Goal: Task Accomplishment & Management: Use online tool/utility

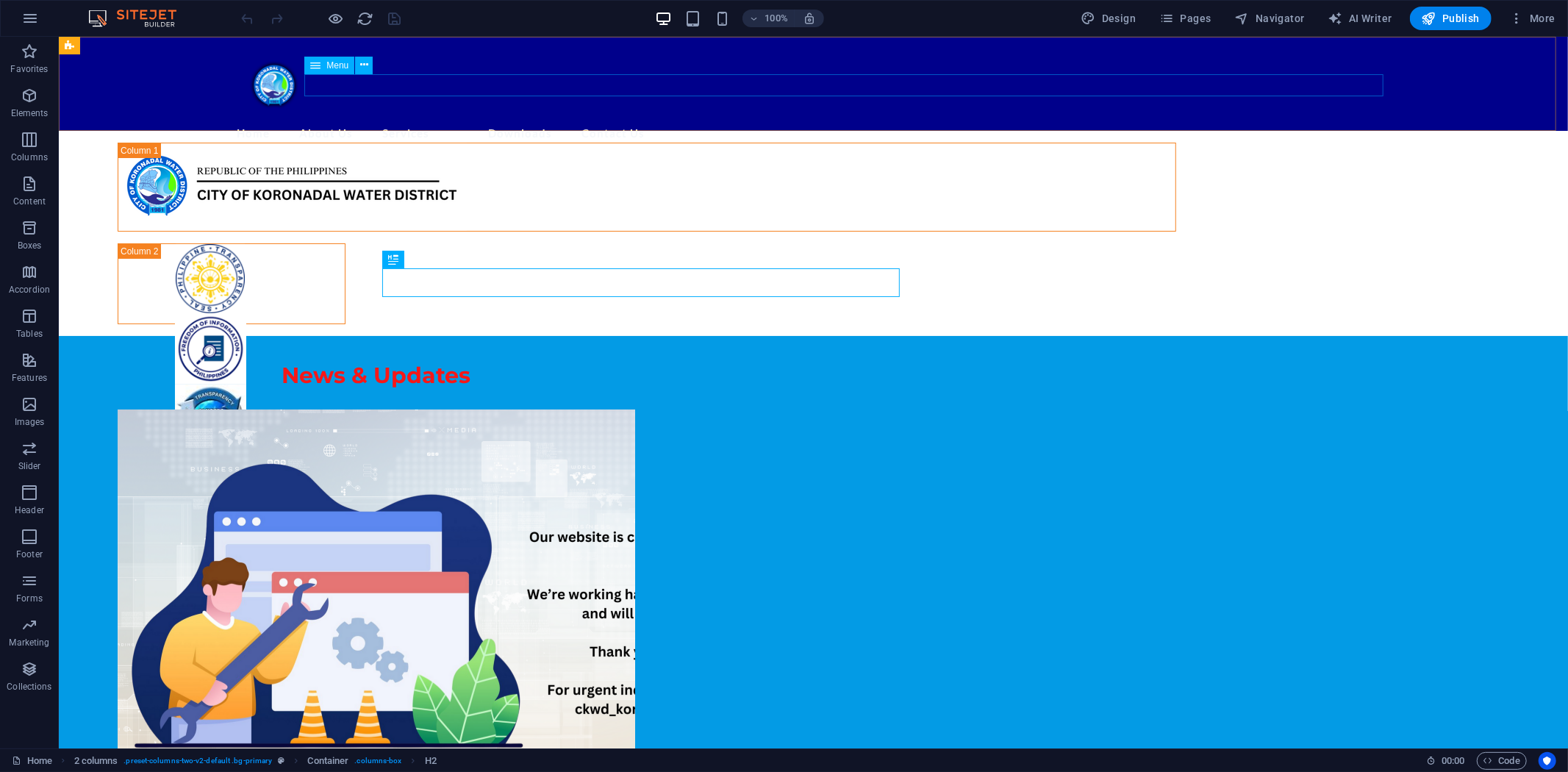
click at [319, 60] on icon at bounding box center [315, 65] width 10 height 18
select select
select select "overlay"
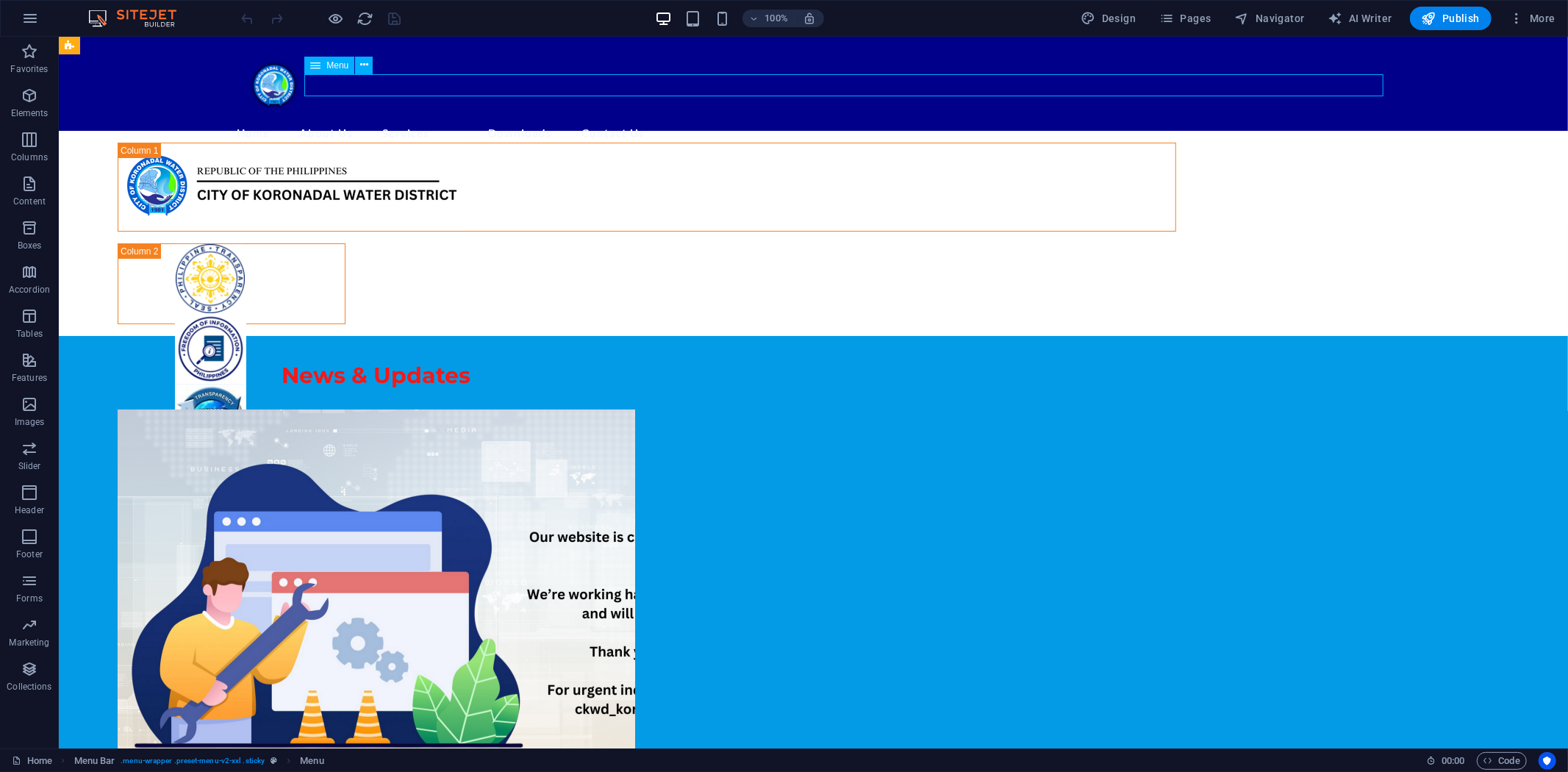
select select "overlay"
select select "8"
select select
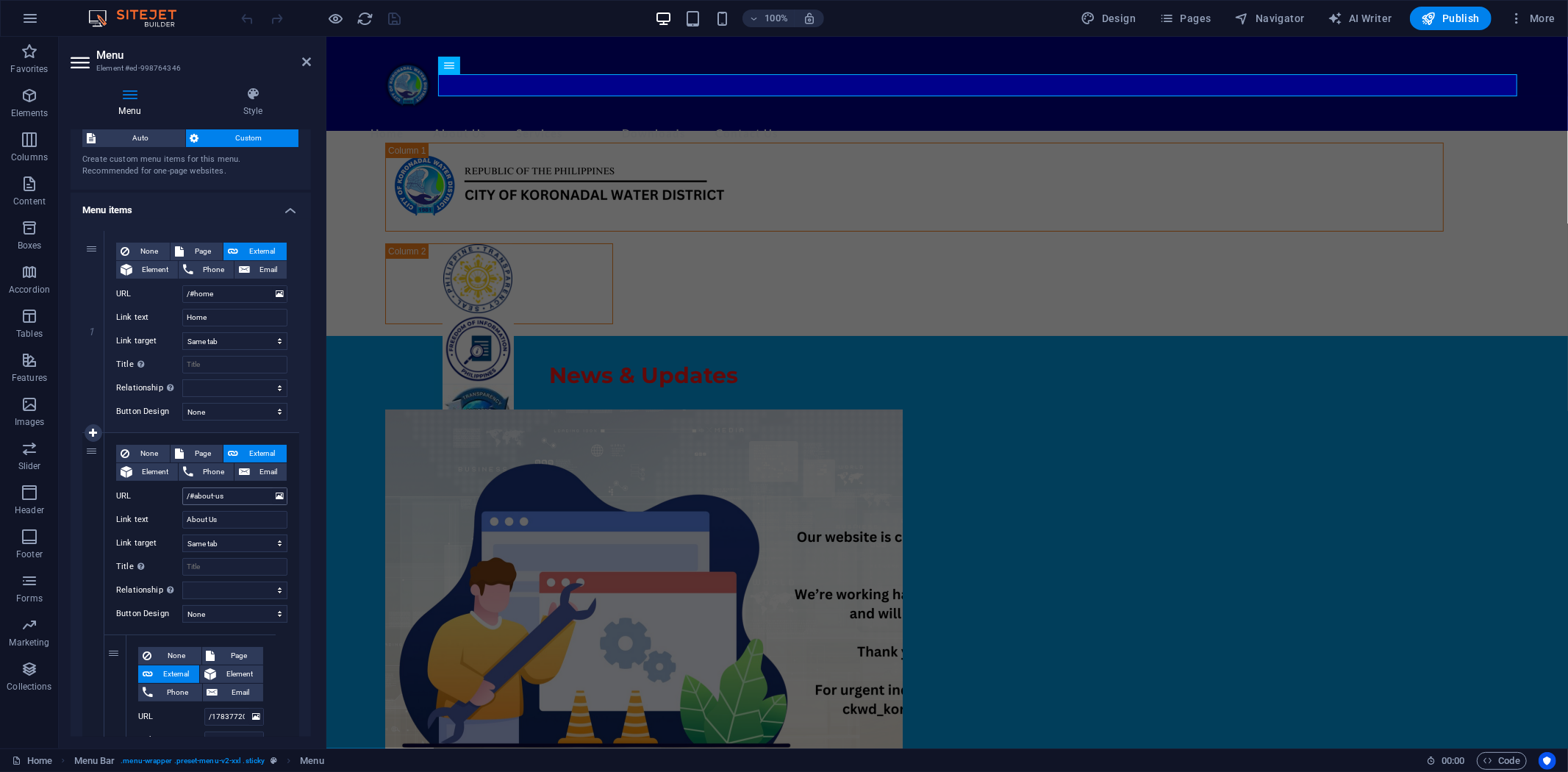
scroll to position [81, 0]
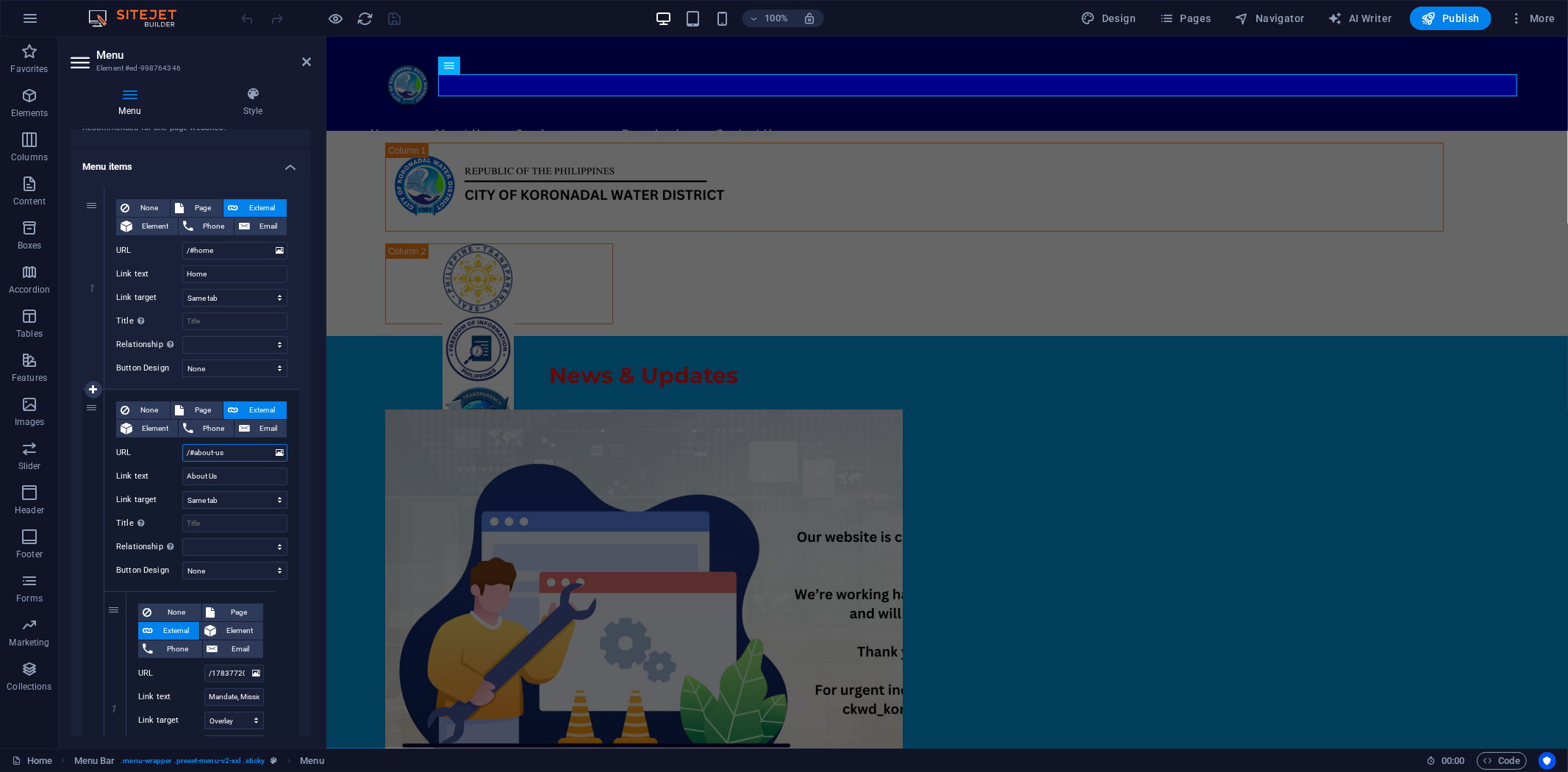
drag, startPoint x: 195, startPoint y: 453, endPoint x: 246, endPoint y: 453, distance: 51.0
click at [246, 453] on input "/#about-us" at bounding box center [234, 453] width 105 height 18
click at [239, 446] on input "/#about-us" at bounding box center [234, 453] width 105 height 18
drag, startPoint x: 235, startPoint y: 453, endPoint x: 131, endPoint y: 450, distance: 104.0
click at [131, 450] on div "URL /#about-us" at bounding box center [201, 453] width 171 height 18
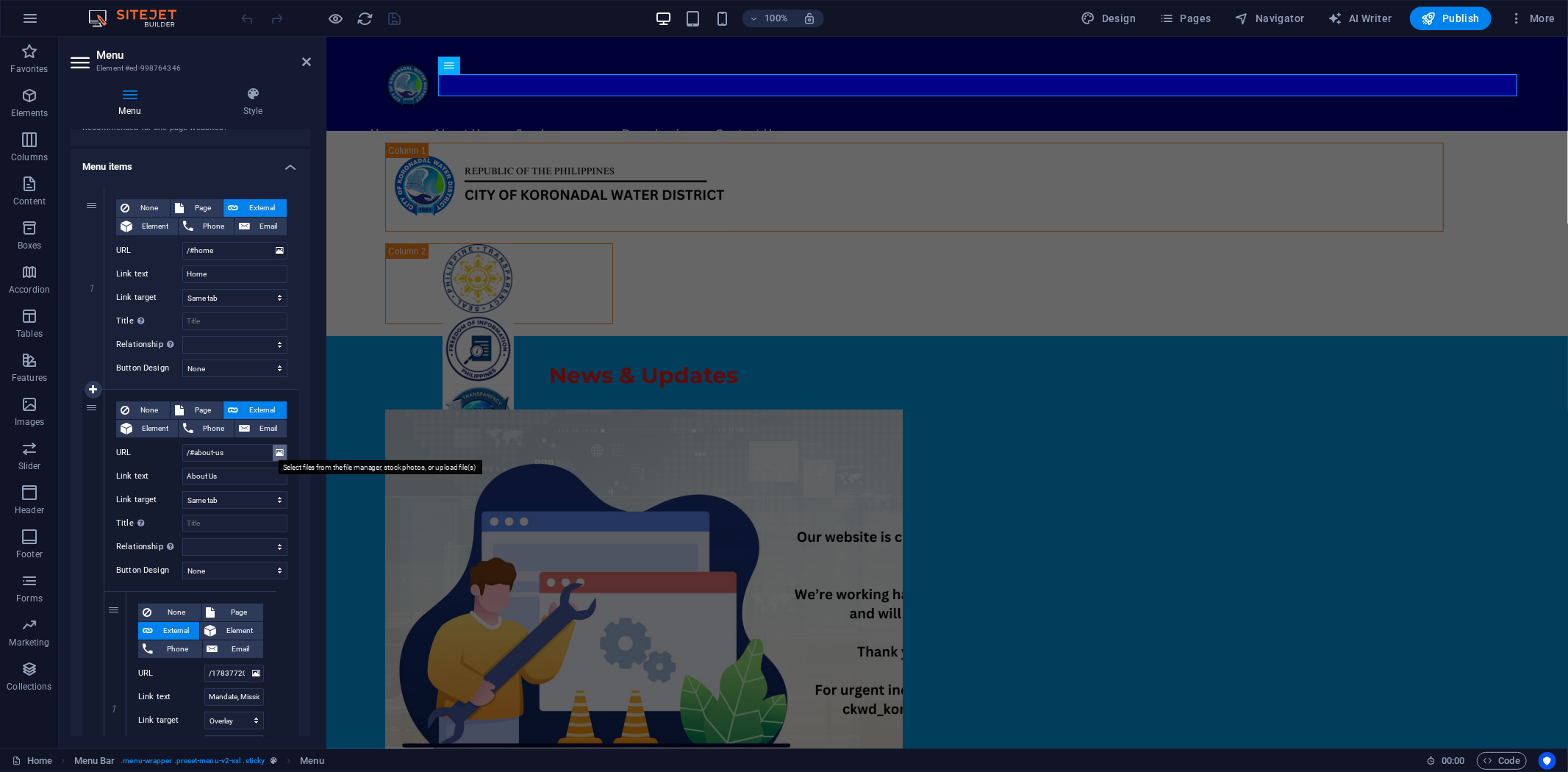
click at [280, 453] on icon at bounding box center [280, 453] width 9 height 16
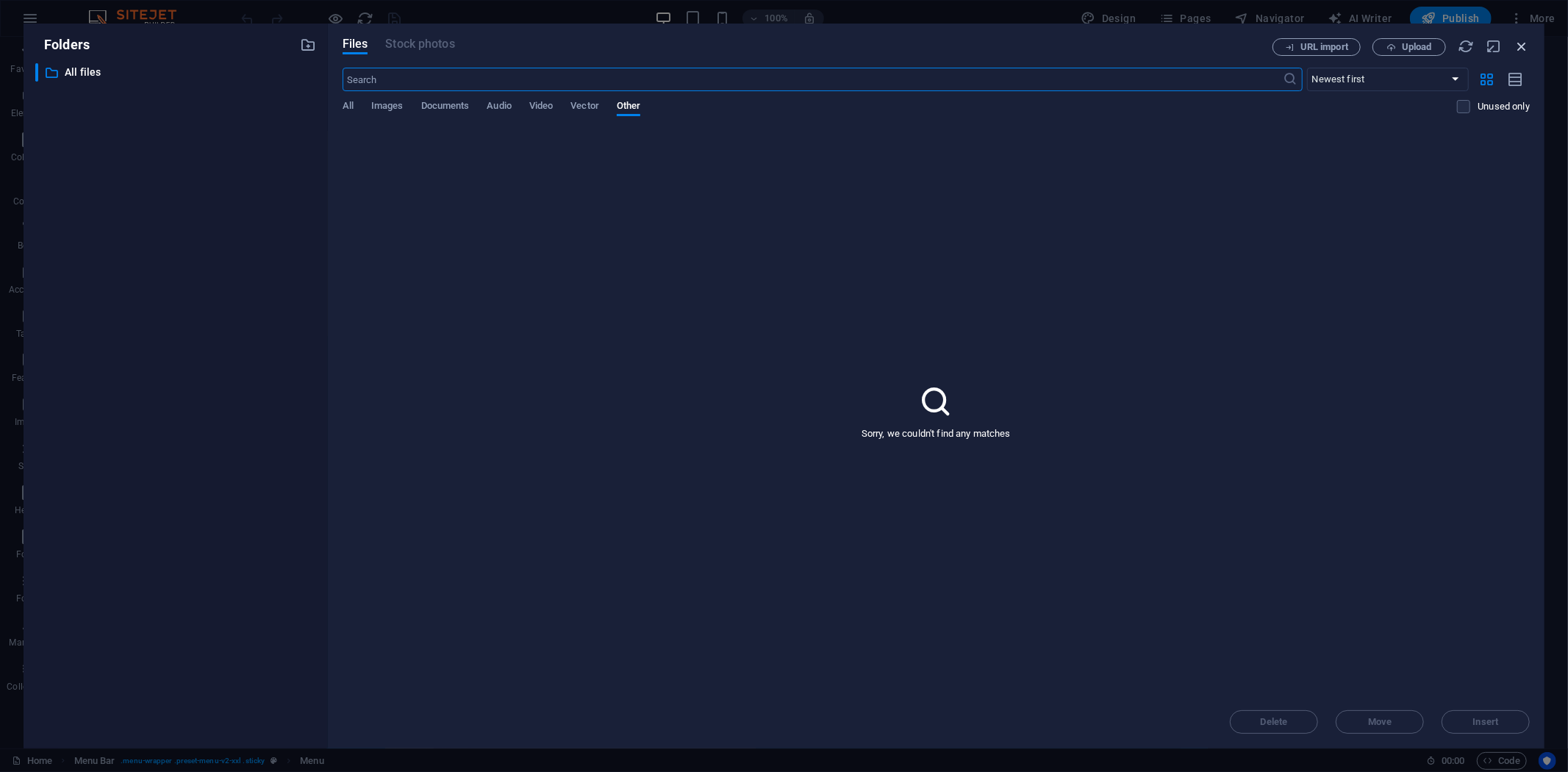
click at [1410, 48] on icon "button" at bounding box center [1521, 45] width 16 height 16
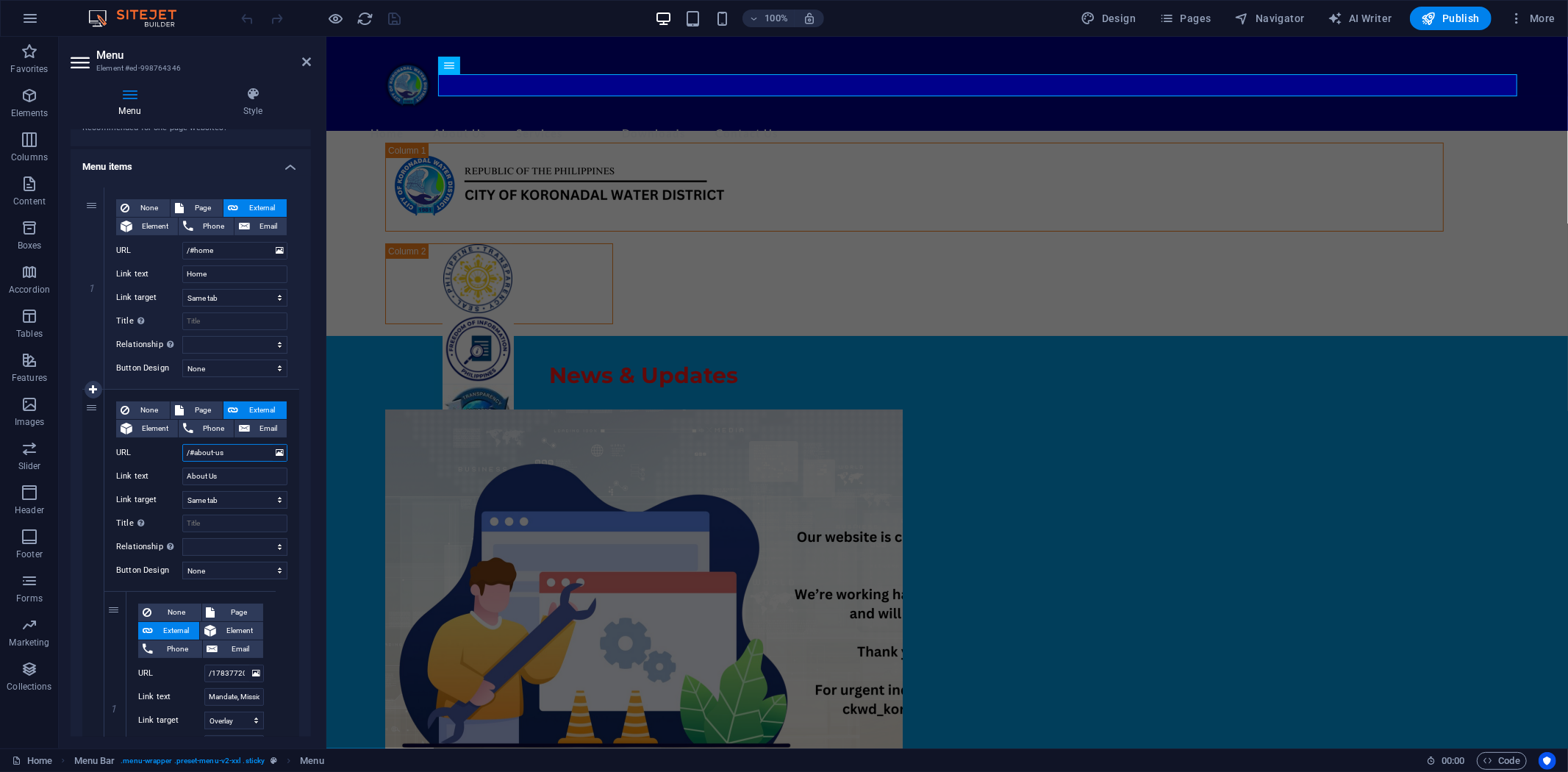
drag, startPoint x: 232, startPoint y: 452, endPoint x: 167, endPoint y: 453, distance: 65.0
click at [167, 453] on div "URL /#about-us" at bounding box center [201, 453] width 171 height 18
type input "#"
select select
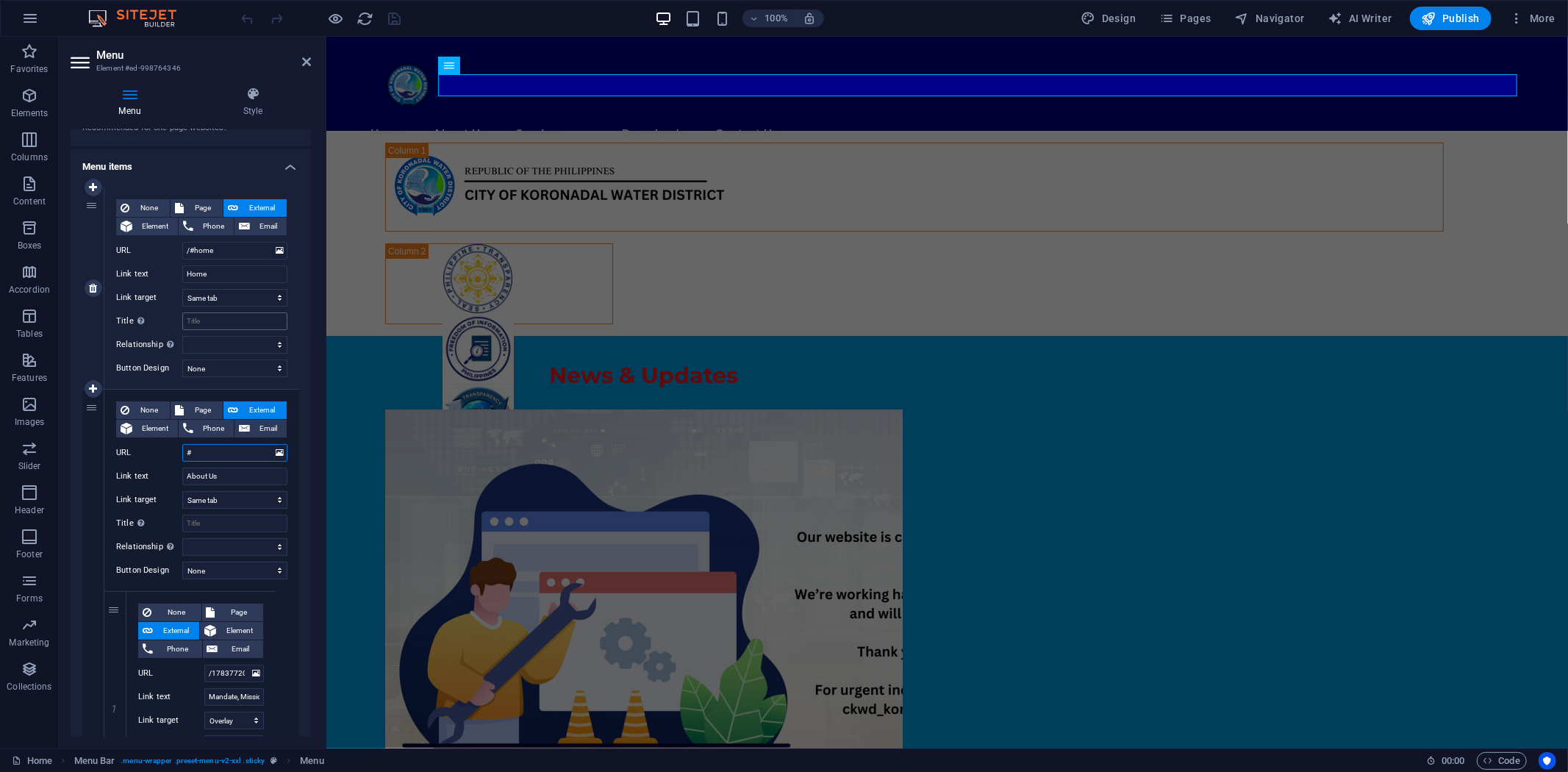
select select
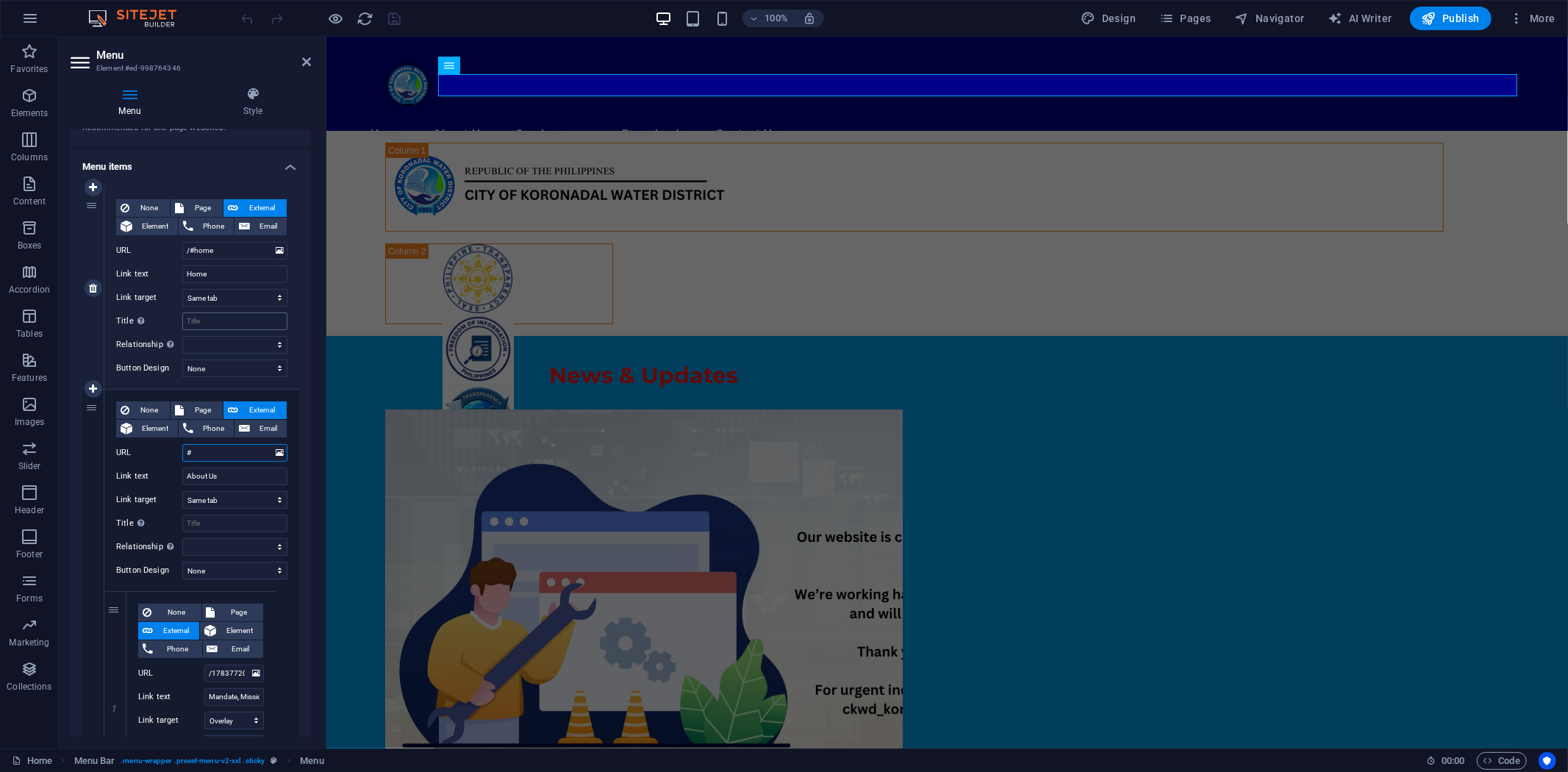
select select
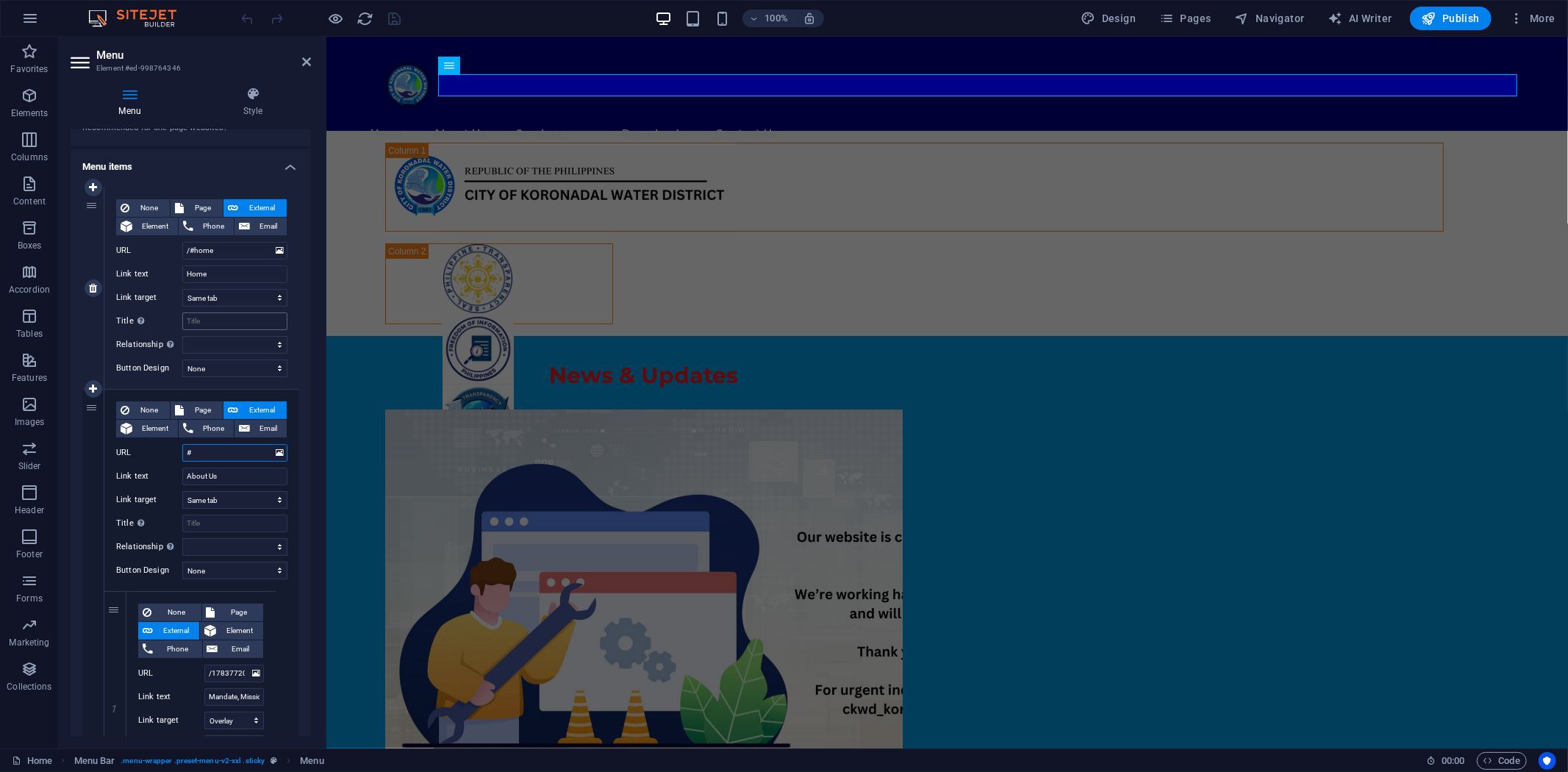
select select
type input "#"
click at [224, 257] on input "/#home" at bounding box center [234, 250] width 105 height 18
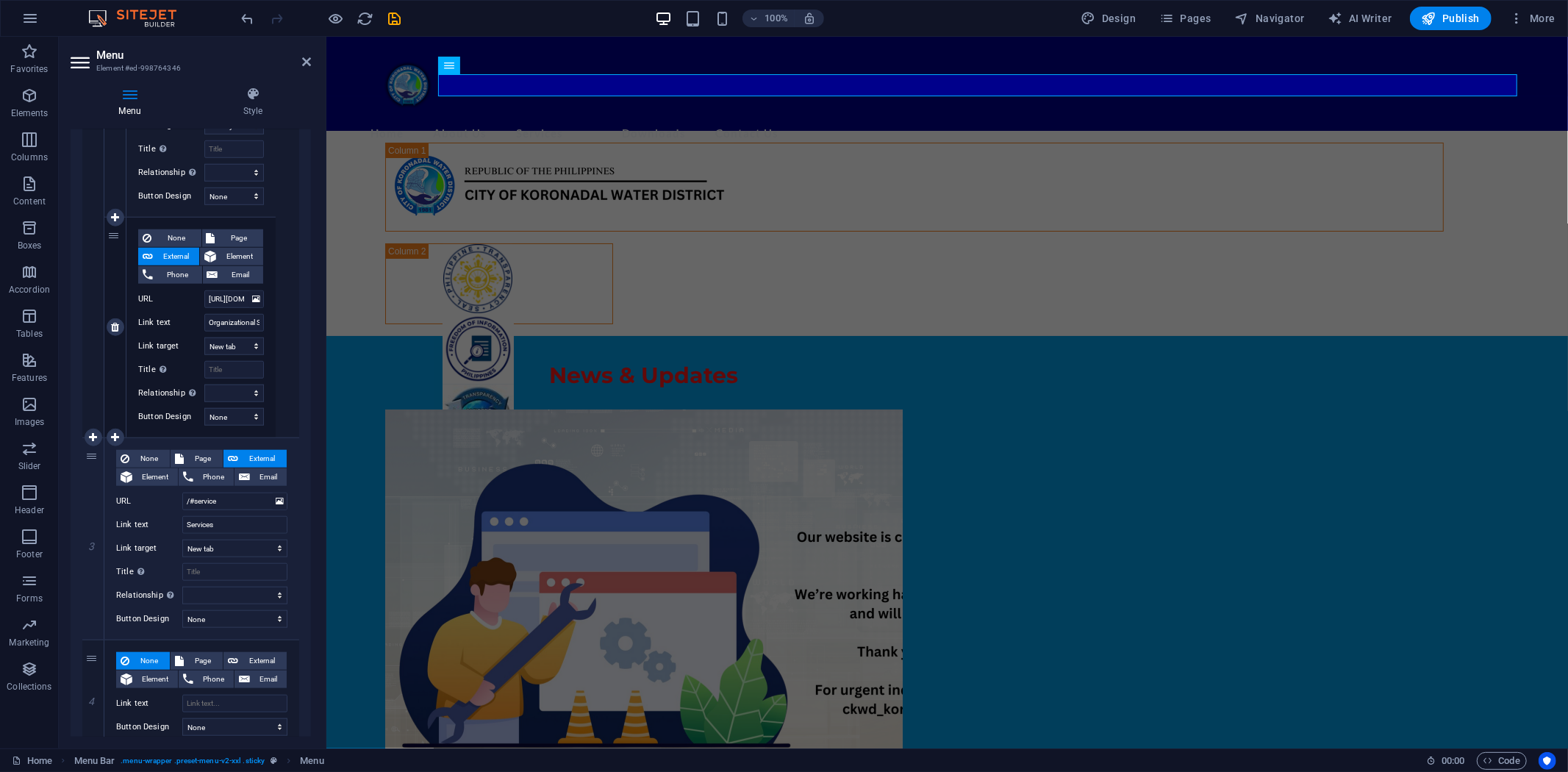
scroll to position [1143, 0]
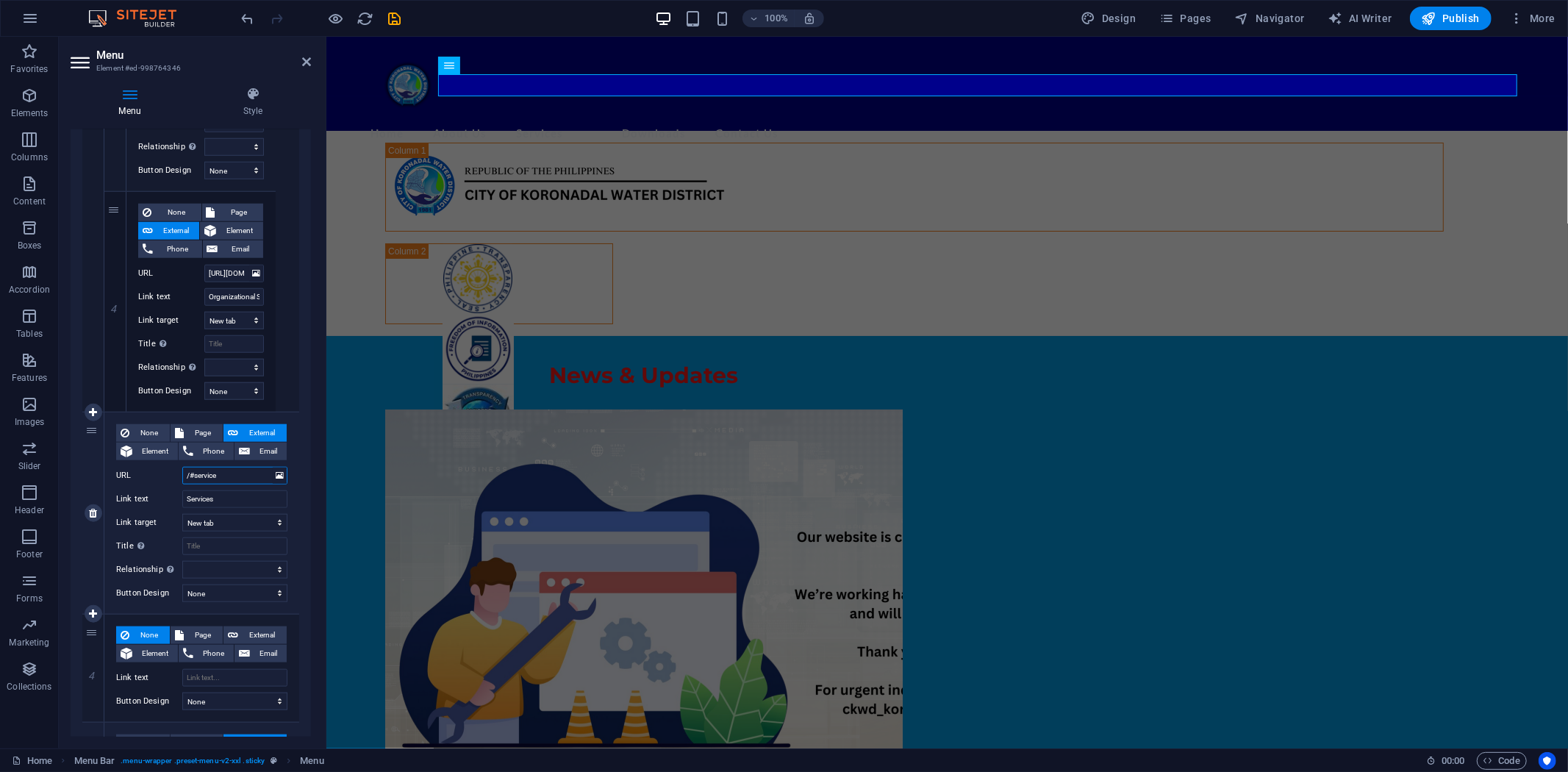
drag, startPoint x: 244, startPoint y: 474, endPoint x: 88, endPoint y: 475, distance: 156.0
click at [118, 478] on div "URL /#service" at bounding box center [201, 475] width 171 height 18
type input "#"
select select
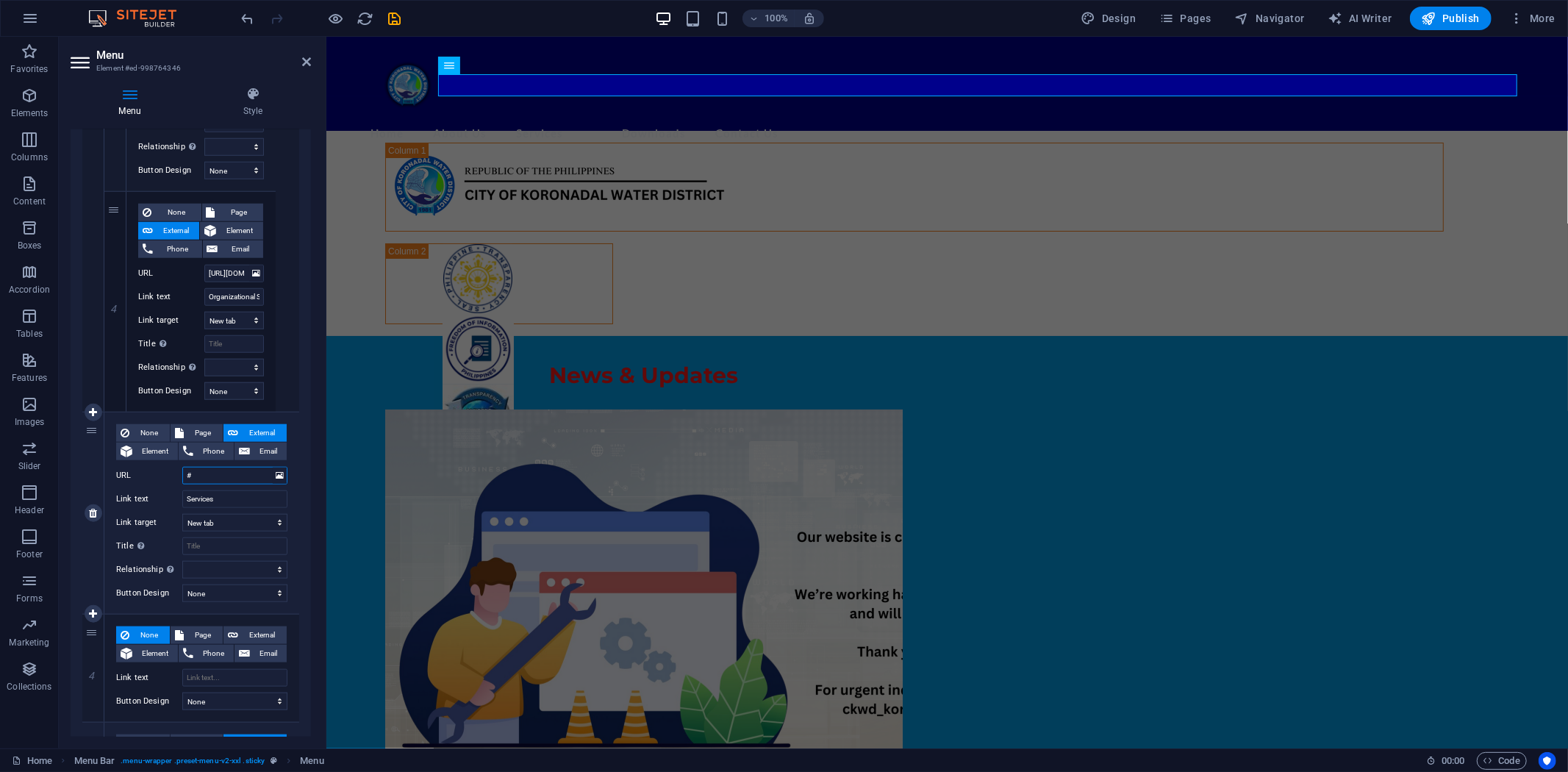
select select
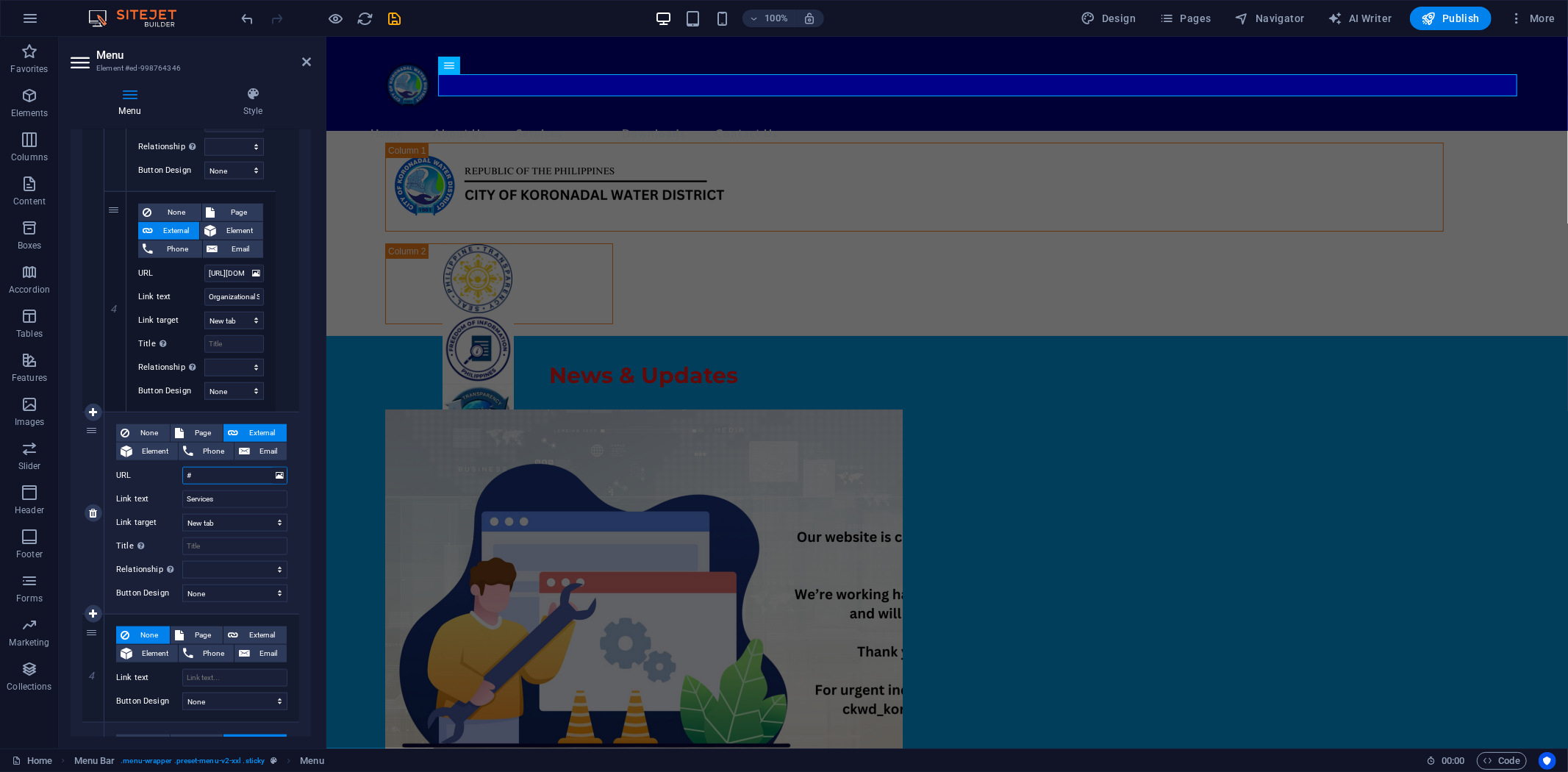
select select
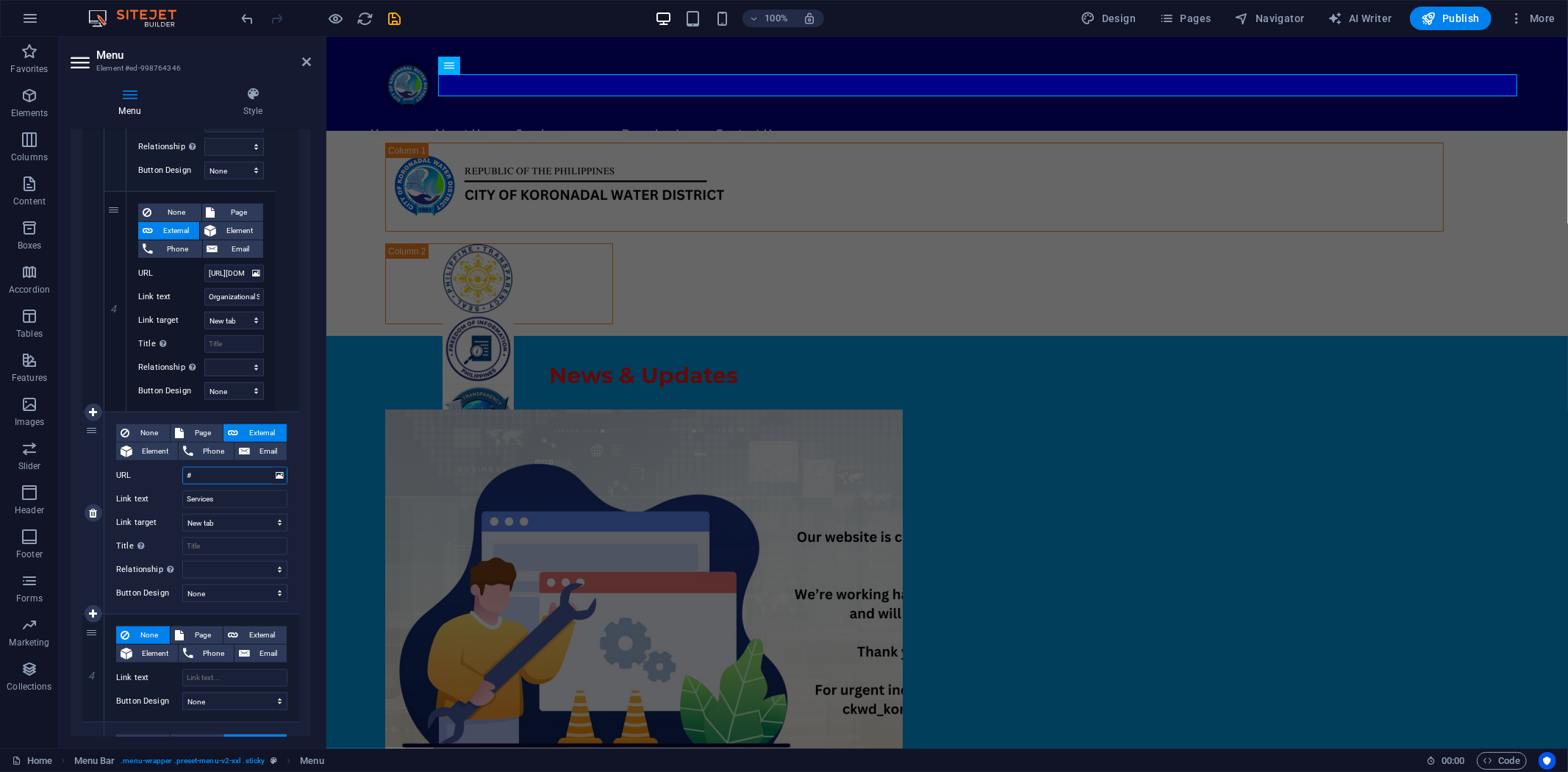
select select
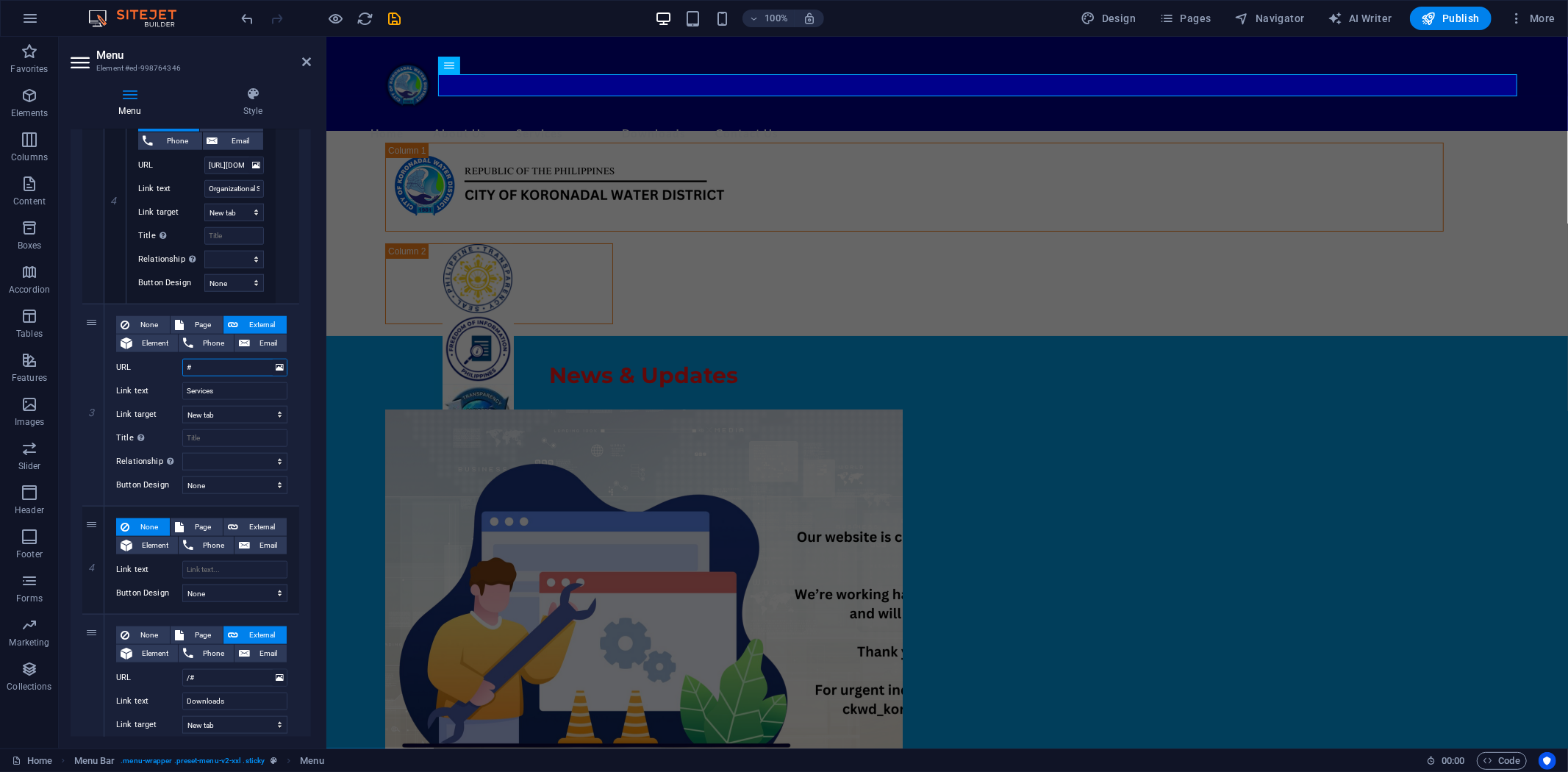
scroll to position [1307, 0]
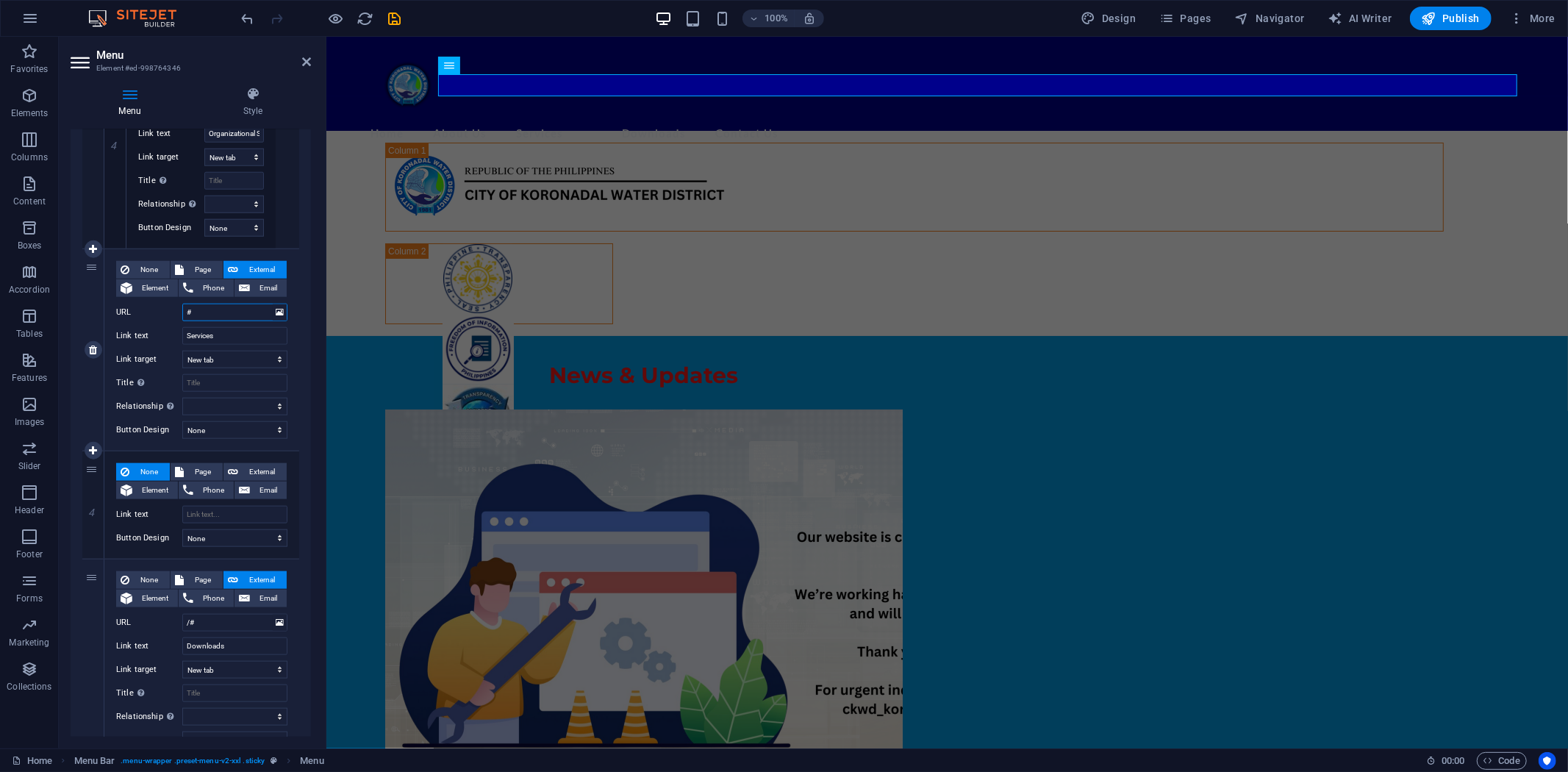
drag, startPoint x: 208, startPoint y: 313, endPoint x: 128, endPoint y: 318, distance: 80.2
click at [128, 318] on div "URL #" at bounding box center [201, 312] width 171 height 18
select select
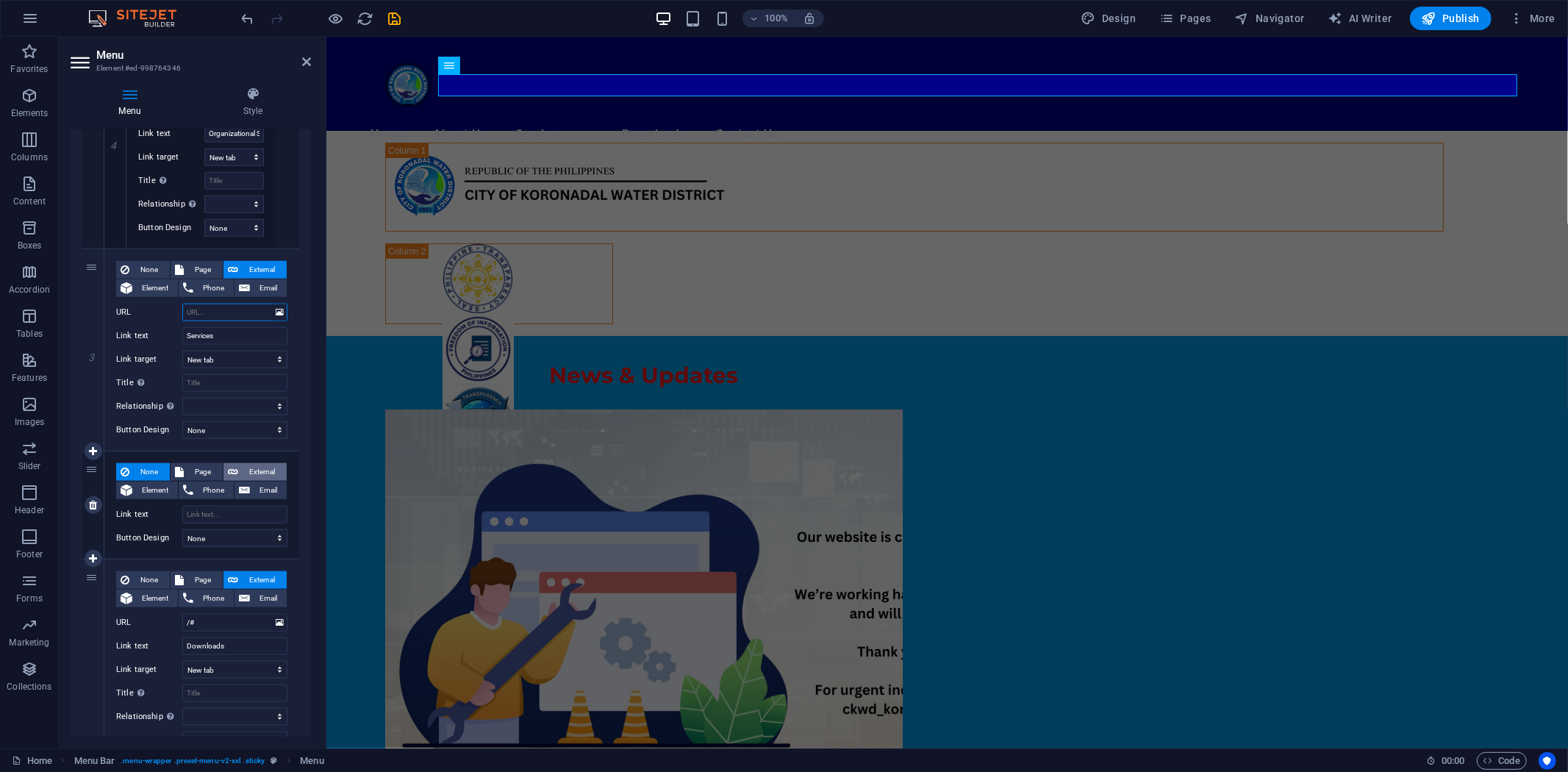
select select
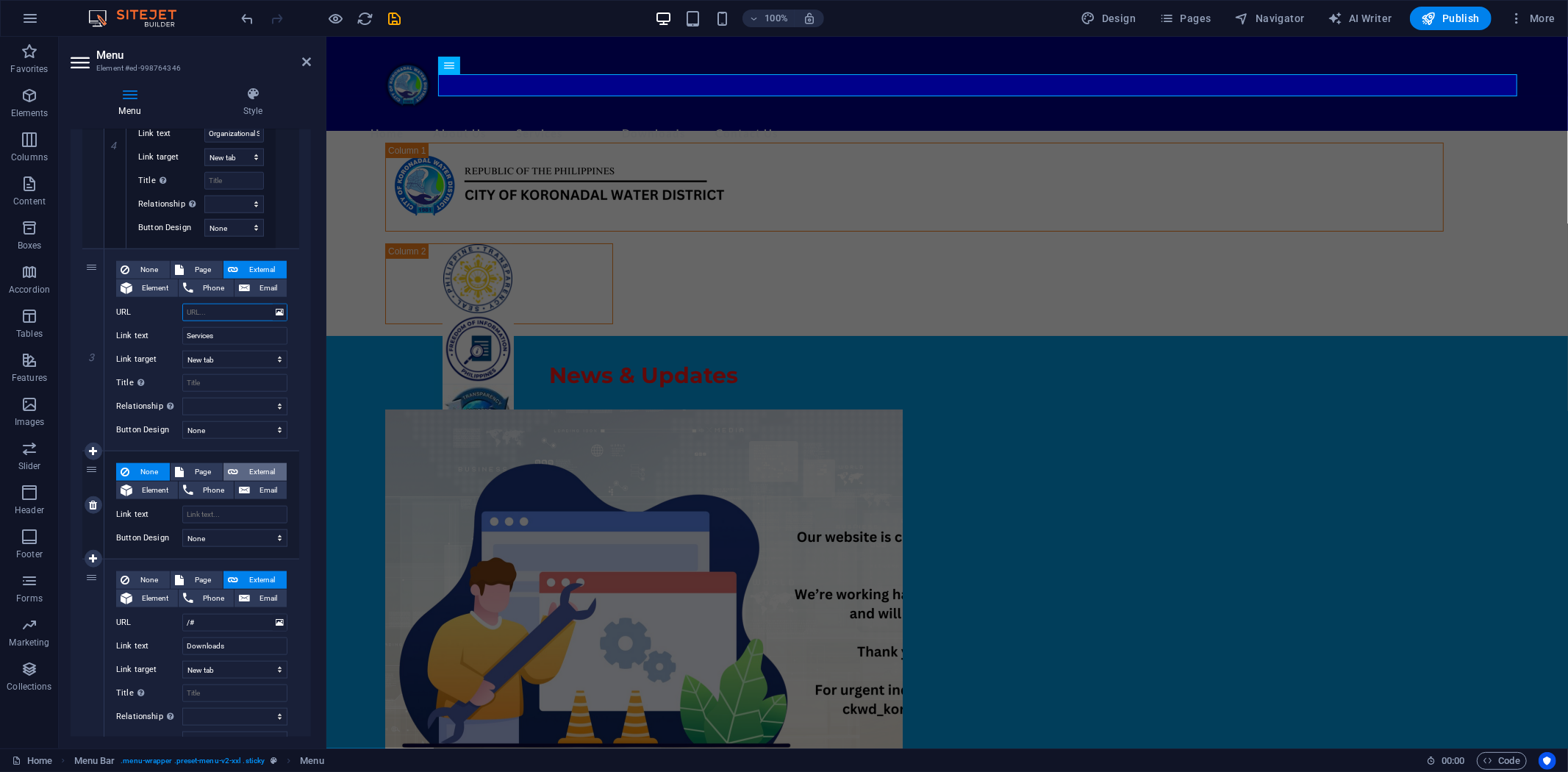
select select
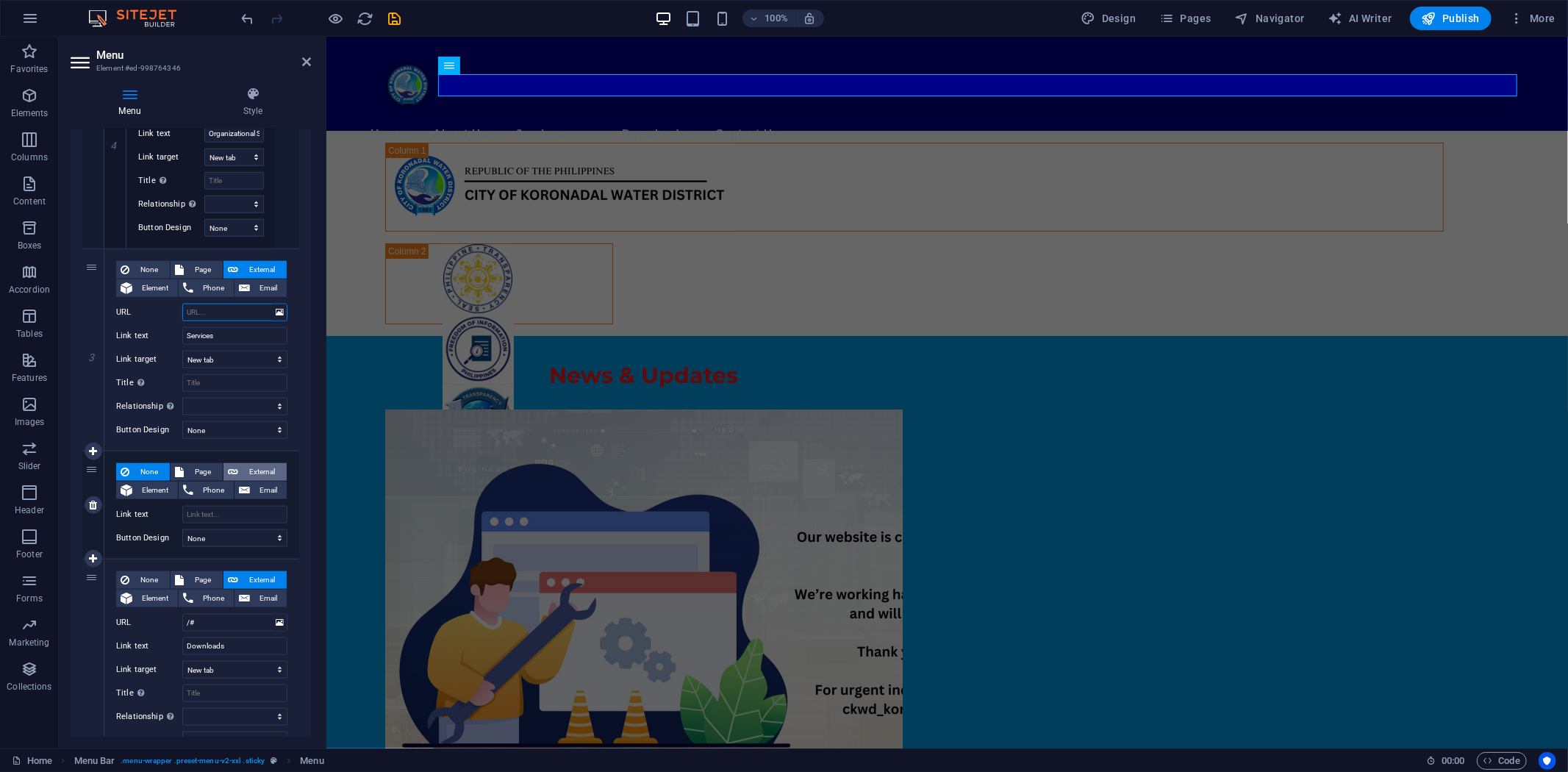
select select
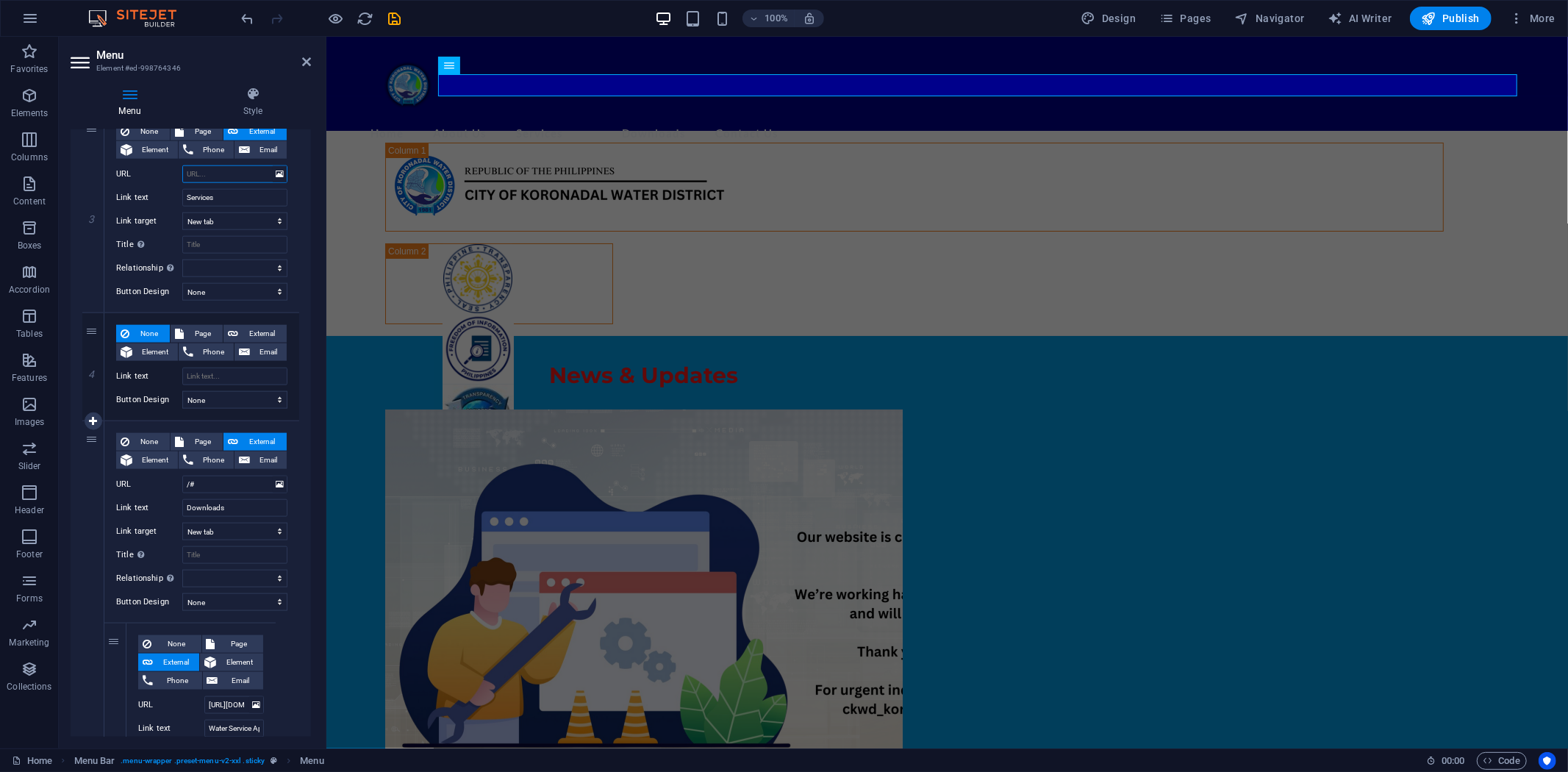
scroll to position [1470, 0]
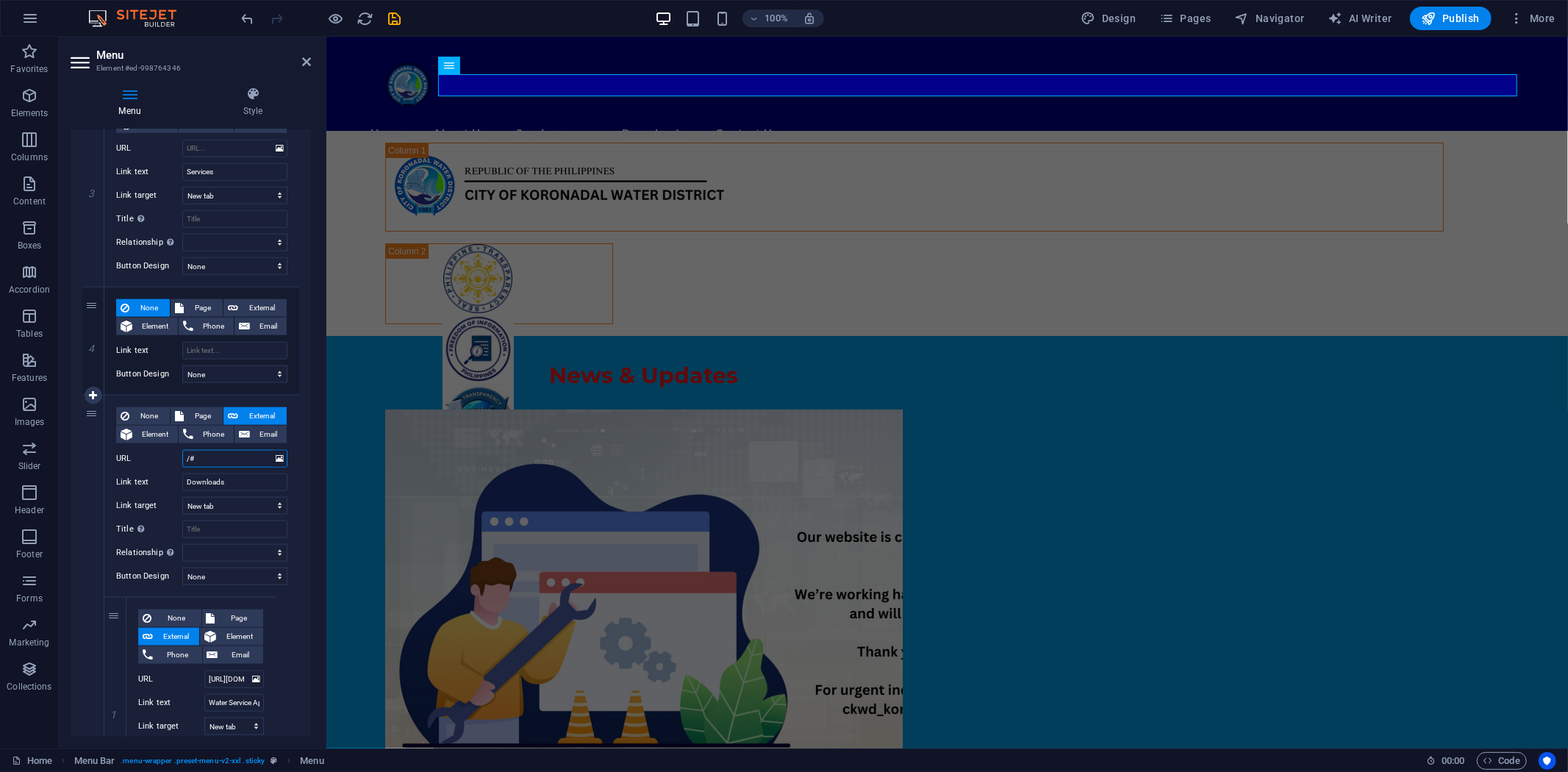
drag, startPoint x: 222, startPoint y: 460, endPoint x: 131, endPoint y: 464, distance: 91.1
click at [136, 462] on div "URL /#" at bounding box center [201, 458] width 171 height 18
select select
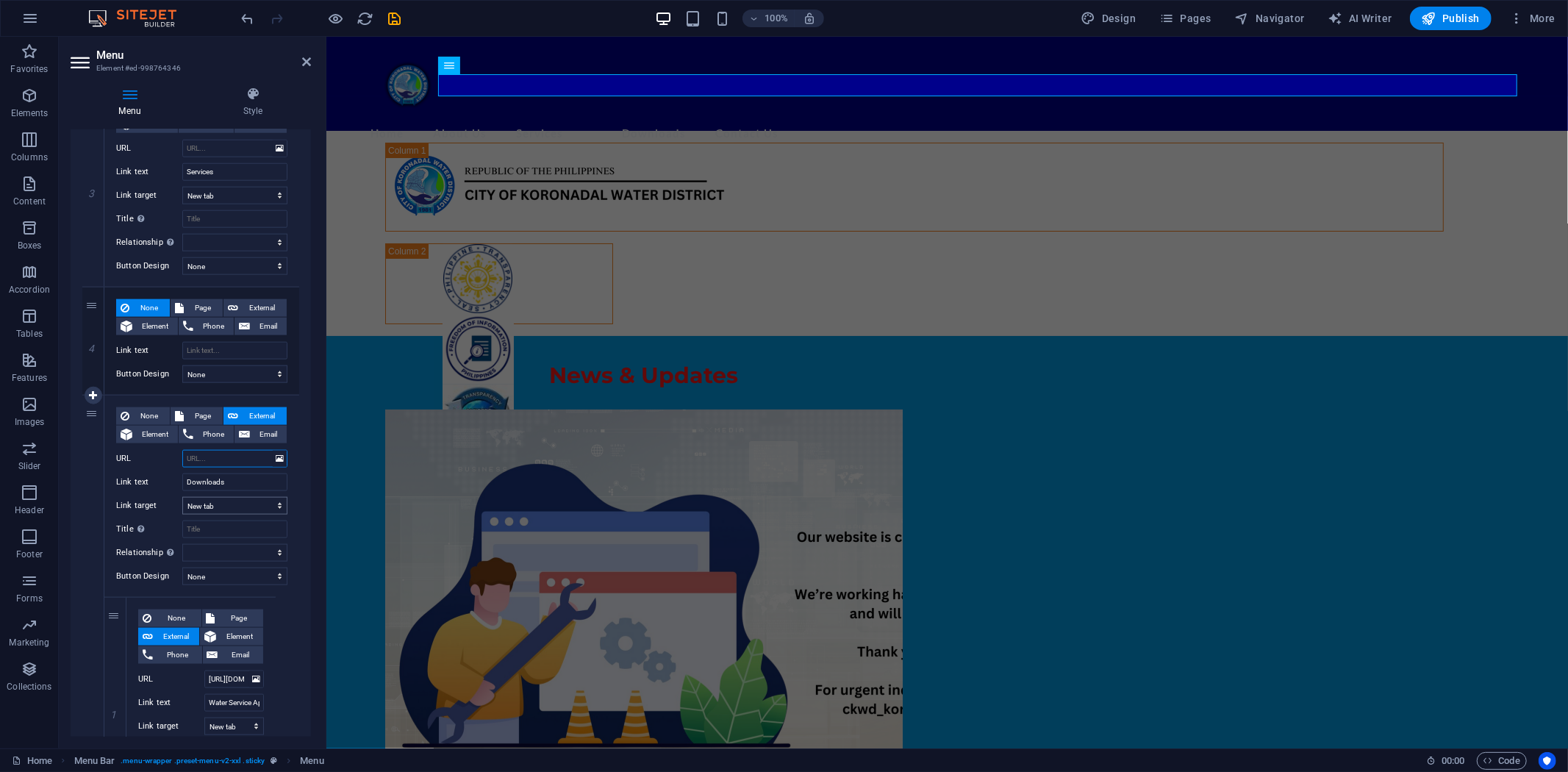
select select
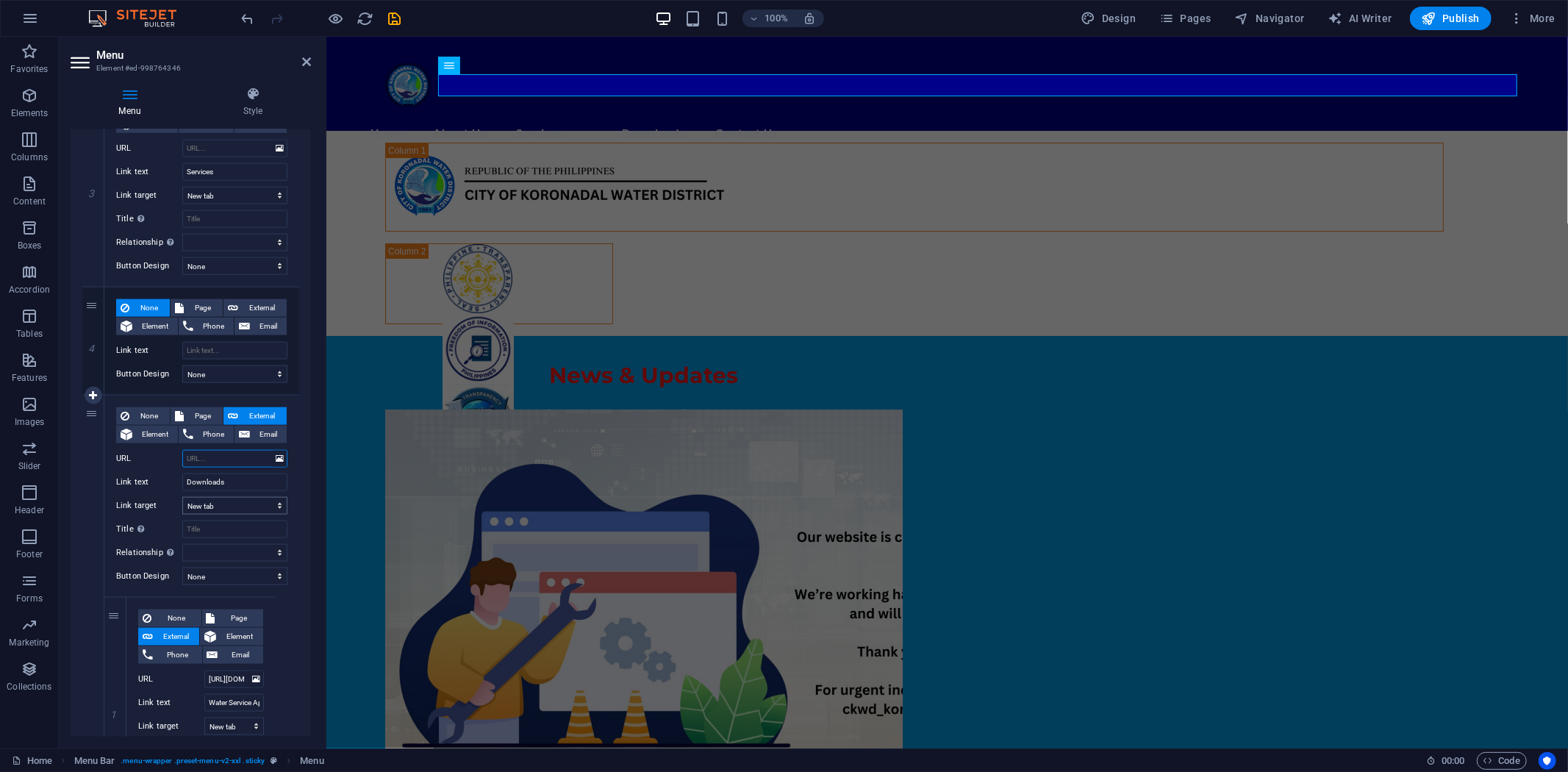
select select
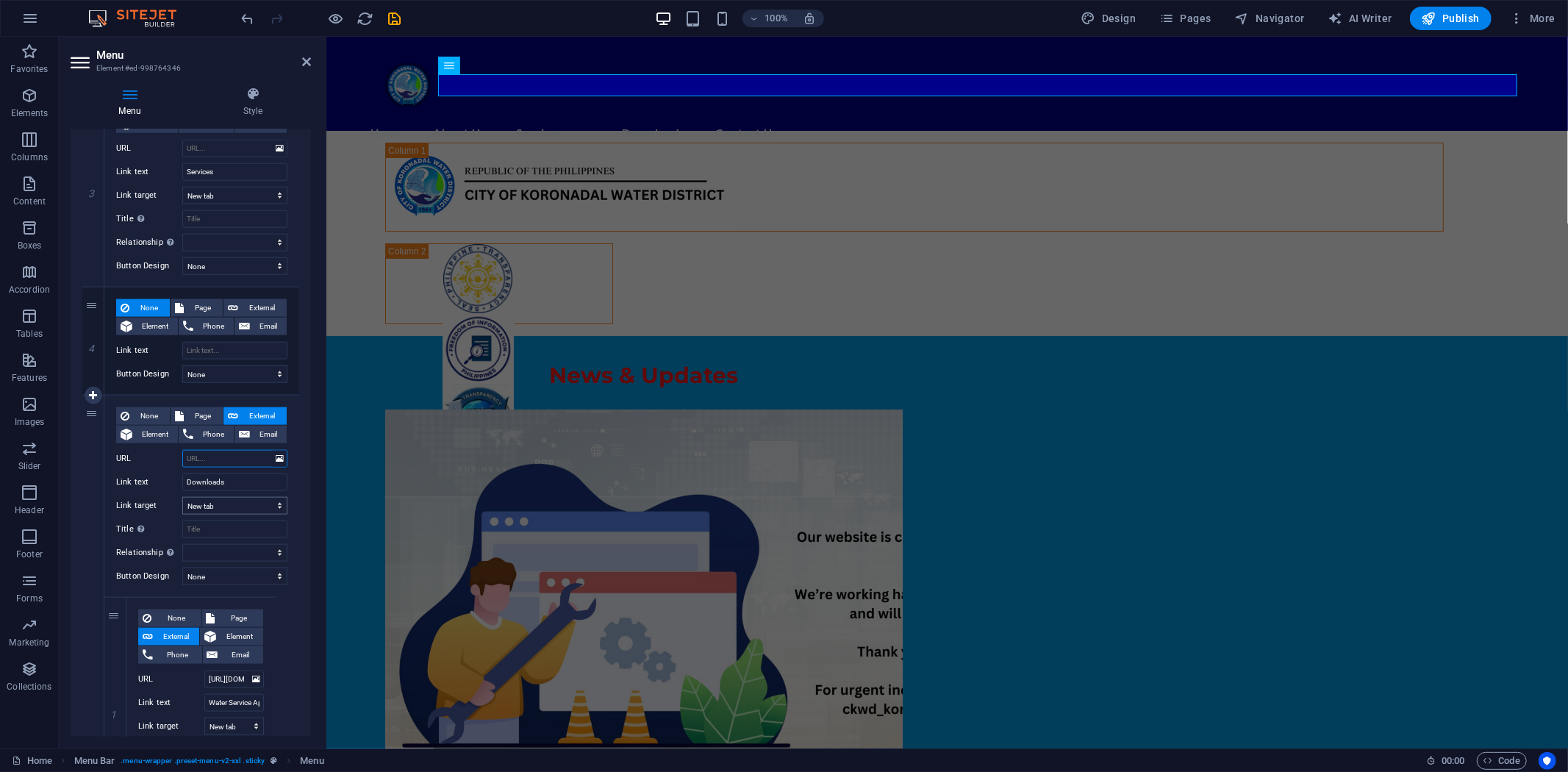
select select
click at [277, 504] on select "New tab Same tab Overlay" at bounding box center [234, 506] width 105 height 18
click at [392, 13] on icon "save" at bounding box center [395, 19] width 17 height 17
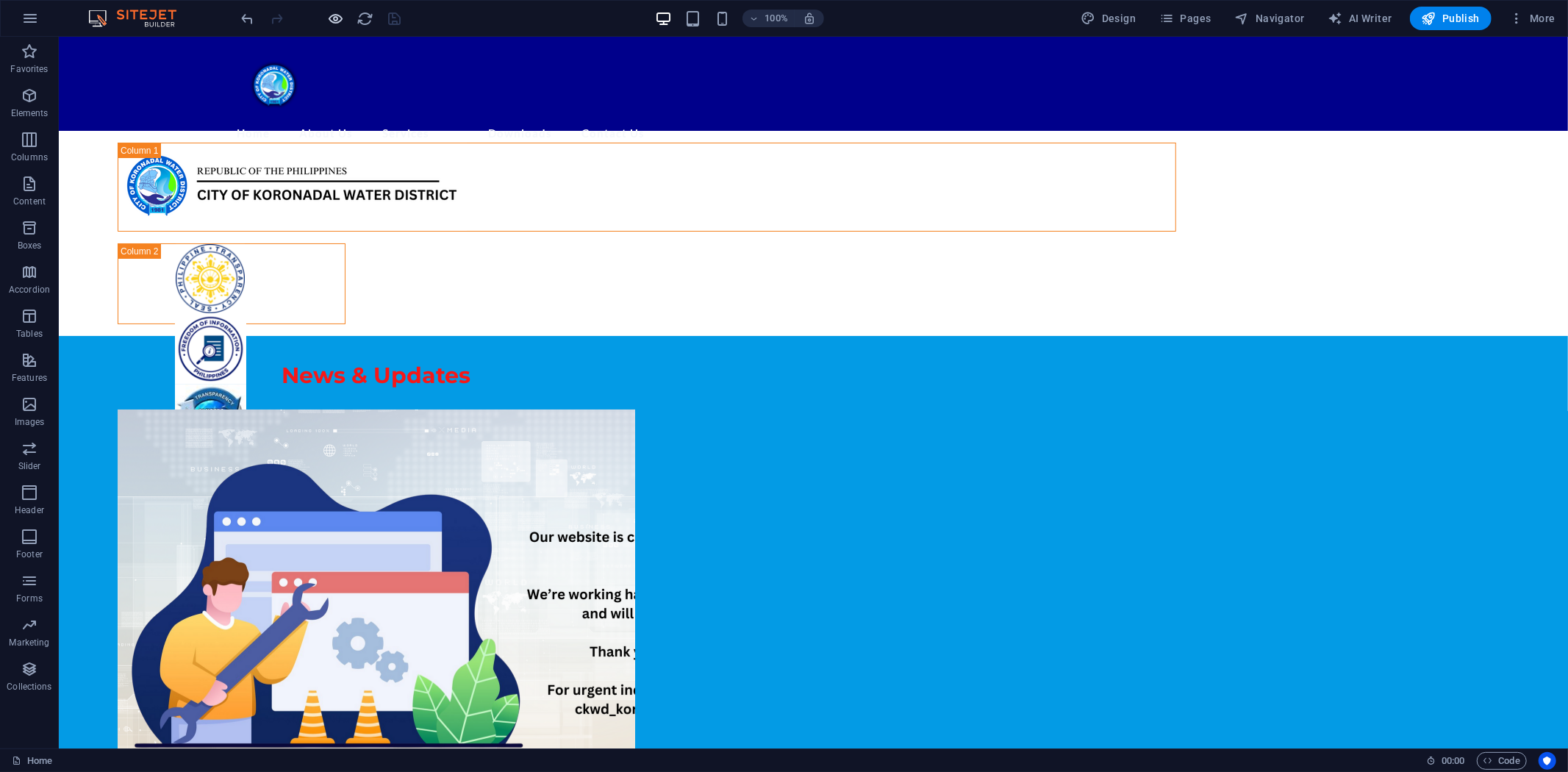
click at [333, 20] on icon "button" at bounding box center [336, 19] width 17 height 17
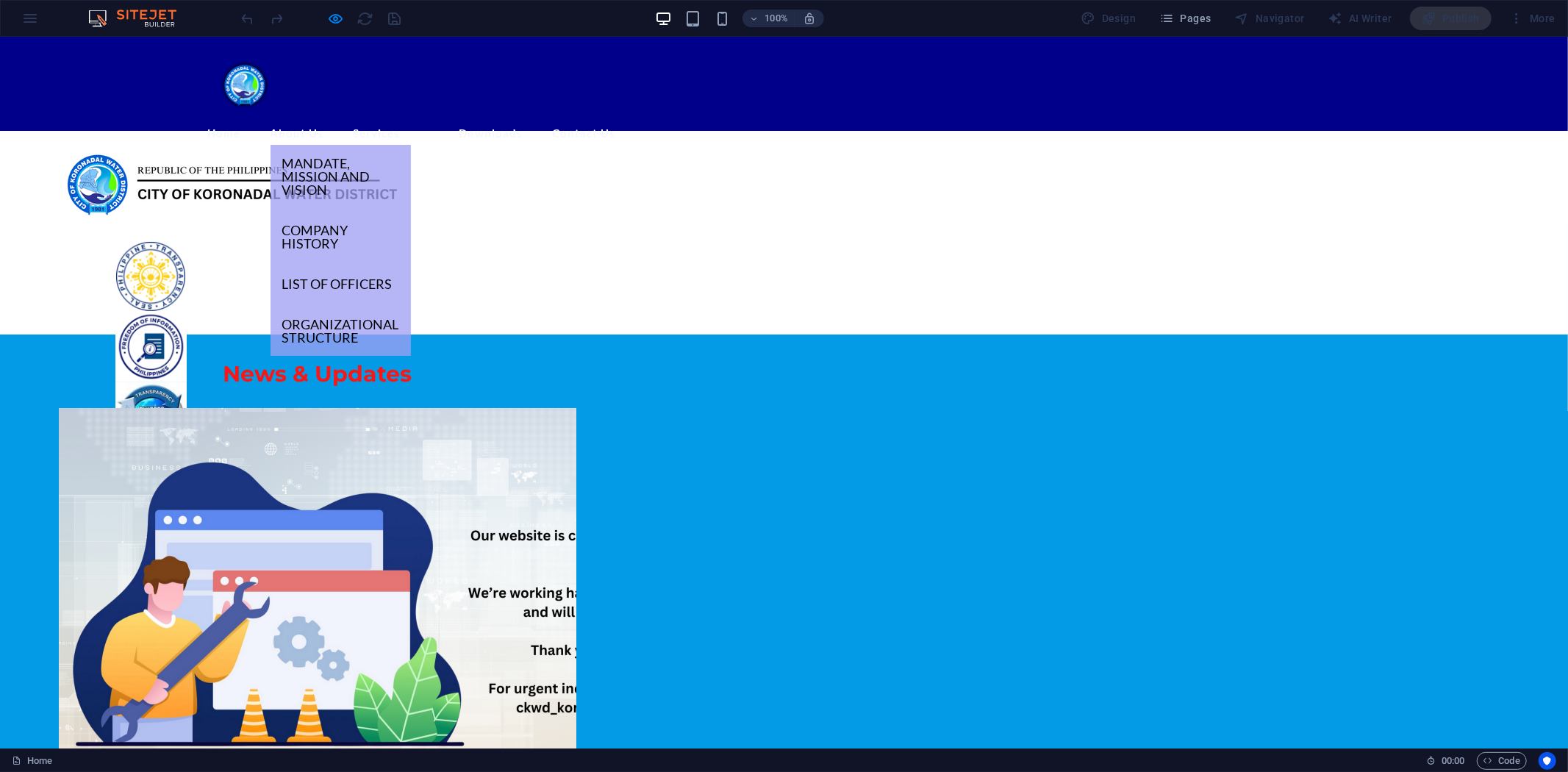
click at [324, 121] on link "About Us" at bounding box center [297, 132] width 54 height 23
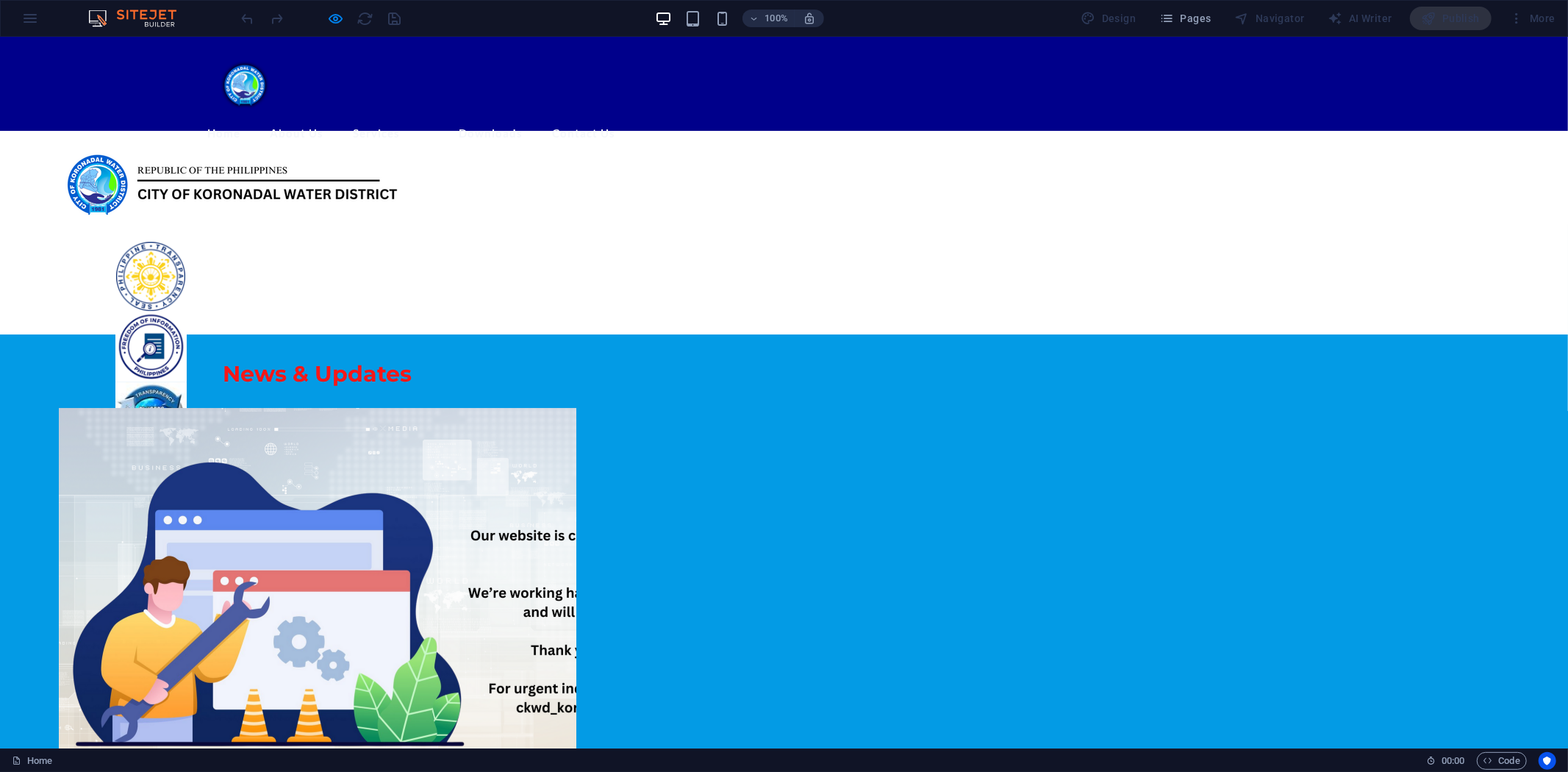
click at [401, 121] on link "Services" at bounding box center [377, 132] width 47 height 23
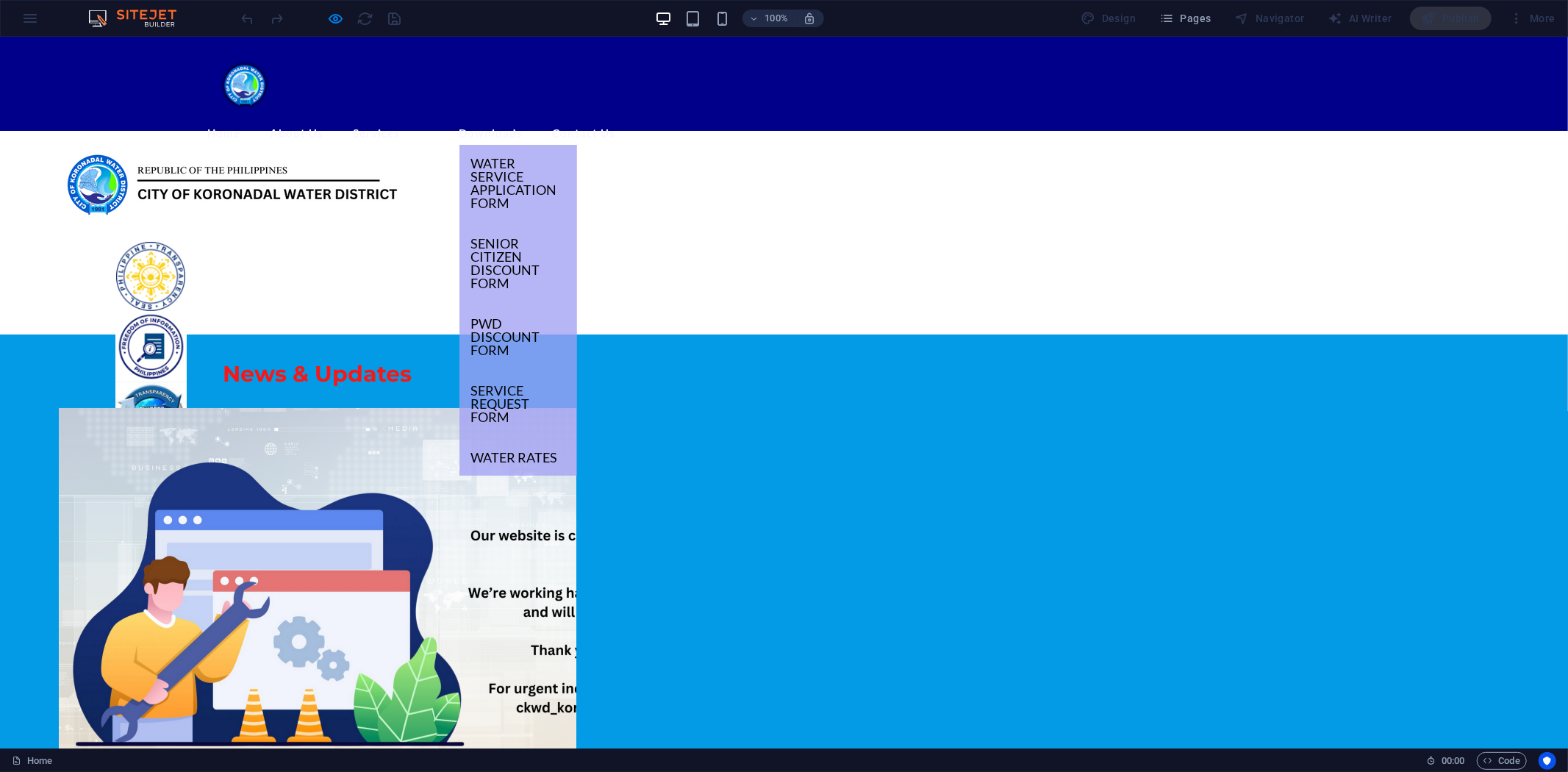
click at [523, 121] on link "Downloads" at bounding box center [491, 132] width 64 height 23
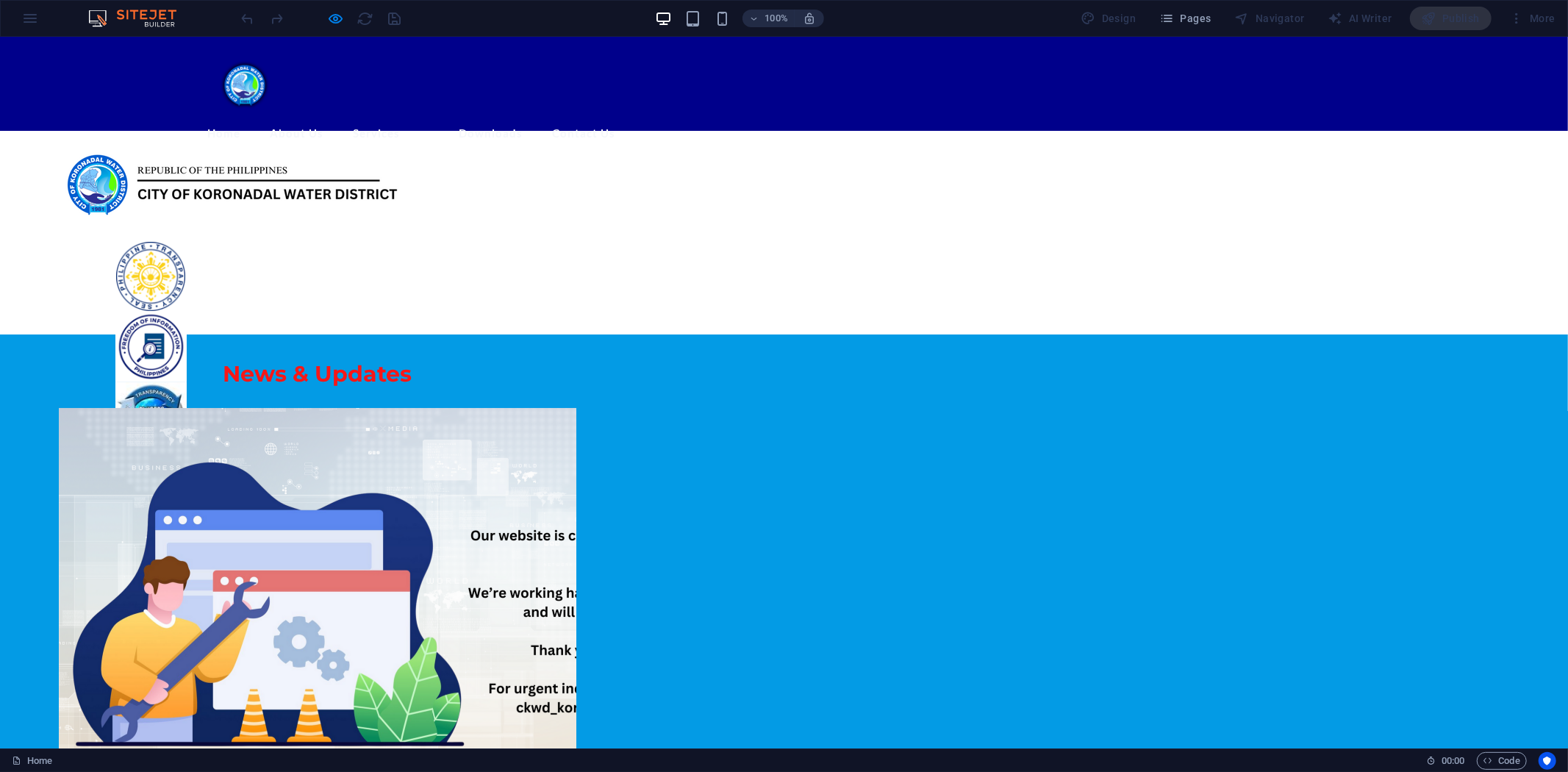
click at [241, 121] on link "Home" at bounding box center [224, 132] width 33 height 23
click at [616, 121] on link "Contact Us" at bounding box center [584, 132] width 63 height 23
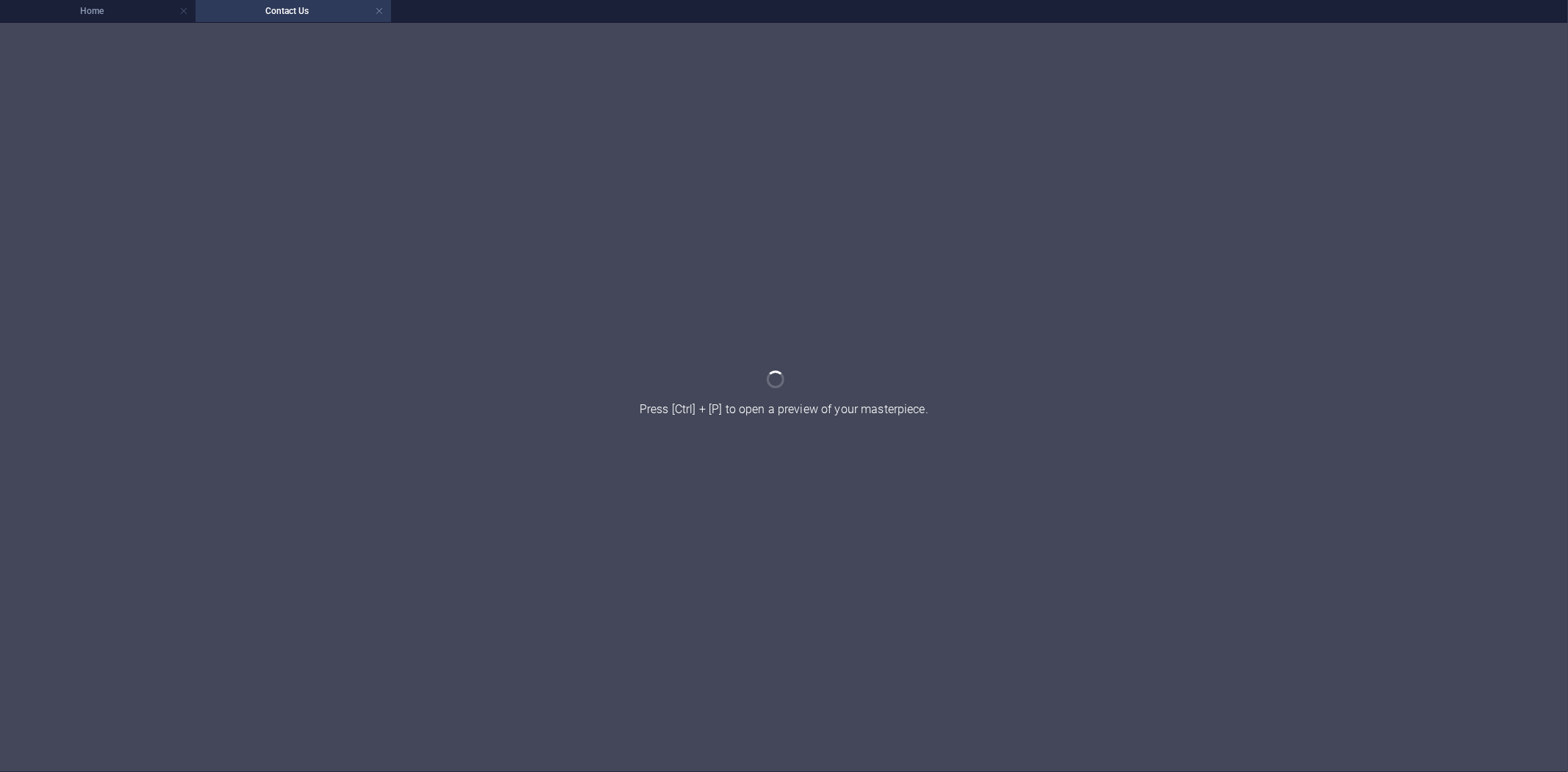
scroll to position [0, 0]
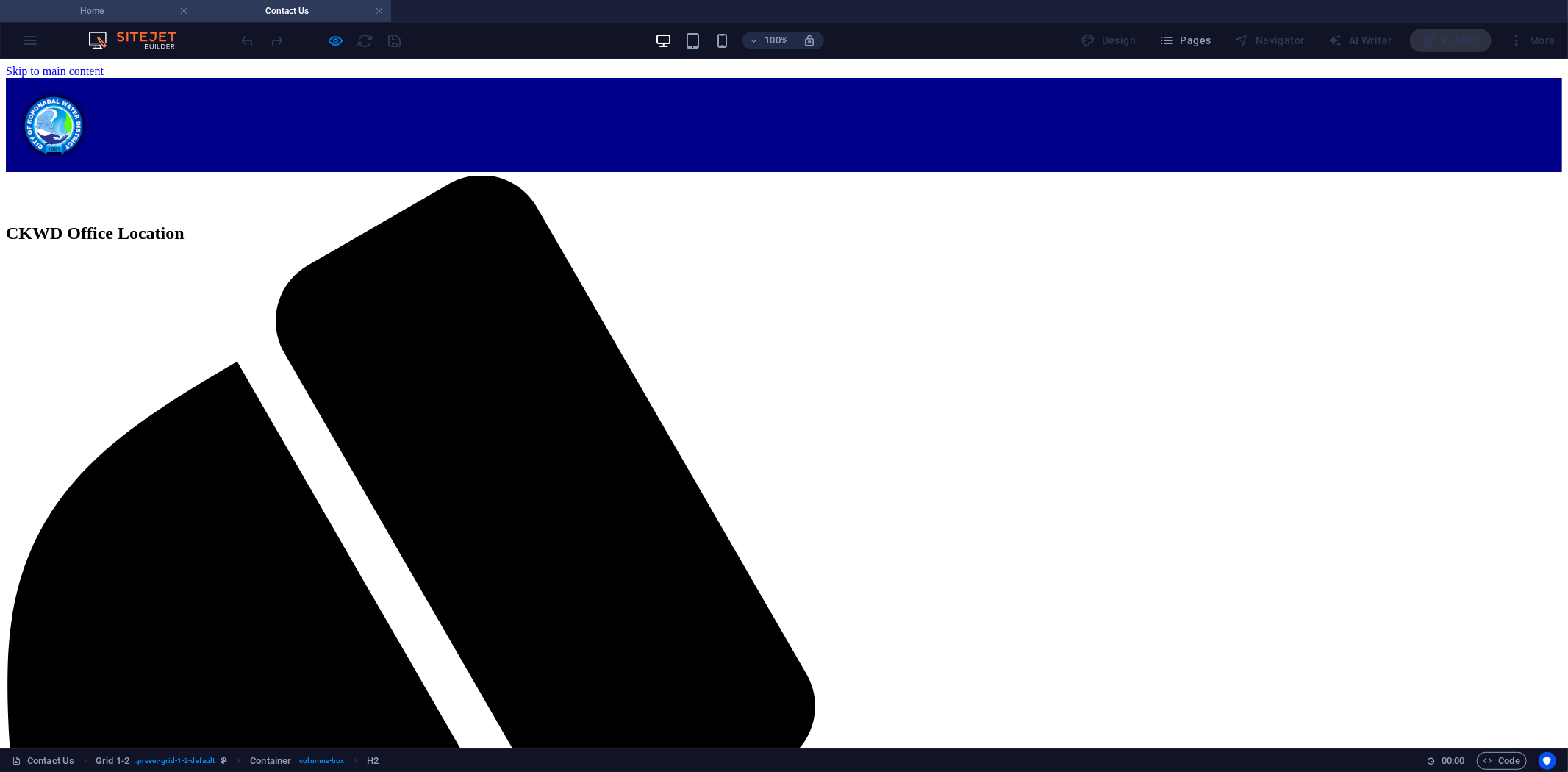
click at [104, 12] on h4 "Home" at bounding box center [97, 10] width 196 height 16
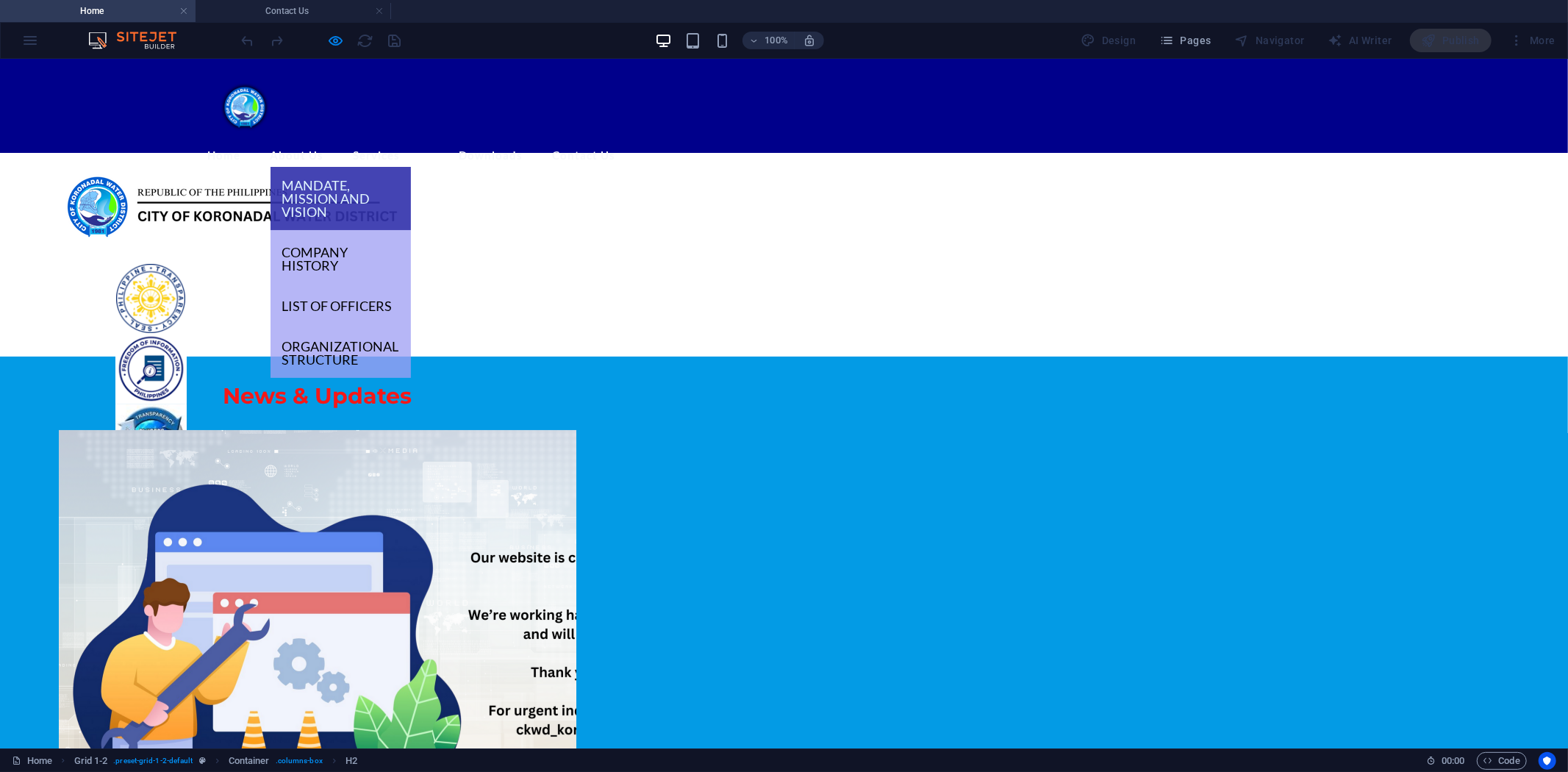
click at [366, 166] on link "Mandate, Mission and Vision" at bounding box center [340, 197] width 141 height 63
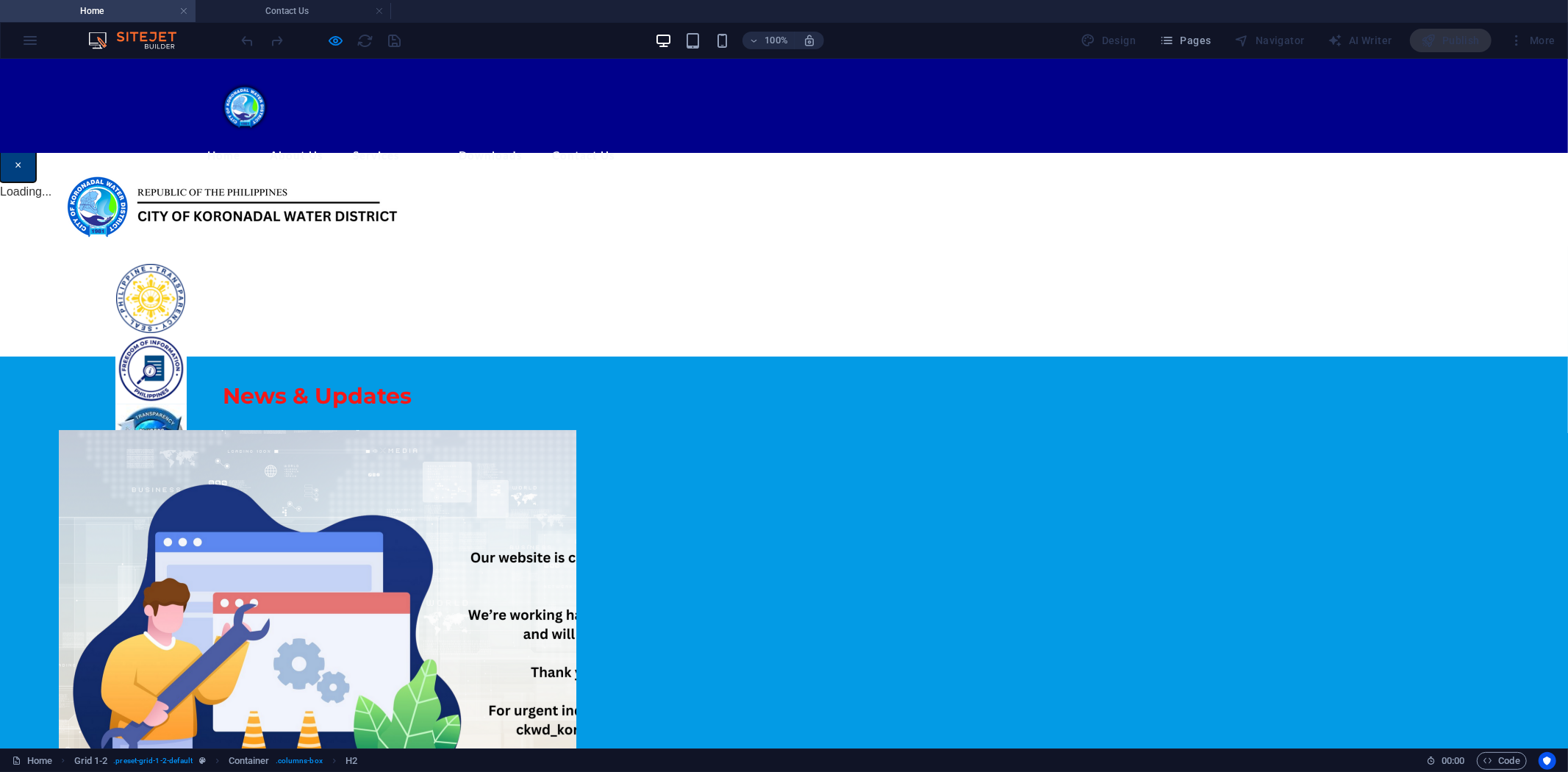
click at [36, 181] on button "×" at bounding box center [18, 164] width 36 height 34
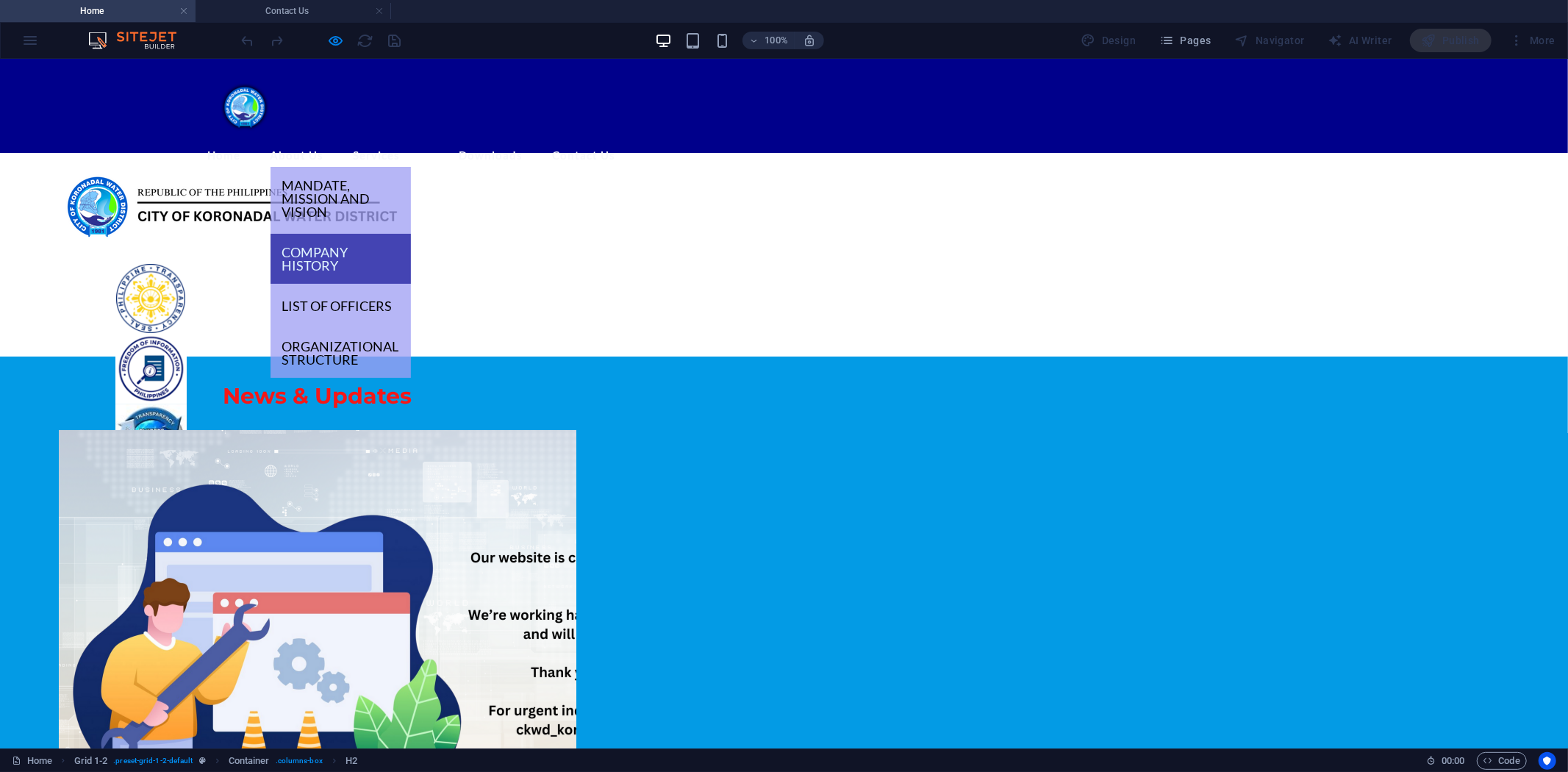
click at [376, 233] on link "Company History" at bounding box center [340, 258] width 141 height 50
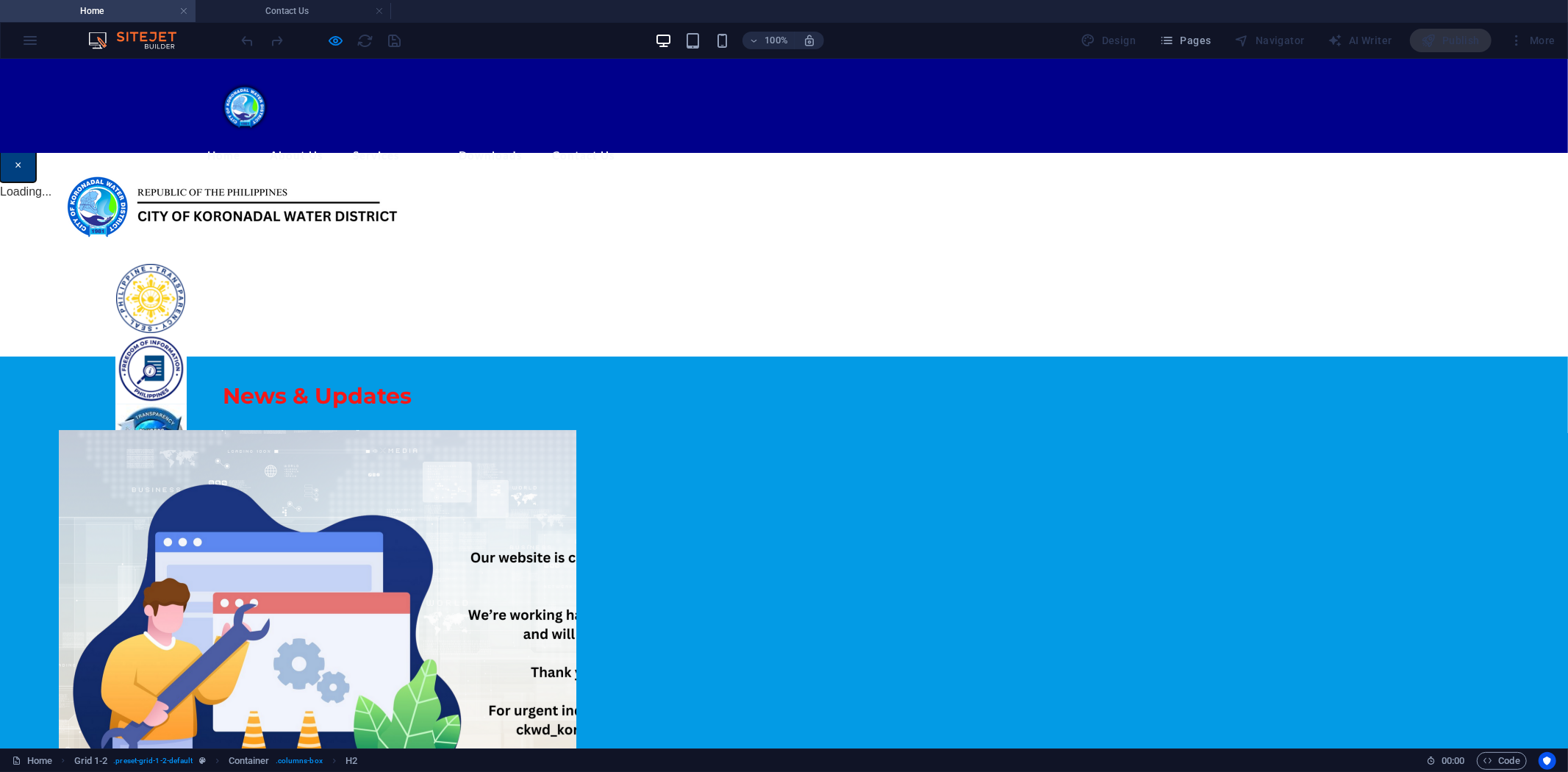
click at [36, 181] on button "×" at bounding box center [18, 164] width 36 height 34
click at [111, 10] on h4 "Home" at bounding box center [97, 10] width 196 height 16
click at [283, 12] on h4 "Contact Us" at bounding box center [293, 10] width 196 height 16
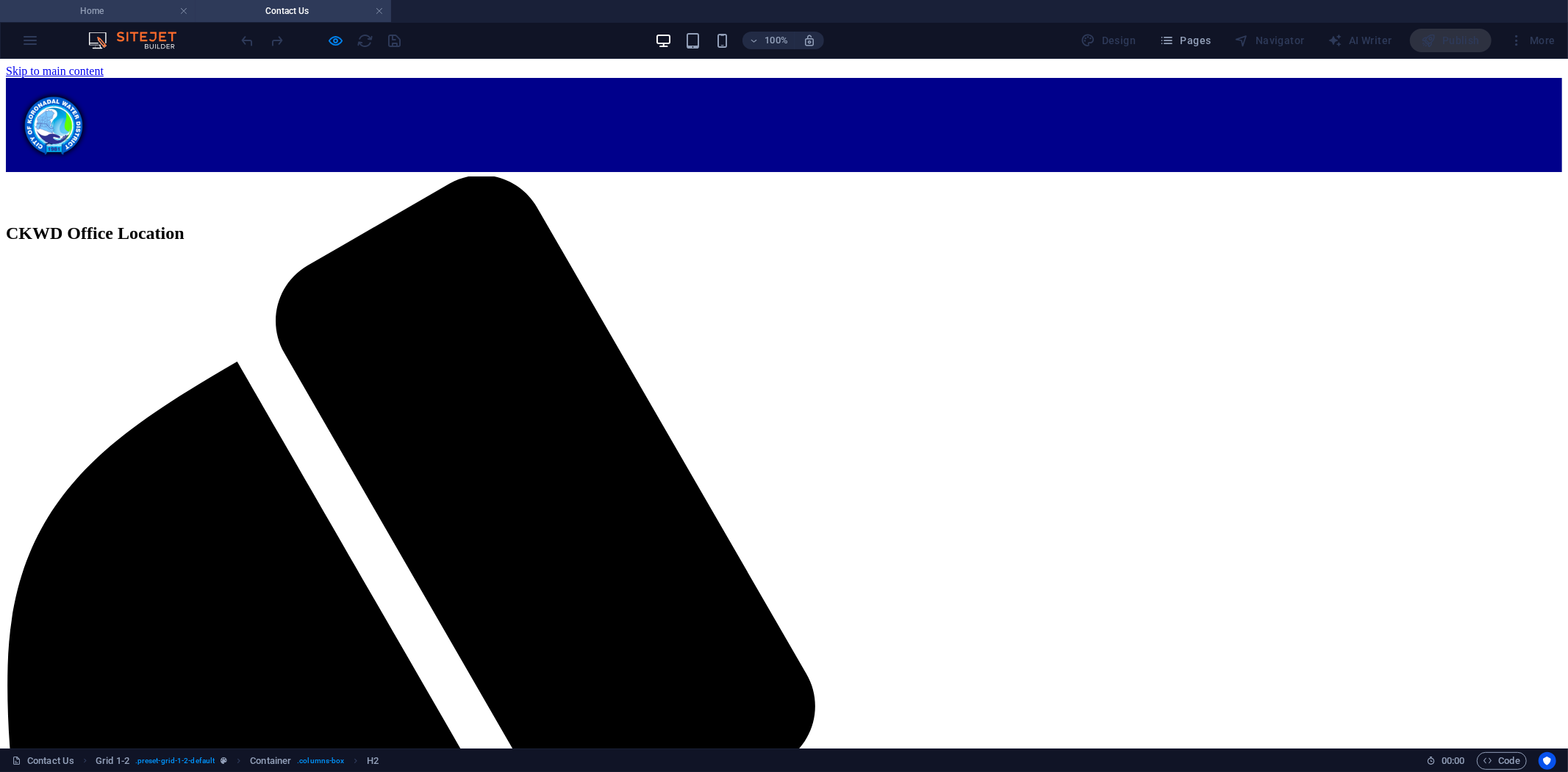
click at [127, 6] on h4 "Home" at bounding box center [97, 10] width 196 height 16
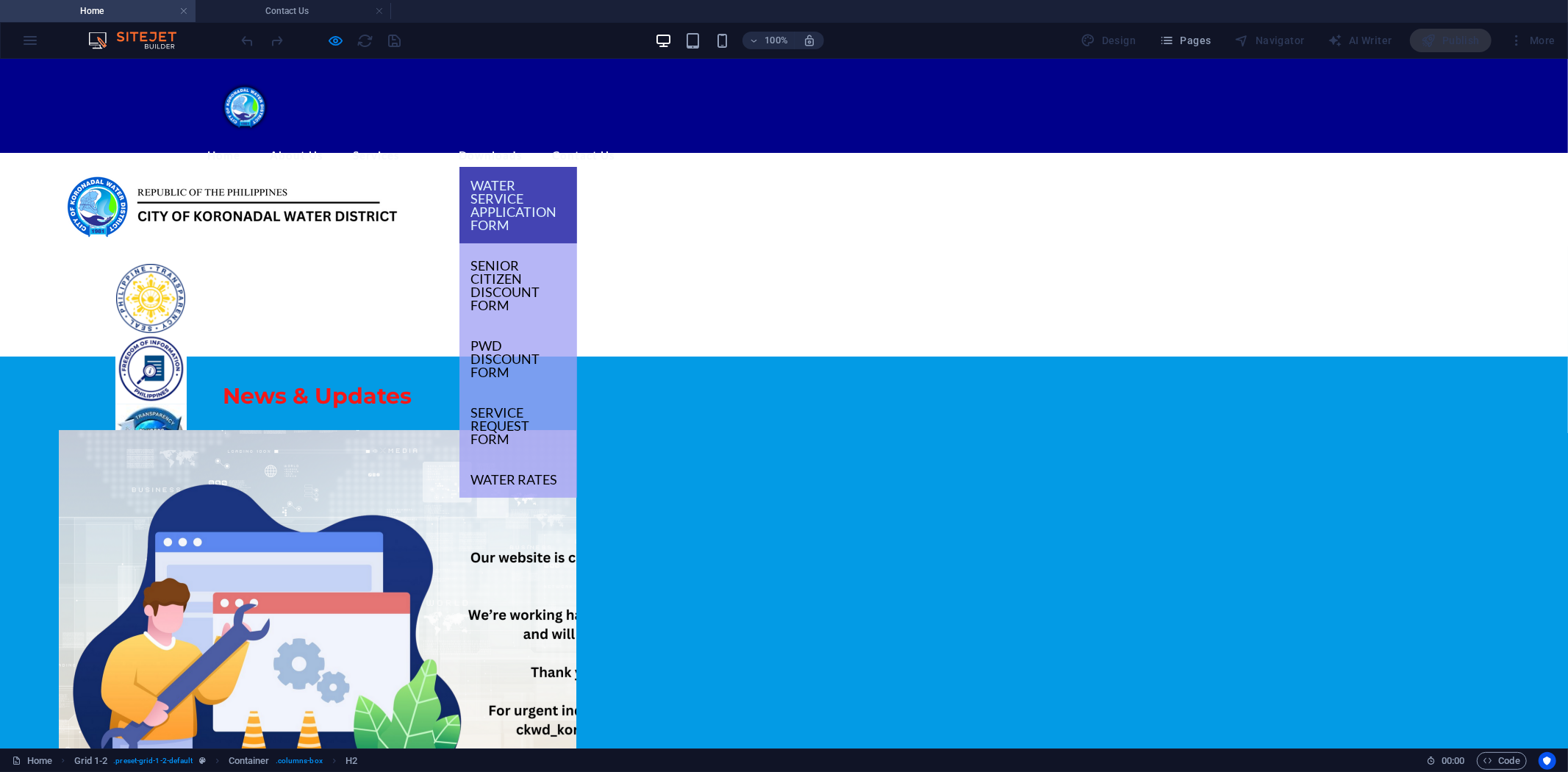
click at [553, 166] on link "Water Service Application Form" at bounding box center [518, 204] width 118 height 77
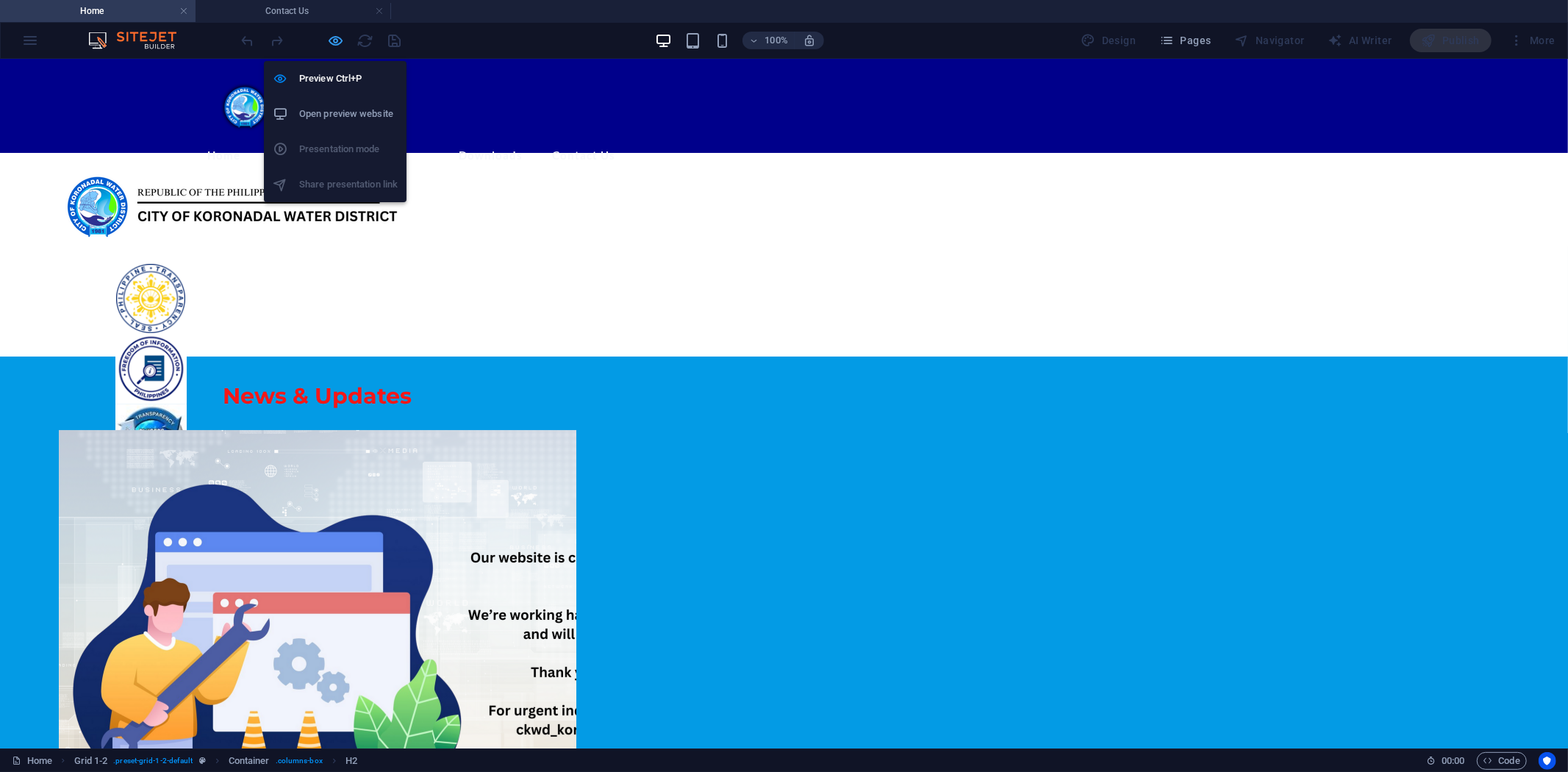
click at [335, 38] on icon "button" at bounding box center [336, 41] width 17 height 17
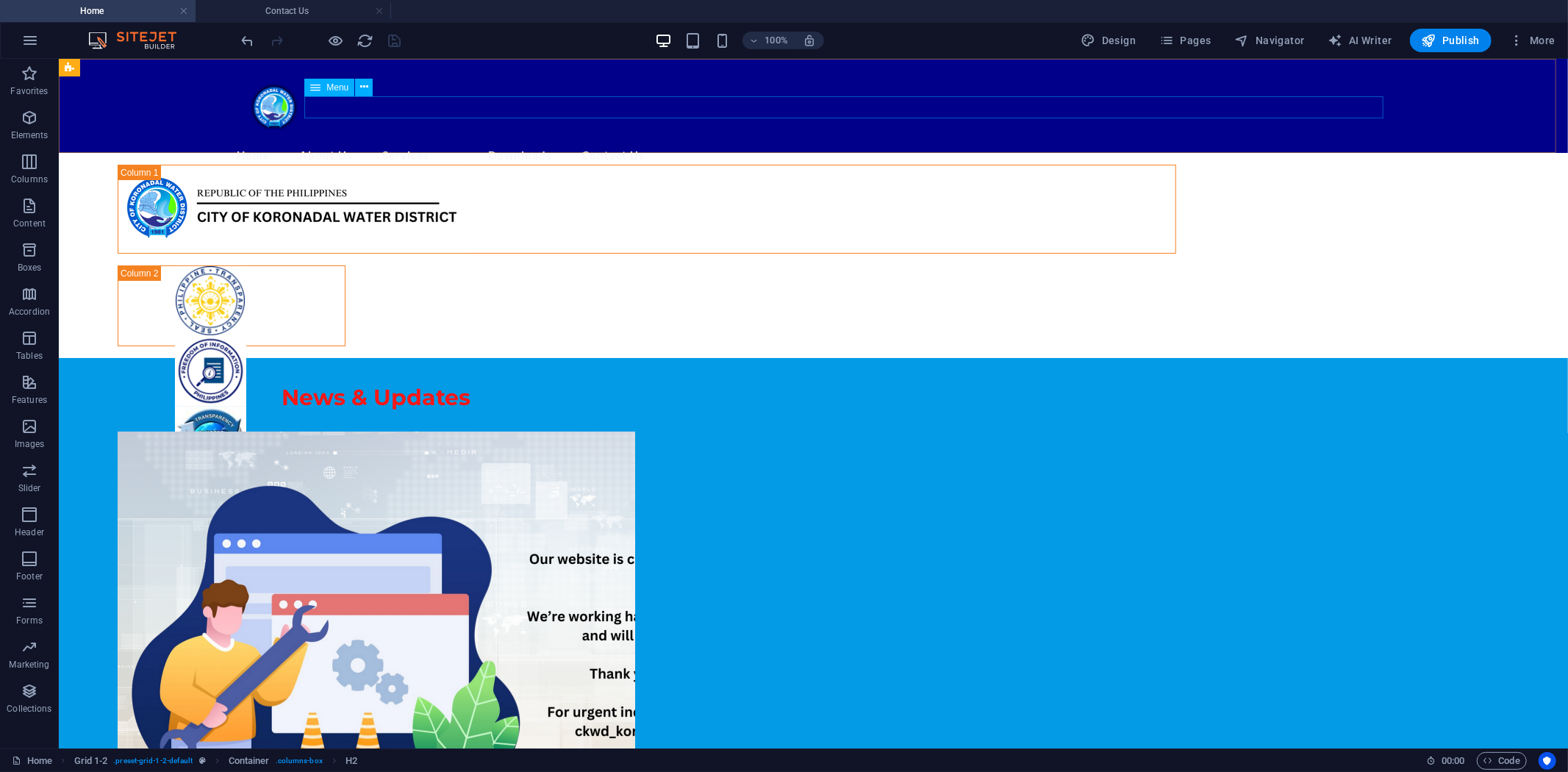
click at [315, 86] on icon at bounding box center [315, 87] width 10 height 18
select select
select select "overlay"
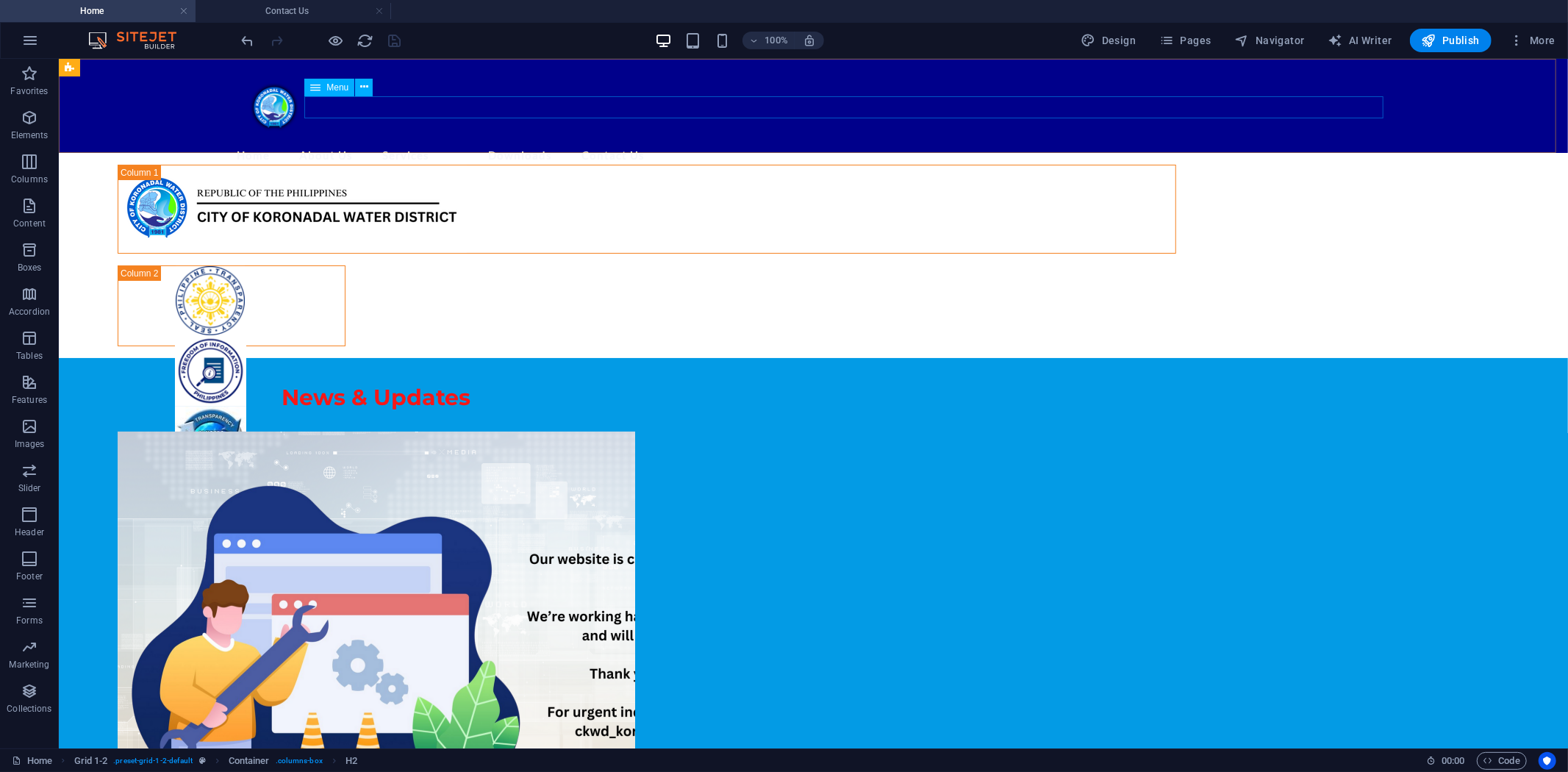
select select "overlay"
select select "8"
select select
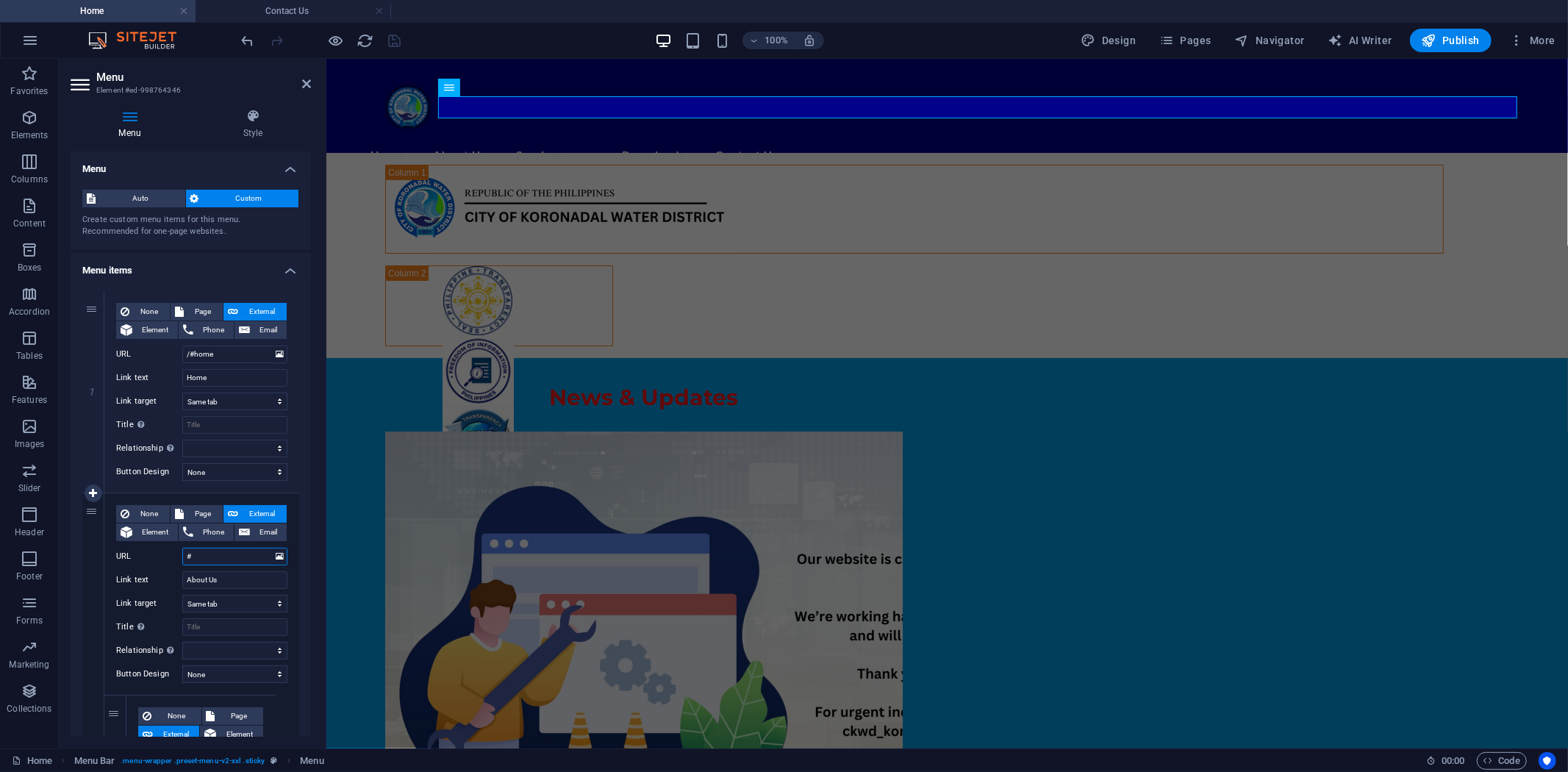
click at [236, 559] on input "#" at bounding box center [234, 557] width 105 height 18
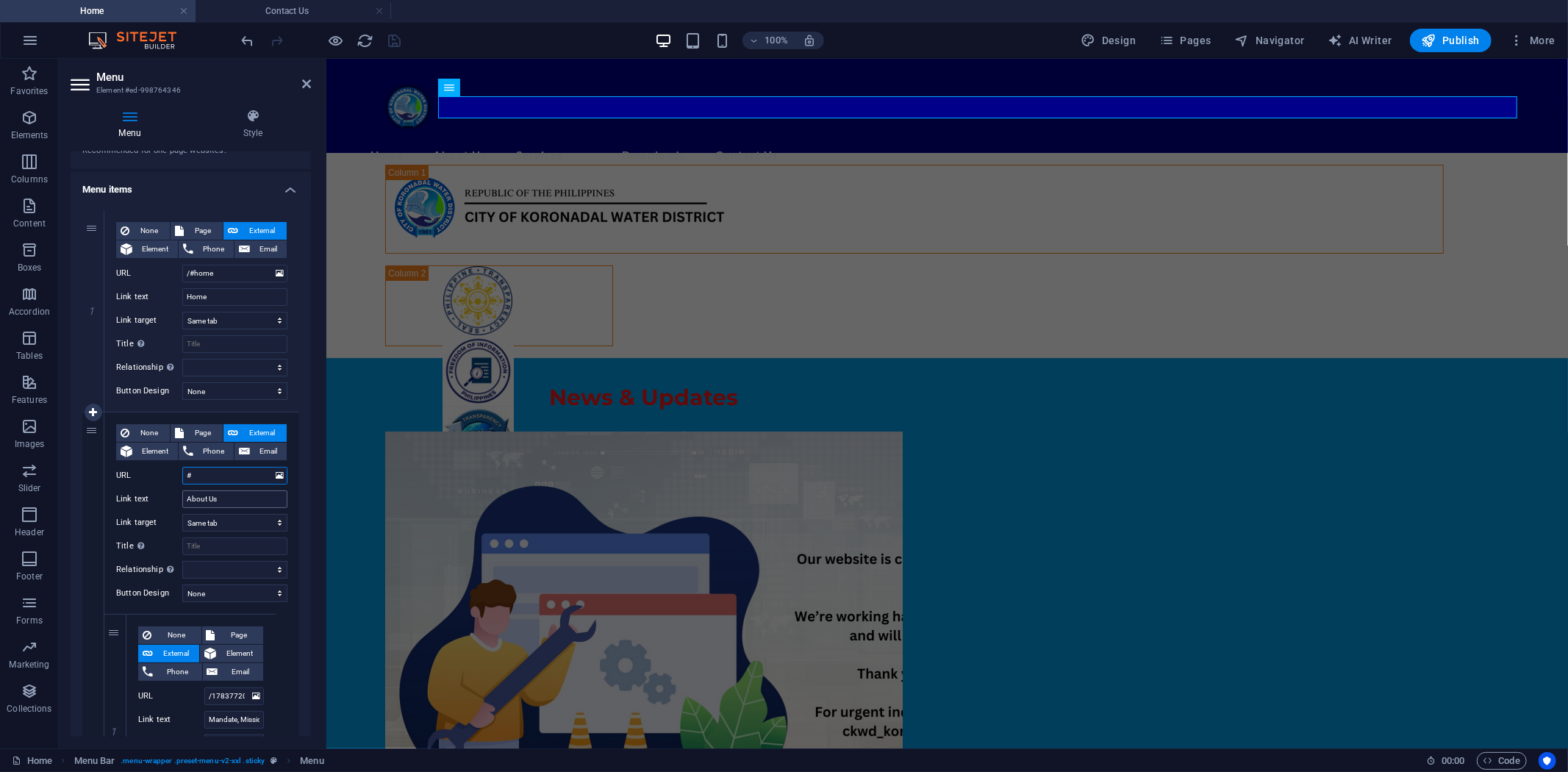
scroll to position [81, 0]
type input "#About"
select select
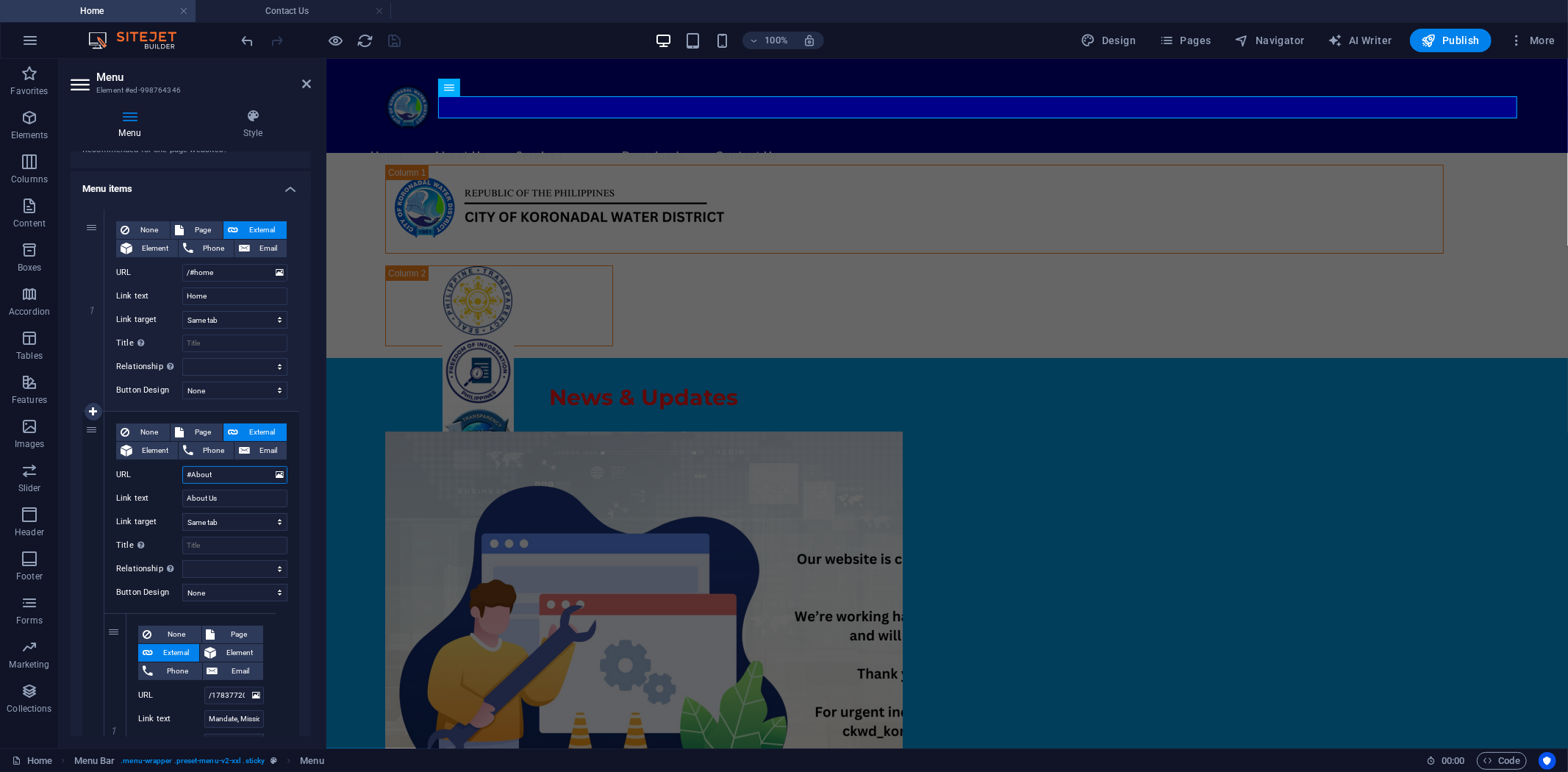
select select
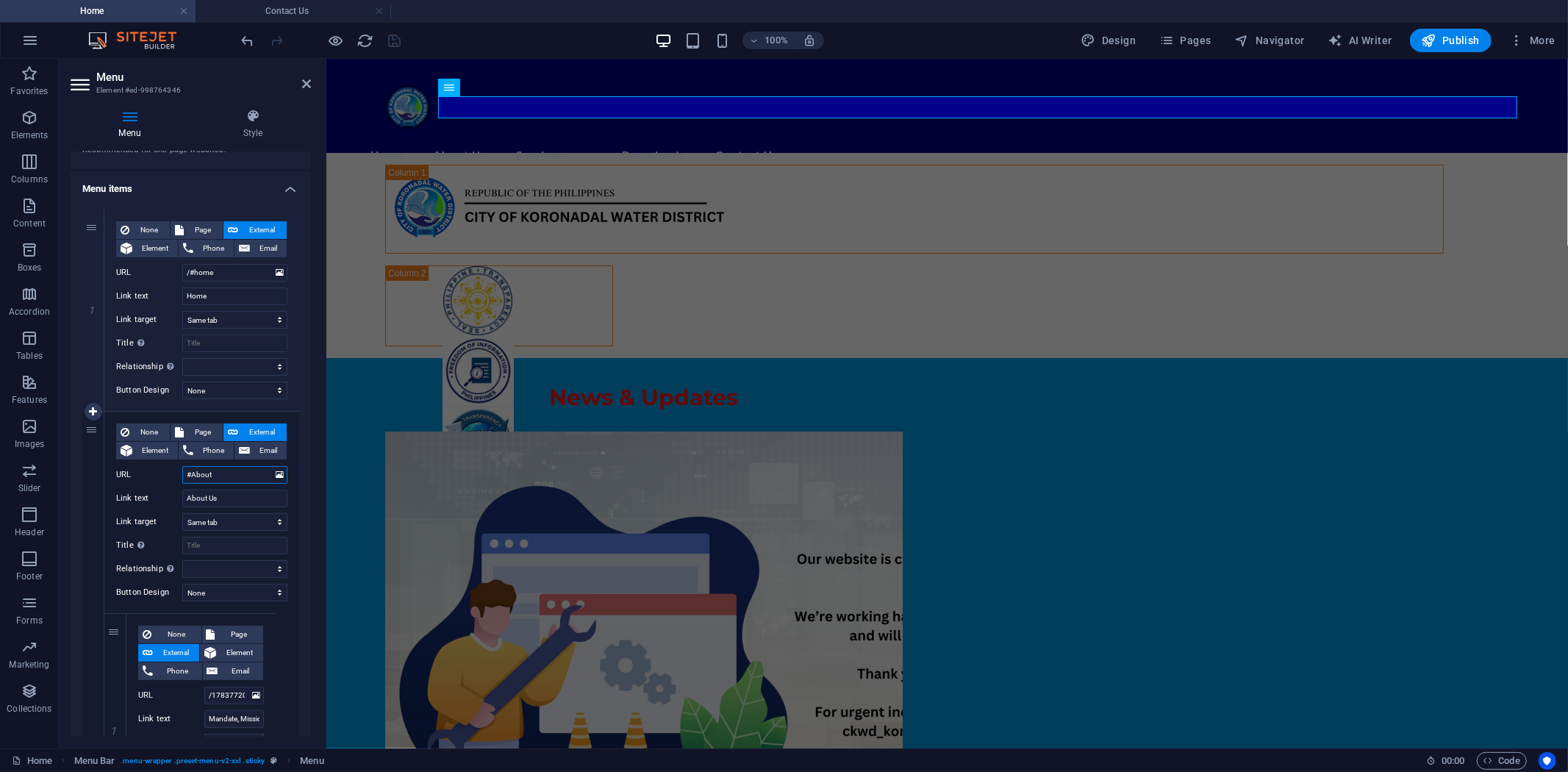
select select
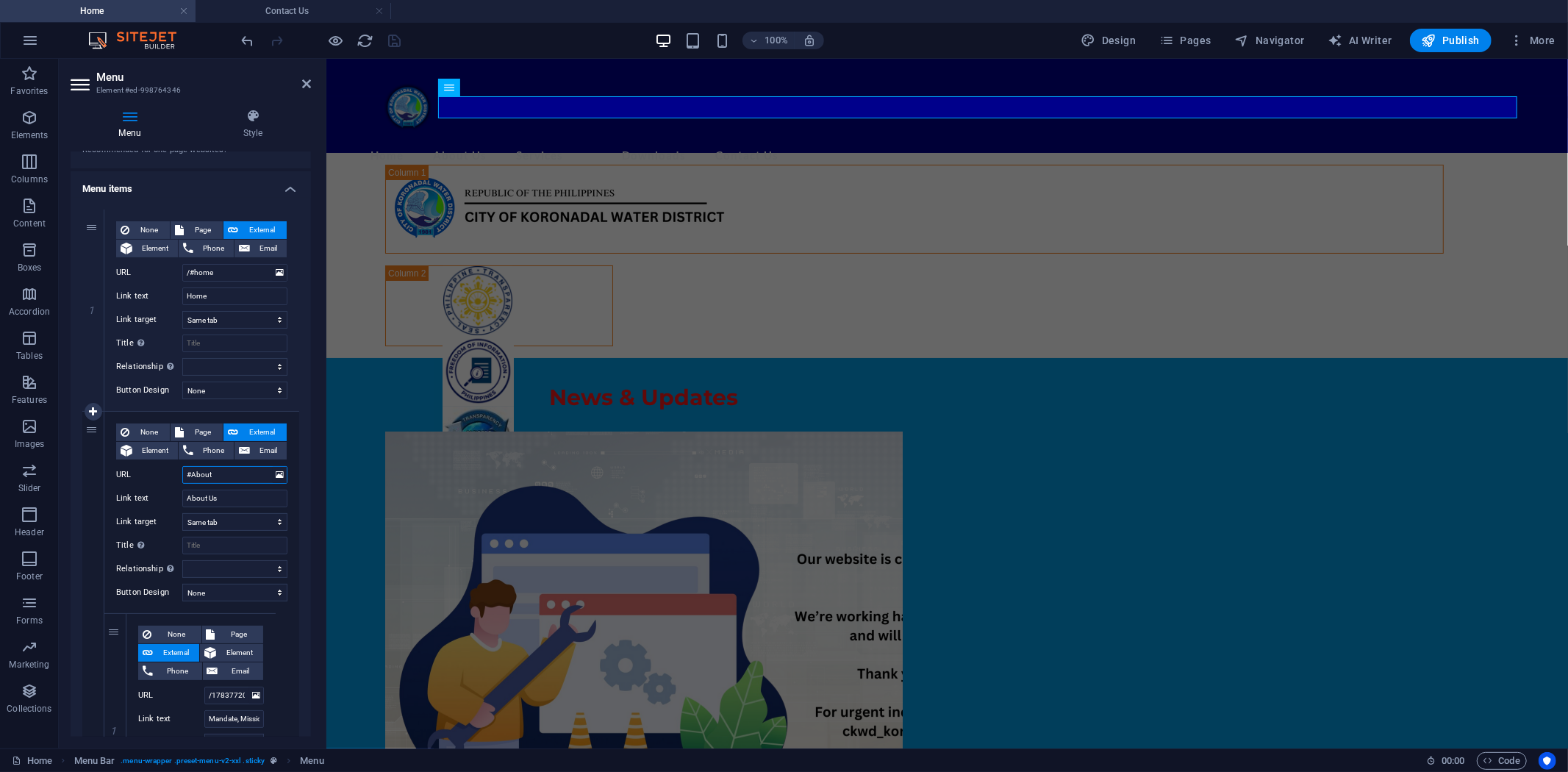
select select
type input "#About-us"
select select
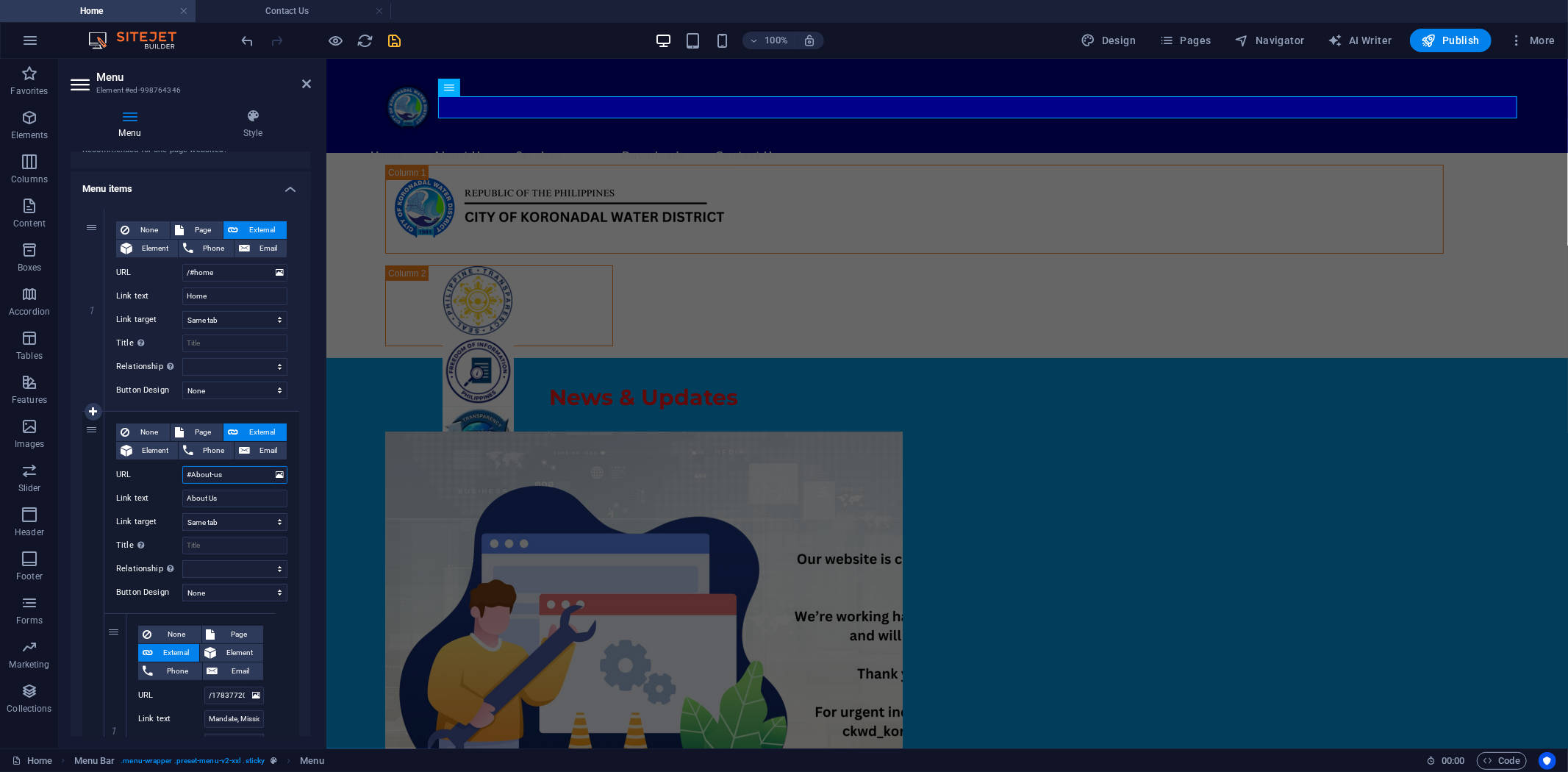
select select
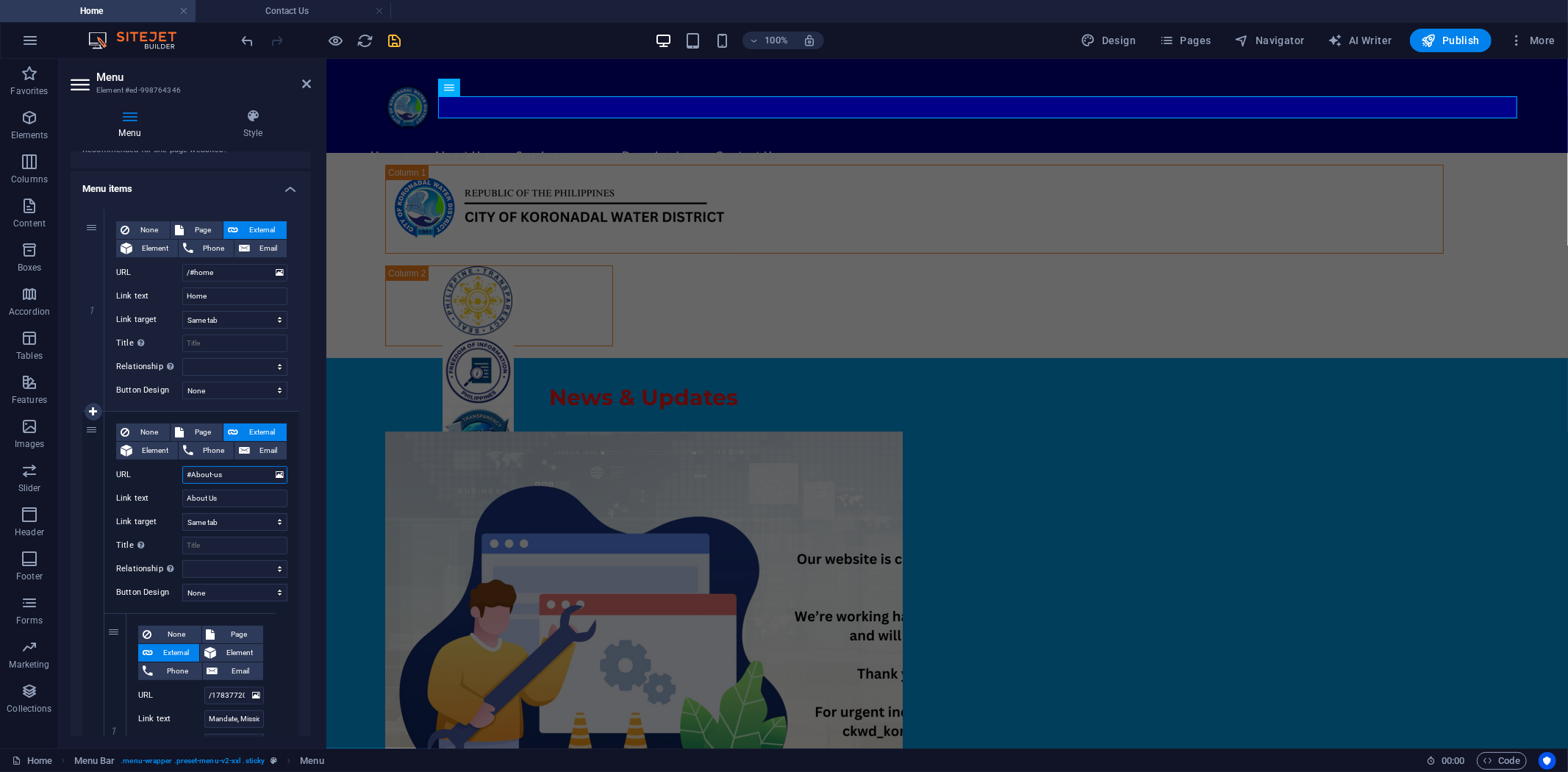
select select
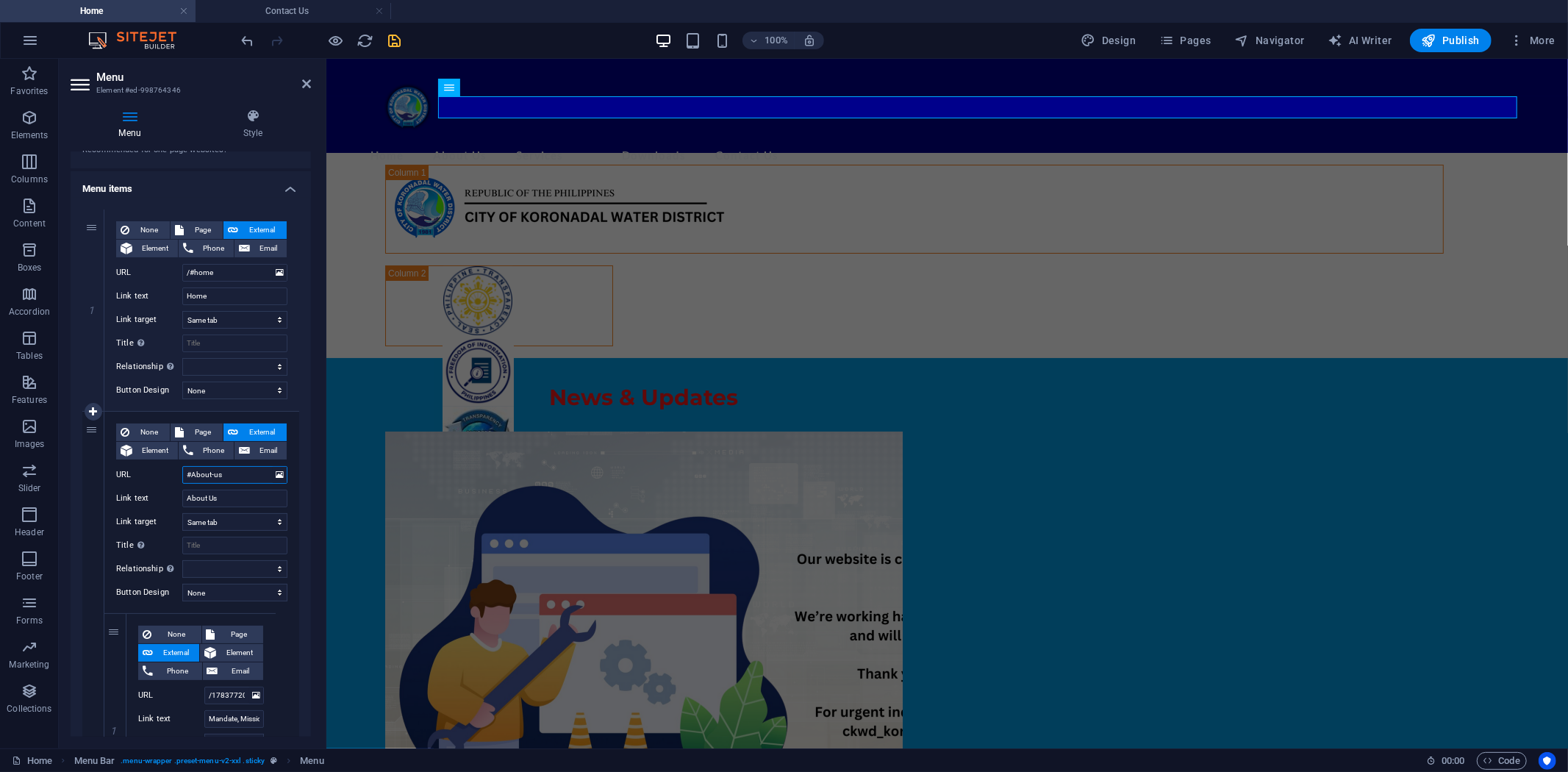
select select
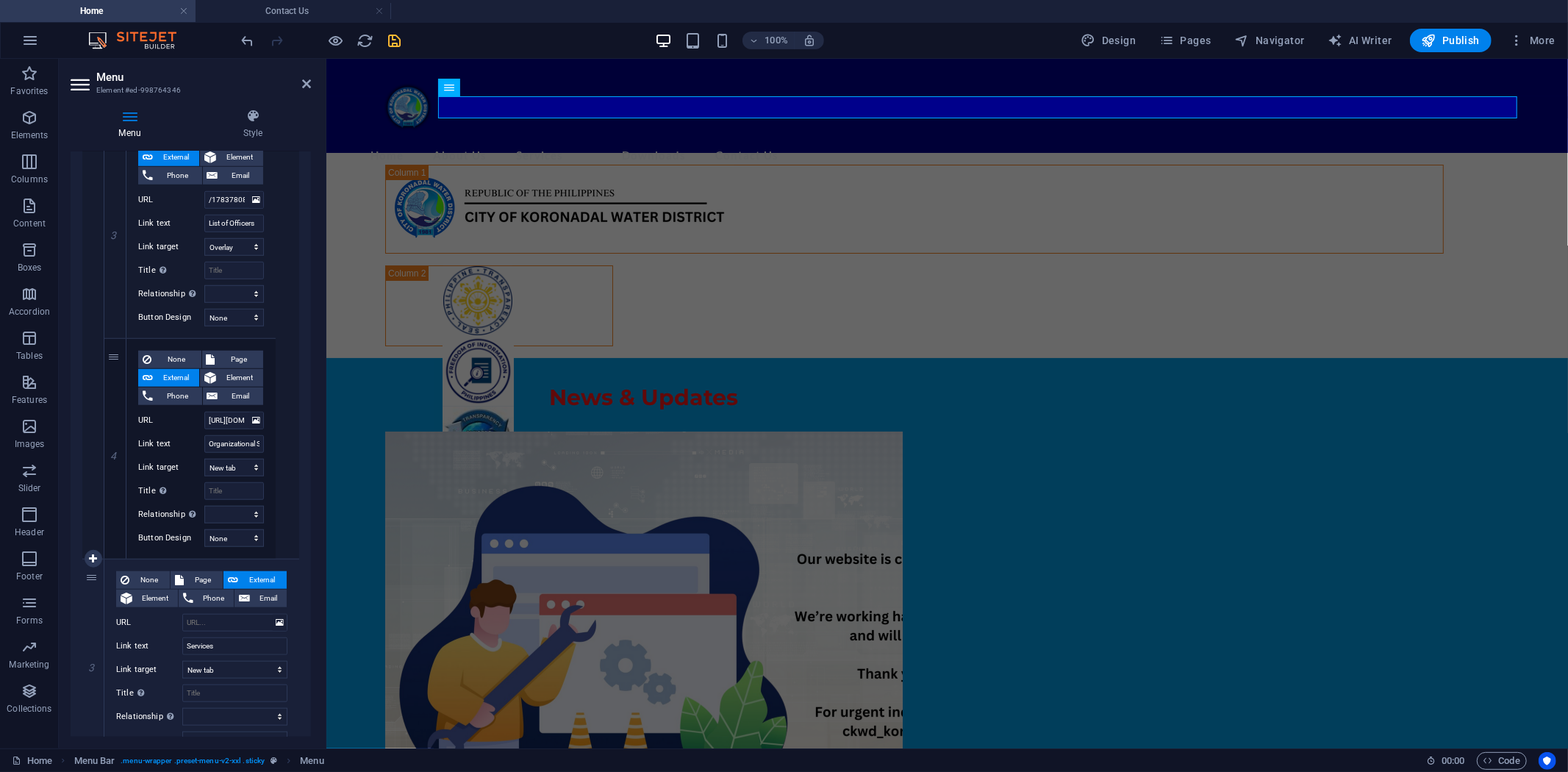
scroll to position [1062, 0]
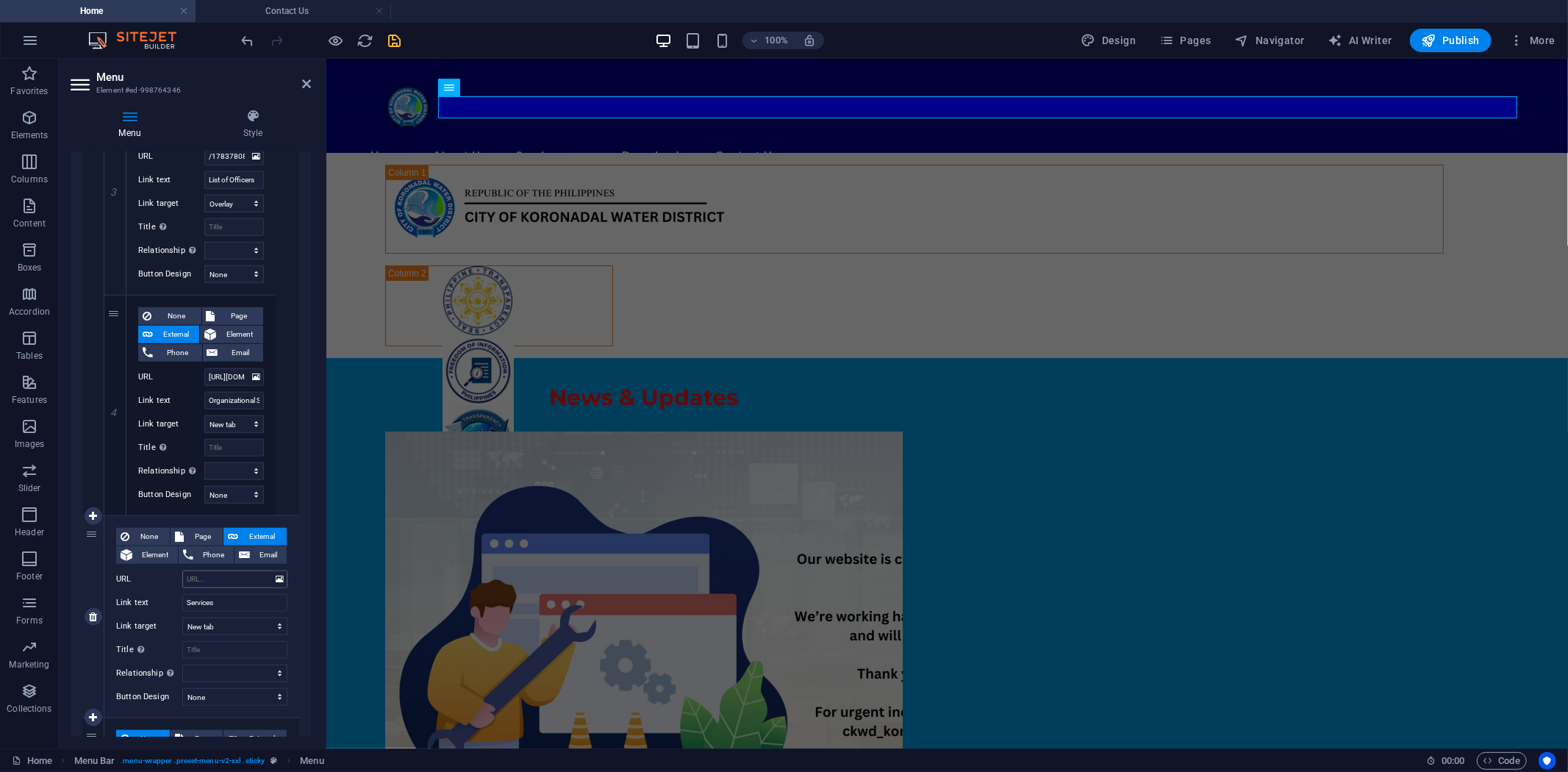
type input "#About-us"
click at [200, 578] on input "URL" at bounding box center [234, 579] width 105 height 18
type input "#"
select select
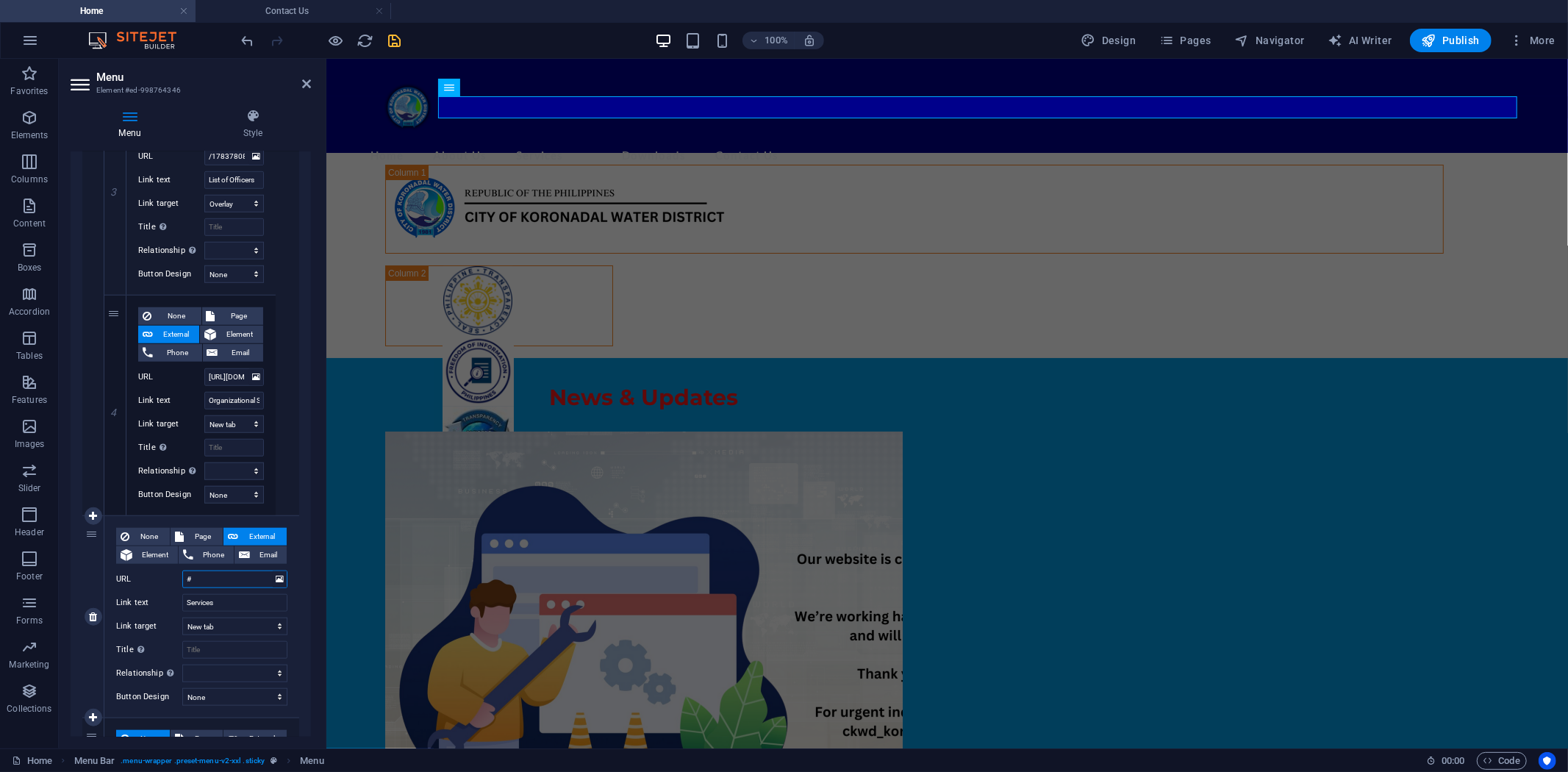
select select
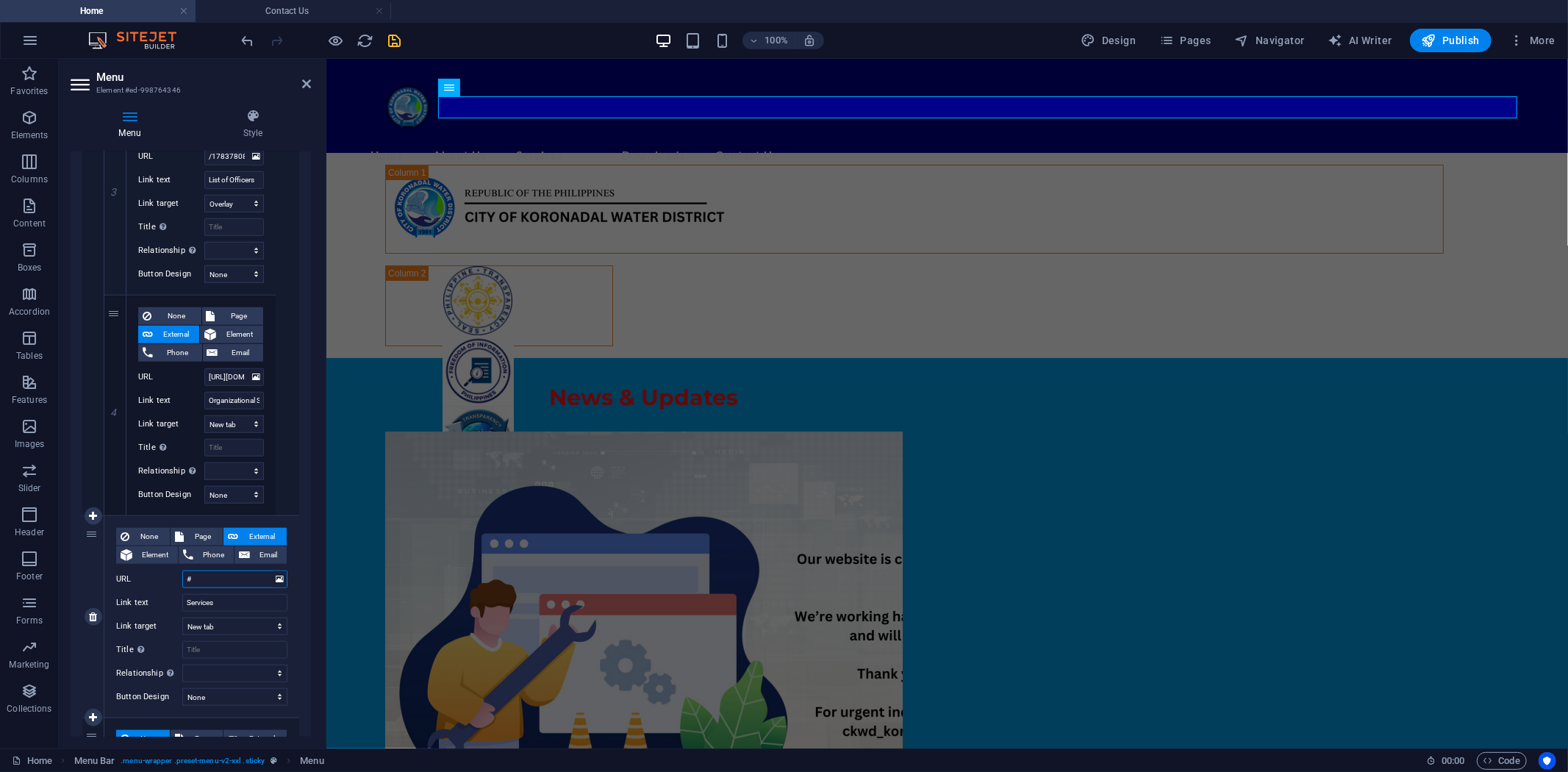
select select
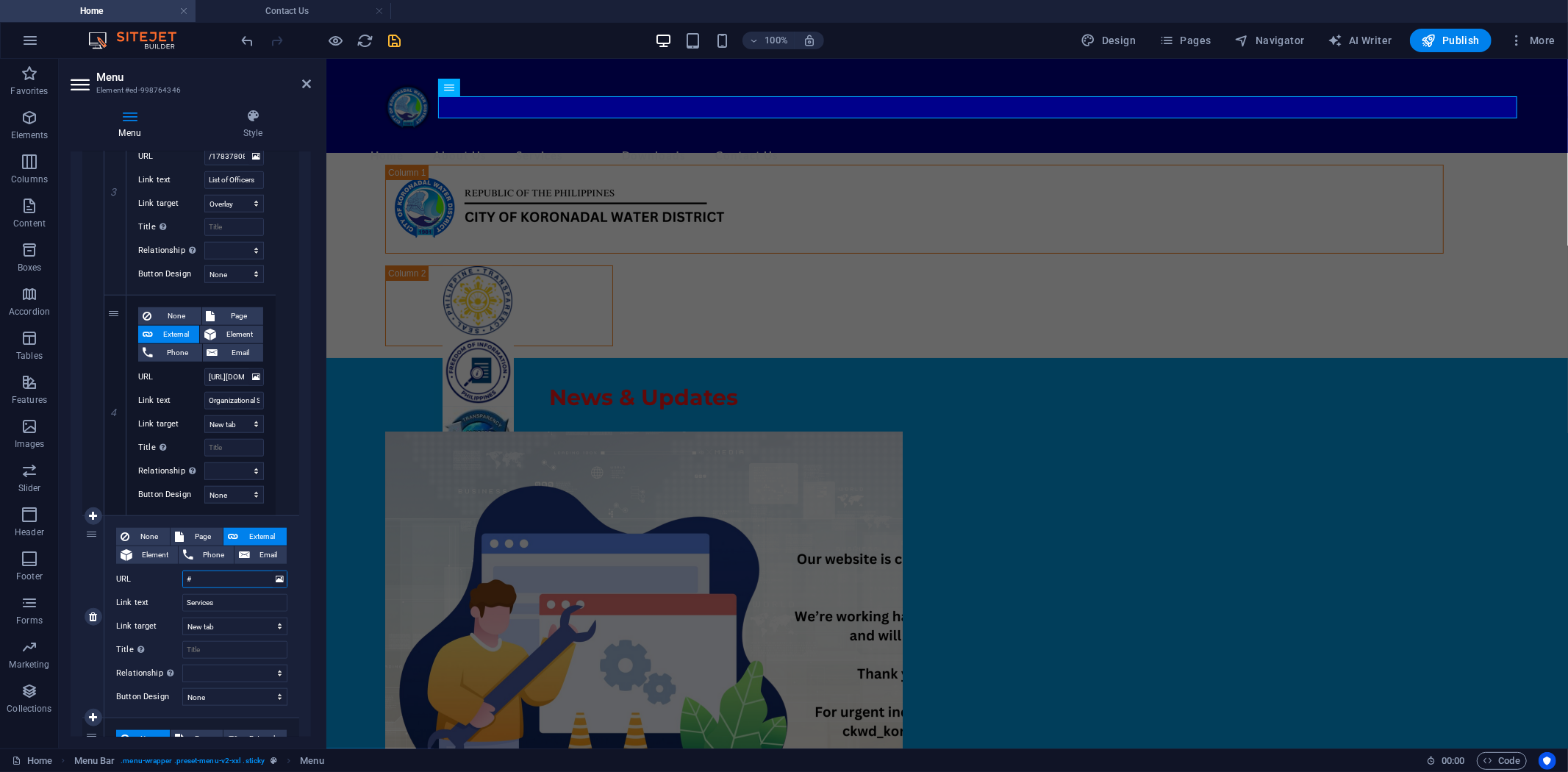
select select
type input "#Services"
select select
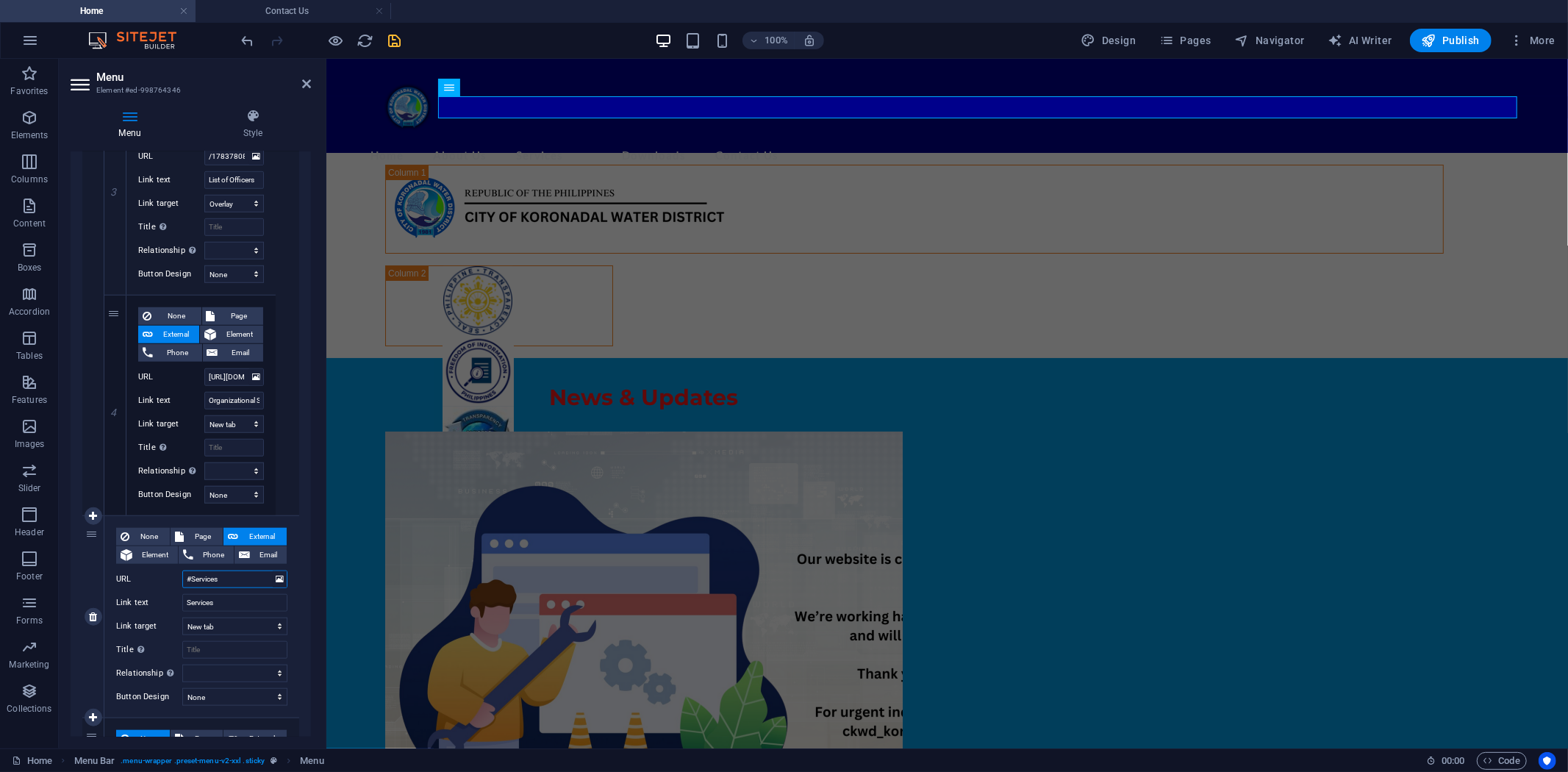
select select
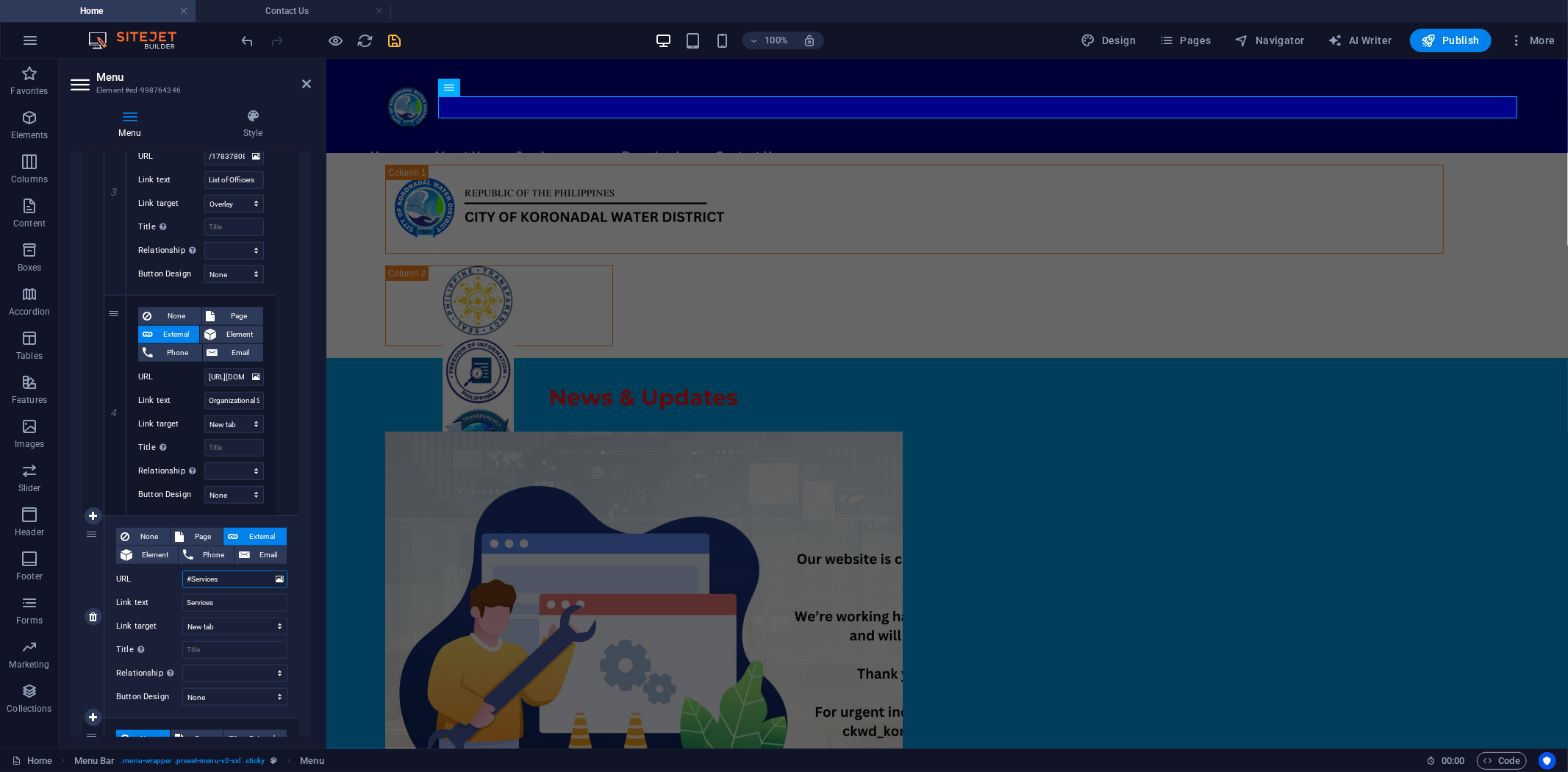
select select
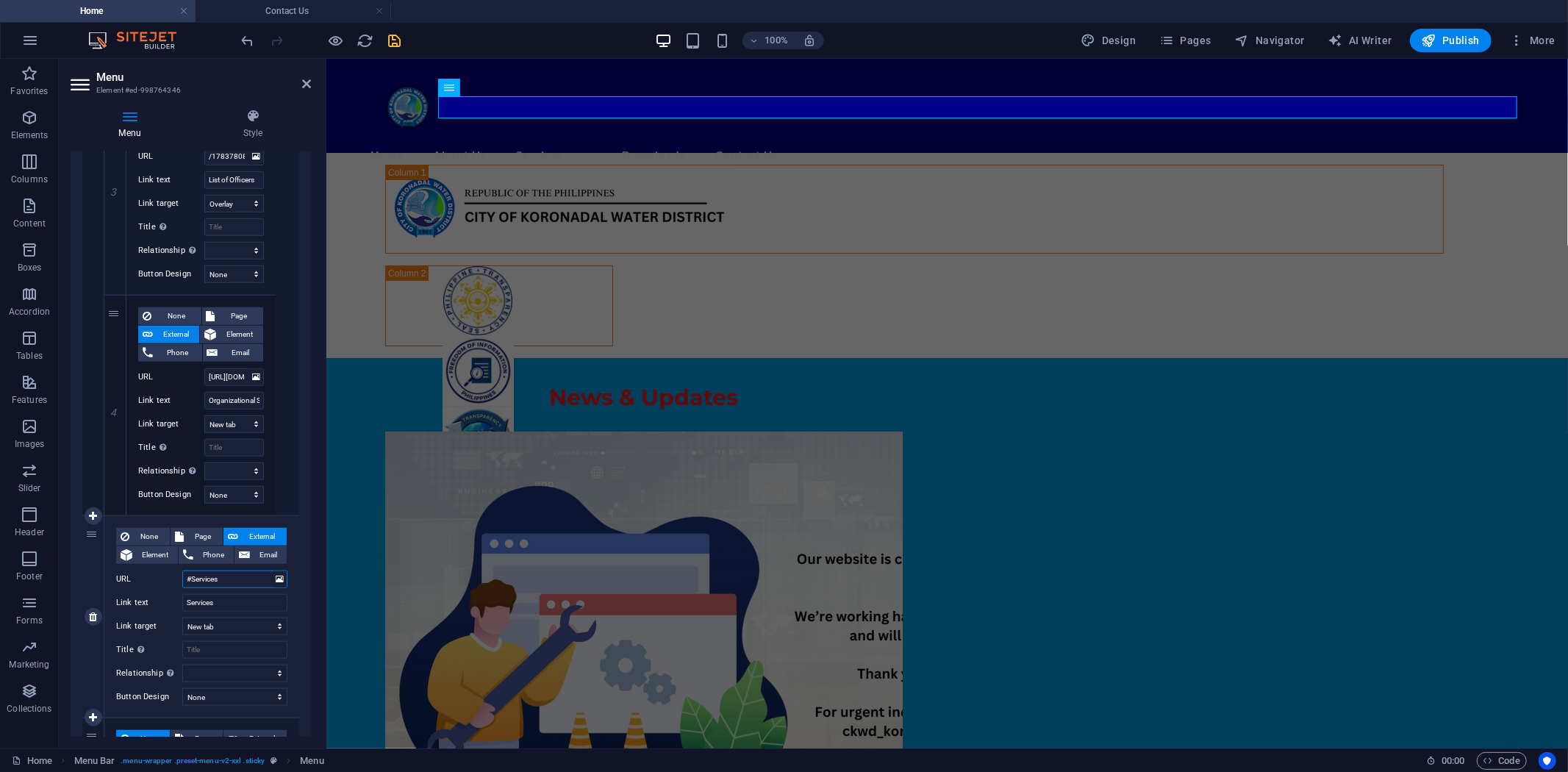
select select
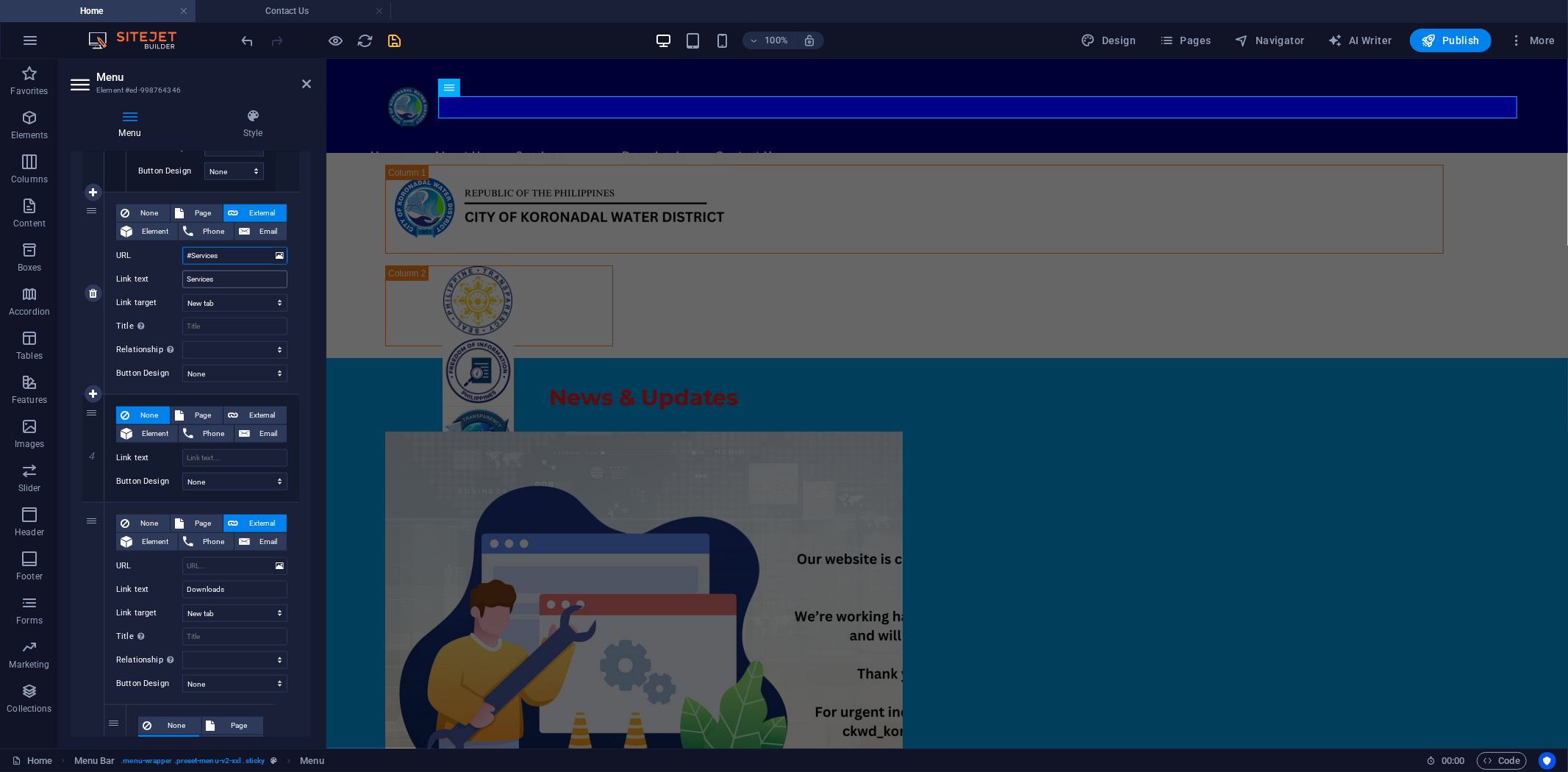
scroll to position [1388, 0]
type input "#Services"
click at [212, 558] on input "URL" at bounding box center [234, 563] width 105 height 18
type input "#D"
select select
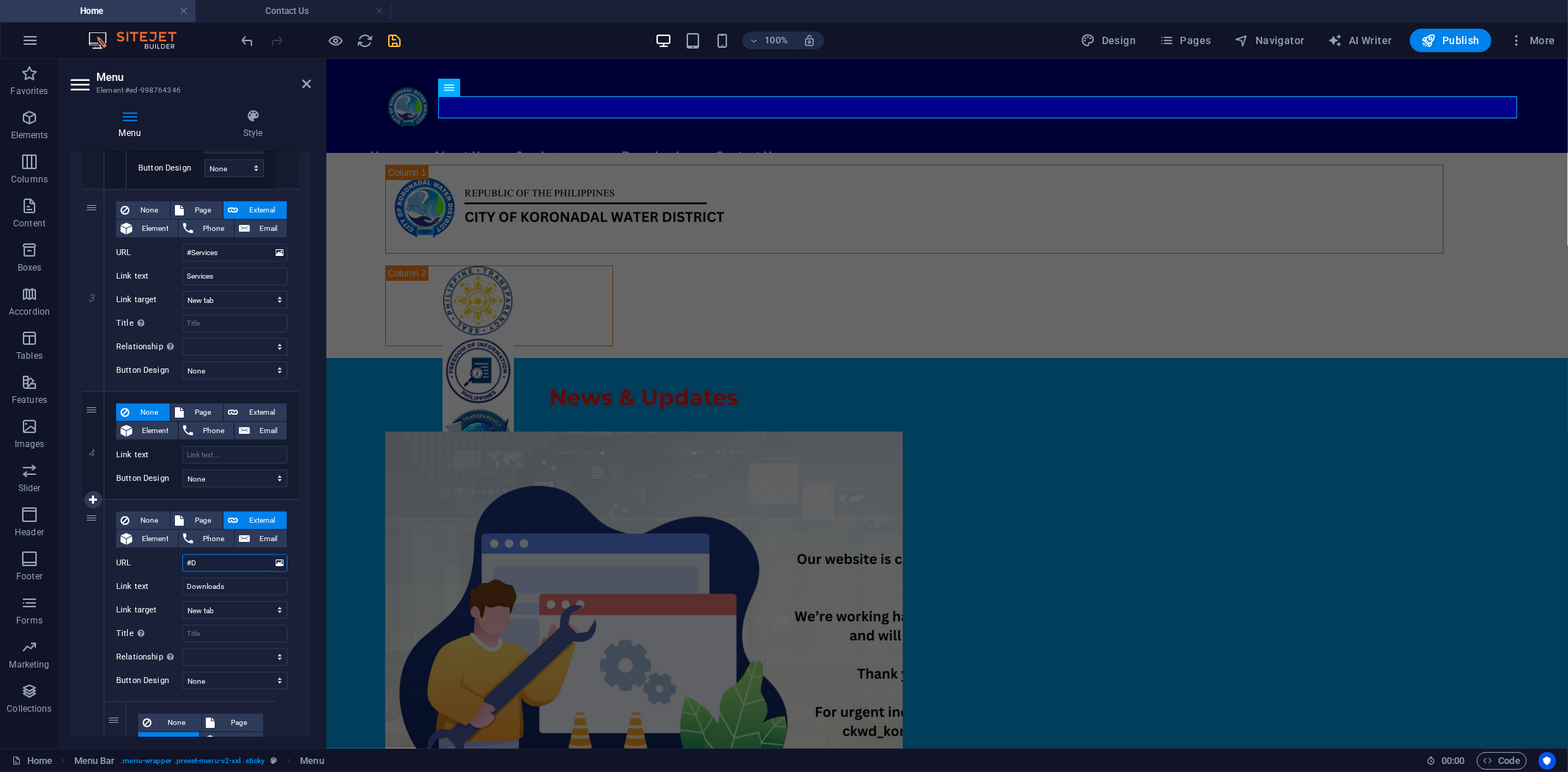
select select
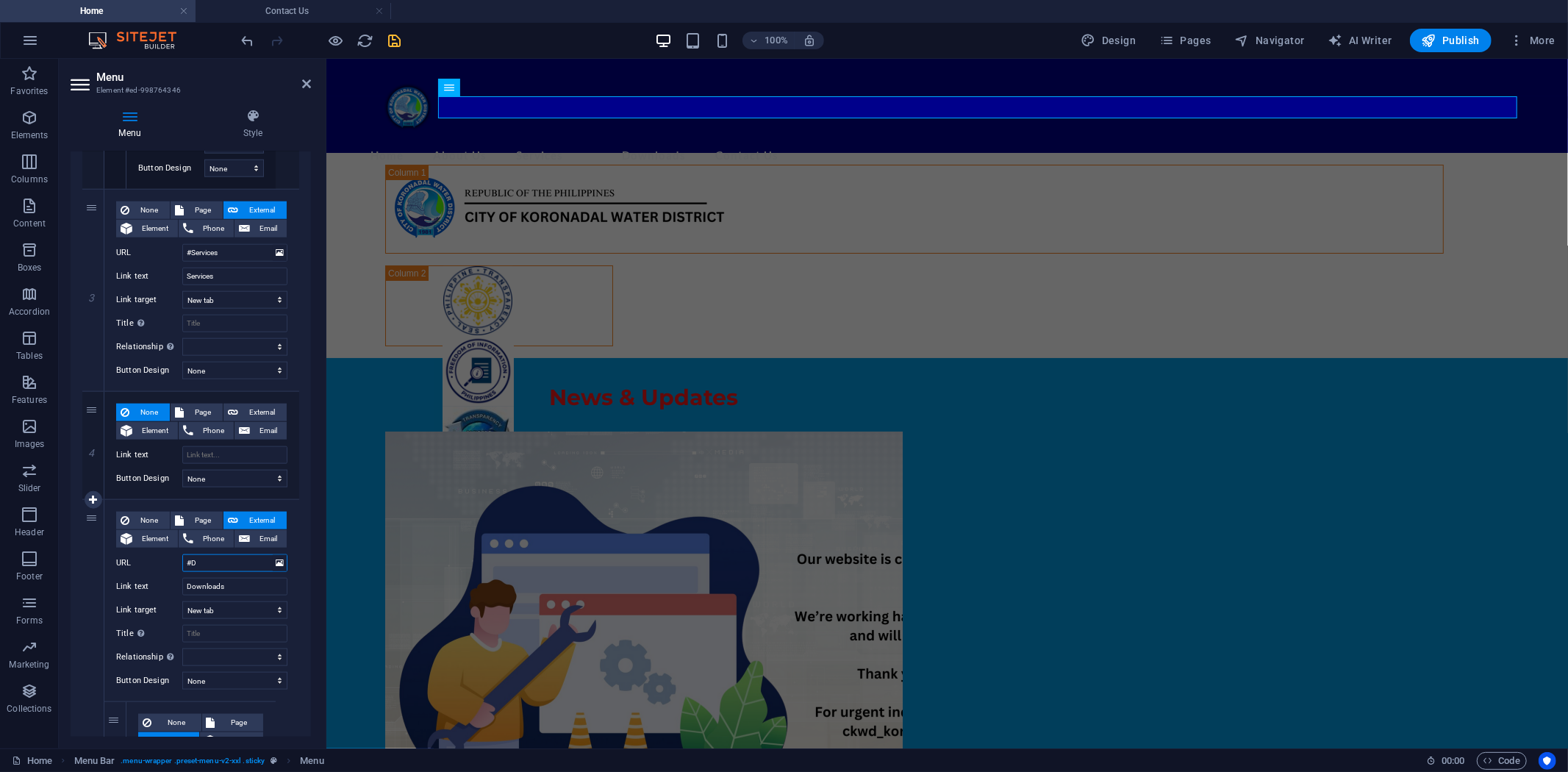
select select
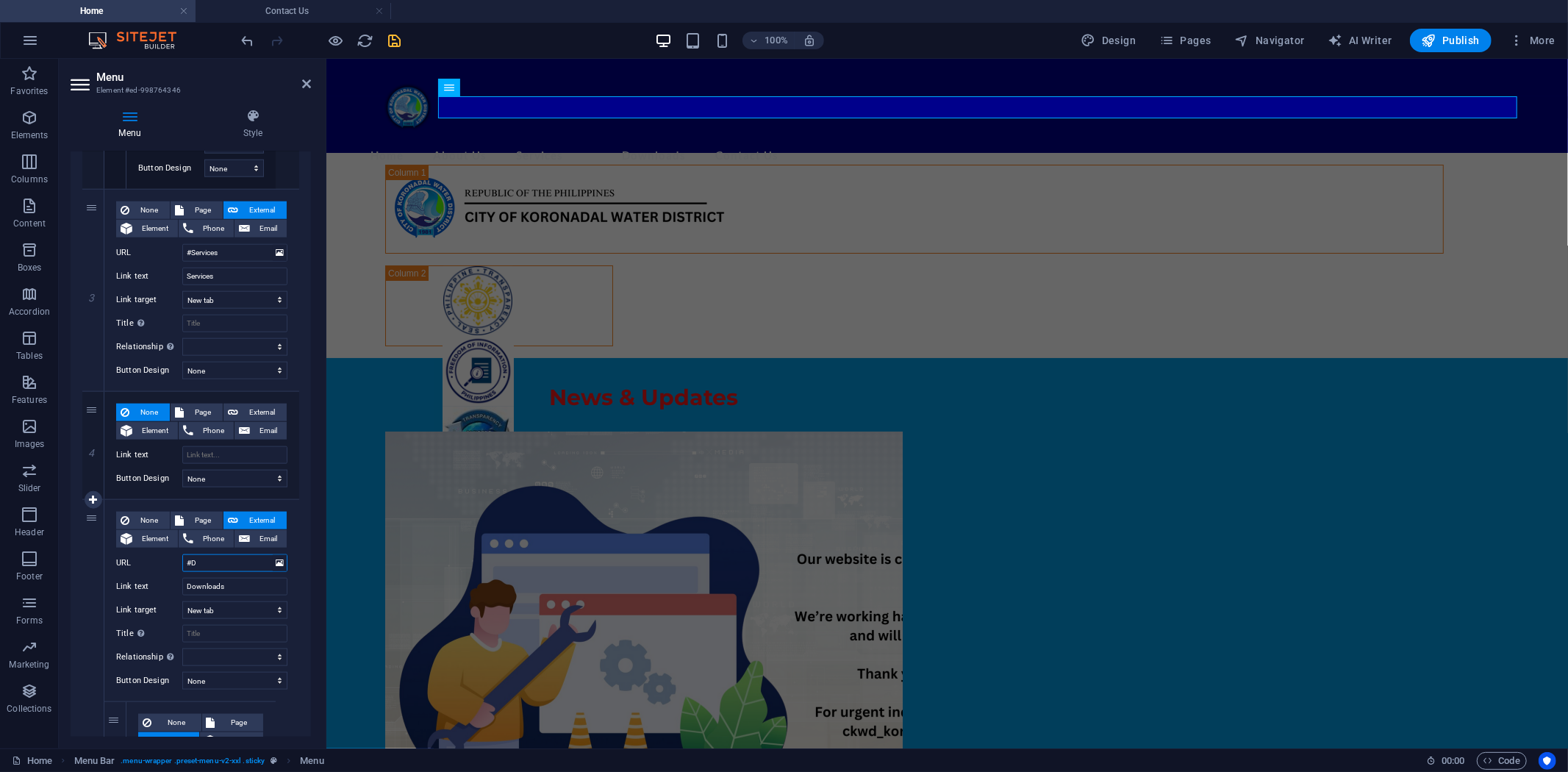
select select
type input "#"
select select
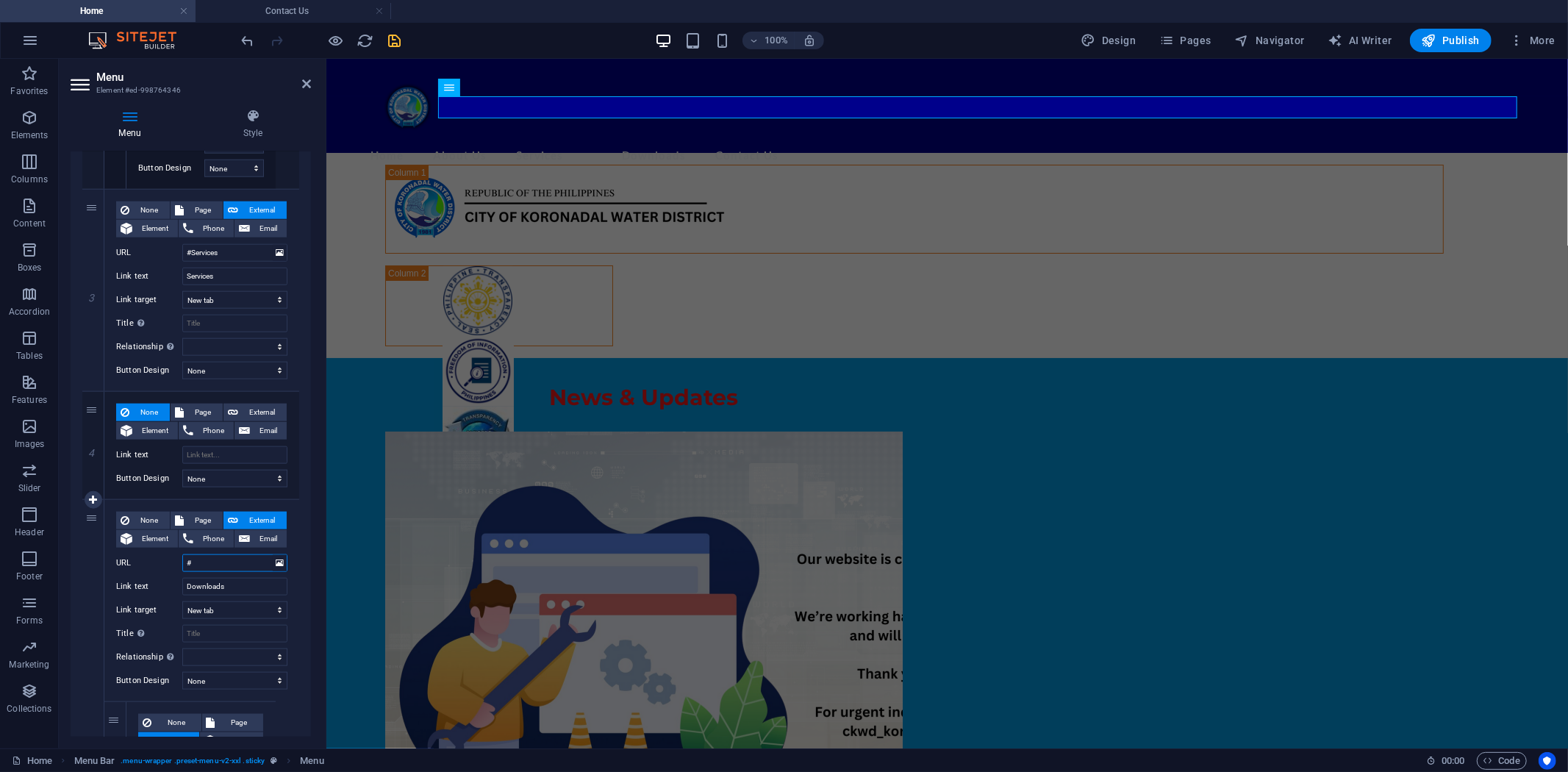
select select
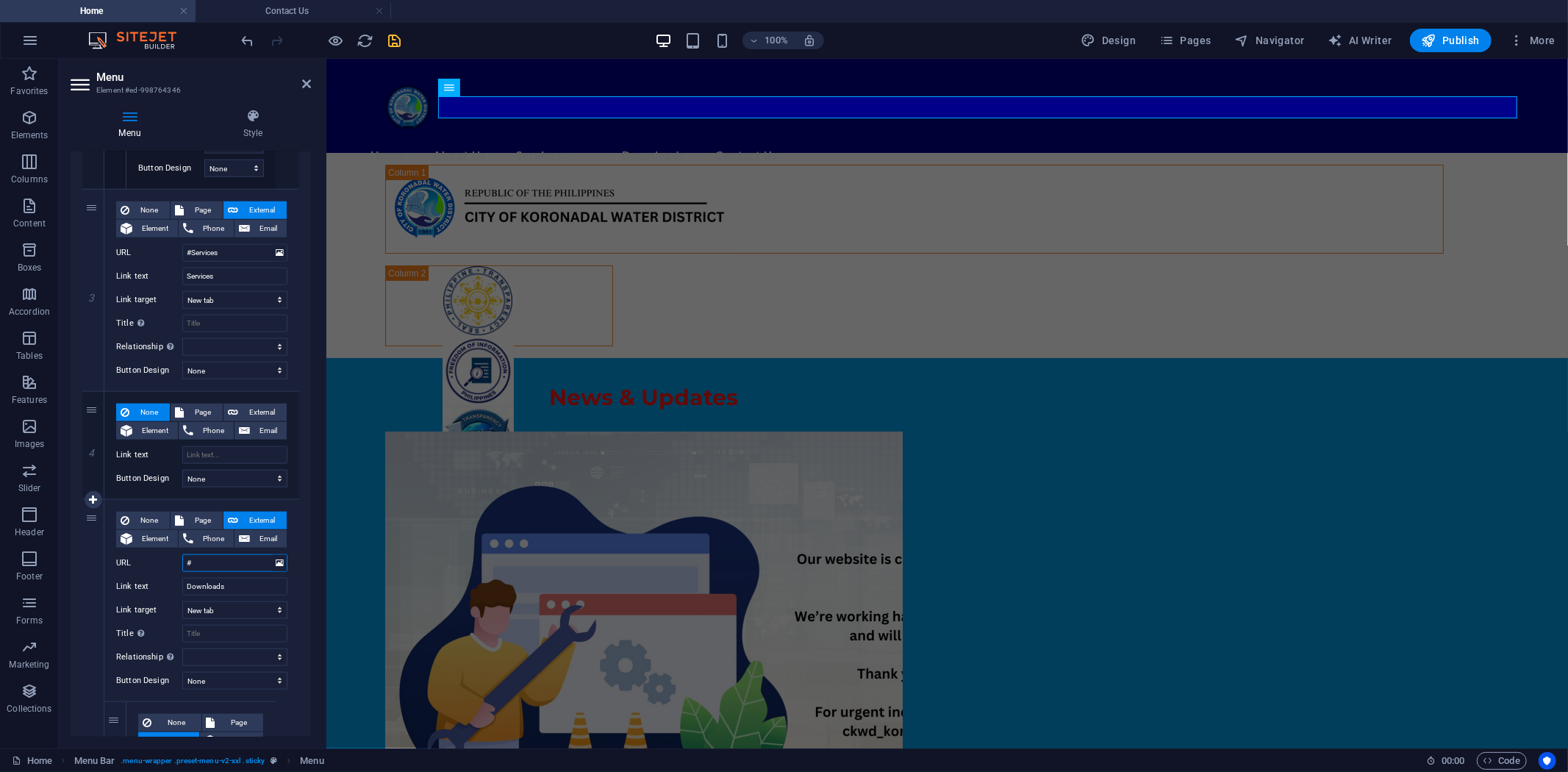
select select
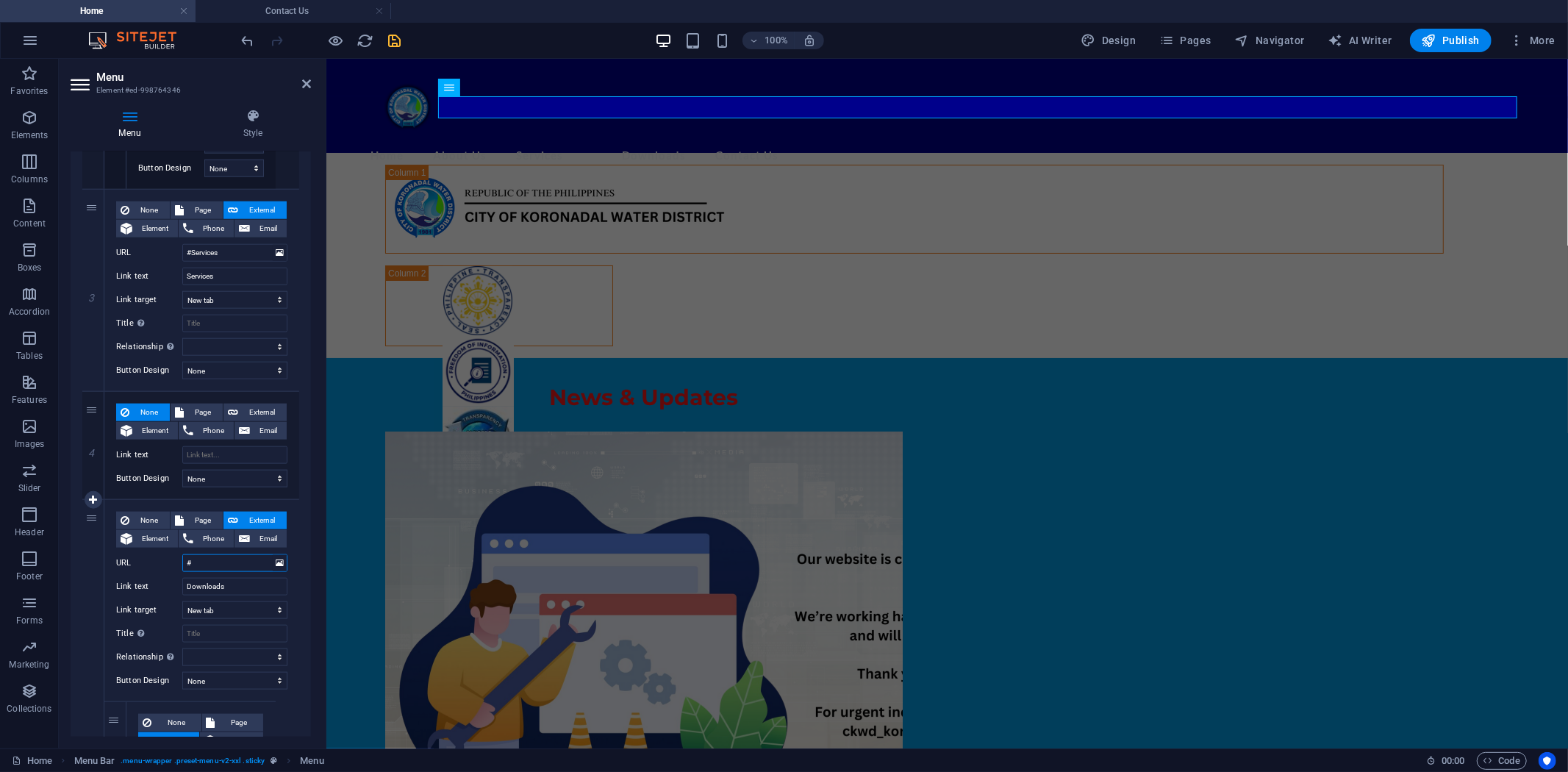
select select
type input "#"
drag, startPoint x: 198, startPoint y: 249, endPoint x: 235, endPoint y: 250, distance: 37.0
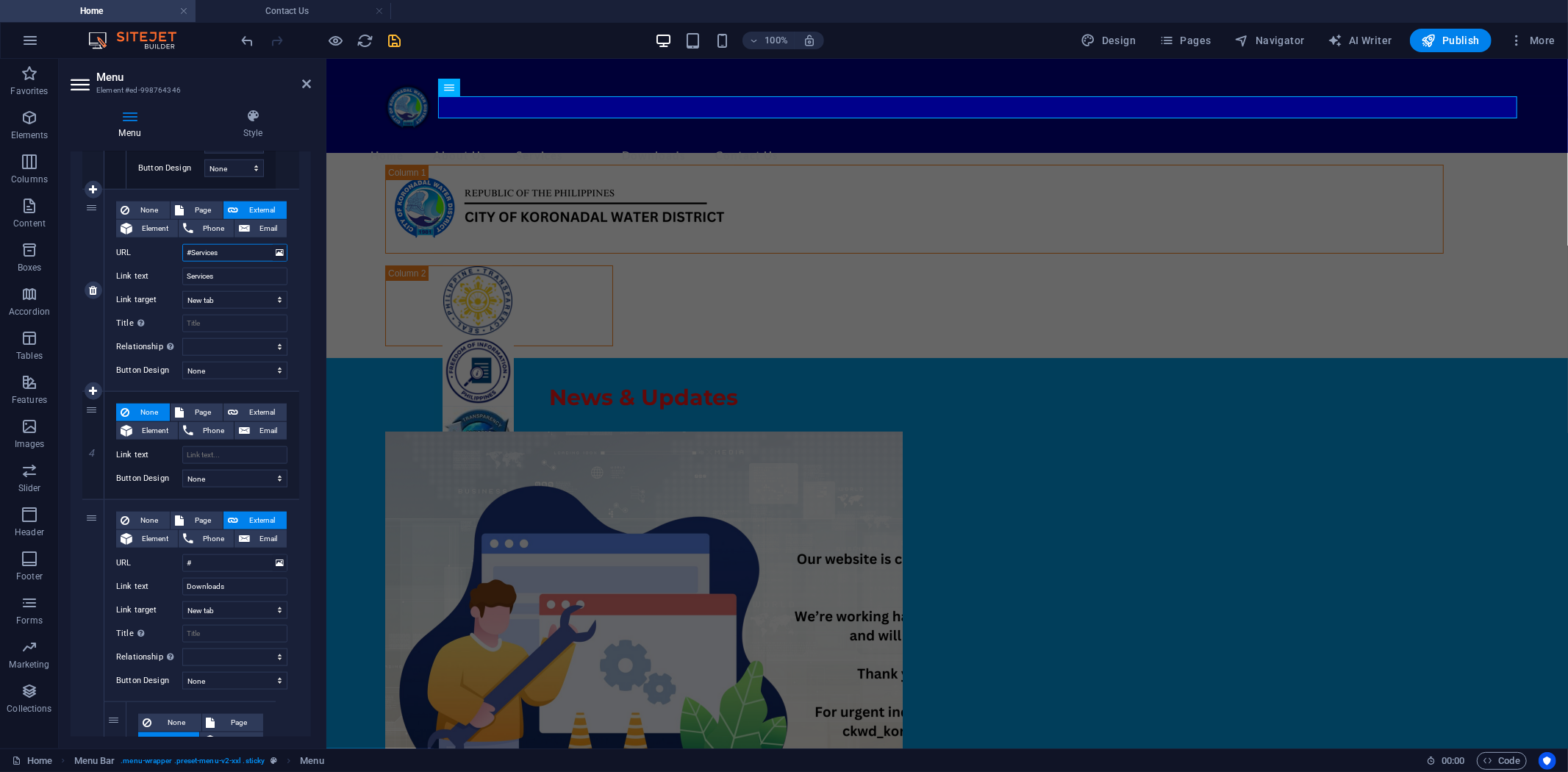
click at [235, 250] on input "#Services" at bounding box center [234, 252] width 105 height 18
type input "#"
select select
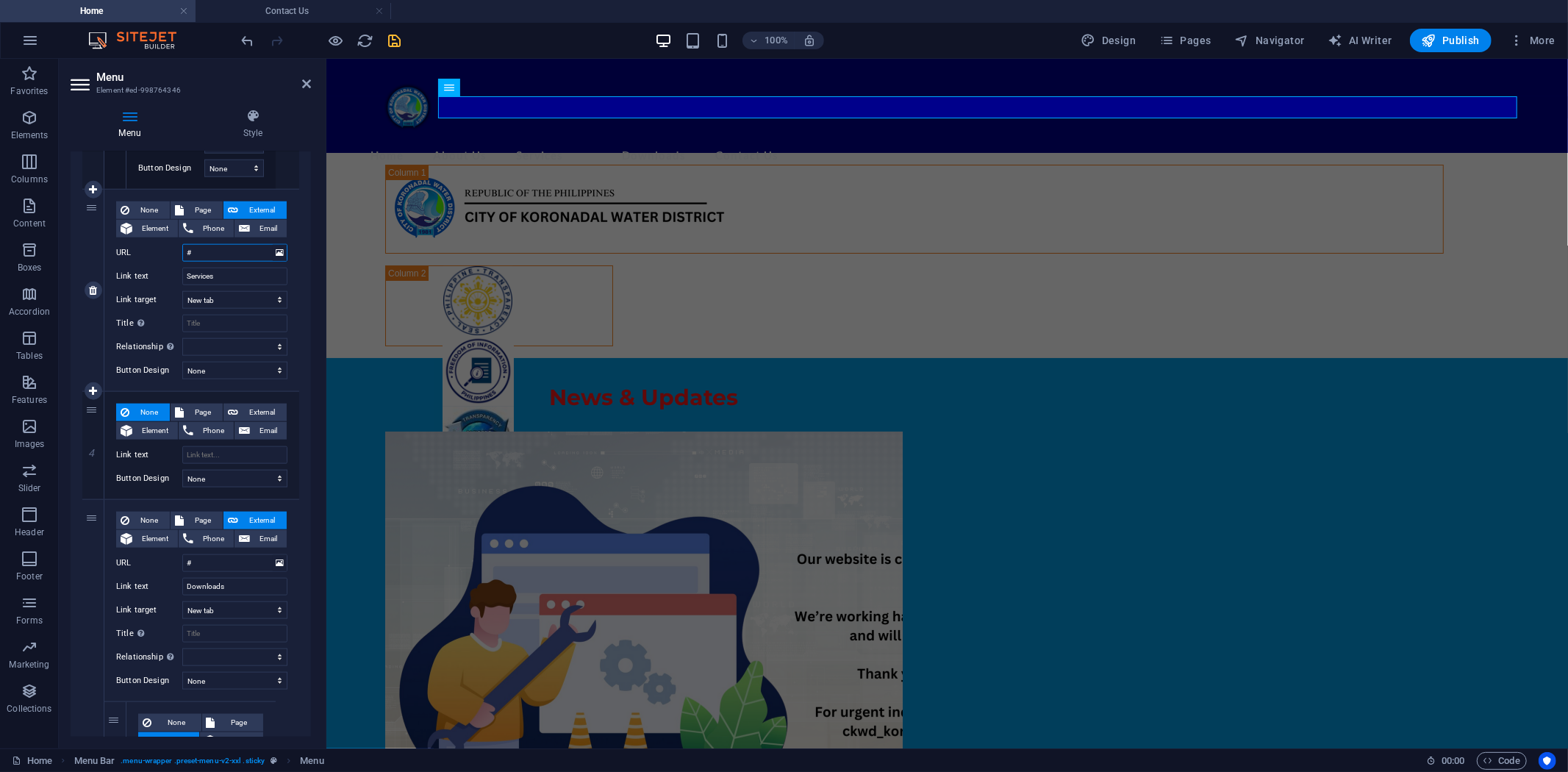
select select
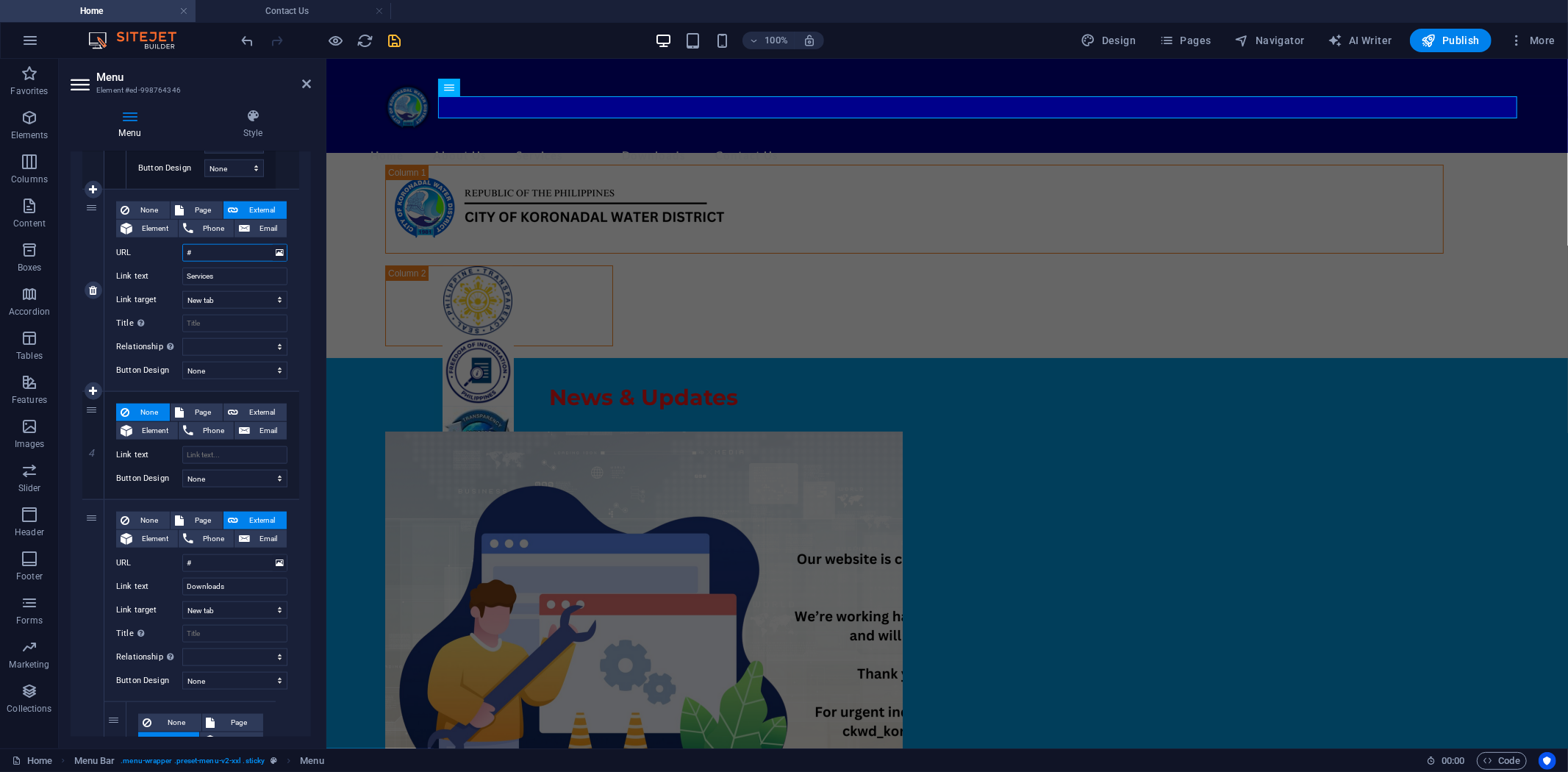
select select
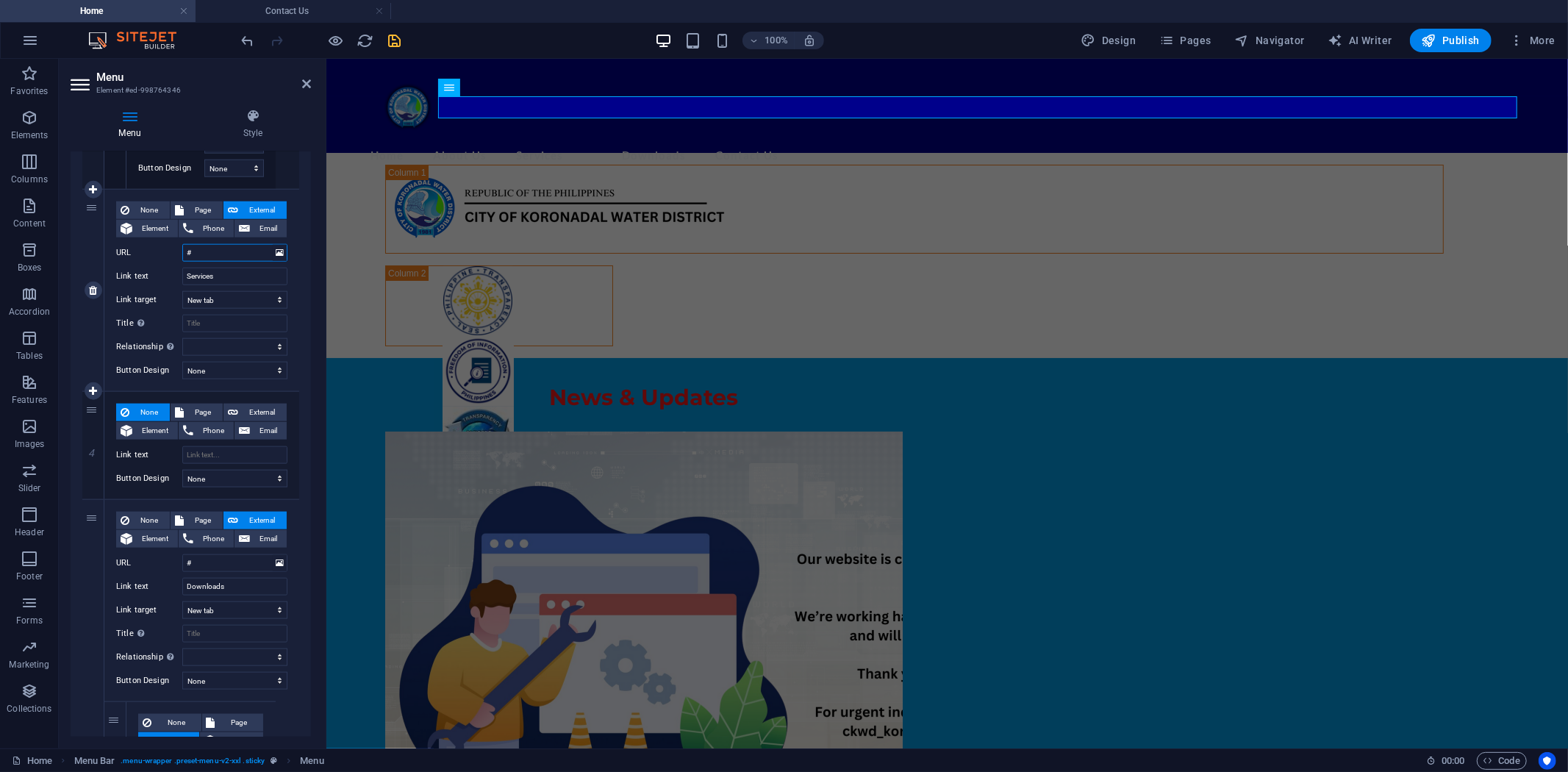
select select
type input "#"
click at [396, 38] on icon "save" at bounding box center [395, 41] width 17 height 17
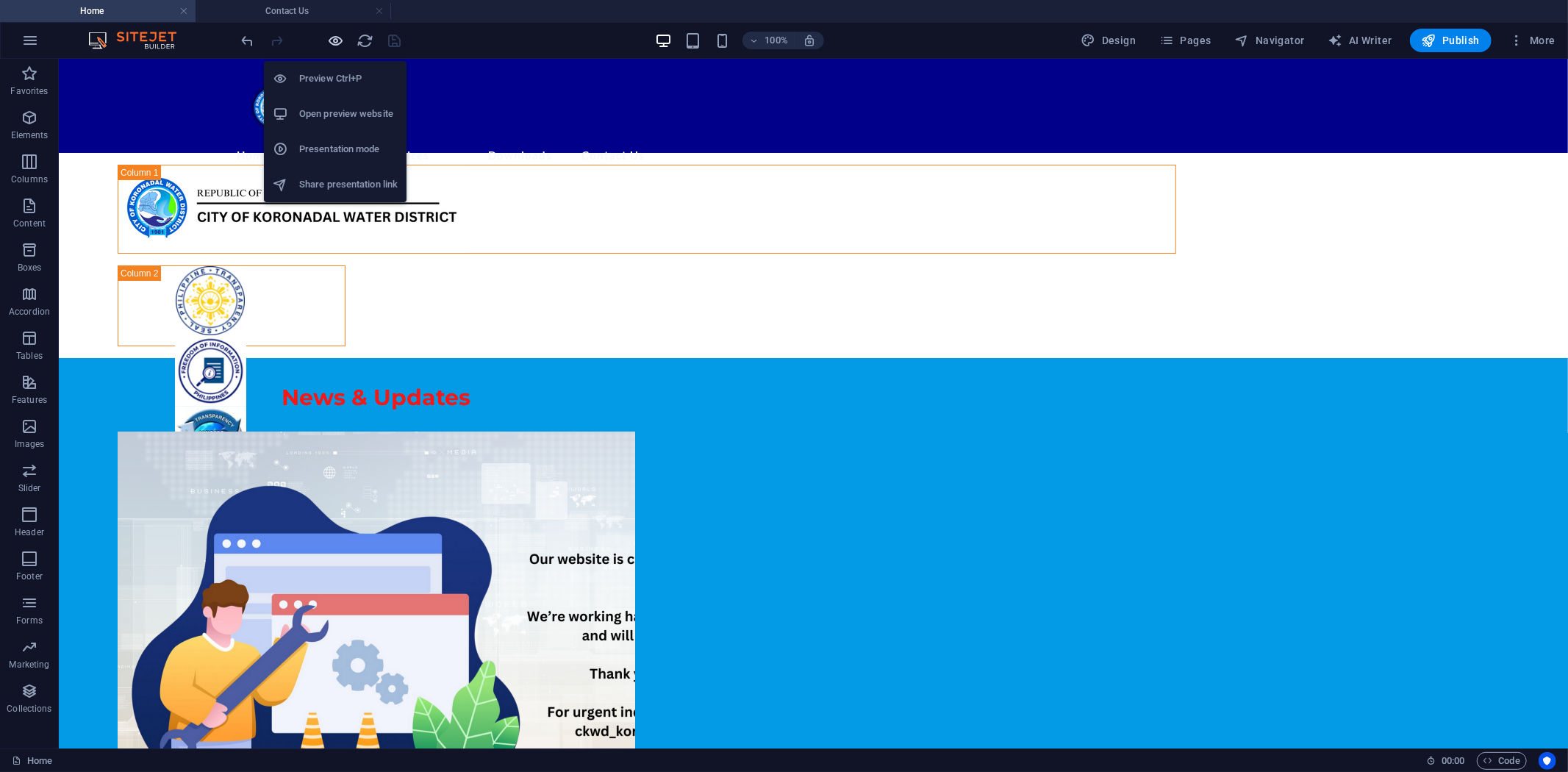
click at [339, 33] on icon "button" at bounding box center [336, 41] width 17 height 17
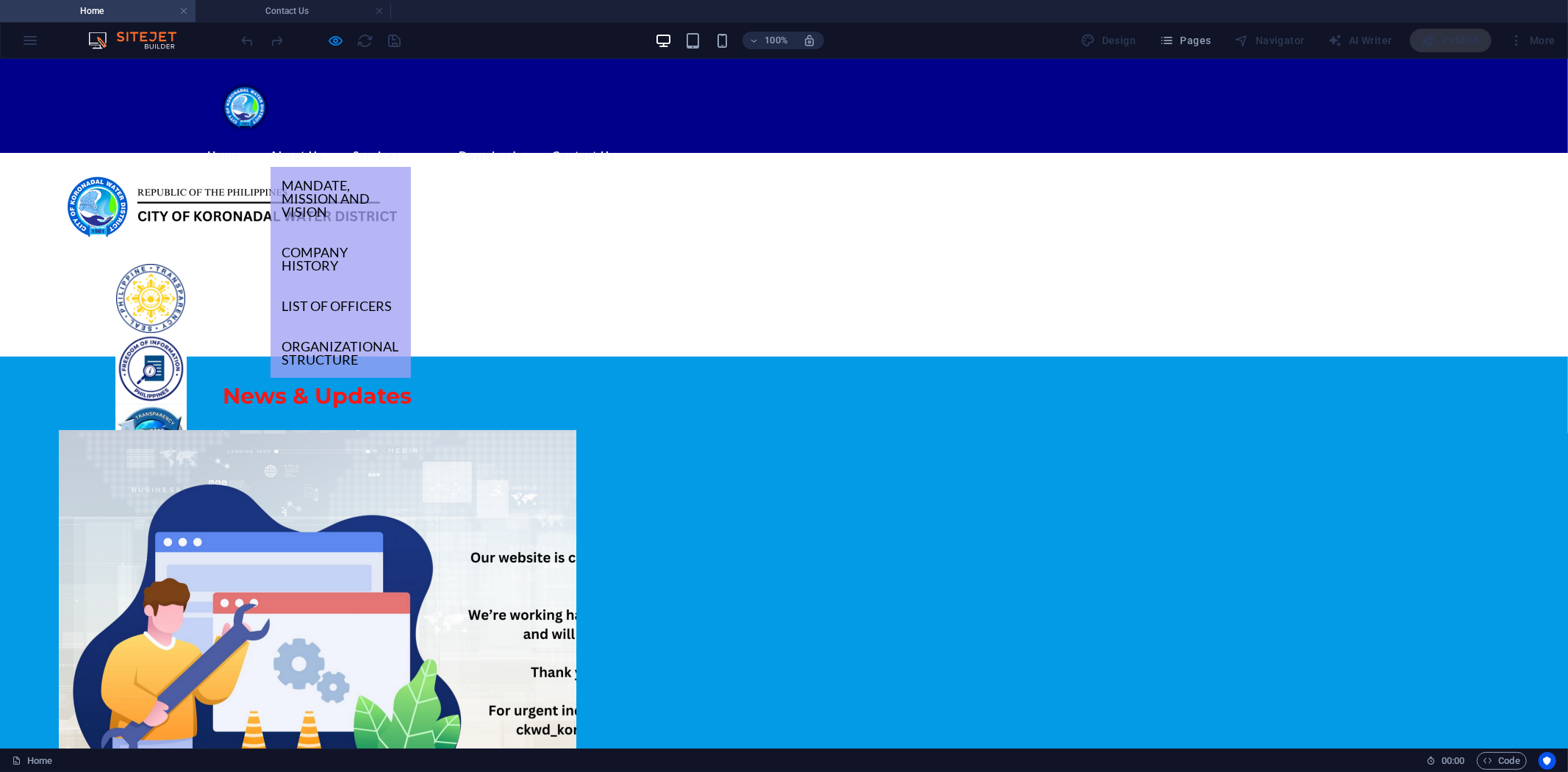
click at [324, 144] on link "About Us" at bounding box center [297, 155] width 54 height 23
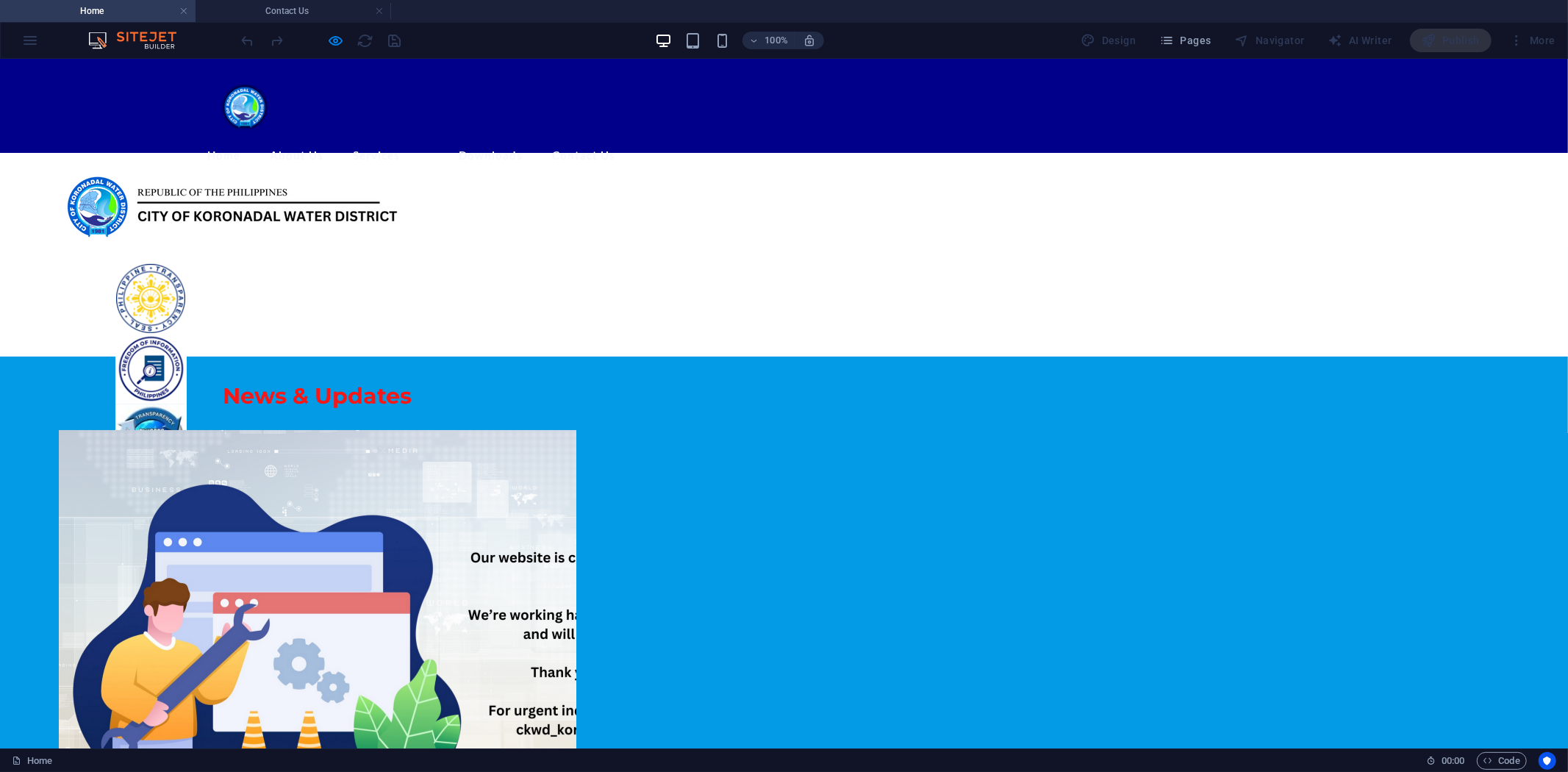
click at [401, 144] on link "Services" at bounding box center [377, 155] width 47 height 23
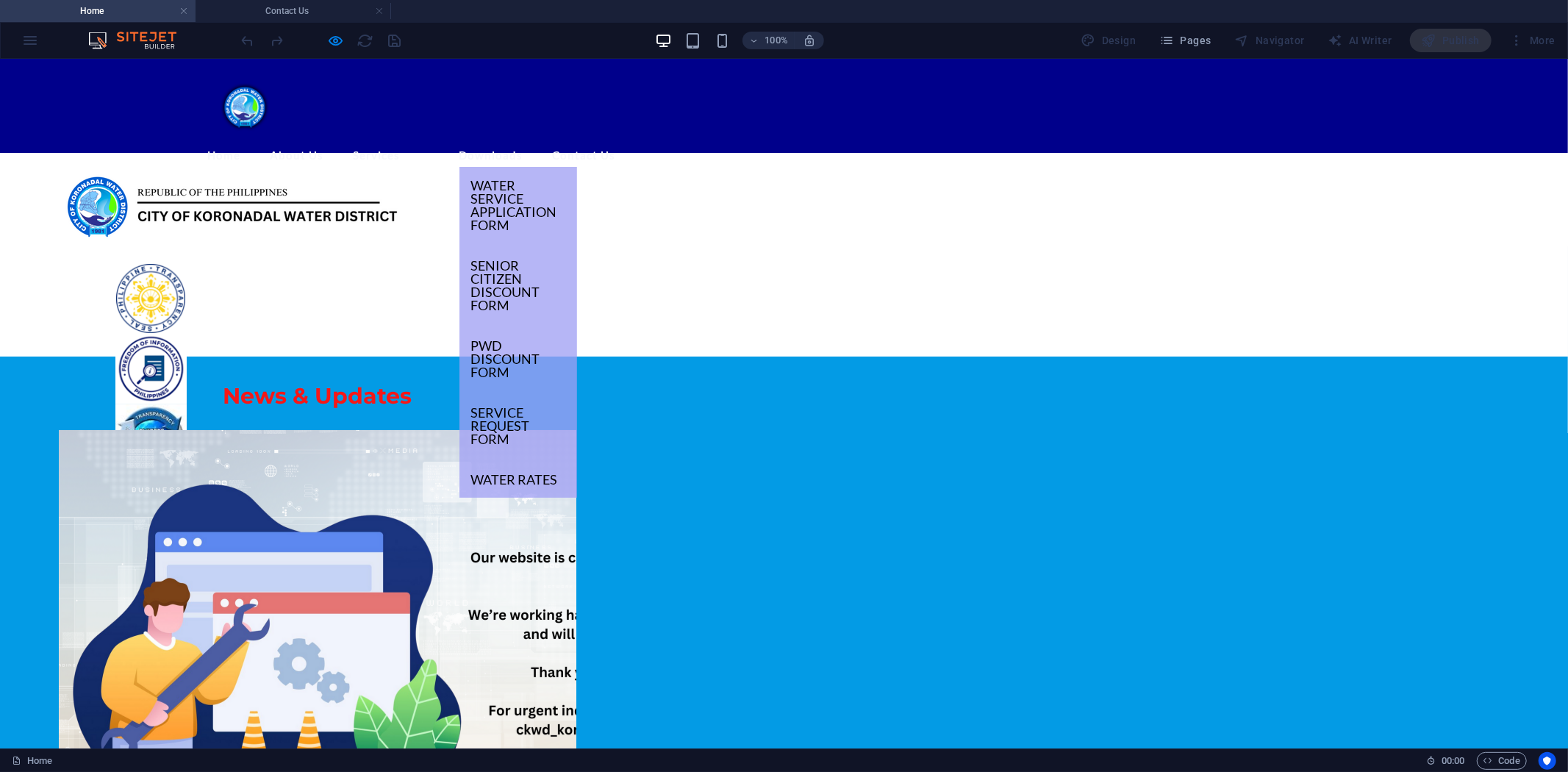
click at [523, 144] on link "Downloads" at bounding box center [491, 155] width 64 height 23
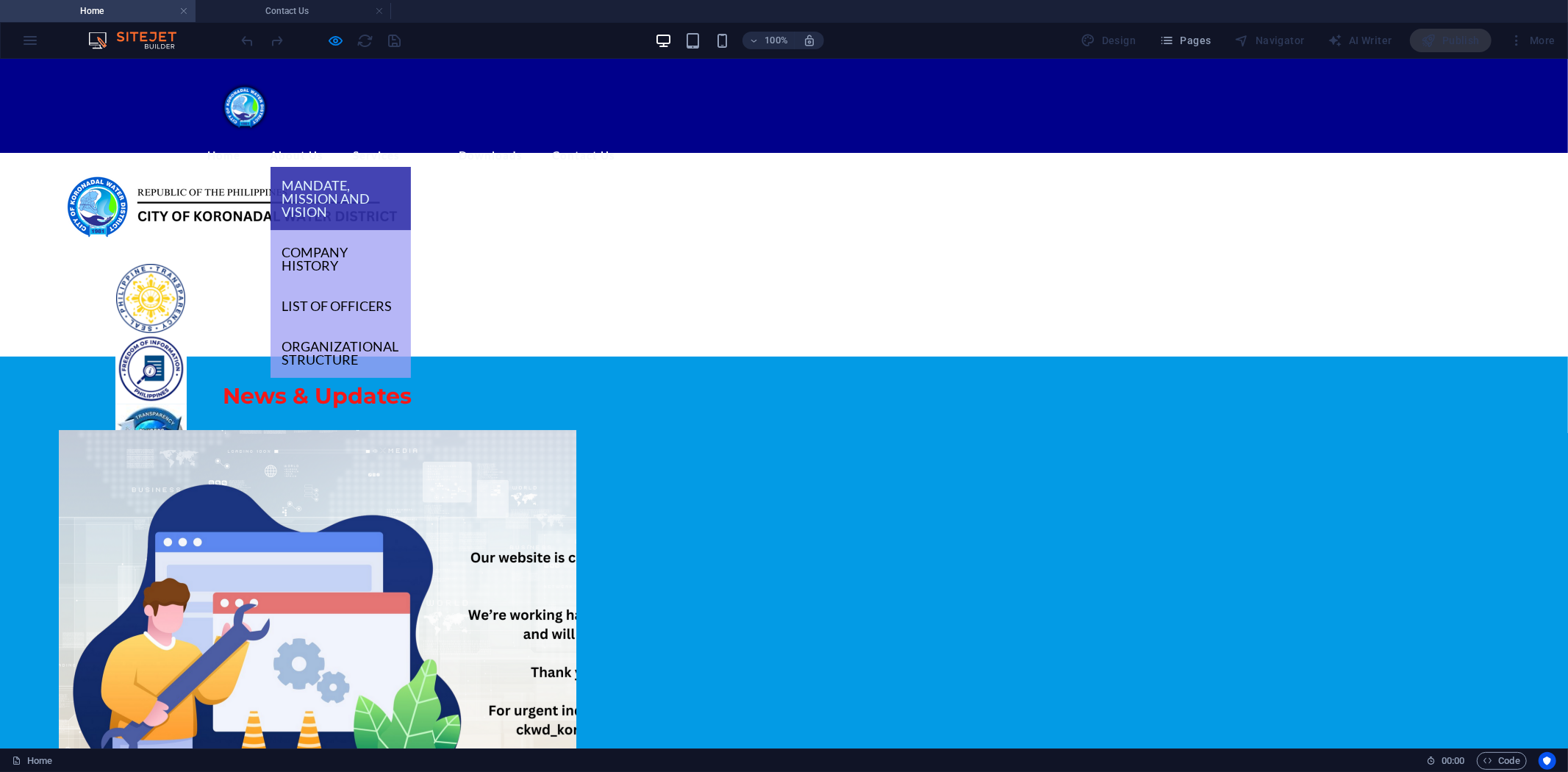
click at [368, 166] on link "Mandate, Mission and Vision" at bounding box center [340, 197] width 141 height 63
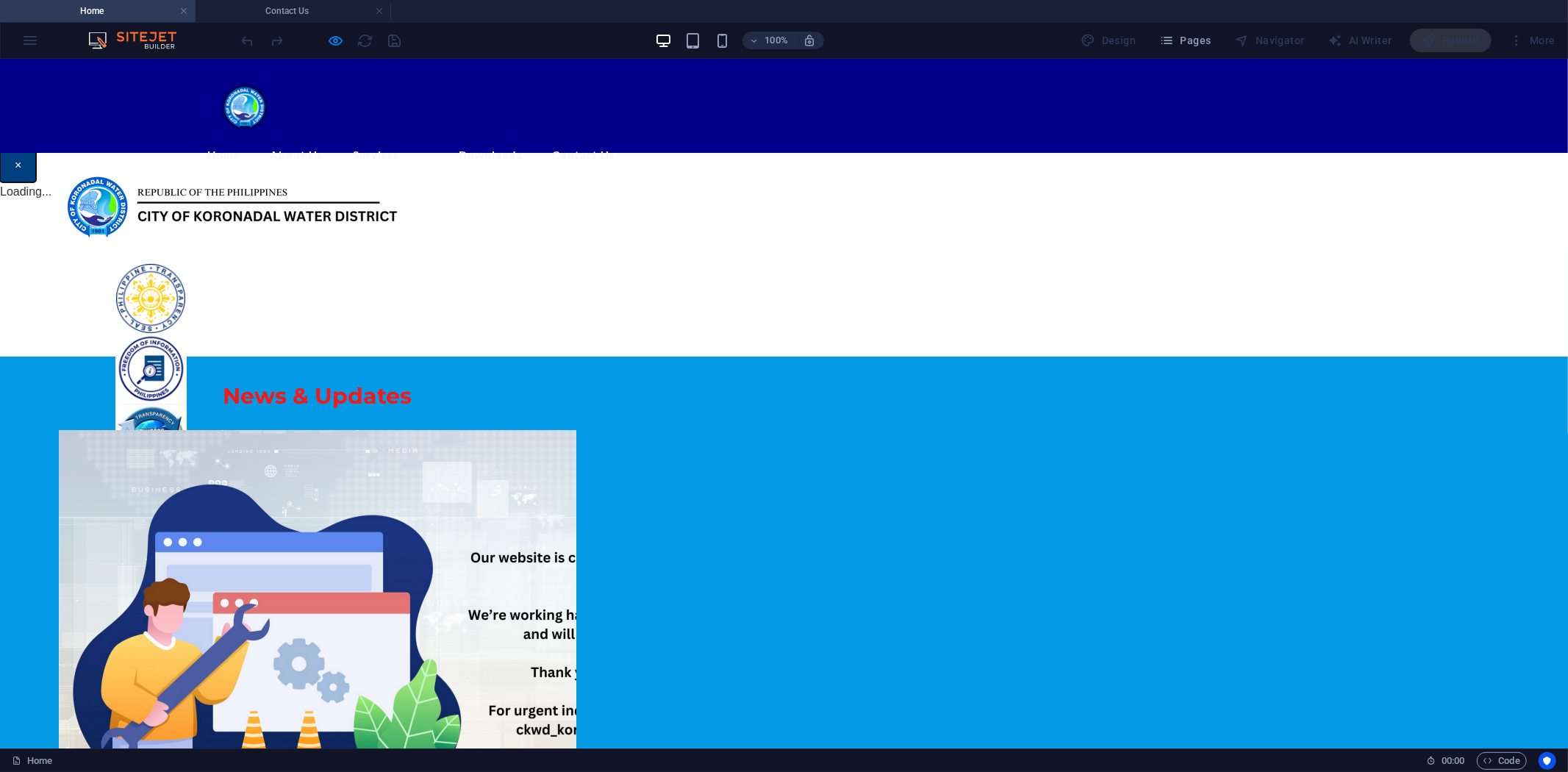
click at [36, 181] on button "×" at bounding box center [18, 164] width 36 height 34
click at [108, 5] on h4 "Home" at bounding box center [97, 10] width 196 height 16
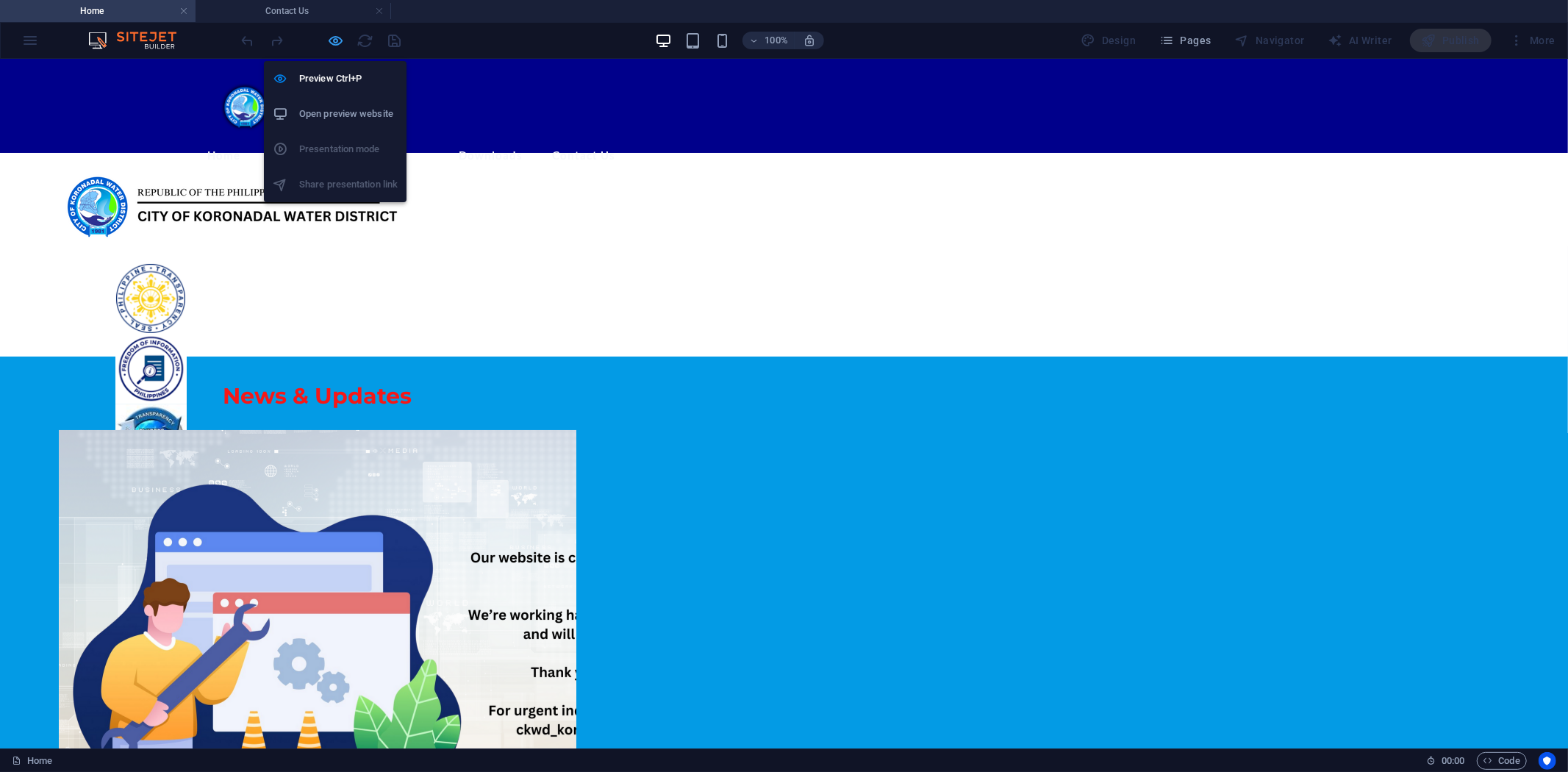
click at [330, 32] on icon "button" at bounding box center [336, 41] width 17 height 17
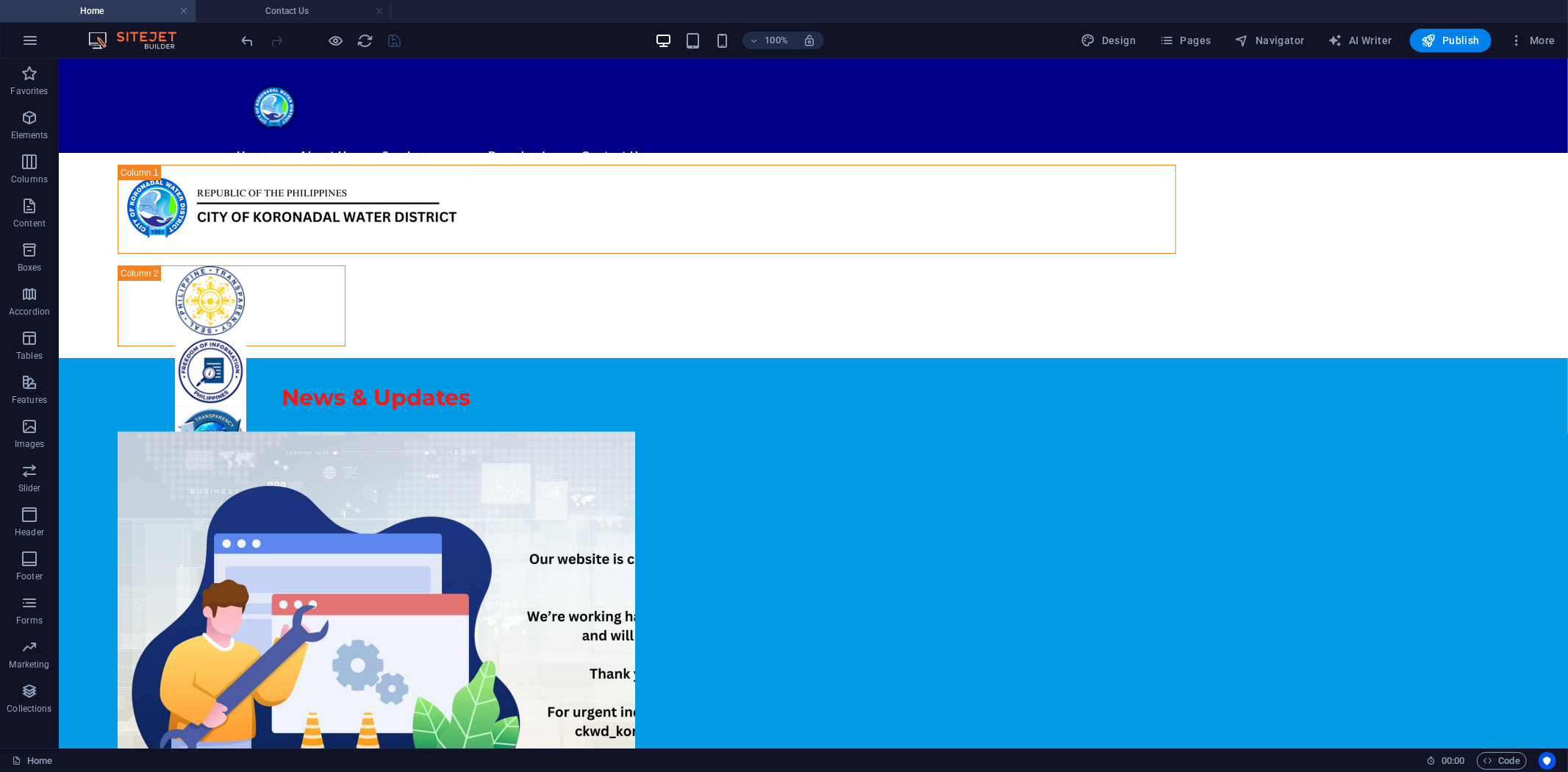
click at [106, 9] on h4 "Home" at bounding box center [97, 10] width 196 height 16
click at [332, 144] on nav "Home About Us Mandate, Mission and Vision Company History List of Officers Orga…" at bounding box center [813, 155] width 1152 height 23
select select
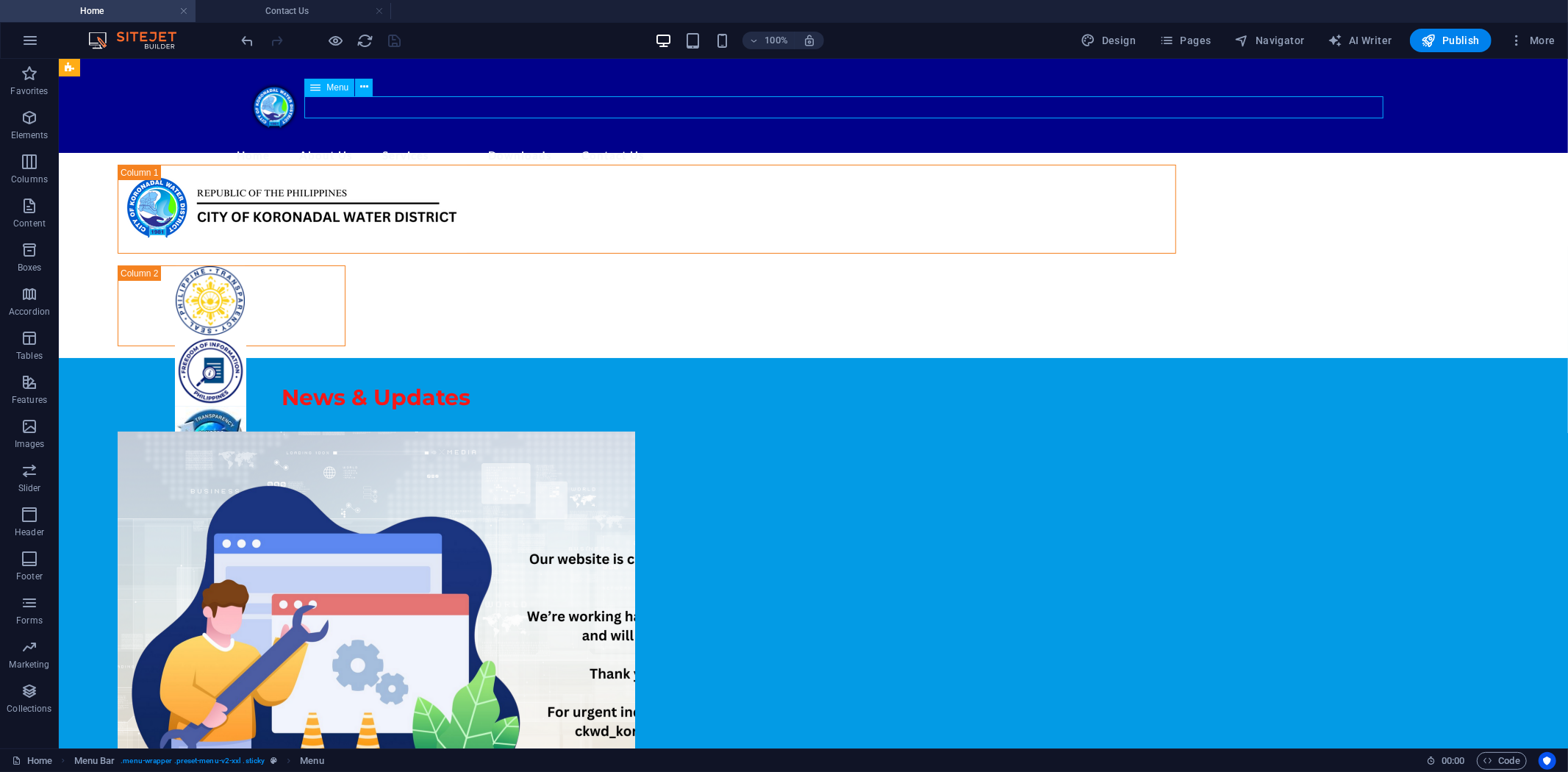
select select "overlay"
select select "8"
select select
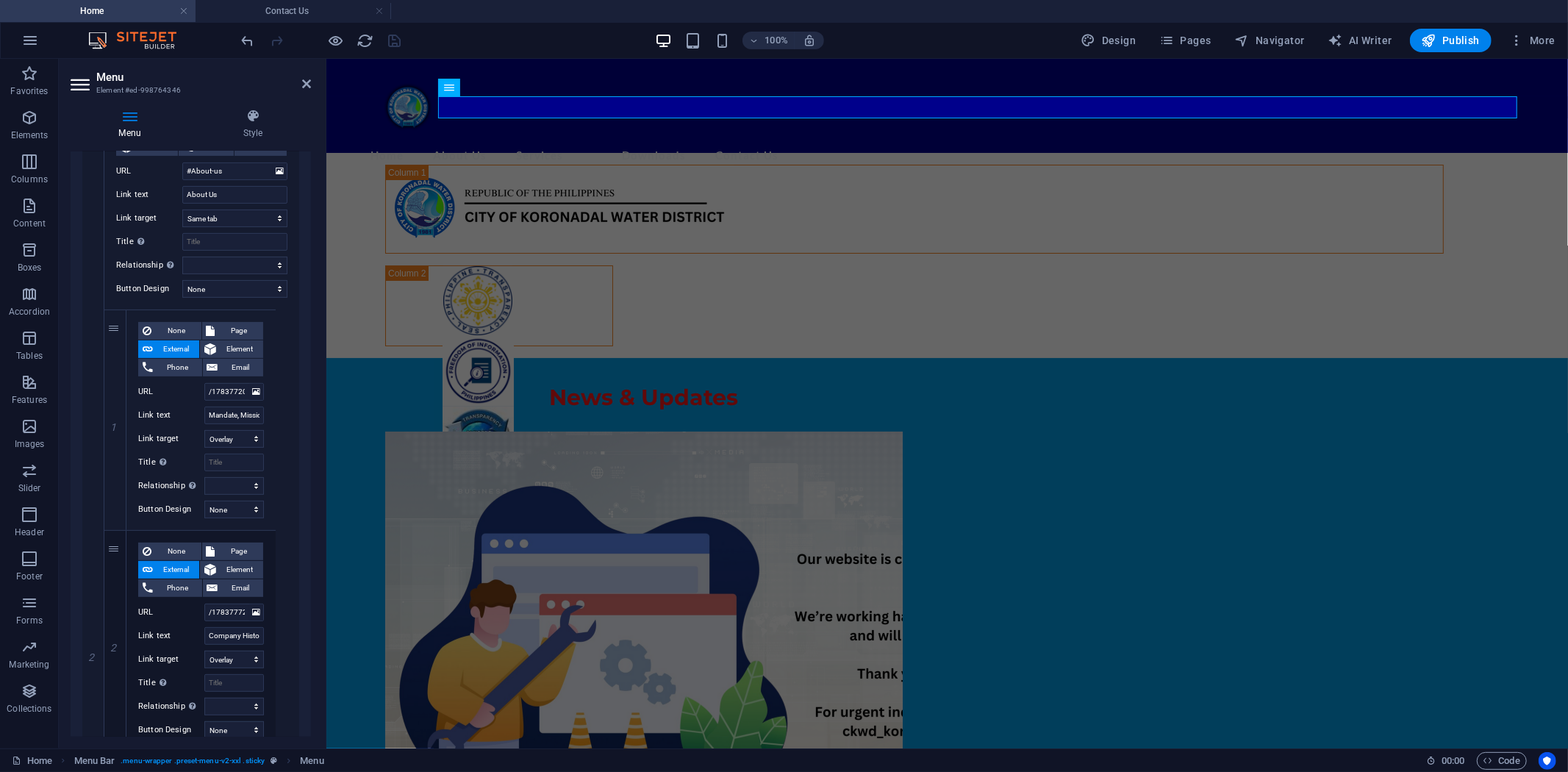
scroll to position [408, 0]
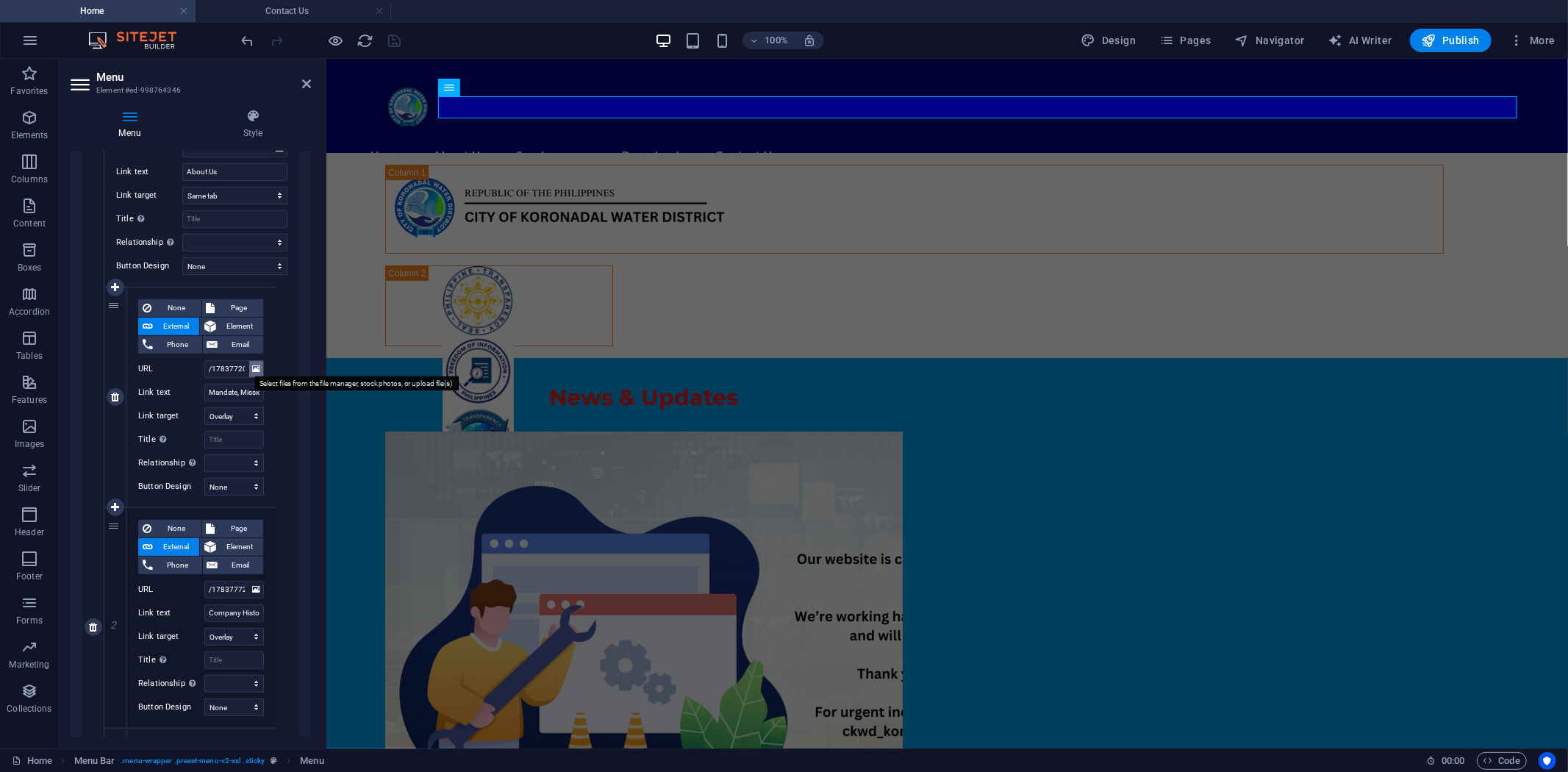
click at [252, 363] on icon at bounding box center [256, 369] width 9 height 16
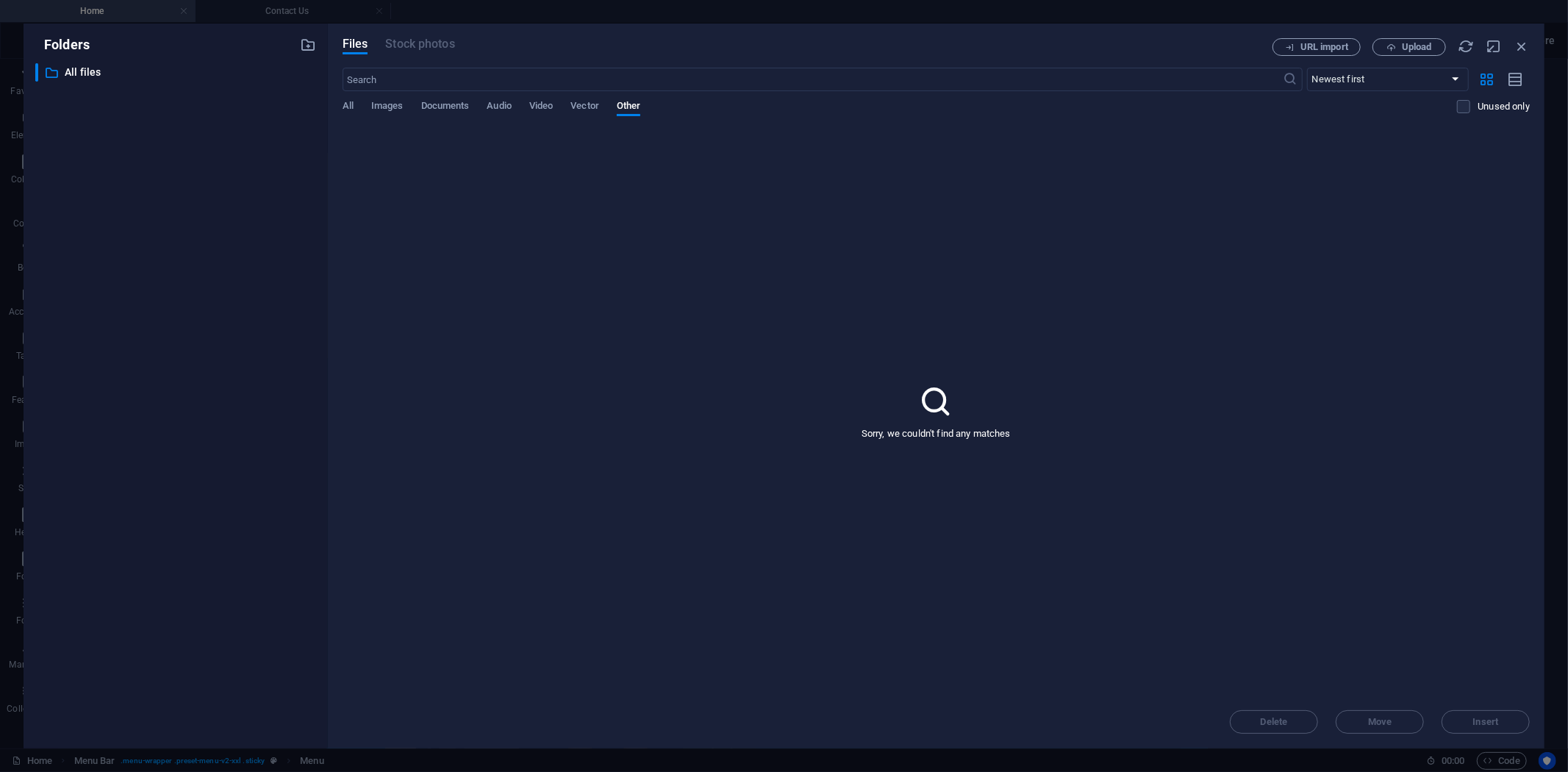
click at [435, 97] on div "​ Newest first Oldest first Name (A-Z) Name (Z-A) Size (0-9) Size (9-0) Resolut…" at bounding box center [936, 98] width 1187 height 60
click at [435, 101] on span "Documents" at bounding box center [445, 108] width 48 height 21
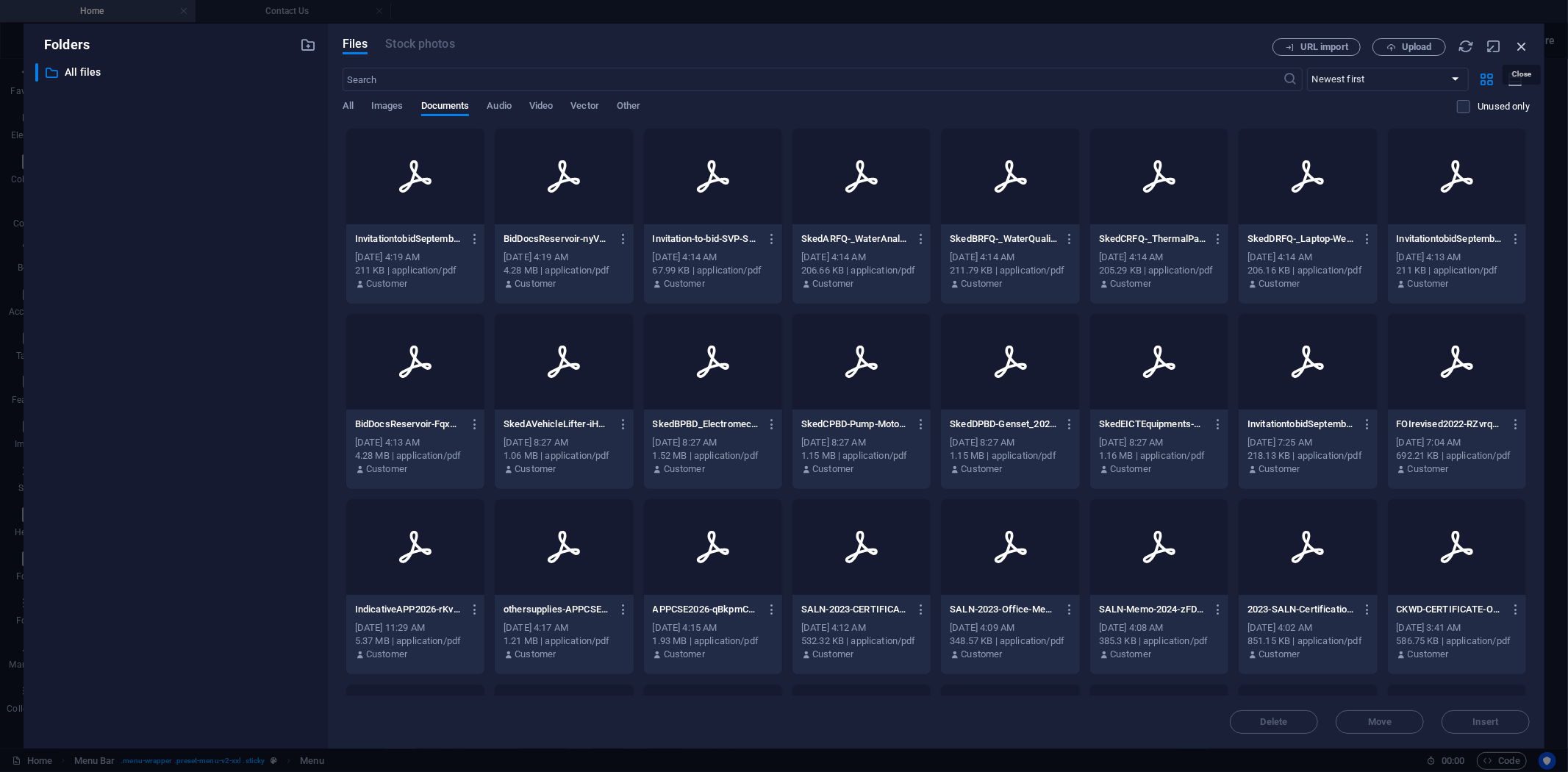
click at [1410, 44] on icon "button" at bounding box center [1521, 45] width 16 height 16
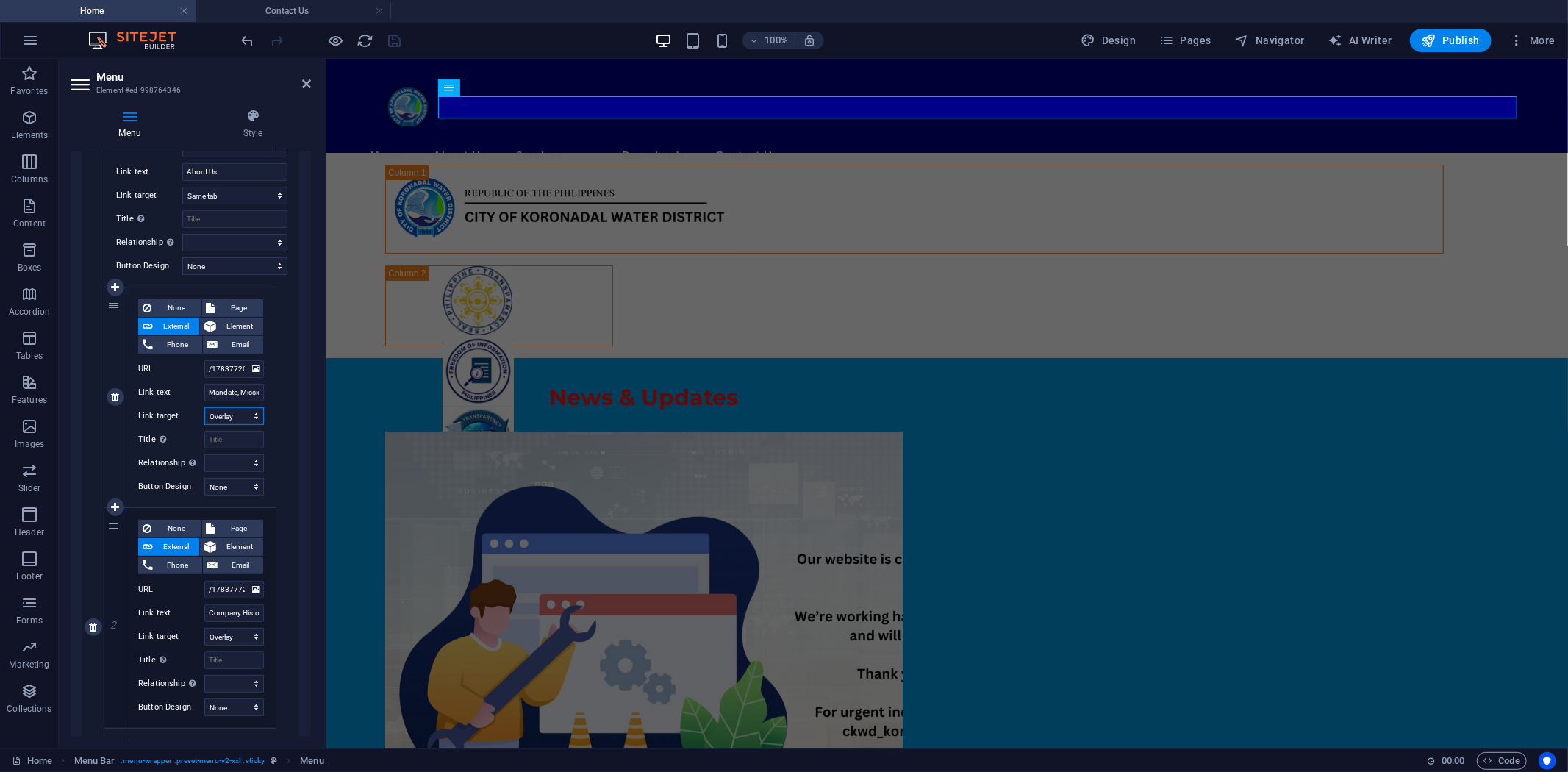
click at [250, 412] on select "New tab Same tab Overlay" at bounding box center [233, 416] width 60 height 18
click at [204, 407] on select "New tab Same tab Overlay" at bounding box center [233, 416] width 60 height 18
click at [253, 412] on select "New tab Same tab Overlay" at bounding box center [233, 416] width 60 height 18
select select "blank"
click at [204, 407] on select "New tab Same tab Overlay" at bounding box center [233, 416] width 60 height 18
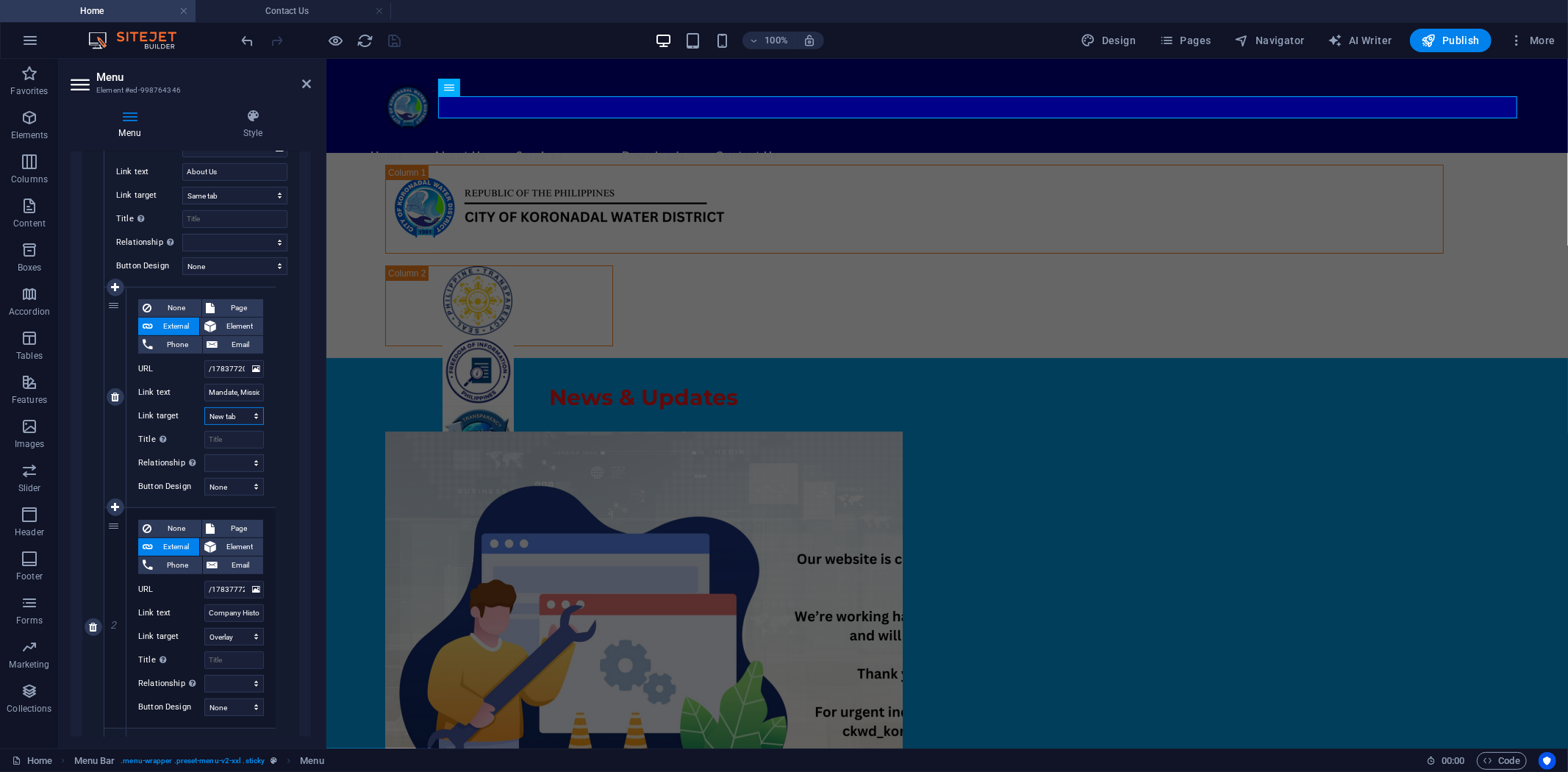
select select
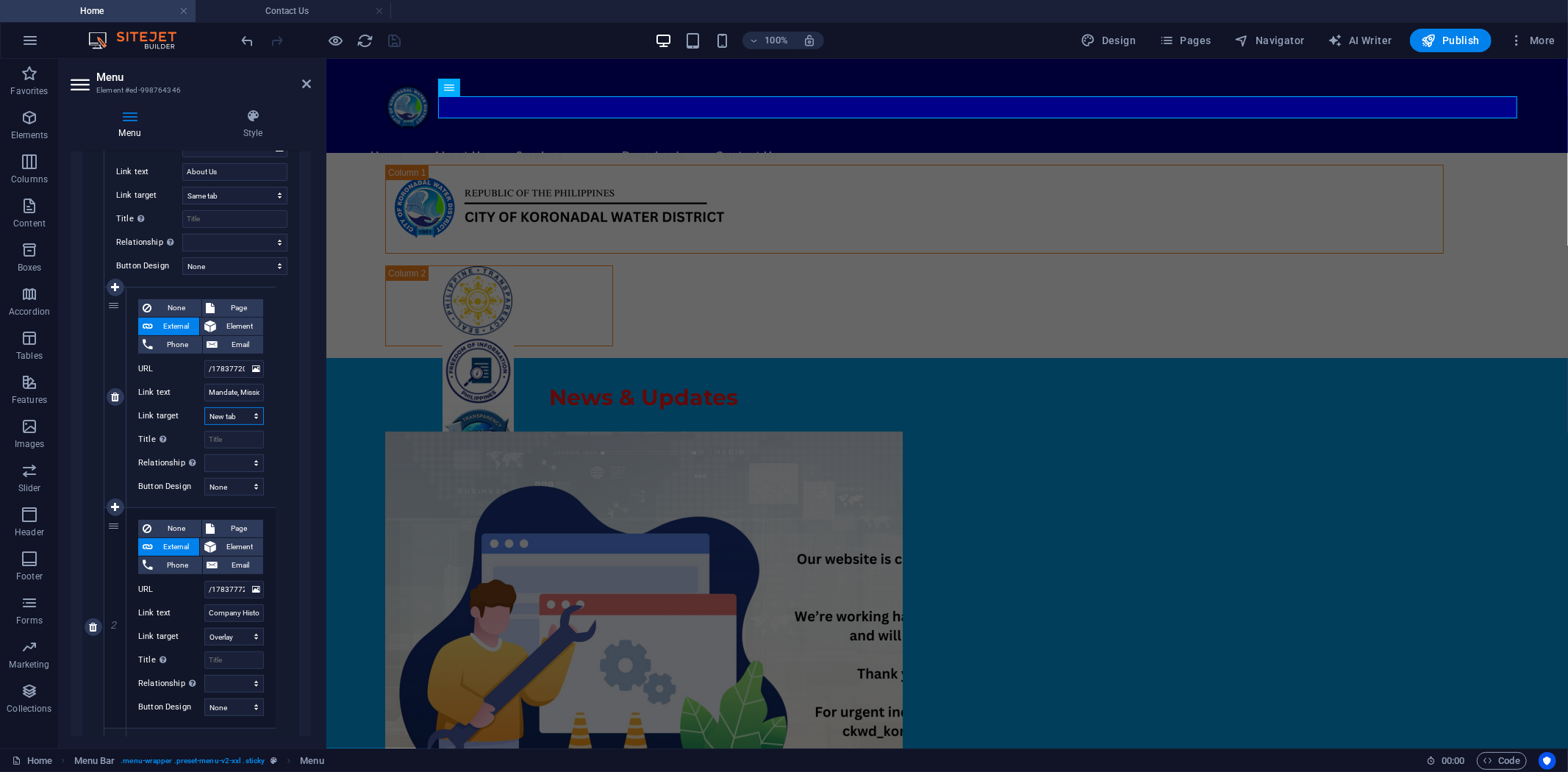
select select
click at [253, 370] on icon at bounding box center [256, 369] width 9 height 16
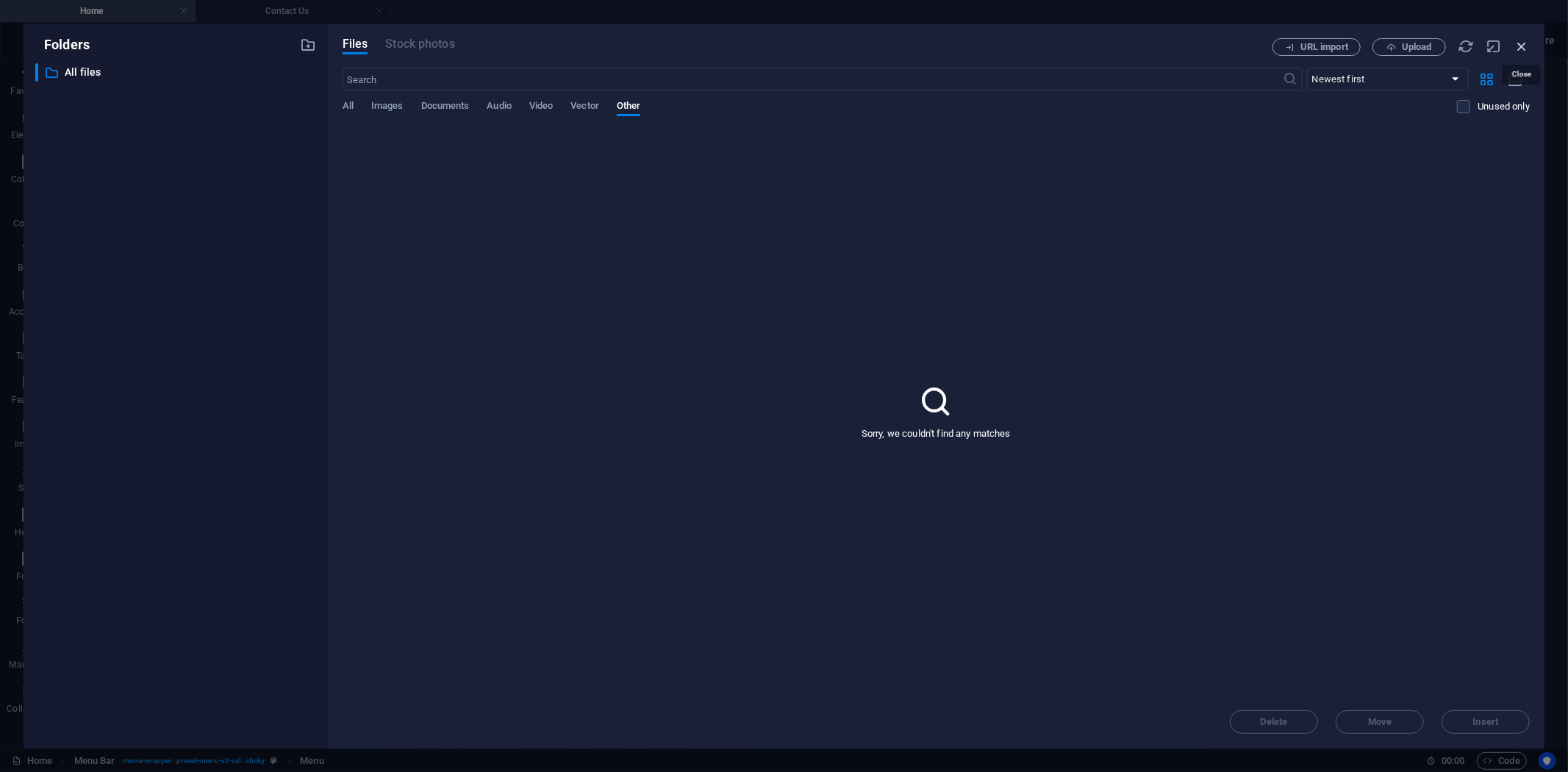
click at [1410, 46] on icon "button" at bounding box center [1521, 45] width 16 height 16
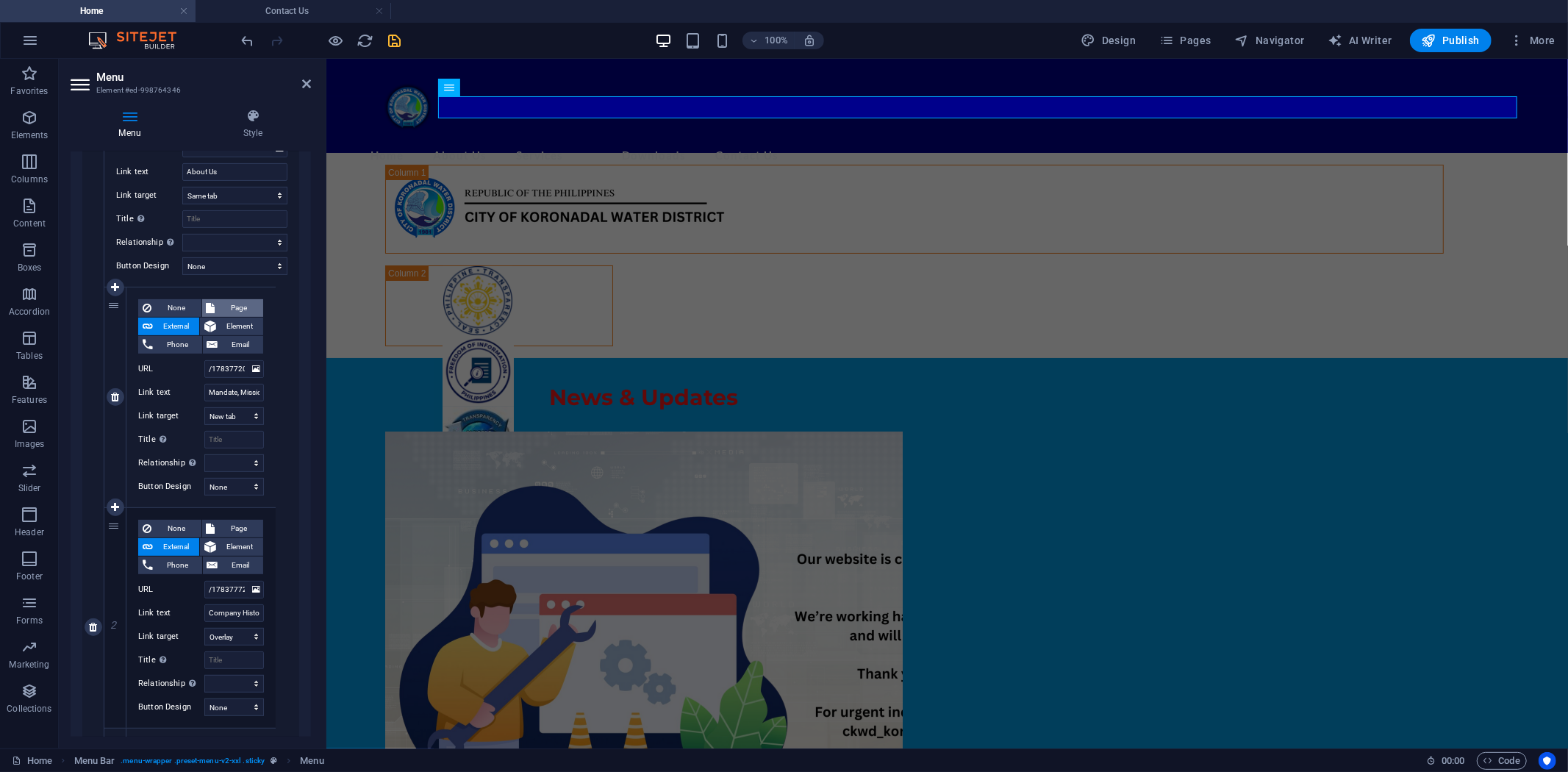
click at [240, 304] on span "Page" at bounding box center [240, 308] width 40 height 18
click at [253, 369] on select "Home Subpage Legal Notice Privacy Transparency Seal Mandate Company History Off…" at bounding box center [233, 369] width 60 height 18
click at [204, 360] on select "Home Subpage Legal Notice Privacy Transparency Seal Mandate Company History Off…" at bounding box center [233, 369] width 60 height 18
click at [252, 414] on select "New tab Same tab Overlay" at bounding box center [233, 416] width 60 height 18
click at [204, 407] on select "New tab Same tab Overlay" at bounding box center [233, 416] width 60 height 18
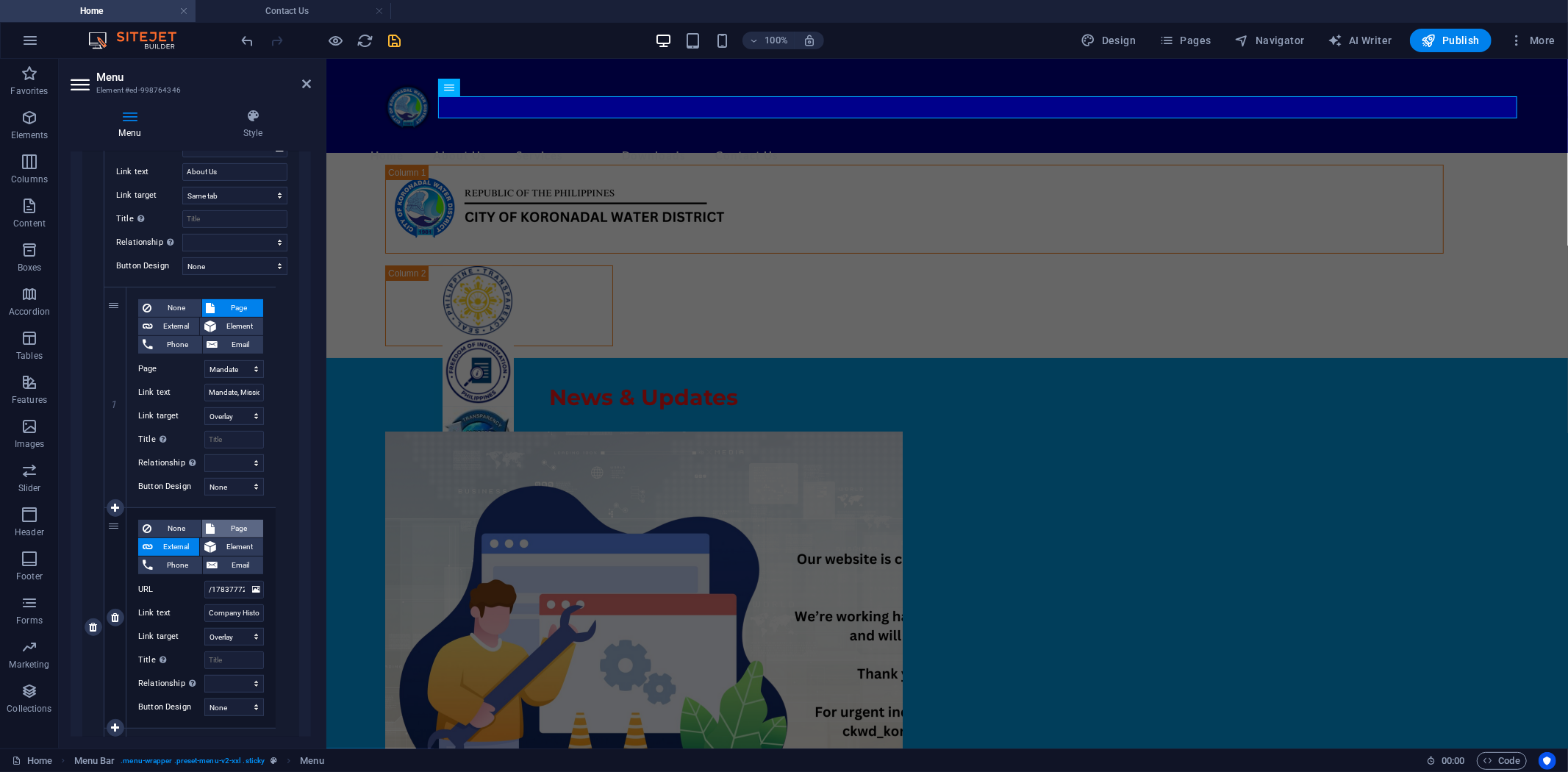
click at [235, 523] on span "Page" at bounding box center [240, 528] width 40 height 18
click at [252, 589] on select "Home Subpage Legal Notice Privacy Transparency Seal Mandate Company History Off…" at bounding box center [233, 590] width 60 height 18
click at [204, 581] on select "Home Subpage Legal Notice Privacy Transparency Seal Mandate Company History Off…" at bounding box center [233, 590] width 60 height 18
click at [255, 635] on select "New tab Same tab Overlay" at bounding box center [233, 637] width 60 height 18
click at [204, 628] on select "New tab Same tab Overlay" at bounding box center [233, 637] width 60 height 18
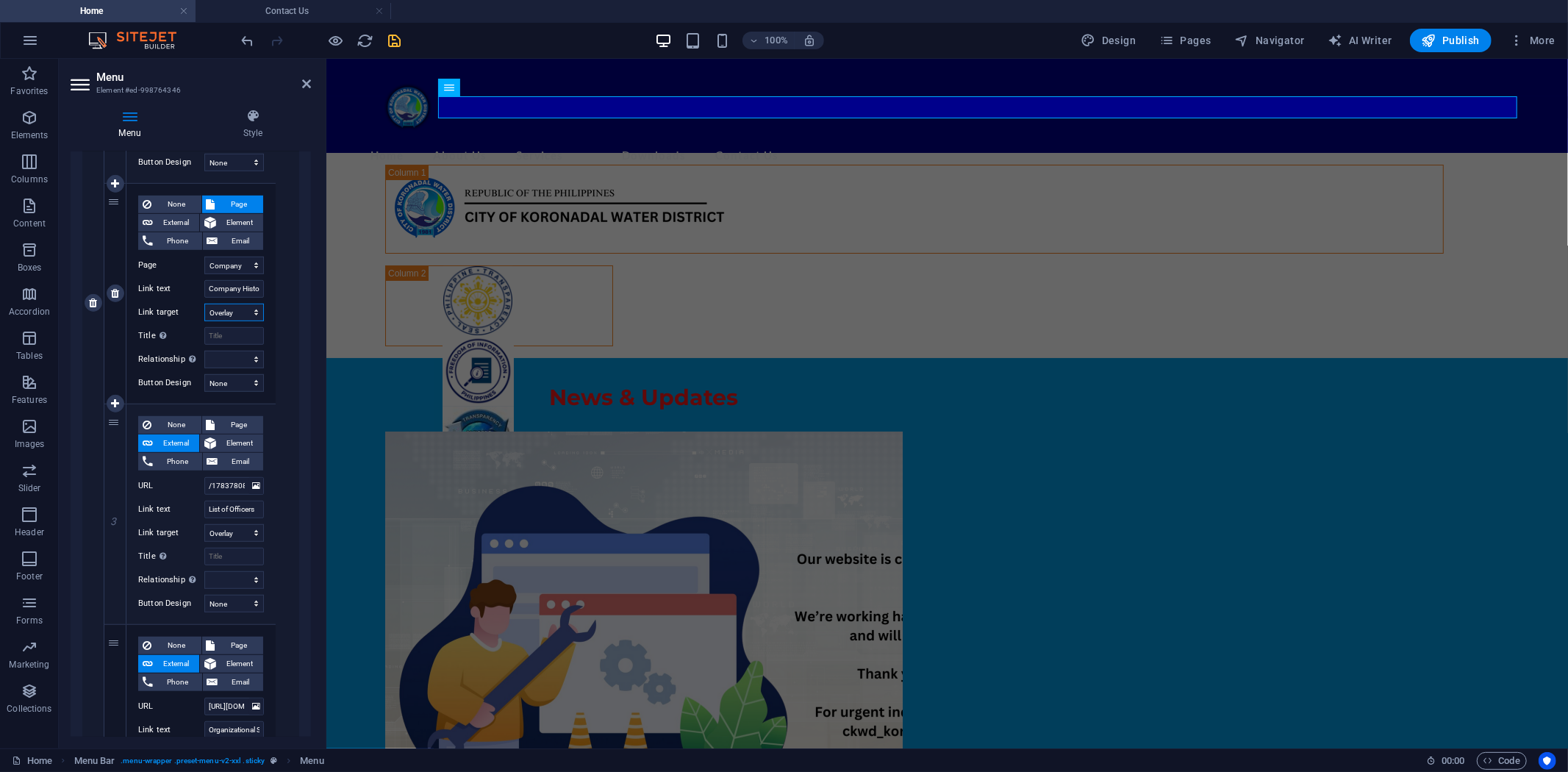
scroll to position [735, 0]
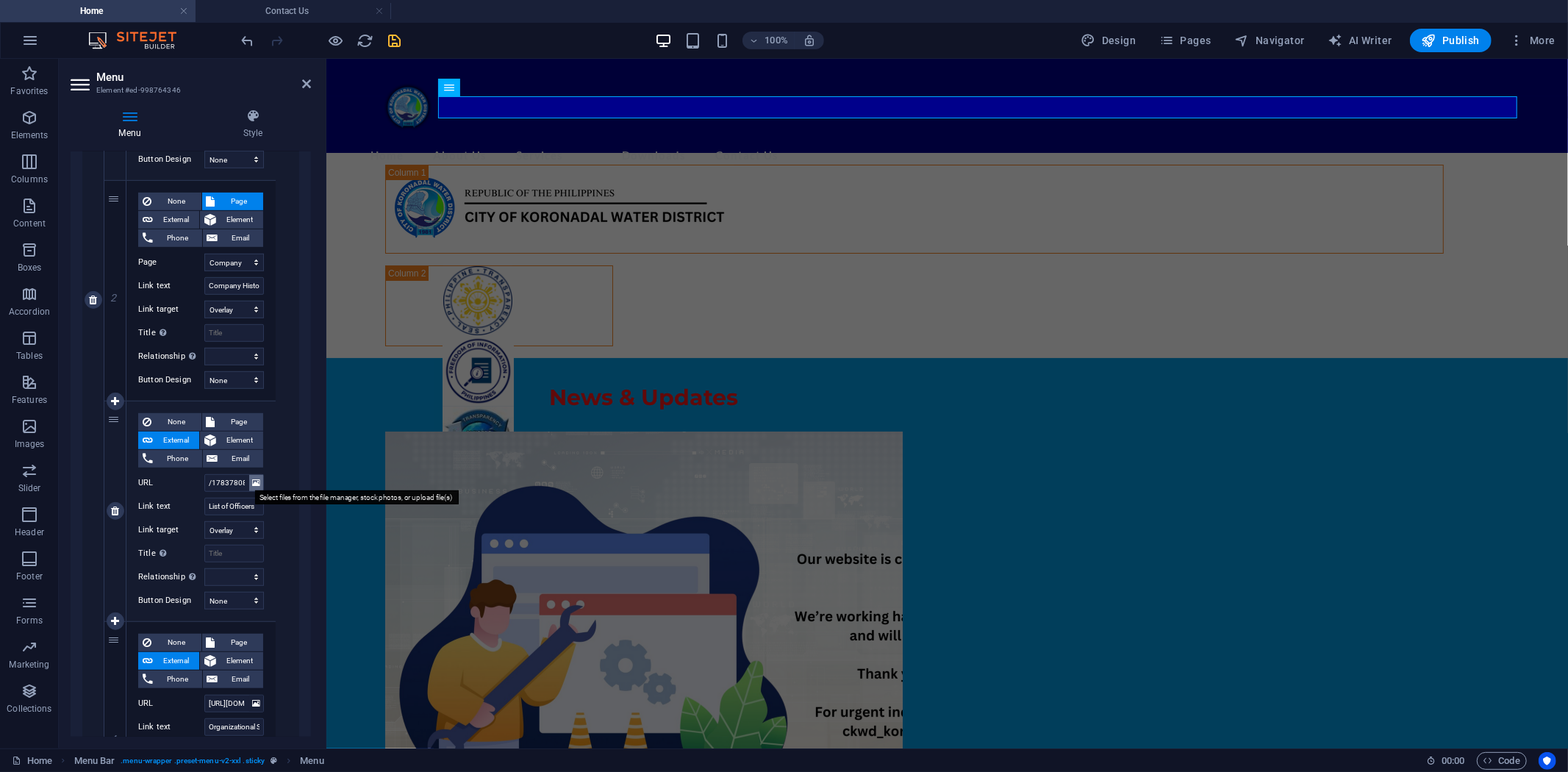
click at [253, 480] on icon at bounding box center [256, 483] width 9 height 16
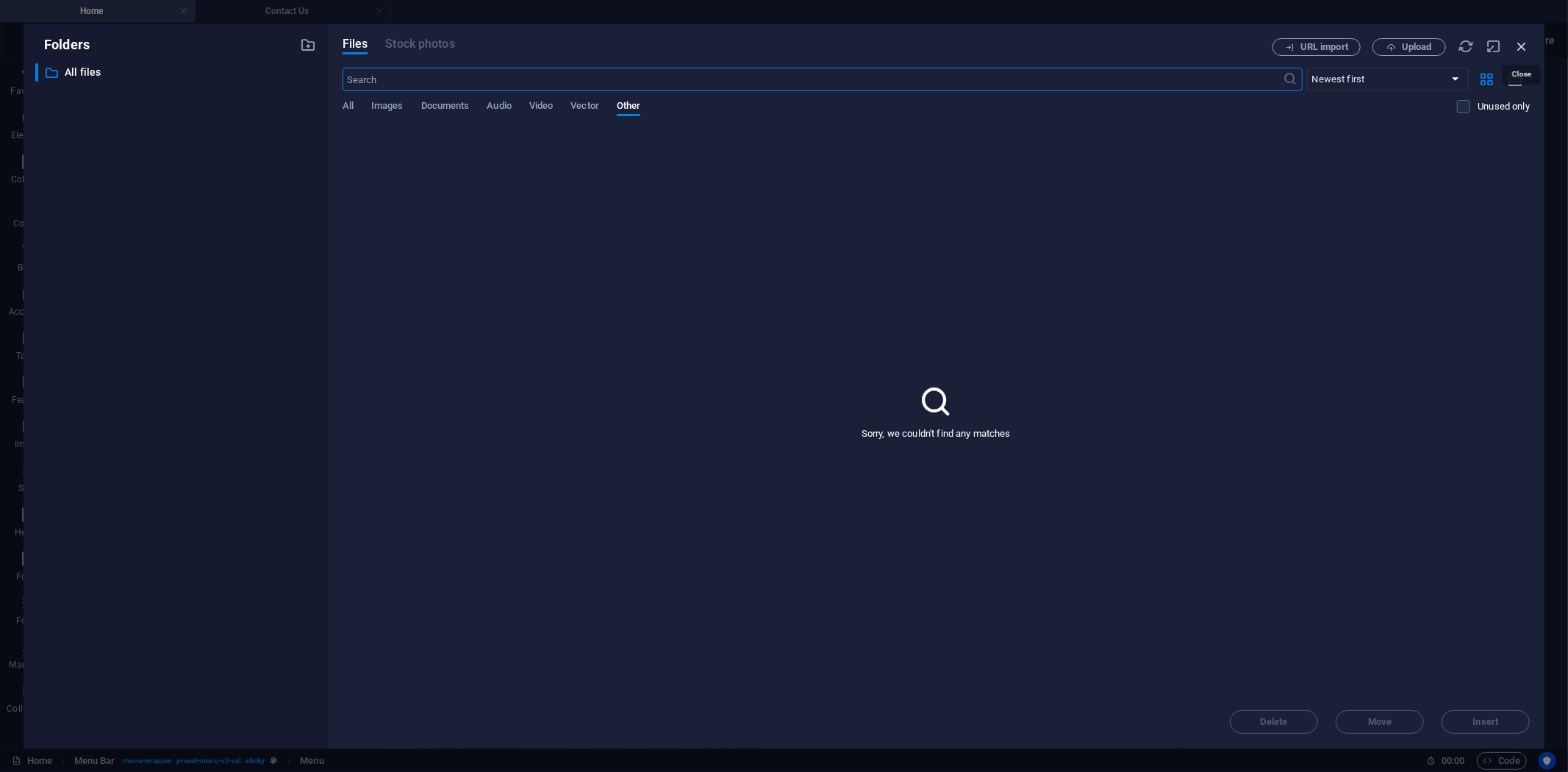
click at [1410, 47] on icon "button" at bounding box center [1521, 45] width 16 height 16
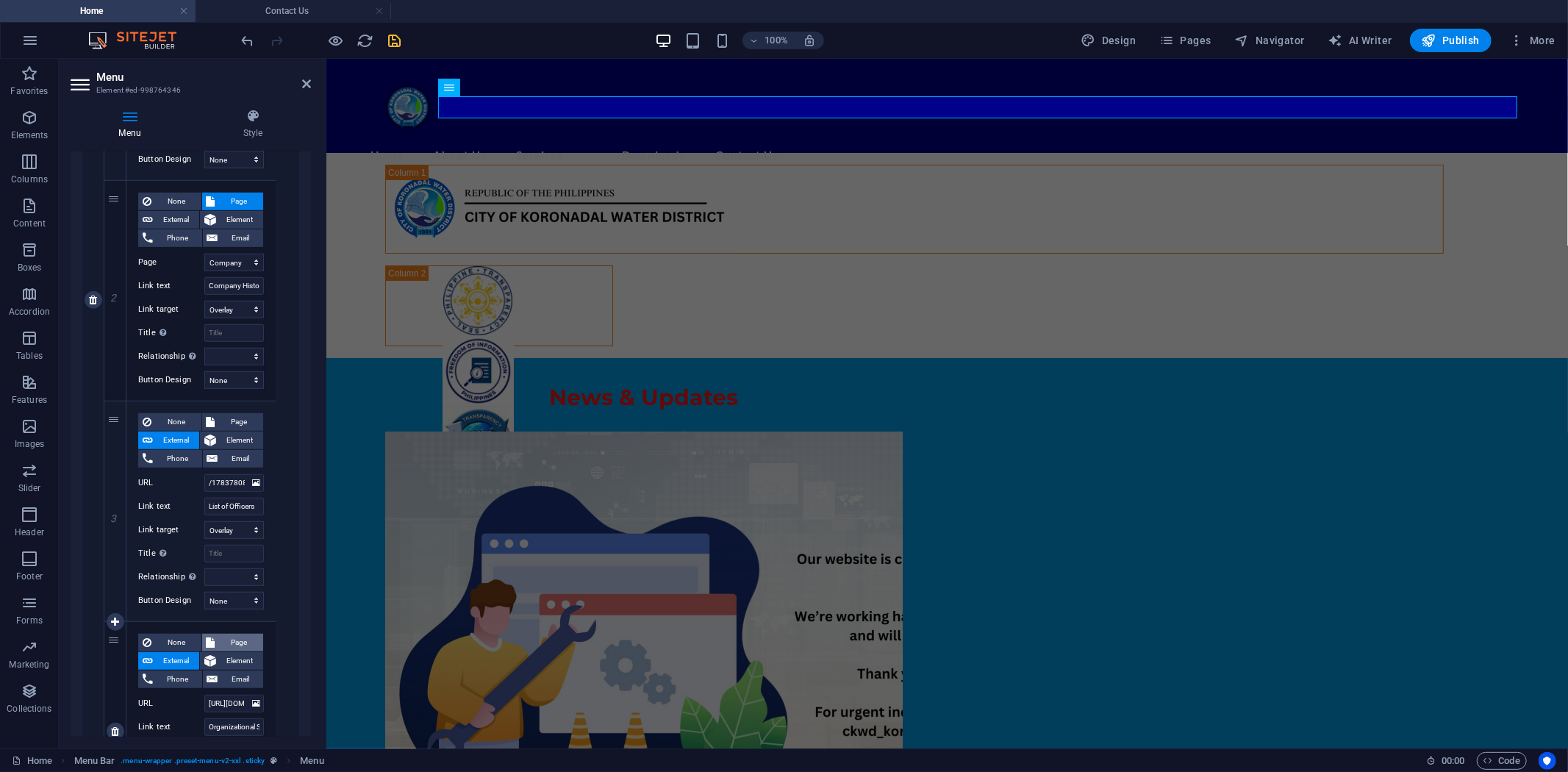
click at [225, 642] on span "Page" at bounding box center [240, 643] width 40 height 18
click at [281, 610] on div "None Page External Element Phone Email Page Home Subpage Legal Notice Privacy T…" at bounding box center [201, 300] width 195 height 1084
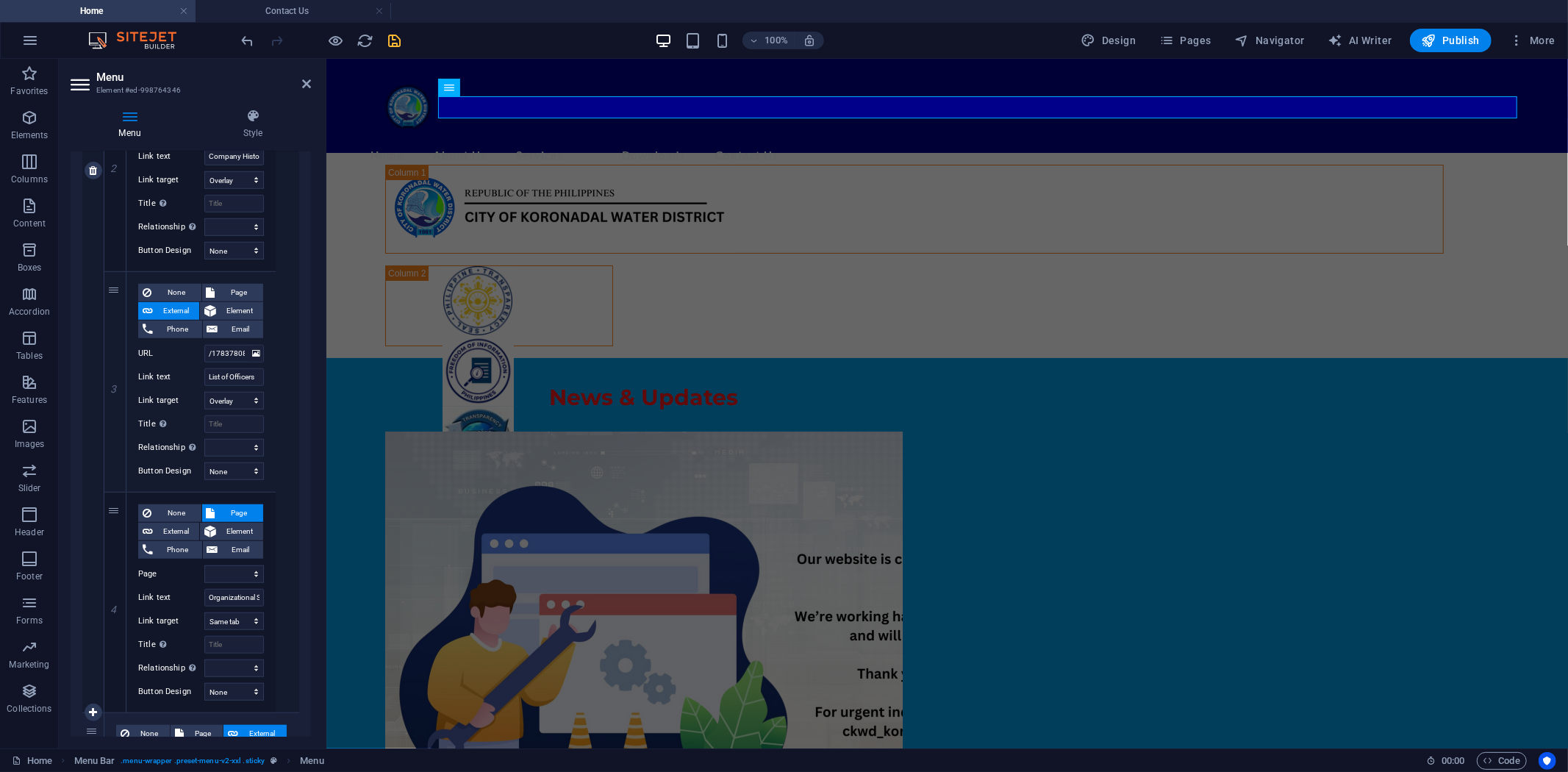
scroll to position [899, 0]
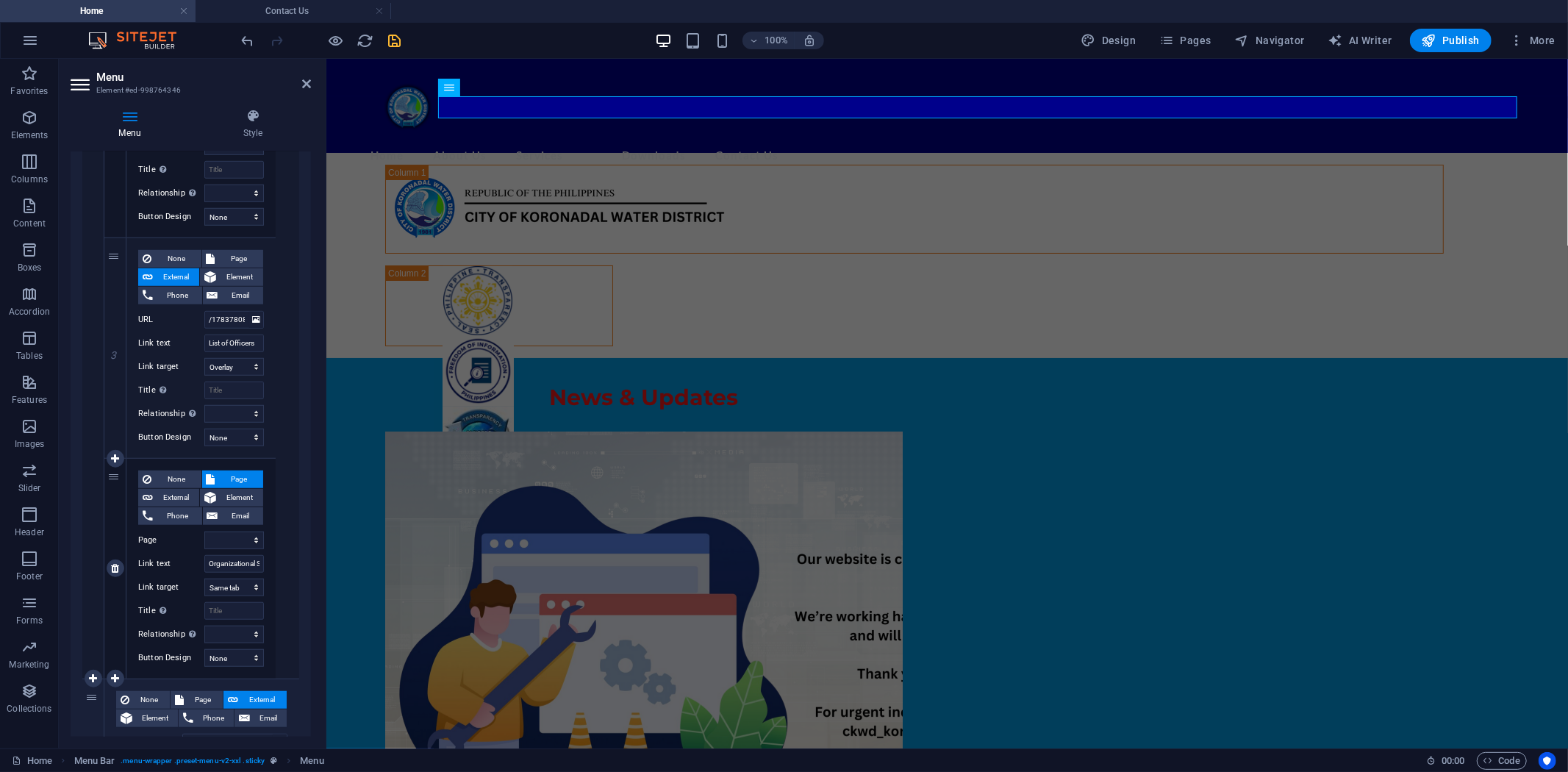
click at [240, 474] on span "Page" at bounding box center [240, 479] width 40 height 18
click at [250, 538] on select "Home Subpage Legal Notice Privacy Transparency Seal Mandate Company History Off…" at bounding box center [233, 540] width 60 height 18
click at [156, 486] on span "None" at bounding box center [177, 479] width 42 height 18
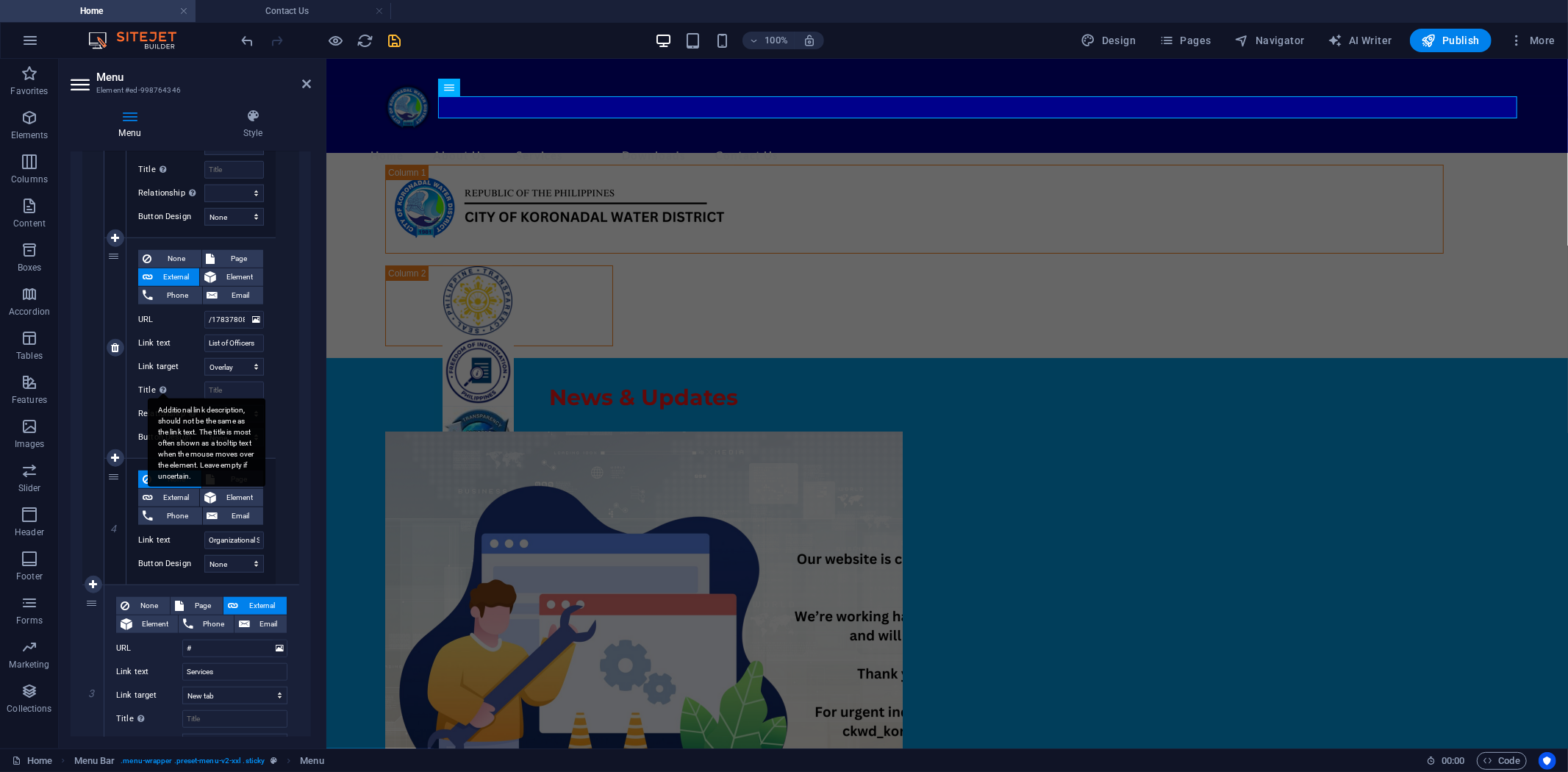
scroll to position [804, 0]
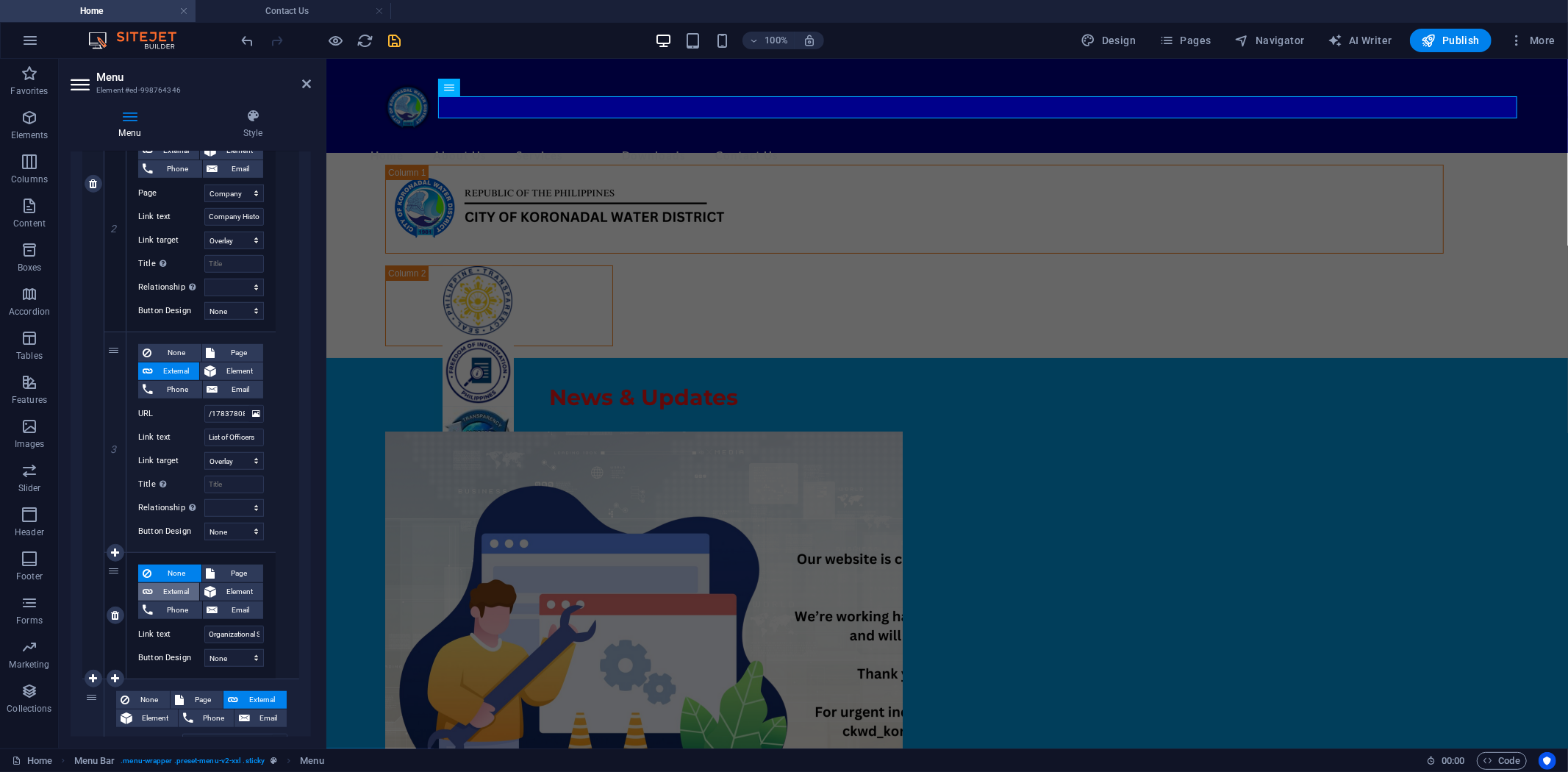
click at [174, 589] on span "External" at bounding box center [177, 592] width 38 height 18
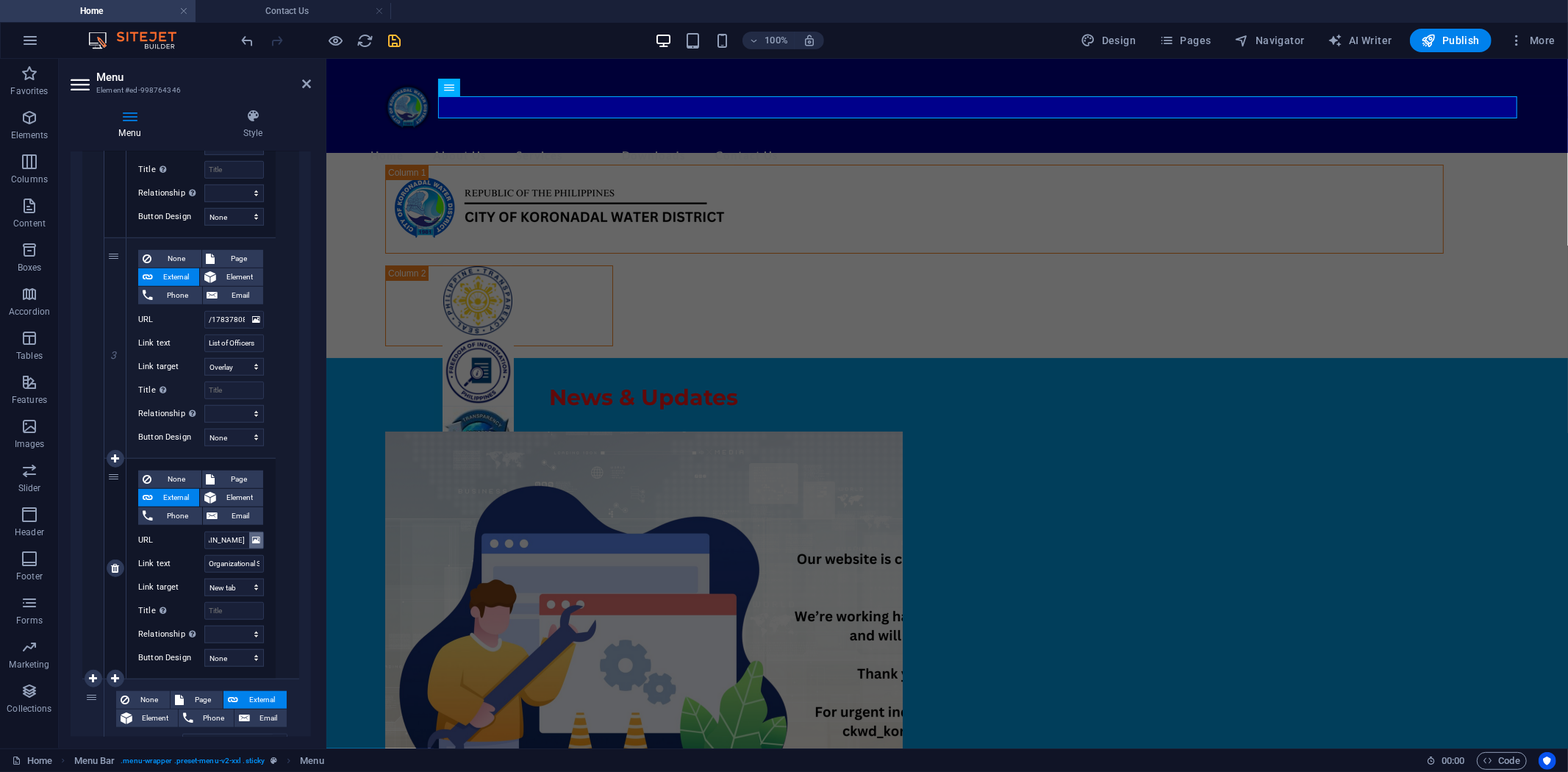
scroll to position [0, 0]
click at [252, 541] on icon at bounding box center [256, 540] width 9 height 16
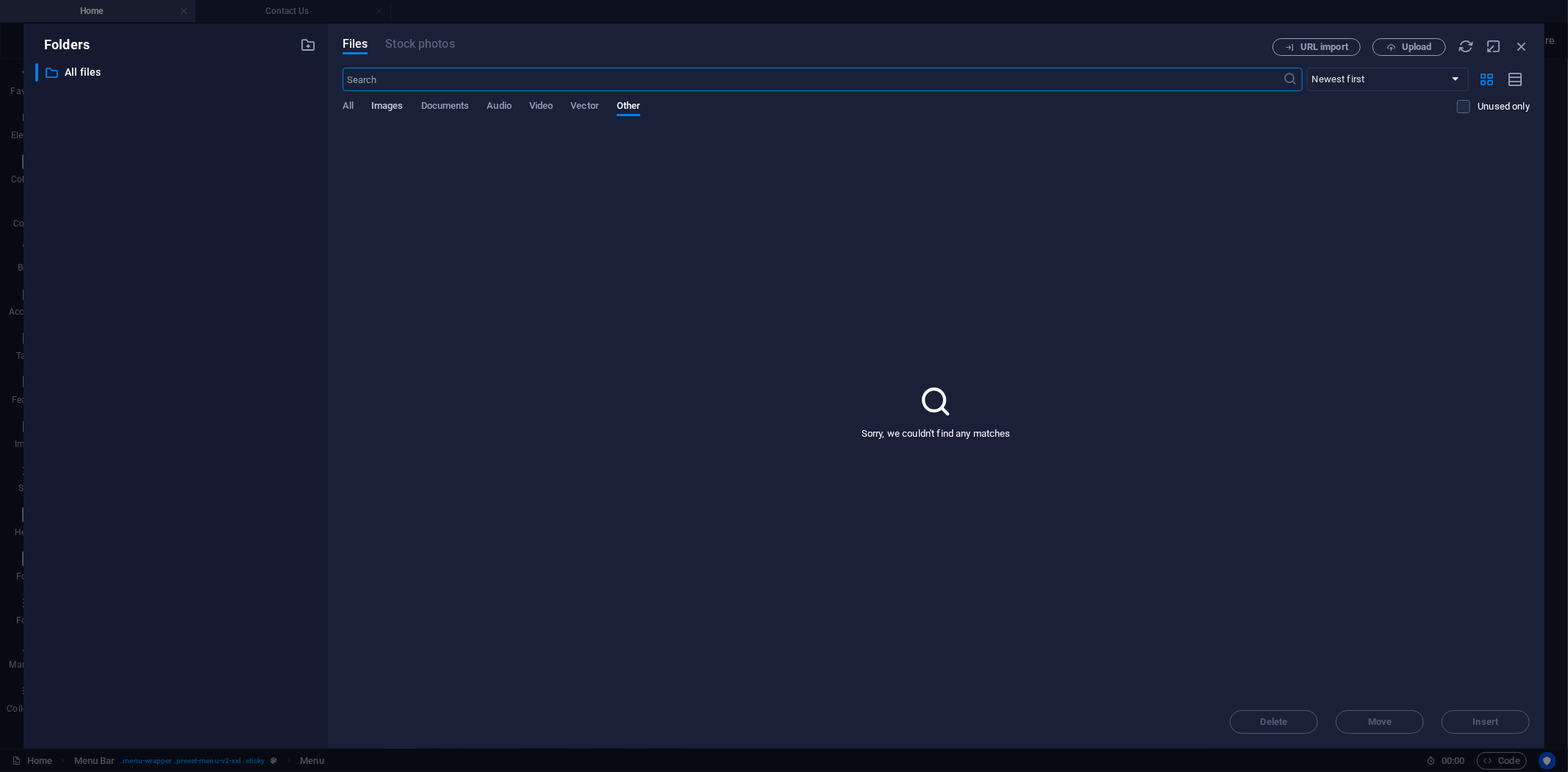
click at [393, 104] on span "Images" at bounding box center [387, 108] width 32 height 21
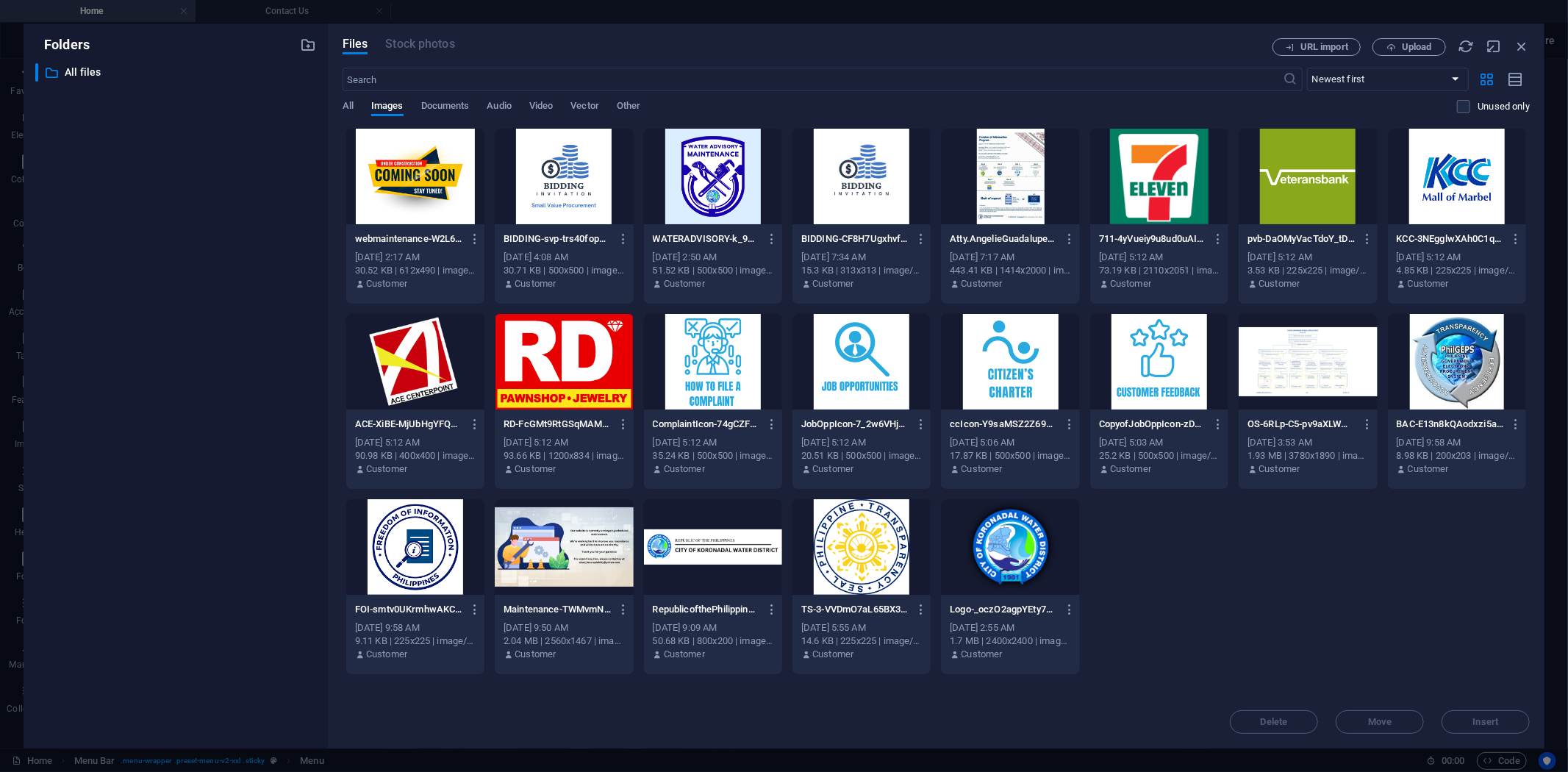
click at [1301, 351] on div at bounding box center [1307, 361] width 138 height 95
drag, startPoint x: 1486, startPoint y: 718, endPoint x: 1158, endPoint y: 660, distance: 333.1
click at [1410, 695] on span "Insert" at bounding box center [1485, 721] width 26 height 9
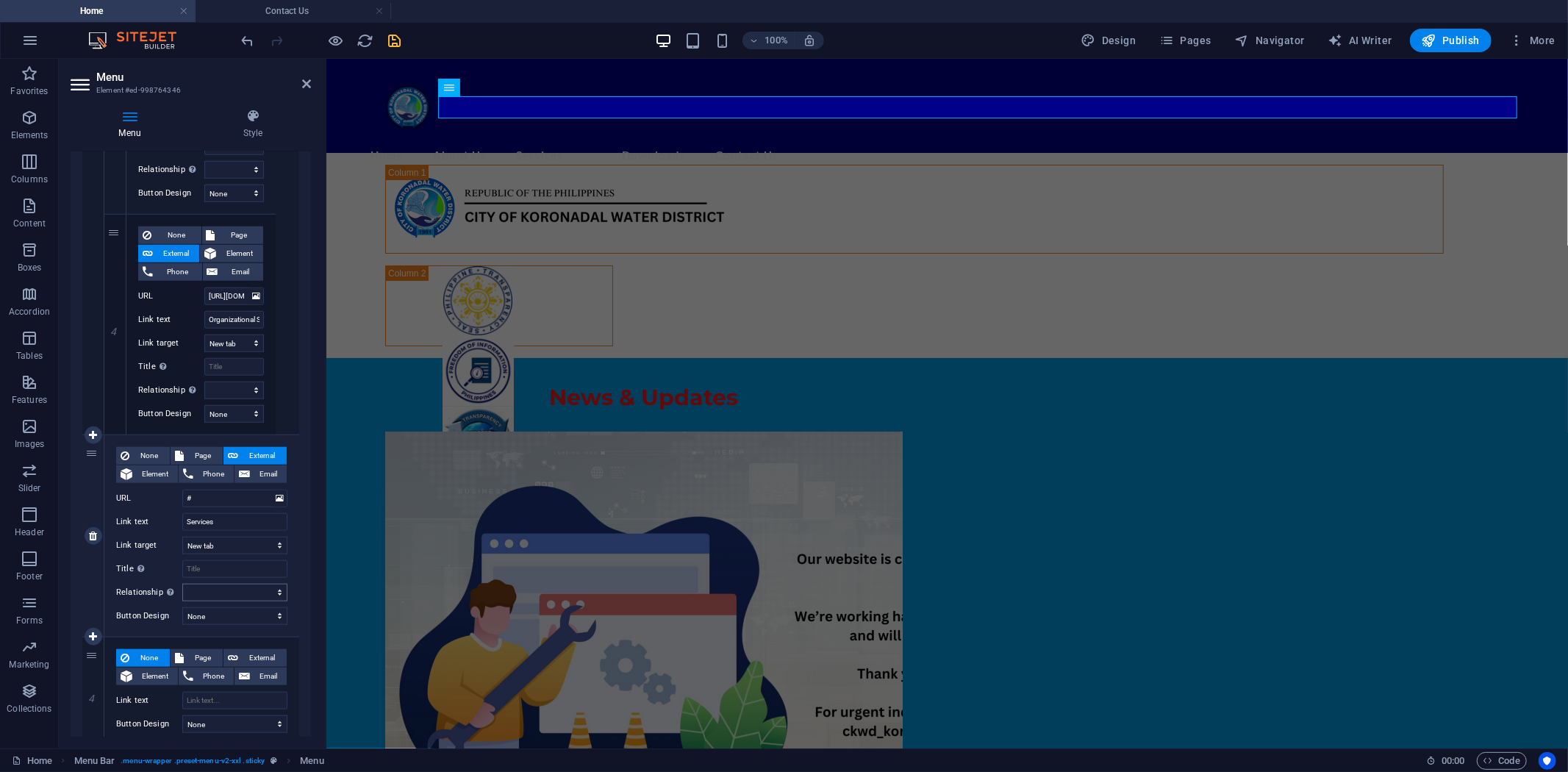
scroll to position [1143, 0]
click at [397, 34] on icon "save" at bounding box center [395, 41] width 17 height 17
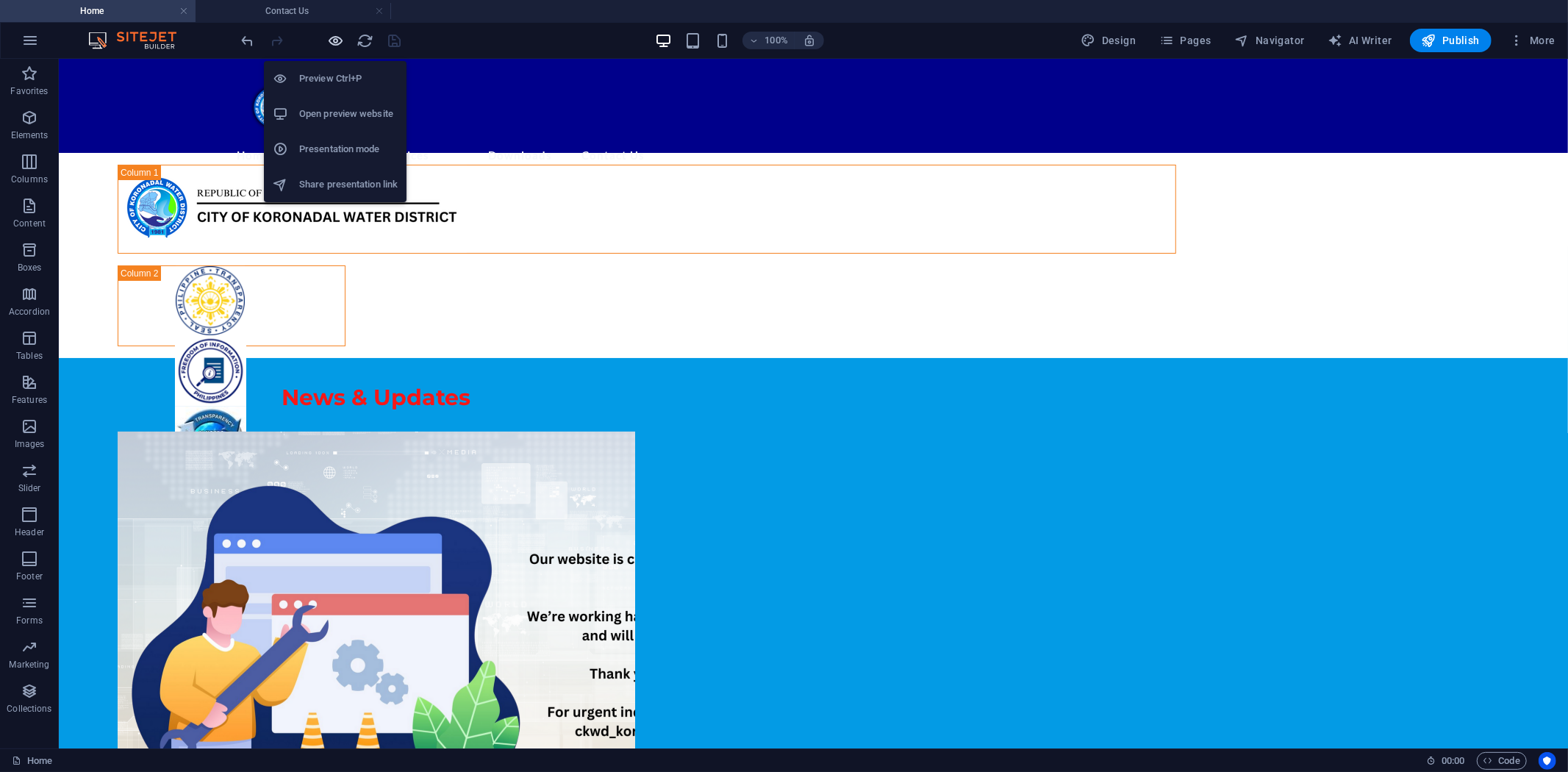
click at [340, 38] on icon "button" at bounding box center [336, 41] width 17 height 17
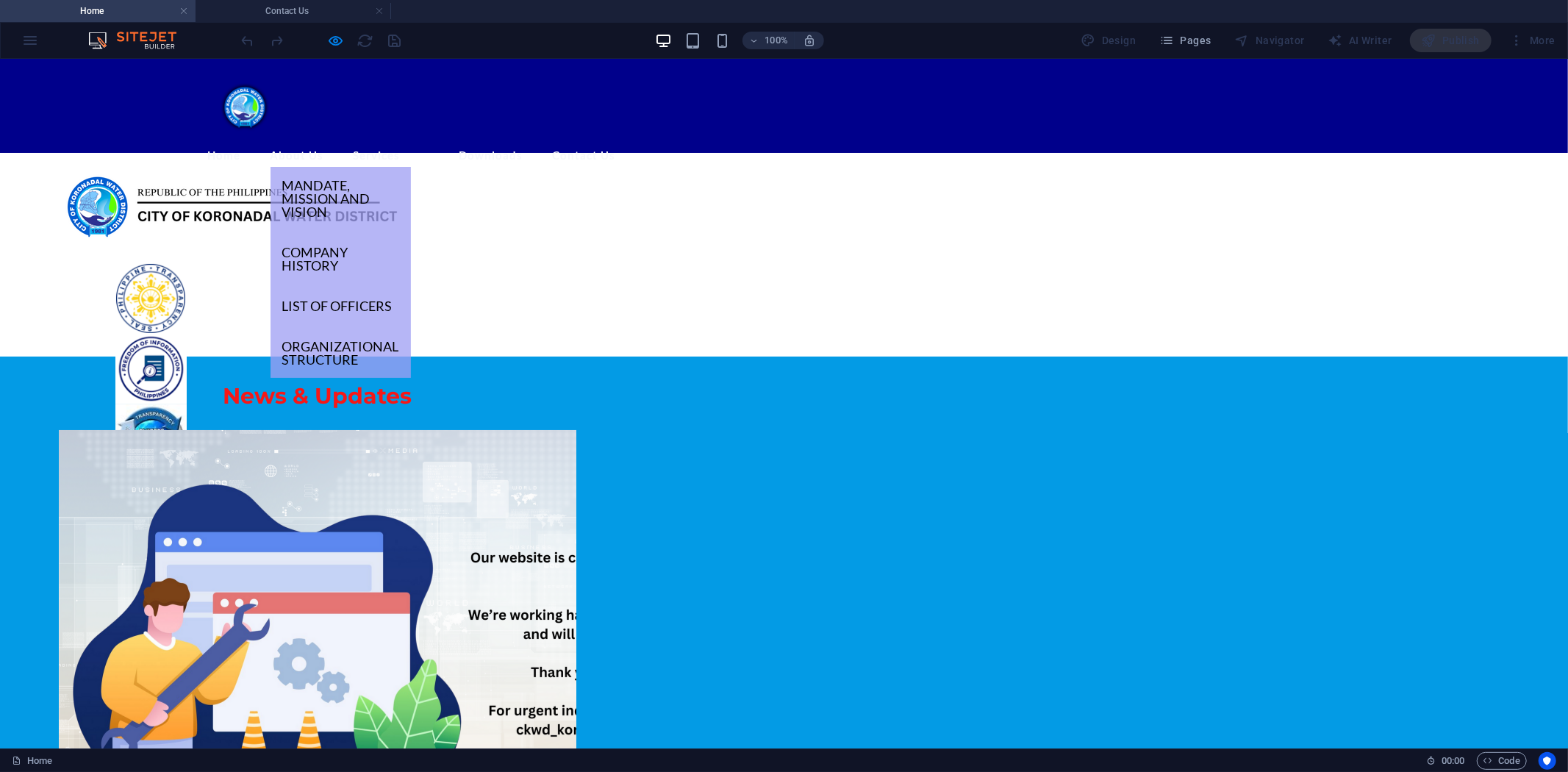
click at [324, 144] on link "About Us" at bounding box center [297, 155] width 54 height 23
click at [395, 166] on link "Mandate, Mission and Vision" at bounding box center [340, 197] width 141 height 63
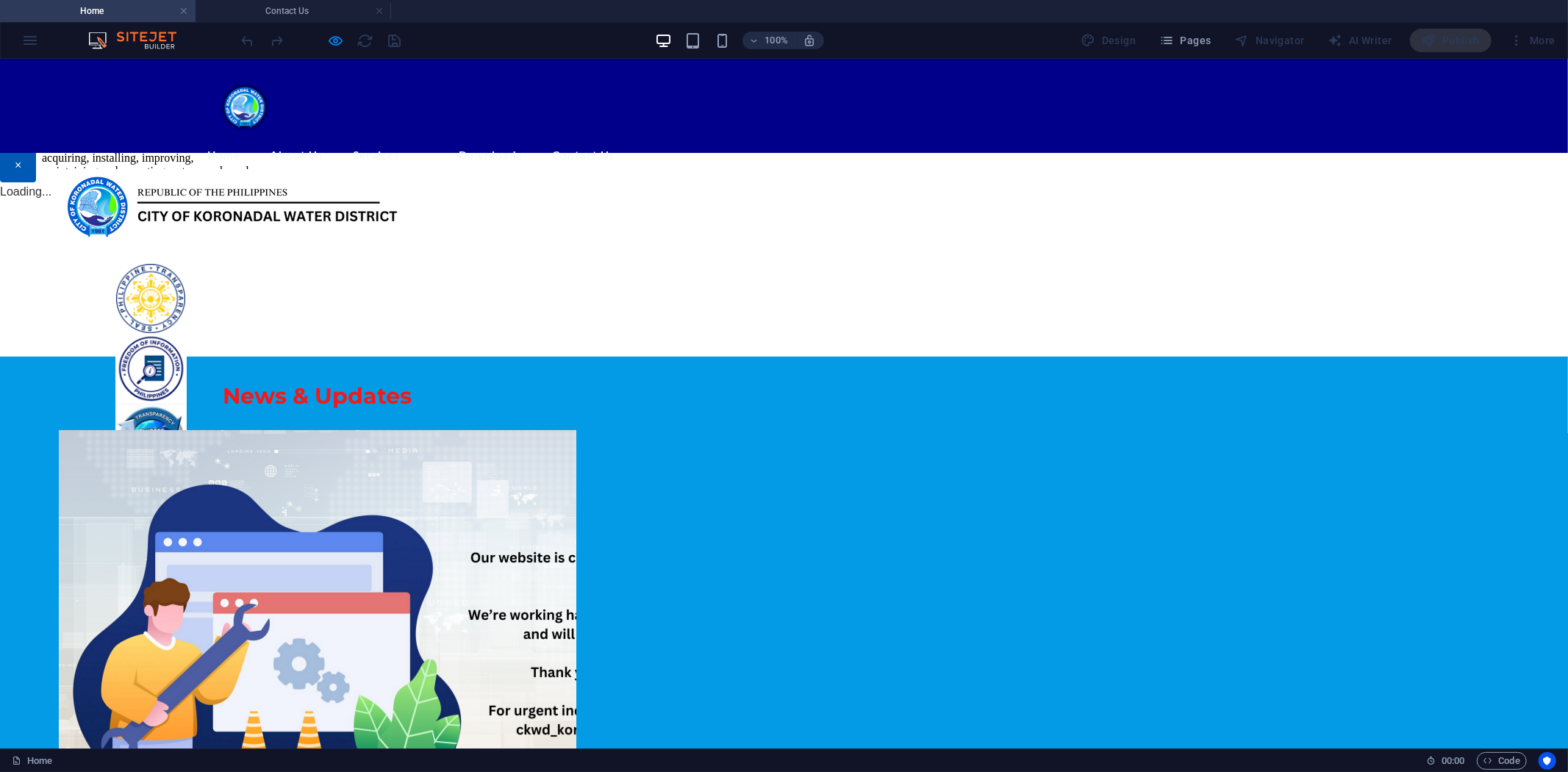
scroll to position [0, 0]
click at [36, 181] on button "×" at bounding box center [18, 164] width 36 height 34
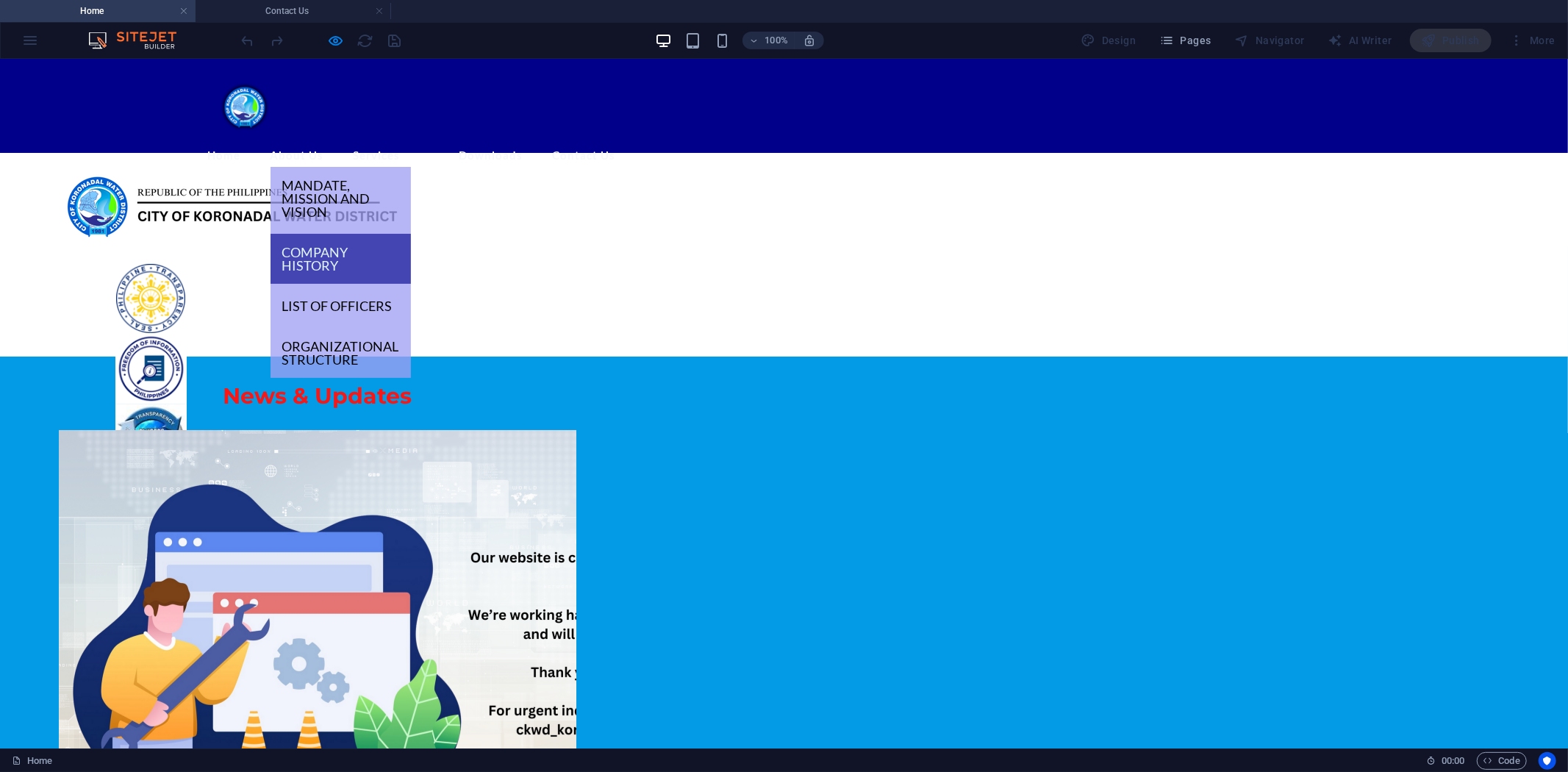
click at [376, 233] on link "Company History" at bounding box center [340, 258] width 141 height 50
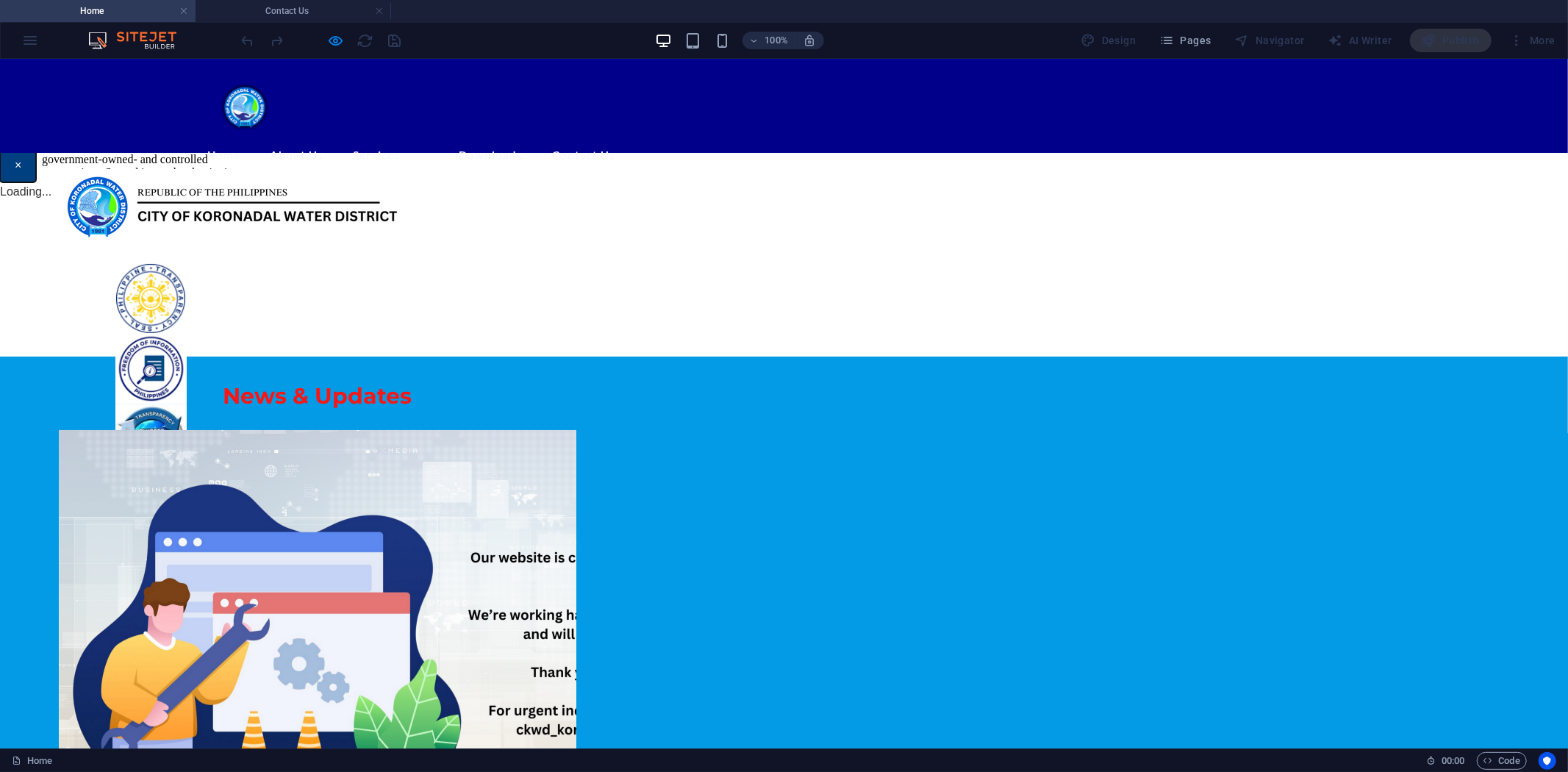
click at [36, 181] on button "×" at bounding box center [18, 164] width 36 height 34
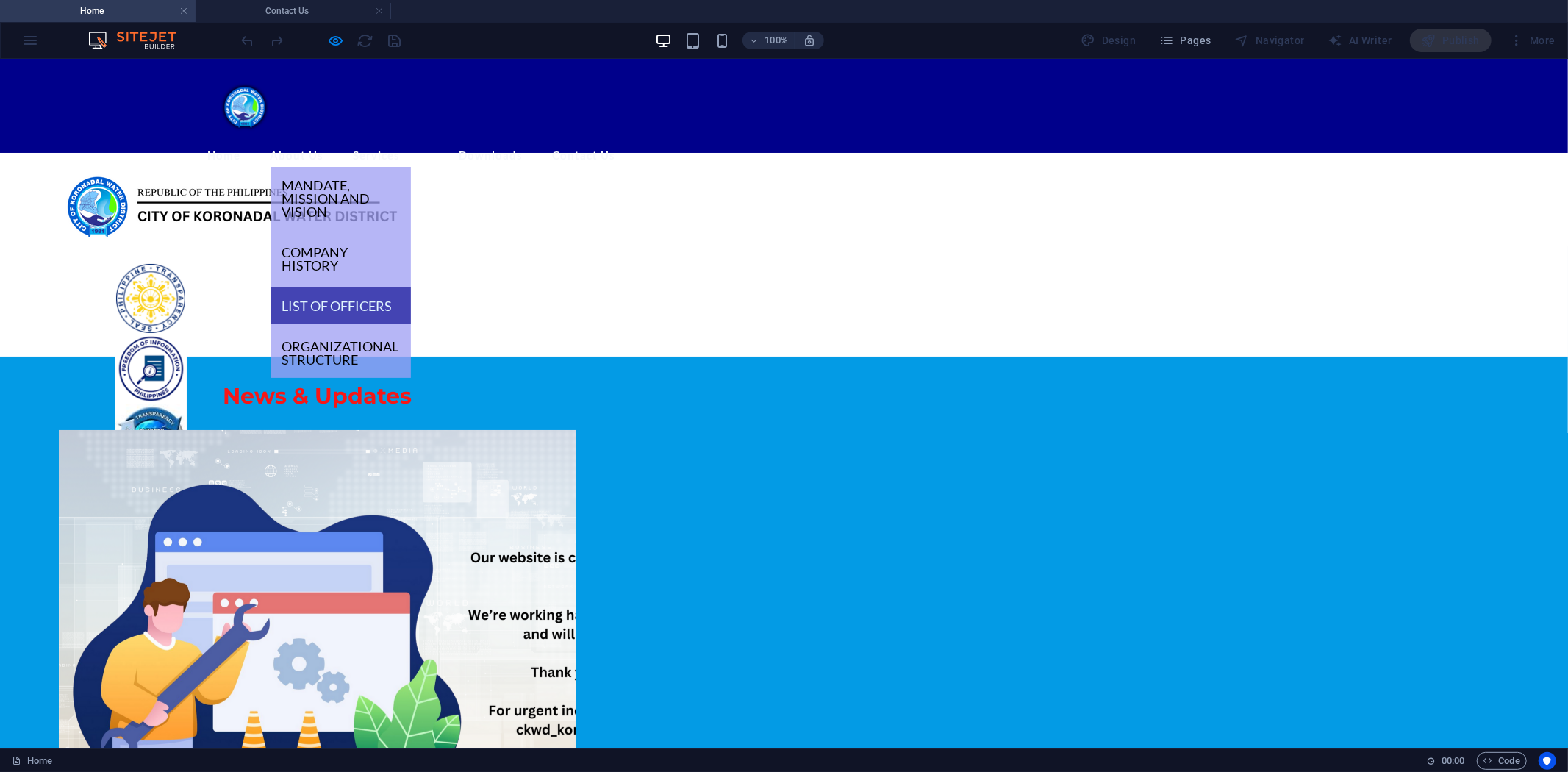
click at [400, 286] on link "List of Officers" at bounding box center [340, 304] width 141 height 37
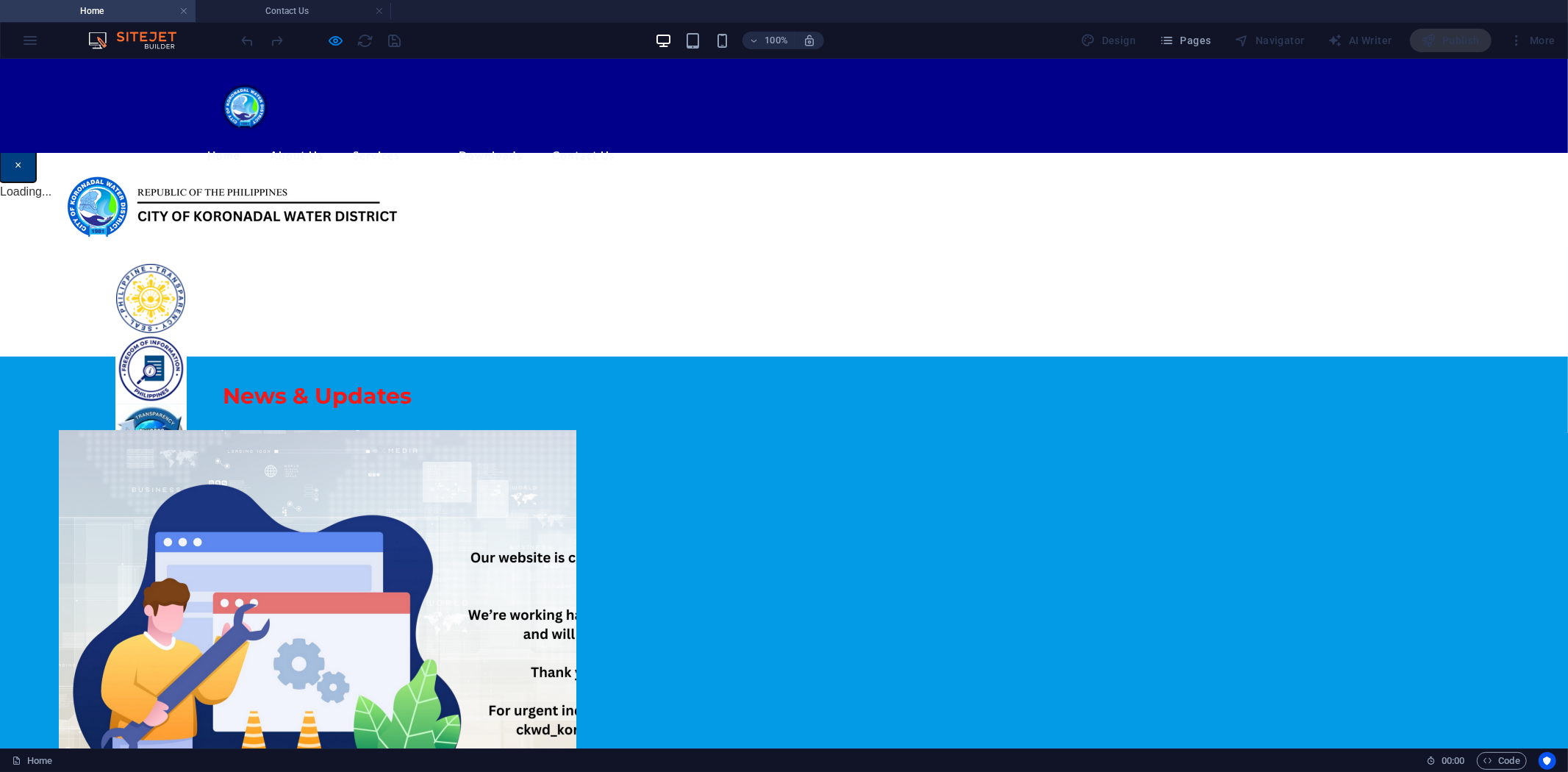
click at [36, 181] on button "×" at bounding box center [18, 164] width 36 height 34
click at [134, 6] on h4 "Home" at bounding box center [97, 10] width 196 height 16
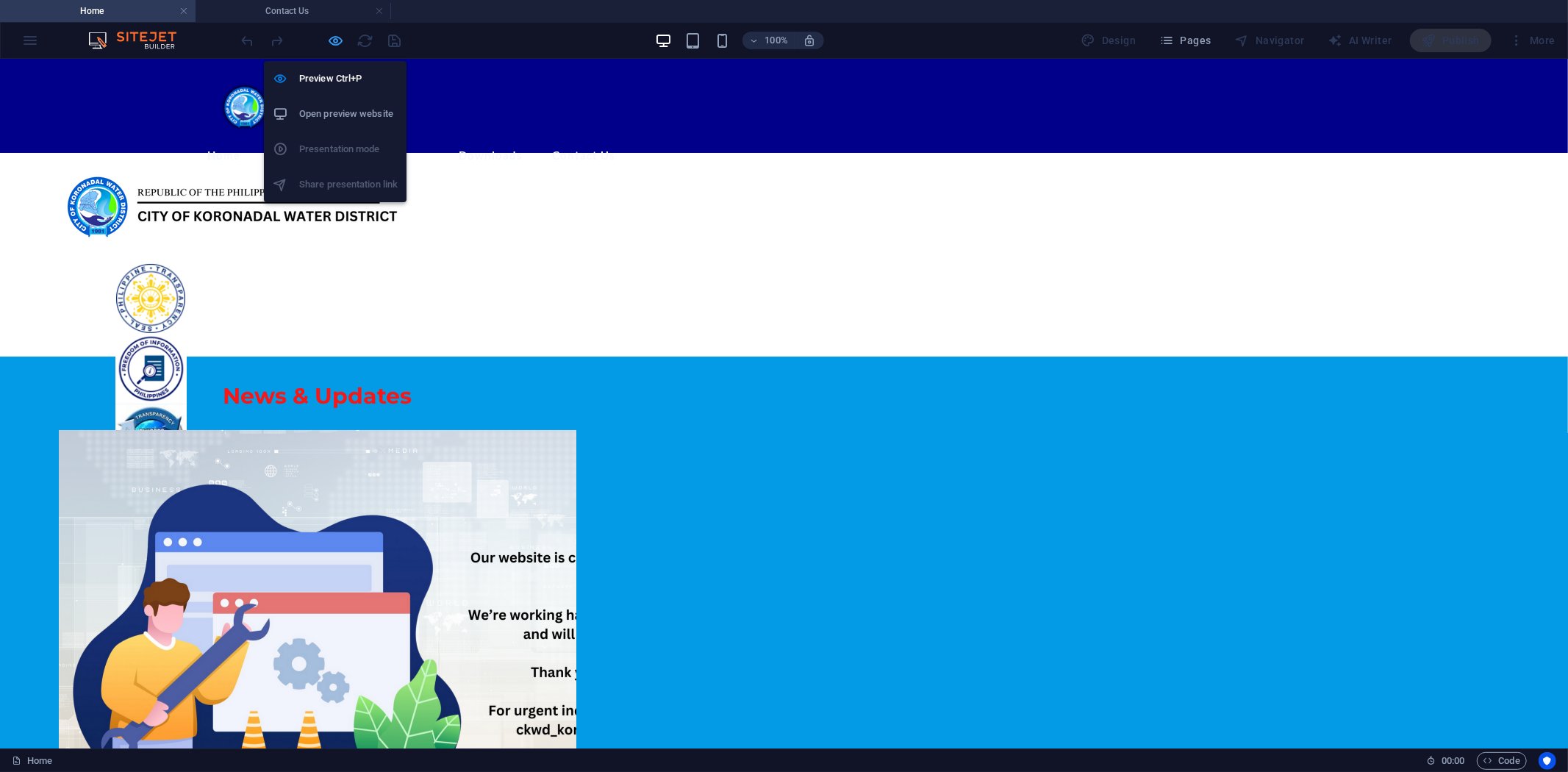
click at [333, 37] on icon "button" at bounding box center [336, 41] width 17 height 17
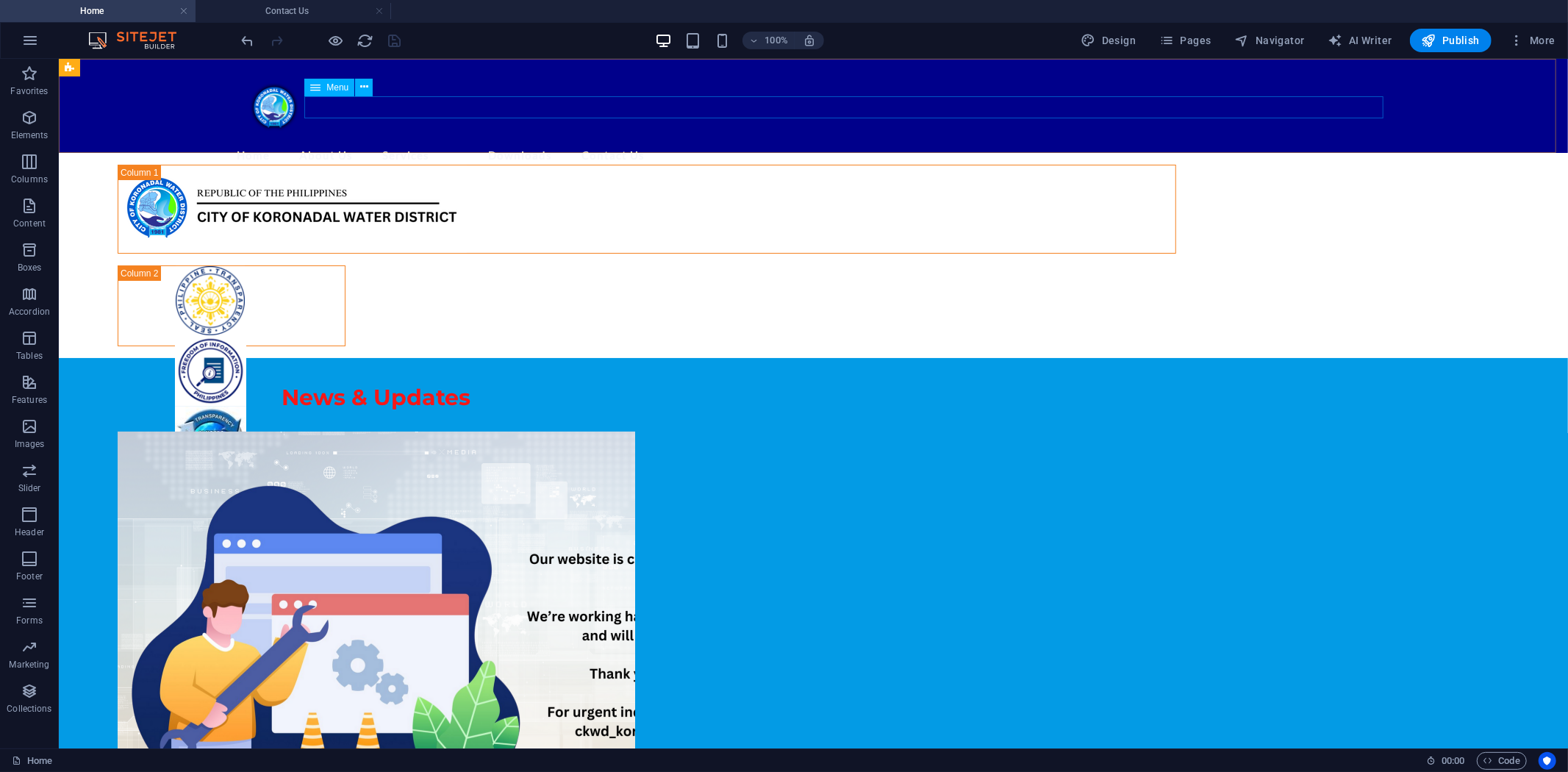
click at [333, 88] on span "Menu" at bounding box center [337, 87] width 22 height 9
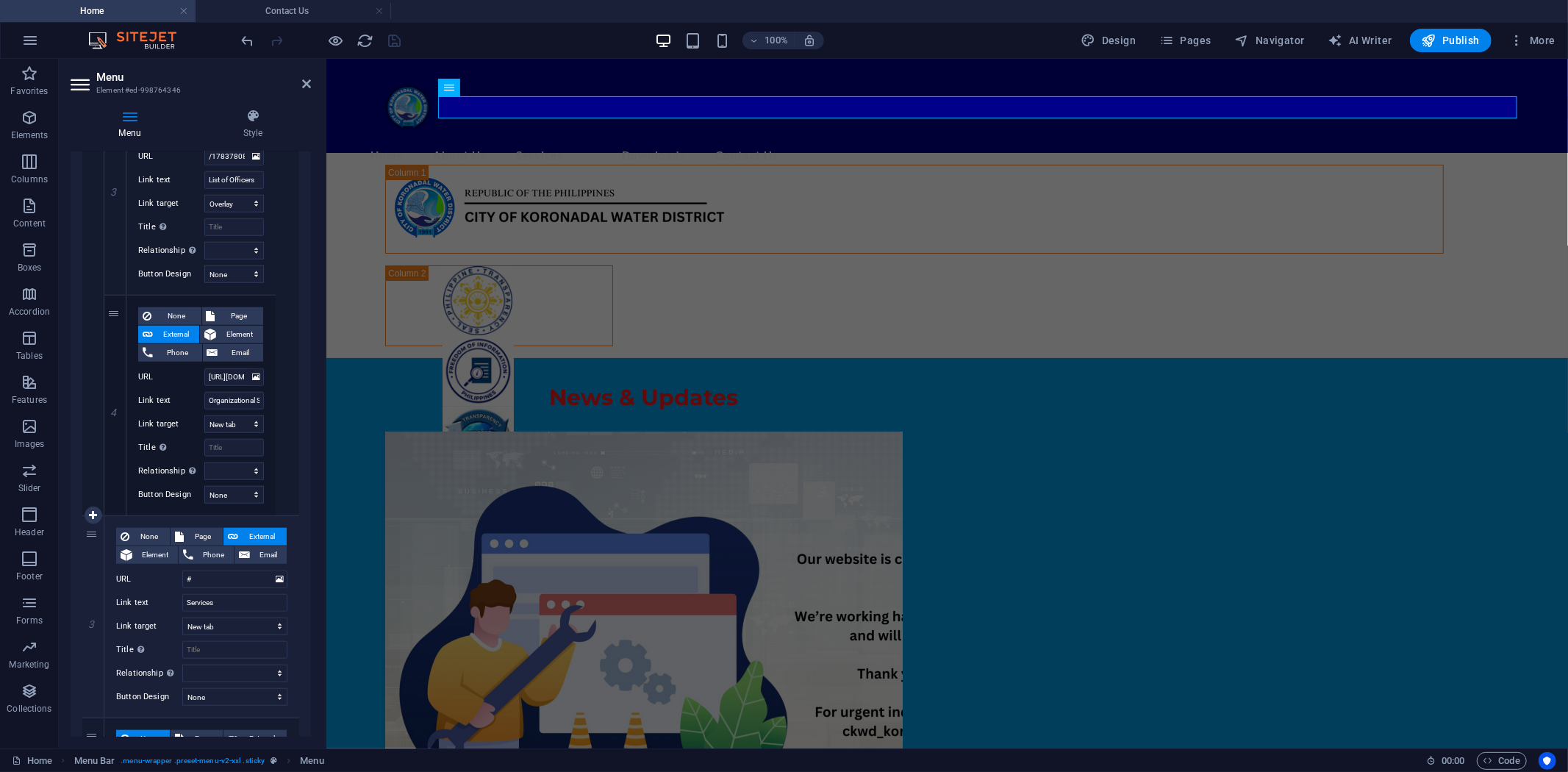
scroll to position [980, 0]
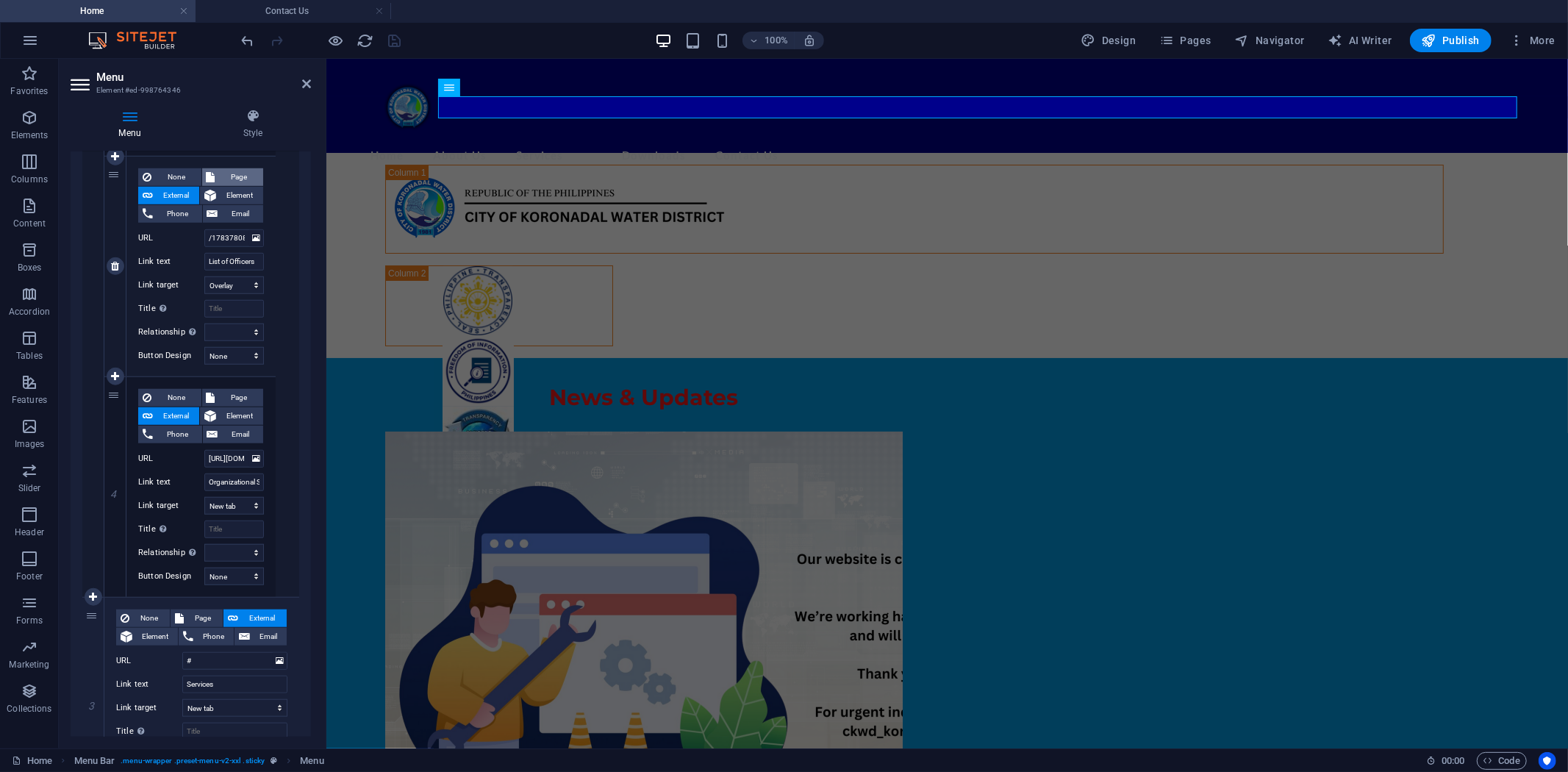
click at [220, 171] on span "Page" at bounding box center [240, 177] width 40 height 18
click at [250, 233] on select "Home Subpage Legal Notice Privacy Transparency Seal Mandate Company History Off…" at bounding box center [233, 238] width 60 height 18
click at [204, 230] on select "Home Subpage Legal Notice Privacy Transparency Seal Mandate Company History Off…" at bounding box center [233, 238] width 60 height 18
click at [393, 35] on icon "save" at bounding box center [395, 41] width 17 height 17
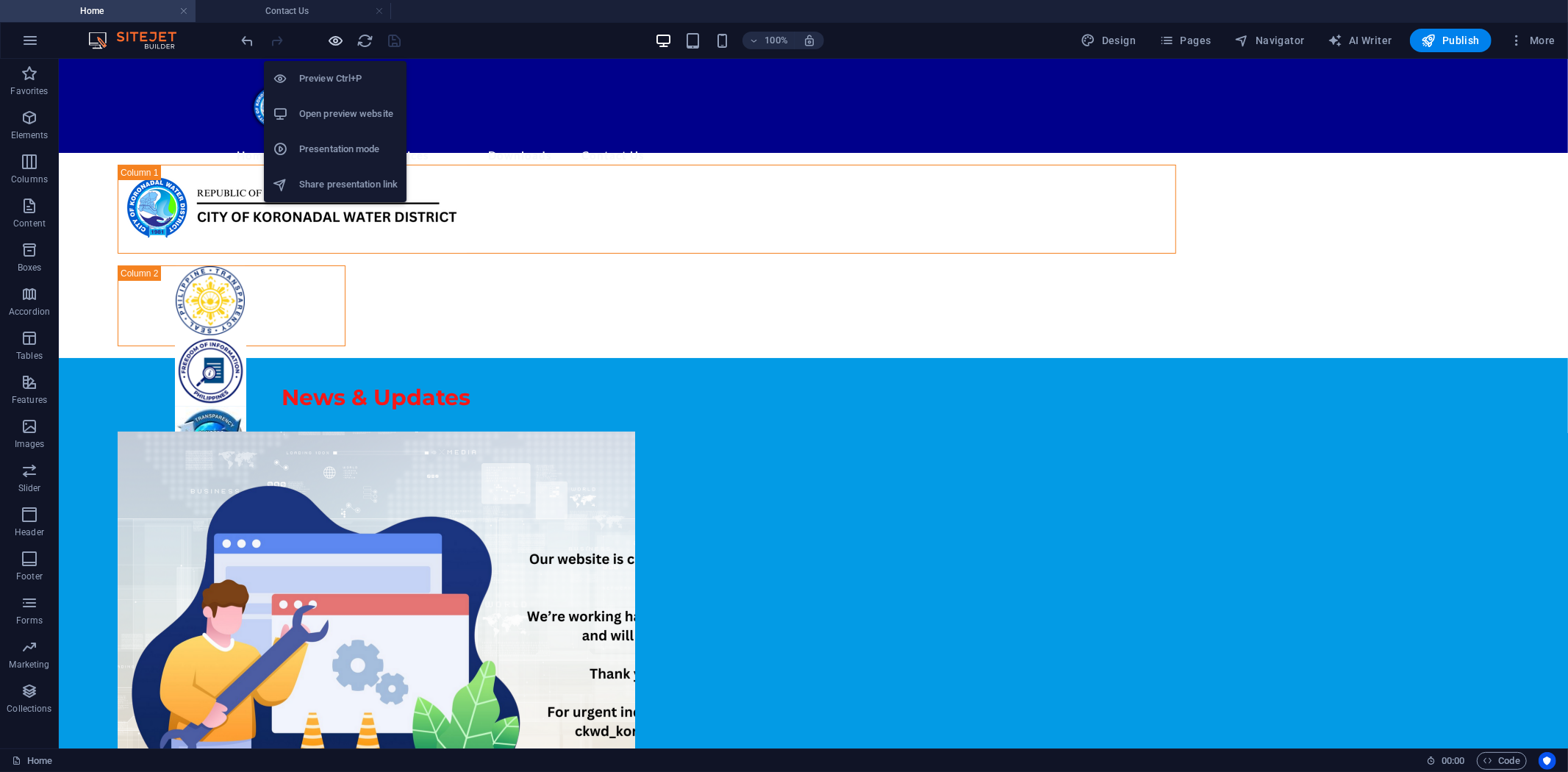
click at [332, 37] on icon "button" at bounding box center [336, 41] width 17 height 17
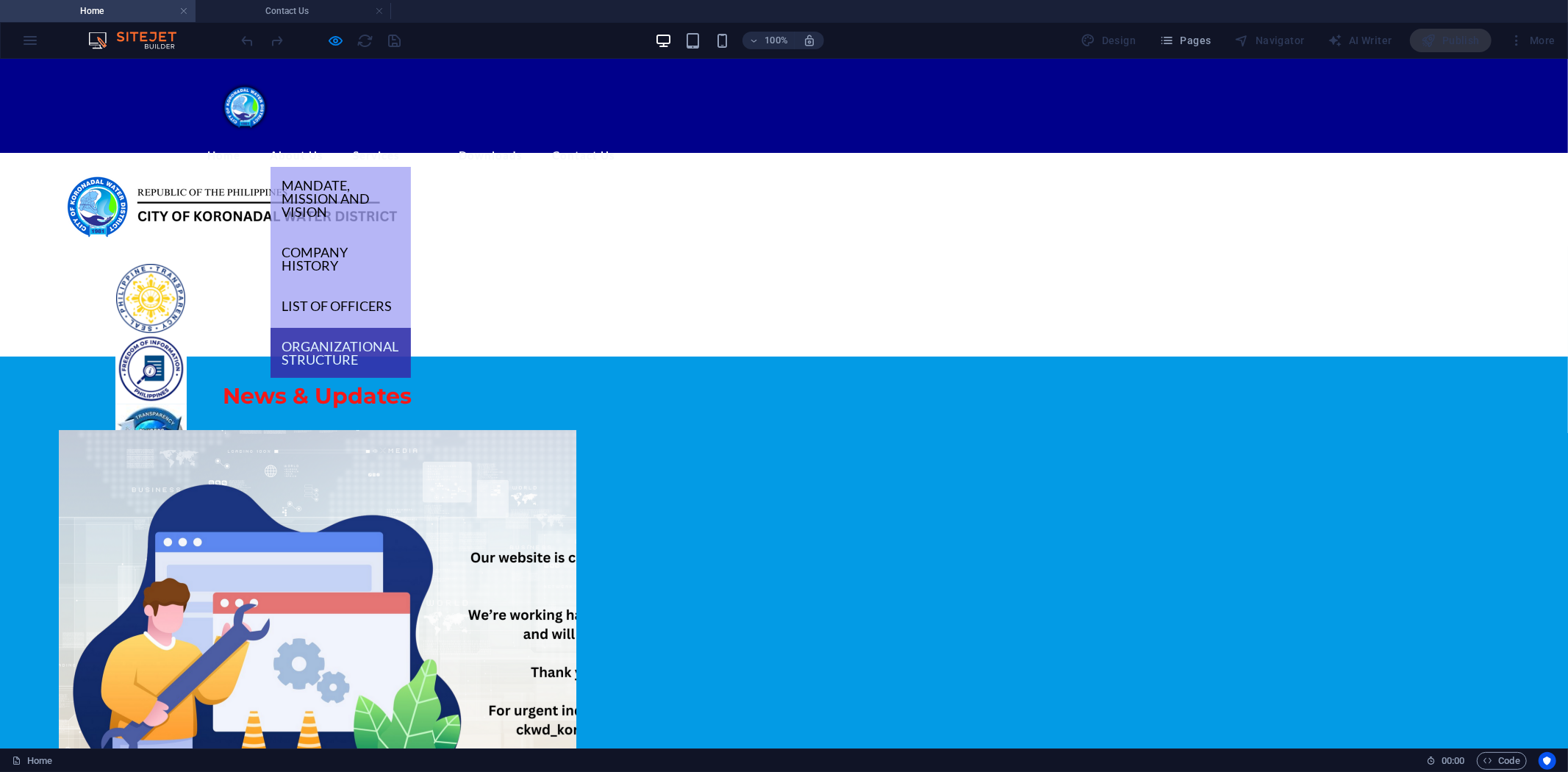
click at [388, 327] on link "Organizational Structure" at bounding box center [340, 352] width 141 height 50
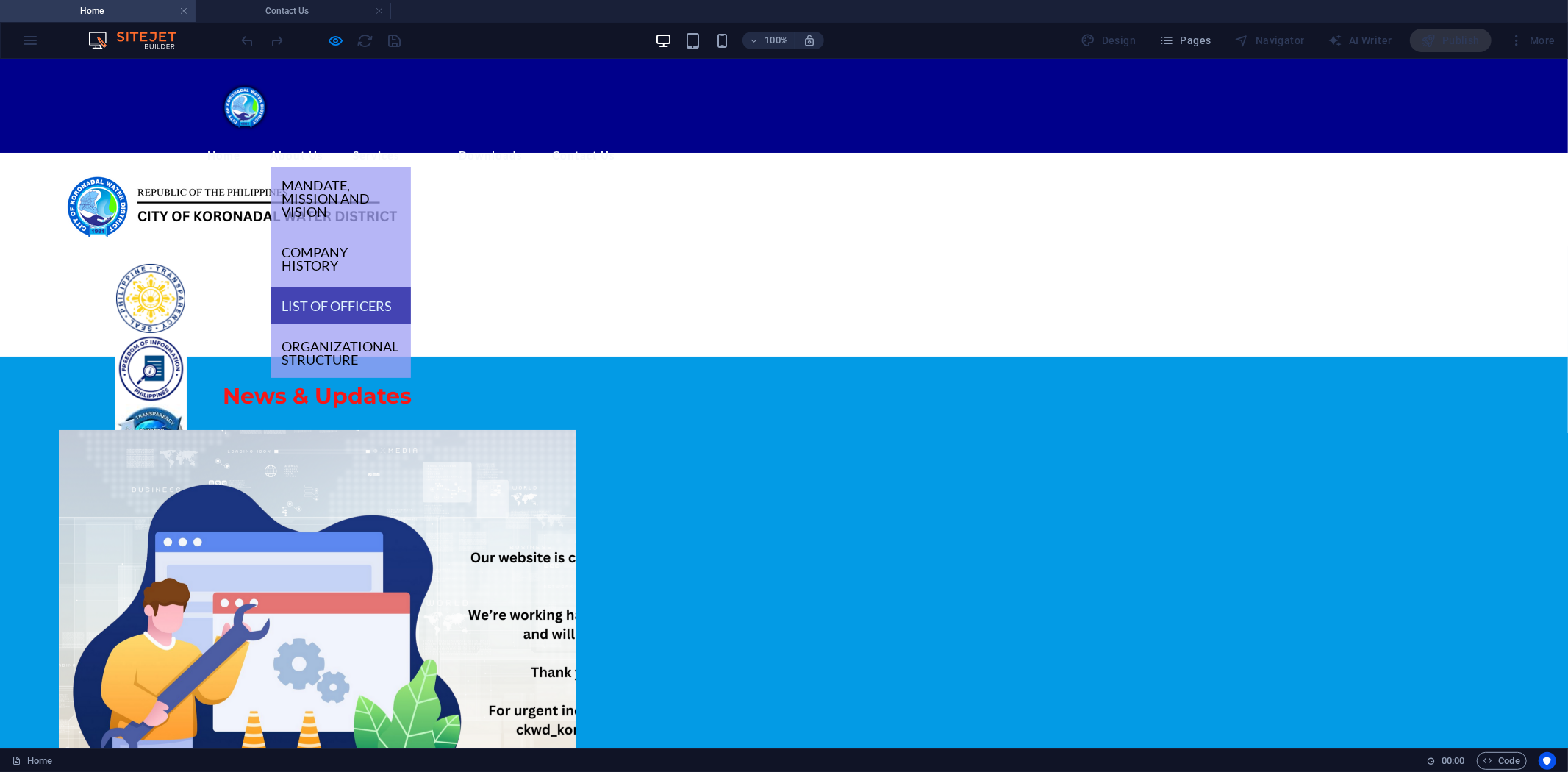
click at [411, 286] on link "List of Officers" at bounding box center [340, 304] width 141 height 37
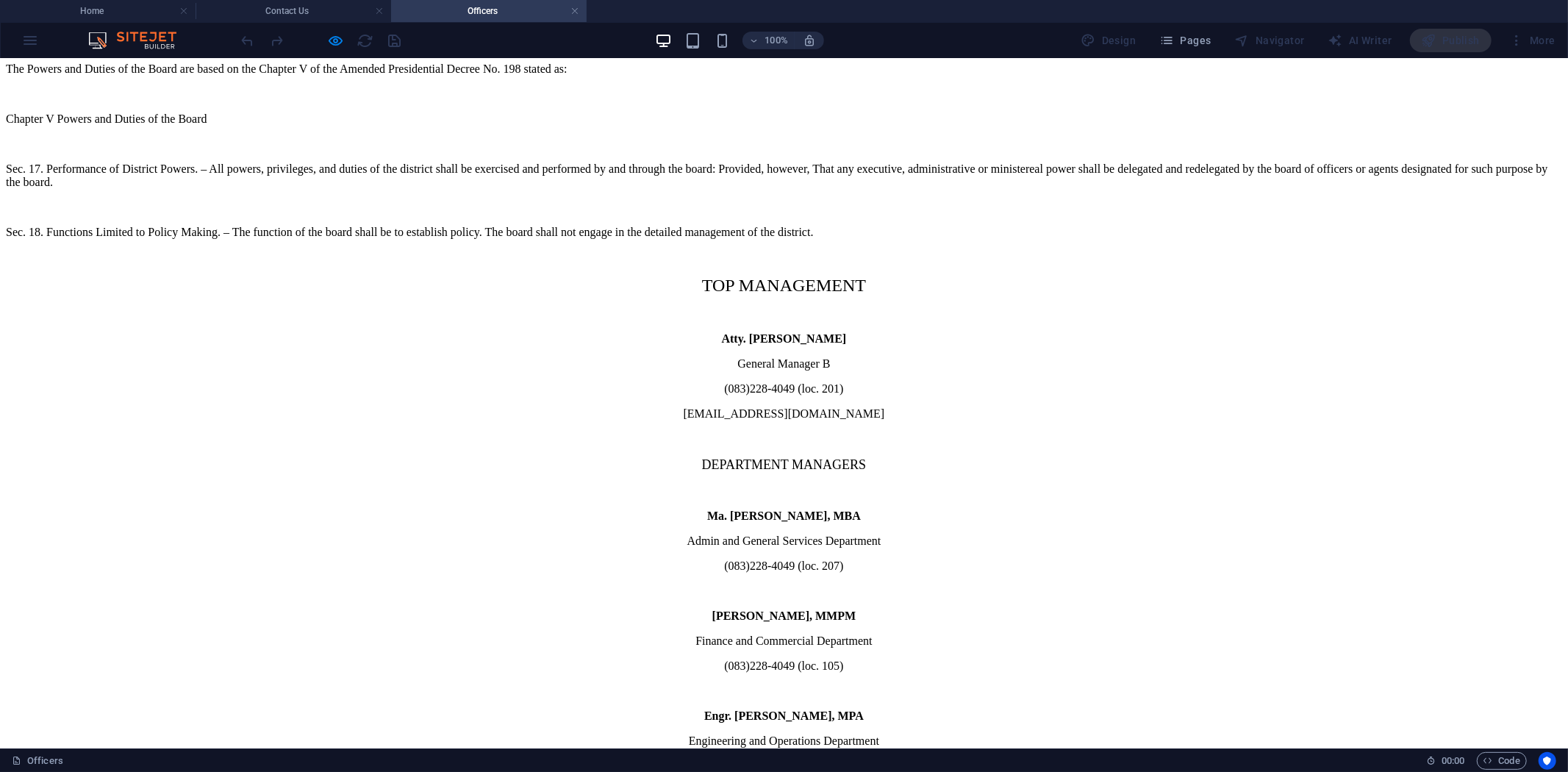
scroll to position [0, 0]
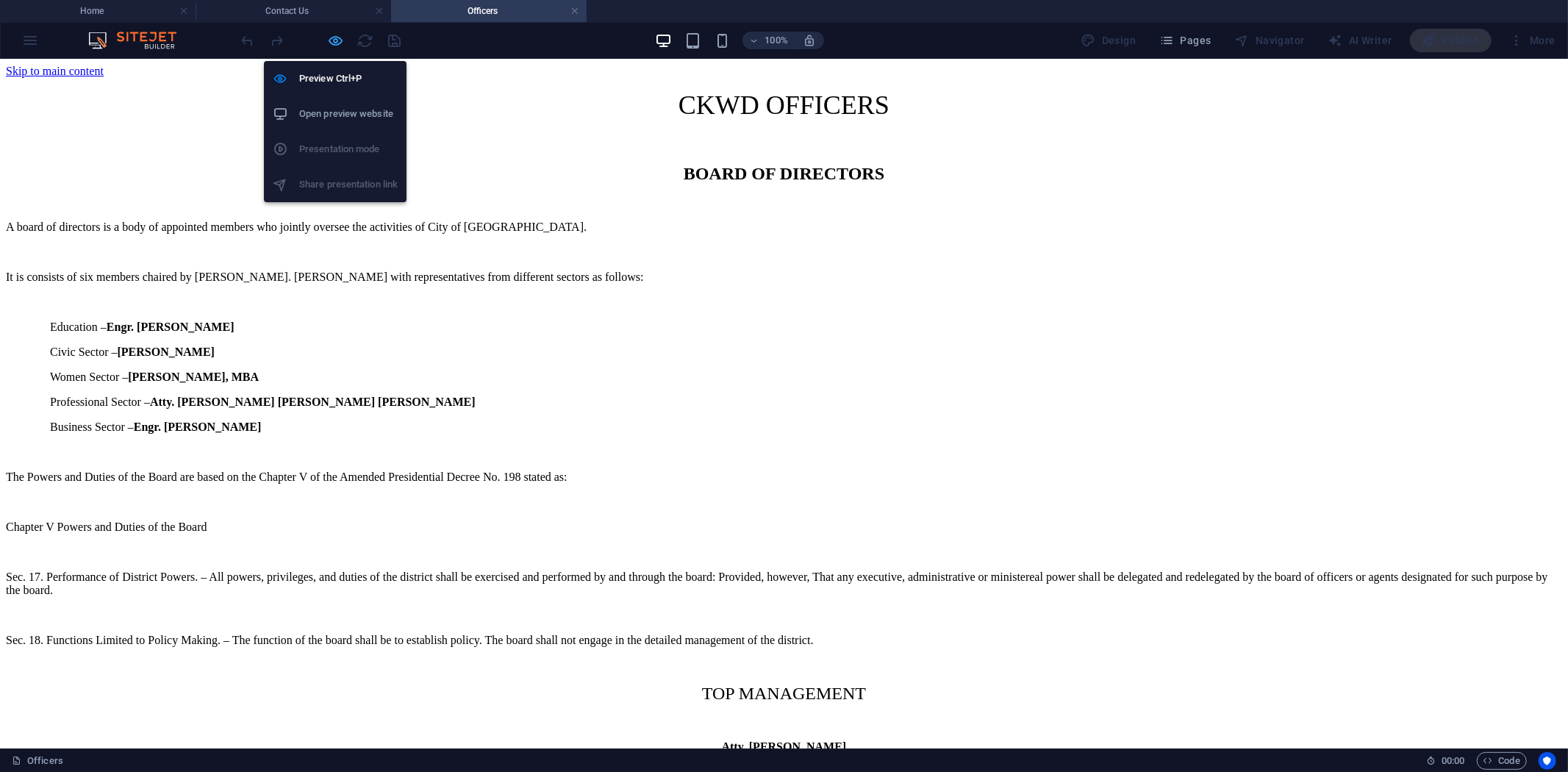
click at [333, 40] on icon "button" at bounding box center [336, 41] width 17 height 17
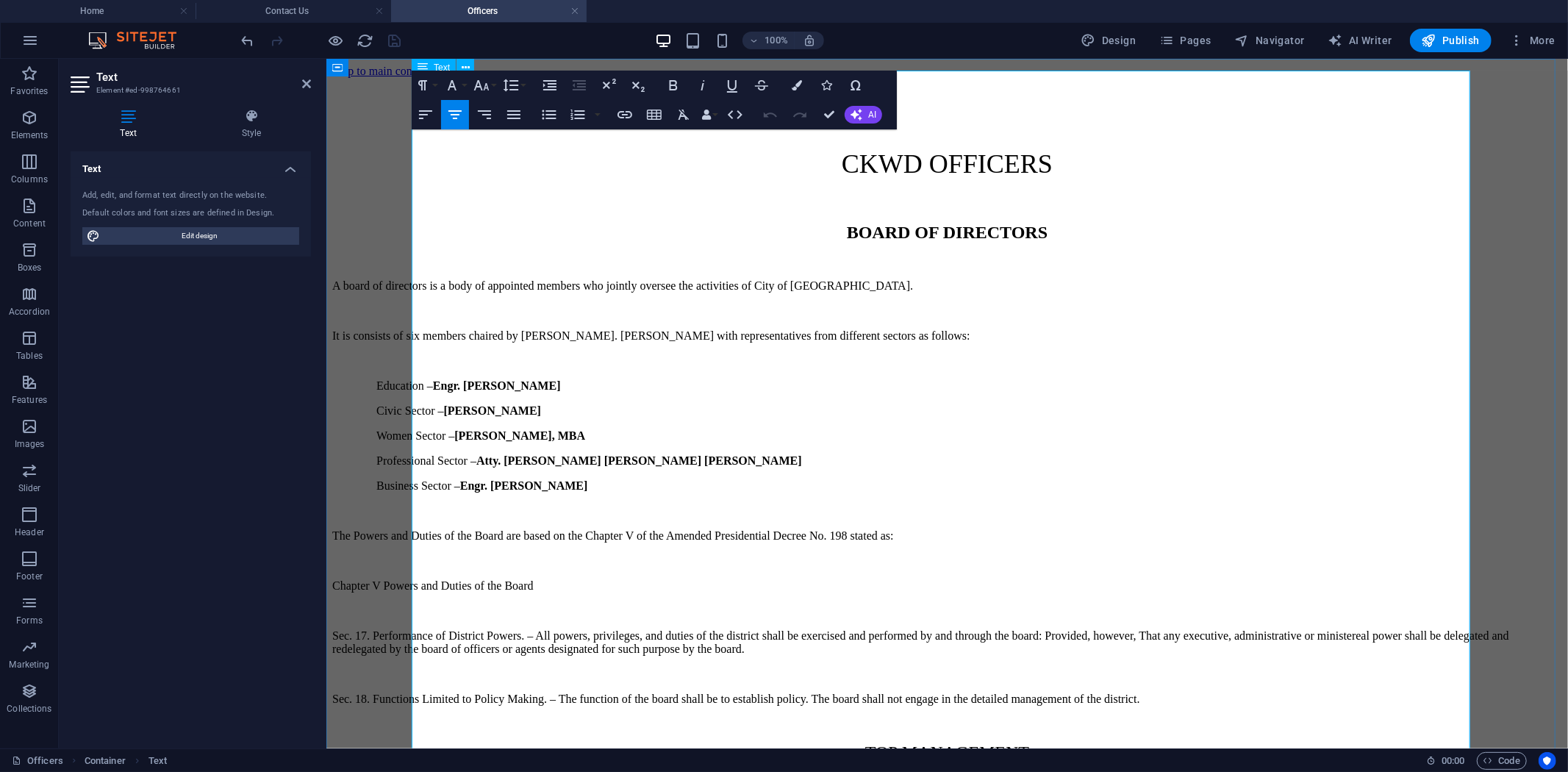
click at [928, 222] on span "BOARD OF DIRECTORS" at bounding box center [946, 232] width 200 height 19
click at [434, 81] on button "Paragraph Format" at bounding box center [426, 85] width 28 height 29
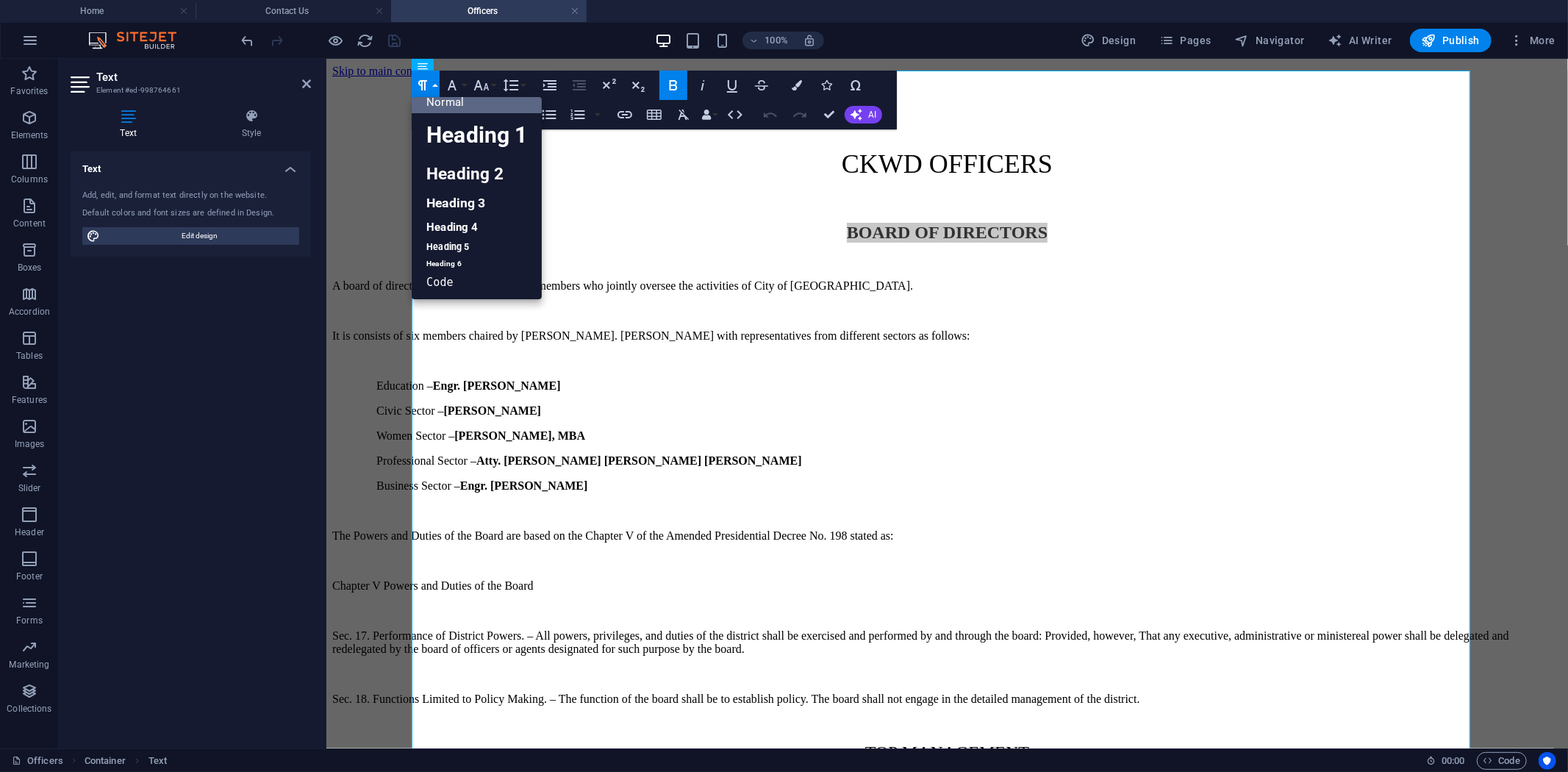
scroll to position [11, 0]
click at [470, 201] on link "Heading 3" at bounding box center [477, 203] width 130 height 26
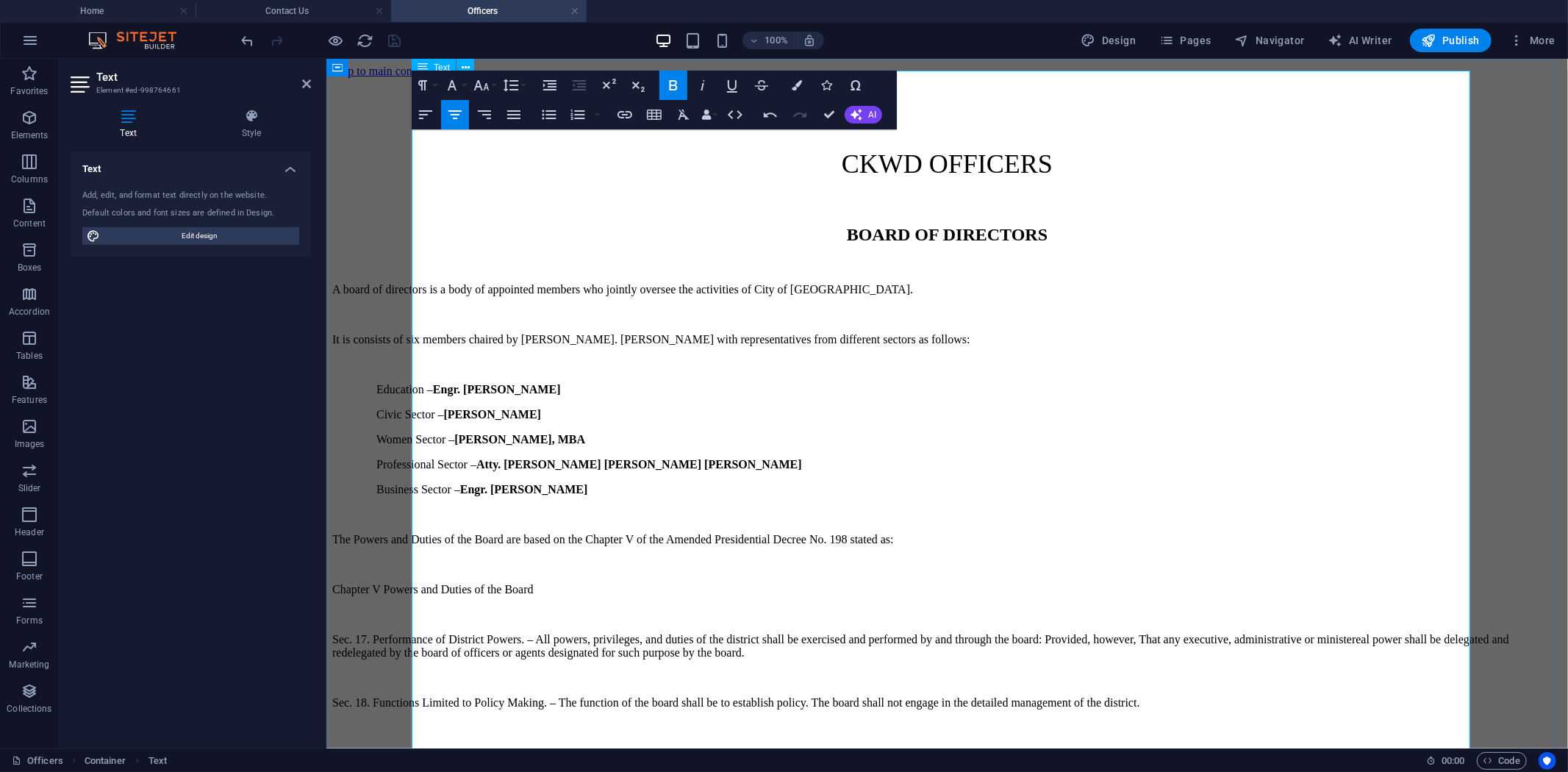
click at [831, 457] on p "Professional Sector – Atty. Elnathan Sonny Emilio" at bounding box center [968, 464] width 1185 height 13
click at [758, 283] on span "A board of directors is a body of appointed members who jointly oversee the act…" at bounding box center [622, 288] width 581 height 12
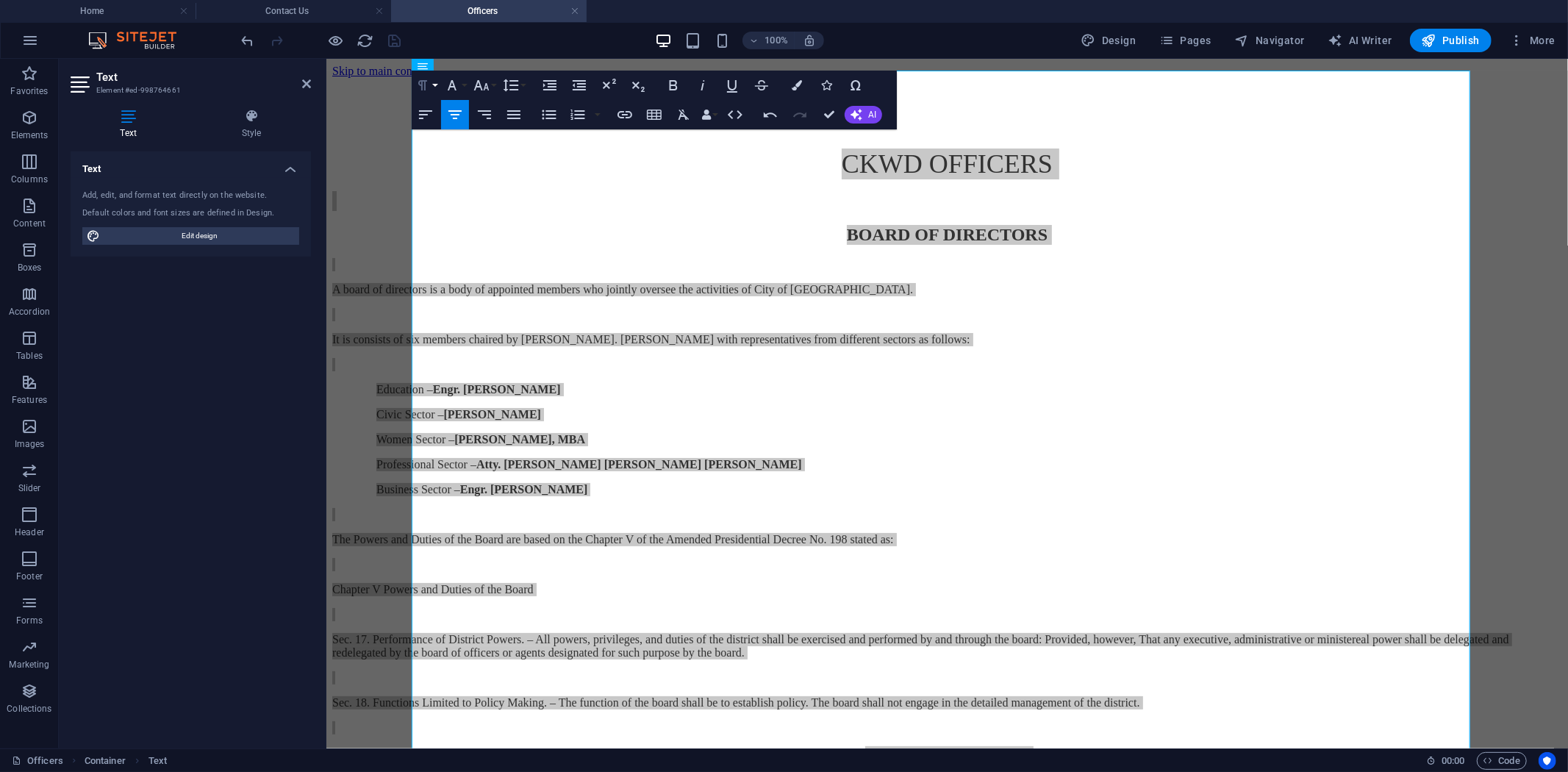
click at [434, 82] on button "Paragraph Format" at bounding box center [426, 85] width 28 height 29
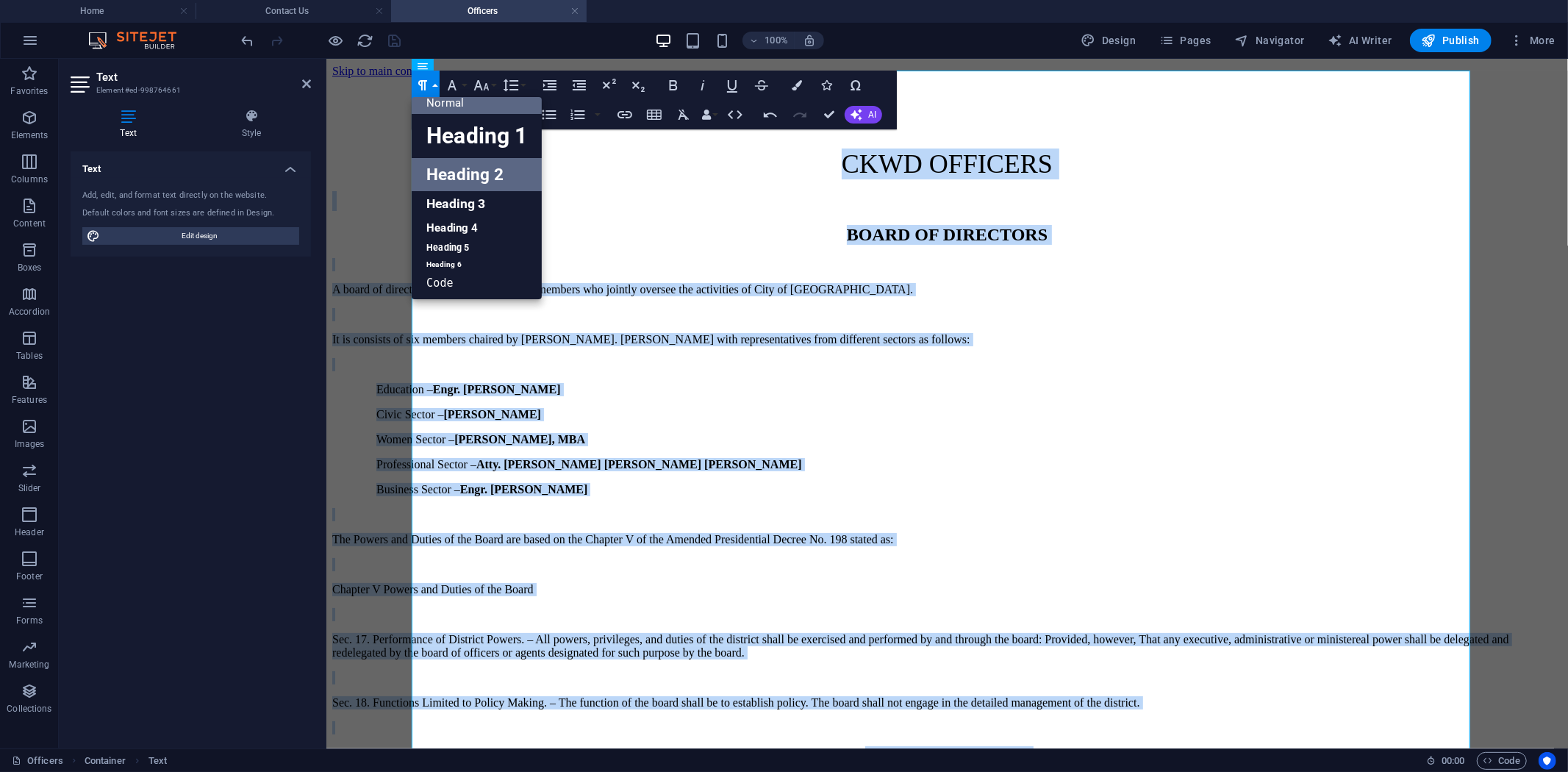
click at [462, 178] on link "Heading 2" at bounding box center [477, 174] width 130 height 33
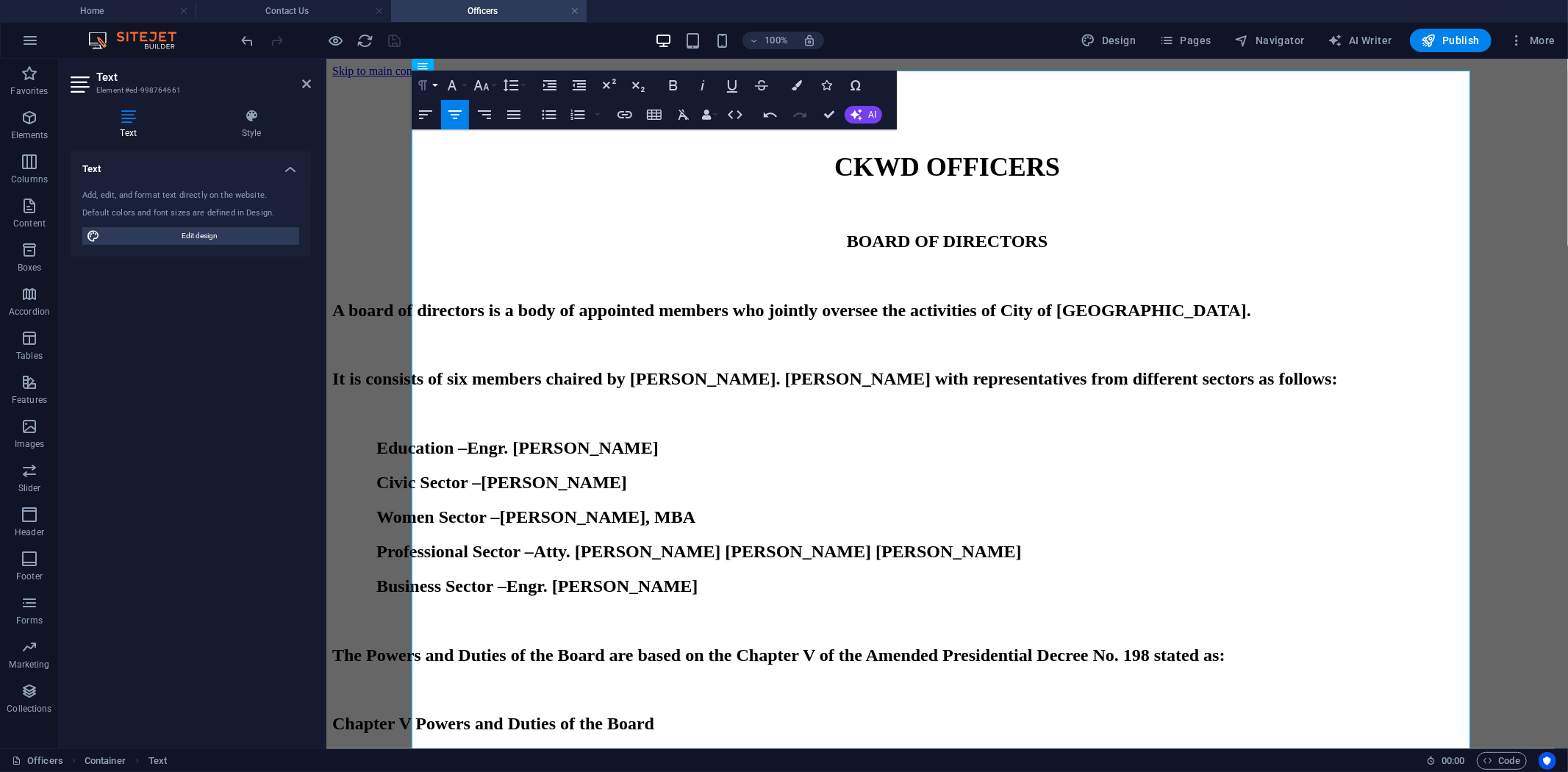
click at [432, 84] on button "Paragraph Format" at bounding box center [426, 85] width 28 height 29
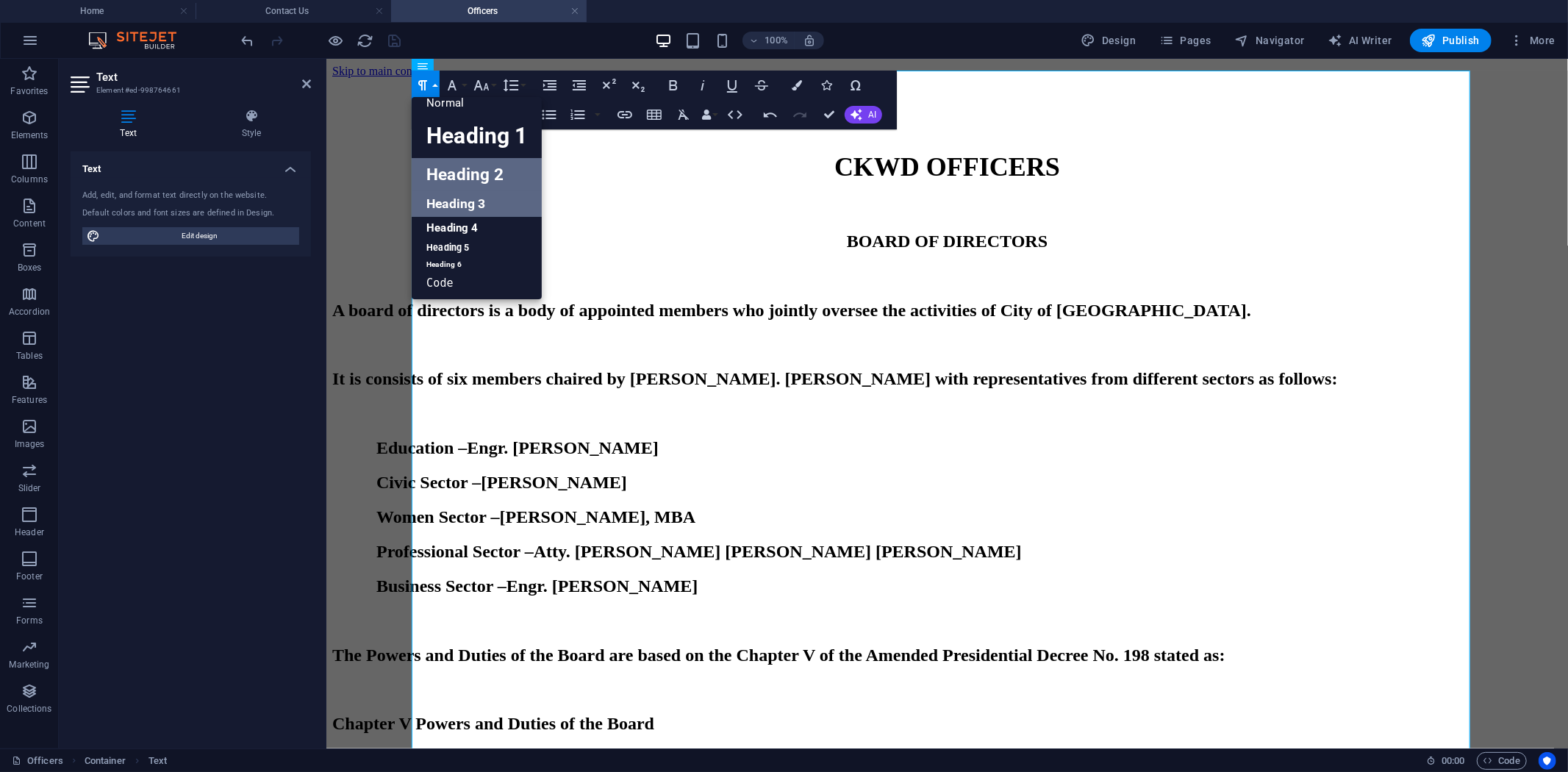
click at [445, 197] on link "Heading 3" at bounding box center [477, 203] width 130 height 26
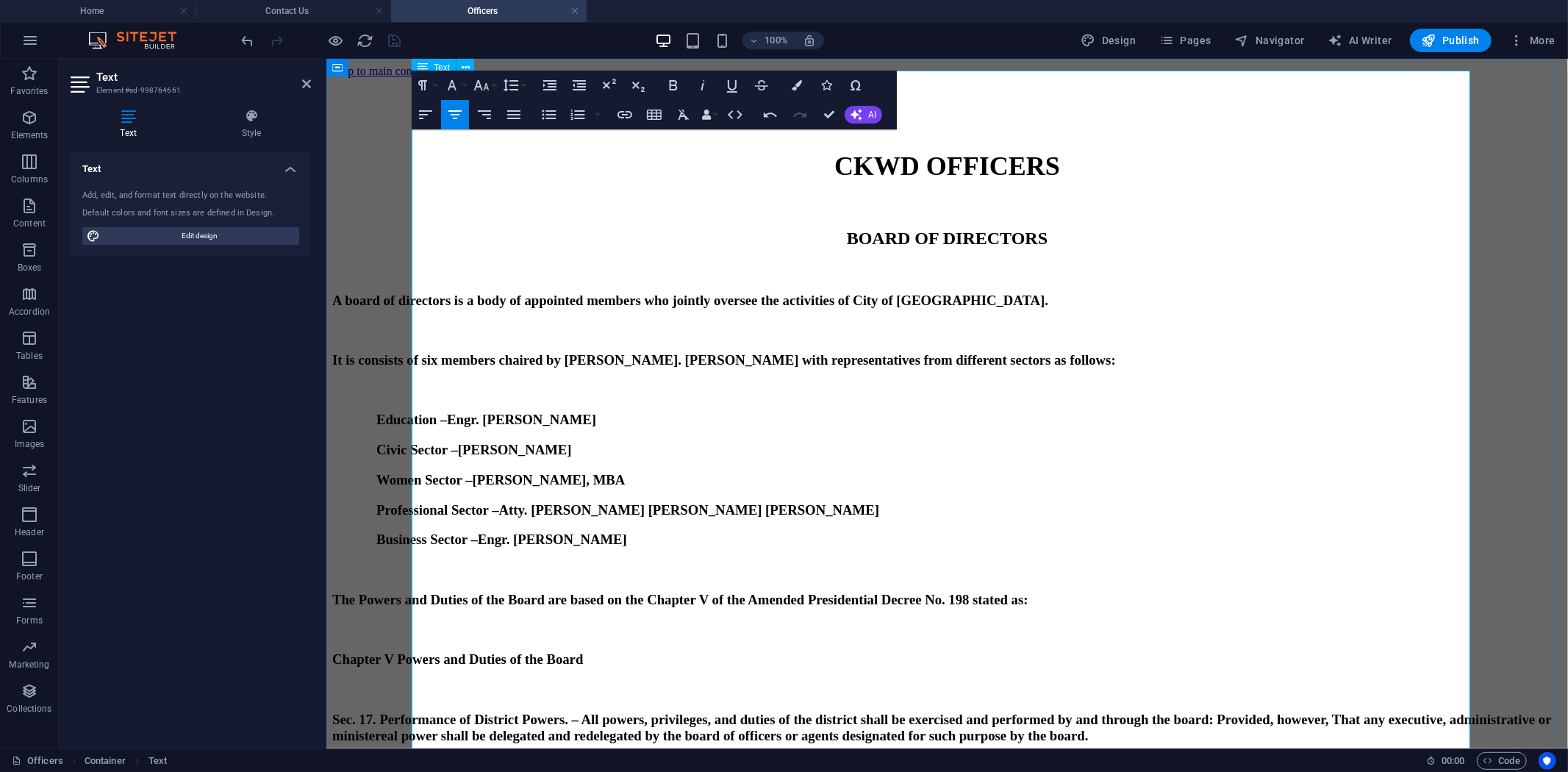
click at [574, 194] on h3 at bounding box center [946, 203] width 1230 height 20
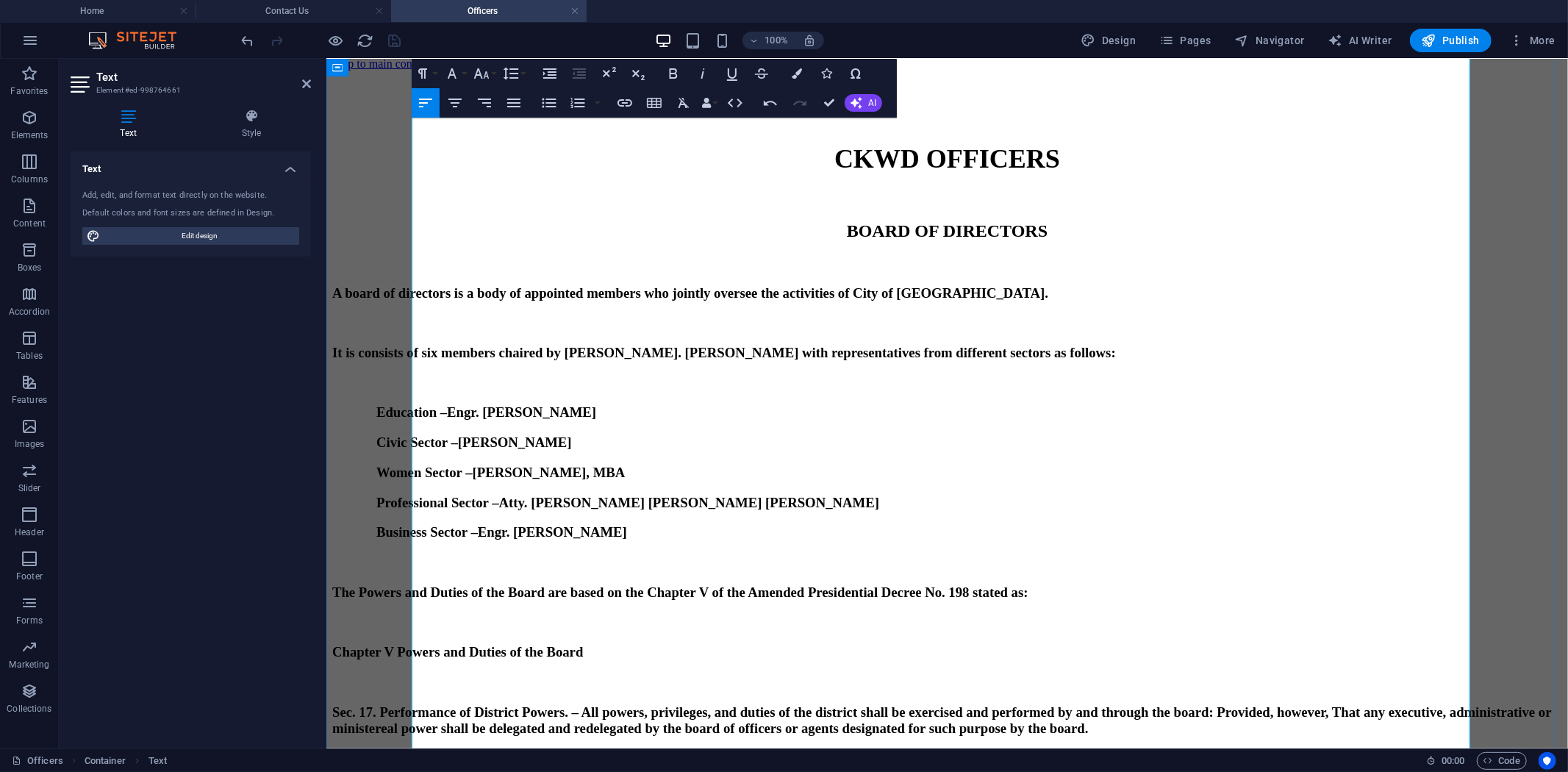
scroll to position [0, 0]
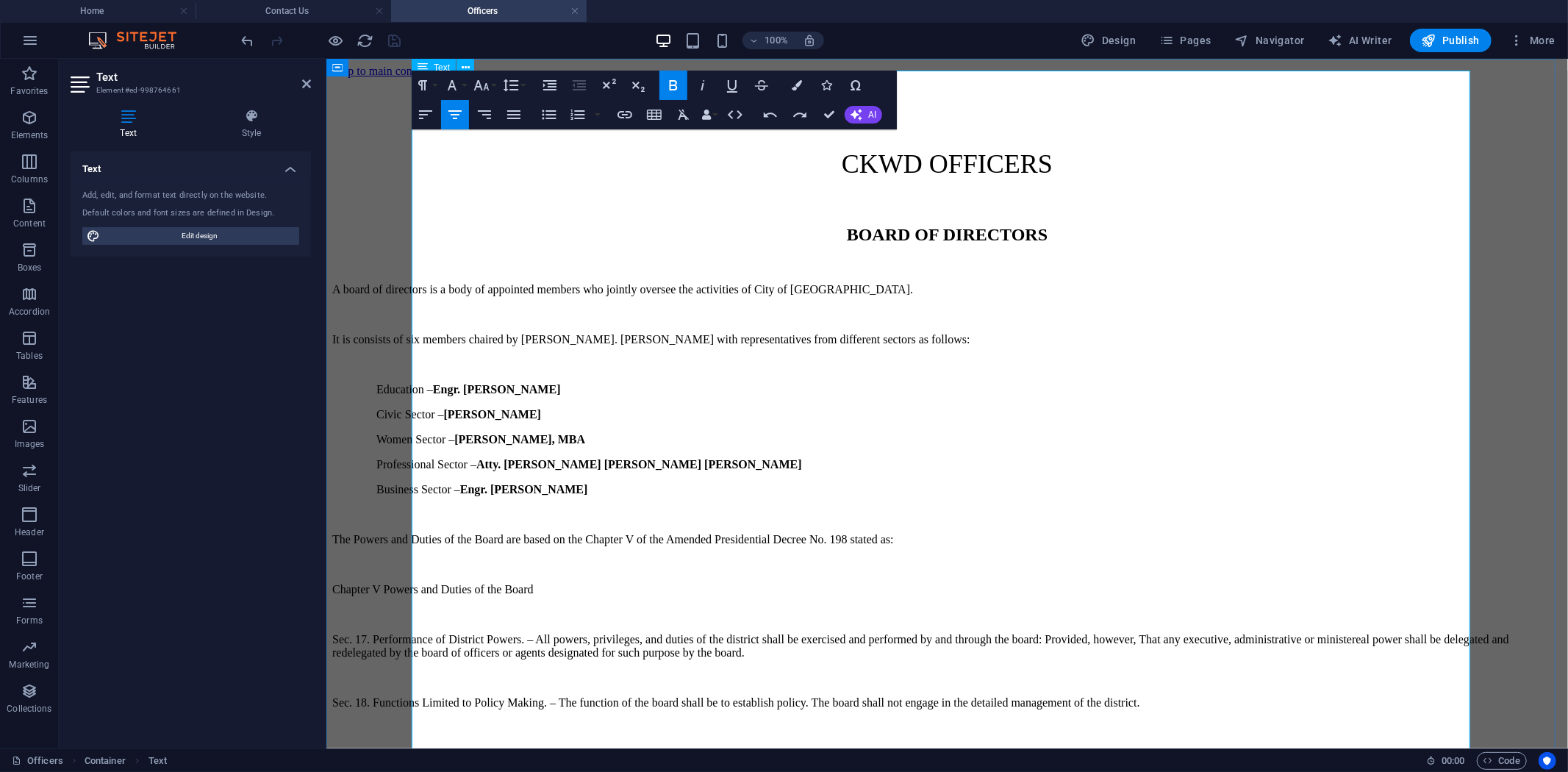
click at [787, 383] on p "Education – Engr. Danilo B. Araquil" at bounding box center [968, 389] width 1185 height 13
drag, startPoint x: 825, startPoint y: 211, endPoint x: 1060, endPoint y: 211, distance: 235.0
click at [1060, 224] on h3 "BOARD OF DIRECTORS" at bounding box center [946, 233] width 1230 height 20
click at [466, 81] on button "Font Family" at bounding box center [455, 85] width 28 height 29
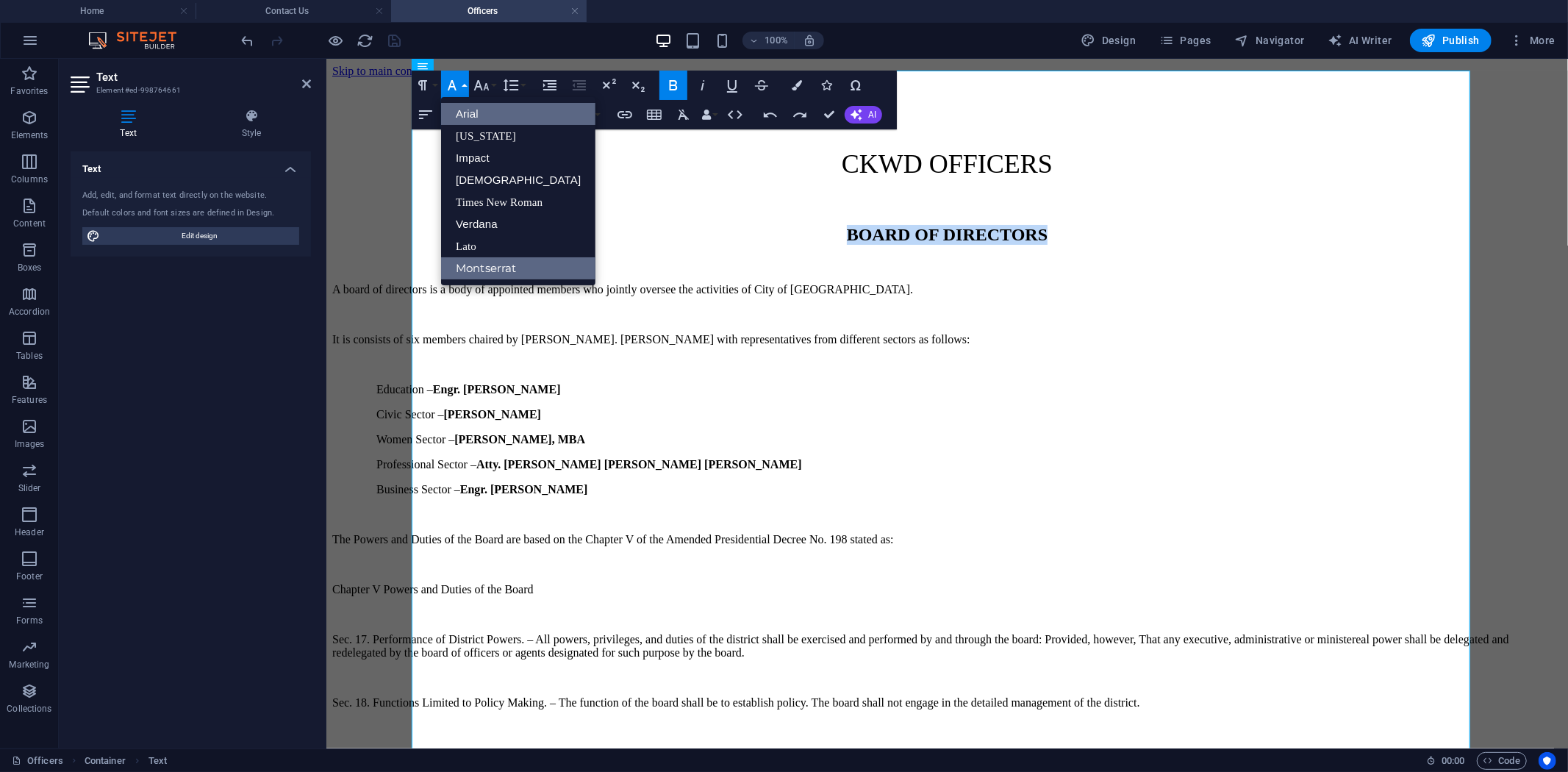
click at [490, 112] on link "Arial" at bounding box center [518, 113] width 154 height 22
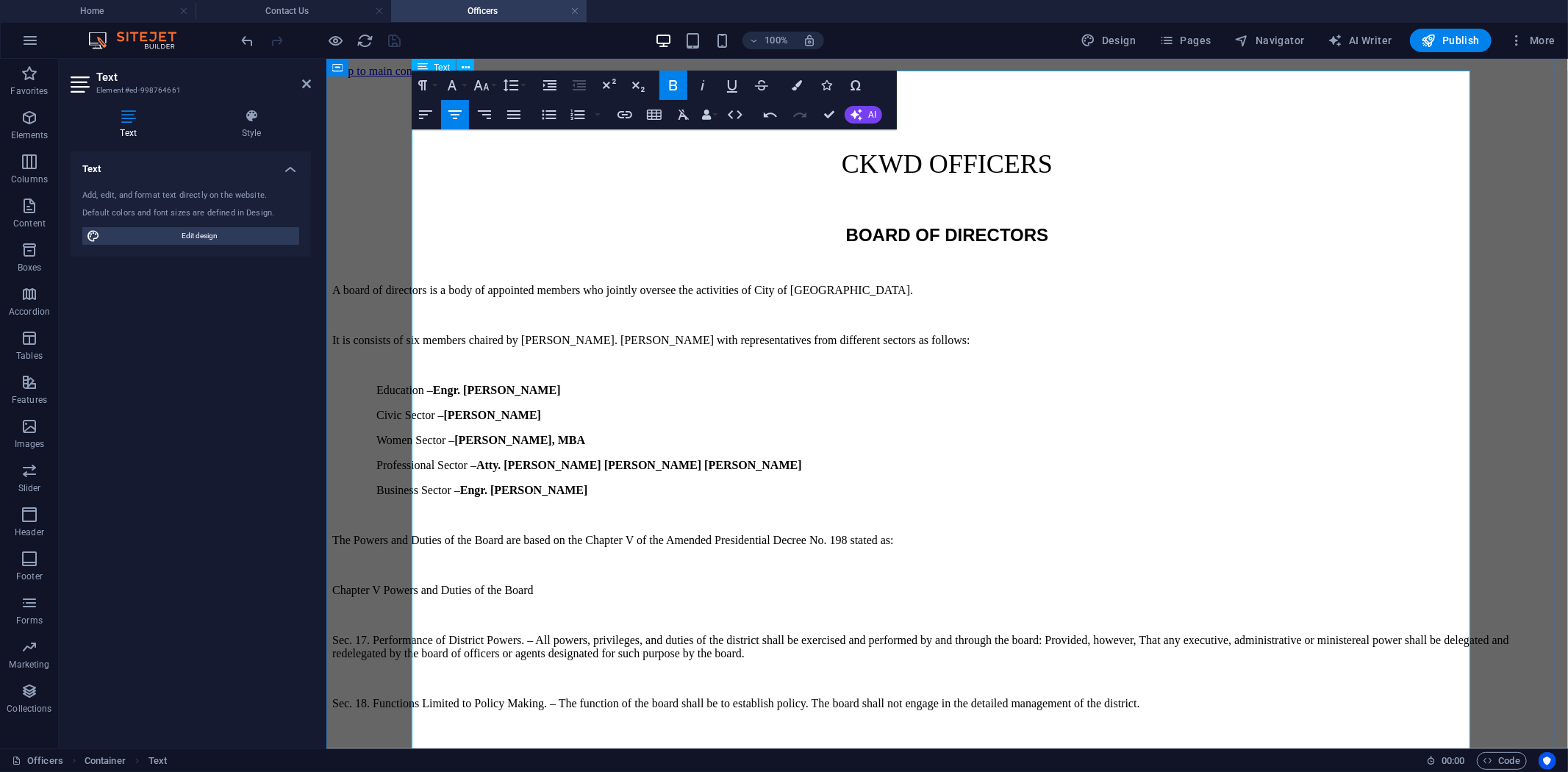
click at [830, 358] on p at bounding box center [946, 365] width 1230 height 13
click at [762, 408] on p "Civic Sector – Carlo B. Ebeo" at bounding box center [968, 415] width 1185 height 13
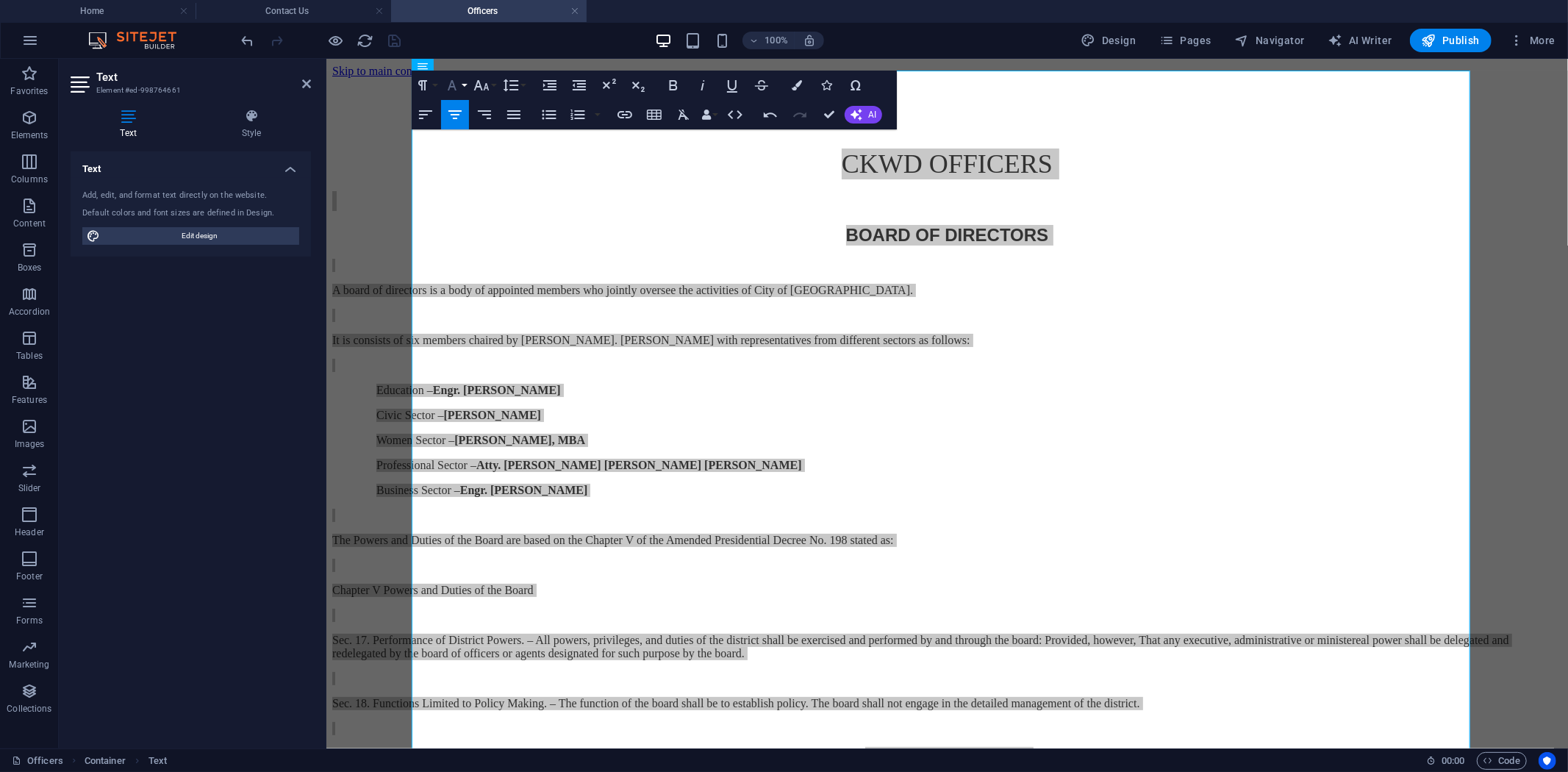
click at [464, 83] on button "Font Family" at bounding box center [455, 85] width 28 height 29
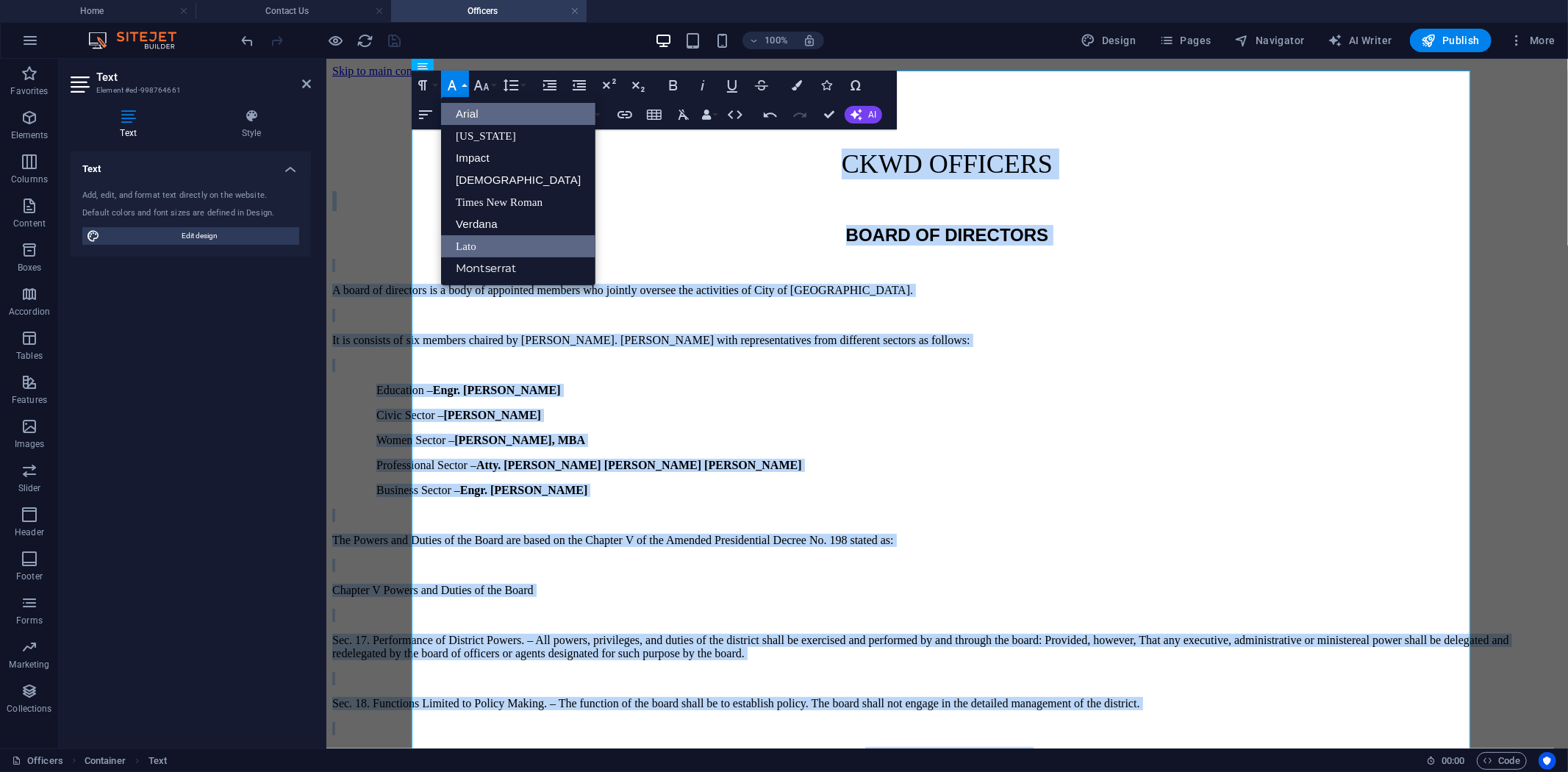
click at [483, 115] on link "Arial" at bounding box center [518, 113] width 154 height 22
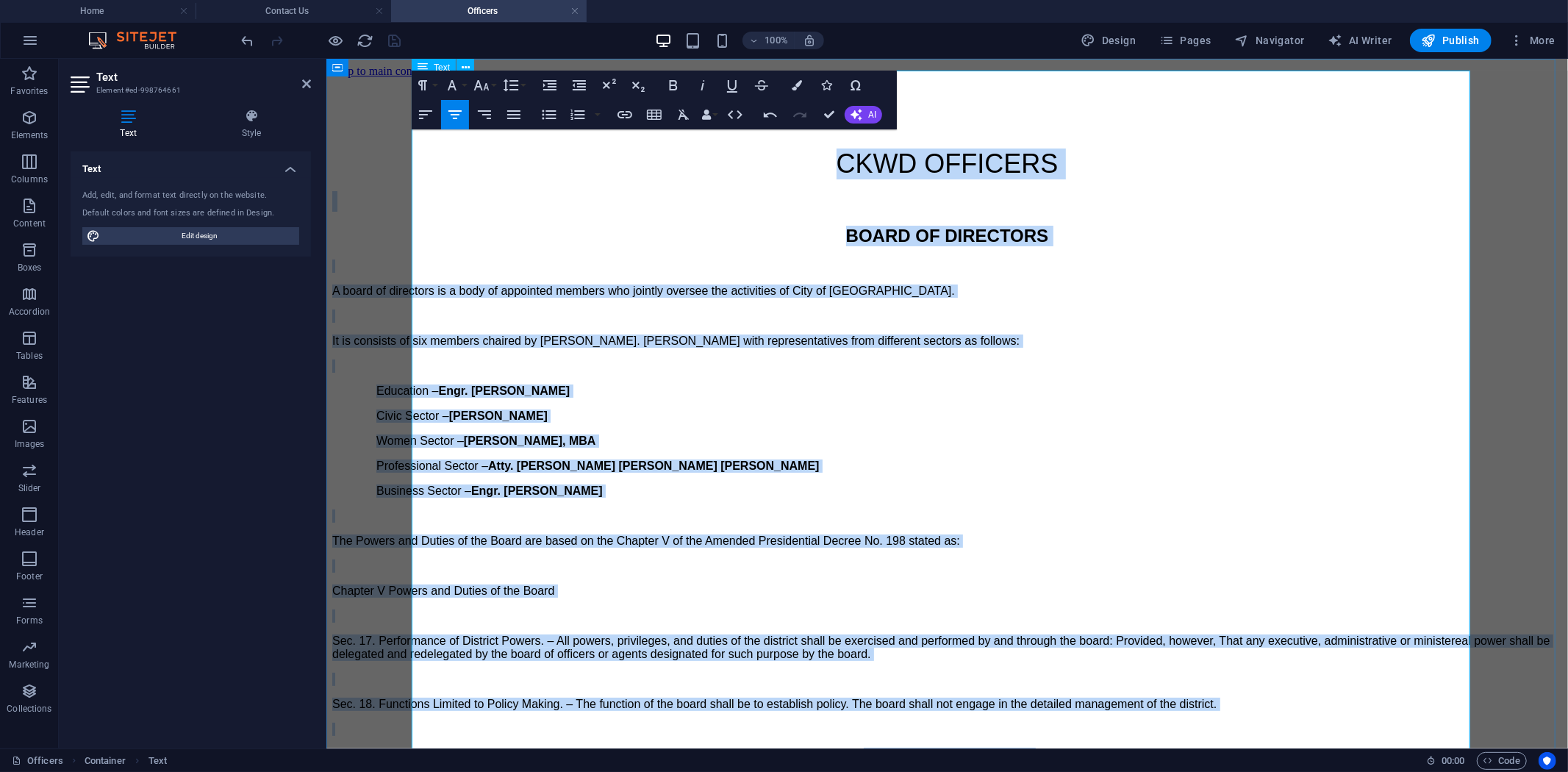
click at [801, 434] on p "Women Sector – Rosario E. Ruiz, MBA" at bounding box center [968, 440] width 1185 height 13
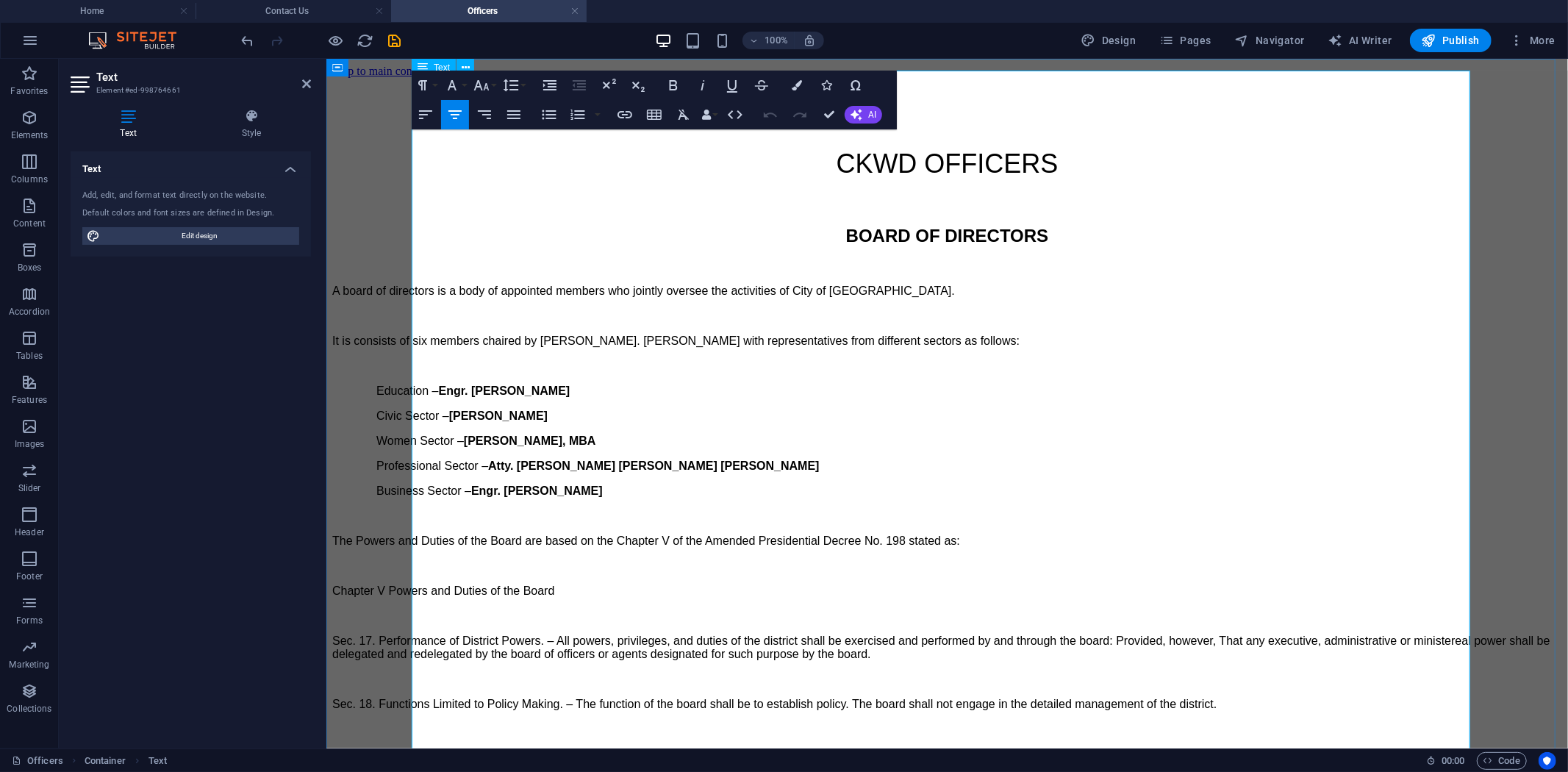
click at [414, 283] on span "A board of directors is a body of appointed members who jointly oversee the act…" at bounding box center [642, 289] width 622 height 12
drag, startPoint x: 455, startPoint y: 334, endPoint x: 627, endPoint y: 247, distance: 192.8
click at [677, 84] on icon "button" at bounding box center [673, 85] width 18 height 18
click at [707, 459] on strong "Professional Sector –Atty. Elnathan Sonny Emilio" at bounding box center [602, 465] width 452 height 12
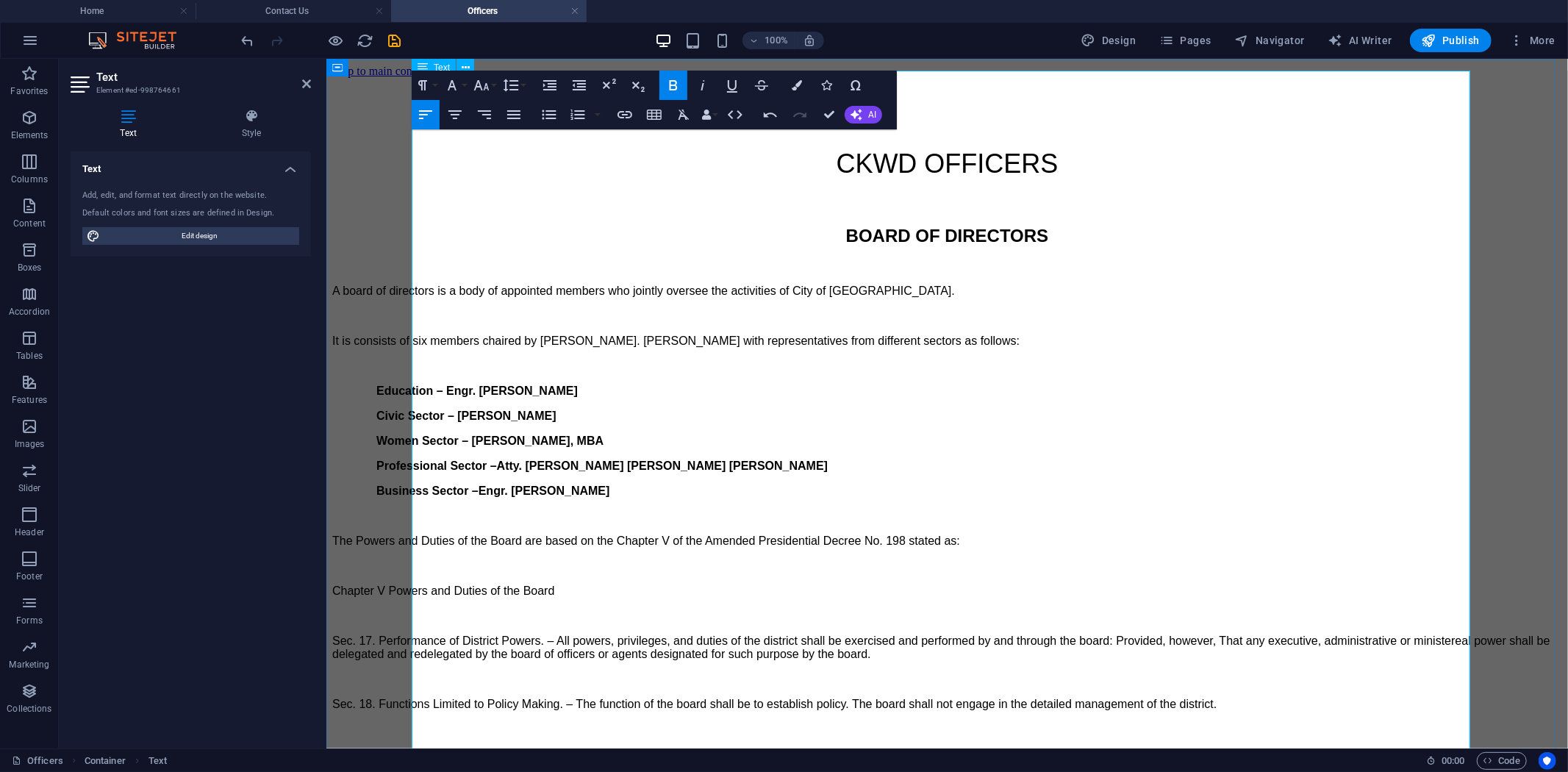
drag, startPoint x: 452, startPoint y: 333, endPoint x: 657, endPoint y: 317, distance: 205.6
click at [491, 83] on button "Font Size" at bounding box center [485, 85] width 28 height 29
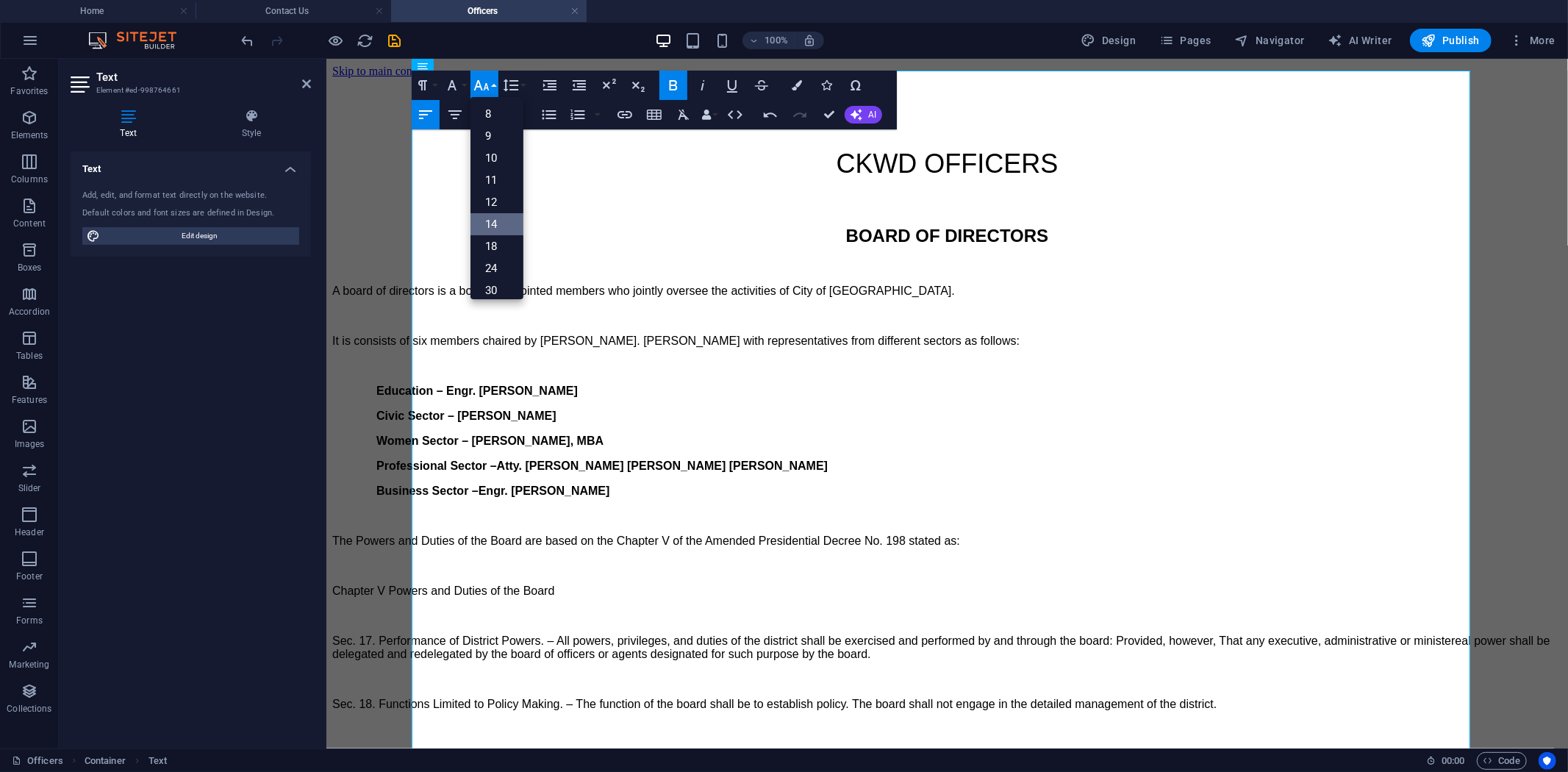
click at [500, 217] on link "14" at bounding box center [497, 224] width 53 height 22
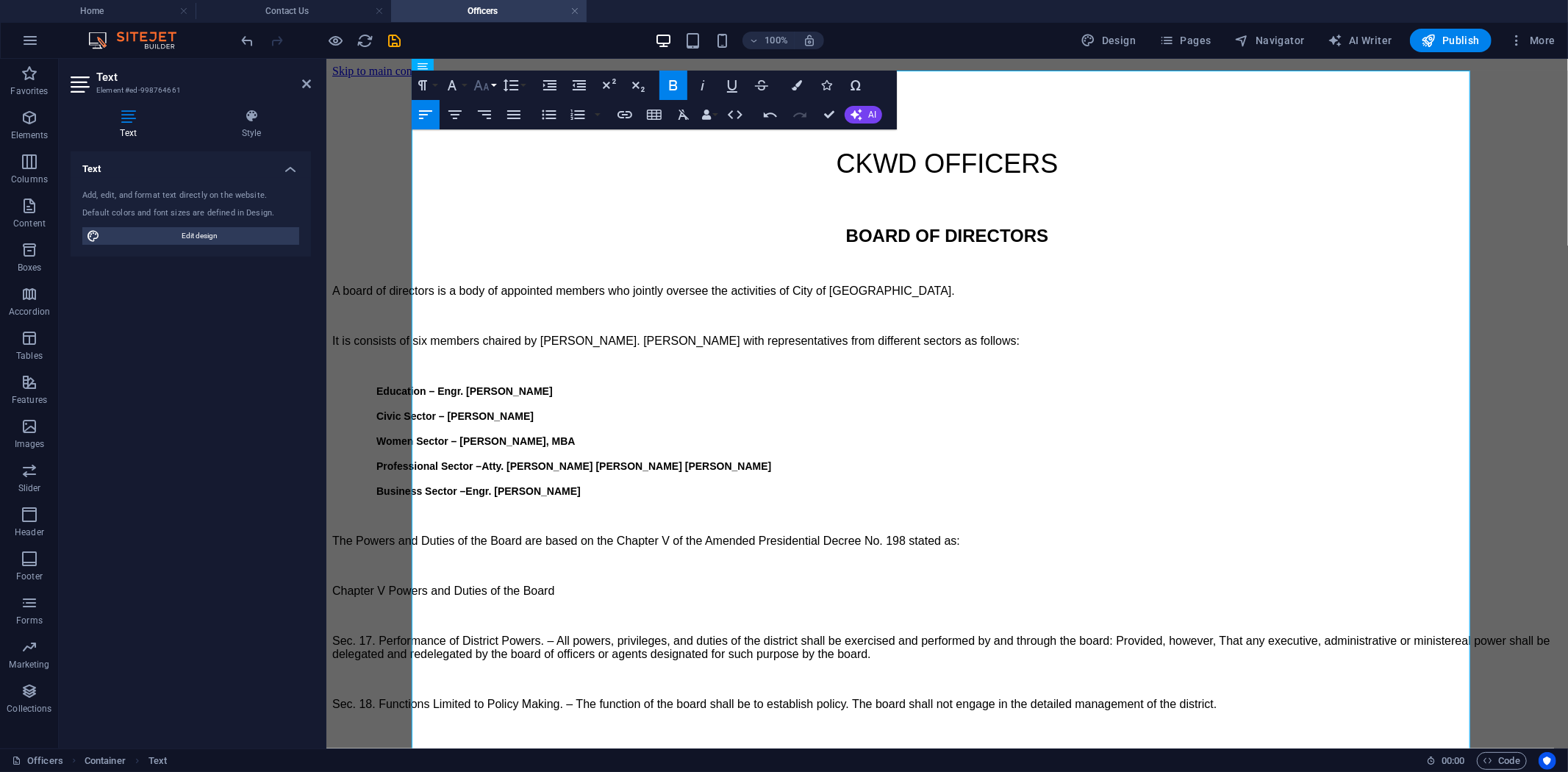
click at [492, 84] on button "Font Size" at bounding box center [485, 85] width 28 height 29
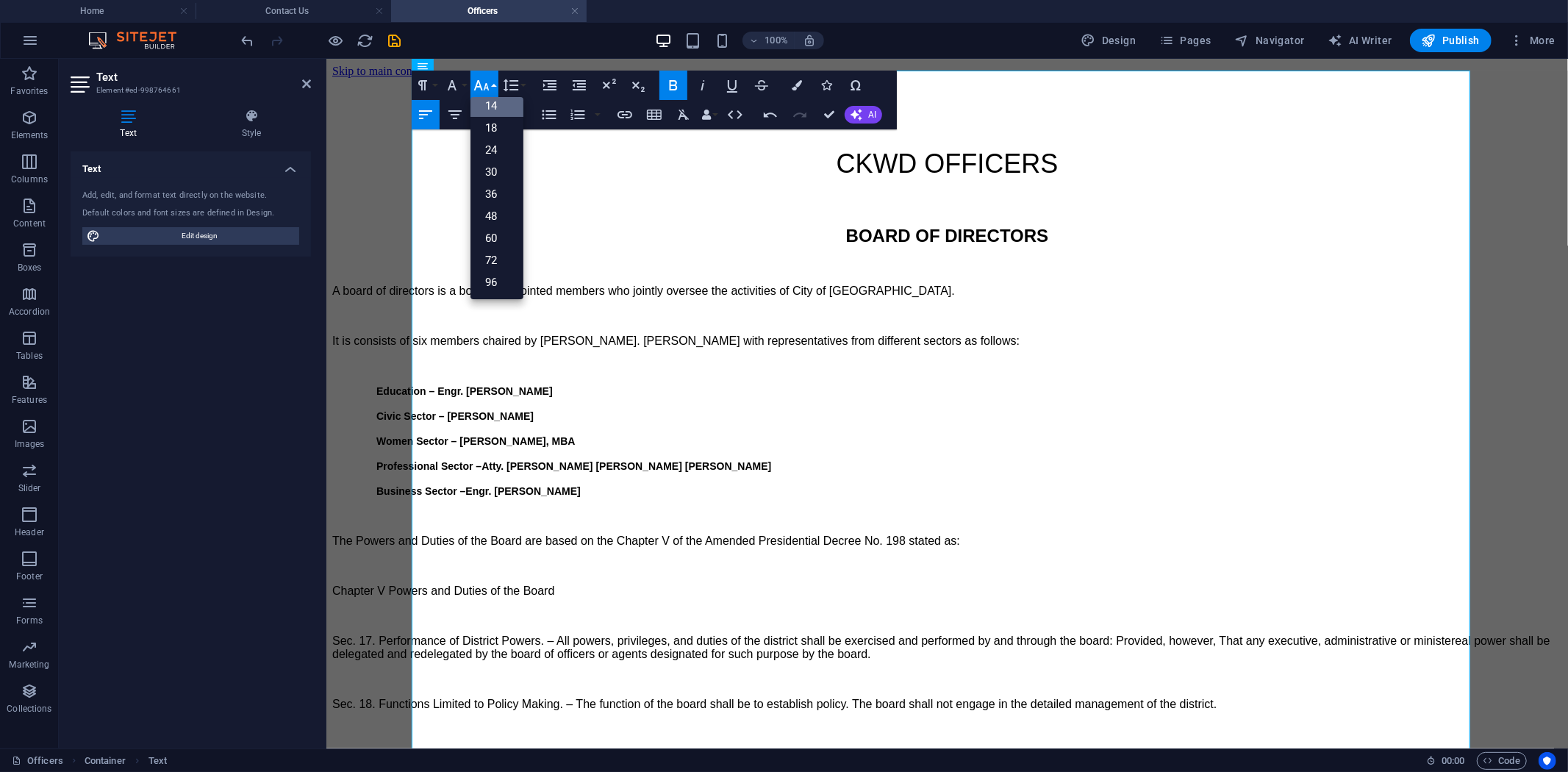
scroll to position [118, 0]
click at [498, 130] on link "18" at bounding box center [497, 129] width 53 height 22
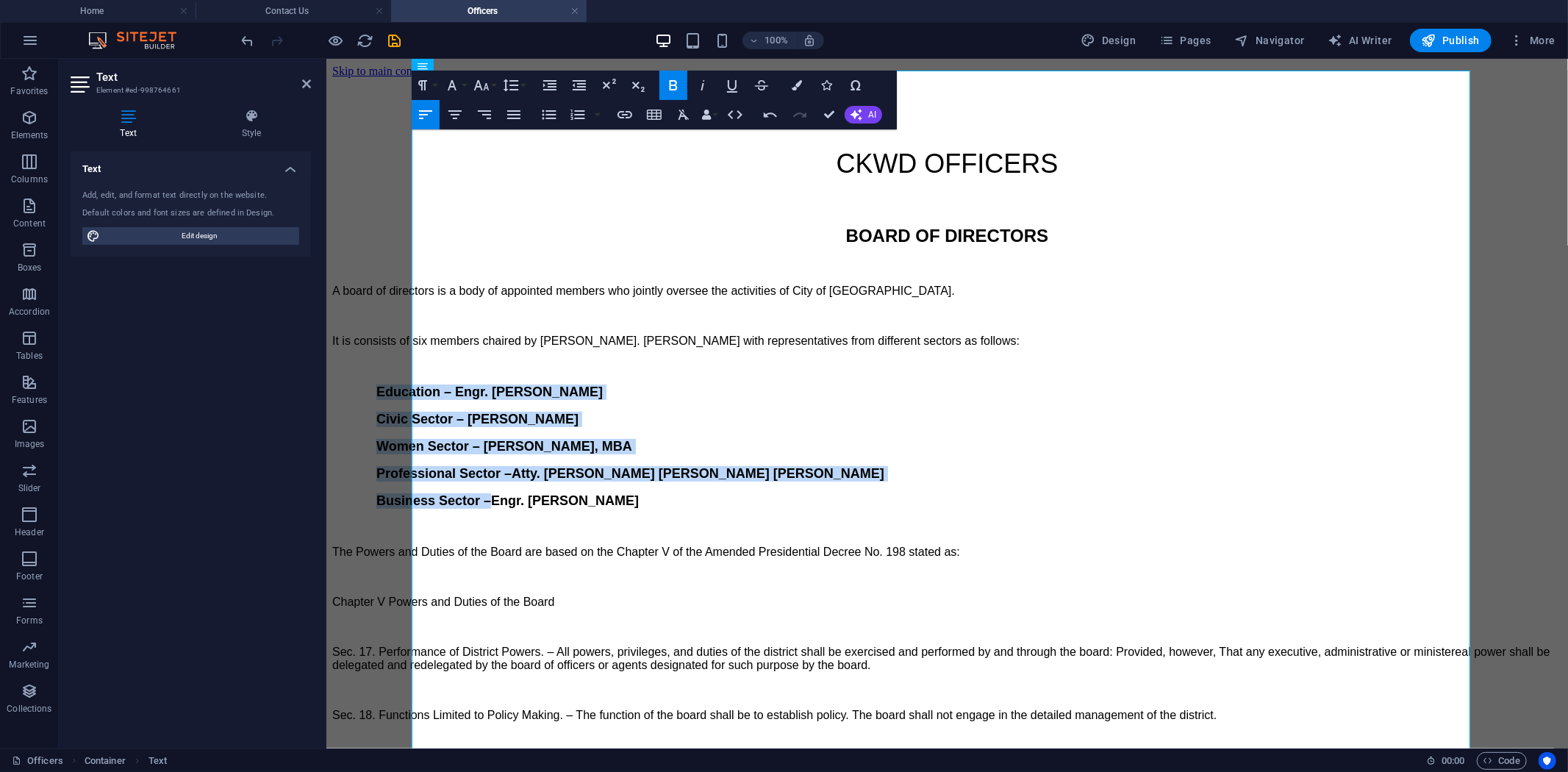
click at [672, 81] on icon "button" at bounding box center [673, 85] width 18 height 18
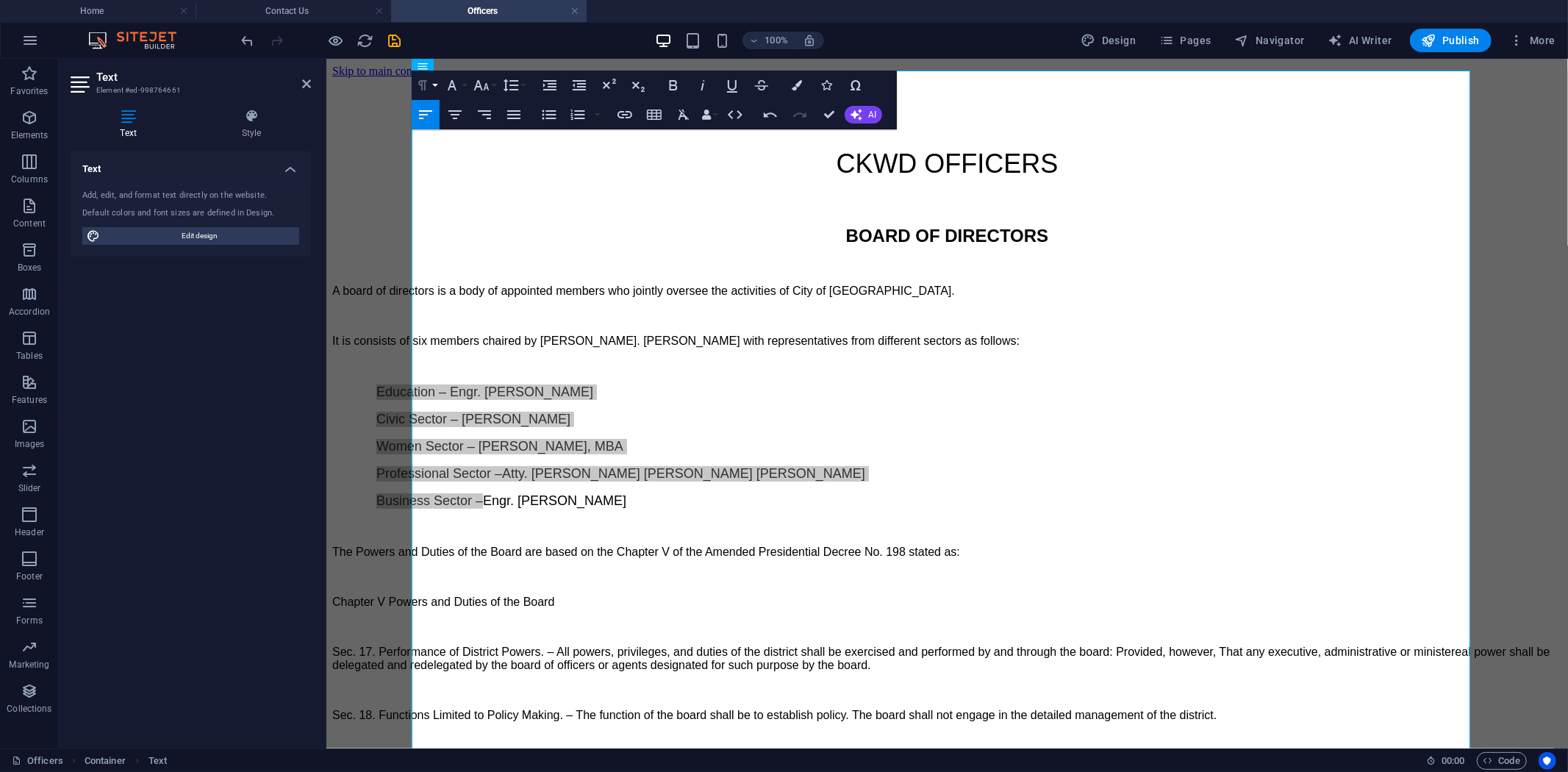
click at [433, 84] on button "Paragraph Format" at bounding box center [426, 85] width 28 height 29
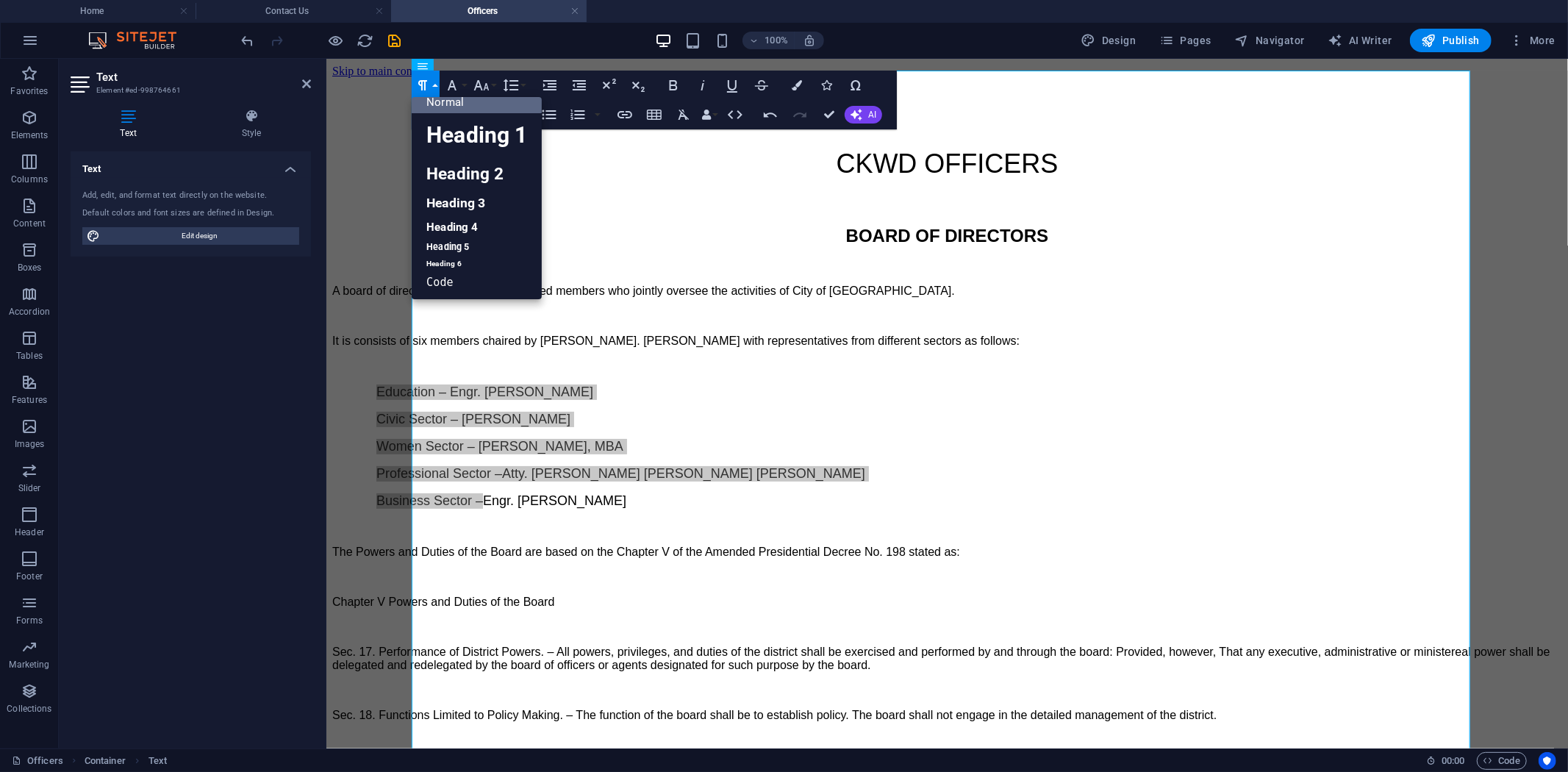
scroll to position [11, 0]
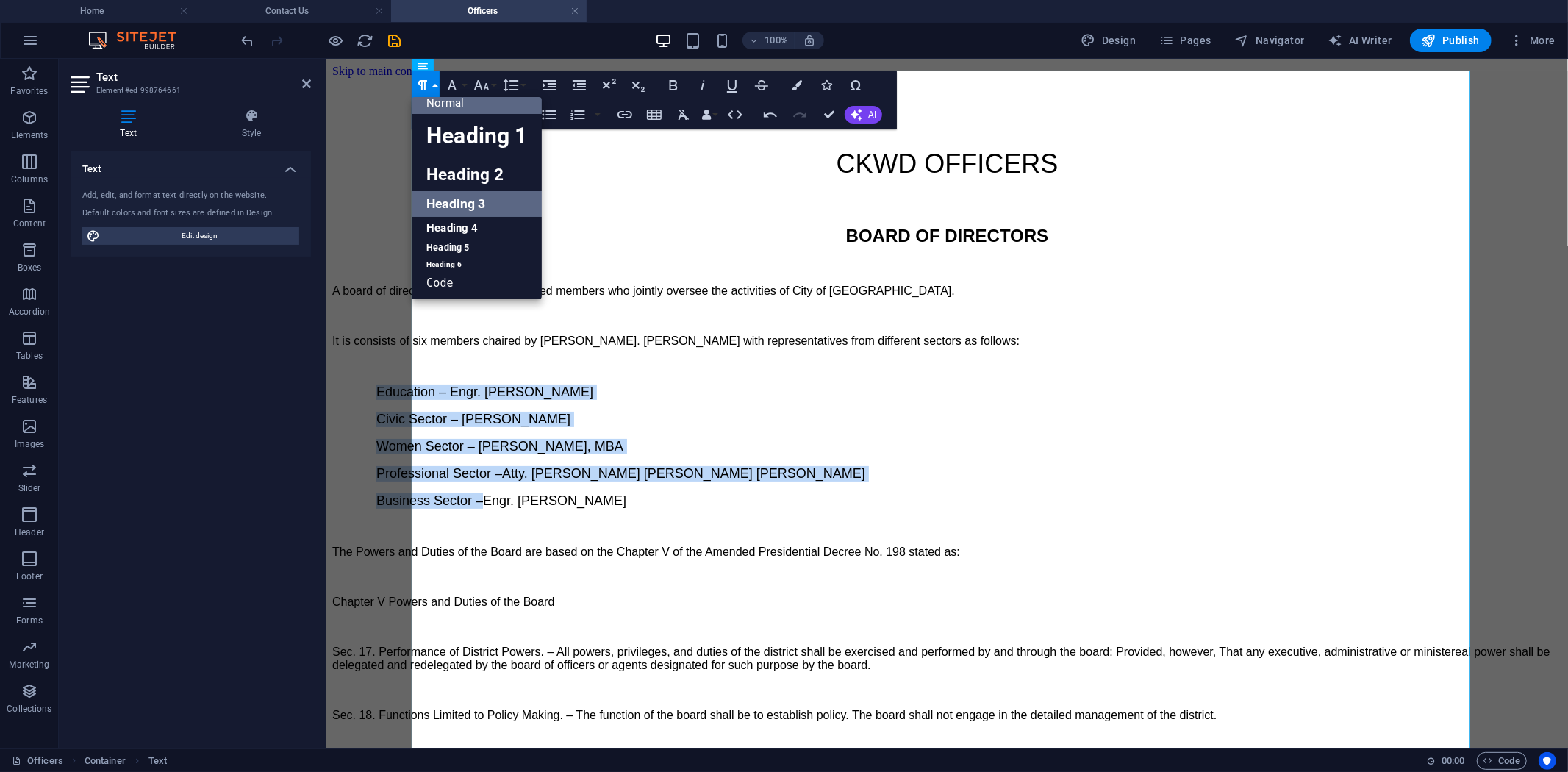
click at [453, 202] on link "Heading 3" at bounding box center [477, 203] width 130 height 26
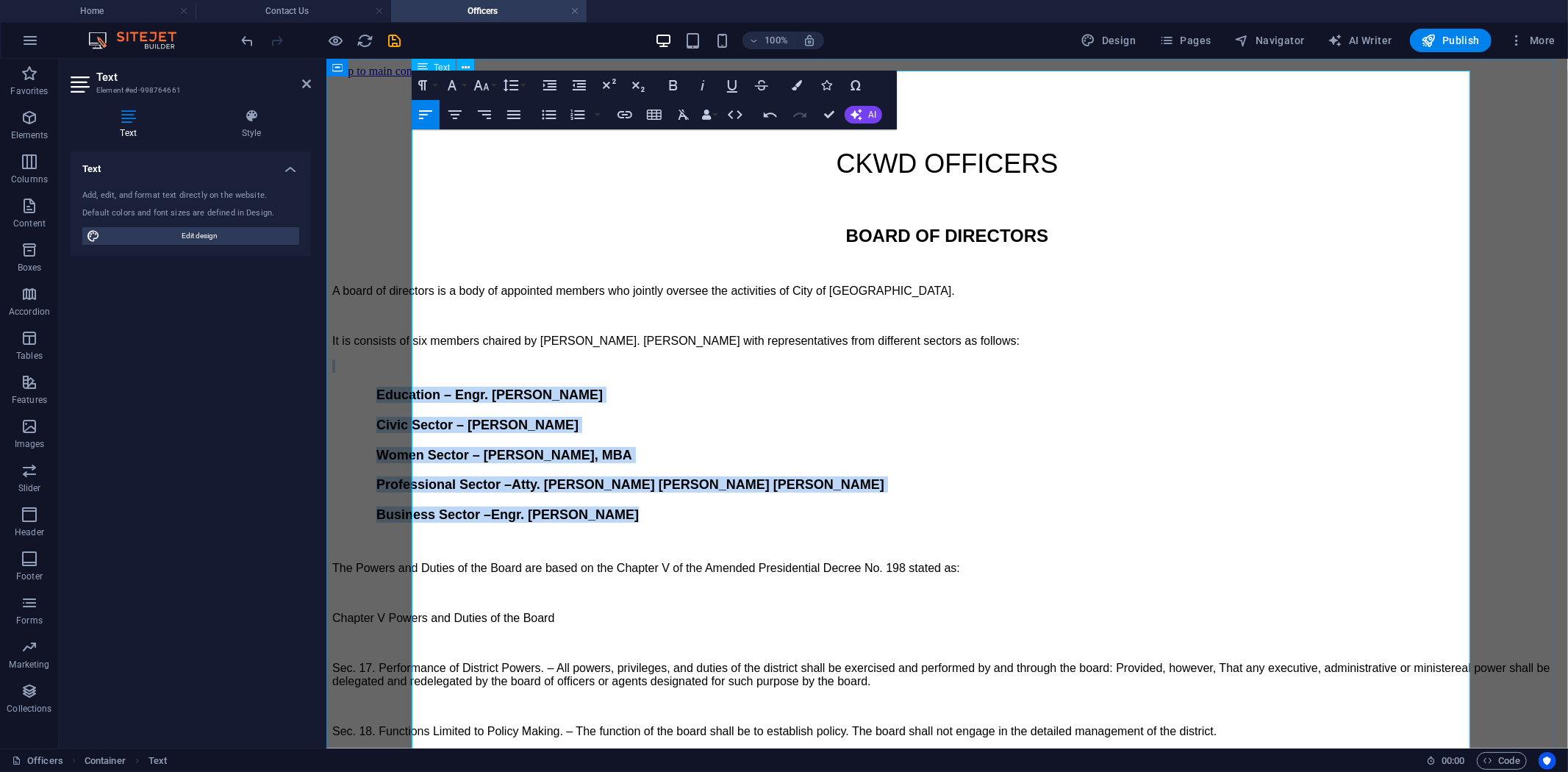
click at [853, 446] on h3 "Women Sector – Rosario E. Ruiz, MBA" at bounding box center [968, 454] width 1185 height 16
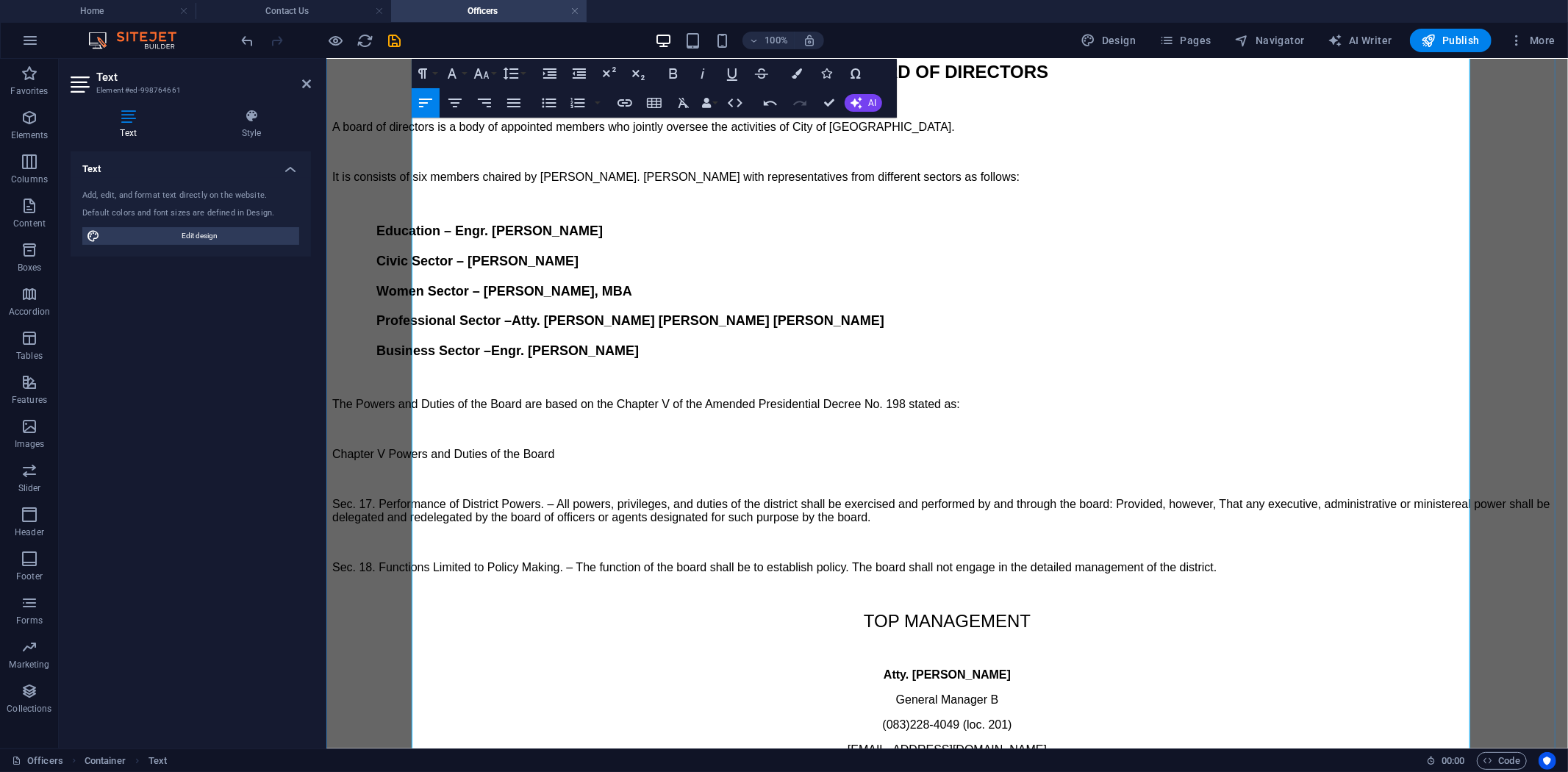
scroll to position [245, 0]
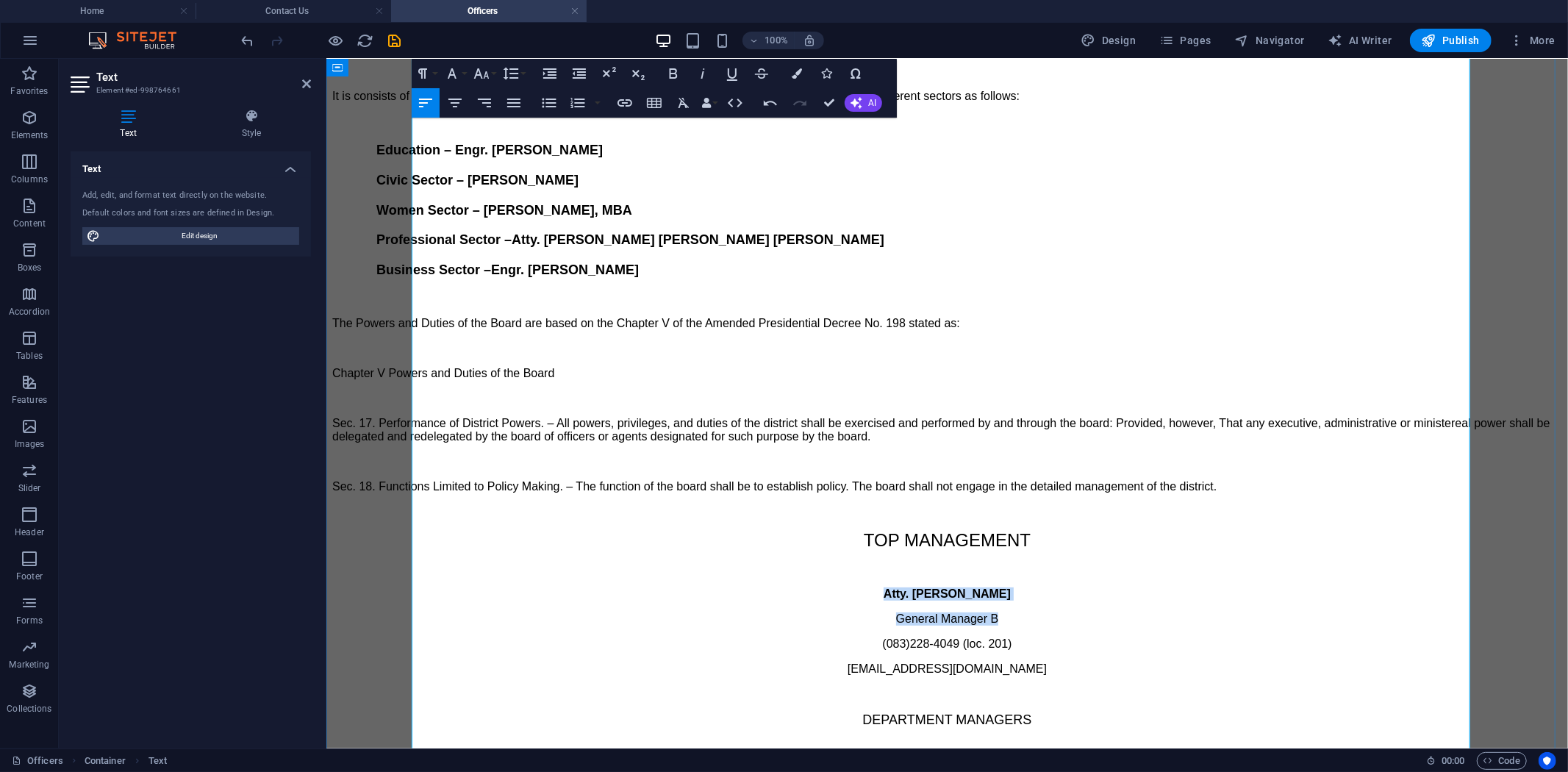
drag, startPoint x: 866, startPoint y: 465, endPoint x: 1035, endPoint y: 479, distance: 169.6
click at [433, 71] on button "Paragraph Format" at bounding box center [426, 73] width 28 height 29
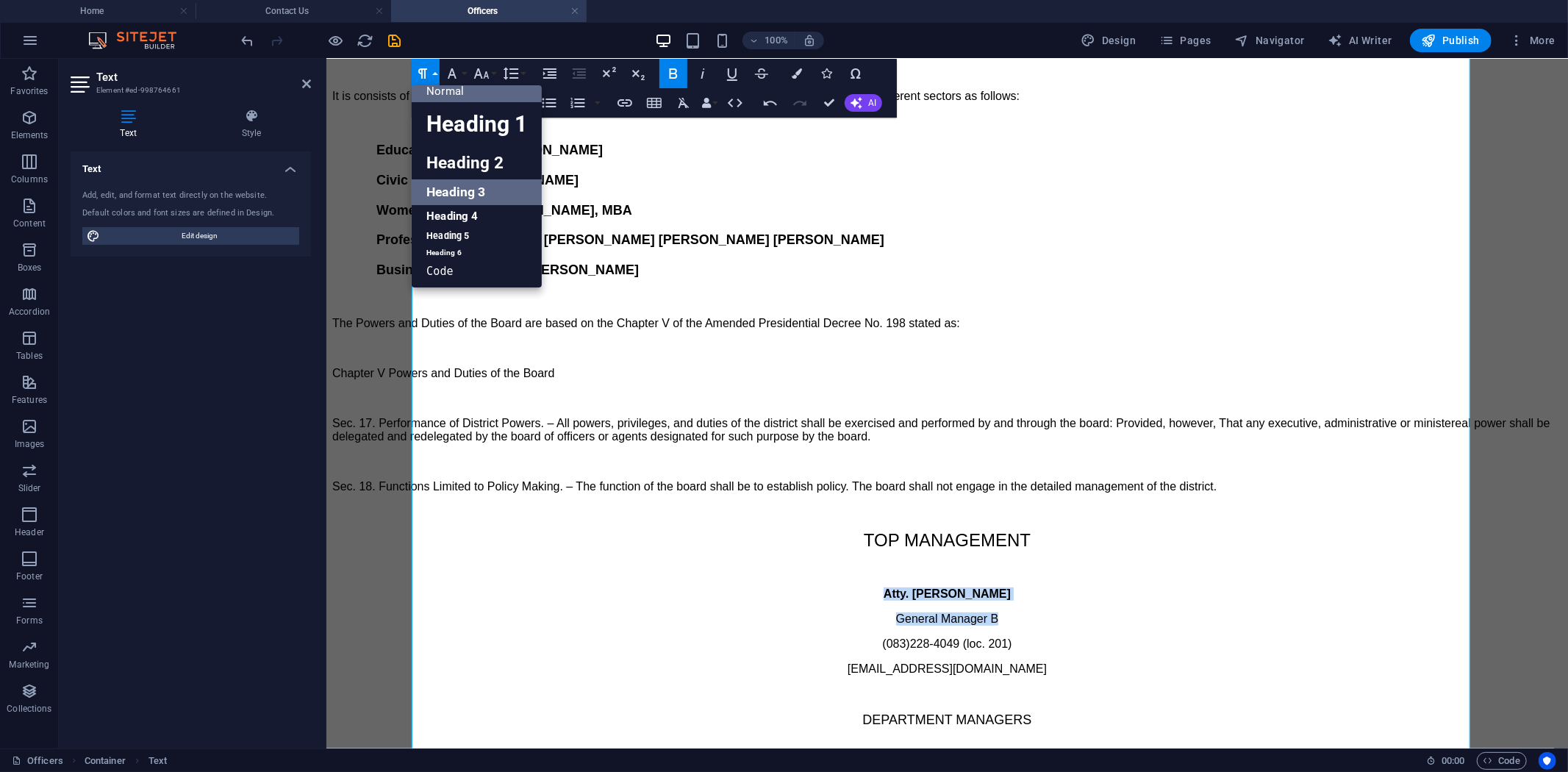
click at [447, 187] on link "Heading 3" at bounding box center [477, 192] width 130 height 26
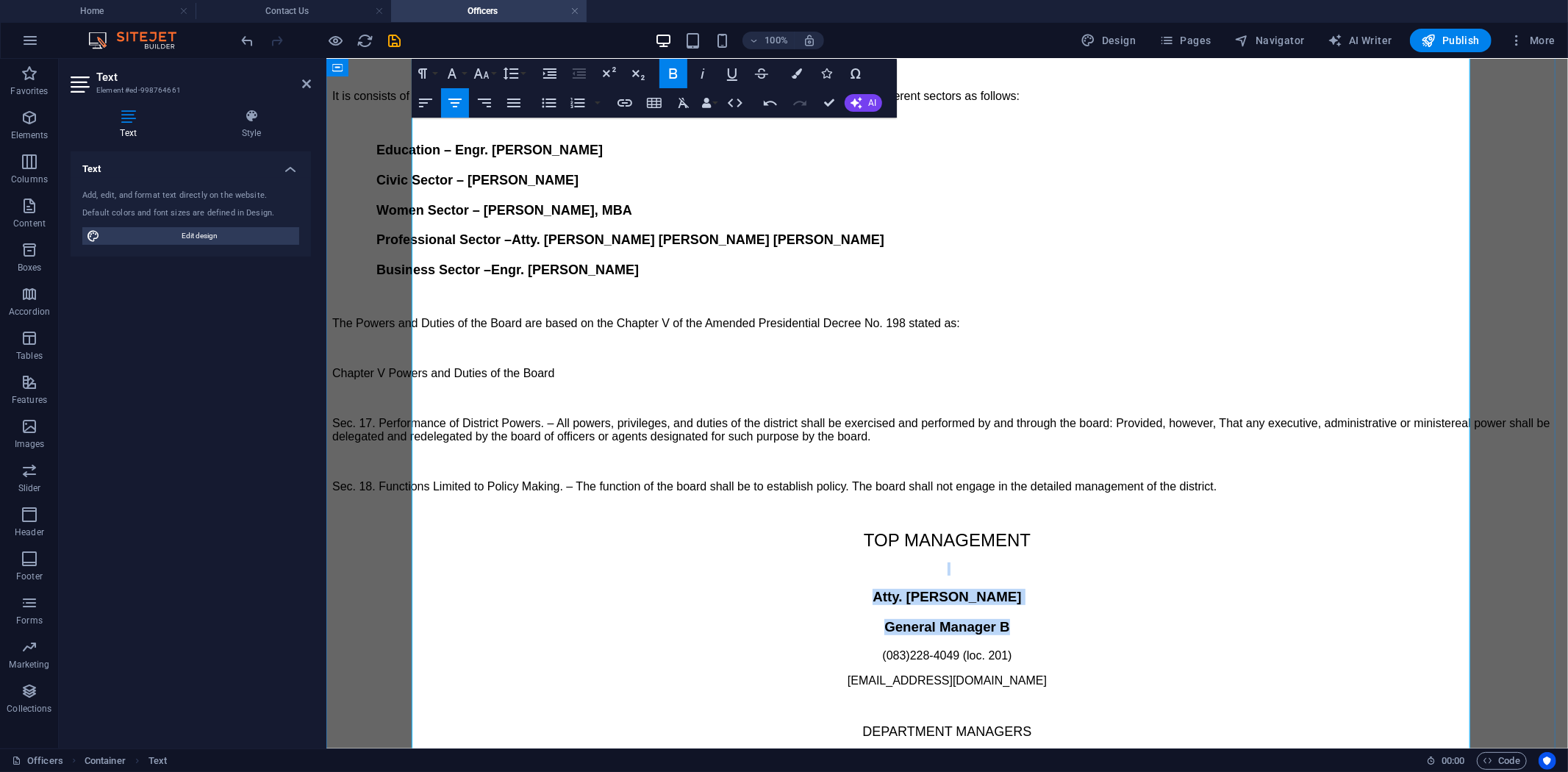
click at [739, 589] on h3 "Atty. Benjie G. Espinosa" at bounding box center [946, 596] width 1230 height 16
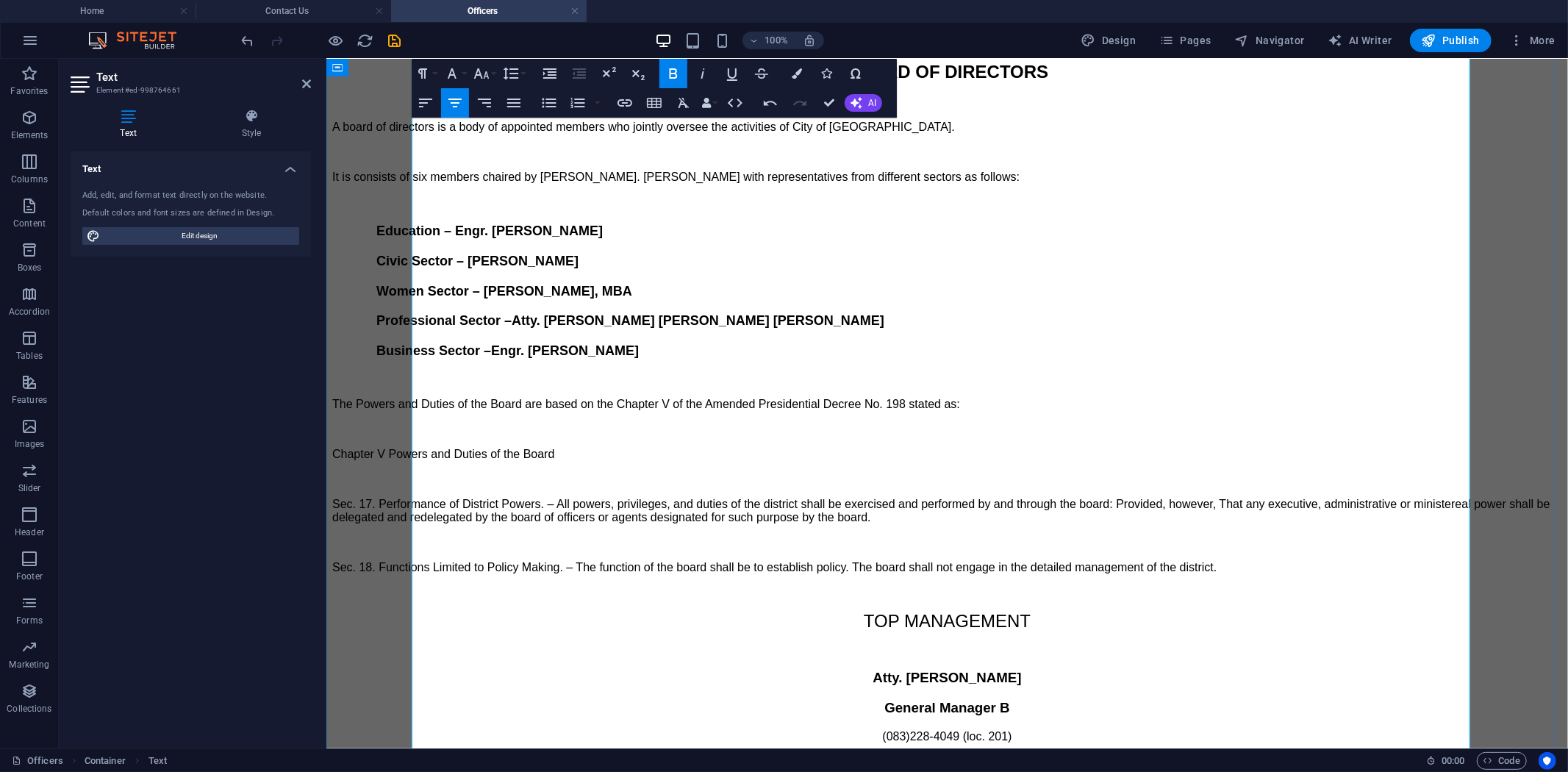
scroll to position [163, 0]
drag, startPoint x: 857, startPoint y: 554, endPoint x: 1060, endPoint y: 588, distance: 205.8
click at [435, 72] on button "Paragraph Format" at bounding box center [426, 73] width 28 height 29
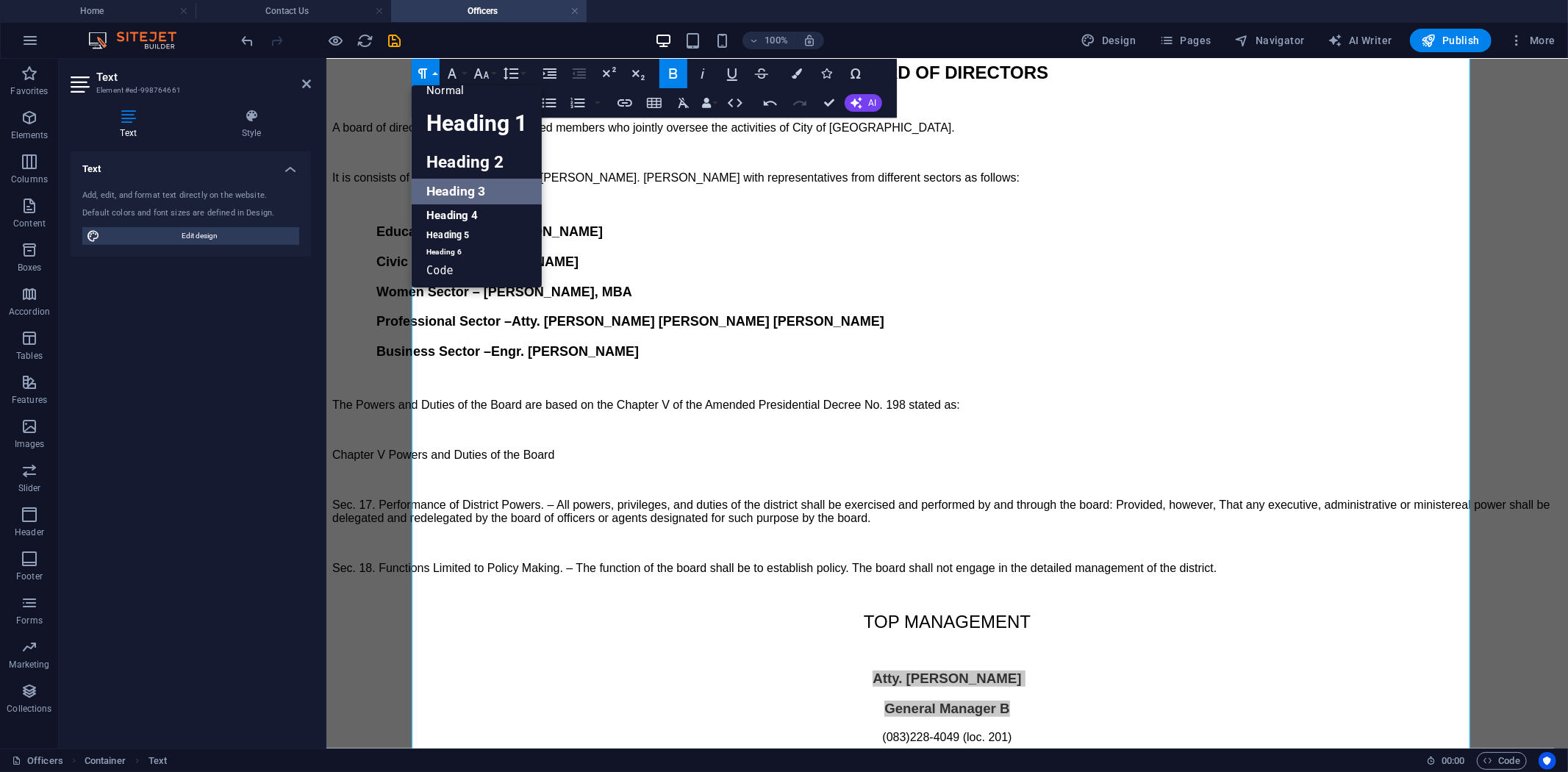
scroll to position [11, 0]
click at [454, 207] on link "Heading 4" at bounding box center [477, 215] width 130 height 22
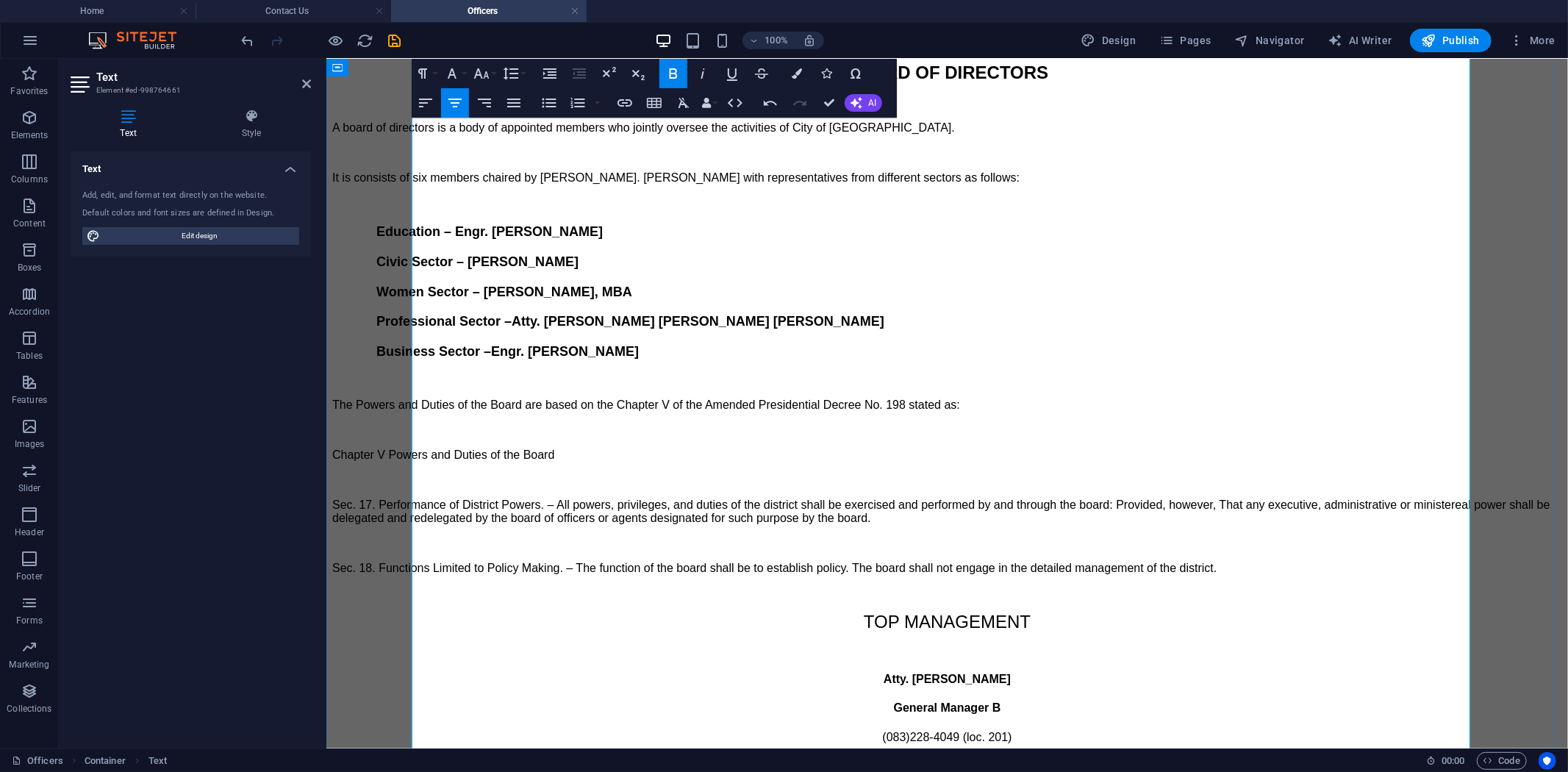
click at [760, 643] on p at bounding box center [946, 650] width 1230 height 13
drag, startPoint x: 862, startPoint y: 504, endPoint x: 1034, endPoint y: 508, distance: 172.0
click at [1034, 611] on p "TOP MANAGEMENT" at bounding box center [946, 622] width 1230 height 21
click at [726, 70] on icon "button" at bounding box center [732, 73] width 18 height 18
click at [778, 643] on p at bounding box center [946, 650] width 1230 height 13
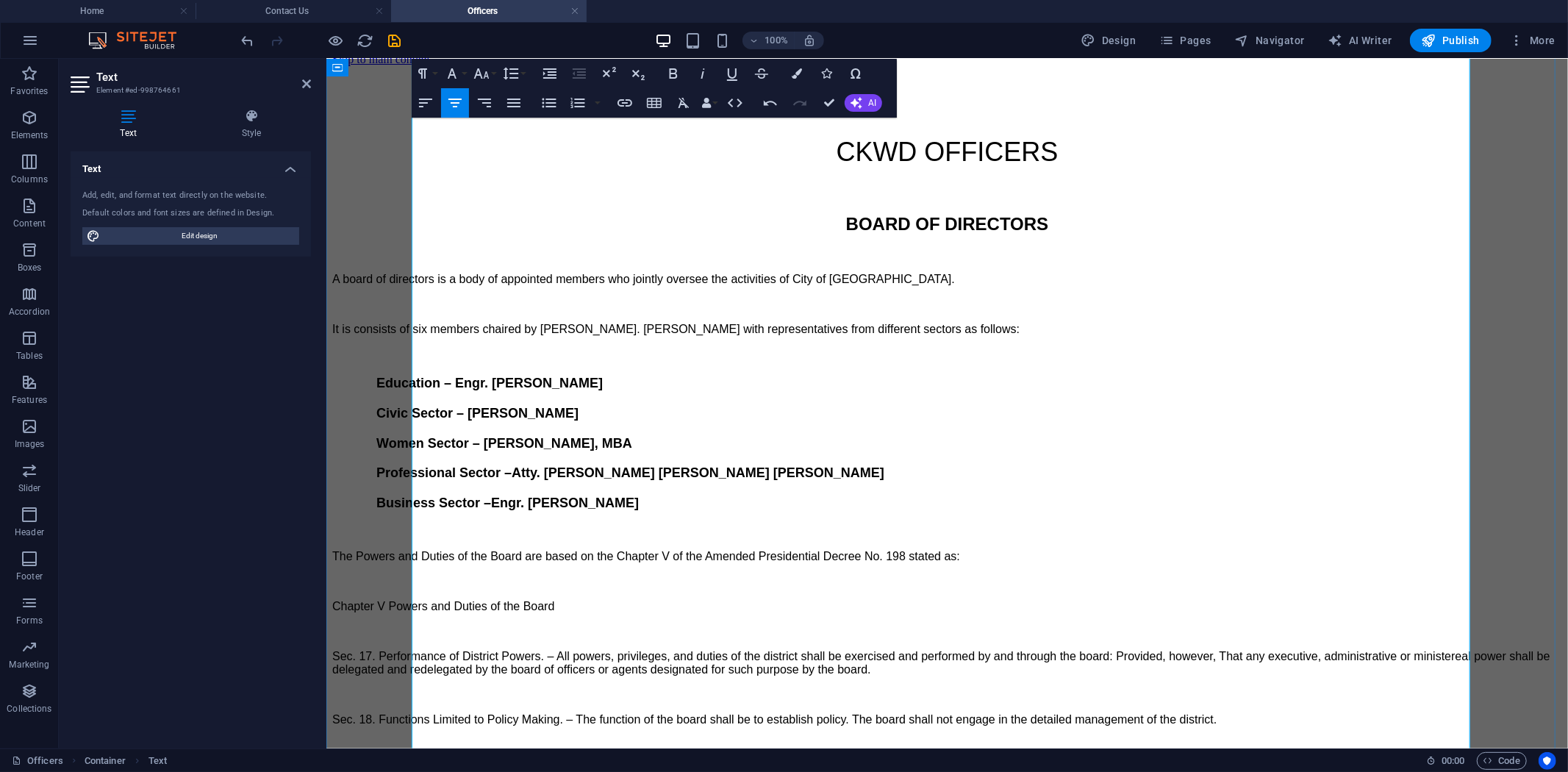
scroll to position [0, 0]
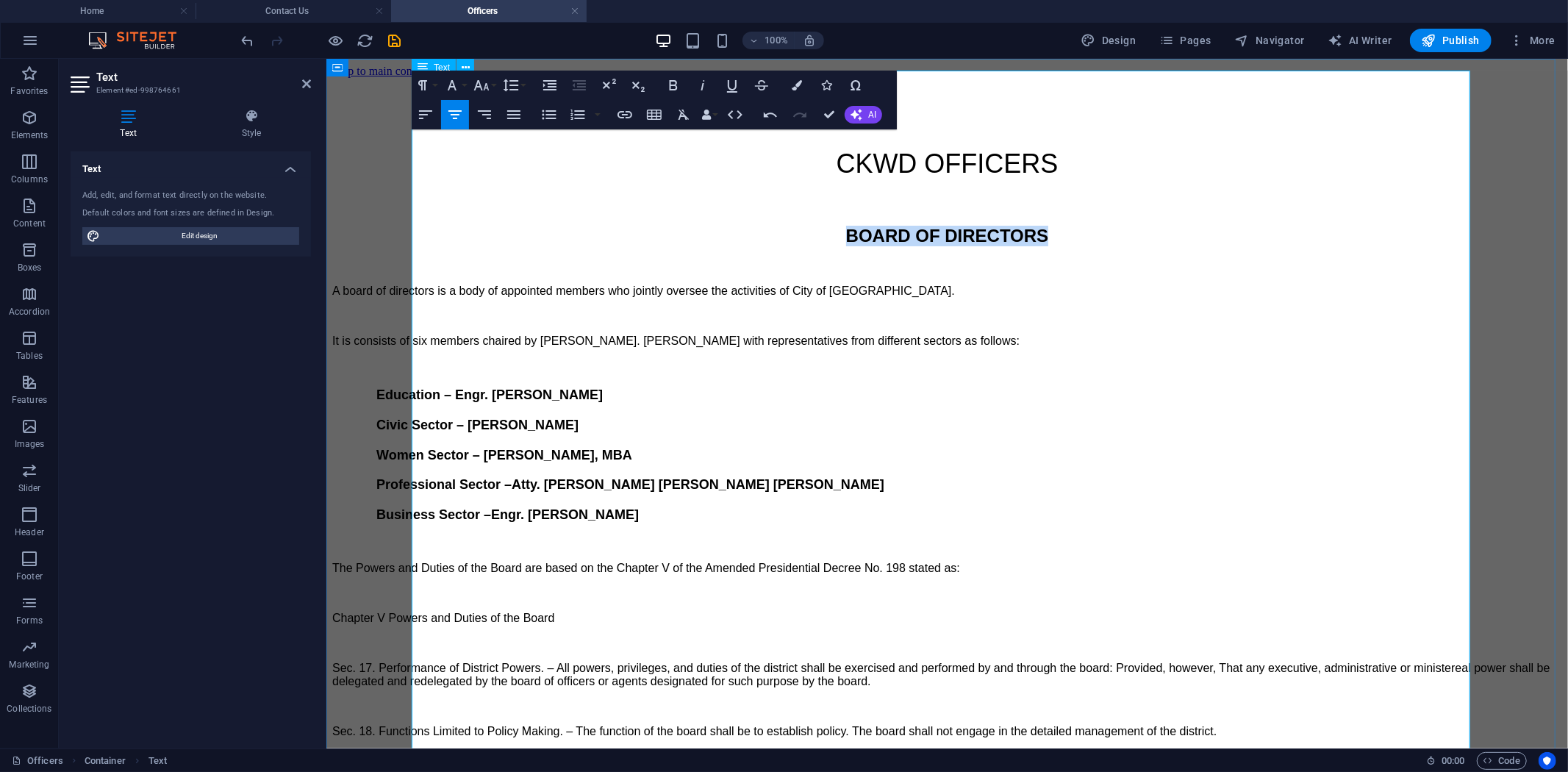
drag, startPoint x: 827, startPoint y: 206, endPoint x: 1065, endPoint y: 214, distance: 238.1
click at [1065, 225] on h3 "BOARD OF DIRECTORS" at bounding box center [946, 235] width 1230 height 21
click at [728, 83] on icon "button" at bounding box center [732, 86] width 10 height 12
click at [935, 416] on h3 "Civic Sector – Carlo B. Ebeo" at bounding box center [968, 423] width 1185 height 16
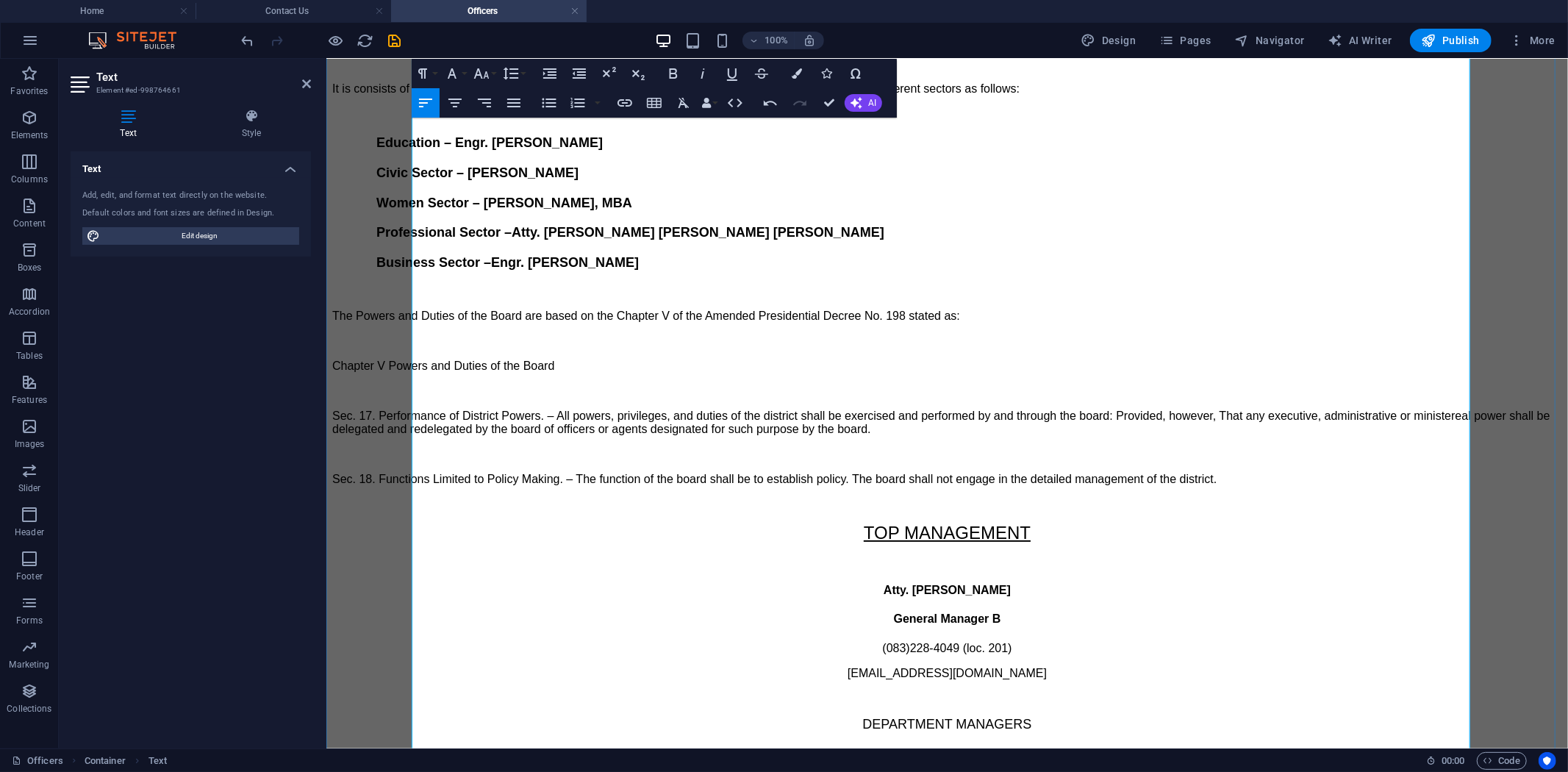
scroll to position [327, 0]
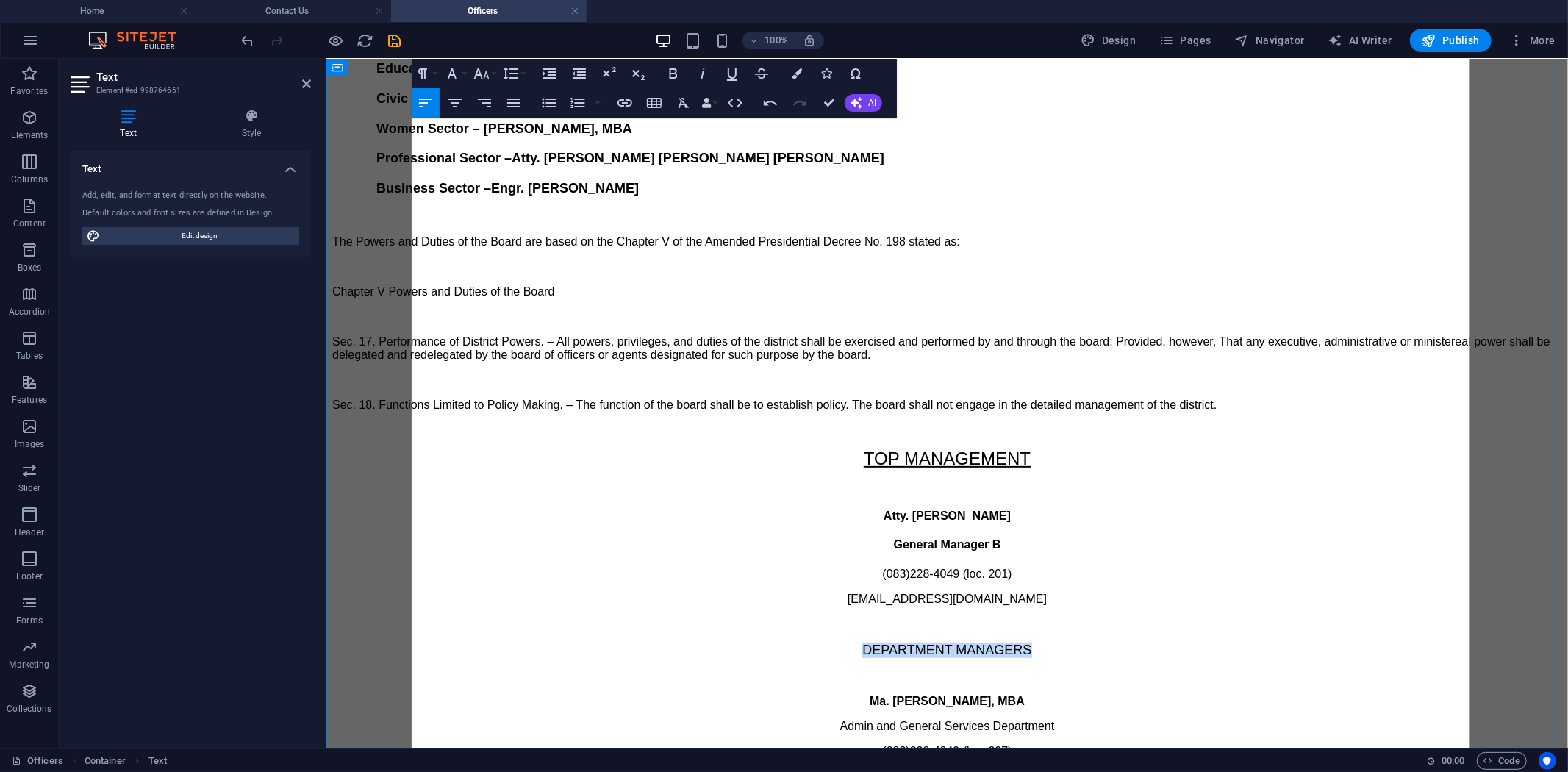
drag, startPoint x: 853, startPoint y: 486, endPoint x: 1030, endPoint y: 495, distance: 177.2
click at [1030, 642] on p "DEPARTMENT MANAGERS" at bounding box center [946, 649] width 1230 height 15
click at [731, 70] on icon "button" at bounding box center [732, 73] width 18 height 18
click at [892, 448] on u "TOP MANAGEMENT" at bounding box center [946, 457] width 167 height 20
click at [935, 642] on u "DEPARTMENT MANAGERS" at bounding box center [946, 649] width 169 height 15
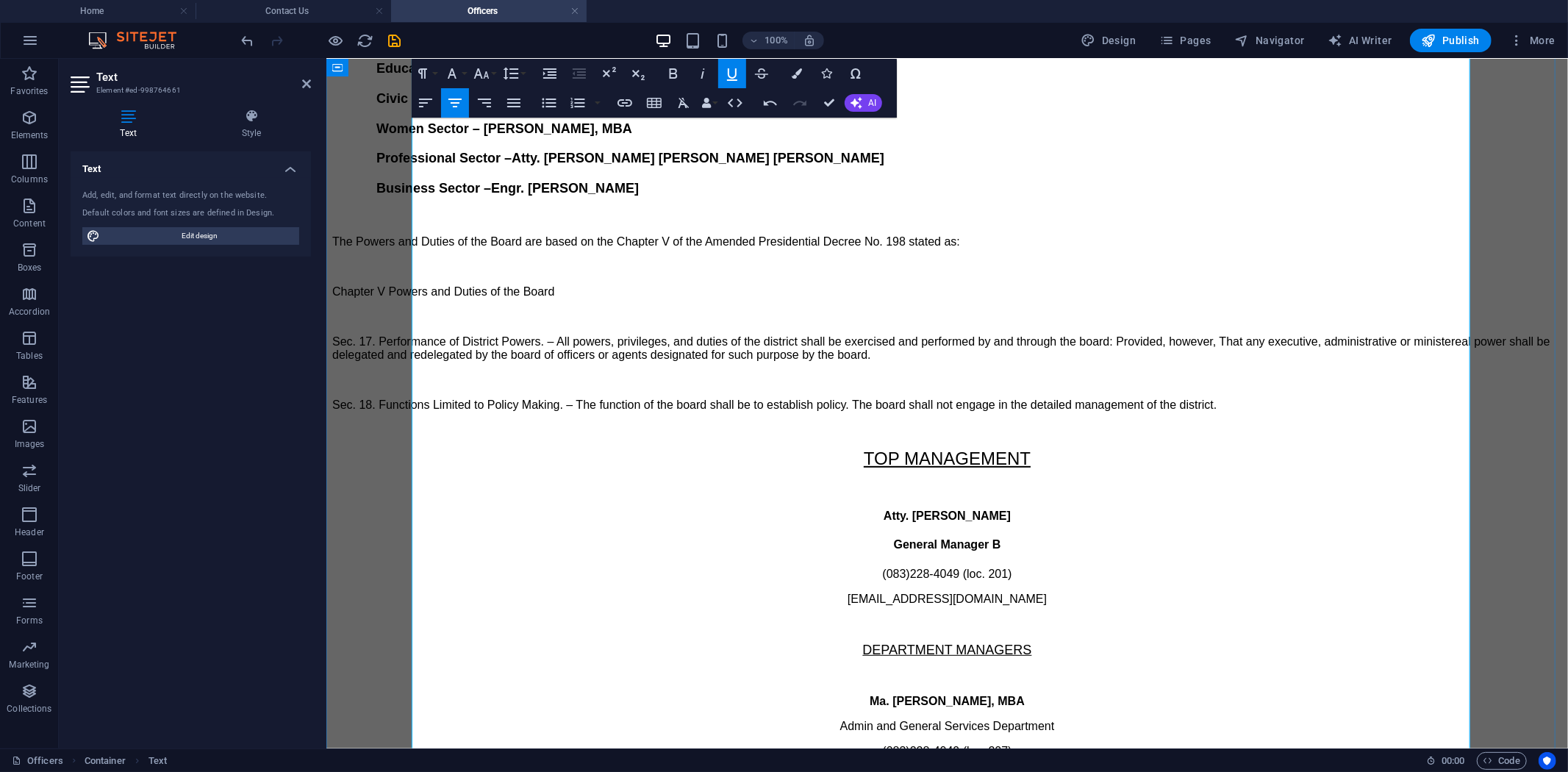
click at [840, 508] on h4 "Atty. Benjie G. Espinosa" at bounding box center [946, 515] width 1230 height 13
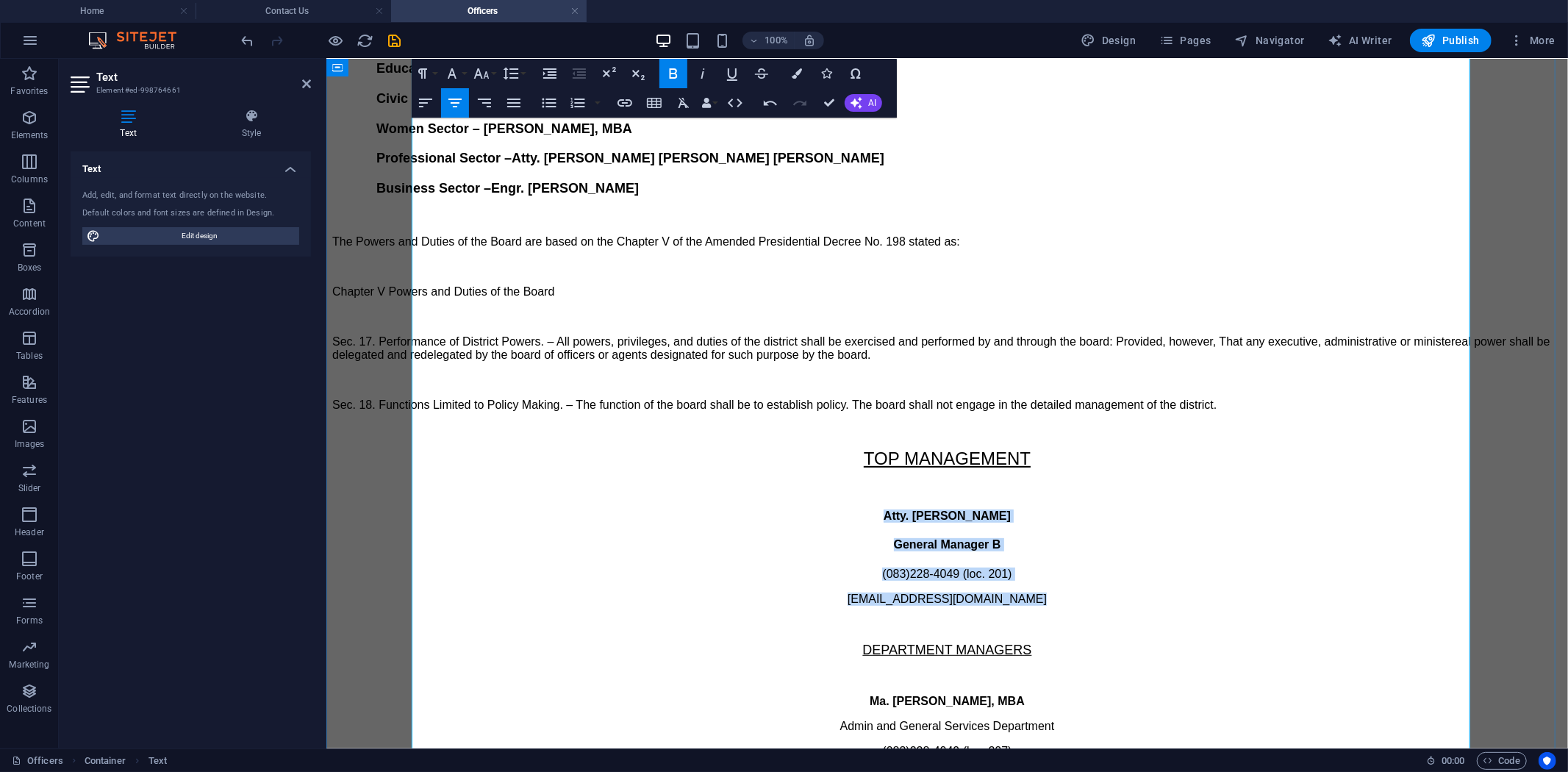
drag, startPoint x: 830, startPoint y: 375, endPoint x: 1048, endPoint y: 446, distance: 229.3
click at [1048, 446] on div "CKWD OFFICERS BOARD OF DIRECTORS A board of directors is a body of appointed me…" at bounding box center [946, 715] width 1230 height 1788
click at [465, 71] on button "Font Family" at bounding box center [455, 73] width 28 height 29
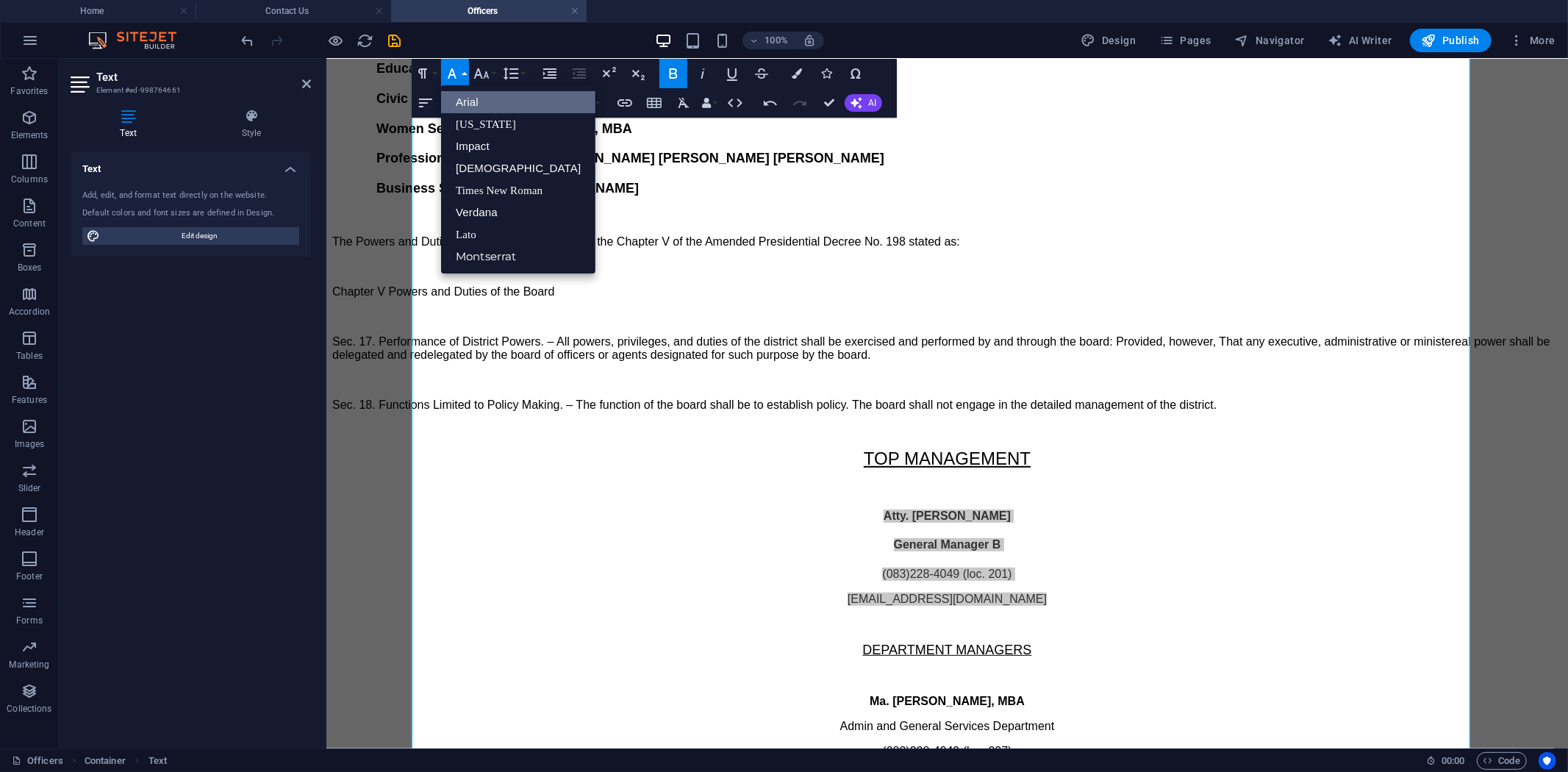
scroll to position [0, 0]
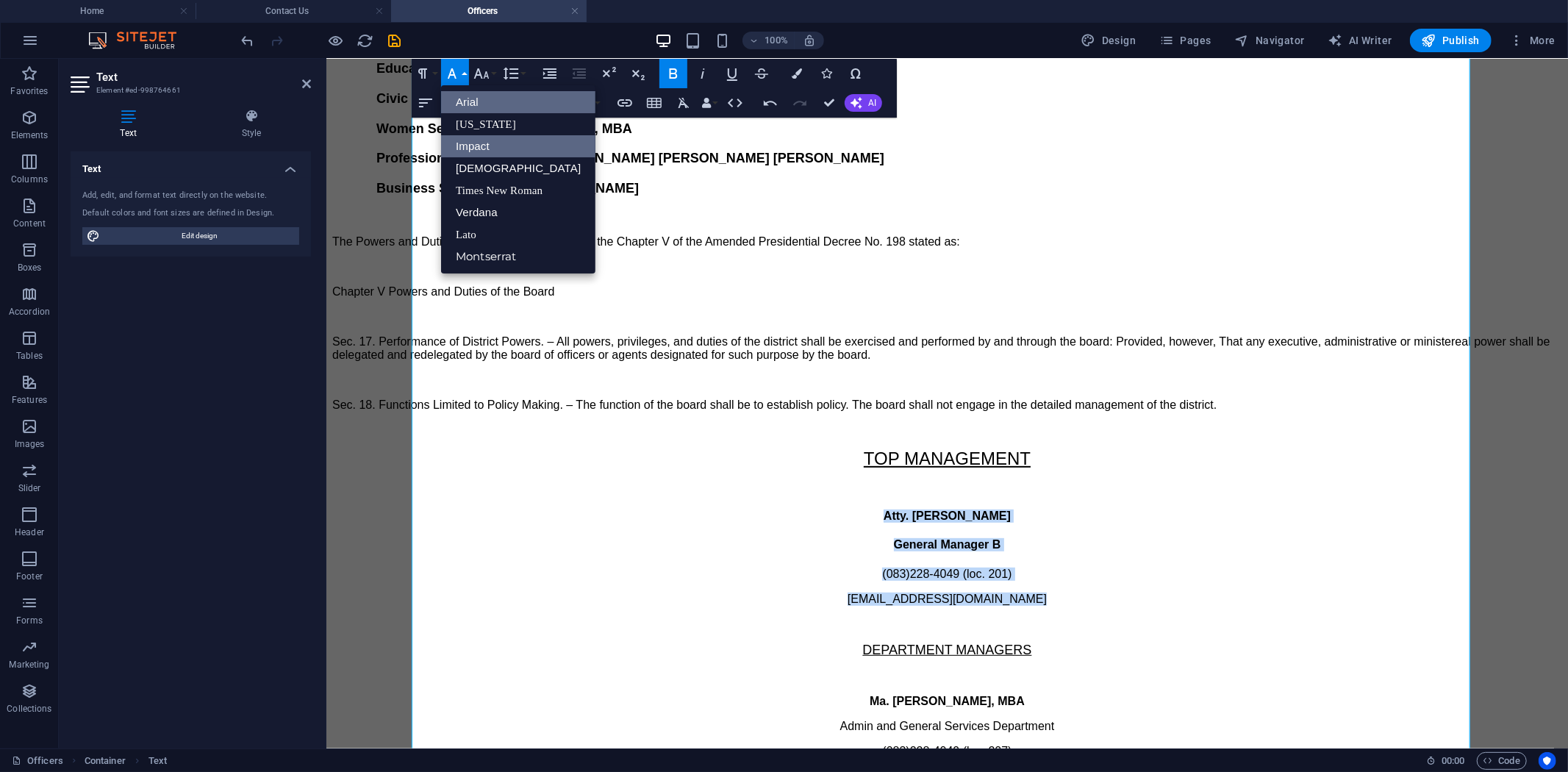
click at [475, 143] on link "Impact" at bounding box center [518, 146] width 154 height 22
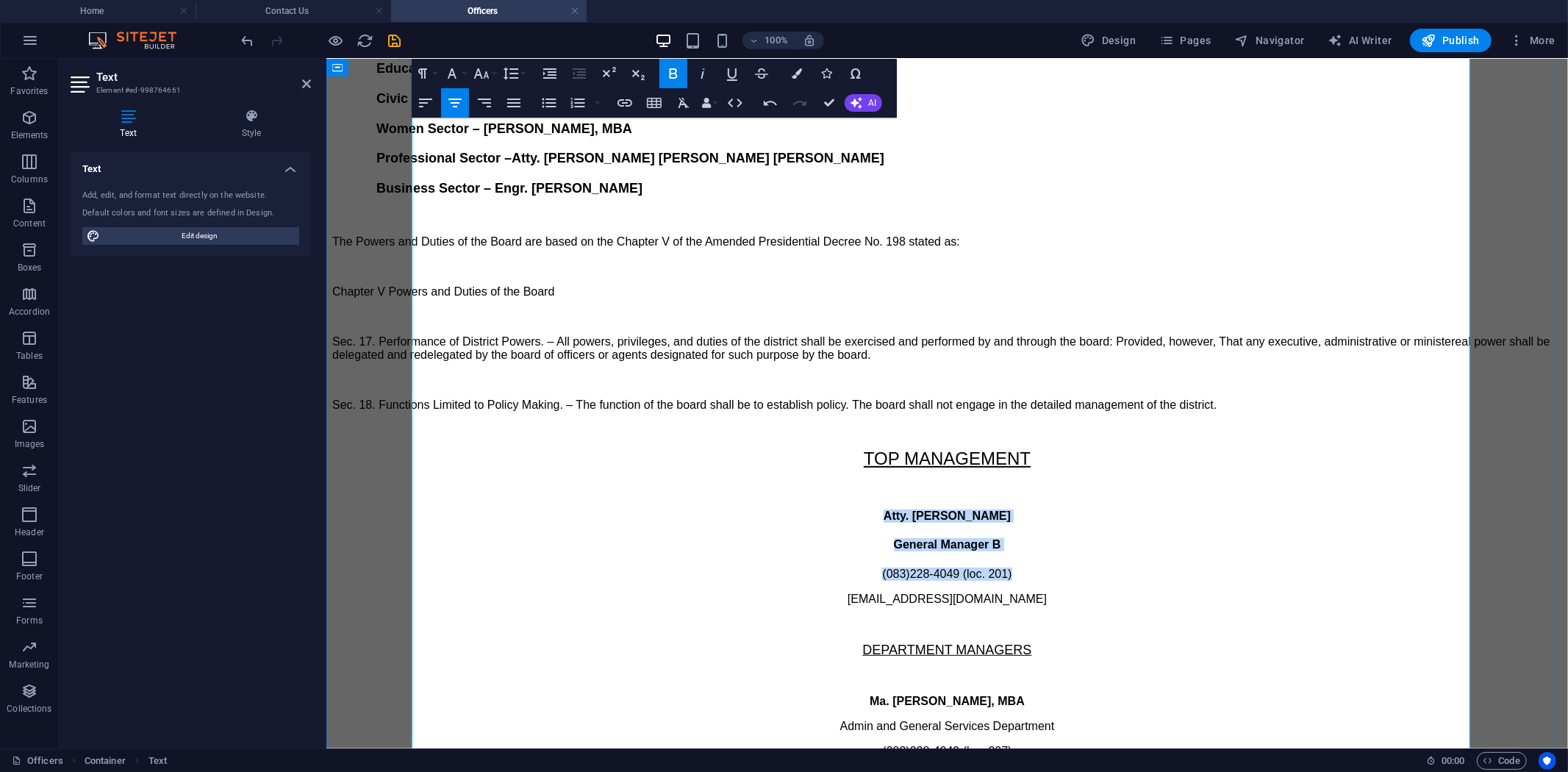
click at [747, 538] on h4 "General Manager B" at bounding box center [946, 544] width 1230 height 13
drag, startPoint x: 857, startPoint y: 386, endPoint x: 1023, endPoint y: 448, distance: 177.2
click at [1024, 448] on div "CKWD OFFICERS BOARD OF DIRECTORS A board of directors is a body of appointed me…" at bounding box center [946, 715] width 1230 height 1788
click at [437, 71] on button "Paragraph Format" at bounding box center [426, 73] width 28 height 29
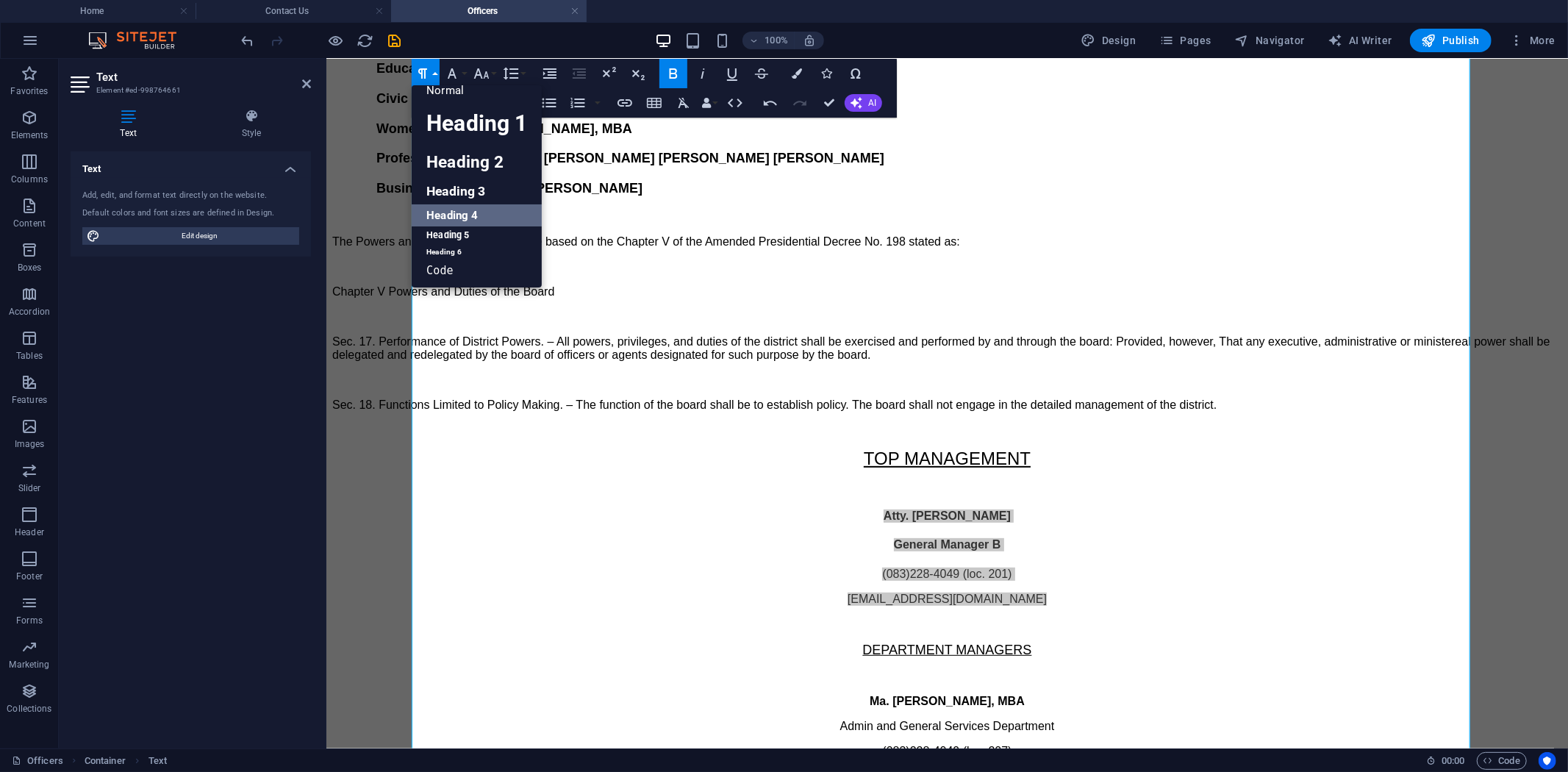
scroll to position [11, 0]
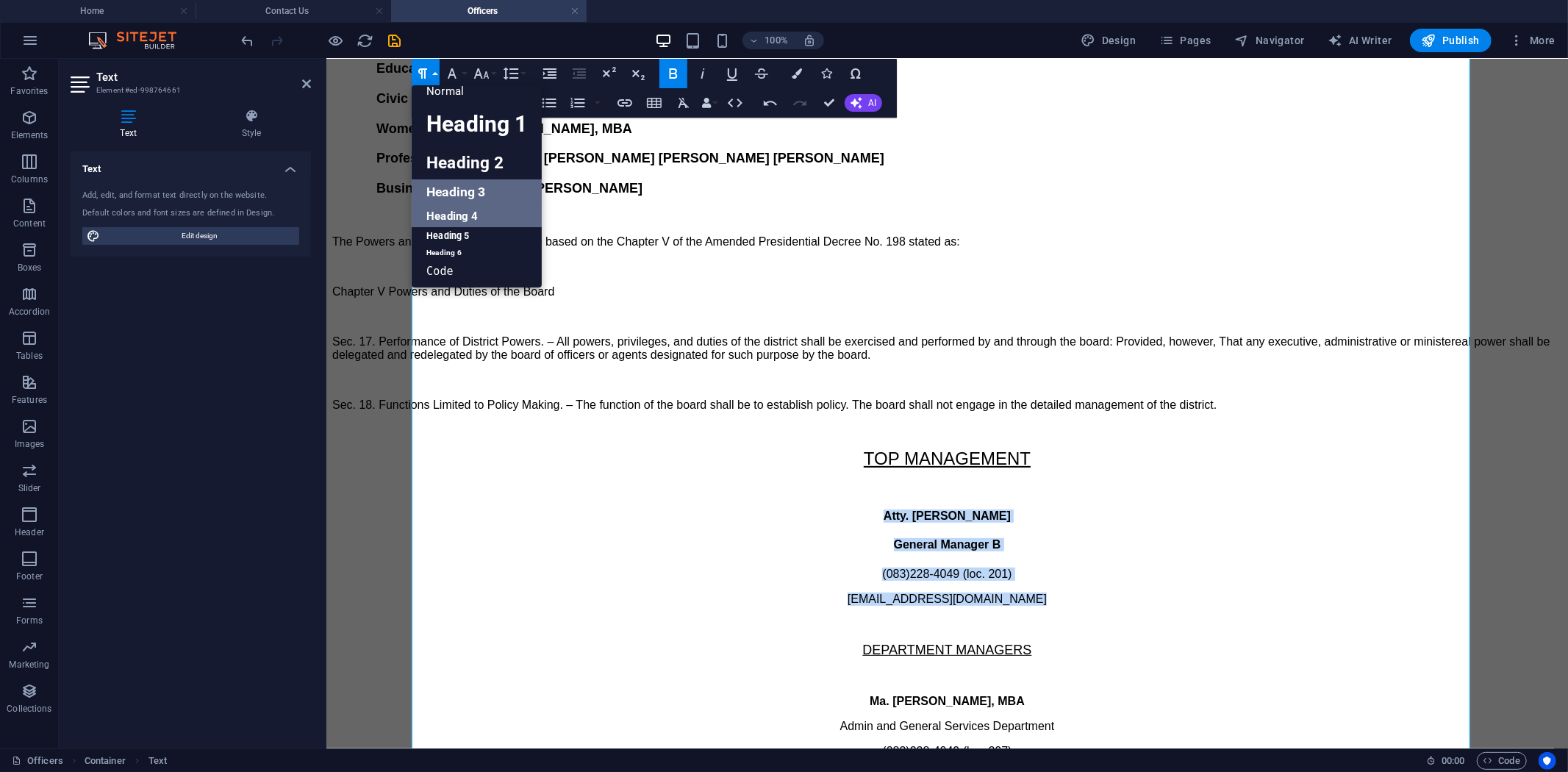
click at [457, 189] on link "Heading 3" at bounding box center [477, 192] width 130 height 26
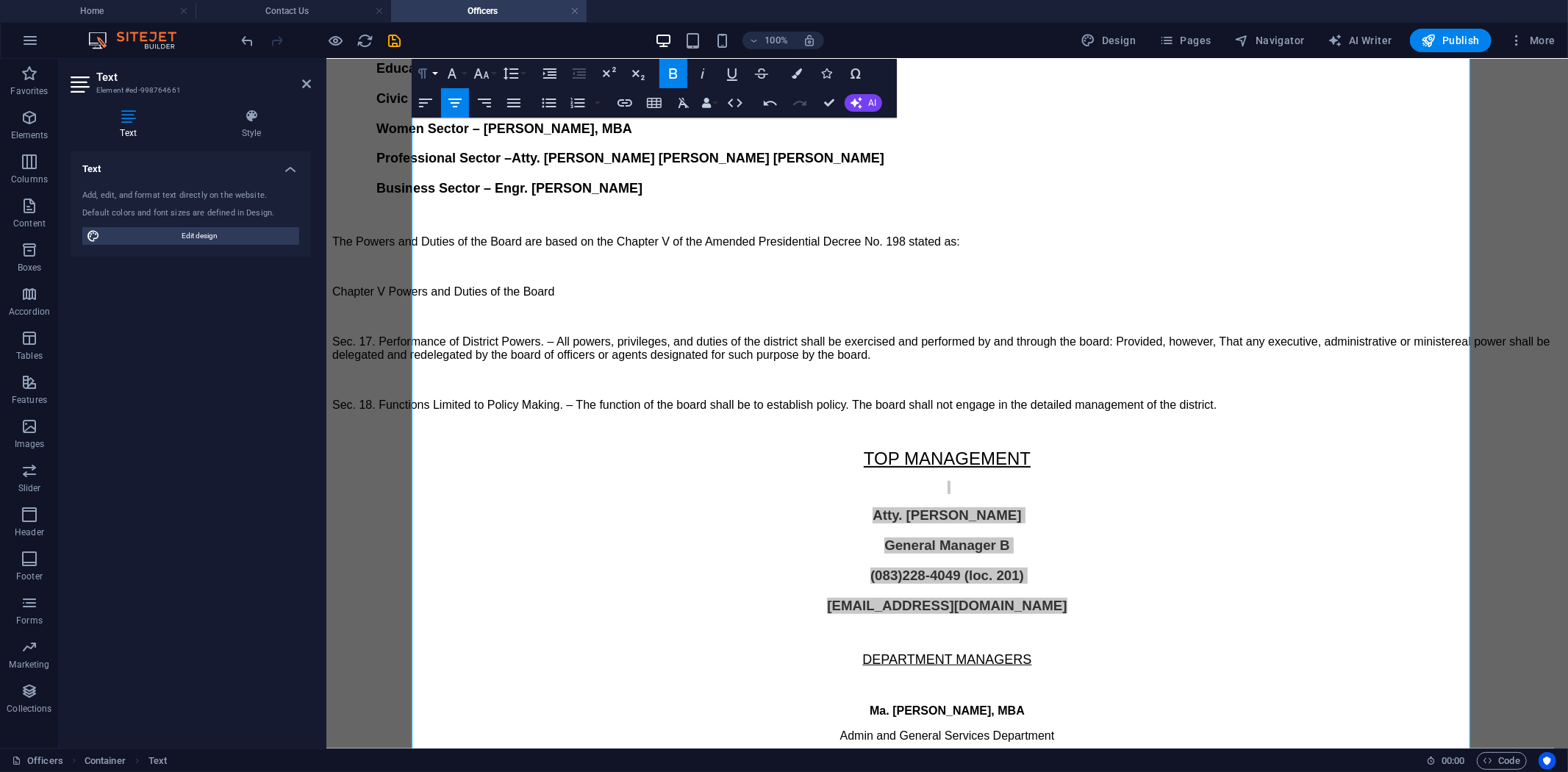
click at [436, 72] on button "Paragraph Format" at bounding box center [426, 73] width 28 height 29
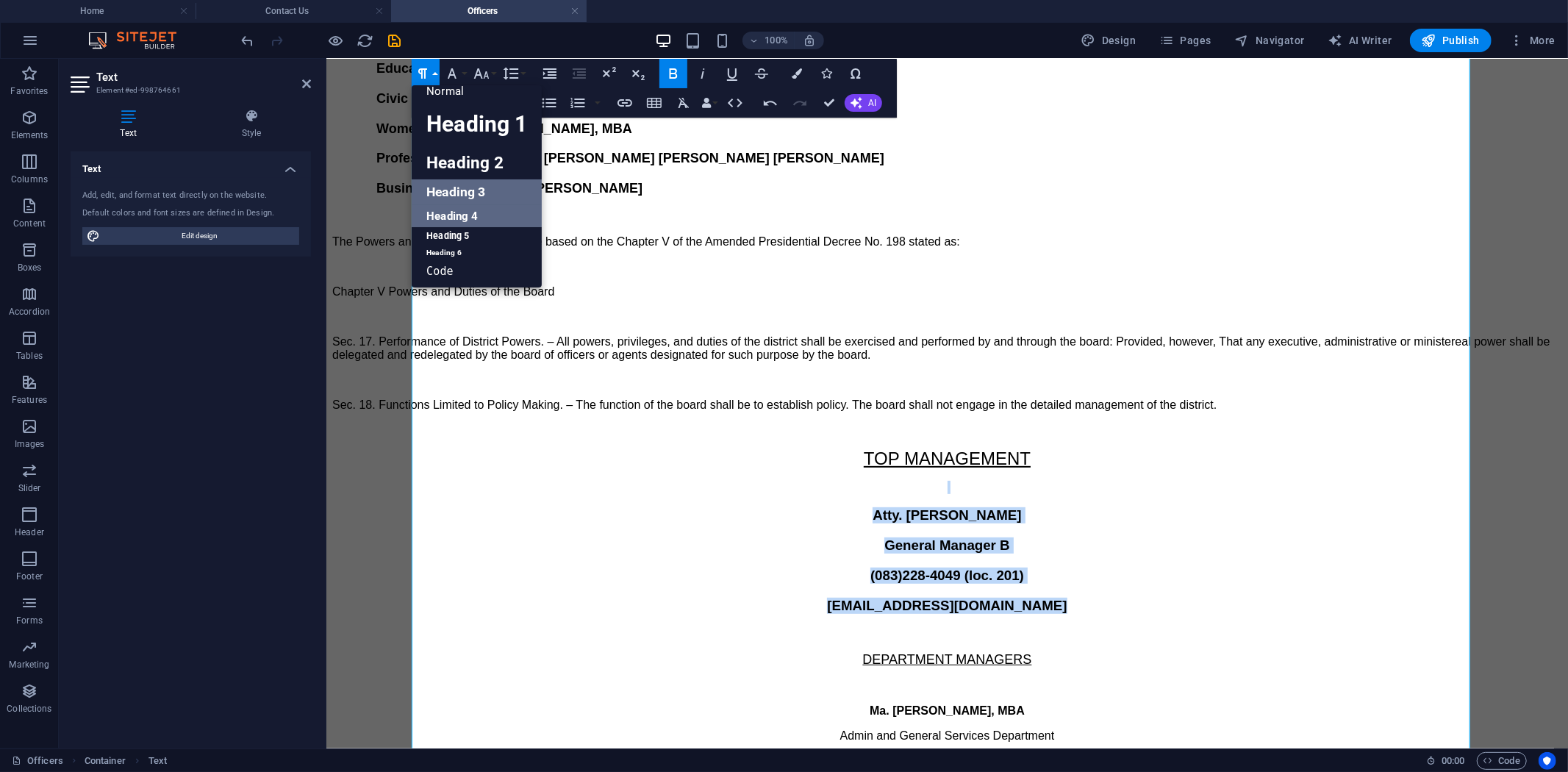
click at [464, 211] on link "Heading 4" at bounding box center [477, 215] width 130 height 22
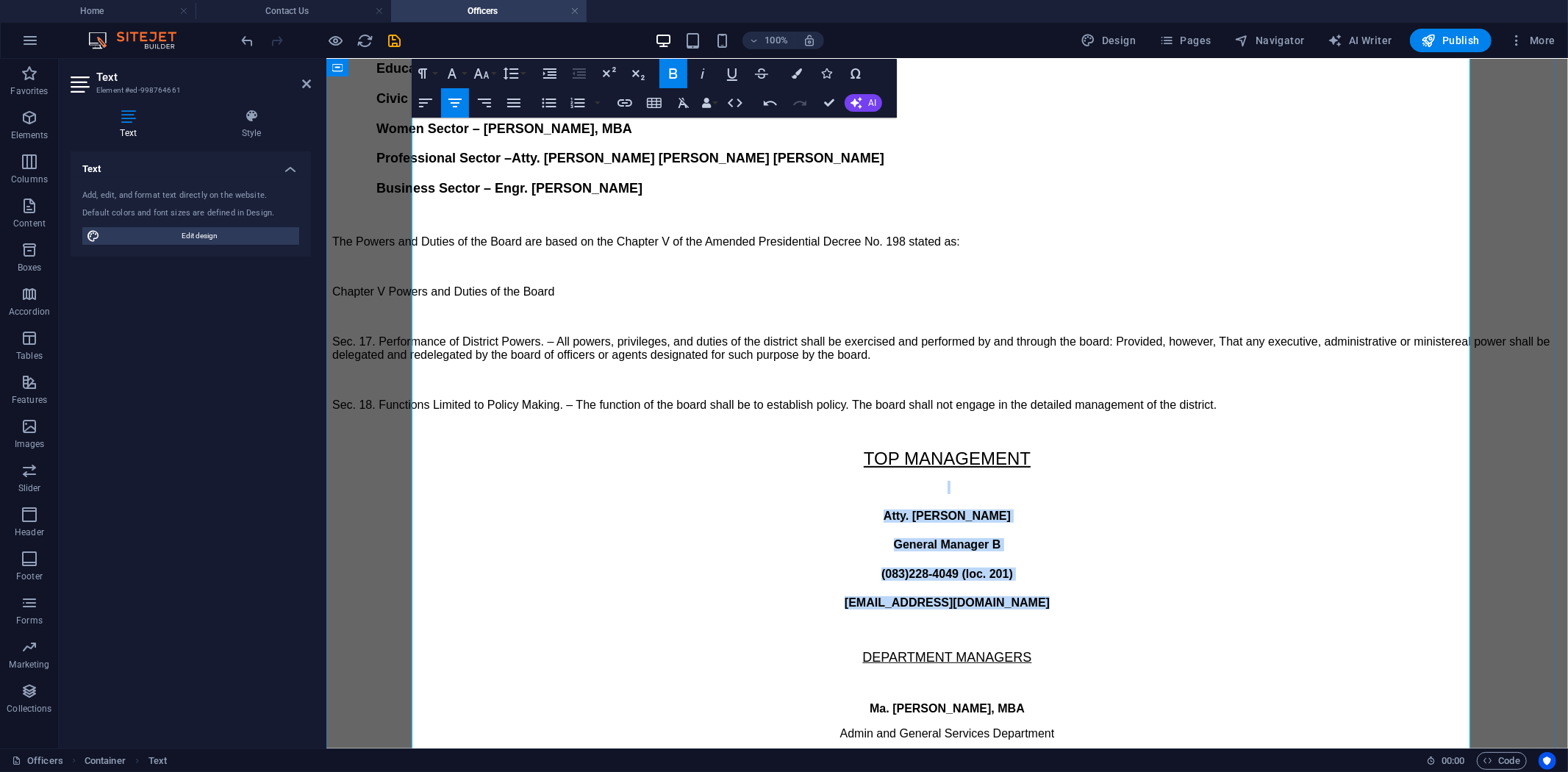
drag, startPoint x: 722, startPoint y: 416, endPoint x: 739, endPoint y: 416, distance: 17.0
click at [723, 538] on h4 "General Manager B" at bounding box center [946, 544] width 1230 height 13
click at [1055, 595] on h4 "[EMAIL_ADDRESS][DOMAIN_NAME]" at bounding box center [946, 602] width 1230 height 13
drag, startPoint x: 865, startPoint y: 415, endPoint x: 1065, endPoint y: 459, distance: 204.8
click at [1065, 459] on div "CKWD OFFICERS BOARD OF DIRECTORS A board of directors is a body of appointed me…" at bounding box center [946, 719] width 1230 height 1795
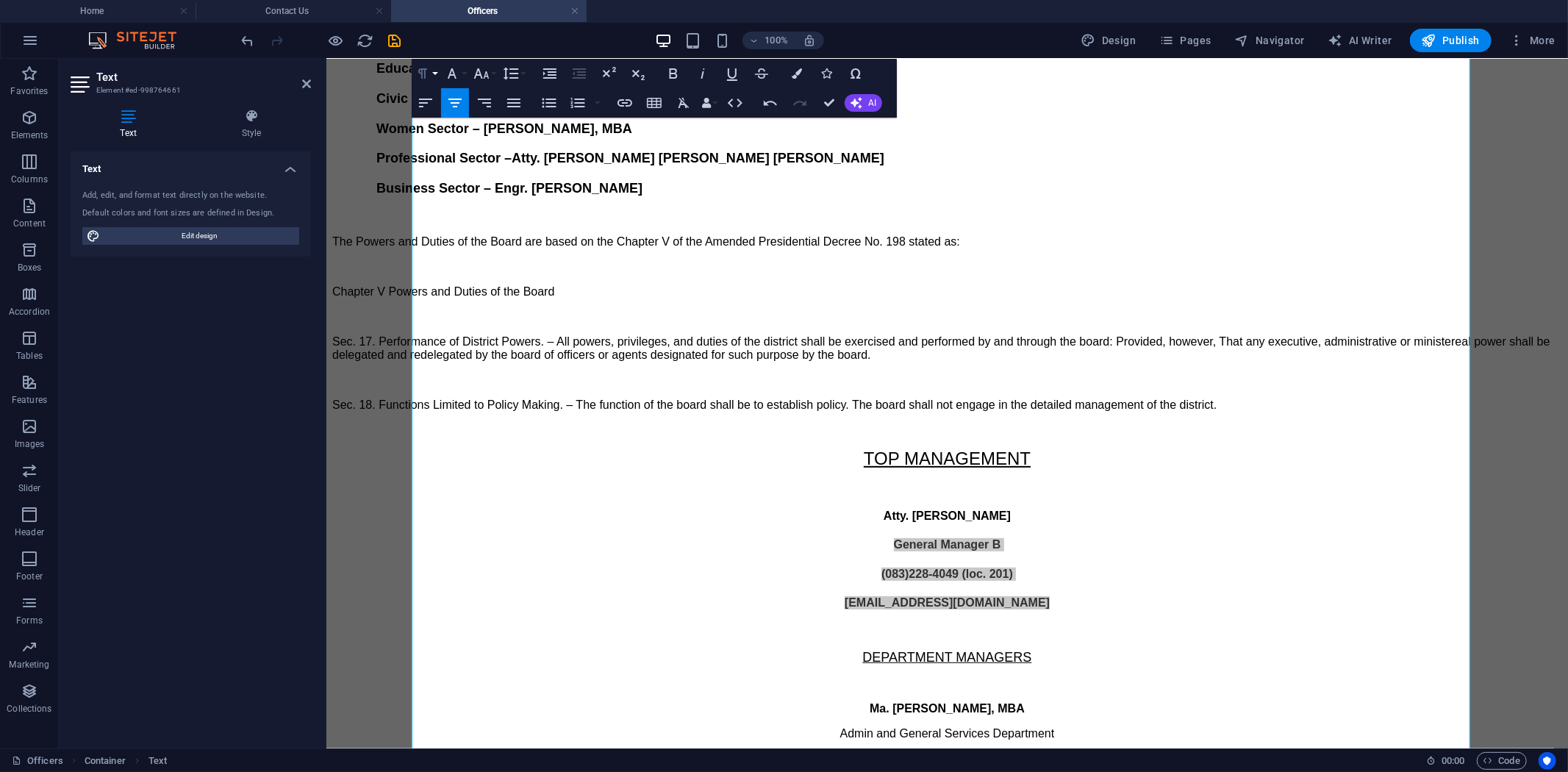
click at [435, 70] on button "Paragraph Format" at bounding box center [426, 73] width 28 height 29
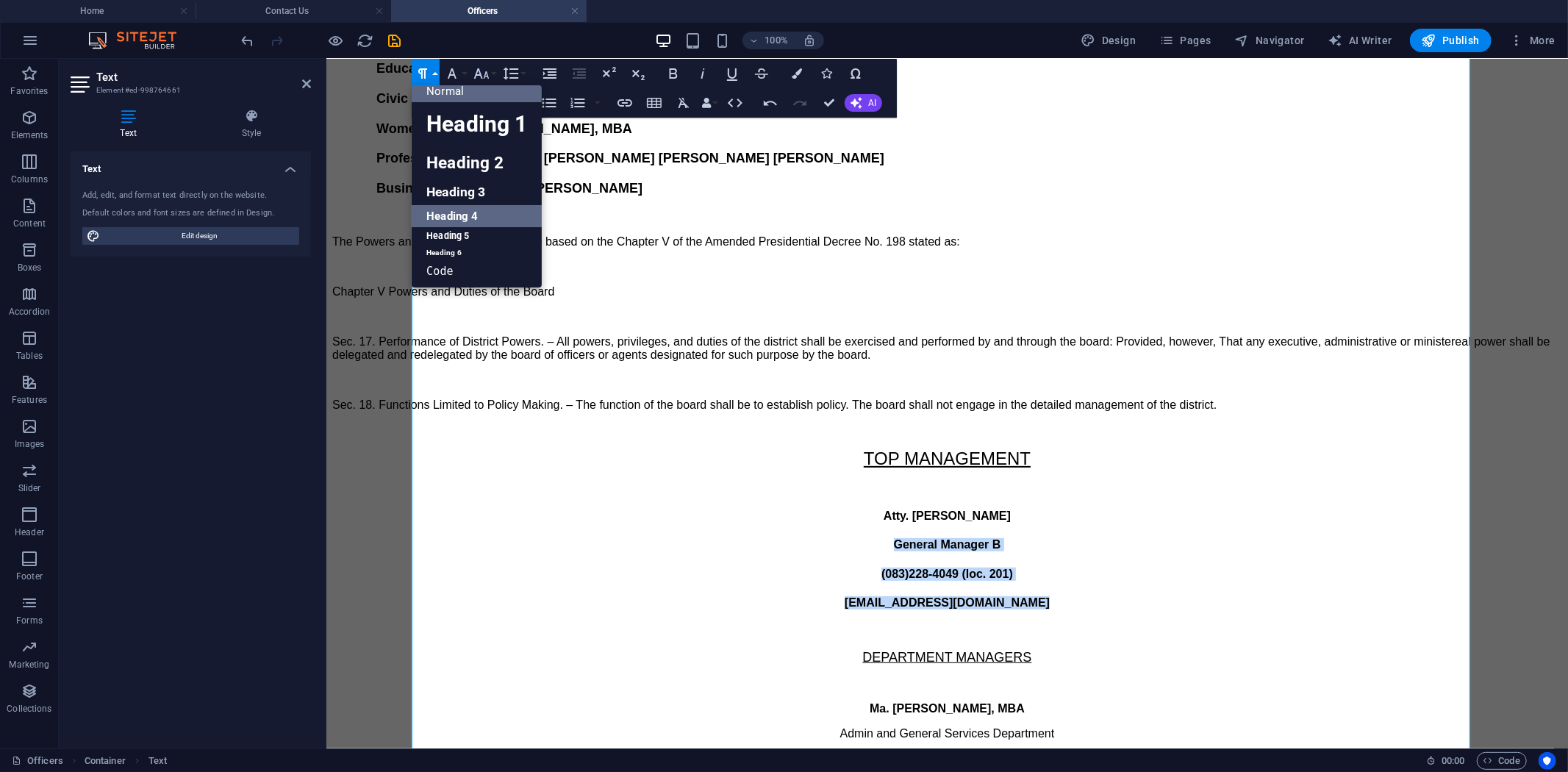
click at [458, 93] on link "Normal" at bounding box center [477, 91] width 130 height 22
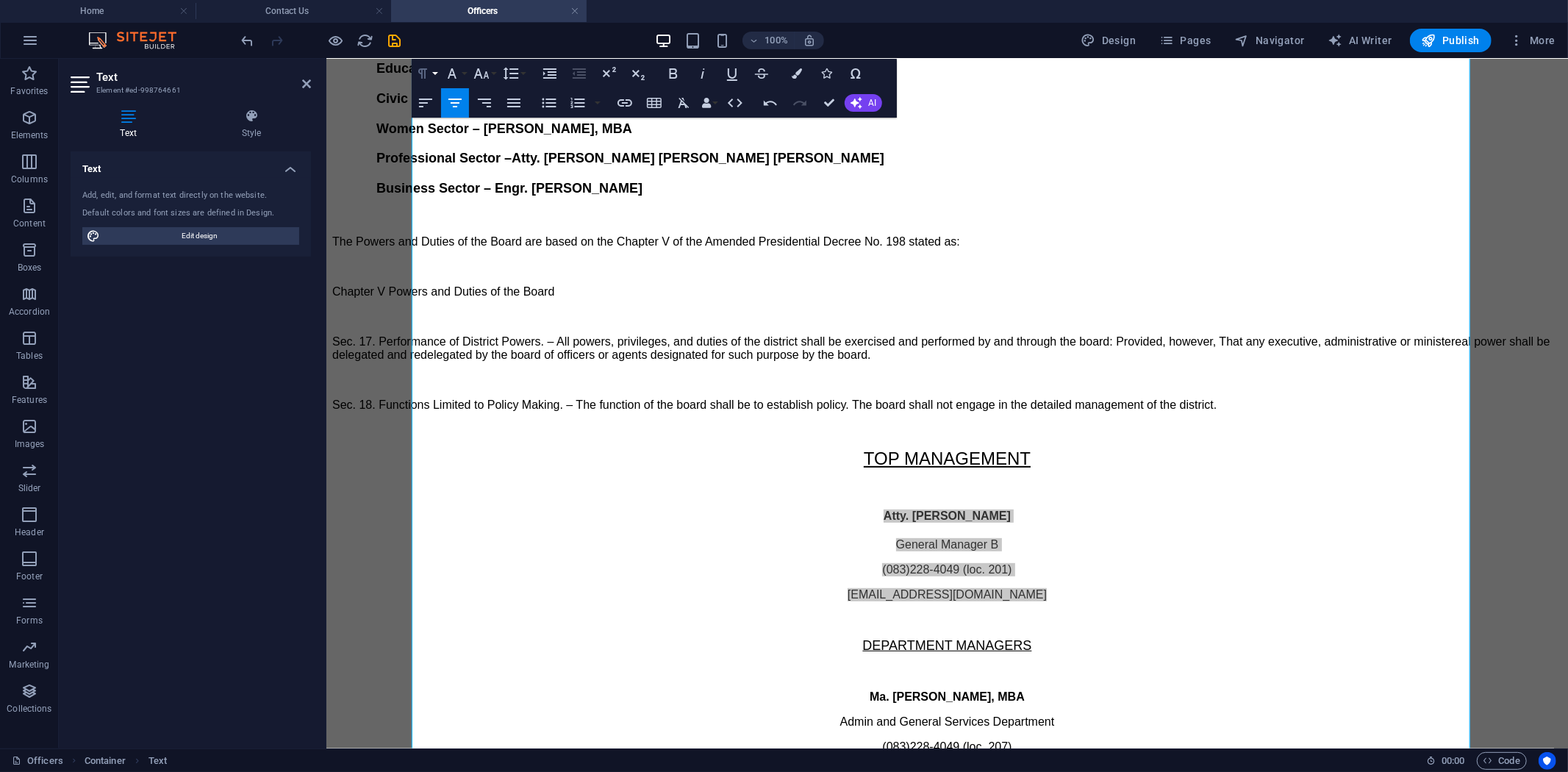
click at [435, 75] on button "Paragraph Format" at bounding box center [426, 73] width 28 height 29
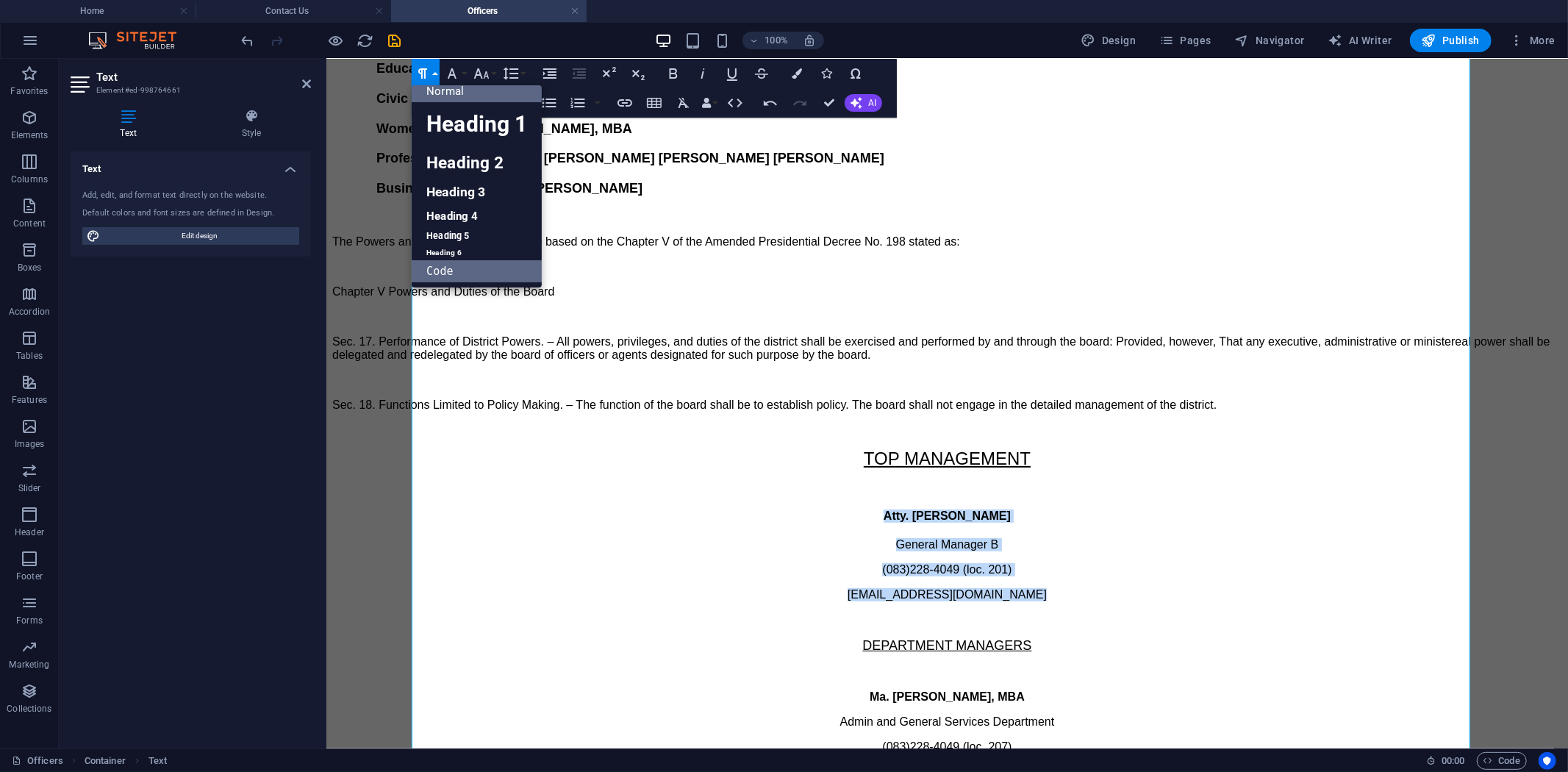
click at [484, 264] on link "Code" at bounding box center [477, 270] width 130 height 22
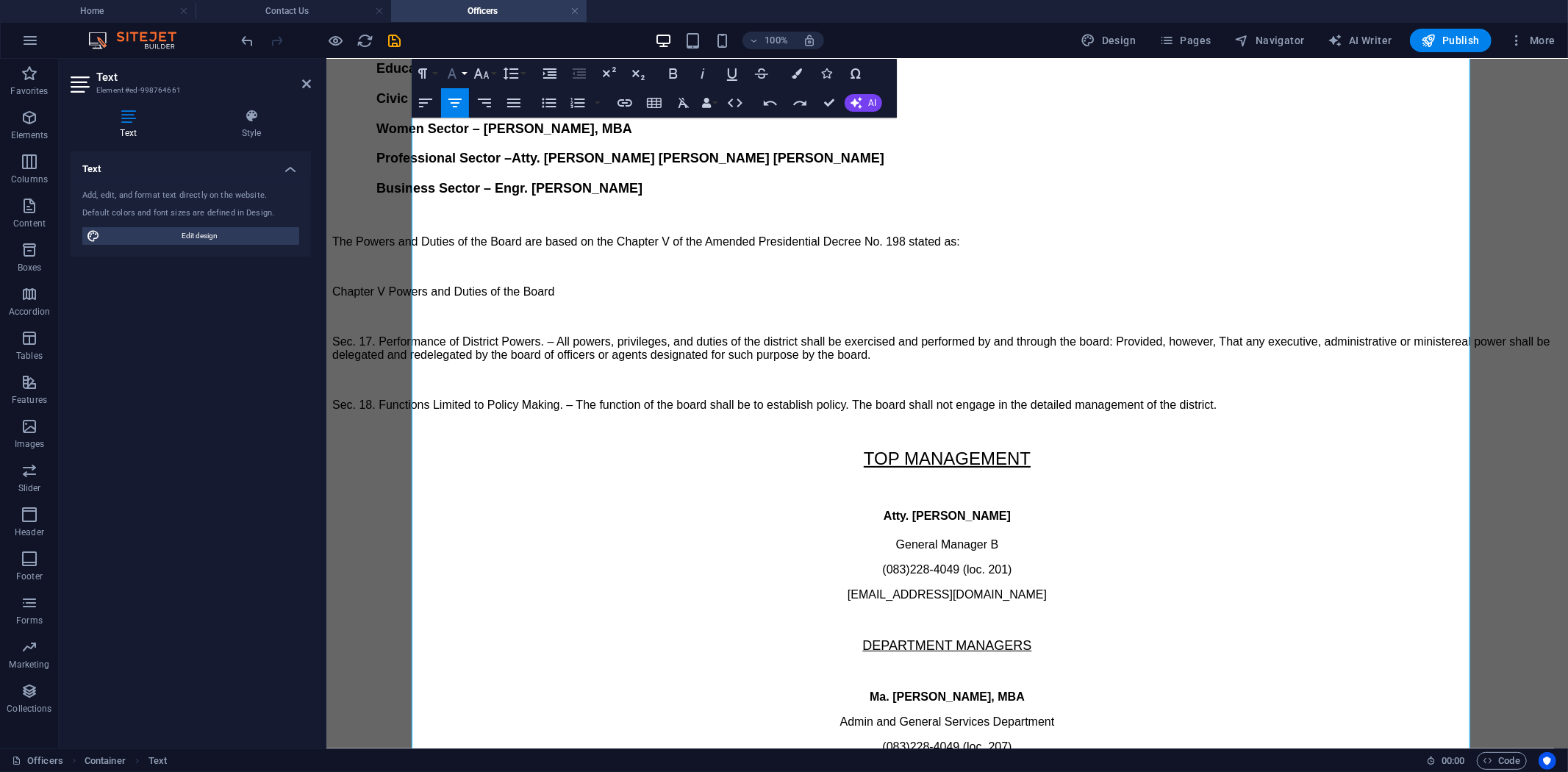
click at [466, 70] on button "Font Family" at bounding box center [455, 73] width 28 height 29
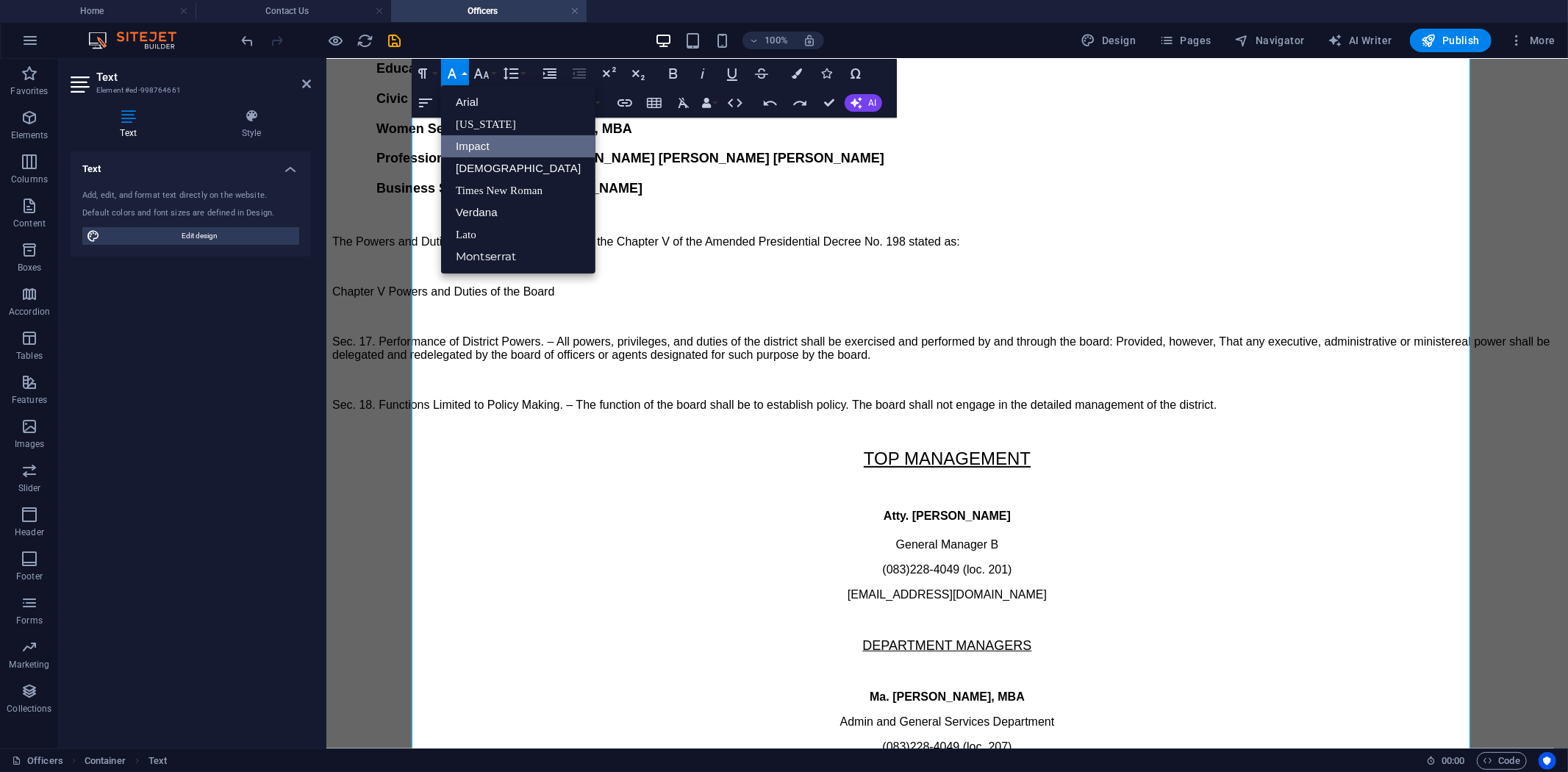
scroll to position [0, 0]
click at [478, 105] on link "Arial" at bounding box center [518, 101] width 154 height 22
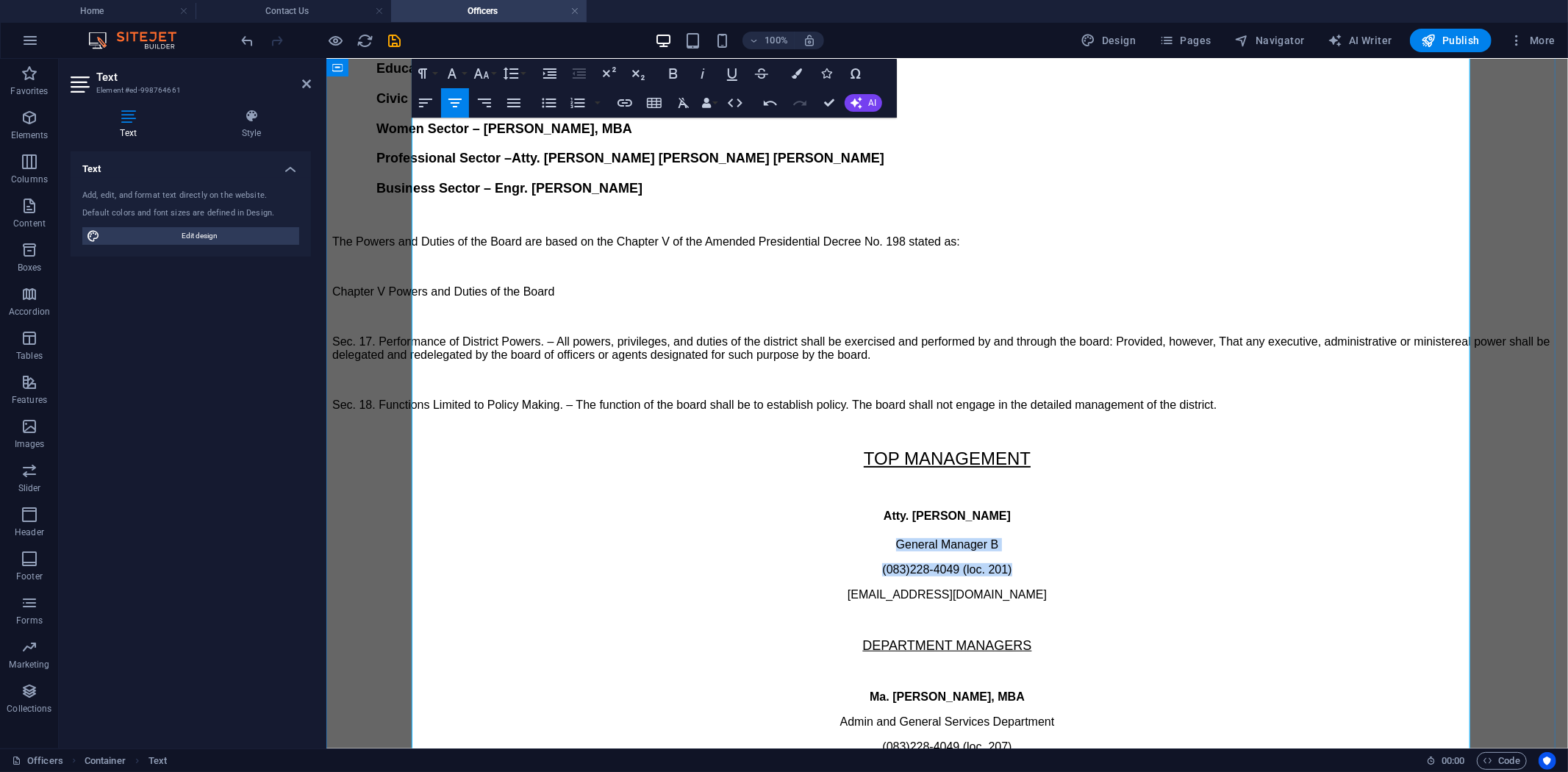
click at [797, 562] on p "(083)228-4049 (loc. 201)" at bounding box center [946, 569] width 1230 height 13
click at [803, 398] on span "Sec. 18. Functions Limited to Policy Making. – The function of the board shall …" at bounding box center [774, 403] width 884 height 12
click at [803, 562] on p "(083)228-4049 (loc. 201)" at bounding box center [946, 569] width 1230 height 13
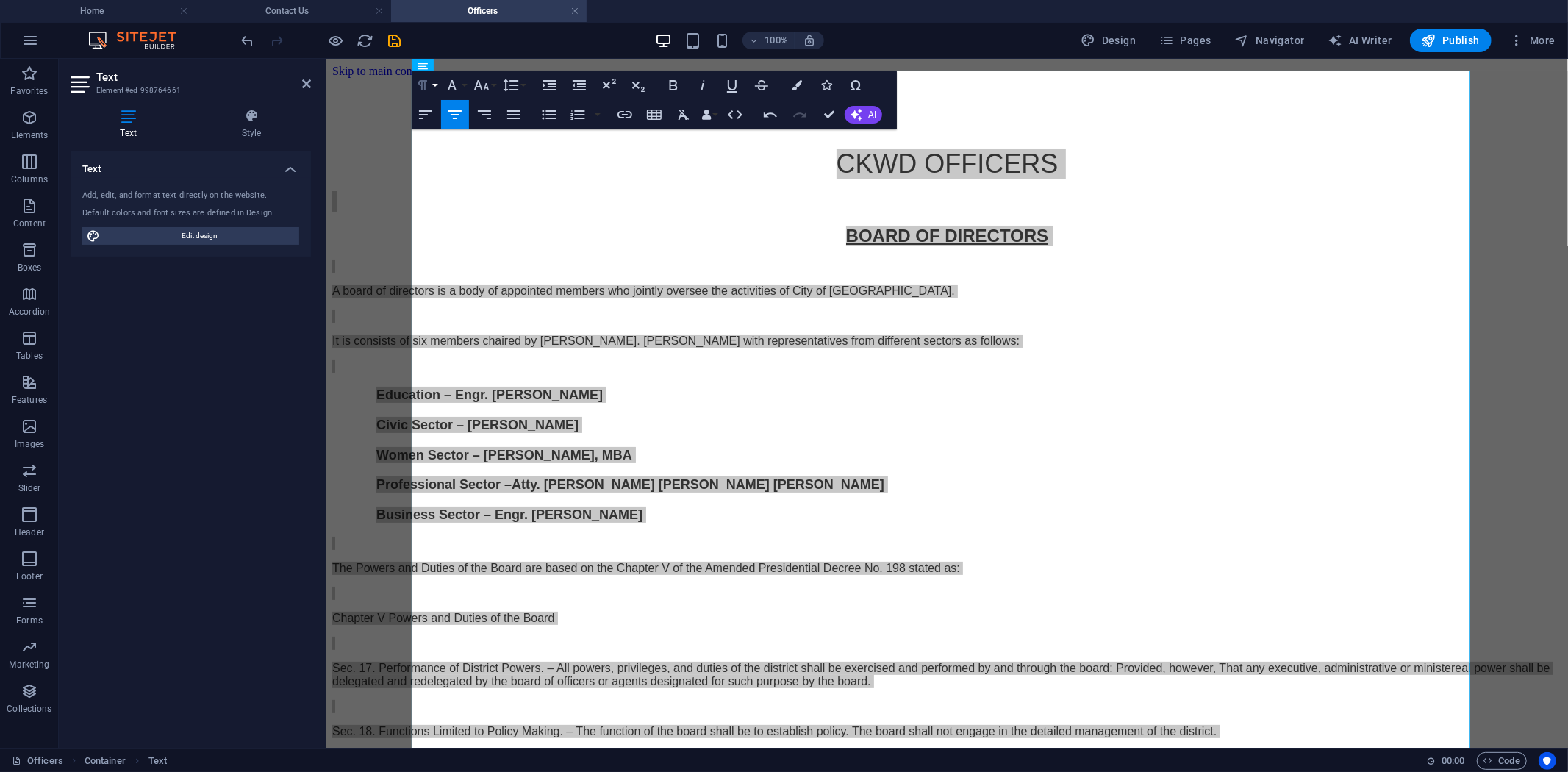
click at [435, 81] on button "Paragraph Format" at bounding box center [426, 85] width 28 height 29
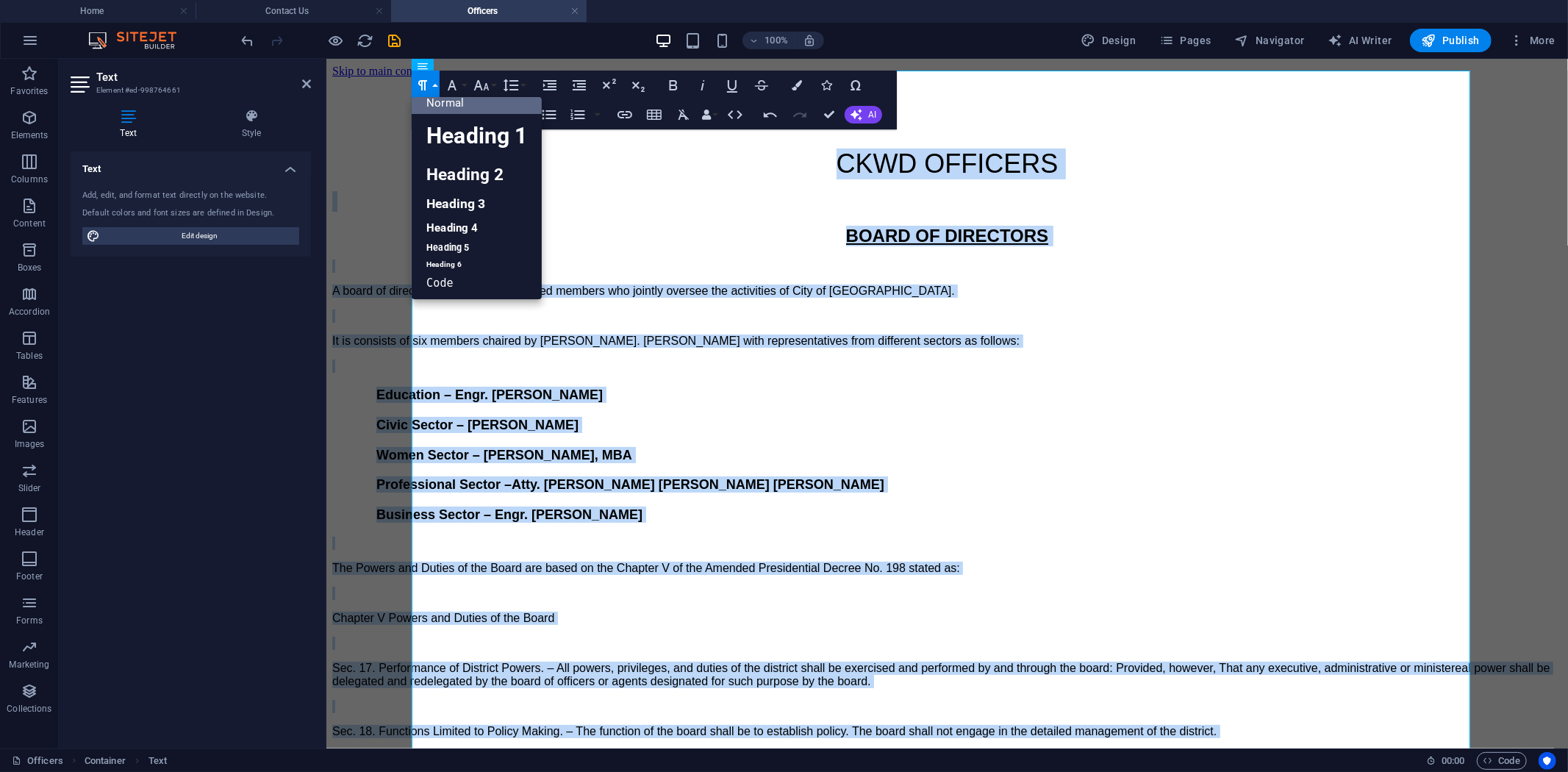
click at [452, 103] on link "Normal" at bounding box center [477, 102] width 130 height 22
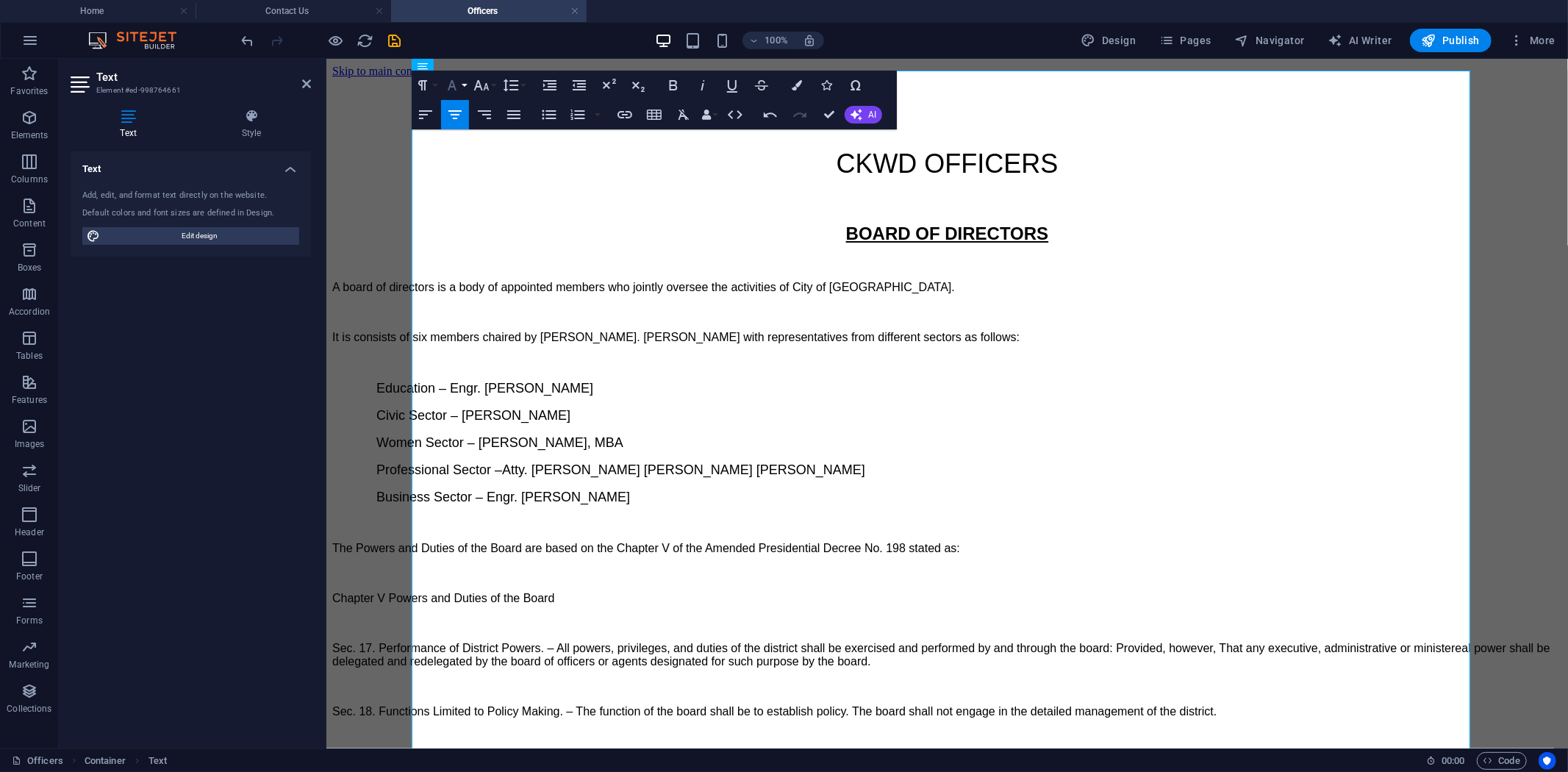
click at [466, 81] on button "Font Family" at bounding box center [455, 85] width 28 height 29
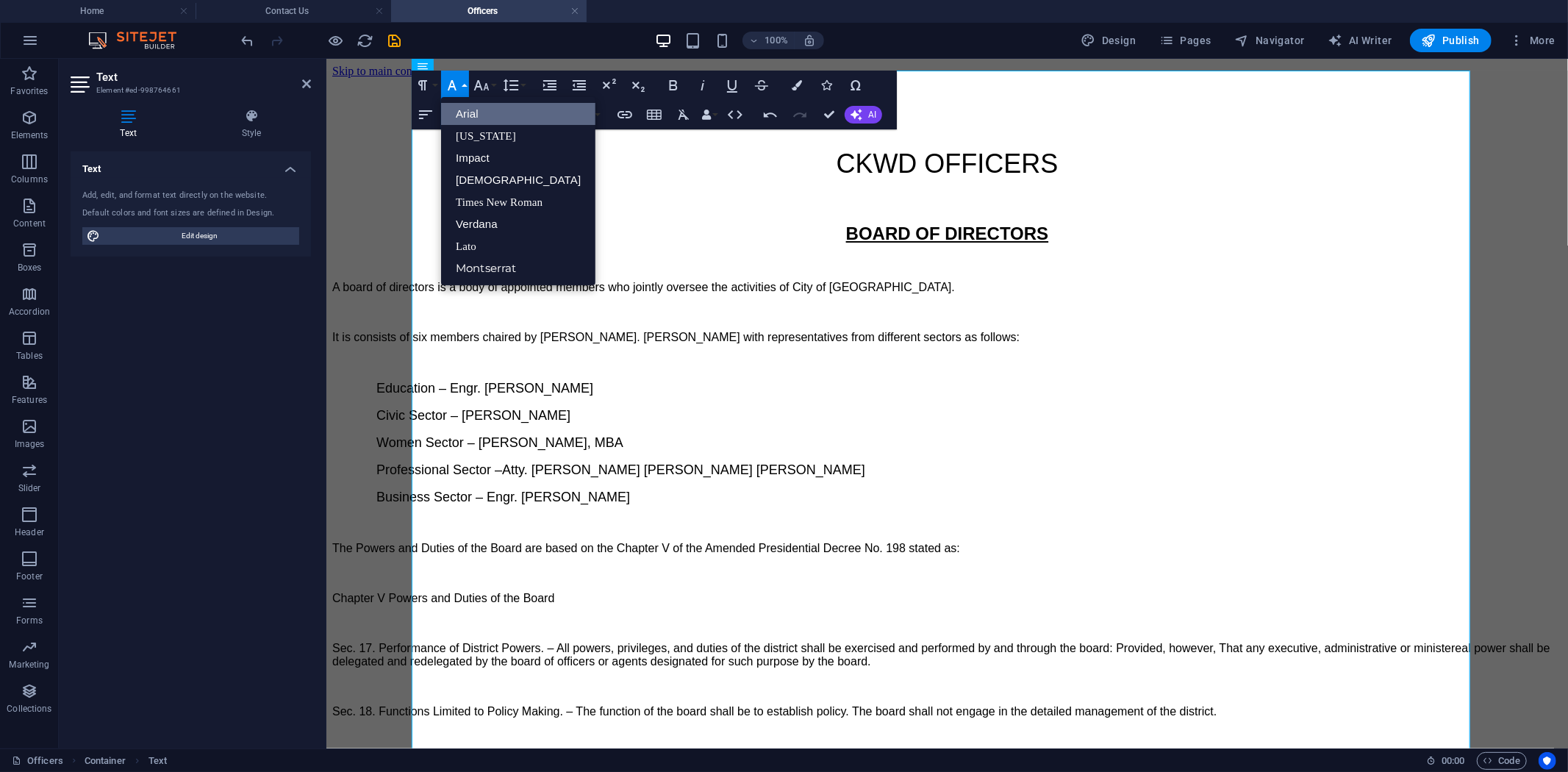
click at [486, 116] on link "Arial" at bounding box center [518, 113] width 154 height 22
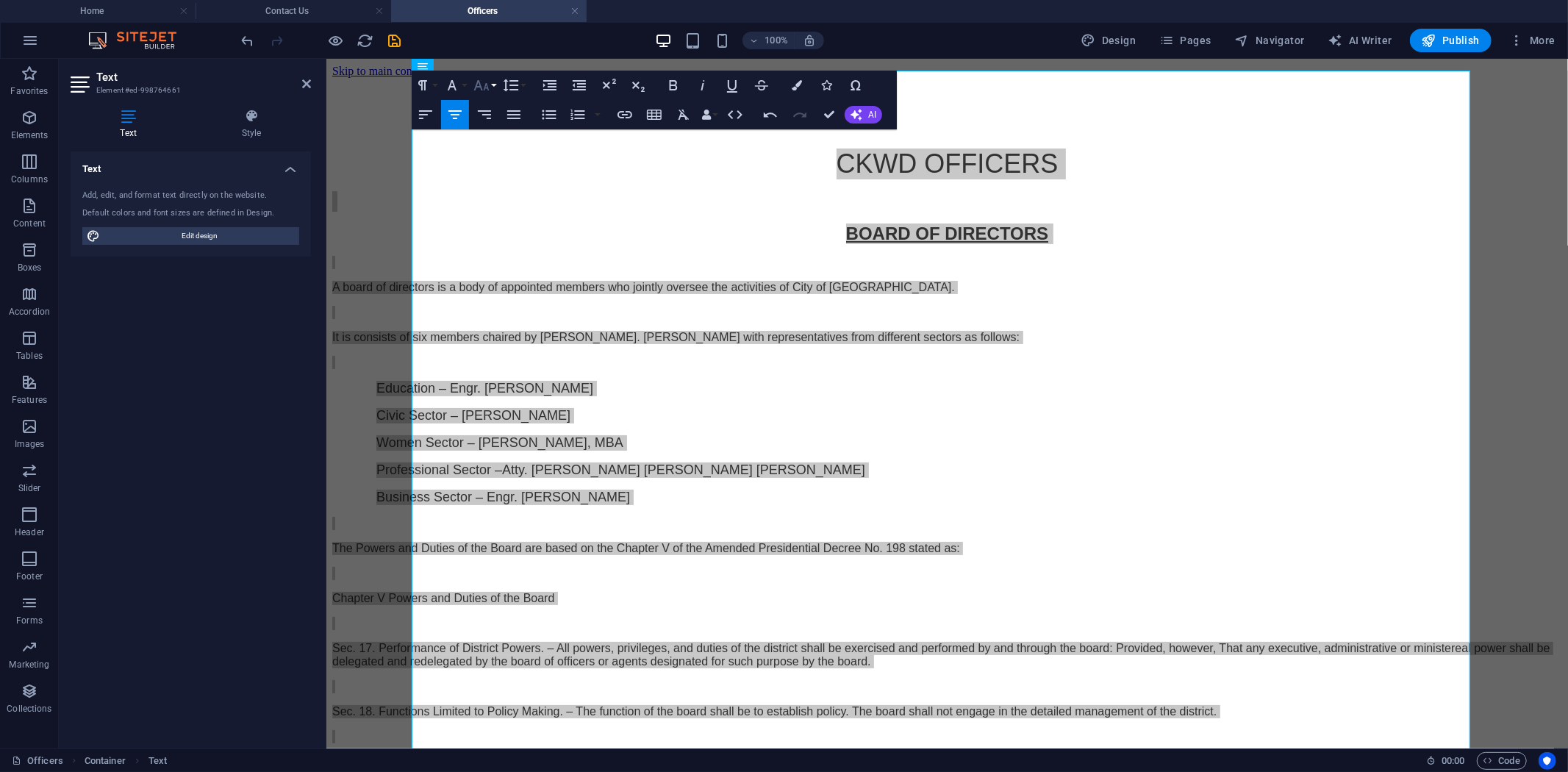
click at [495, 81] on button "Font Size" at bounding box center [485, 85] width 28 height 29
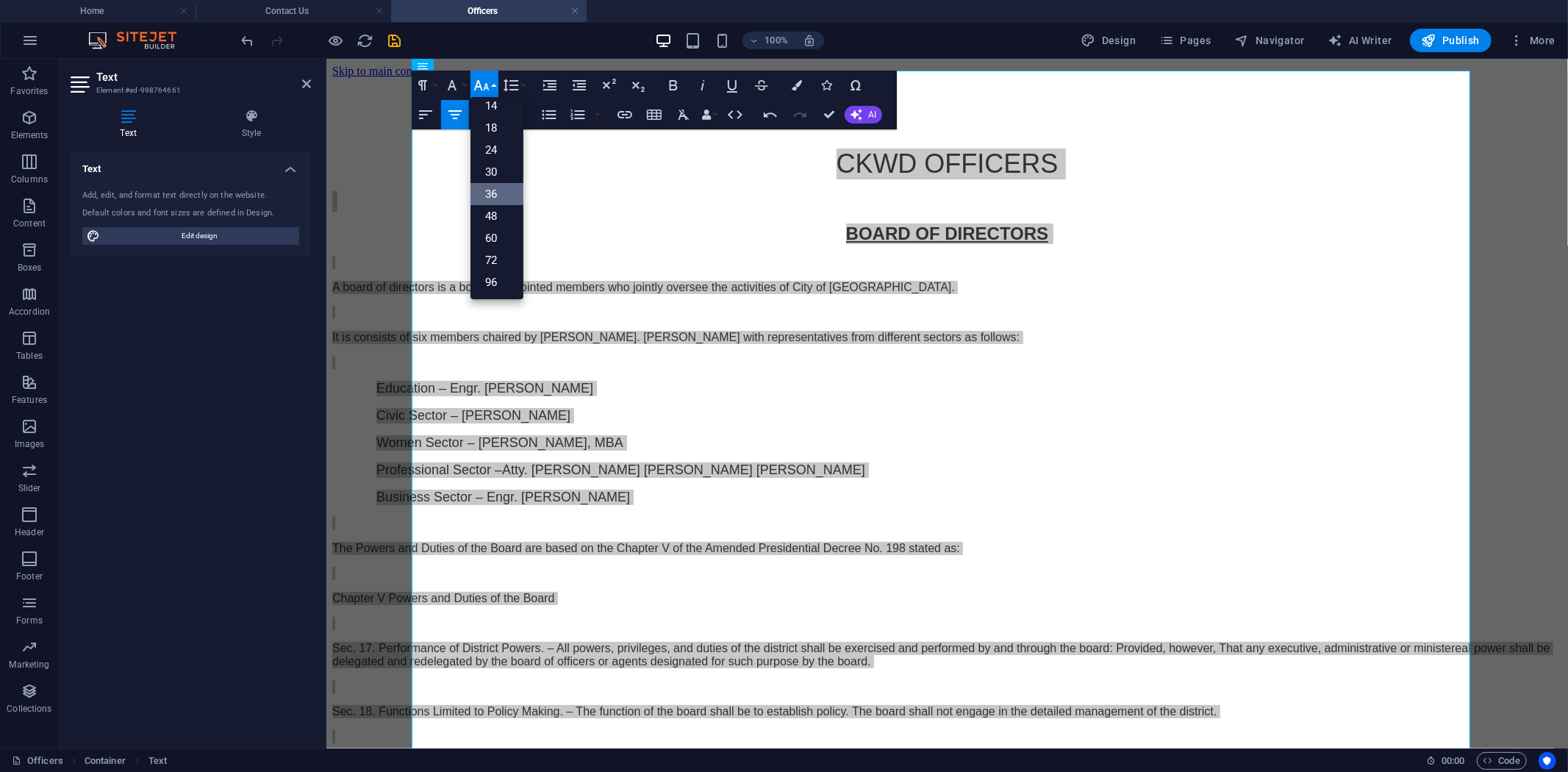
scroll to position [118, 0]
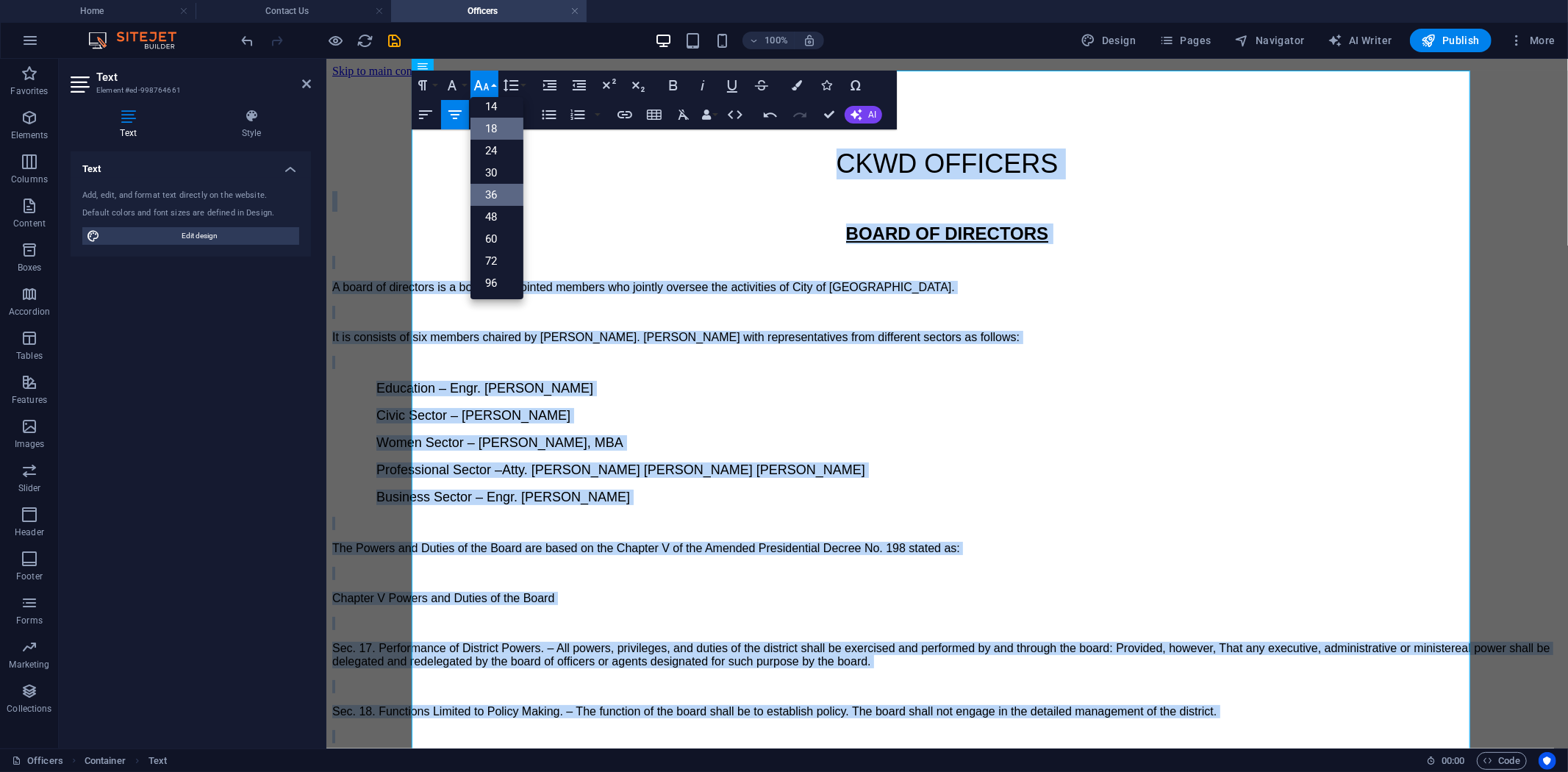
click at [498, 129] on link "18" at bounding box center [497, 129] width 53 height 22
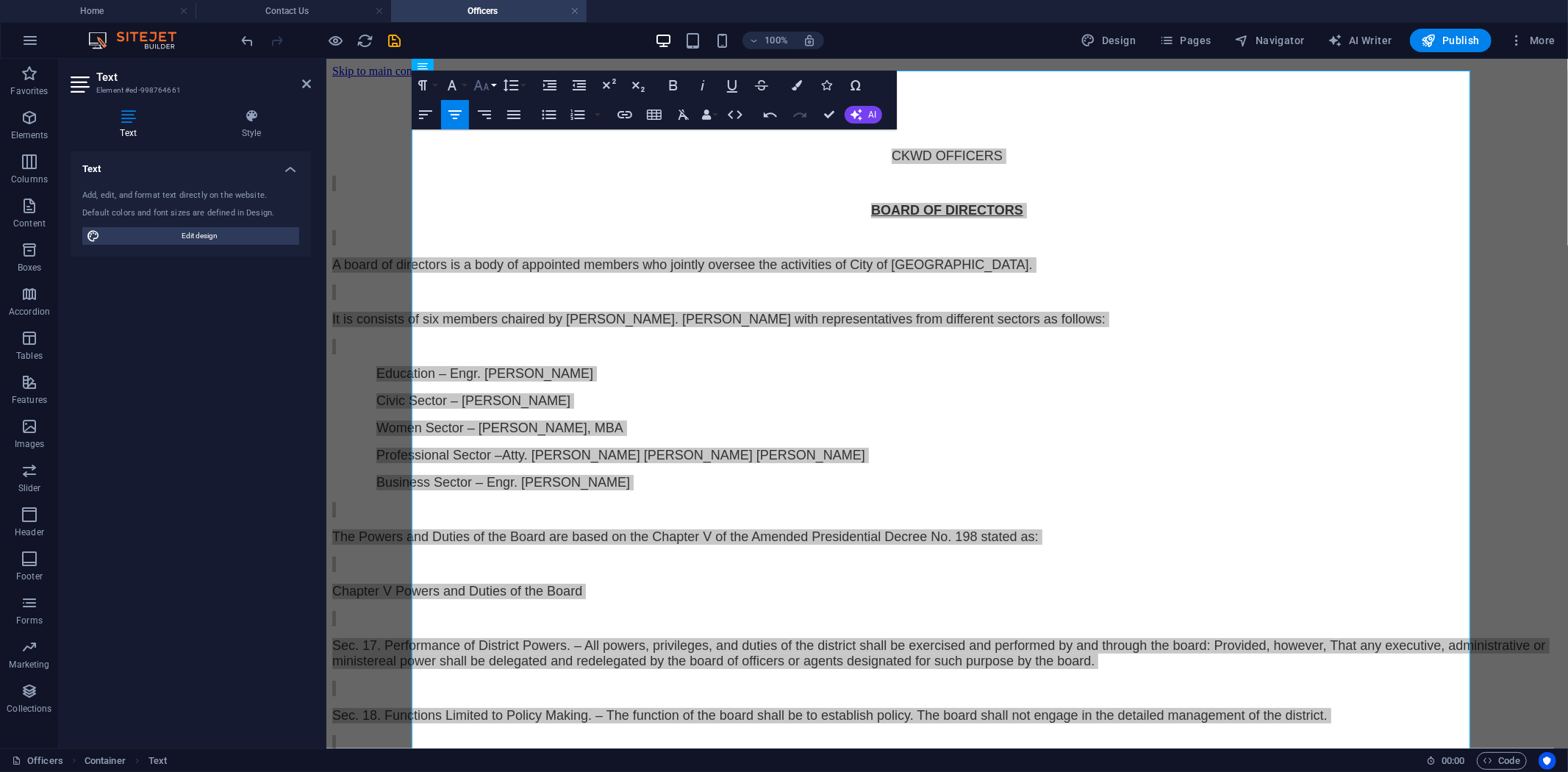
click at [495, 87] on button "Font Size" at bounding box center [485, 85] width 28 height 29
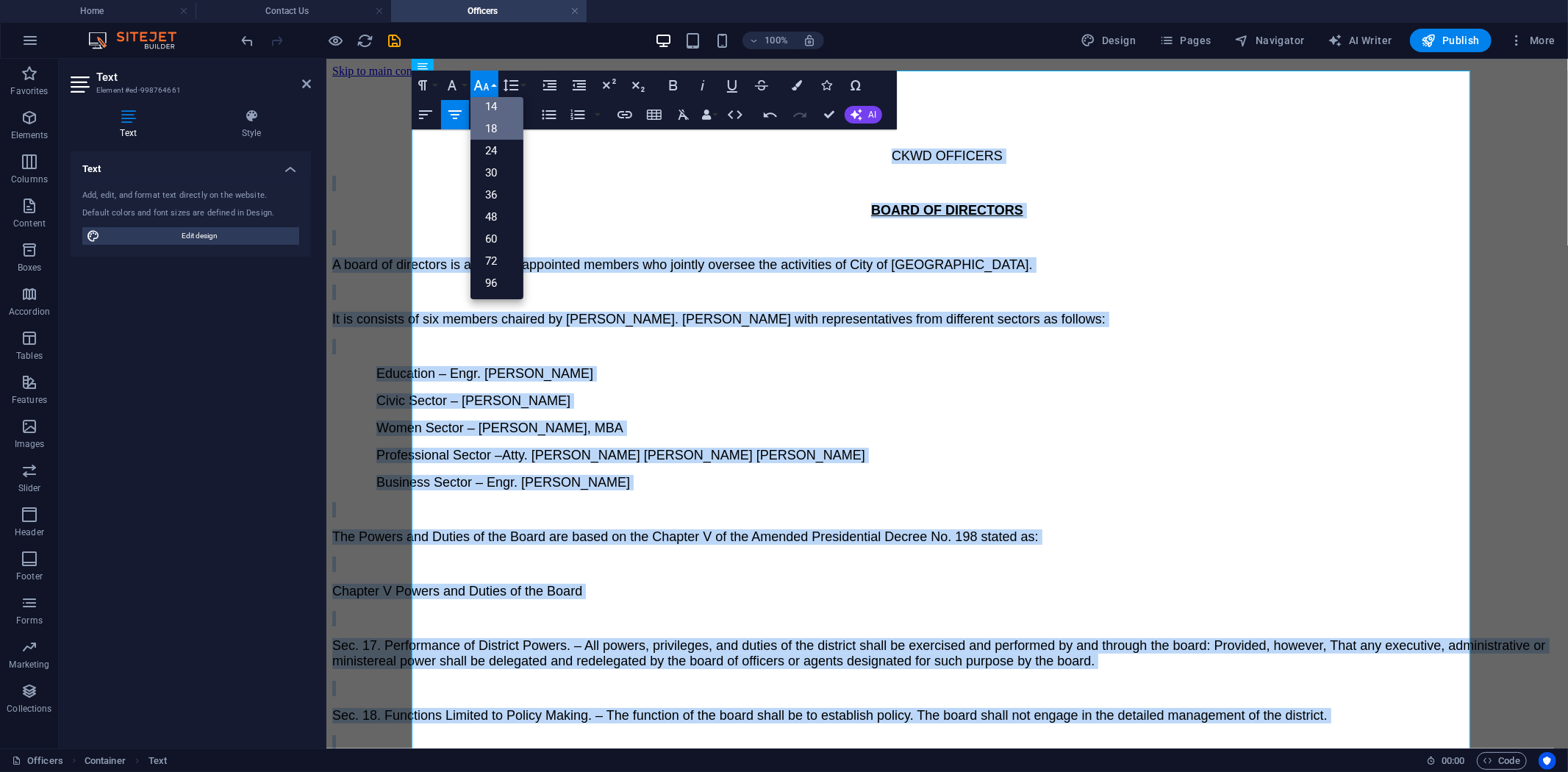
click at [498, 108] on link "14" at bounding box center [497, 106] width 53 height 22
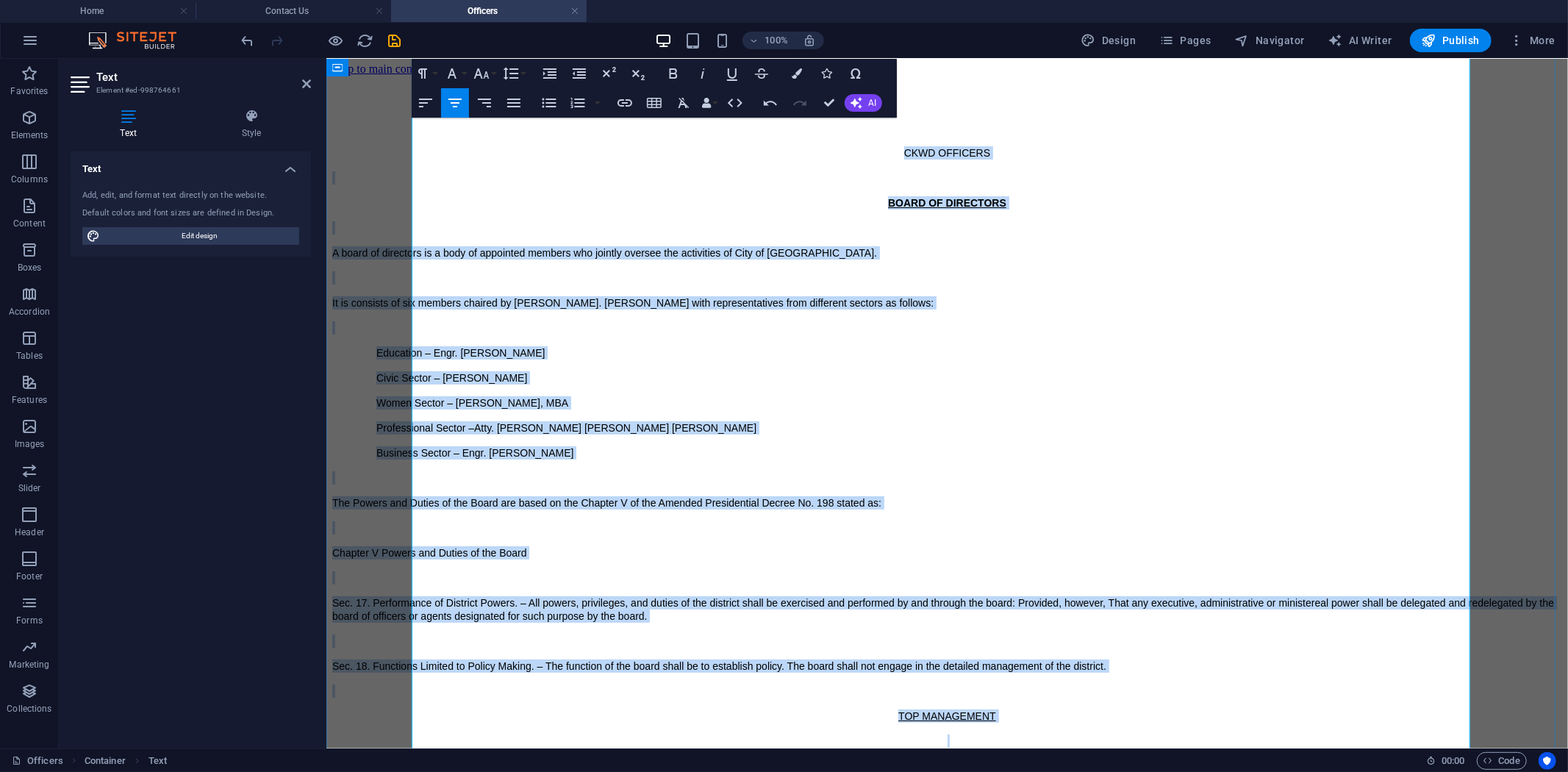
scroll to position [0, 0]
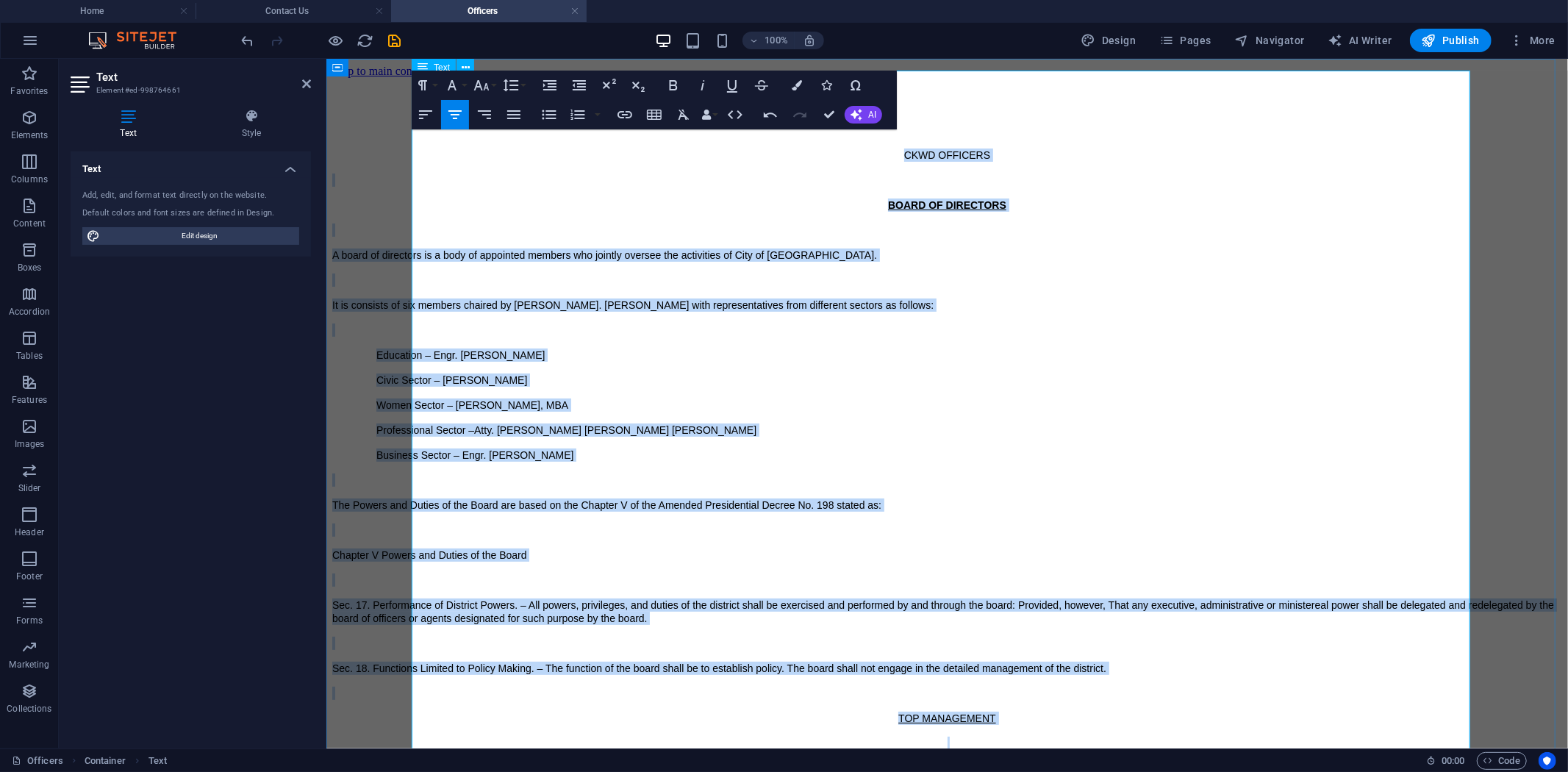
click at [734, 422] on p "Professional Sector –Atty. Elnathan Sonny Emilio" at bounding box center [968, 429] width 1185 height 13
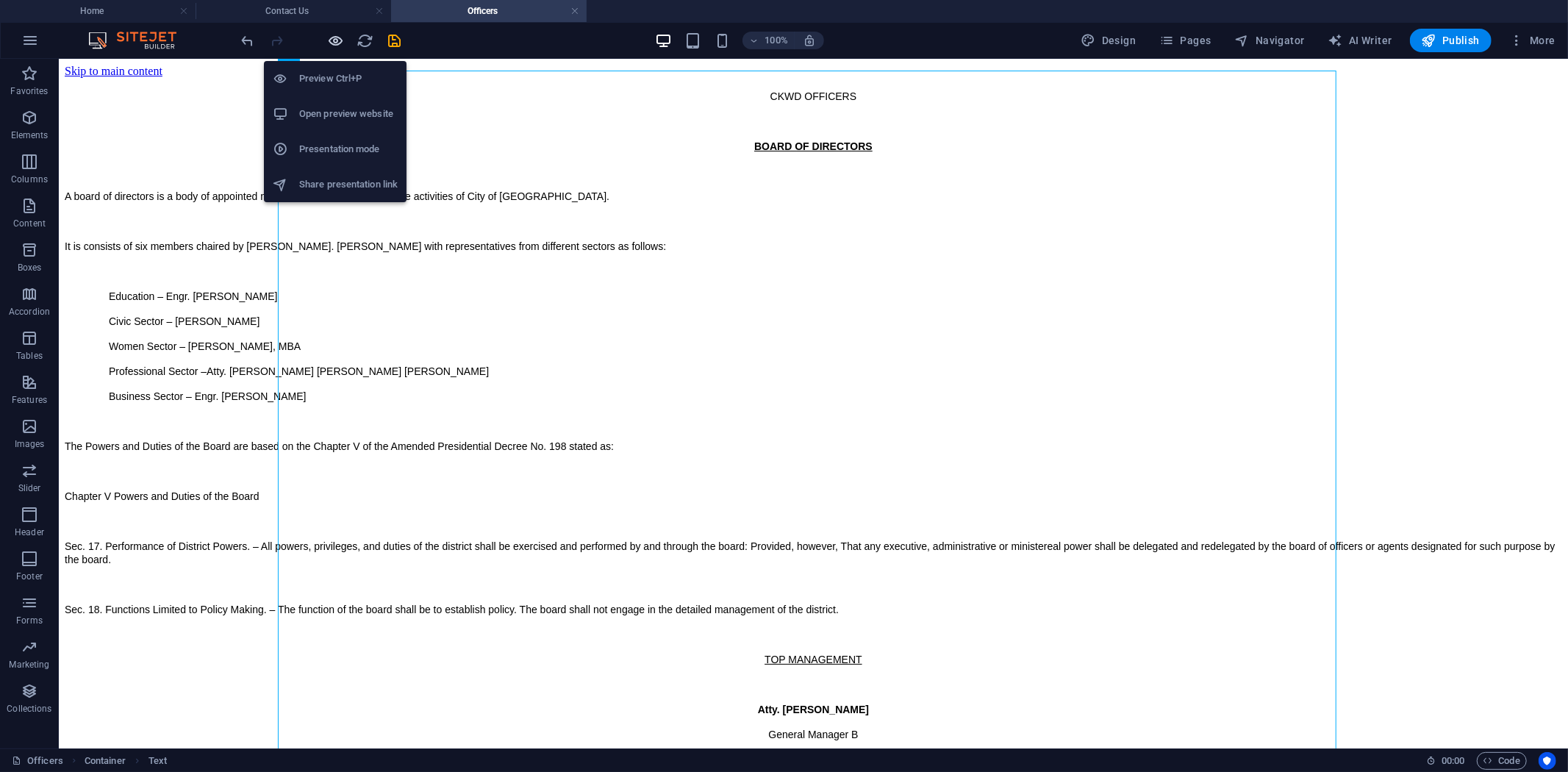
click at [332, 40] on icon "button" at bounding box center [336, 41] width 17 height 17
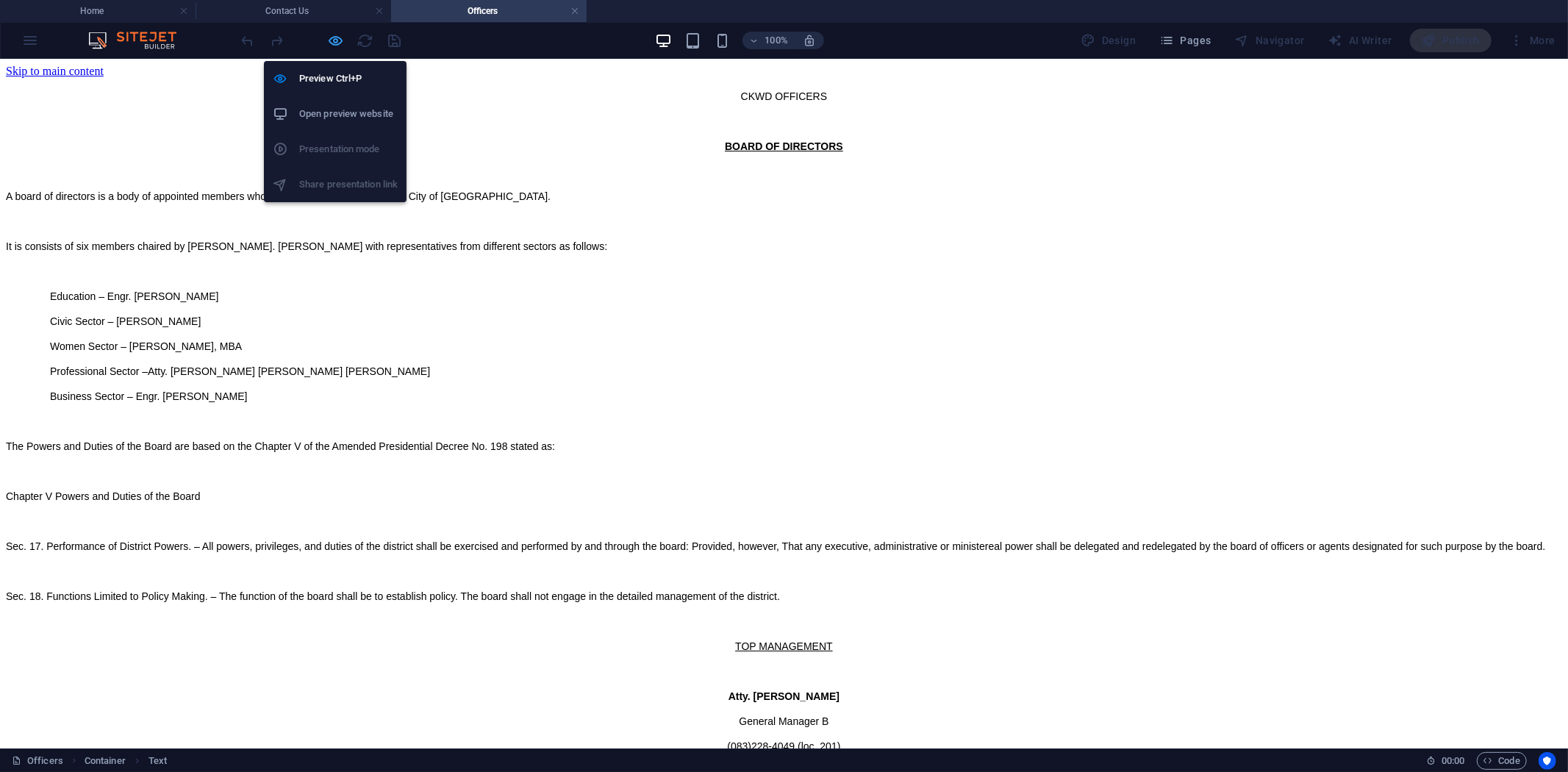
click at [340, 38] on icon "button" at bounding box center [336, 41] width 17 height 17
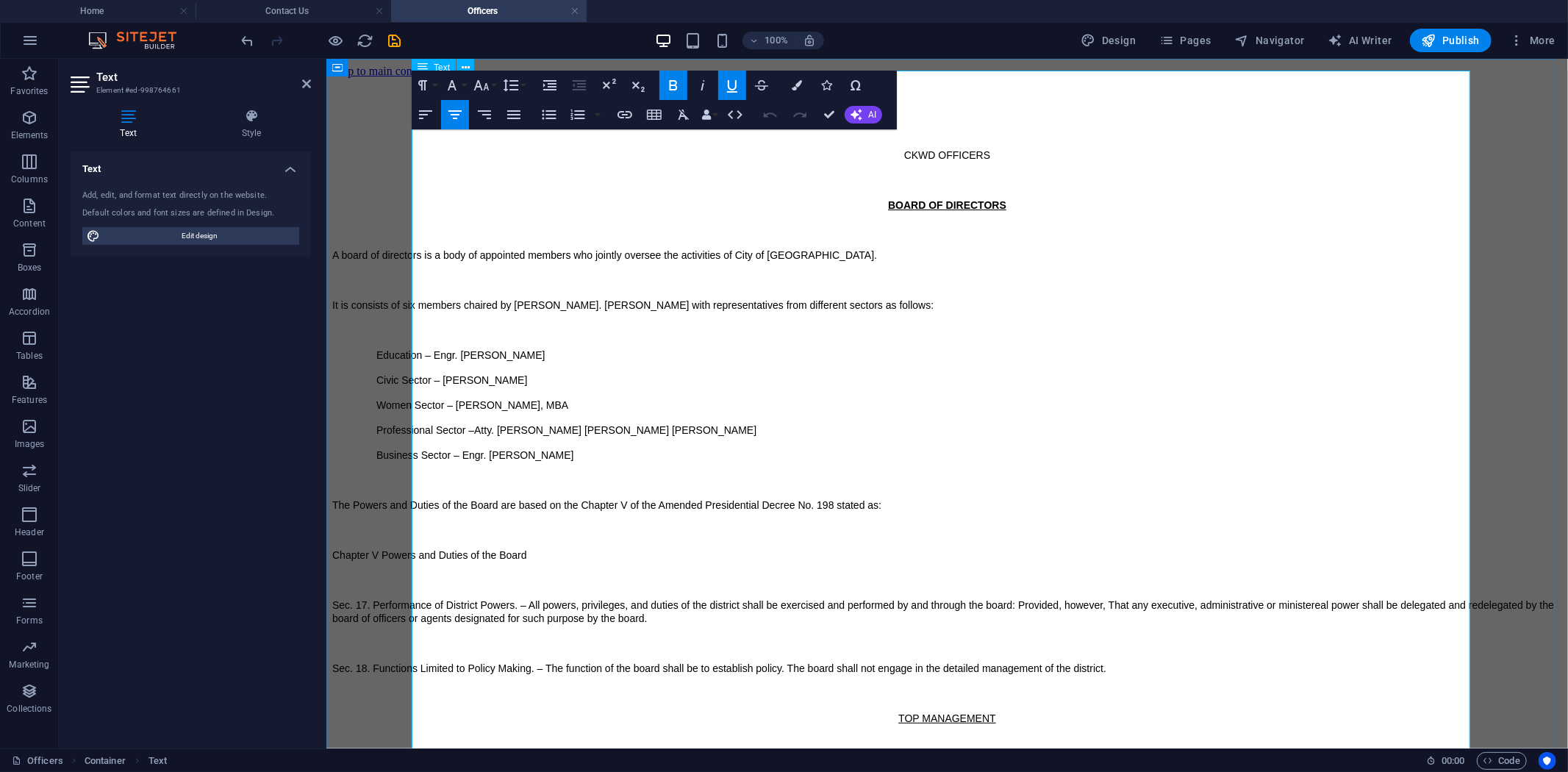
click at [692, 249] on span "A board of directors is a body of appointed members who jointly oversee the act…" at bounding box center [604, 254] width 545 height 11
click at [591, 273] on p at bounding box center [946, 280] width 1230 height 13
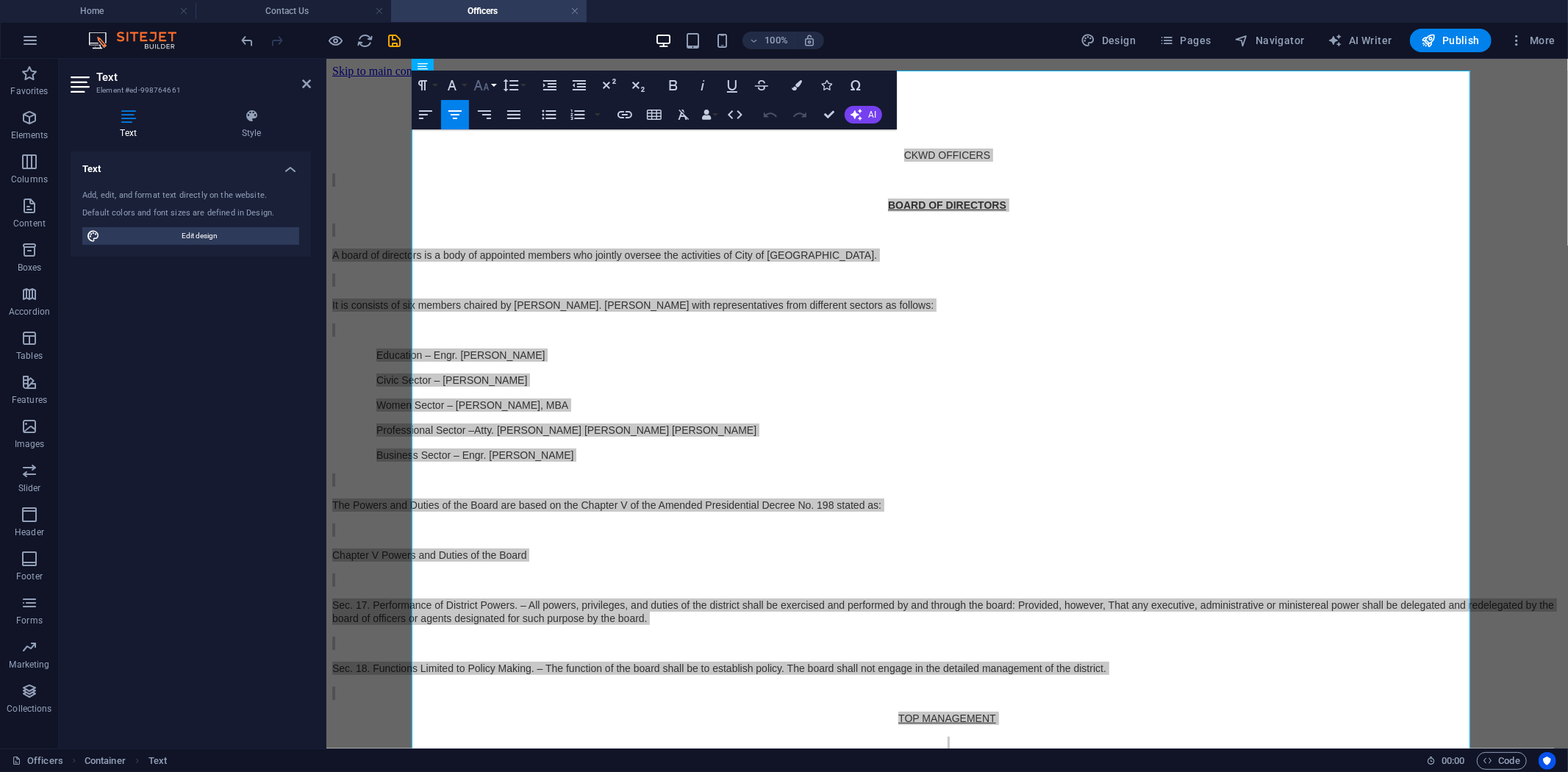
click at [490, 81] on button "Font Size" at bounding box center [485, 85] width 28 height 29
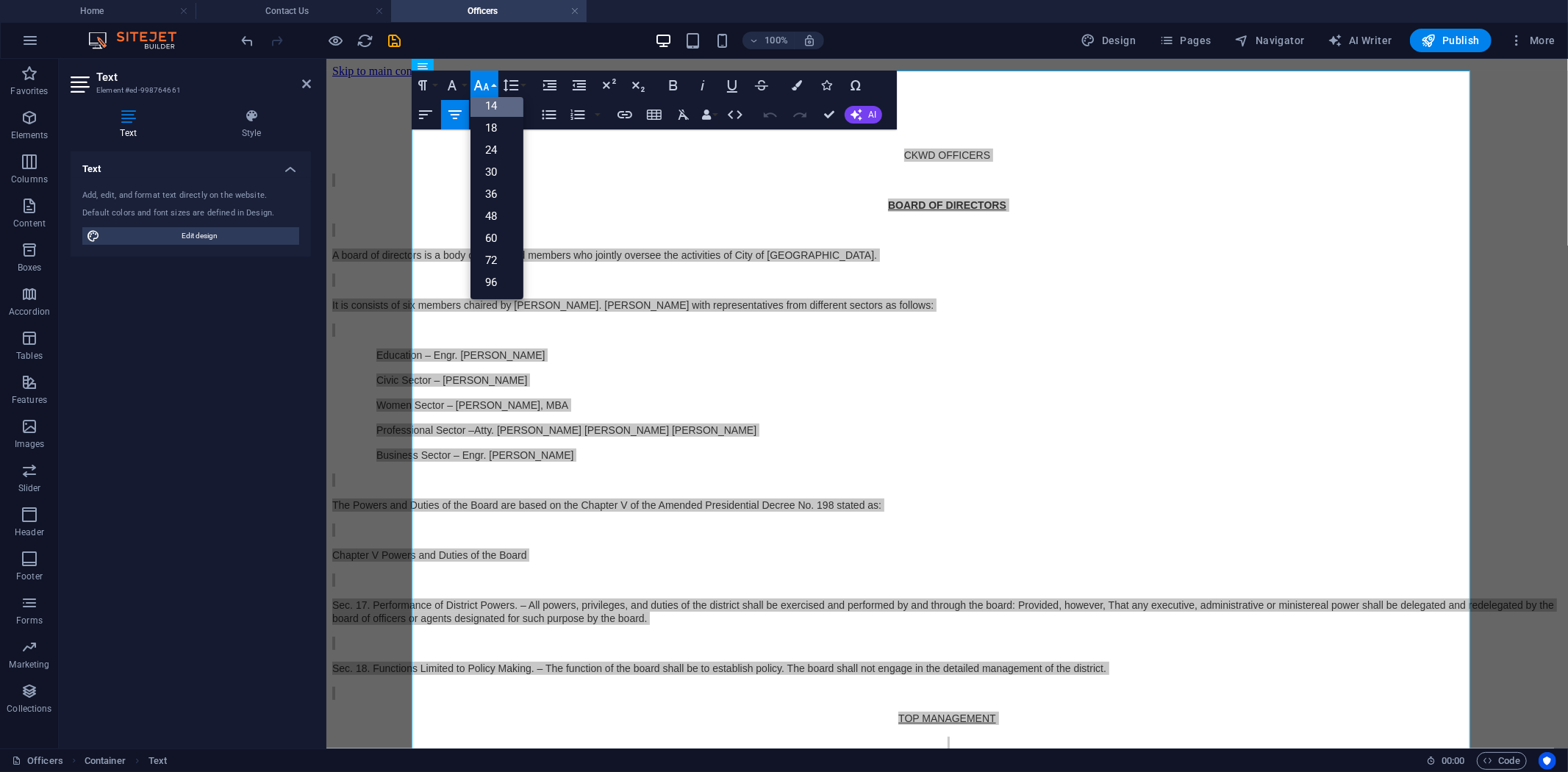
scroll to position [118, 0]
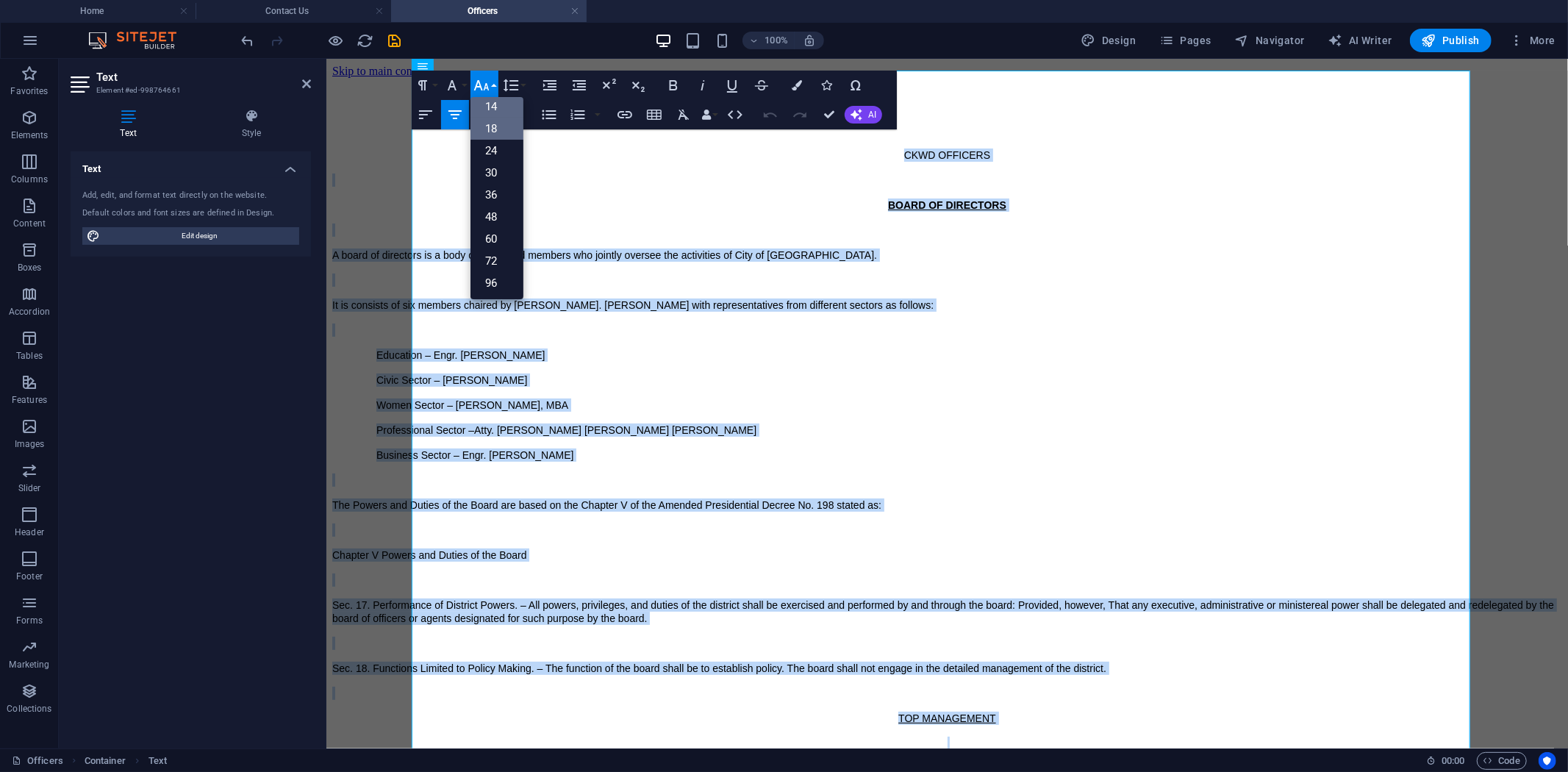
click at [502, 128] on link "18" at bounding box center [497, 129] width 53 height 22
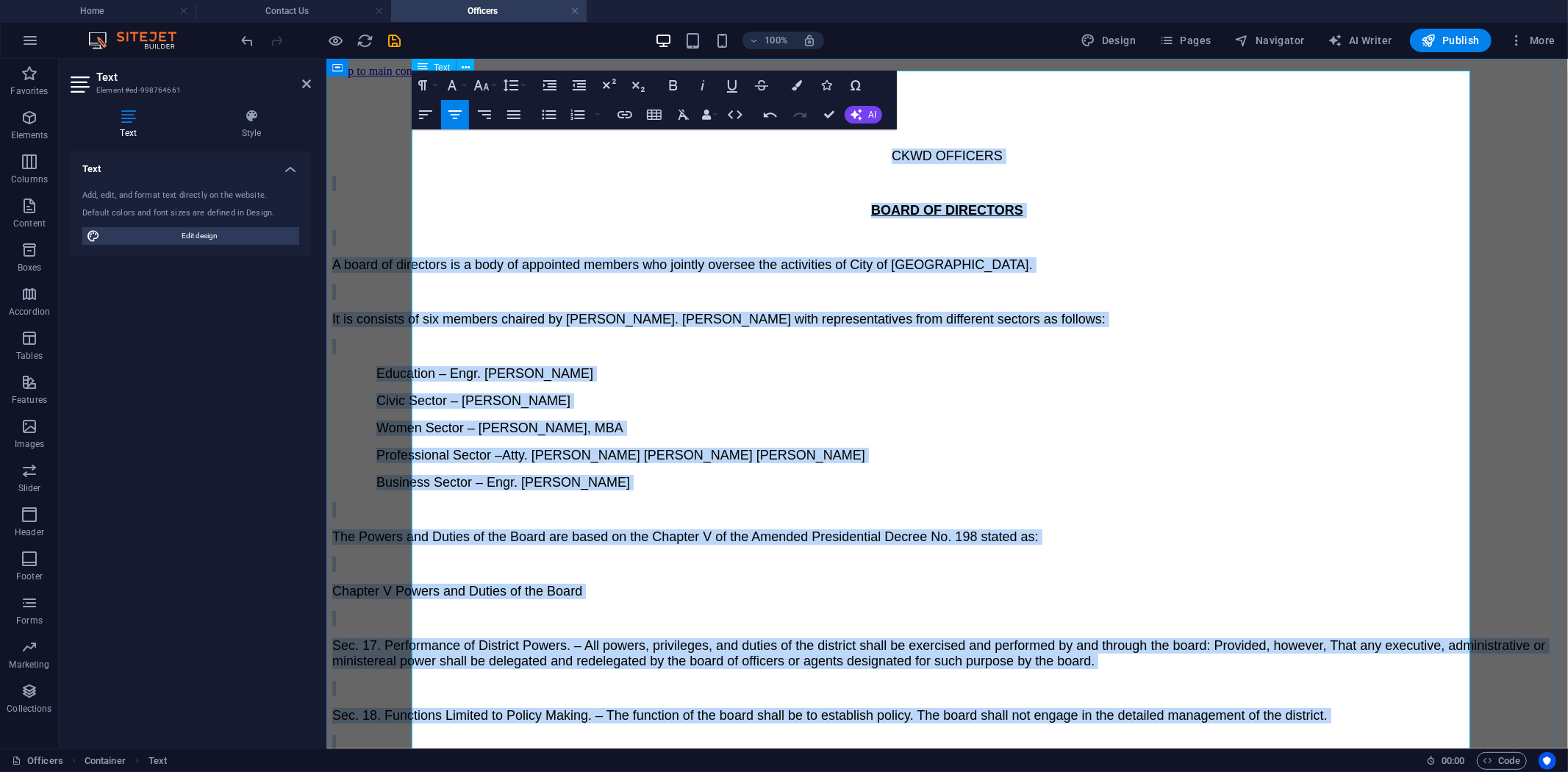
click at [930, 393] on p "Civic Sector – Carlo B. Ebeo" at bounding box center [968, 401] width 1185 height 15
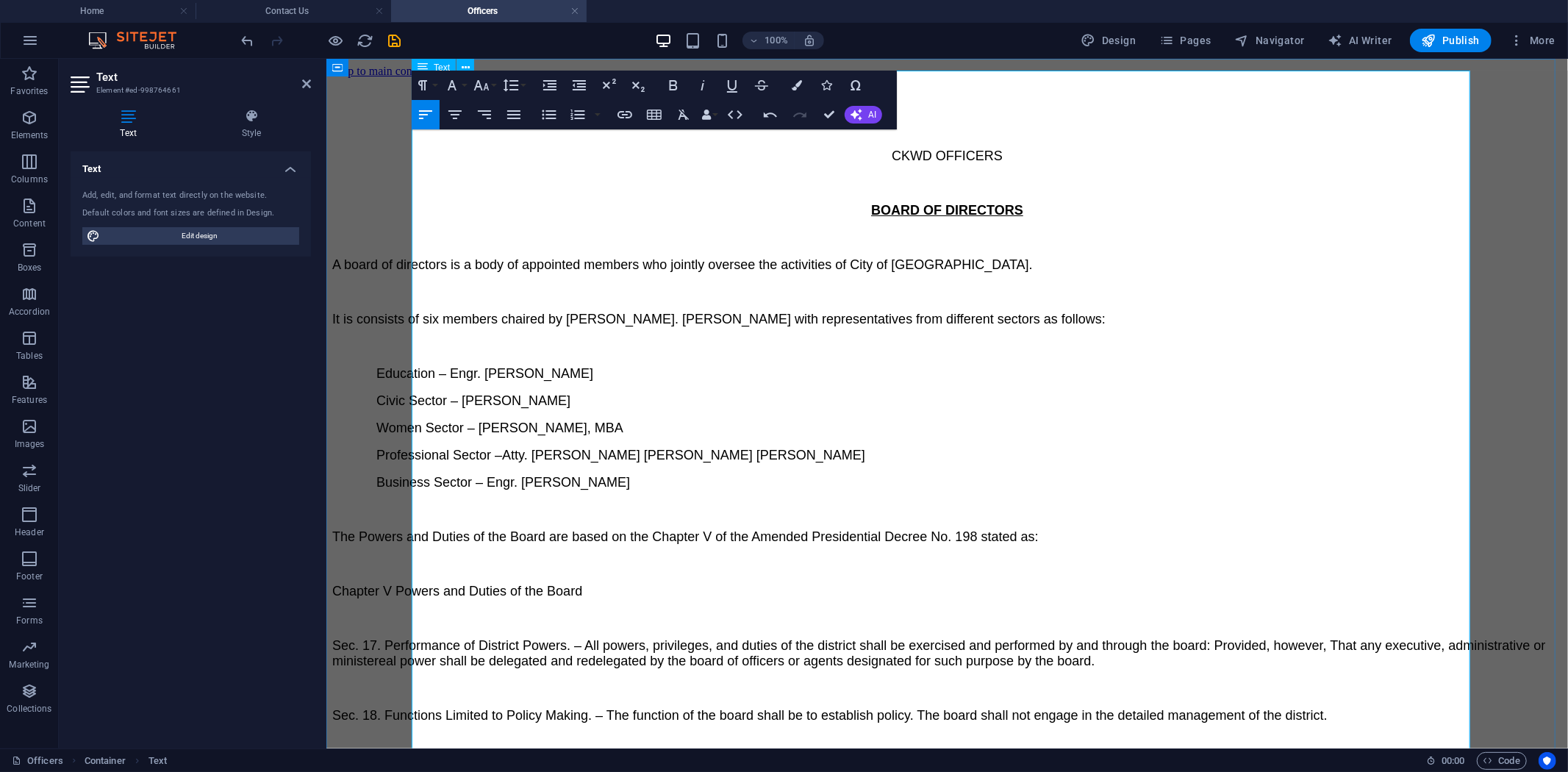
click at [929, 147] on span "CKWD OFFICERS" at bounding box center [946, 155] width 111 height 15
click at [493, 83] on button "Font Size" at bounding box center [485, 85] width 28 height 29
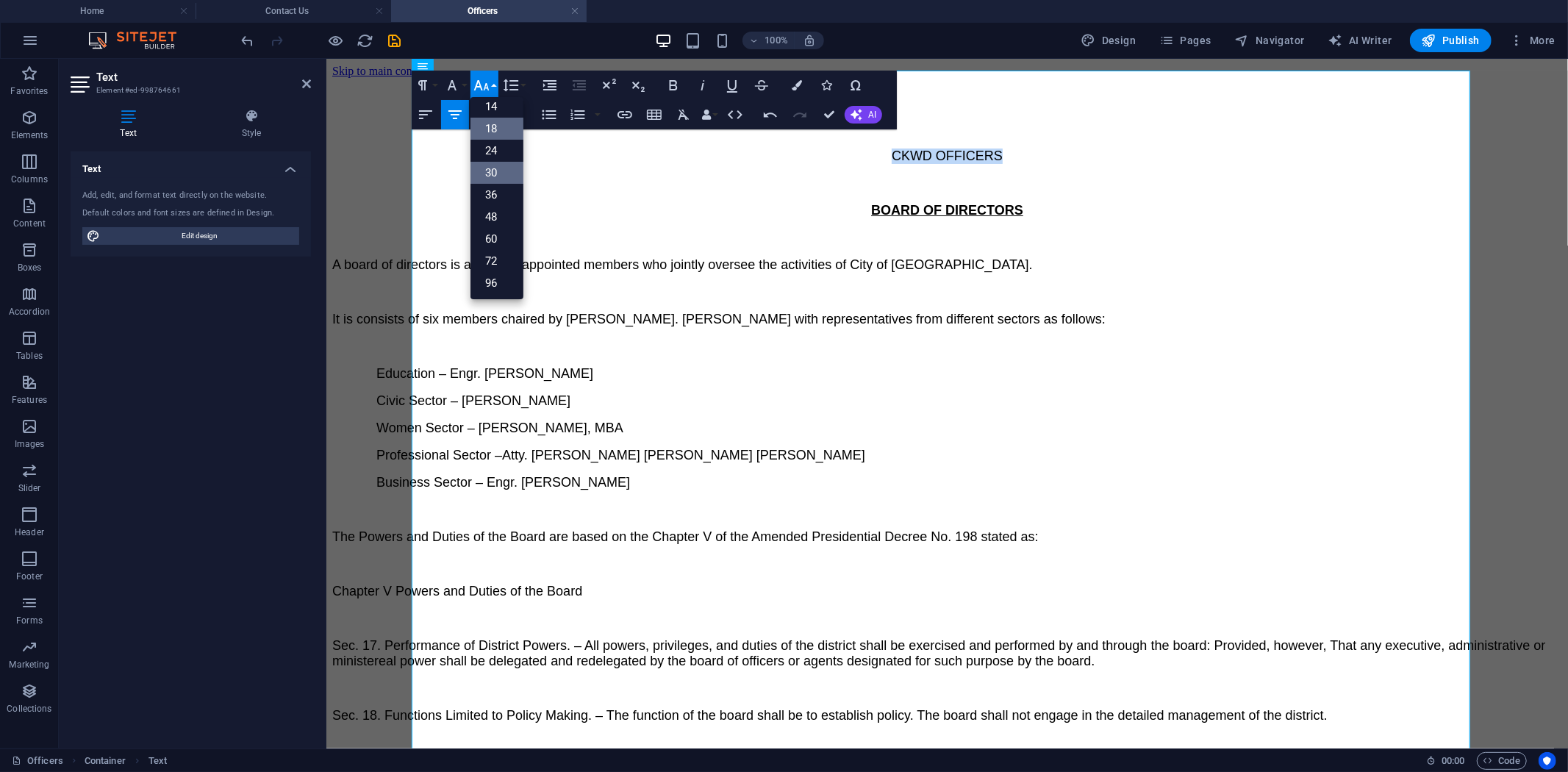
click at [498, 167] on link "30" at bounding box center [497, 172] width 53 height 22
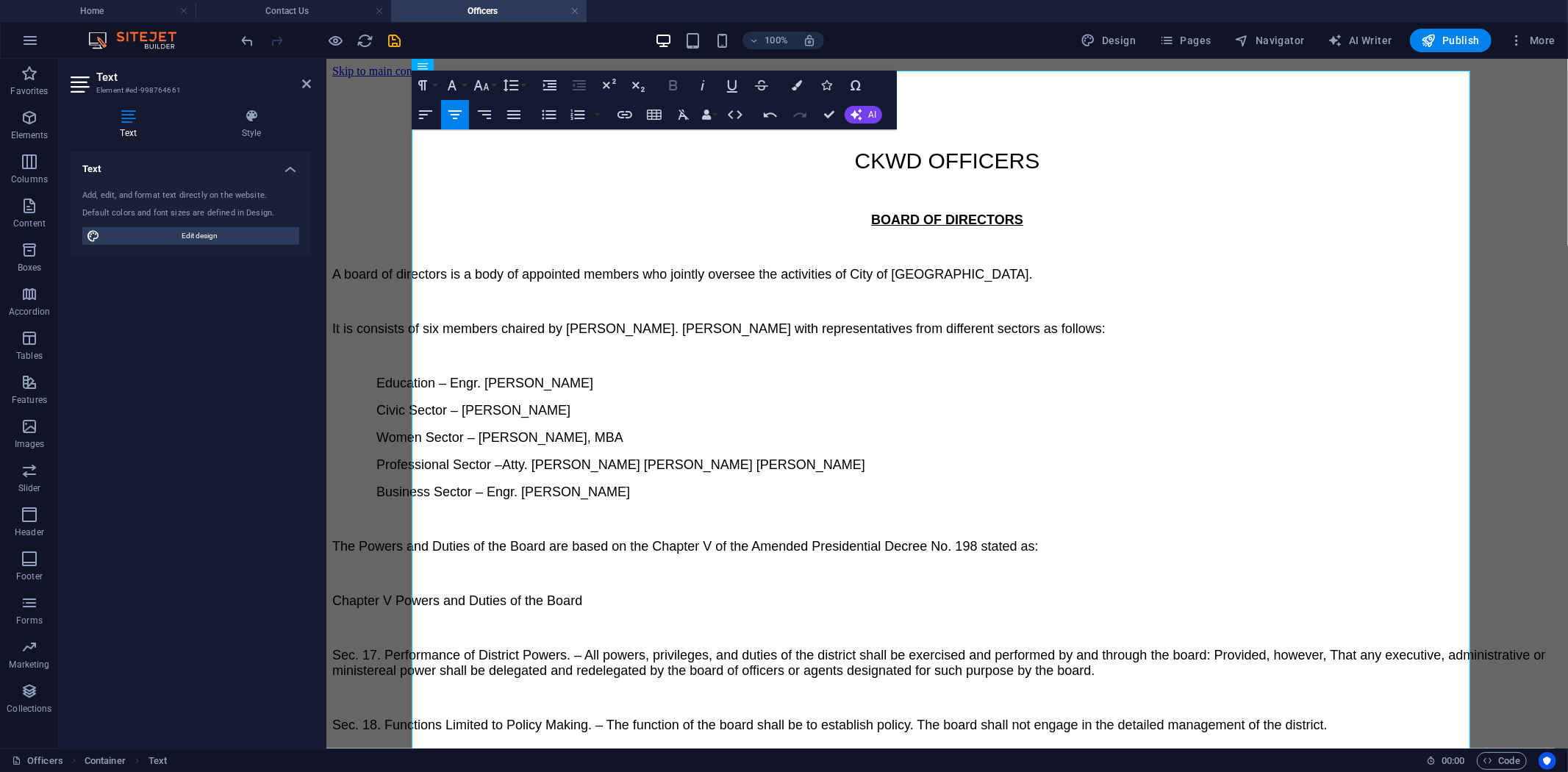
click at [673, 85] on icon "button" at bounding box center [673, 85] width 9 height 10
click at [886, 266] on span "A board of directors is a body of appointed members who jointly oversee the act…" at bounding box center [682, 274] width 701 height 15
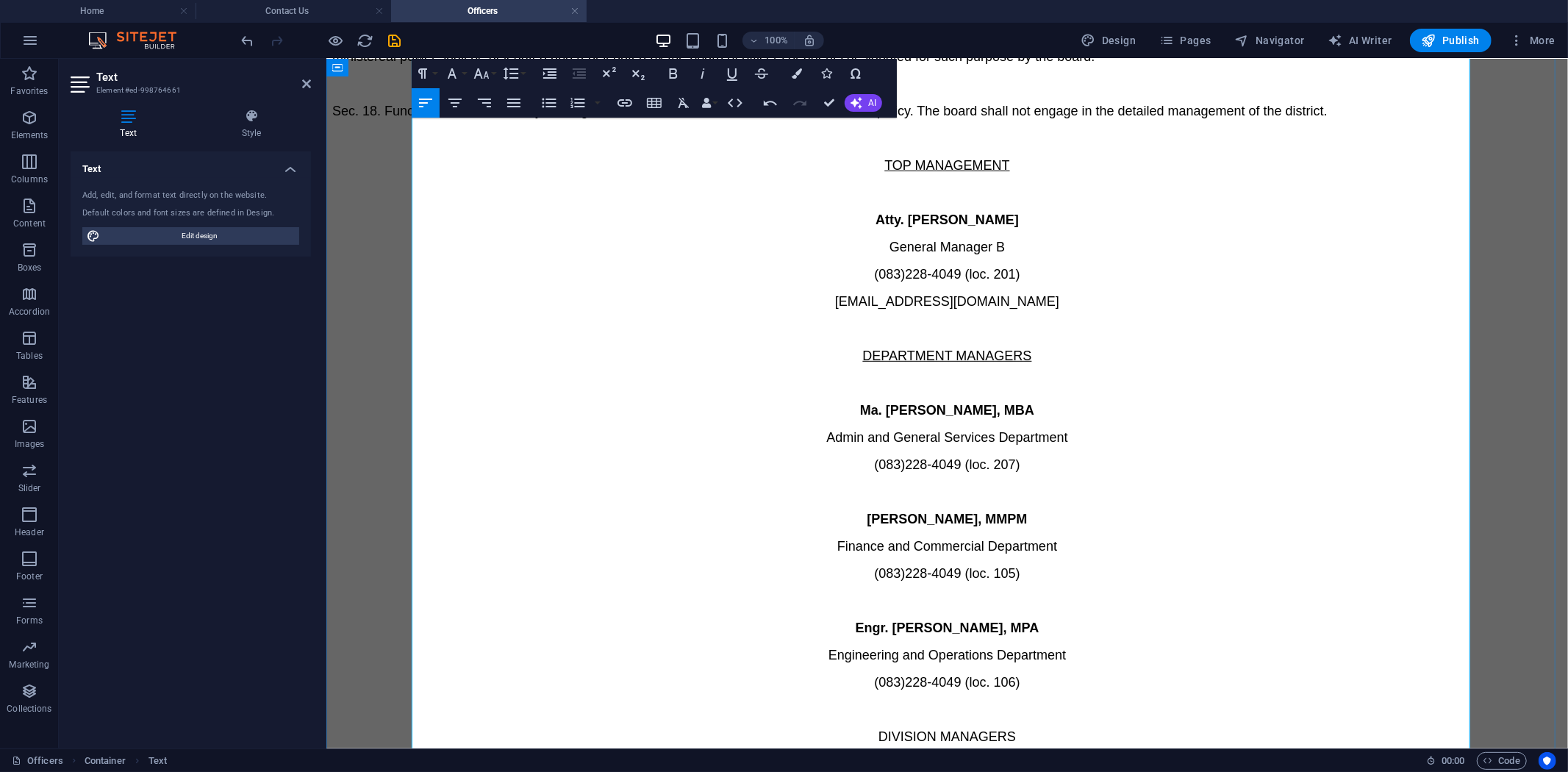
scroll to position [653, 0]
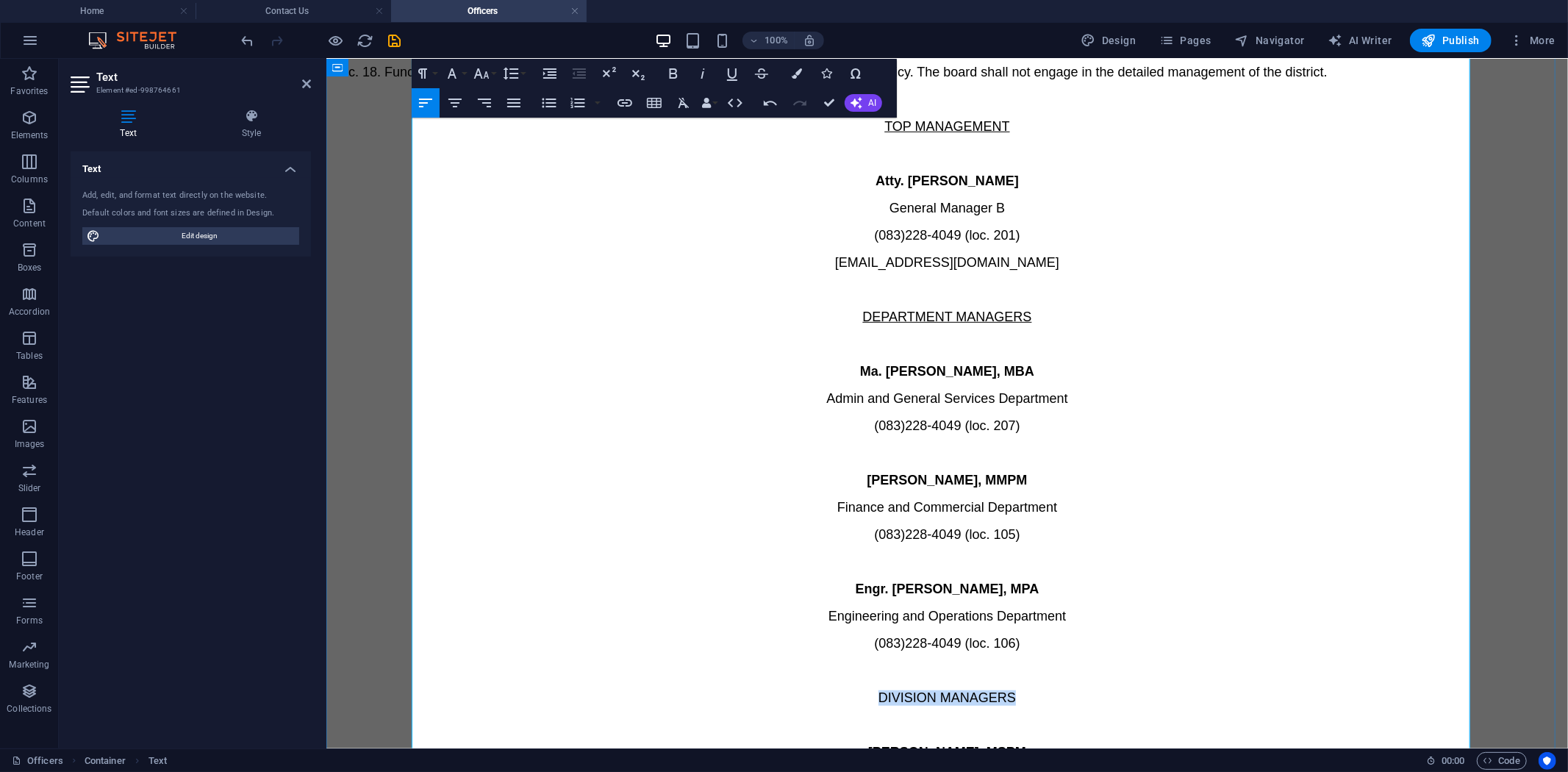
drag, startPoint x: 878, startPoint y: 436, endPoint x: 1015, endPoint y: 438, distance: 137.0
click at [1015, 690] on p "DIVISION MANAGERS" at bounding box center [946, 697] width 1230 height 15
click at [730, 77] on icon "button" at bounding box center [732, 73] width 18 height 18
click at [755, 581] on p "Engr. Jonathan Q. Gadayan, MPA" at bounding box center [946, 589] width 1230 height 15
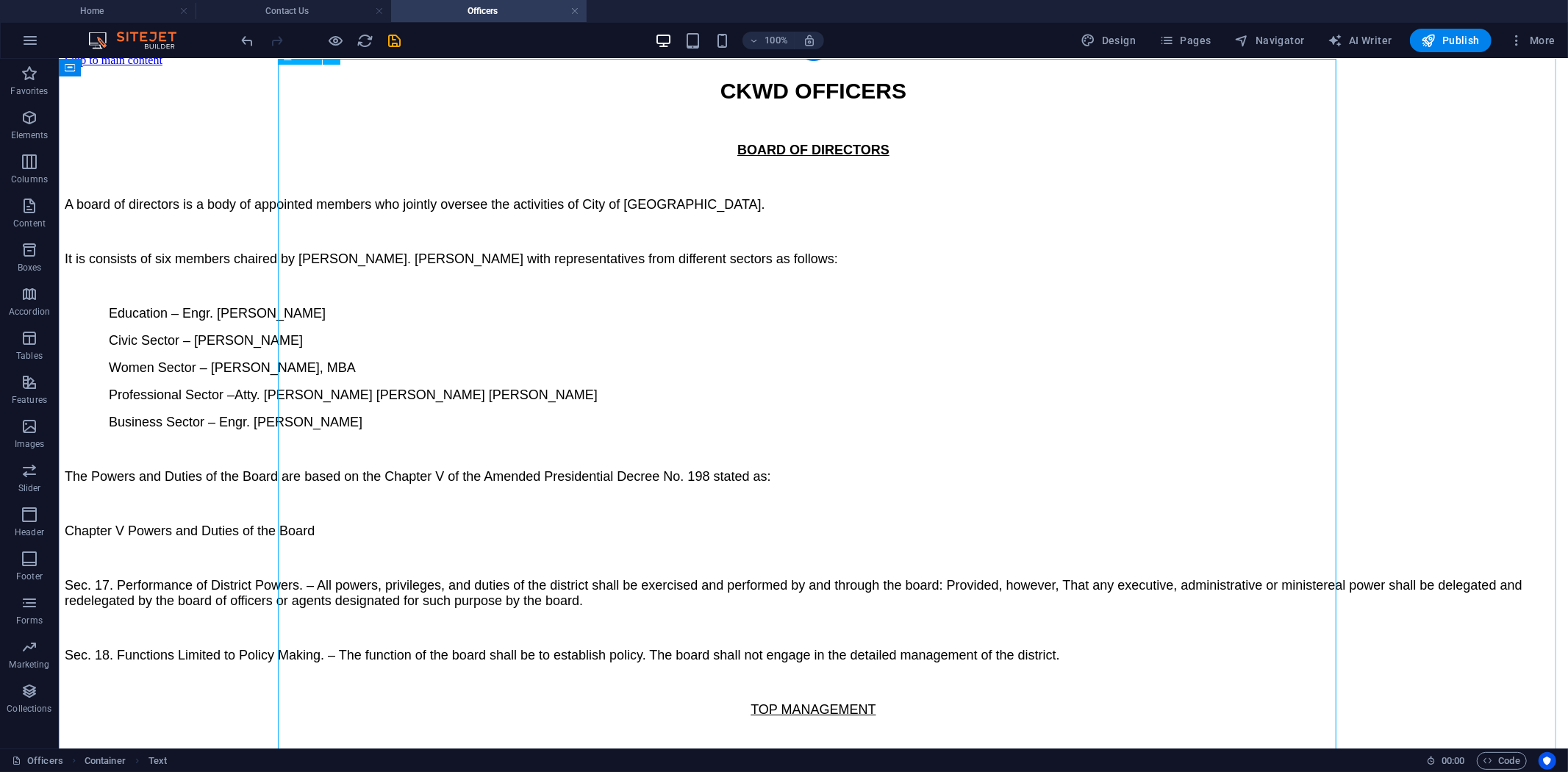
scroll to position [0, 0]
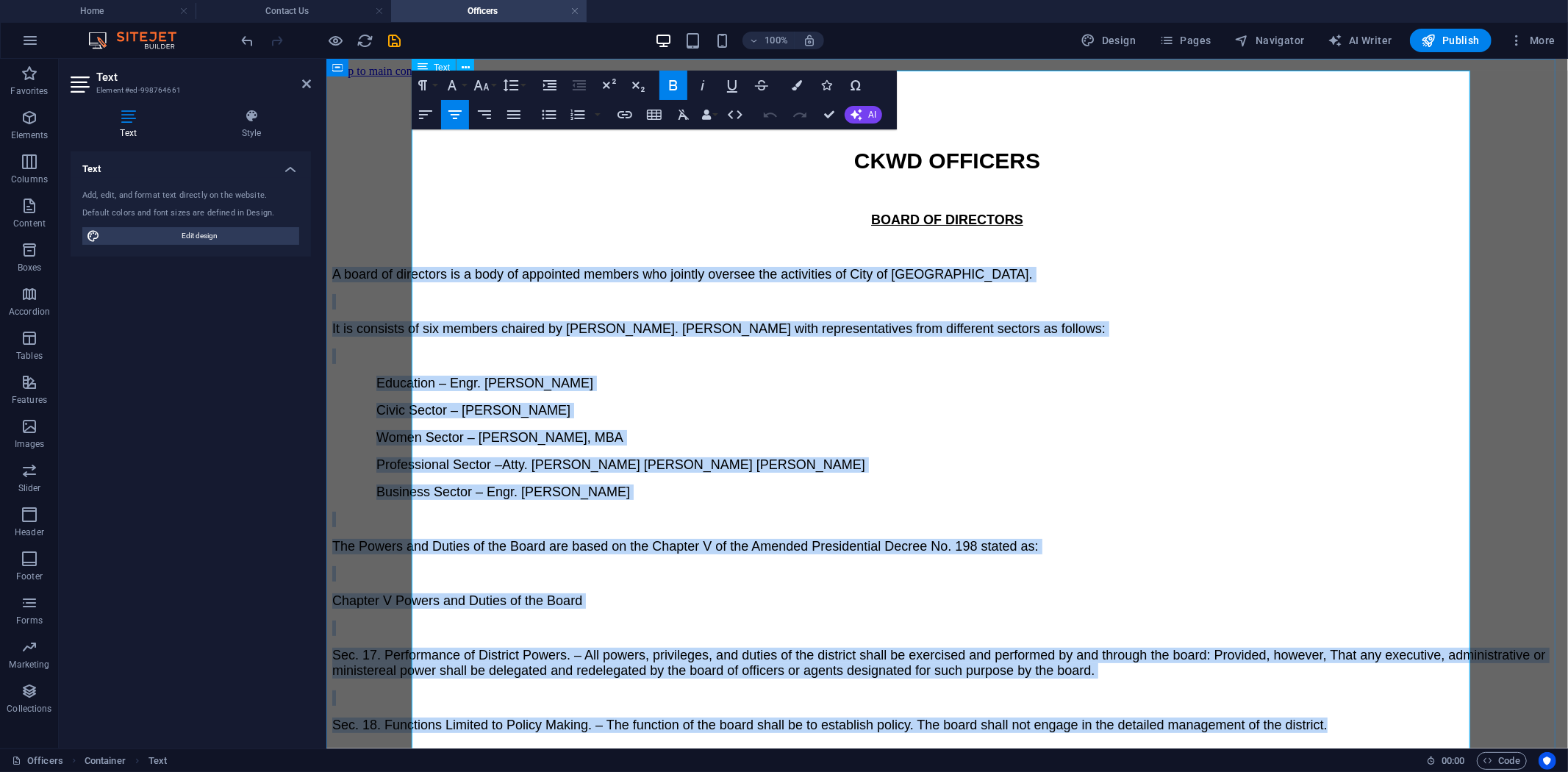
drag, startPoint x: 413, startPoint y: 233, endPoint x: 1420, endPoint y: 609, distance: 1074.9
click at [547, 79] on icon "button" at bounding box center [550, 85] width 18 height 18
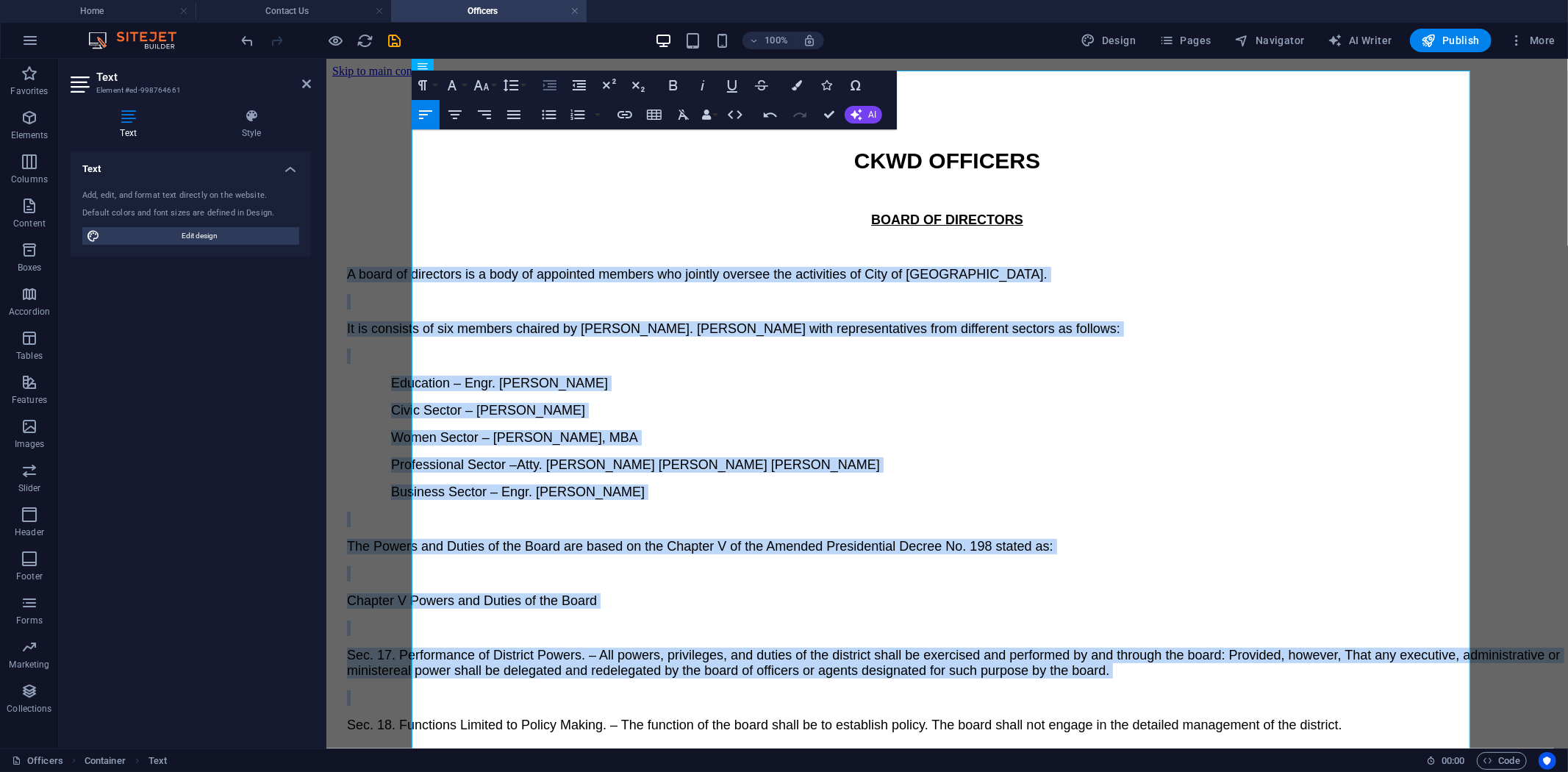
click at [548, 81] on icon "button" at bounding box center [550, 85] width 13 height 10
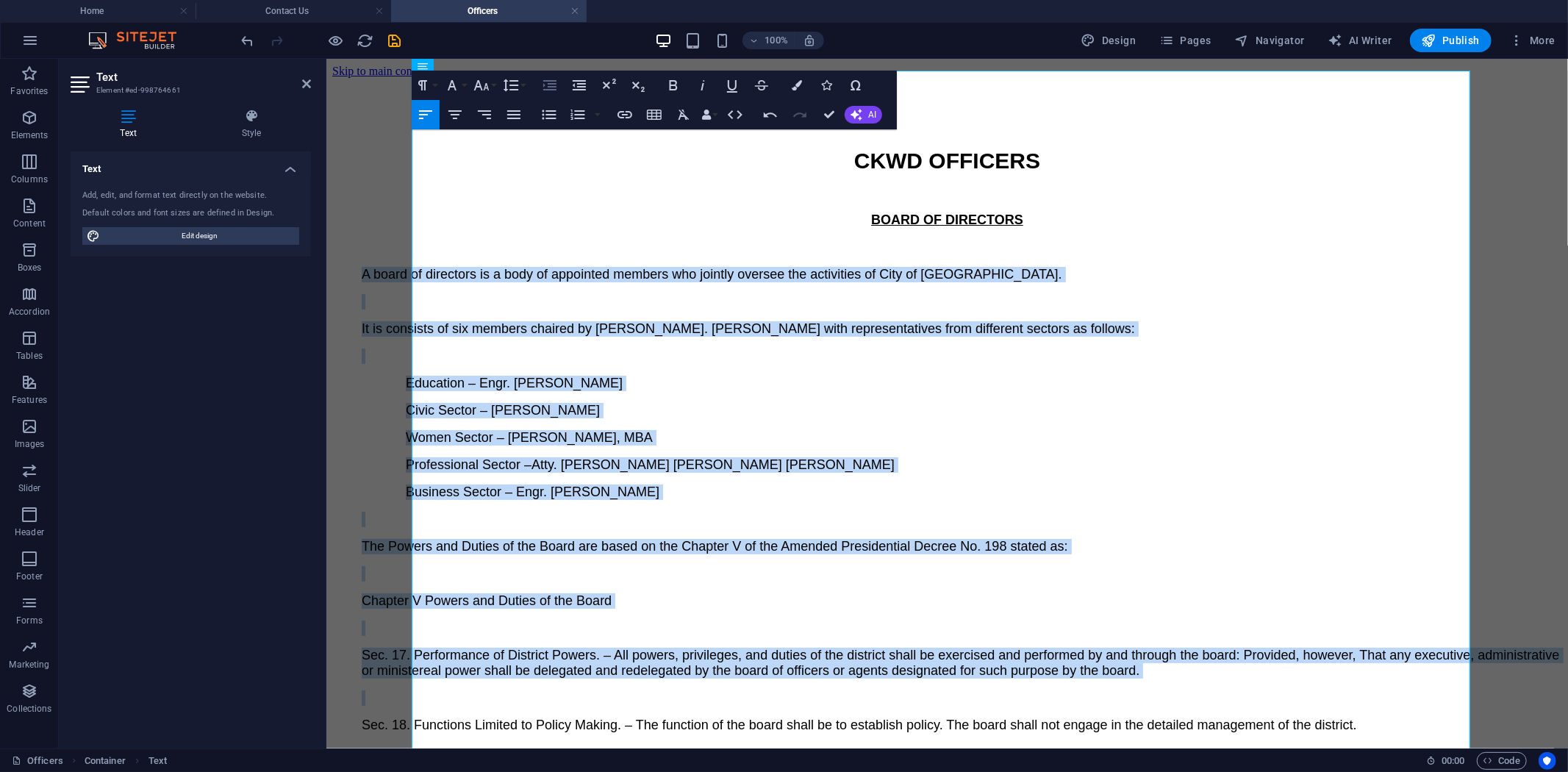
click at [548, 81] on icon "button" at bounding box center [550, 85] width 13 height 10
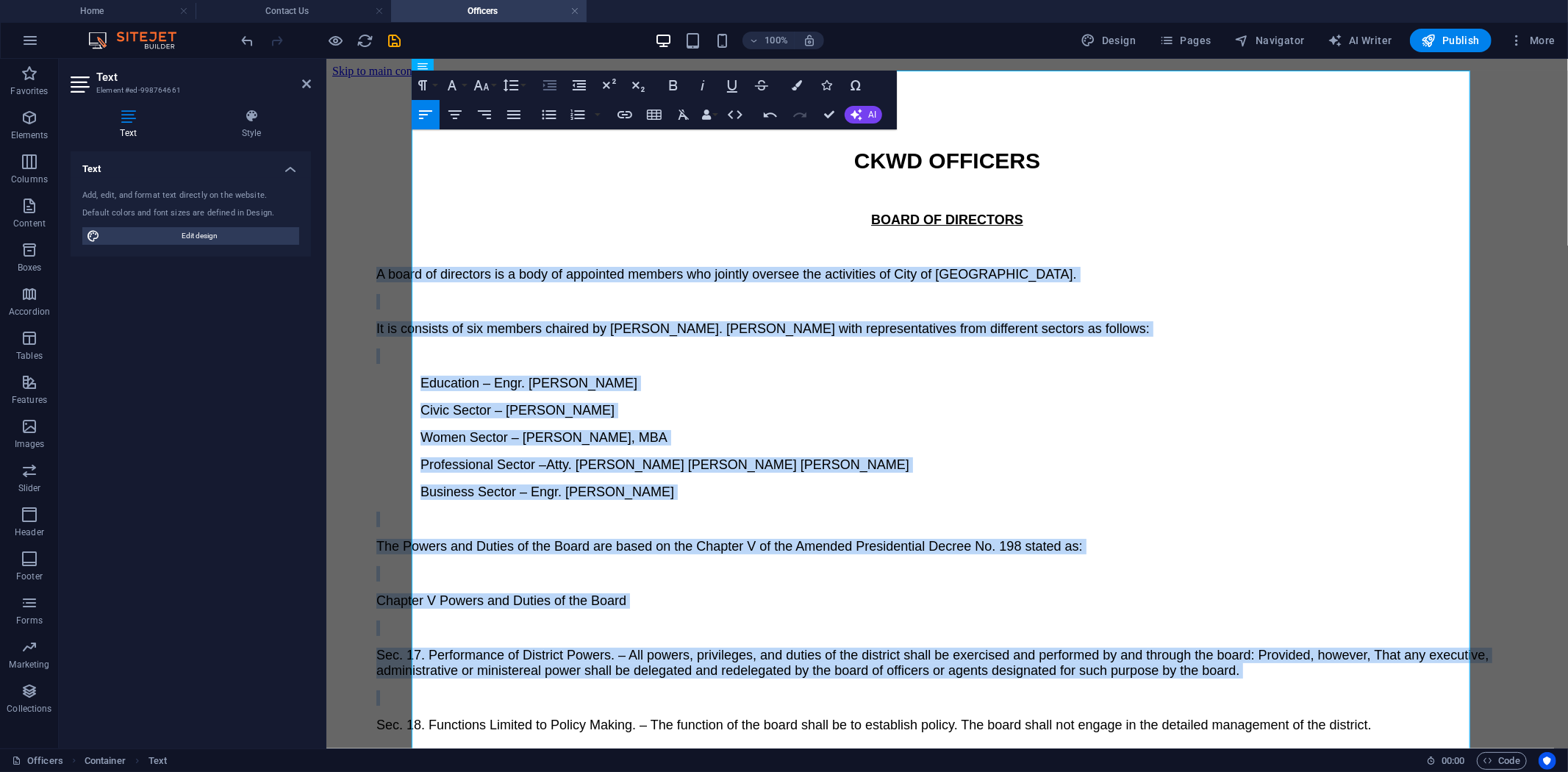
click at [550, 81] on icon "button" at bounding box center [550, 85] width 13 height 10
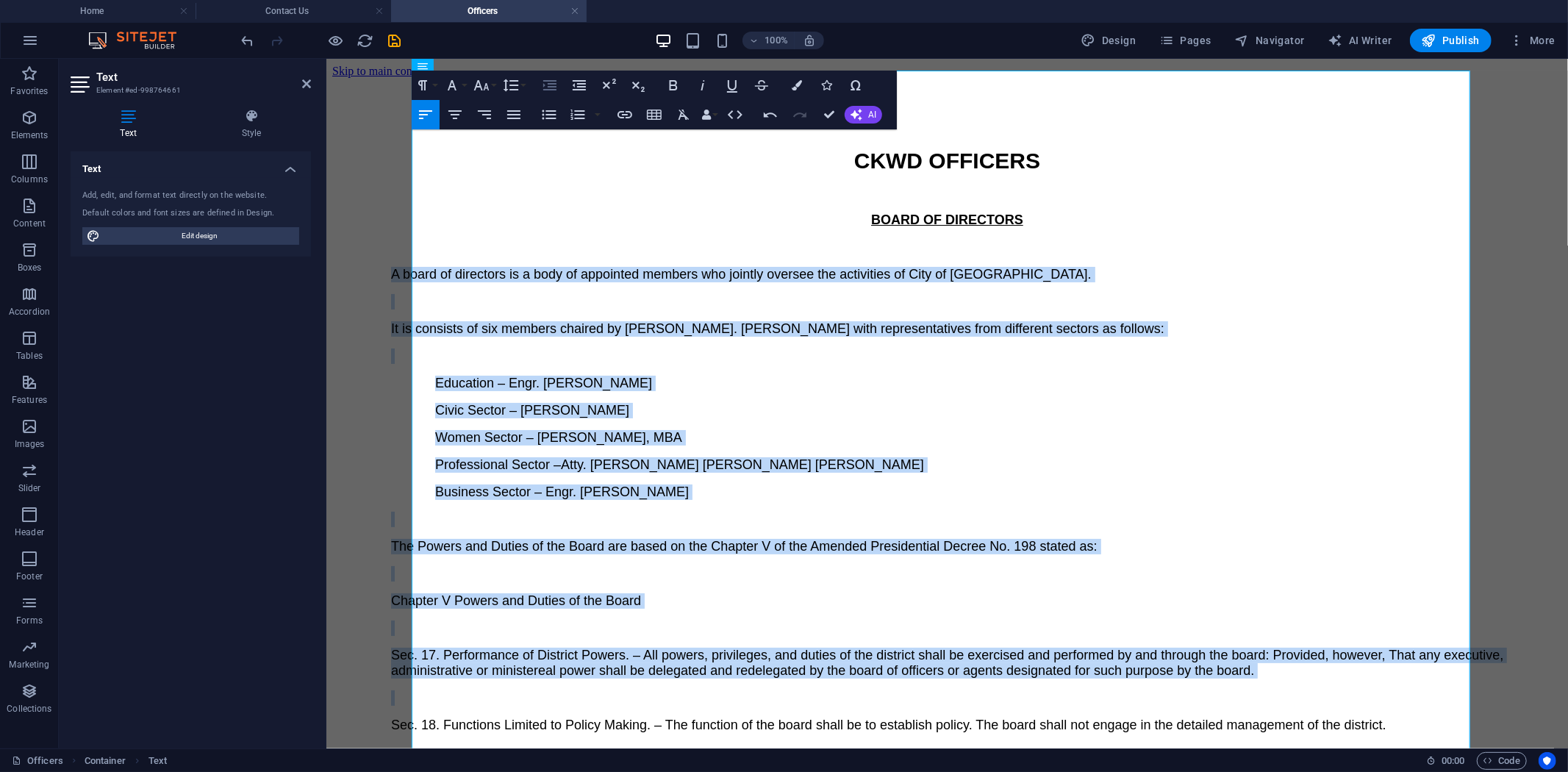
click at [550, 81] on icon "button" at bounding box center [550, 85] width 13 height 10
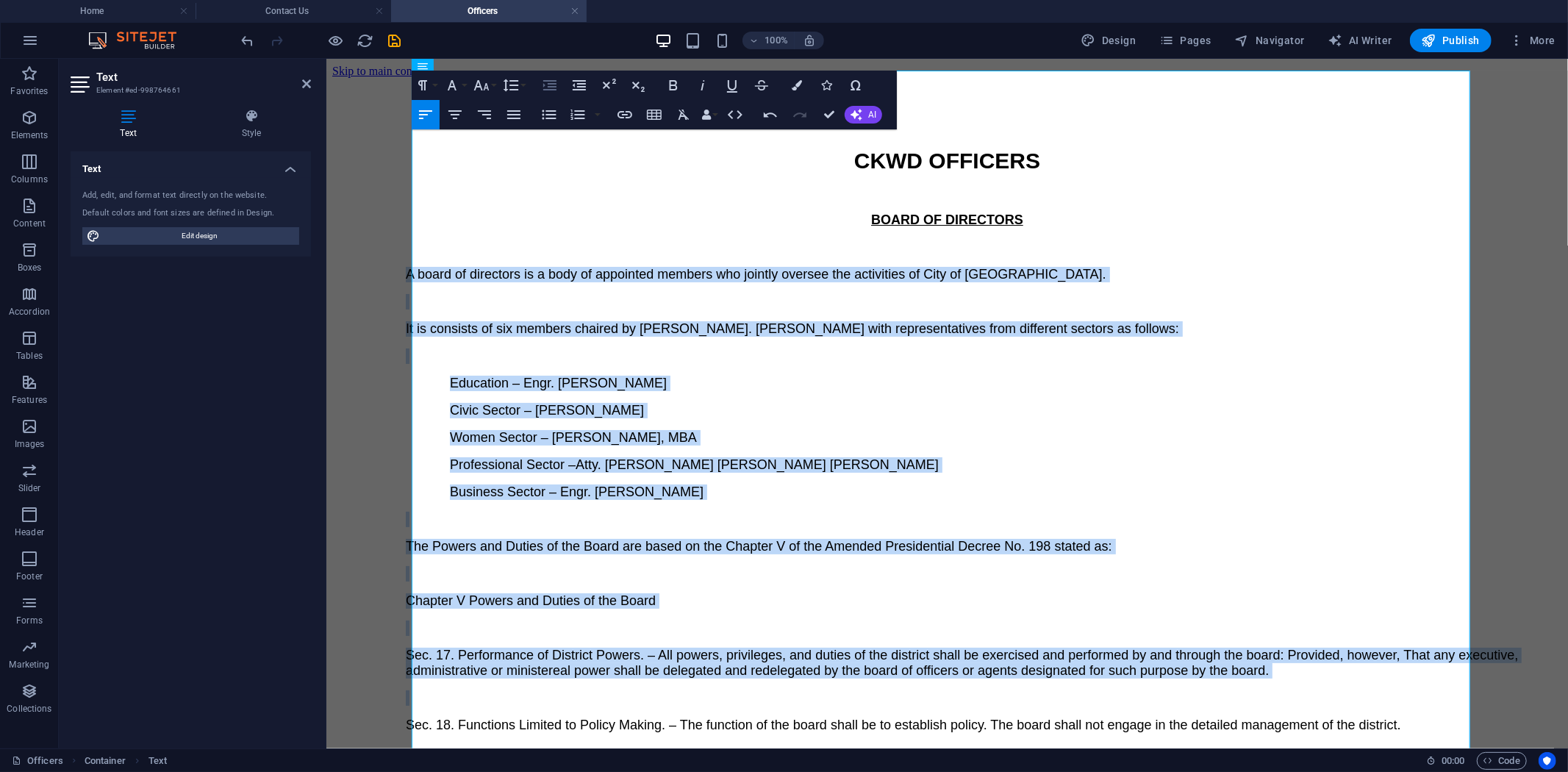
click at [552, 81] on icon "button" at bounding box center [550, 85] width 13 height 10
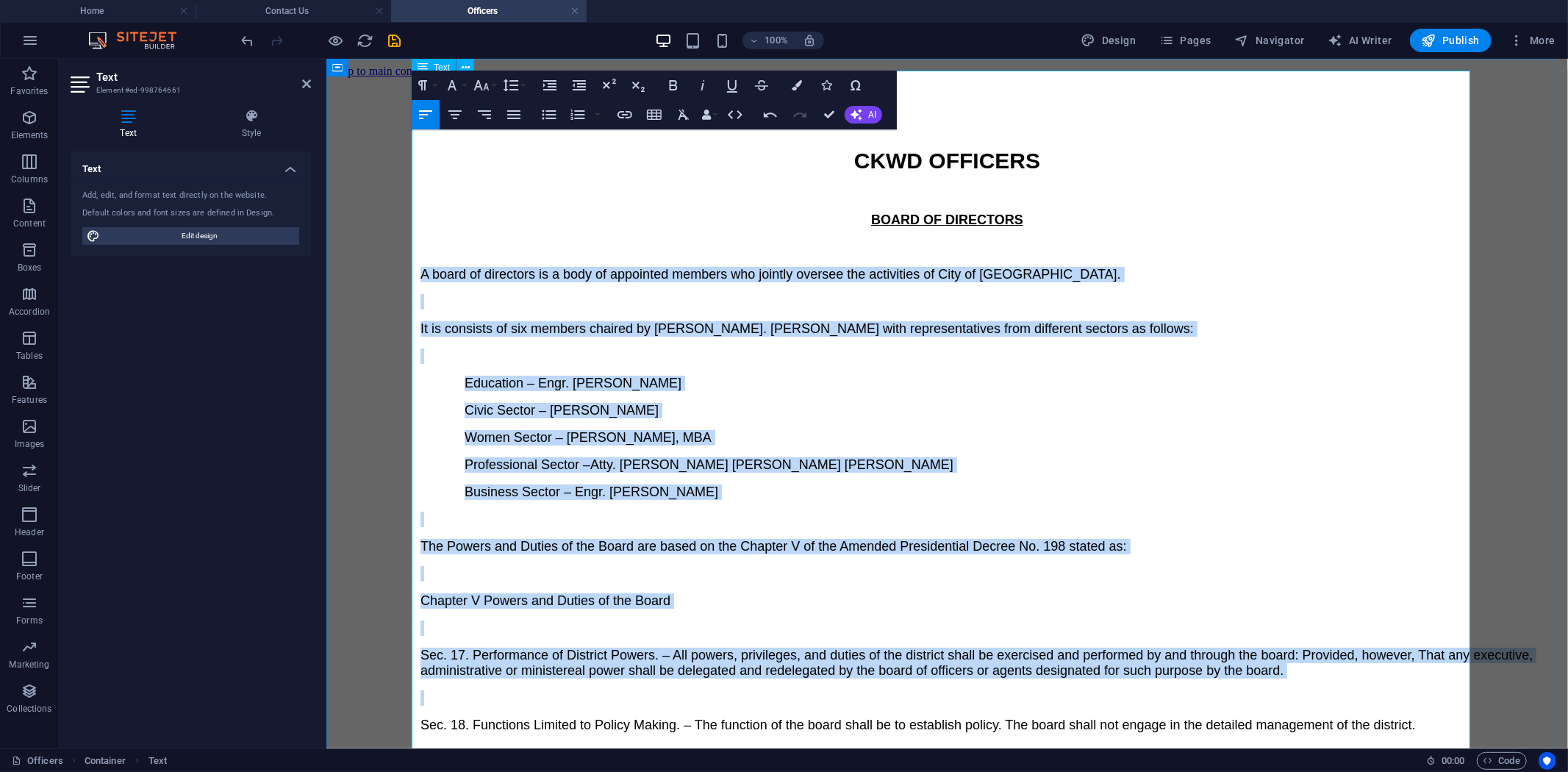
click at [855, 429] on p "Women Sector – Rosario E. Ruiz, MBA" at bounding box center [1013, 437] width 1098 height 15
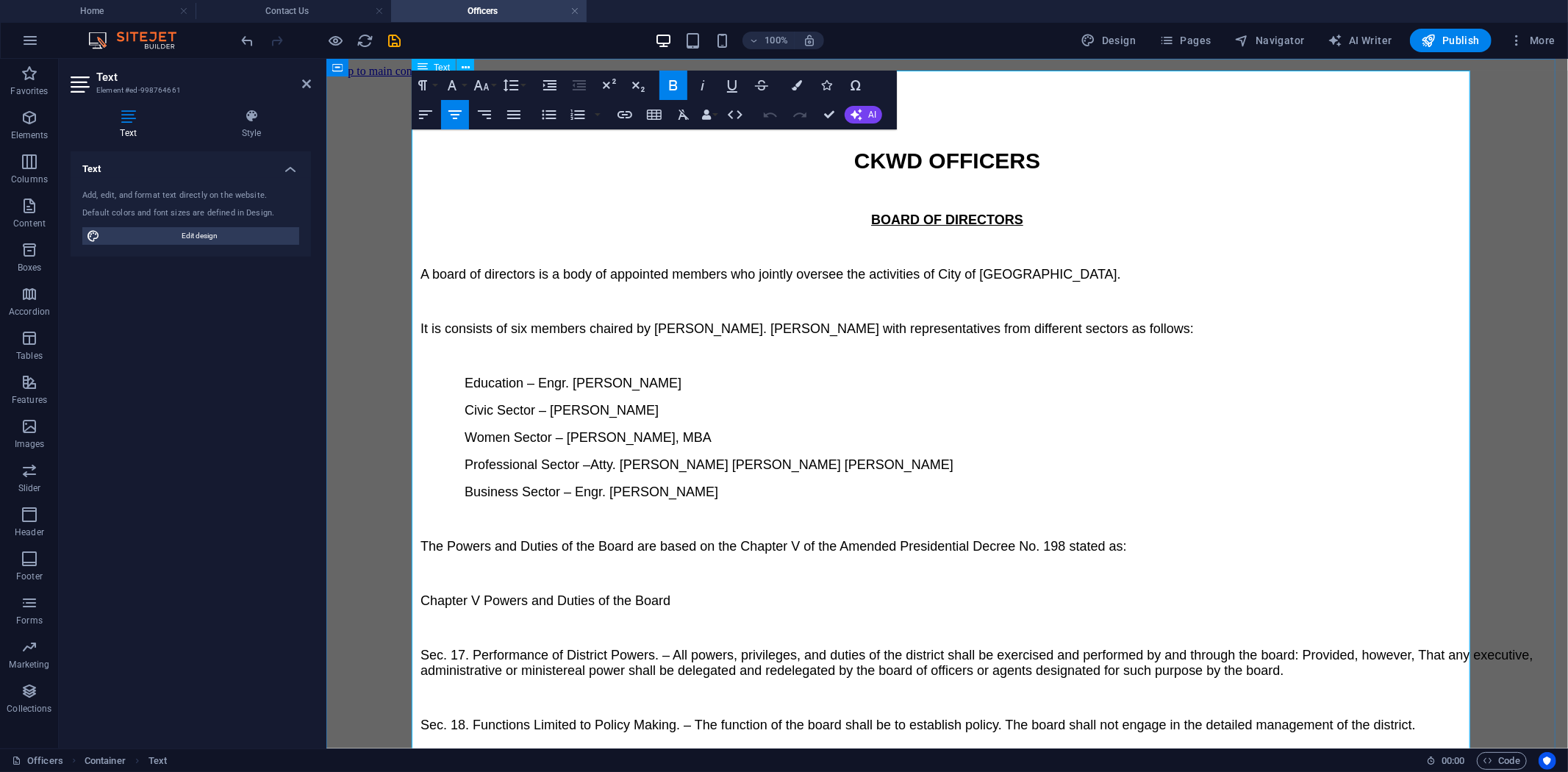
drag, startPoint x: 618, startPoint y: 319, endPoint x: 772, endPoint y: 327, distance: 154.2
click at [772, 375] on p "Education – Engr. Danilo B. Araquil" at bounding box center [1013, 383] width 1098 height 15
click at [464, 84] on button "Font Family" at bounding box center [455, 85] width 28 height 29
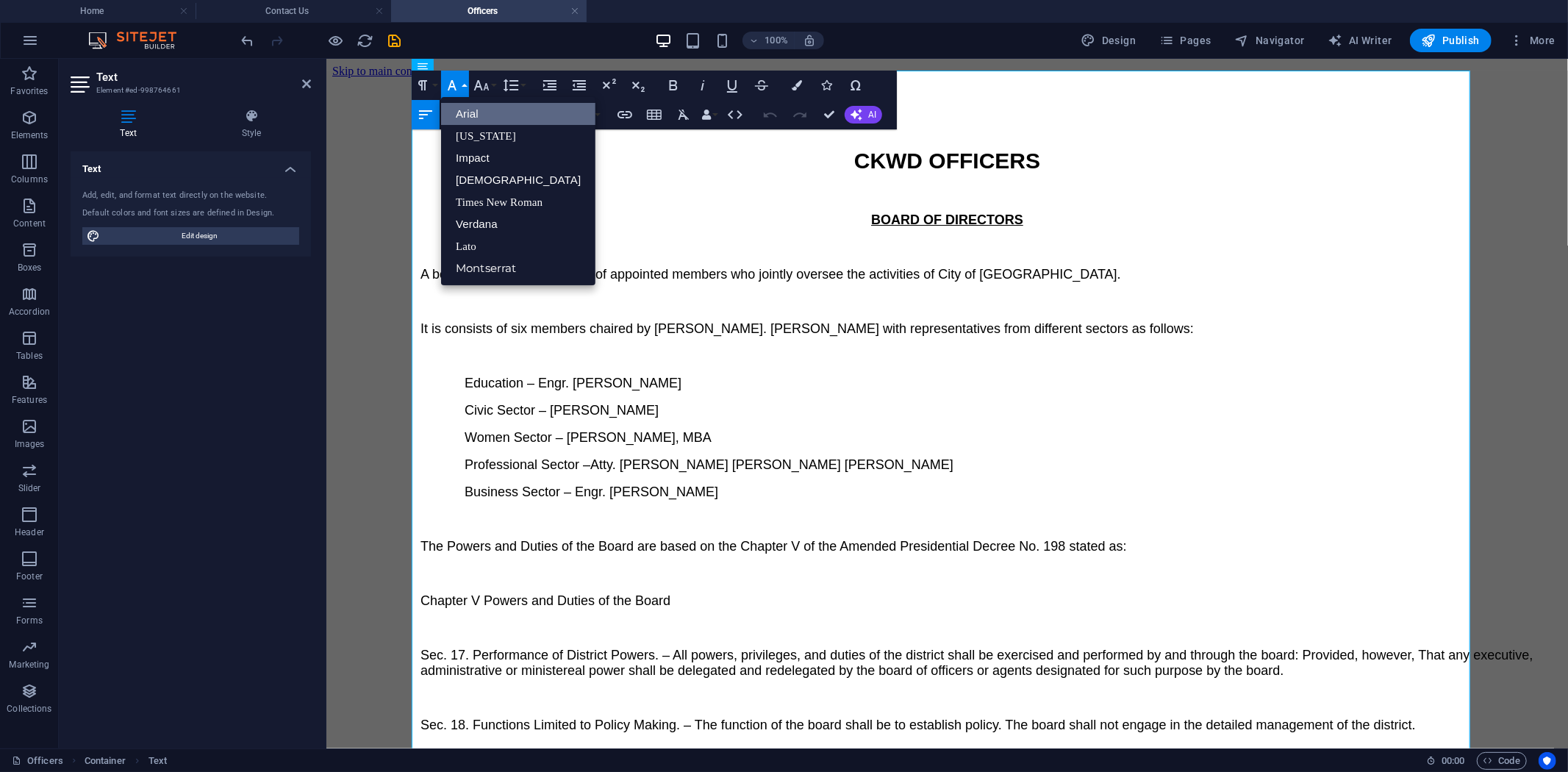
click at [464, 84] on button "Font Family" at bounding box center [455, 85] width 28 height 29
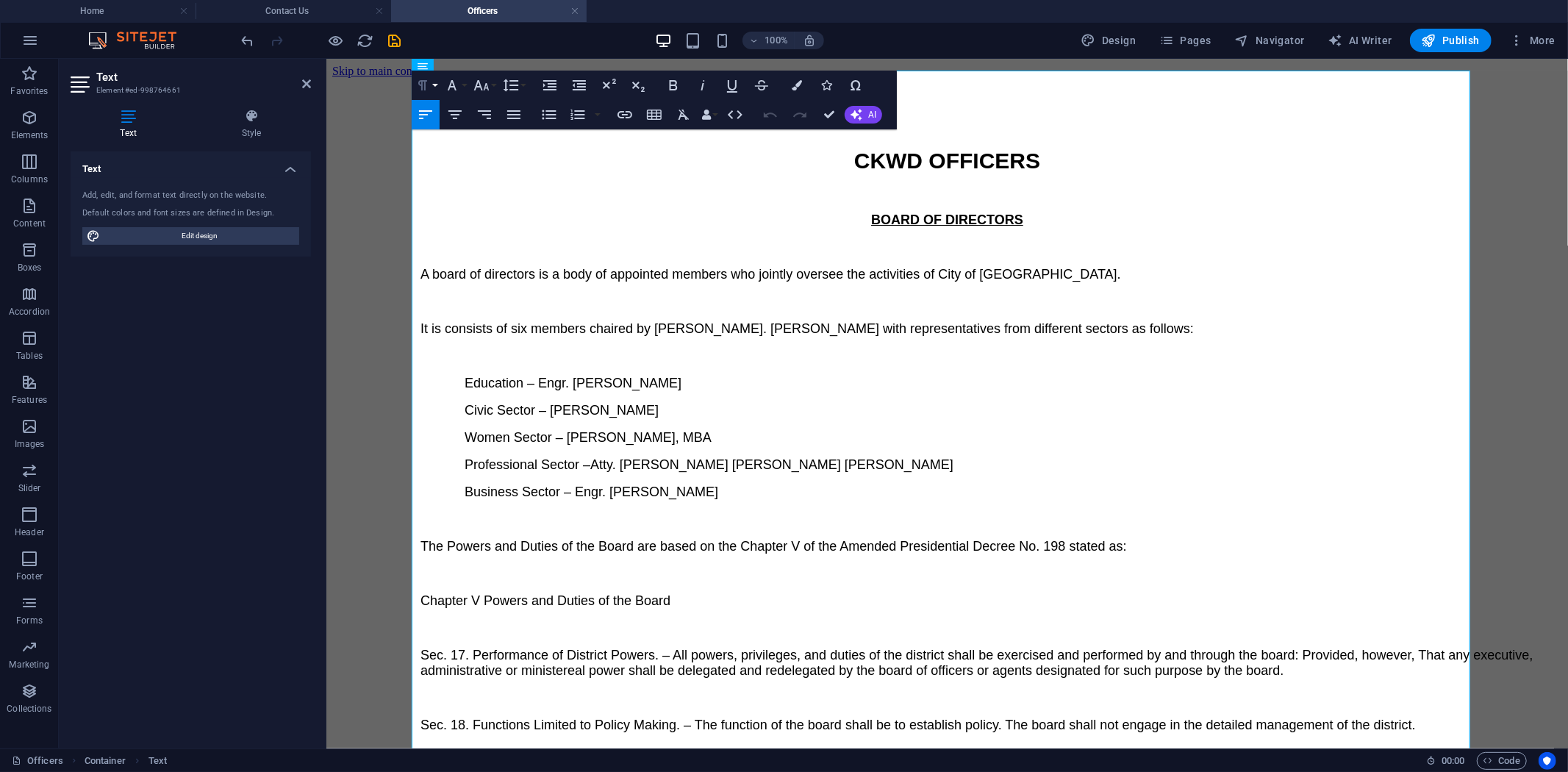
click at [434, 79] on button "Paragraph Format" at bounding box center [426, 85] width 28 height 29
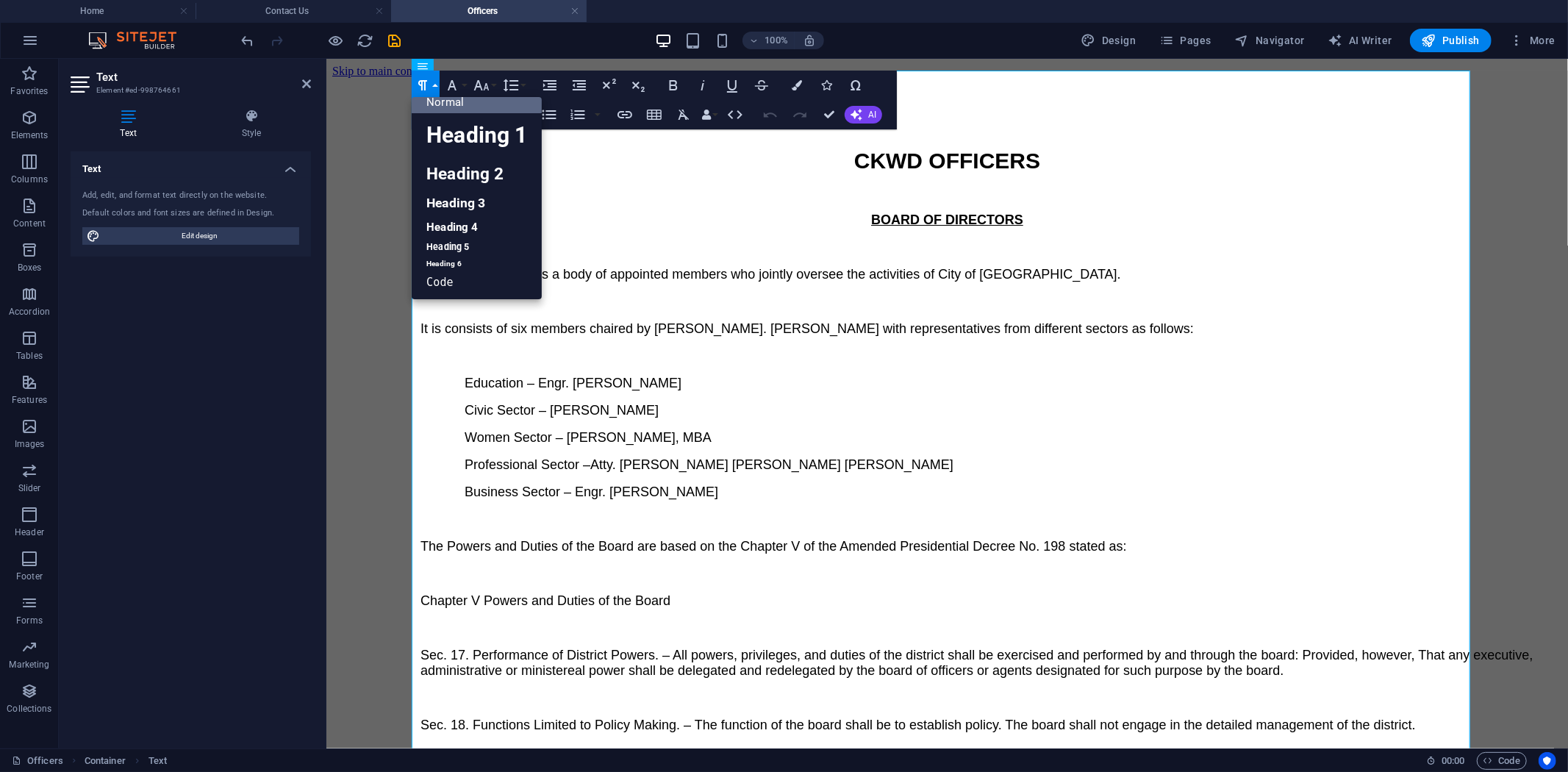
scroll to position [11, 0]
click at [459, 217] on link "Heading 4" at bounding box center [477, 228] width 130 height 22
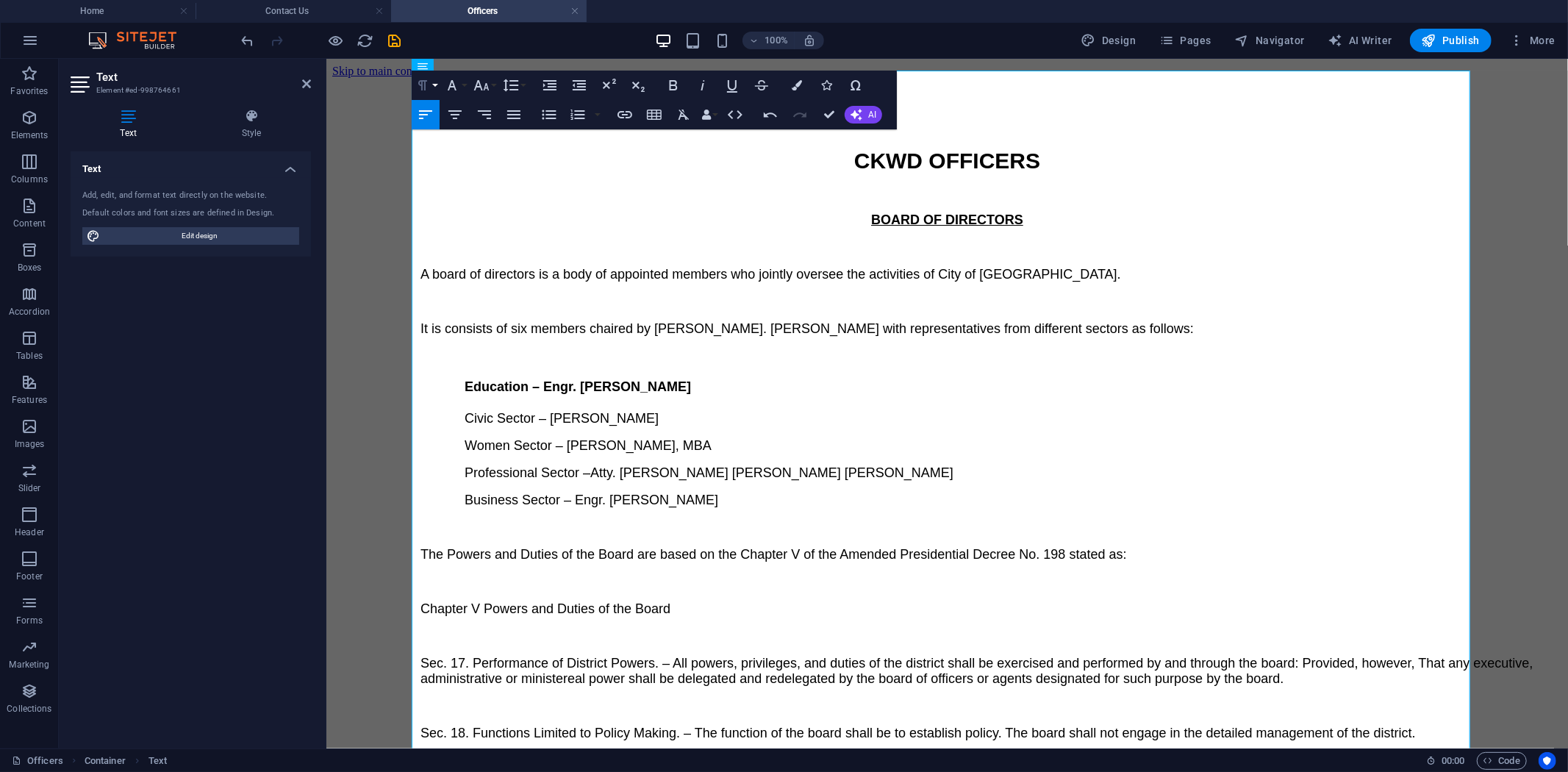
click at [435, 81] on button "Paragraph Format" at bounding box center [426, 85] width 28 height 29
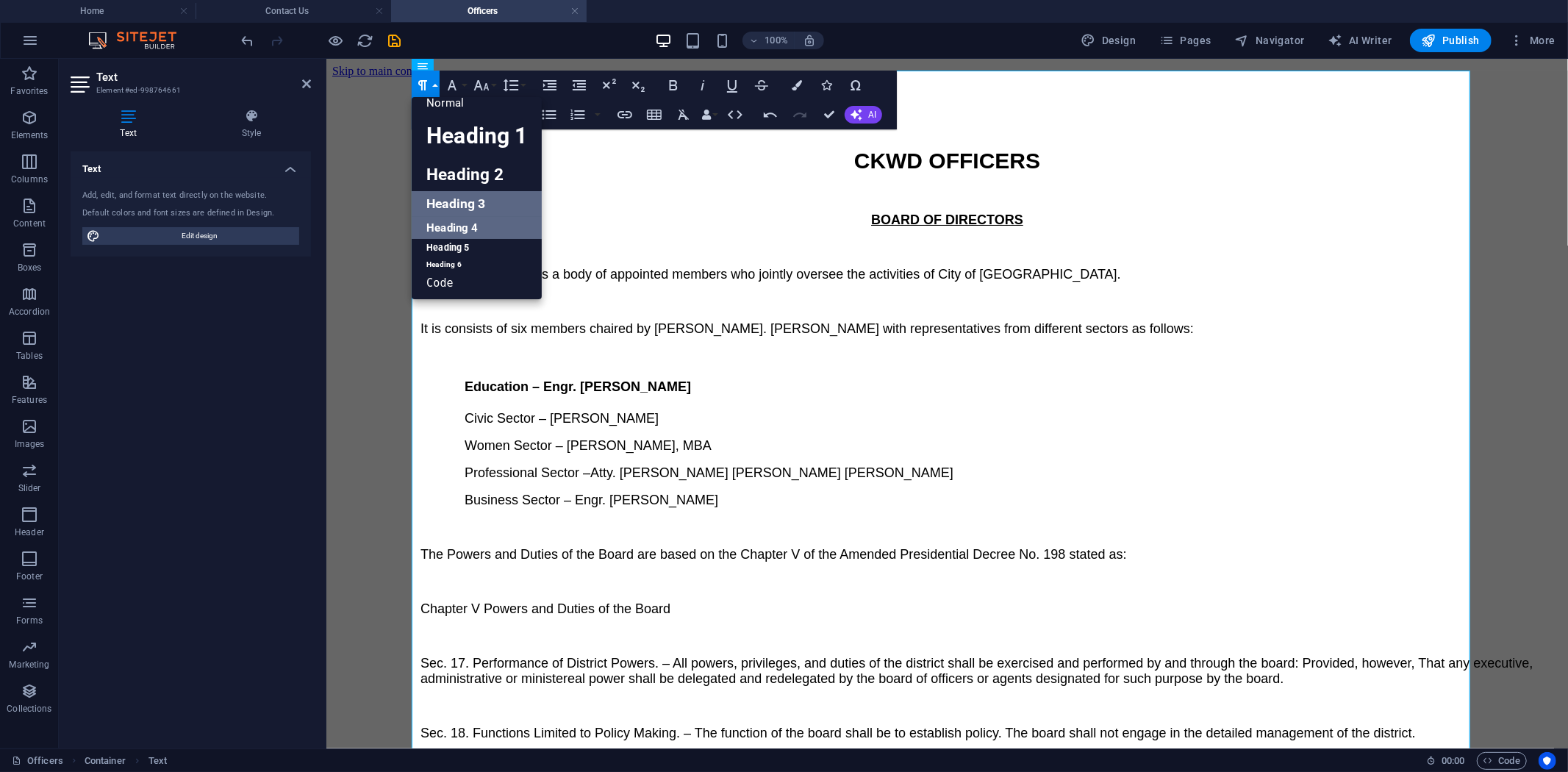
click at [451, 196] on link "Heading 3" at bounding box center [477, 203] width 130 height 26
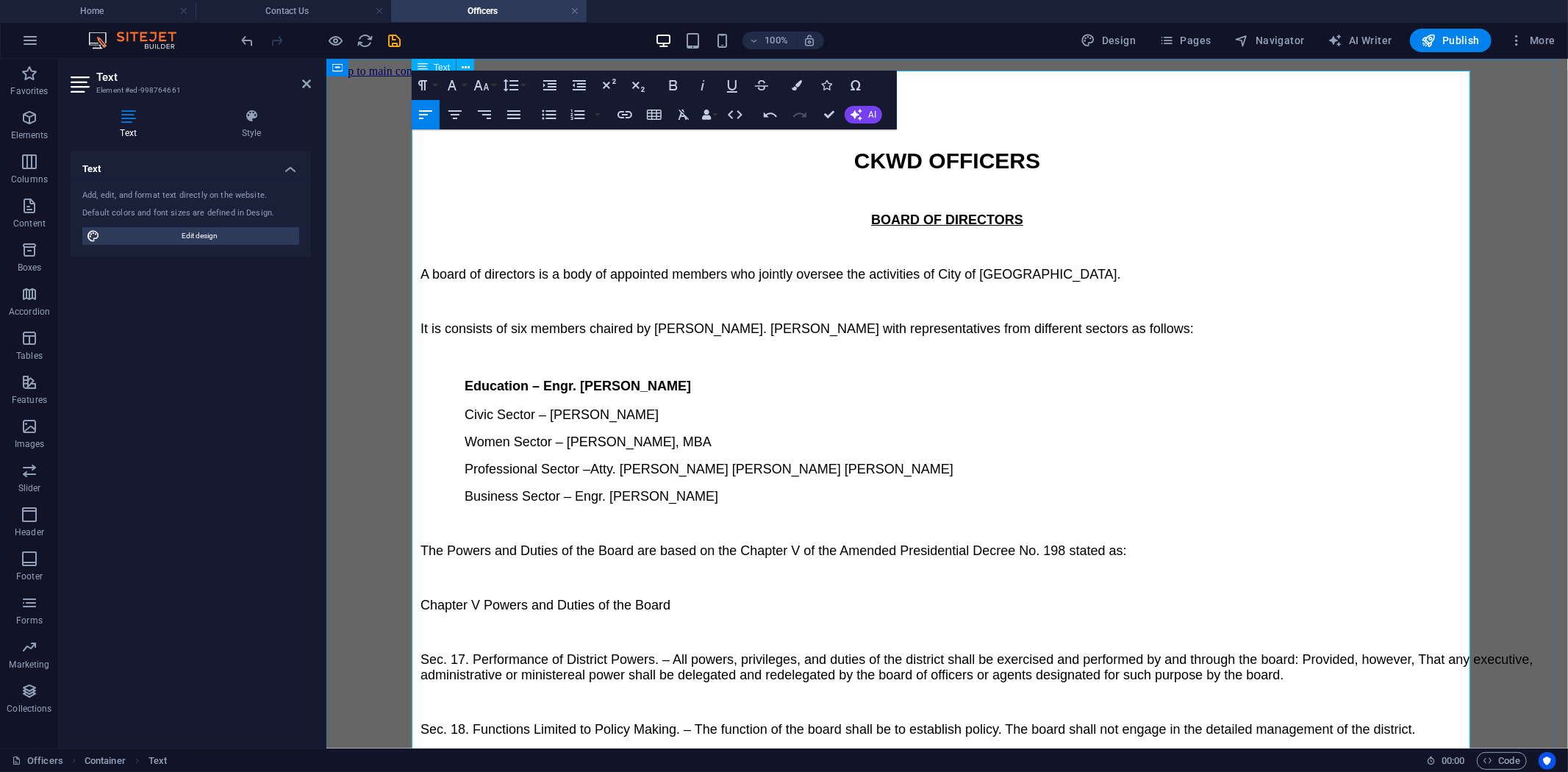
click at [762, 406] on p "Civic Sector – Carlo B. Ebeo" at bounding box center [1013, 414] width 1098 height 15
click at [850, 410] on p "Civic Sector – Carlo B. Ebeo" at bounding box center [1013, 418] width 1098 height 15
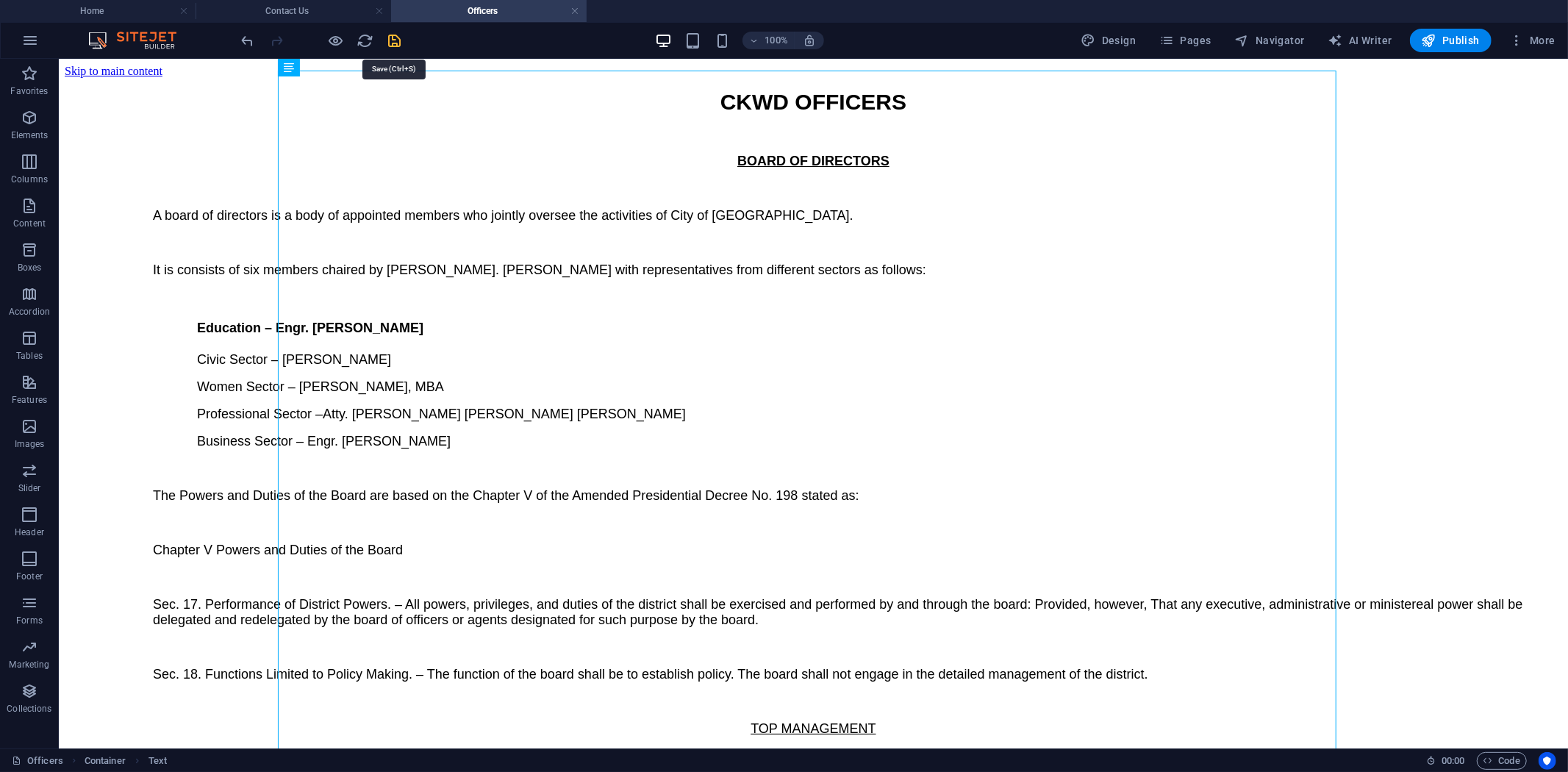
click at [395, 37] on icon "save" at bounding box center [395, 41] width 17 height 17
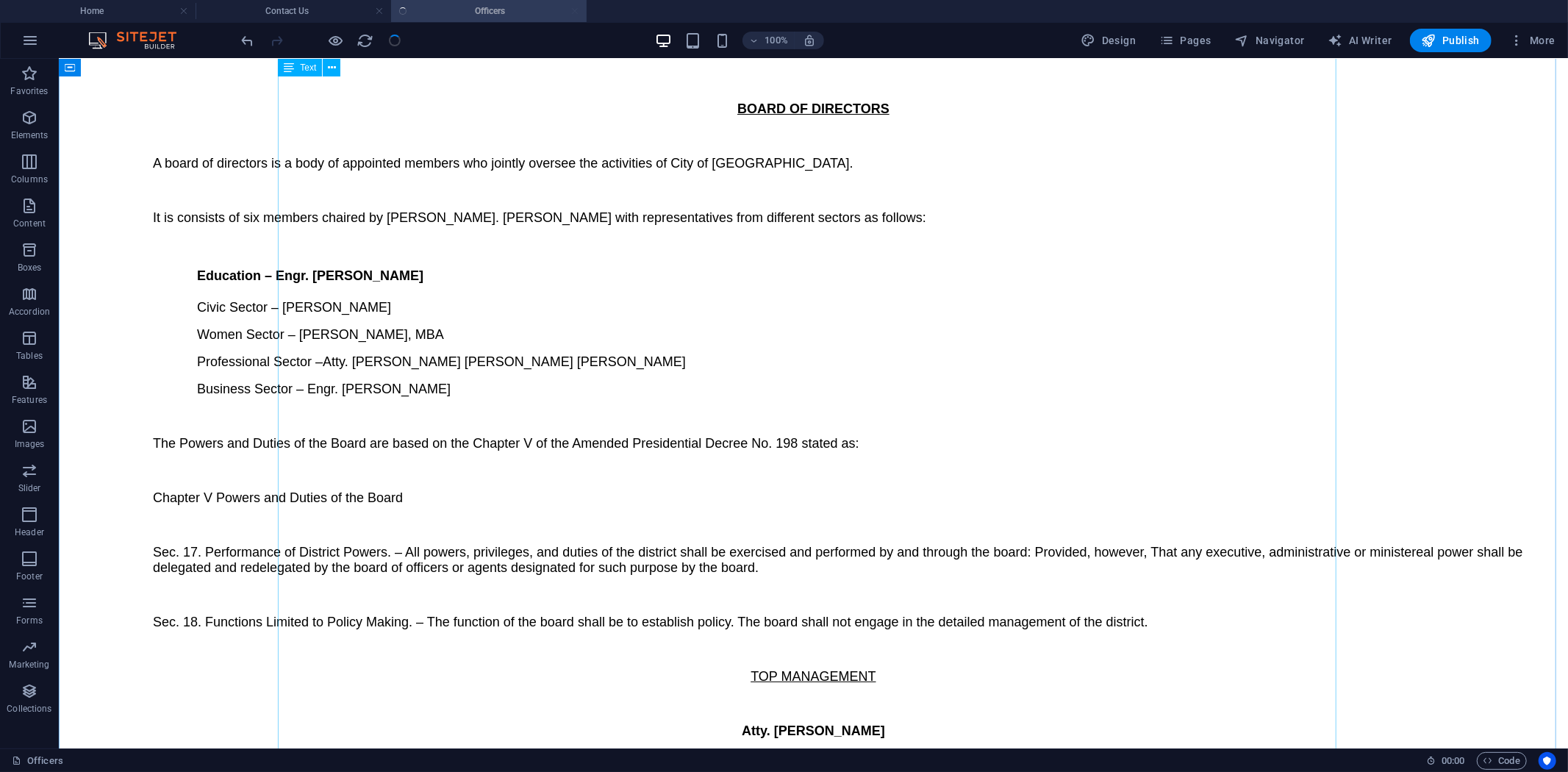
scroll to position [0, 0]
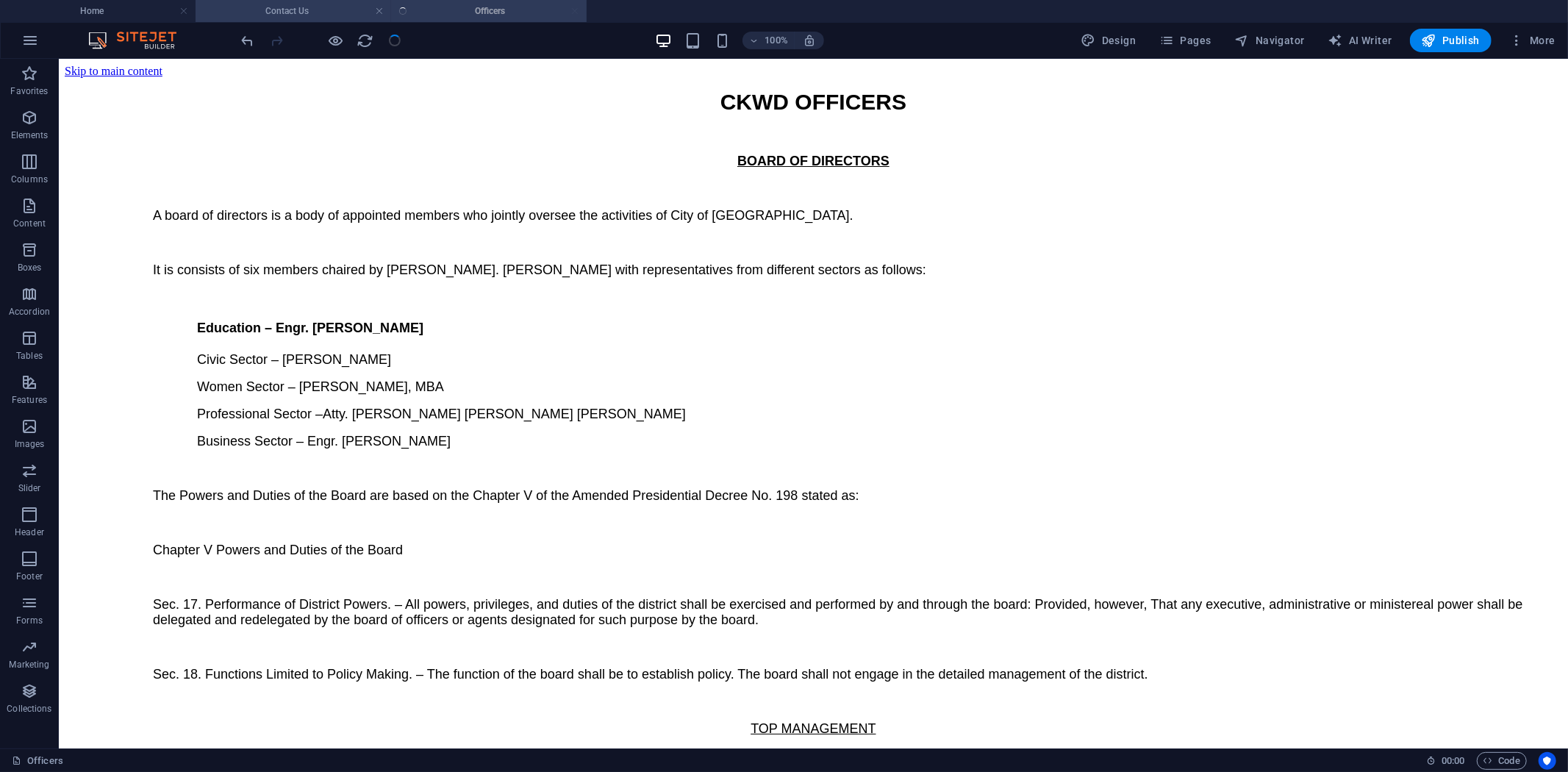
click at [297, 9] on h4 "Contact Us" at bounding box center [293, 10] width 196 height 16
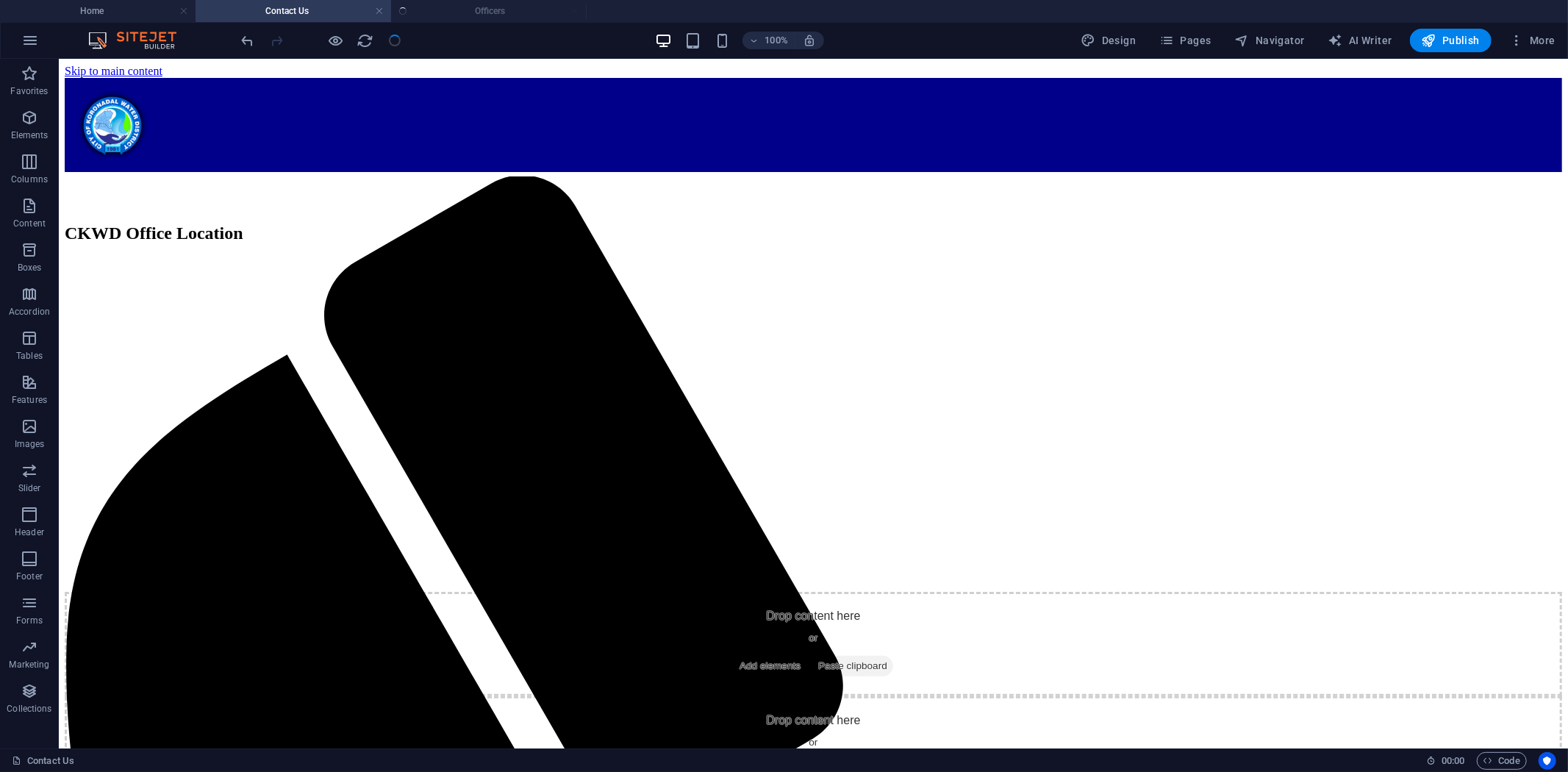
click at [499, 4] on ul "Home Contact Us Officers" at bounding box center [784, 10] width 1568 height 22
click at [472, 9] on ul "Home Contact Us Officers" at bounding box center [784, 10] width 1568 height 22
click at [121, 10] on h4 "Home" at bounding box center [97, 10] width 196 height 16
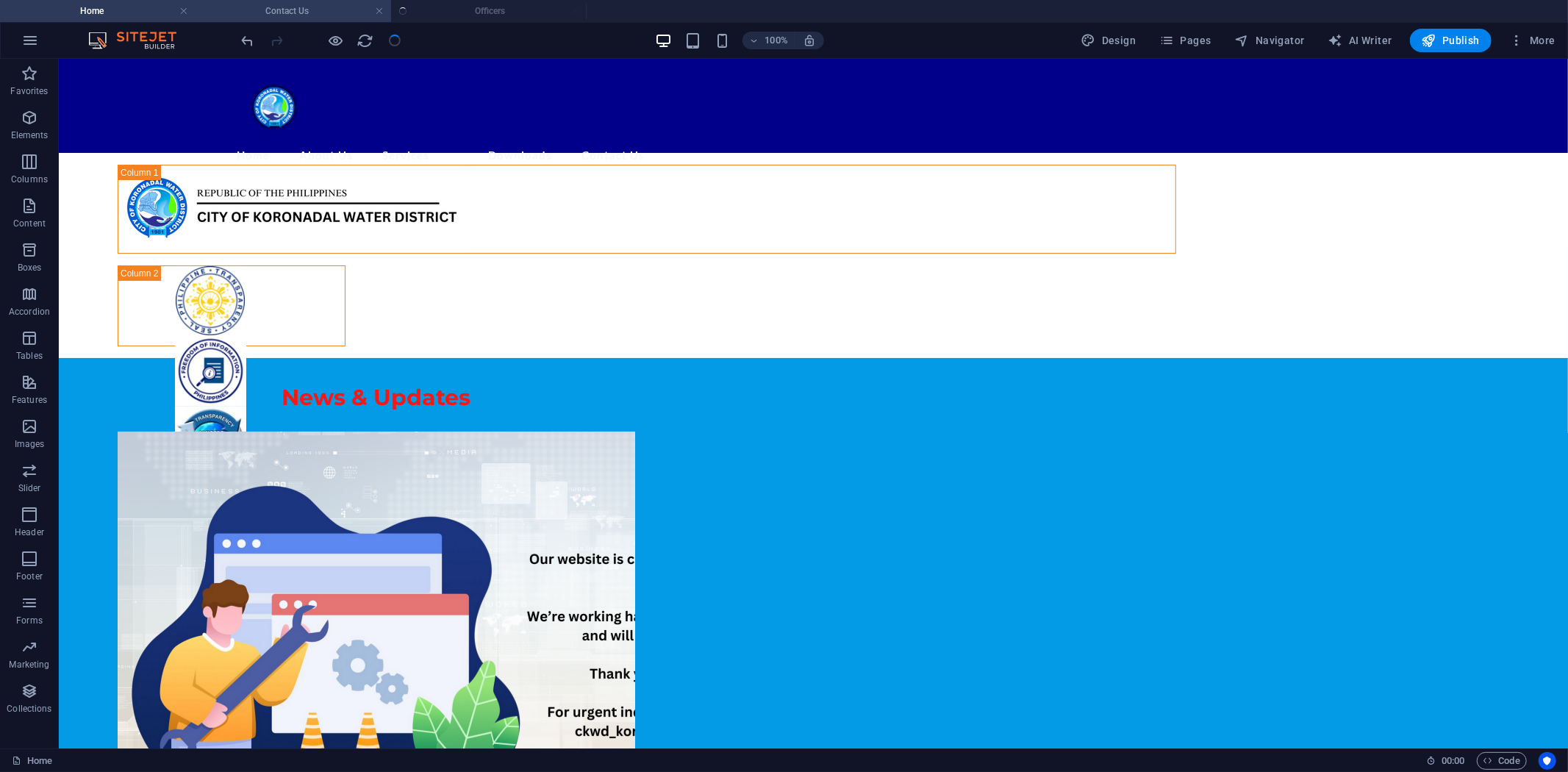
click at [287, 11] on h4 "Contact Us" at bounding box center [293, 10] width 196 height 16
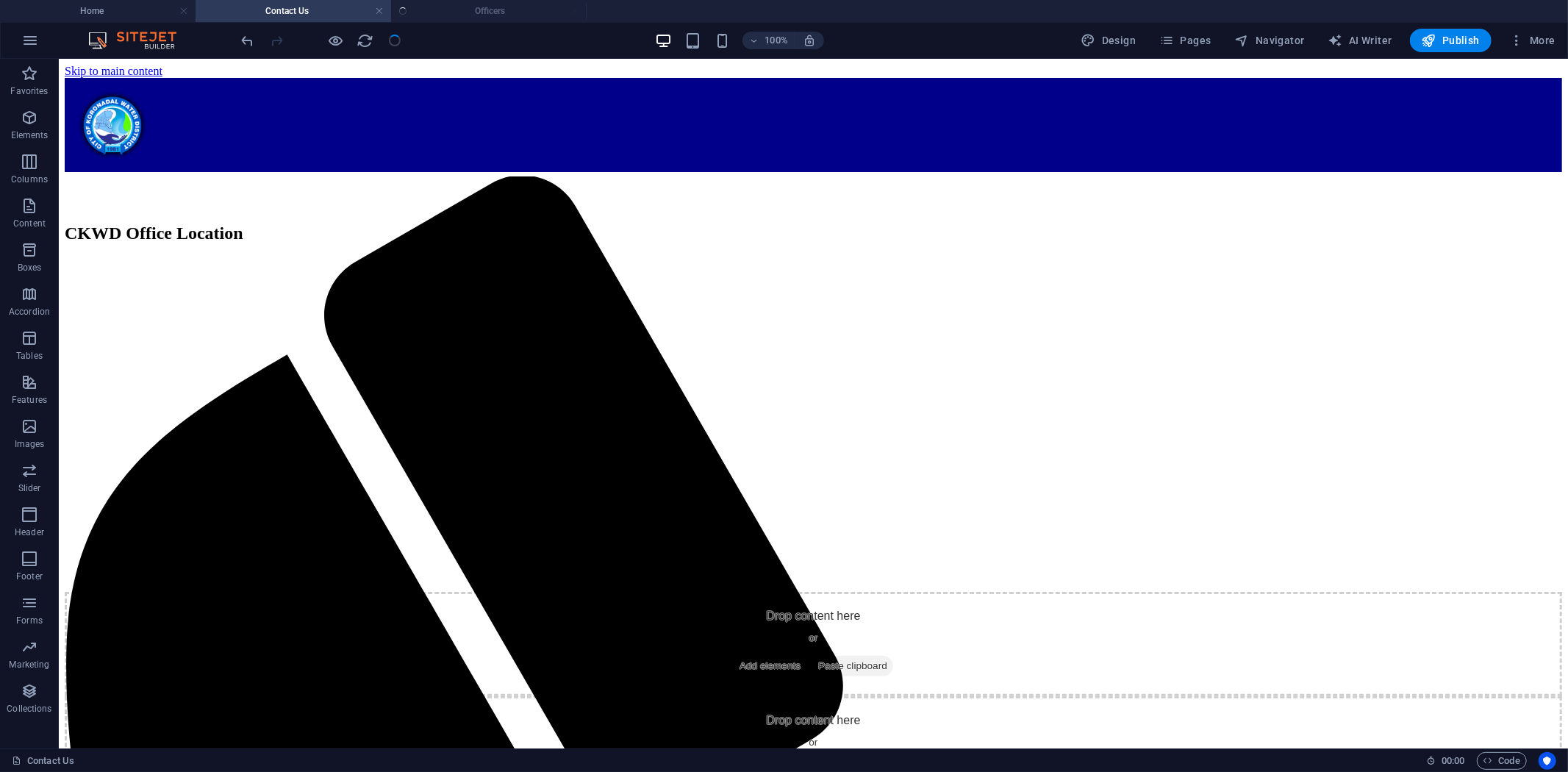
click at [481, 13] on ul "Home Contact Us Officers" at bounding box center [784, 10] width 1568 height 22
click at [508, 10] on h4 "Officers" at bounding box center [488, 10] width 196 height 16
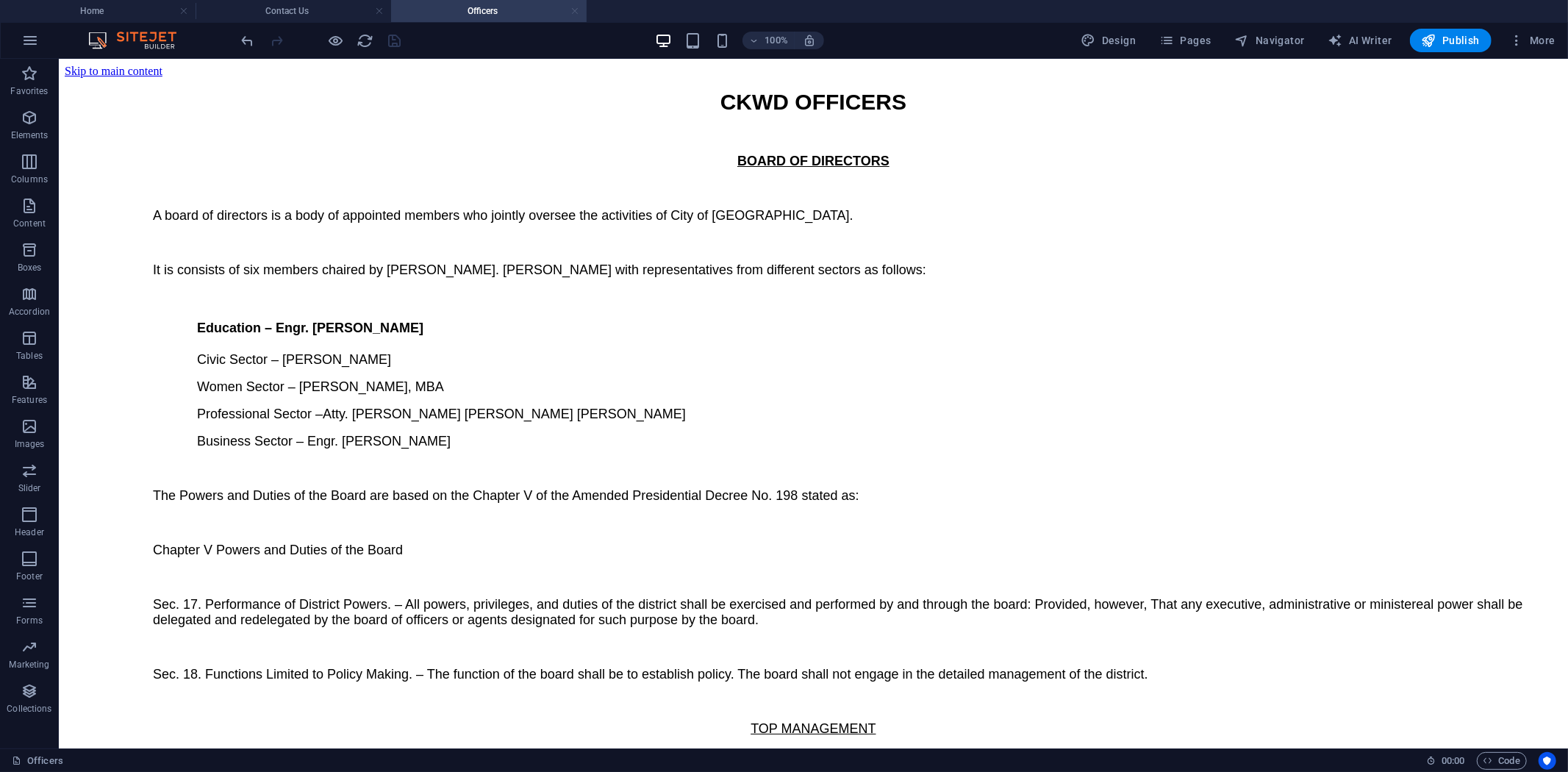
click at [574, 9] on link at bounding box center [574, 11] width 9 height 14
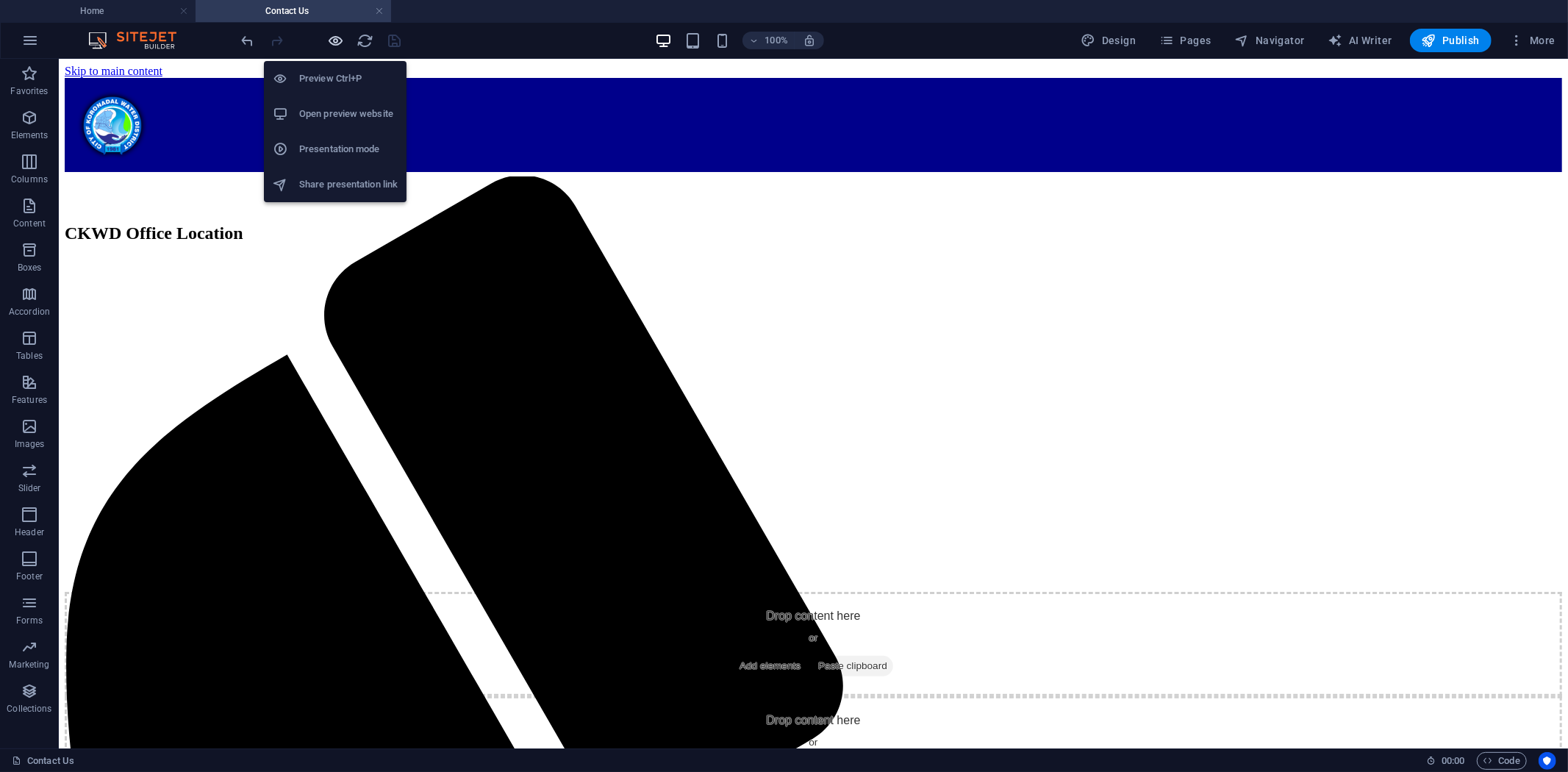
click at [330, 35] on icon "button" at bounding box center [336, 41] width 17 height 17
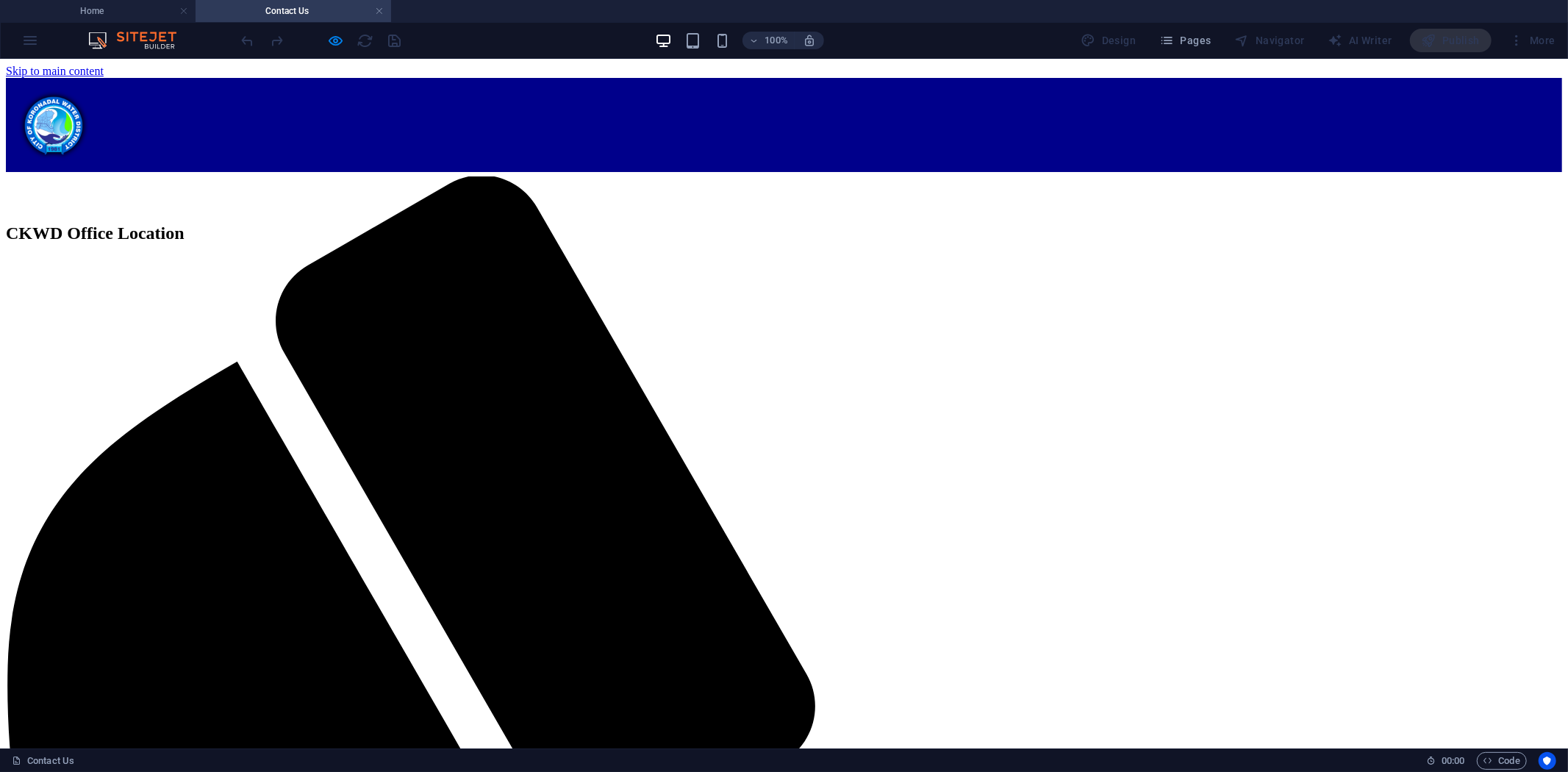
click at [24, 173] on button "×" at bounding box center [14, 165] width 18 height 15
click at [141, 11] on h4 "Home" at bounding box center [97, 10] width 196 height 16
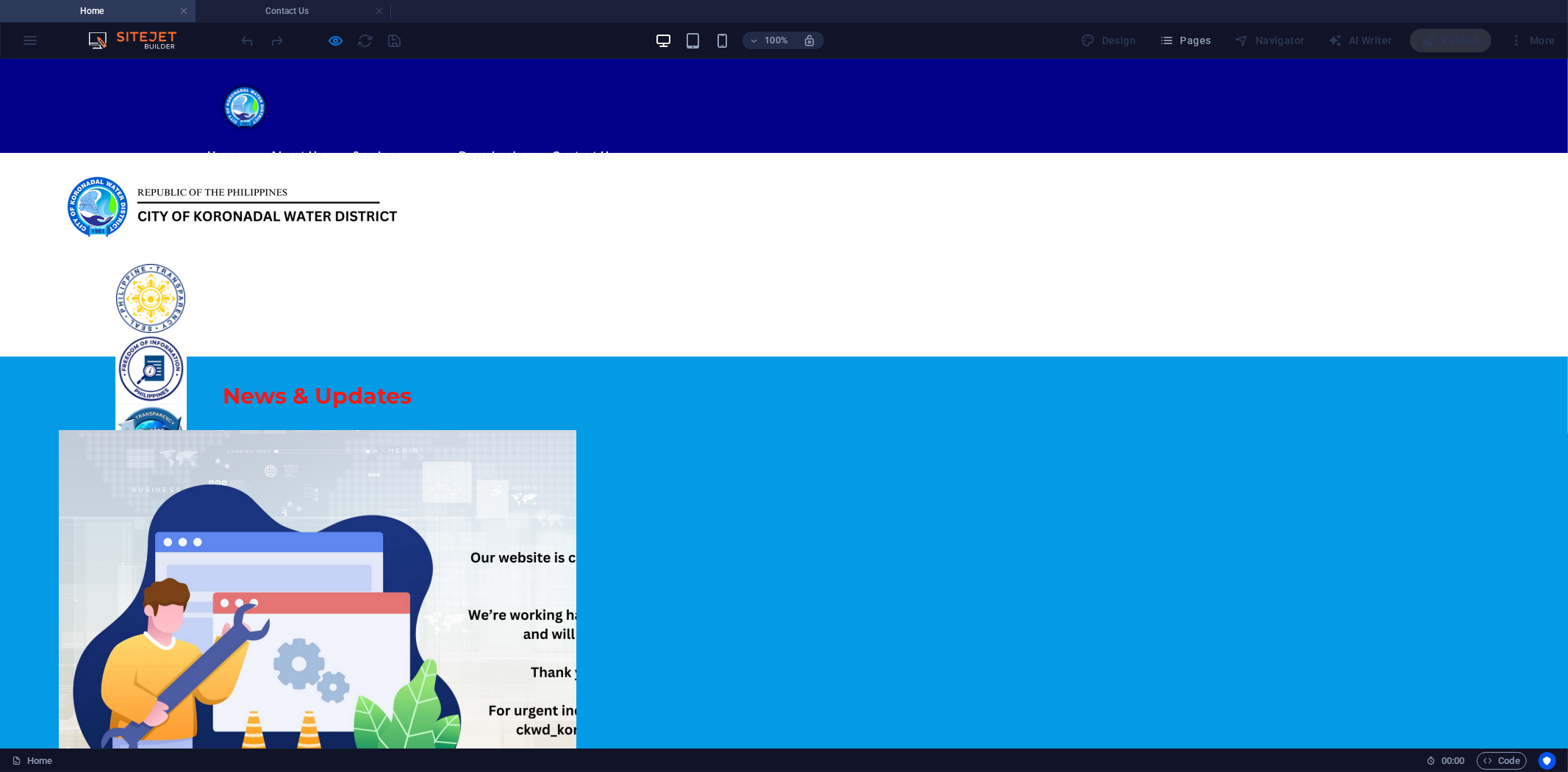
click at [394, 40] on div at bounding box center [321, 40] width 164 height 24
click at [315, 9] on h4 "Contact Us" at bounding box center [293, 10] width 196 height 16
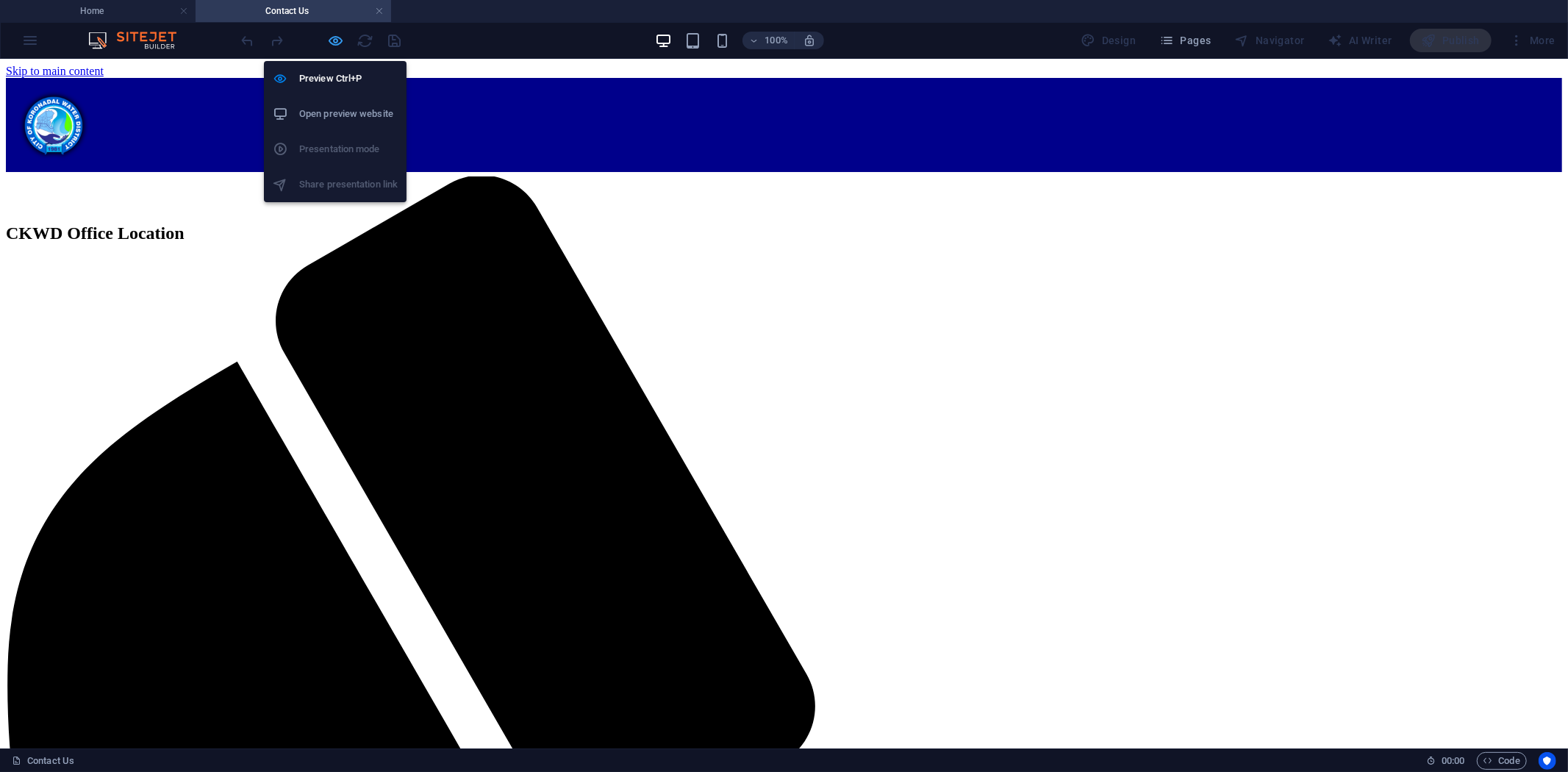
click at [339, 39] on icon "button" at bounding box center [336, 41] width 17 height 17
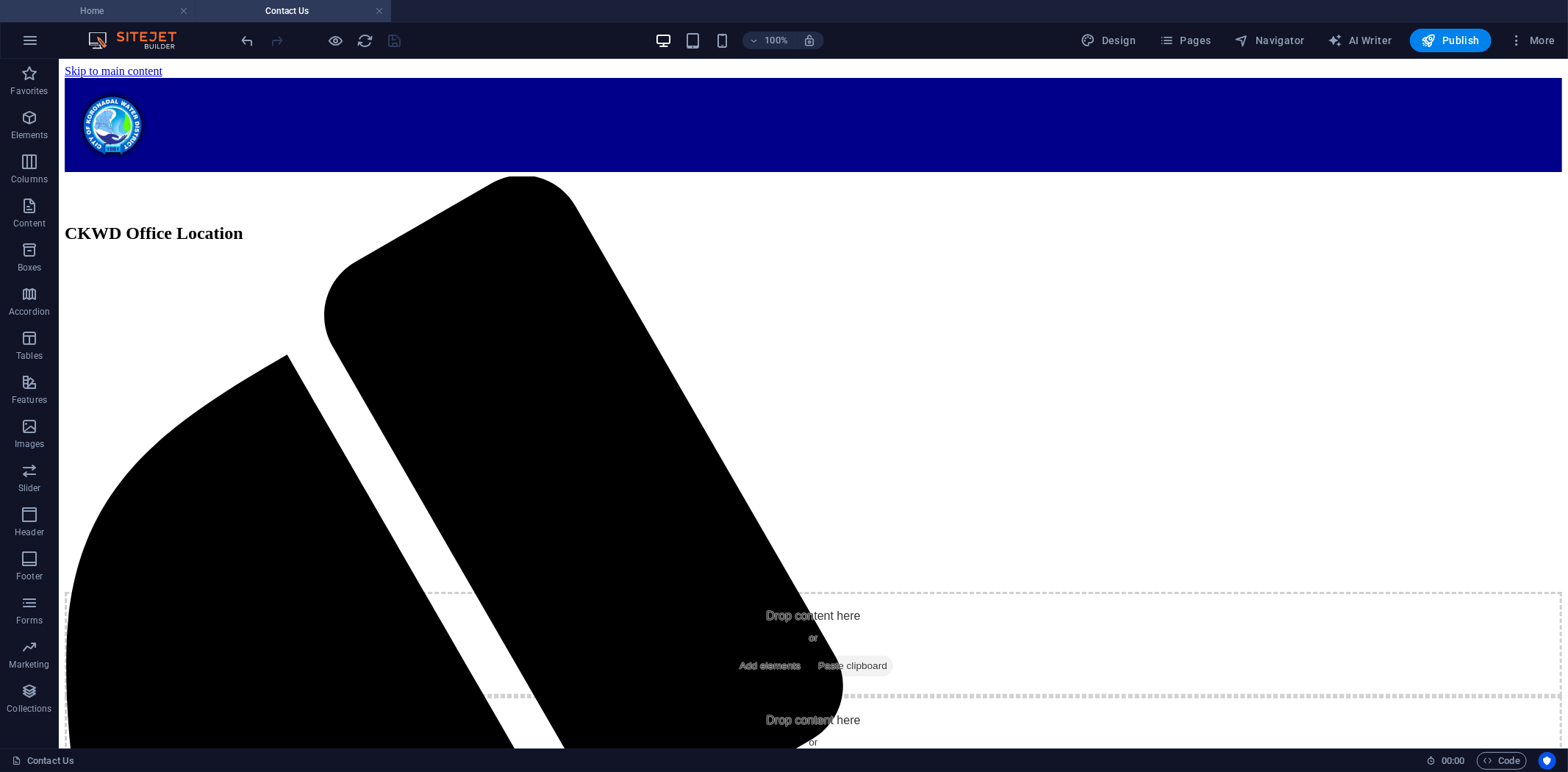
click at [84, 11] on h4 "Home" at bounding box center [97, 10] width 196 height 16
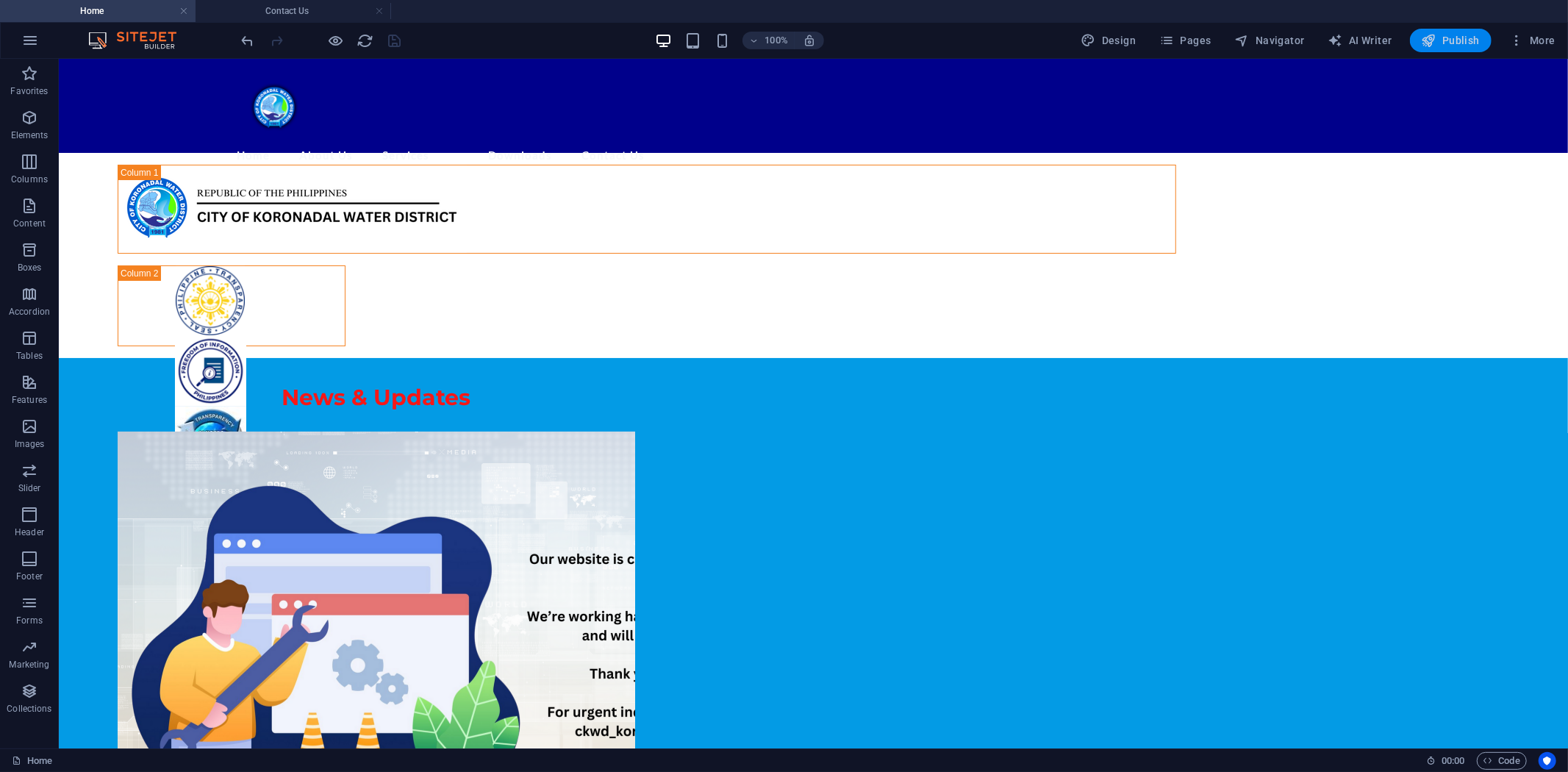
click at [1410, 34] on span "Publish" at bounding box center [1450, 41] width 58 height 15
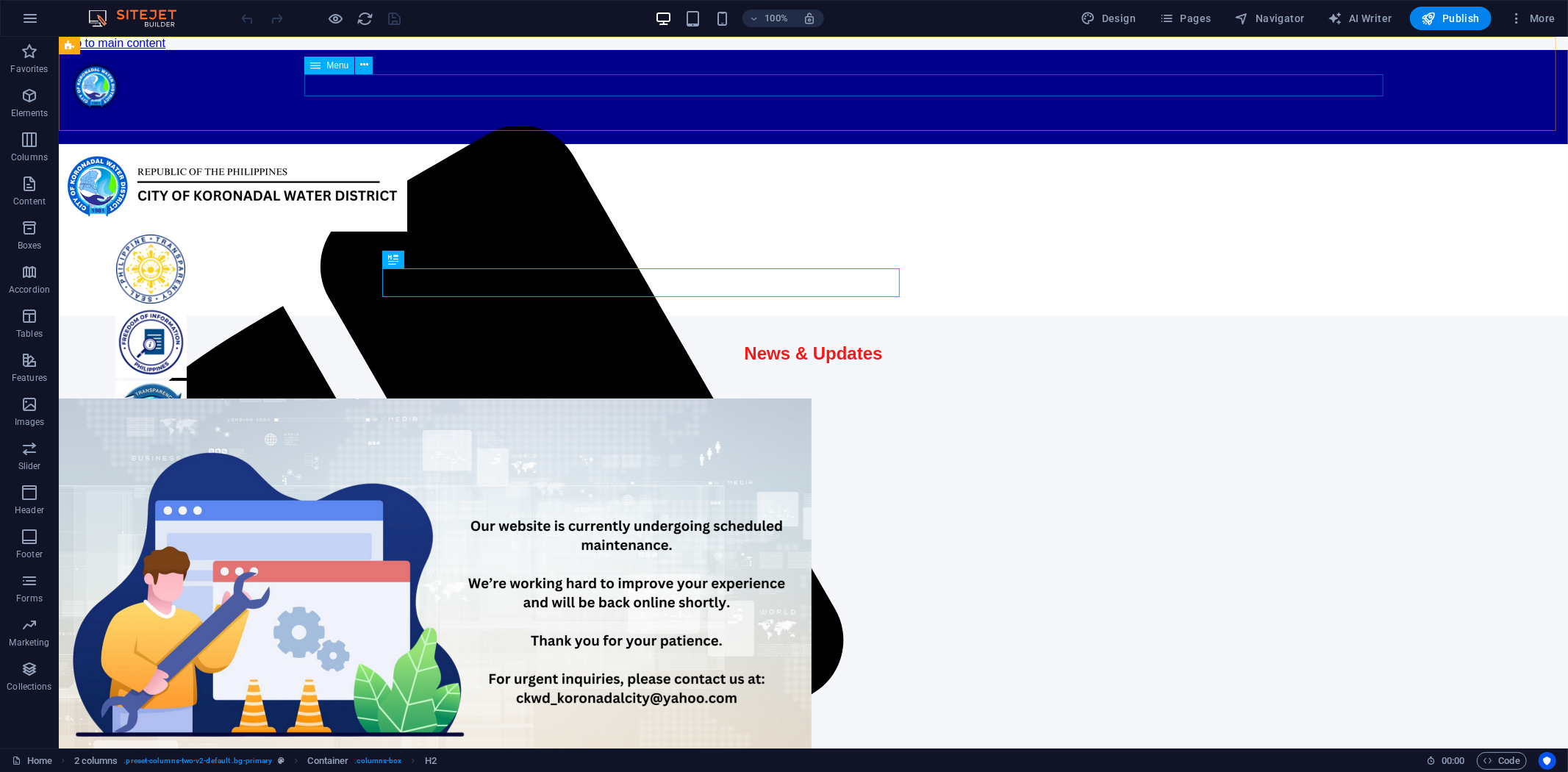
click at [336, 67] on span "Menu" at bounding box center [337, 65] width 22 height 9
select select
select select "5"
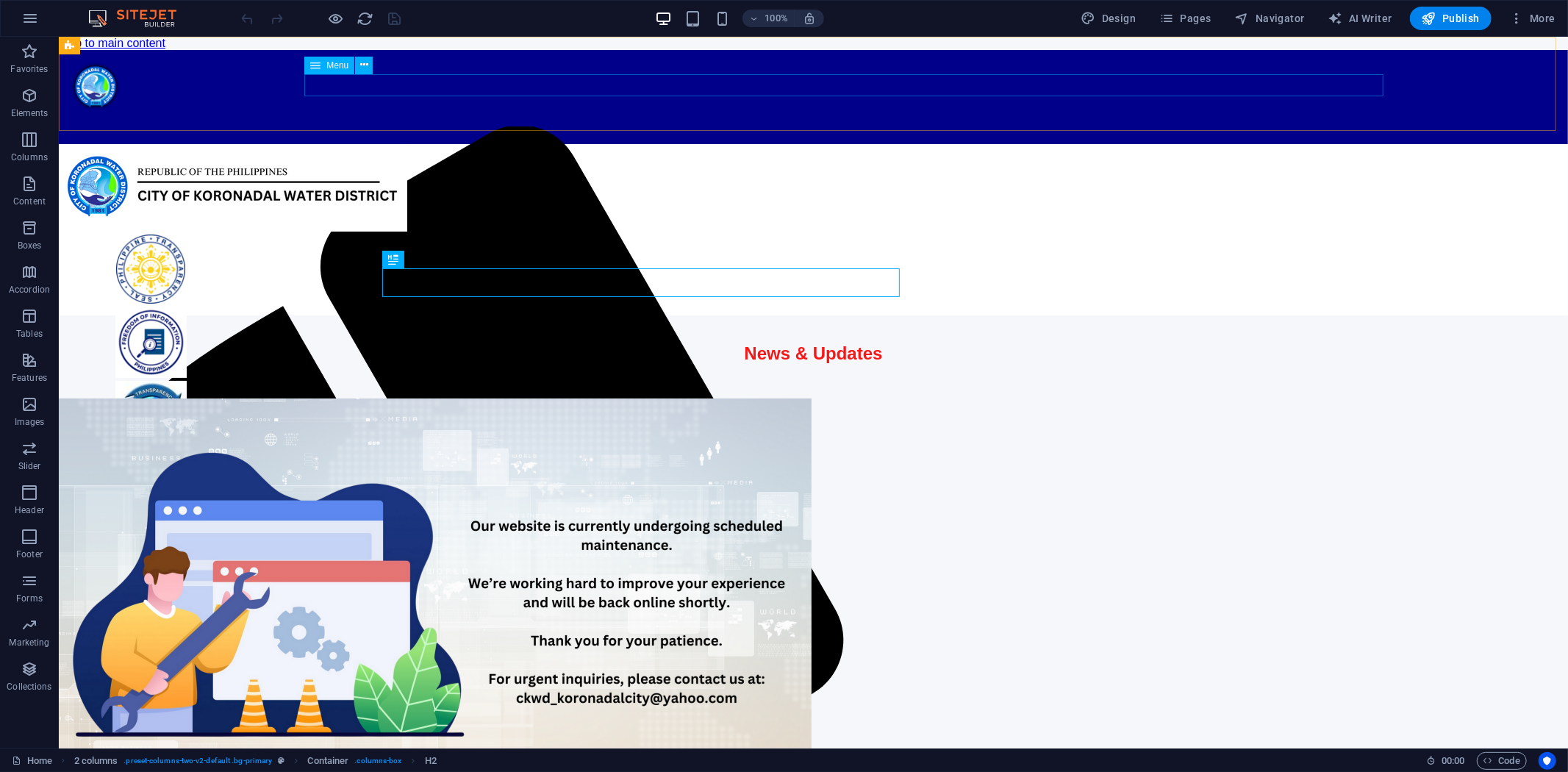
select select "overlay"
select select "6"
select select "overlay"
select select "7"
select select
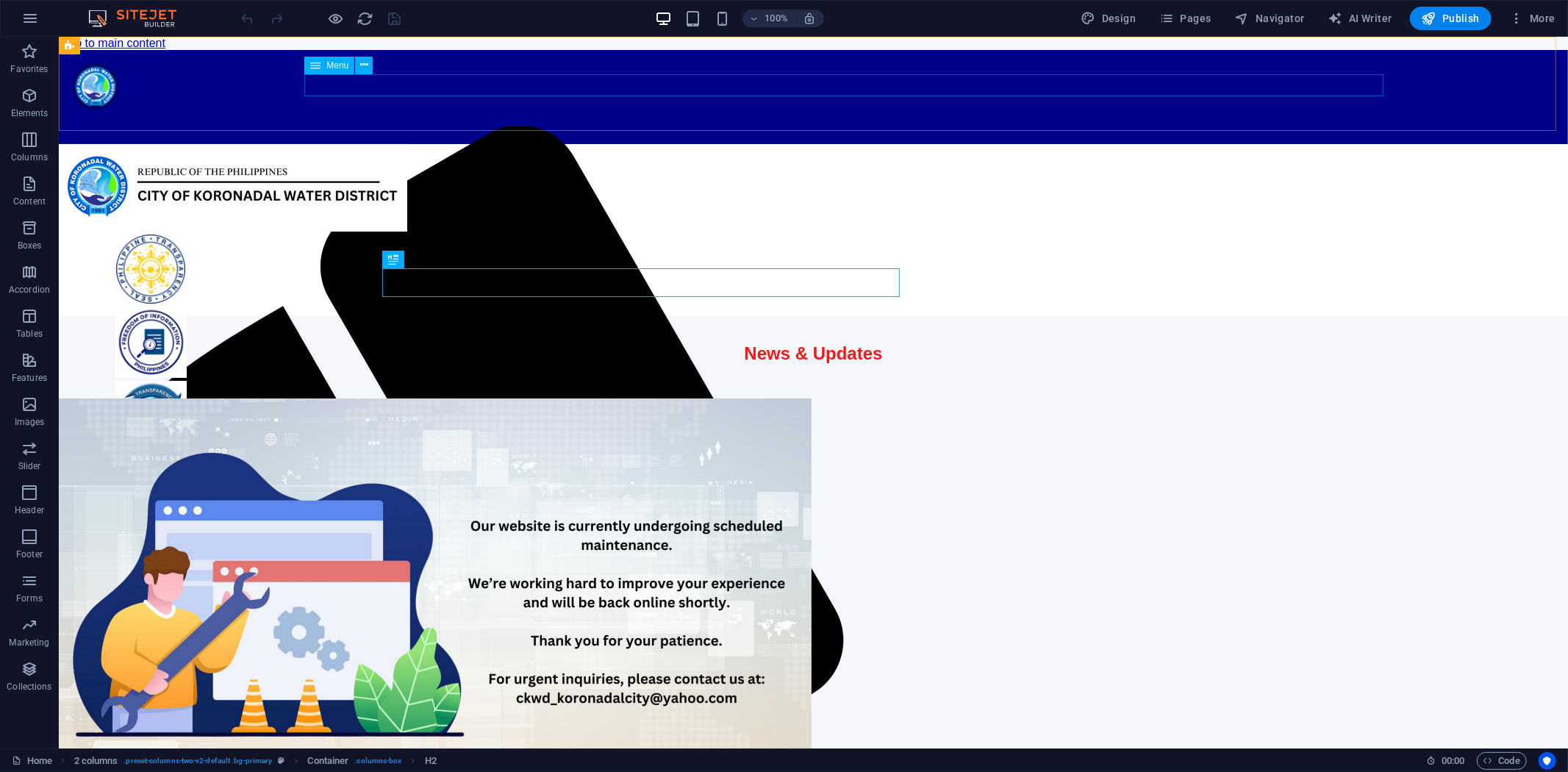
select select "8"
select select
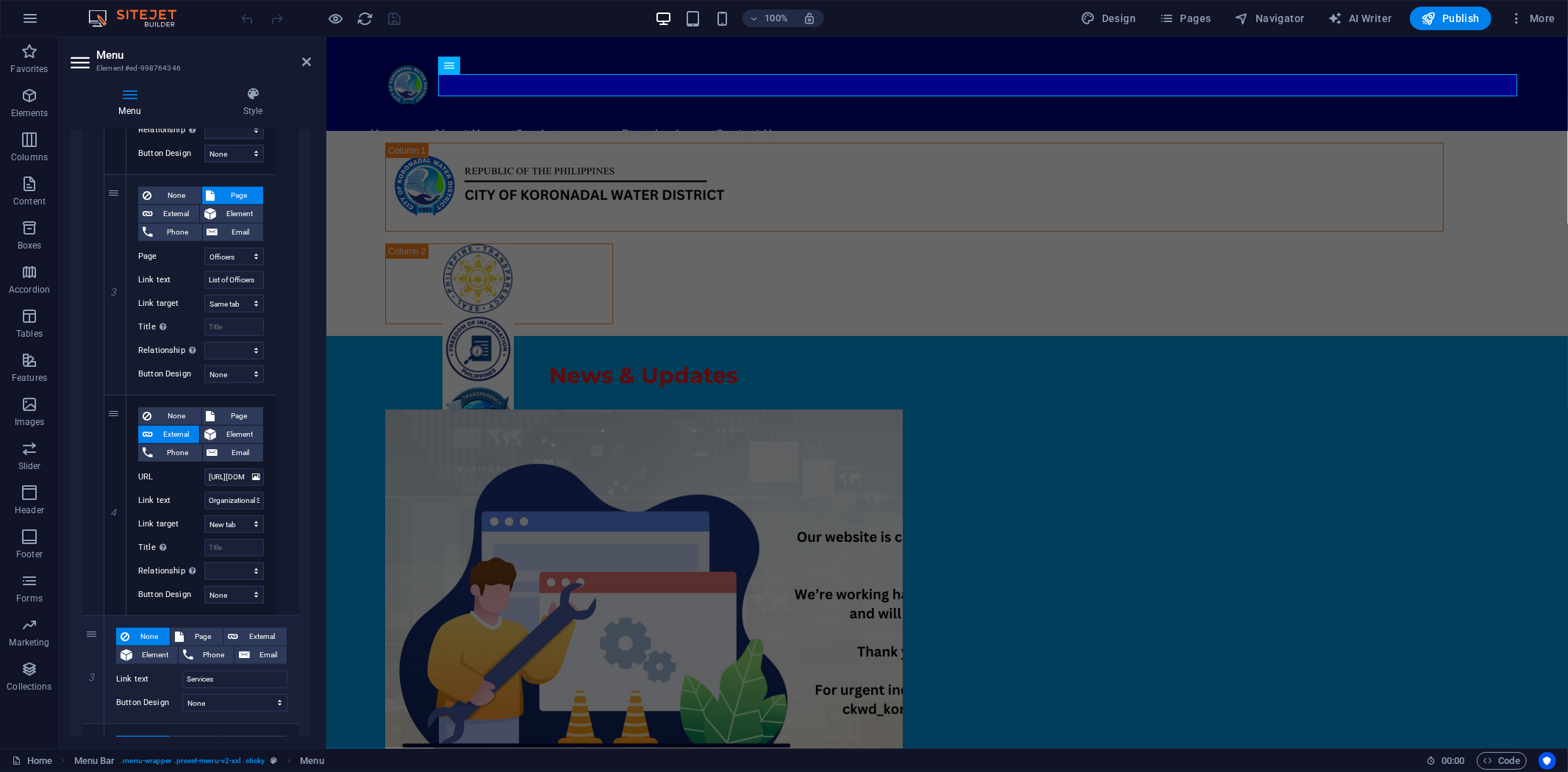
scroll to position [899, 0]
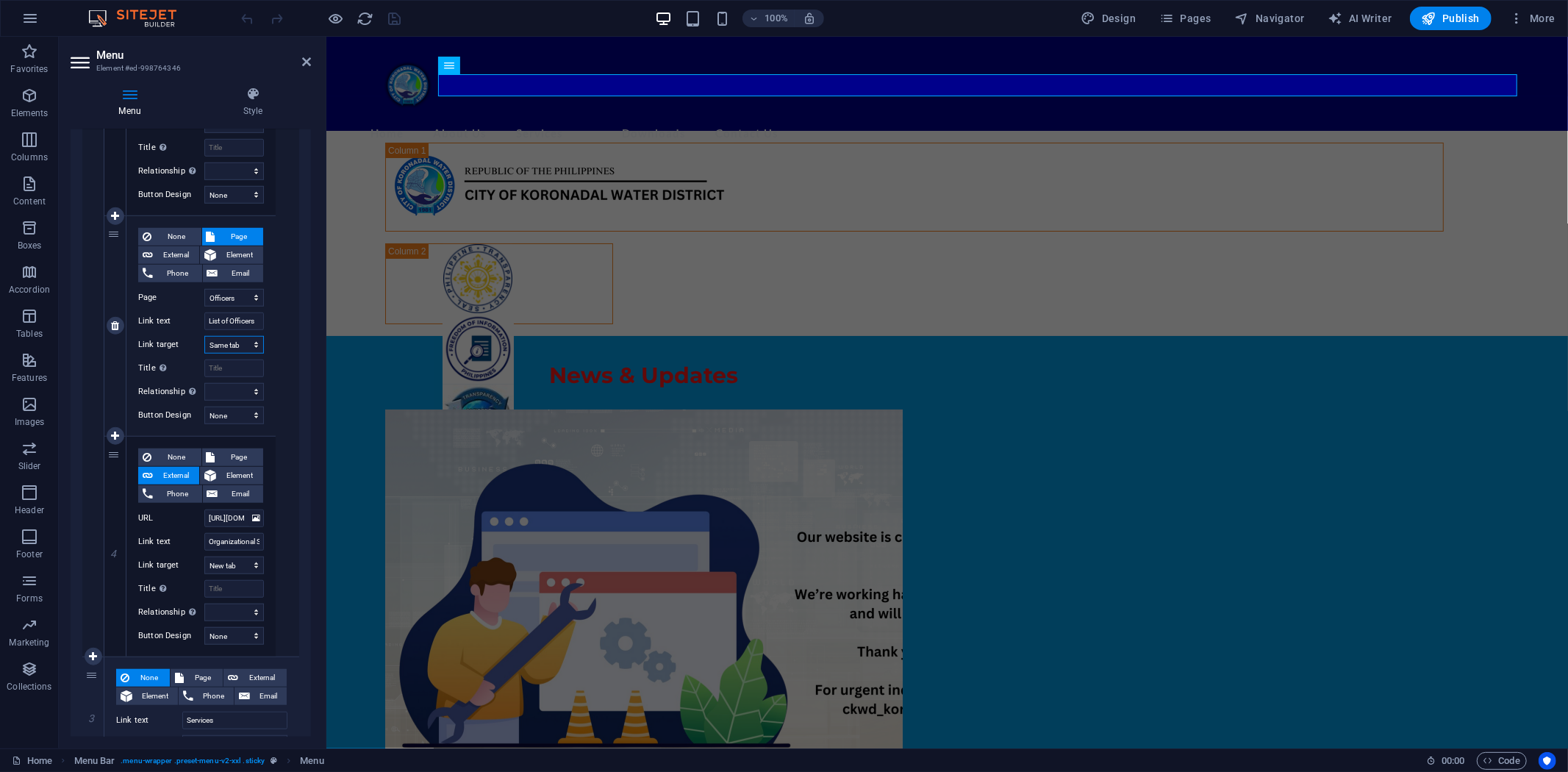
click at [253, 343] on select "New tab Same tab Overlay" at bounding box center [233, 345] width 60 height 18
select select "overlay"
click at [204, 336] on select "New tab Same tab Overlay" at bounding box center [233, 345] width 60 height 18
select select
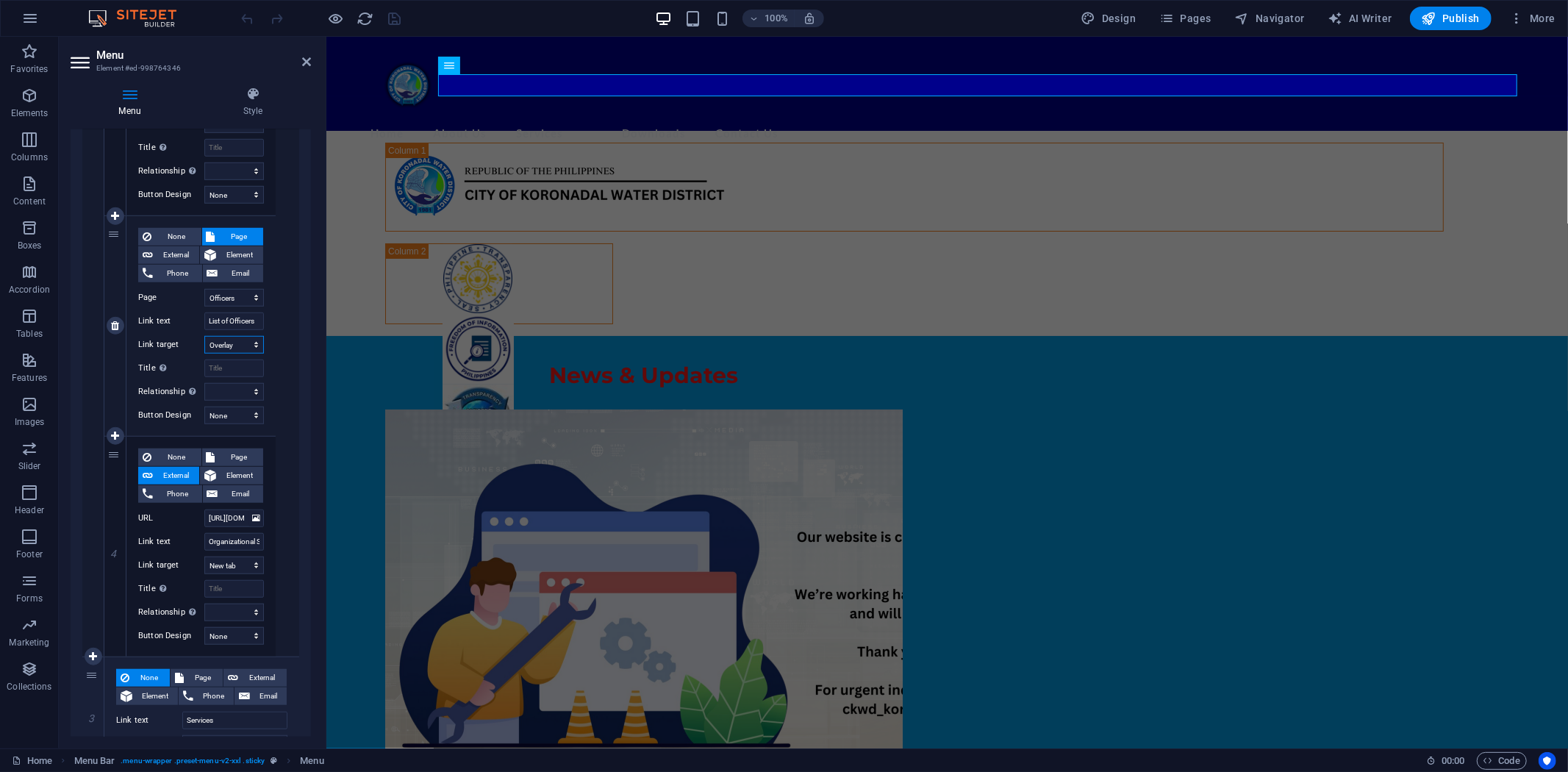
select select
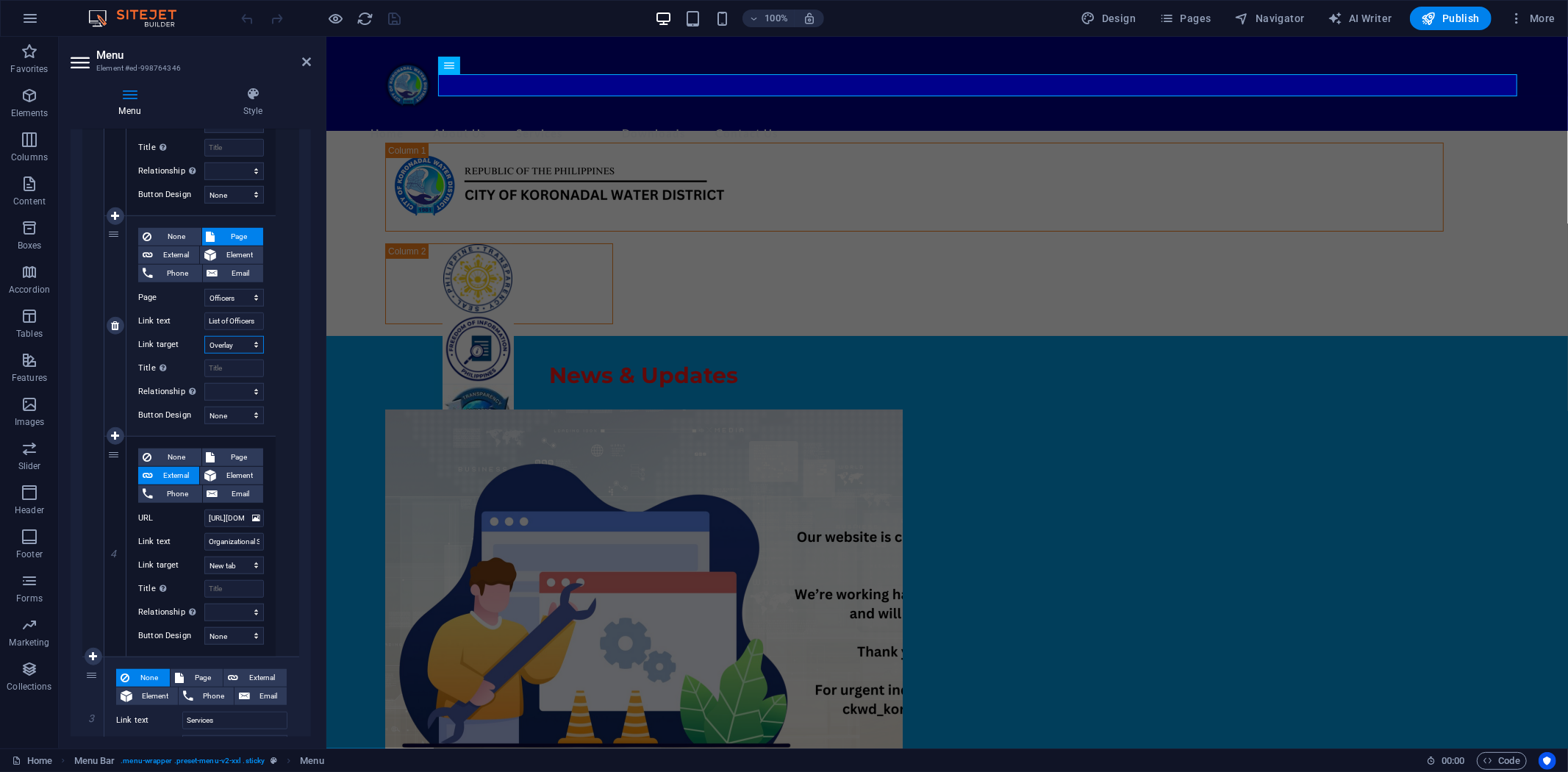
select select
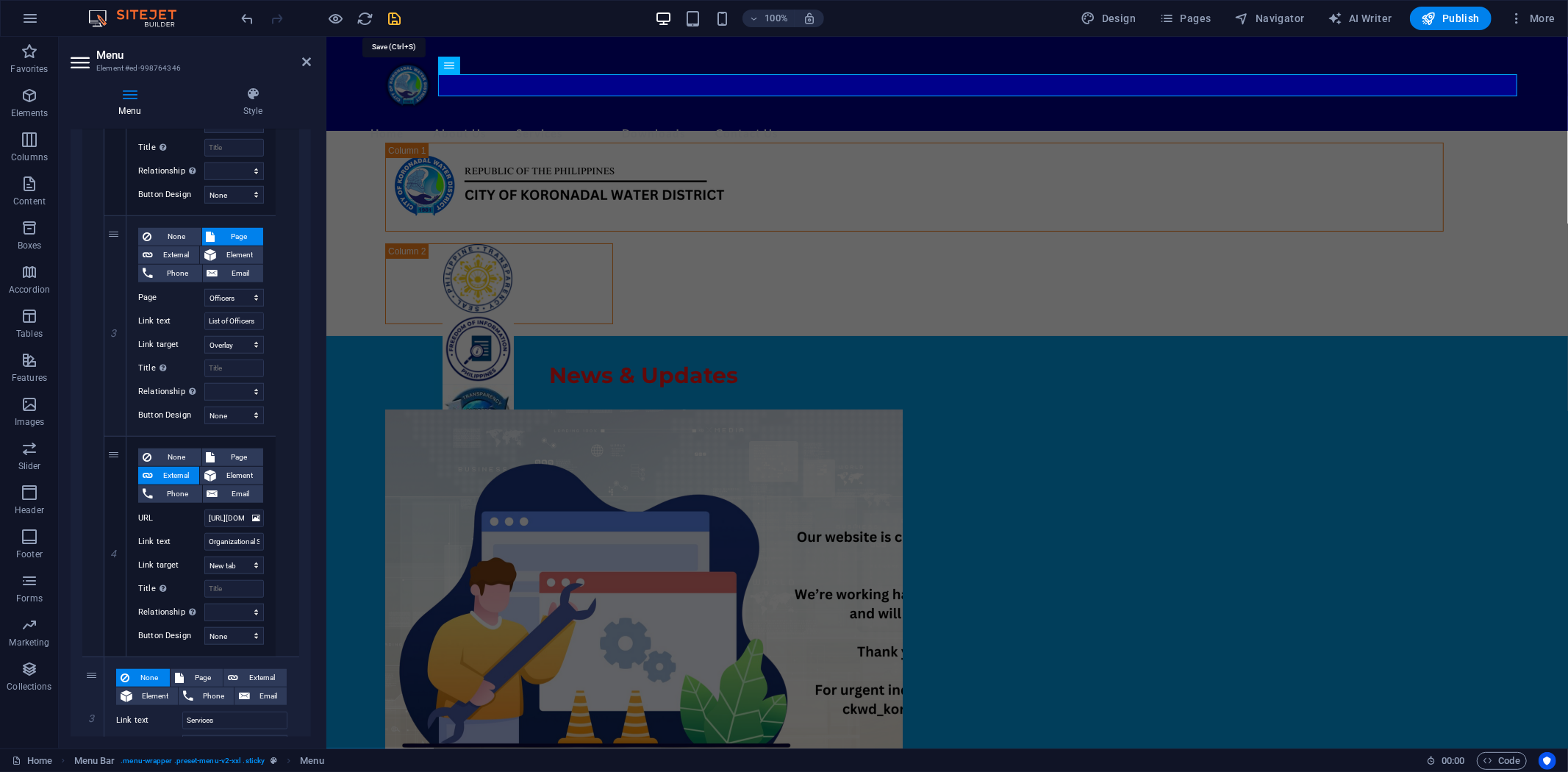
click at [395, 12] on icon "save" at bounding box center [395, 19] width 17 height 17
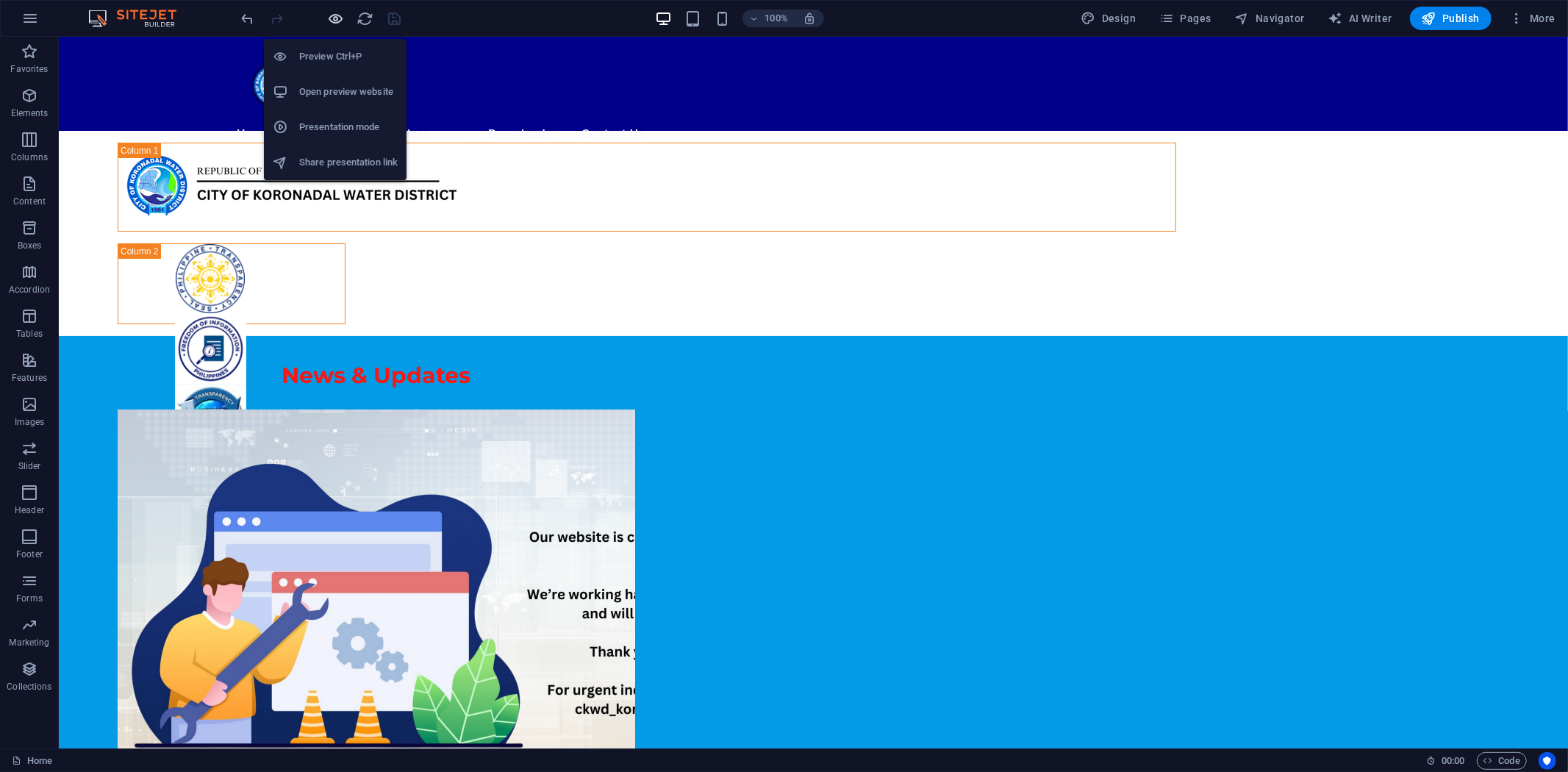
click at [334, 20] on icon "button" at bounding box center [336, 19] width 17 height 17
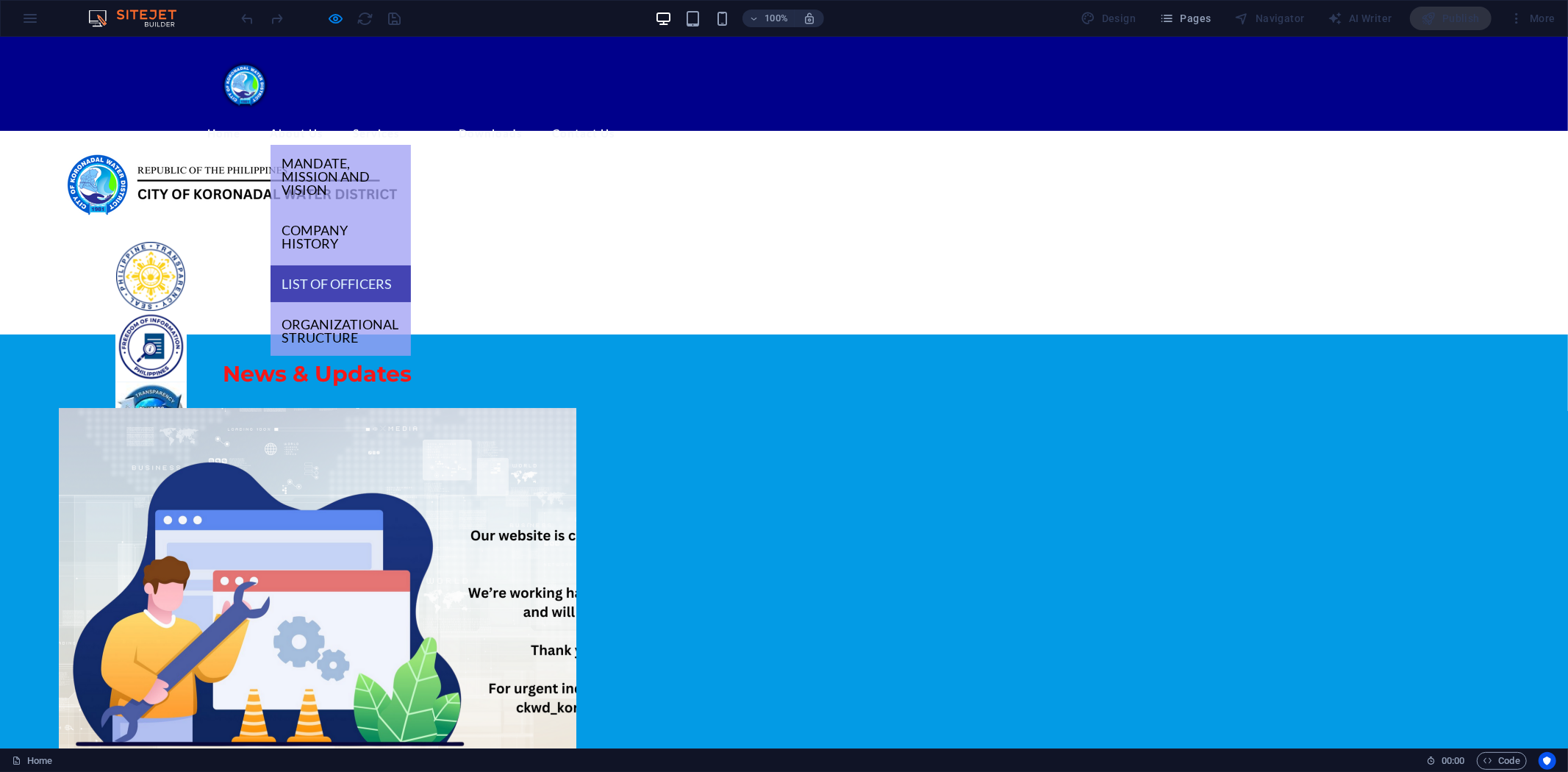
click at [390, 265] on link "List of Officers" at bounding box center [340, 283] width 141 height 37
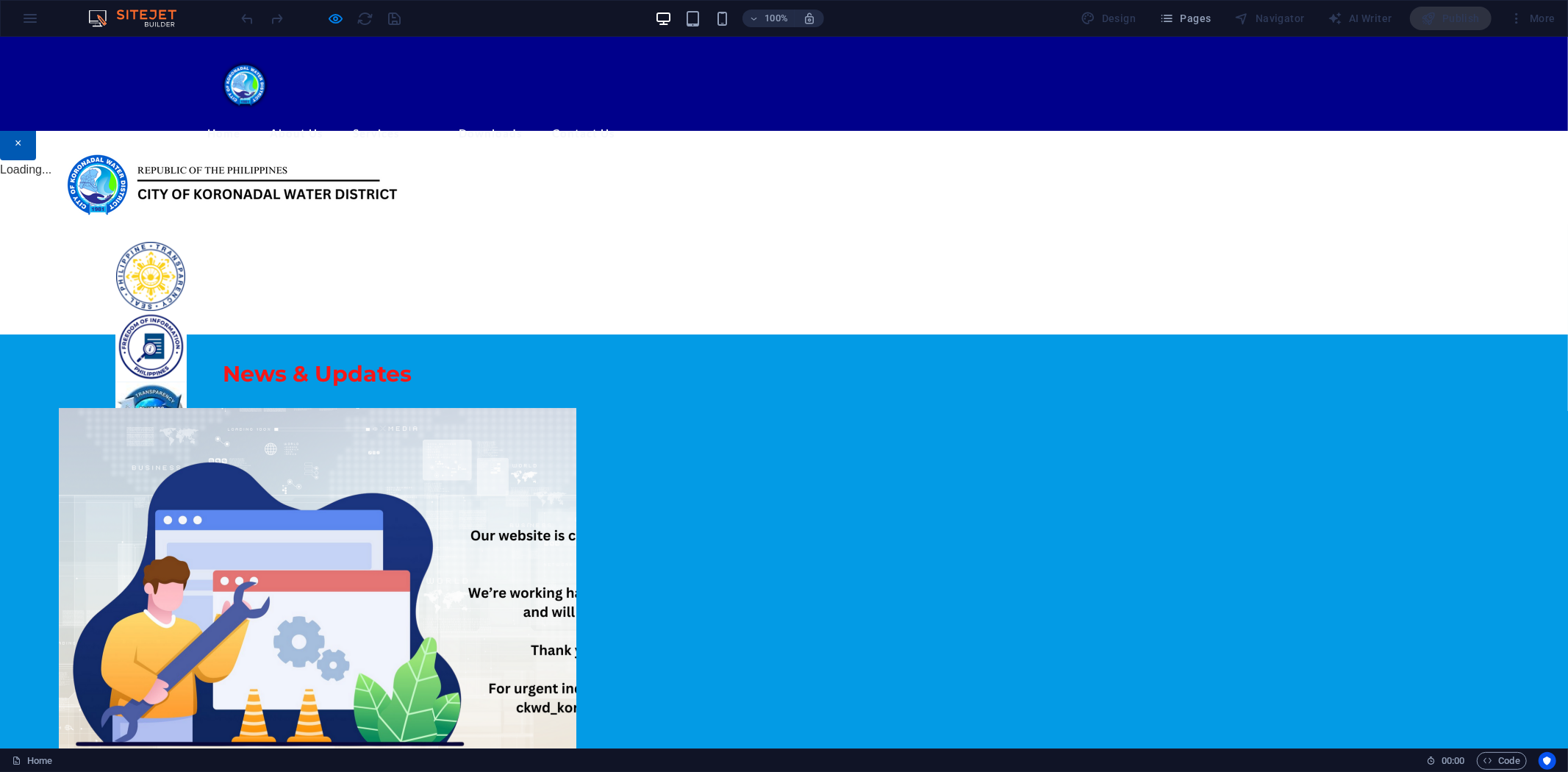
scroll to position [0, 0]
click at [36, 160] on button "×" at bounding box center [18, 143] width 36 height 34
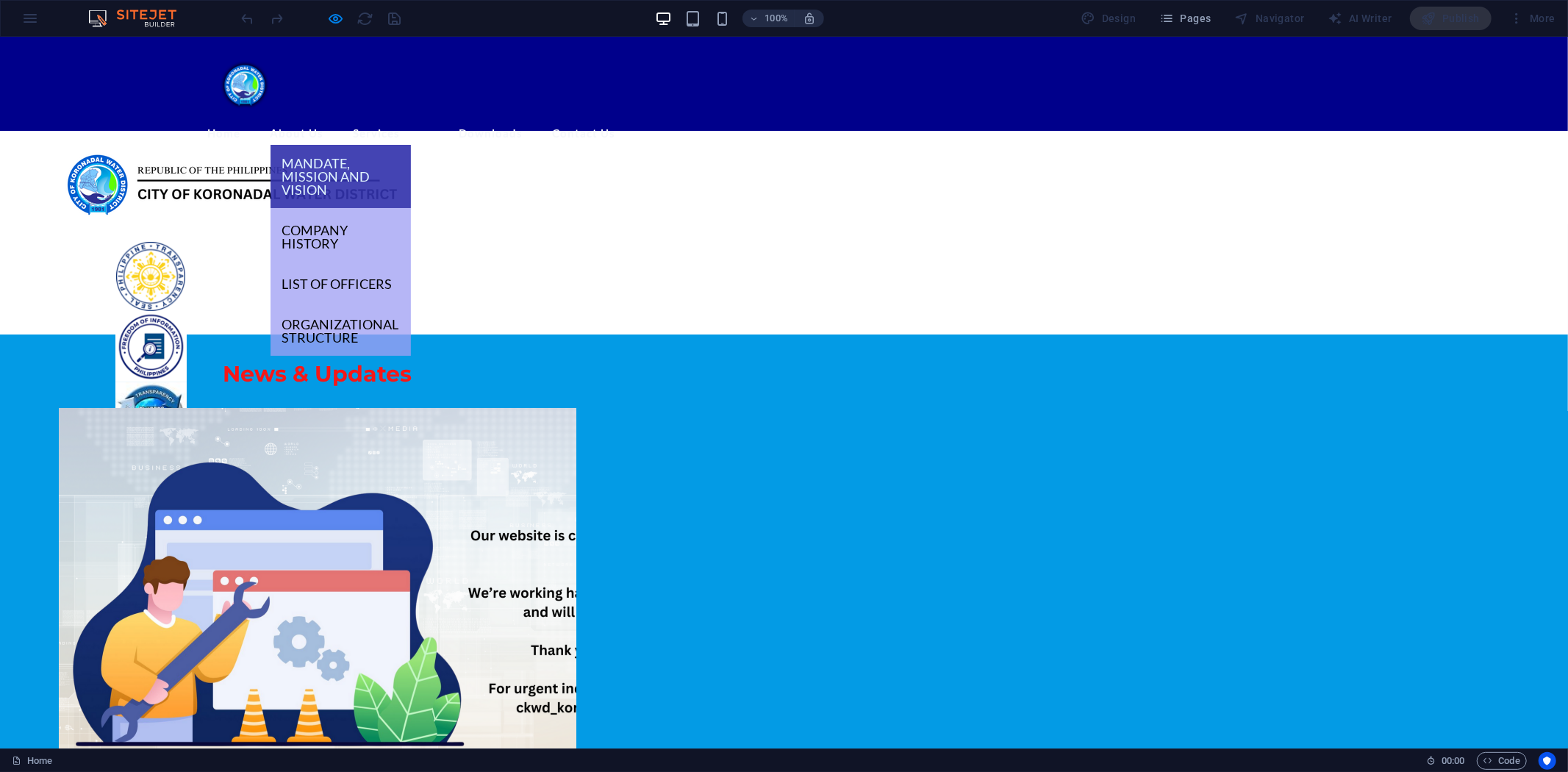
click at [376, 145] on link "Mandate, Mission and Vision" at bounding box center [340, 176] width 141 height 63
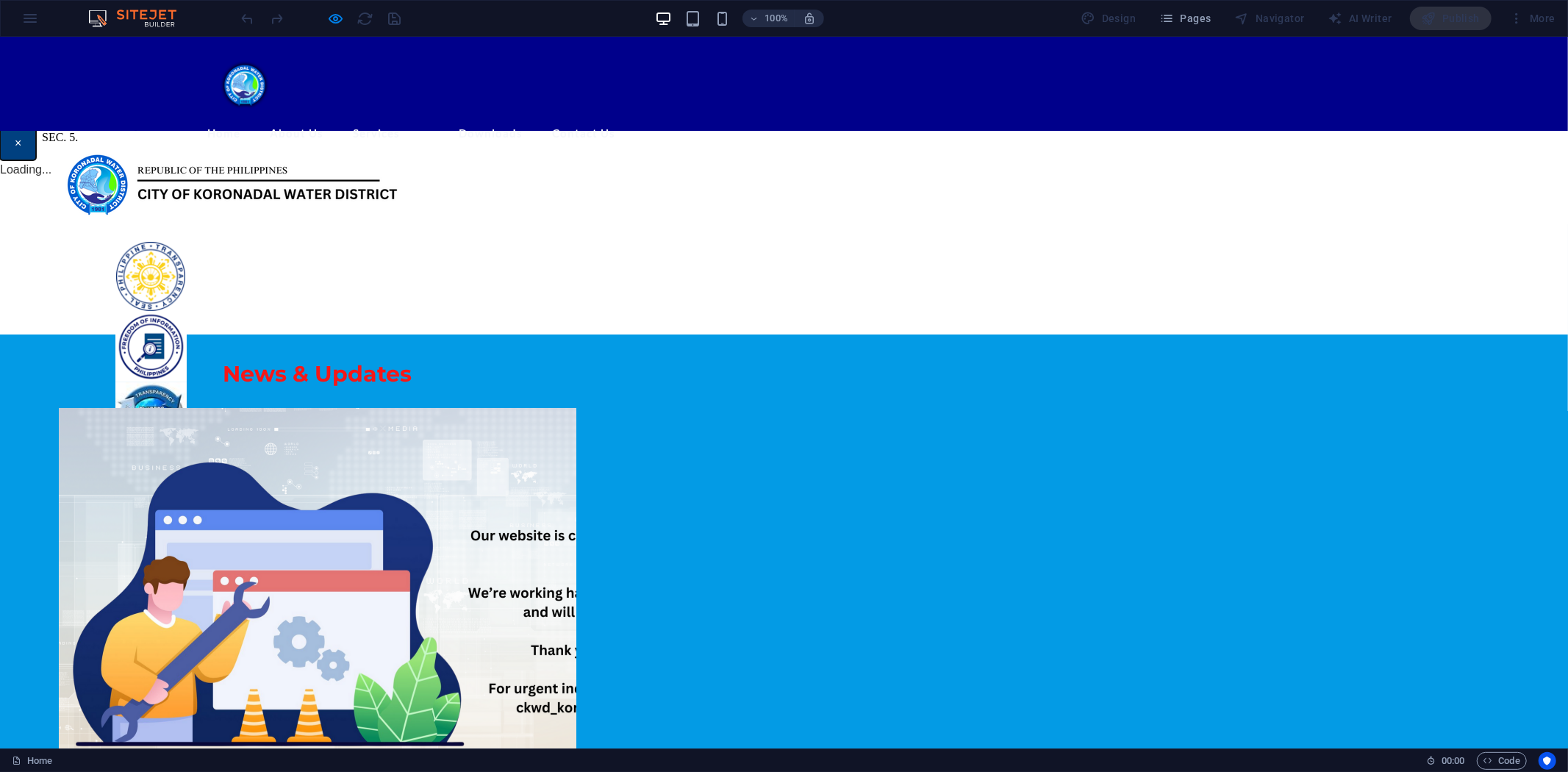
click at [36, 160] on button "×" at bounding box center [18, 143] width 36 height 34
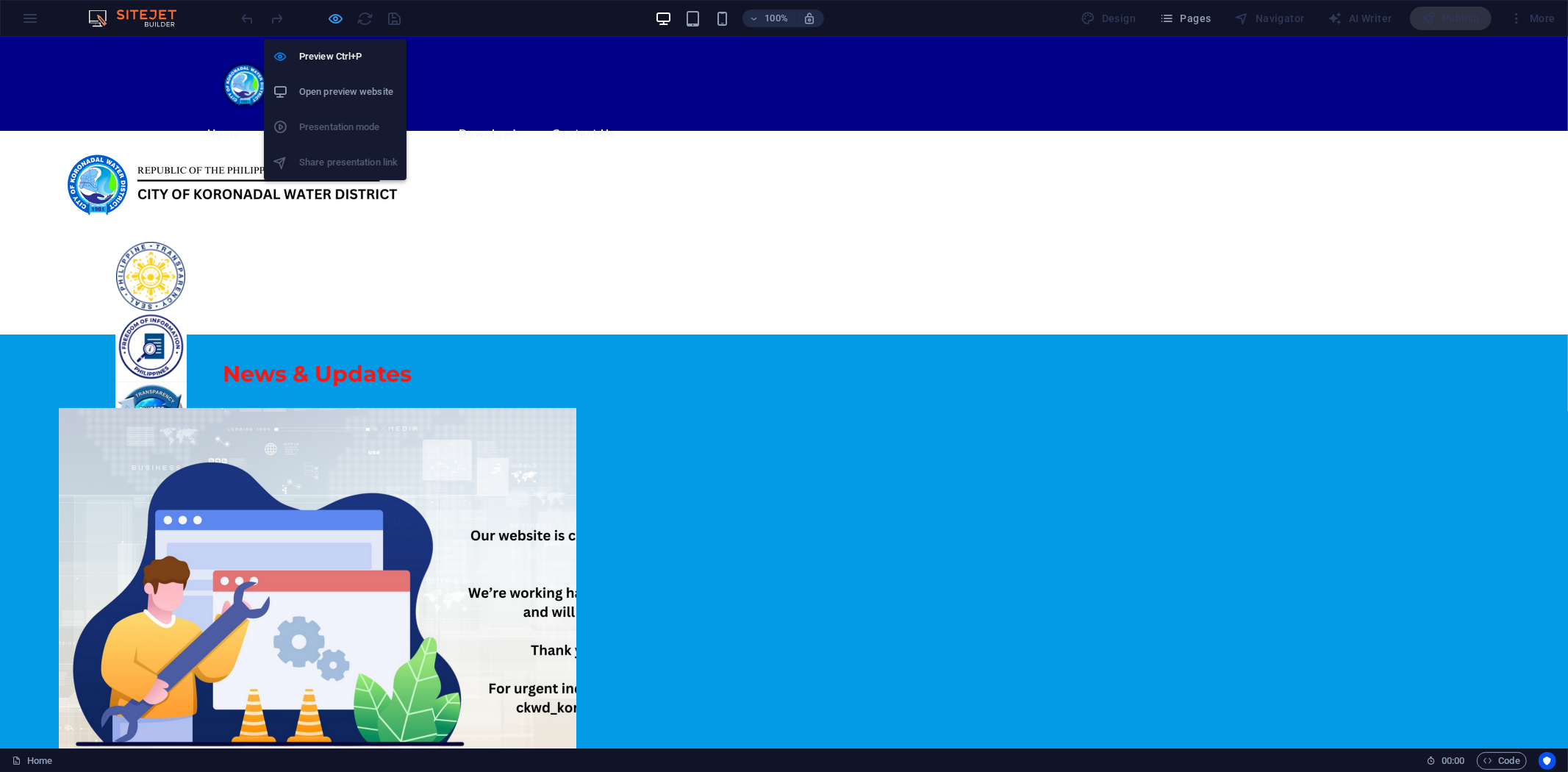
click at [328, 22] on icon "button" at bounding box center [336, 19] width 17 height 17
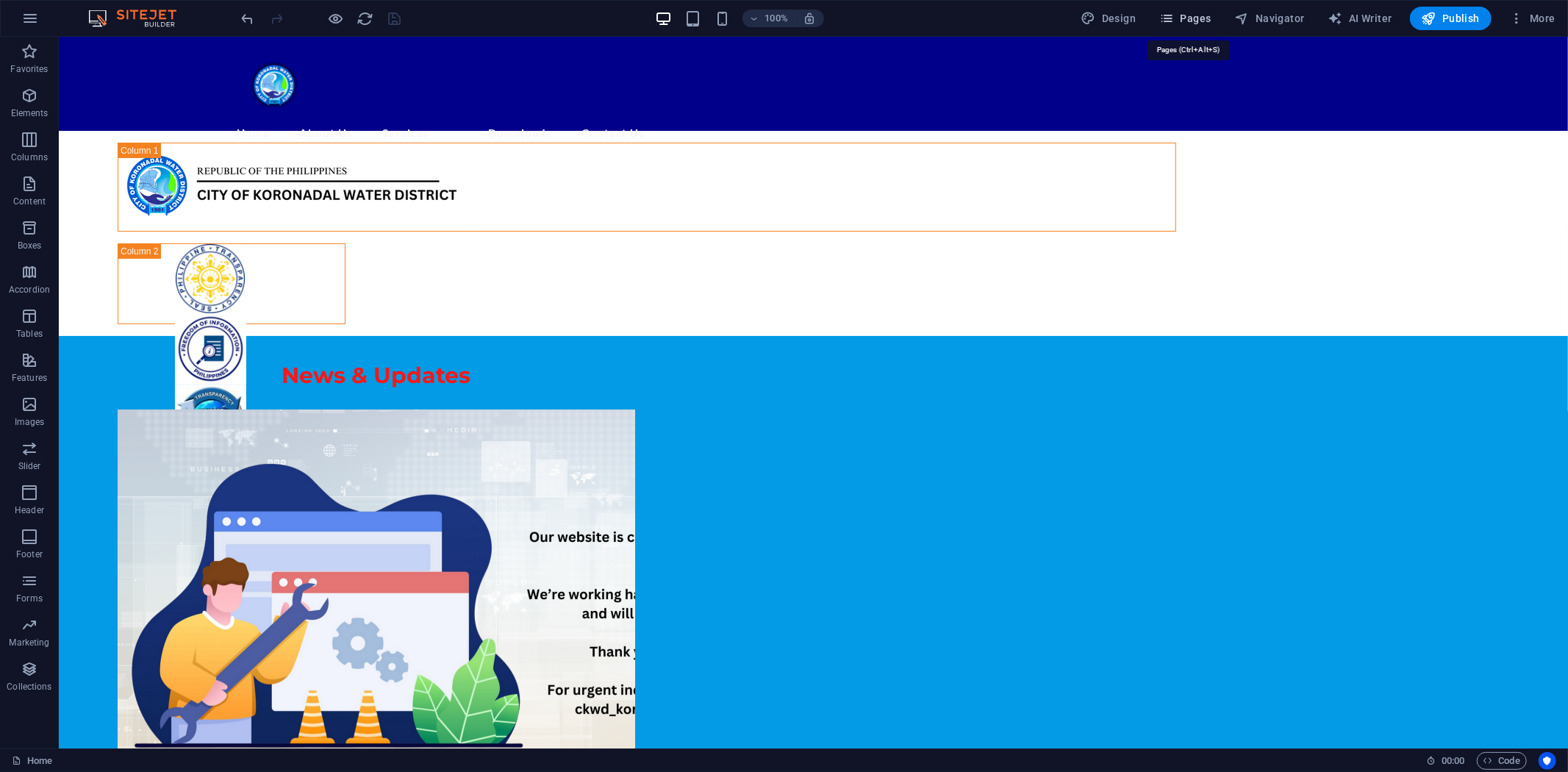
click at [1195, 9] on button "Pages" at bounding box center [1185, 18] width 63 height 24
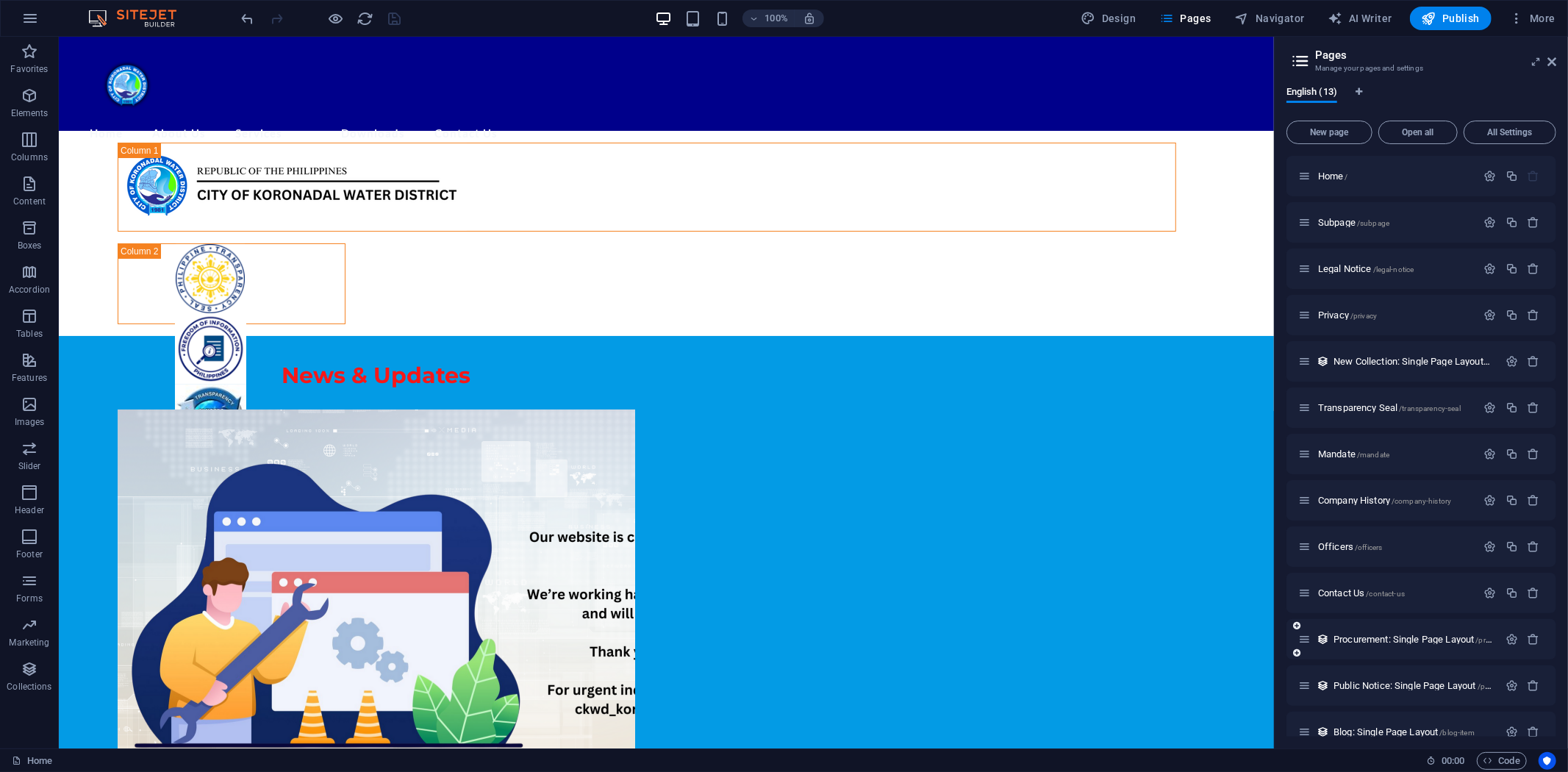
scroll to position [20, 0]
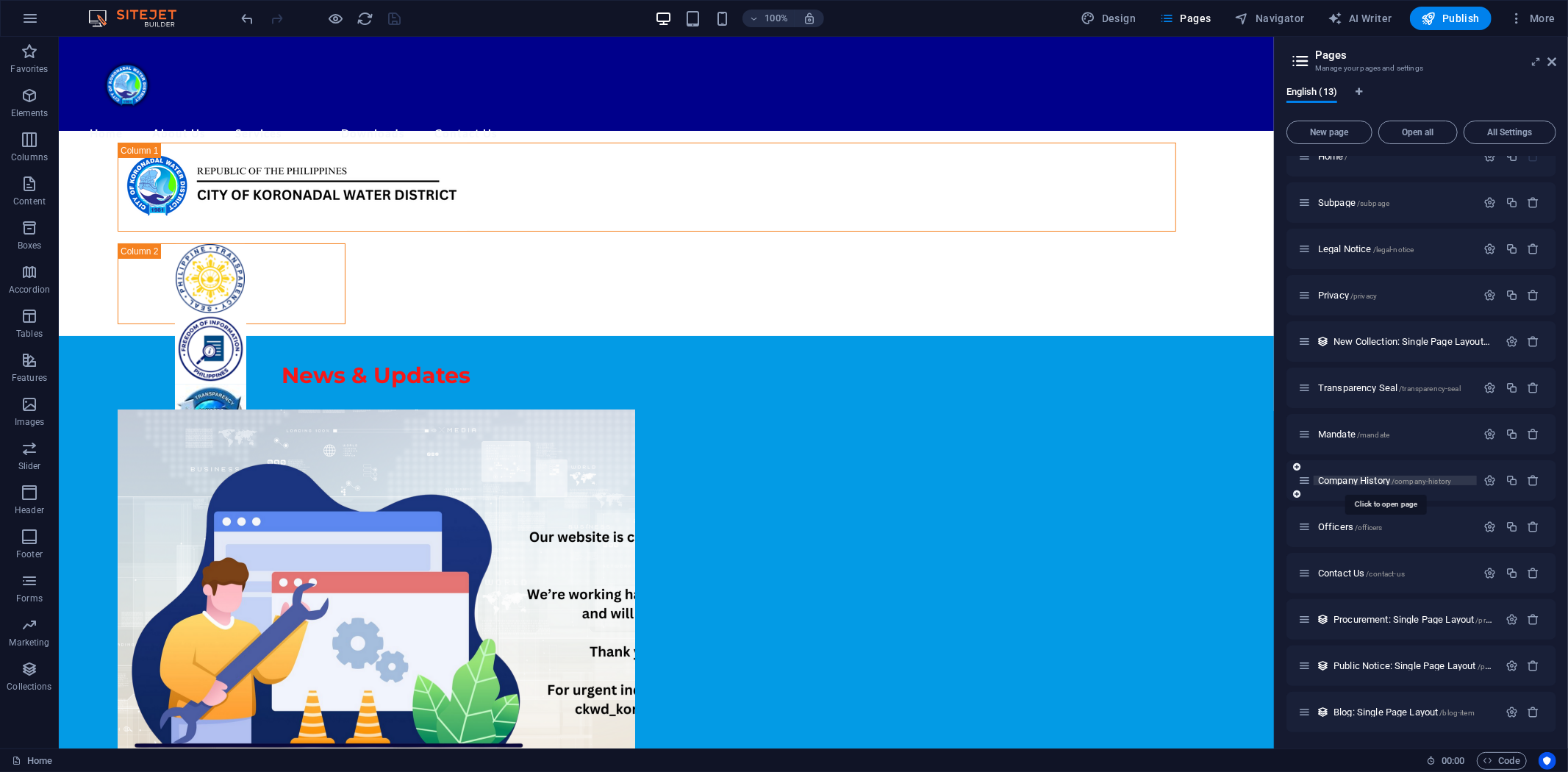
click at [1343, 475] on span "Company History /company-history" at bounding box center [1384, 481] width 133 height 11
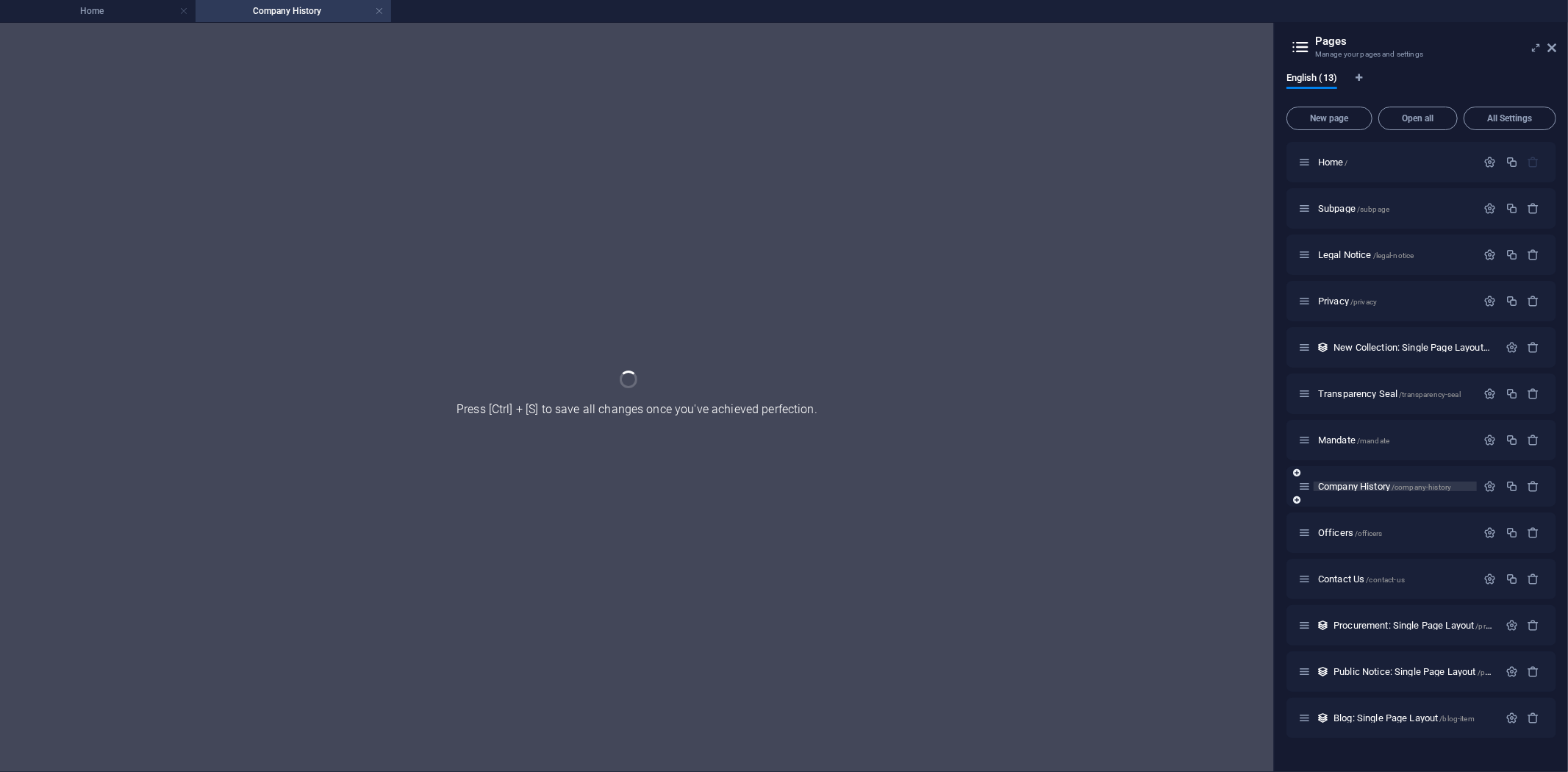
scroll to position [0, 0]
click at [1343, 474] on div "Company History /company-history" at bounding box center [1422, 486] width 270 height 41
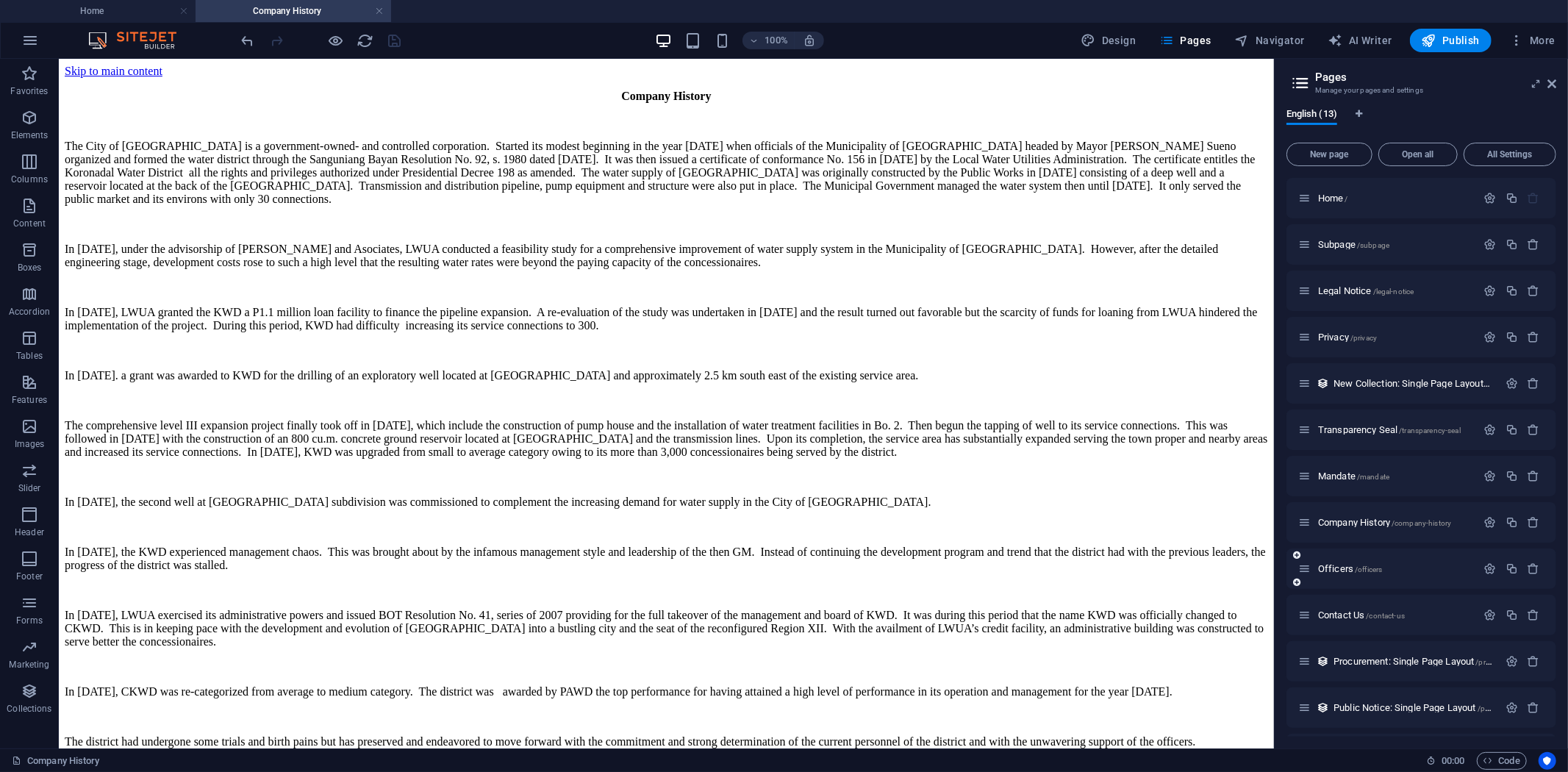
click at [1338, 560] on div "Officers /officers" at bounding box center [1387, 569] width 179 height 17
click at [1338, 565] on span "Officers /officers" at bounding box center [1350, 569] width 64 height 11
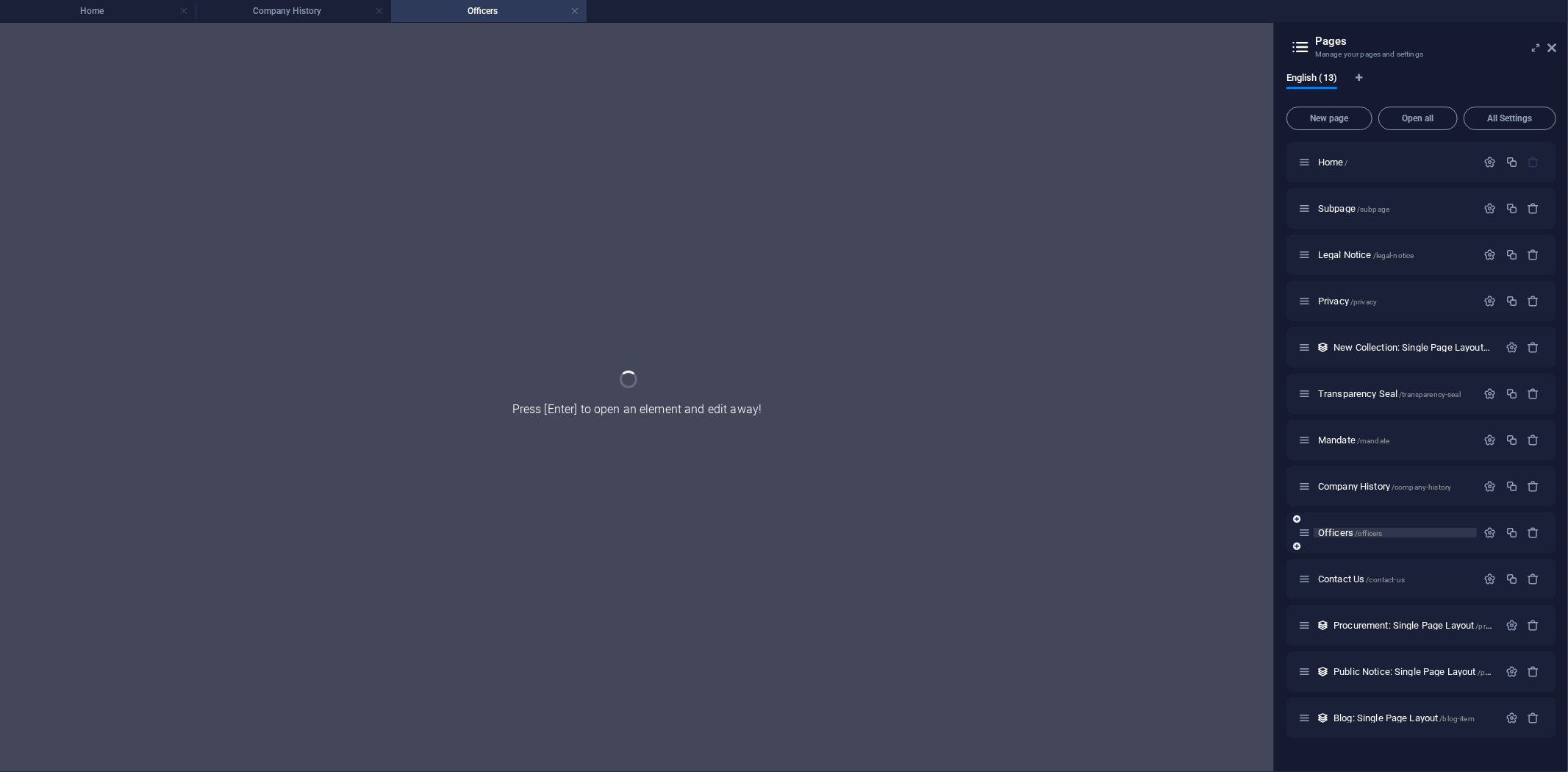
click at [1338, 565] on div "Contact Us /contact-us" at bounding box center [1422, 578] width 270 height 41
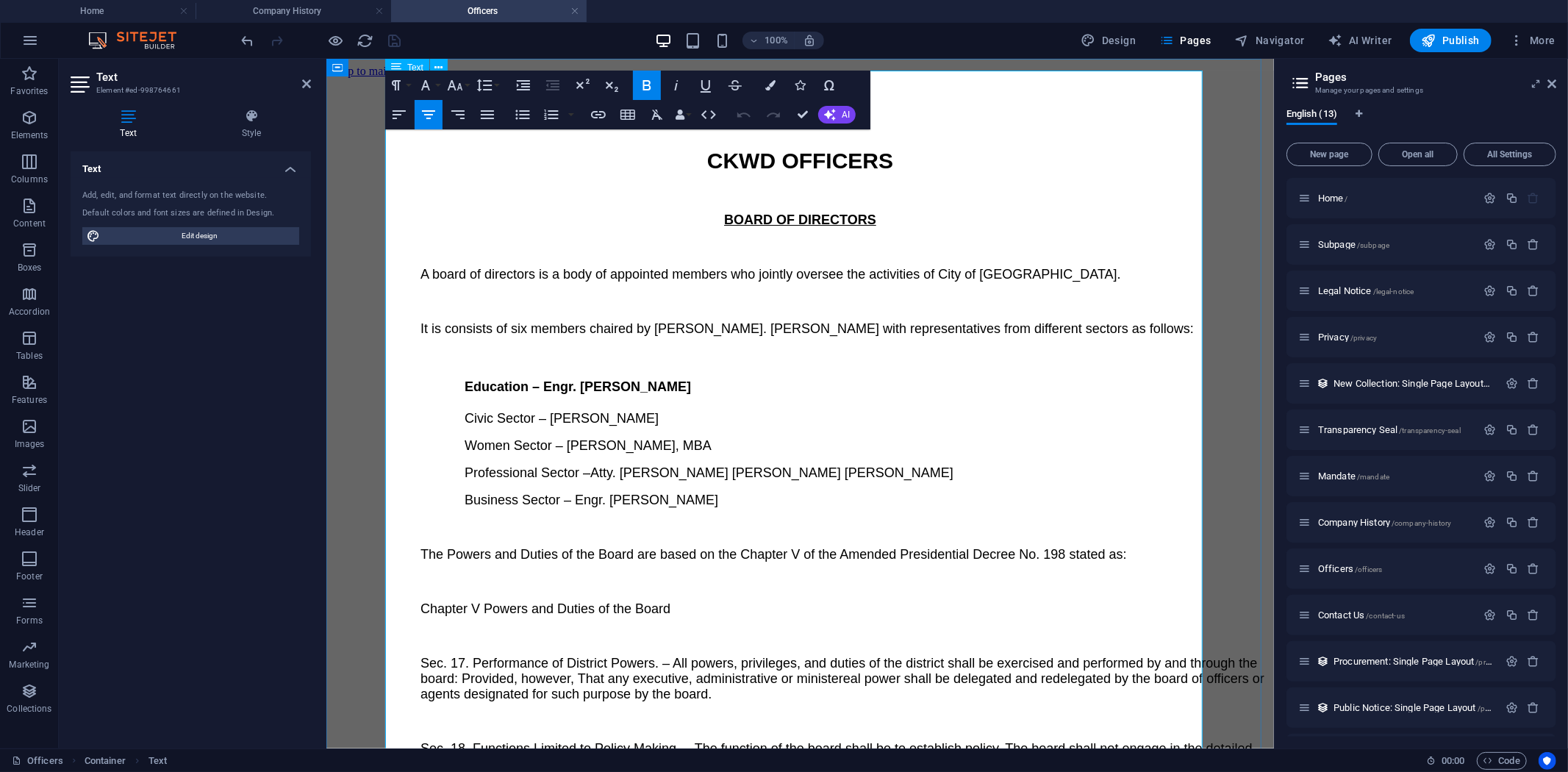
click at [673, 266] on p "A board of directors is a body of appointed members who jointly oversee the act…" at bounding box center [843, 274] width 847 height 15
click at [467, 84] on button "Font Size" at bounding box center [458, 85] width 28 height 29
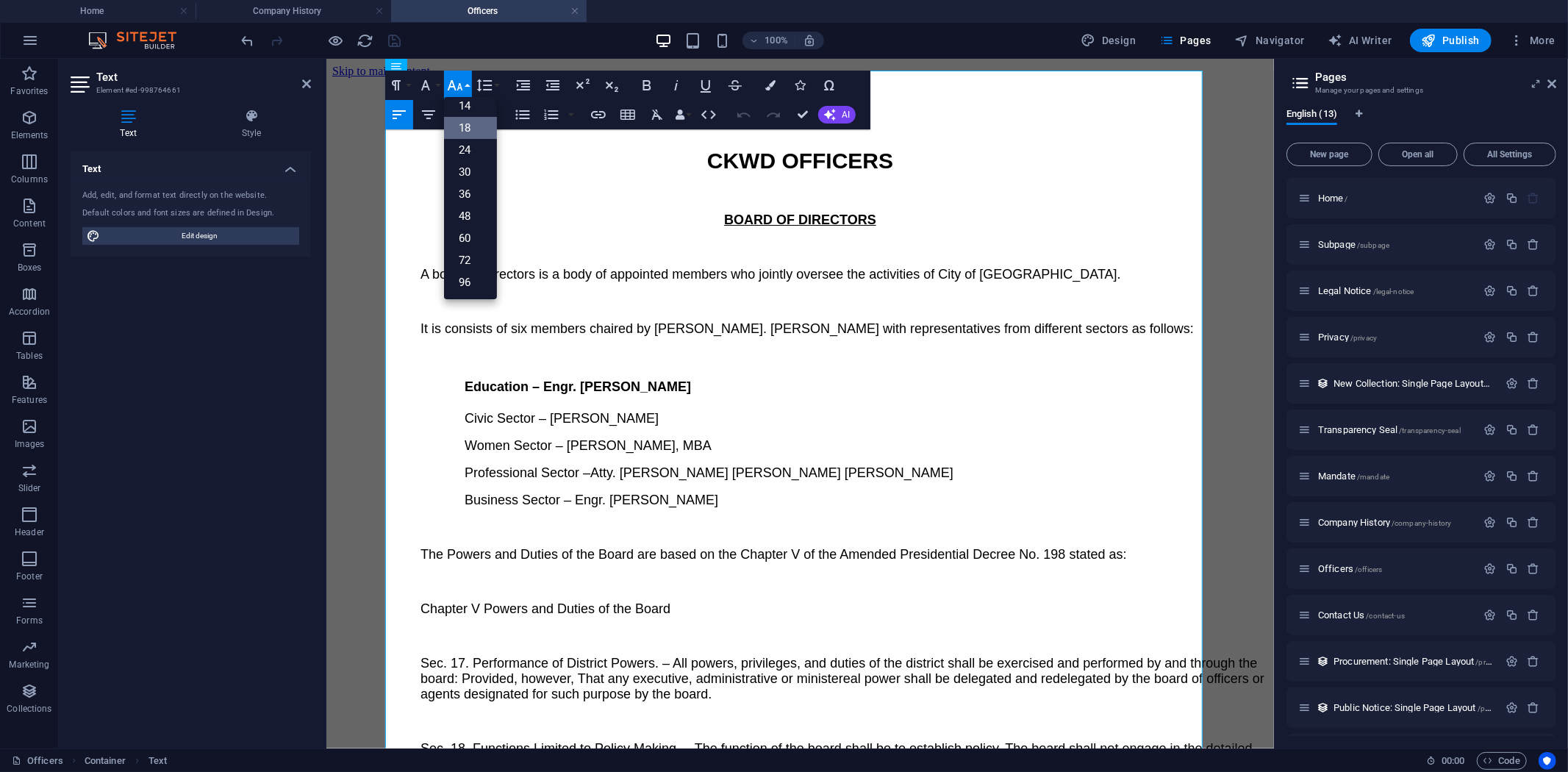
scroll to position [118, 0]
click at [708, 492] on span "Business Sector – Engr. Jessie P. Cruz" at bounding box center [590, 500] width 253 height 15
click at [749, 154] on strong "CKWD OFFICERS" at bounding box center [799, 160] width 186 height 25
click at [770, 379] on h4 "Education – Engr. Danilo B. Araquil" at bounding box center [865, 386] width 804 height 15
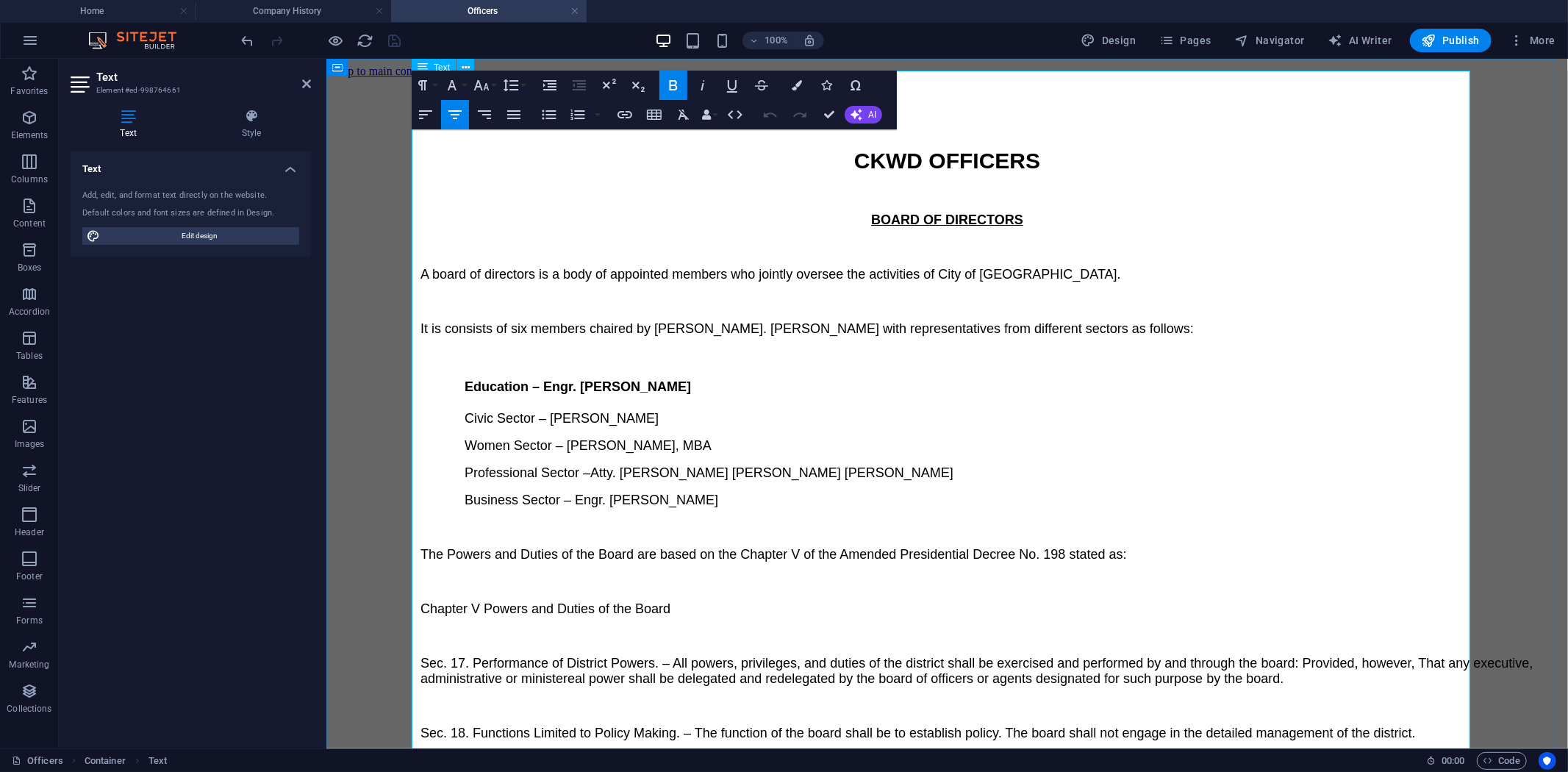
click at [894, 147] on strong "CKWD OFFICERS" at bounding box center [946, 160] width 186 height 25
click at [495, 86] on button "Font Size" at bounding box center [485, 85] width 28 height 29
click at [919, 293] on p at bounding box center [990, 300] width 1141 height 15
click at [918, 212] on u "BOARD OF DIRECTORS" at bounding box center [946, 219] width 152 height 15
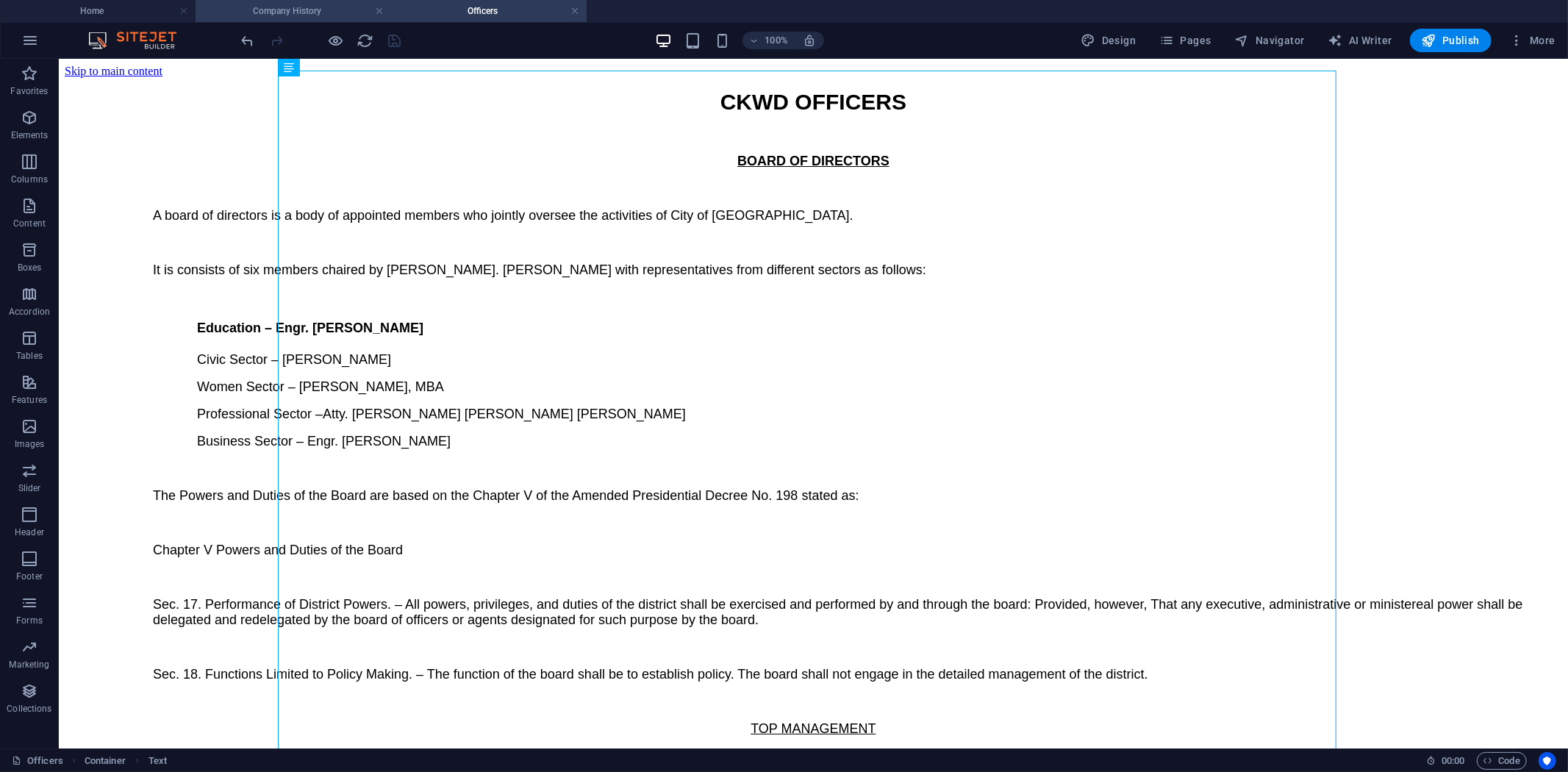
click at [277, 5] on h4 "Company History" at bounding box center [293, 10] width 196 height 16
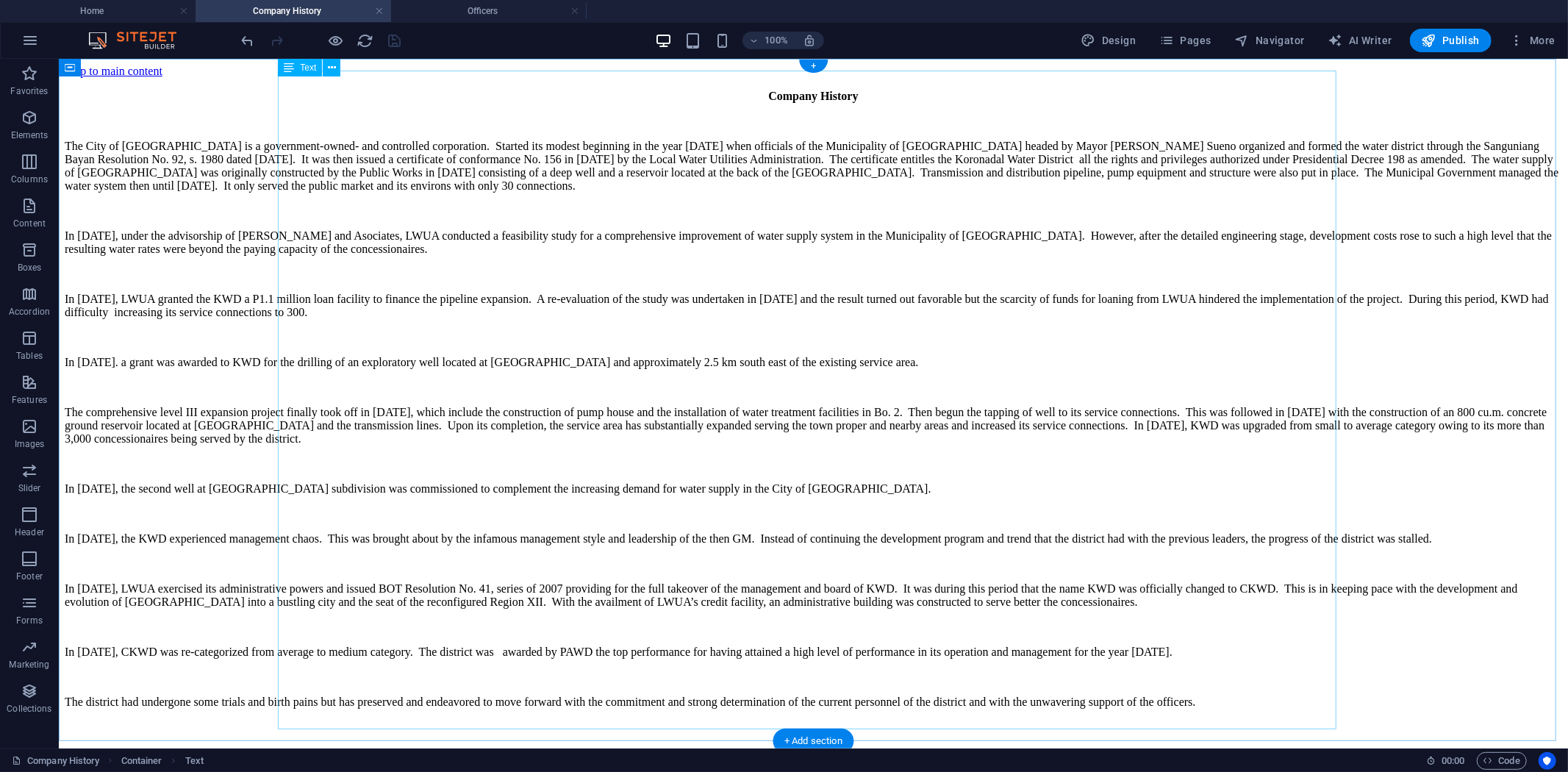
click at [762, 172] on div "Company History In June 1983, under the advisorship of C. Lotti and Asociates, …" at bounding box center [812, 398] width 1497 height 619
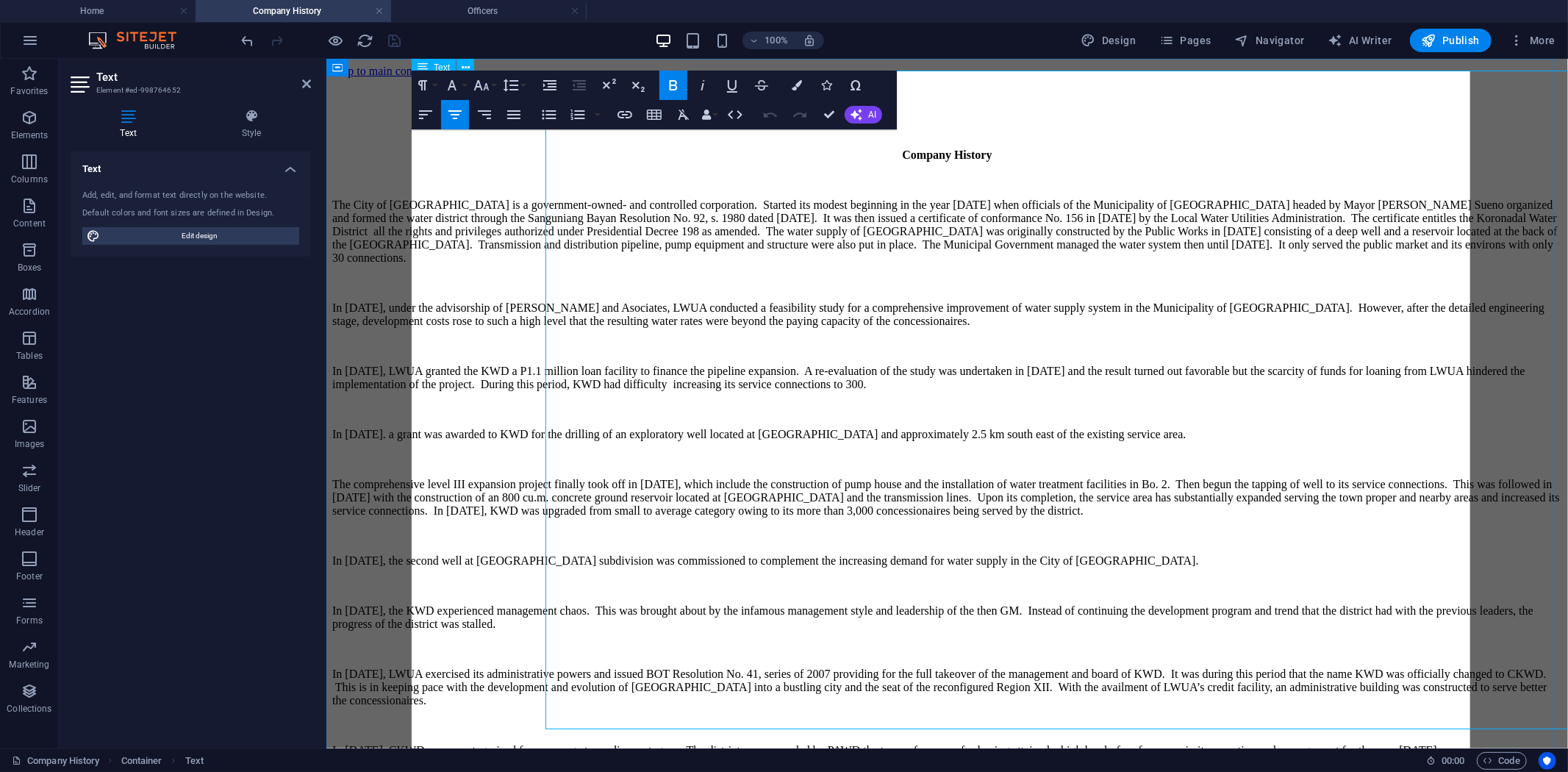
click at [762, 197] on span "The City of Koronadal Water District is a government-owned- and controlled corp…" at bounding box center [944, 230] width 1225 height 65
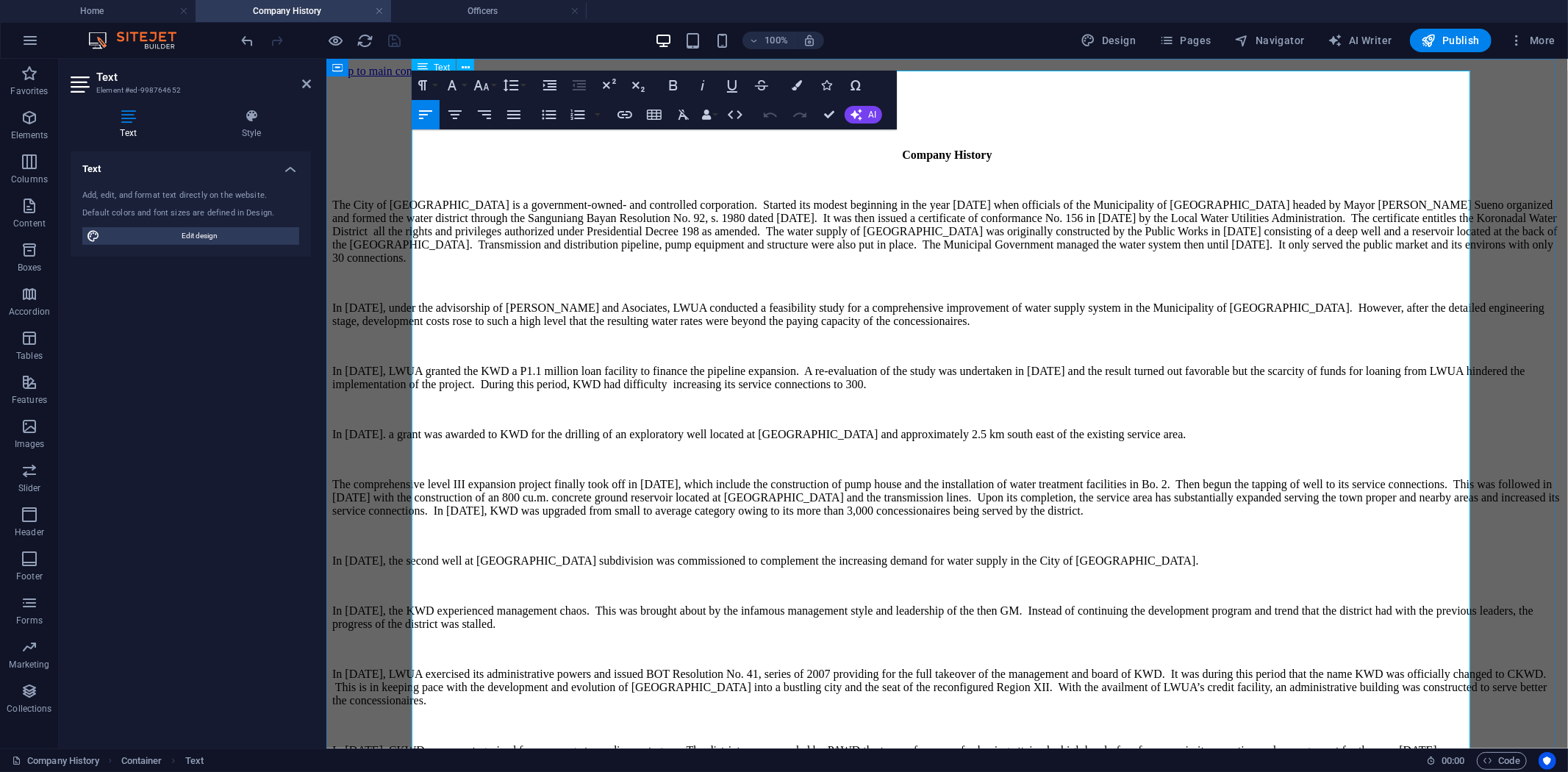
click at [766, 220] on p "The City of Koronadal Water District is a government-owned- and controlled corp…" at bounding box center [946, 231] width 1230 height 66
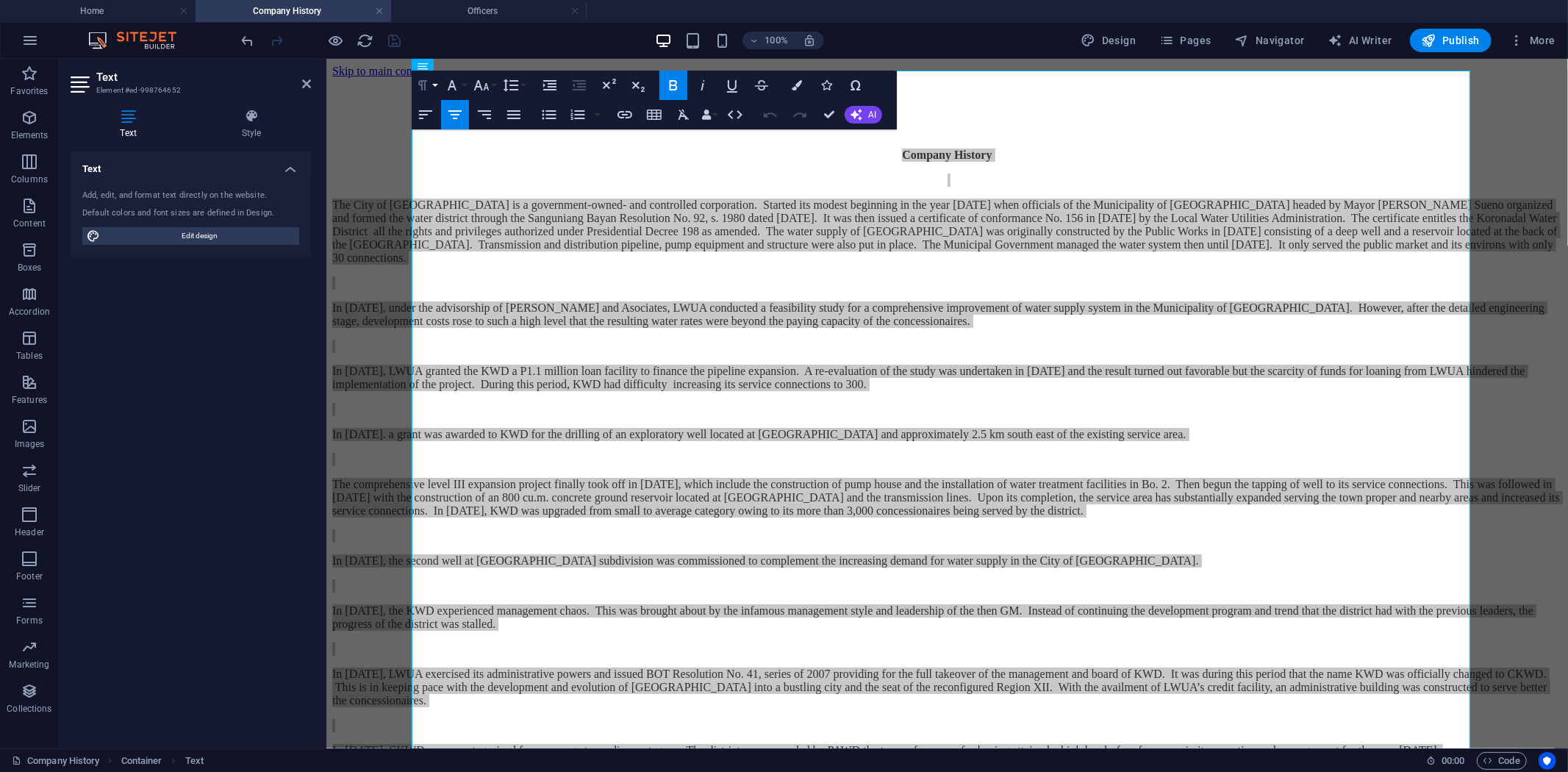
click at [435, 84] on button "Paragraph Format" at bounding box center [426, 85] width 28 height 29
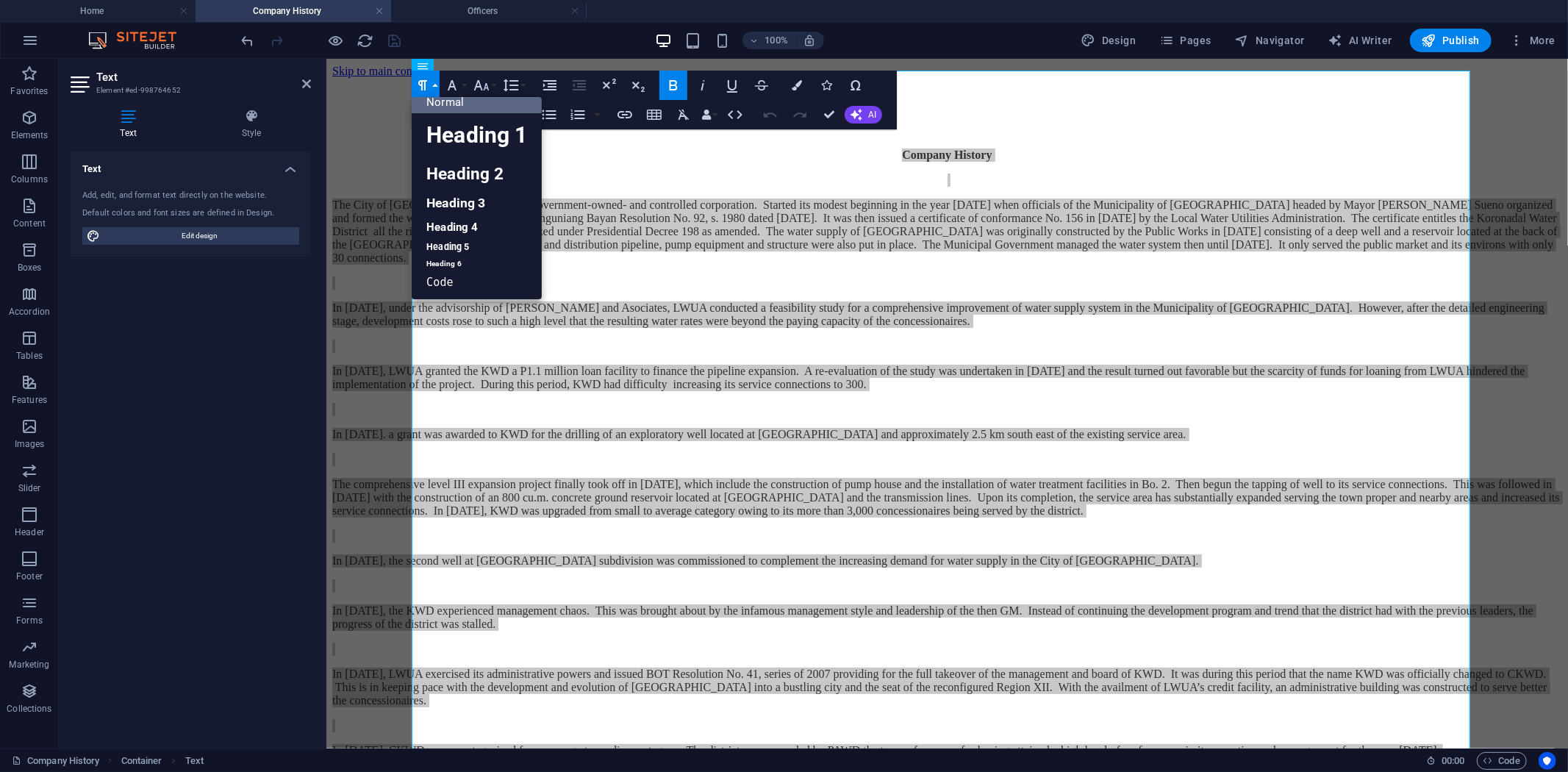
scroll to position [11, 0]
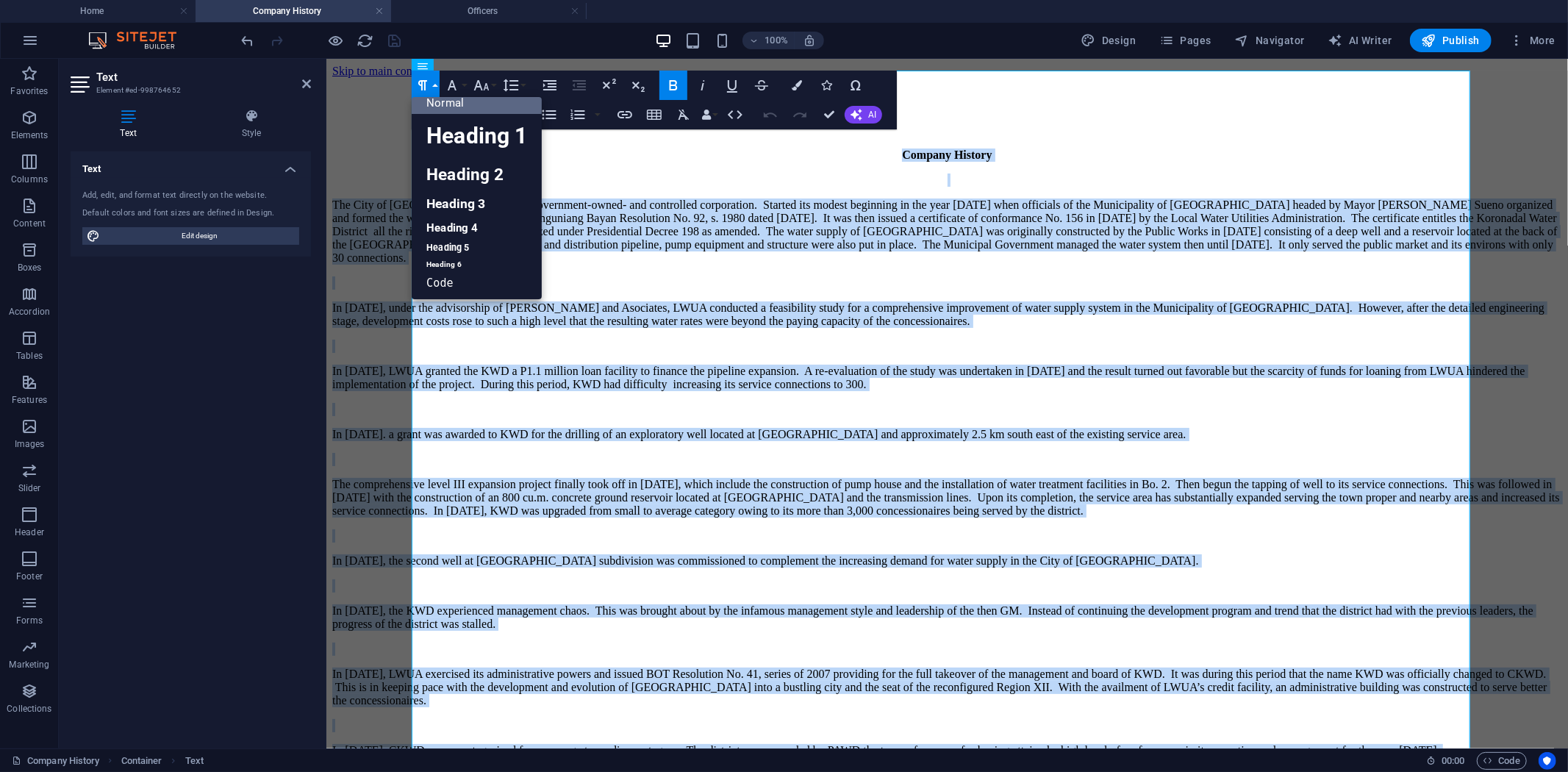
click at [449, 101] on link "Normal" at bounding box center [477, 102] width 130 height 22
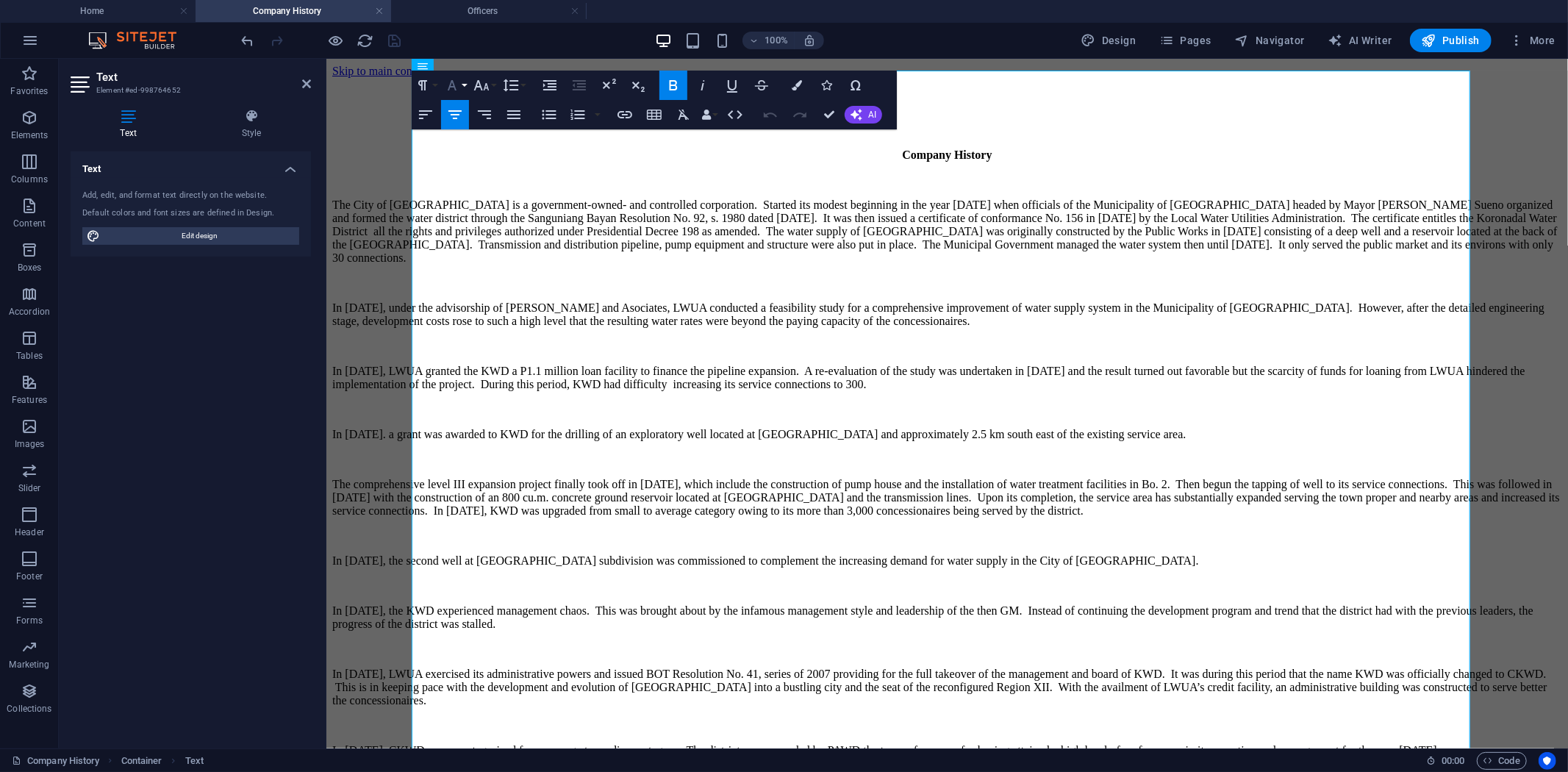
click at [467, 79] on button "Font Family" at bounding box center [455, 85] width 28 height 29
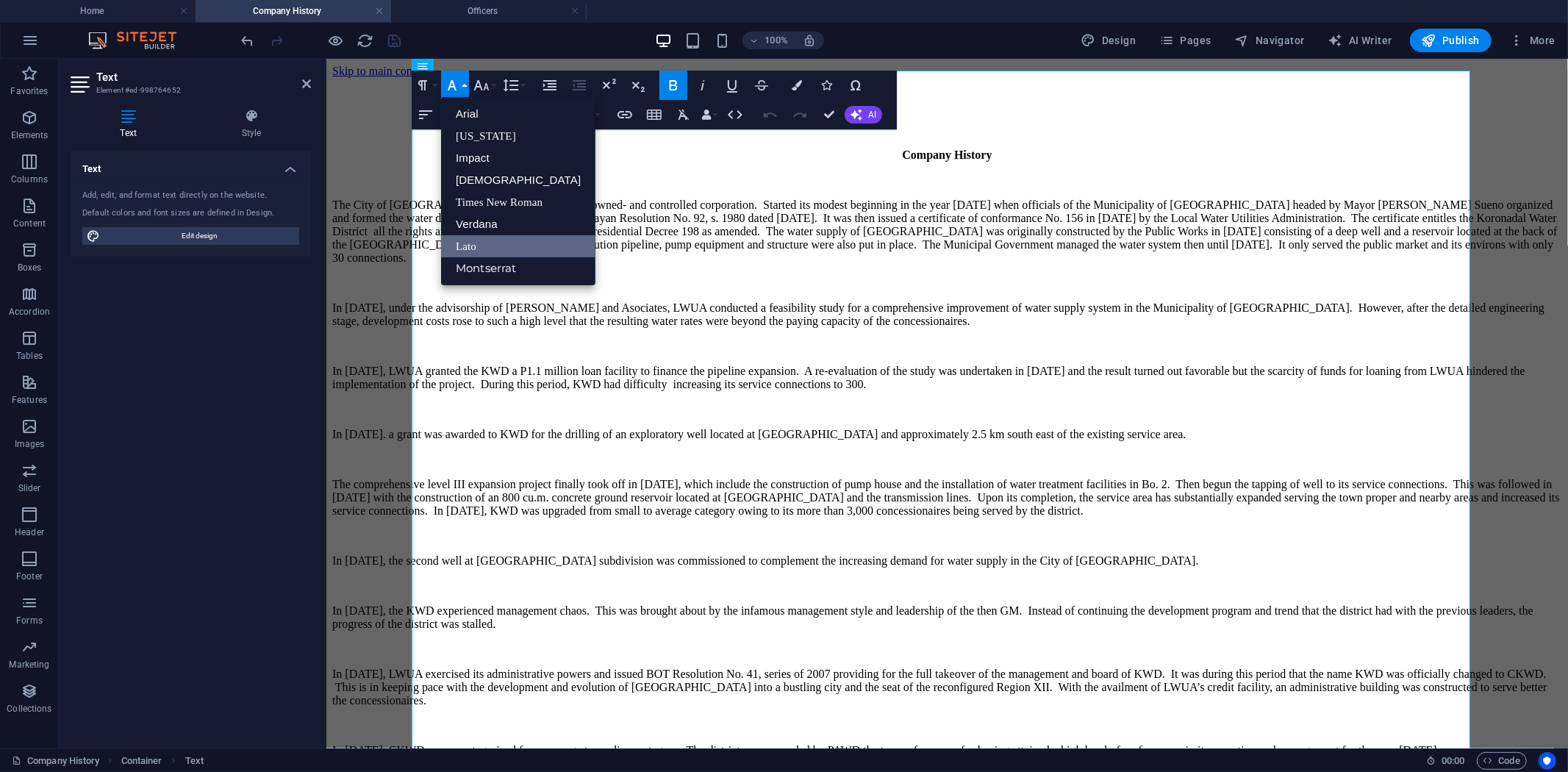
scroll to position [0, 0]
click at [472, 118] on link "Arial" at bounding box center [518, 113] width 154 height 22
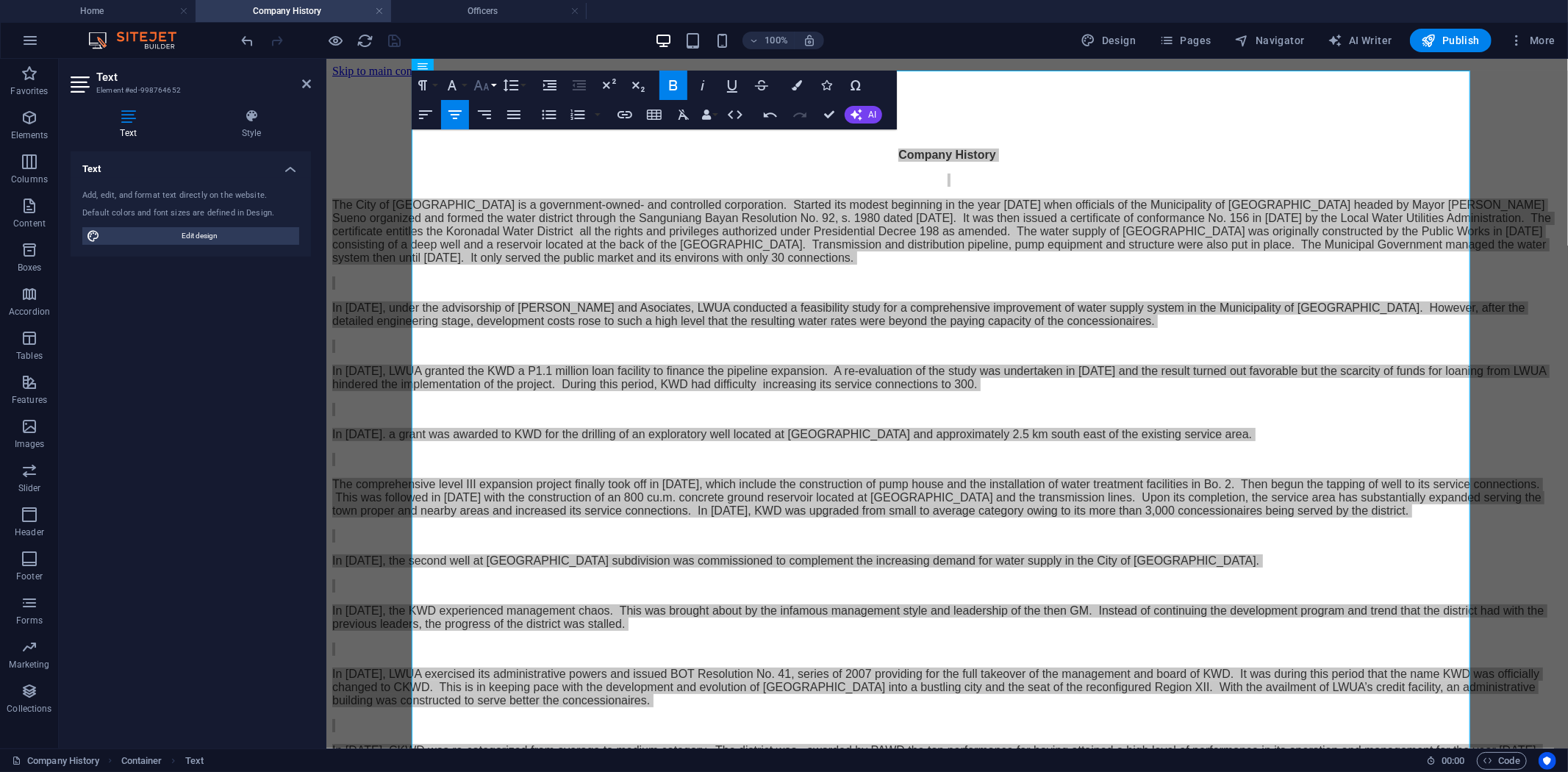
click at [491, 84] on button "Font Size" at bounding box center [485, 85] width 28 height 29
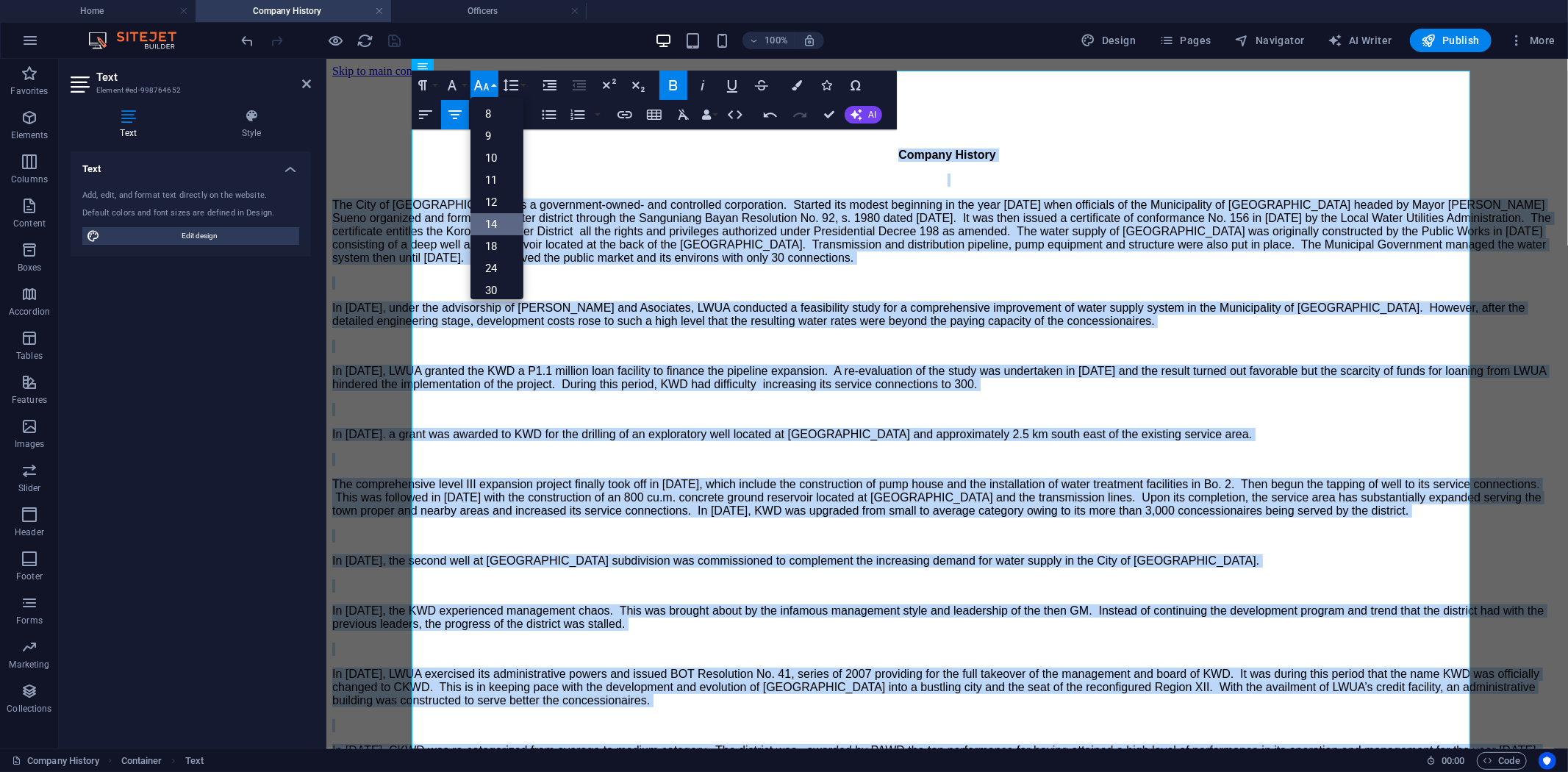
click at [503, 227] on link "14" at bounding box center [497, 224] width 53 height 22
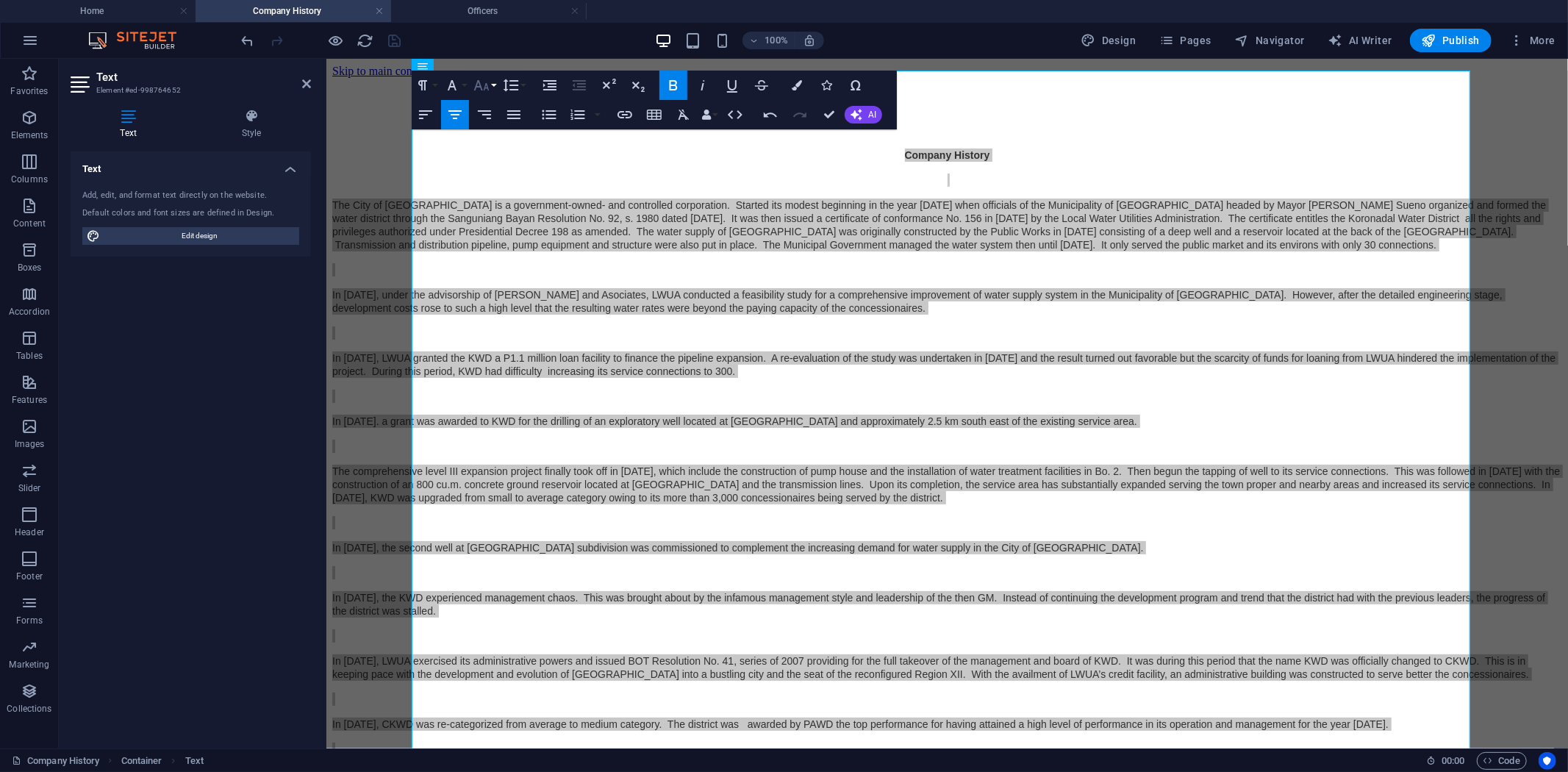
click at [489, 83] on icon "button" at bounding box center [481, 85] width 18 height 18
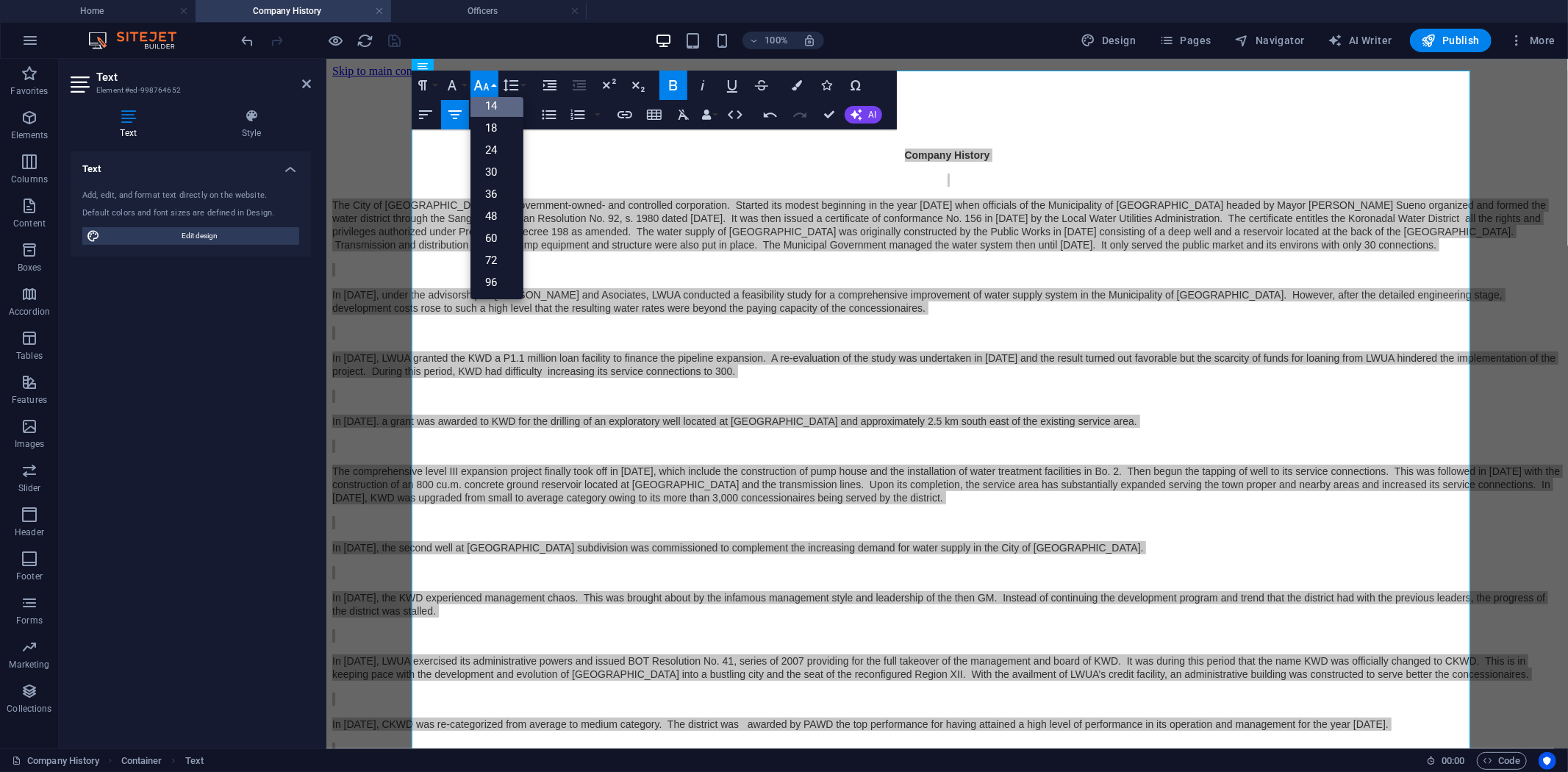
scroll to position [118, 0]
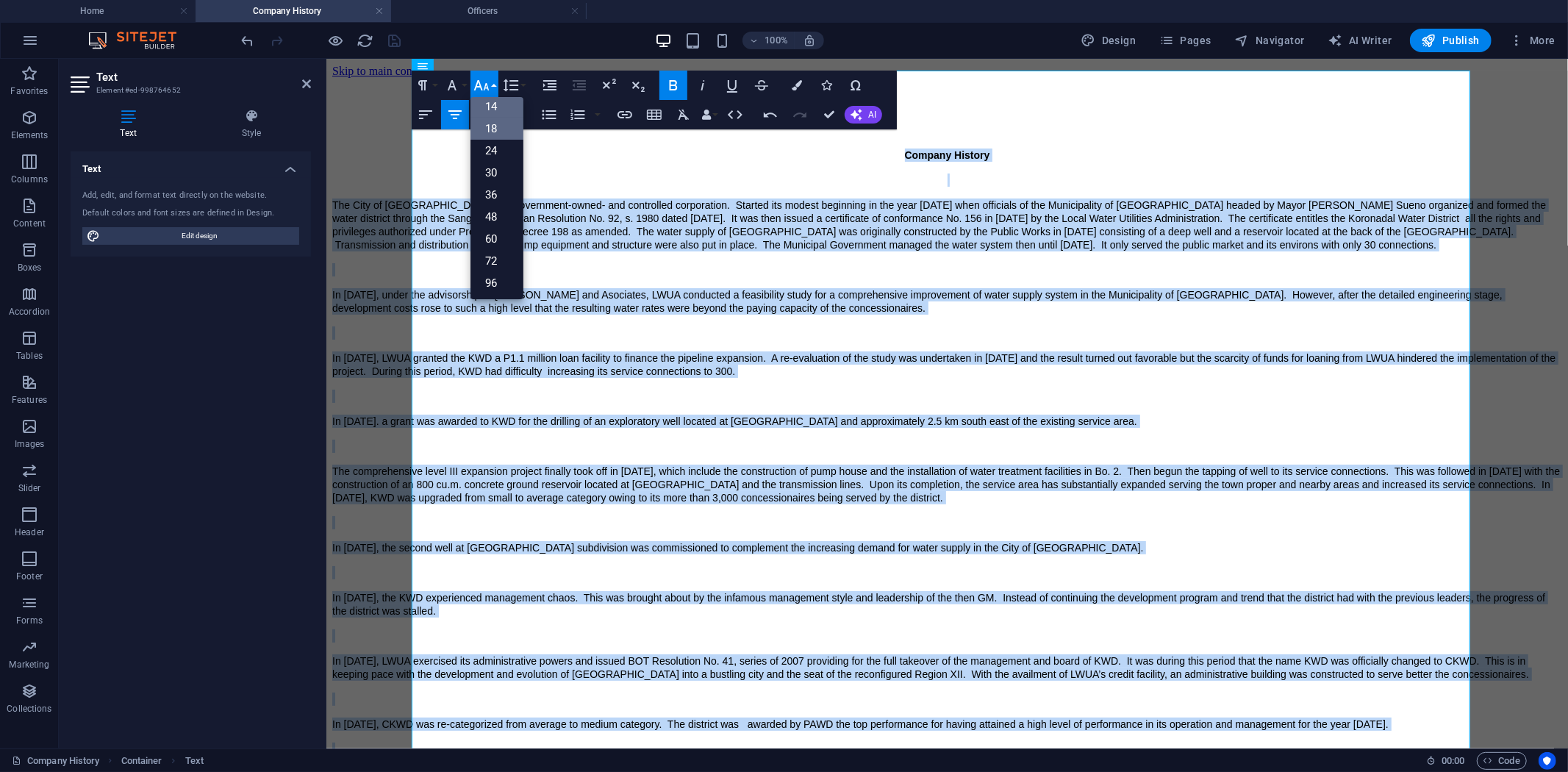
click at [495, 123] on link "18" at bounding box center [497, 129] width 53 height 22
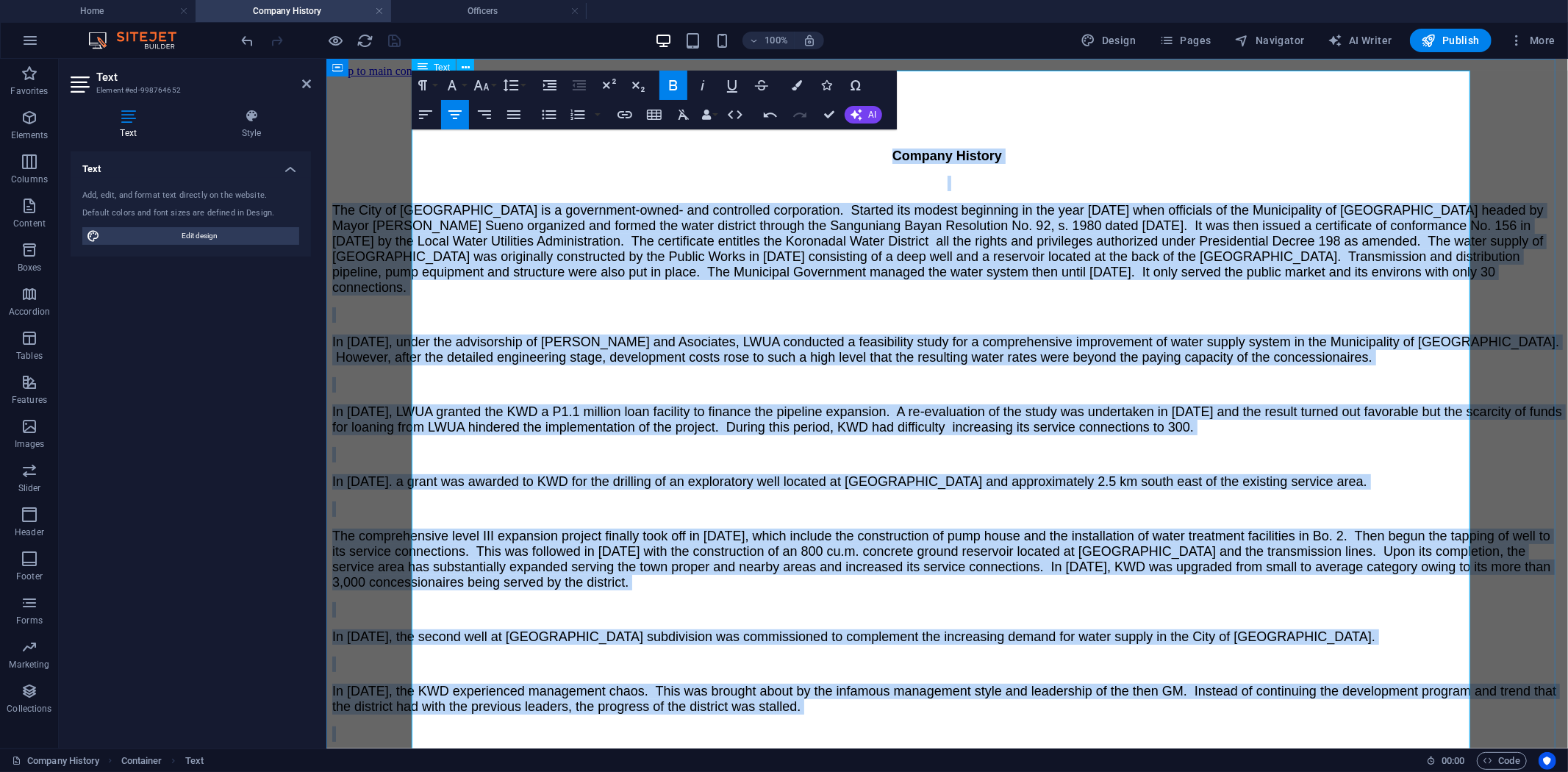
click at [972, 225] on span "The City of Koronadal Water District is a government-owned- and controlled corp…" at bounding box center [937, 248] width 1211 height 92
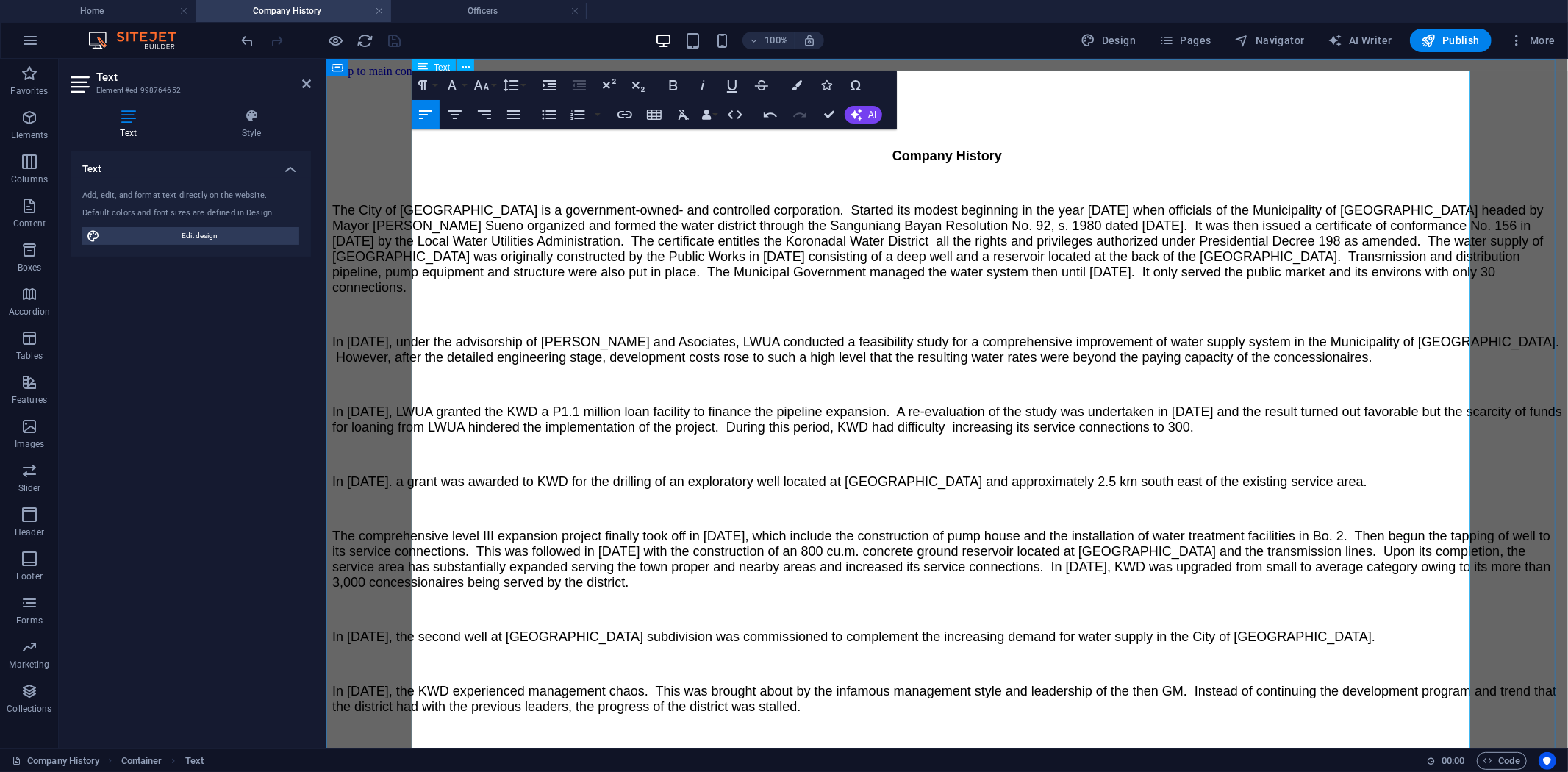
click at [932, 147] on span "Company History" at bounding box center [946, 155] width 110 height 15
click at [494, 86] on button "Font Size" at bounding box center [485, 85] width 28 height 29
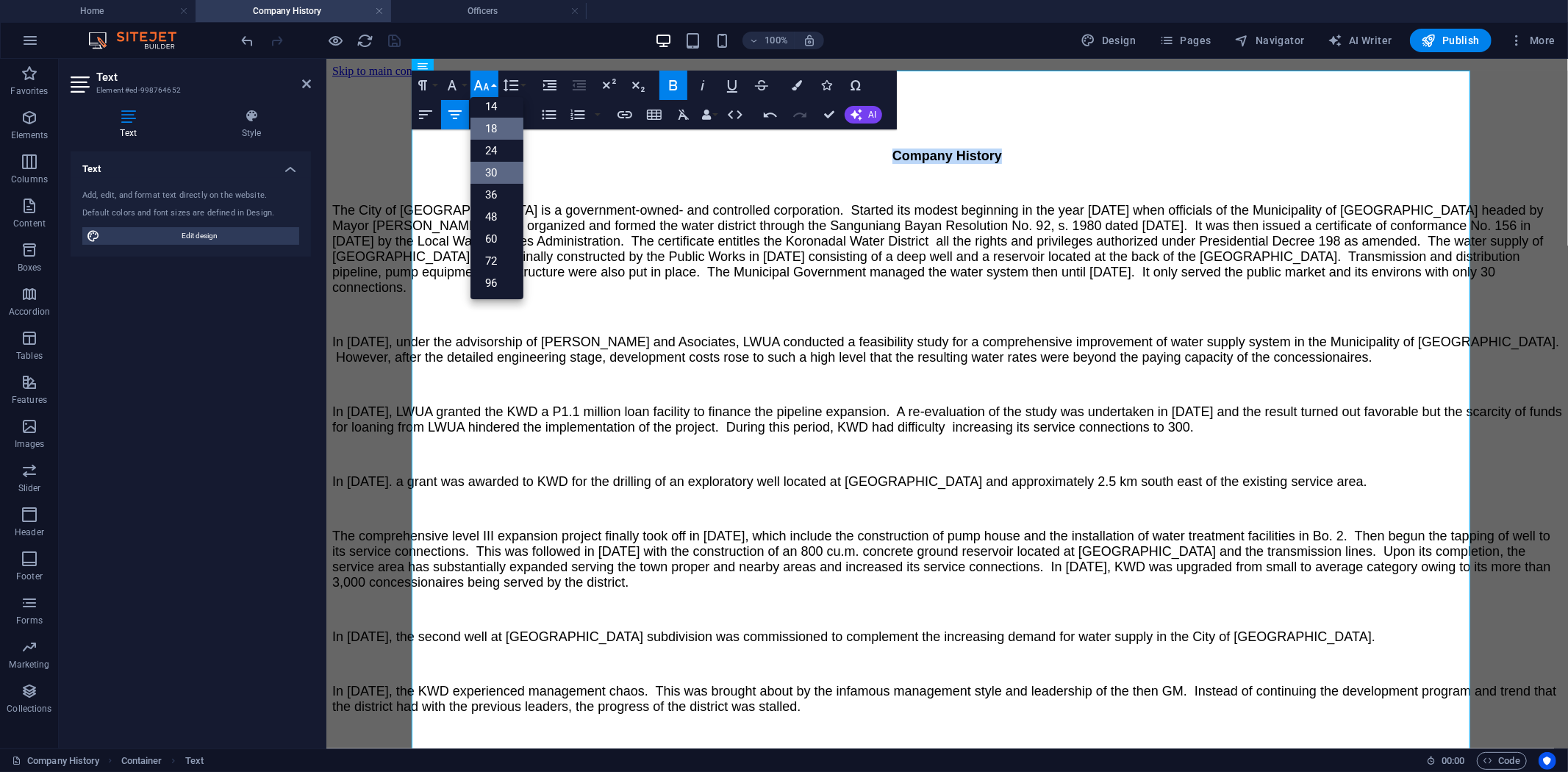
click at [499, 163] on link "30" at bounding box center [497, 172] width 53 height 22
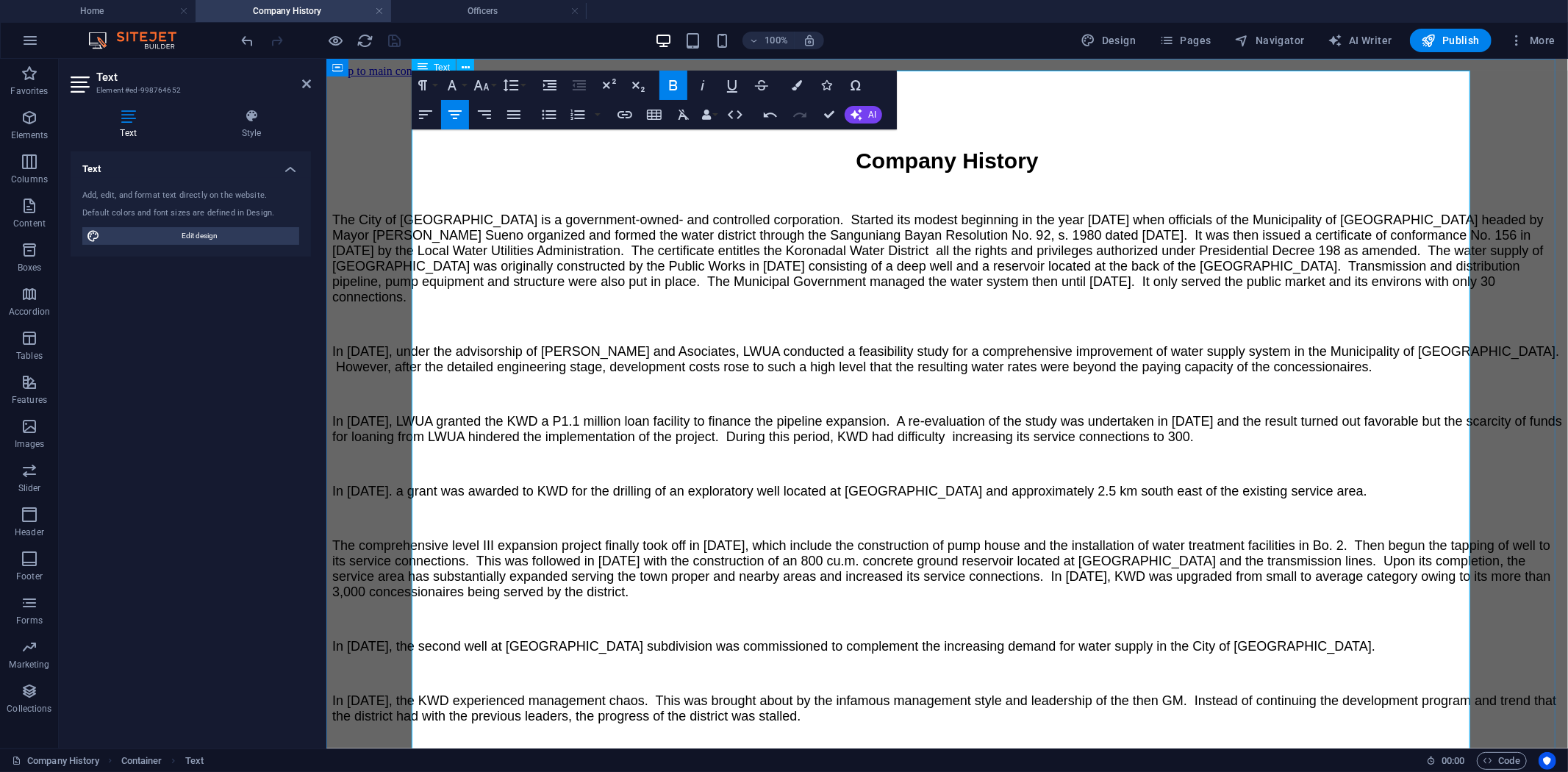
click at [837, 217] on span "The City of Koronadal Water District is a government-owned- and controlled corp…" at bounding box center [937, 257] width 1211 height 92
click at [499, 212] on p "The City of Koronadal Water District is a government-owned- and controlled corp…" at bounding box center [946, 258] width 1230 height 93
click at [414, 212] on span "The City of Koronadal Water District is a government-owned- and controlled corp…" at bounding box center [937, 257] width 1211 height 92
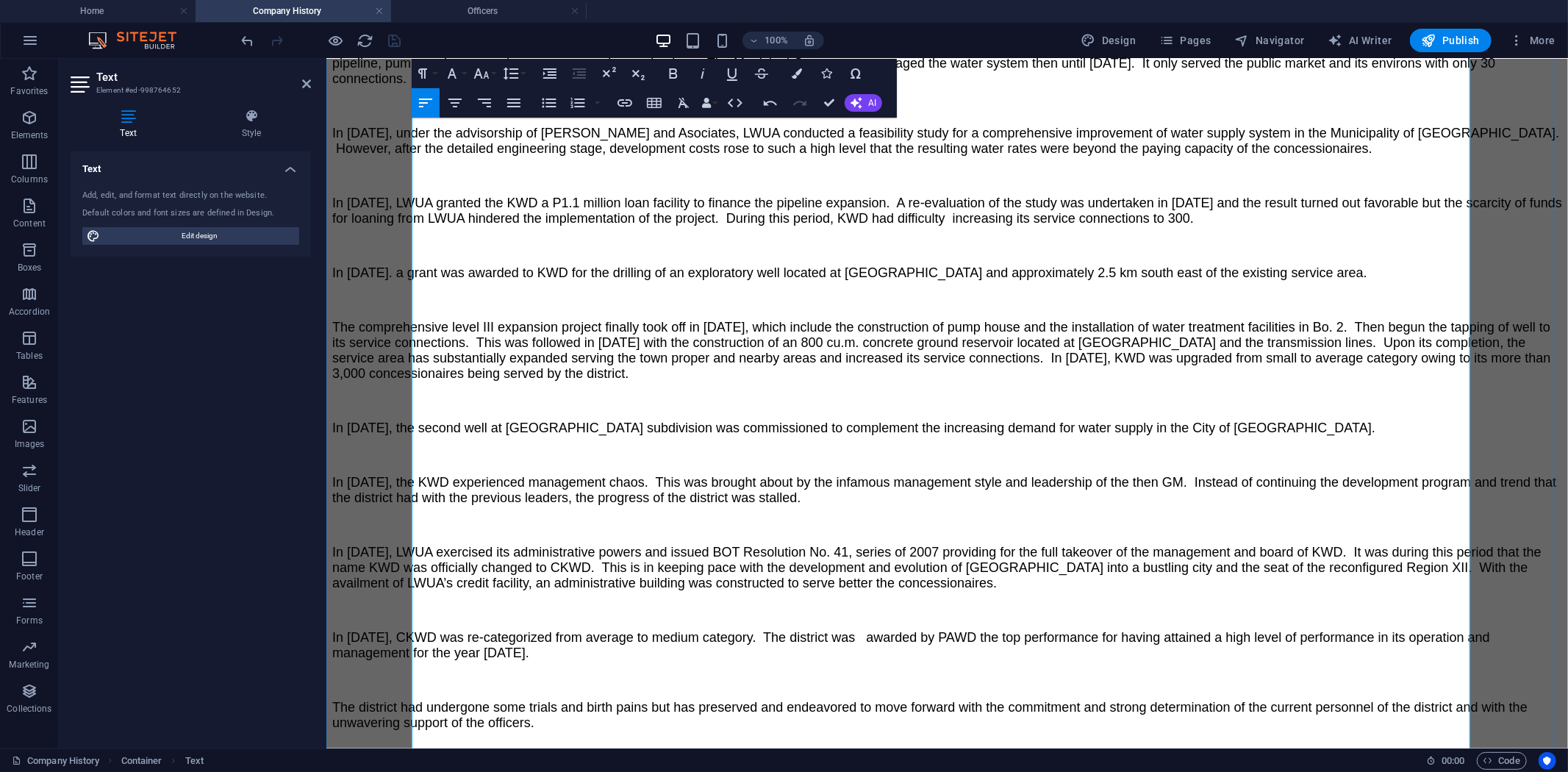
scroll to position [231, 0]
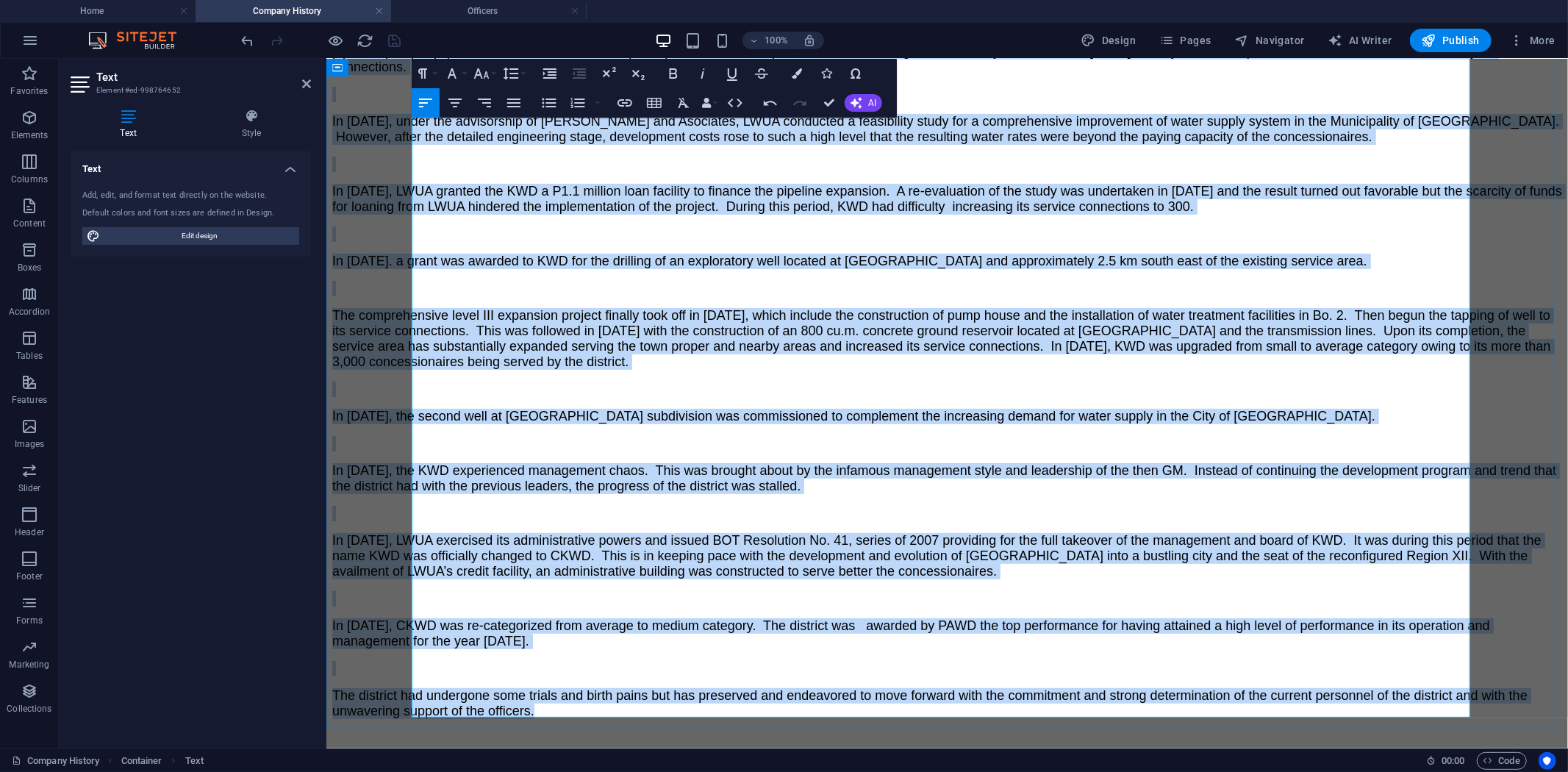
click at [760, 708] on p "The district had undergone some trials and birth pains but has preserved and en…" at bounding box center [946, 703] width 1230 height 31
click at [549, 71] on icon "button" at bounding box center [550, 73] width 13 height 10
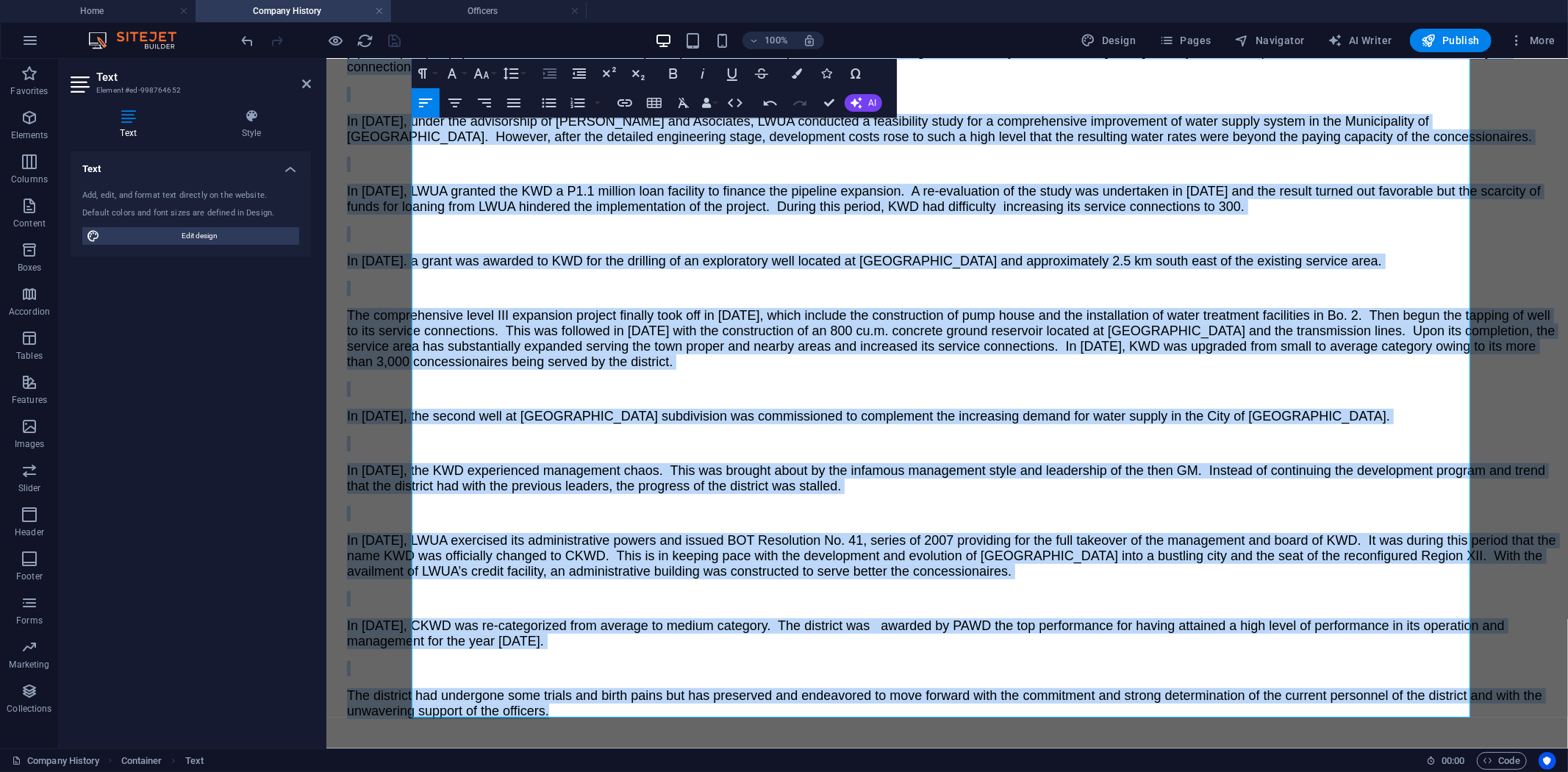
click at [549, 71] on icon "button" at bounding box center [550, 73] width 13 height 10
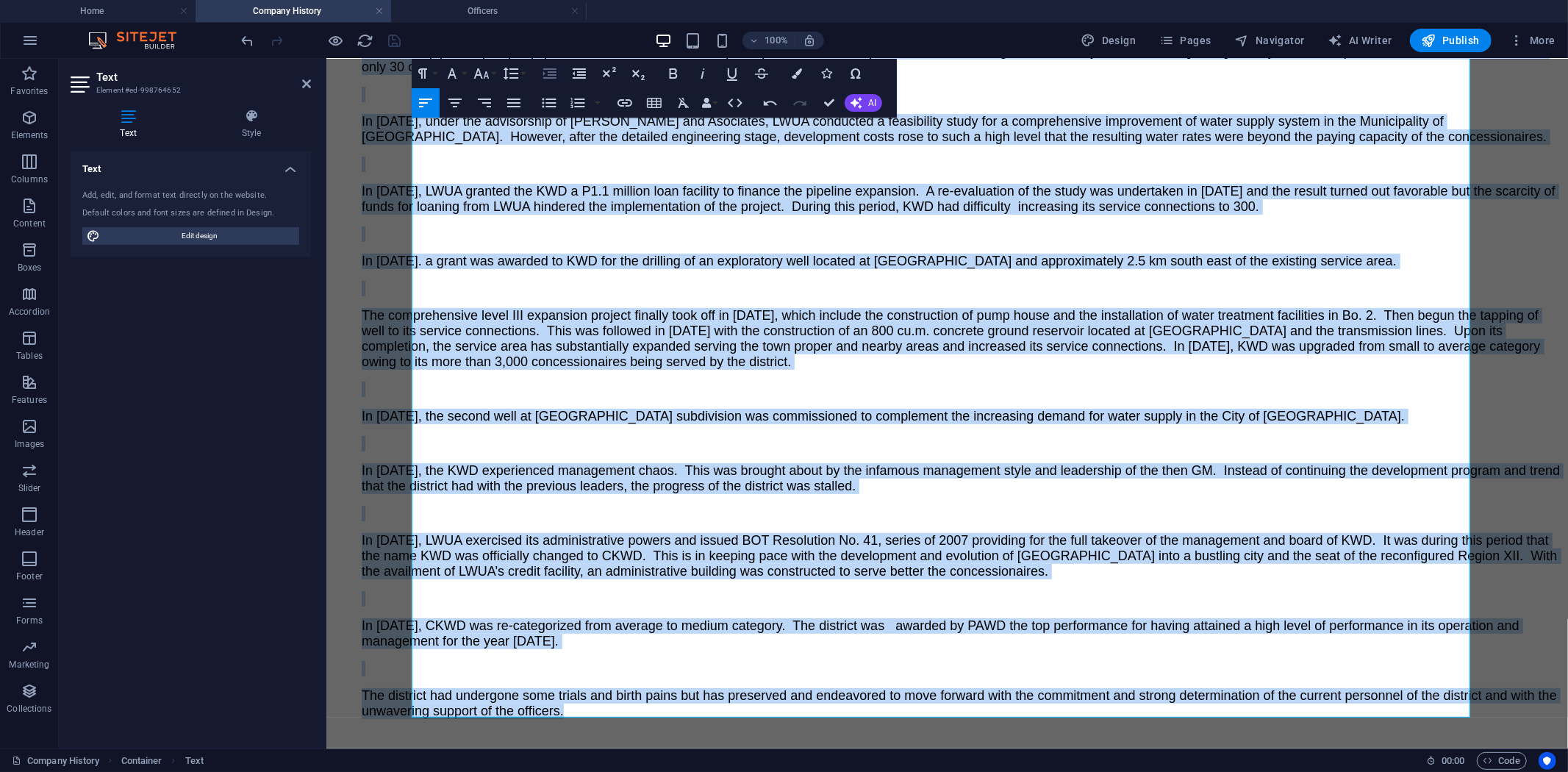
click at [549, 71] on icon "button" at bounding box center [550, 73] width 13 height 10
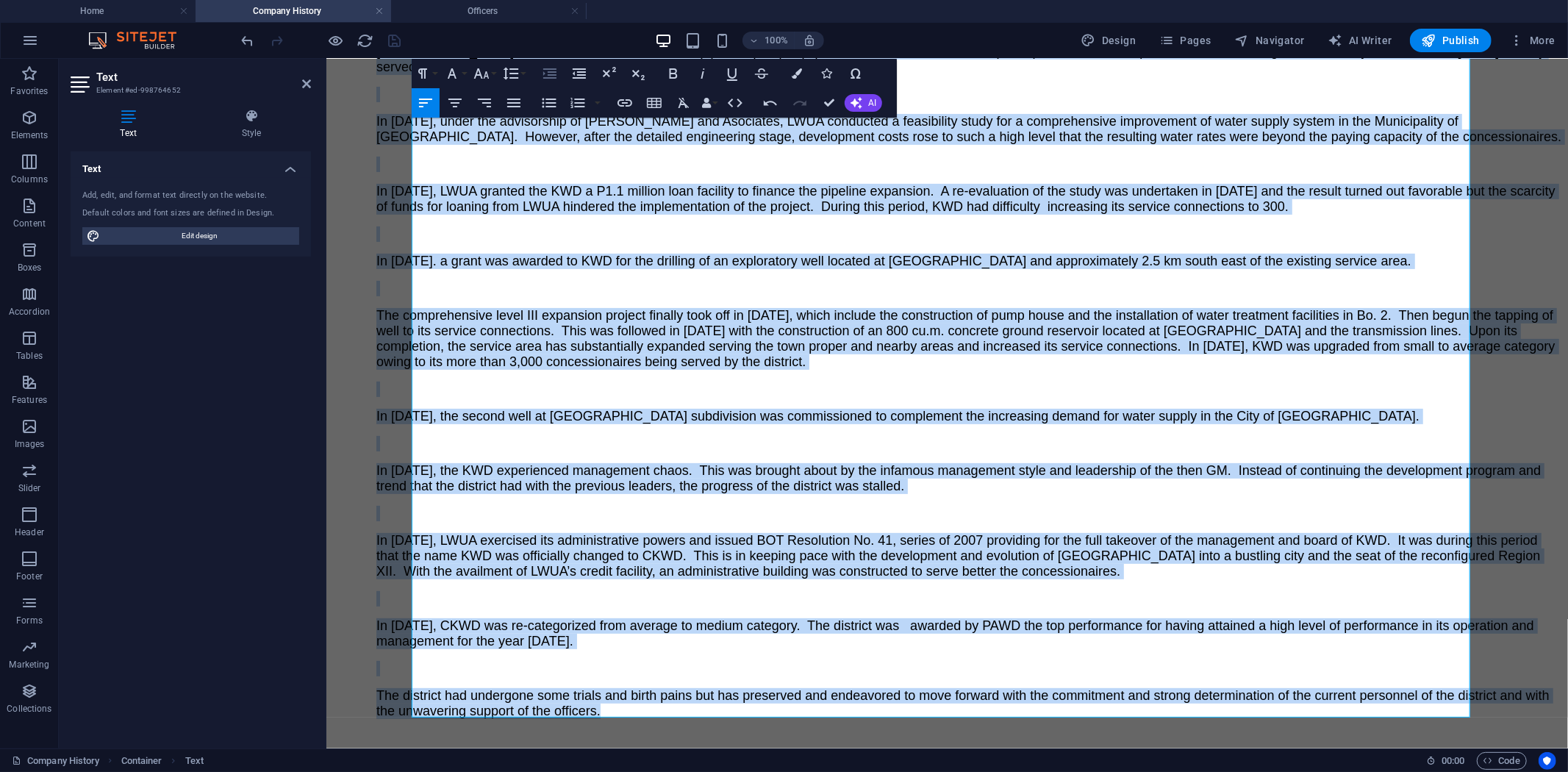
click at [549, 71] on icon "button" at bounding box center [550, 73] width 13 height 10
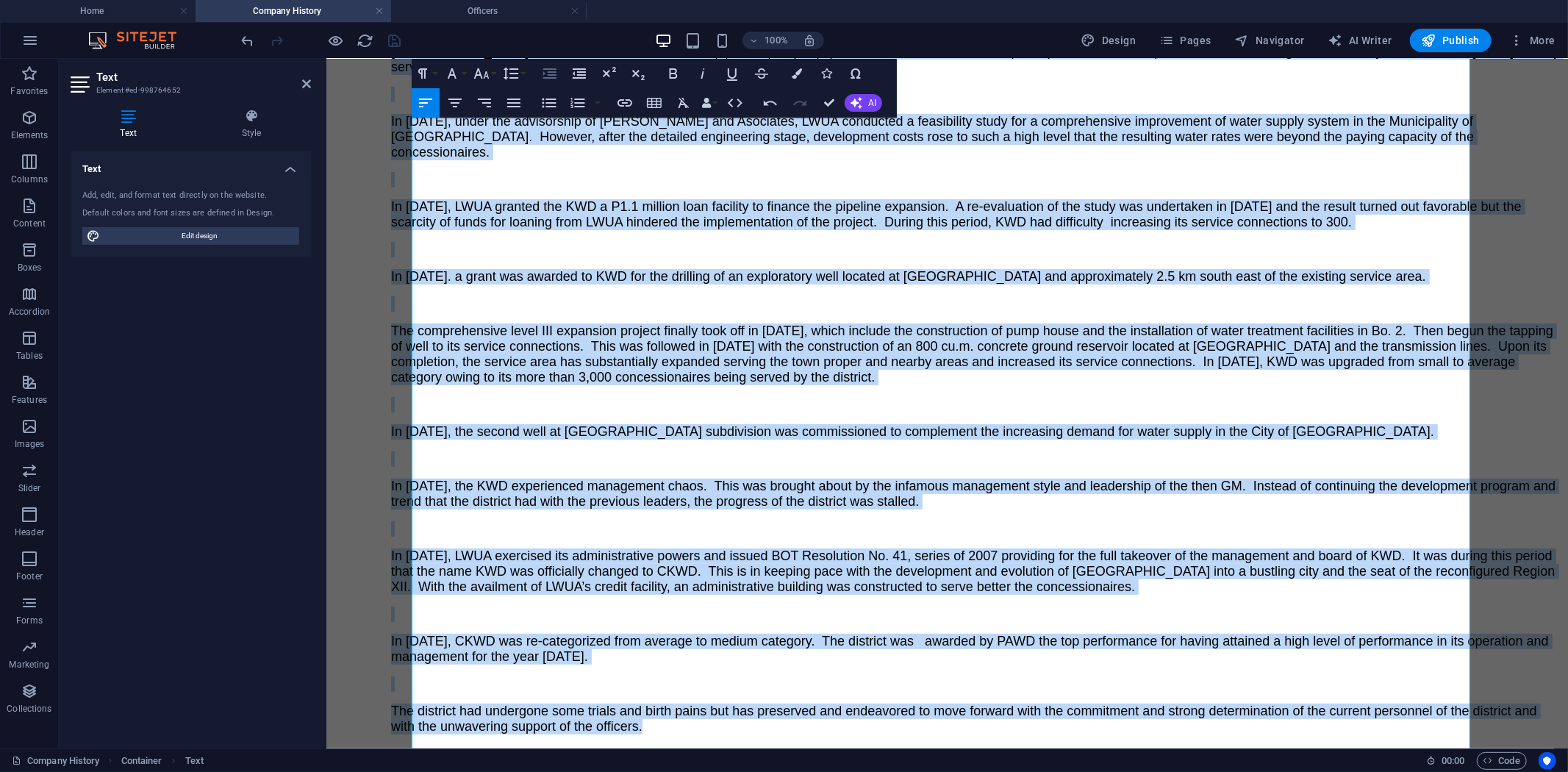
click at [549, 71] on icon "button" at bounding box center [550, 73] width 13 height 10
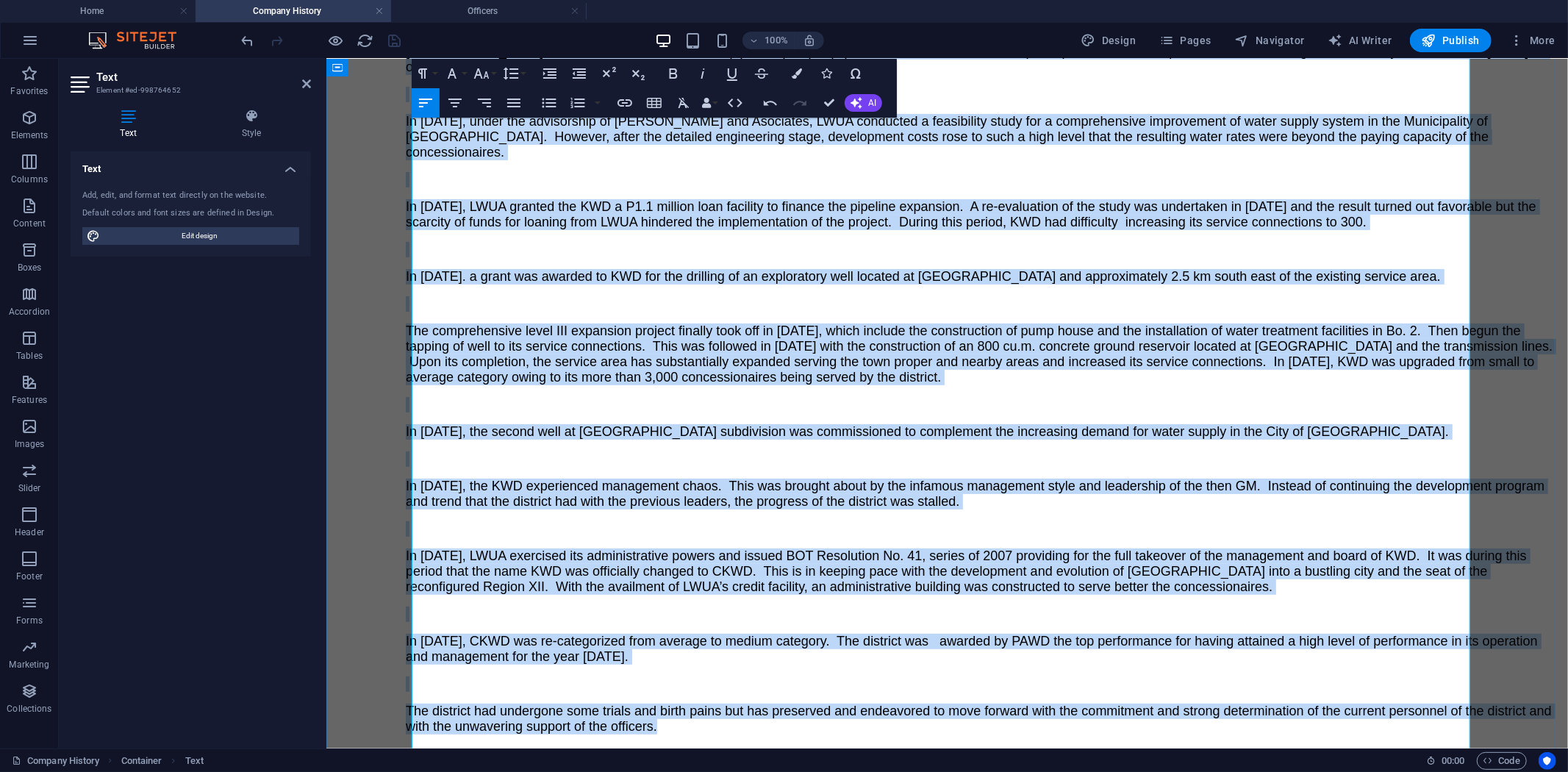
click at [679, 283] on span "In 1990. a grant was awarded to KWD for the drilling of an exploratory well loc…" at bounding box center [923, 276] width 1035 height 15
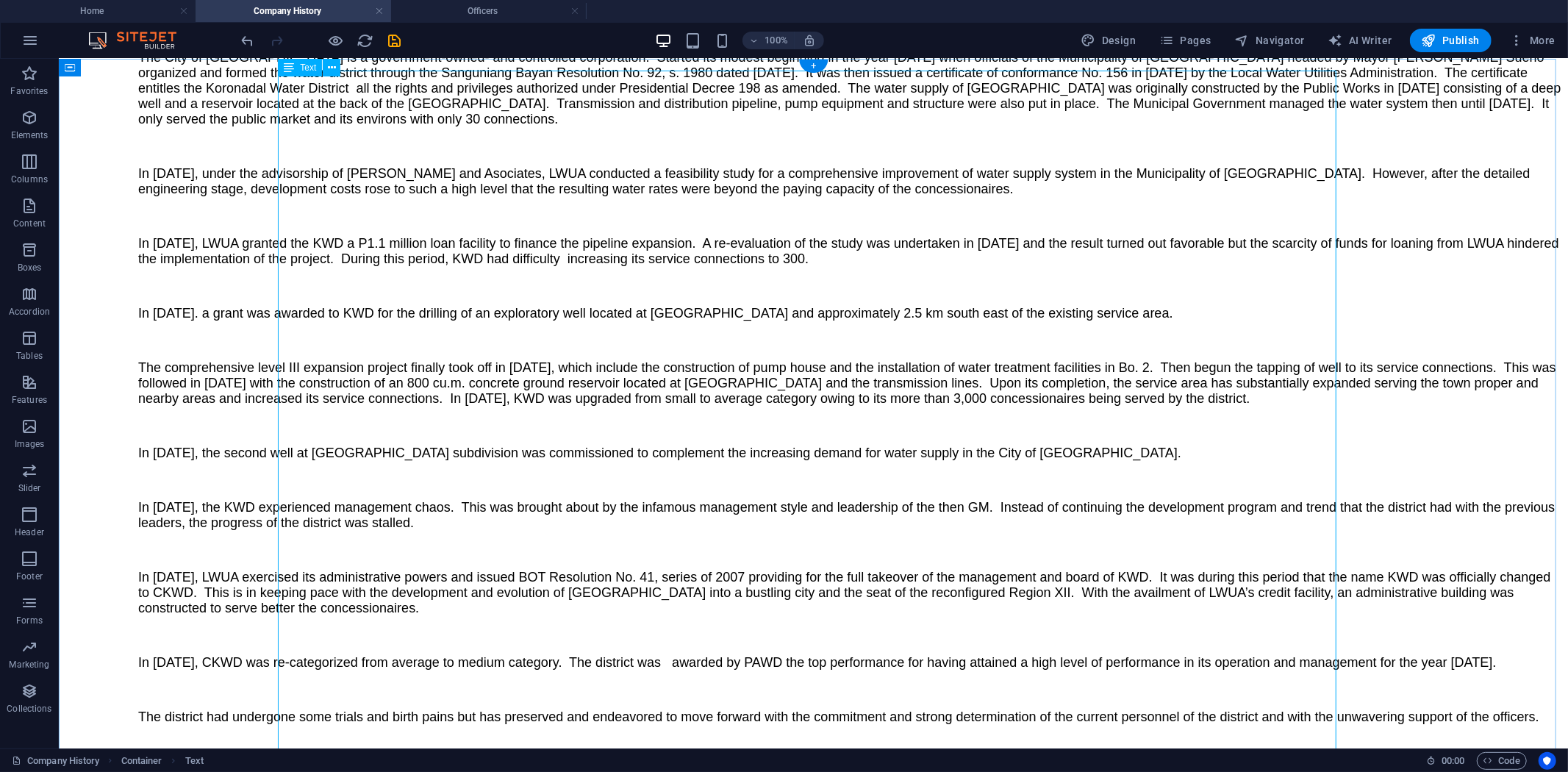
scroll to position [0, 0]
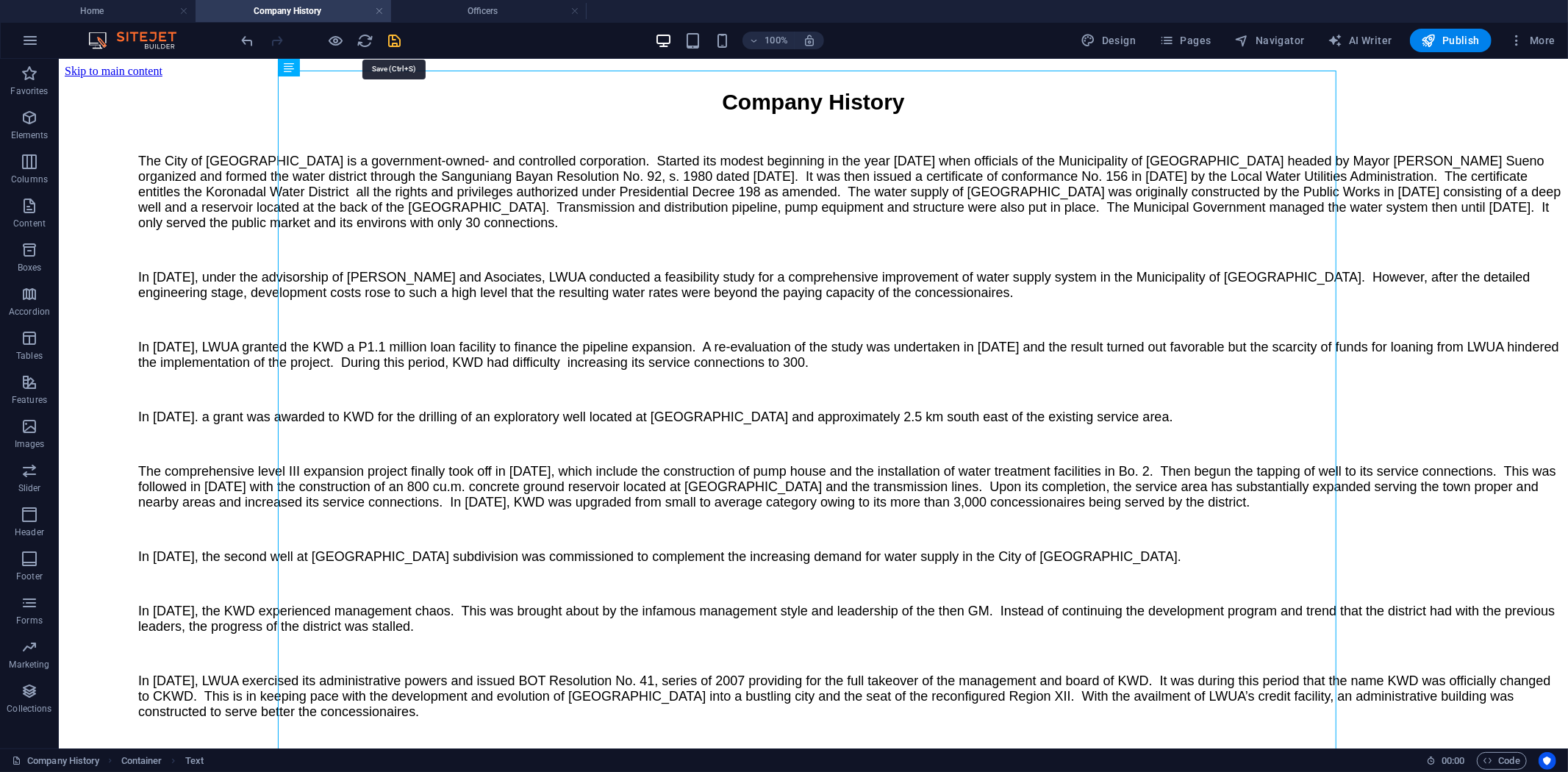
click at [401, 39] on icon "save" at bounding box center [395, 41] width 17 height 17
click at [104, 9] on h4 "Home" at bounding box center [97, 10] width 196 height 16
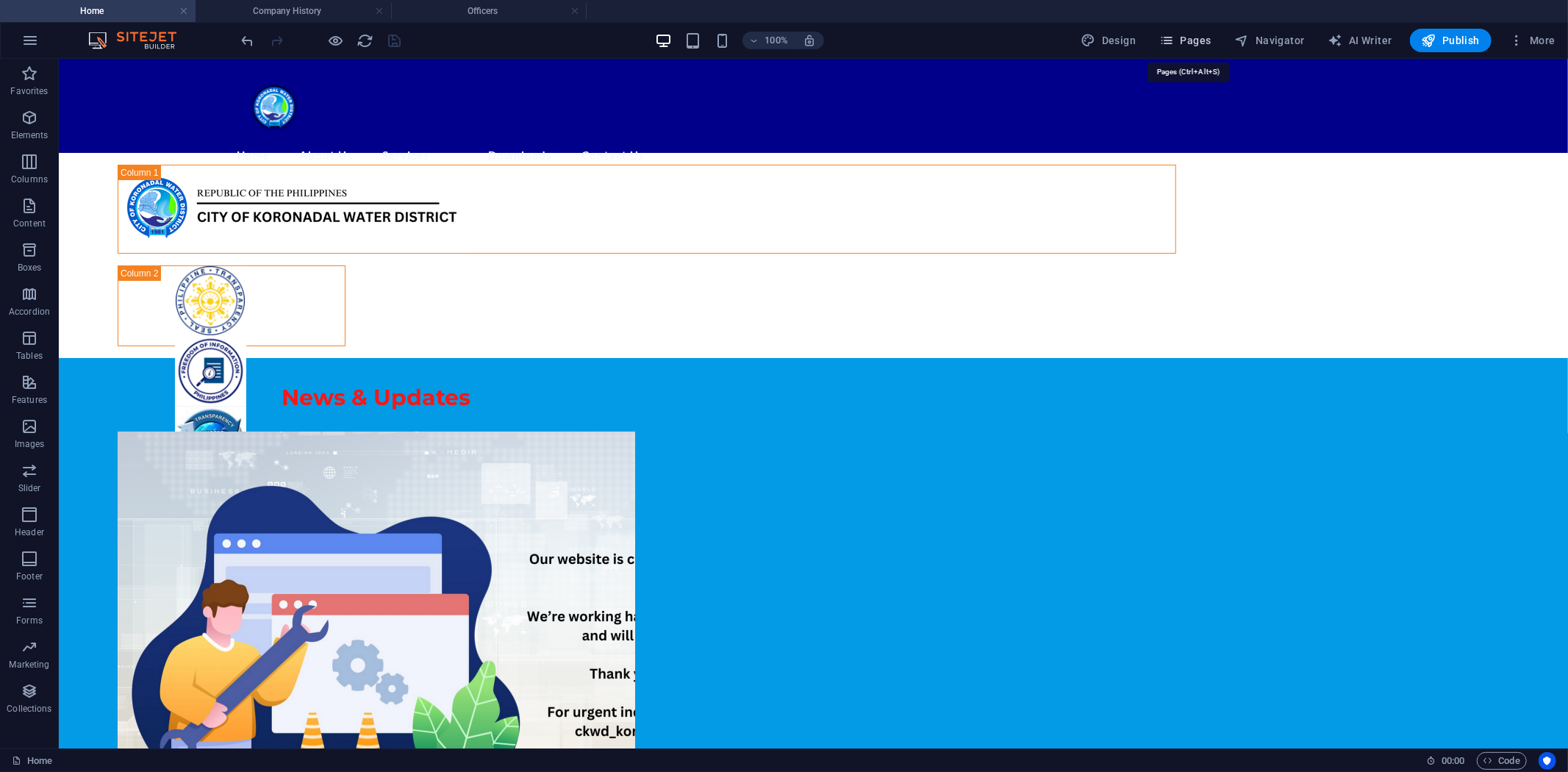
click at [1199, 33] on span "Pages" at bounding box center [1185, 41] width 51 height 15
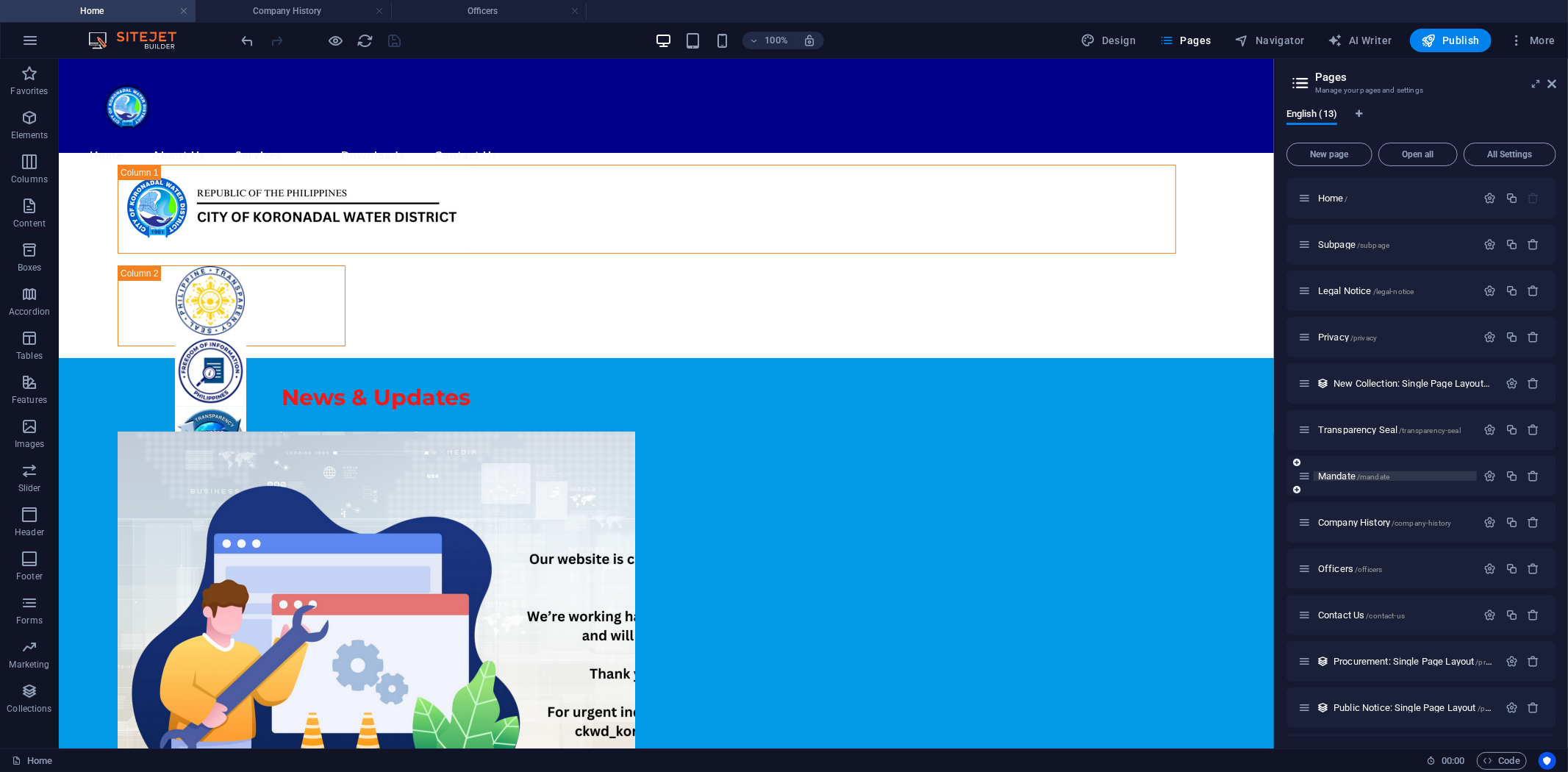
click at [1330, 472] on span "Mandate /mandate" at bounding box center [1353, 476] width 71 height 11
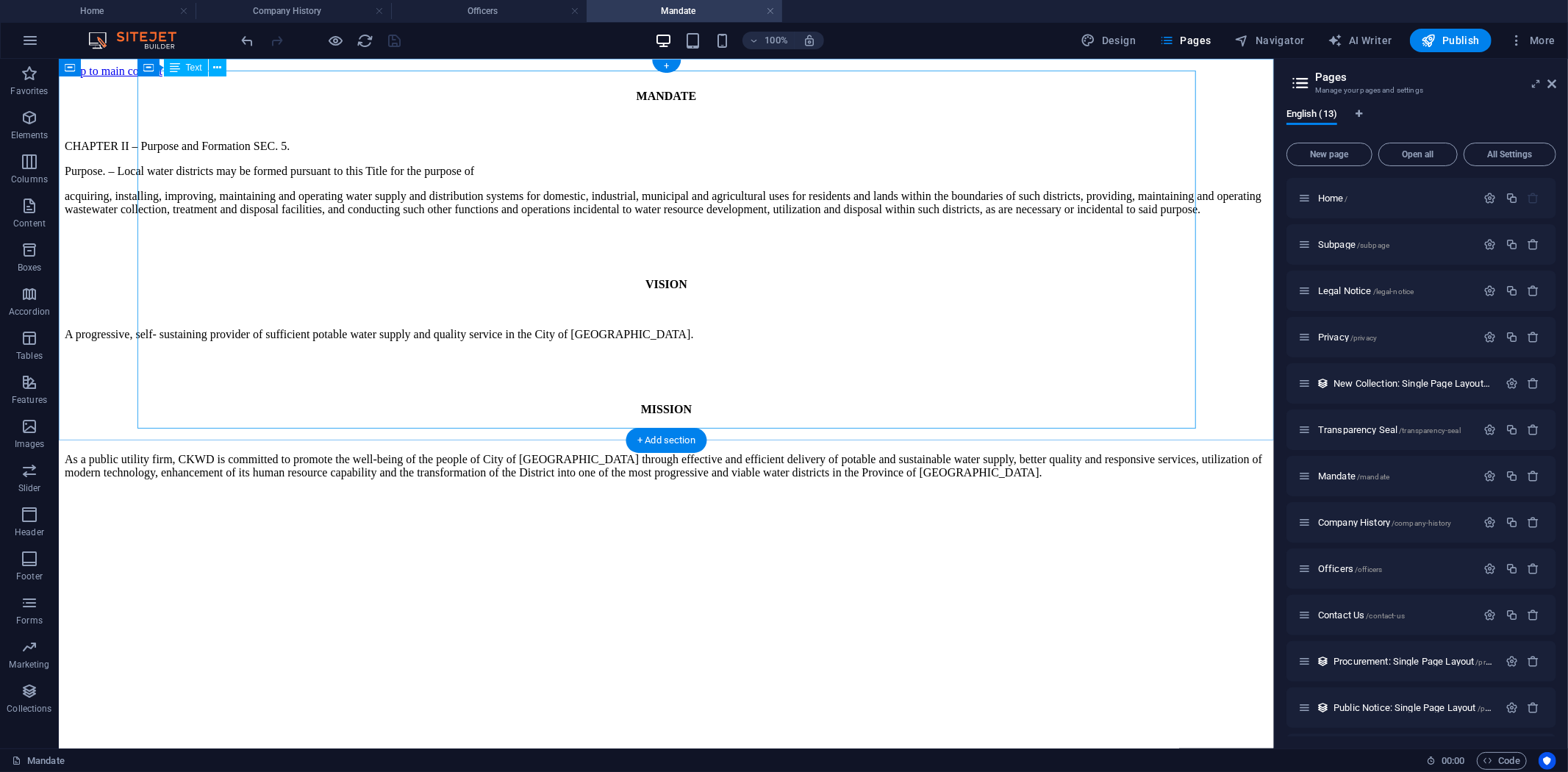
click at [415, 150] on div "MANDATE CHAPTER II – Purpose and Formation SEC. 5. Purpose. – Local water distr…" at bounding box center [666, 283] width 1203 height 389
click at [507, 158] on div "MANDATE CHAPTER II – Purpose and Formation SEC. 5. Purpose. – Local water distr…" at bounding box center [666, 283] width 1203 height 389
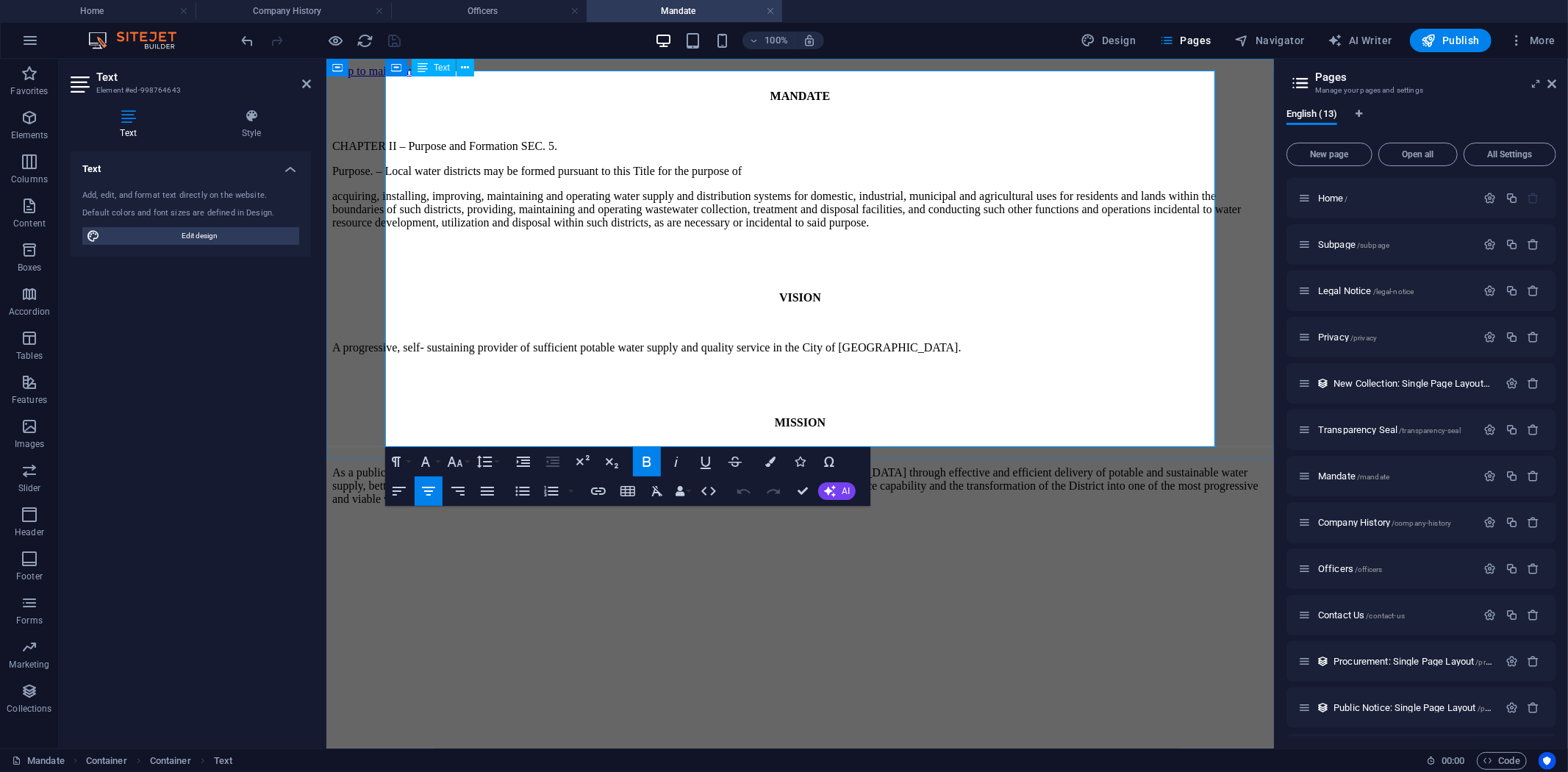
click at [548, 189] on span "acquiring, installing, improving, maintaining and operating water supply and di…" at bounding box center [786, 208] width 910 height 39
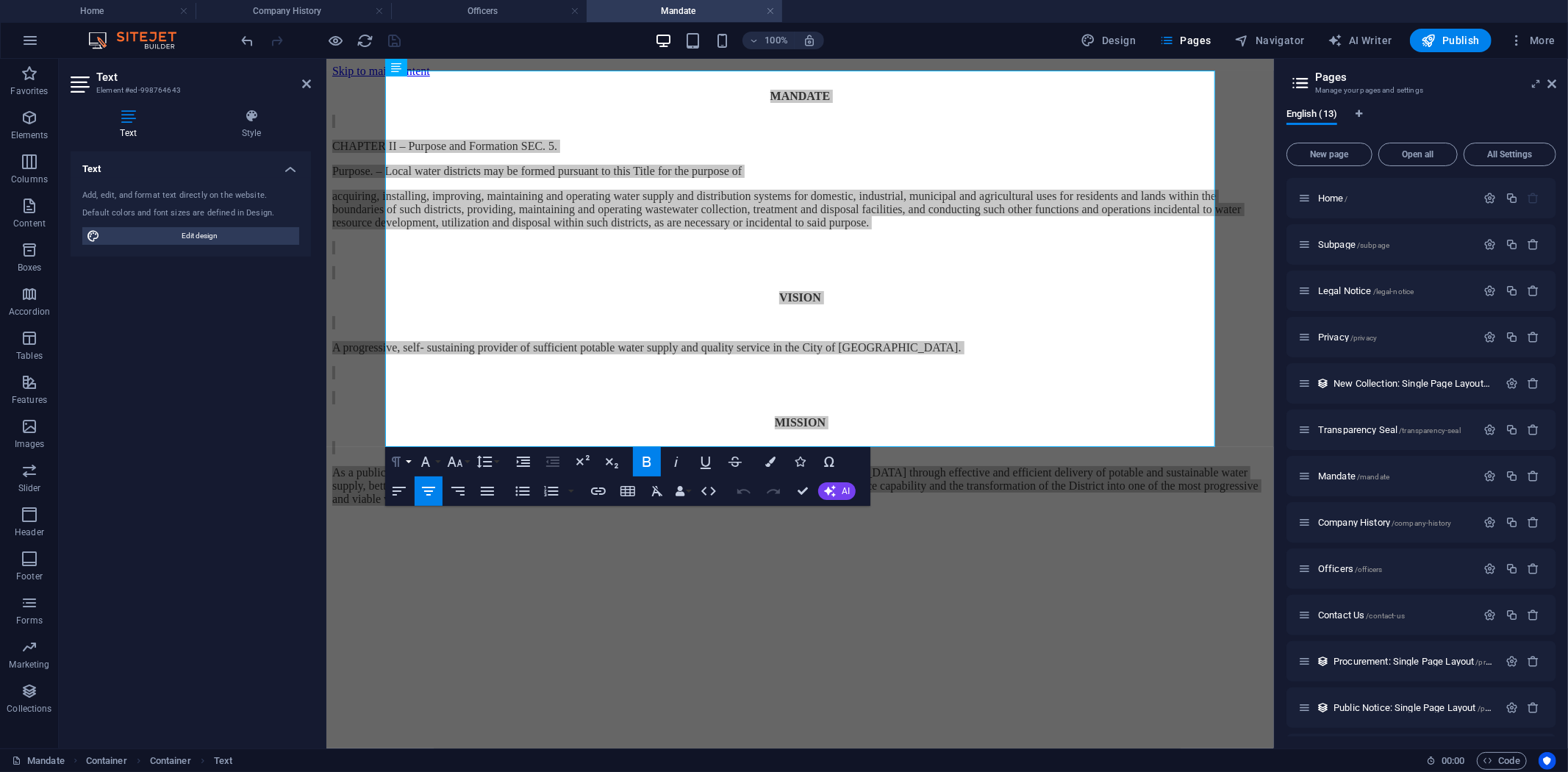
click at [406, 459] on button "Paragraph Format" at bounding box center [400, 461] width 28 height 29
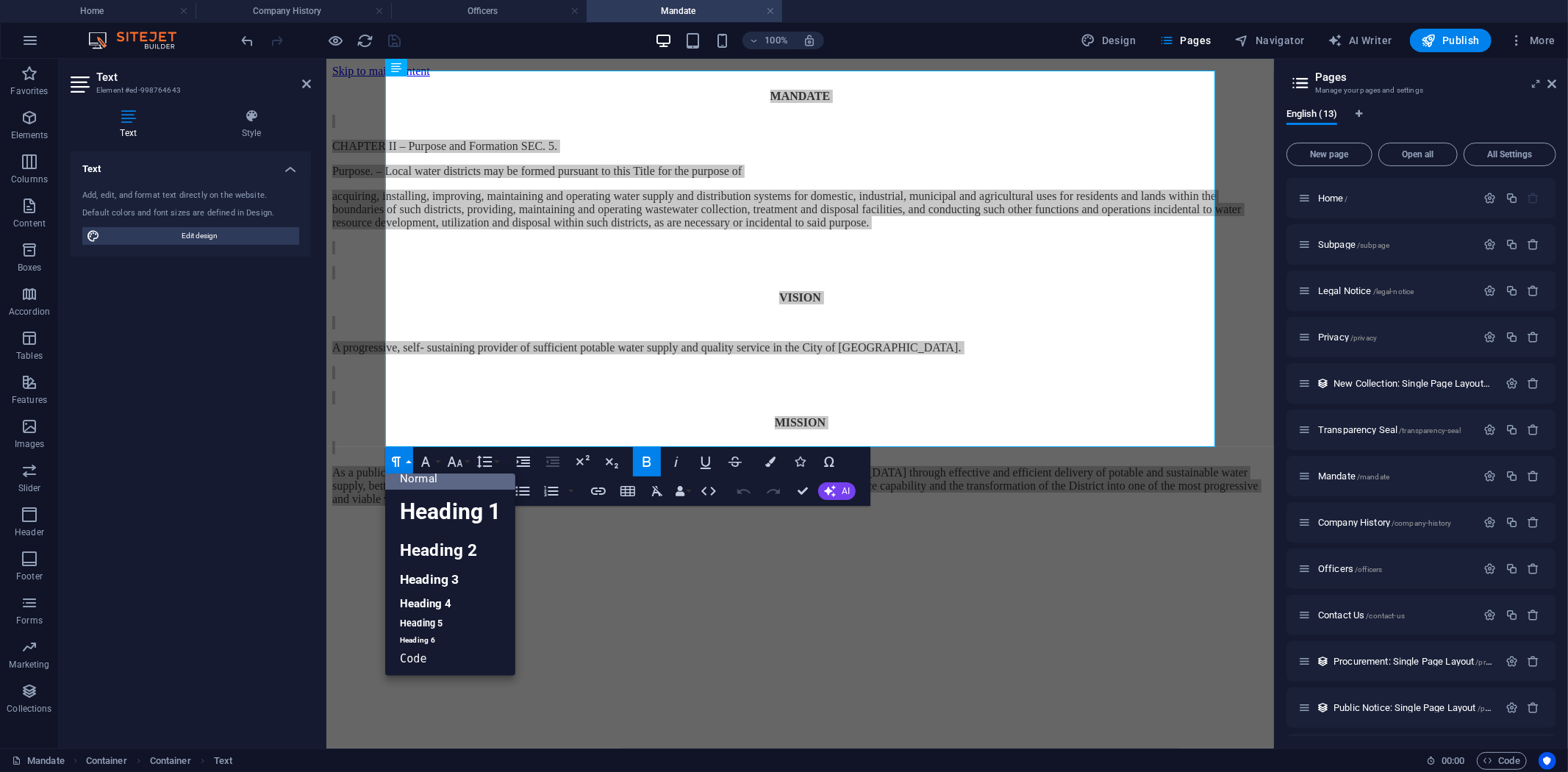
scroll to position [11, 0]
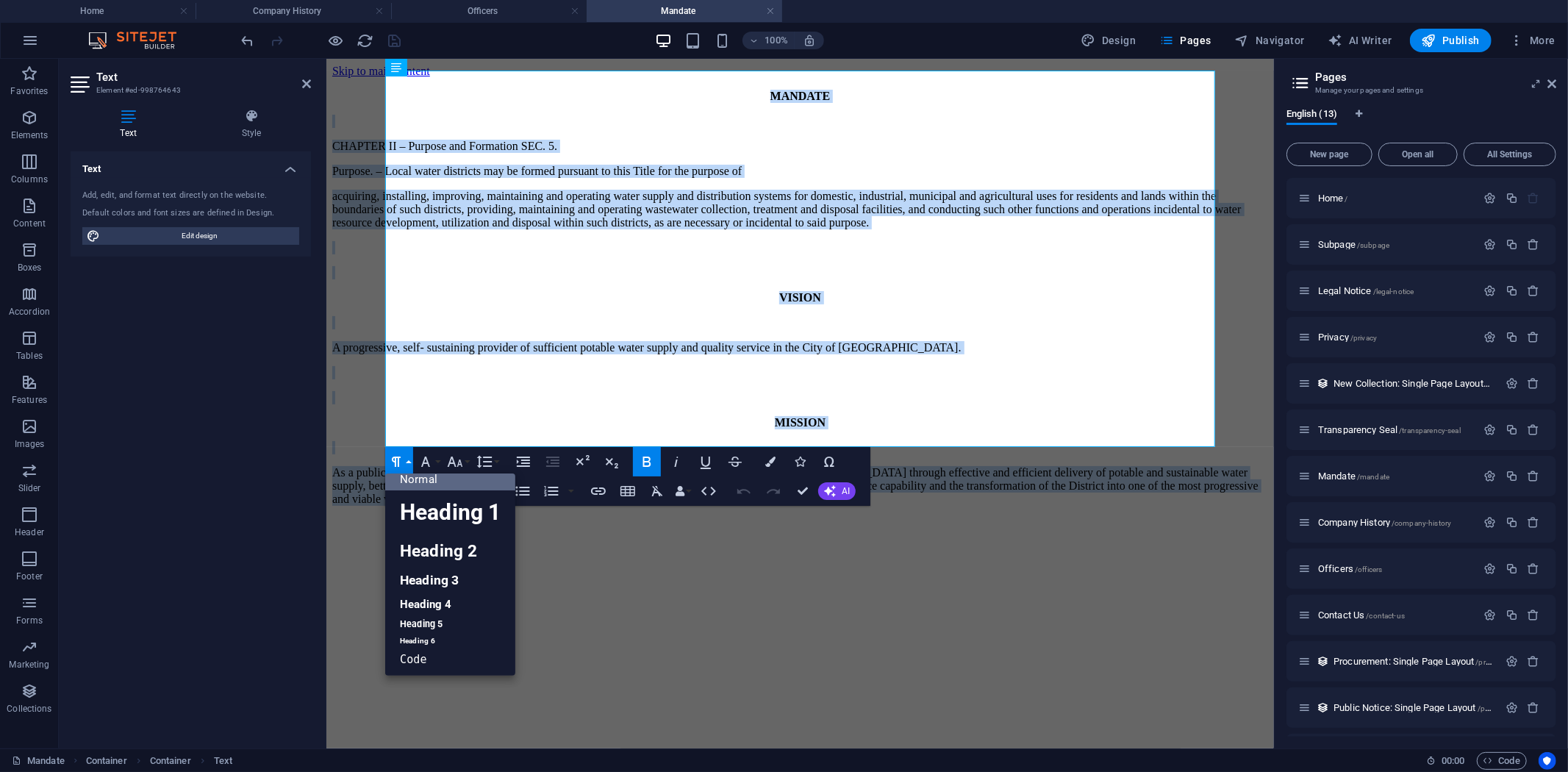
click at [421, 479] on link "Normal" at bounding box center [451, 479] width 130 height 22
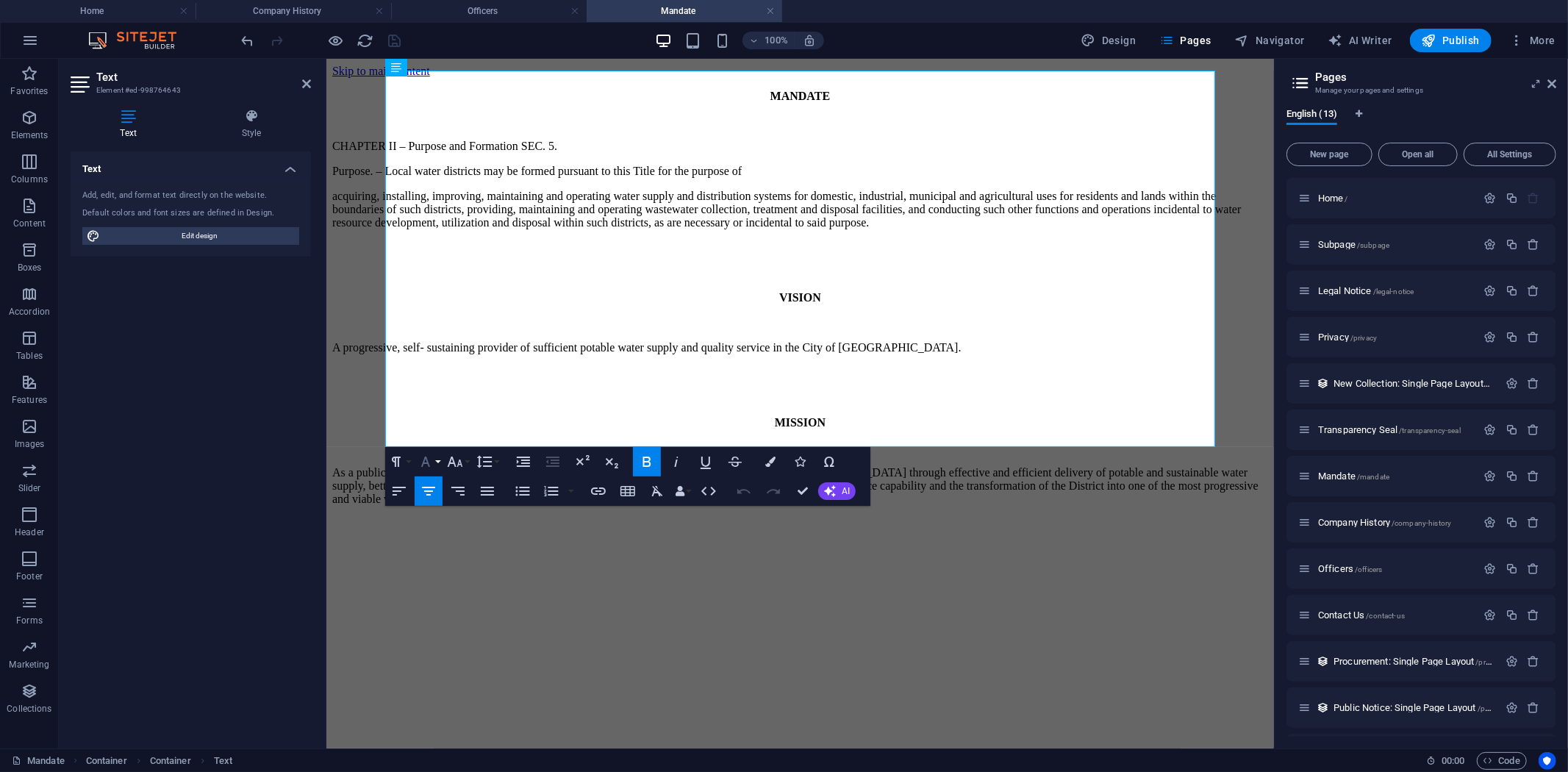
click at [437, 457] on button "Font Family" at bounding box center [429, 461] width 28 height 29
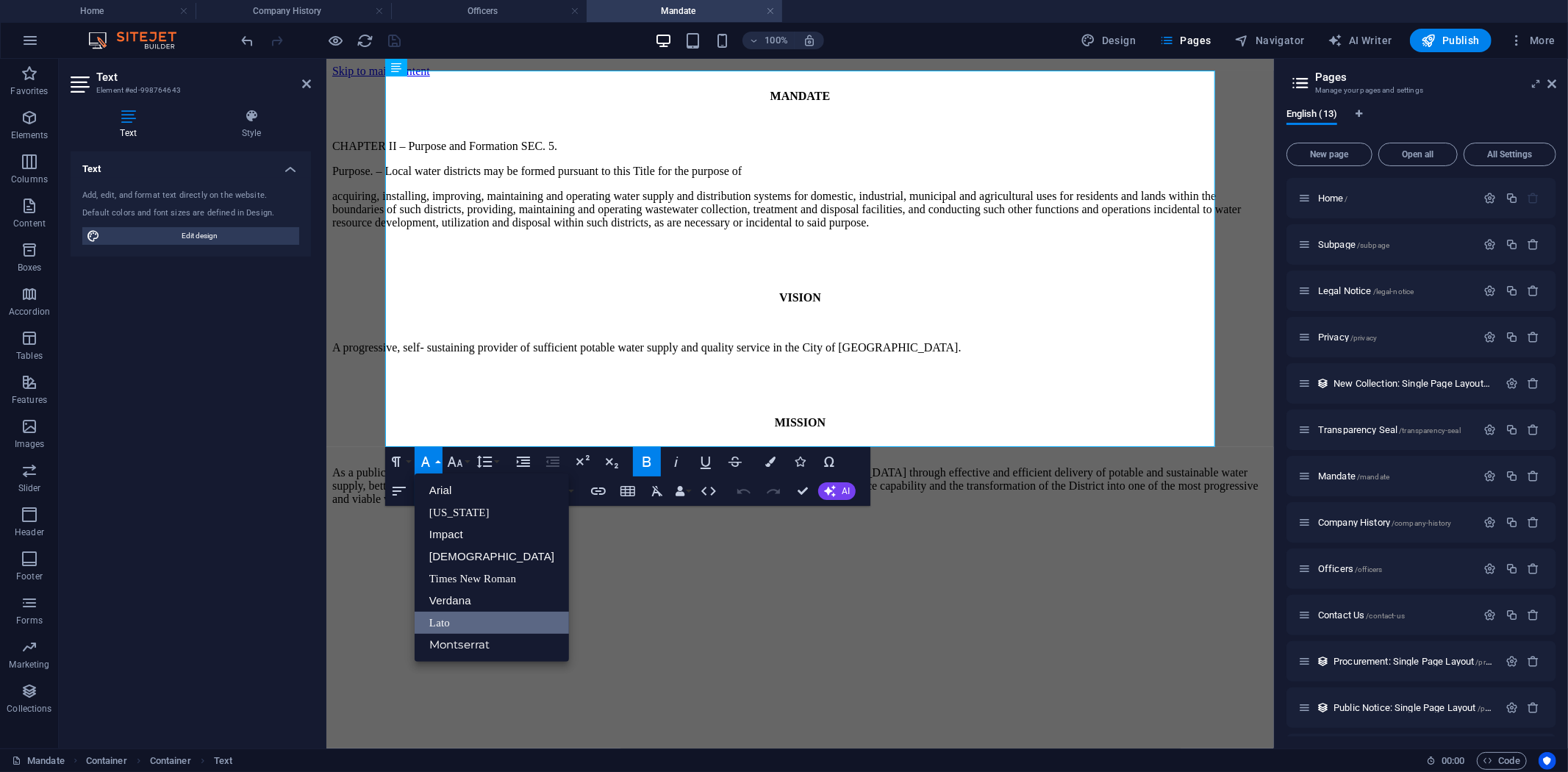
scroll to position [0, 0]
click at [459, 492] on link "Arial" at bounding box center [491, 489] width 154 height 22
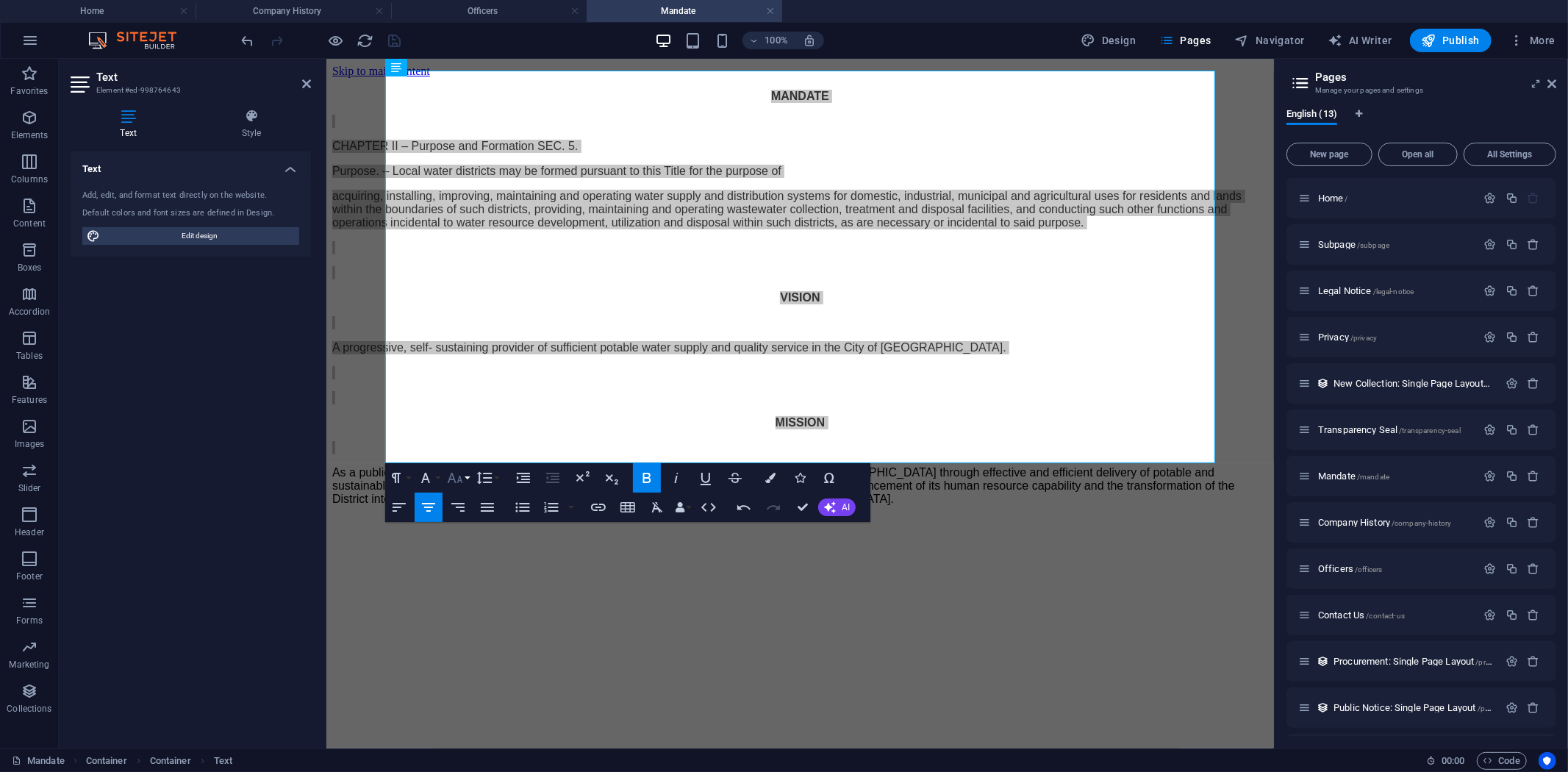
click at [467, 478] on button "Font Size" at bounding box center [458, 477] width 28 height 29
drag, startPoint x: 486, startPoint y: 630, endPoint x: 164, endPoint y: 569, distance: 327.7
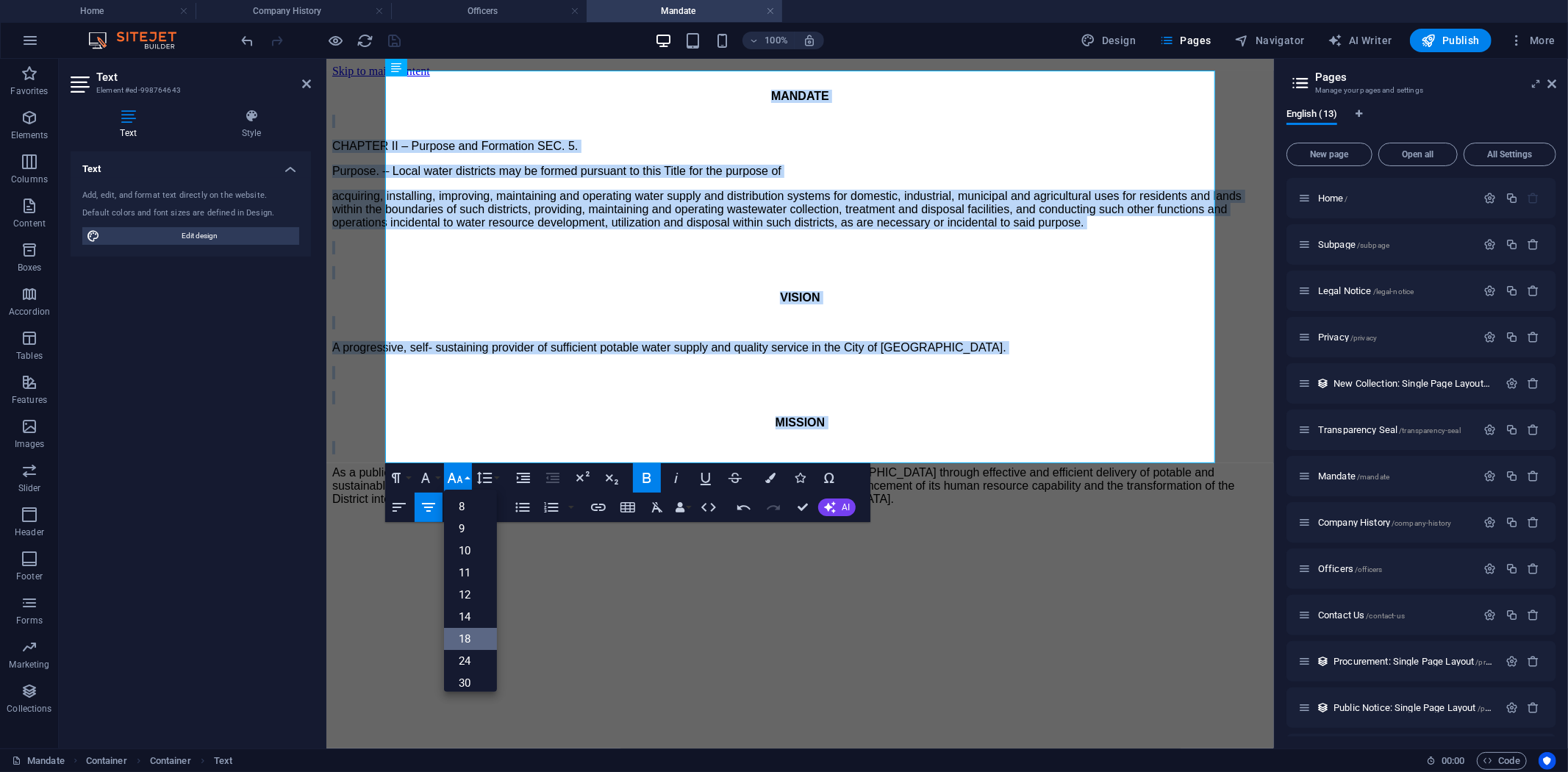
click at [486, 630] on link "18" at bounding box center [470, 639] width 53 height 22
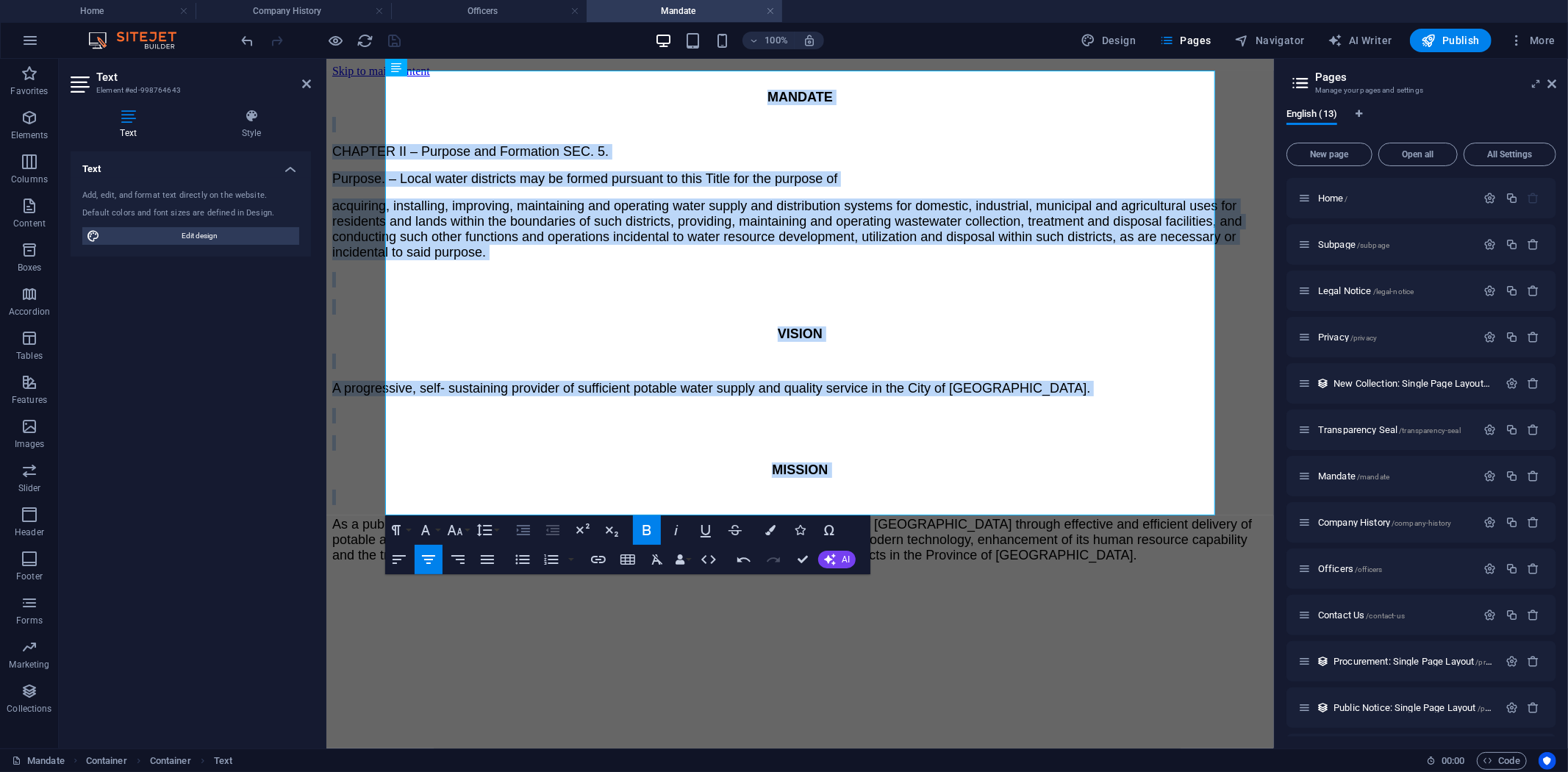
click at [521, 532] on icon "button" at bounding box center [523, 530] width 13 height 10
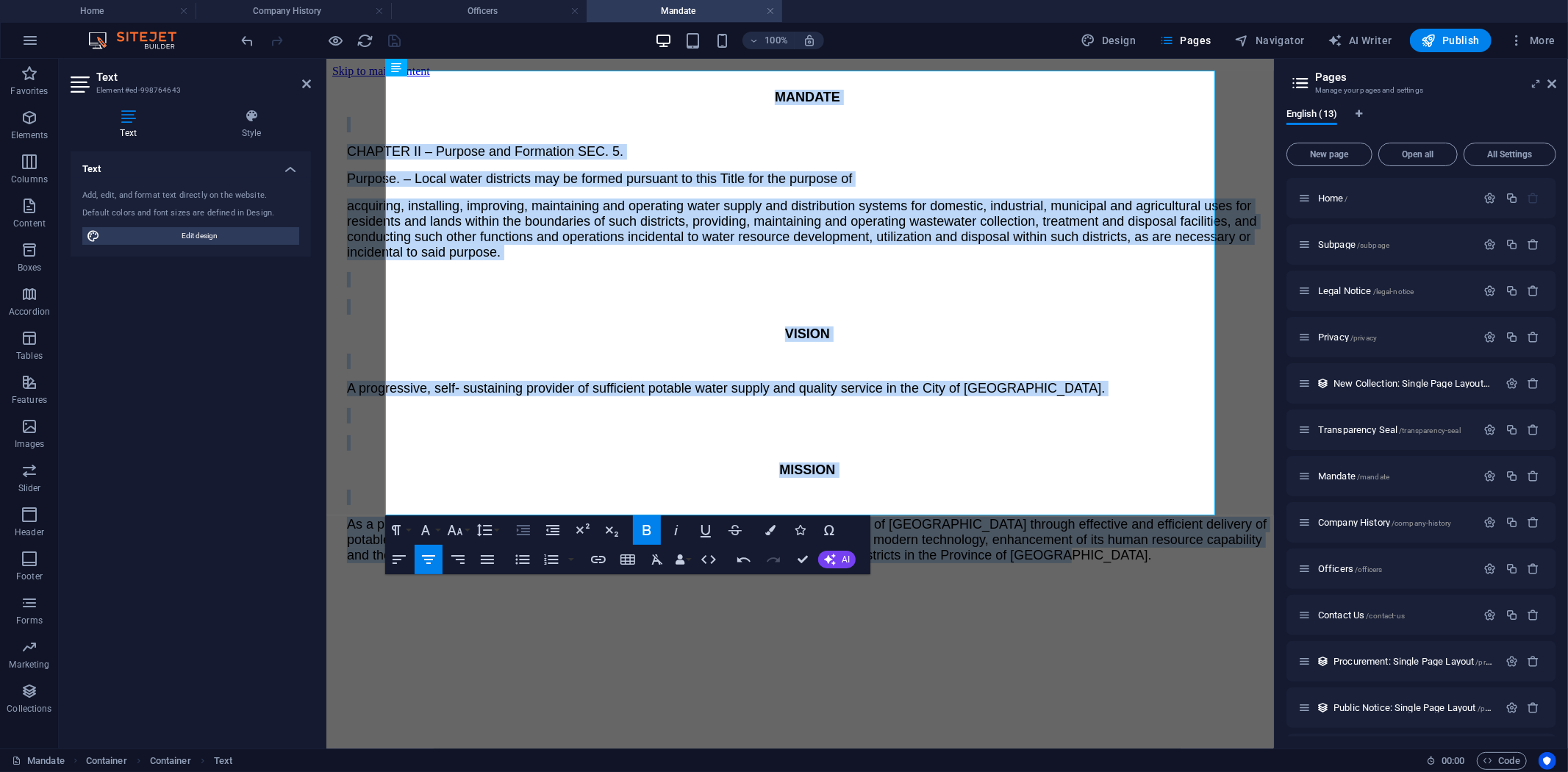
click at [521, 532] on icon "button" at bounding box center [523, 530] width 13 height 10
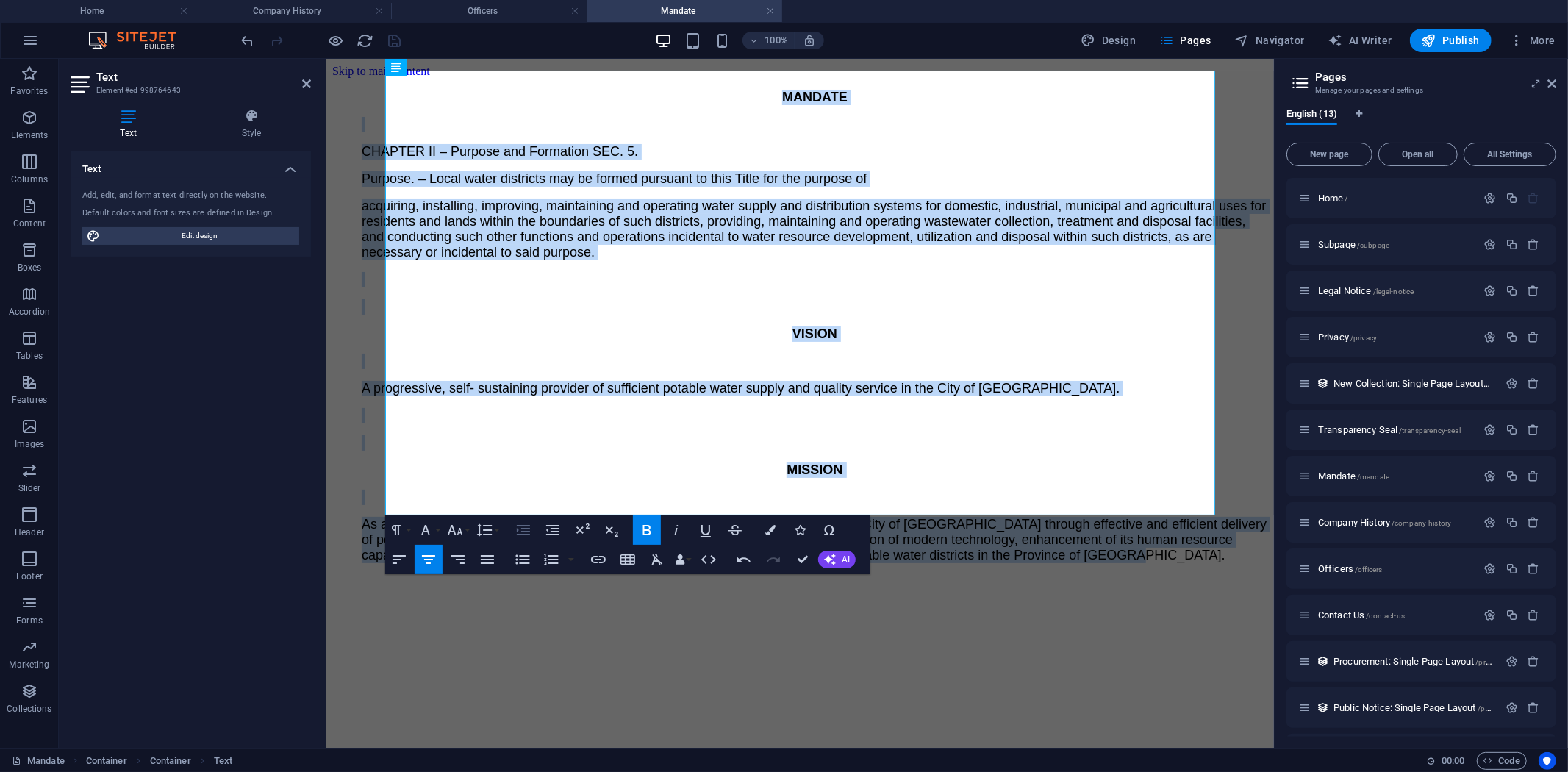
click at [521, 532] on icon "button" at bounding box center [523, 530] width 13 height 10
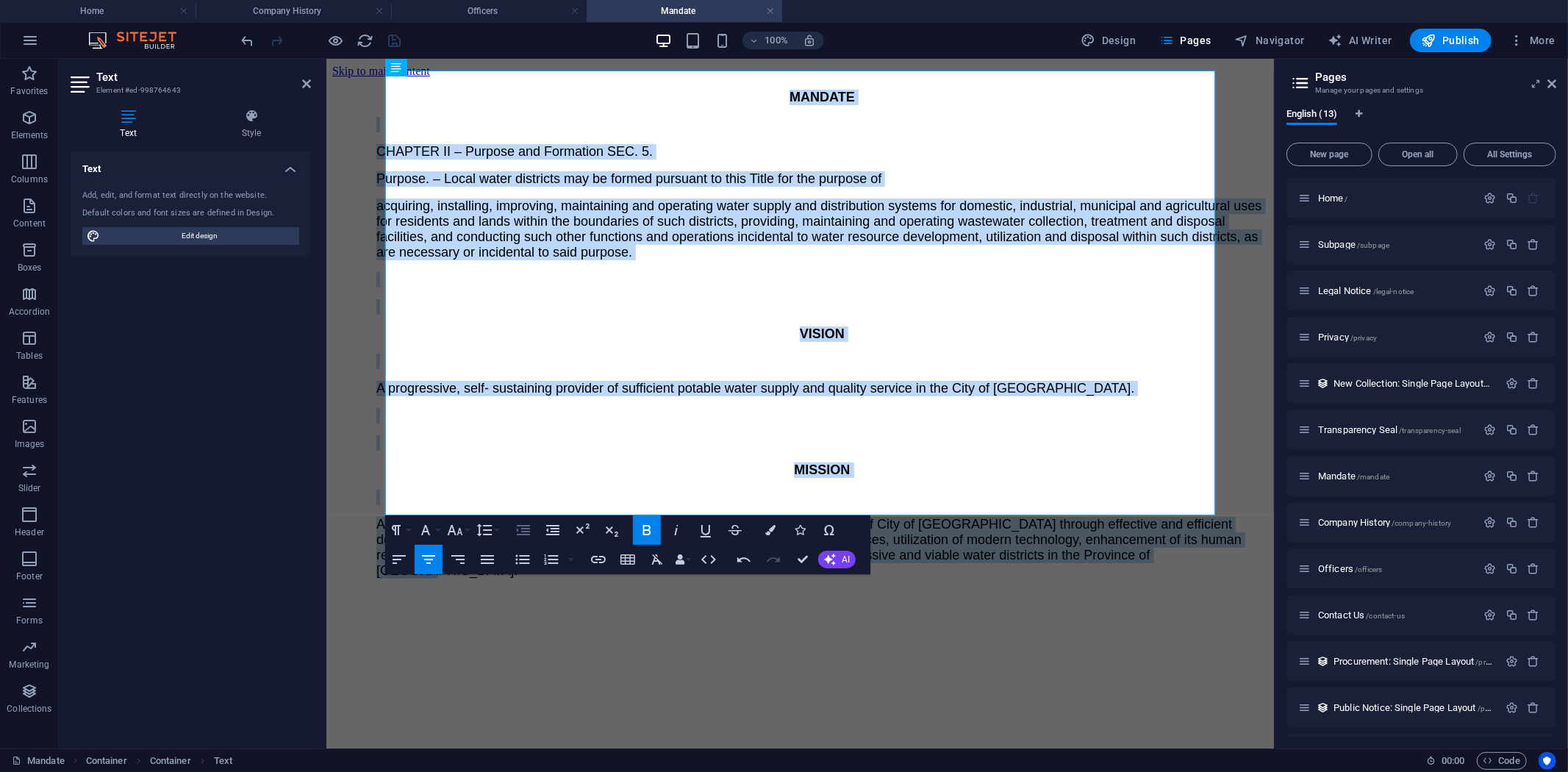
click at [521, 532] on icon "button" at bounding box center [523, 530] width 13 height 10
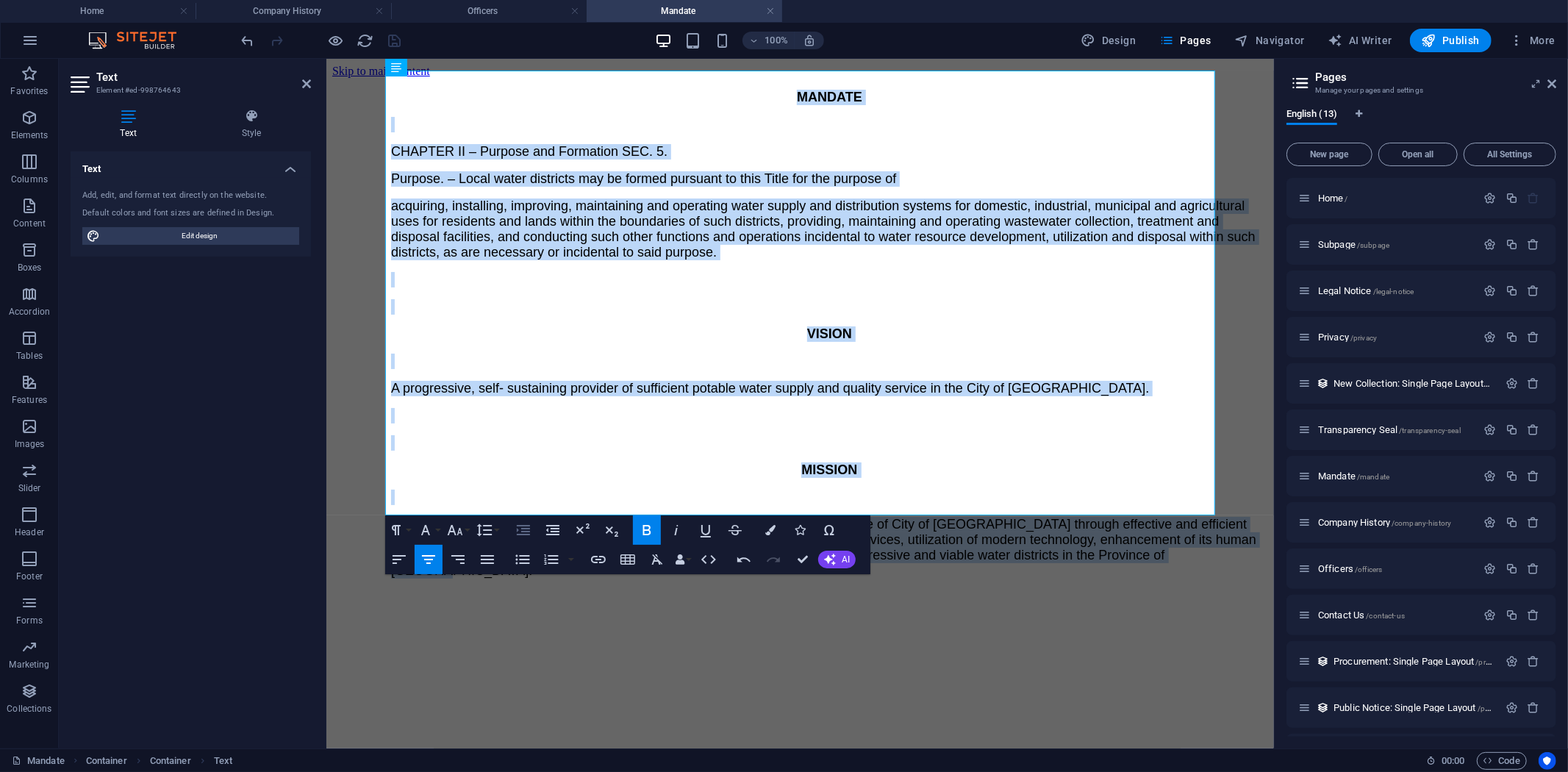
click at [521, 532] on icon "button" at bounding box center [523, 530] width 13 height 10
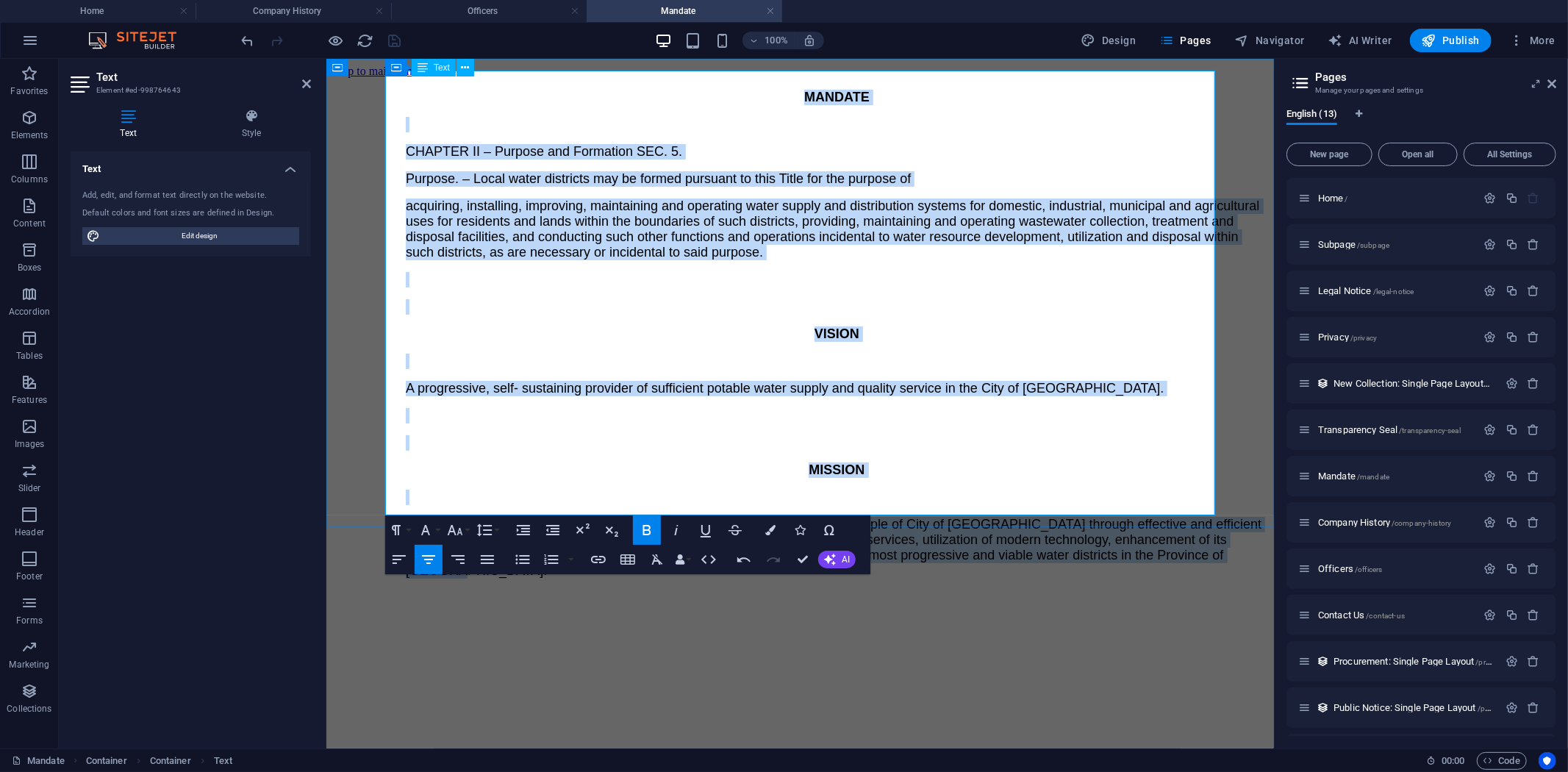
click at [916, 299] on p at bounding box center [836, 306] width 862 height 15
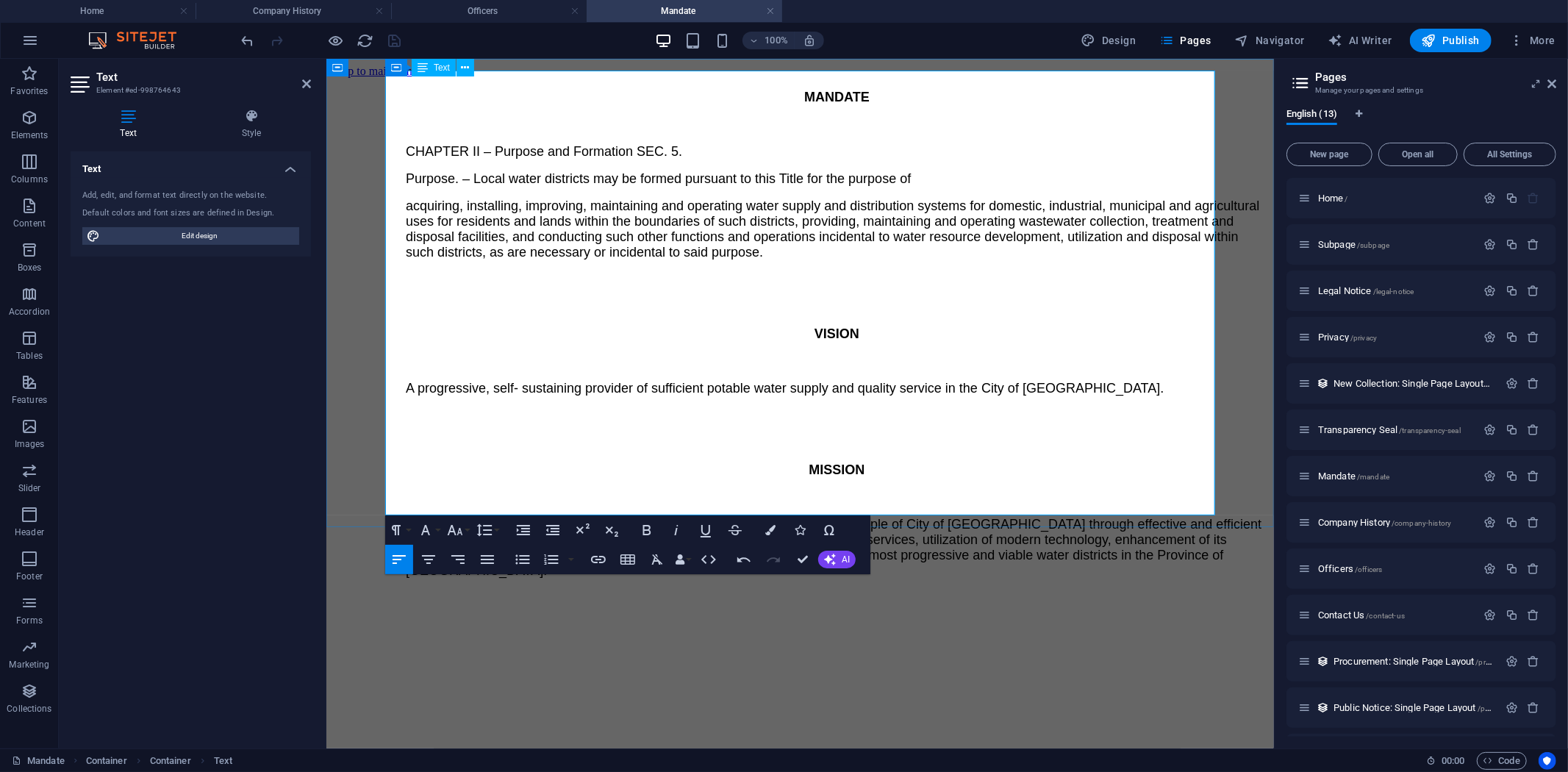
click at [831, 89] on span "MANDATE" at bounding box center [836, 96] width 65 height 15
click at [467, 532] on button "Font Size" at bounding box center [458, 529] width 28 height 29
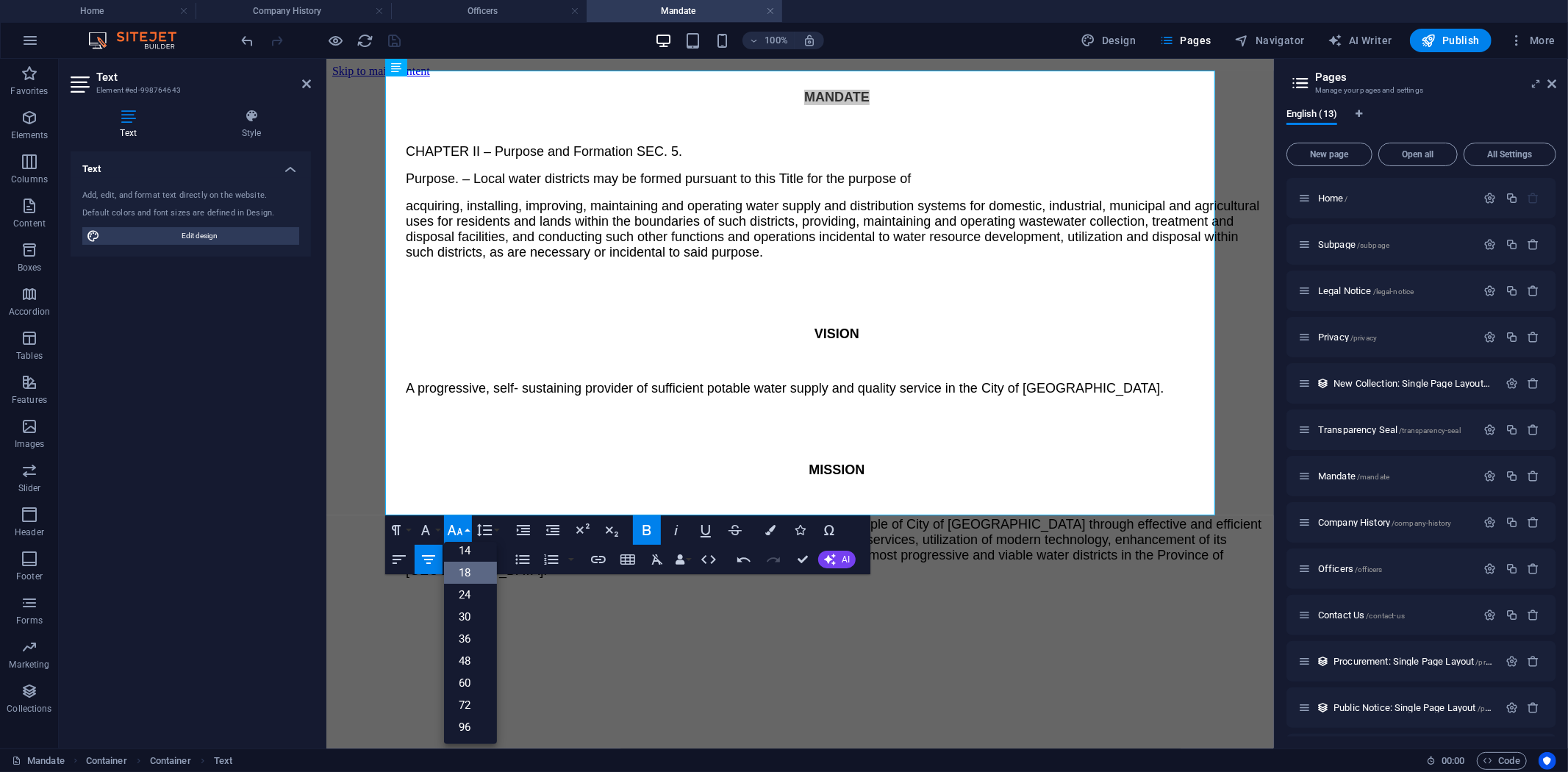
scroll to position [118, 0]
click at [472, 611] on link "30" at bounding box center [470, 617] width 53 height 22
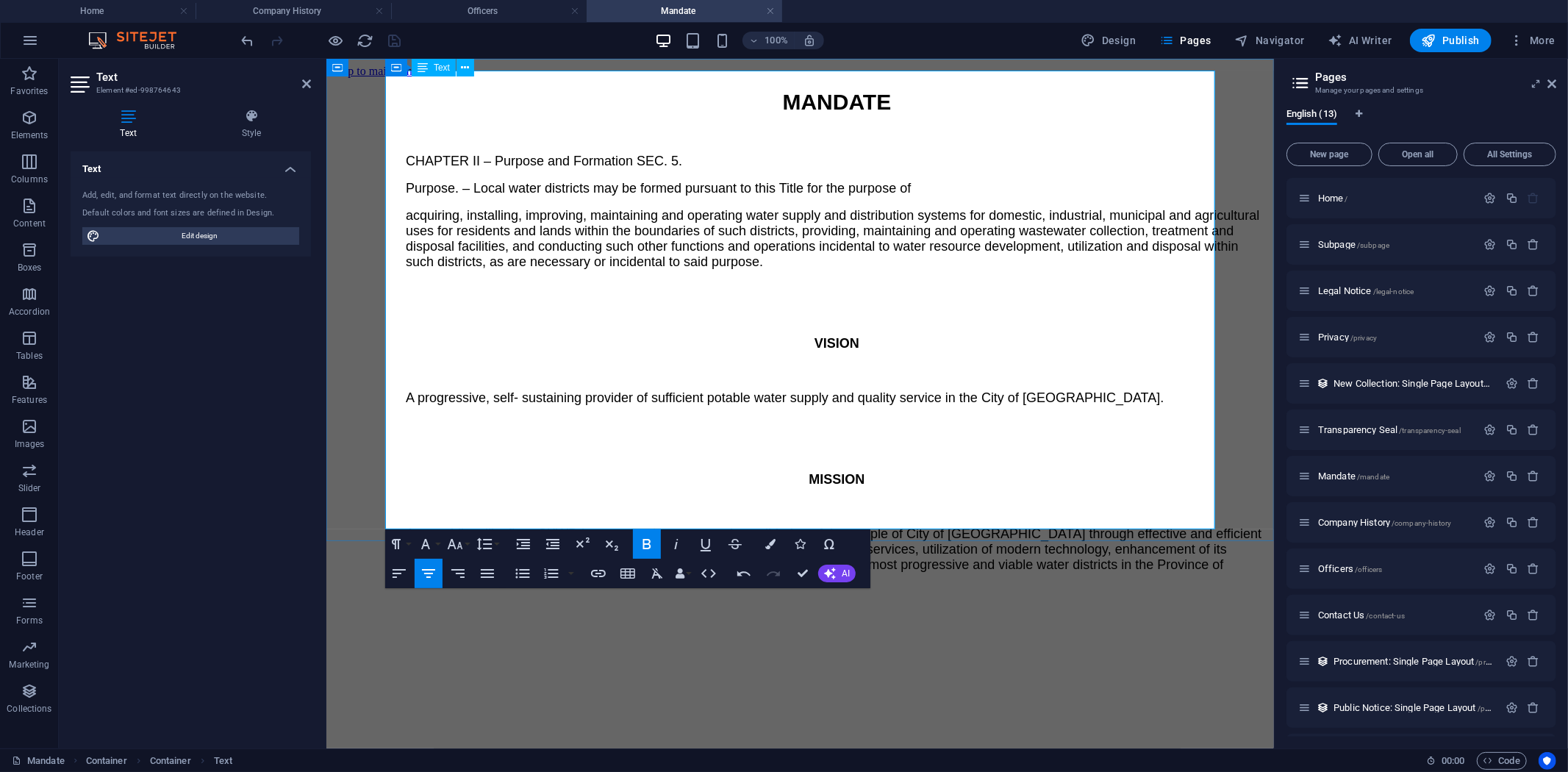
click at [843, 335] on strong "VISION" at bounding box center [835, 343] width 44 height 15
click at [467, 542] on button "Font Size" at bounding box center [458, 543] width 28 height 29
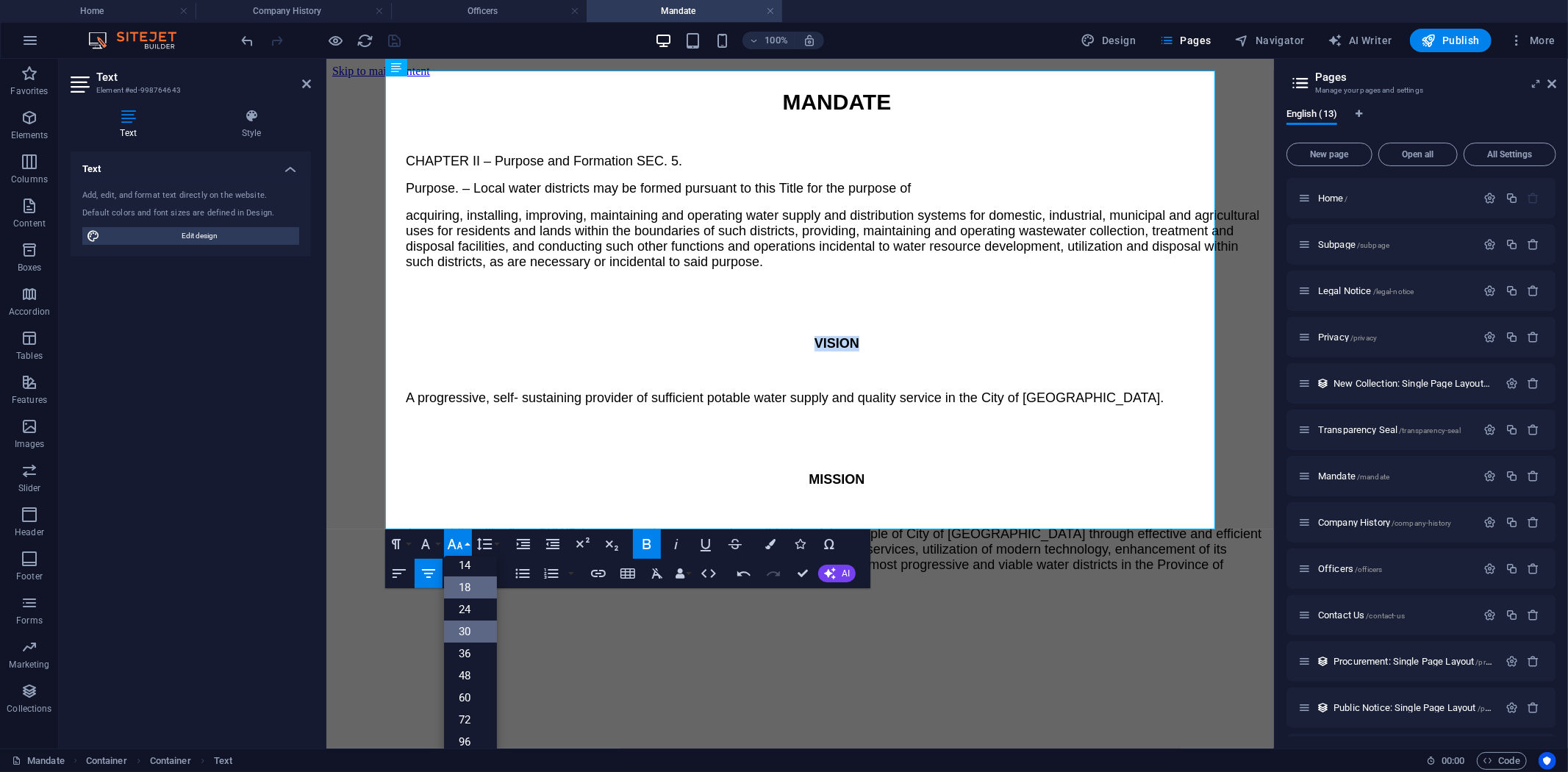
click at [470, 630] on link "30" at bounding box center [470, 631] width 53 height 22
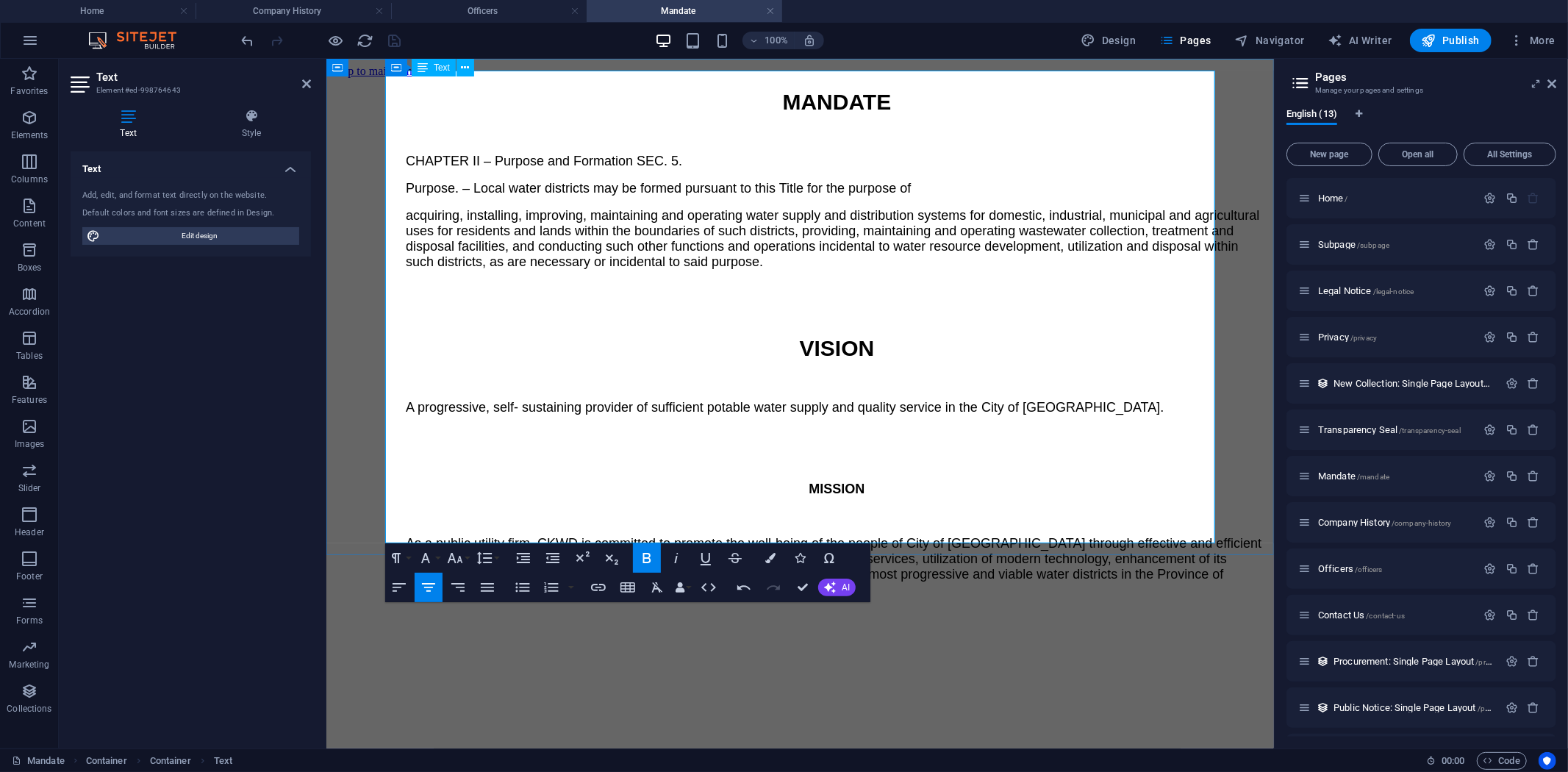
click at [845, 481] on strong "MISSION" at bounding box center [835, 489] width 56 height 15
click at [463, 557] on icon "button" at bounding box center [454, 558] width 18 height 18
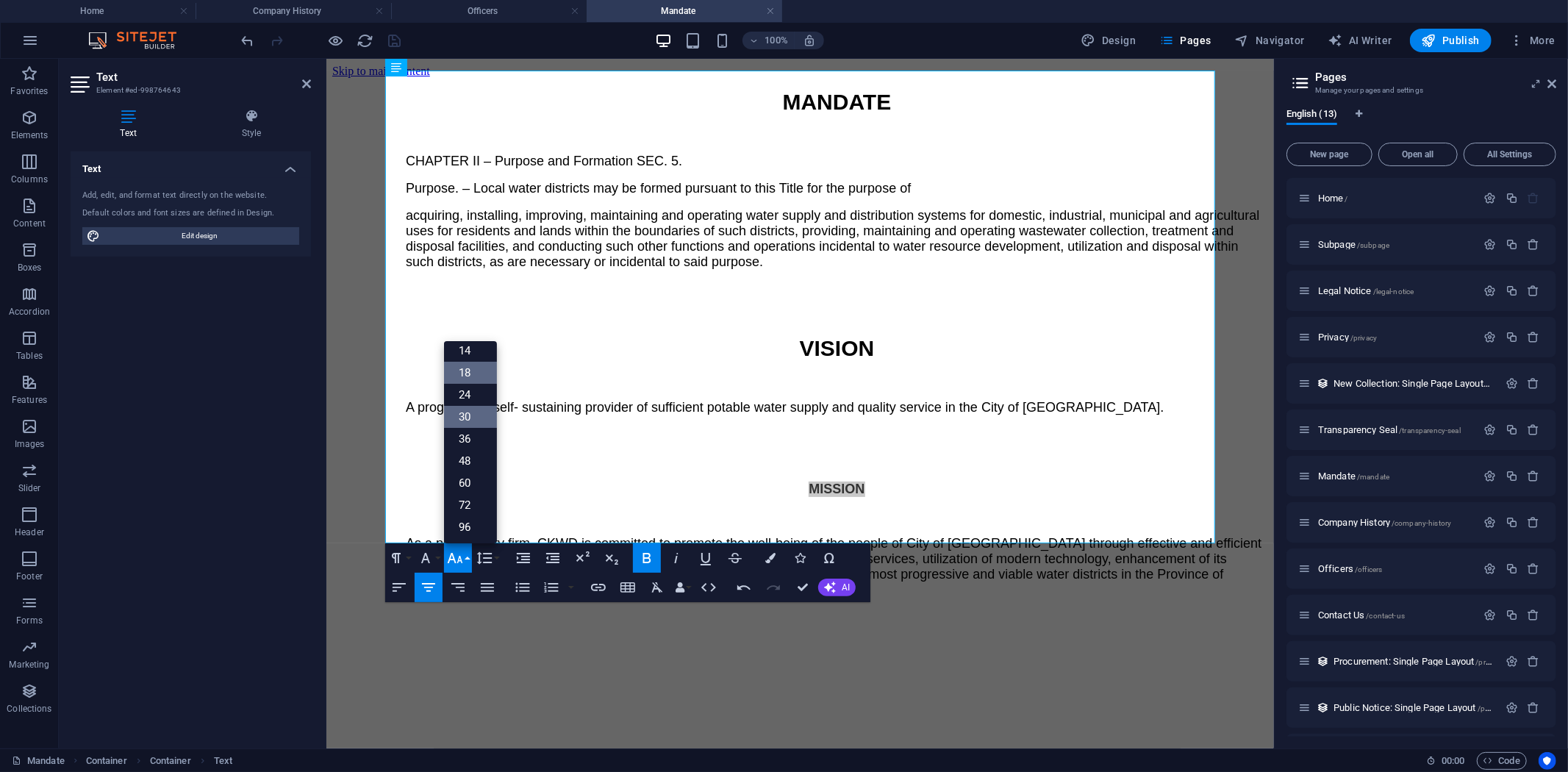
drag, startPoint x: 467, startPoint y: 406, endPoint x: 162, endPoint y: 343, distance: 311.4
click at [467, 406] on link "30" at bounding box center [470, 417] width 53 height 22
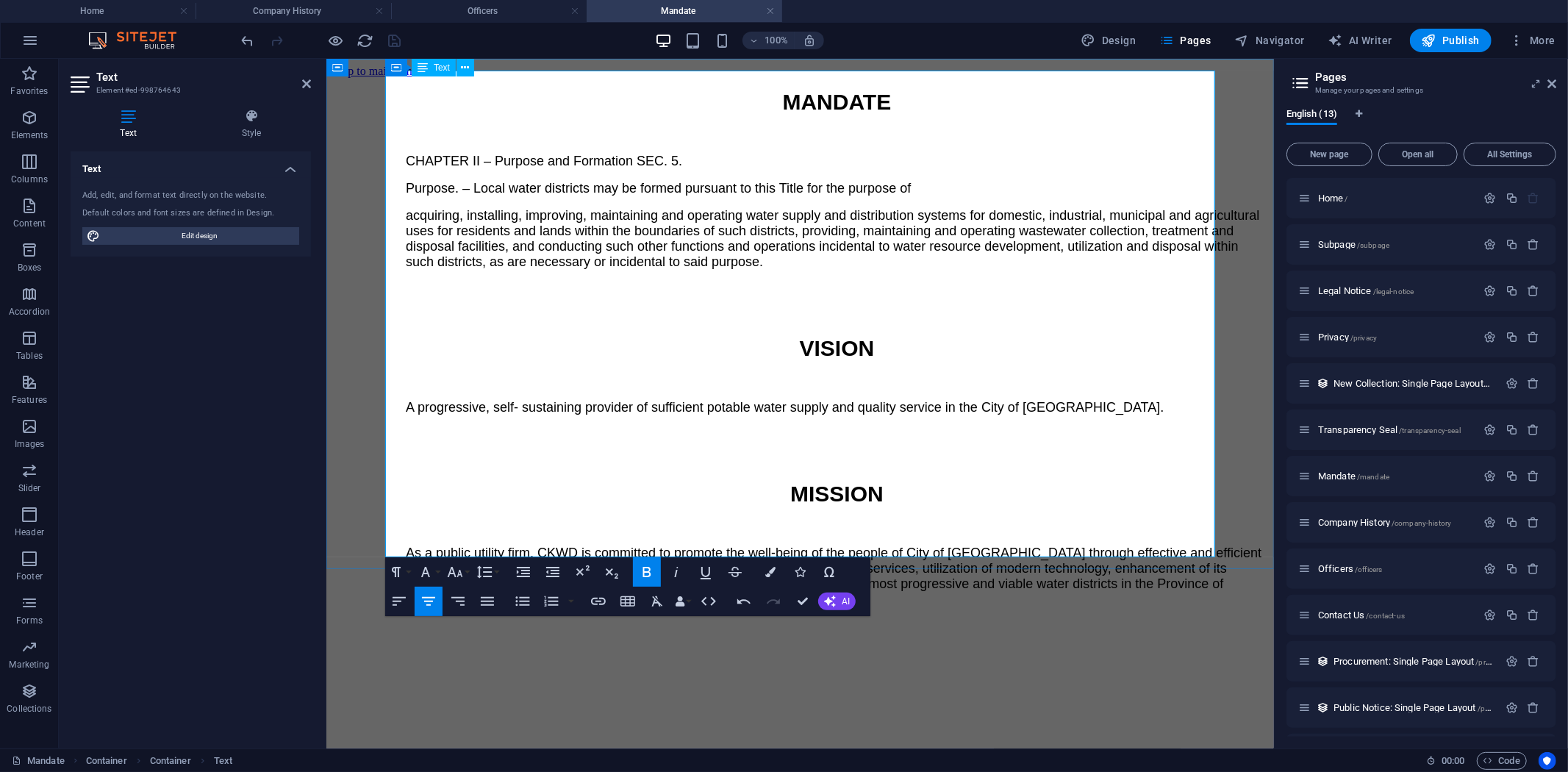
click at [749, 335] on p "VISION" at bounding box center [836, 348] width 862 height 25
click at [830, 273] on div "MANDATE CHAPTER II – Purpose and Formation SEC. 5. Purpose. – Local water distr…" at bounding box center [799, 348] width 936 height 518
click at [827, 89] on span "MANDATE" at bounding box center [836, 101] width 109 height 25
click at [703, 571] on icon "button" at bounding box center [706, 572] width 18 height 18
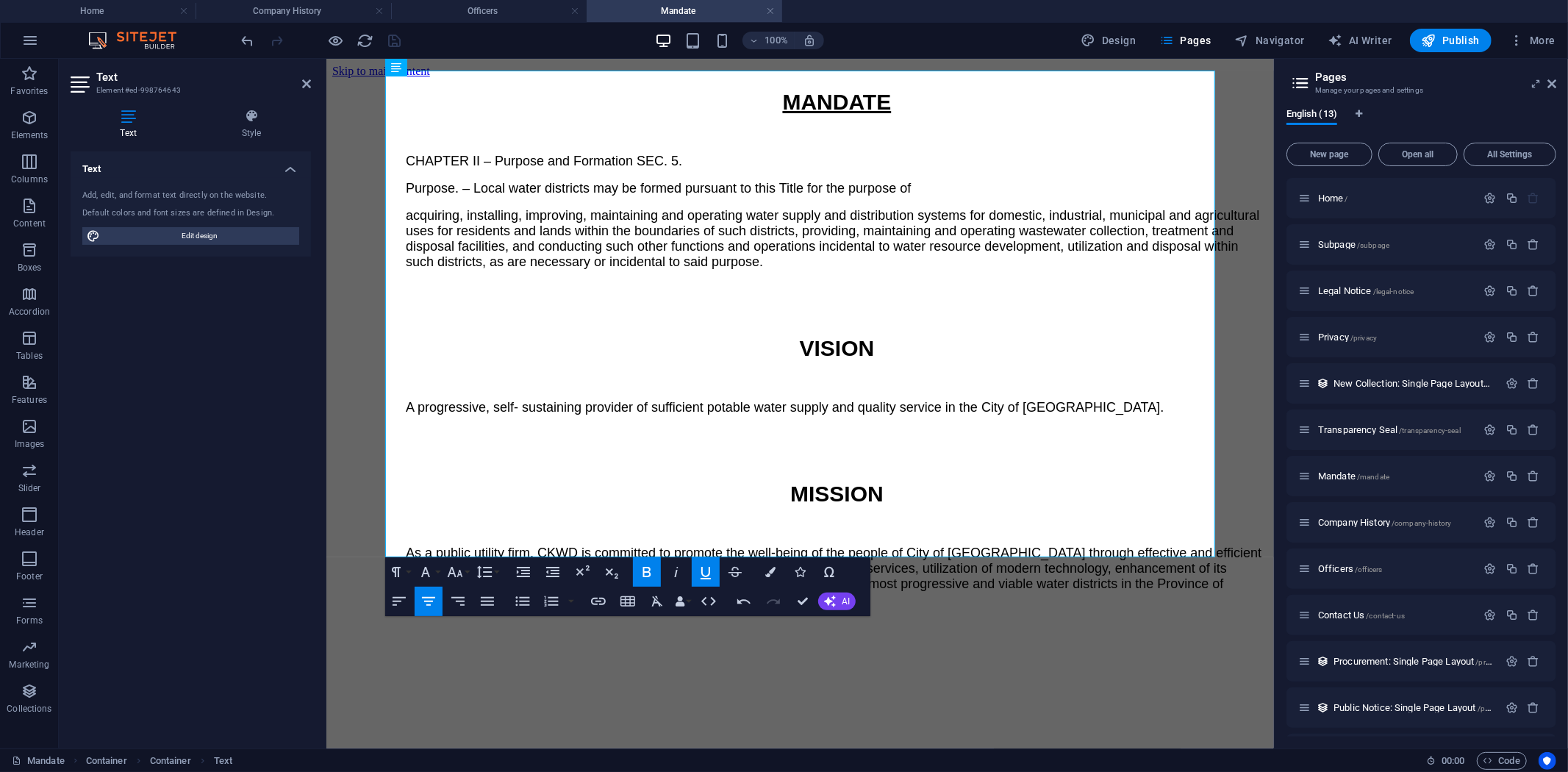
click at [647, 575] on icon "button" at bounding box center [646, 572] width 18 height 18
click at [844, 335] on strong "VISION" at bounding box center [836, 348] width 75 height 25
click at [704, 569] on icon "button" at bounding box center [706, 572] width 18 height 18
click at [650, 572] on icon "button" at bounding box center [646, 572] width 18 height 18
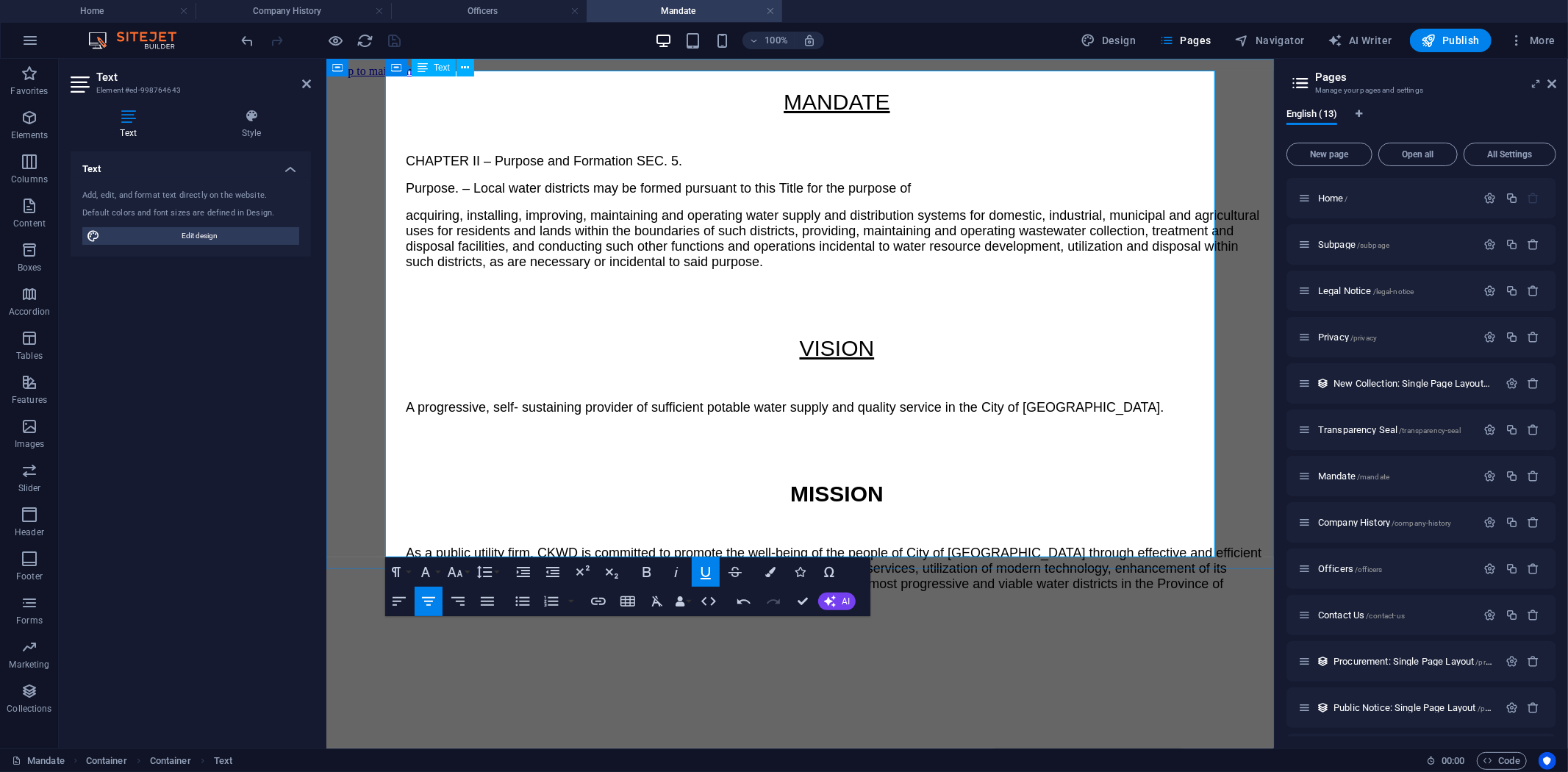
click at [837, 481] on strong "MISSION" at bounding box center [836, 493] width 94 height 25
click at [699, 571] on icon "button" at bounding box center [706, 572] width 18 height 18
drag, startPoint x: 651, startPoint y: 572, endPoint x: 340, endPoint y: 472, distance: 326.7
click at [651, 572] on icon "button" at bounding box center [646, 572] width 18 height 18
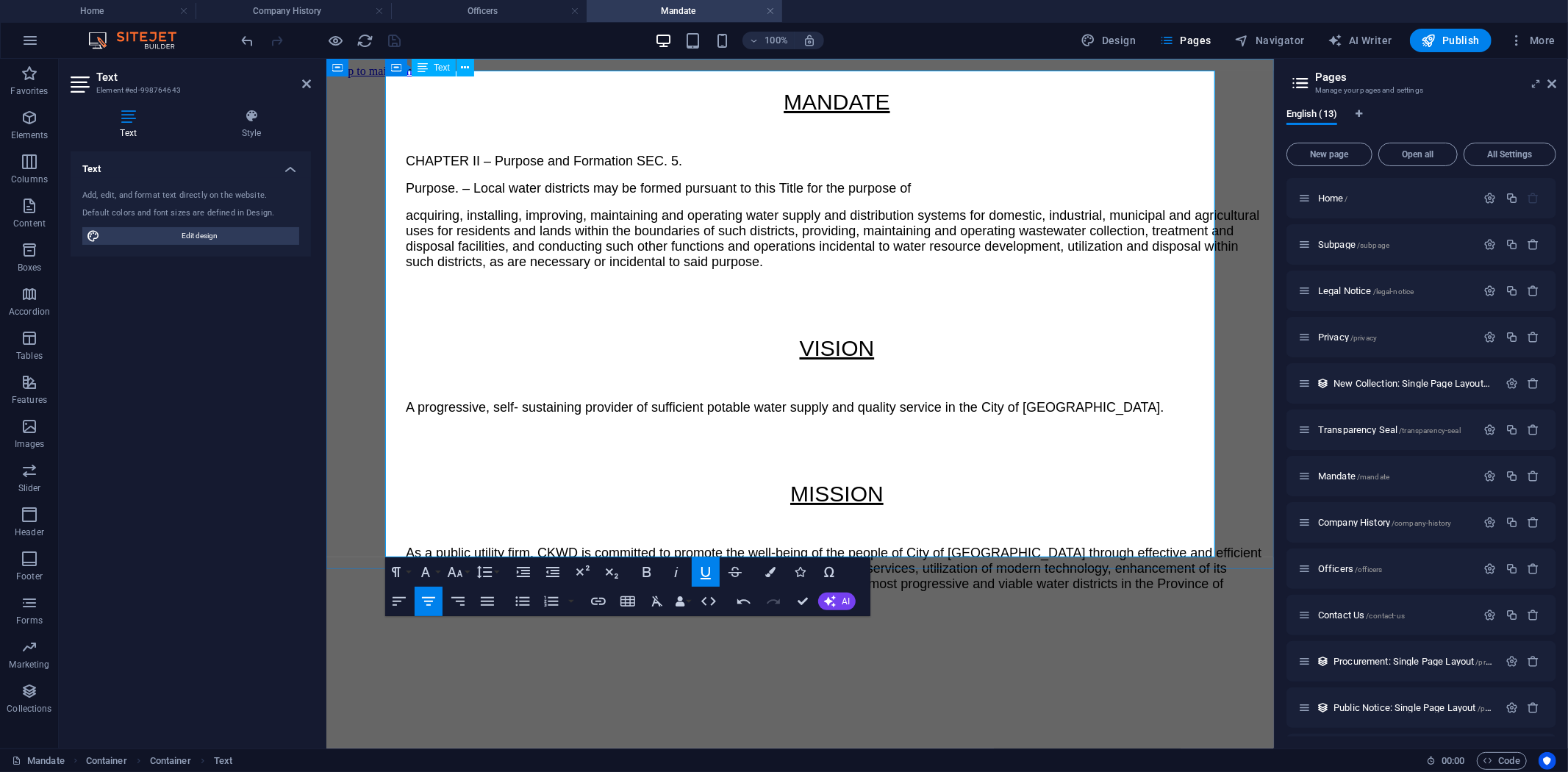
click at [713, 426] on p at bounding box center [836, 434] width 862 height 15
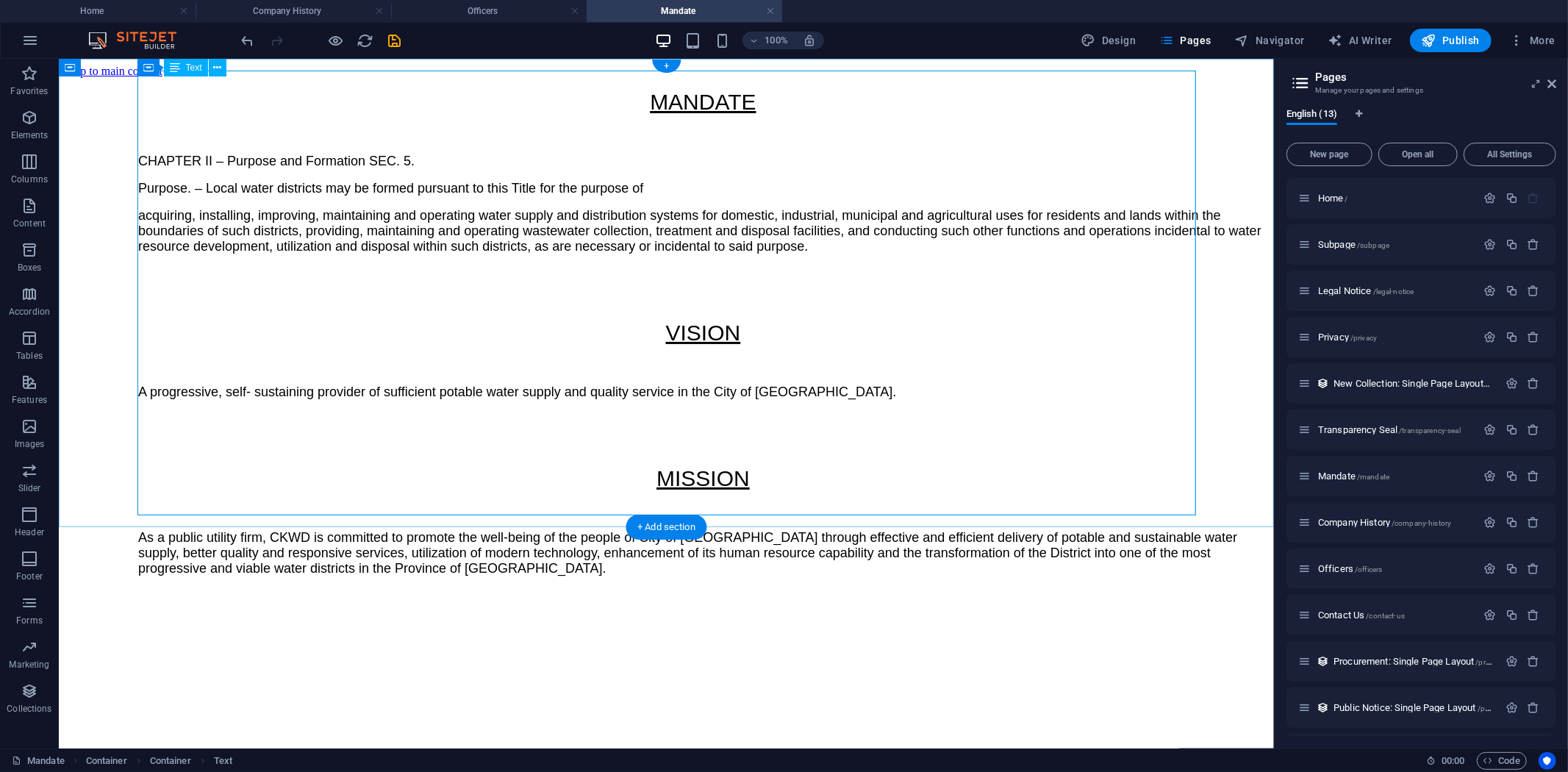
click at [853, 323] on div "MANDATE CHAPTER II – Purpose and Formation SEC. 5. Purpose. – Local water distr…" at bounding box center [666, 332] width 1203 height 487
click at [650, 89] on div "MANDATE CHAPTER II – Purpose and Formation SEC. 5. Purpose. – Local water distr…" at bounding box center [666, 332] width 1203 height 487
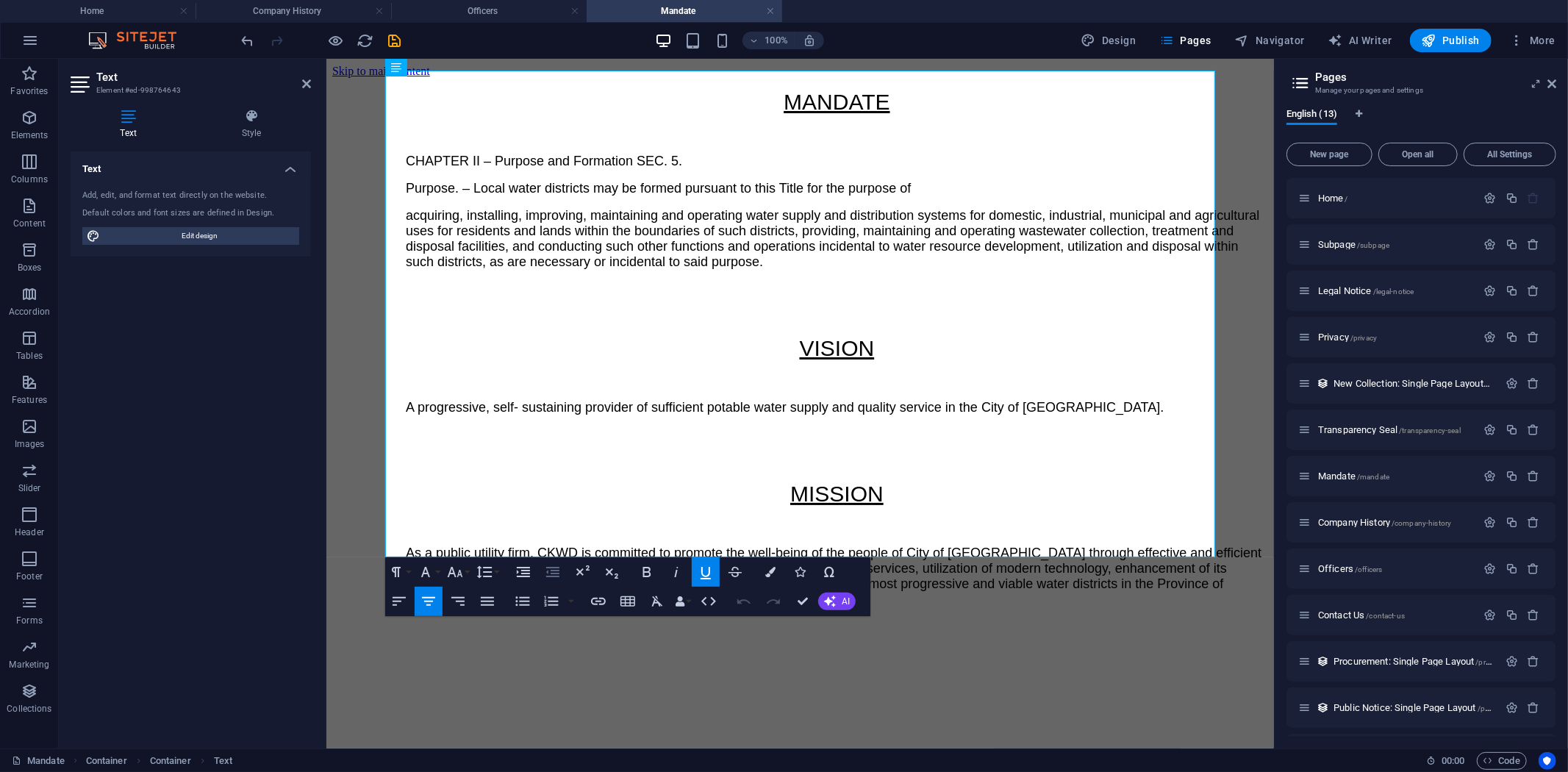
click at [554, 571] on icon "button" at bounding box center [553, 572] width 13 height 10
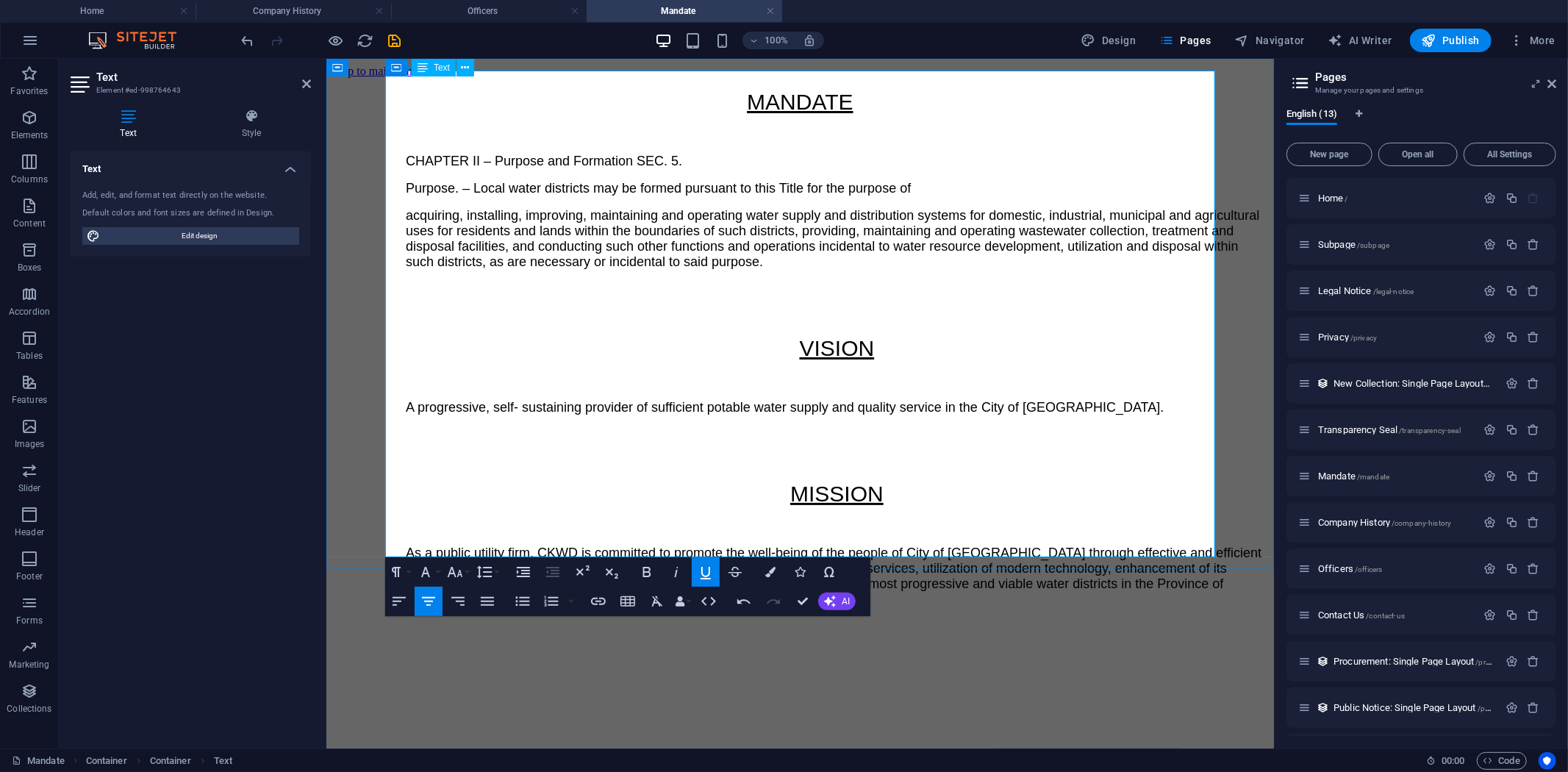
drag, startPoint x: 803, startPoint y: 310, endPoint x: 795, endPoint y: 335, distance: 26.2
click at [804, 335] on u "VISION" at bounding box center [836, 348] width 75 height 25
click at [556, 575] on icon "button" at bounding box center [553, 572] width 13 height 10
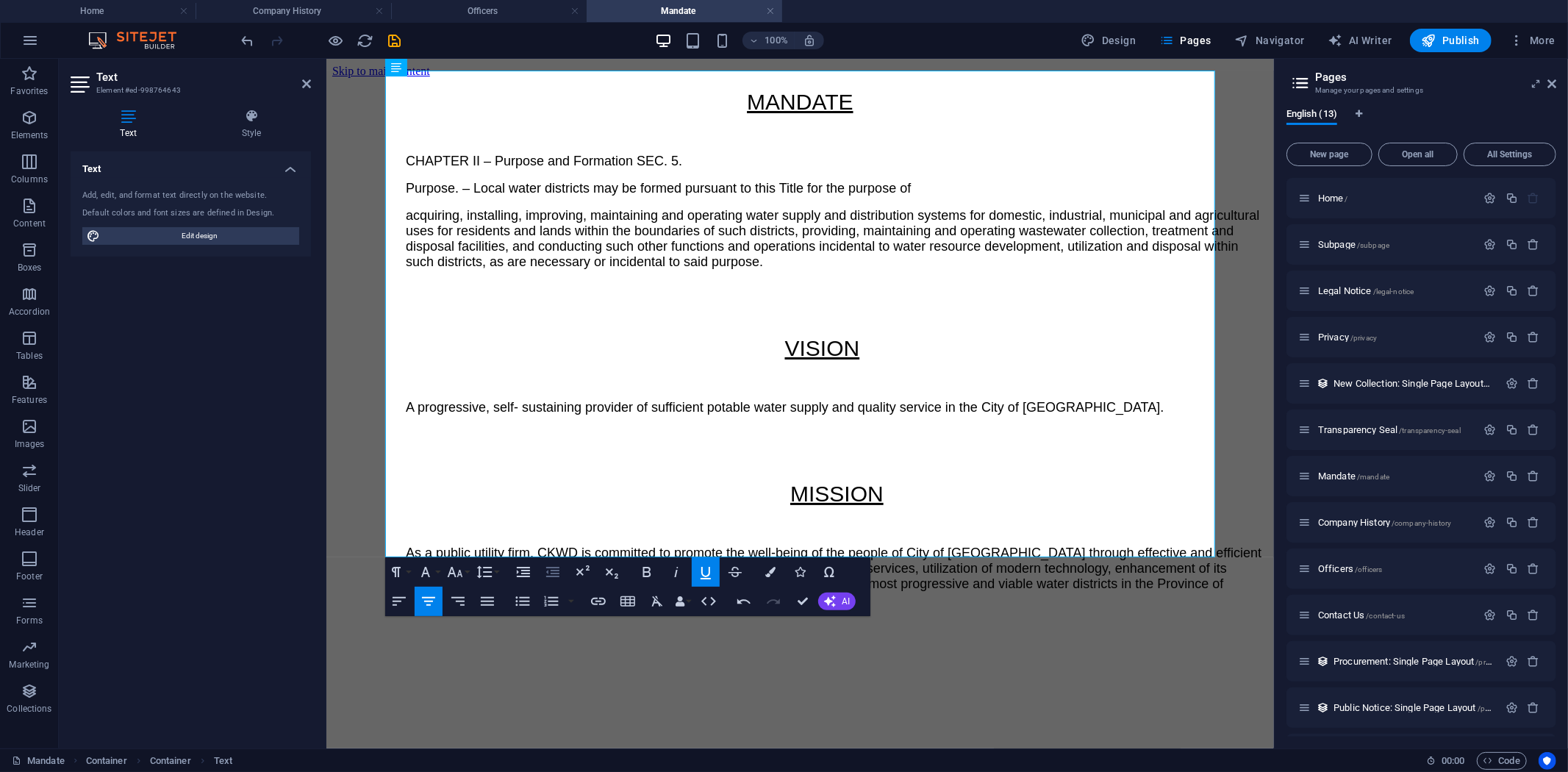
click at [556, 575] on icon "button" at bounding box center [553, 572] width 13 height 10
drag, startPoint x: 556, startPoint y: 575, endPoint x: 314, endPoint y: 447, distance: 273.8
click at [556, 575] on icon "button" at bounding box center [553, 572] width 13 height 10
click at [787, 481] on p "MISSION" at bounding box center [836, 493] width 862 height 25
click at [549, 572] on icon "button" at bounding box center [553, 572] width 18 height 18
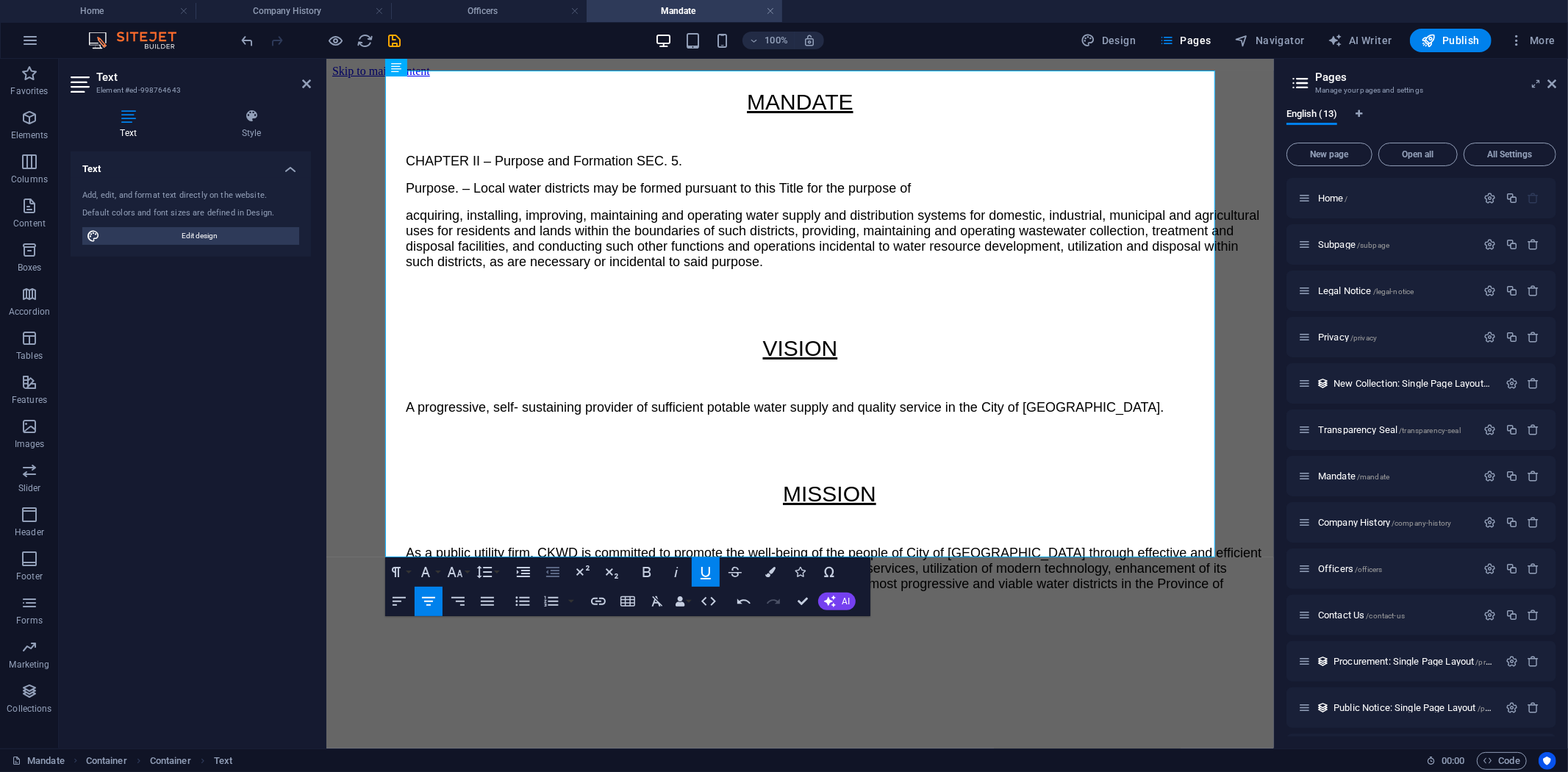
click at [549, 572] on icon "button" at bounding box center [553, 572] width 18 height 18
click at [396, 37] on icon "save" at bounding box center [395, 41] width 17 height 17
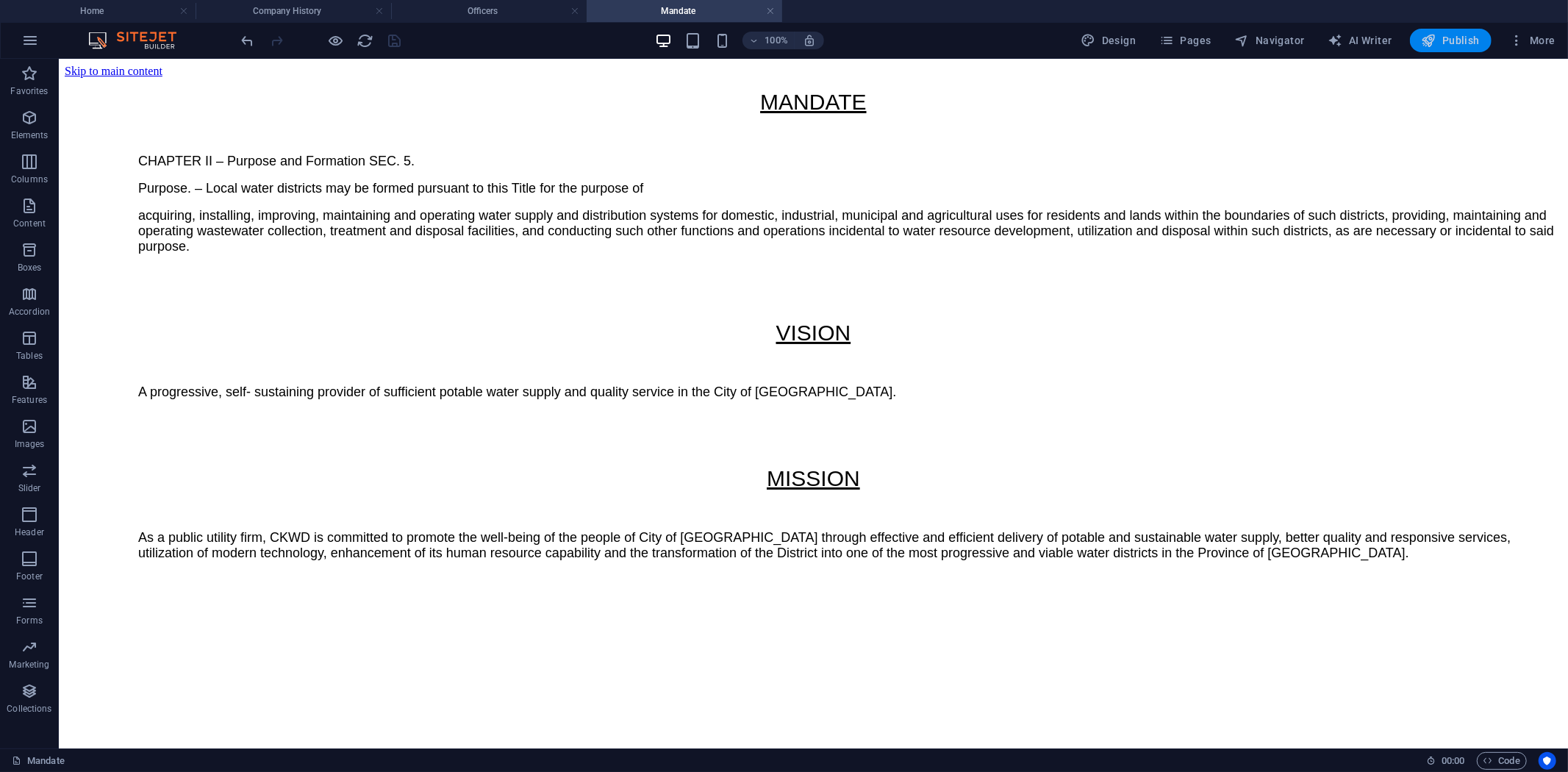
click at [1446, 38] on span "Publish" at bounding box center [1450, 41] width 58 height 15
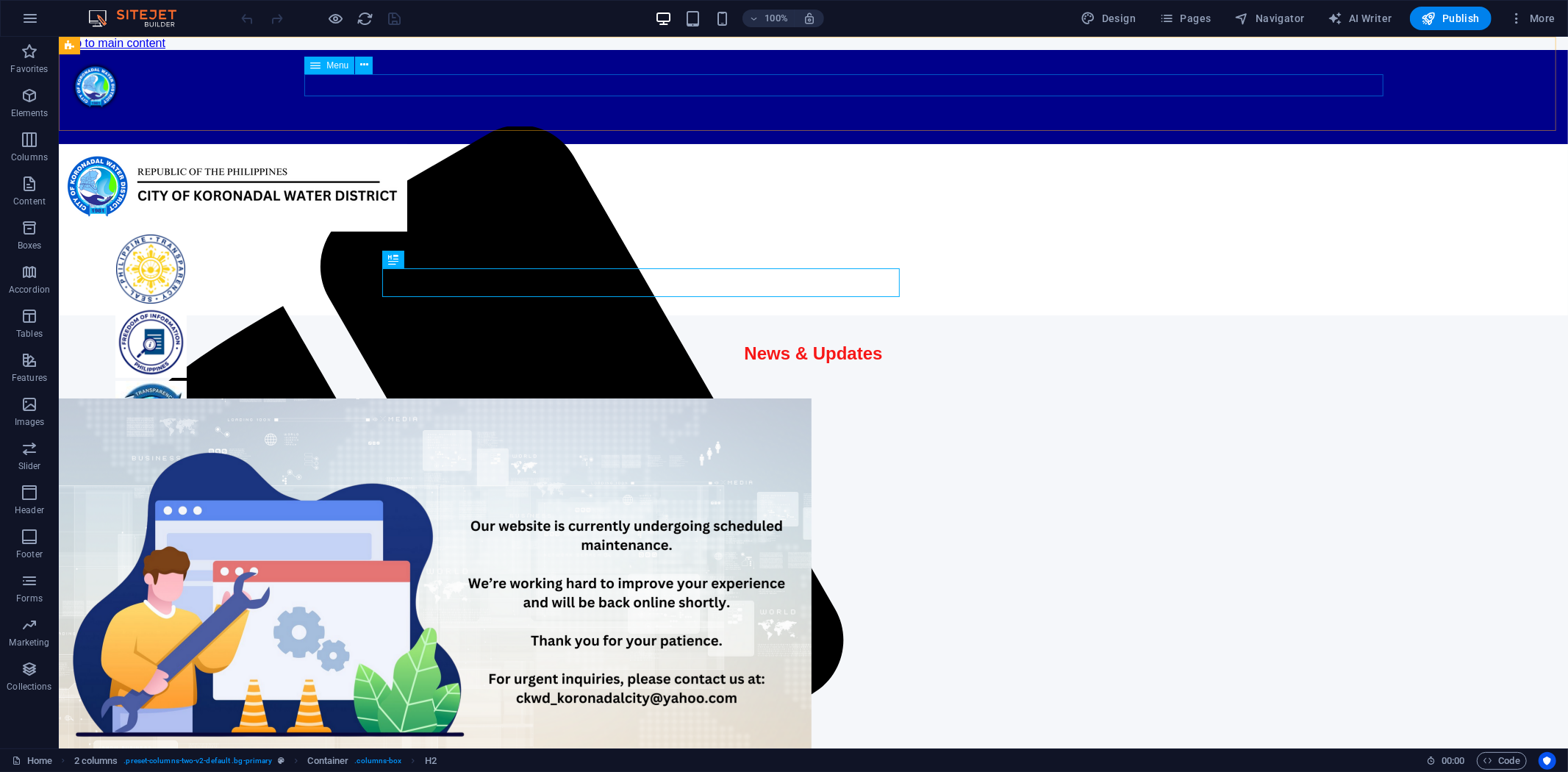
click at [336, 63] on span "Menu" at bounding box center [337, 65] width 22 height 9
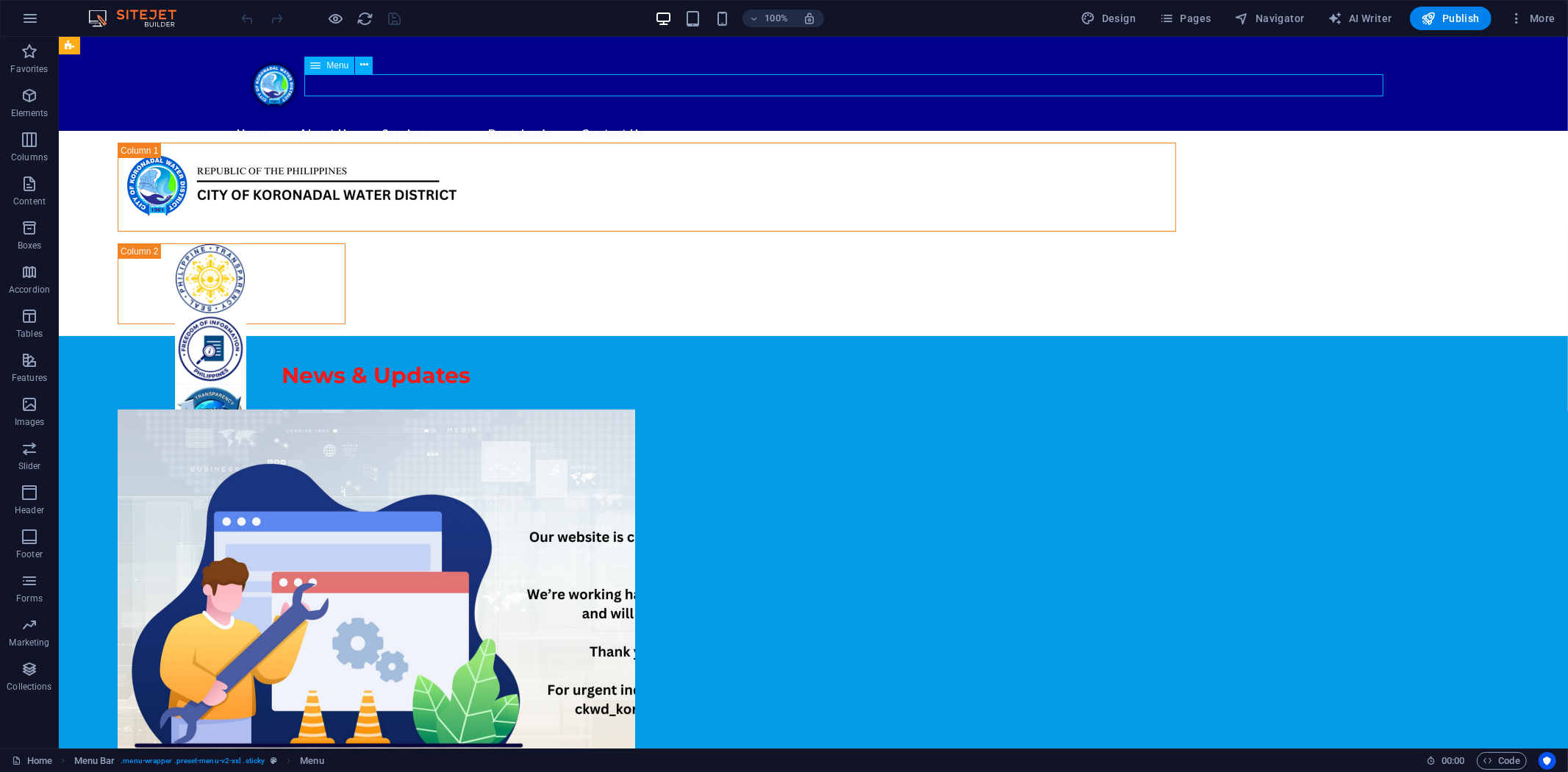
click at [336, 63] on span "Menu" at bounding box center [337, 65] width 22 height 9
select select
select select "5"
select select "overlay"
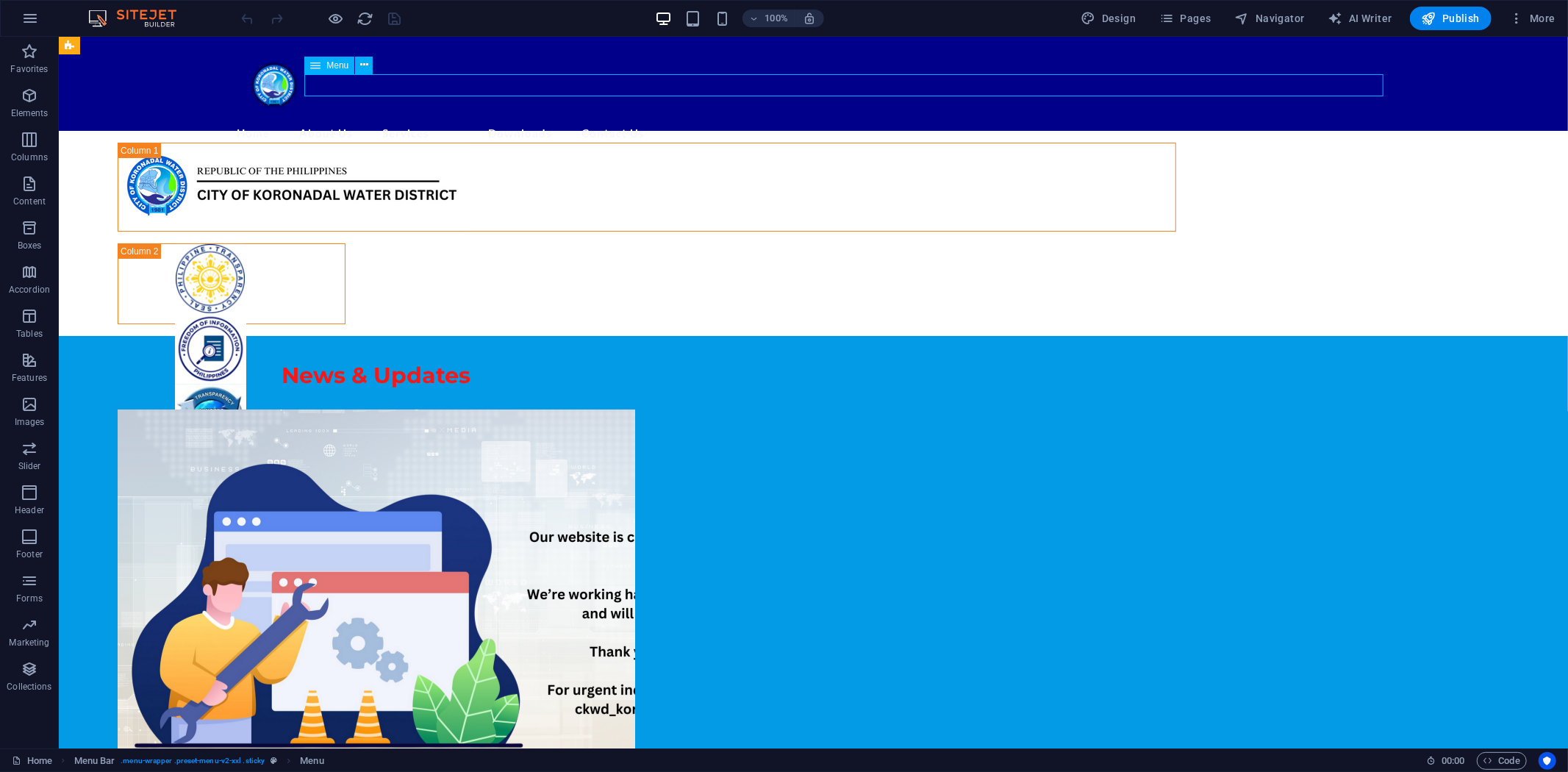
select select "6"
select select "overlay"
select select "7"
select select "overlay"
select select "8"
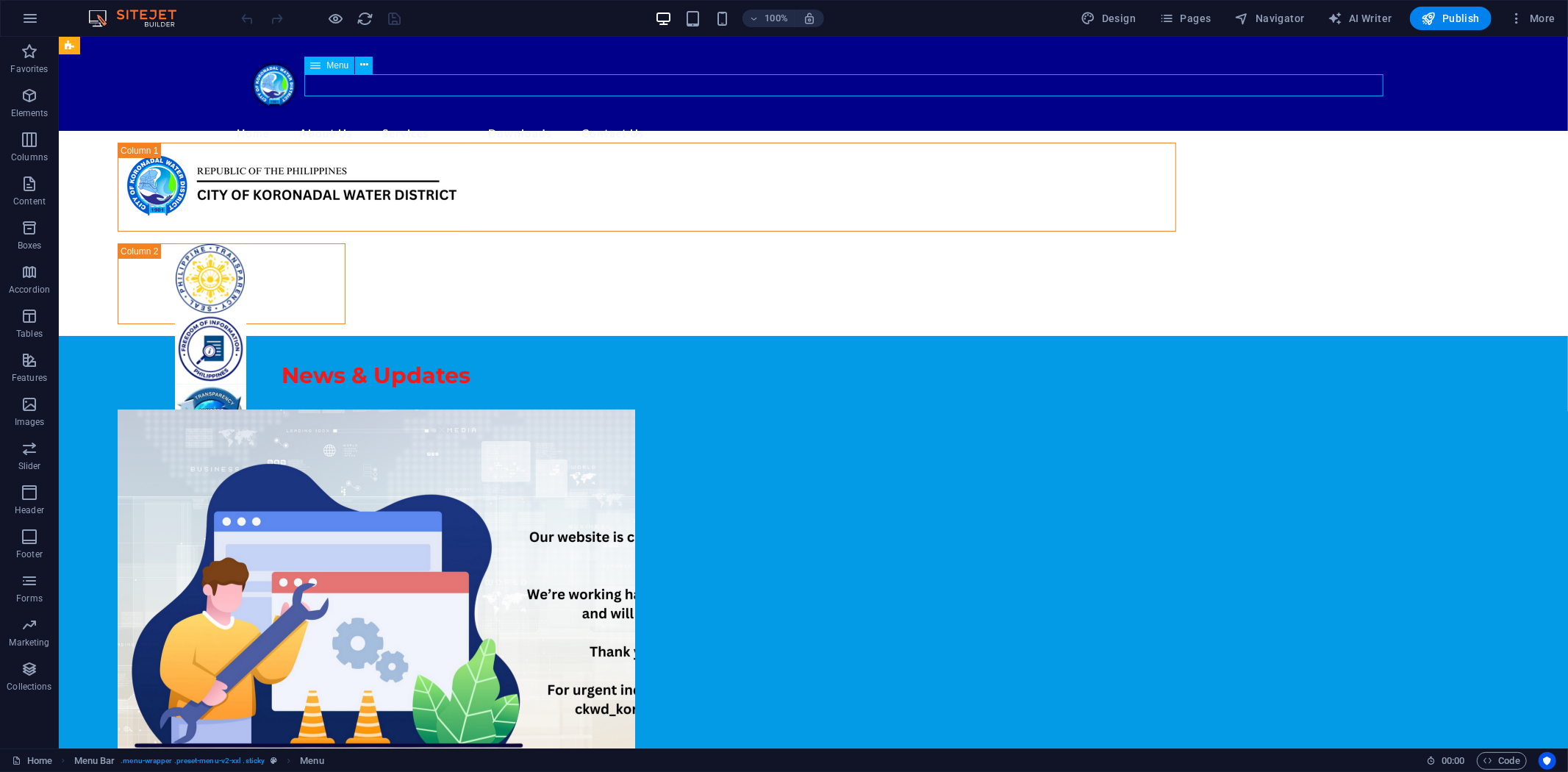
select select
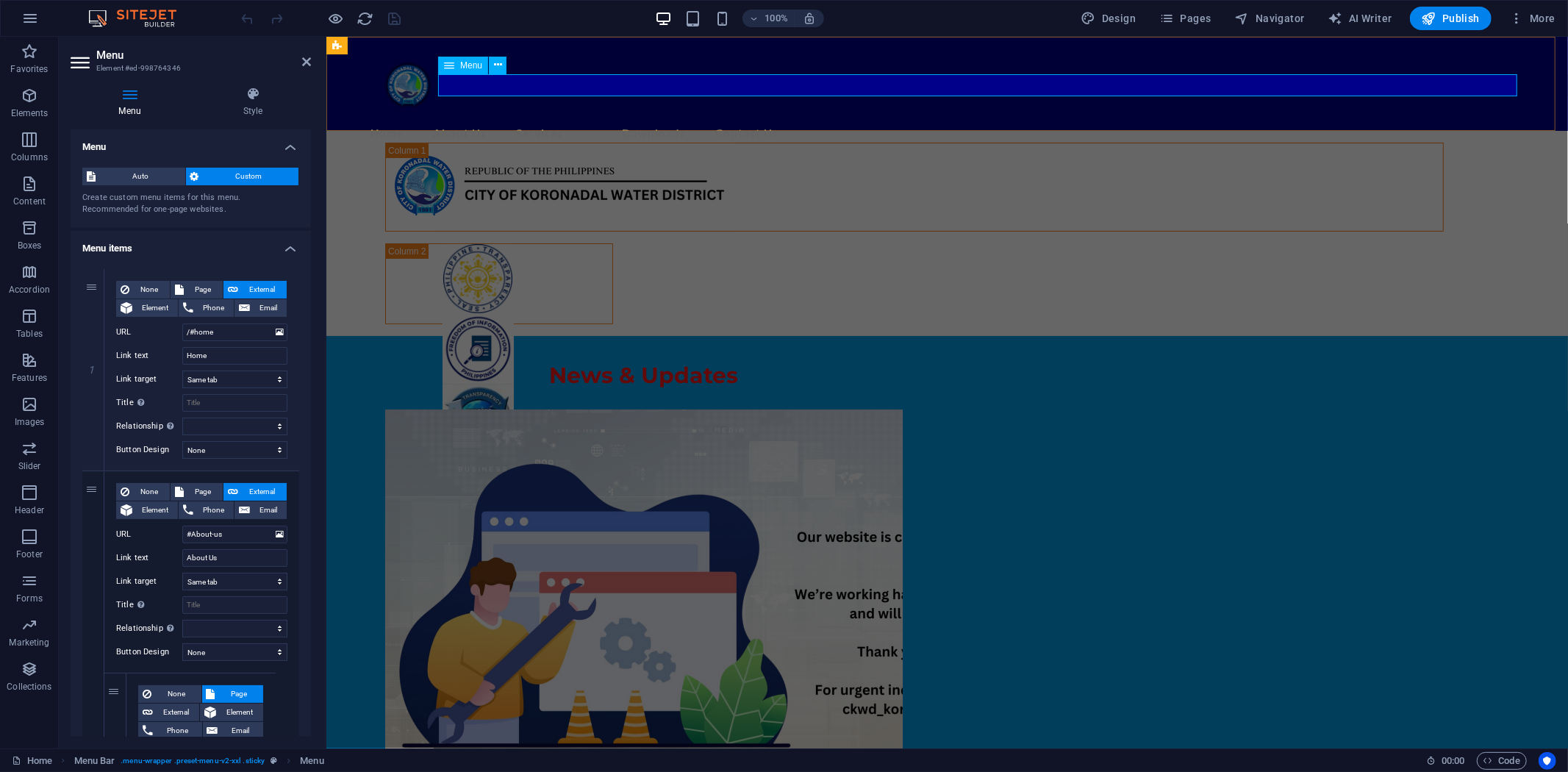
click at [654, 121] on nav "Home About Us Mandate, Mission and Vision Company History List of Officers Orga…" at bounding box center [946, 132] width 1152 height 23
click at [252, 91] on icon at bounding box center [252, 94] width 116 height 15
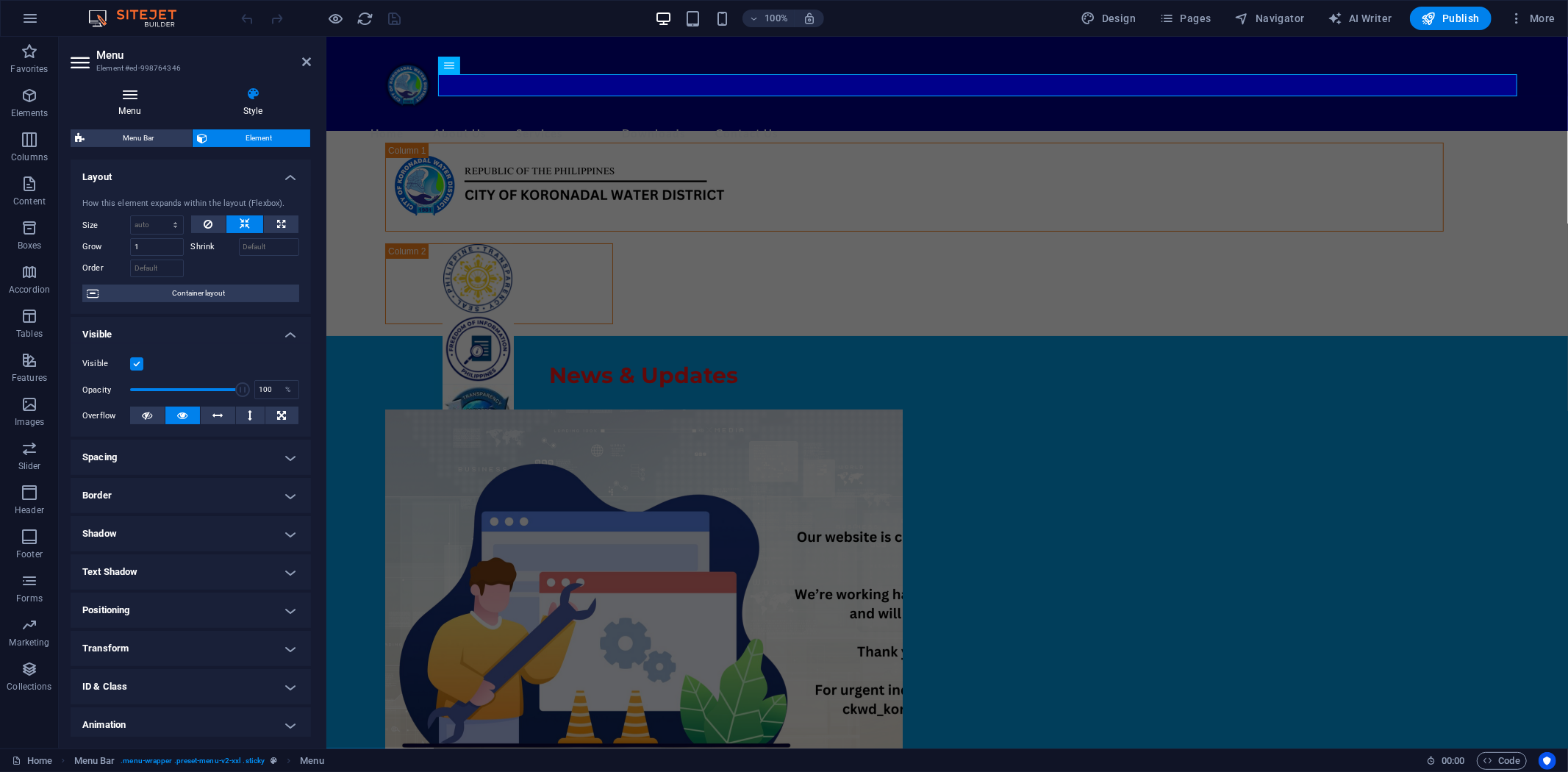
click at [129, 99] on icon at bounding box center [129, 94] width 118 height 15
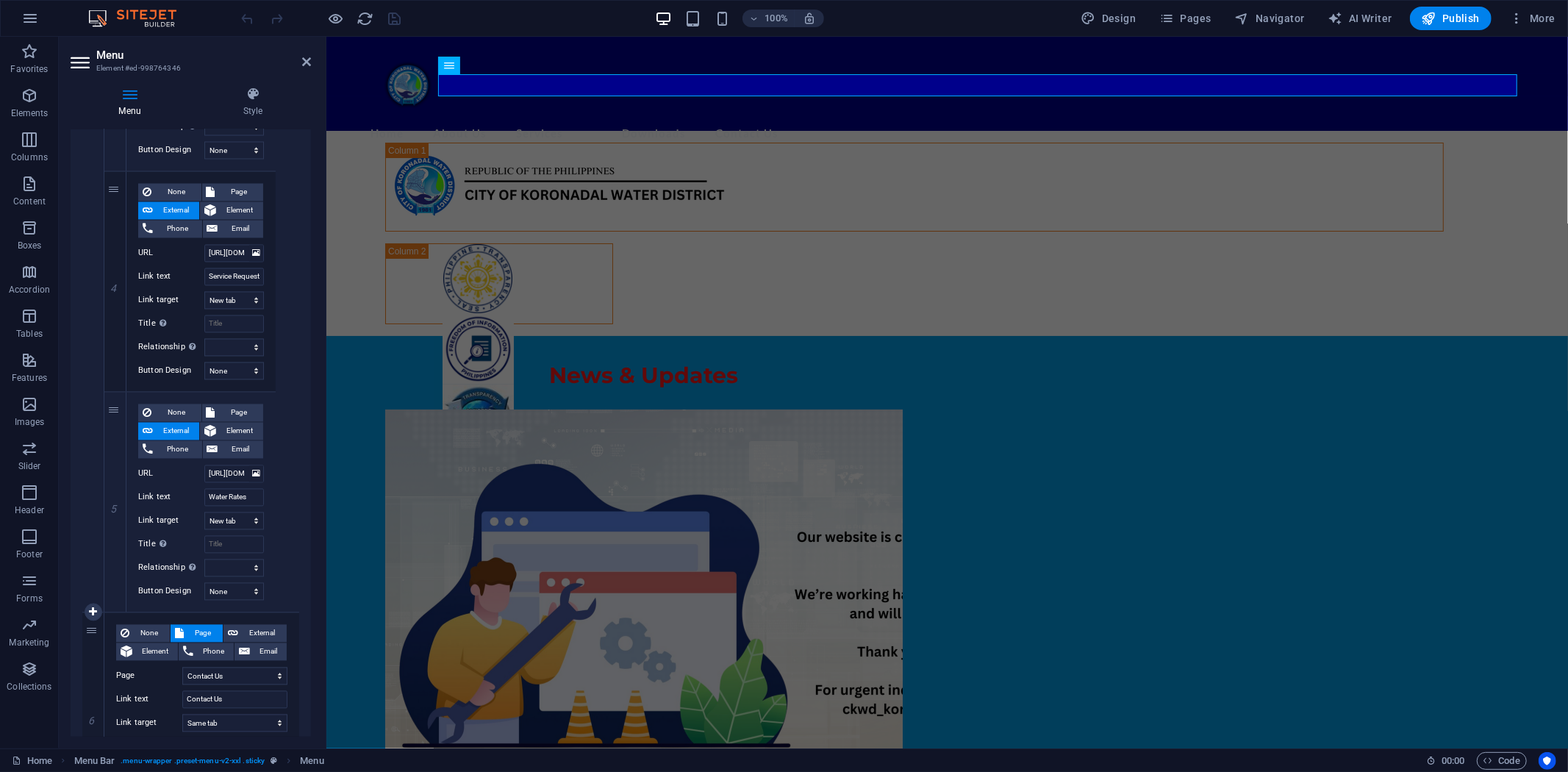
scroll to position [2488, 0]
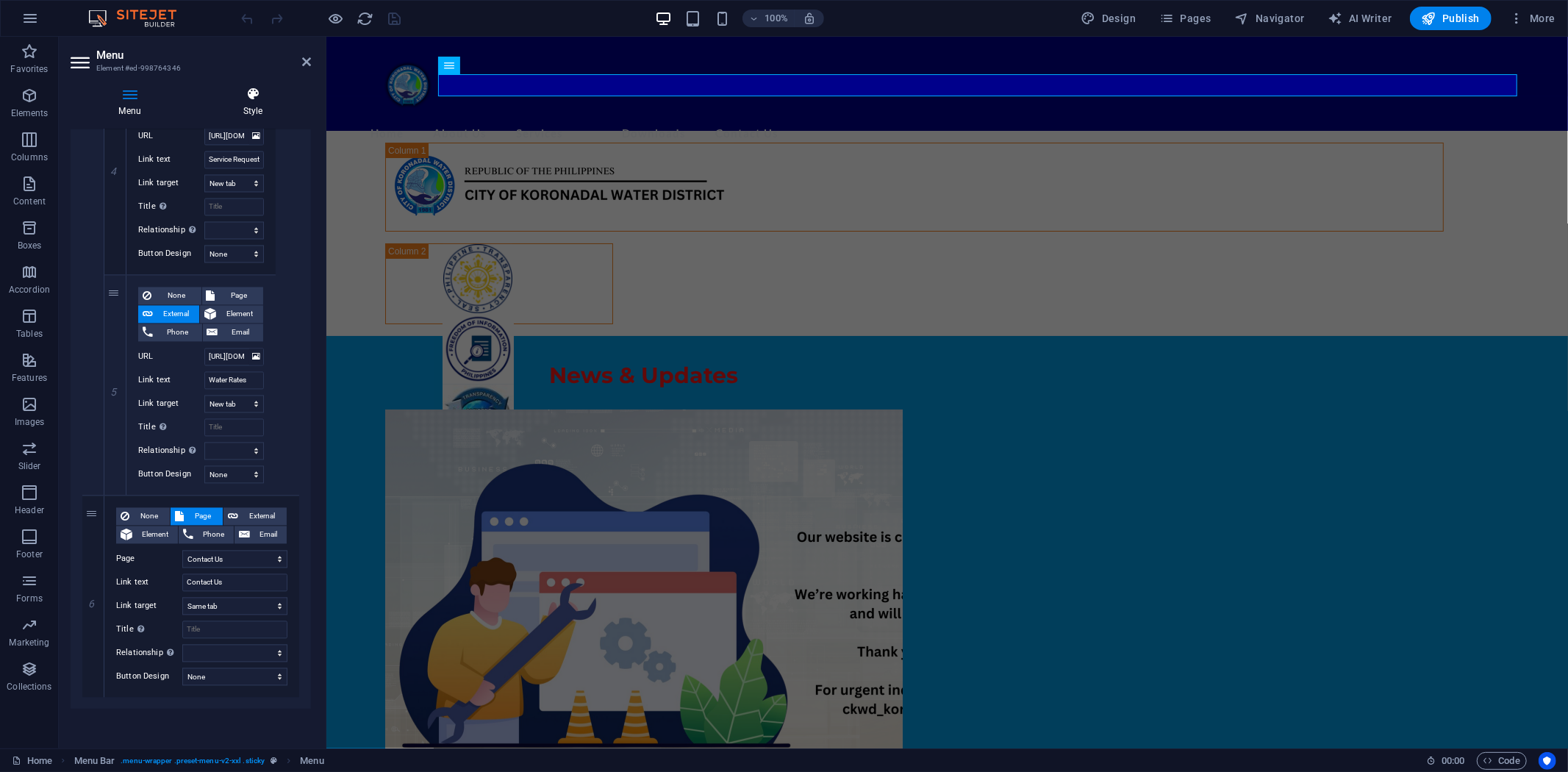
click at [262, 91] on icon at bounding box center [252, 94] width 116 height 15
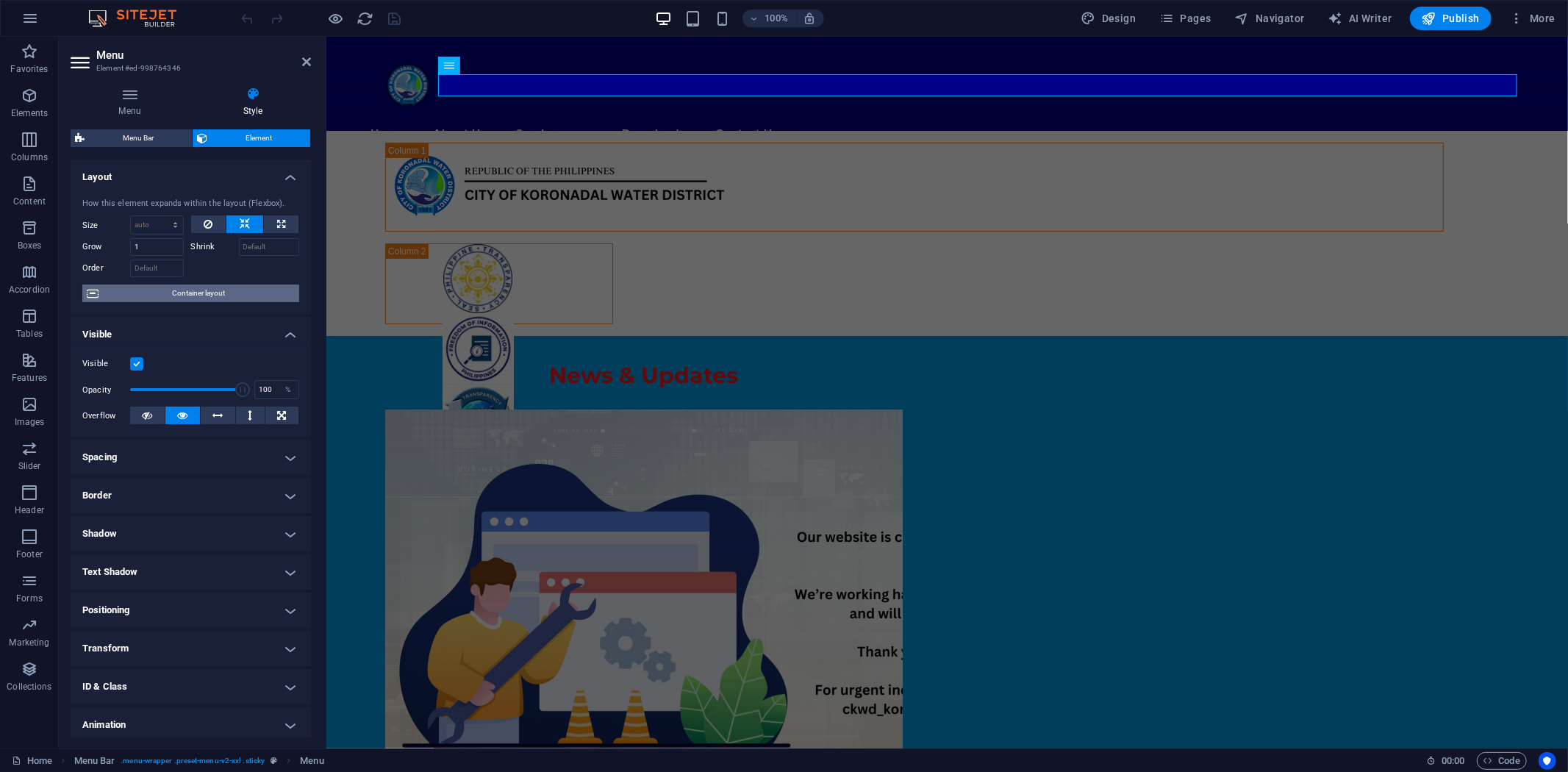
click at [195, 293] on span "Container layout" at bounding box center [198, 293] width 192 height 18
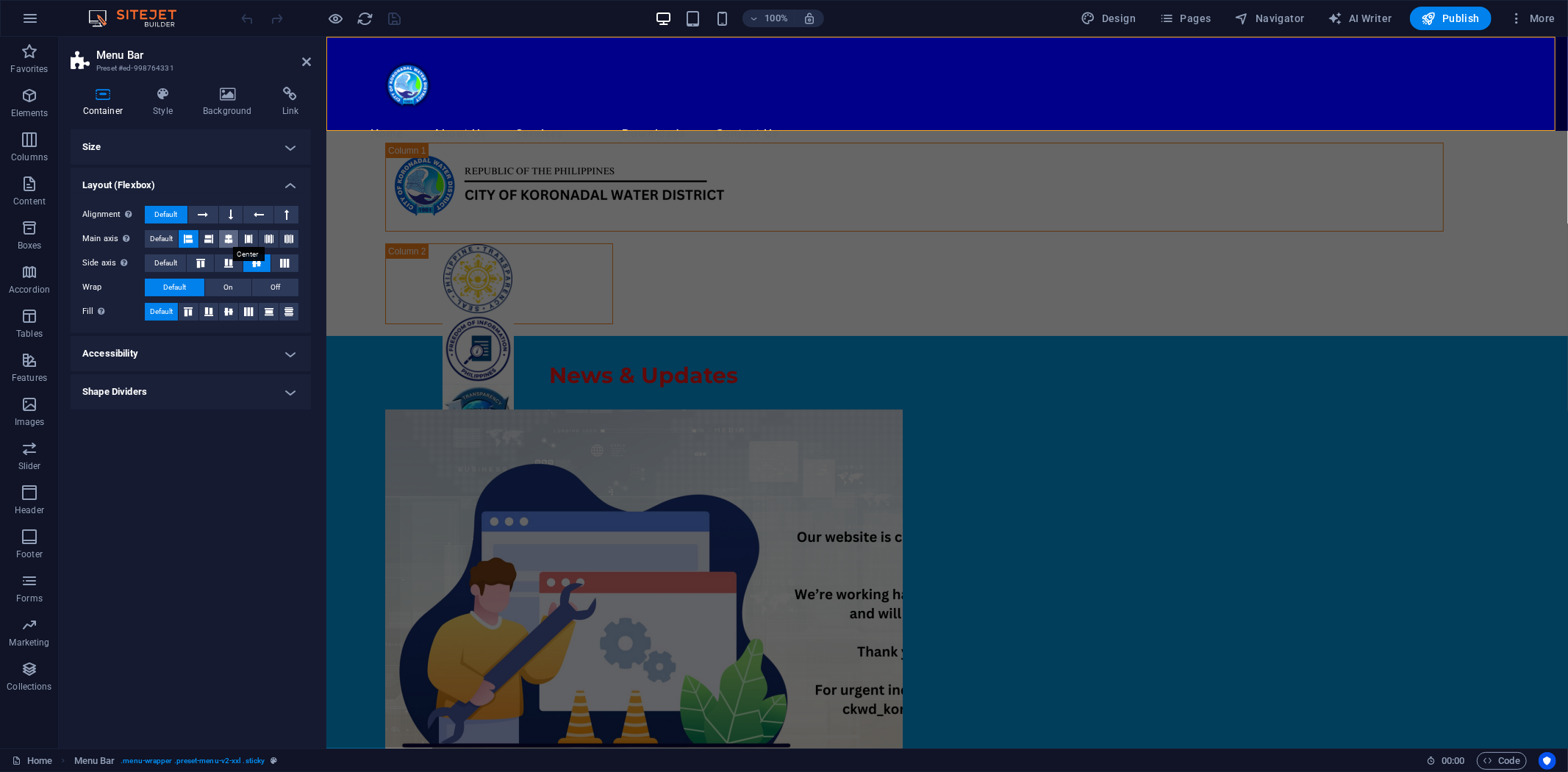
click at [232, 237] on icon at bounding box center [228, 239] width 9 height 18
click at [187, 236] on icon at bounding box center [188, 239] width 9 height 18
click at [202, 214] on icon at bounding box center [202, 214] width 10 height 18
click at [193, 303] on icon at bounding box center [188, 312] width 9 height 18
click at [204, 254] on button at bounding box center [200, 263] width 27 height 18
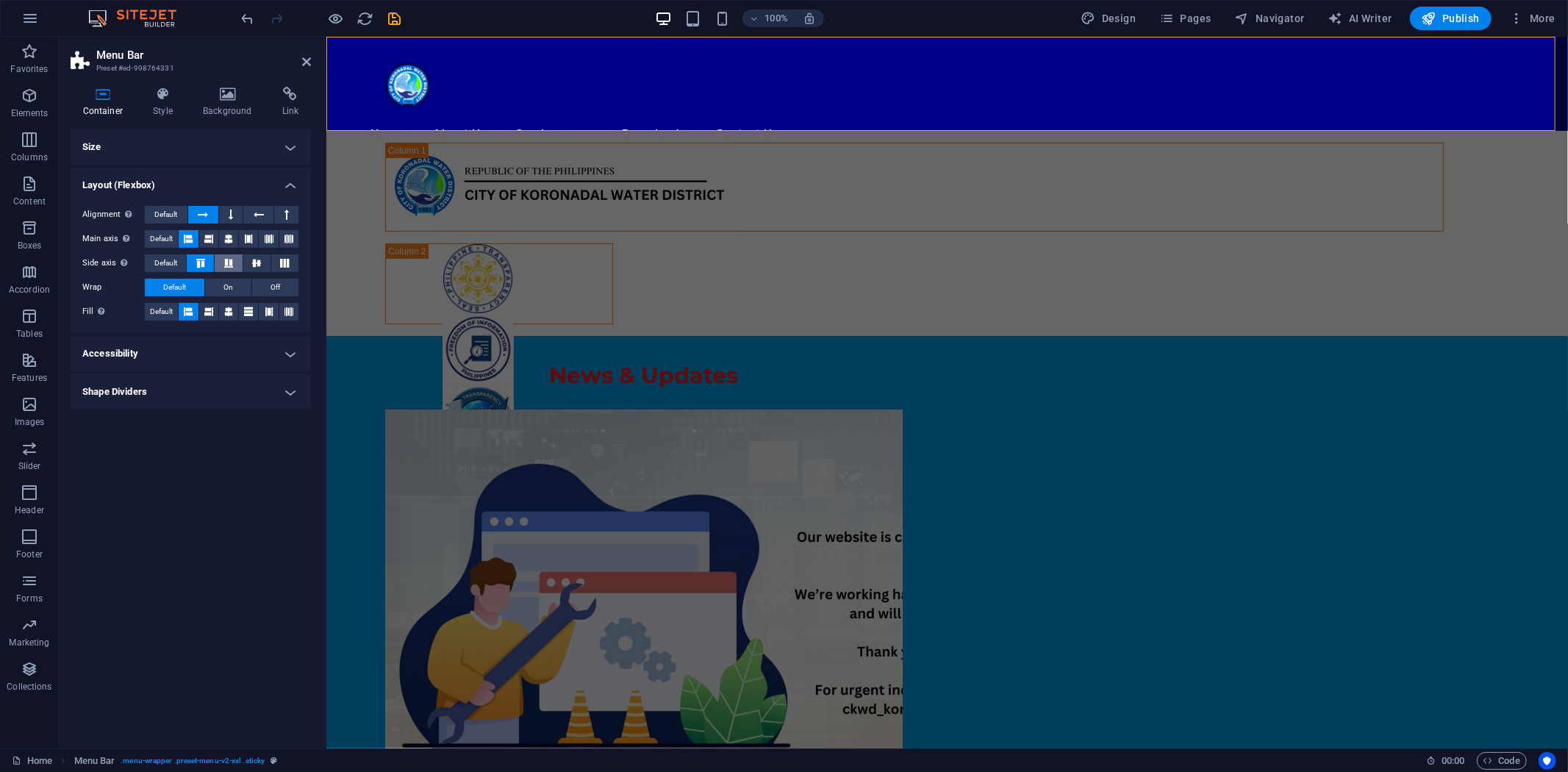
click at [224, 263] on icon at bounding box center [229, 263] width 18 height 9
click at [254, 264] on icon at bounding box center [256, 263] width 18 height 9
click at [210, 236] on icon at bounding box center [208, 239] width 9 height 18
click at [306, 60] on icon at bounding box center [306, 61] width 9 height 11
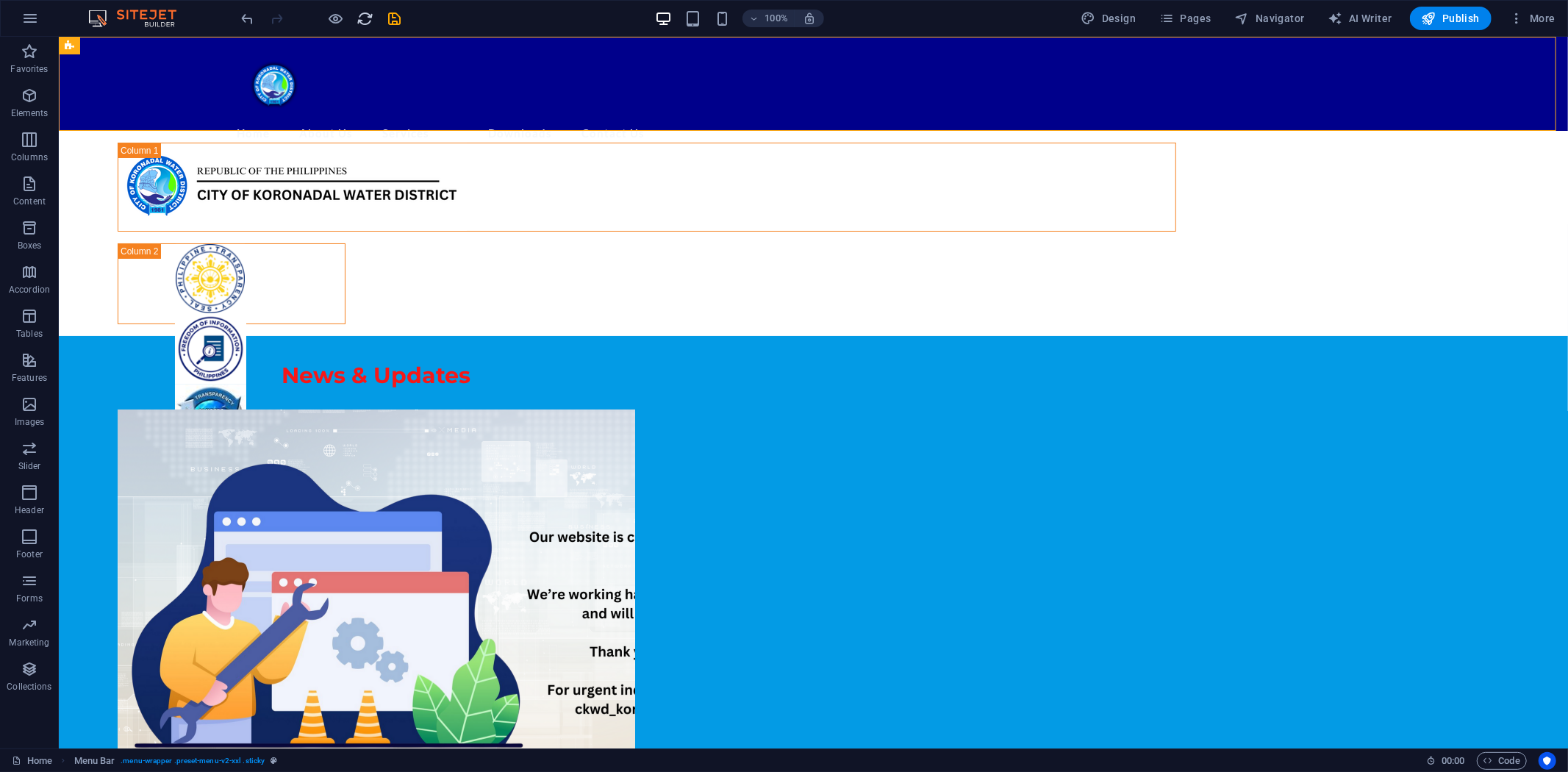
click at [363, 15] on icon "reload" at bounding box center [366, 19] width 17 height 17
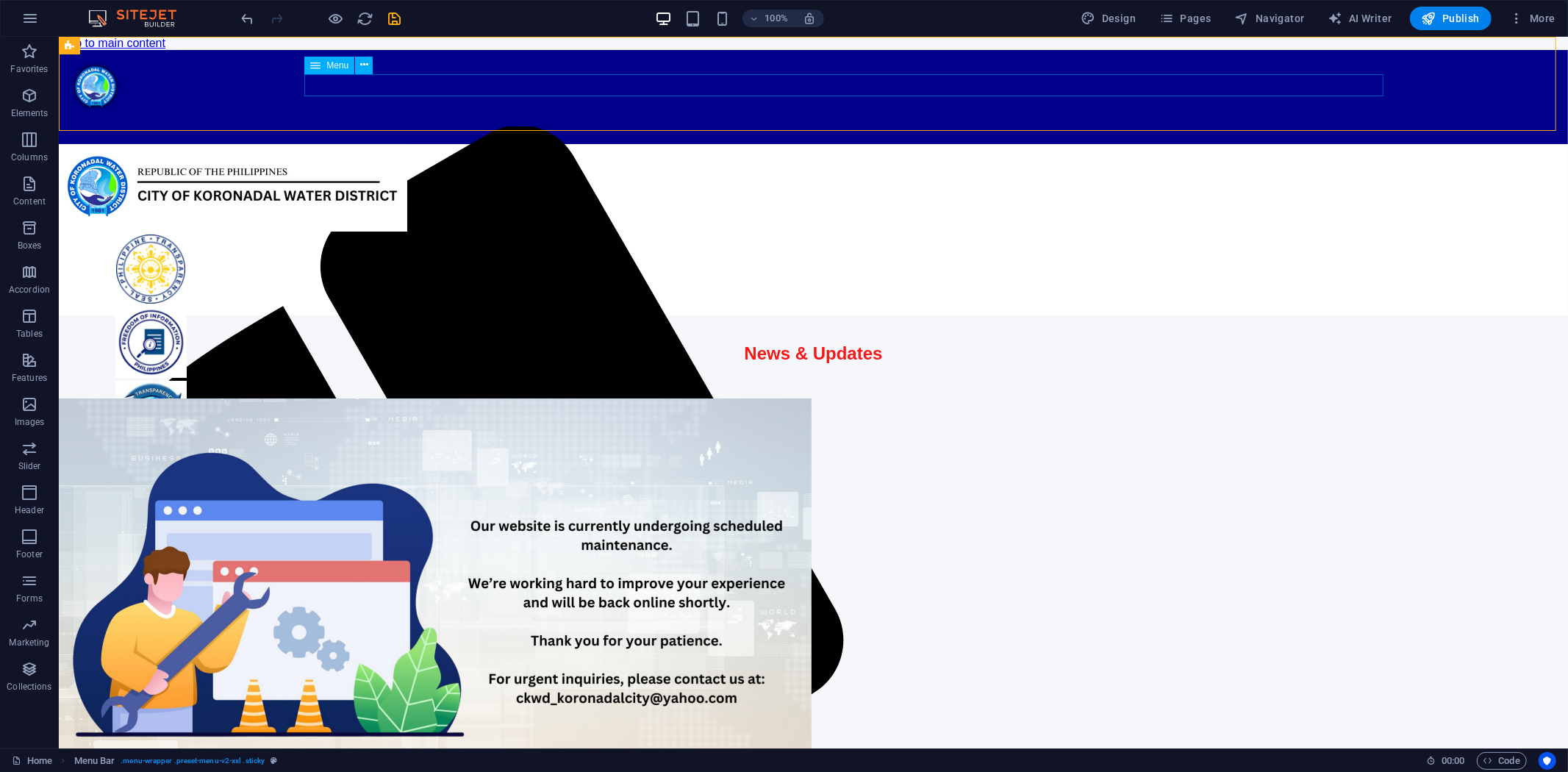
scroll to position [0, 0]
click at [324, 67] on div "Menu" at bounding box center [329, 65] width 50 height 18
select select
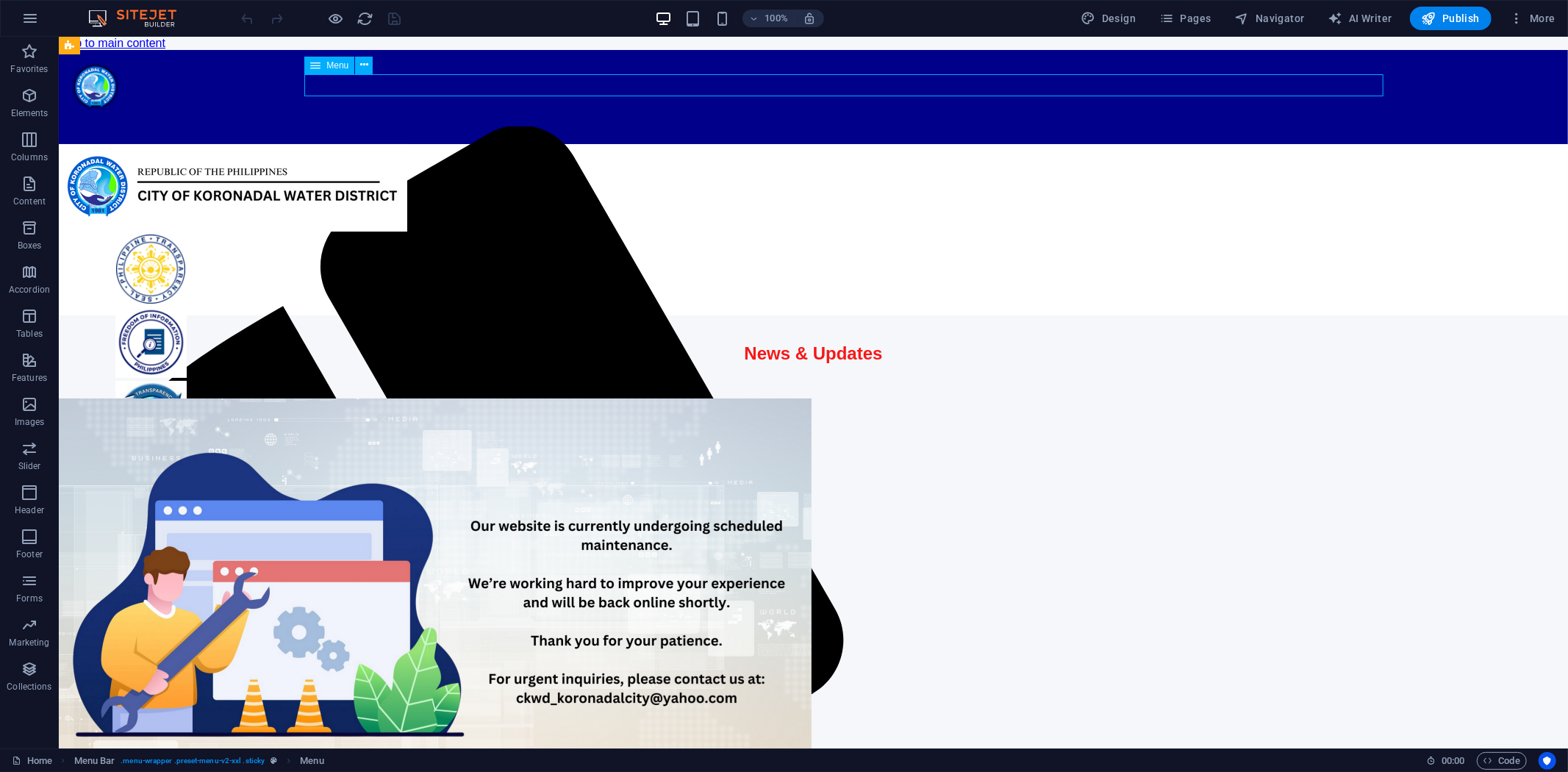
select select "5"
select select "overlay"
select select "6"
select select "overlay"
select select "7"
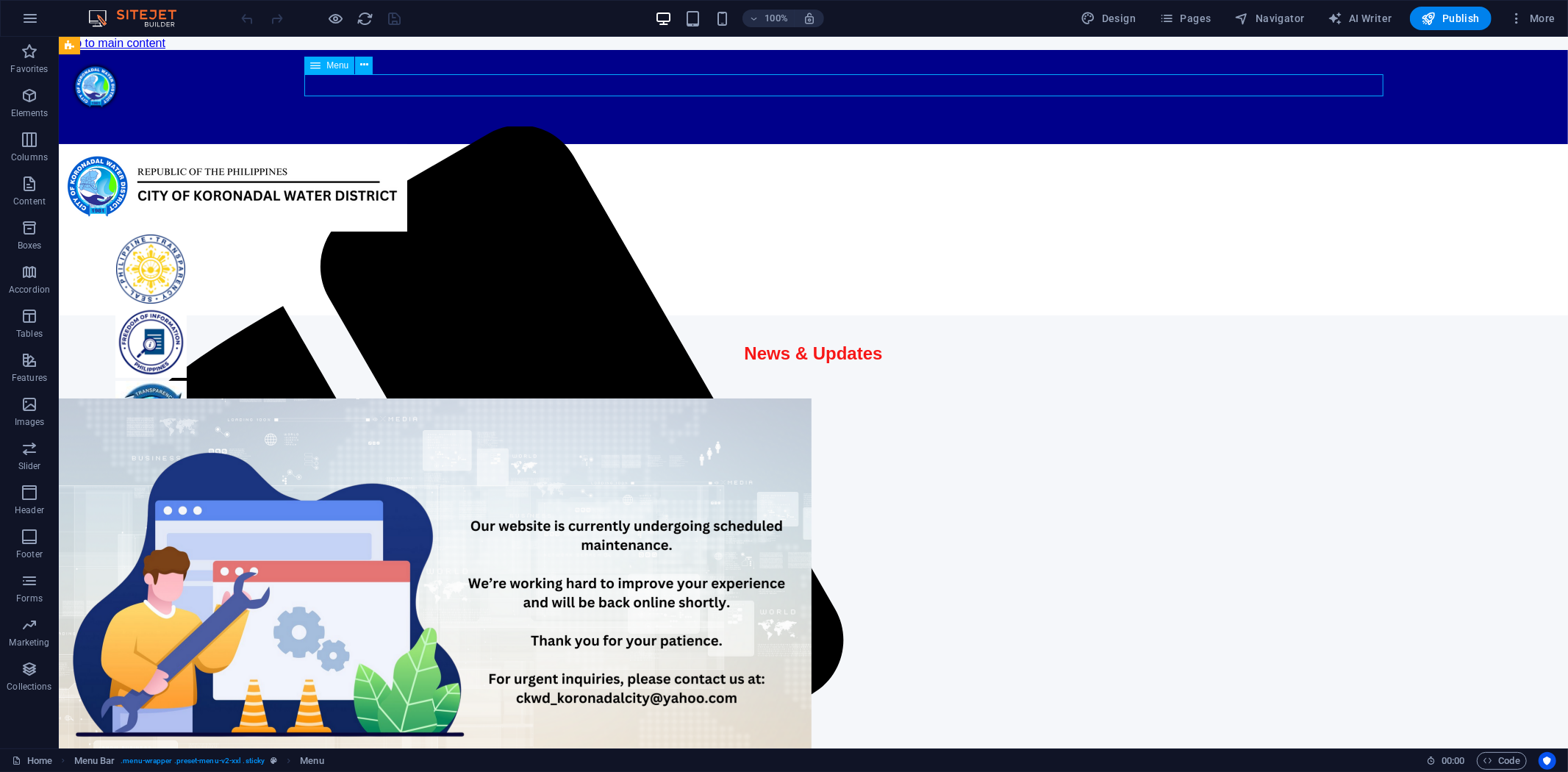
select select "overlay"
select select "8"
select select
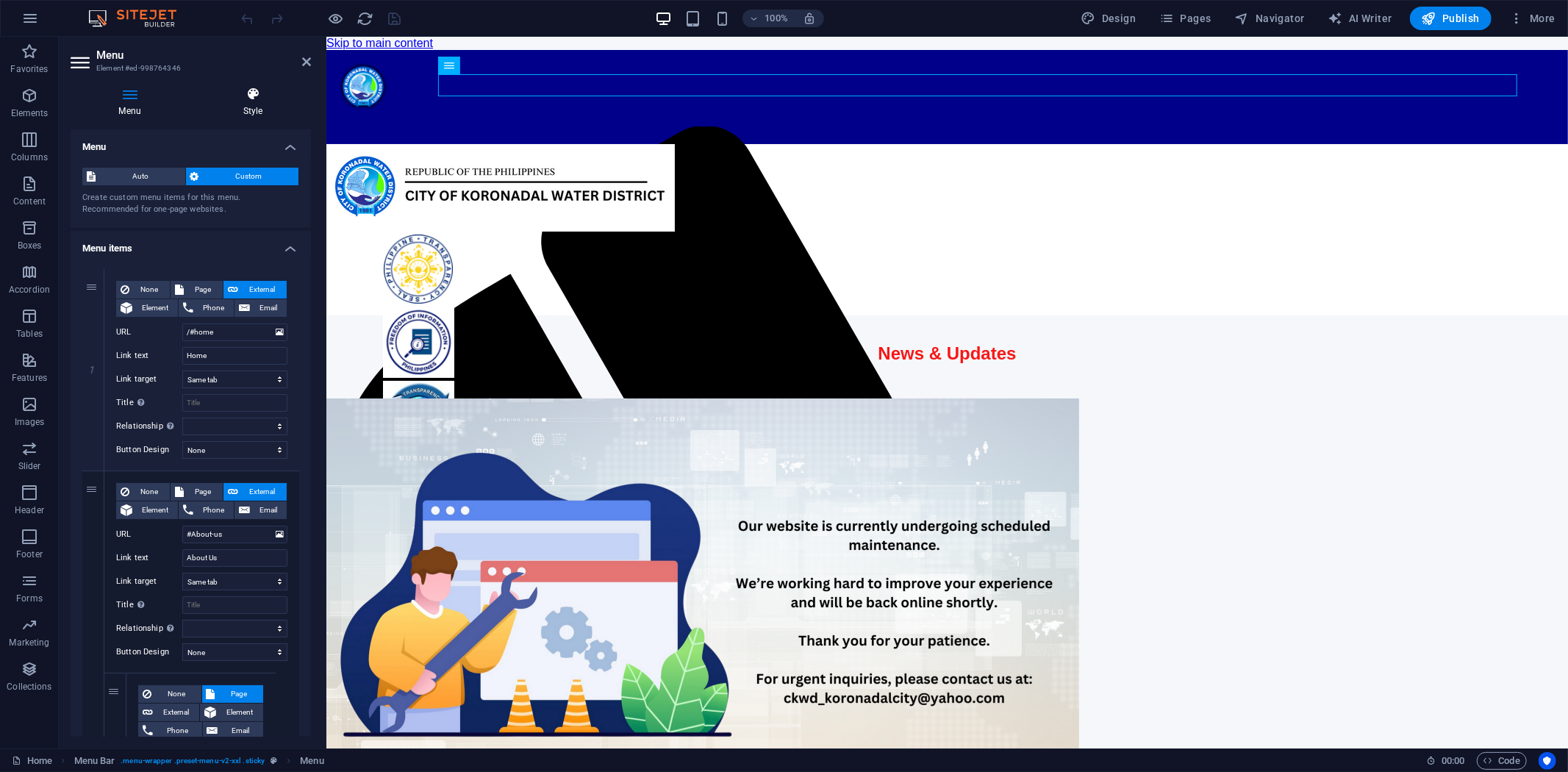
click at [258, 89] on icon at bounding box center [252, 94] width 116 height 15
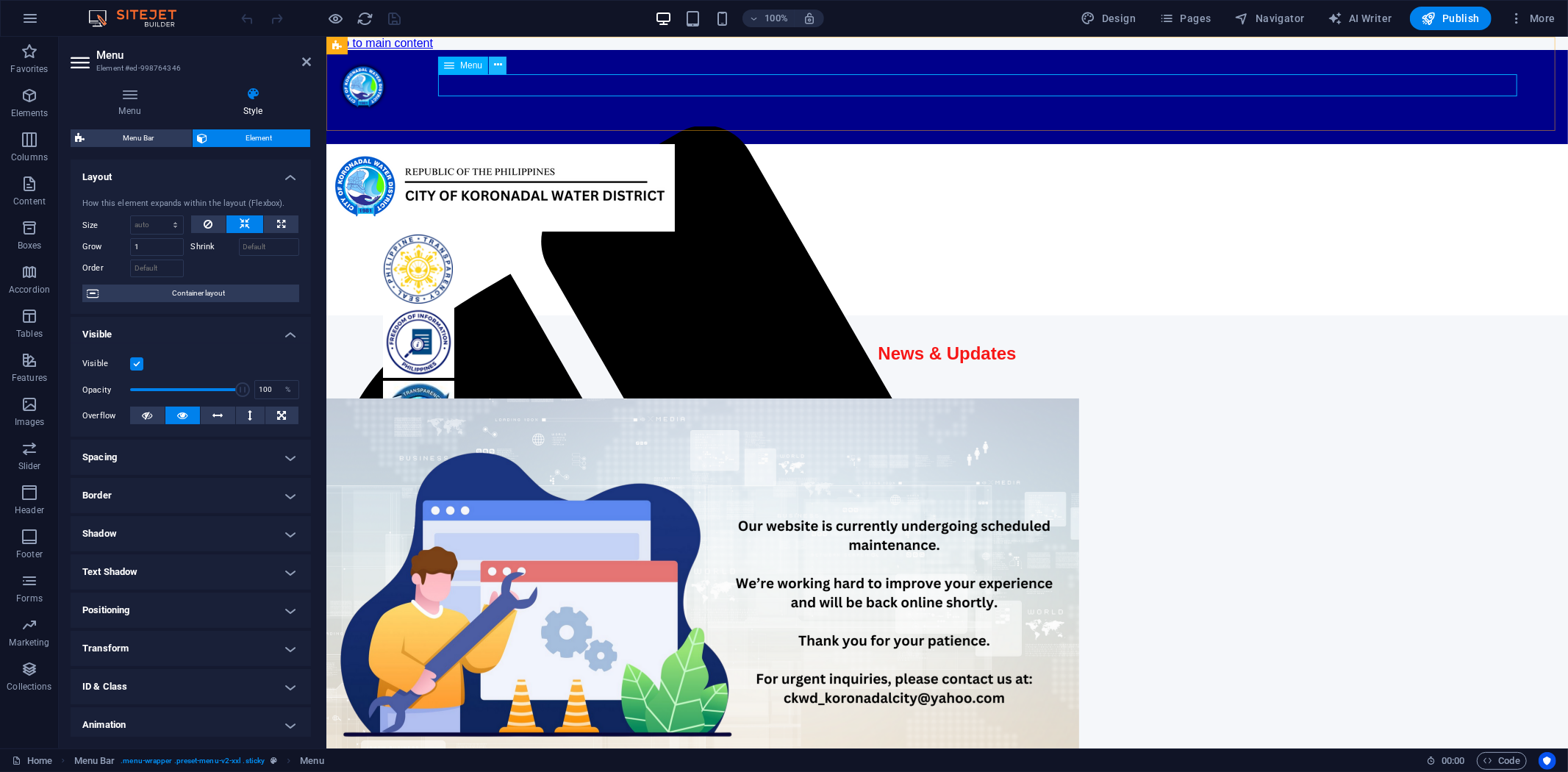
click at [503, 62] on button at bounding box center [497, 65] width 18 height 18
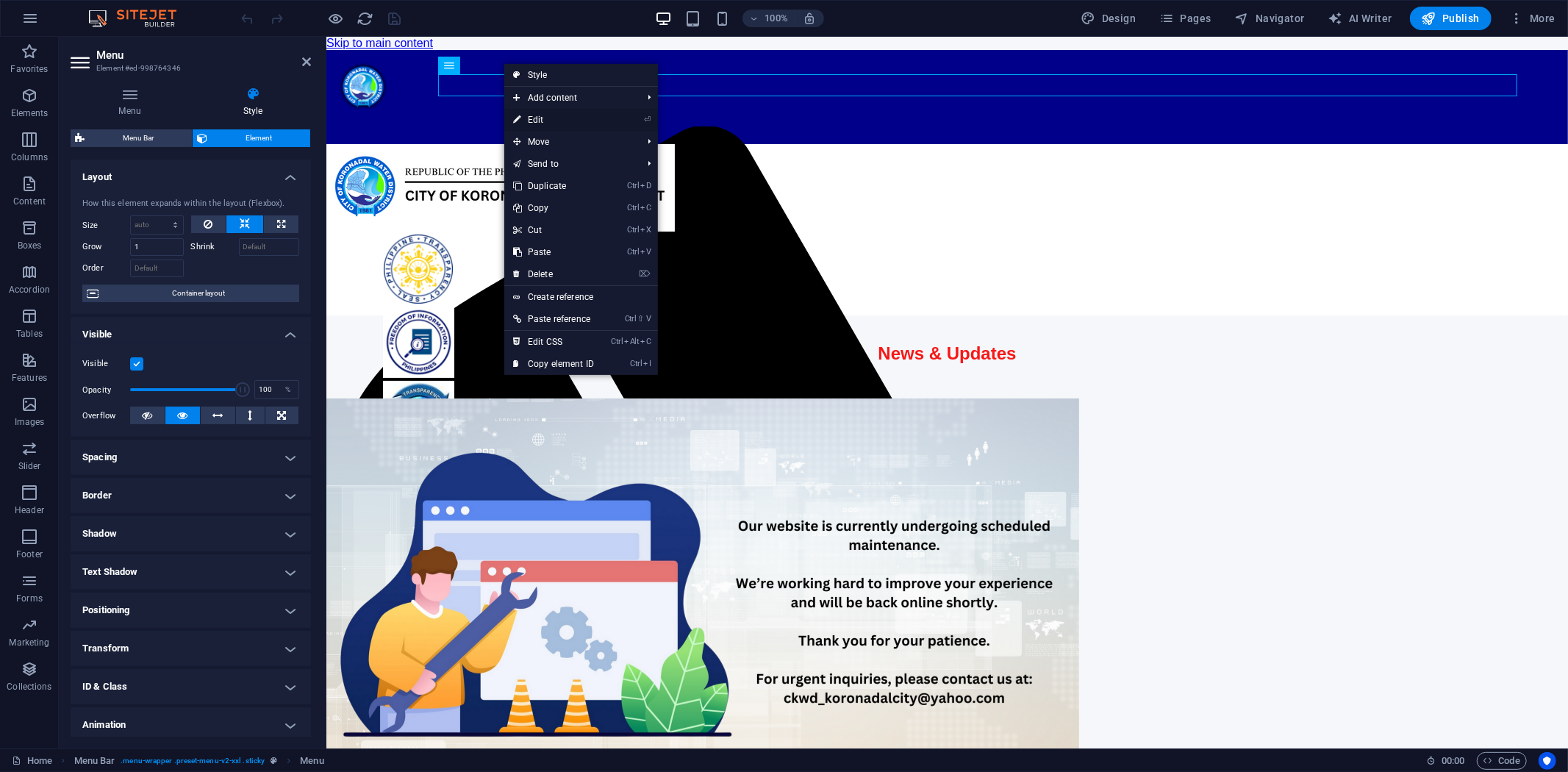
click at [568, 114] on link "⏎ Edit" at bounding box center [554, 119] width 98 height 22
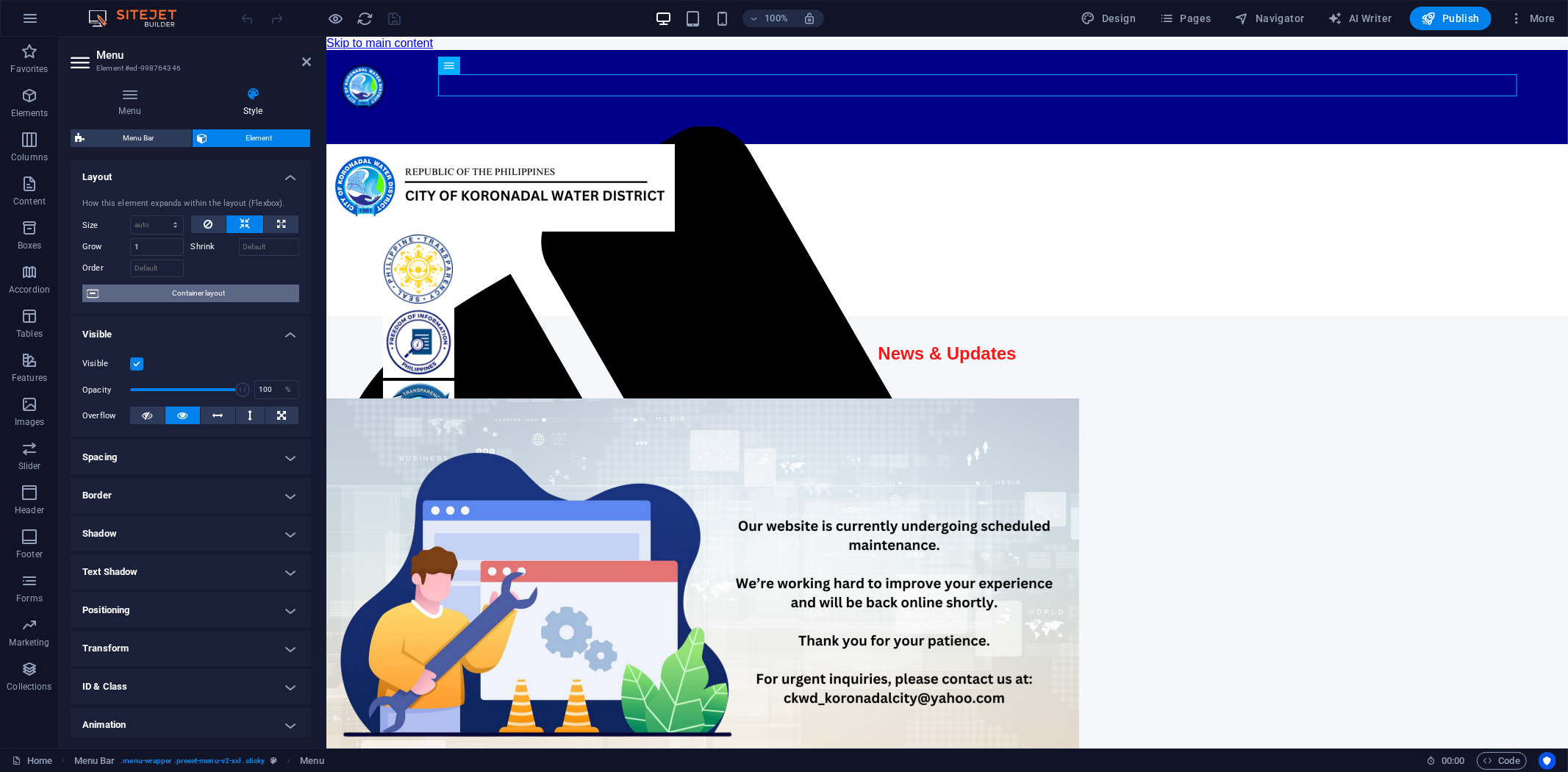
click at [187, 290] on span "Container layout" at bounding box center [198, 293] width 192 height 18
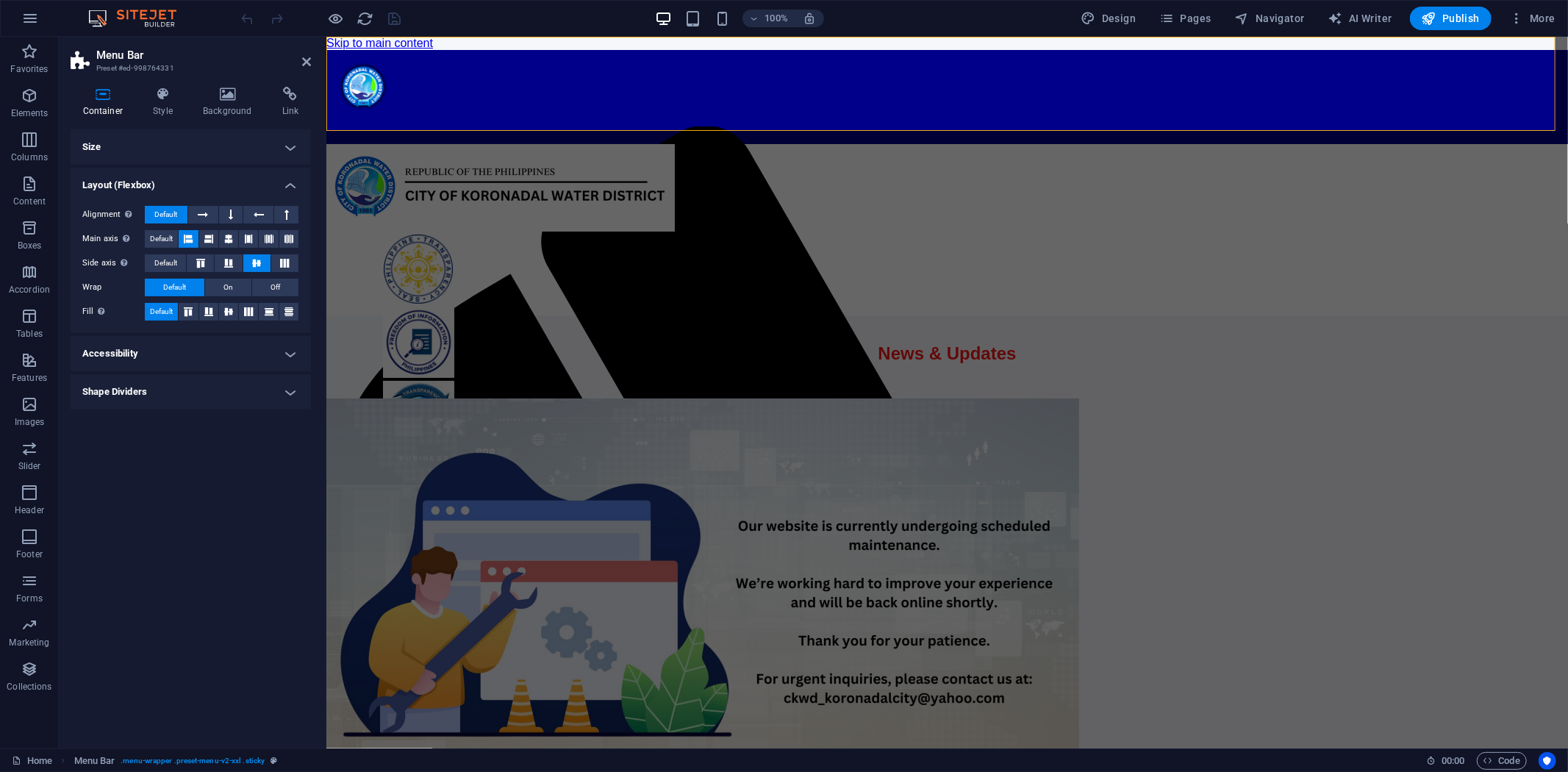
click at [199, 346] on h4 "Accessibility" at bounding box center [191, 353] width 240 height 35
click at [290, 416] on select "None Alert Article Banner Comment Complementary Dialog Footer Header Marquee Pr…" at bounding box center [228, 424] width 144 height 18
click at [166, 95] on icon at bounding box center [162, 94] width 44 height 15
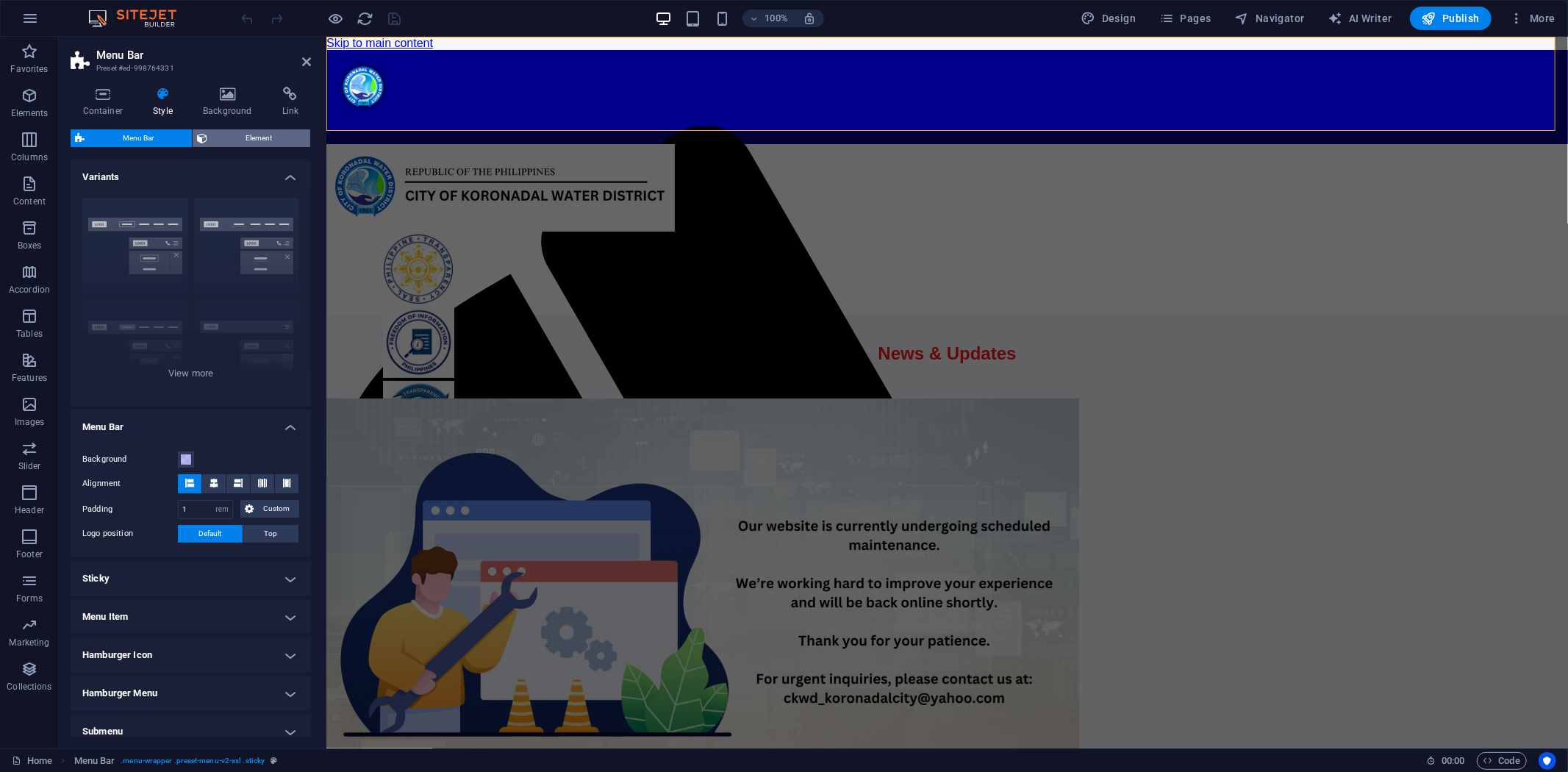
click at [244, 136] on span "Element" at bounding box center [259, 138] width 94 height 18
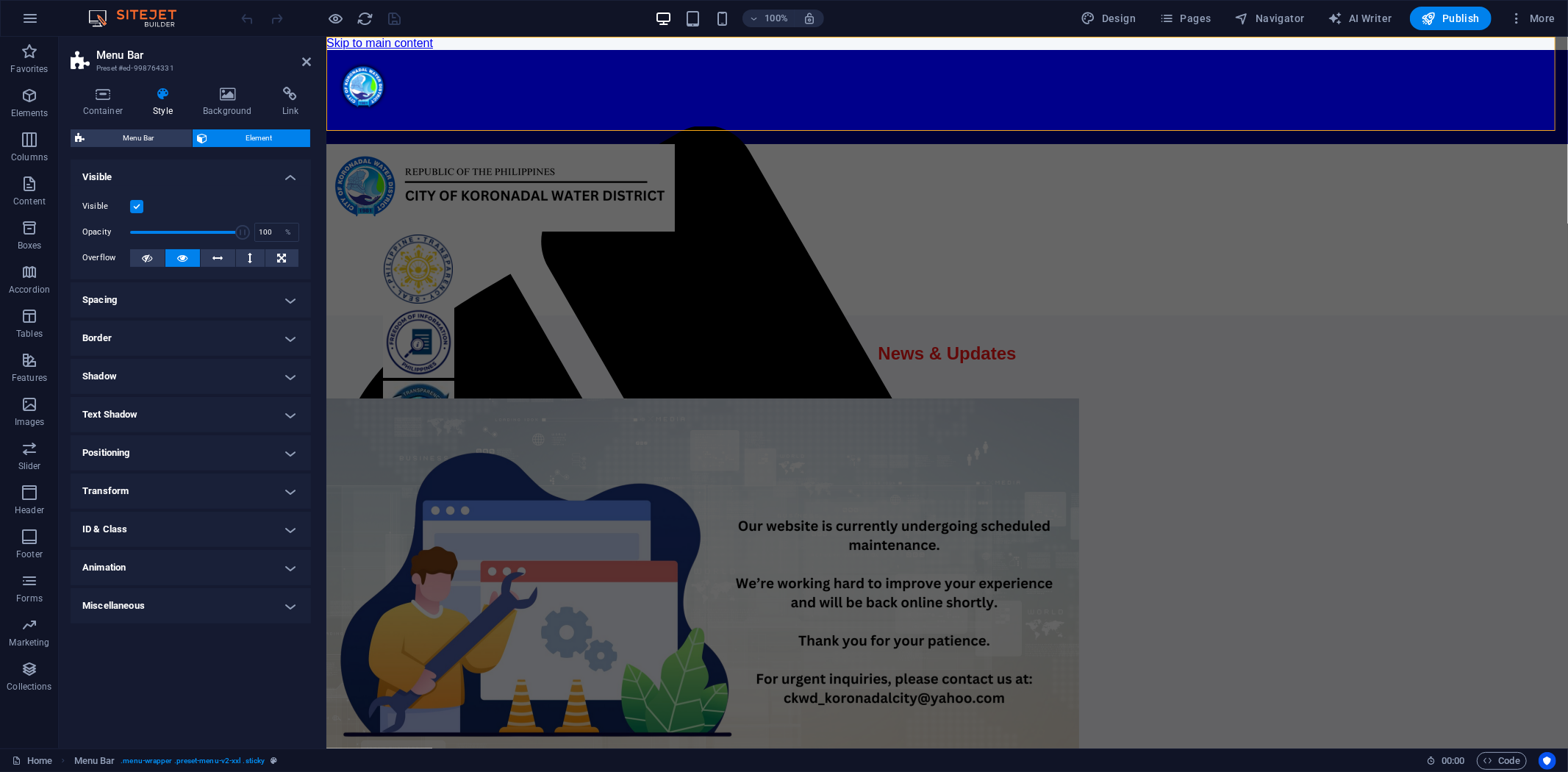
click at [136, 203] on label at bounding box center [137, 207] width 13 height 13
click at [0, 0] on input "Visible" at bounding box center [0, 0] width 0 height 0
click at [136, 203] on label at bounding box center [137, 207] width 13 height 13
click at [0, 0] on input "Visible" at bounding box center [0, 0] width 0 height 0
drag, startPoint x: 240, startPoint y: 230, endPoint x: 132, endPoint y: 233, distance: 108.0
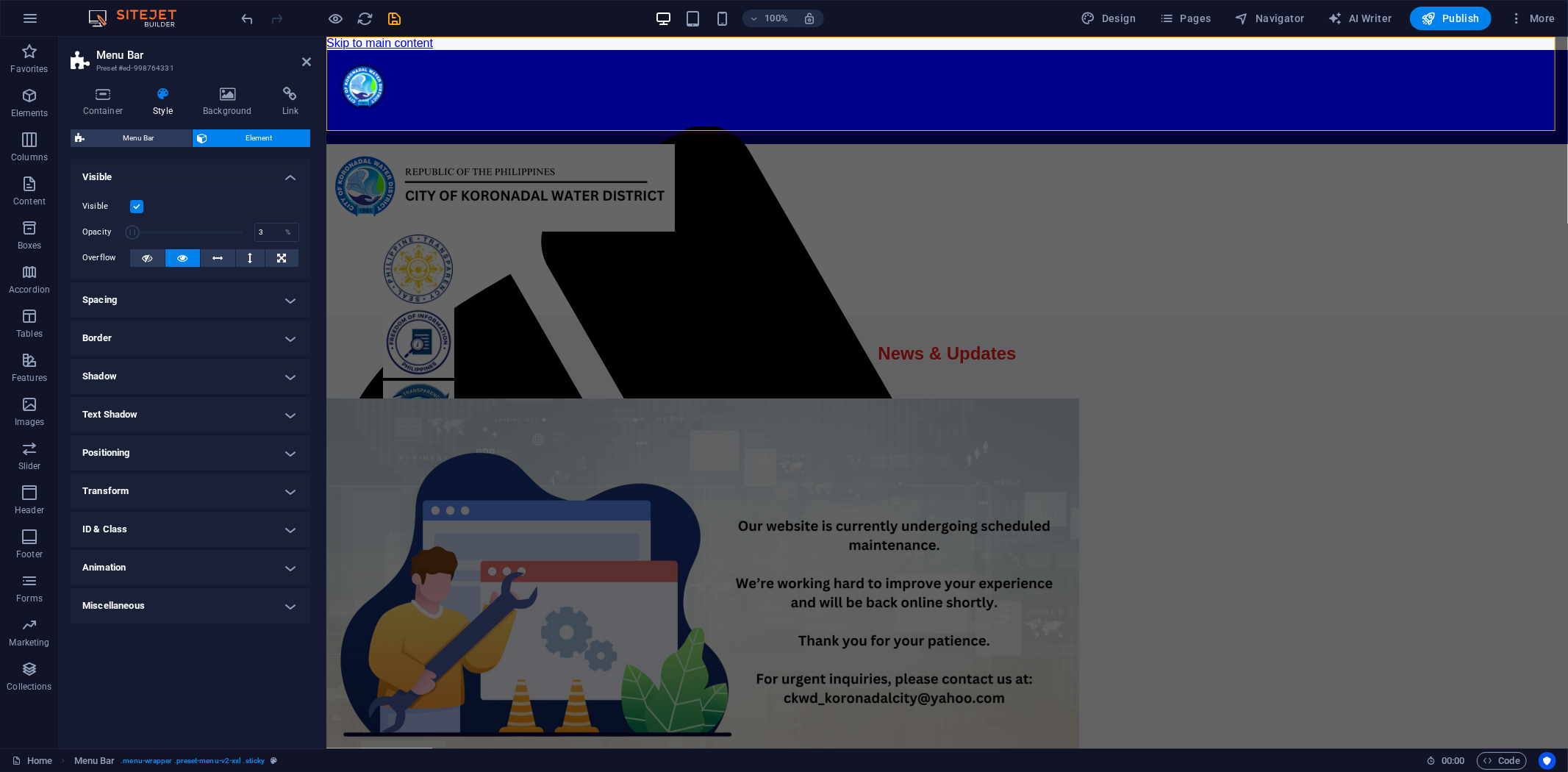
click at [132, 233] on span at bounding box center [132, 232] width 15 height 15
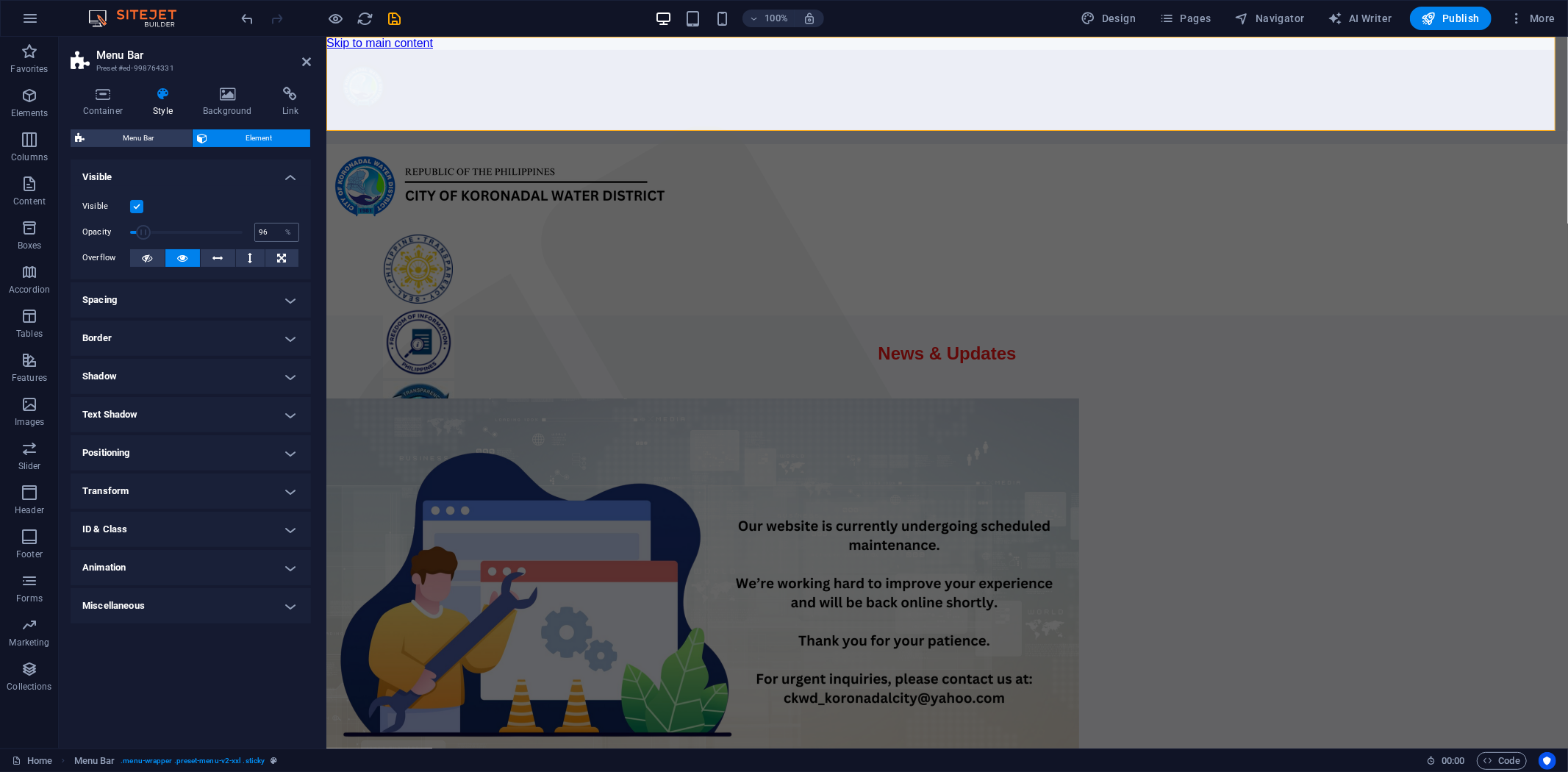
type input "100"
drag, startPoint x: 132, startPoint y: 233, endPoint x: 296, endPoint y: 235, distance: 164.0
click at [296, 235] on div "Opacity 100 %" at bounding box center [191, 232] width 217 height 22
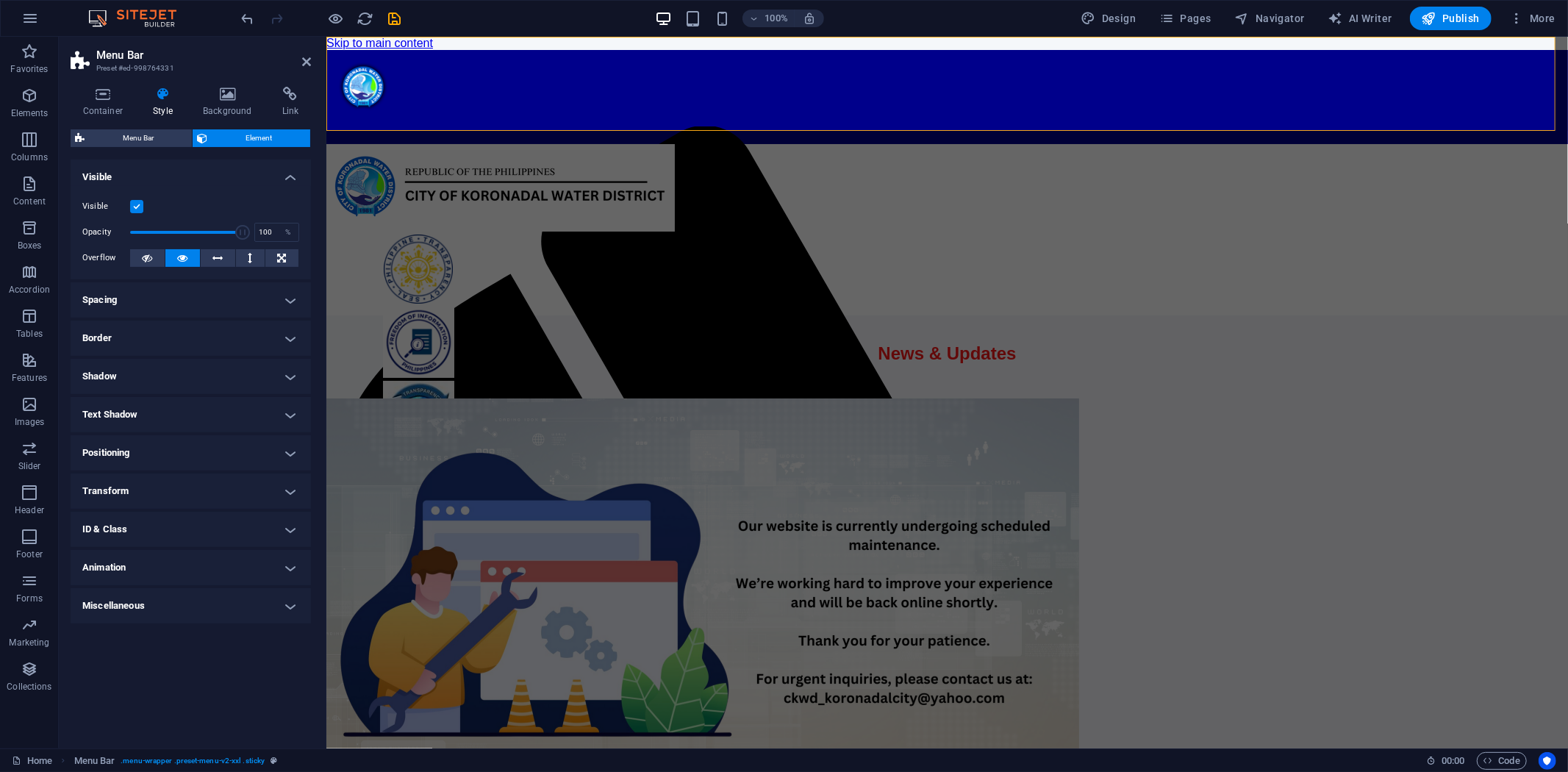
click at [289, 295] on h4 "Spacing" at bounding box center [191, 300] width 240 height 35
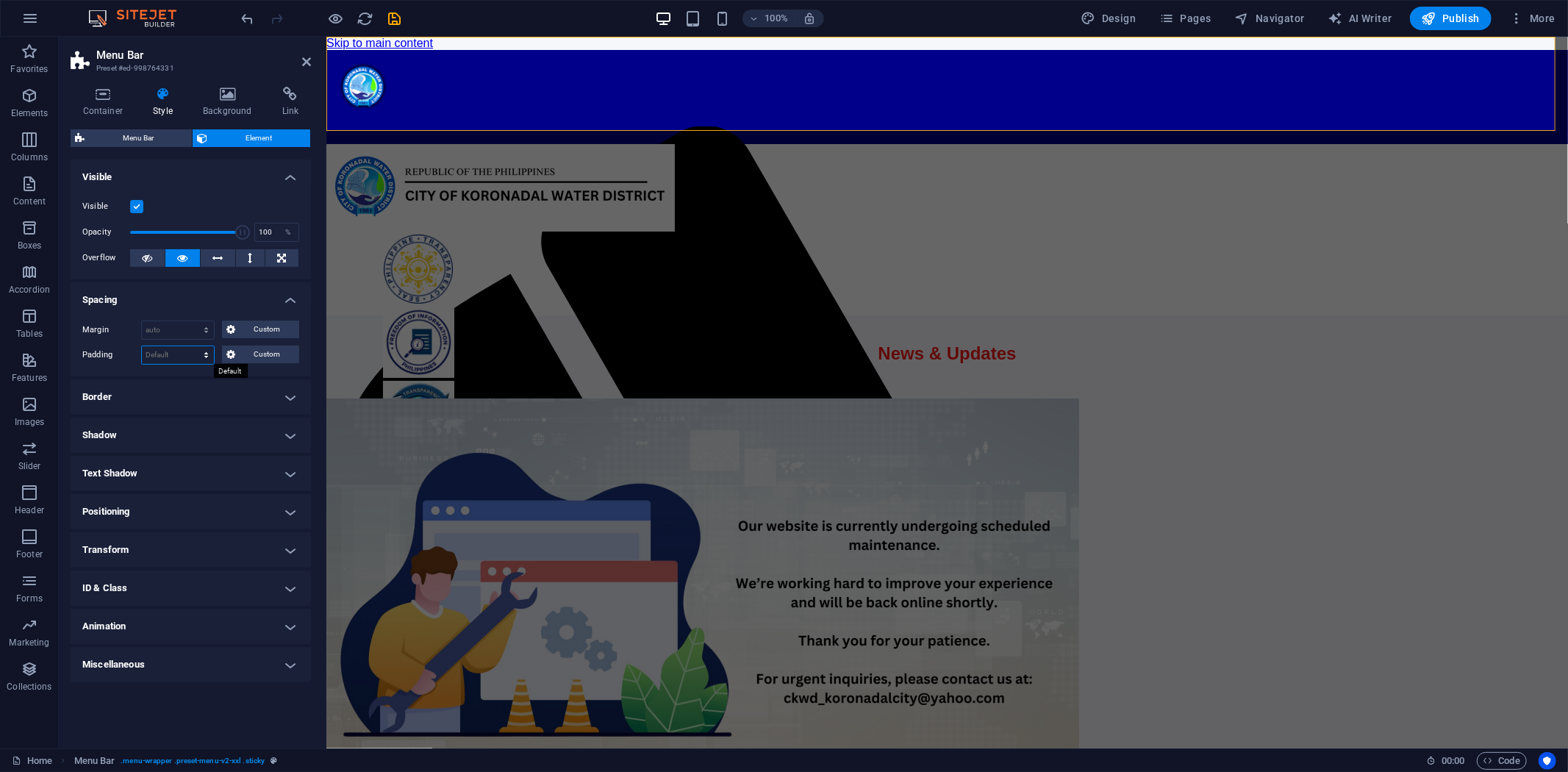
click at [178, 357] on select "Default px rem % vh vw Custom" at bounding box center [178, 355] width 72 height 18
select select "px"
click at [194, 347] on select "Default px rem % vh vw Custom" at bounding box center [178, 355] width 72 height 18
type input "0"
click at [211, 357] on select "Default px rem % vh vw Custom" at bounding box center [204, 355] width 21 height 18
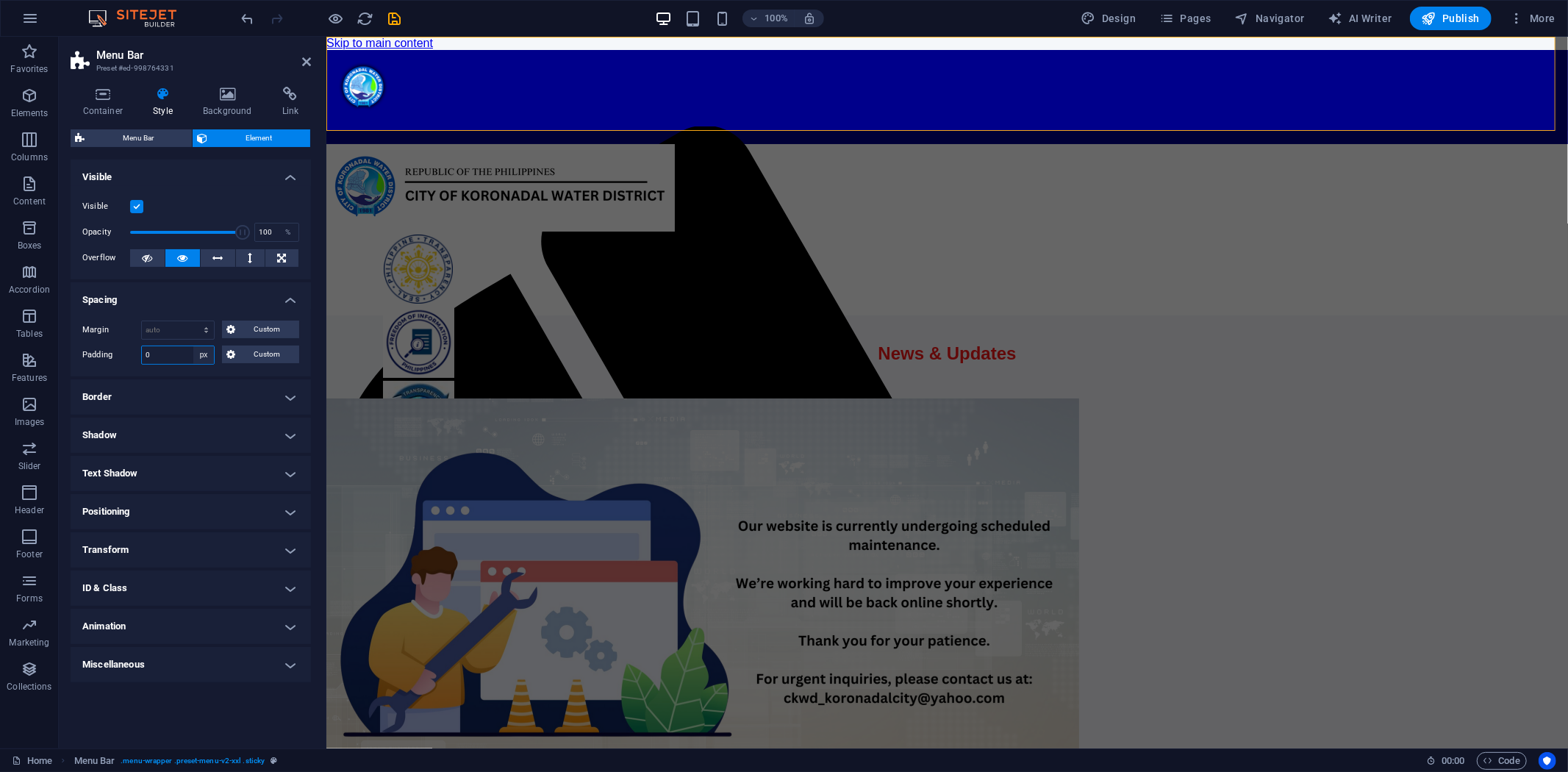
select select "default"
click at [194, 347] on select "Default px rem % vh vw Custom" at bounding box center [204, 355] width 21 height 18
select select "DISABLED_OPTION_VALUE"
click at [203, 328] on select "Default auto px % rem vw vh Custom" at bounding box center [178, 330] width 72 height 18
click at [142, 321] on select "Default auto px % rem vw vh Custom" at bounding box center [178, 330] width 72 height 18
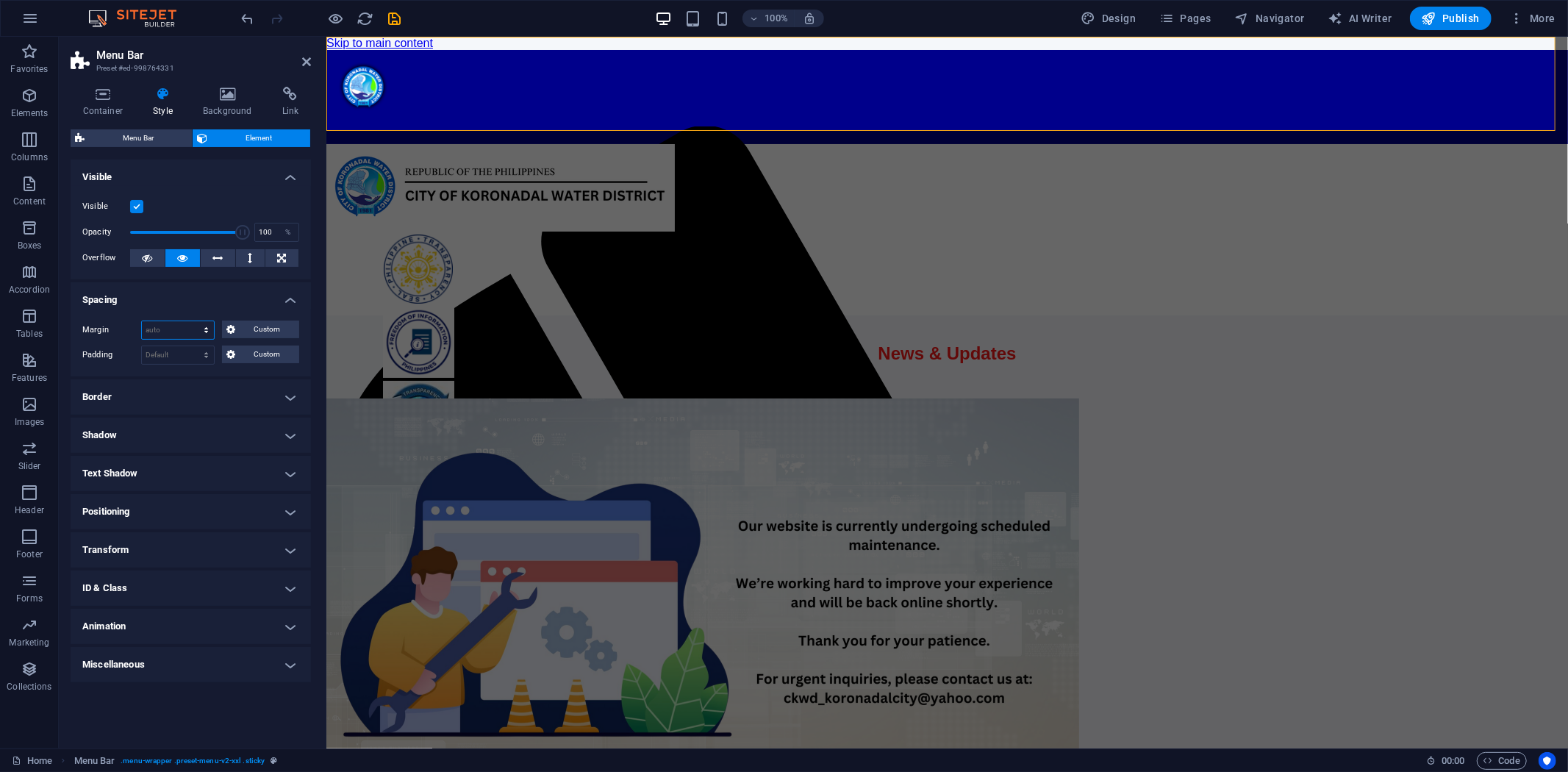
click at [187, 331] on select "Default auto px % rem vw vh Custom" at bounding box center [178, 330] width 72 height 18
select select "px"
click at [194, 321] on select "Default auto px % rem vw vh Custom" at bounding box center [178, 330] width 72 height 18
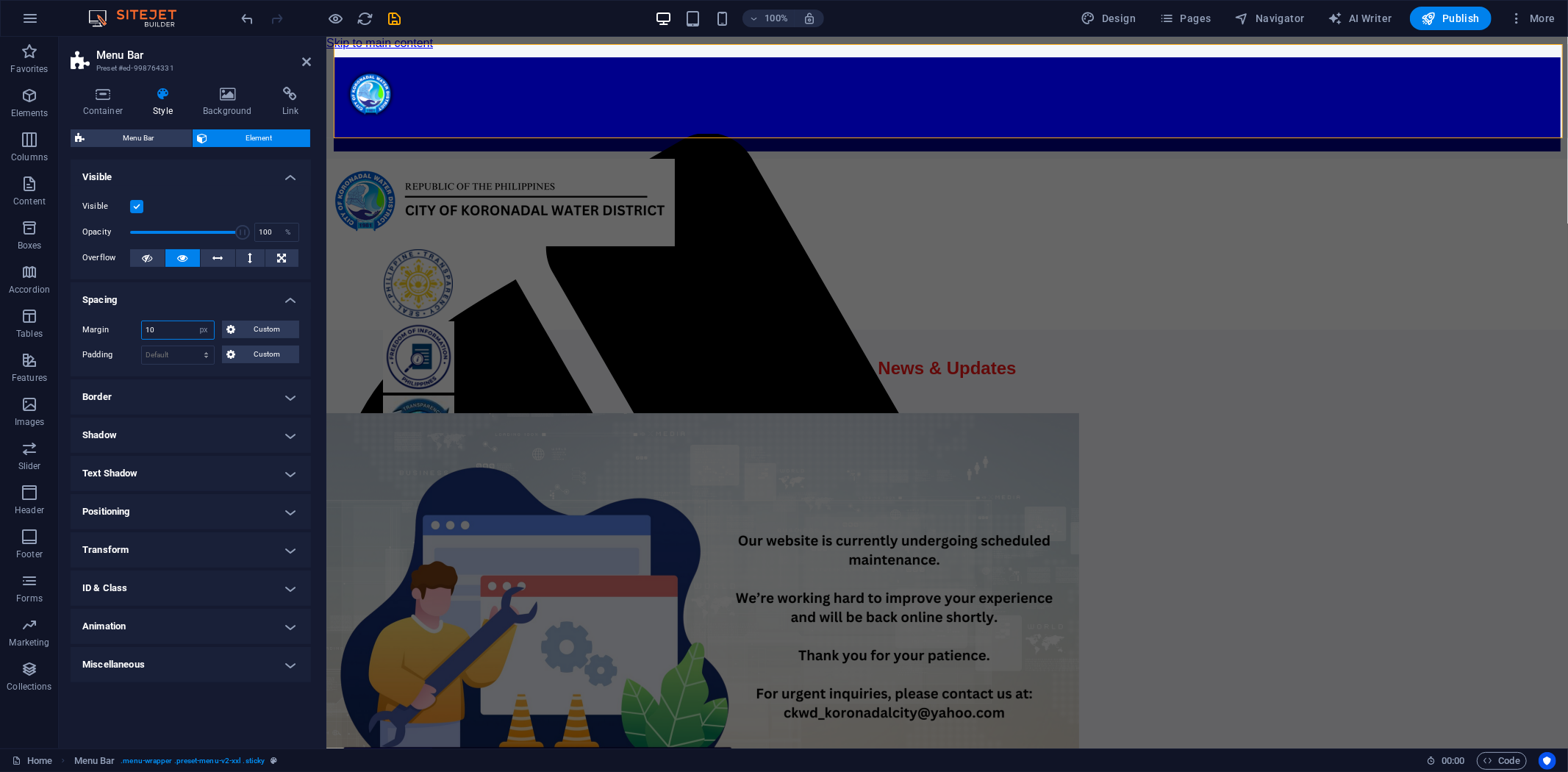
drag, startPoint x: 148, startPoint y: 331, endPoint x: 119, endPoint y: 333, distance: 29.1
click at [119, 333] on div "Margin 10 Default auto px % rem vw vh Custom Custom" at bounding box center [191, 330] width 217 height 19
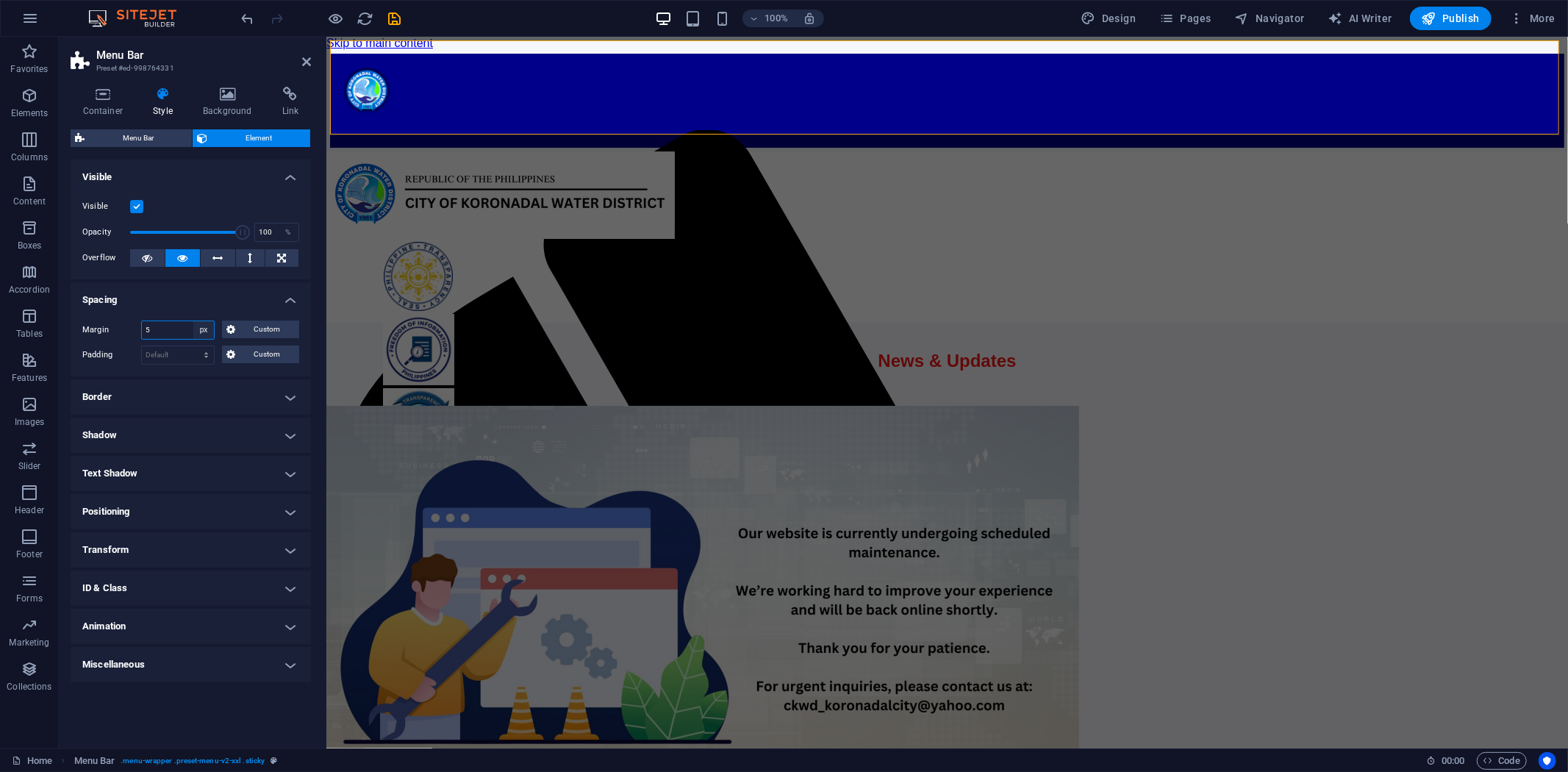
type input "5"
click at [209, 331] on select "Default auto px % rem vw vh Custom" at bounding box center [204, 330] width 21 height 18
select select "default"
click at [194, 321] on select "Default auto px % rem vw vh Custom" at bounding box center [204, 330] width 21 height 18
select select "DISABLED_OPTION_VALUE"
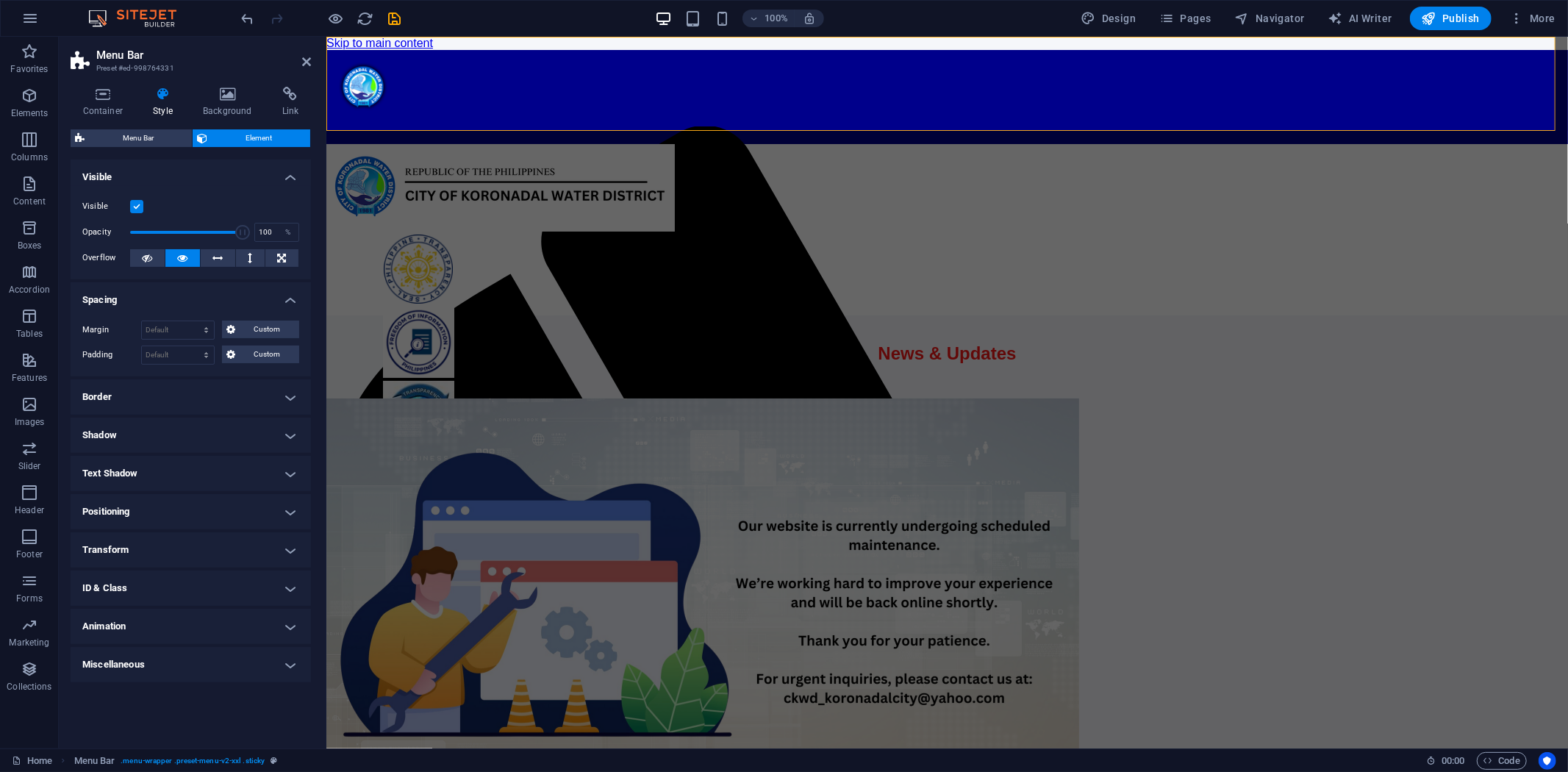
click at [196, 192] on div "Visible Opacity 100 % Overflow" at bounding box center [191, 232] width 240 height 94
click at [138, 137] on span "Menu Bar" at bounding box center [138, 138] width 98 height 18
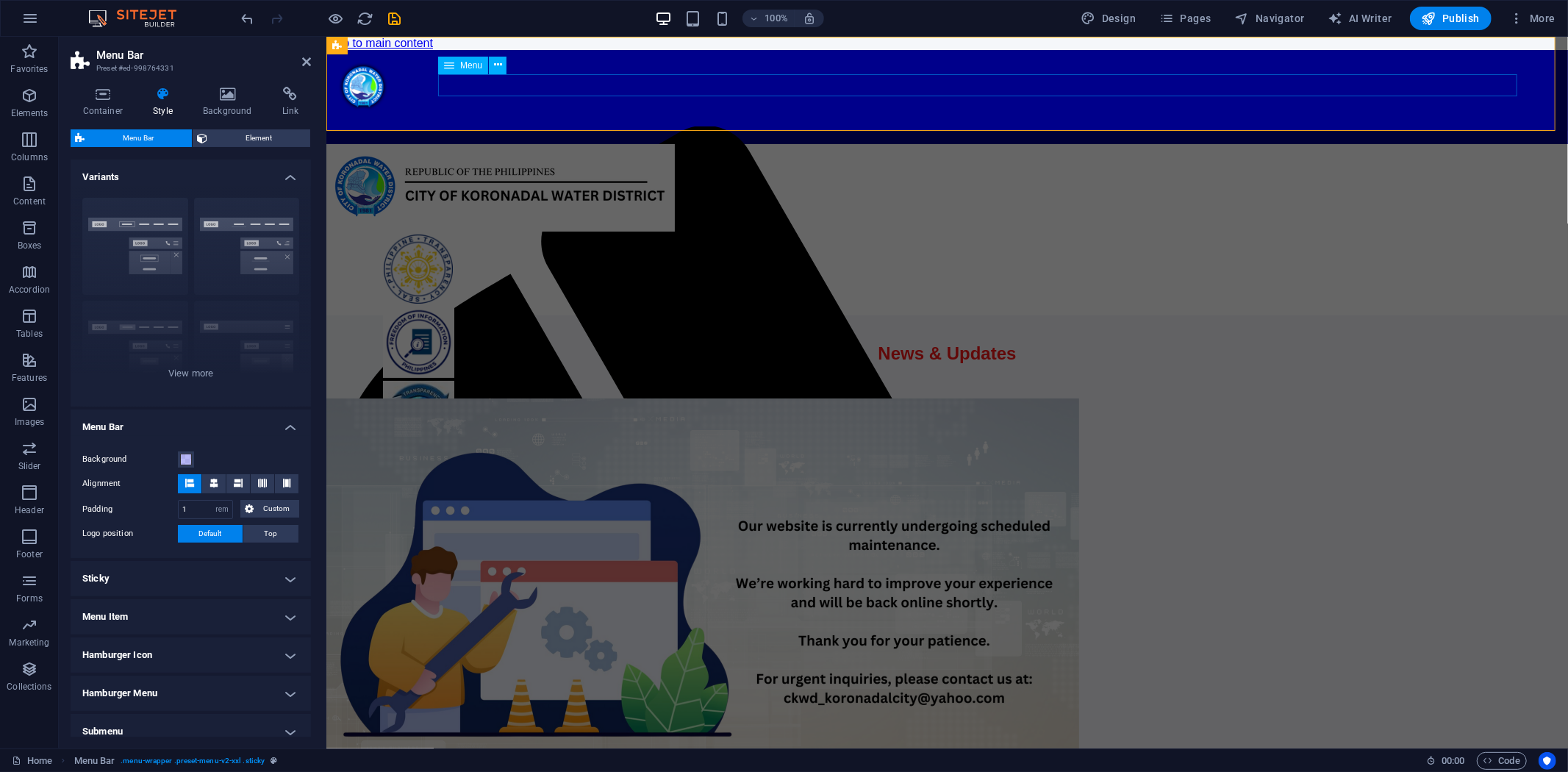
click at [455, 64] on div "Menu" at bounding box center [463, 65] width 50 height 18
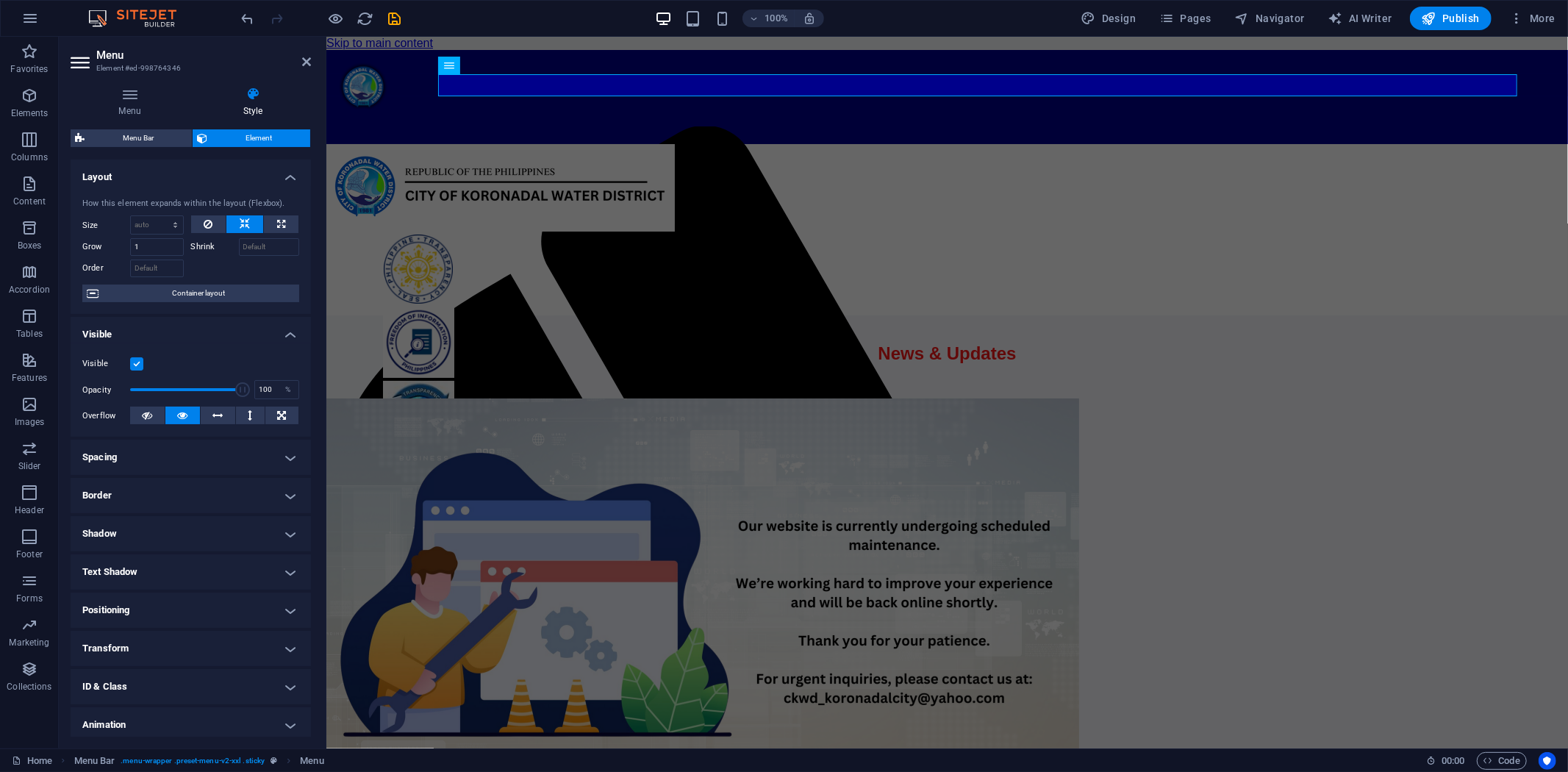
click at [283, 457] on h4 "Spacing" at bounding box center [191, 456] width 240 height 35
click at [178, 508] on select "Default px rem % vh vw Custom" at bounding box center [178, 512] width 72 height 18
select select "px"
click at [192, 504] on select "Default px rem % vh vw Custom" at bounding box center [178, 512] width 72 height 18
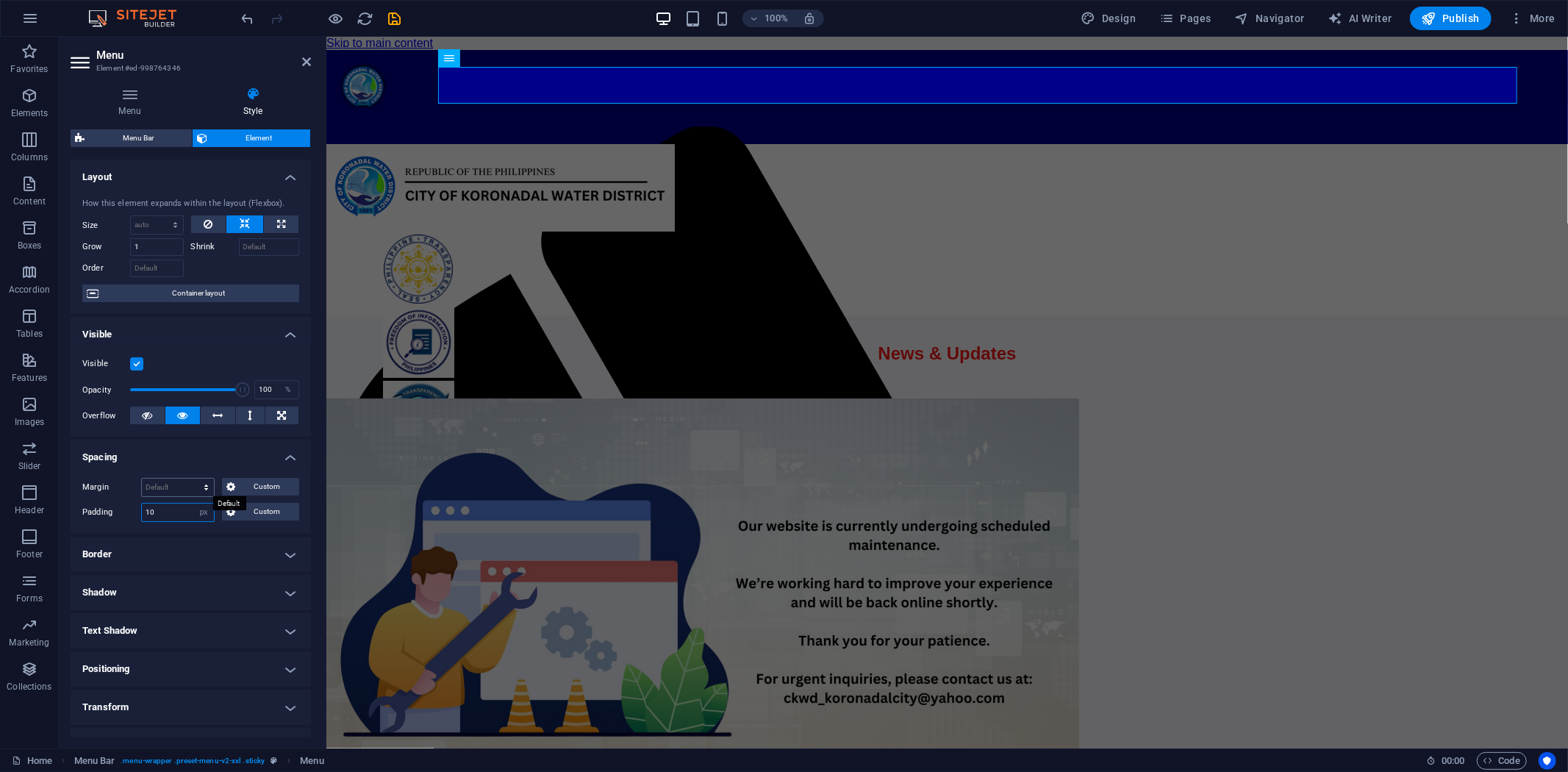
type input "10"
click at [171, 486] on select "Default auto px % rem vw vh Custom" at bounding box center [178, 488] width 72 height 18
select select "px"
click at [192, 479] on select "Default auto px % rem vw vh Custom" at bounding box center [178, 488] width 72 height 18
type input "5"
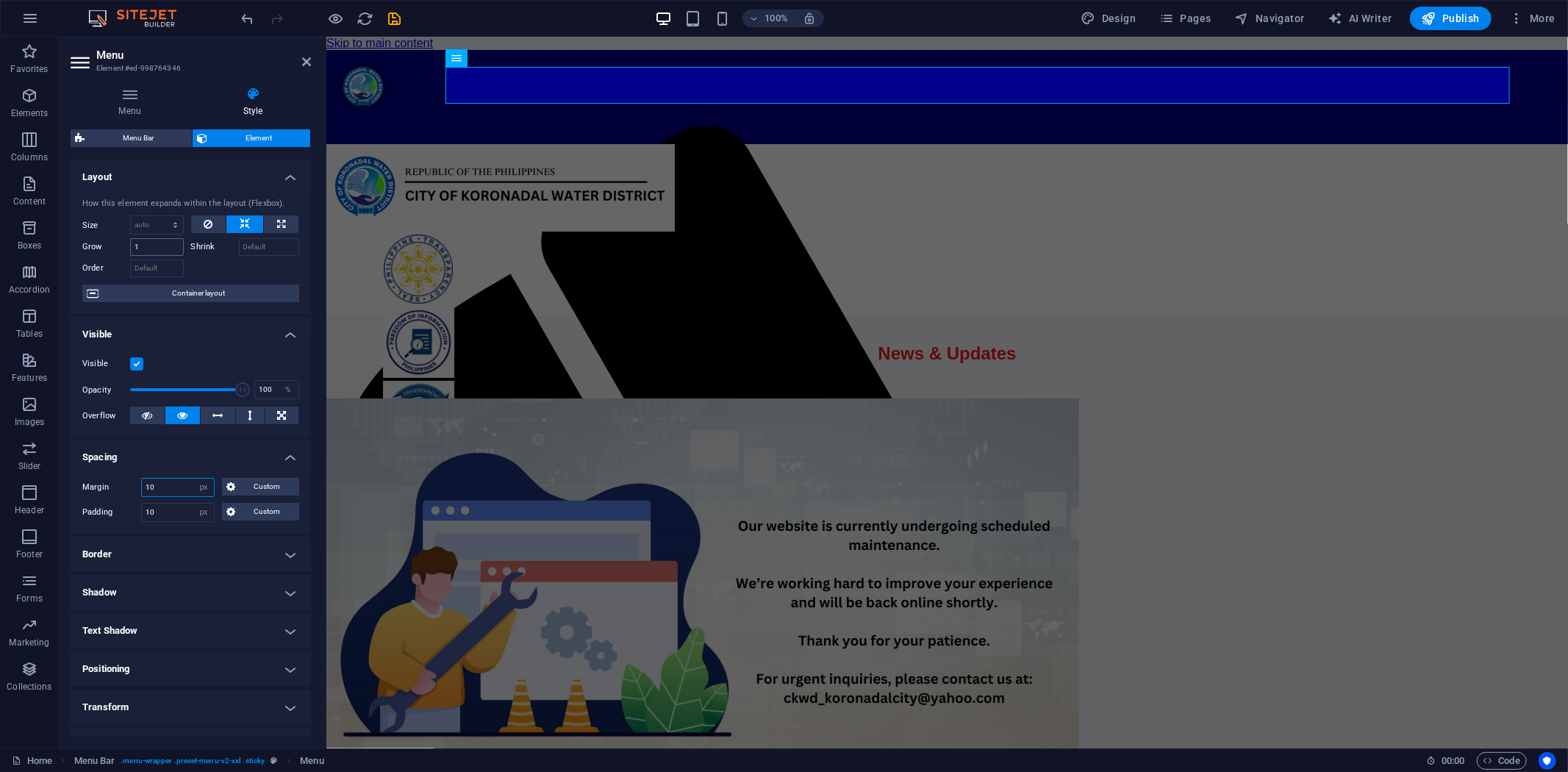
type input "10"
drag, startPoint x: 140, startPoint y: 248, endPoint x: 121, endPoint y: 252, distance: 19.4
click at [121, 252] on div "Grow 1" at bounding box center [132, 247] width 101 height 18
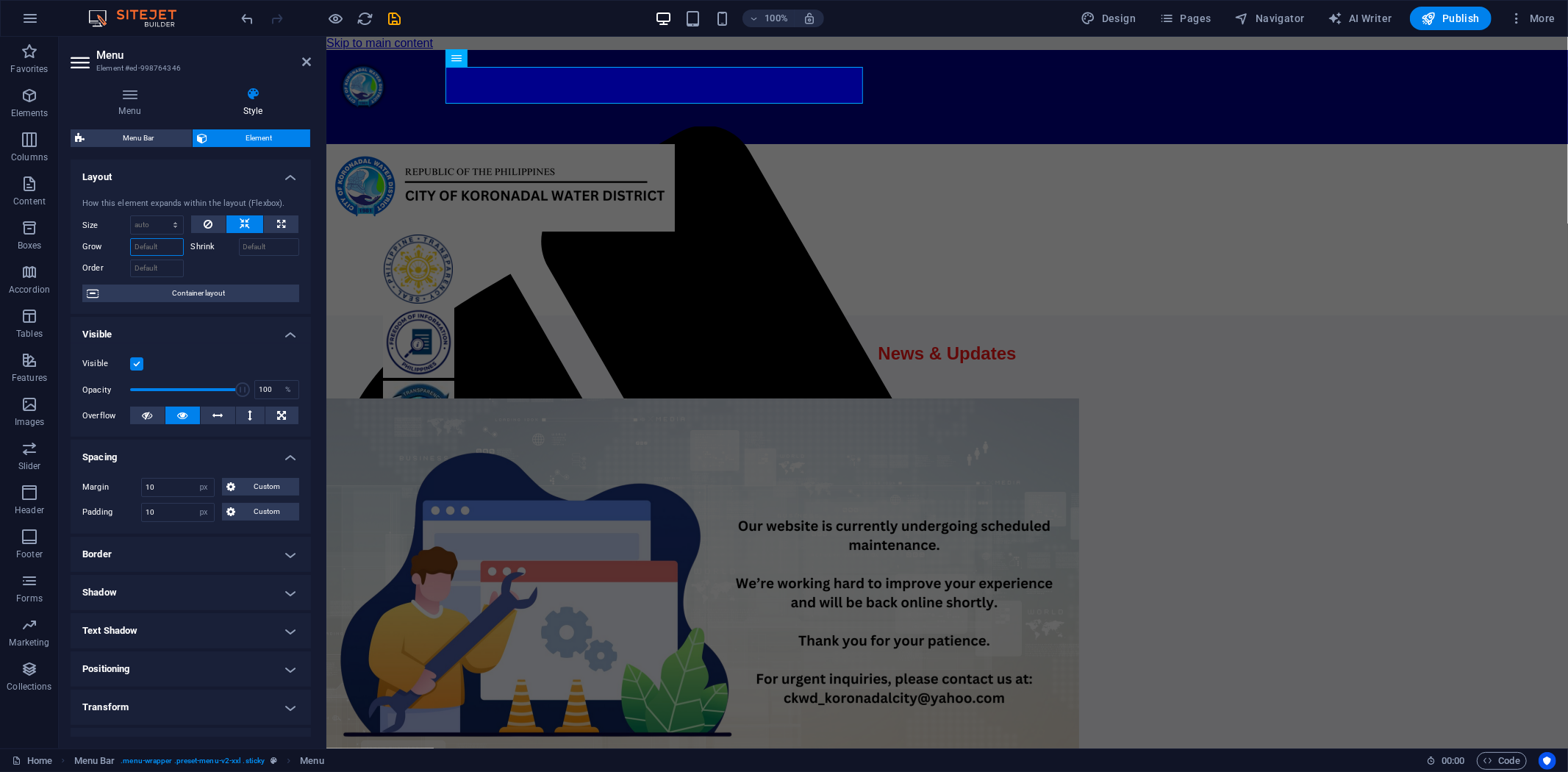
type input "1"
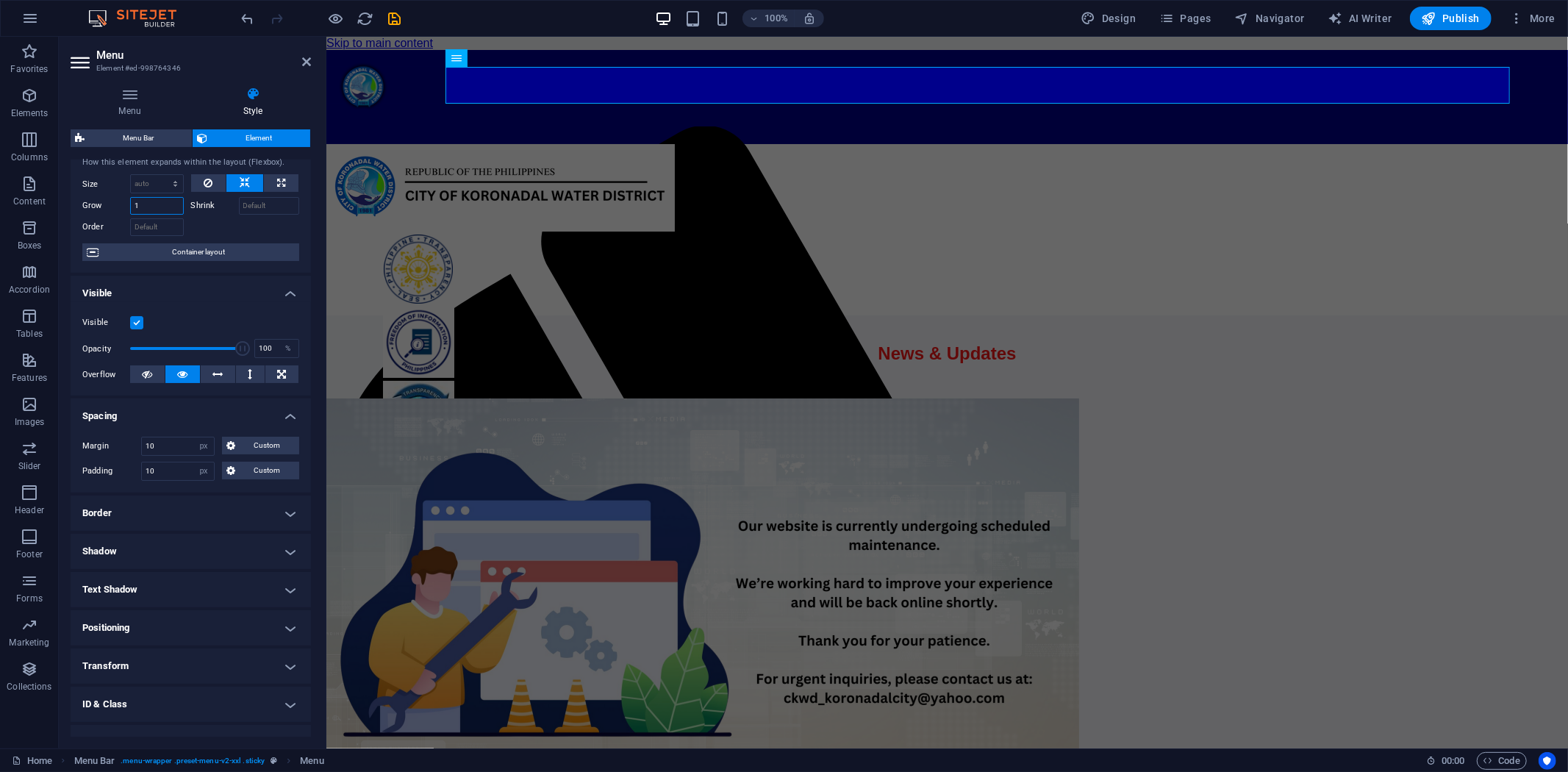
scroll to position [81, 0]
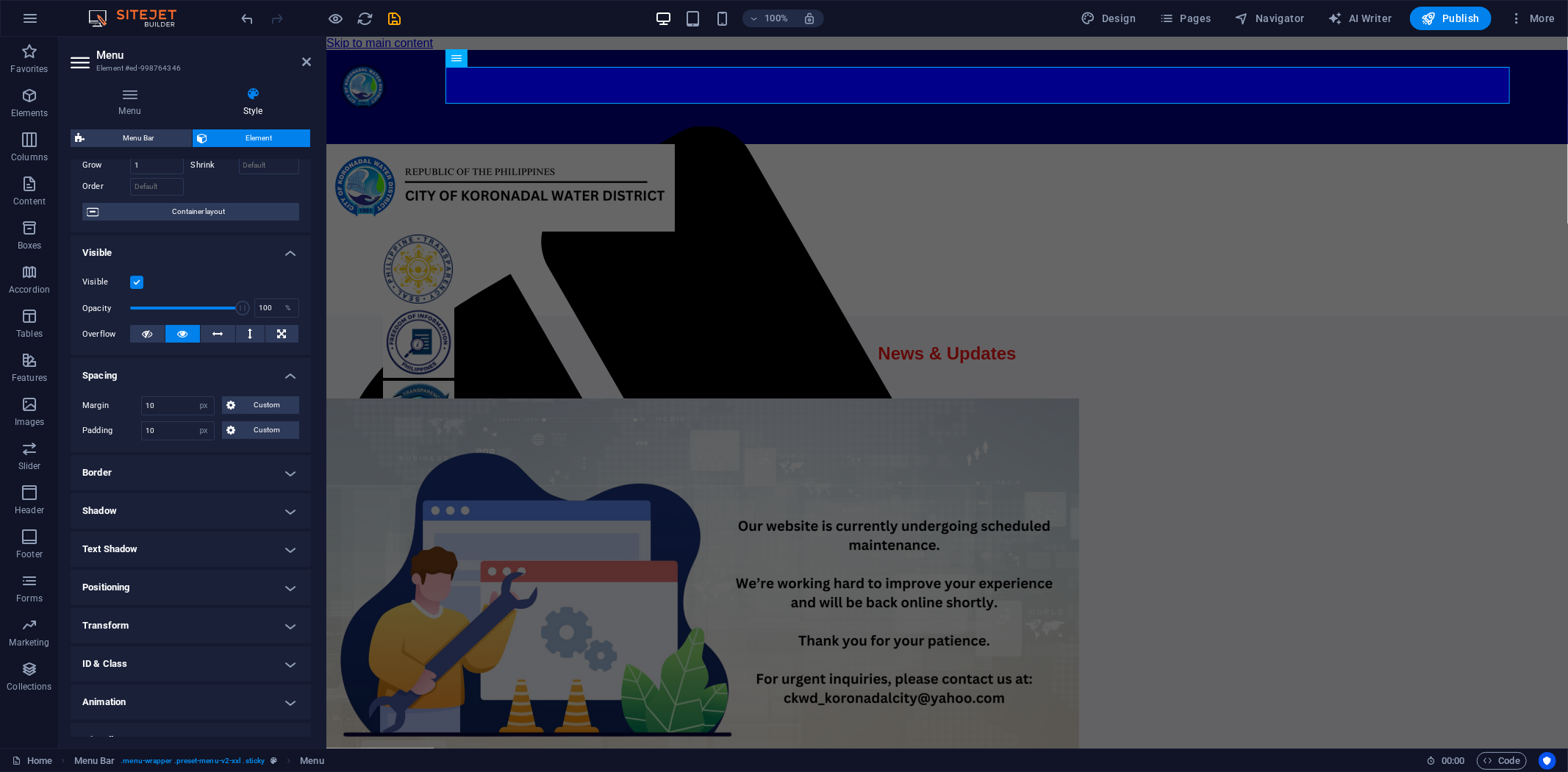
click at [286, 547] on h4 "Text Shadow" at bounding box center [191, 549] width 240 height 35
click at [266, 578] on span "Outside" at bounding box center [261, 578] width 25 height 18
type input "2"
type input "4"
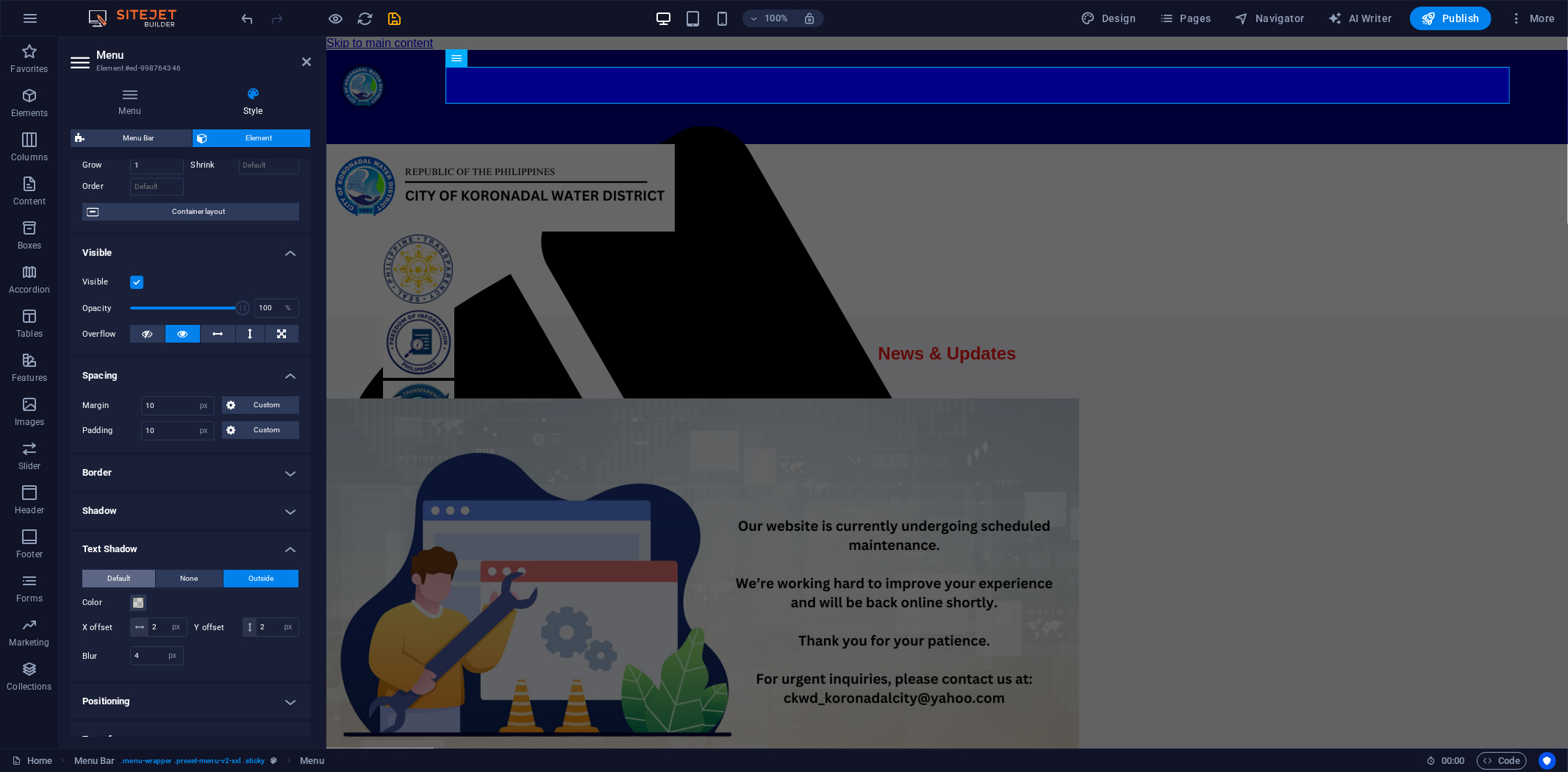
click at [125, 576] on span "Default" at bounding box center [119, 578] width 23 height 18
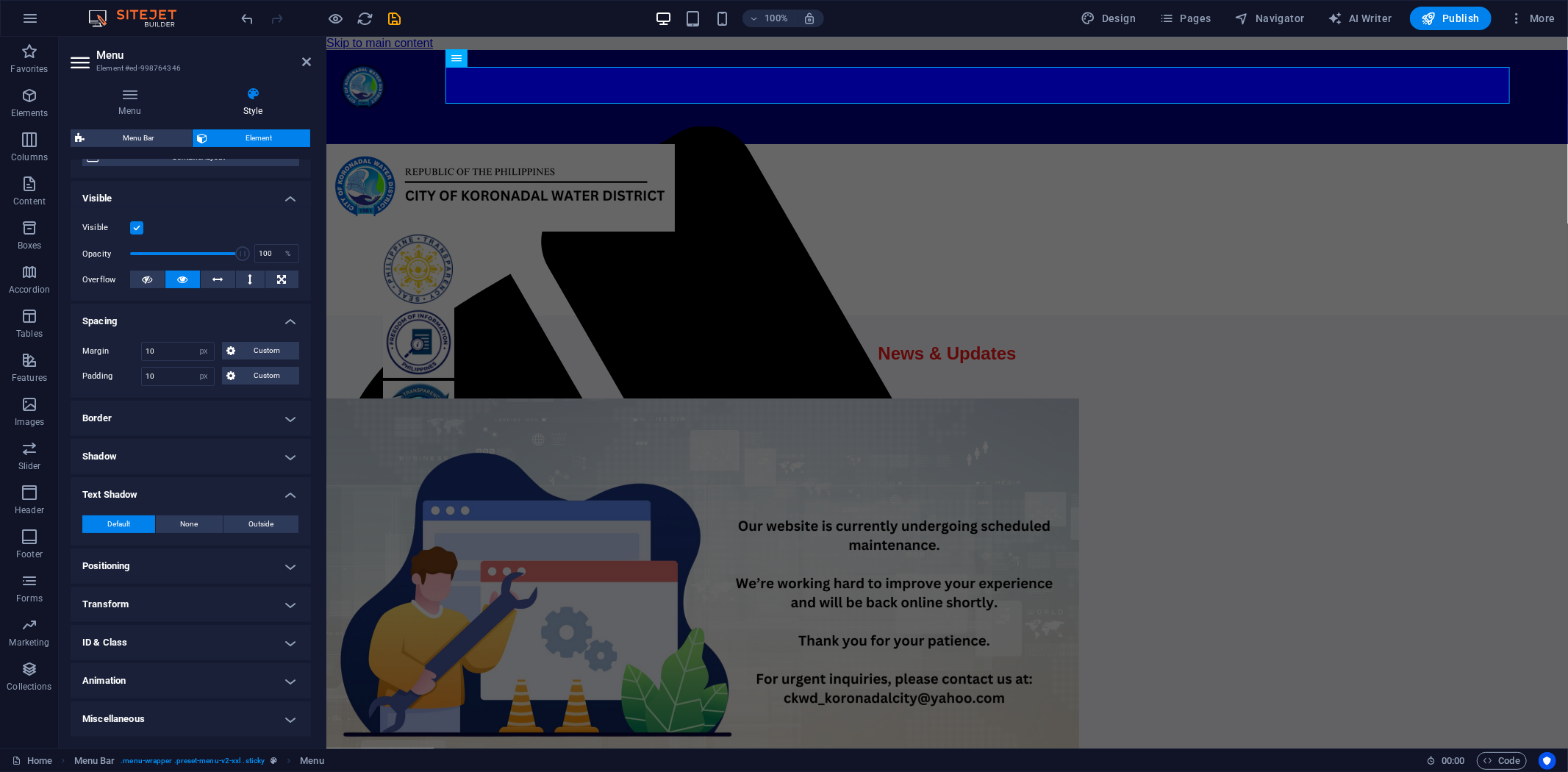
click at [283, 565] on h4 "Positioning" at bounding box center [191, 566] width 240 height 35
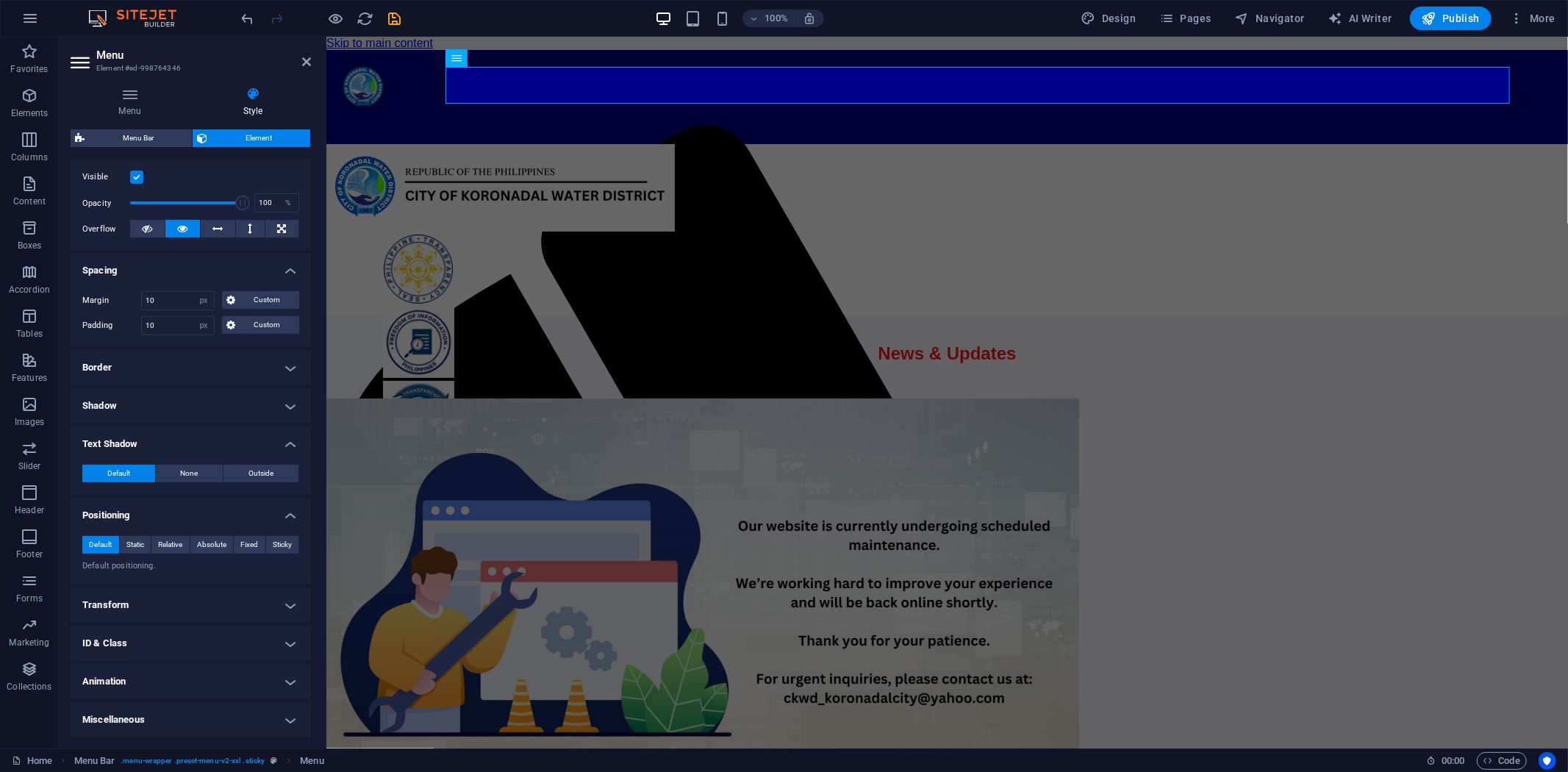
click at [286, 604] on h4 "Transform" at bounding box center [191, 605] width 240 height 35
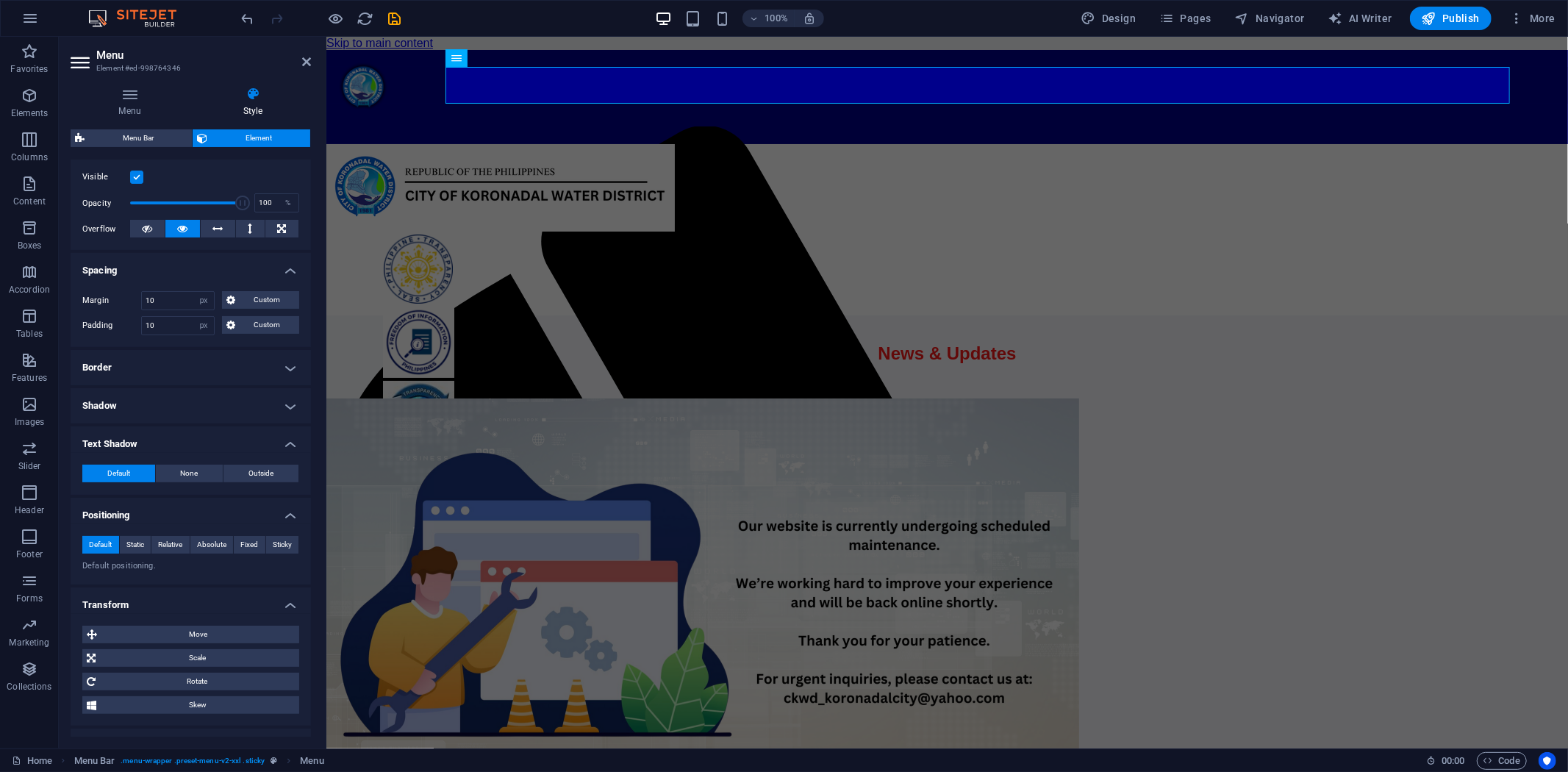
click at [285, 601] on h4 "Transform" at bounding box center [191, 601] width 240 height 26
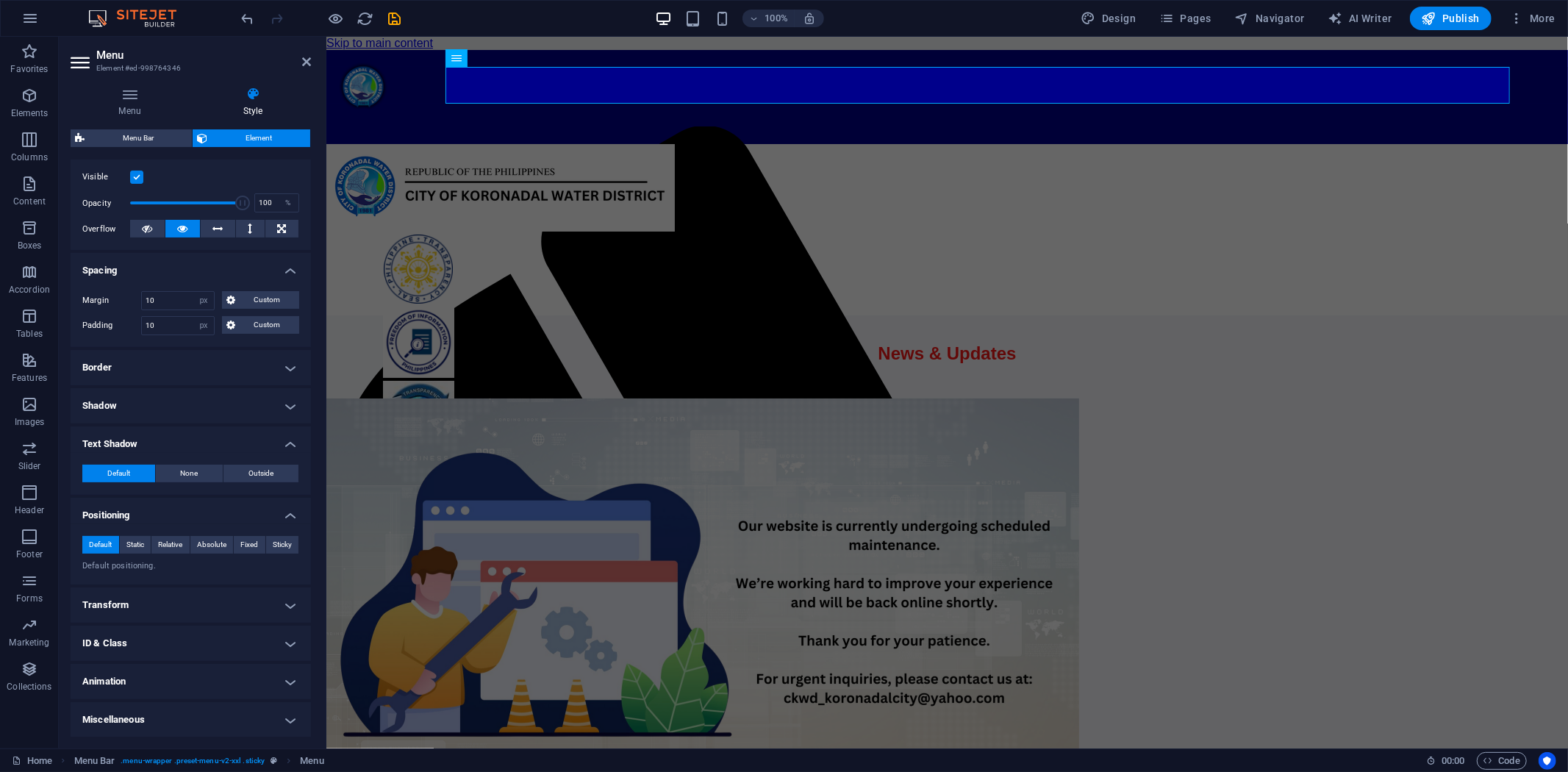
click at [288, 513] on h4 "Positioning" at bounding box center [191, 511] width 240 height 26
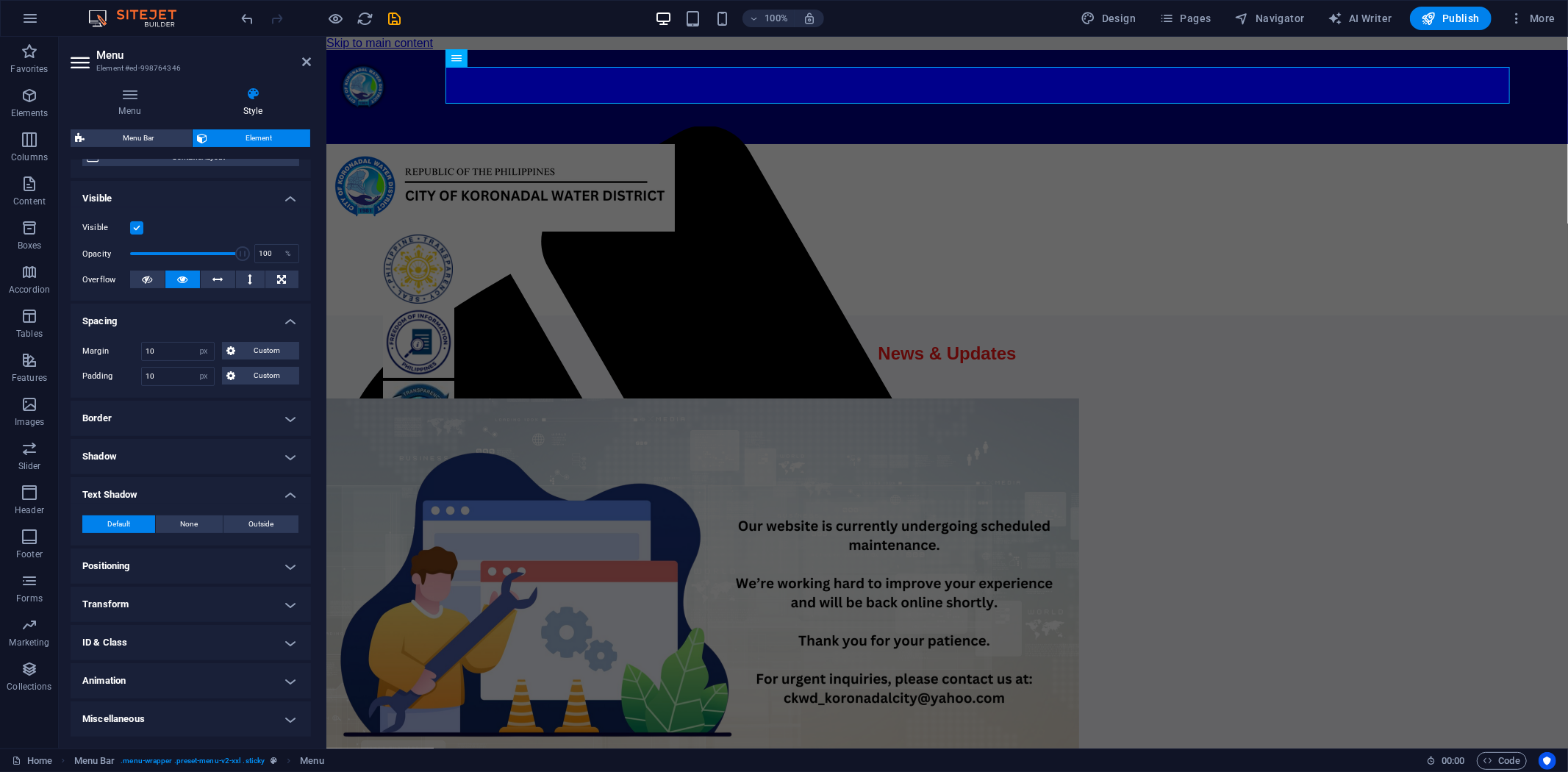
click at [289, 494] on h4 "Text Shadow" at bounding box center [191, 490] width 240 height 26
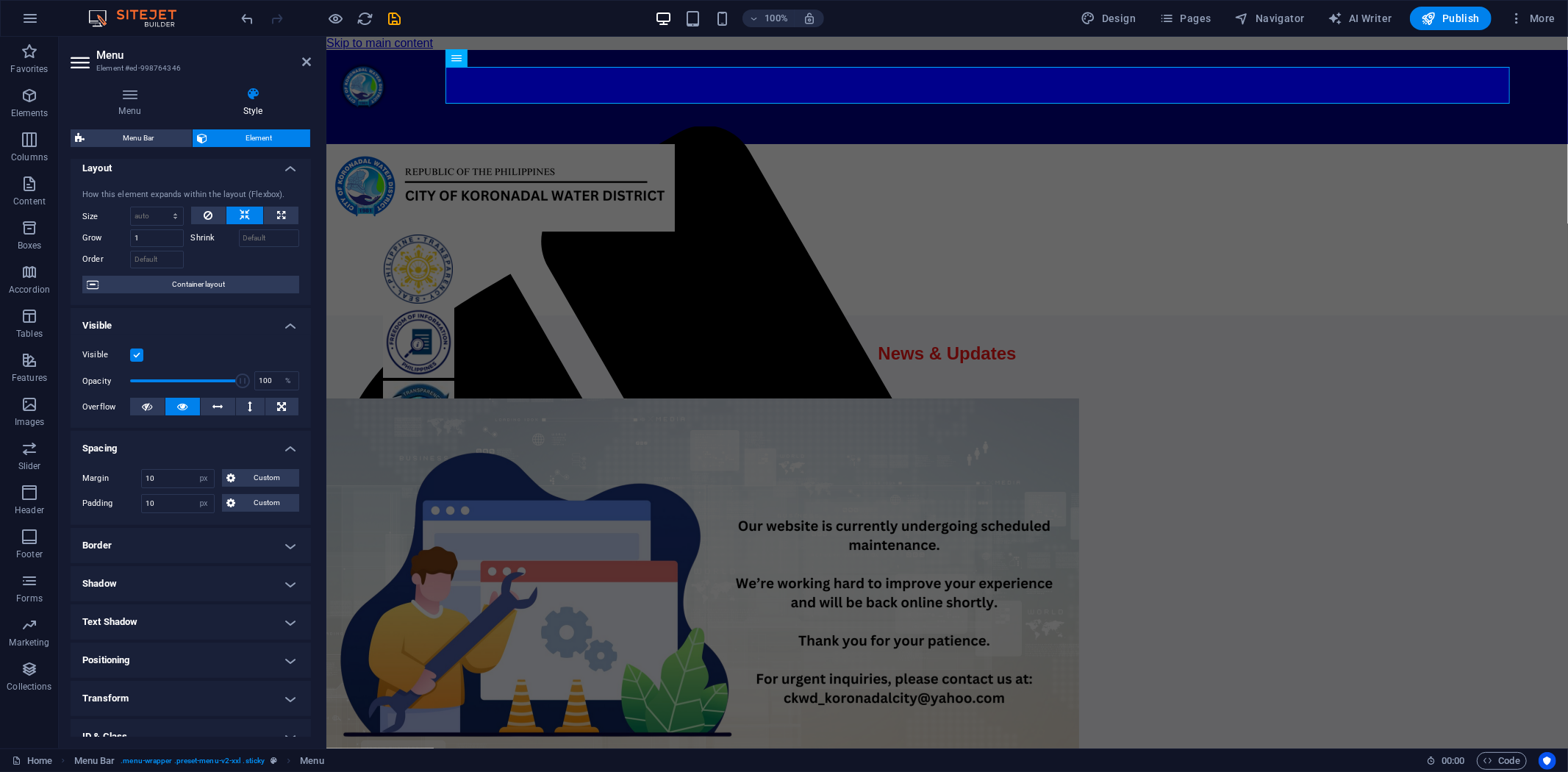
scroll to position [0, 0]
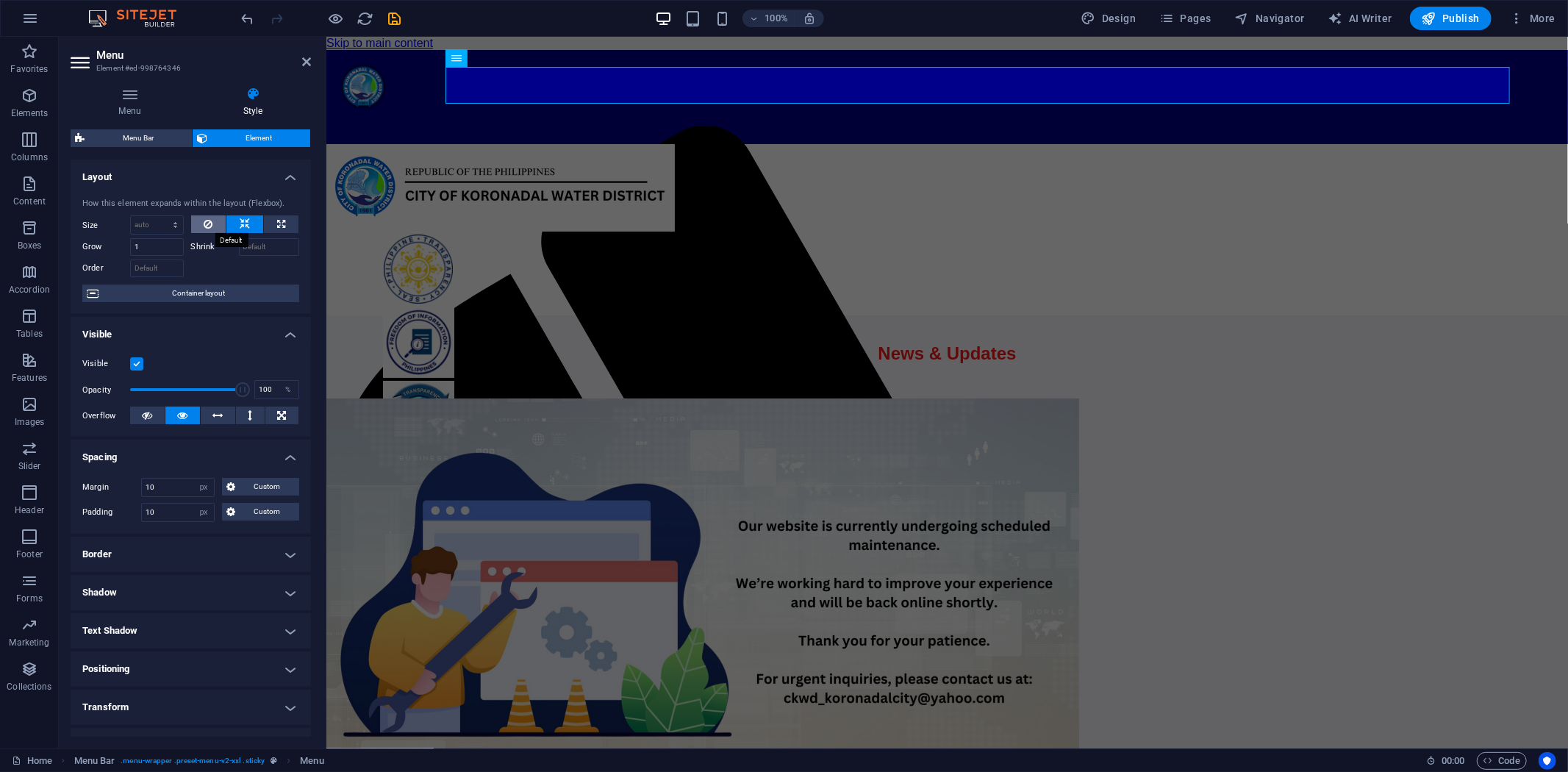
click at [204, 224] on icon at bounding box center [208, 224] width 9 height 18
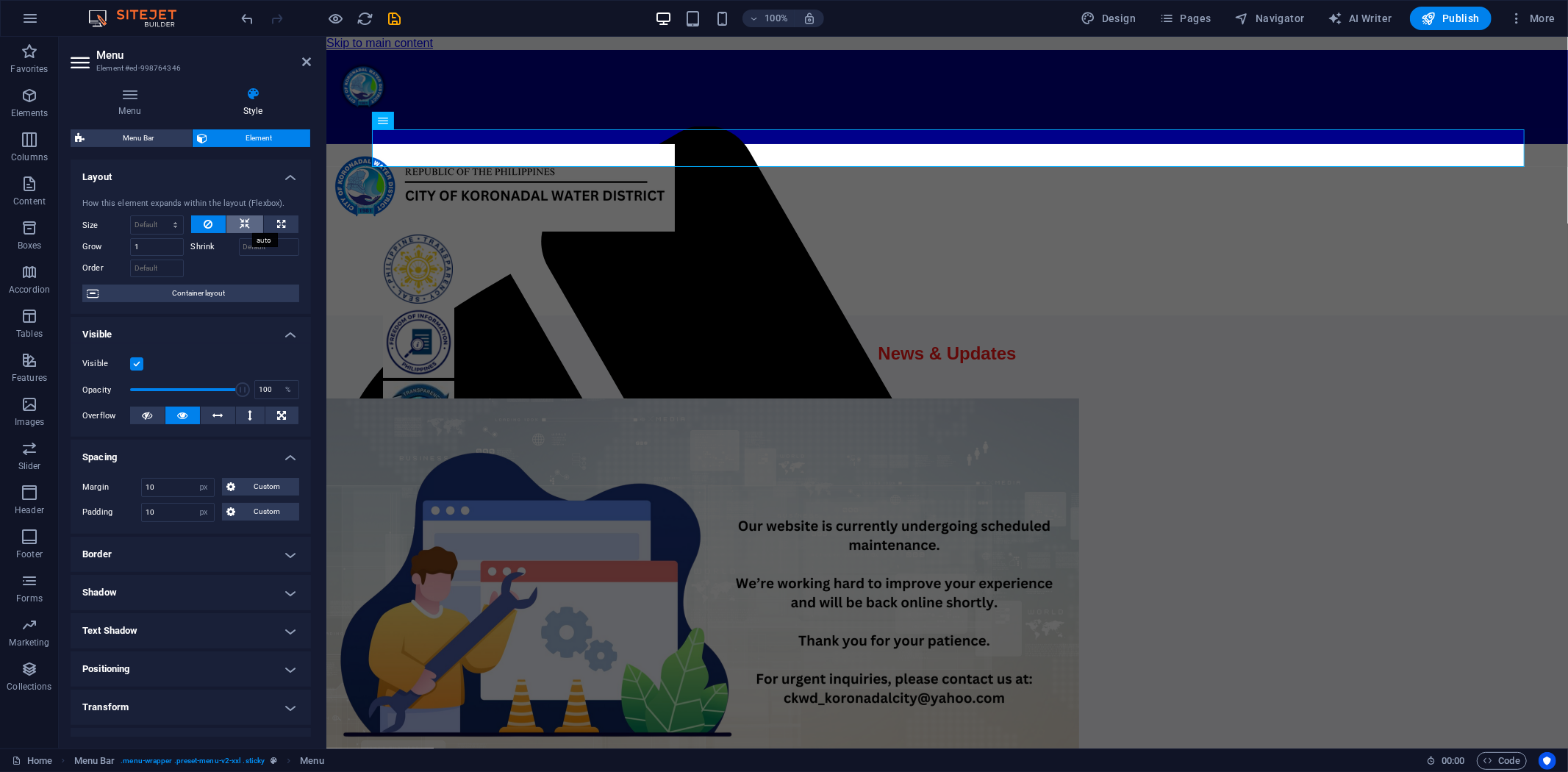
click at [237, 224] on button at bounding box center [245, 224] width 37 height 18
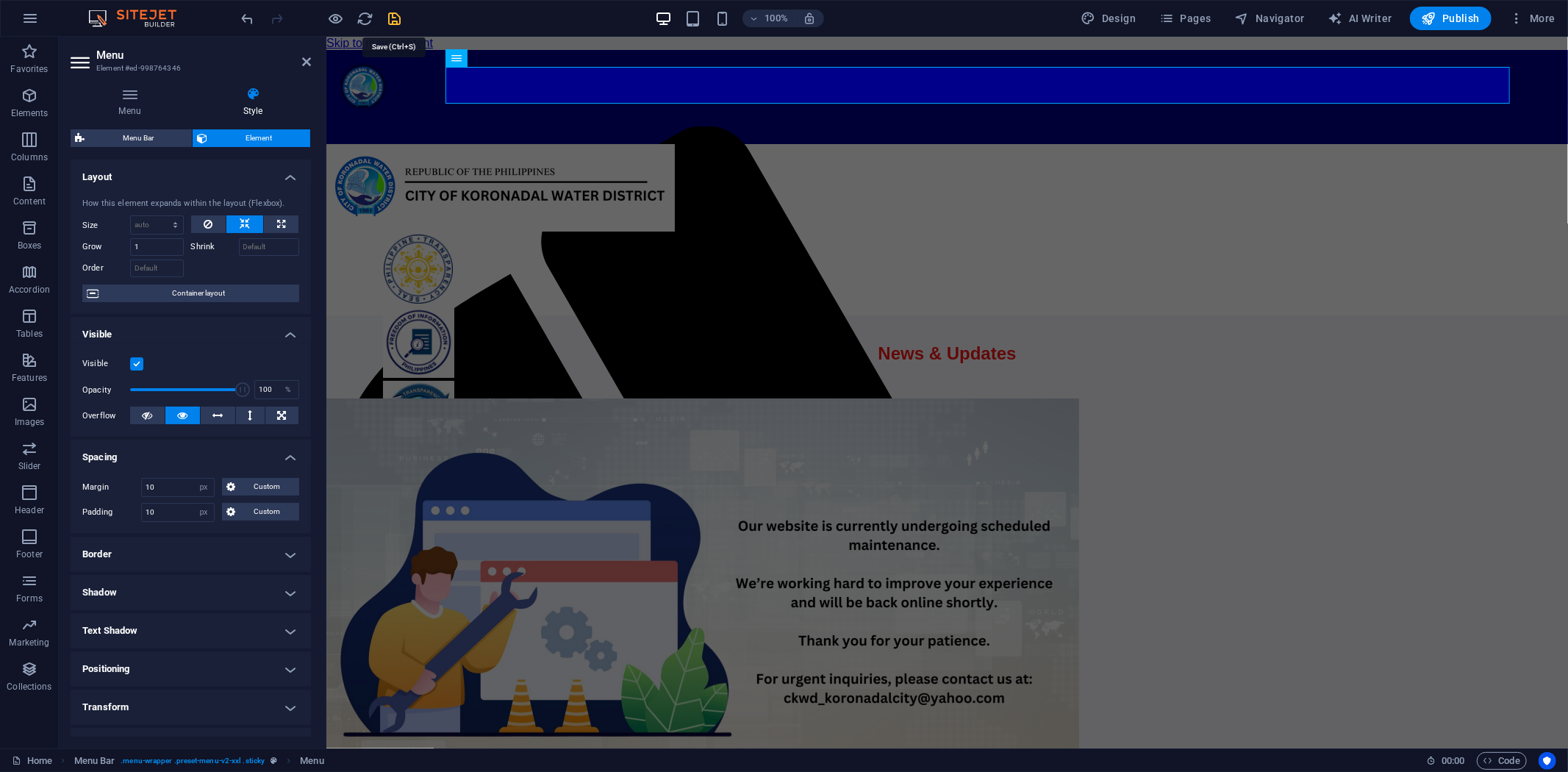
click at [400, 11] on icon "save" at bounding box center [395, 19] width 17 height 17
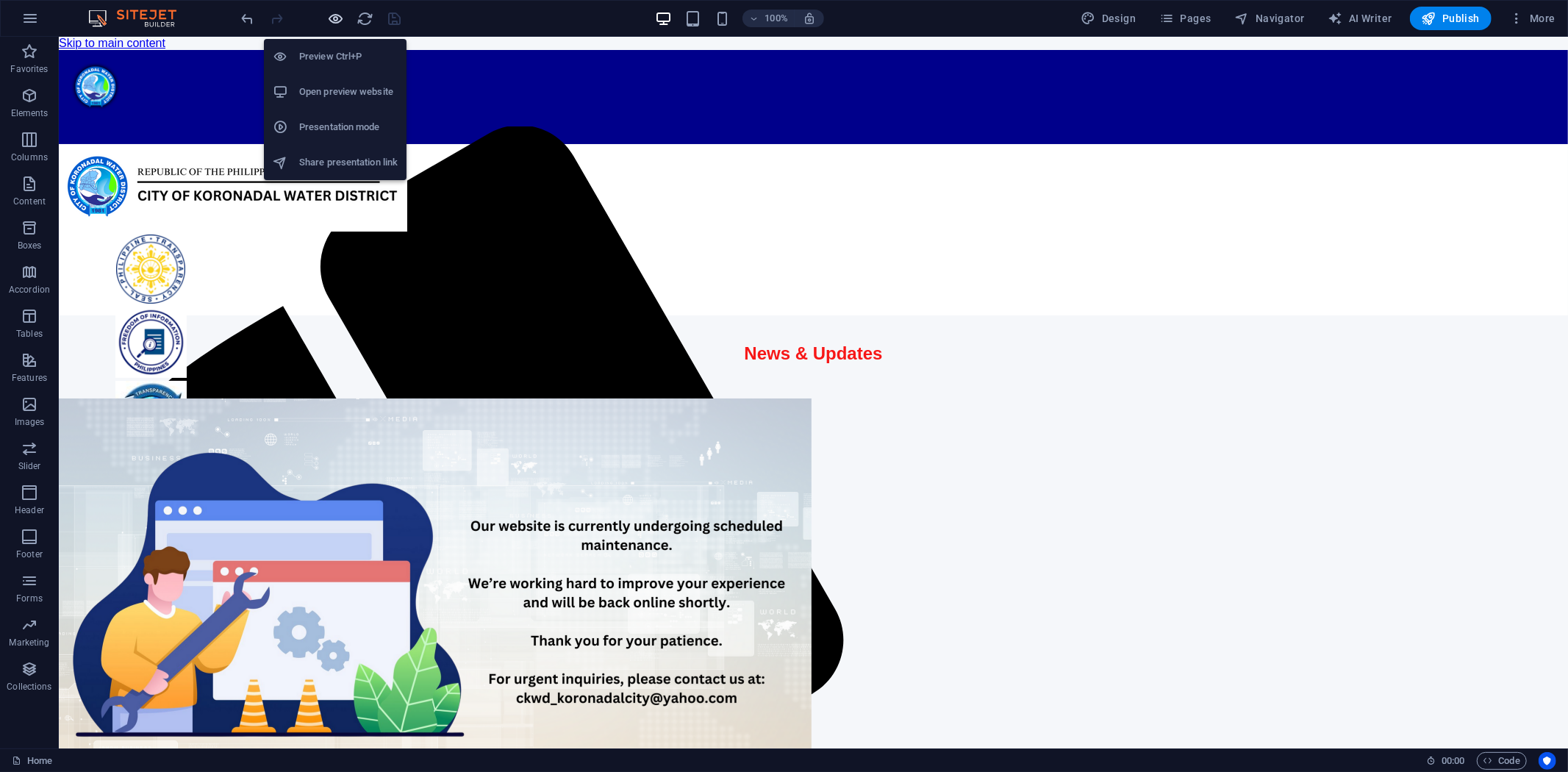
click at [342, 12] on icon "button" at bounding box center [336, 19] width 17 height 17
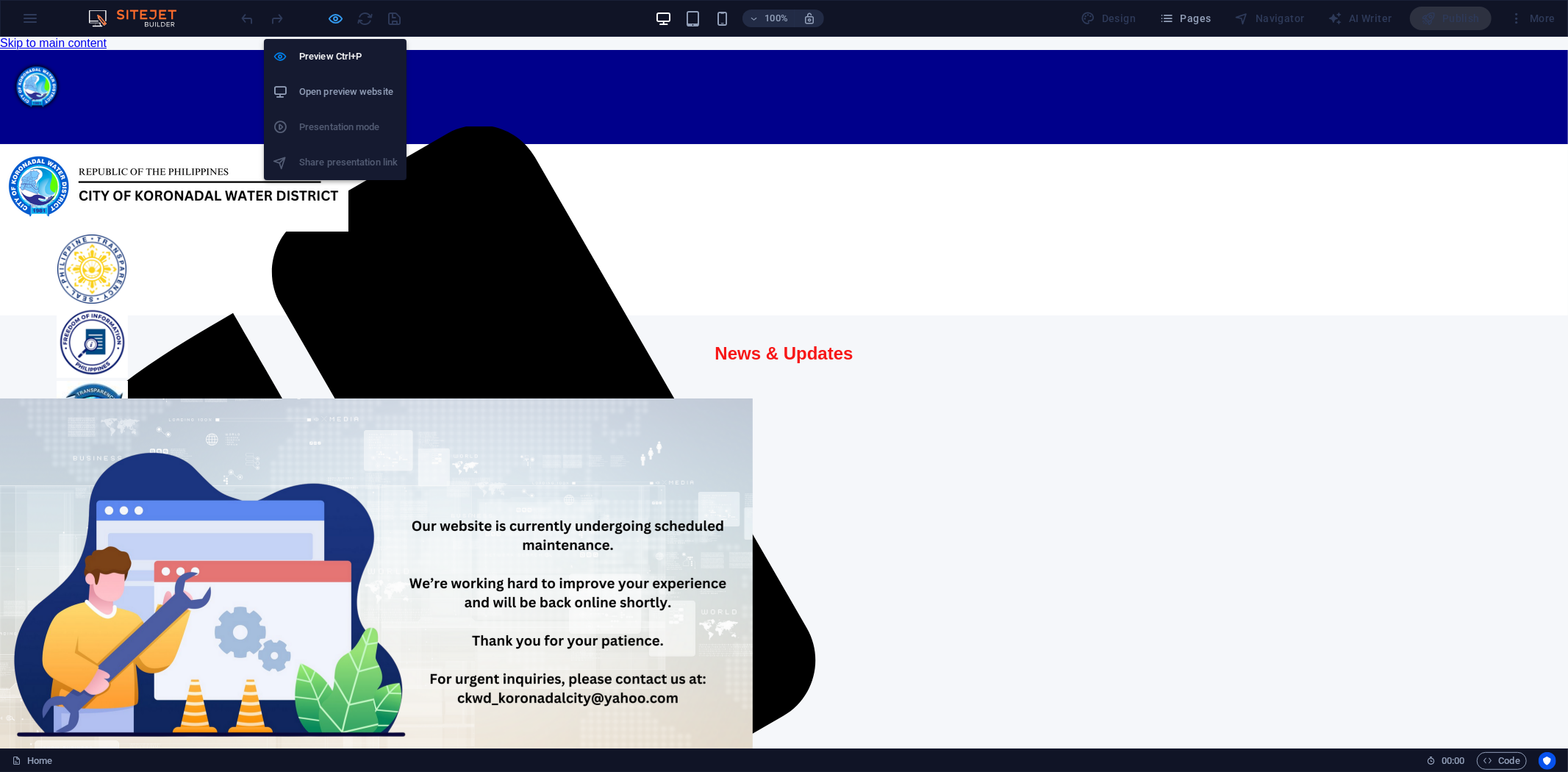
click at [333, 15] on icon "button" at bounding box center [336, 19] width 17 height 17
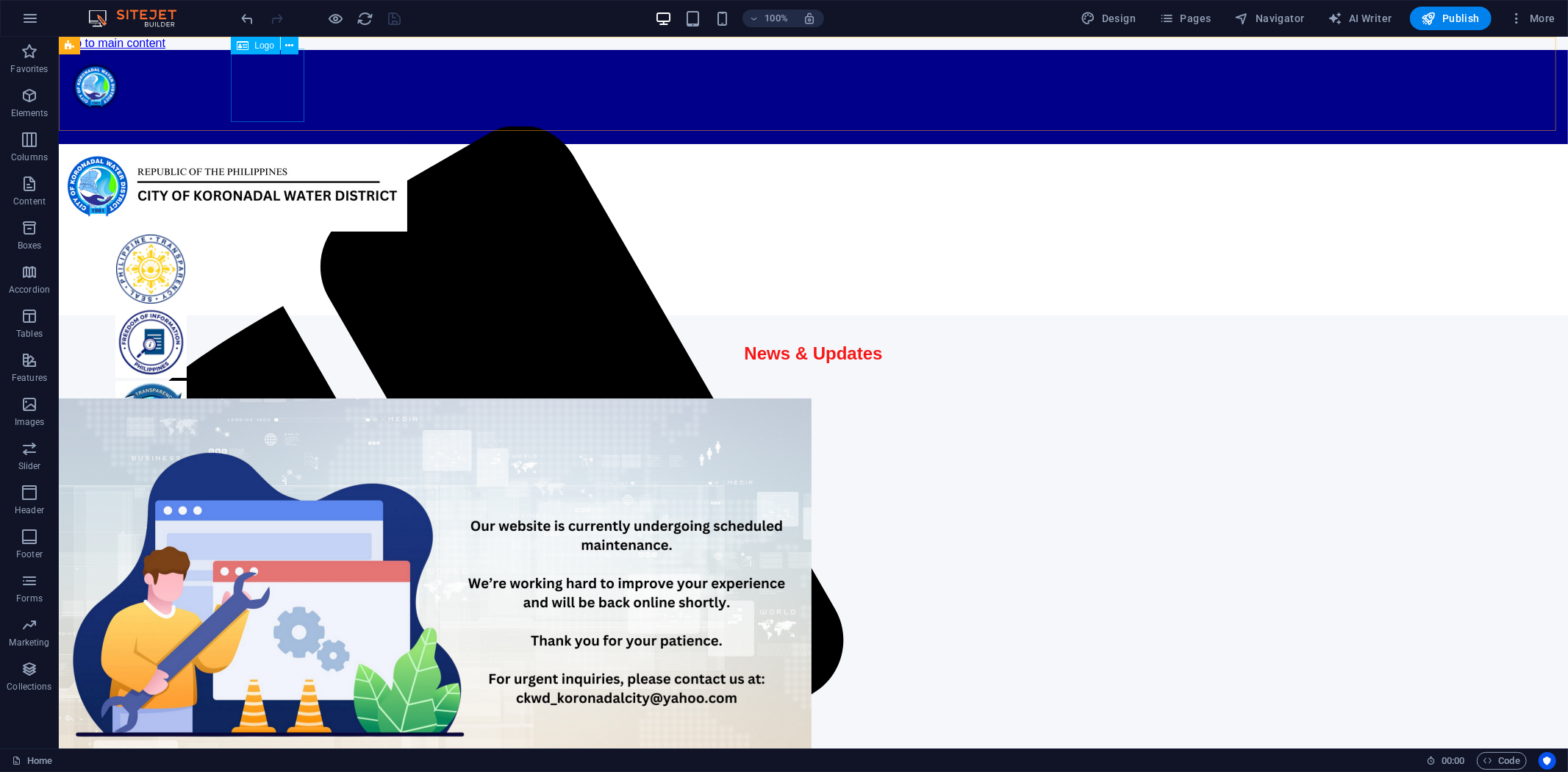
click at [275, 88] on div at bounding box center [812, 87] width 1509 height 77
select select "px"
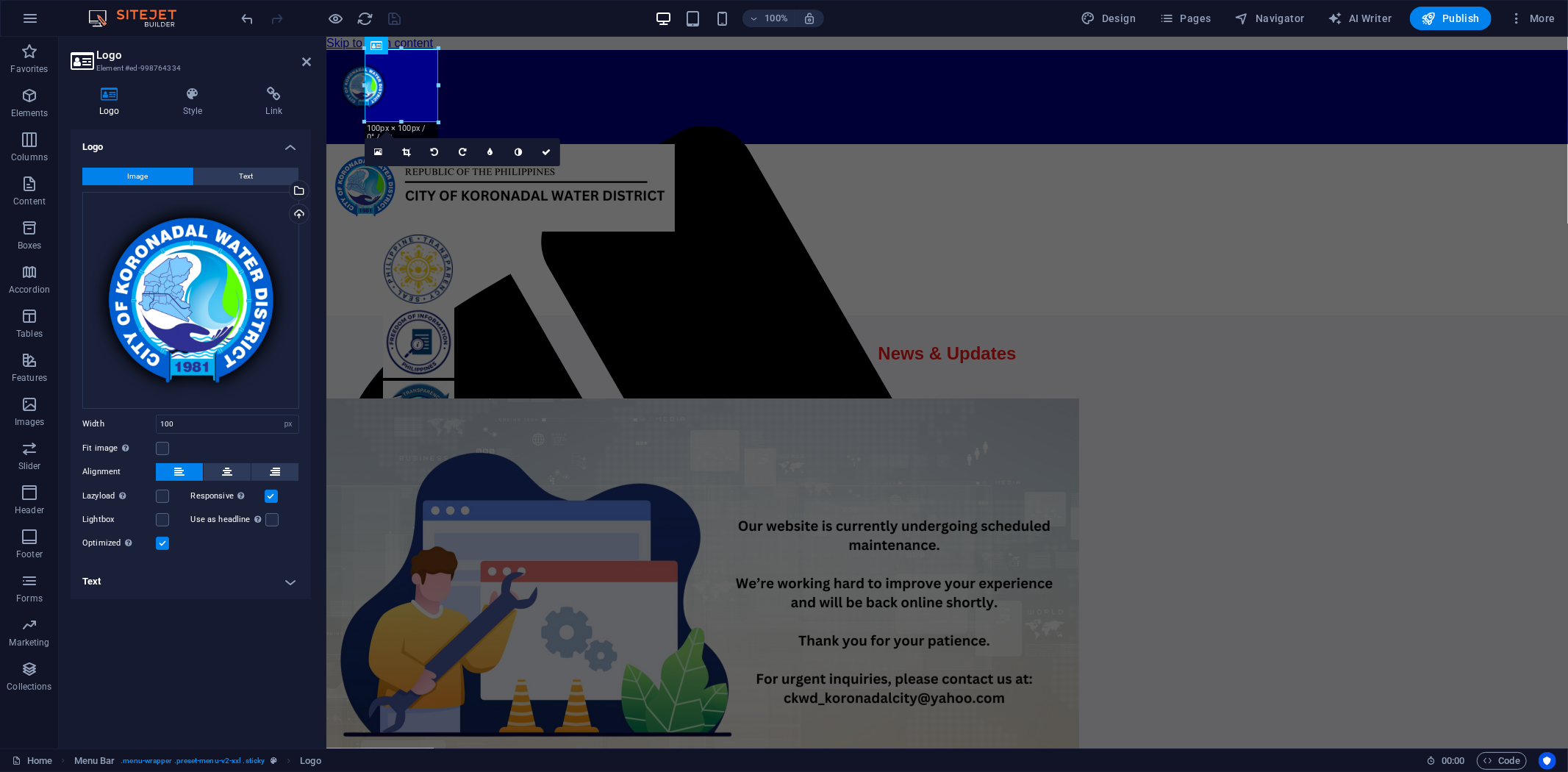
click at [291, 582] on h4 "Text" at bounding box center [191, 581] width 240 height 35
click at [291, 582] on h4 "Text" at bounding box center [191, 577] width 240 height 26
click at [291, 582] on h4 "Text" at bounding box center [191, 581] width 240 height 35
click at [291, 582] on h4 "Text" at bounding box center [191, 577] width 240 height 26
click at [173, 267] on div "Drag files here, click to choose files or select files from Files or our free s…" at bounding box center [191, 300] width 217 height 217
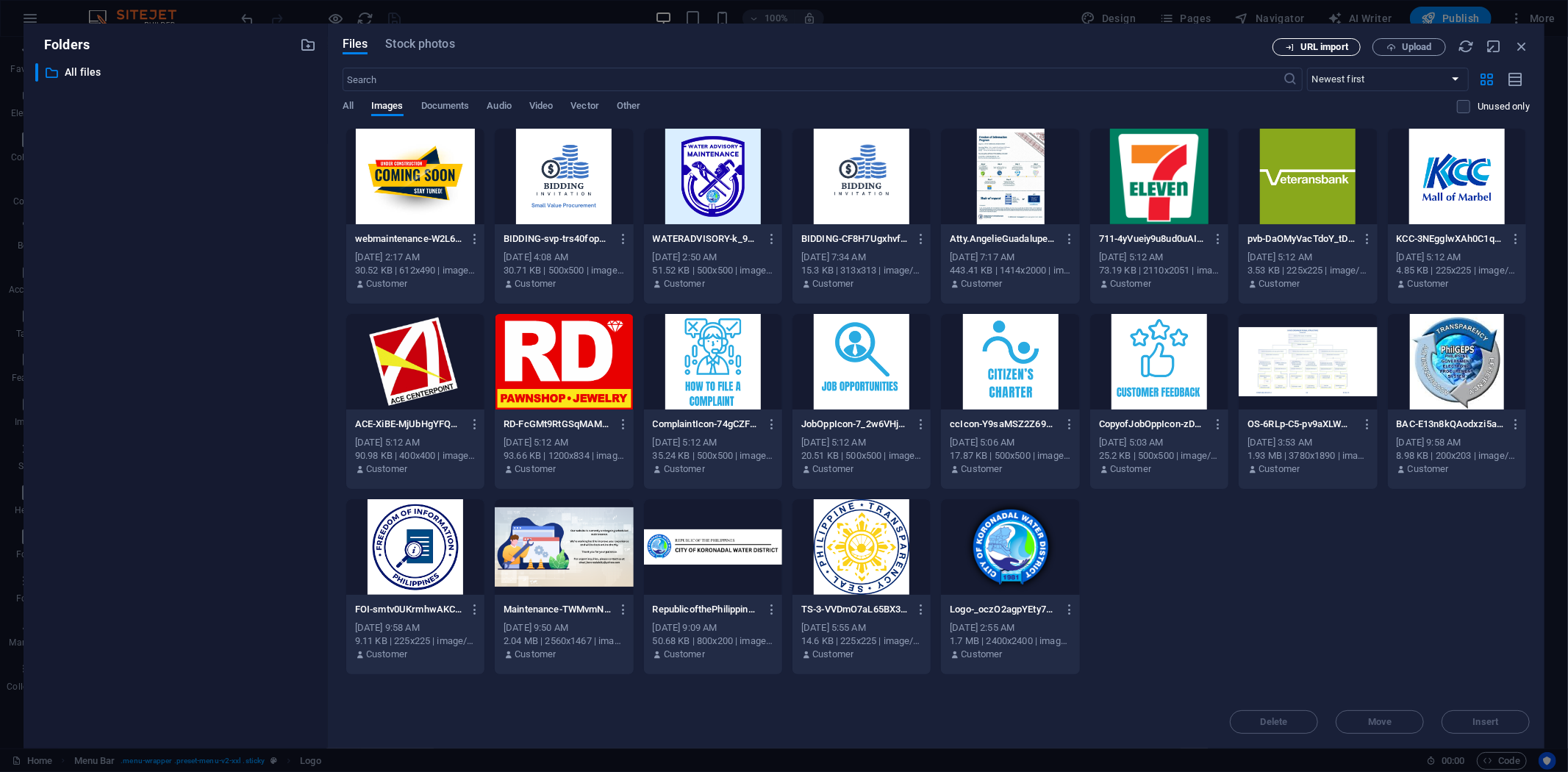
click at [1326, 43] on span "URL import" at bounding box center [1324, 46] width 48 height 9
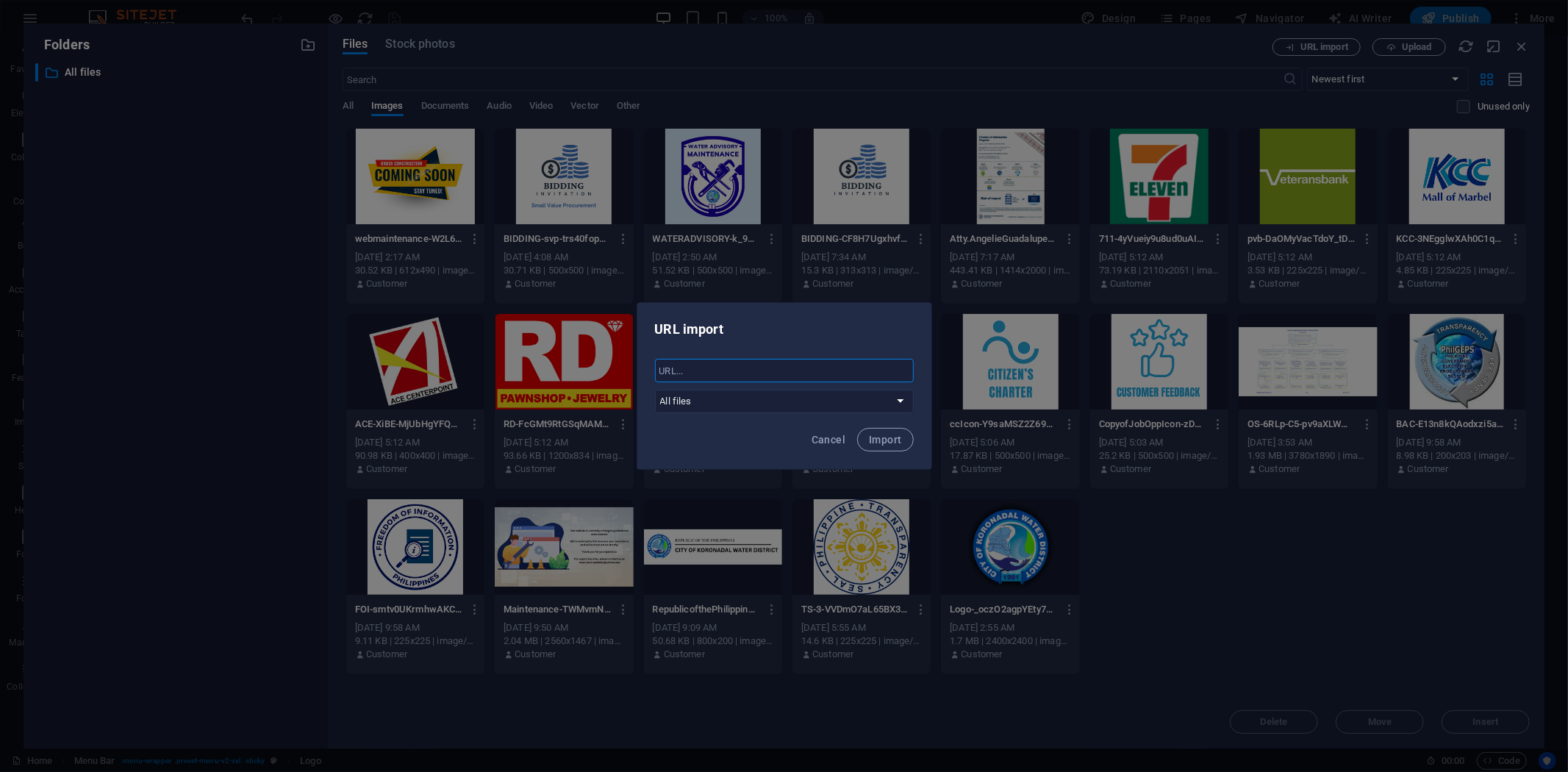
click at [671, 369] on input "text" at bounding box center [784, 370] width 259 height 24
paste input "[URL][DOMAIN_NAME]"
type input "[URL][DOMAIN_NAME]"
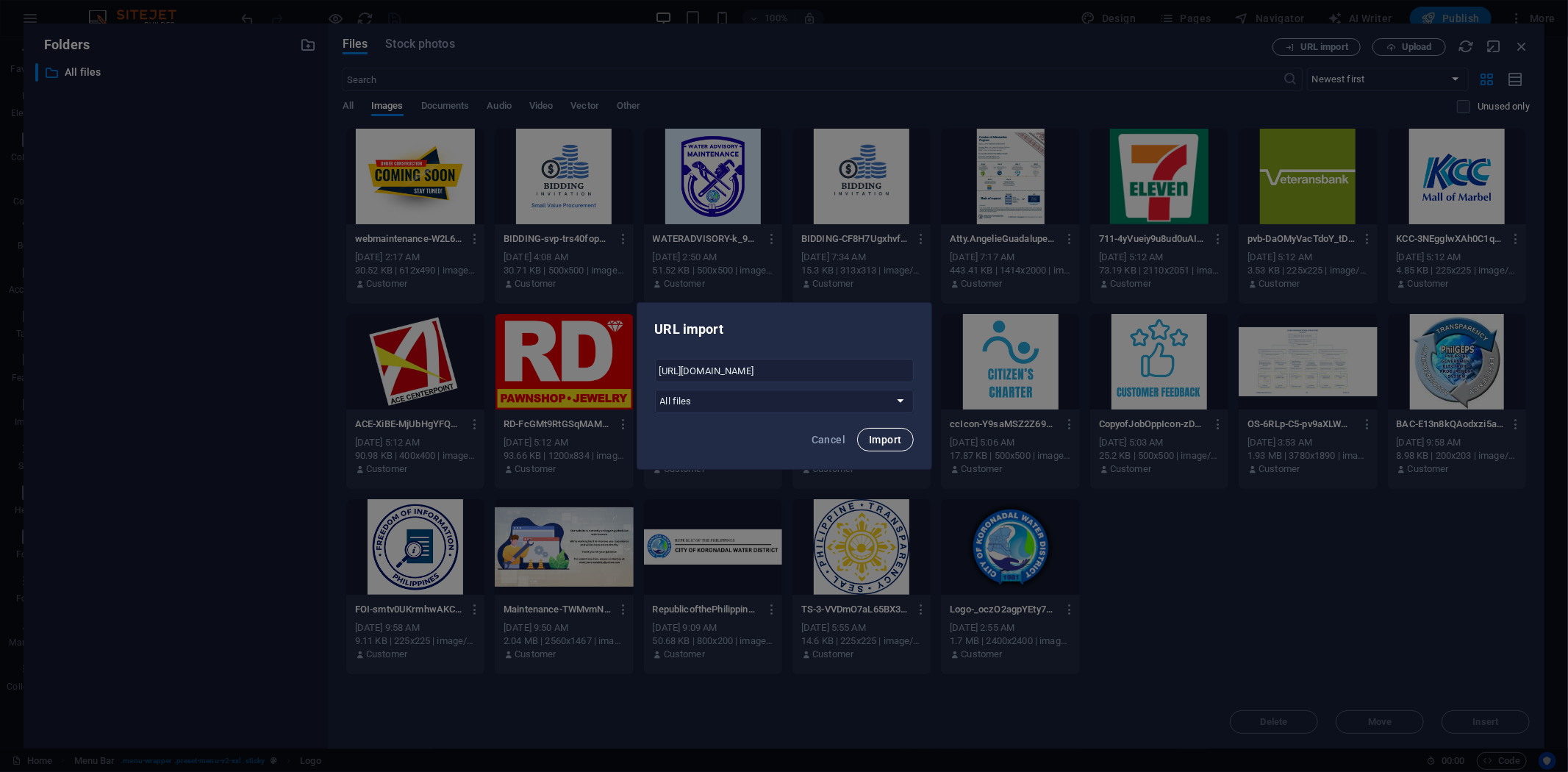
click at [883, 439] on span "Import" at bounding box center [885, 439] width 32 height 11
click at [883, 439] on span "Okay" at bounding box center [883, 438] width 25 height 11
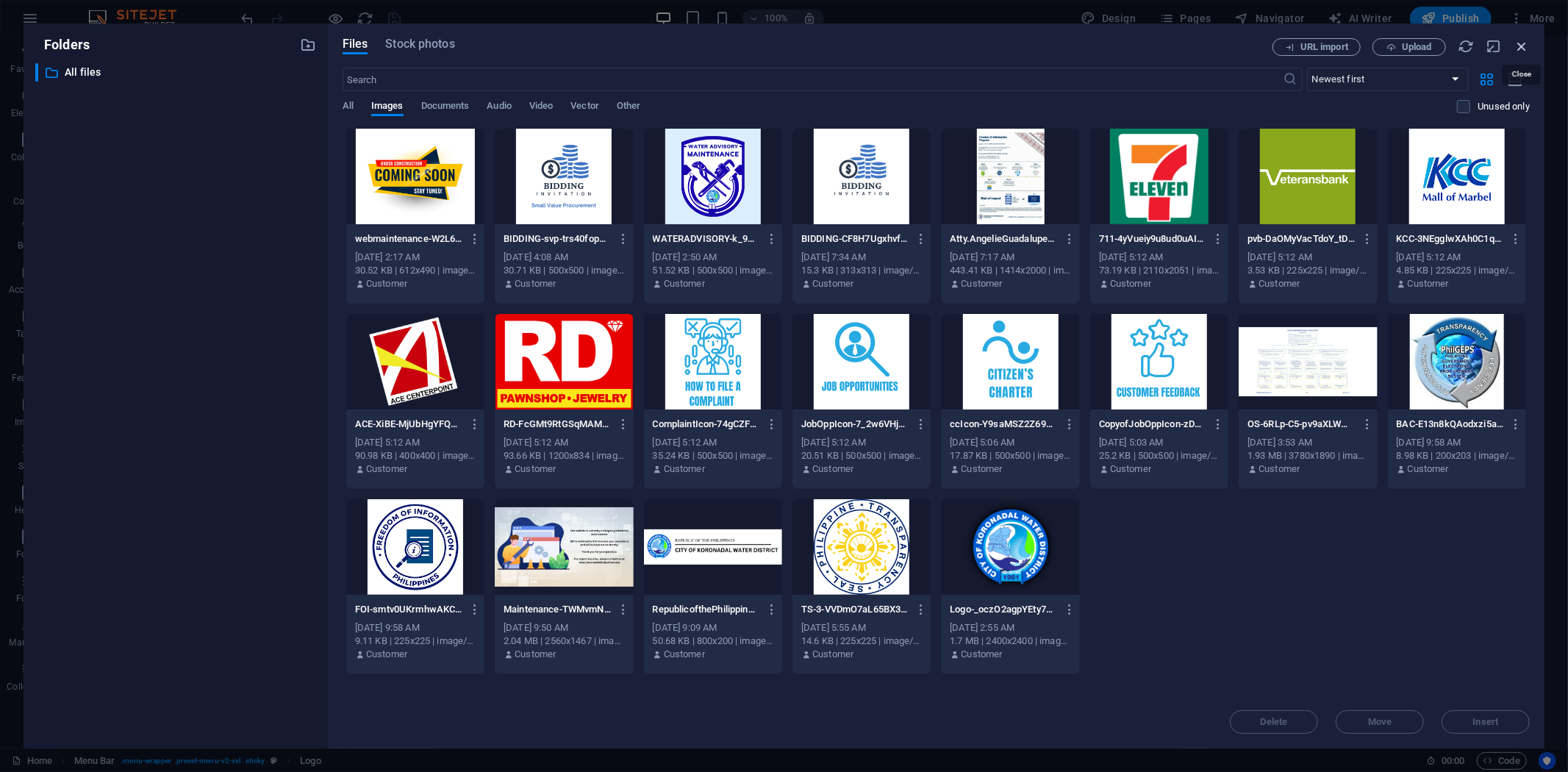
drag, startPoint x: 1525, startPoint y: 44, endPoint x: 1112, endPoint y: 11, distance: 414.3
click at [1525, 44] on icon "button" at bounding box center [1521, 45] width 16 height 16
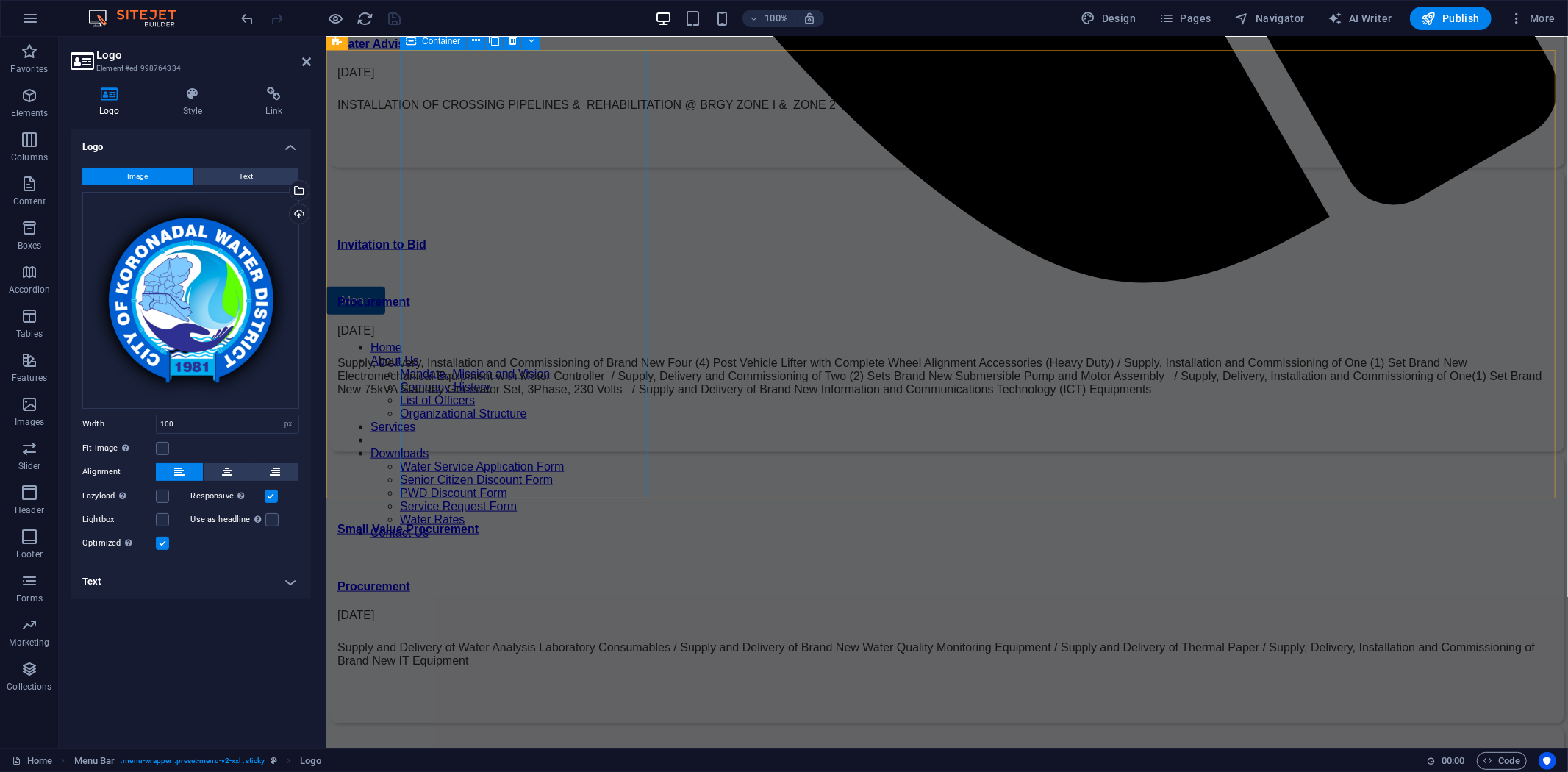
scroll to position [1484, 0]
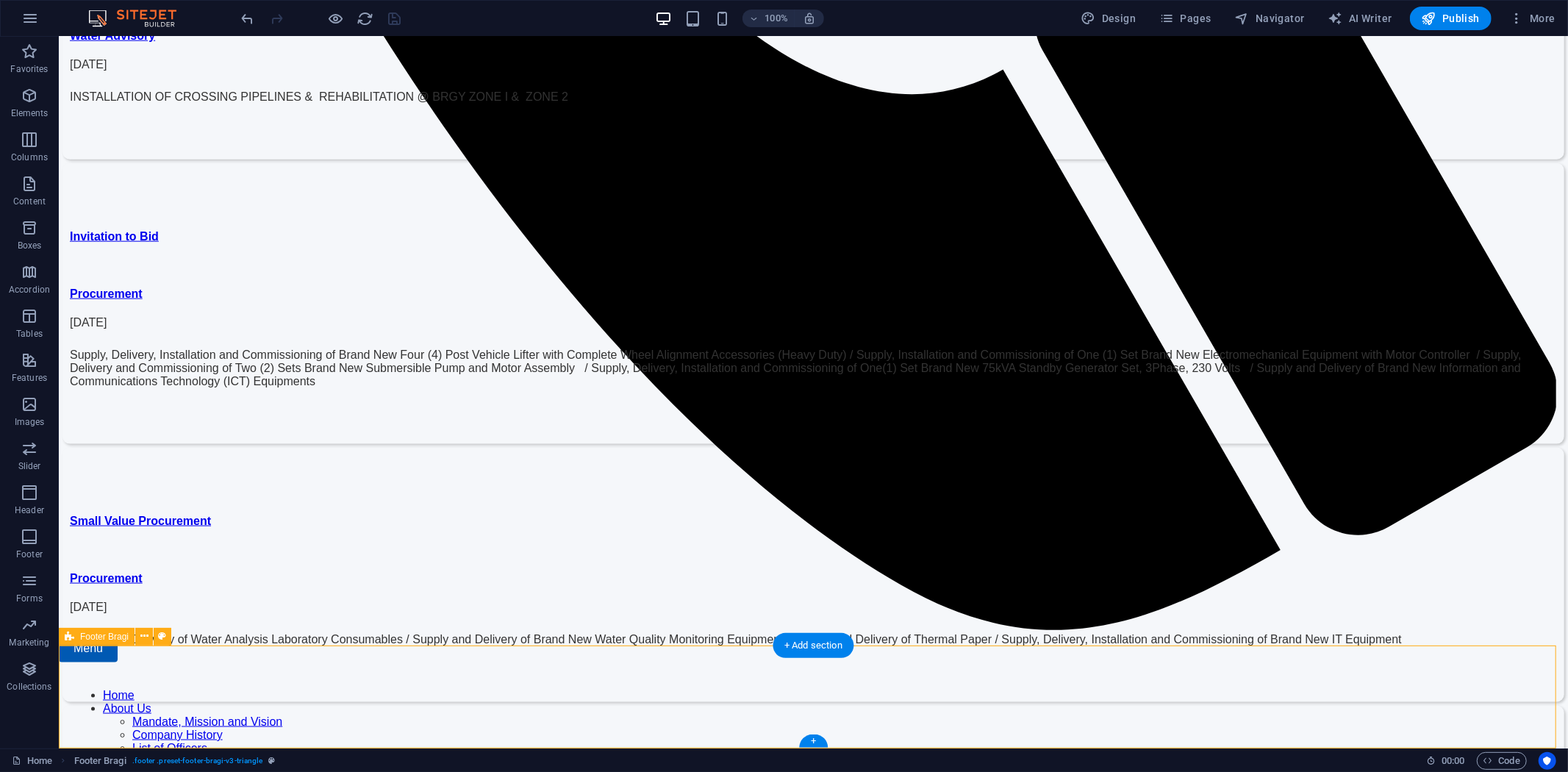
click at [29, 534] on icon "button" at bounding box center [29, 537] width 18 height 18
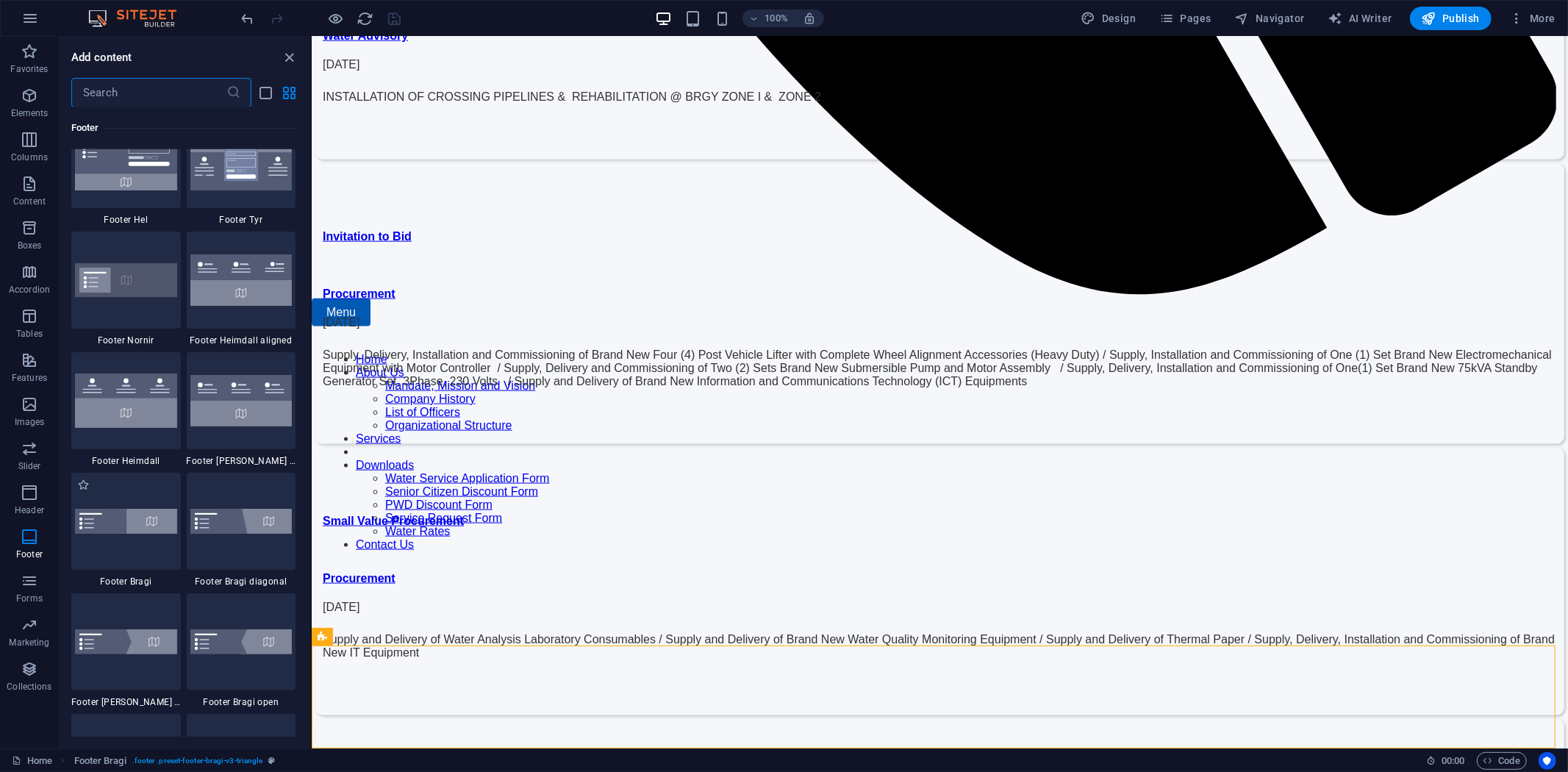
scroll to position [9733, 0]
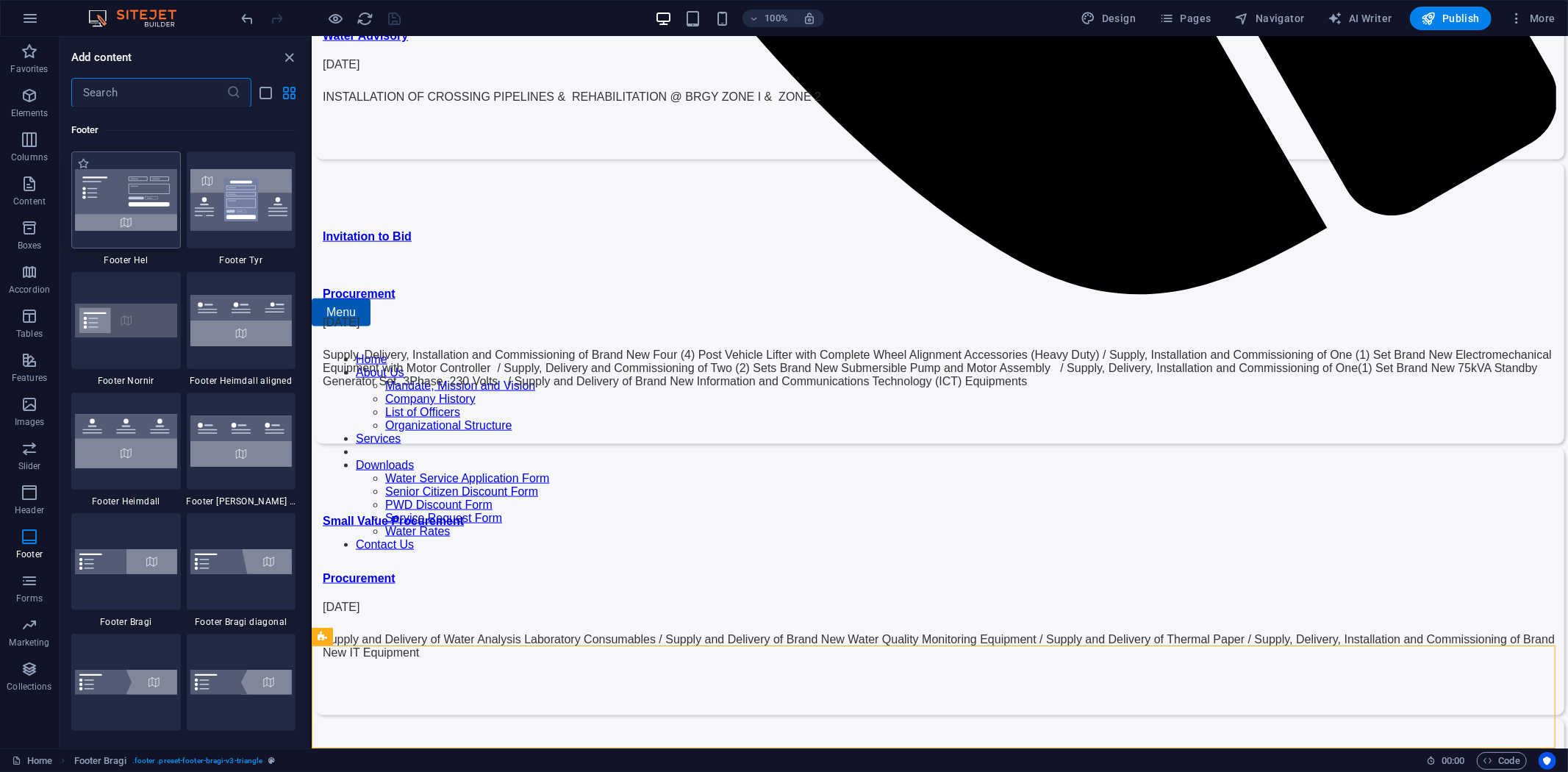
click at [140, 214] on img at bounding box center [126, 199] width 102 height 61
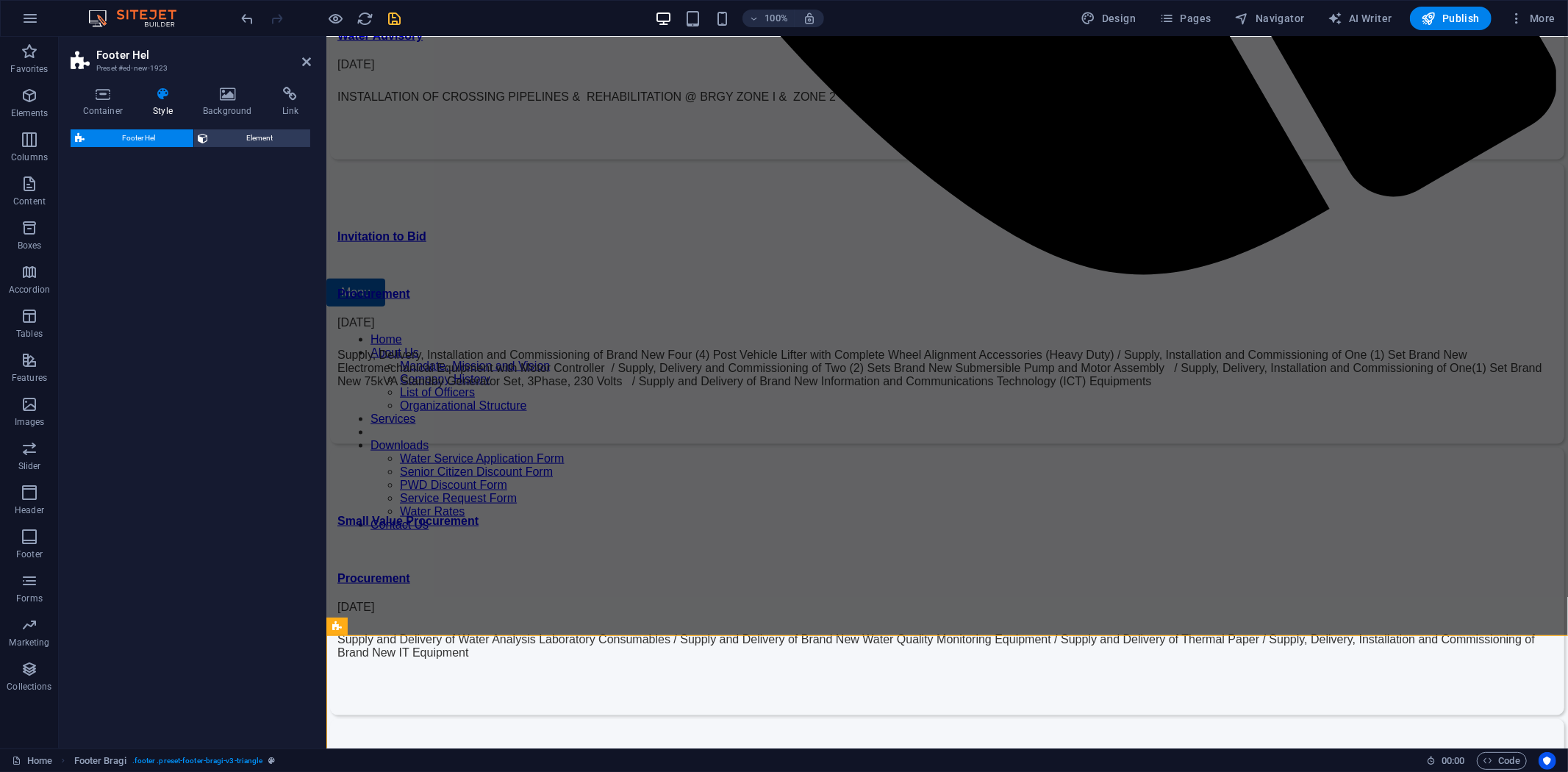
scroll to position [5036, 0]
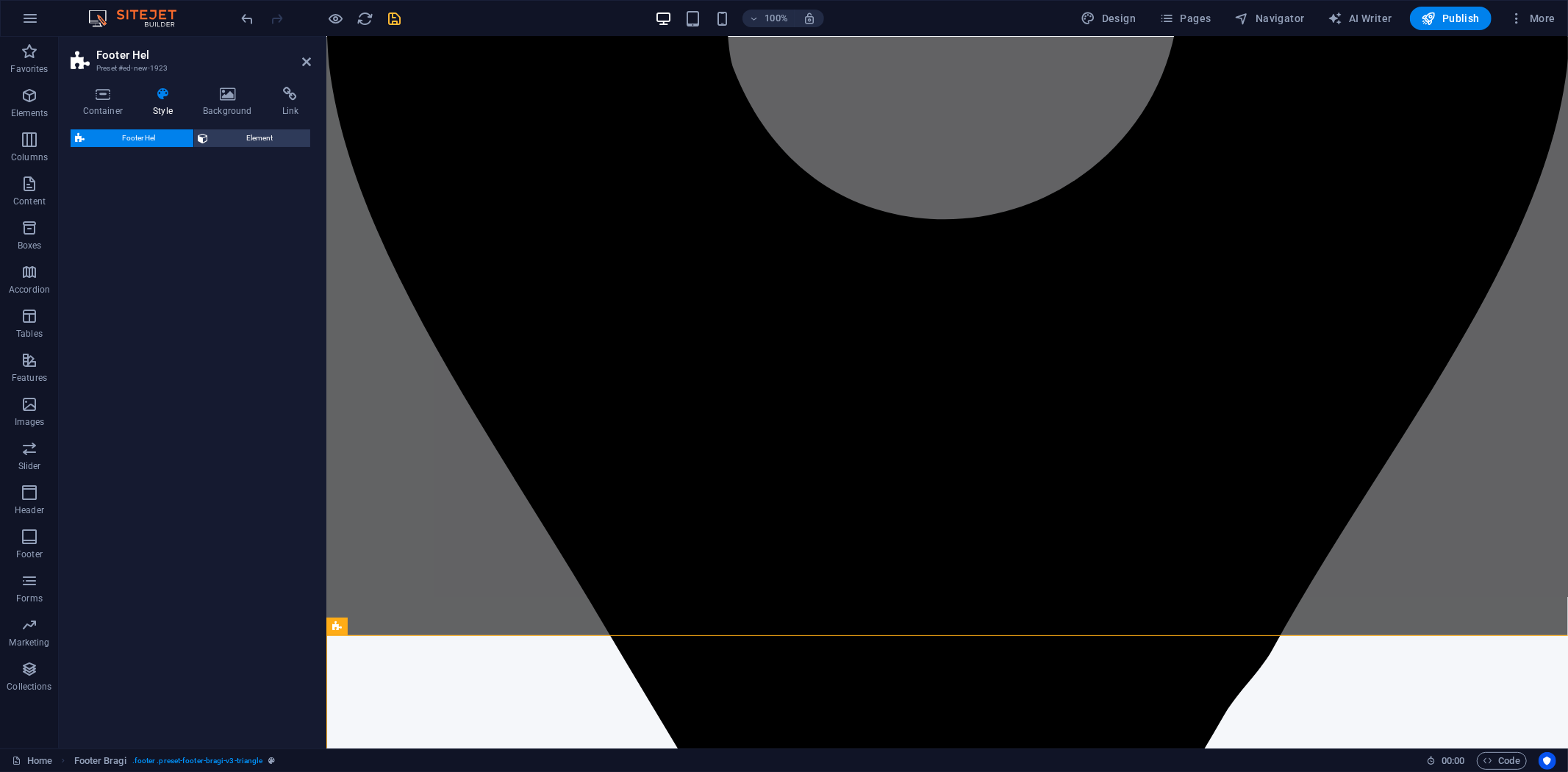
select select "%"
select select "rem"
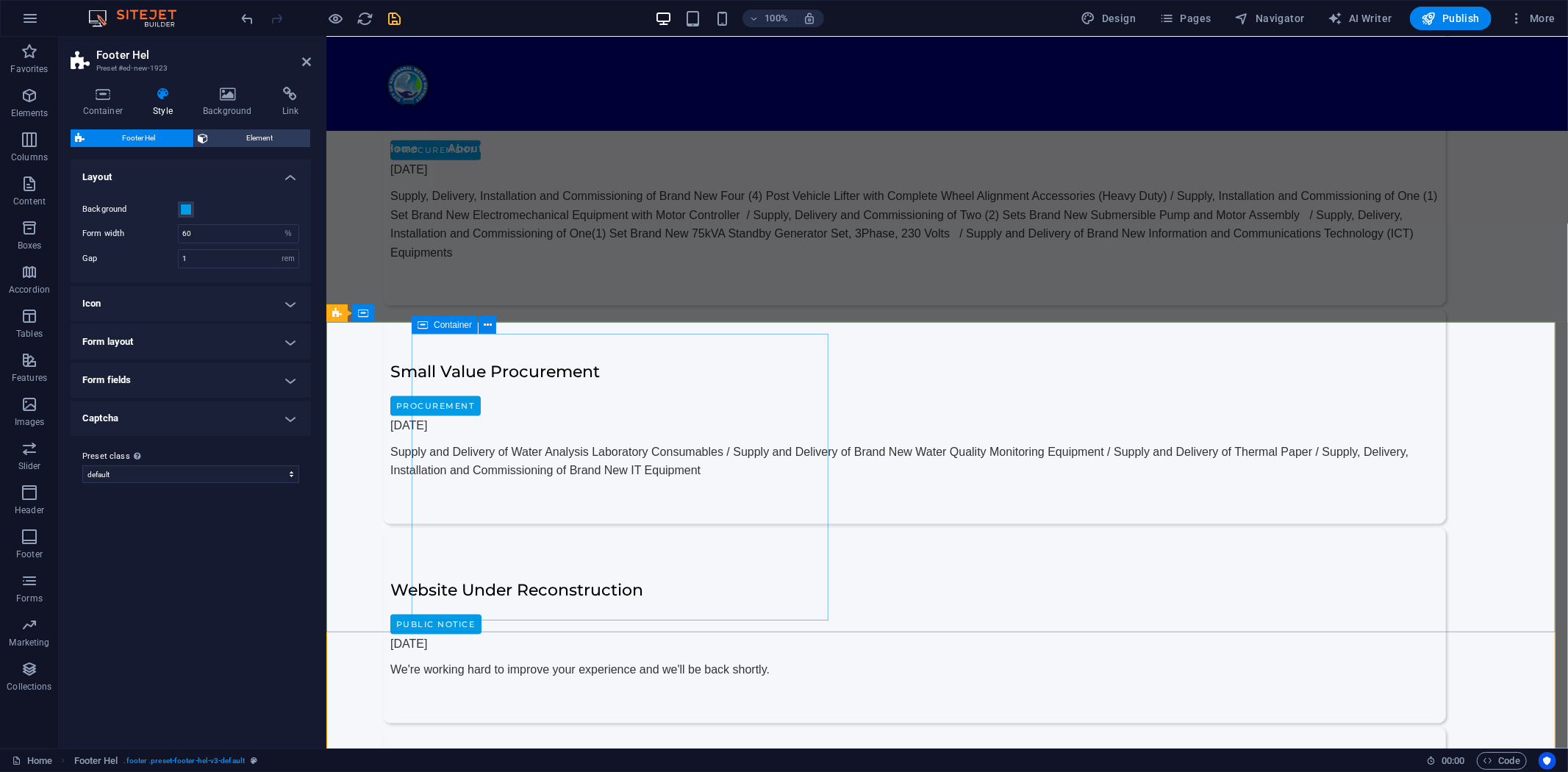
scroll to position [1570, 0]
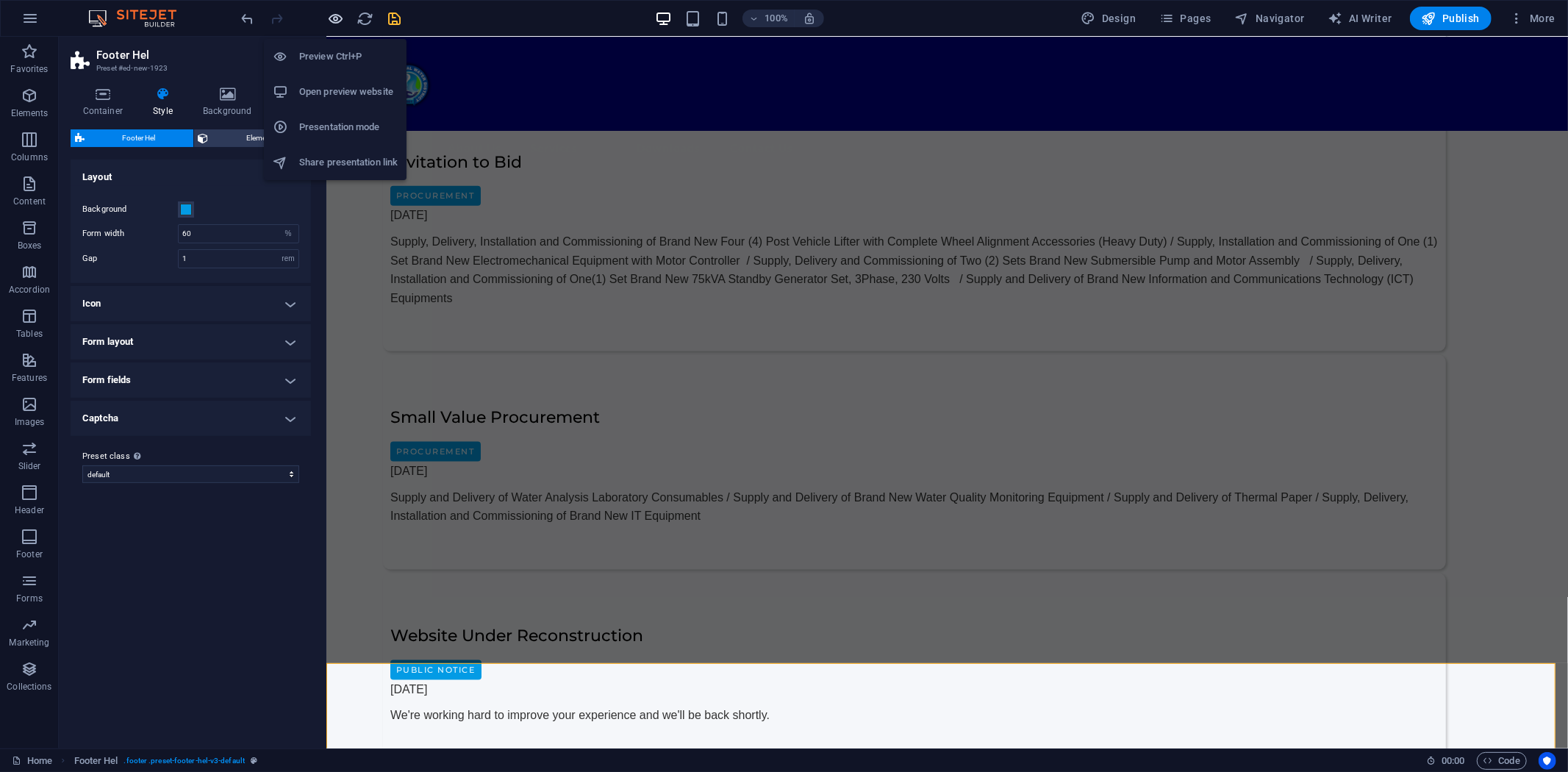
click at [339, 18] on icon "button" at bounding box center [336, 19] width 17 height 17
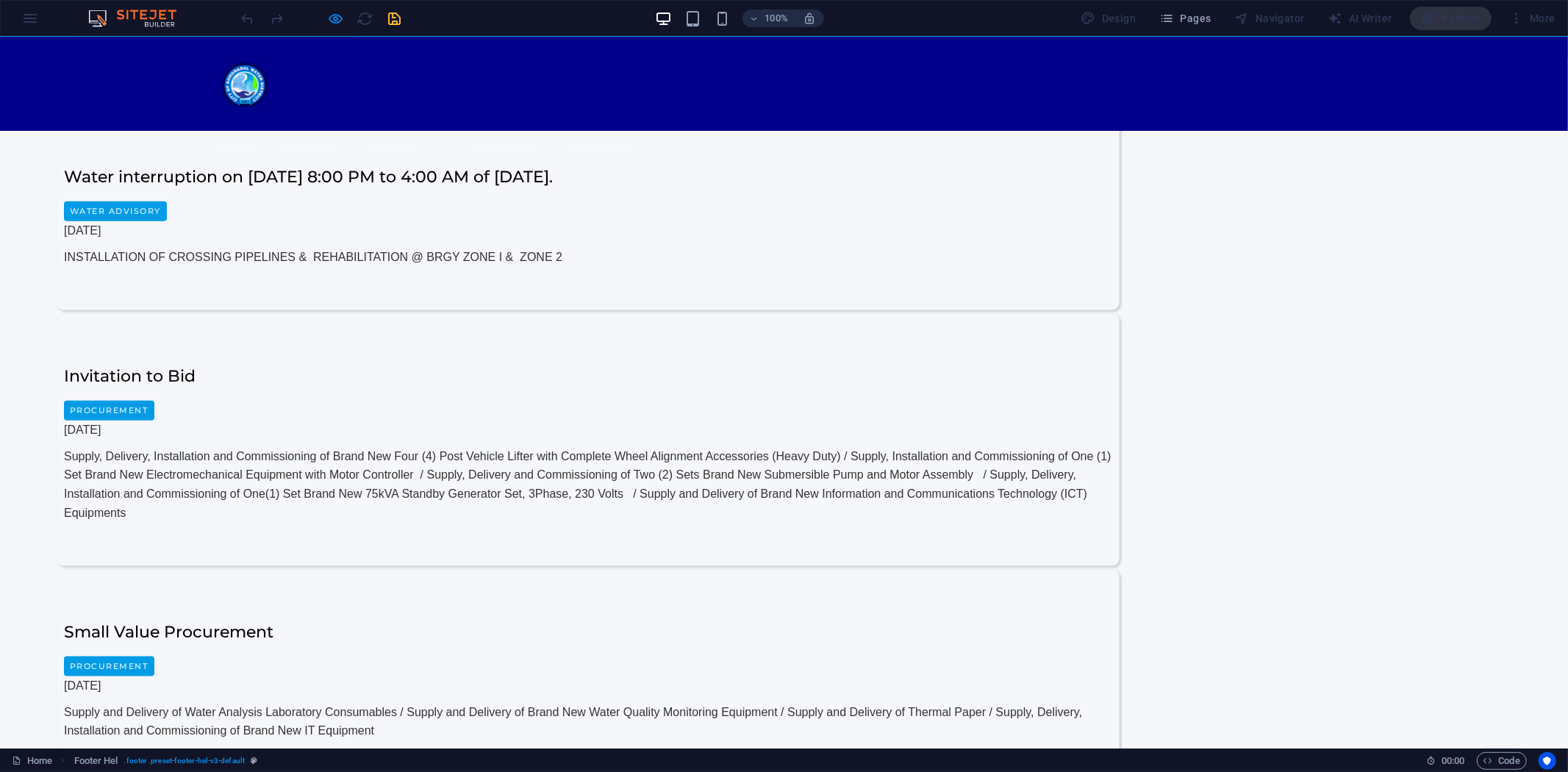
scroll to position [1318, 0]
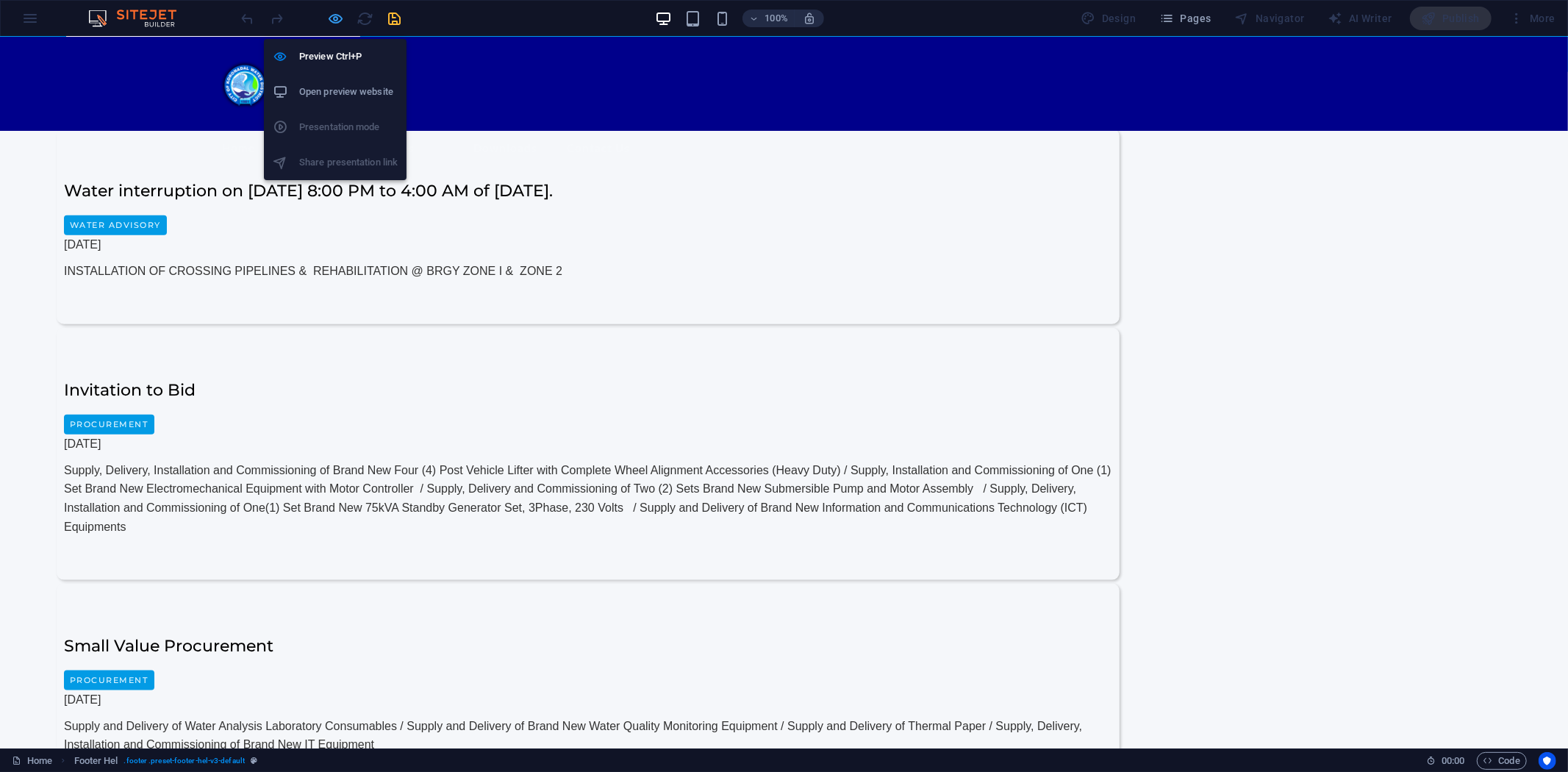
click at [340, 15] on icon "button" at bounding box center [336, 19] width 17 height 17
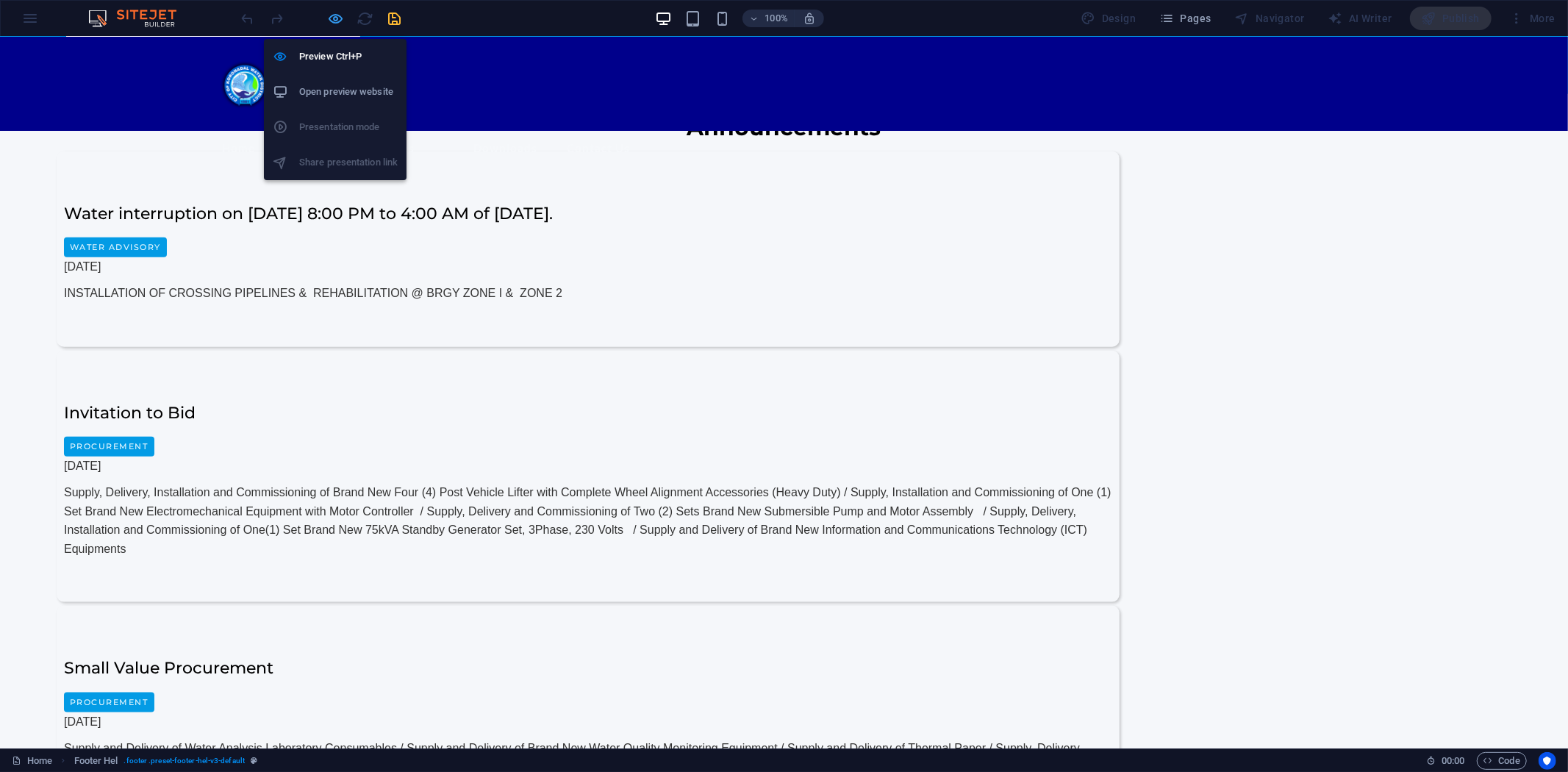
scroll to position [2060, 0]
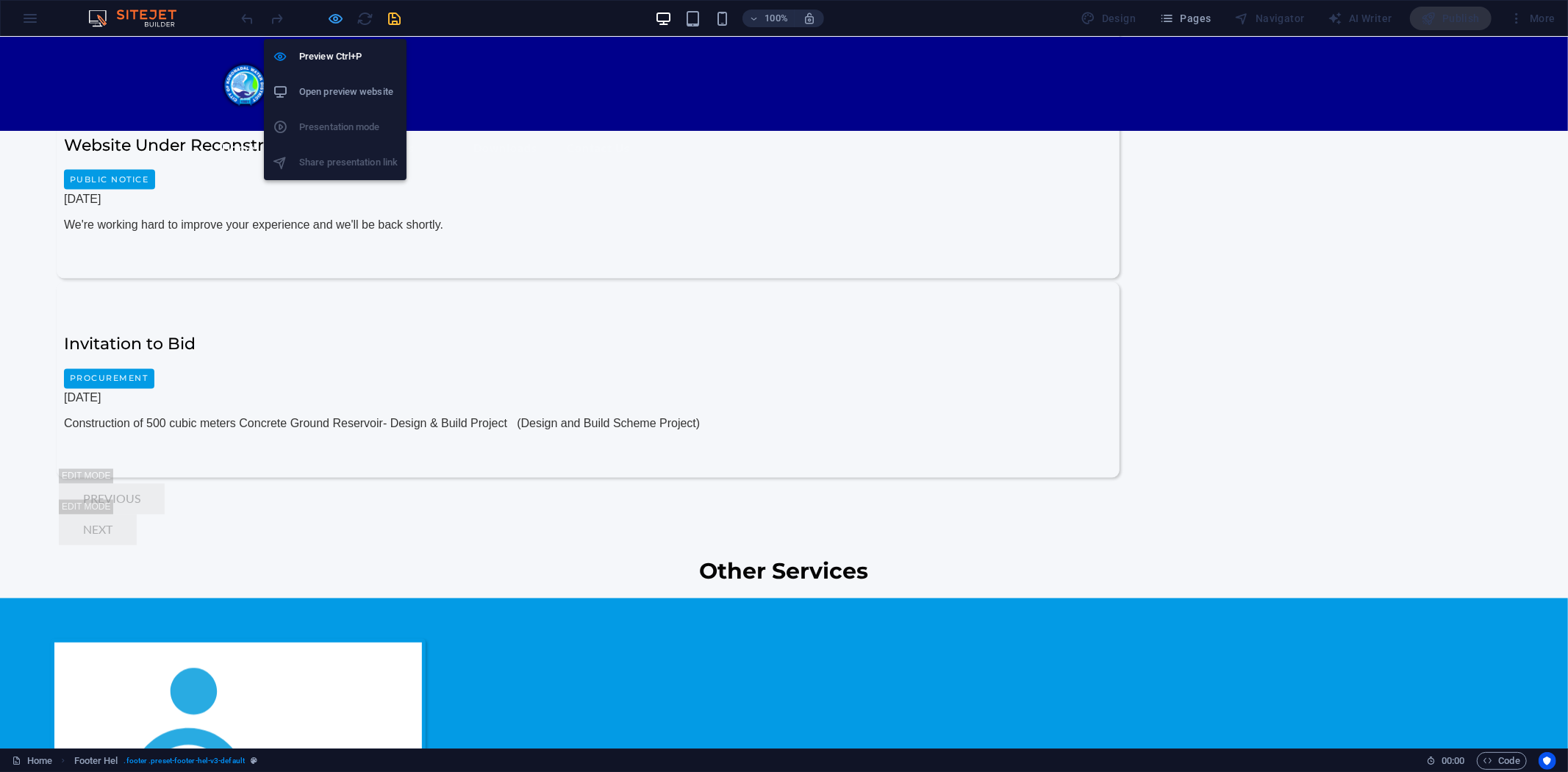
select select "%"
select select "rem"
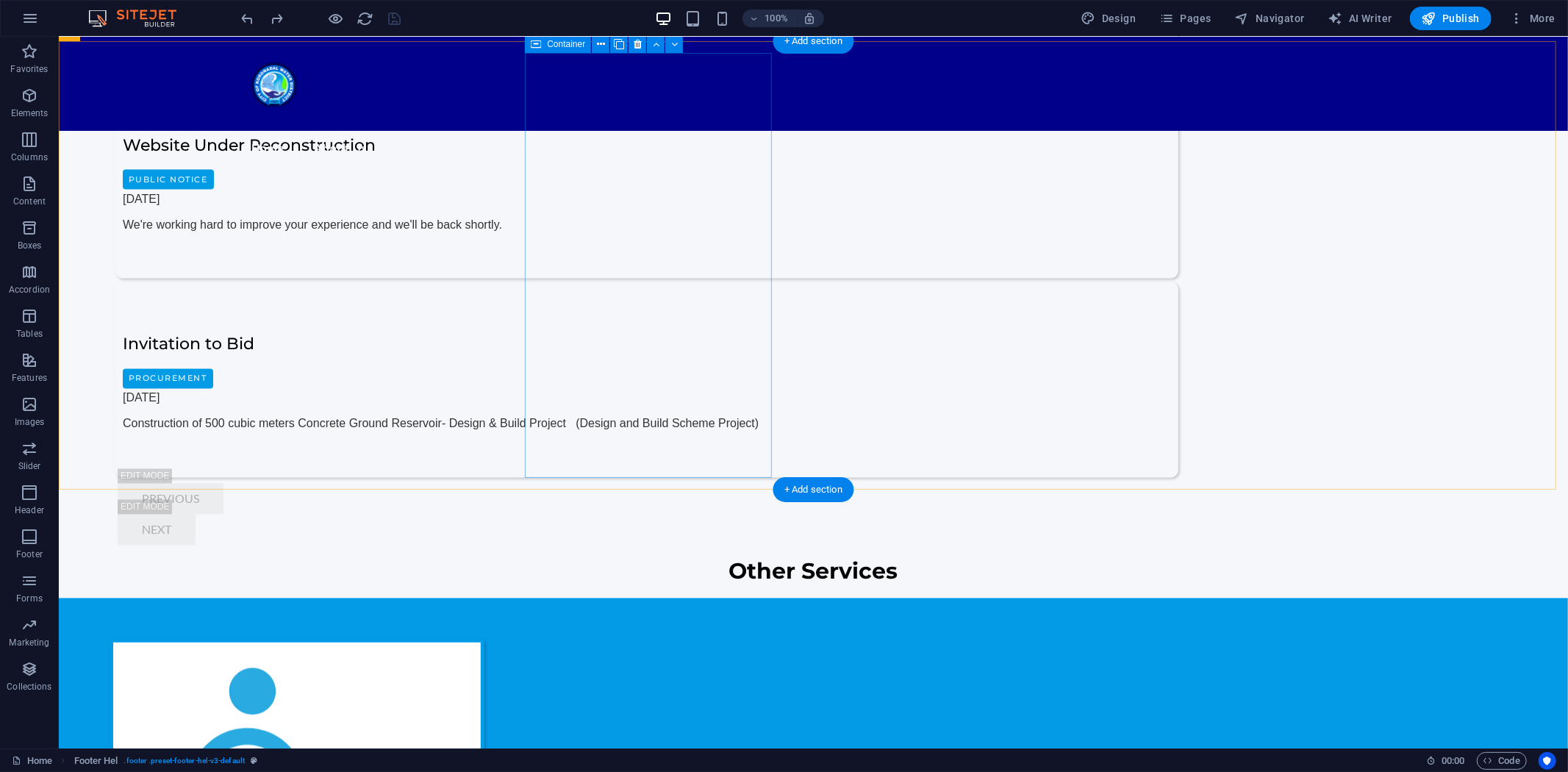
scroll to position [1484, 0]
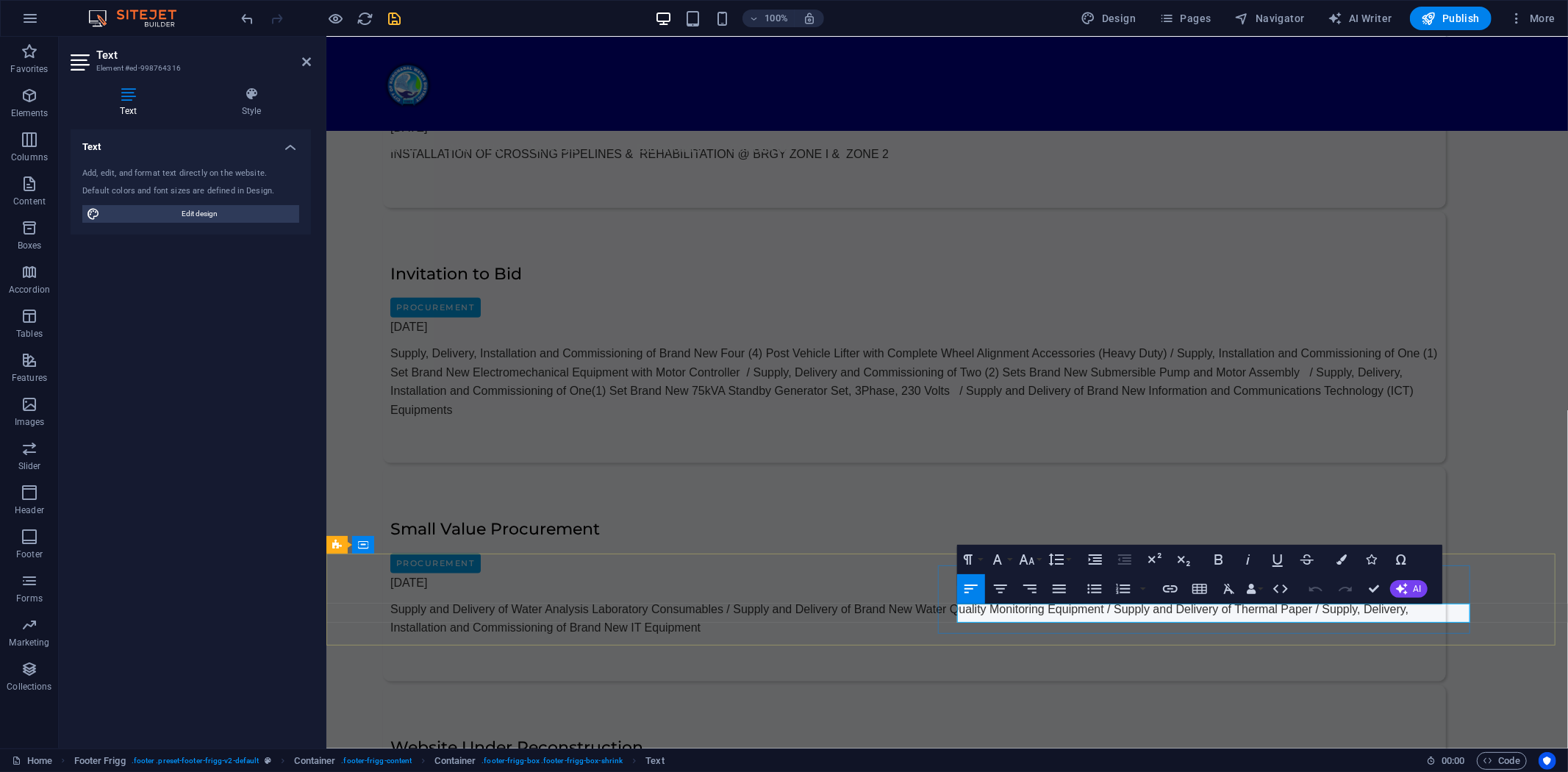
drag, startPoint x: 1013, startPoint y: 613, endPoint x: 934, endPoint y: 615, distance: 79.0
drag, startPoint x: 1134, startPoint y: 618, endPoint x: 955, endPoint y: 610, distance: 179.2
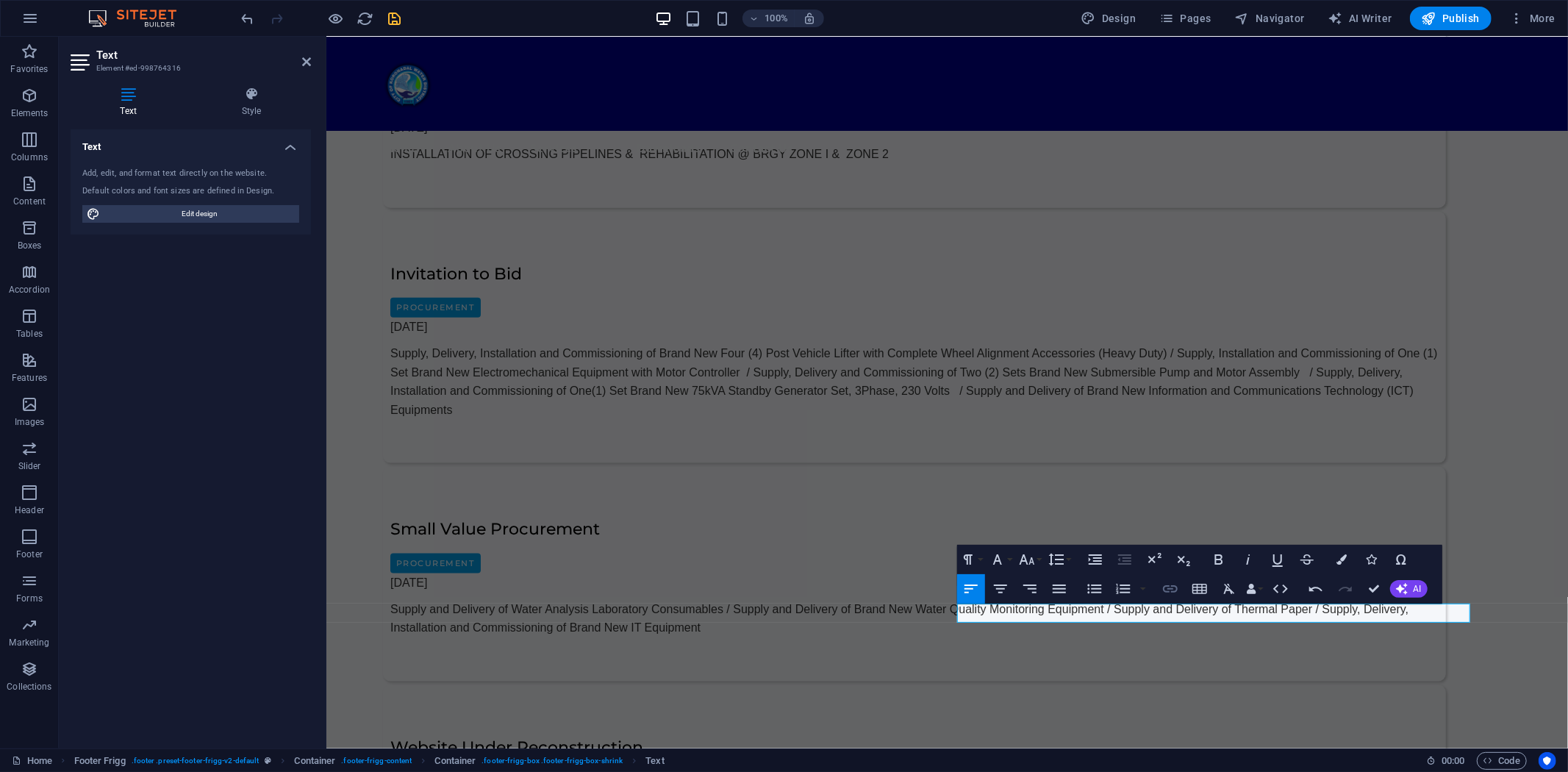
click at [1171, 592] on icon "button" at bounding box center [1169, 589] width 18 height 18
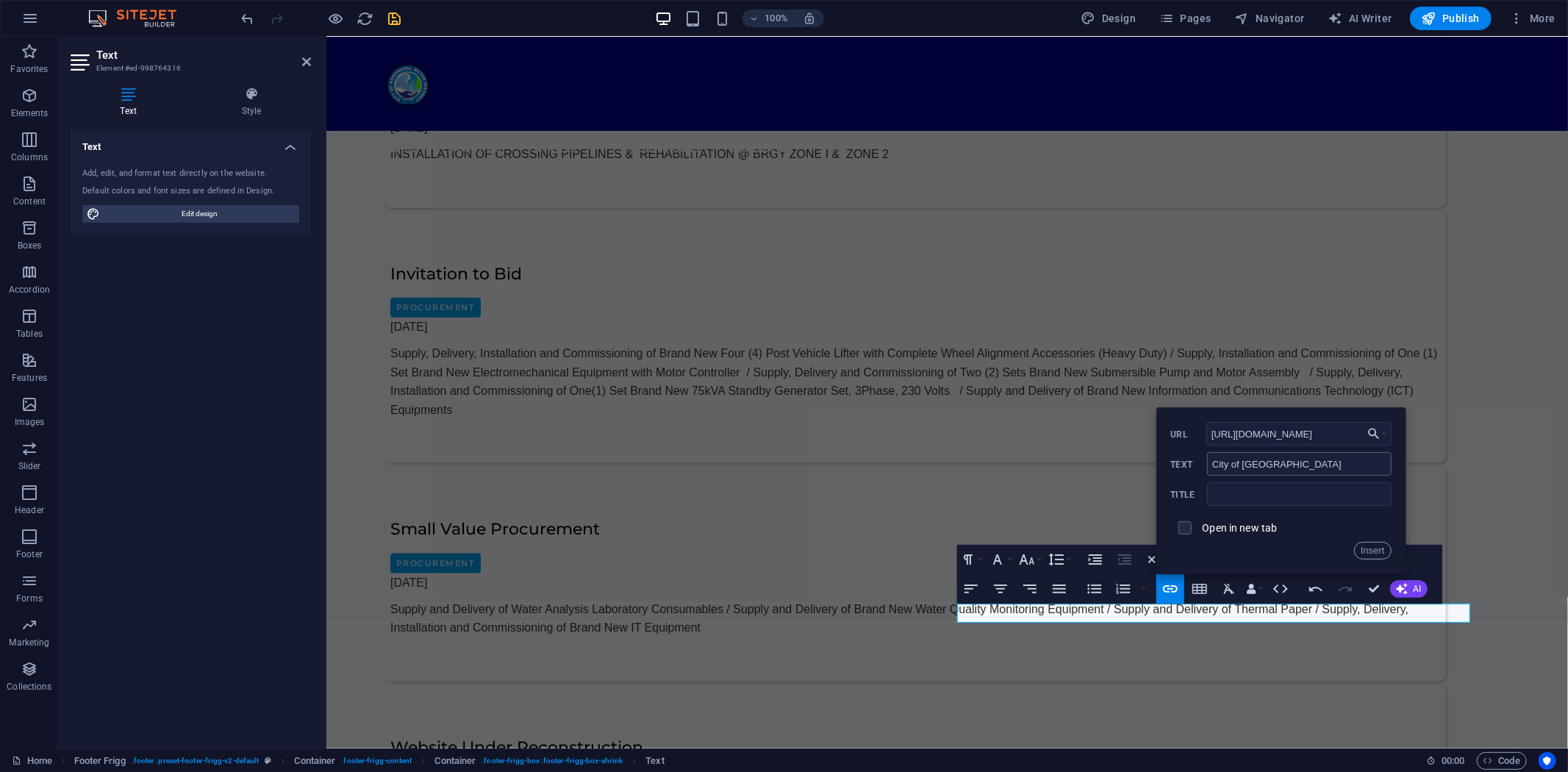
scroll to position [0, 91]
type input "[URL][DOMAIN_NAME]"
click at [1186, 528] on input "checkbox" at bounding box center [1183, 525] width 13 height 13
checkbox input "true"
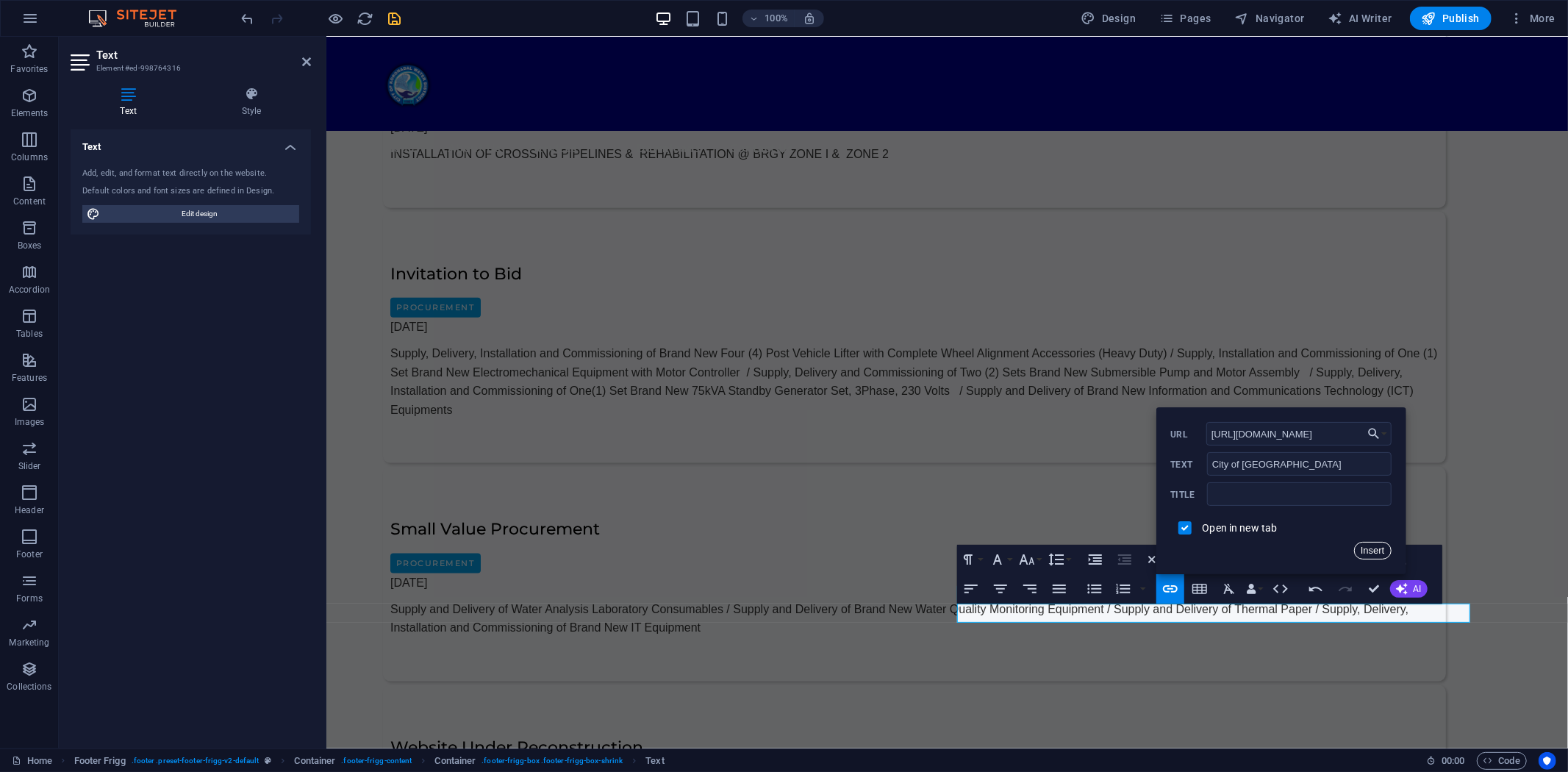
click at [1373, 548] on button "Insert" at bounding box center [1372, 551] width 38 height 18
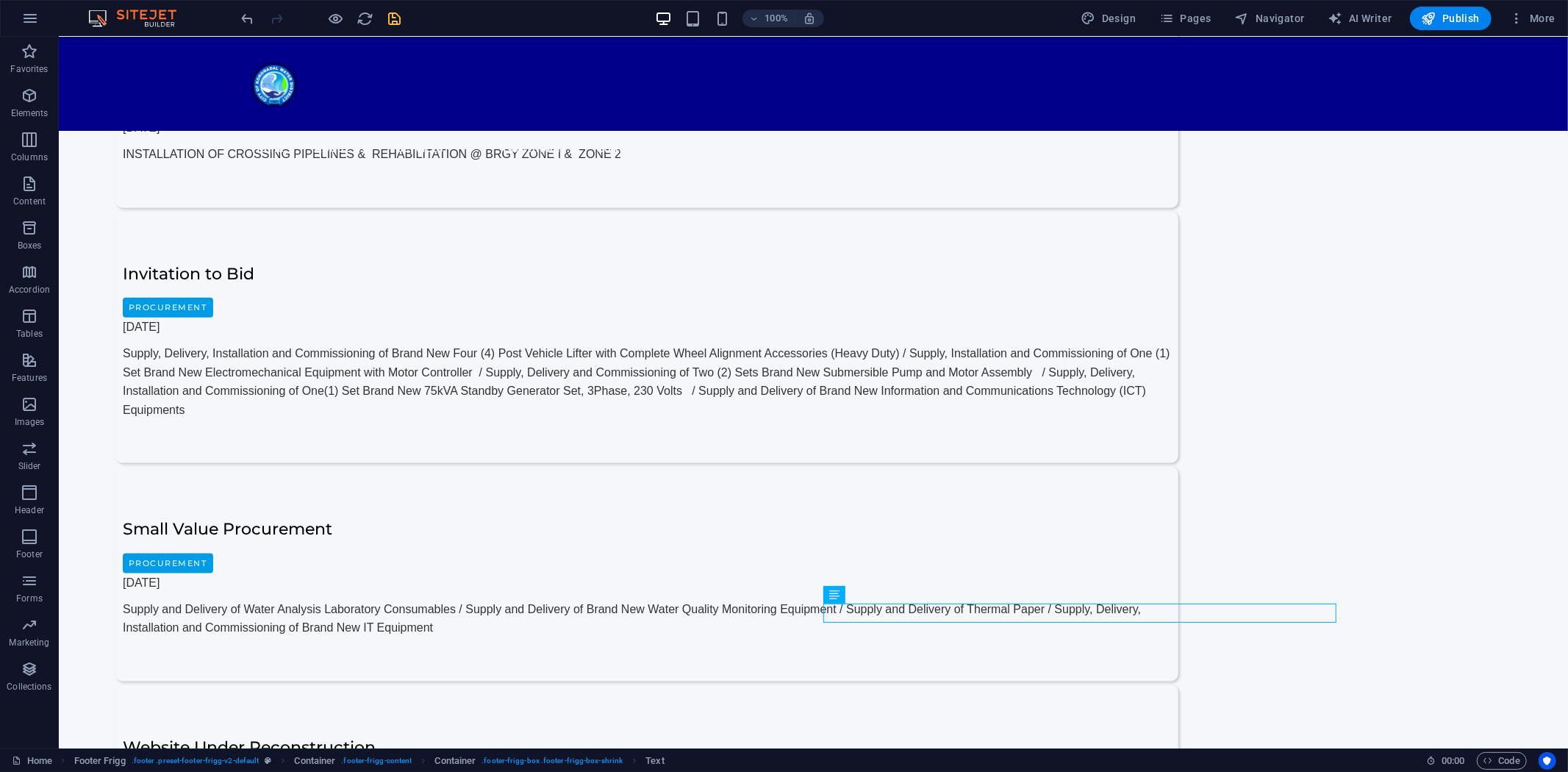
click at [388, 15] on icon "save" at bounding box center [395, 19] width 17 height 17
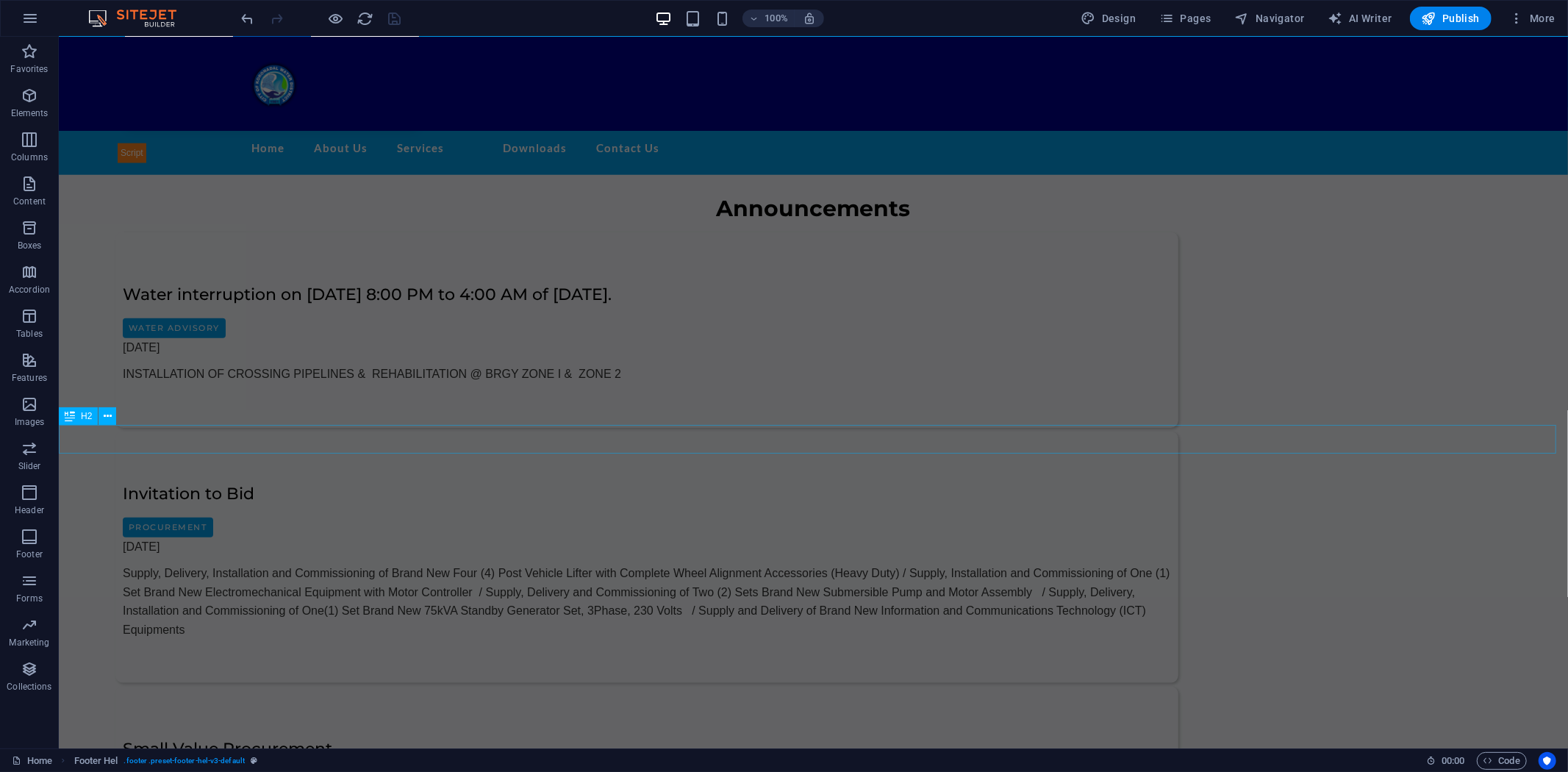
scroll to position [1457, 0]
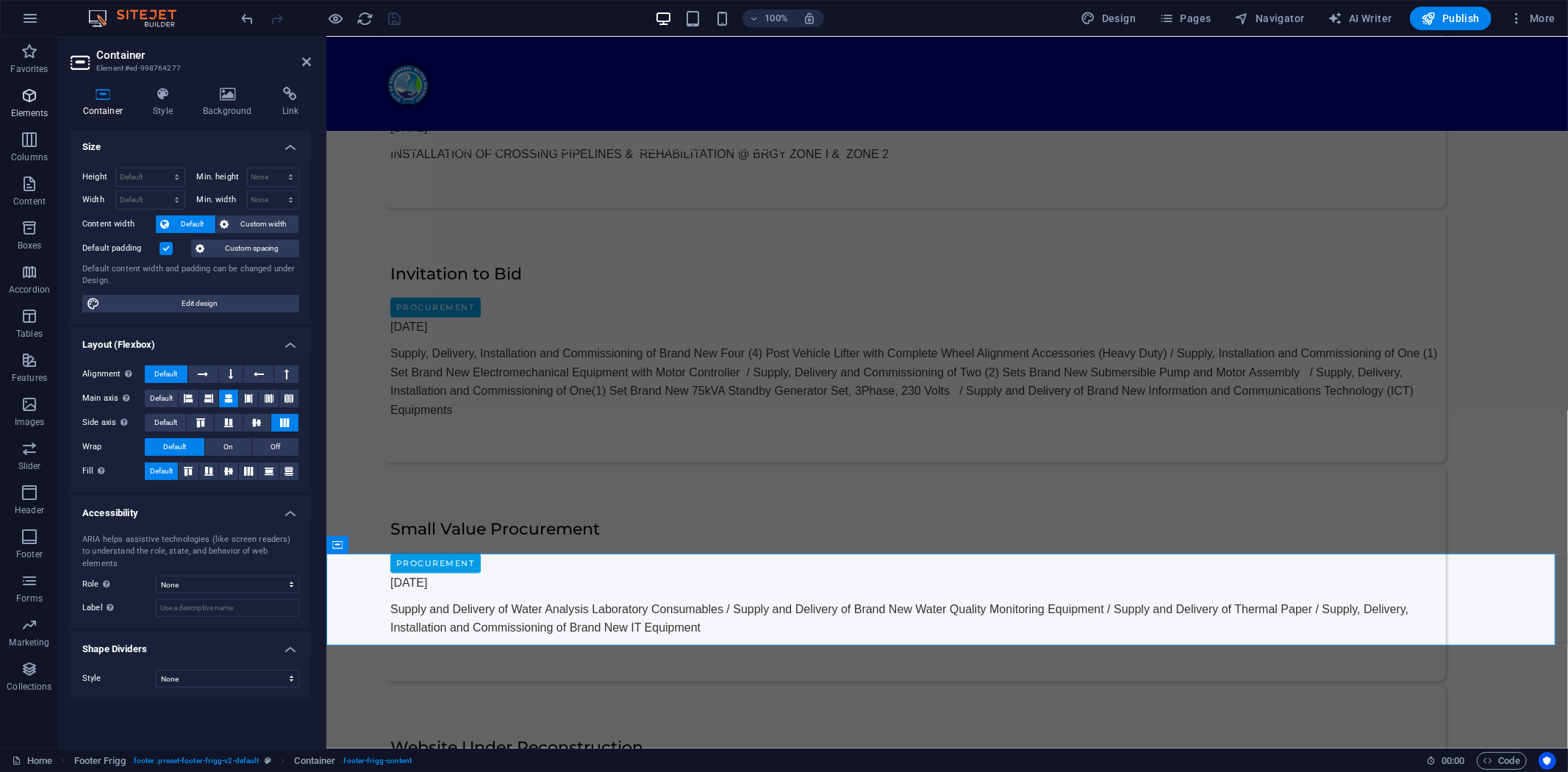
click at [25, 90] on icon "button" at bounding box center [29, 95] width 18 height 18
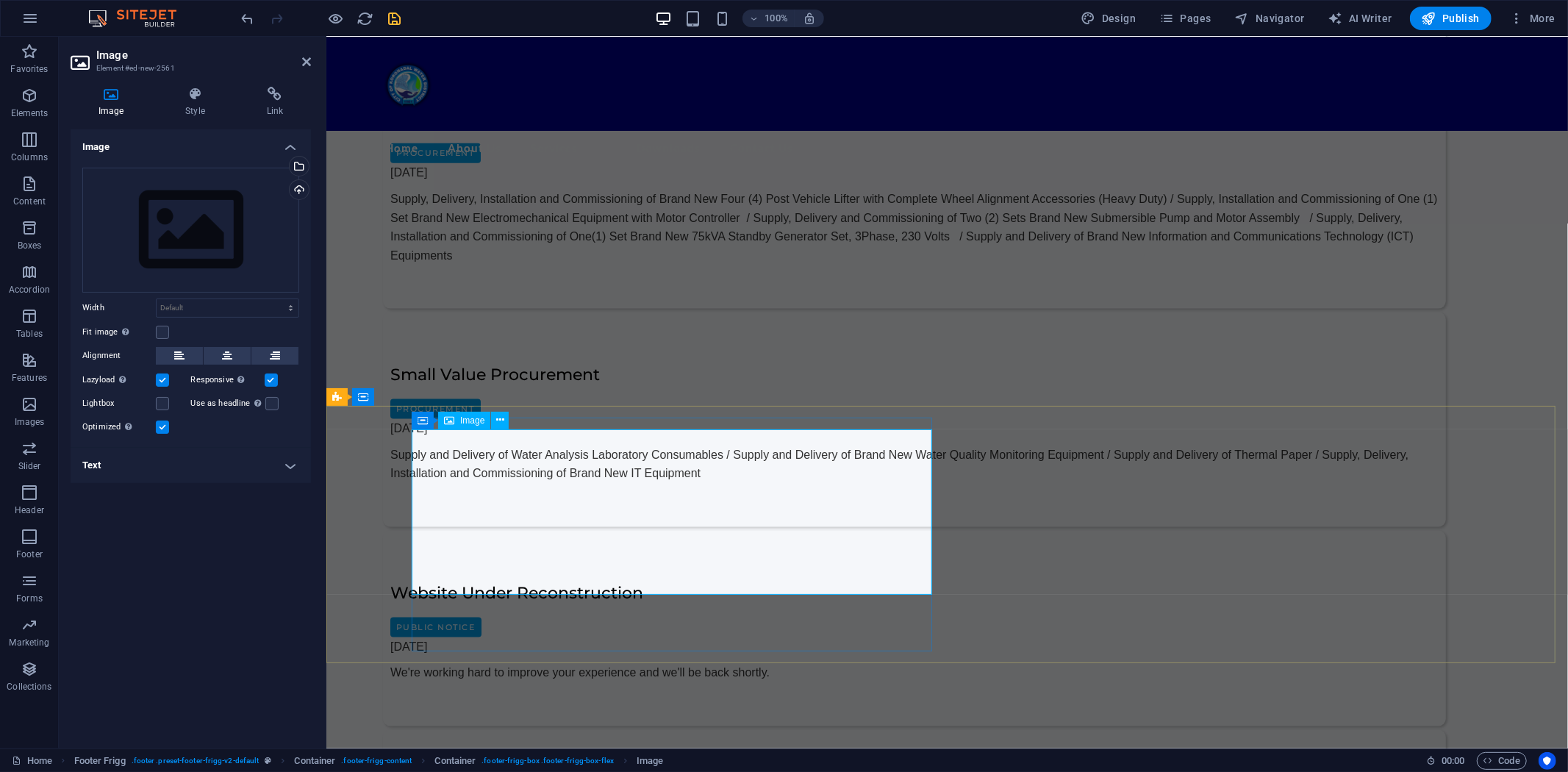
scroll to position [1622, 0]
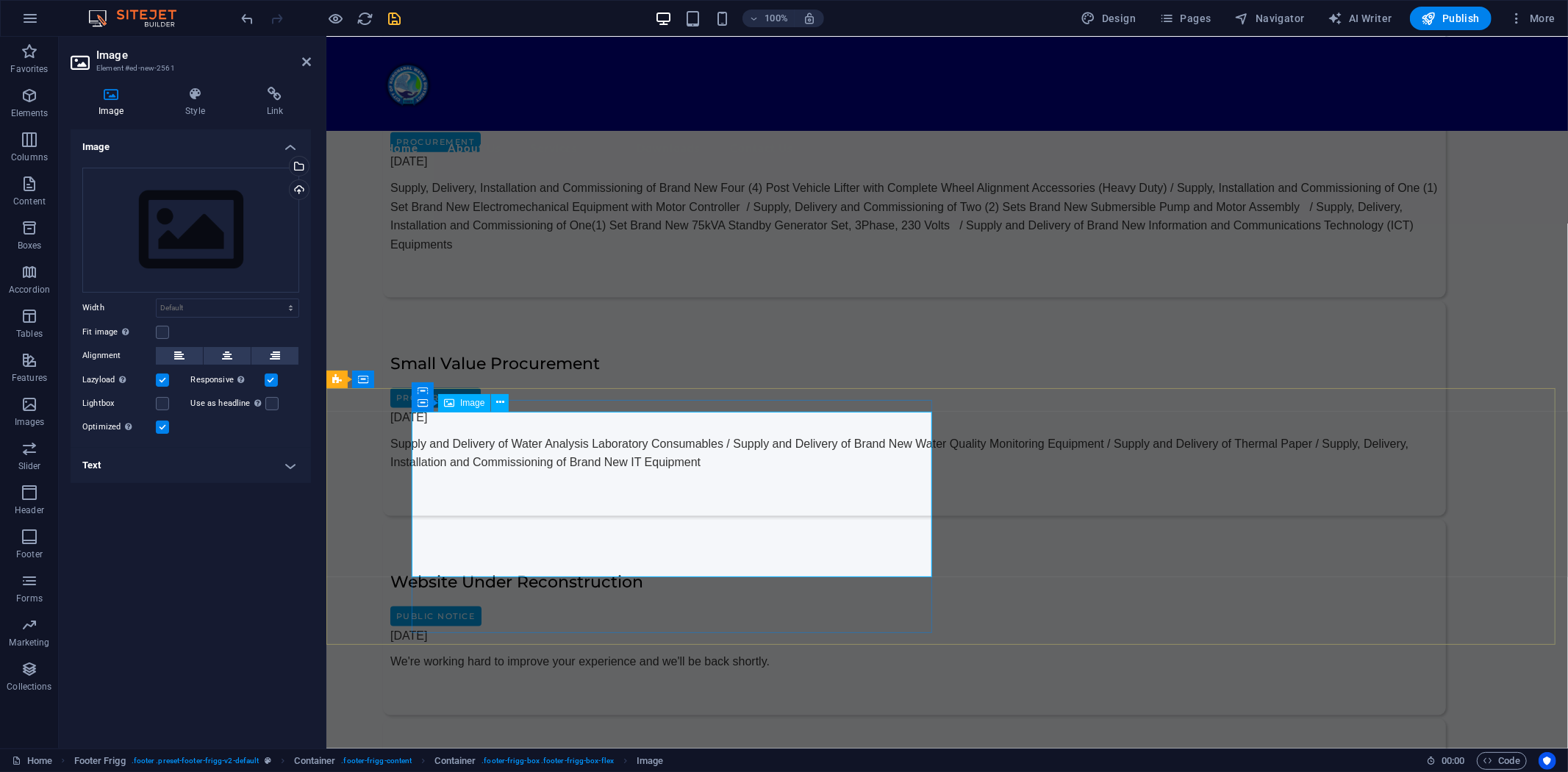
click at [211, 232] on div "Drag files here, click to choose files or select files from Files or our free s…" at bounding box center [191, 230] width 217 height 125
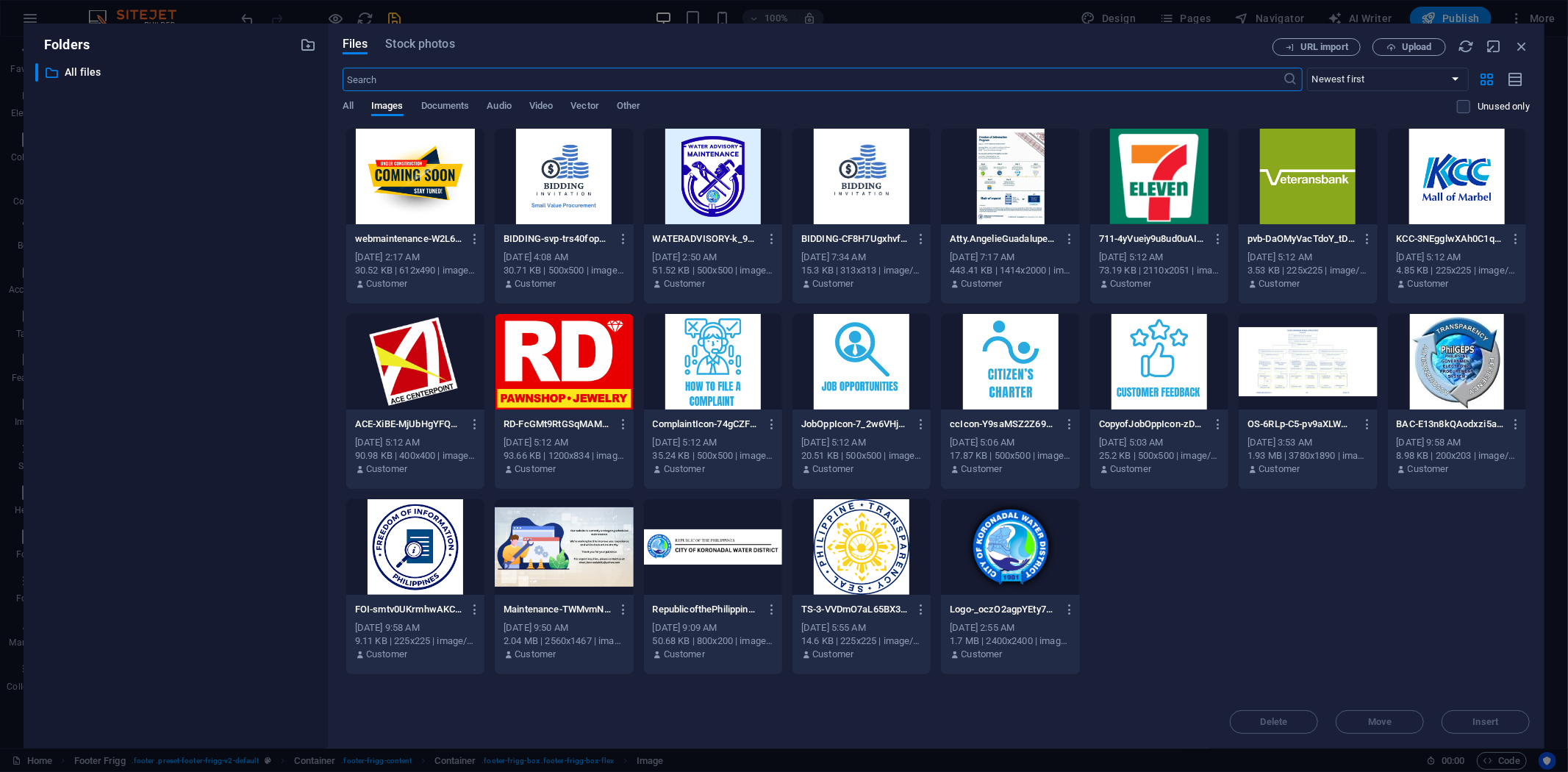
click at [1033, 554] on div at bounding box center [1010, 546] width 138 height 95
click at [1477, 717] on span "Insert" at bounding box center [1485, 721] width 26 height 9
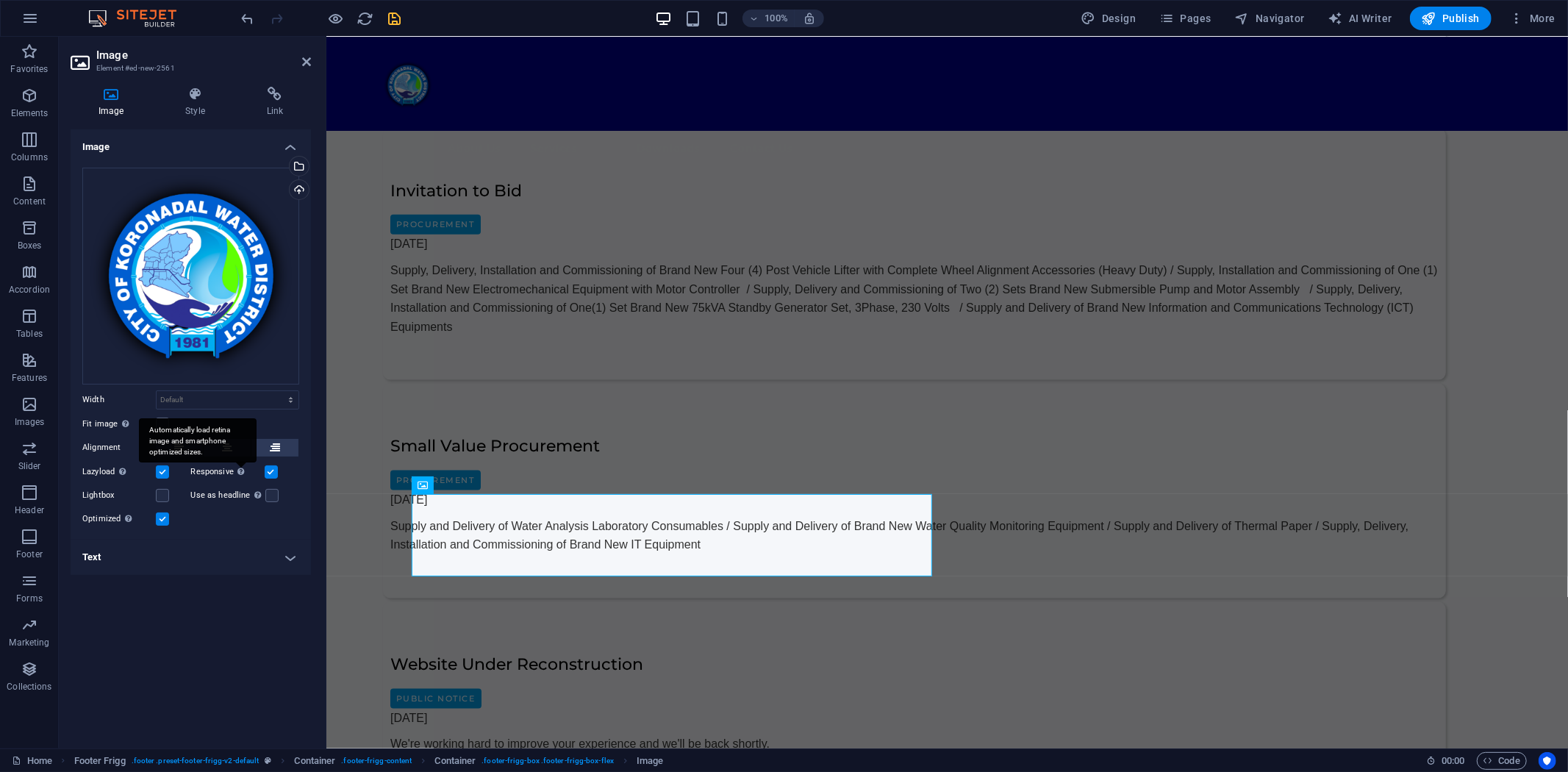
scroll to position [1622, 0]
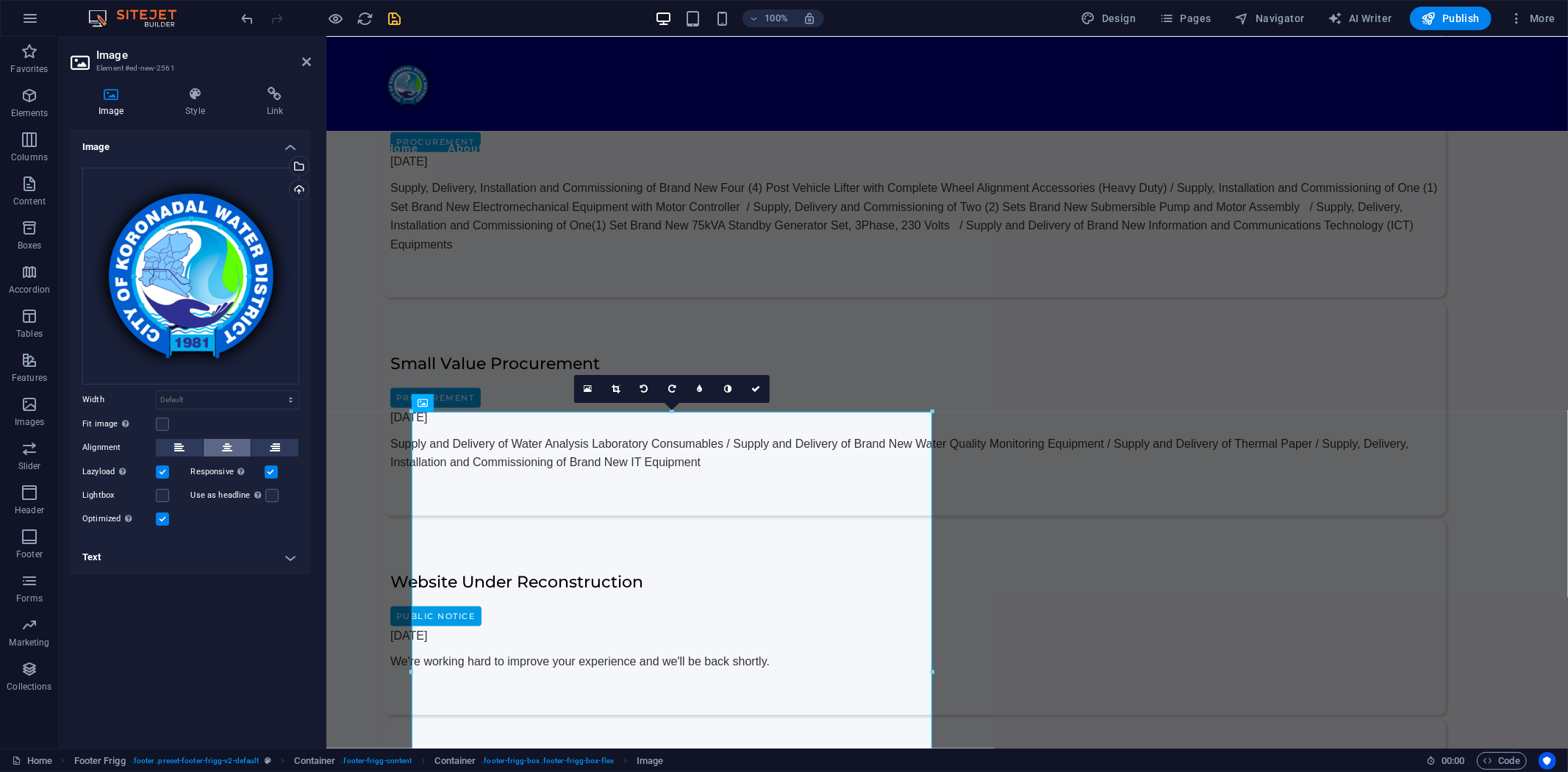
click at [224, 446] on icon at bounding box center [227, 448] width 10 height 18
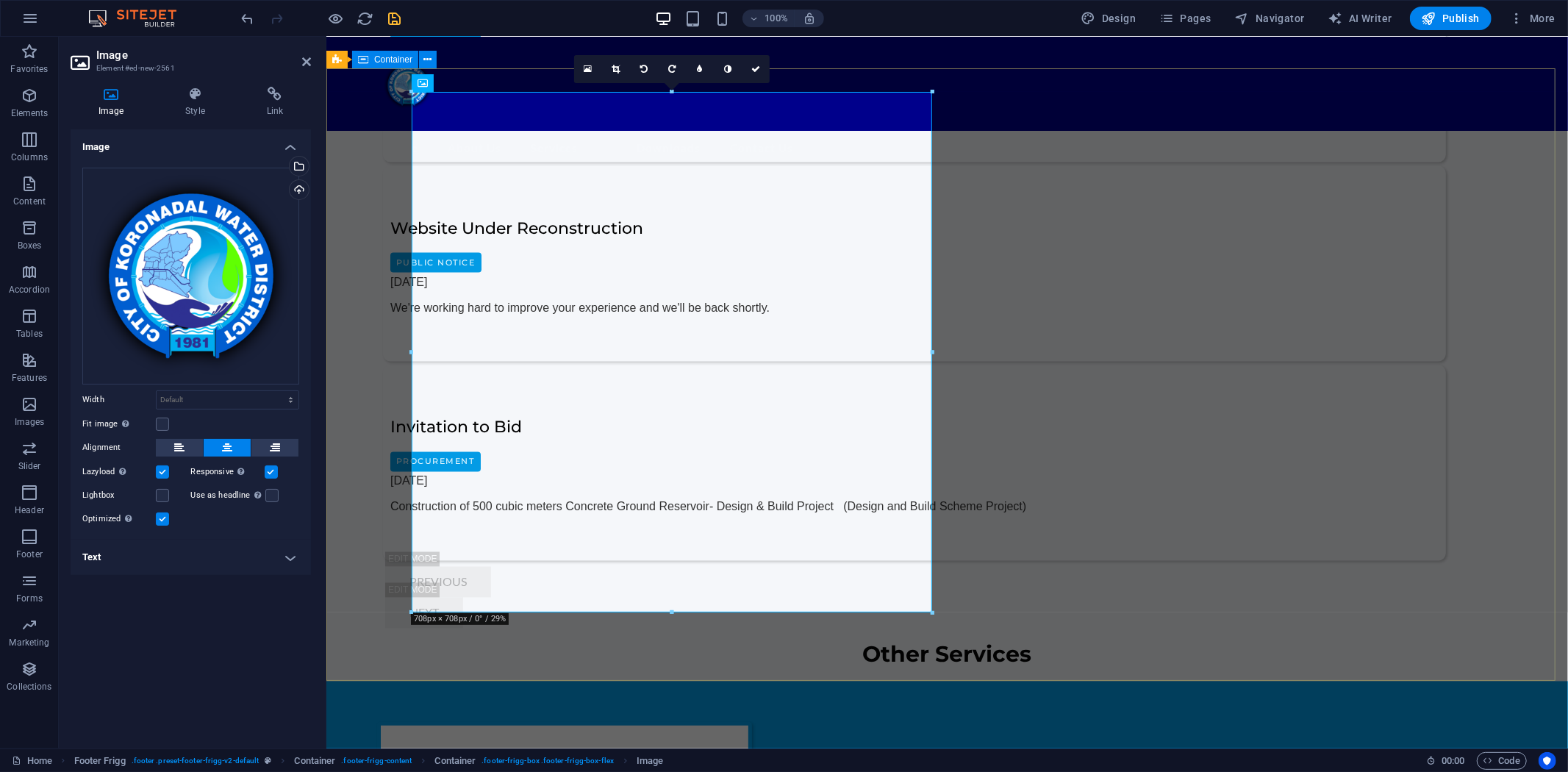
scroll to position [1979, 0]
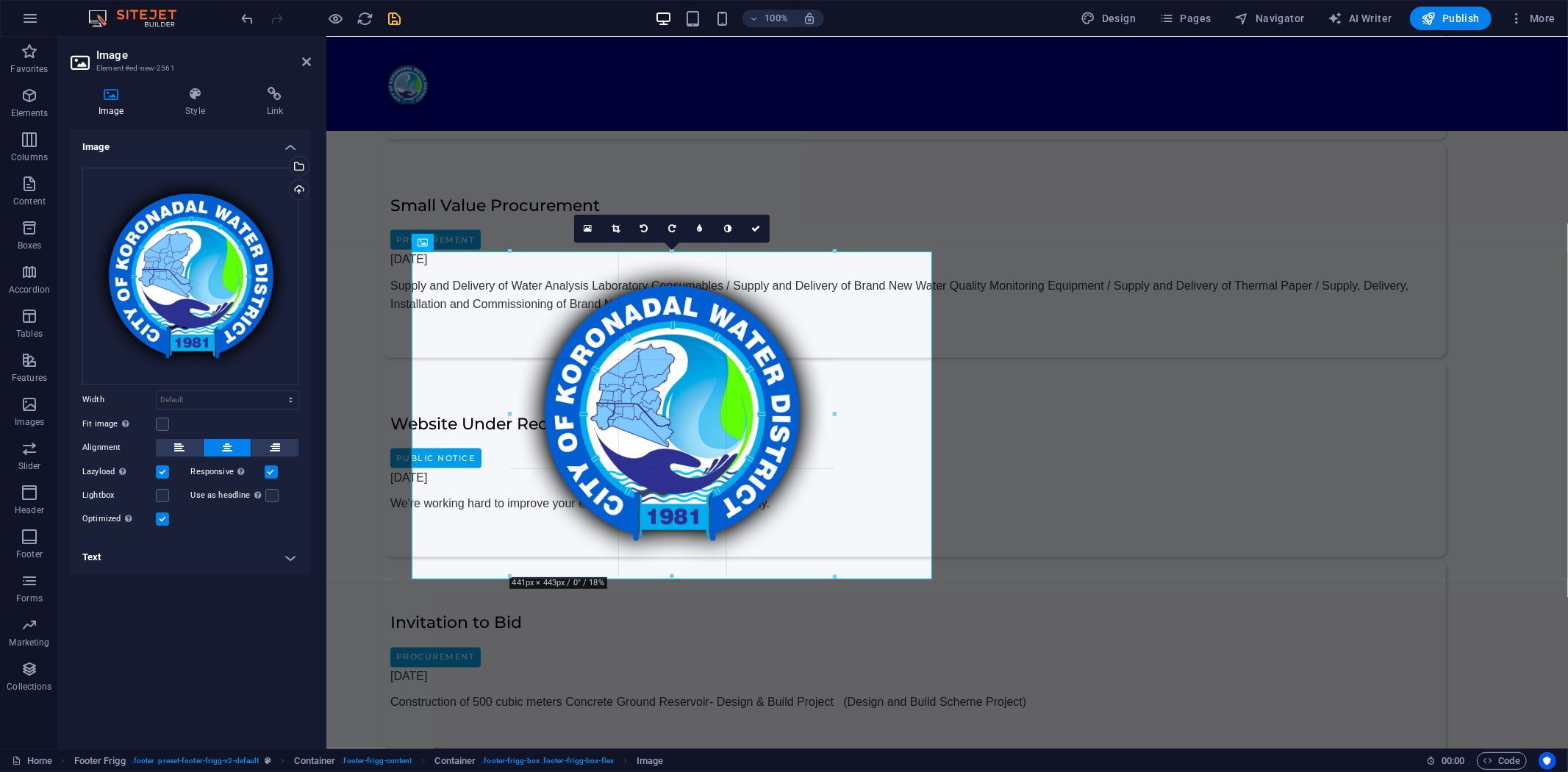
drag, startPoint x: 929, startPoint y: 575, endPoint x: 648, endPoint y: 377, distance: 343.8
type input "437"
select select "px"
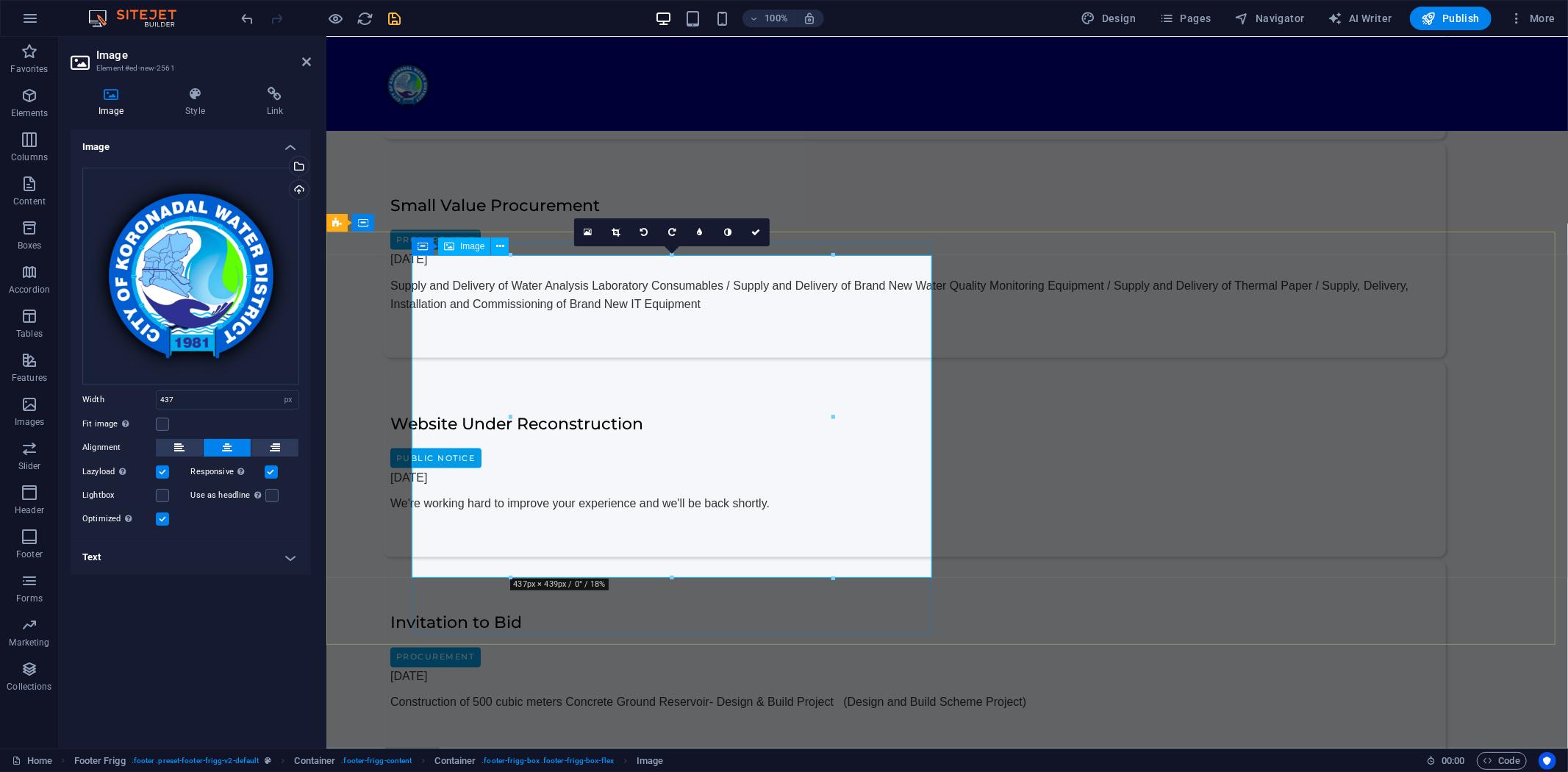
scroll to position [1779, 0]
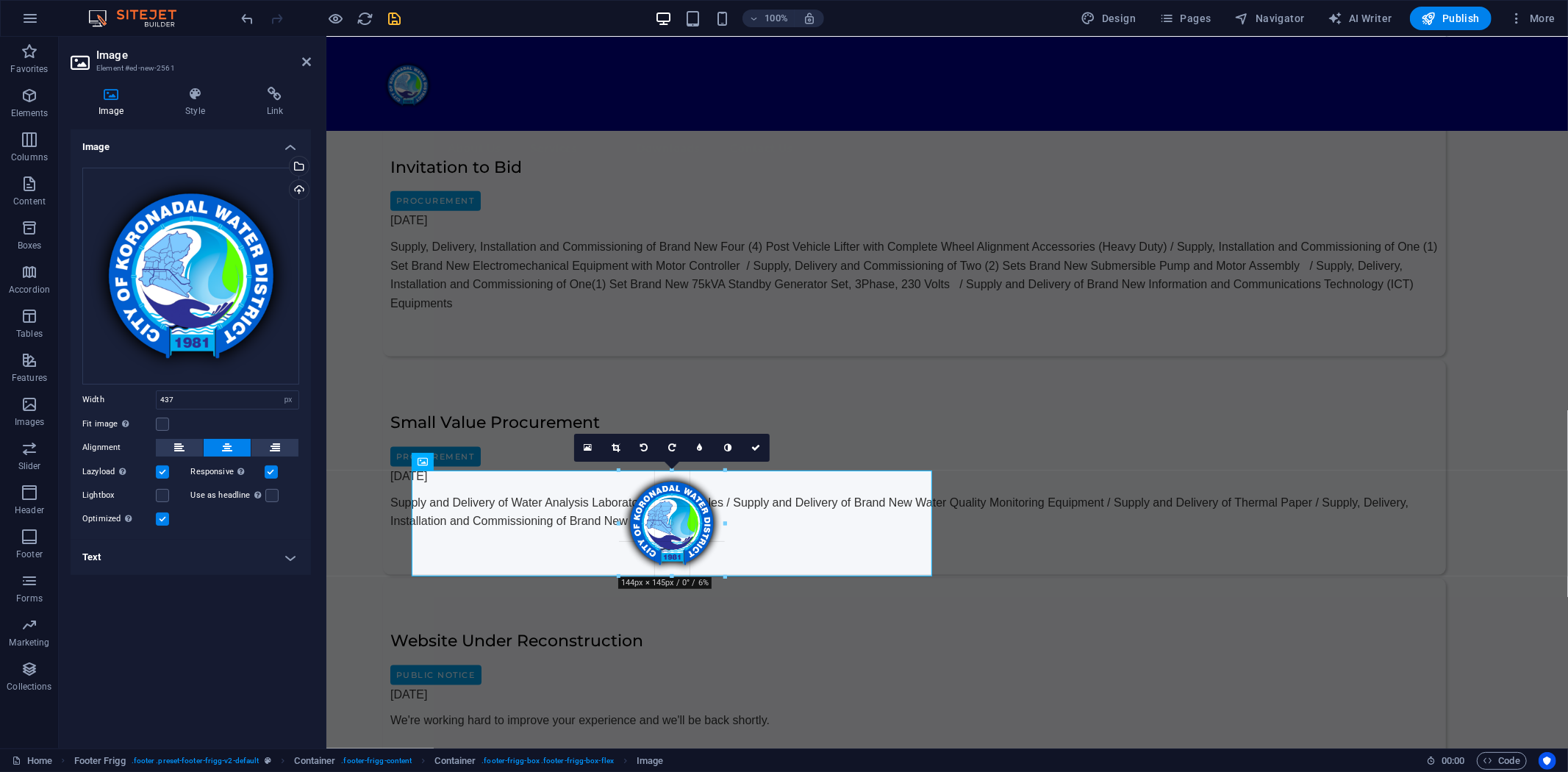
drag, startPoint x: 832, startPoint y: 577, endPoint x: 236, endPoint y: 402, distance: 621.2
type input "144"
click at [754, 444] on icon at bounding box center [755, 448] width 9 height 9
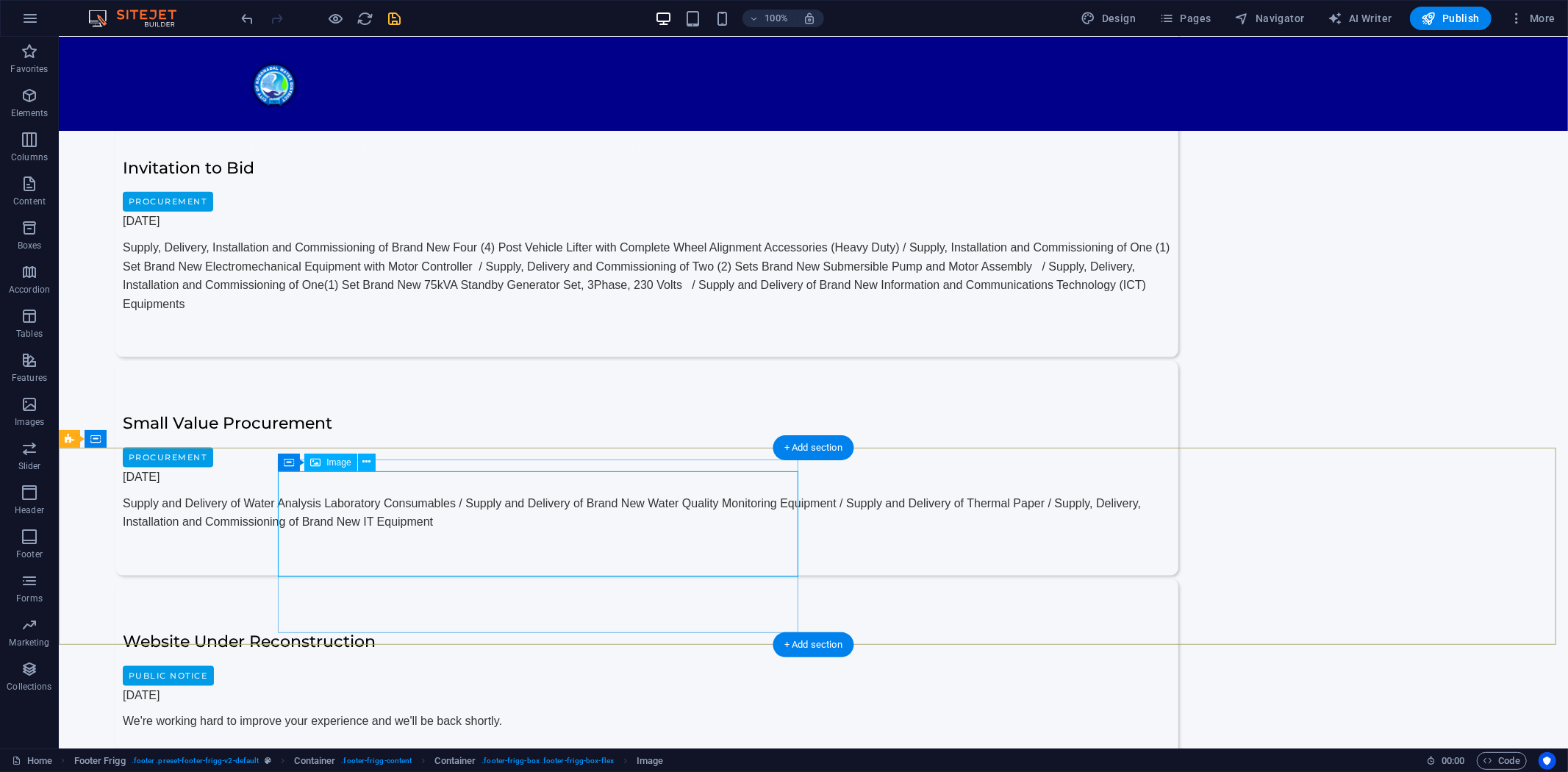
select select "px"
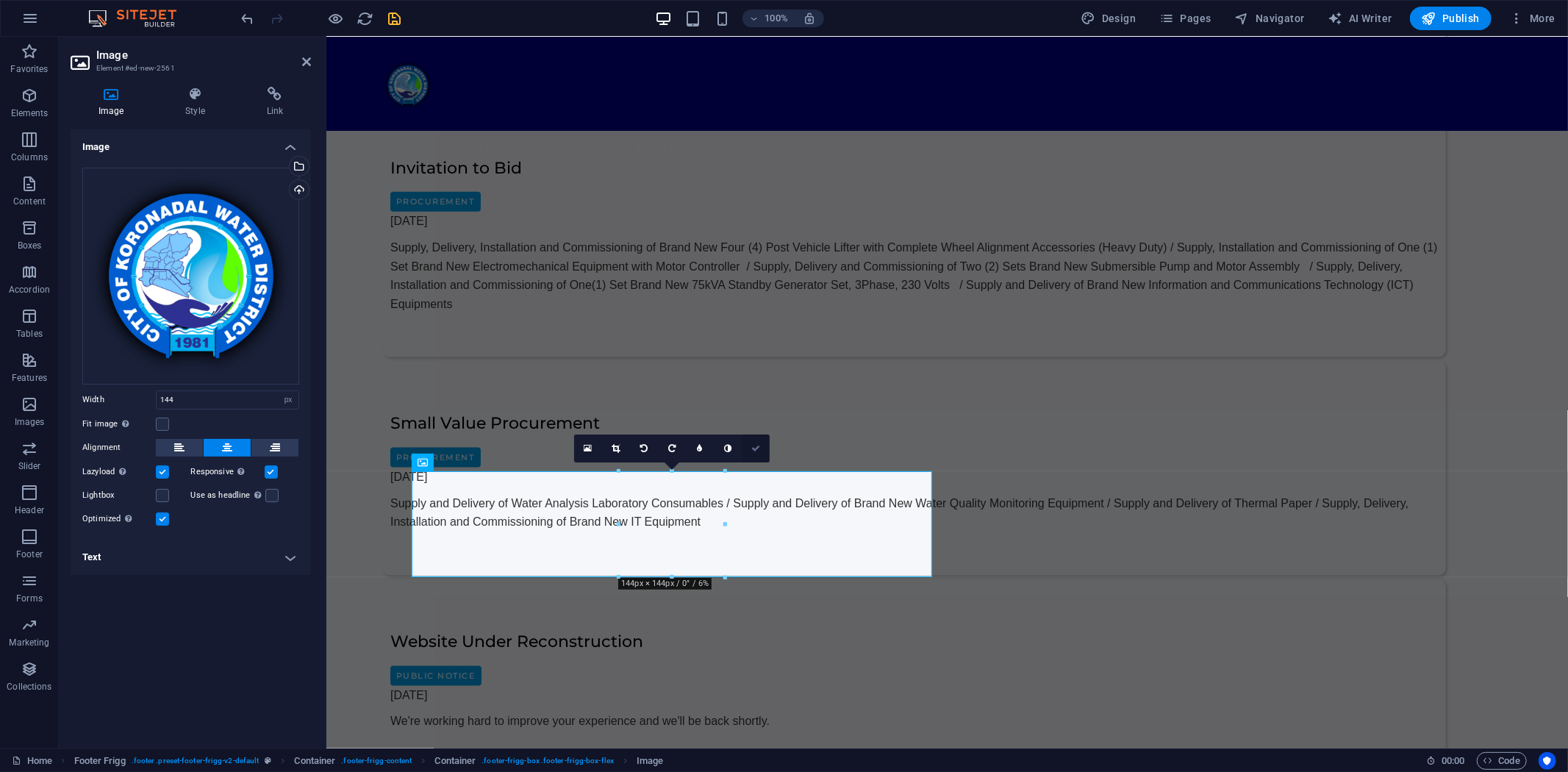
drag, startPoint x: 758, startPoint y: 446, endPoint x: 663, endPoint y: 420, distance: 98.5
click at [758, 446] on icon at bounding box center [755, 448] width 9 height 9
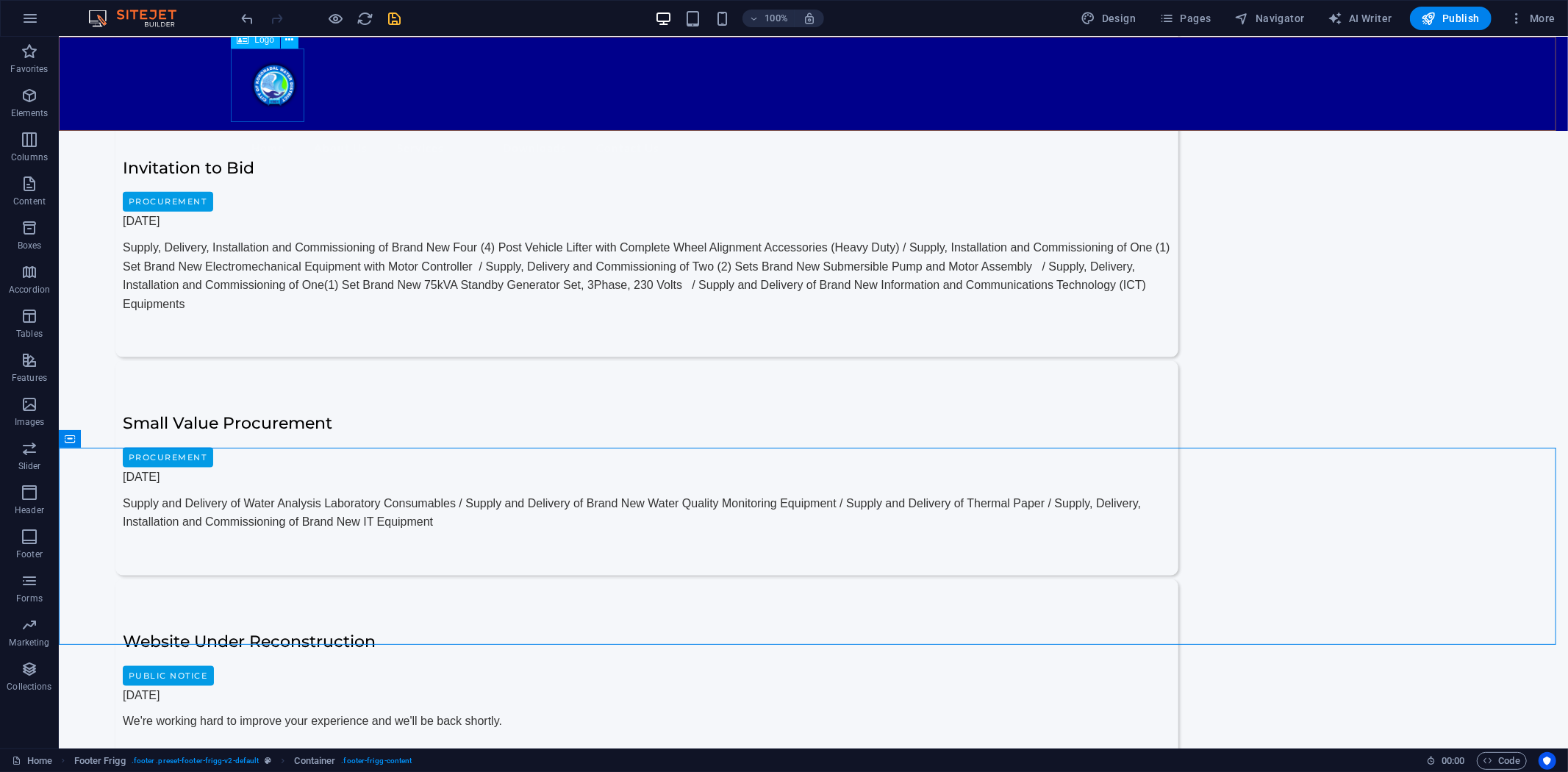
click at [268, 70] on div at bounding box center [813, 85] width 1152 height 74
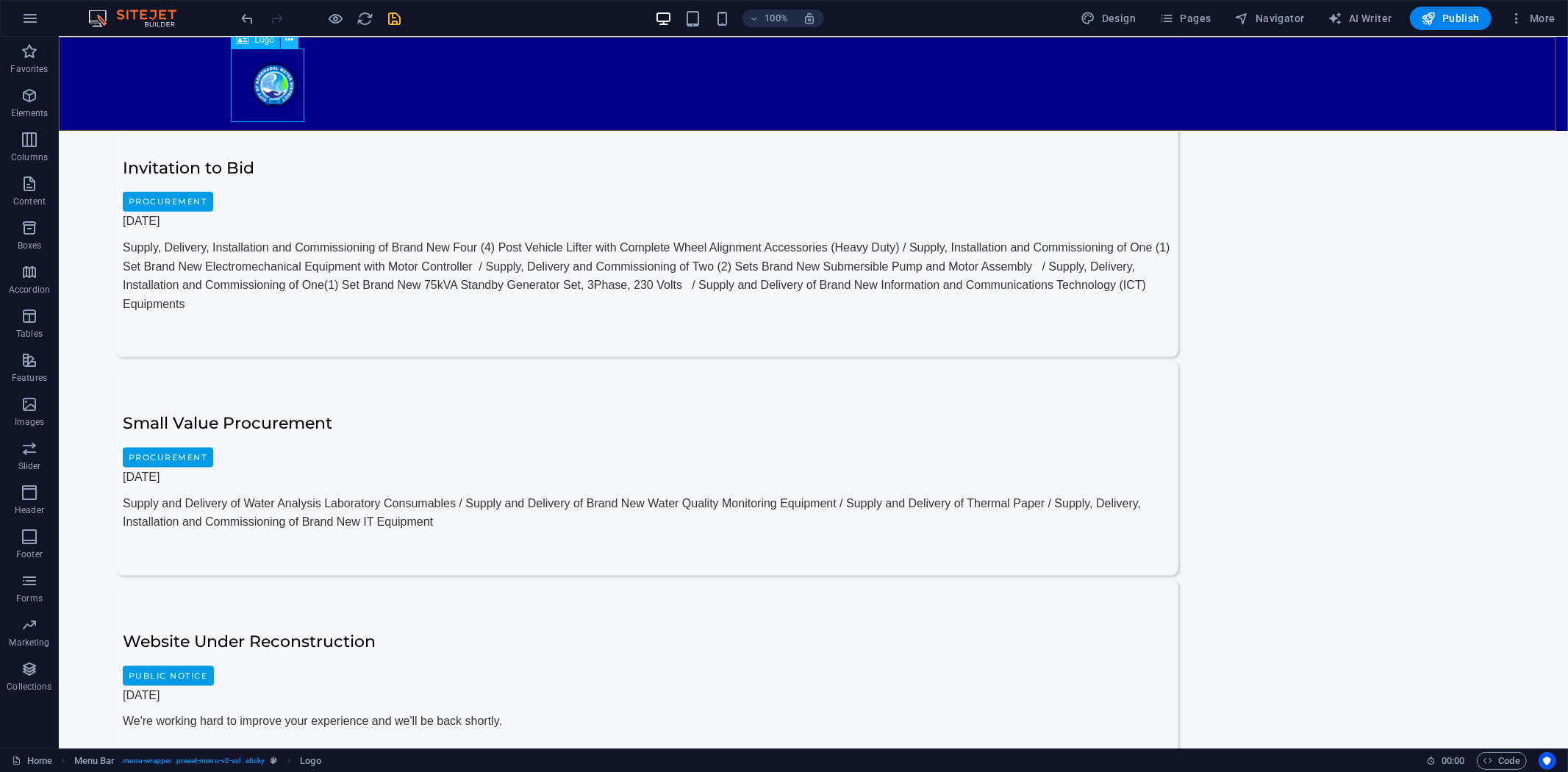
click at [290, 41] on icon at bounding box center [290, 40] width 9 height 15
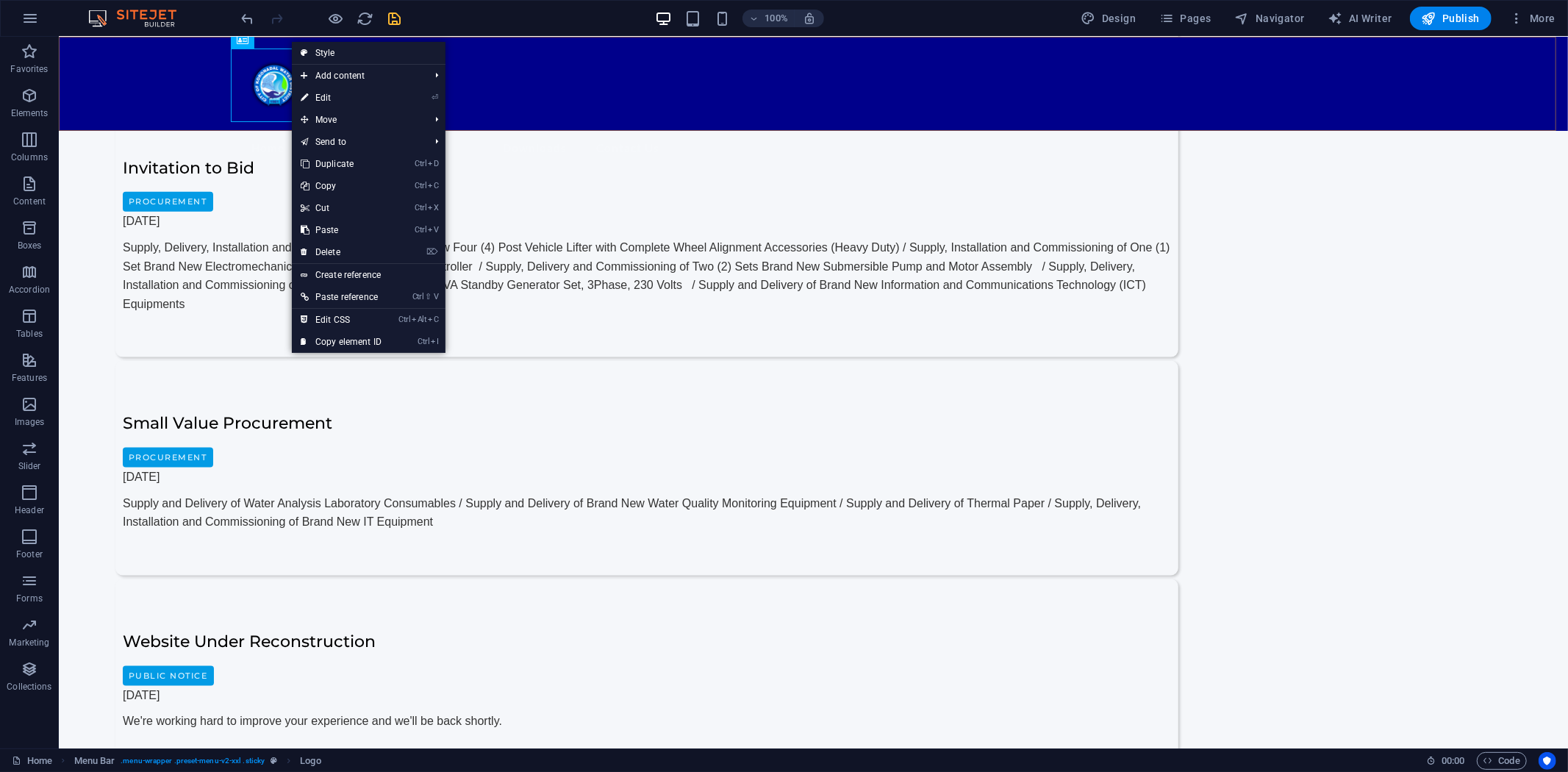
click at [162, 78] on div "Menu Home About Us Mandate, Mission and Vision Company History List of Officers…" at bounding box center [812, 83] width 1509 height 94
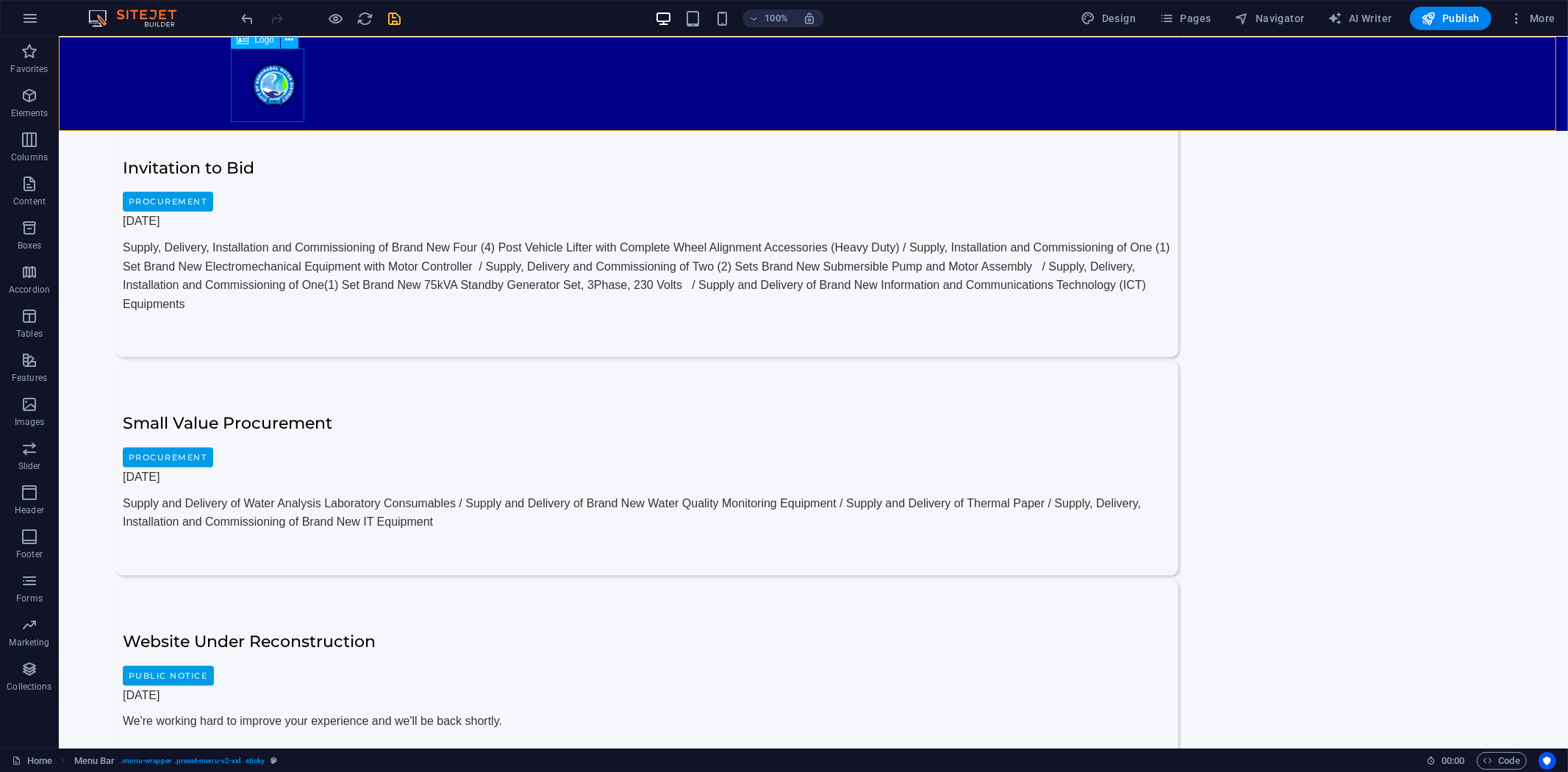
click at [274, 76] on div at bounding box center [813, 85] width 1152 height 74
select select "px"
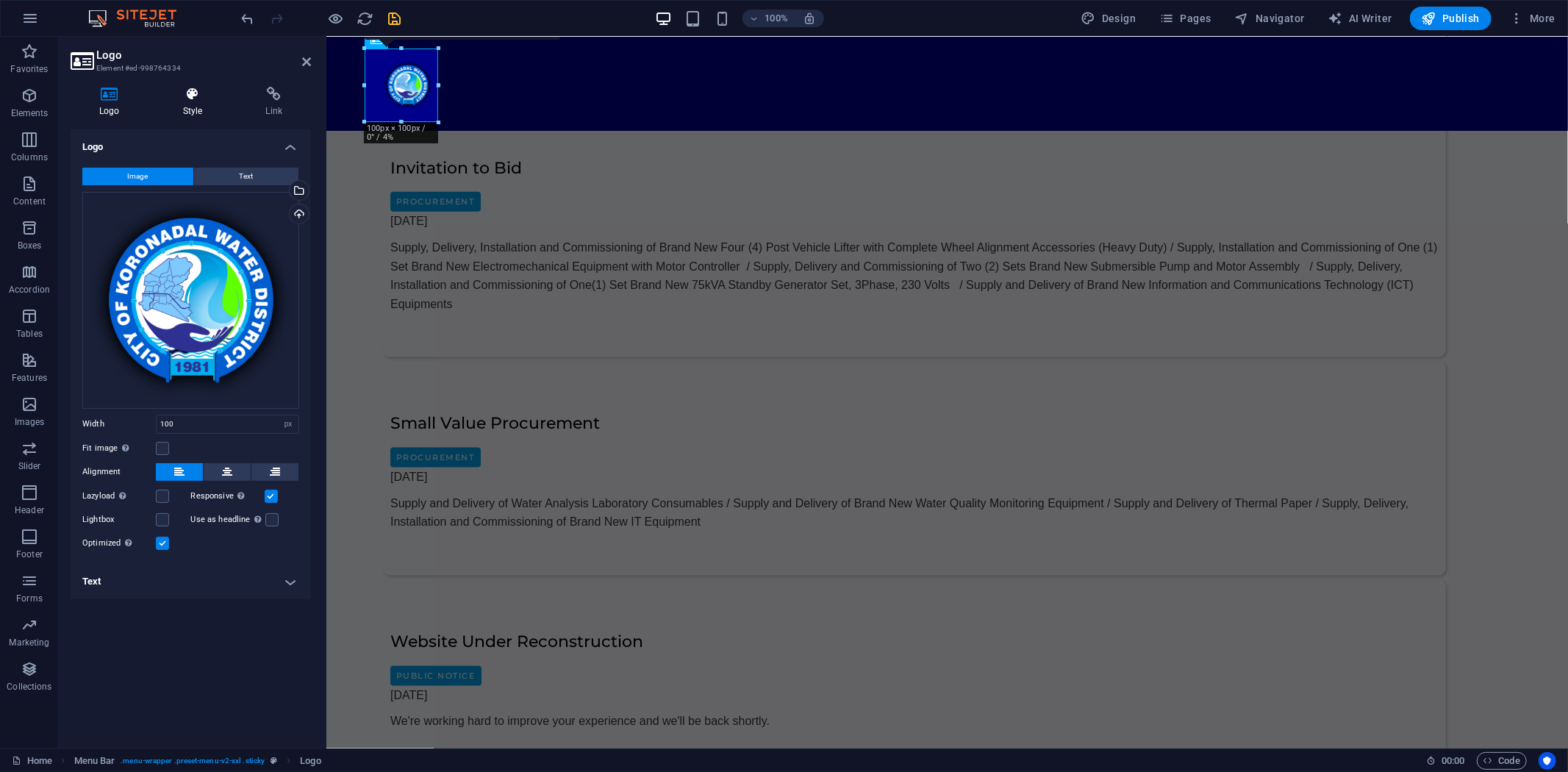
click at [194, 94] on icon at bounding box center [193, 94] width 77 height 15
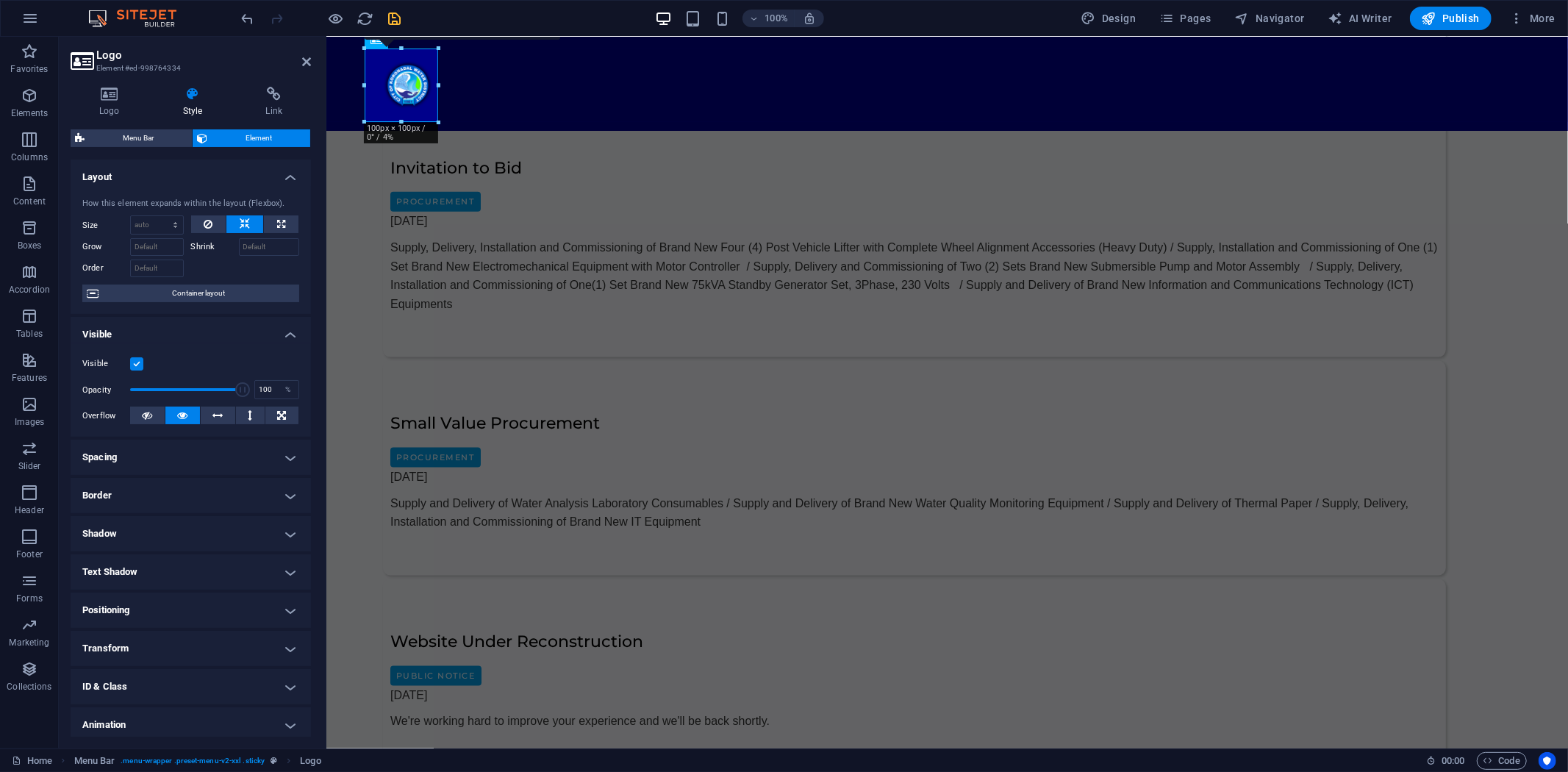
click at [140, 360] on label at bounding box center [137, 364] width 13 height 13
click at [0, 0] on input "Visible" at bounding box center [0, 0] width 0 height 0
click at [393, 16] on icon "save" at bounding box center [395, 19] width 17 height 17
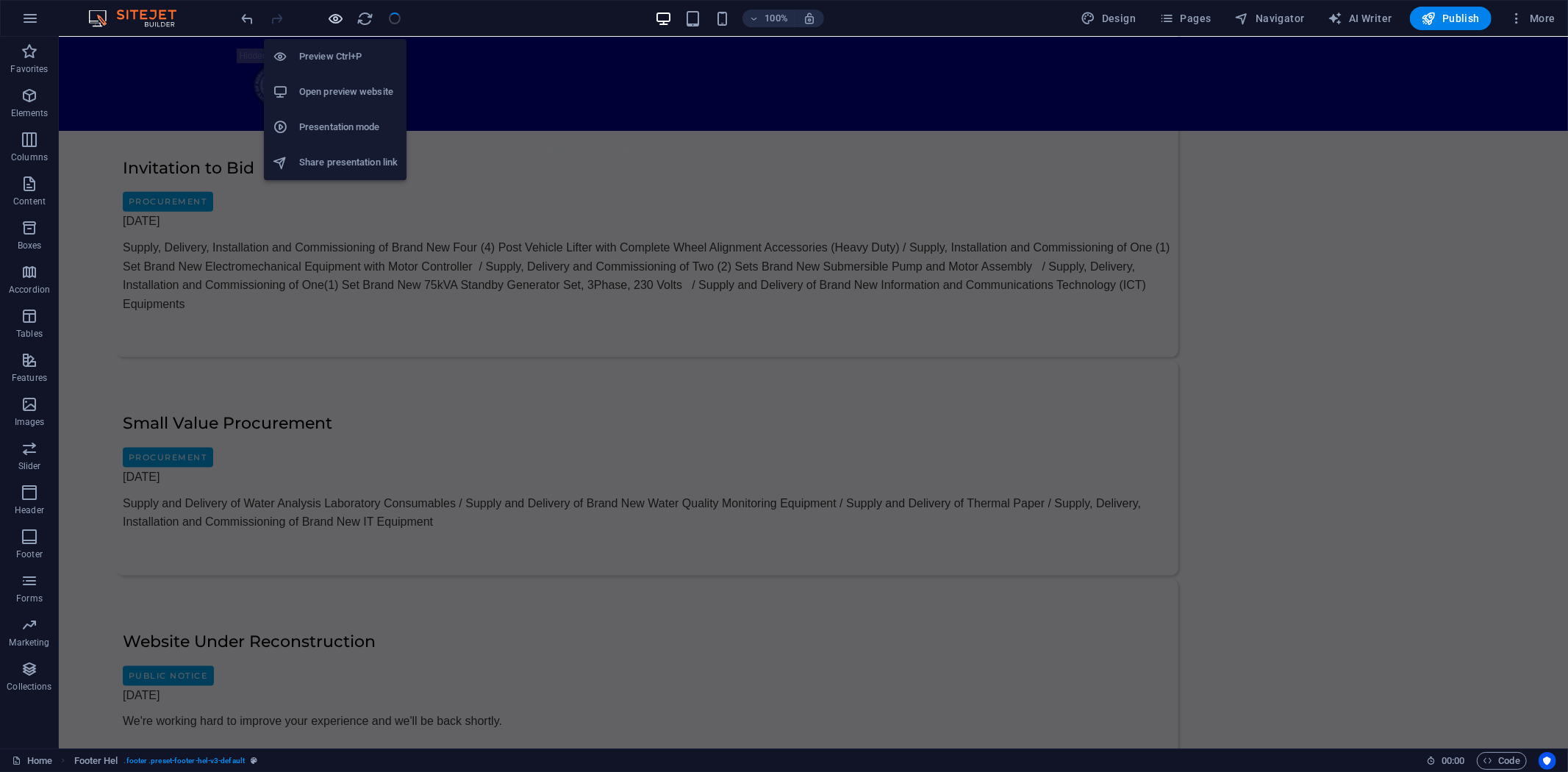
click at [333, 13] on icon "button" at bounding box center [336, 19] width 17 height 17
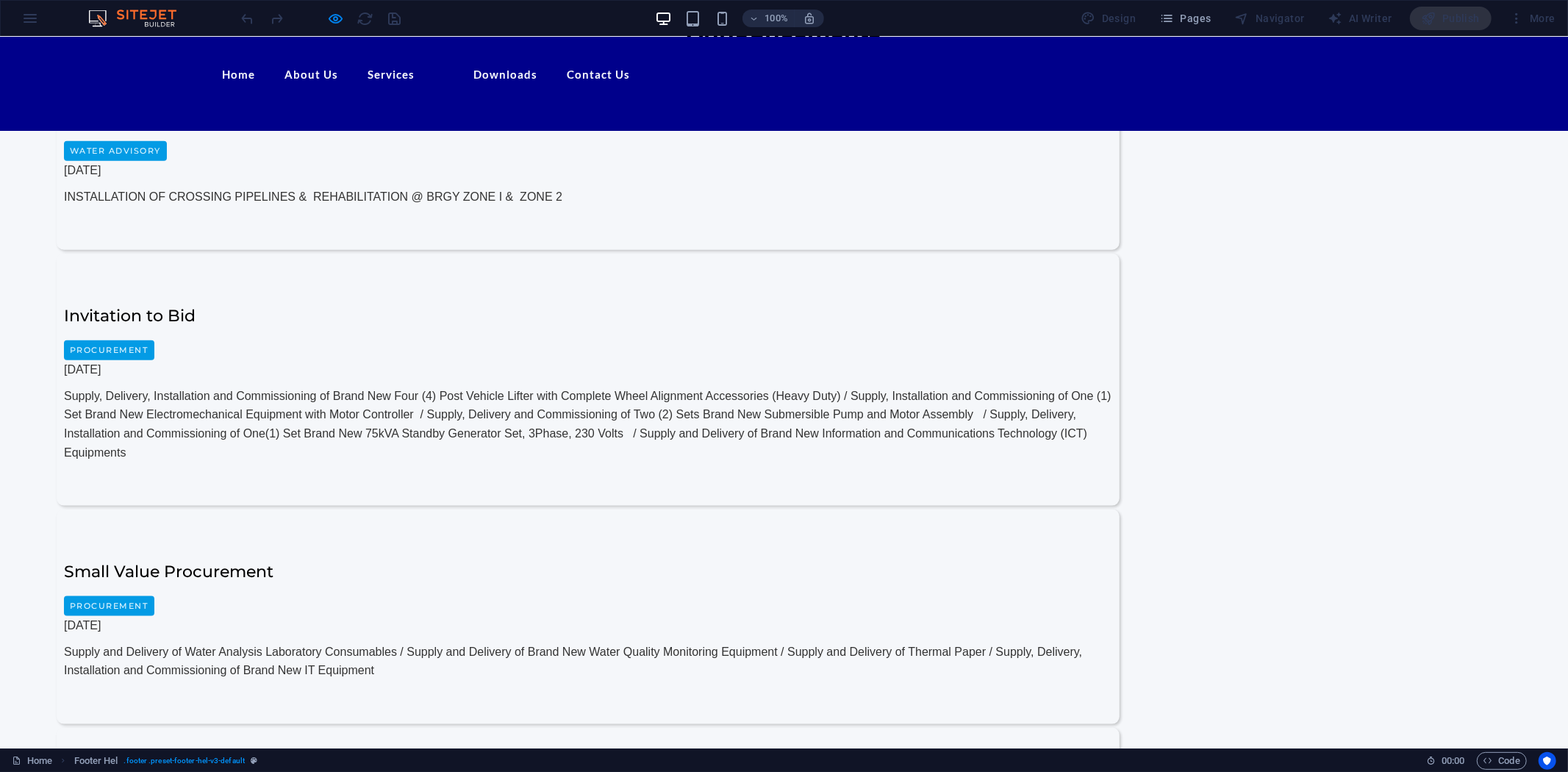
scroll to position [1394, 0]
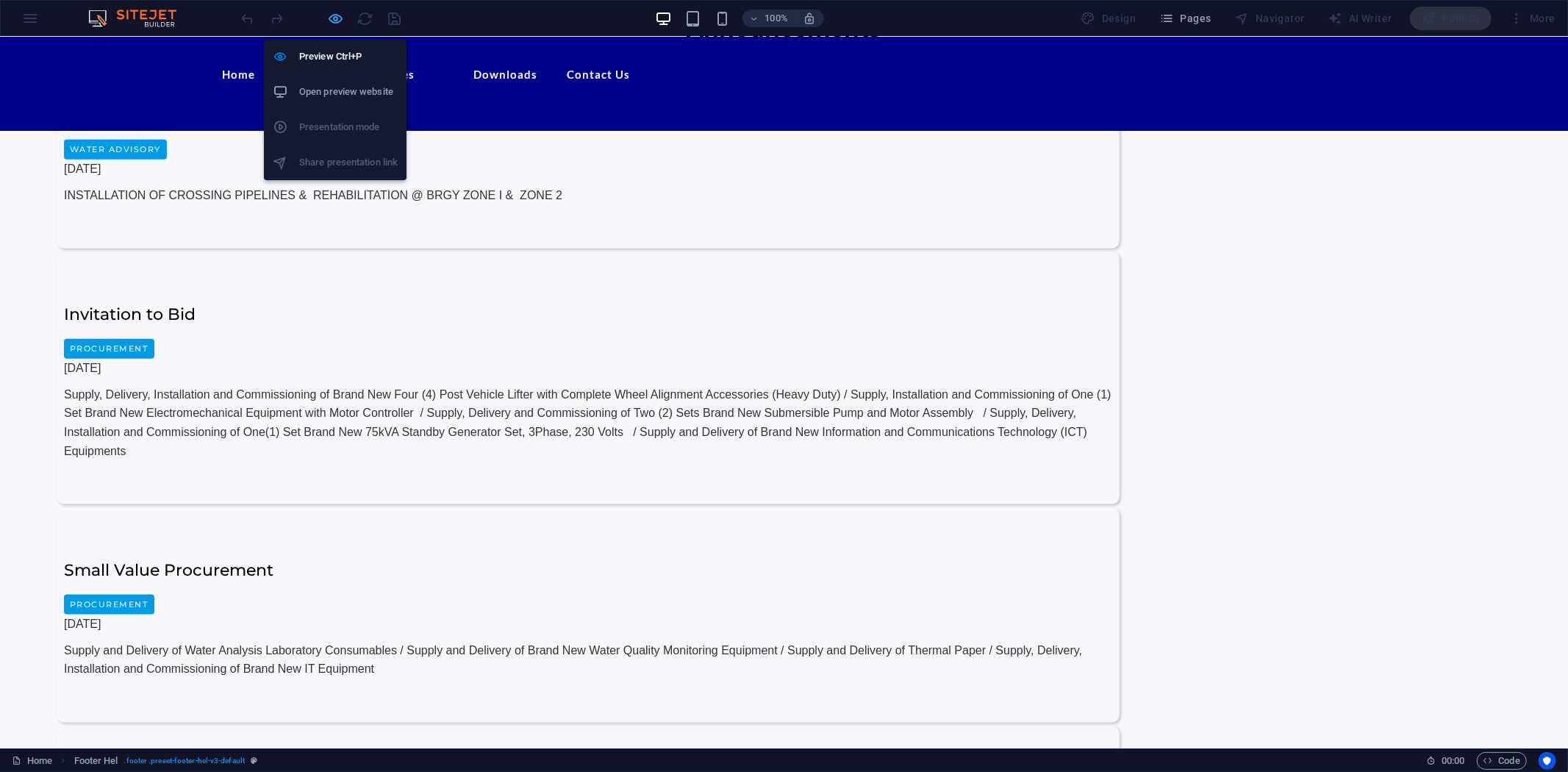
click at [333, 15] on icon "button" at bounding box center [336, 19] width 17 height 17
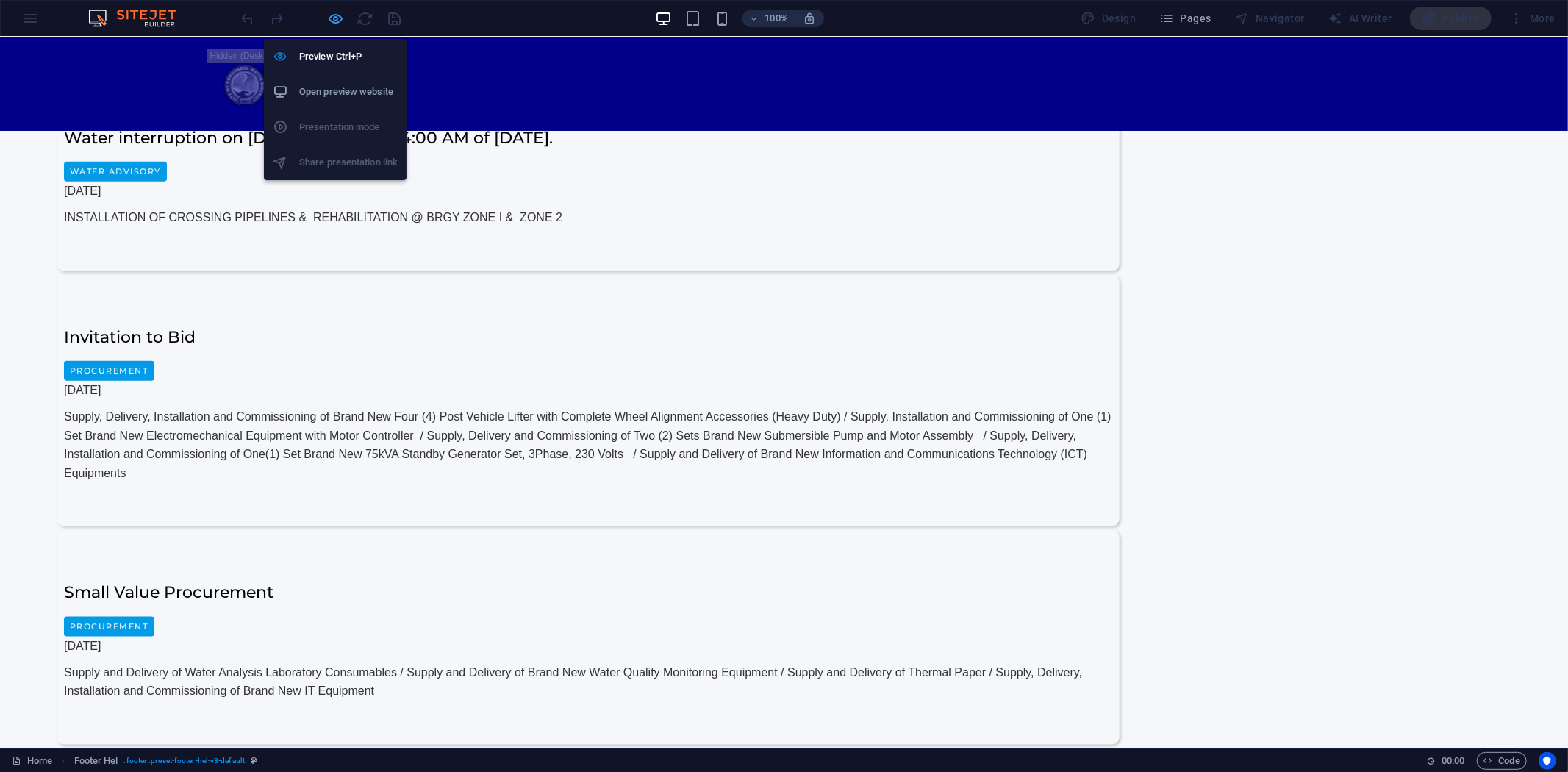
scroll to position [1460, 0]
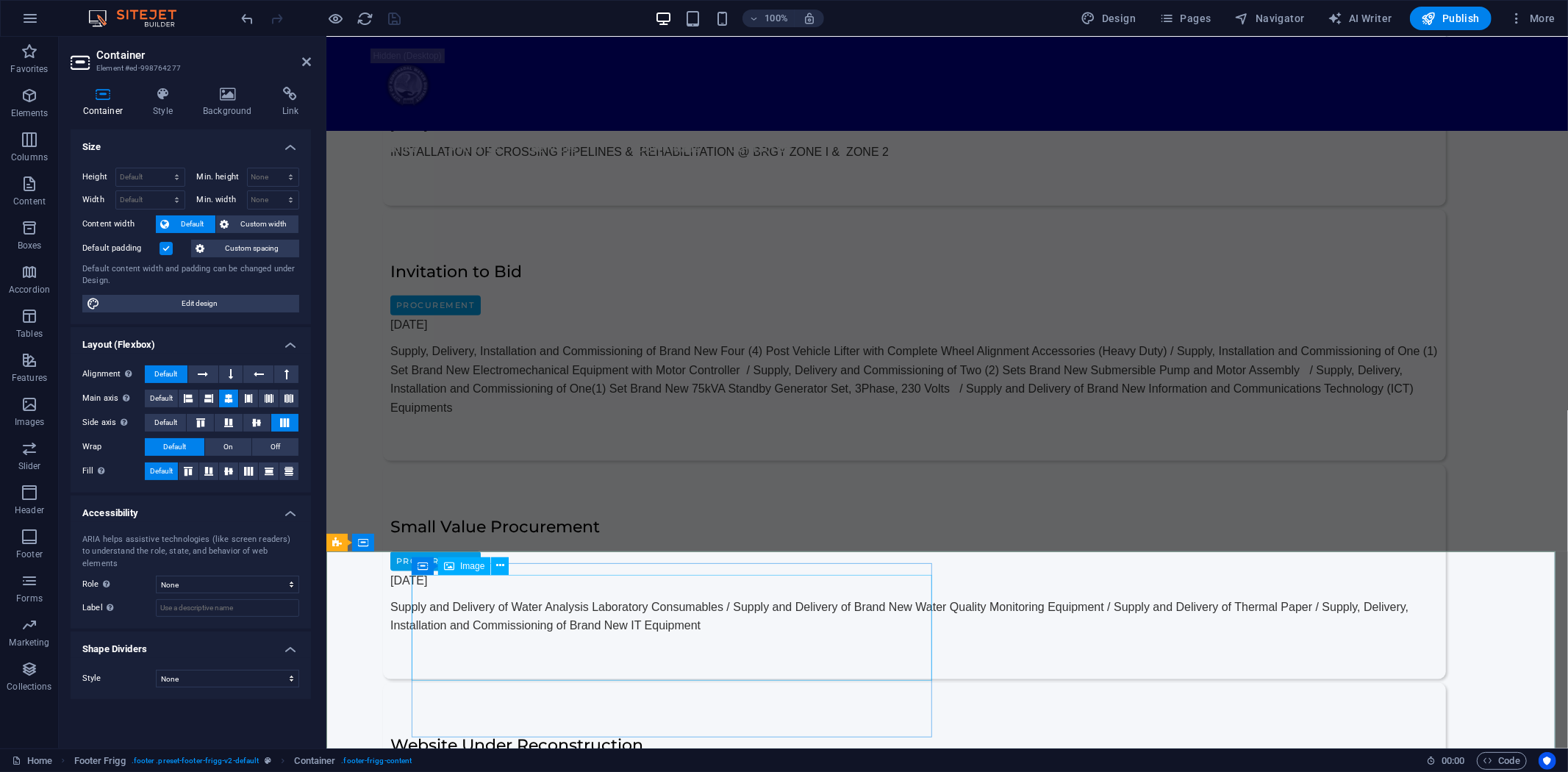
click at [192, 392] on icon at bounding box center [188, 398] width 9 height 18
click at [229, 395] on icon at bounding box center [228, 398] width 9 height 18
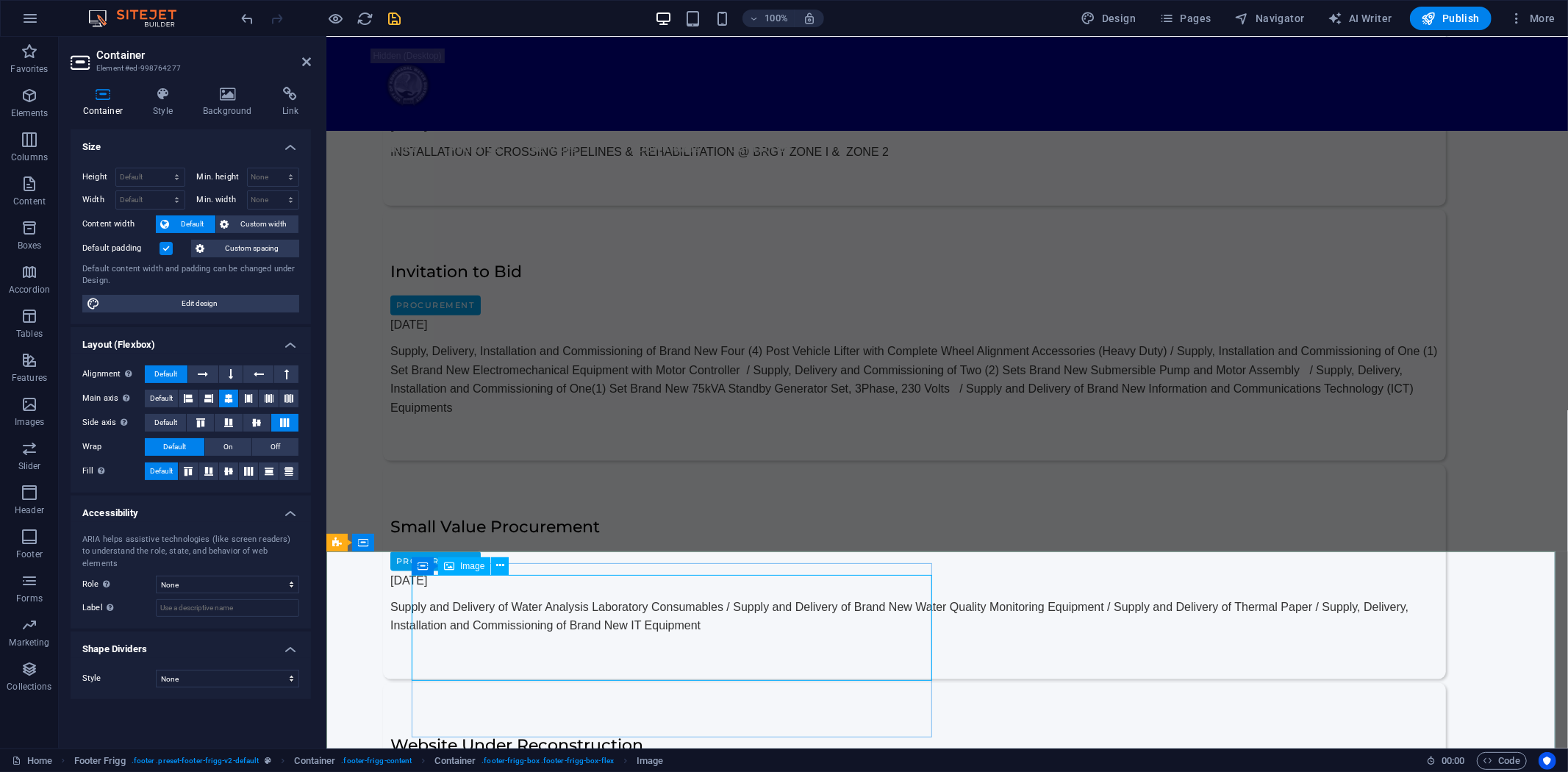
select select "px"
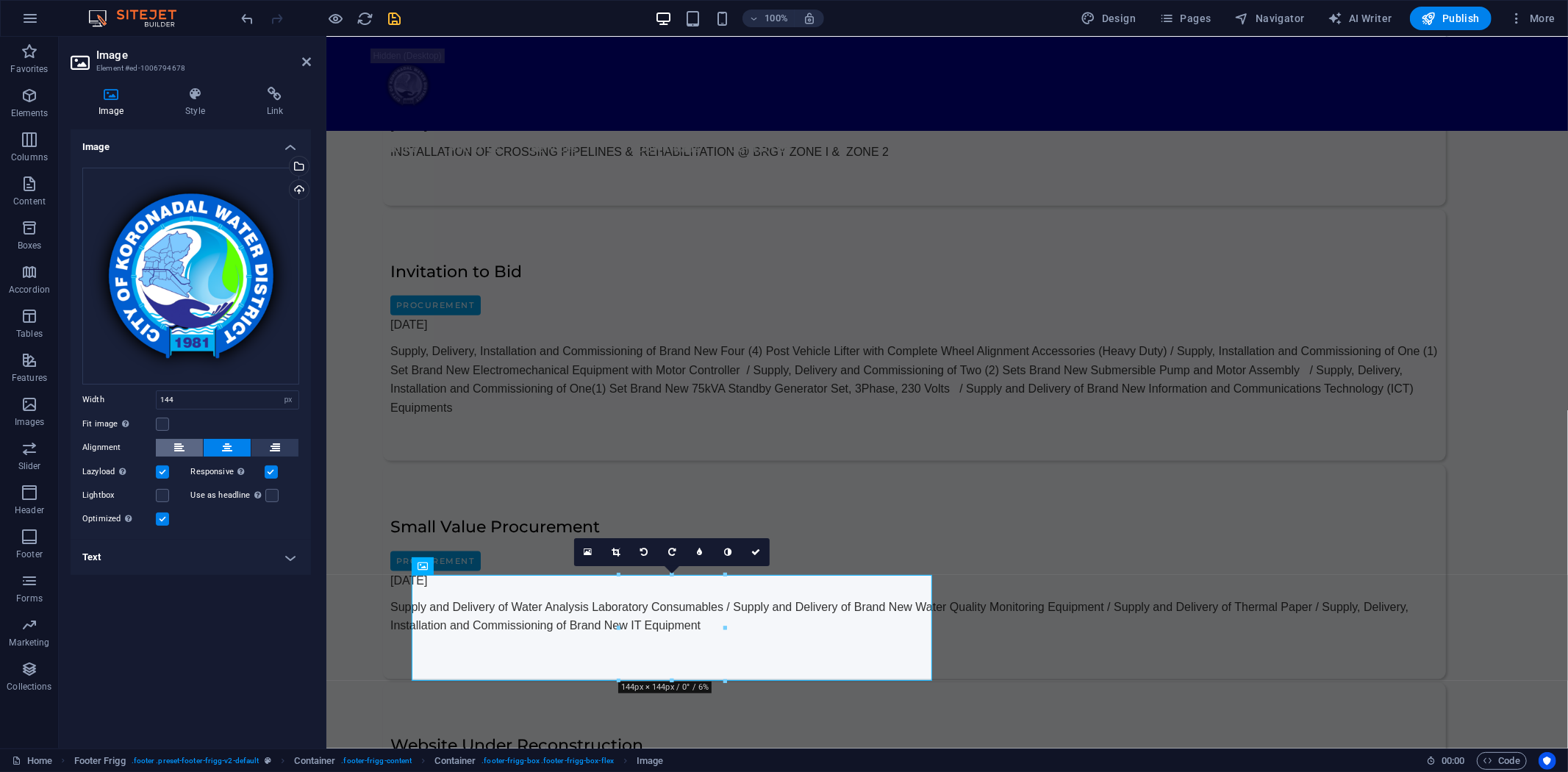
click at [182, 444] on icon at bounding box center [179, 448] width 10 height 18
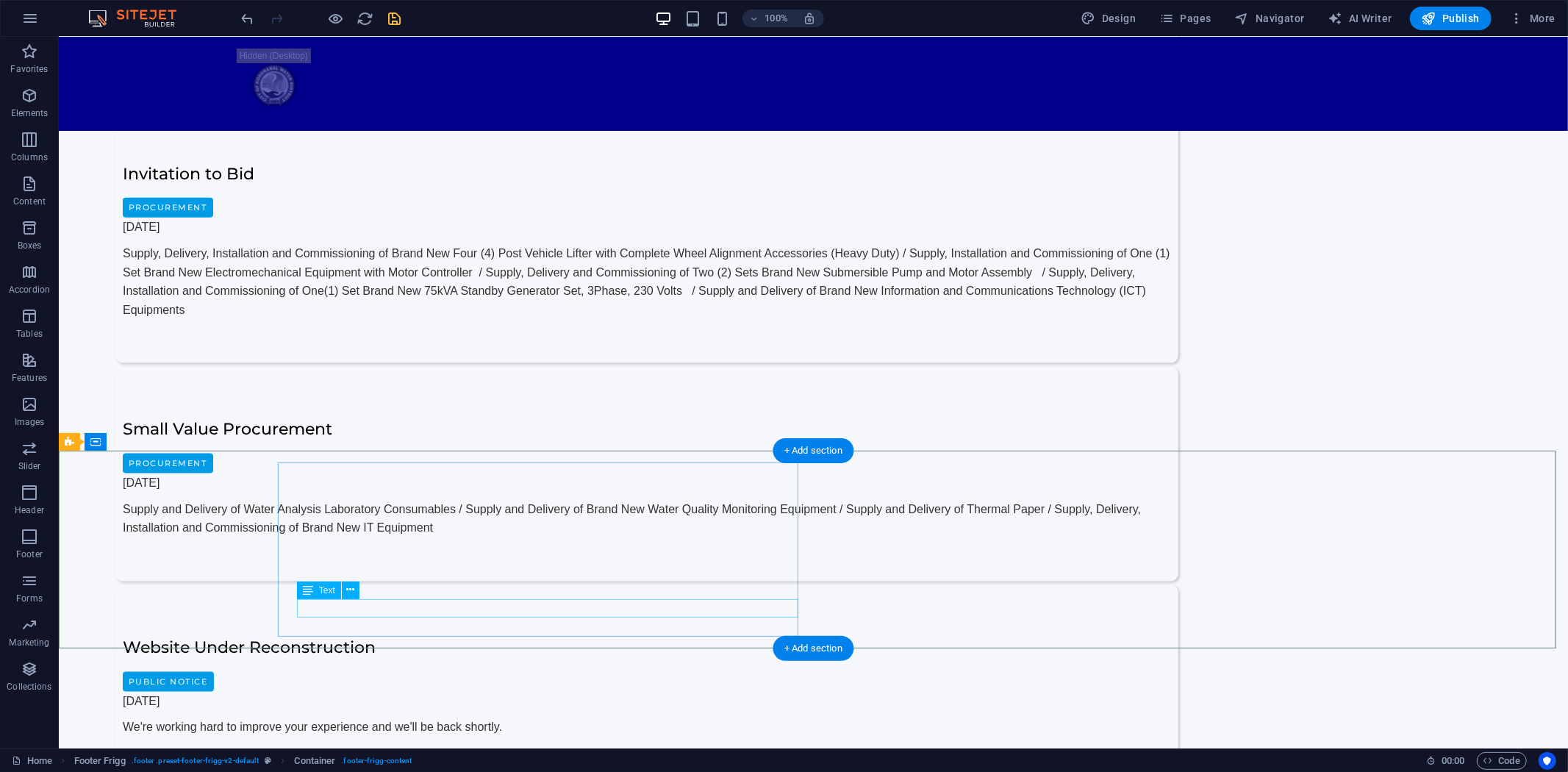
scroll to position [1563, 0]
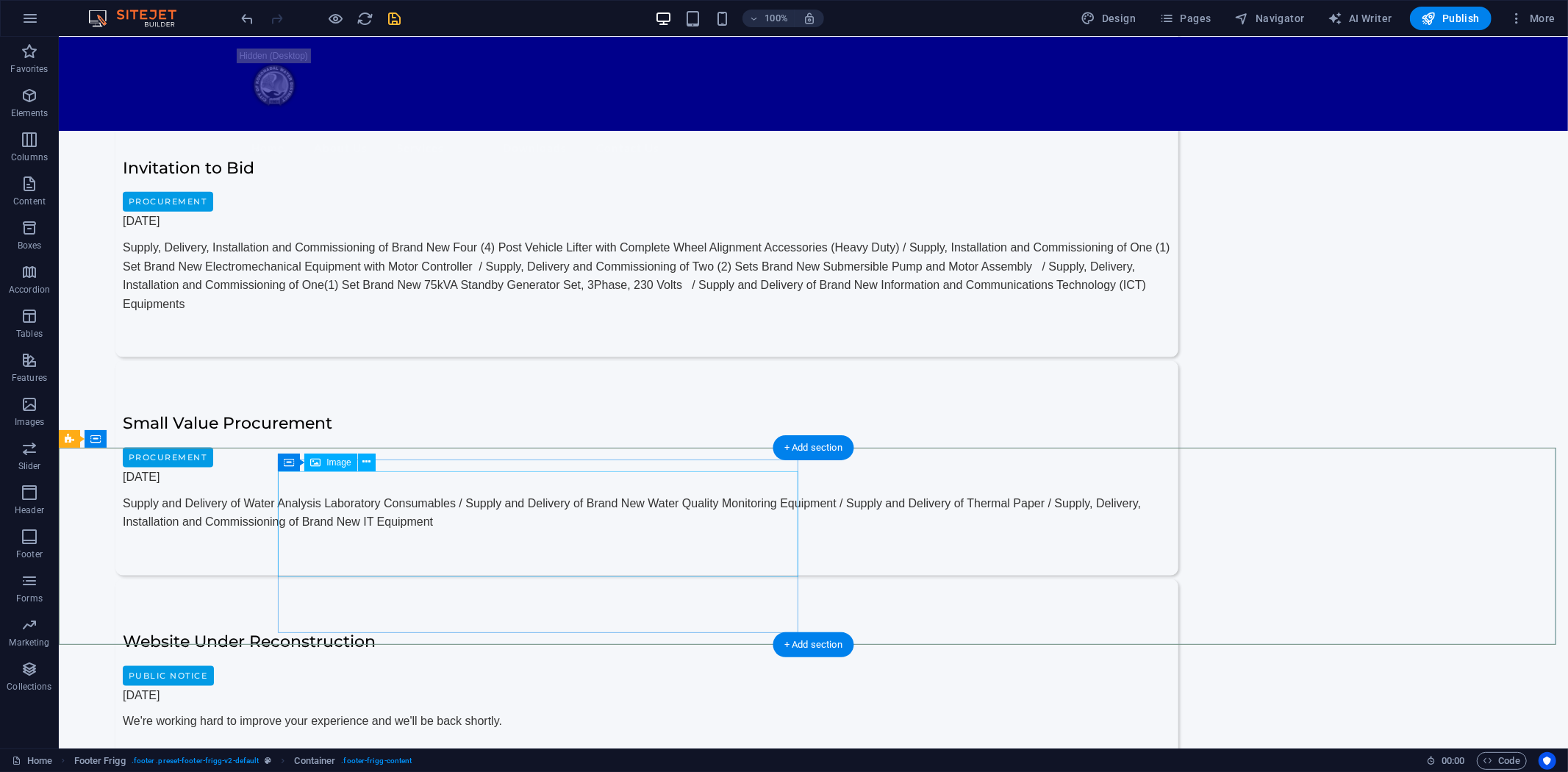
select select "px"
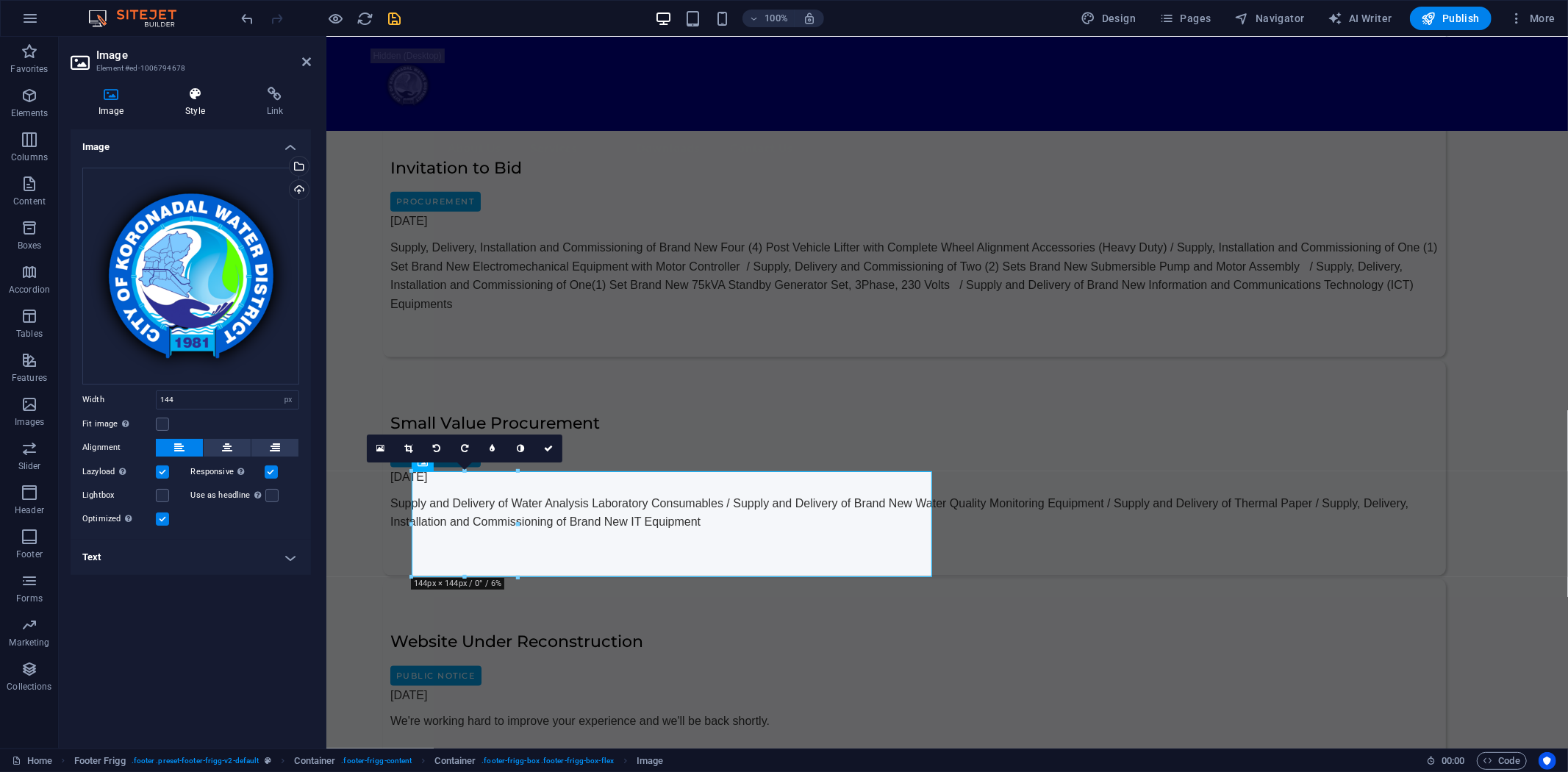
click at [195, 101] on h4 "Style" at bounding box center [198, 102] width 81 height 31
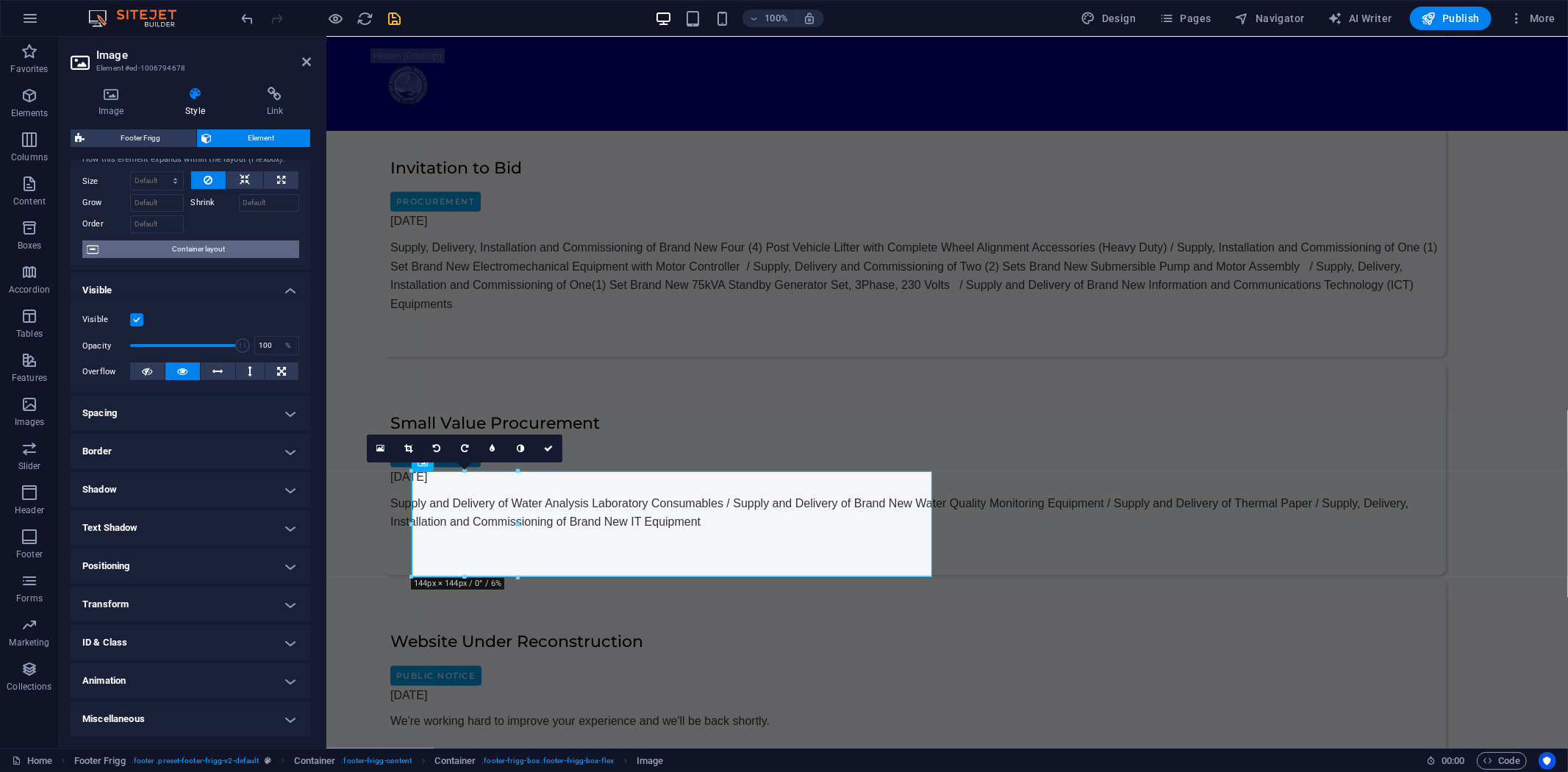
scroll to position [0, 0]
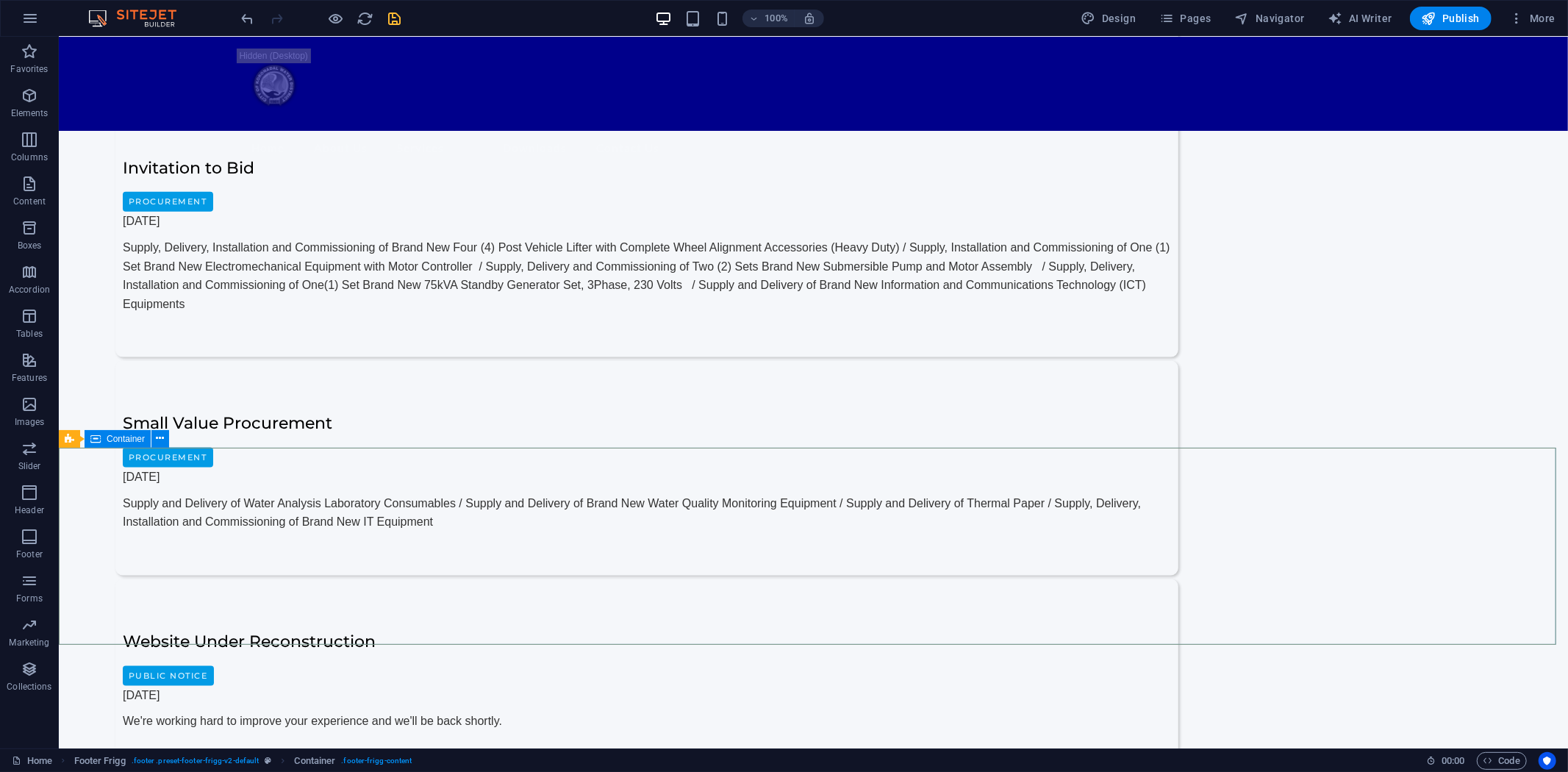
click at [93, 442] on icon at bounding box center [95, 438] width 10 height 18
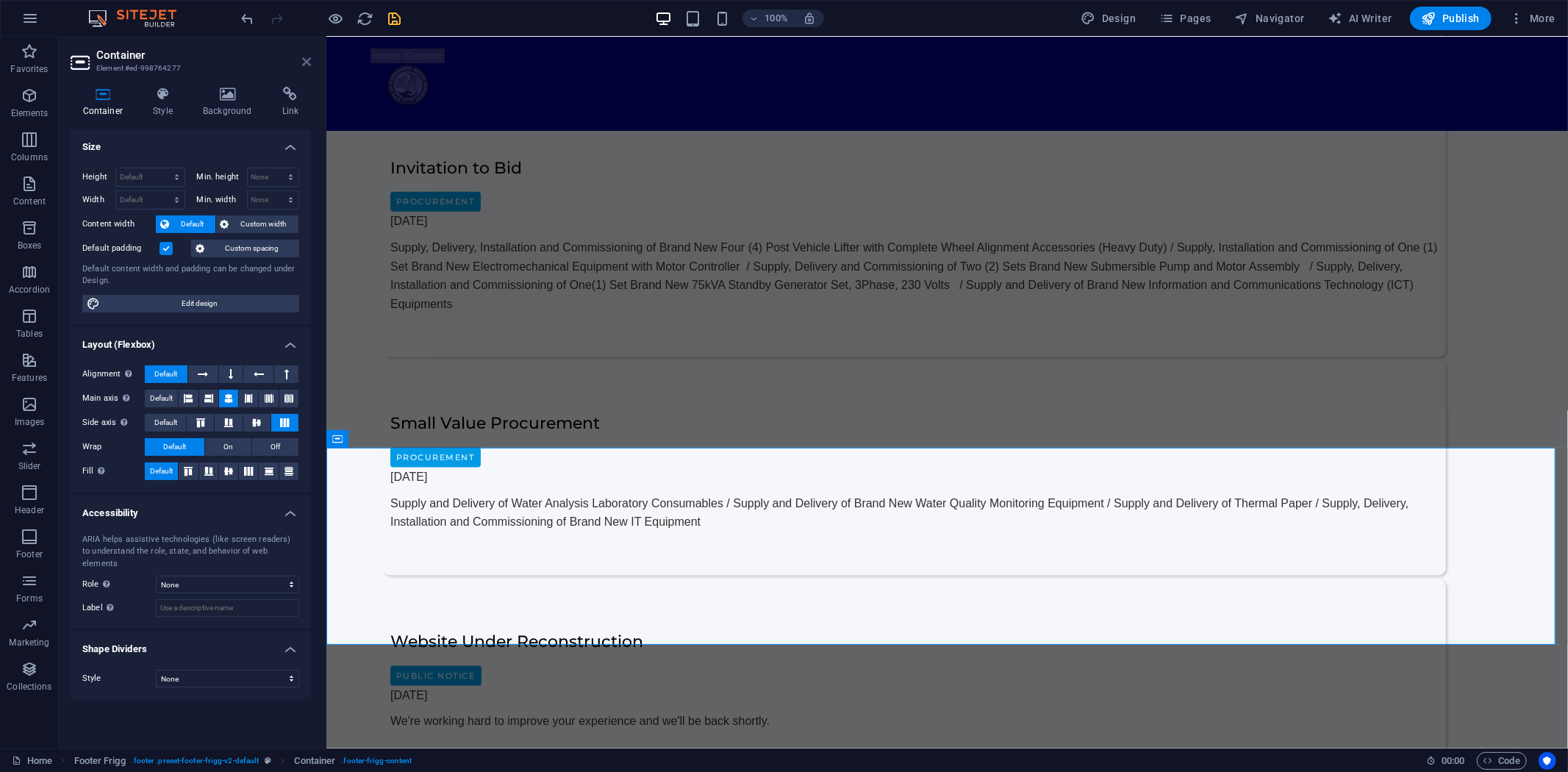
click at [309, 60] on icon at bounding box center [306, 61] width 9 height 11
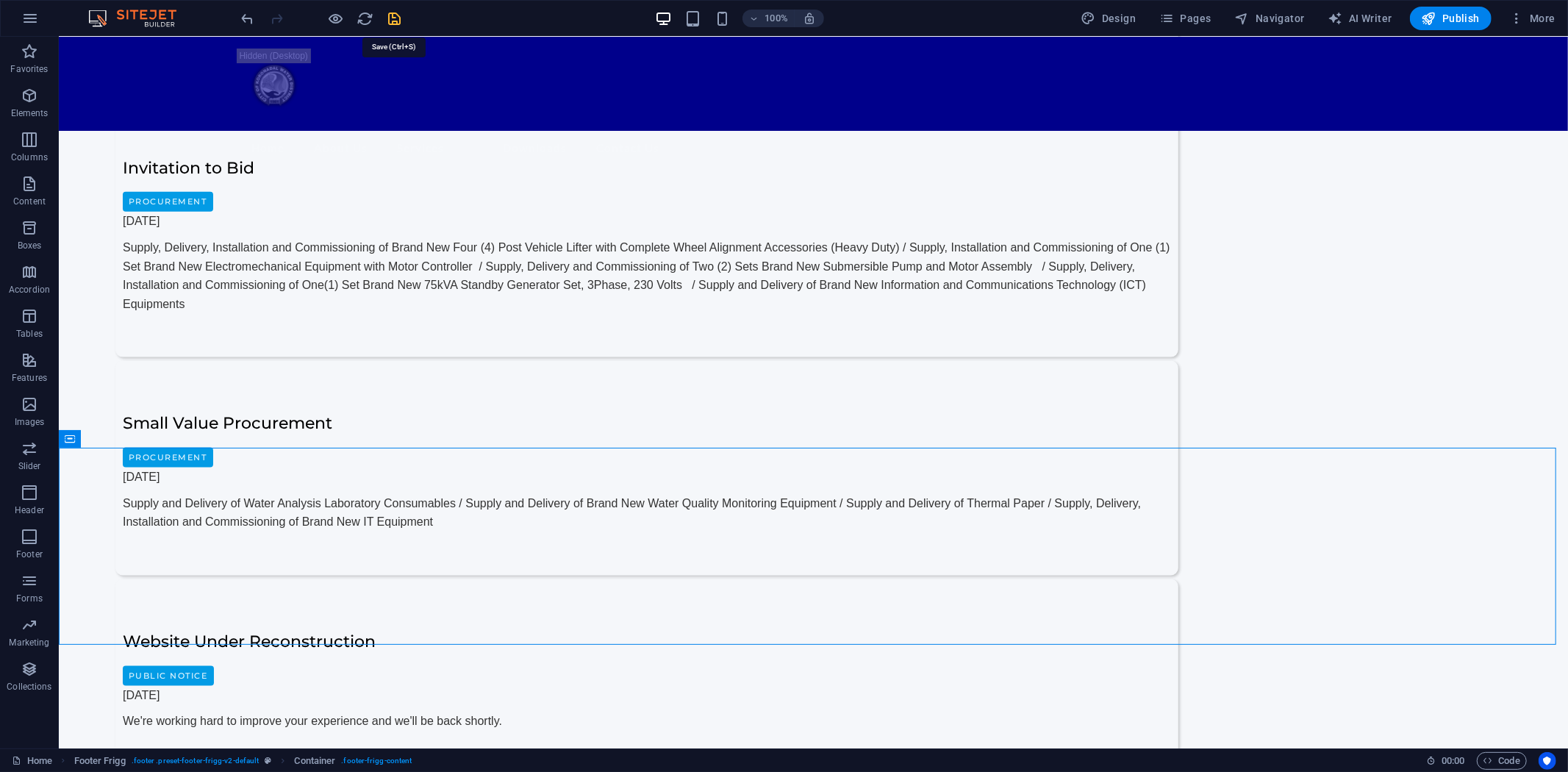
click at [389, 15] on icon "save" at bounding box center [395, 19] width 17 height 17
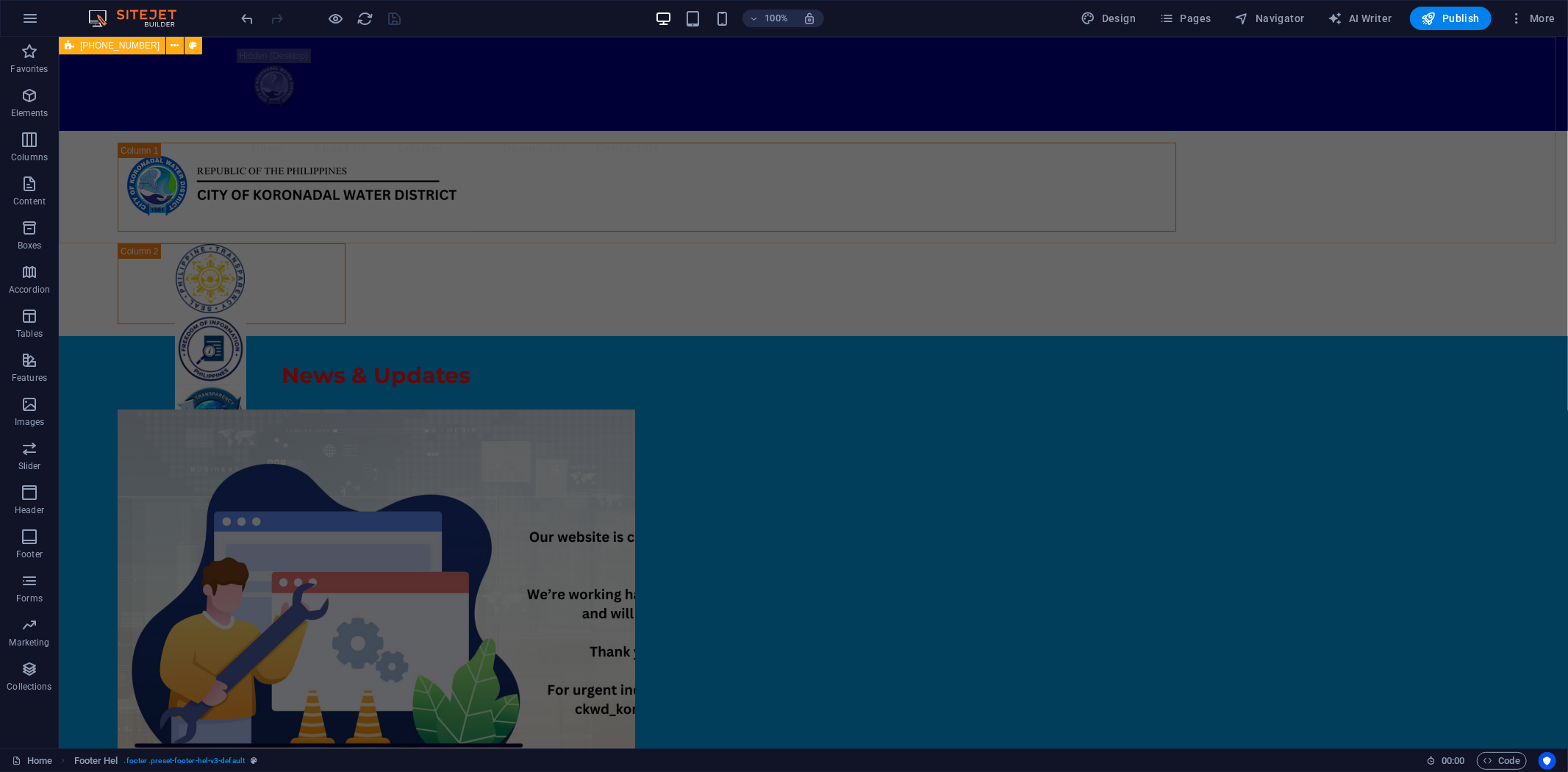
click at [908, 197] on div at bounding box center [812, 185] width 1509 height 300
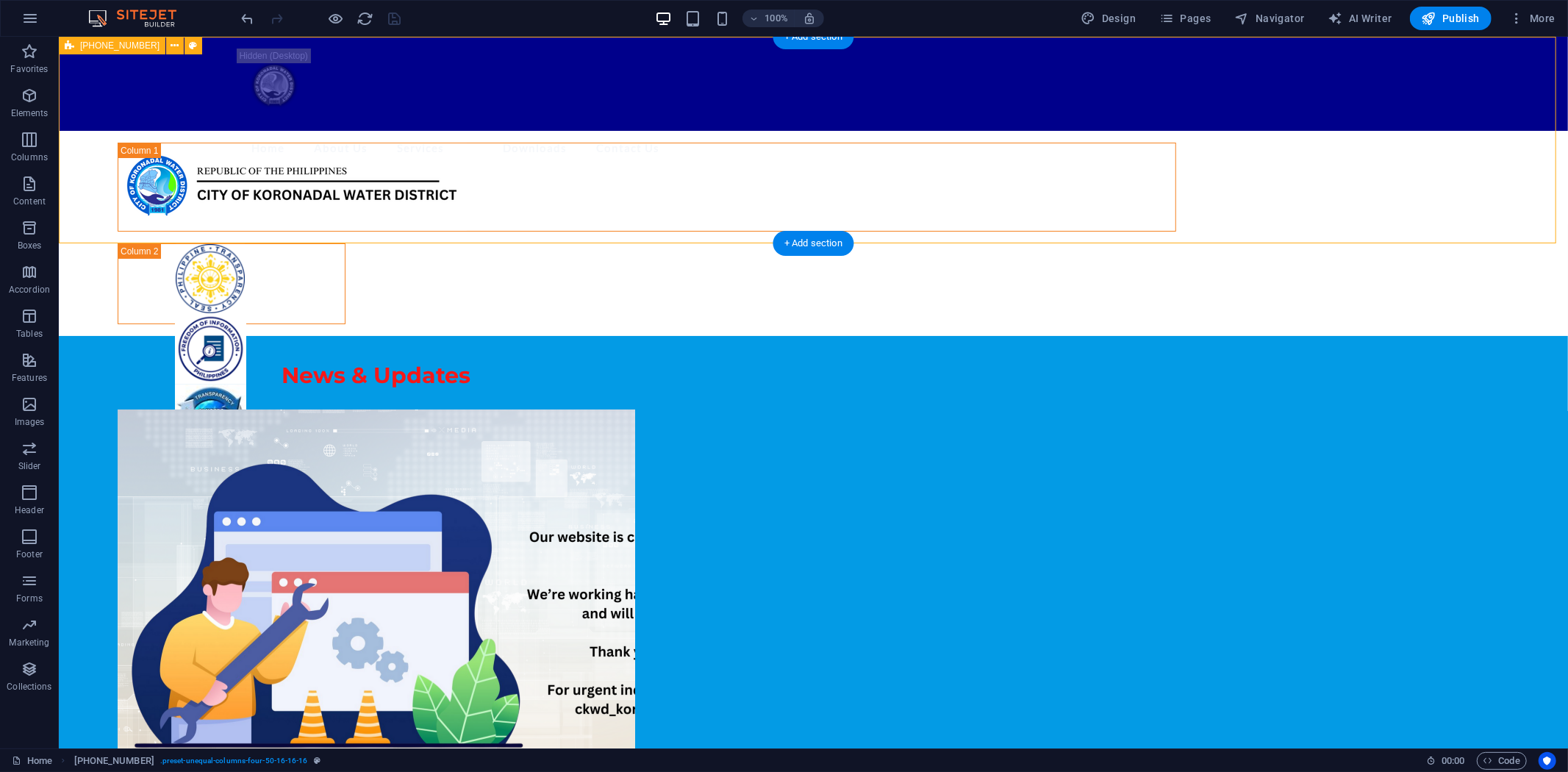
click at [129, 152] on div at bounding box center [812, 185] width 1509 height 300
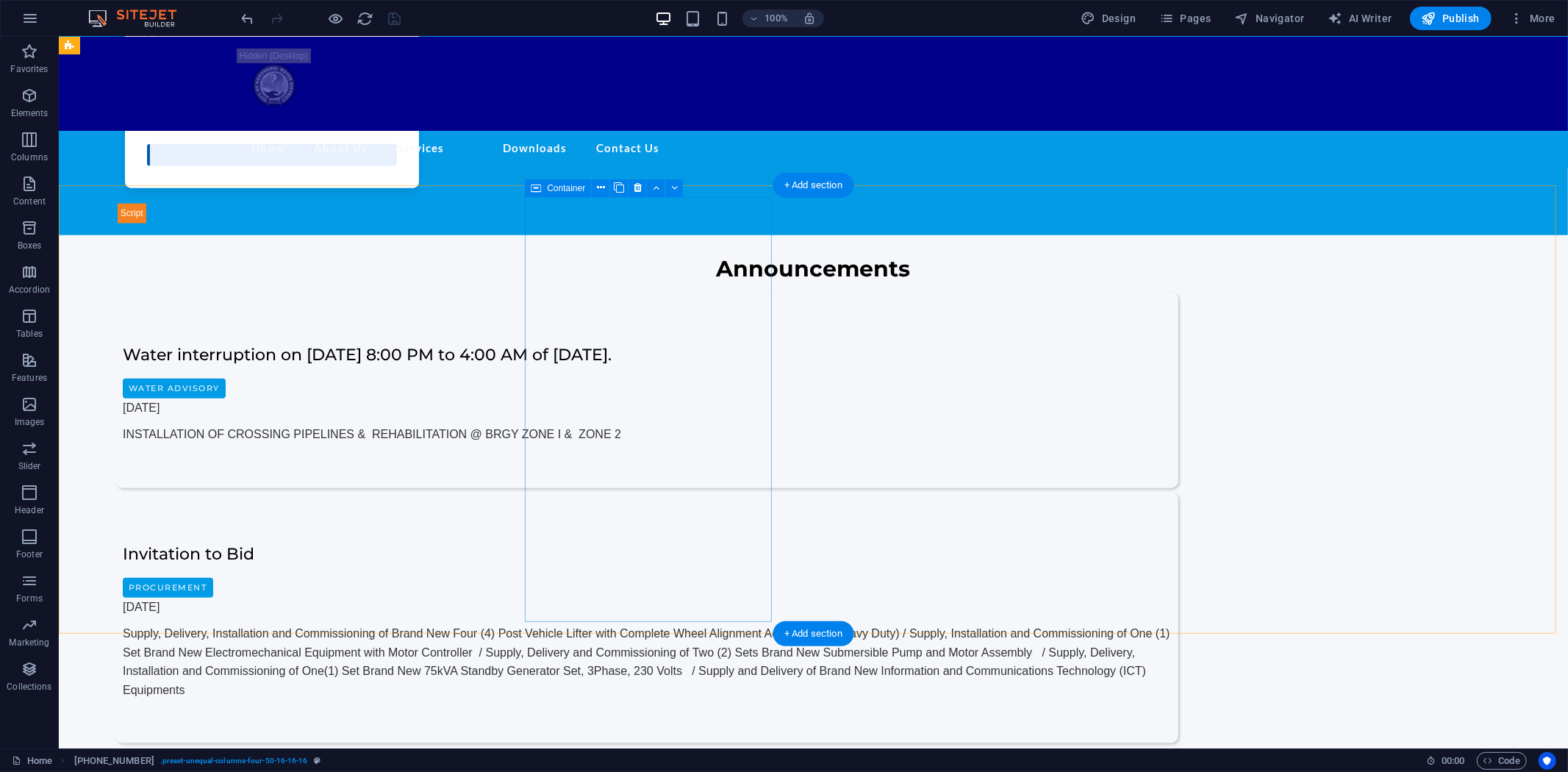
scroll to position [1143, 0]
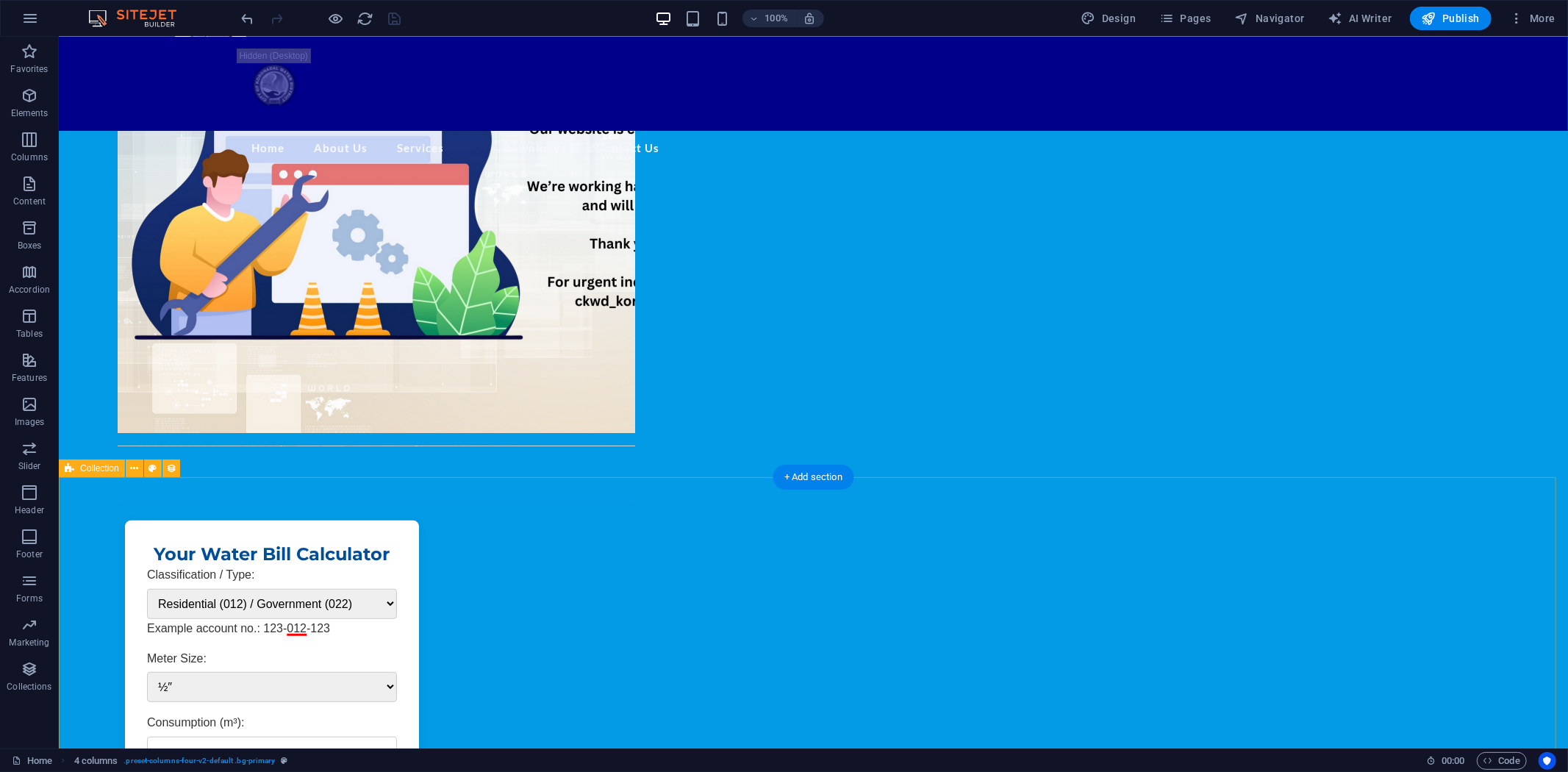
scroll to position [0, 0]
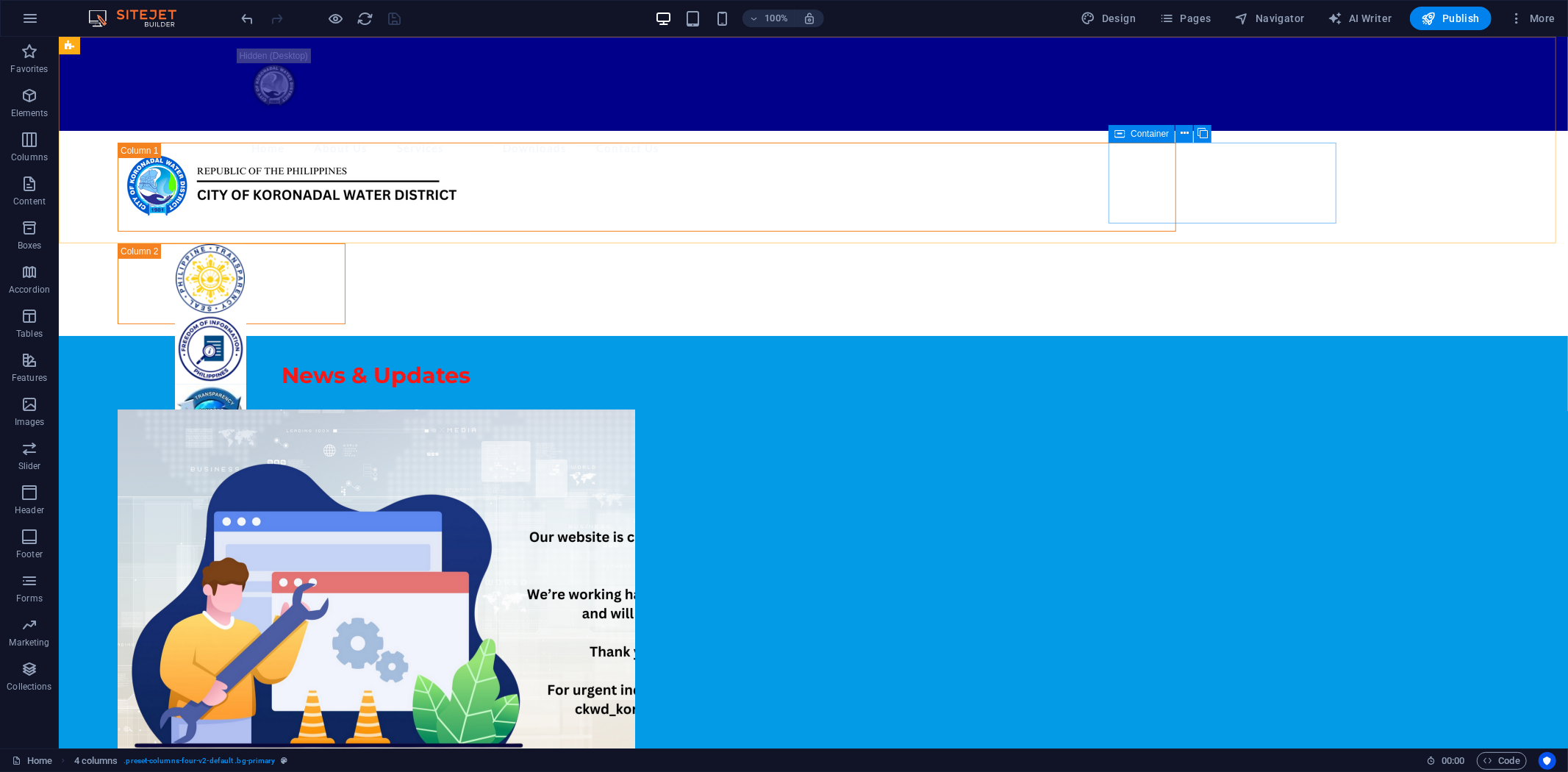
click at [1123, 134] on icon at bounding box center [1119, 133] width 10 height 18
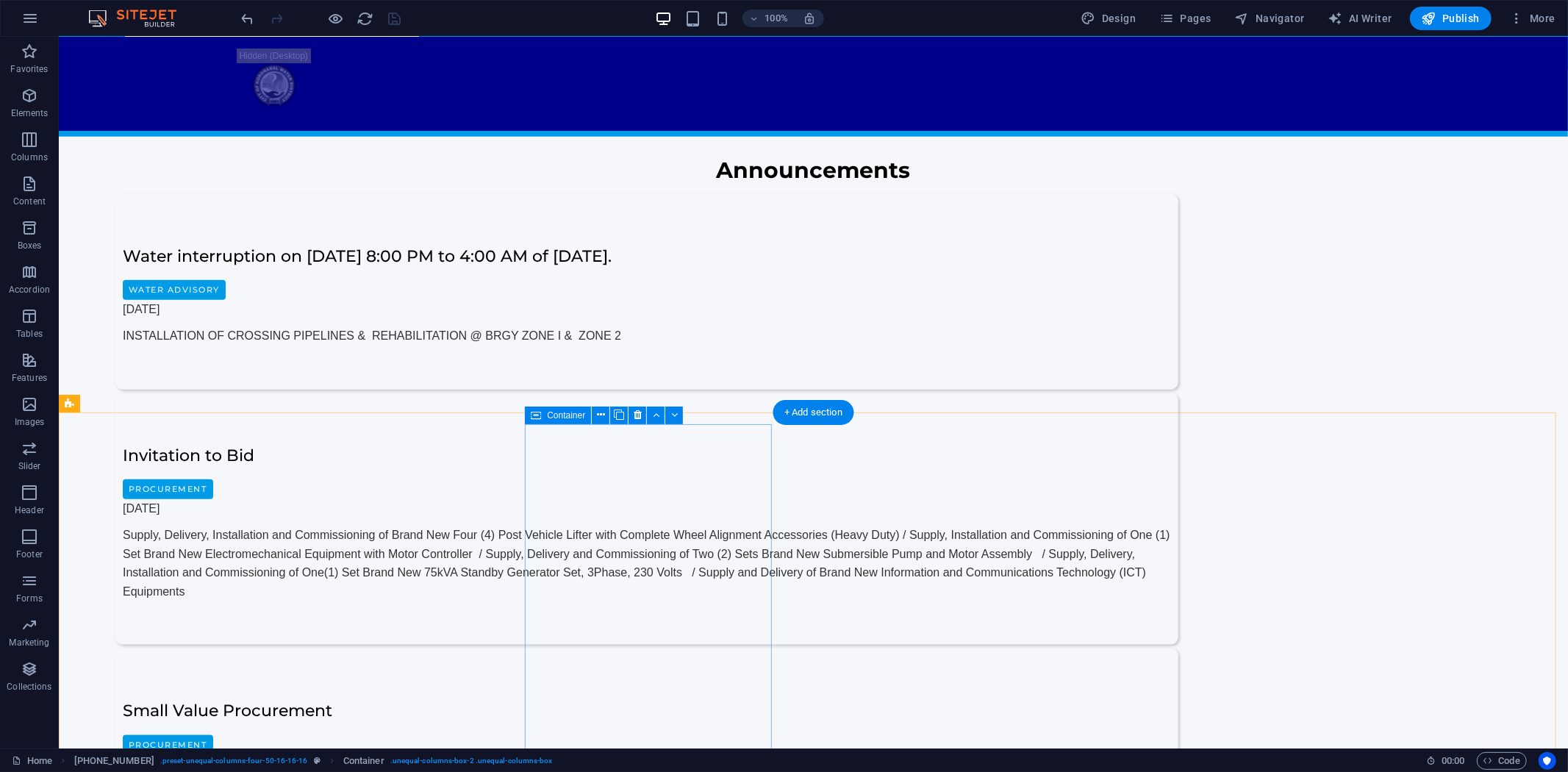
scroll to position [1307, 0]
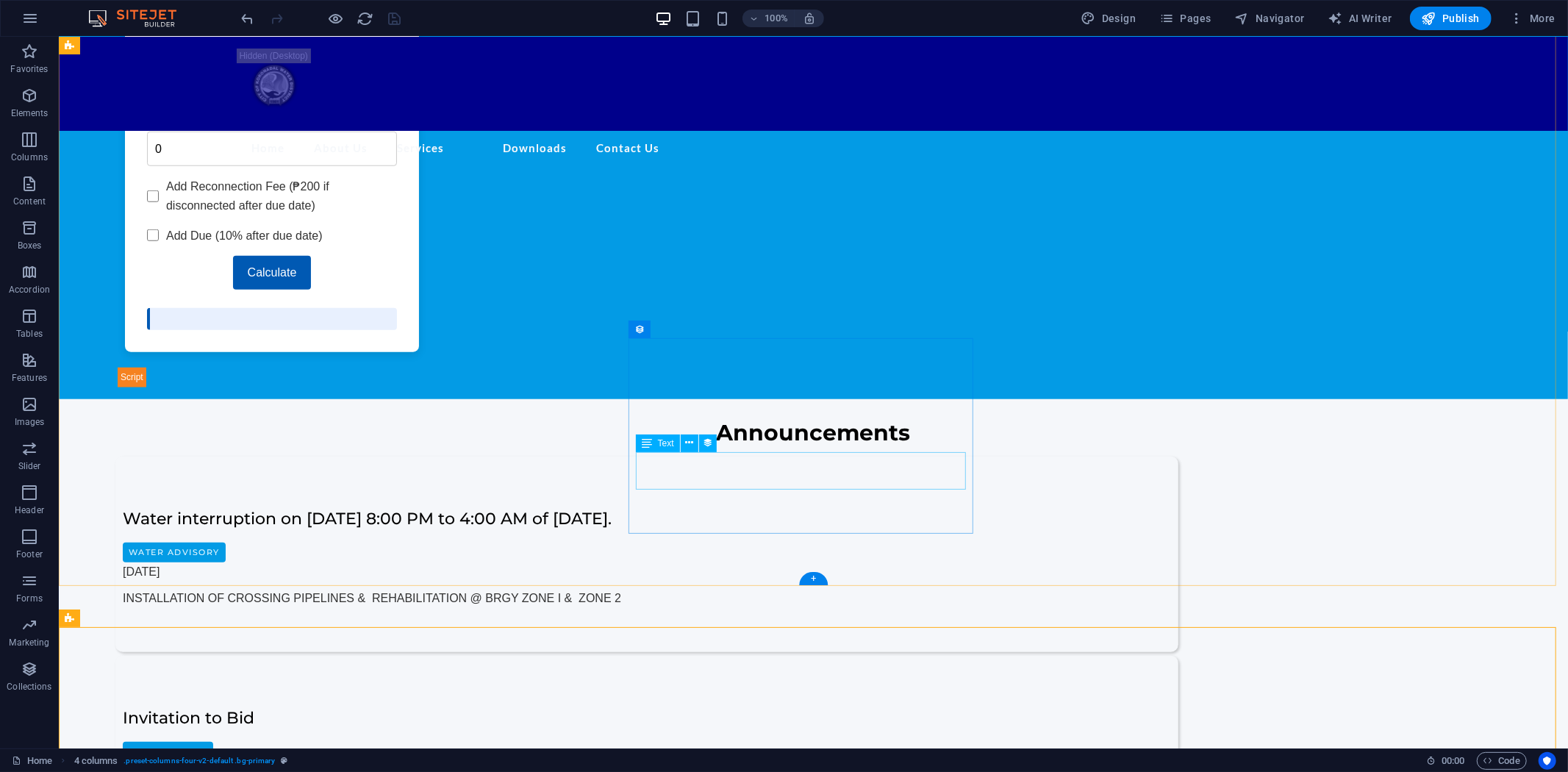
scroll to position [1225, 0]
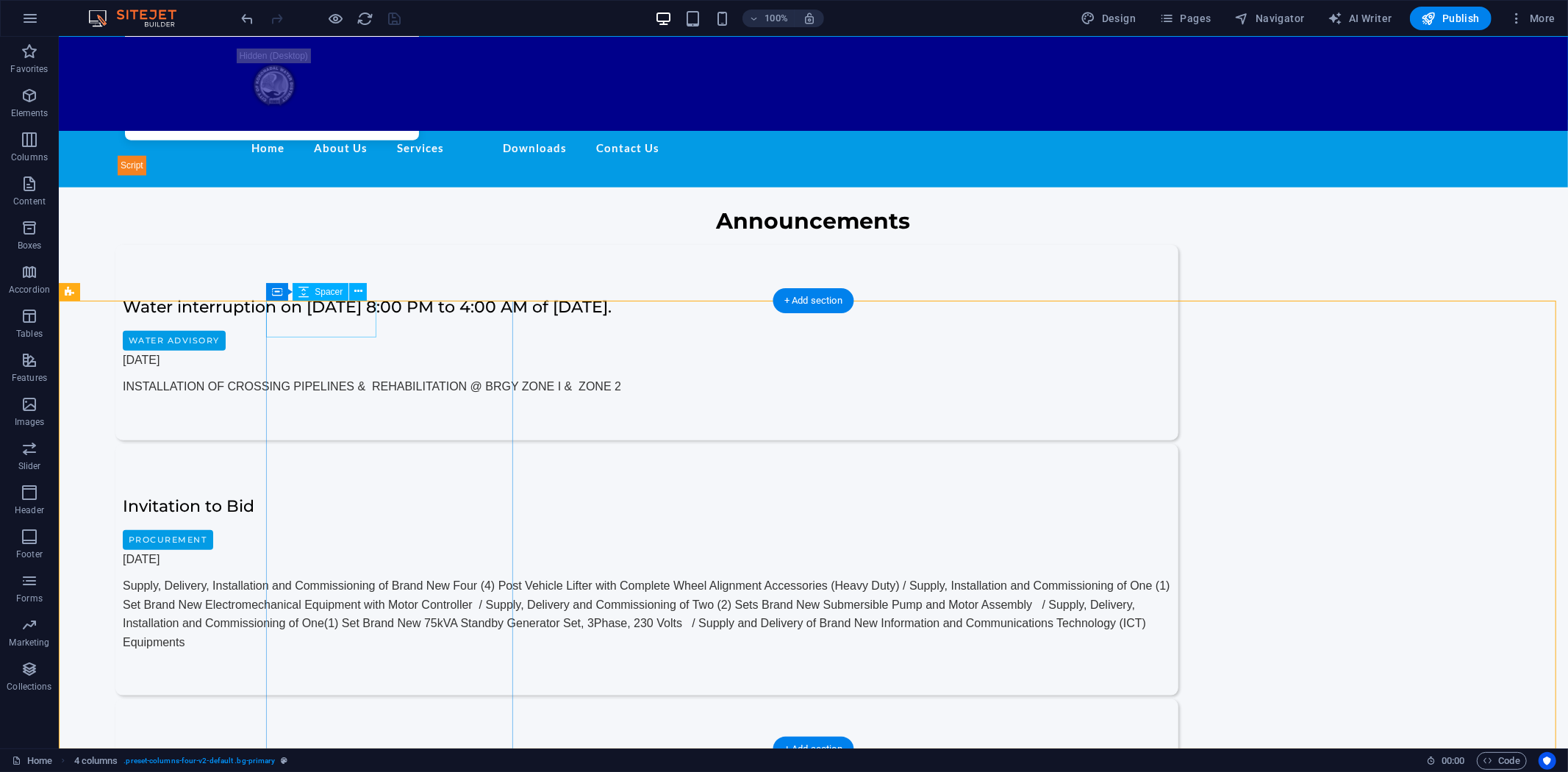
click at [290, 290] on span "Container" at bounding box center [307, 291] width 38 height 9
select select "px"
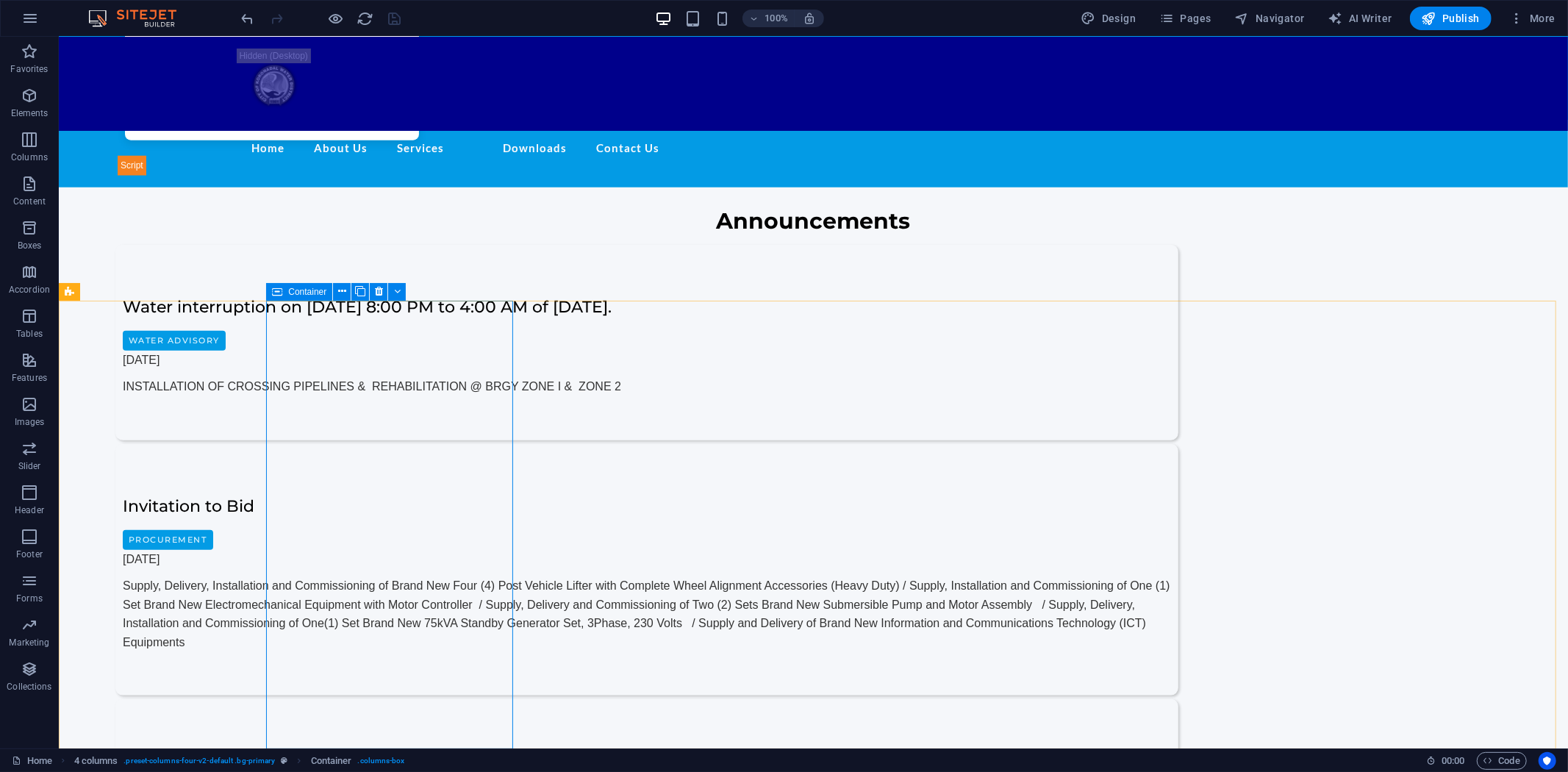
select select "px"
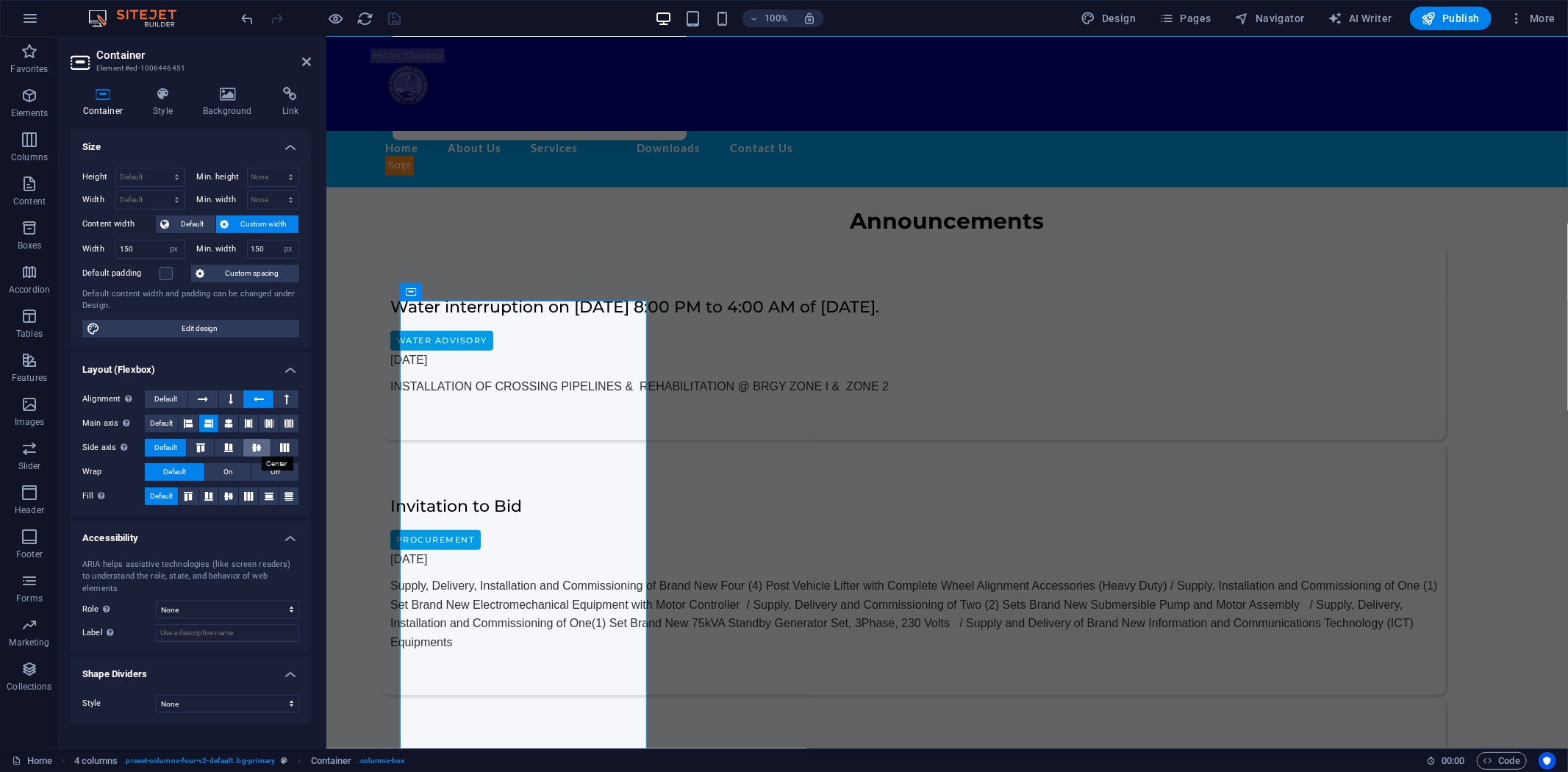
click at [256, 445] on icon at bounding box center [256, 447] width 18 height 9
click at [174, 445] on span "Default" at bounding box center [165, 448] width 23 height 18
click at [203, 322] on span "Edit design" at bounding box center [199, 328] width 191 height 18
select select "px"
select select "400"
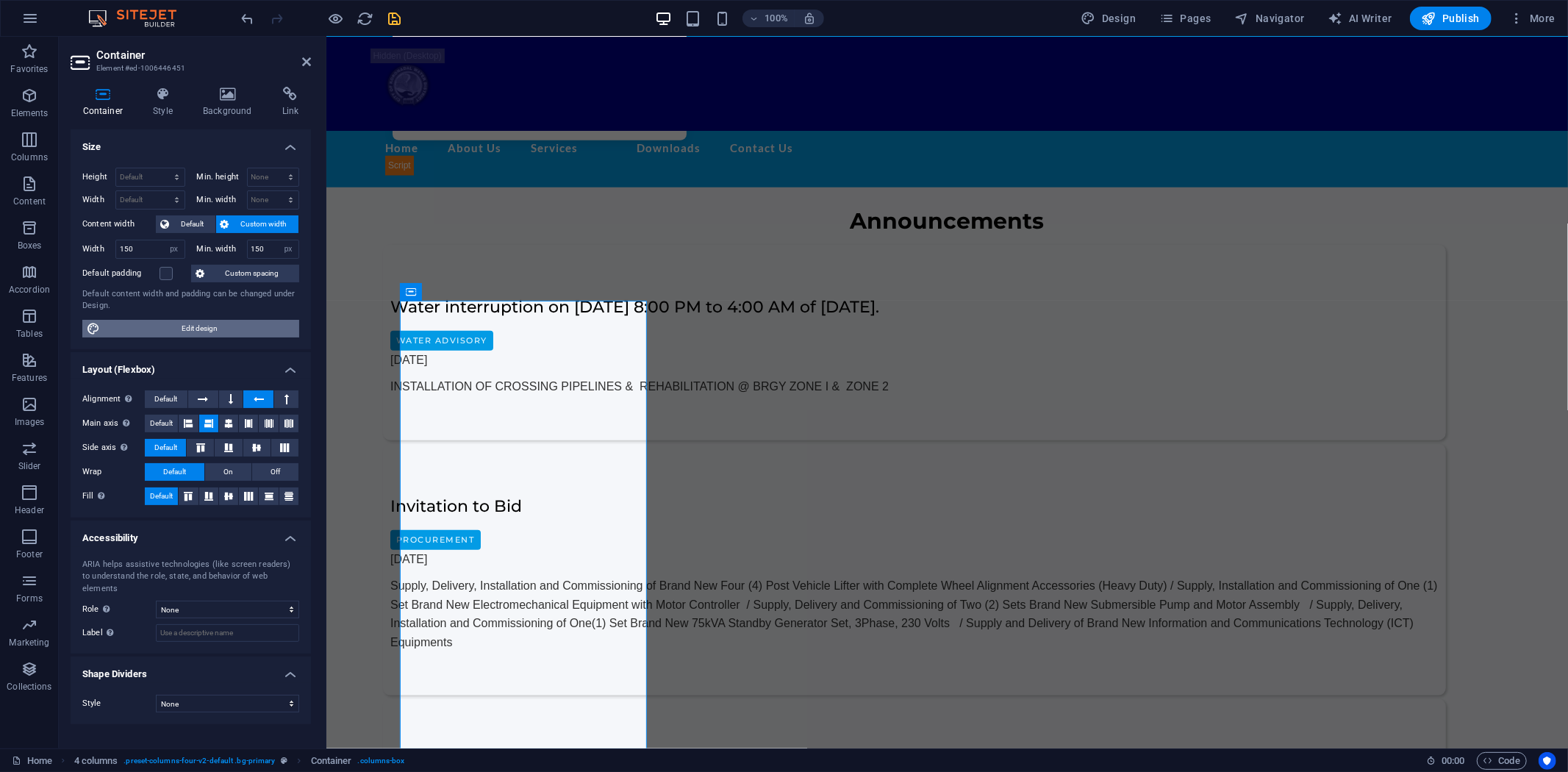
select select "px"
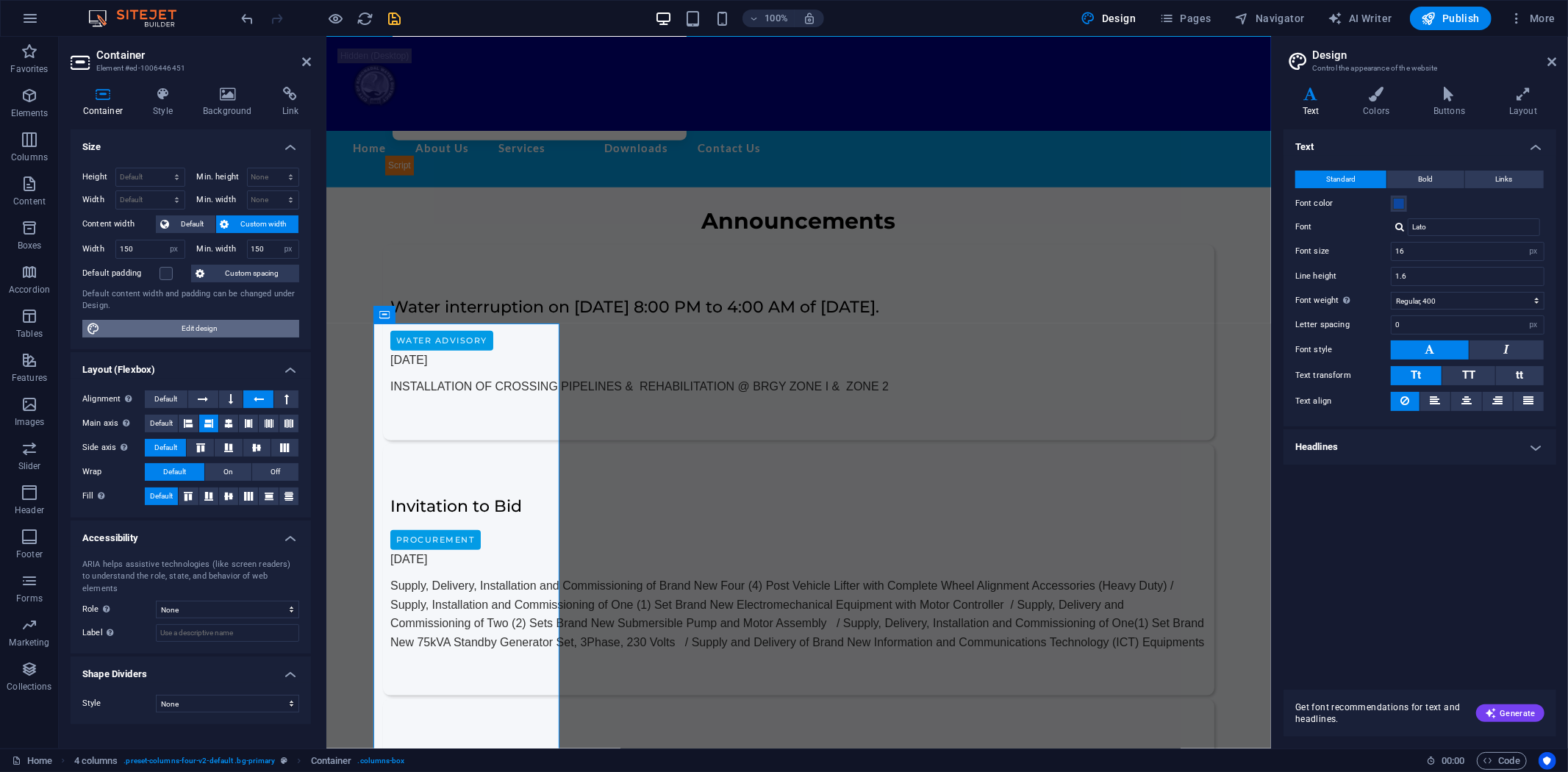
scroll to position [1300, 0]
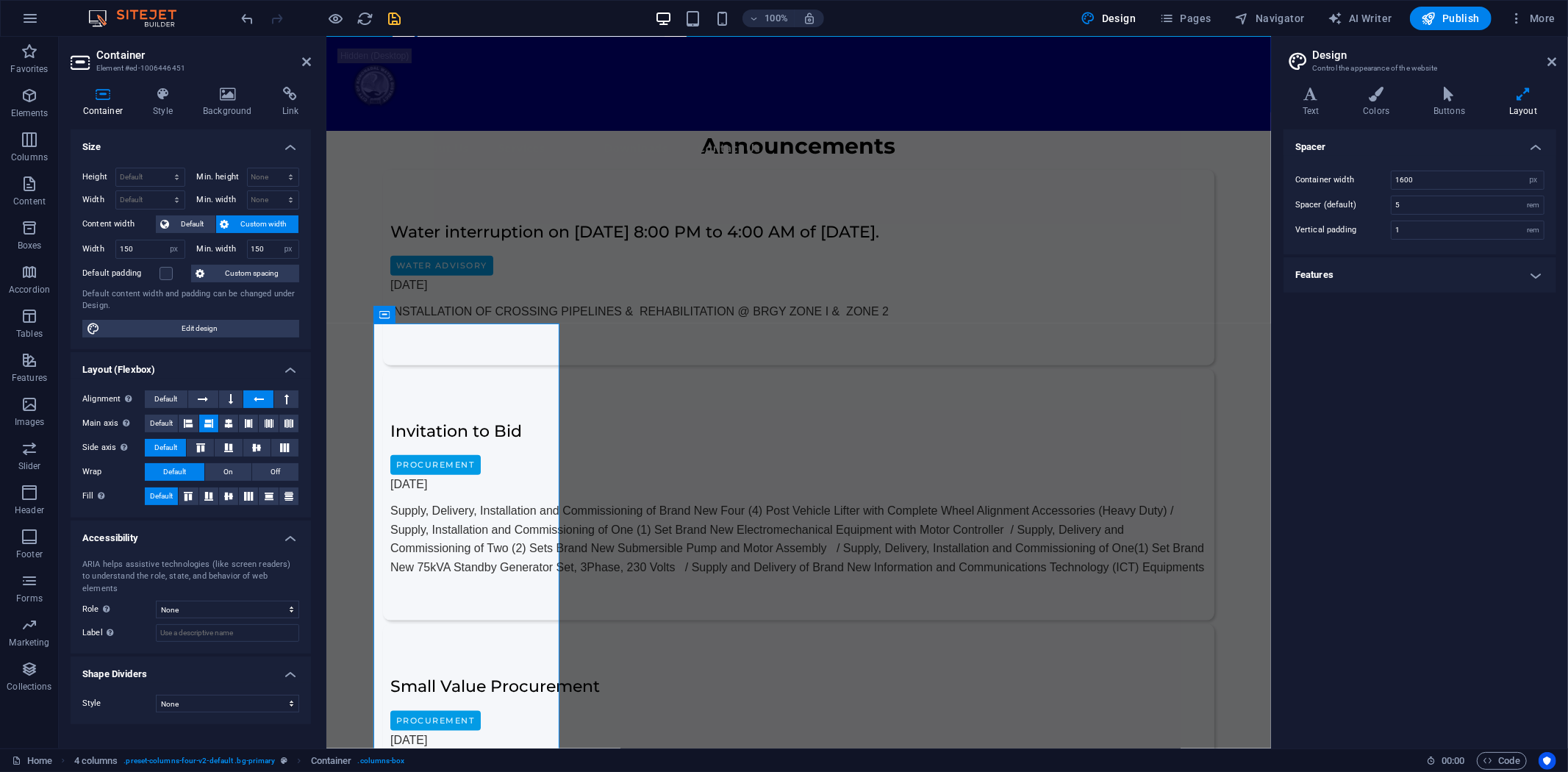
click at [1554, 286] on h4 "Features" at bounding box center [1420, 274] width 273 height 35
click at [1537, 281] on h4 "Features" at bounding box center [1420, 270] width 273 height 26
click at [1448, 101] on h4 "Buttons" at bounding box center [1452, 102] width 76 height 31
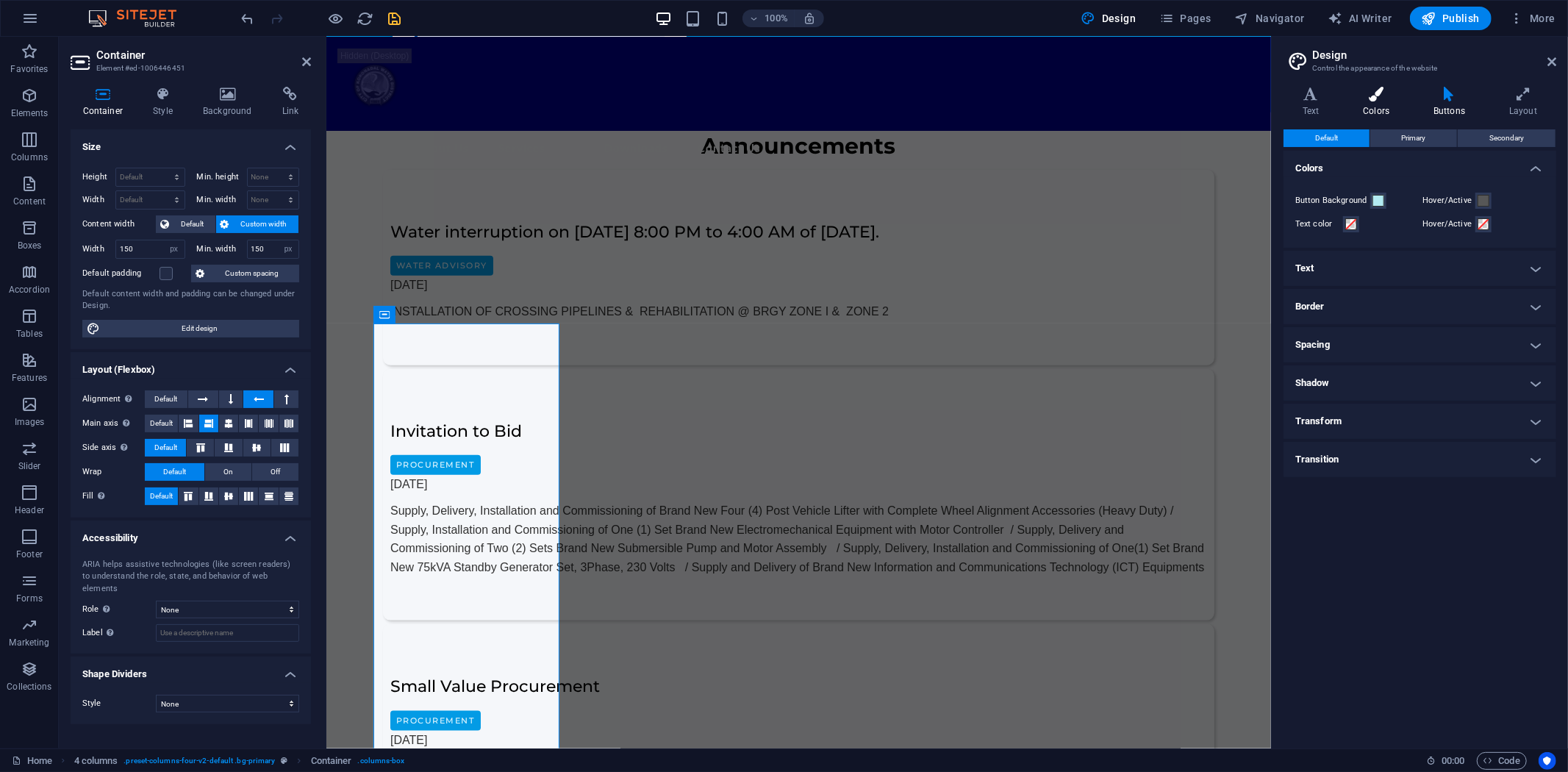
click at [1370, 98] on icon at bounding box center [1376, 94] width 64 height 15
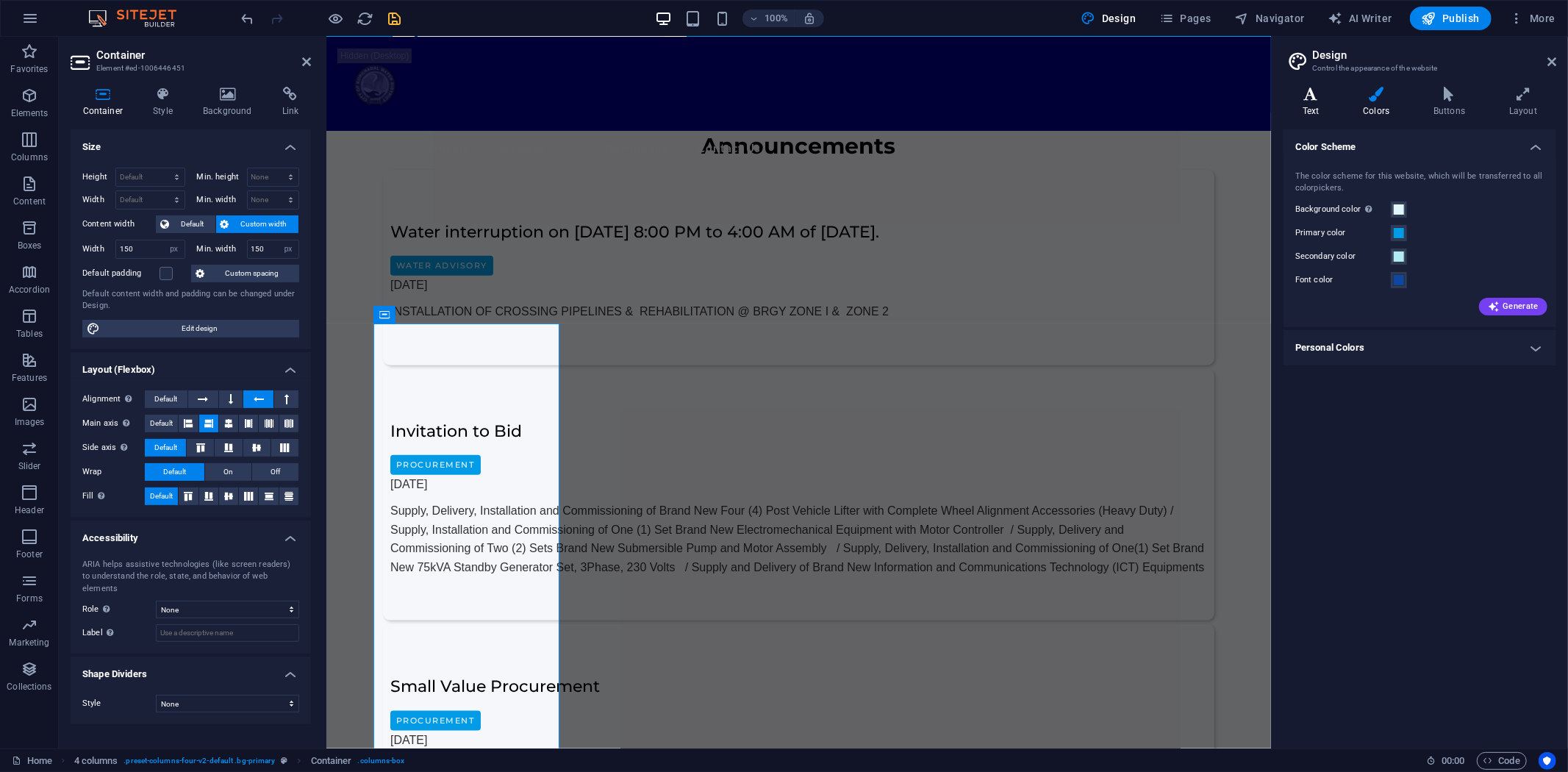
click at [1302, 98] on icon at bounding box center [1311, 94] width 55 height 15
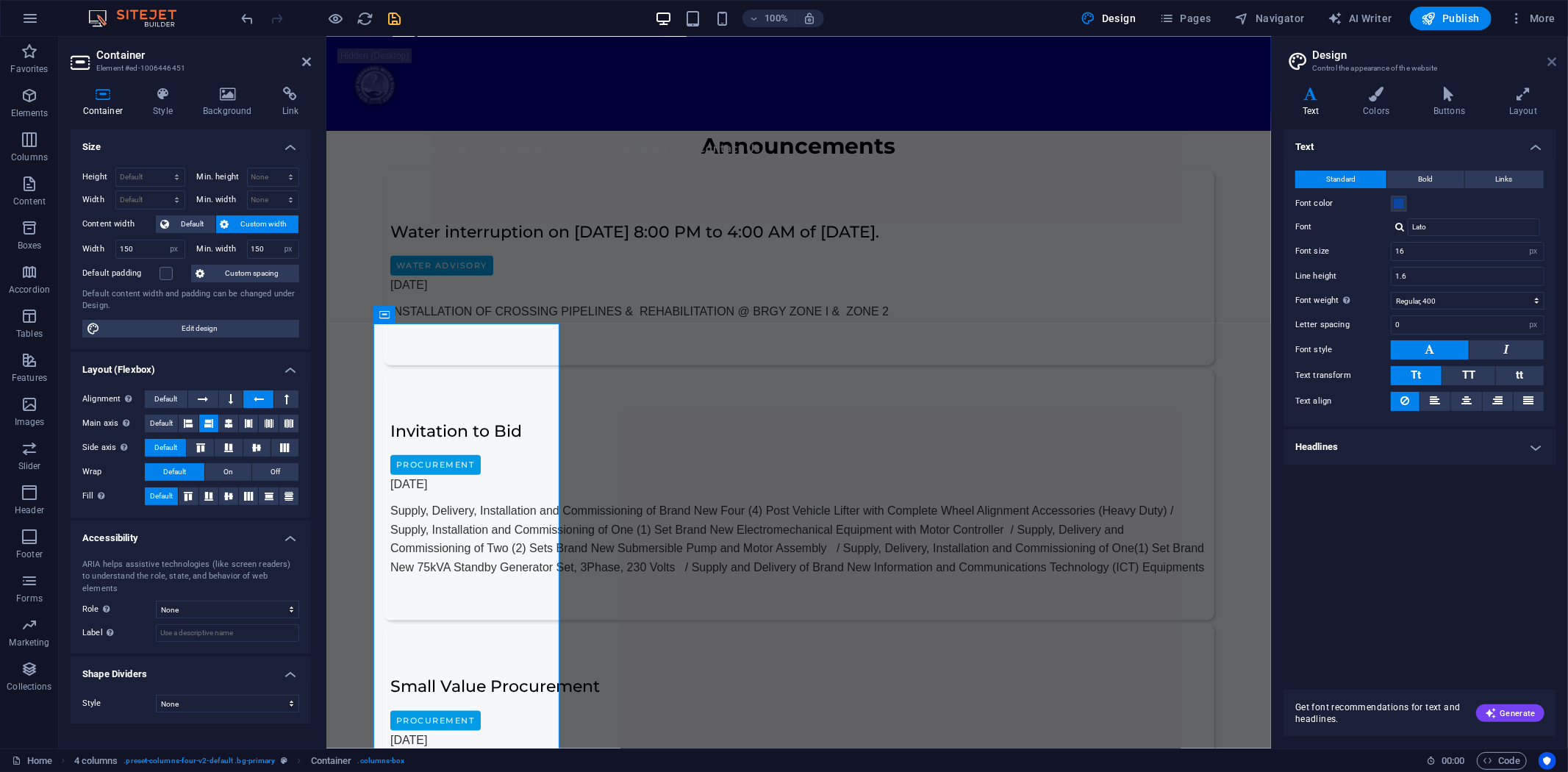
drag, startPoint x: 1551, startPoint y: 59, endPoint x: 1219, endPoint y: 22, distance: 334.1
click at [1551, 59] on icon at bounding box center [1551, 61] width 9 height 11
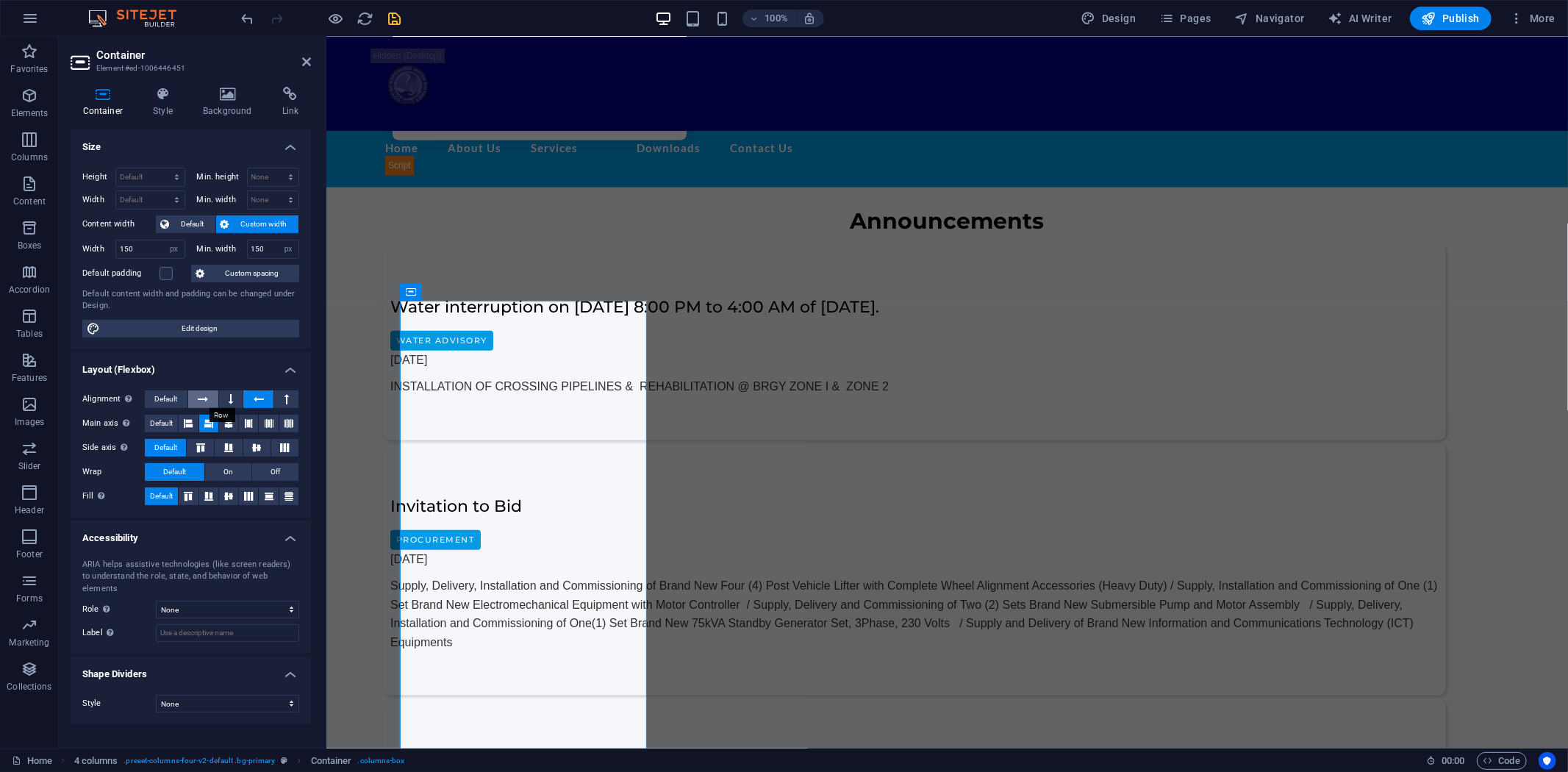
click at [208, 398] on icon at bounding box center [202, 399] width 10 height 18
click at [258, 401] on icon at bounding box center [258, 399] width 10 height 18
click at [292, 401] on button at bounding box center [286, 399] width 25 height 18
click at [203, 403] on icon at bounding box center [202, 399] width 10 height 18
click at [228, 399] on button at bounding box center [231, 399] width 25 height 18
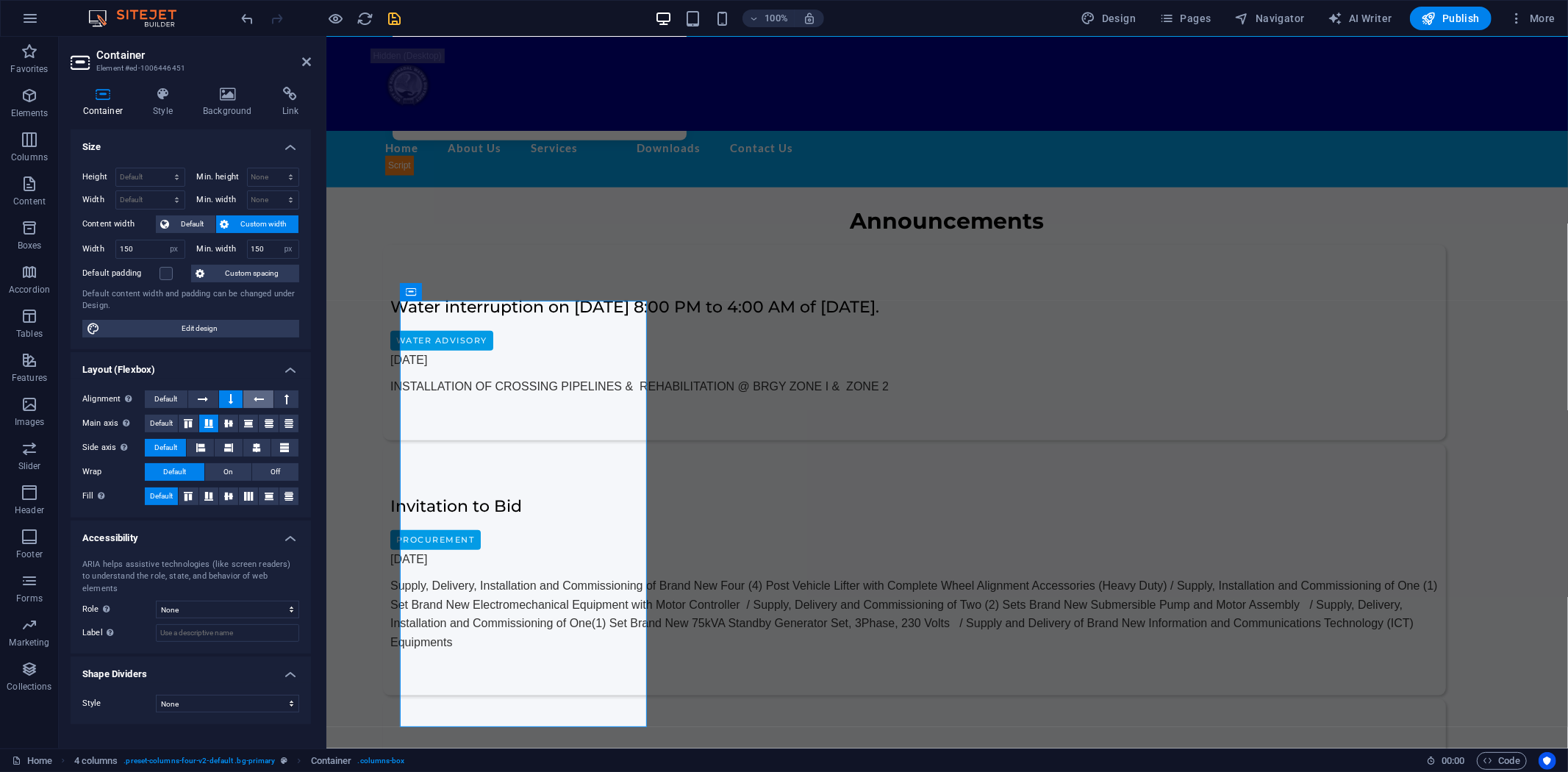
click at [262, 398] on icon at bounding box center [258, 399] width 10 height 18
click at [200, 400] on icon at bounding box center [202, 399] width 10 height 18
click at [167, 400] on span "Default" at bounding box center [165, 399] width 23 height 18
click at [287, 393] on icon at bounding box center [286, 399] width 5 height 18
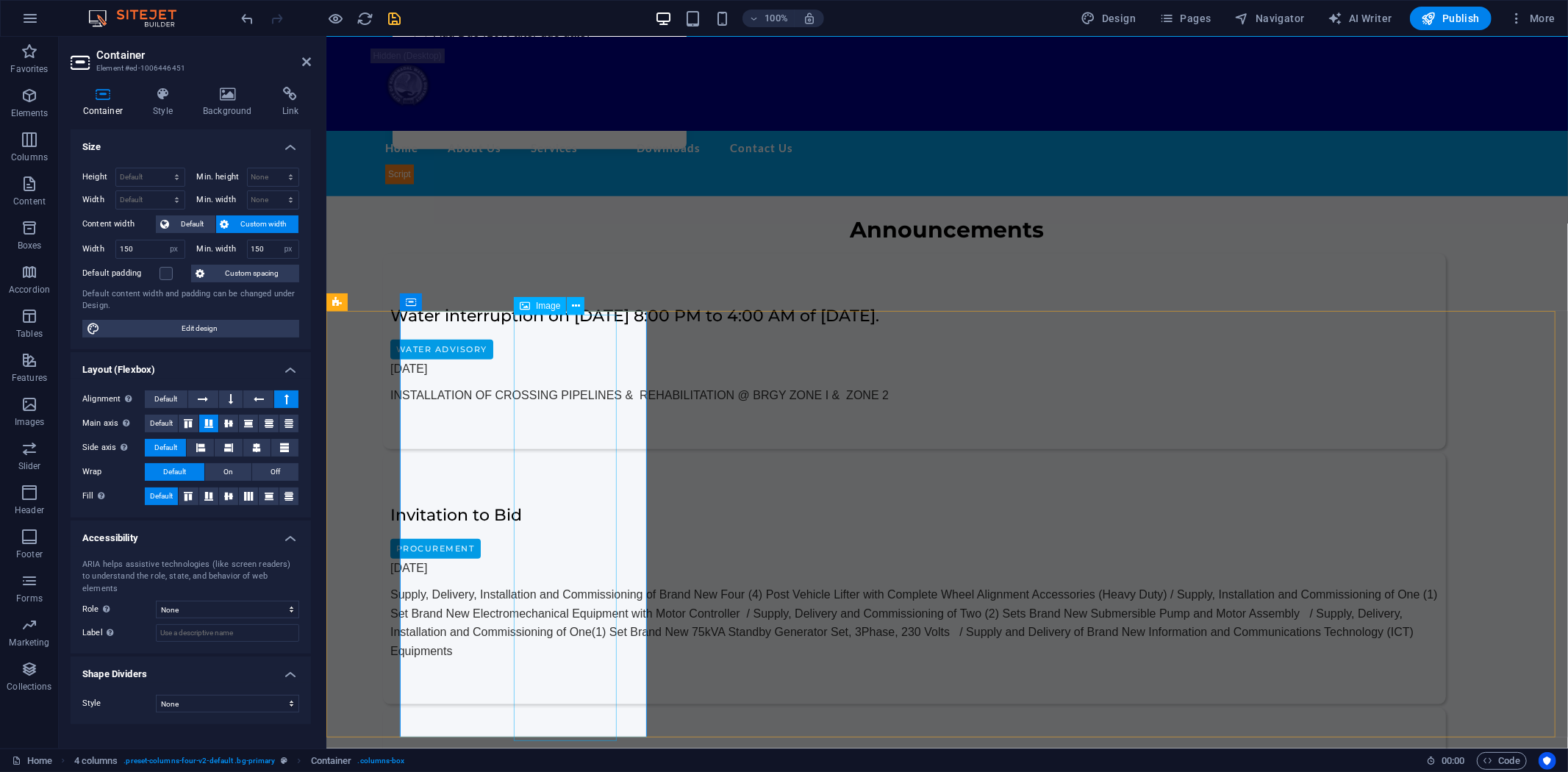
scroll to position [1215, 0]
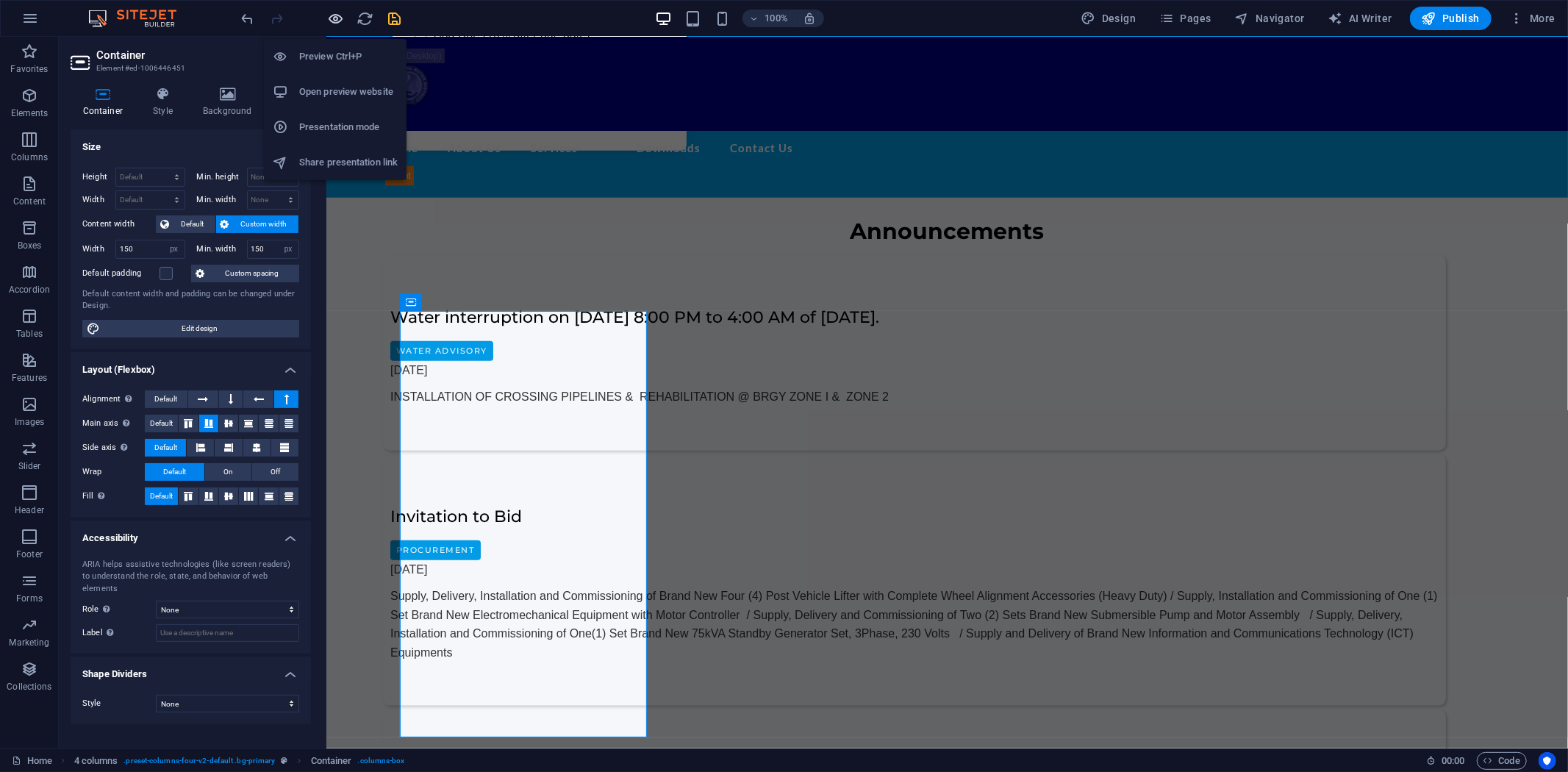
click at [332, 18] on icon "button" at bounding box center [336, 19] width 17 height 17
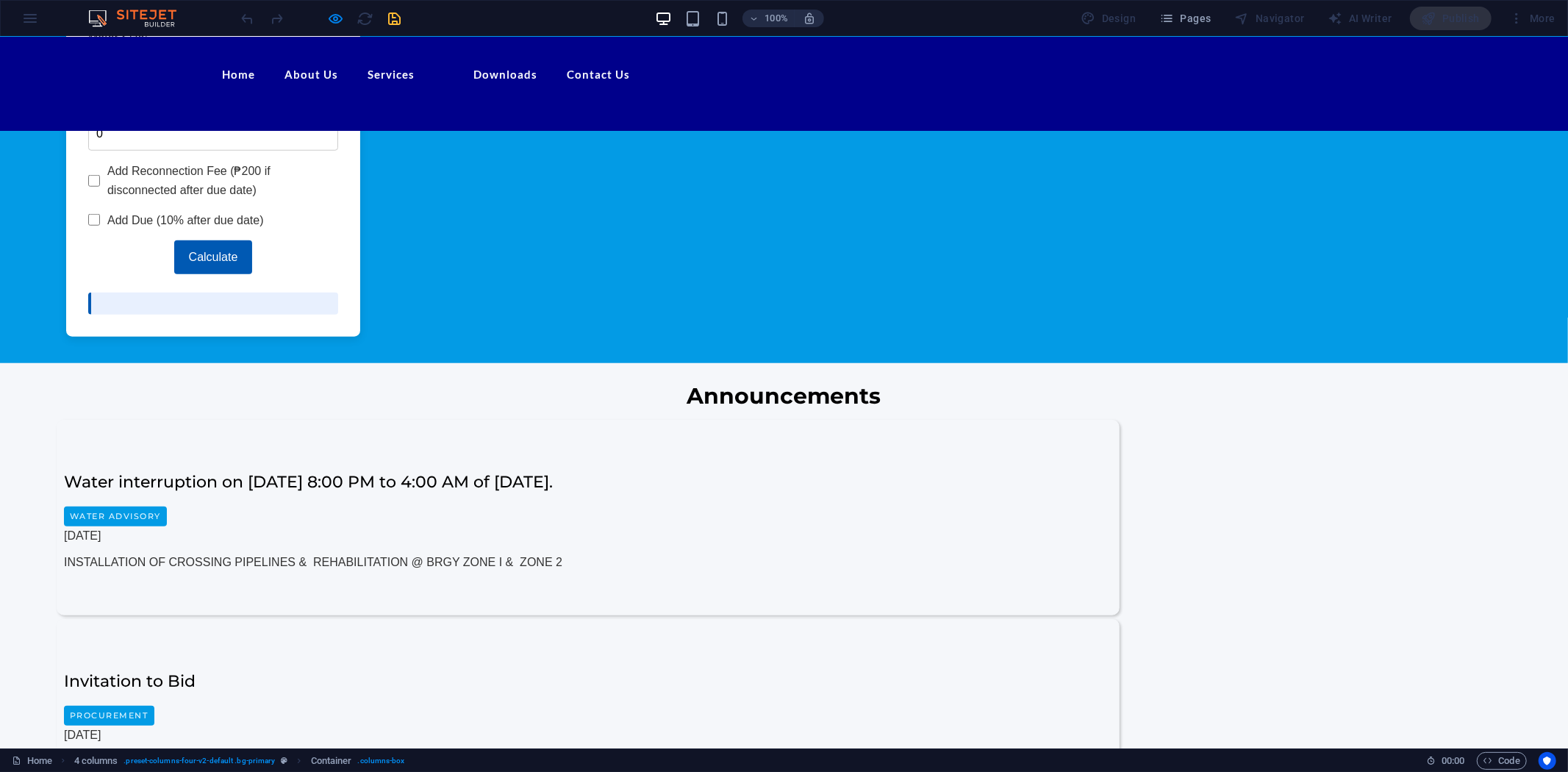
scroll to position [1028, 0]
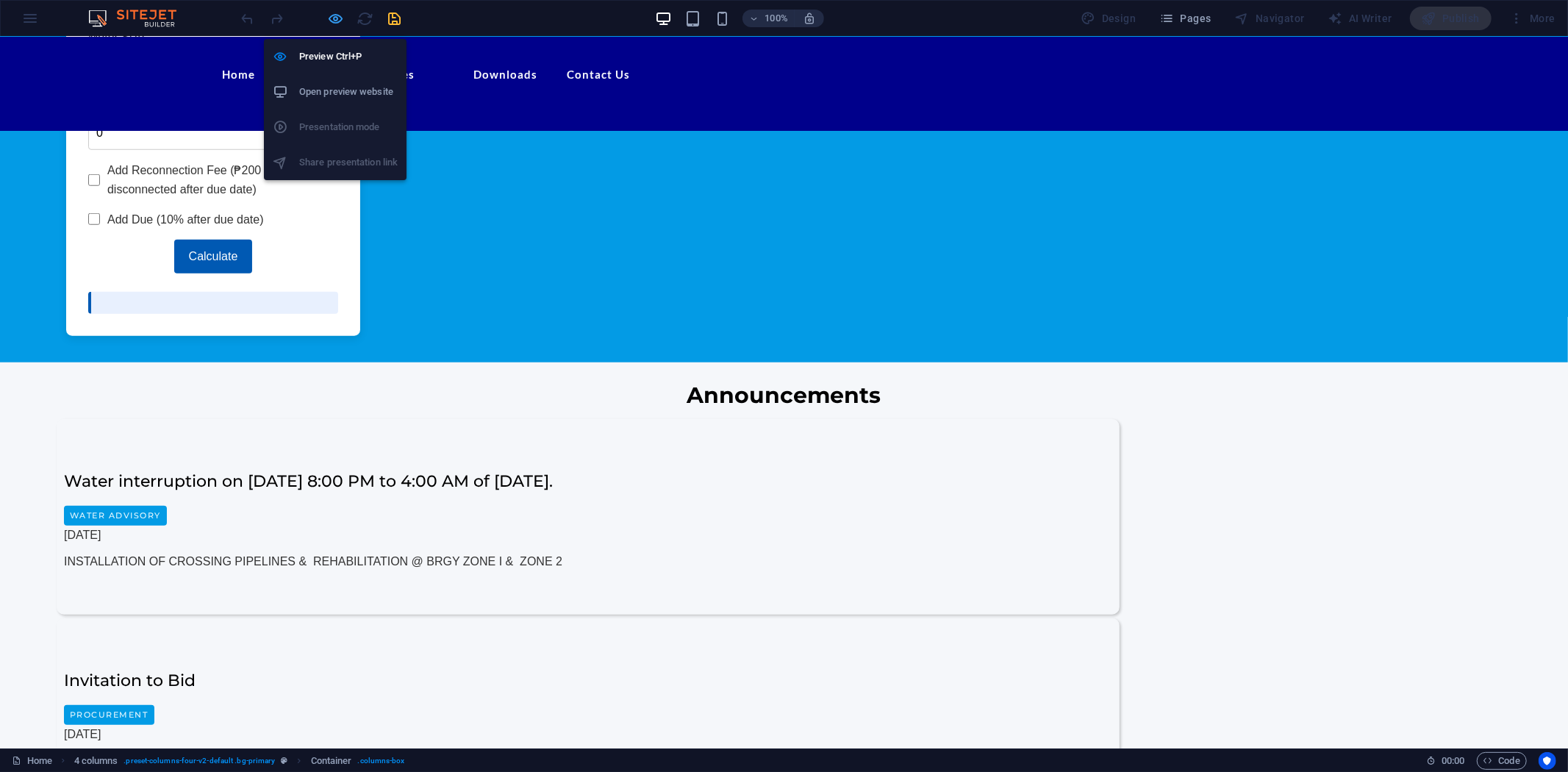
click at [336, 16] on icon "button" at bounding box center [336, 19] width 17 height 17
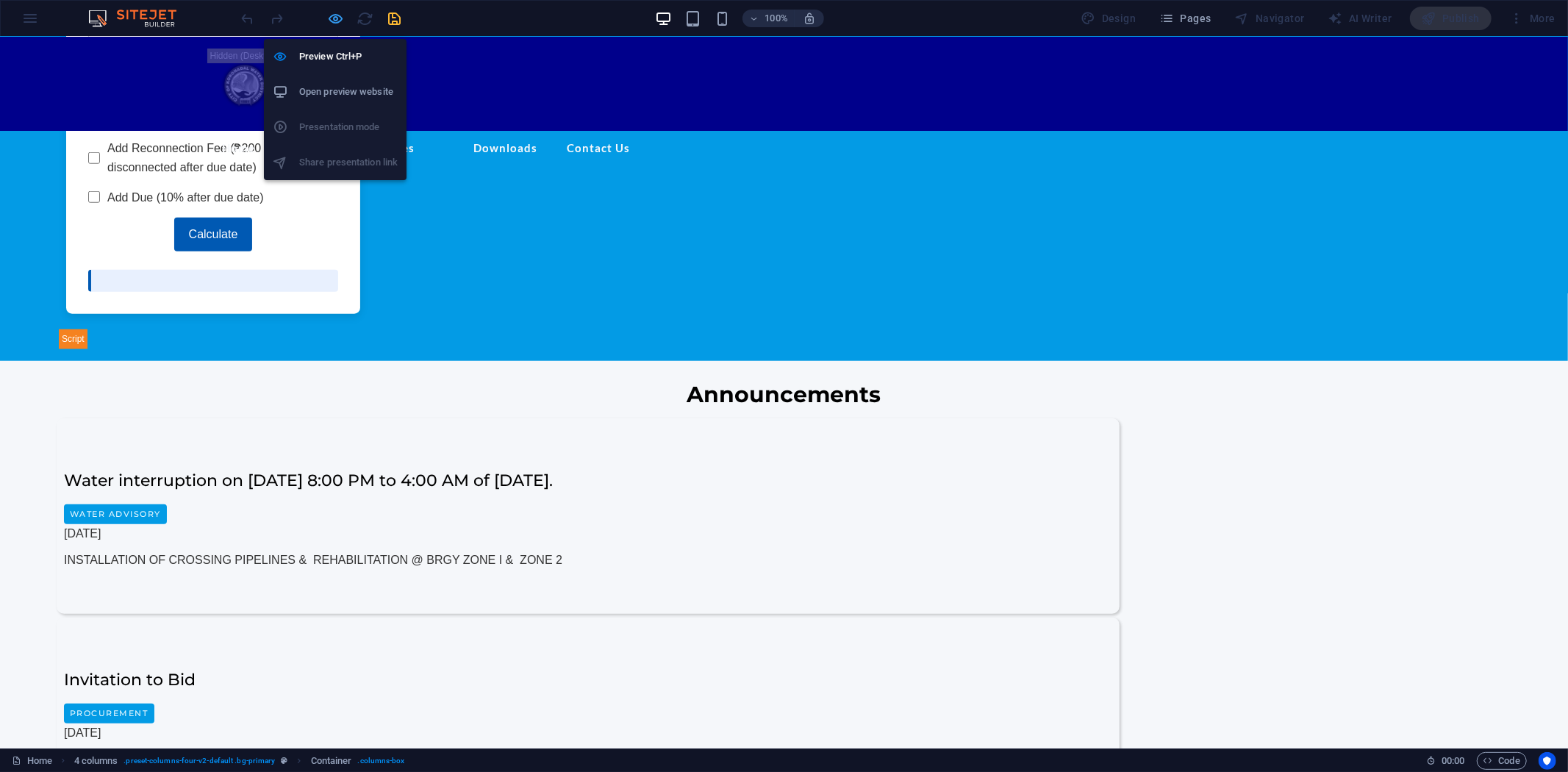
select select "px"
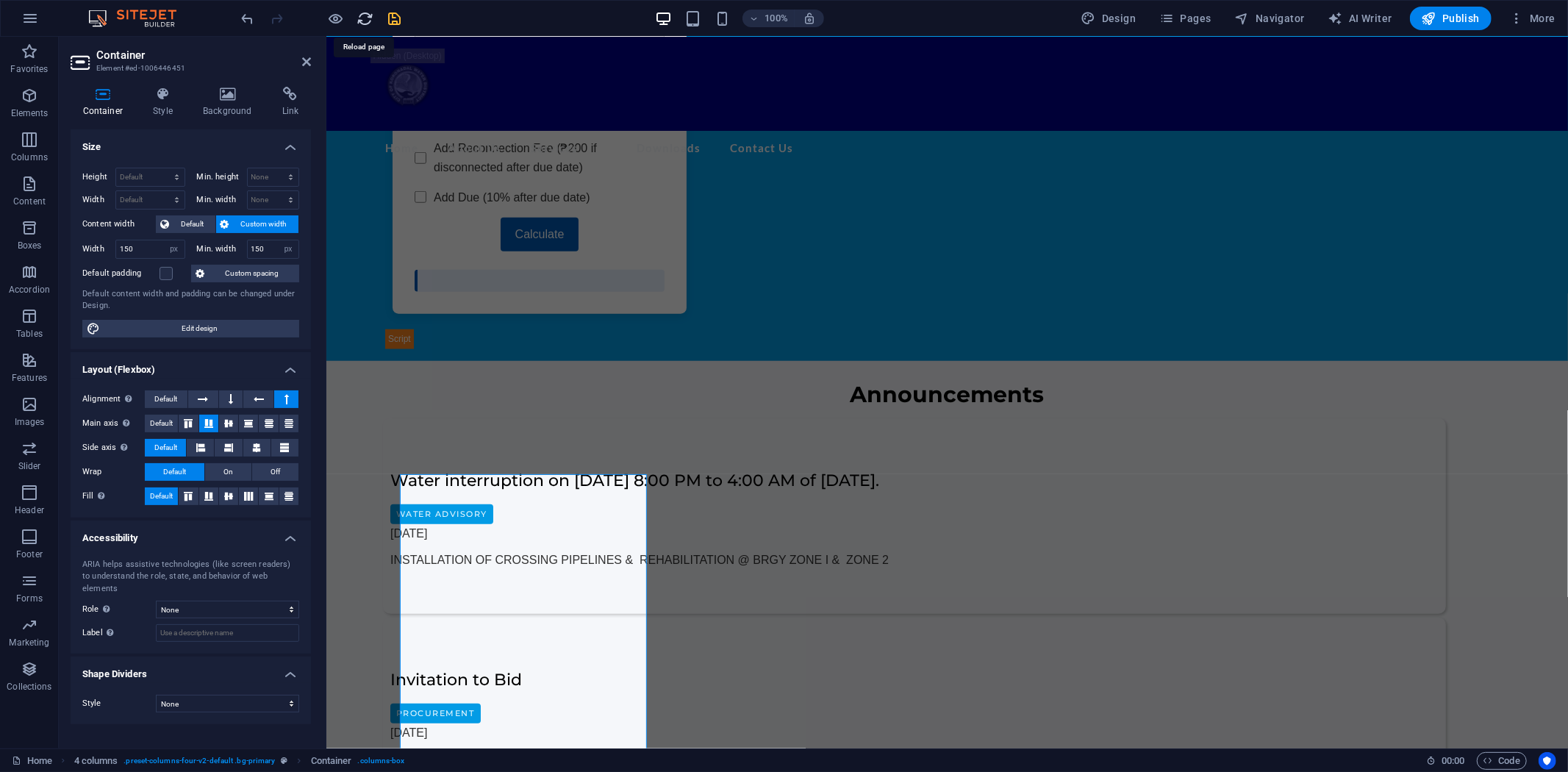
drag, startPoint x: 359, startPoint y: 17, endPoint x: 810, endPoint y: 50, distance: 452.2
click at [359, 17] on icon "reload" at bounding box center [366, 19] width 17 height 17
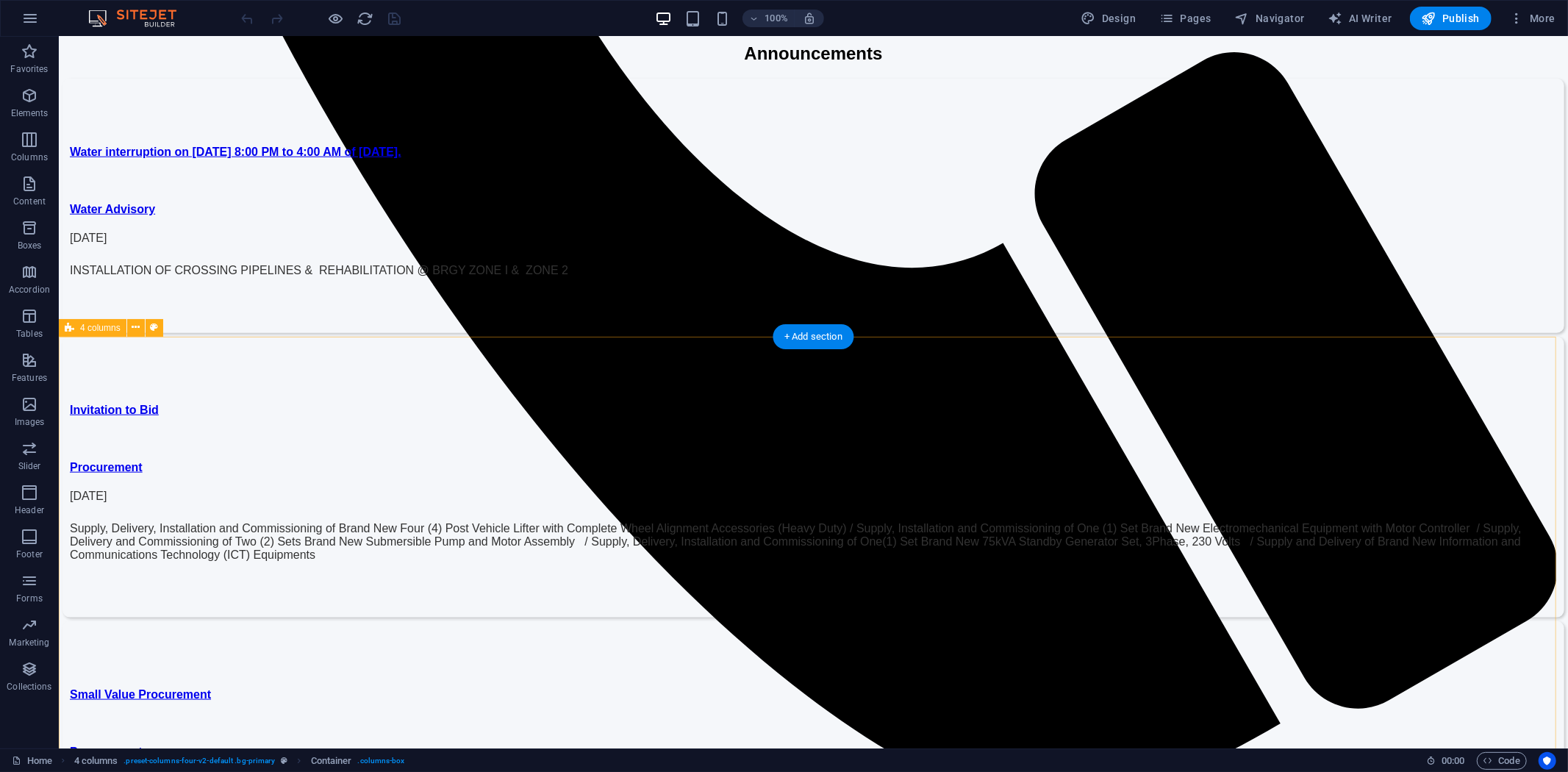
scroll to position [1388, 0]
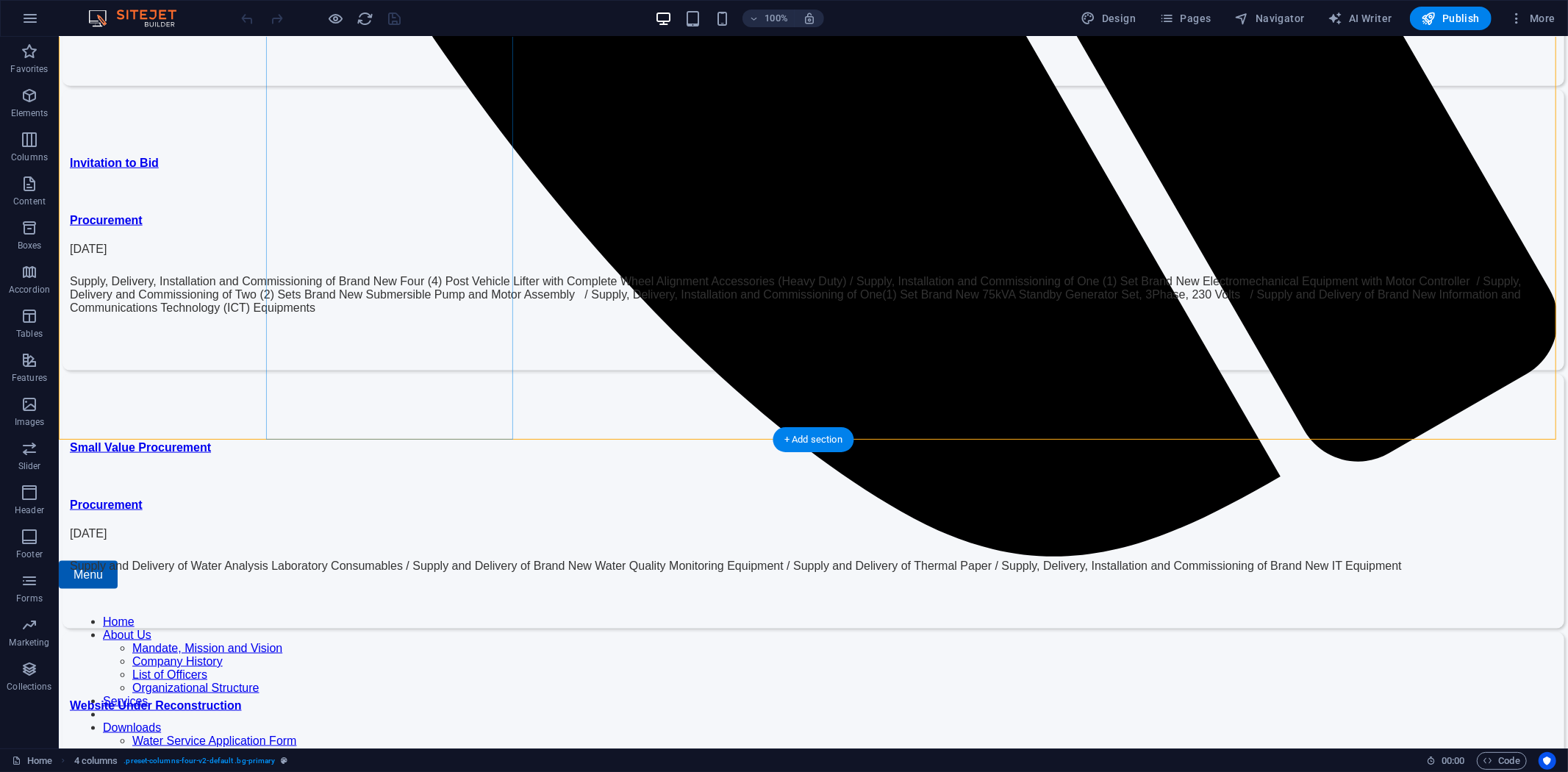
scroll to position [1563, 0]
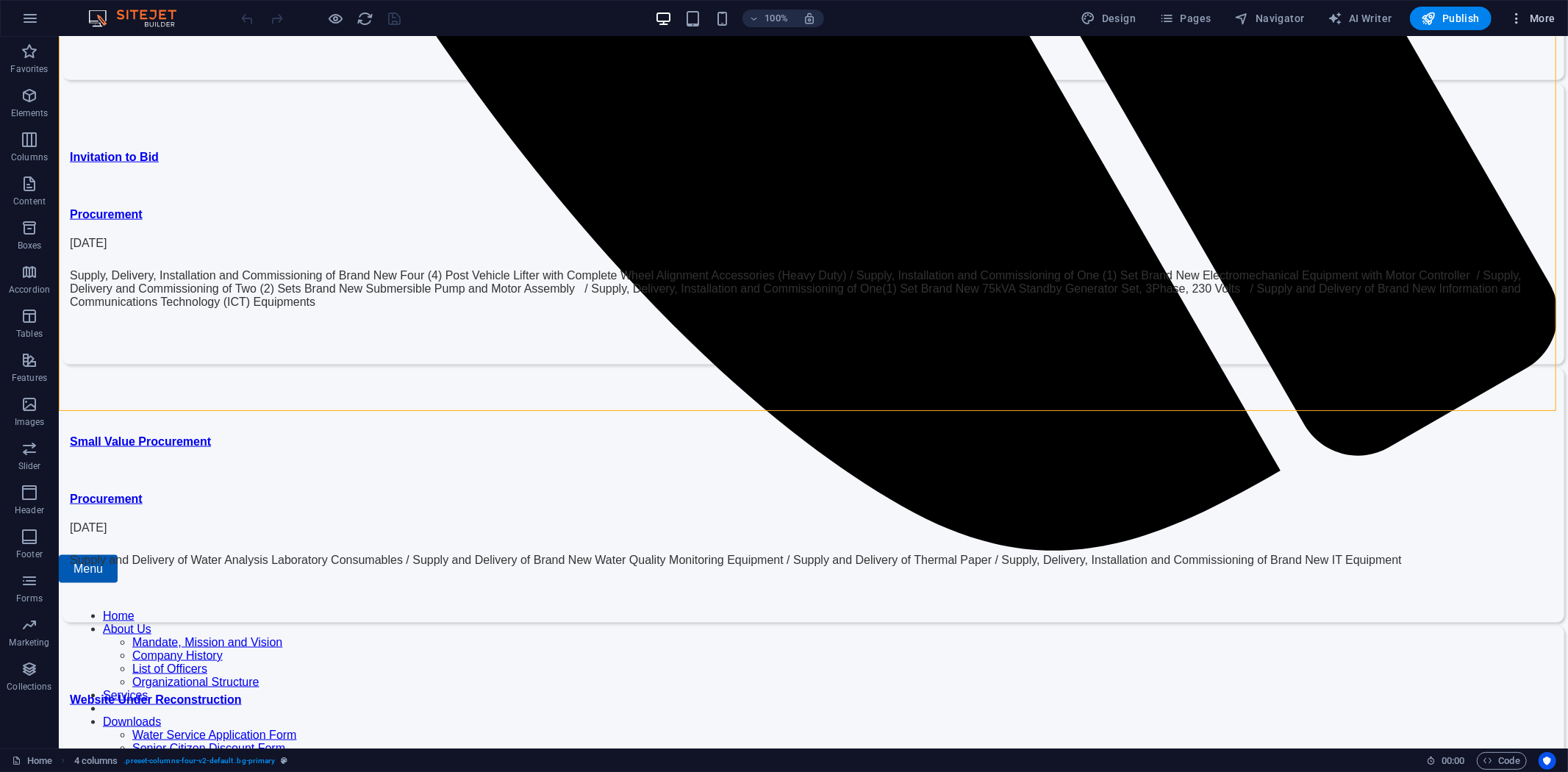
click at [1551, 16] on span "More" at bounding box center [1532, 19] width 46 height 15
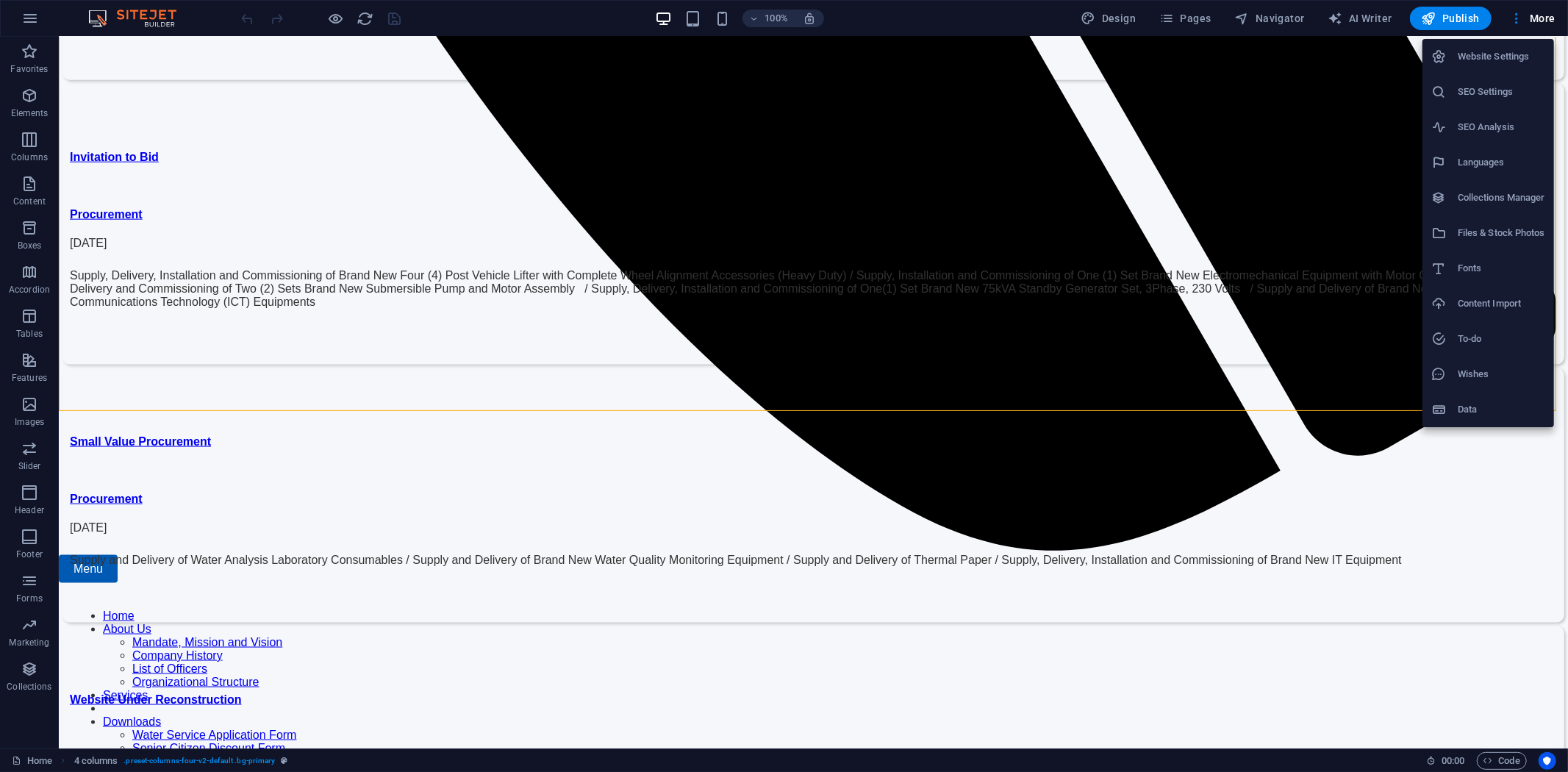
click at [1494, 228] on h6 "Files & Stock Photos" at bounding box center [1501, 232] width 88 height 18
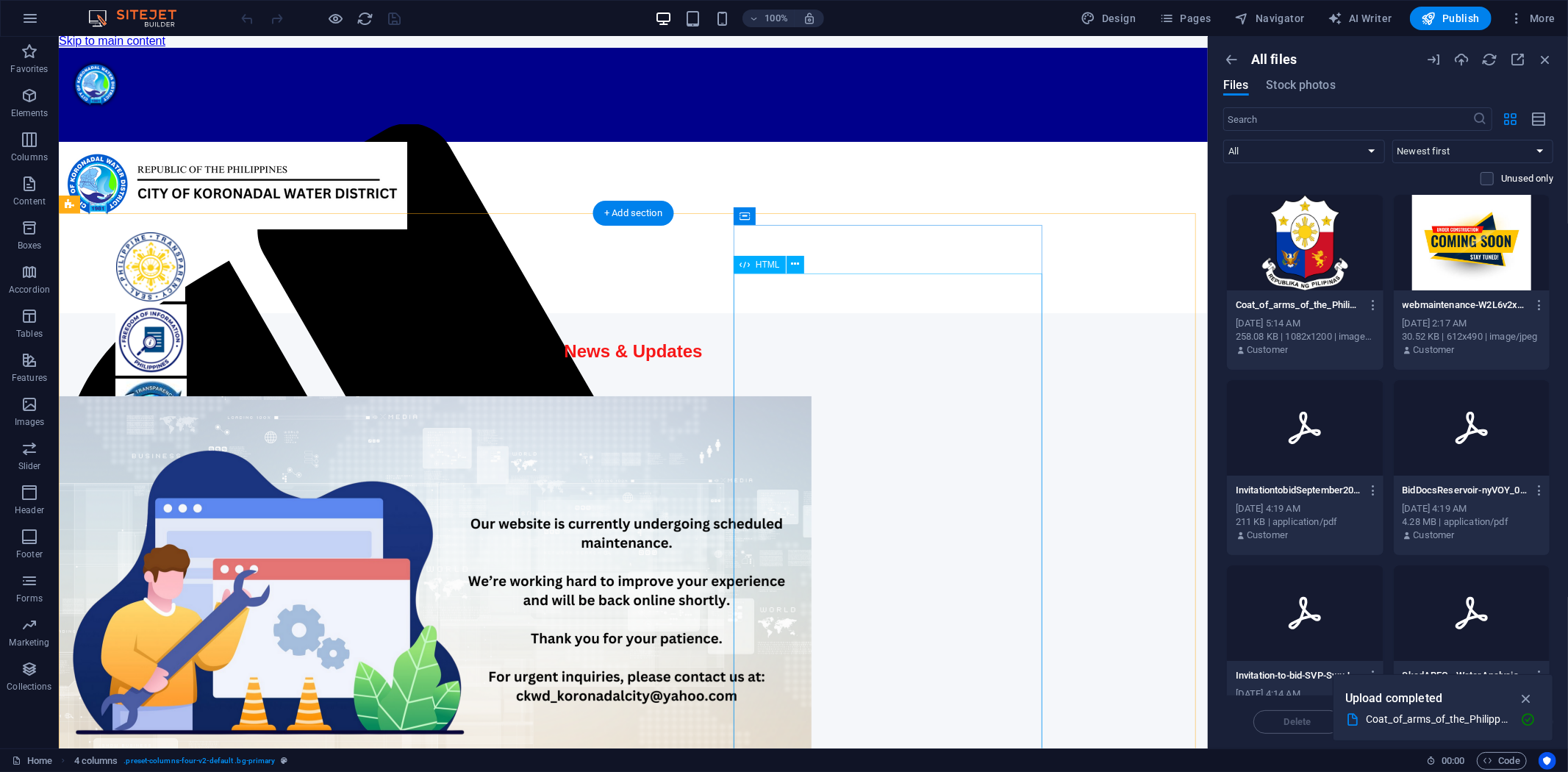
scroll to position [0, 0]
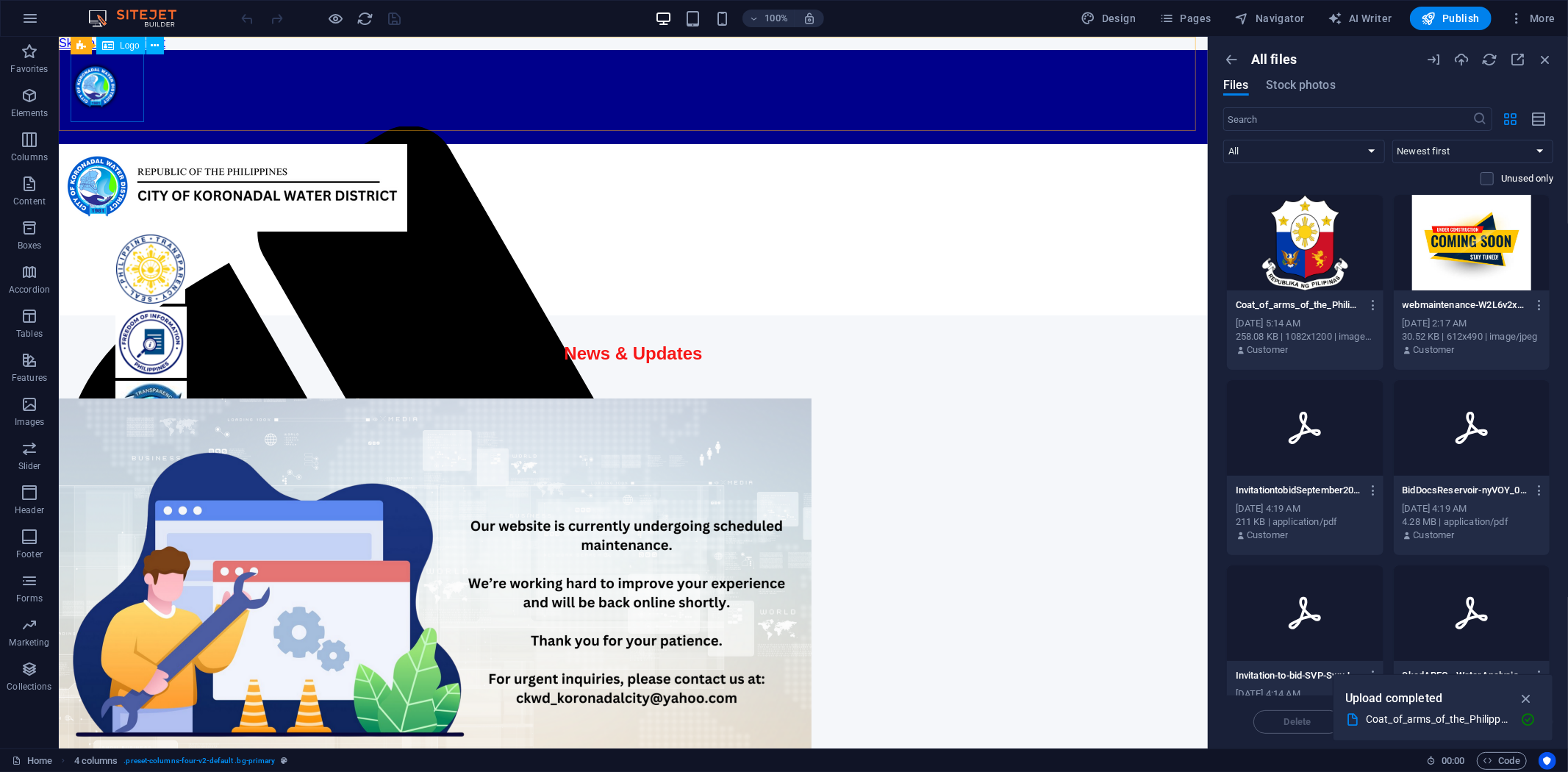
click at [111, 86] on div at bounding box center [632, 87] width 1149 height 77
select select "px"
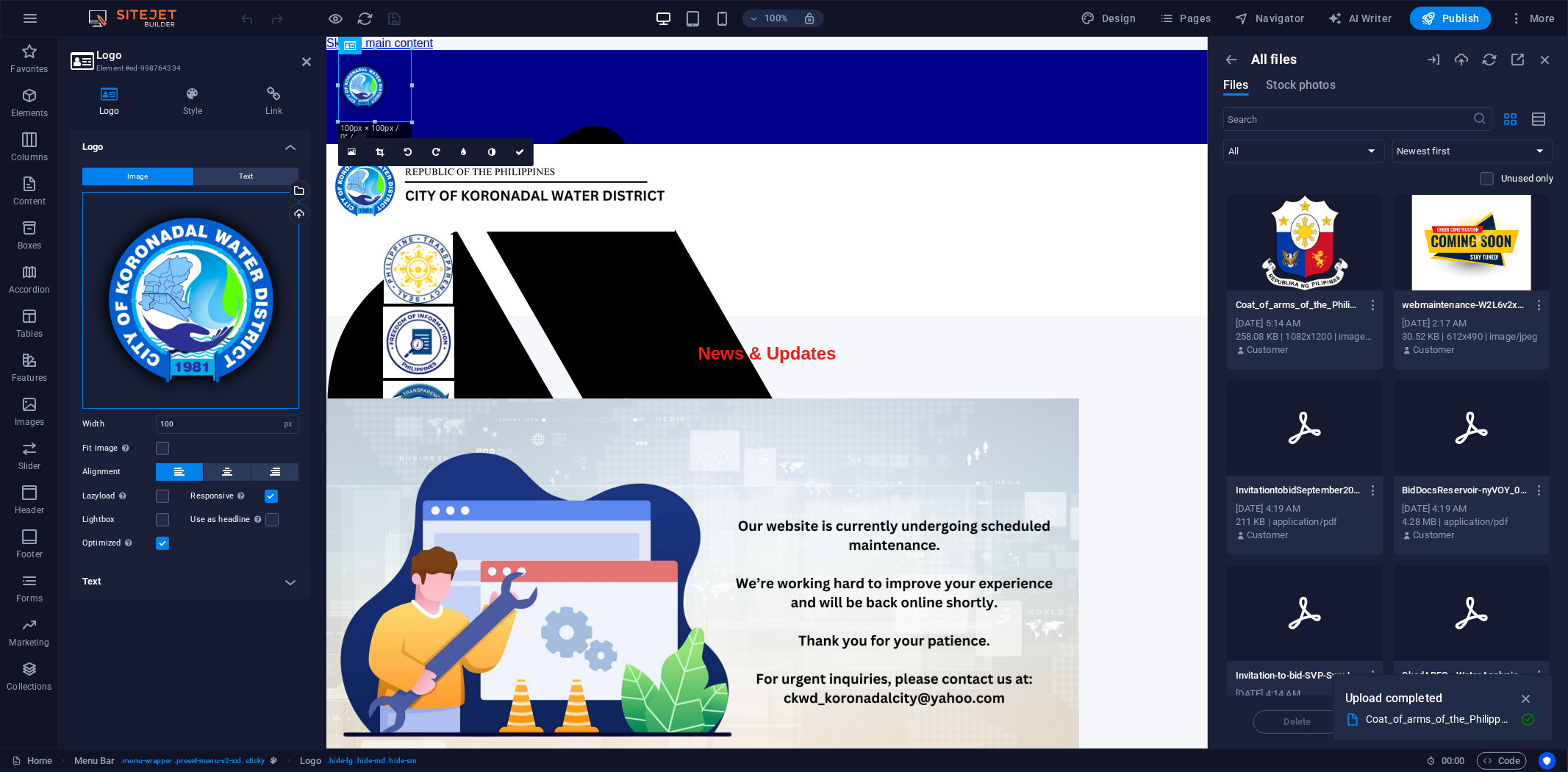
click at [188, 300] on div "Drag files here, click to choose files or select files from Files or our free s…" at bounding box center [191, 300] width 217 height 217
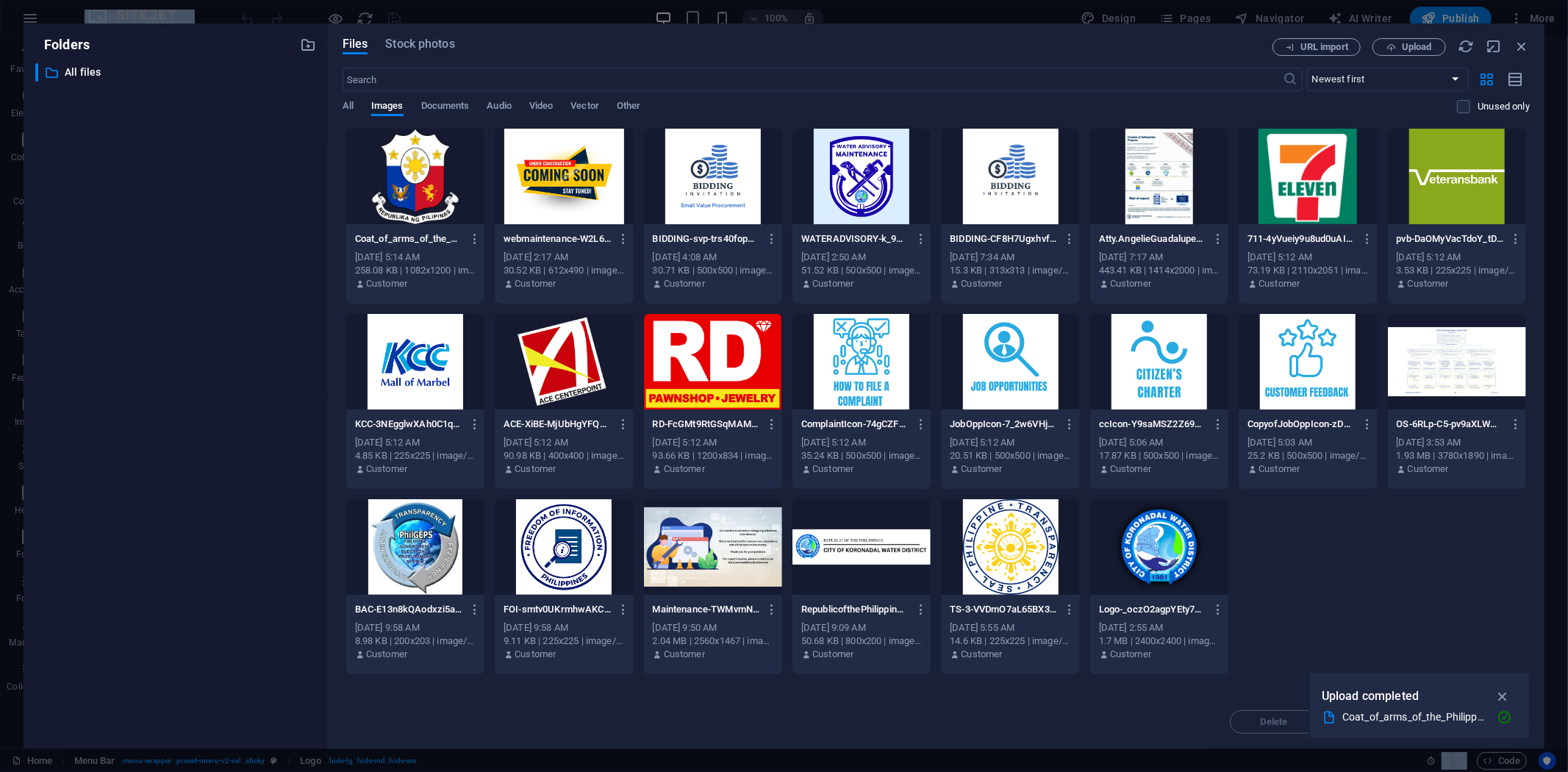
click at [412, 163] on div at bounding box center [416, 176] width 138 height 95
click at [1506, 717] on icon "button" at bounding box center [1504, 718] width 15 height 15
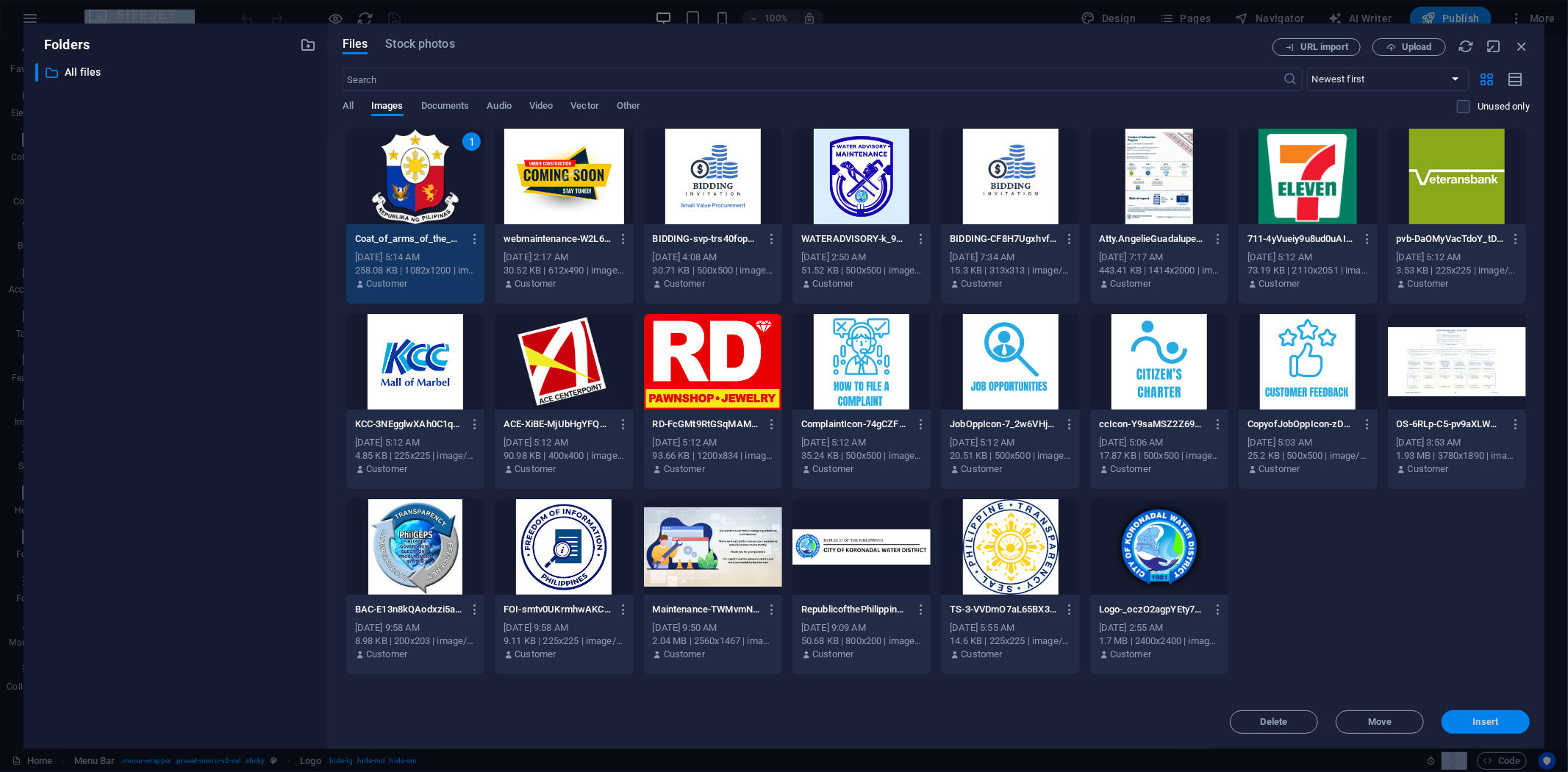
click at [1480, 722] on span "Insert" at bounding box center [1485, 721] width 26 height 9
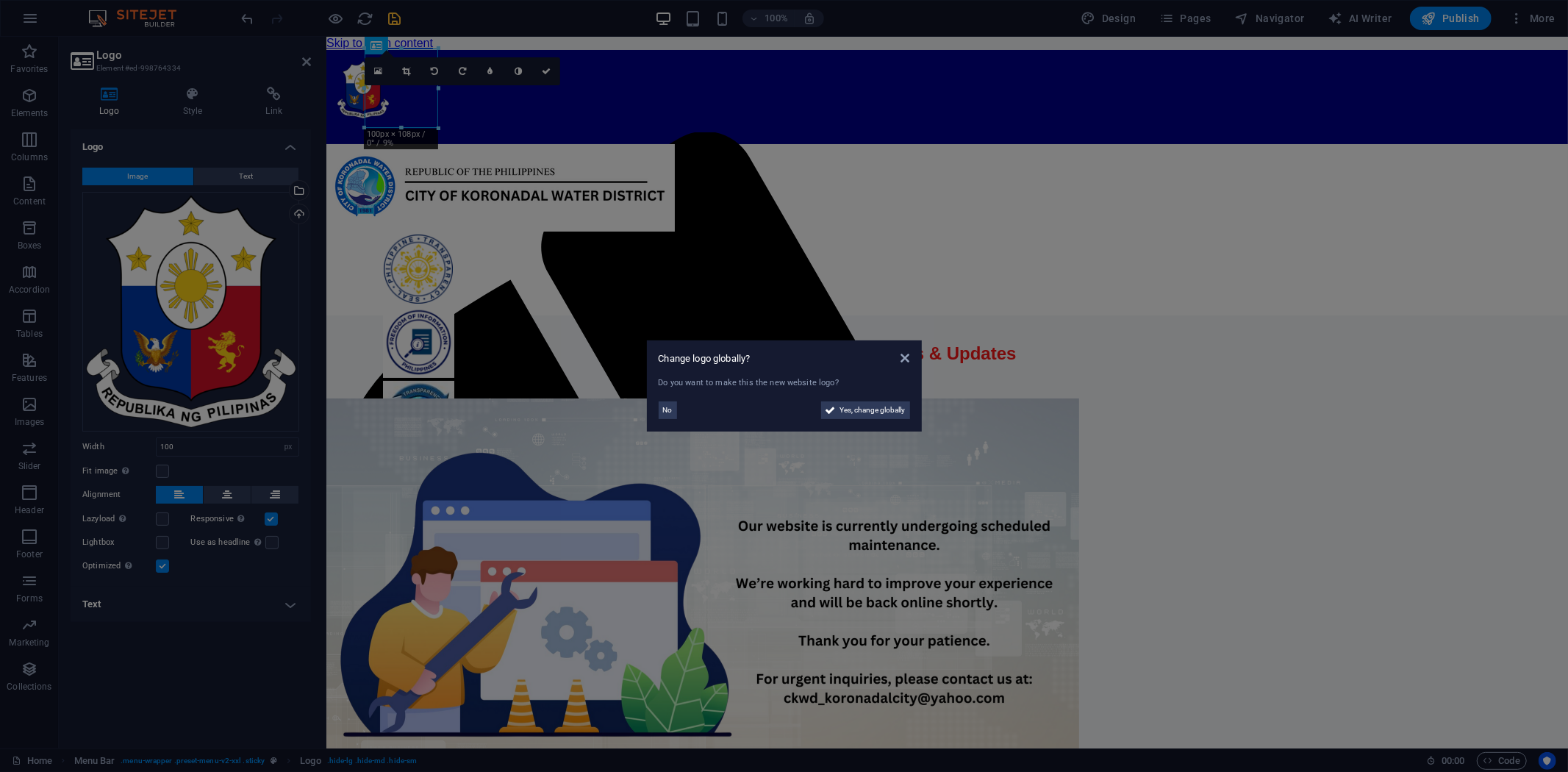
click at [190, 97] on aside "Change logo globally? Do you want to make this the new website logo? No Yes, ch…" at bounding box center [784, 386] width 1568 height 772
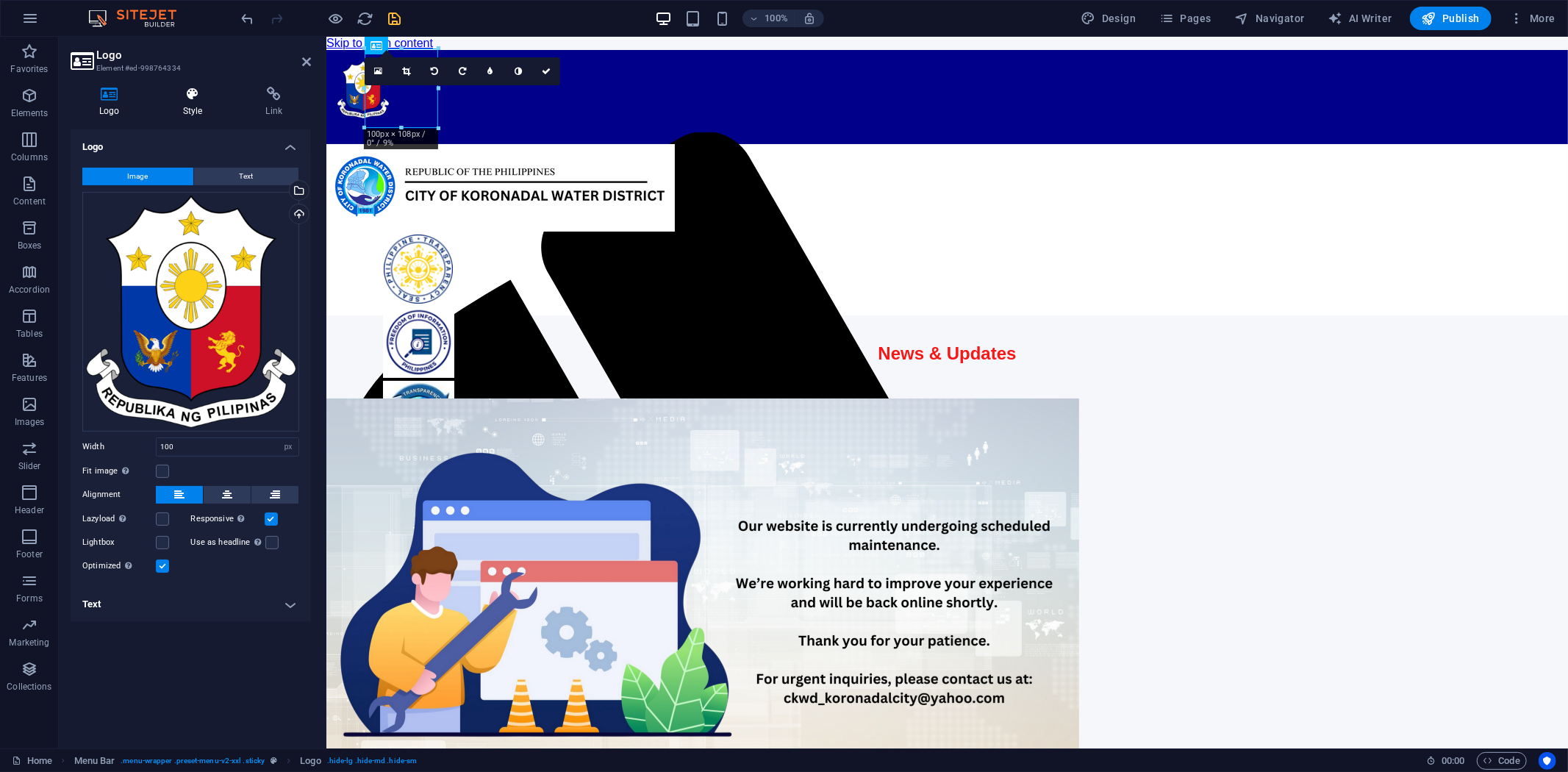
click at [192, 95] on icon at bounding box center [193, 94] width 77 height 15
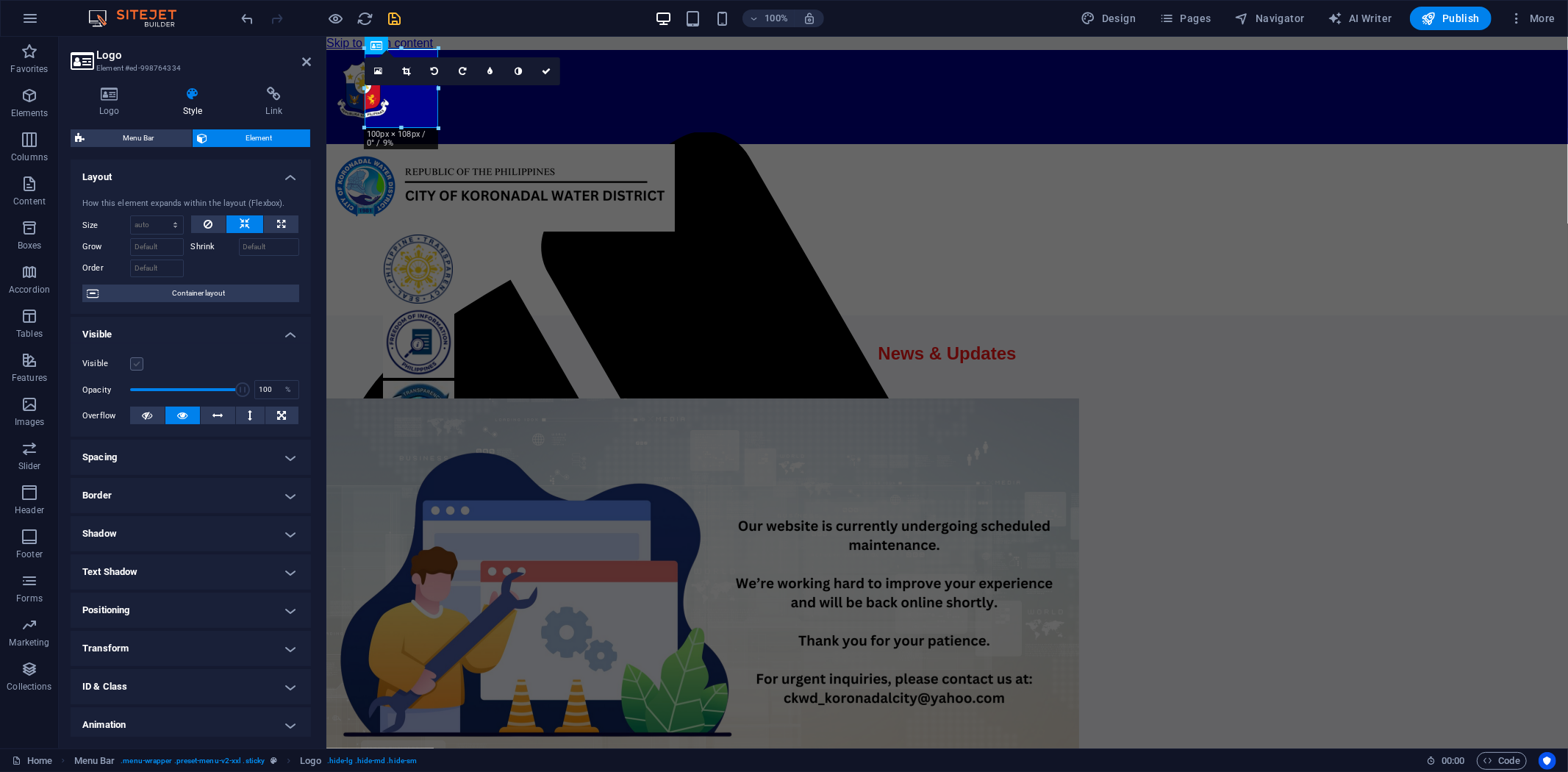
click at [136, 357] on label at bounding box center [137, 364] width 13 height 13
click at [0, 0] on input "Visible" at bounding box center [0, 0] width 0 height 0
click at [374, 201] on div at bounding box center [946, 229] width 1241 height 171
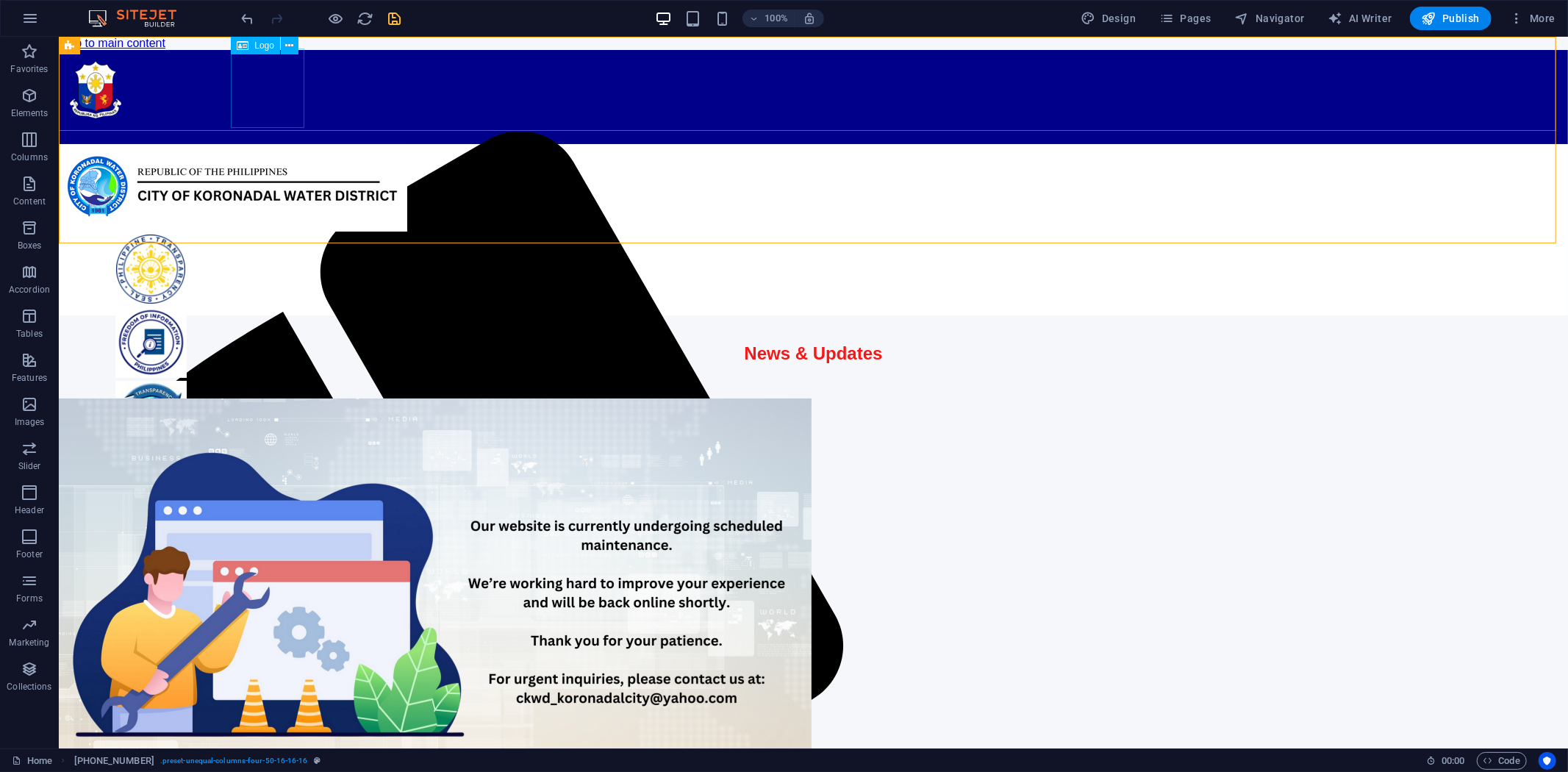
click at [259, 73] on div at bounding box center [812, 90] width 1509 height 82
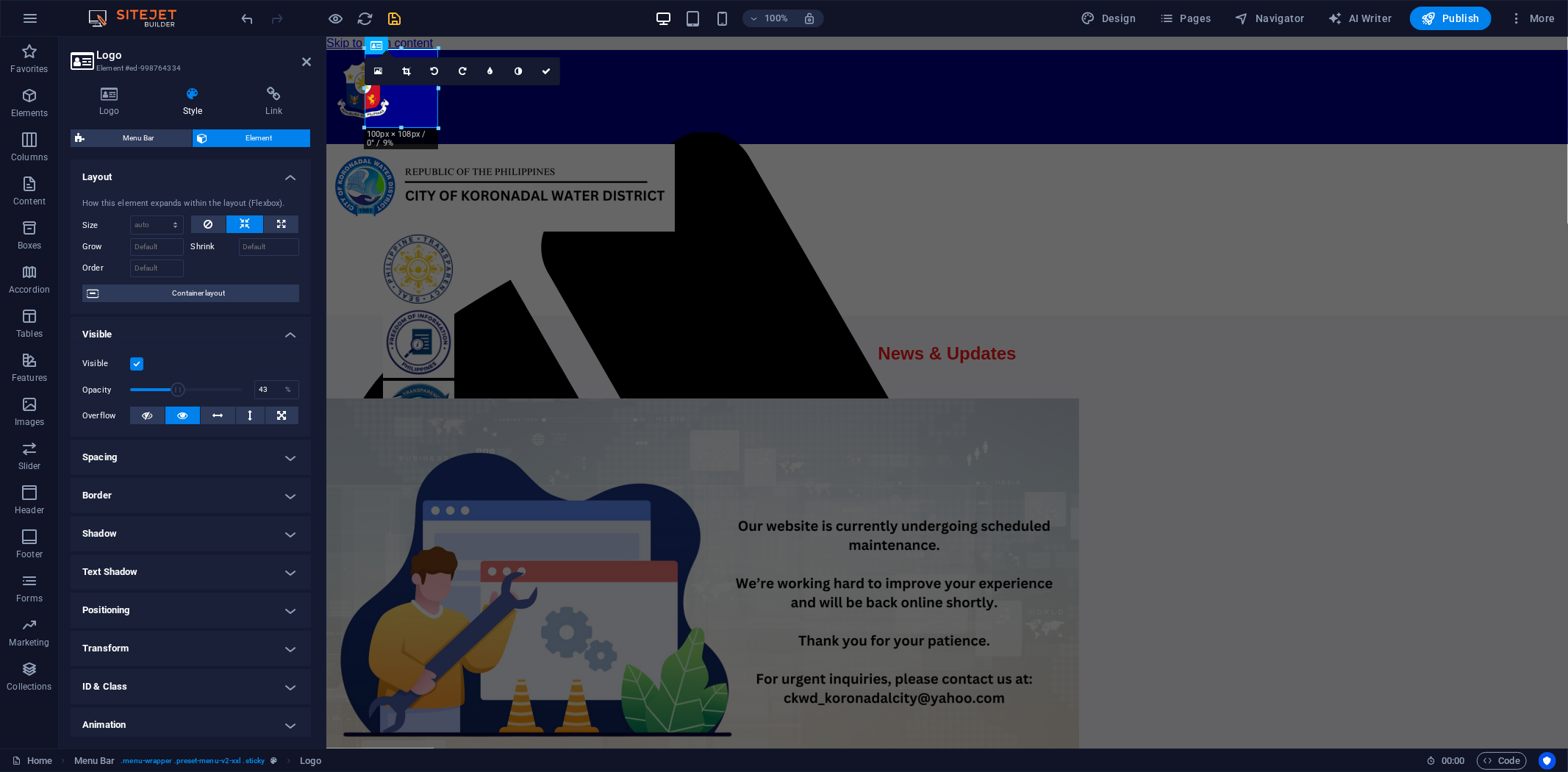
drag, startPoint x: 240, startPoint y: 387, endPoint x: 178, endPoint y: 389, distance: 62.0
click at [178, 389] on span at bounding box center [179, 390] width 15 height 15
drag, startPoint x: 178, startPoint y: 390, endPoint x: 167, endPoint y: 390, distance: 11.0
click at [167, 390] on span at bounding box center [169, 390] width 15 height 15
drag, startPoint x: 270, startPoint y: 387, endPoint x: 232, endPoint y: 391, distance: 38.2
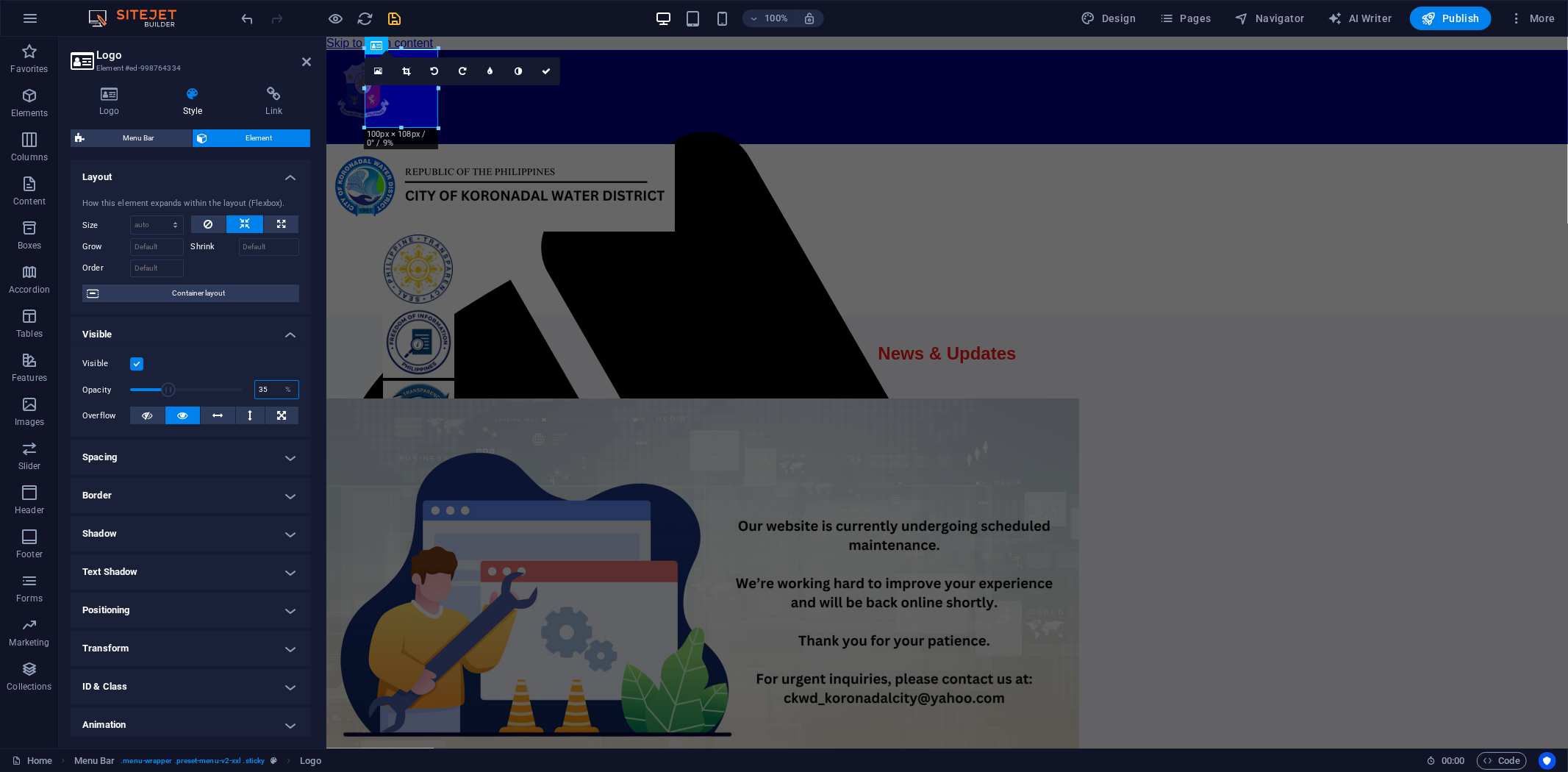
click at [232, 391] on div "Opacity 35 %" at bounding box center [191, 389] width 217 height 22
type input "20"
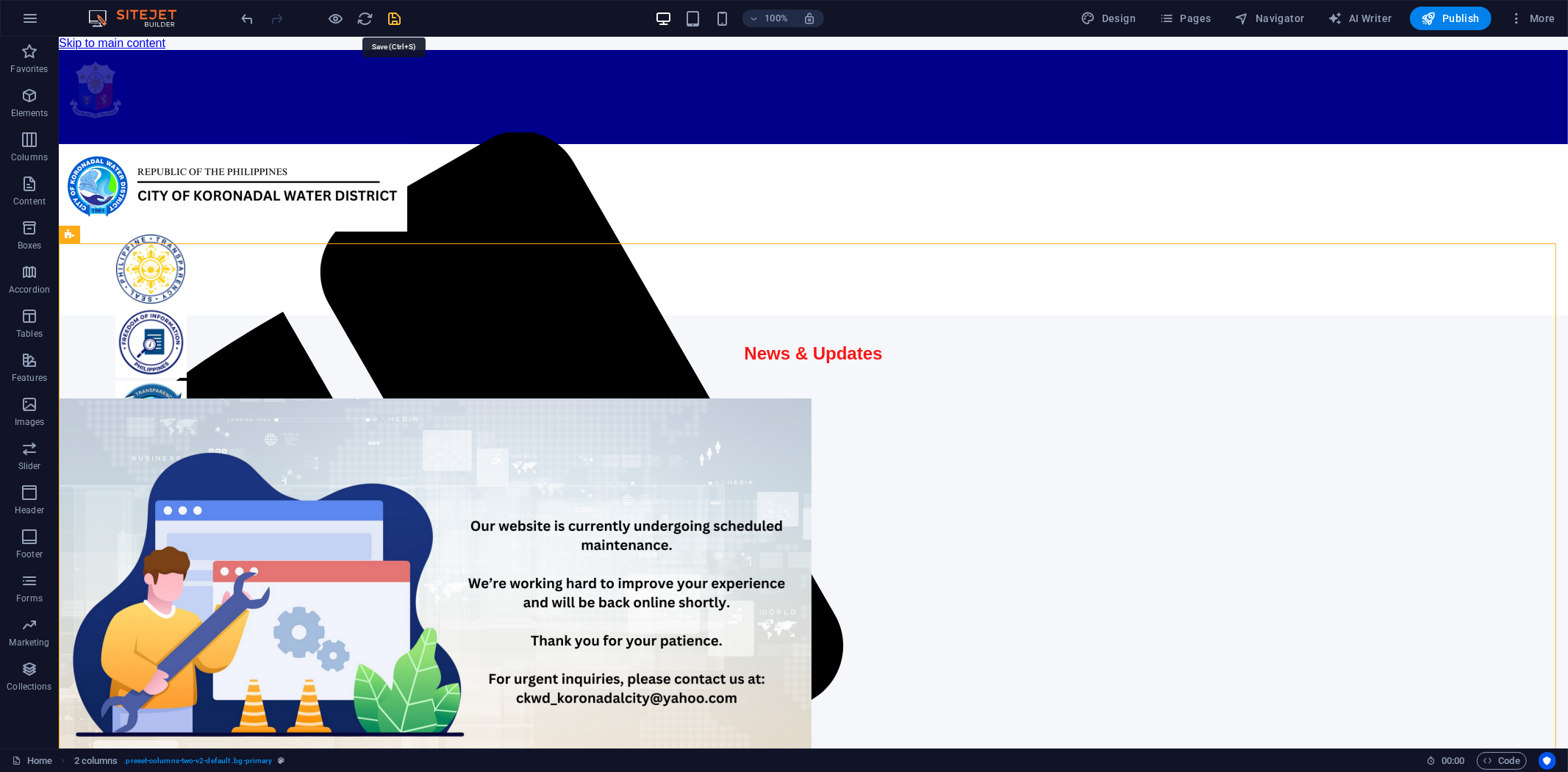
click at [390, 11] on icon "save" at bounding box center [395, 19] width 17 height 17
select select "px"
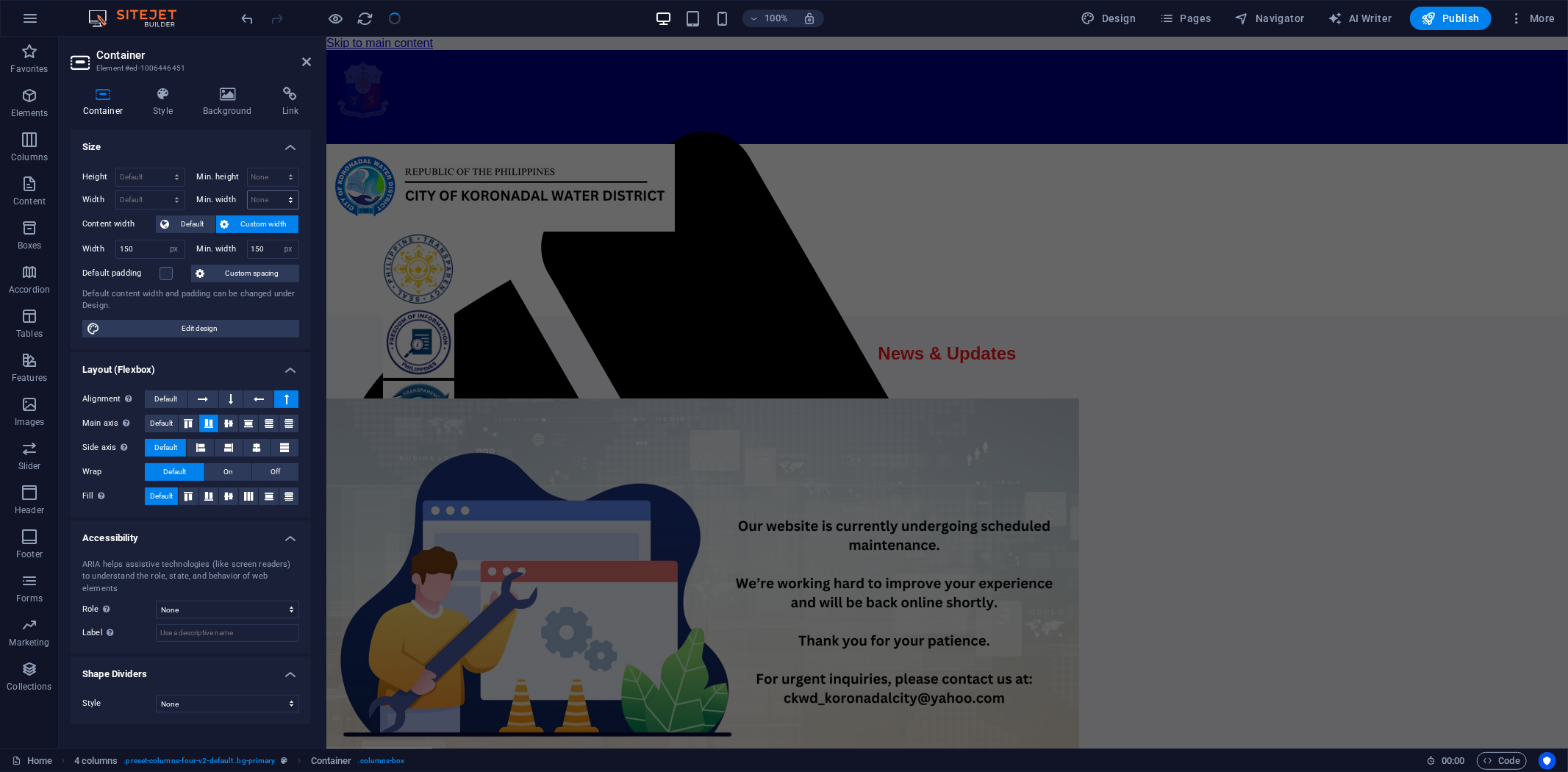
select select "DISABLED_OPTION_VALUE"
click at [347, 184] on div at bounding box center [946, 229] width 1241 height 171
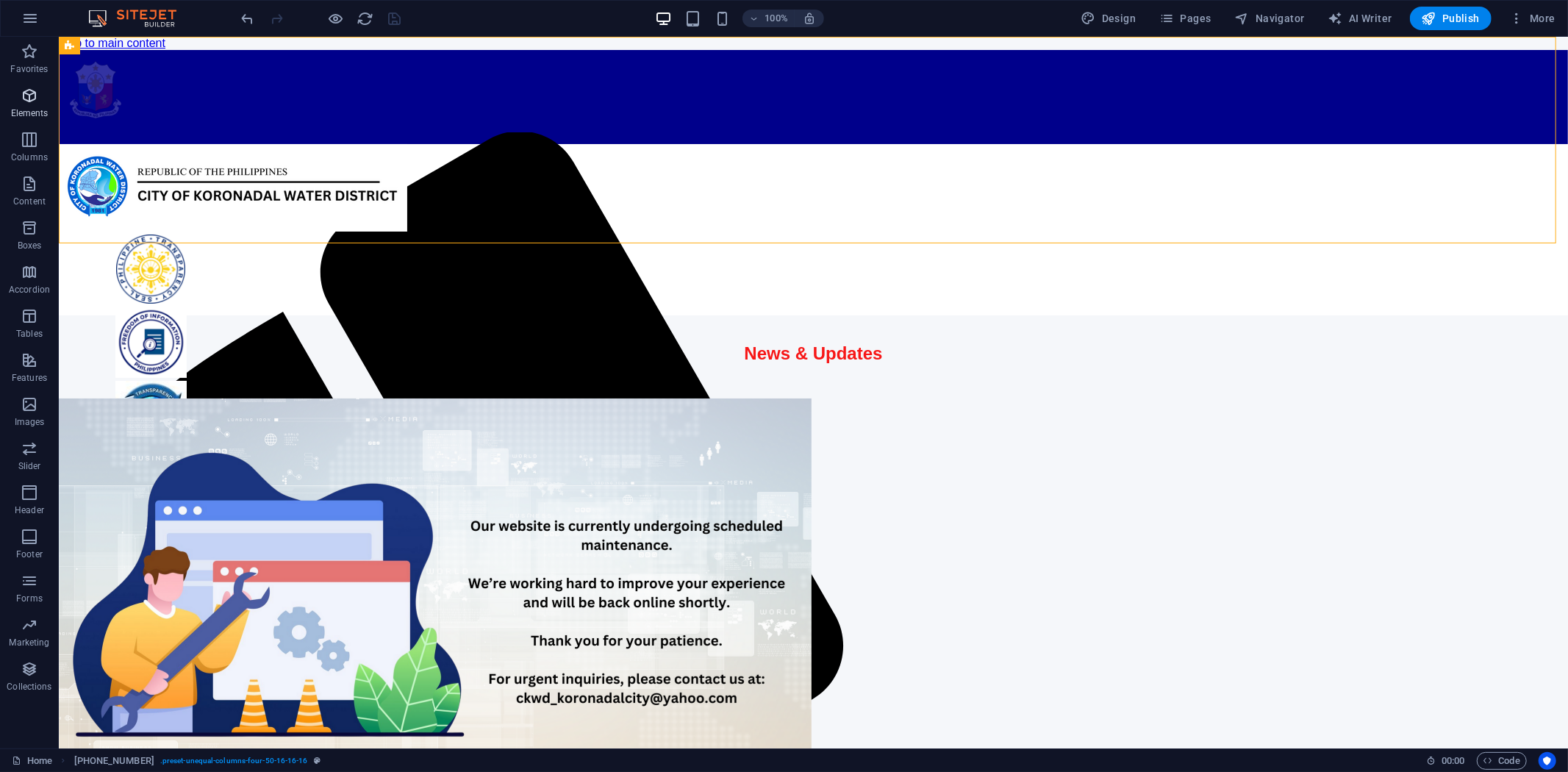
click at [32, 101] on icon "button" at bounding box center [29, 95] width 18 height 18
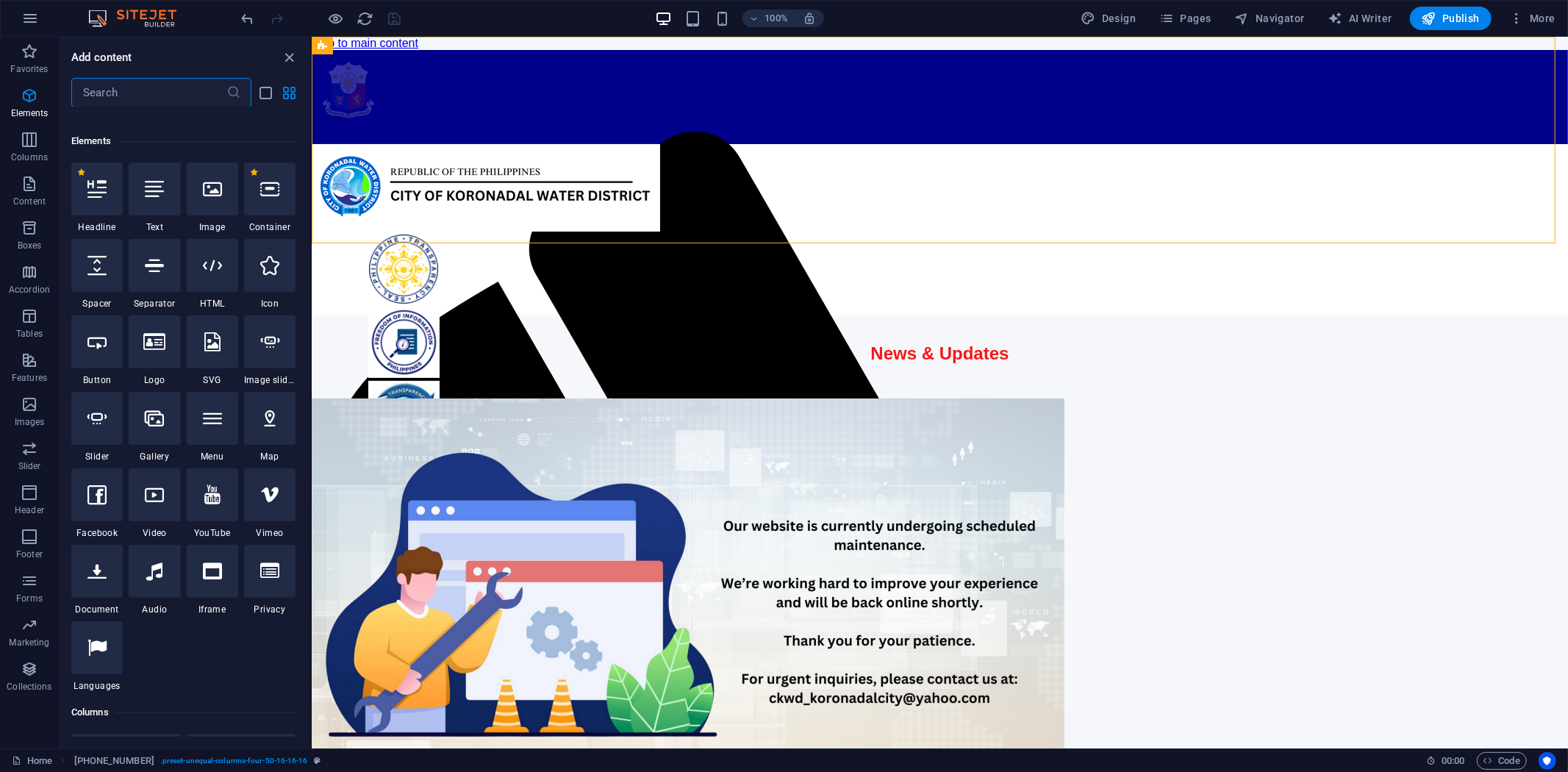
scroll to position [157, 0]
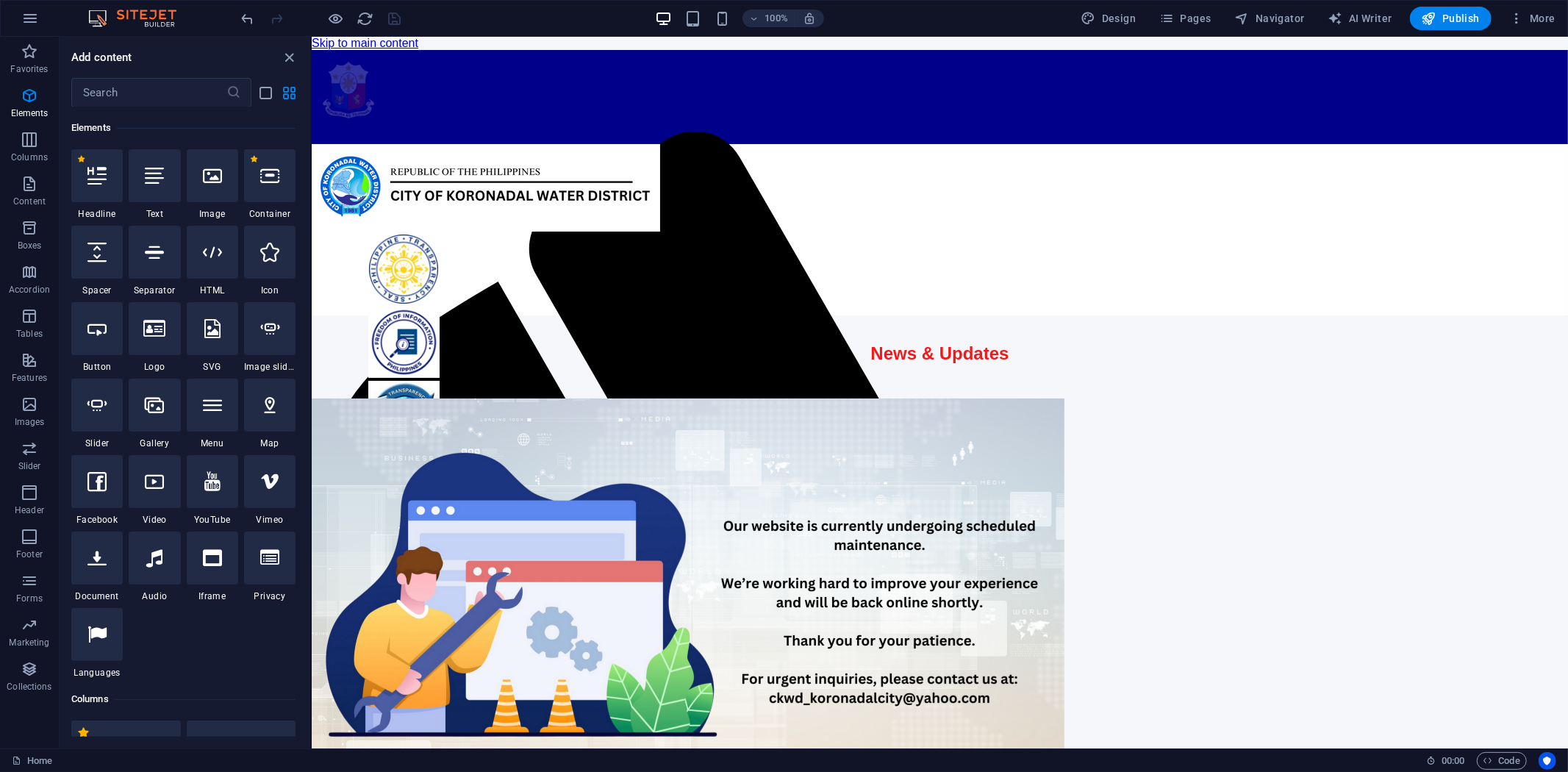
select select "px"
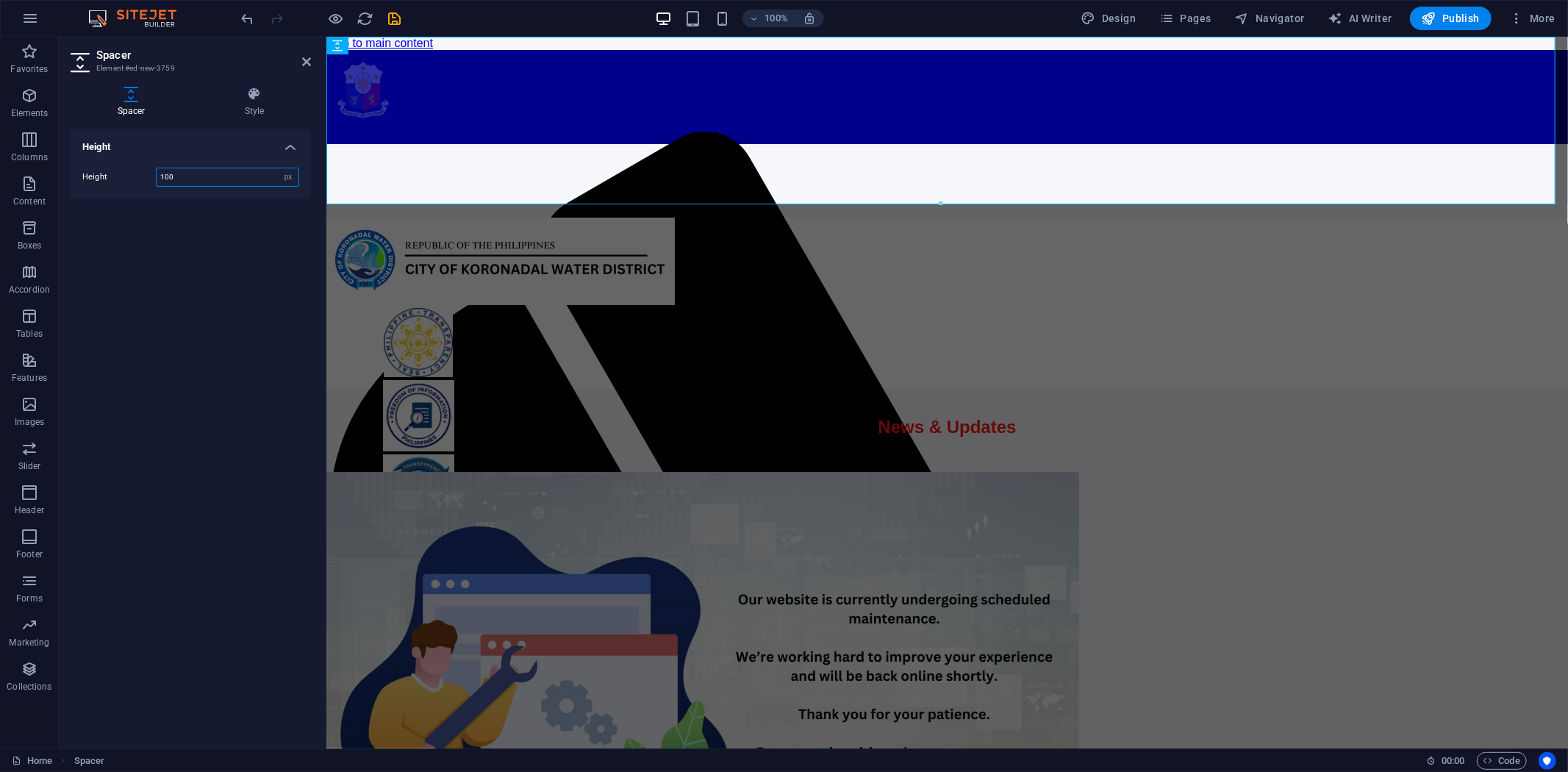
type input "50"
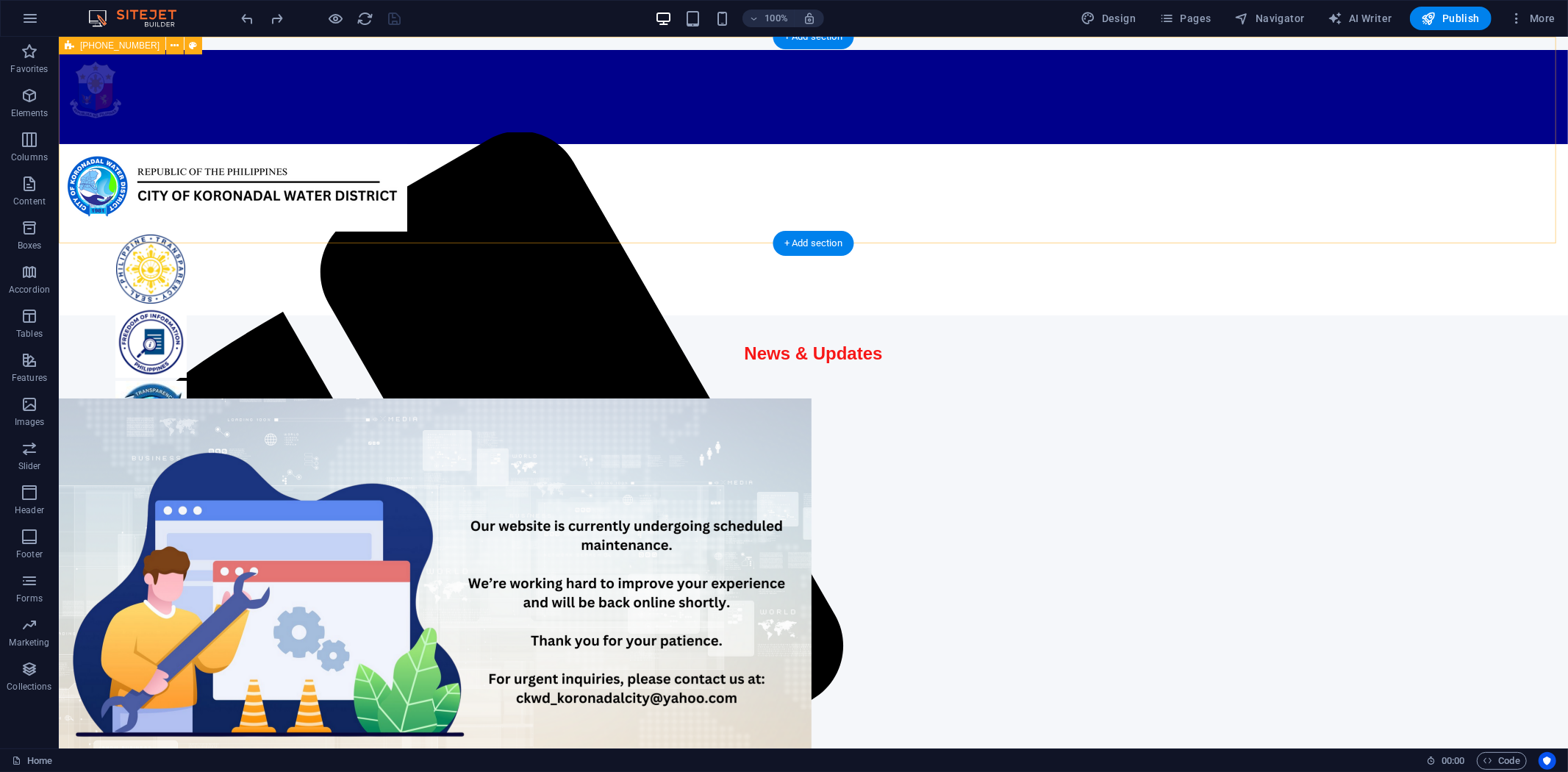
click at [184, 180] on div at bounding box center [812, 229] width 1509 height 171
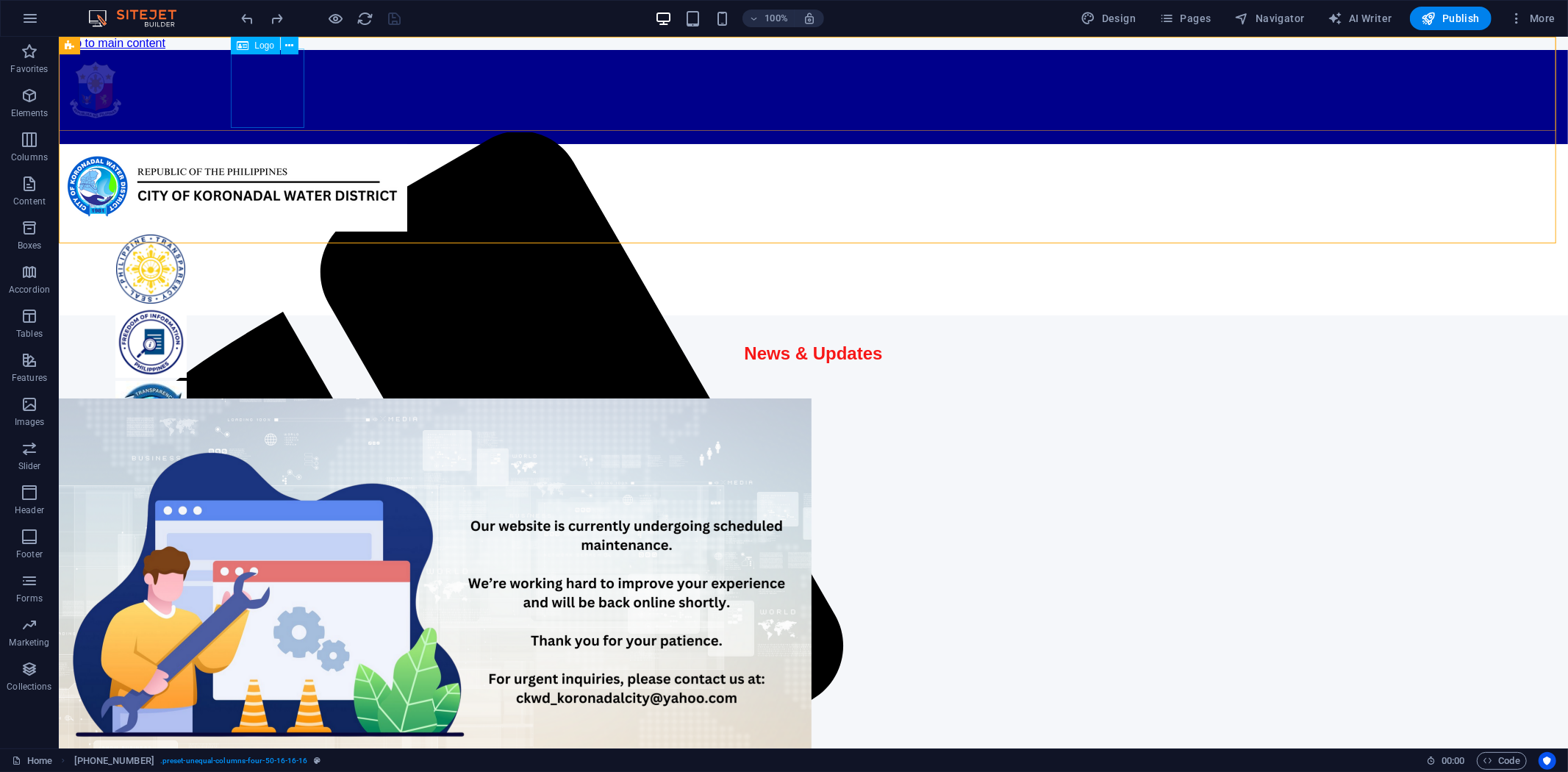
click at [264, 81] on div at bounding box center [812, 90] width 1509 height 82
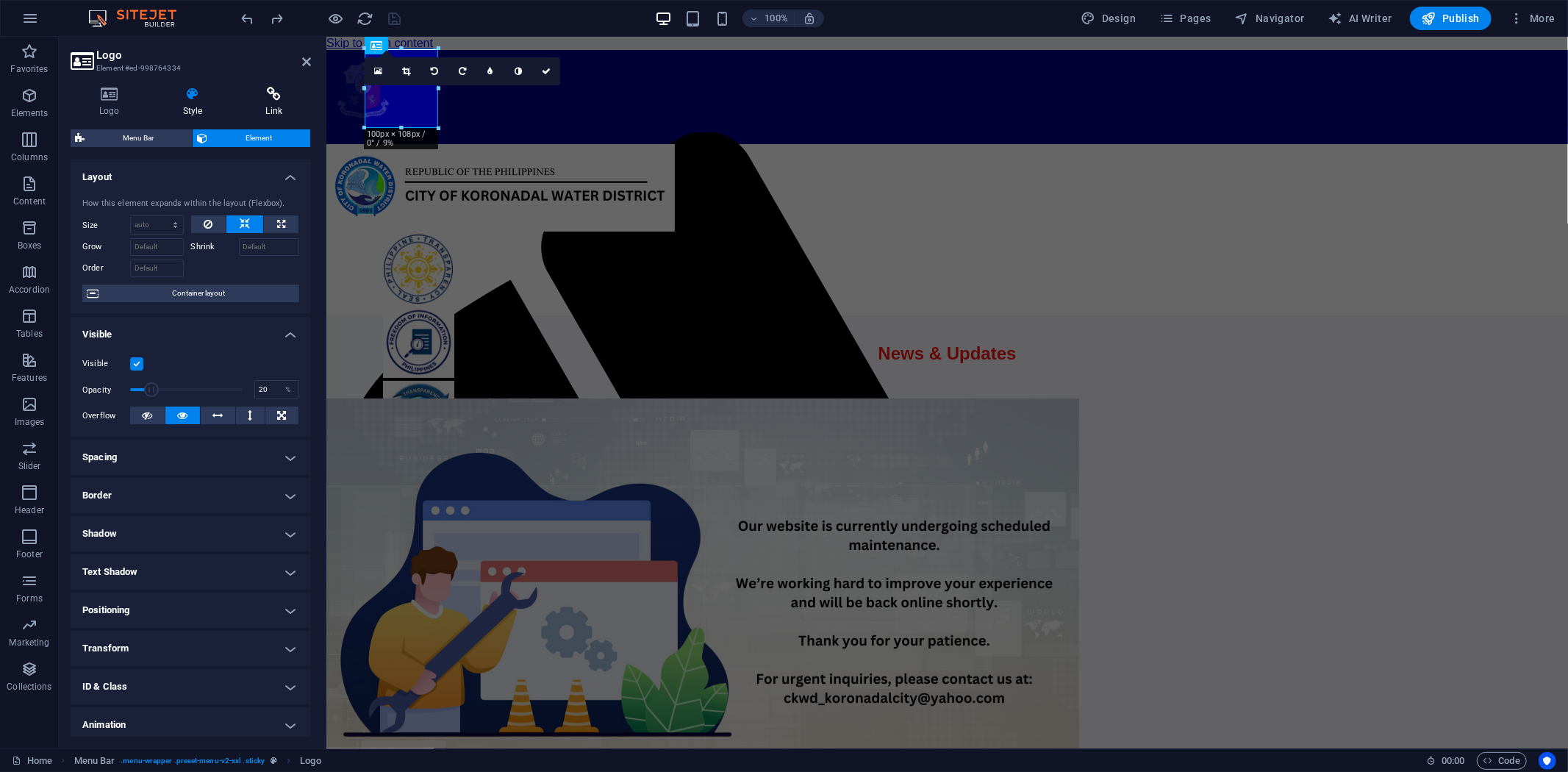
click at [269, 101] on h4 "Link" at bounding box center [274, 102] width 75 height 31
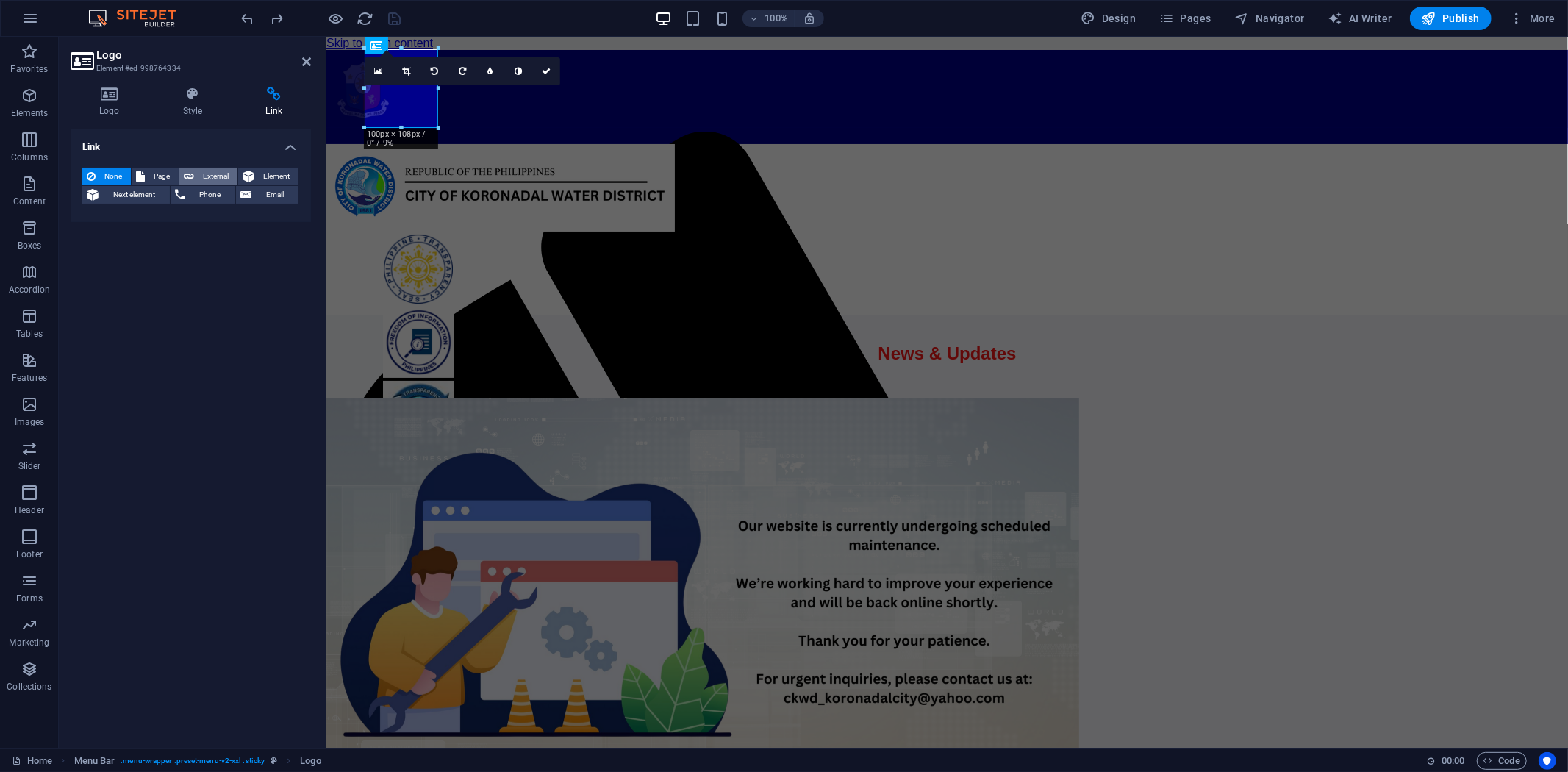
click at [210, 174] on span "External" at bounding box center [215, 176] width 35 height 18
select select "blank"
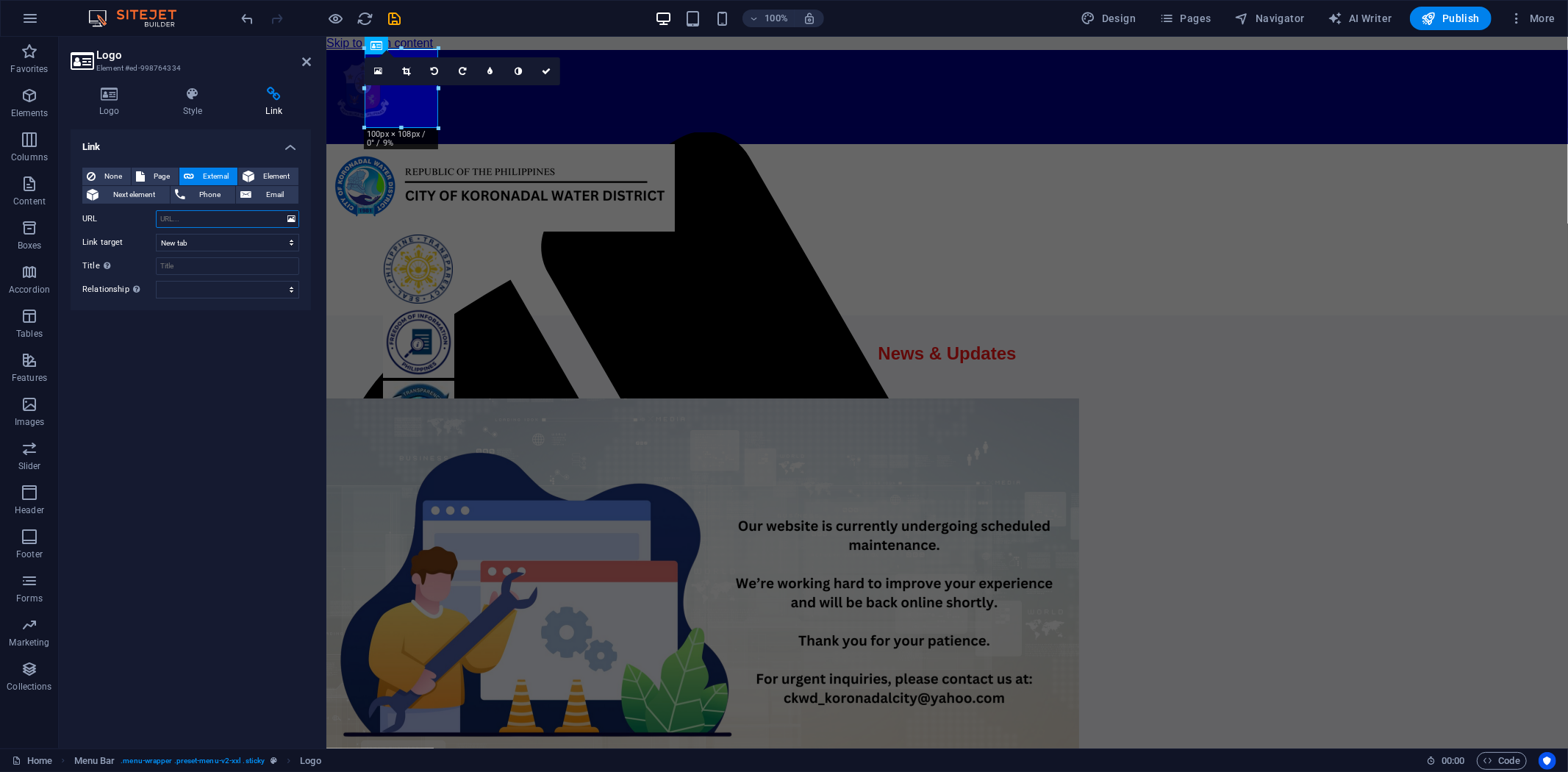
paste input "[URL][DOMAIN_NAME]"
type input "[URL][DOMAIN_NAME]"
click at [292, 238] on select "New tab Same tab Overlay" at bounding box center [228, 242] width 144 height 18
click at [156, 233] on select "New tab Same tab Overlay" at bounding box center [228, 242] width 144 height 18
click at [550, 68] on icon at bounding box center [546, 71] width 9 height 9
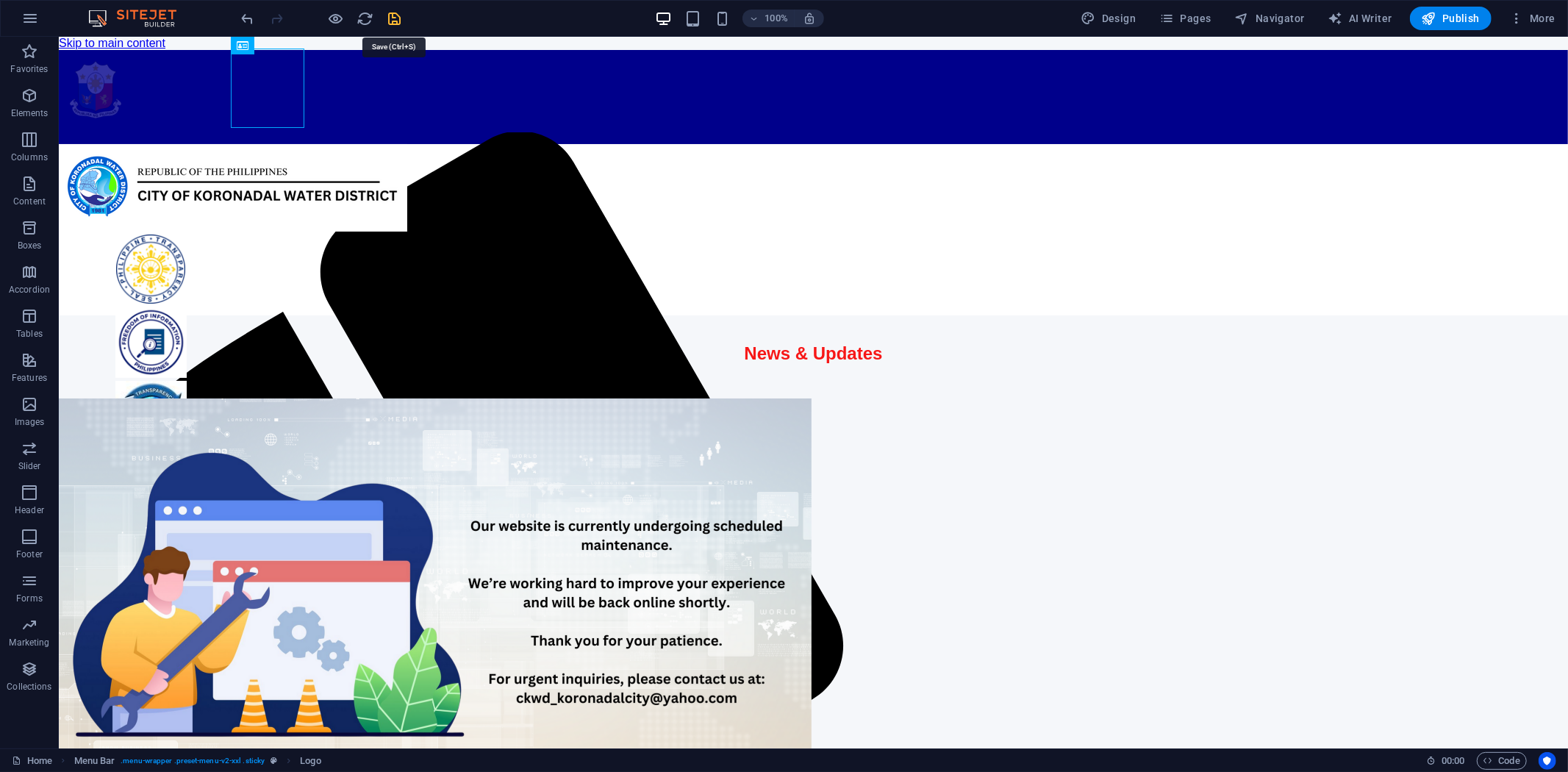
click at [397, 15] on icon "save" at bounding box center [395, 19] width 17 height 17
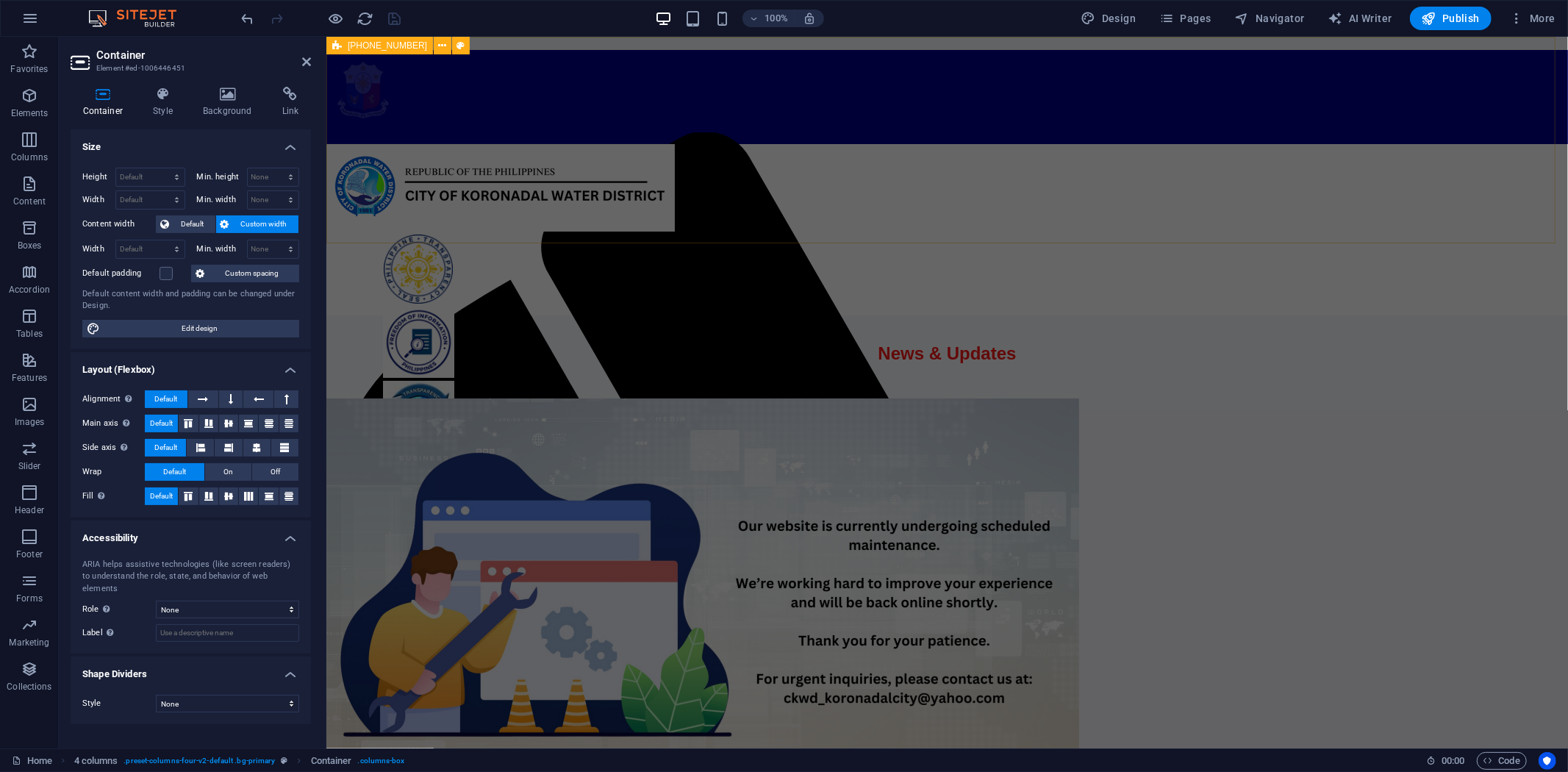
click at [356, 198] on div at bounding box center [946, 229] width 1241 height 171
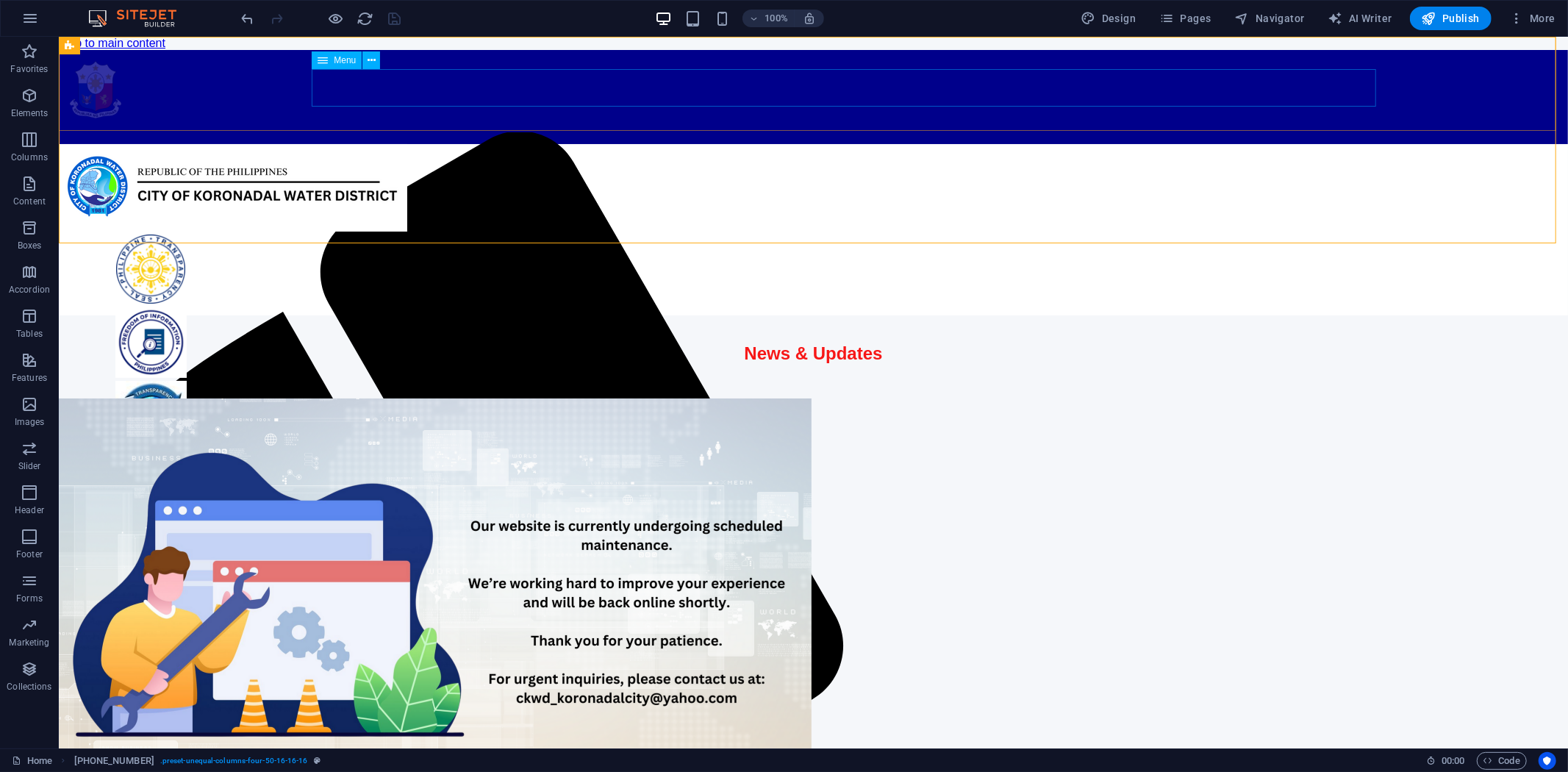
click at [342, 63] on span "Menu" at bounding box center [344, 60] width 22 height 9
select select
select select "5"
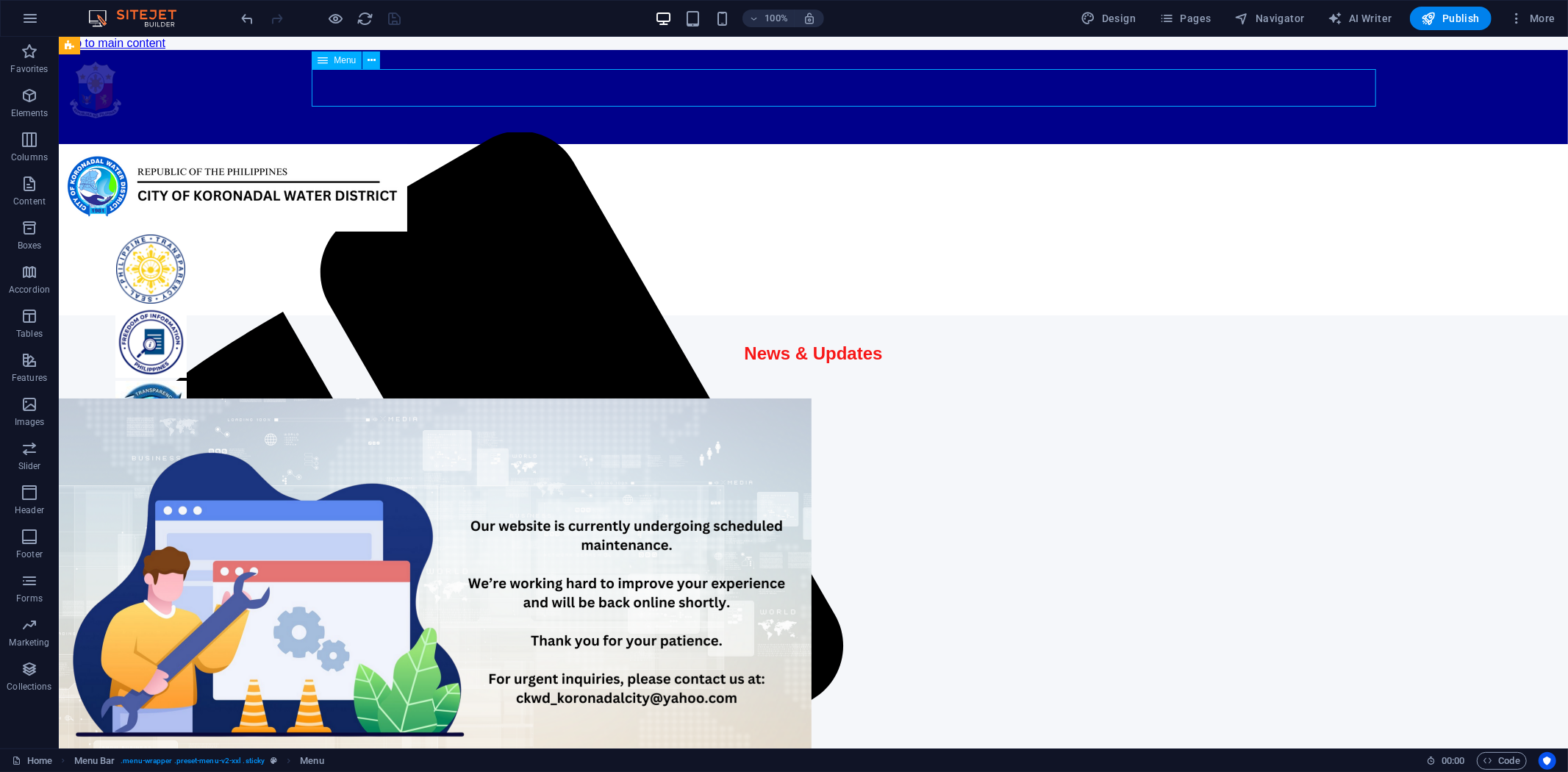
select select "overlay"
select select "6"
select select "overlay"
select select "7"
select select "overlay"
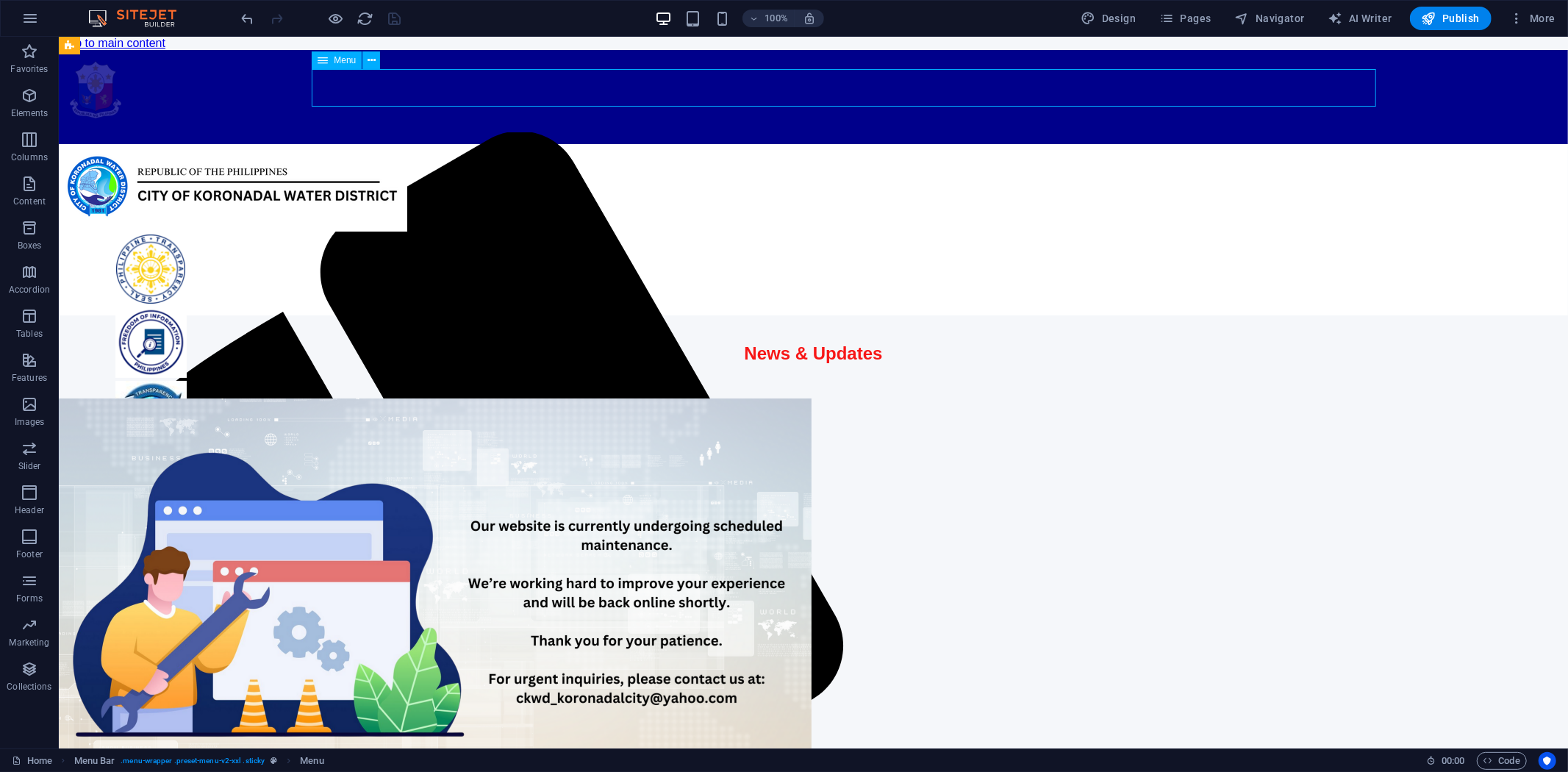
select select "8"
select select
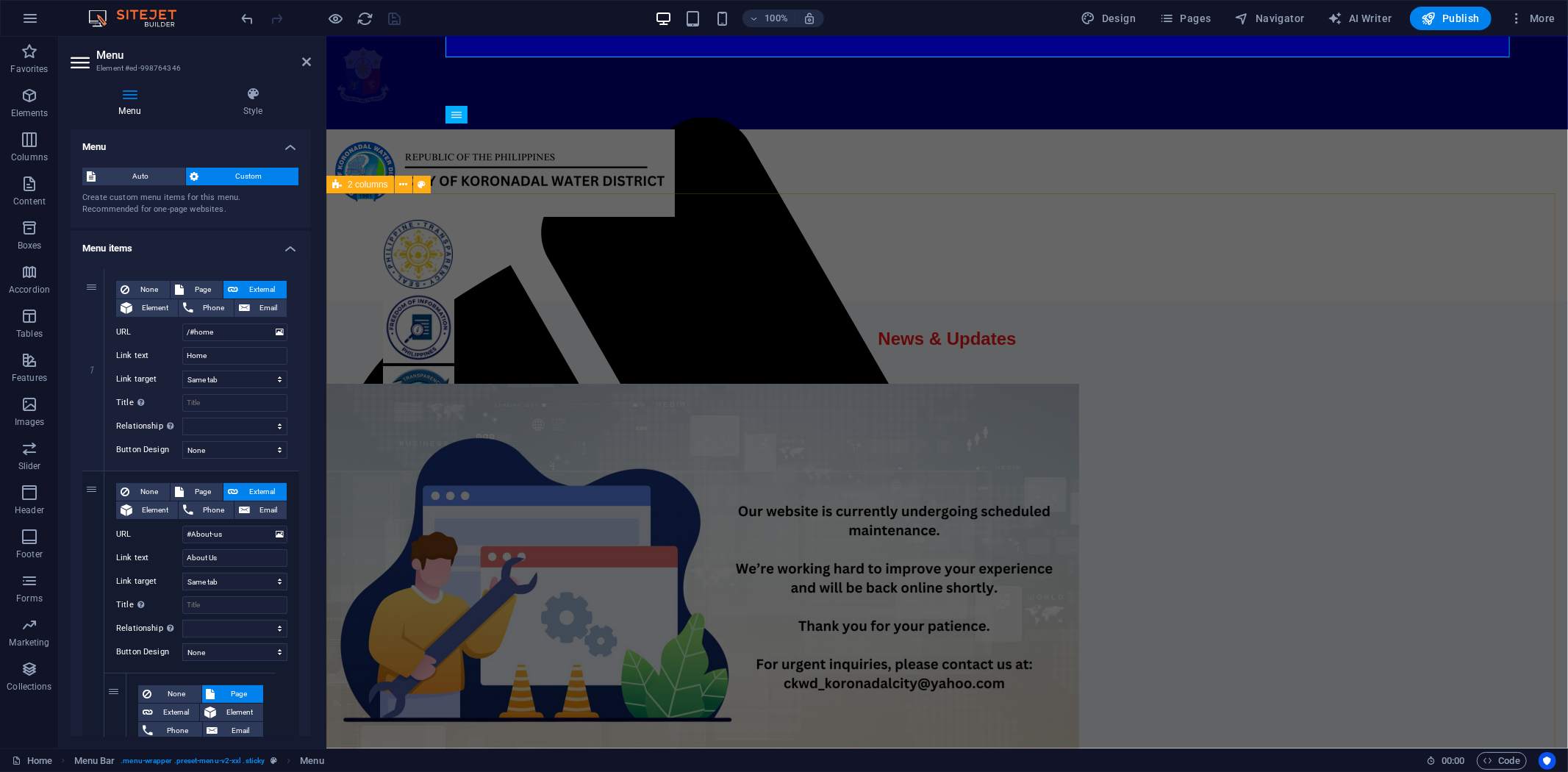
scroll to position [0, 0]
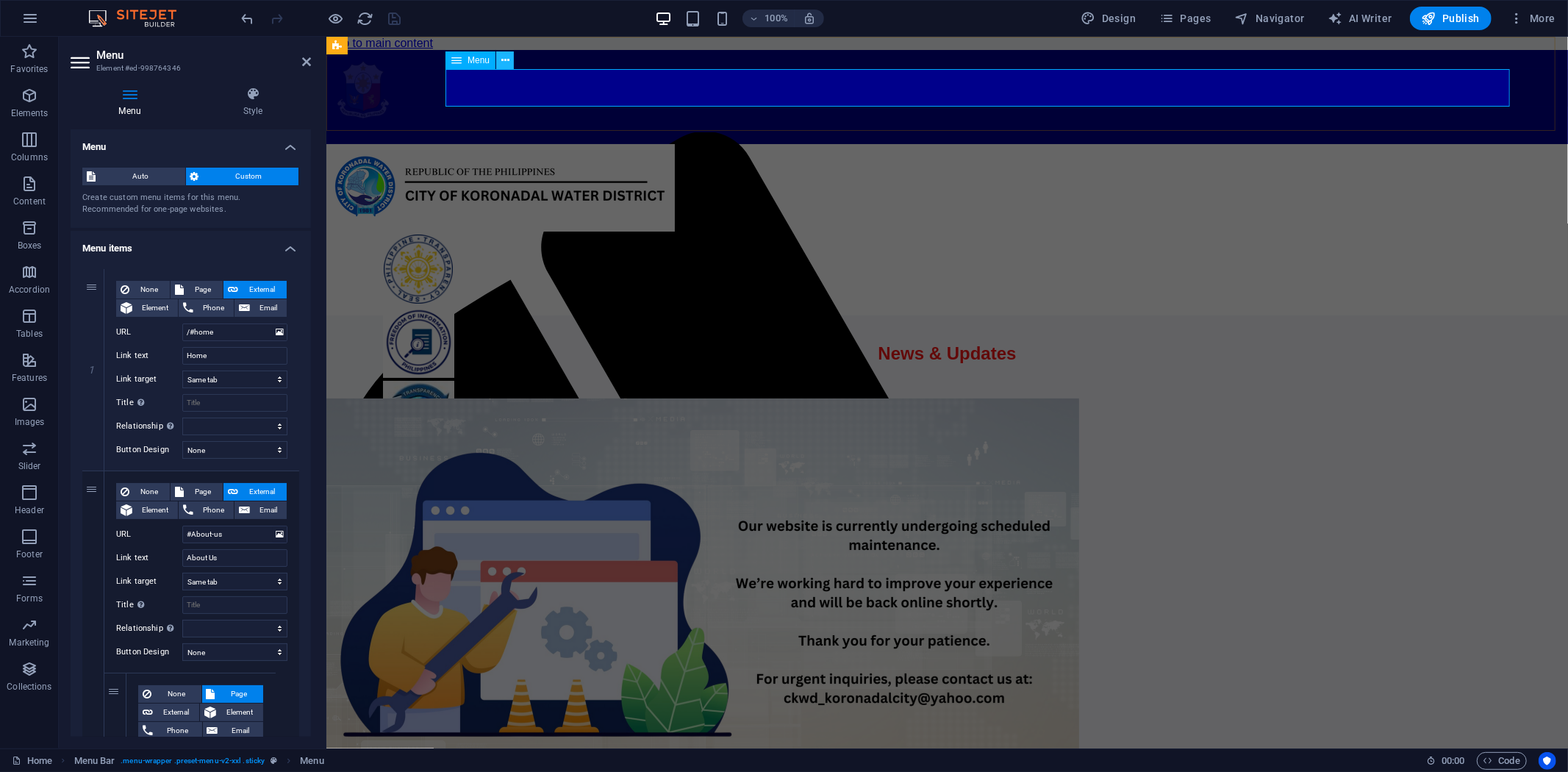
click at [507, 60] on icon at bounding box center [505, 60] width 9 height 15
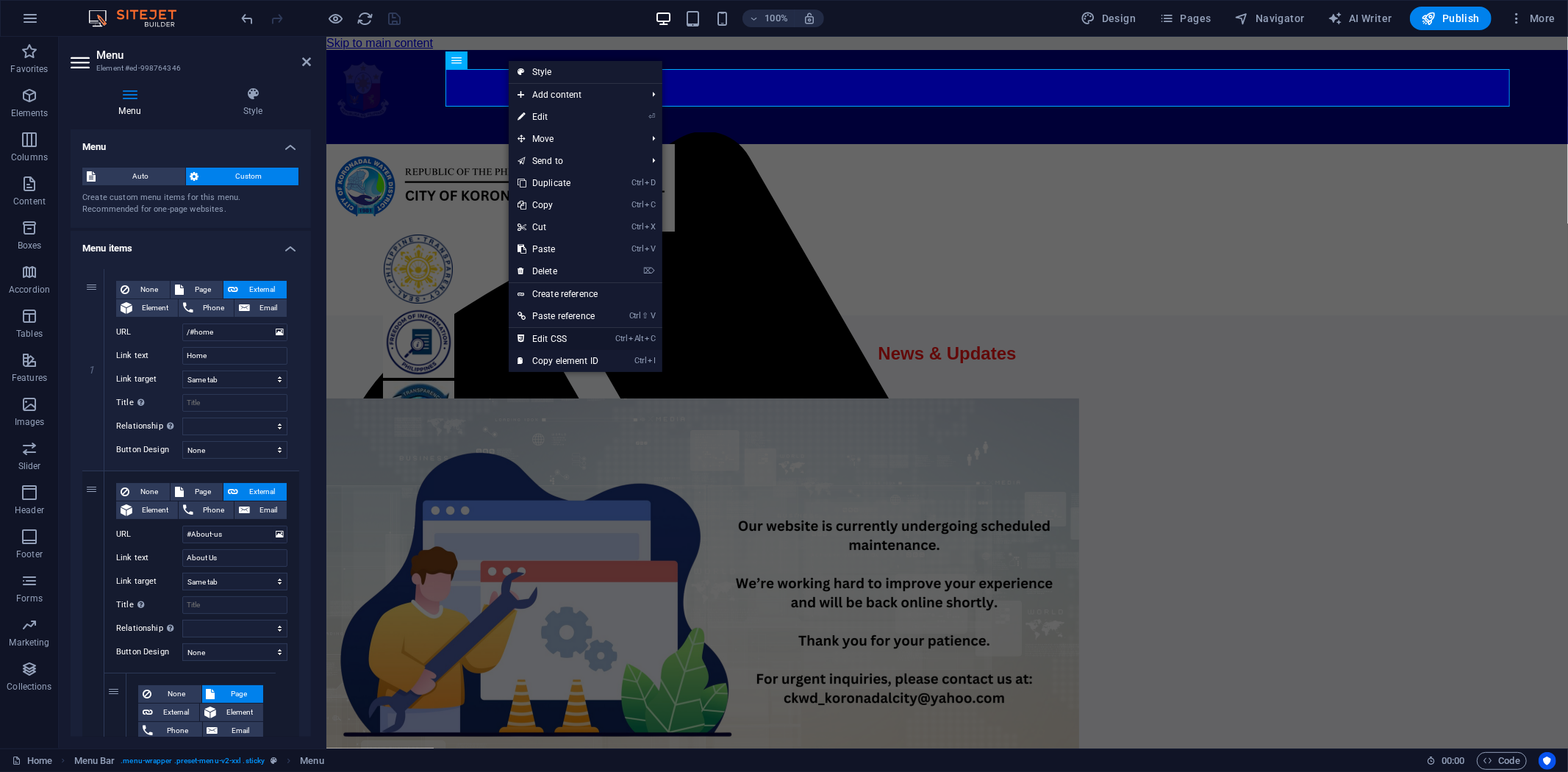
click at [552, 334] on link "Ctrl Alt C Edit CSS" at bounding box center [557, 338] width 98 height 22
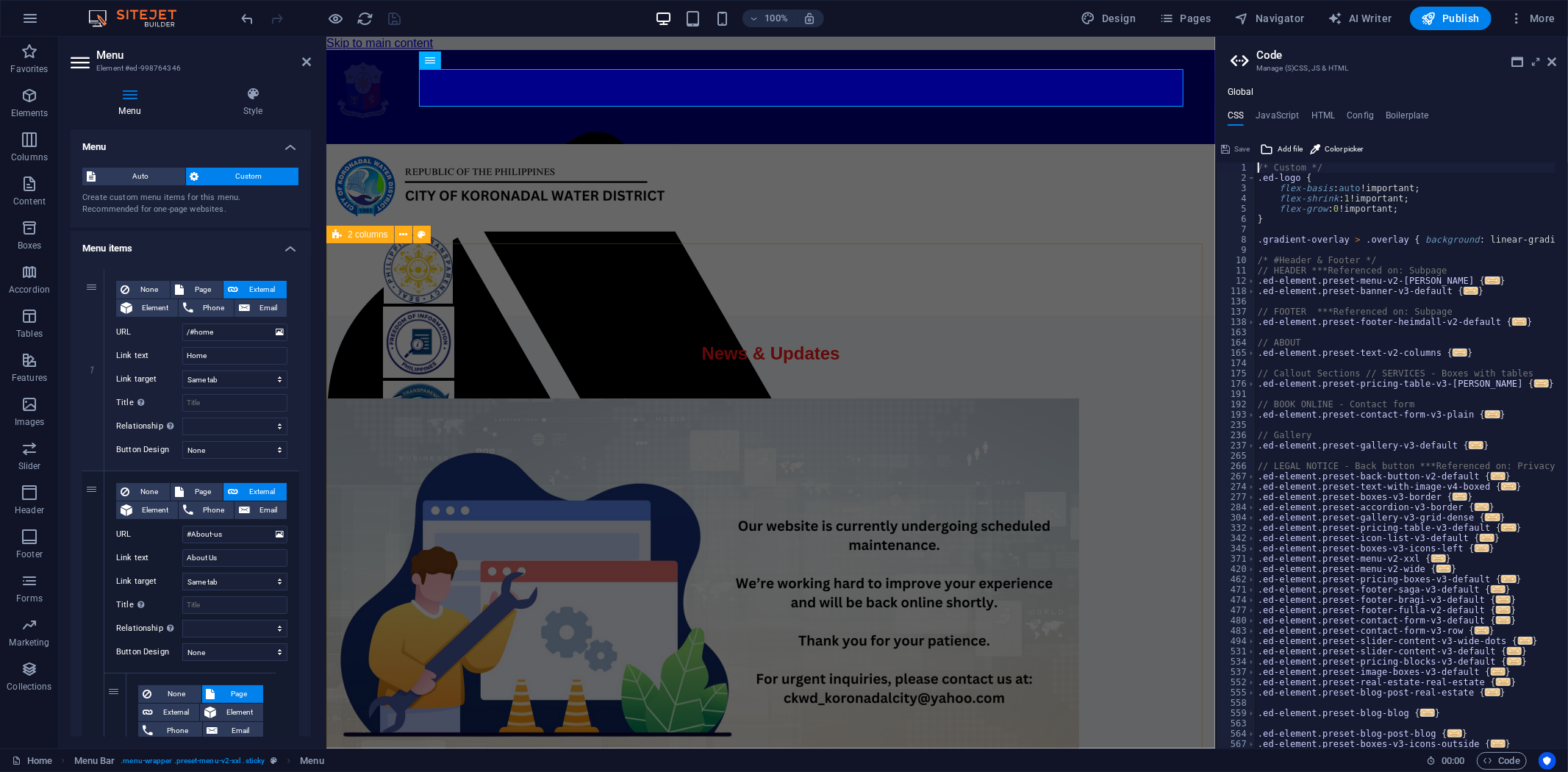
click at [362, 237] on span "2 columns" at bounding box center [367, 234] width 41 height 9
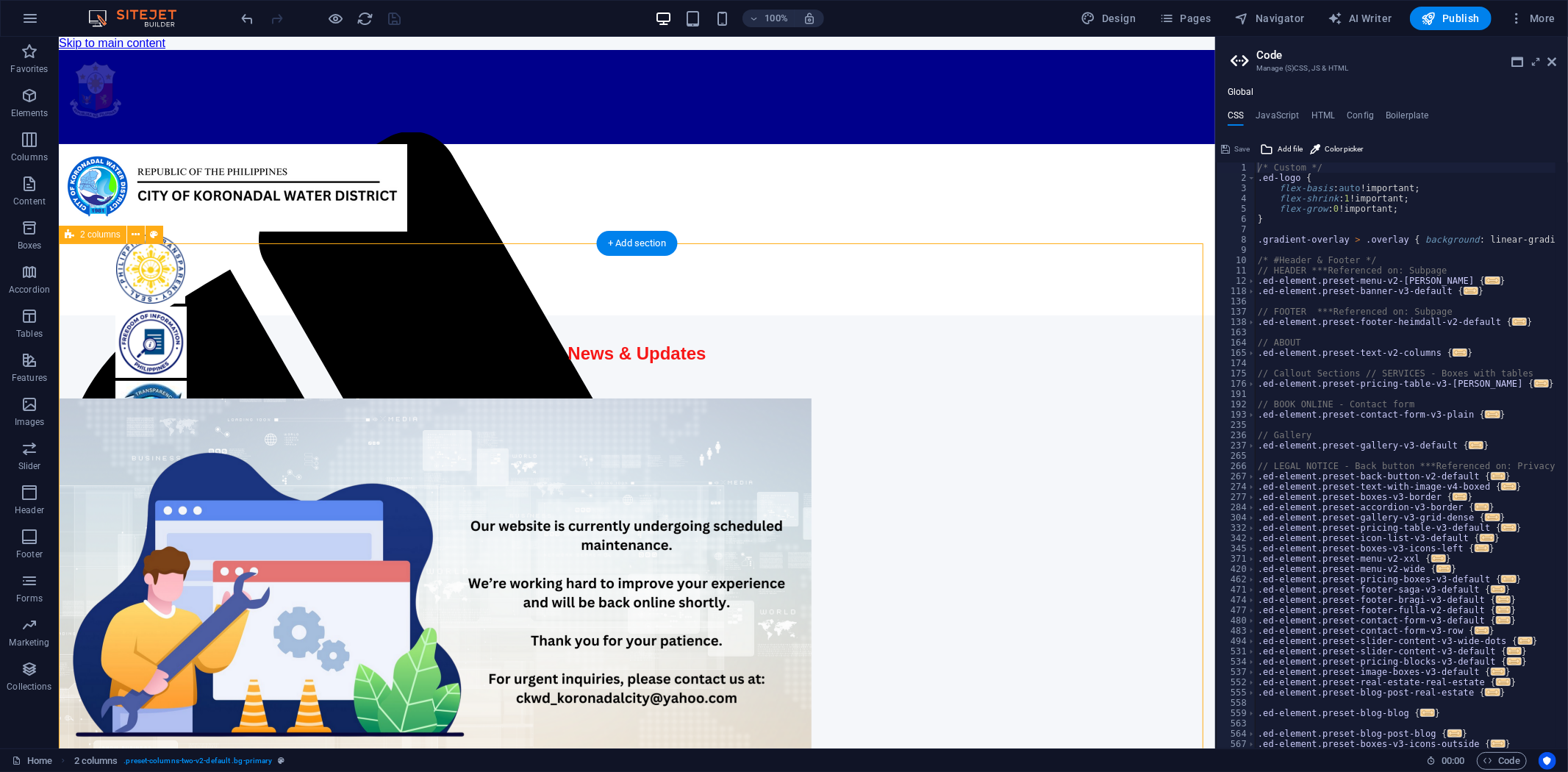
click at [1557, 64] on aside "Code Manage (S)CSS, JS & HTML Global CSS JavaScript HTML Config Boilerplate /* …" at bounding box center [1391, 392] width 353 height 712
click at [1553, 60] on icon at bounding box center [1551, 61] width 9 height 11
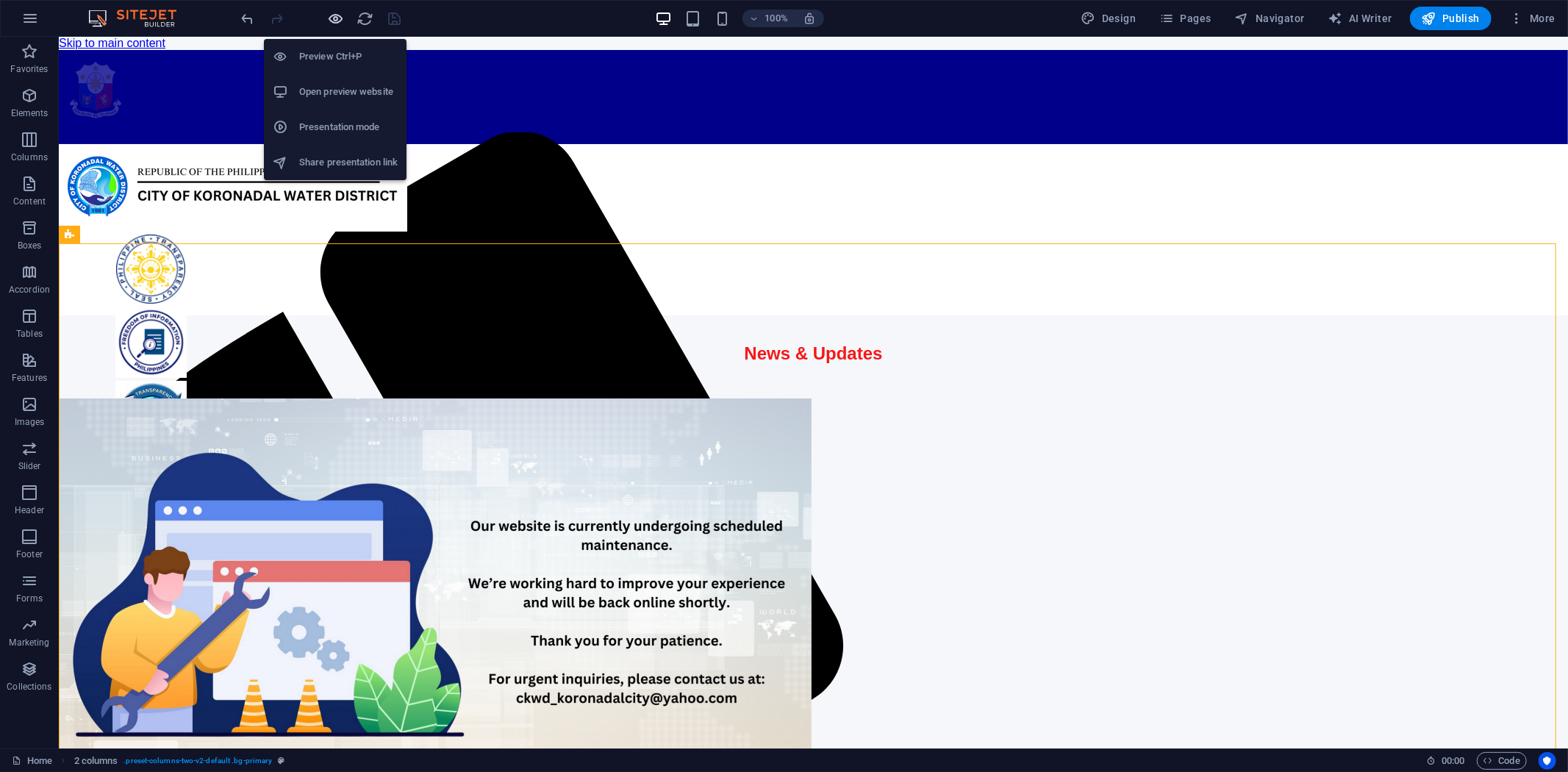
click at [333, 16] on icon "button" at bounding box center [336, 19] width 17 height 17
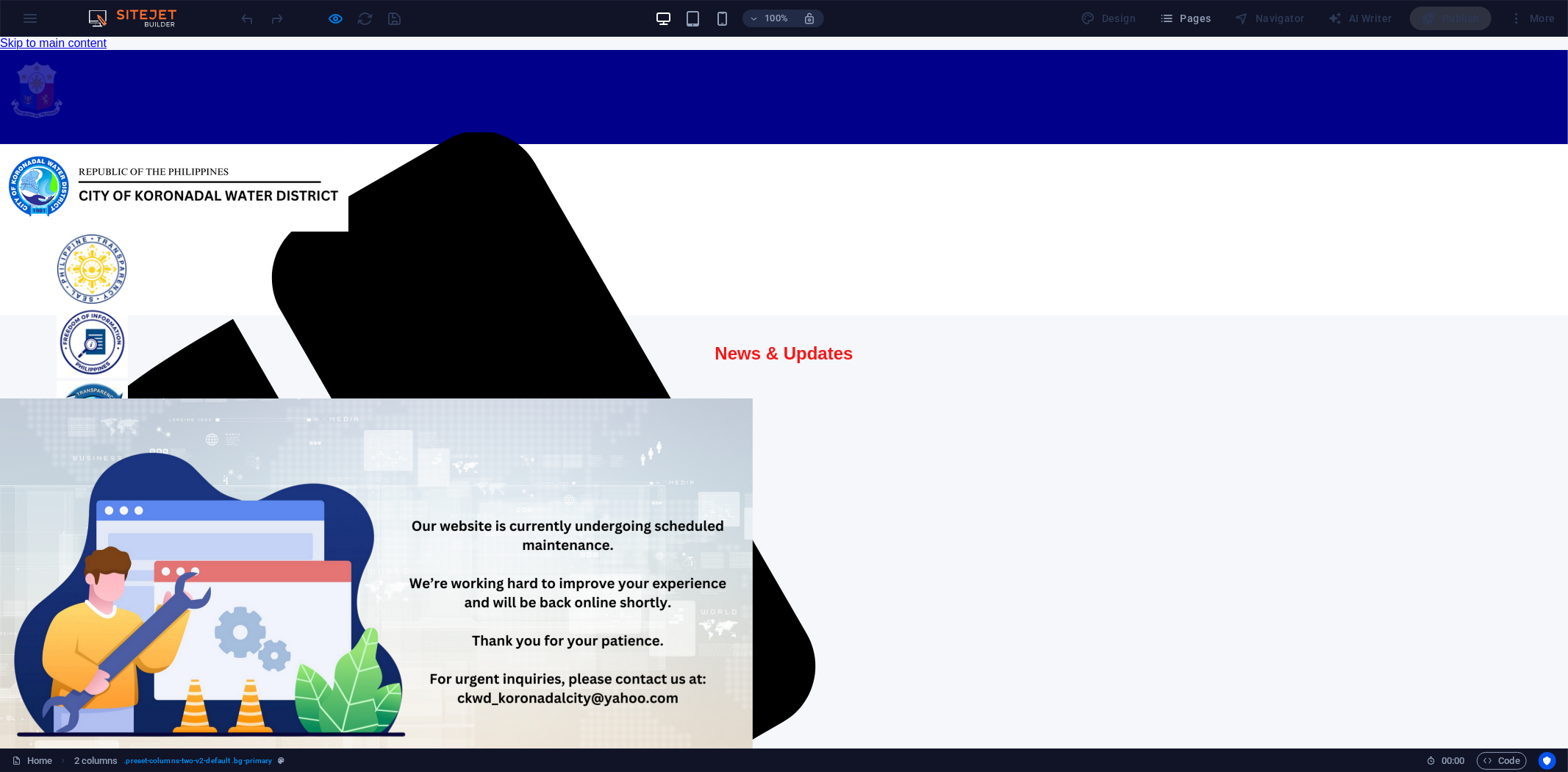
click at [74, 91] on img at bounding box center [37, 89] width 74 height 79
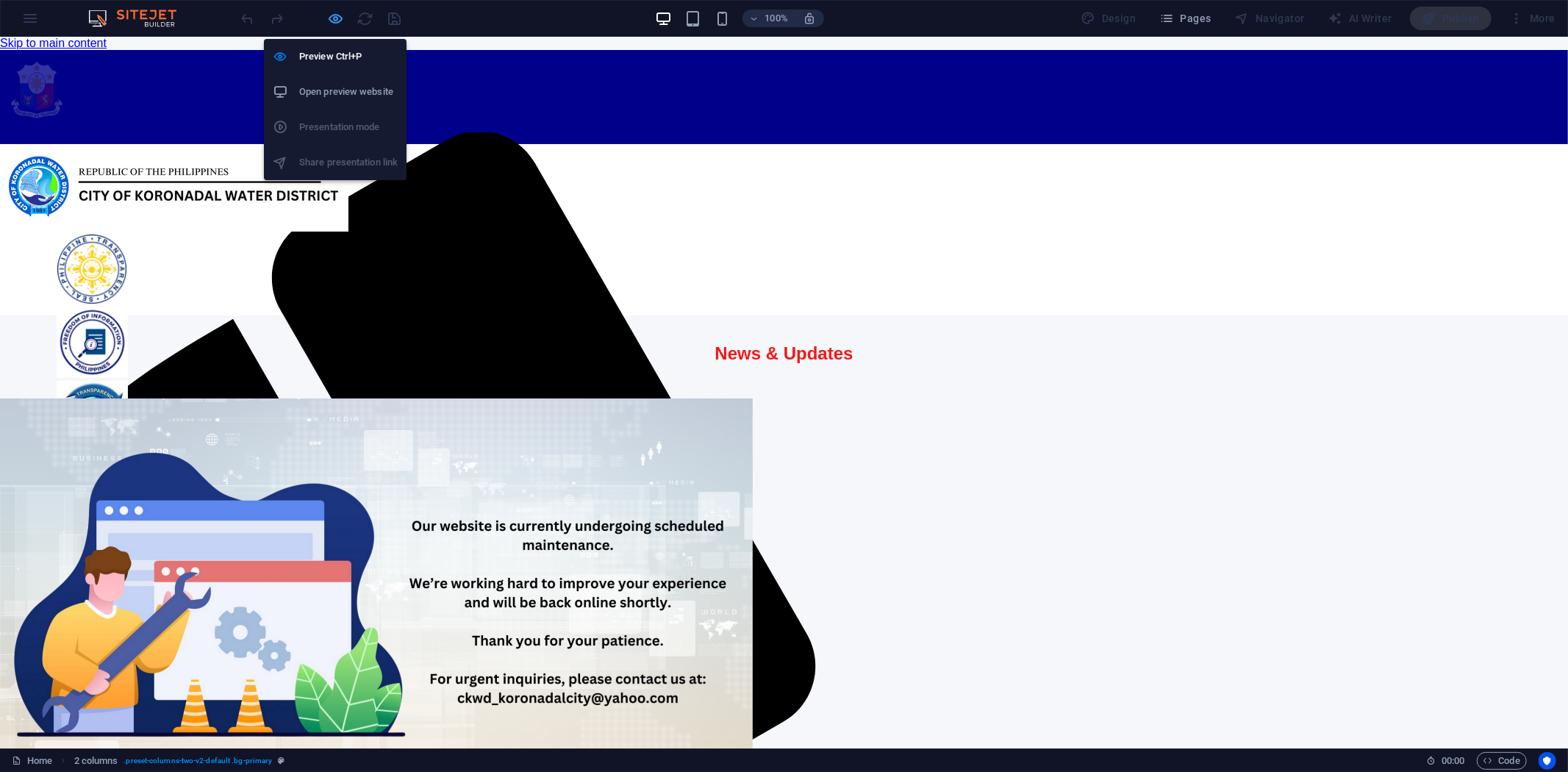
click at [333, 16] on icon "button" at bounding box center [336, 19] width 17 height 17
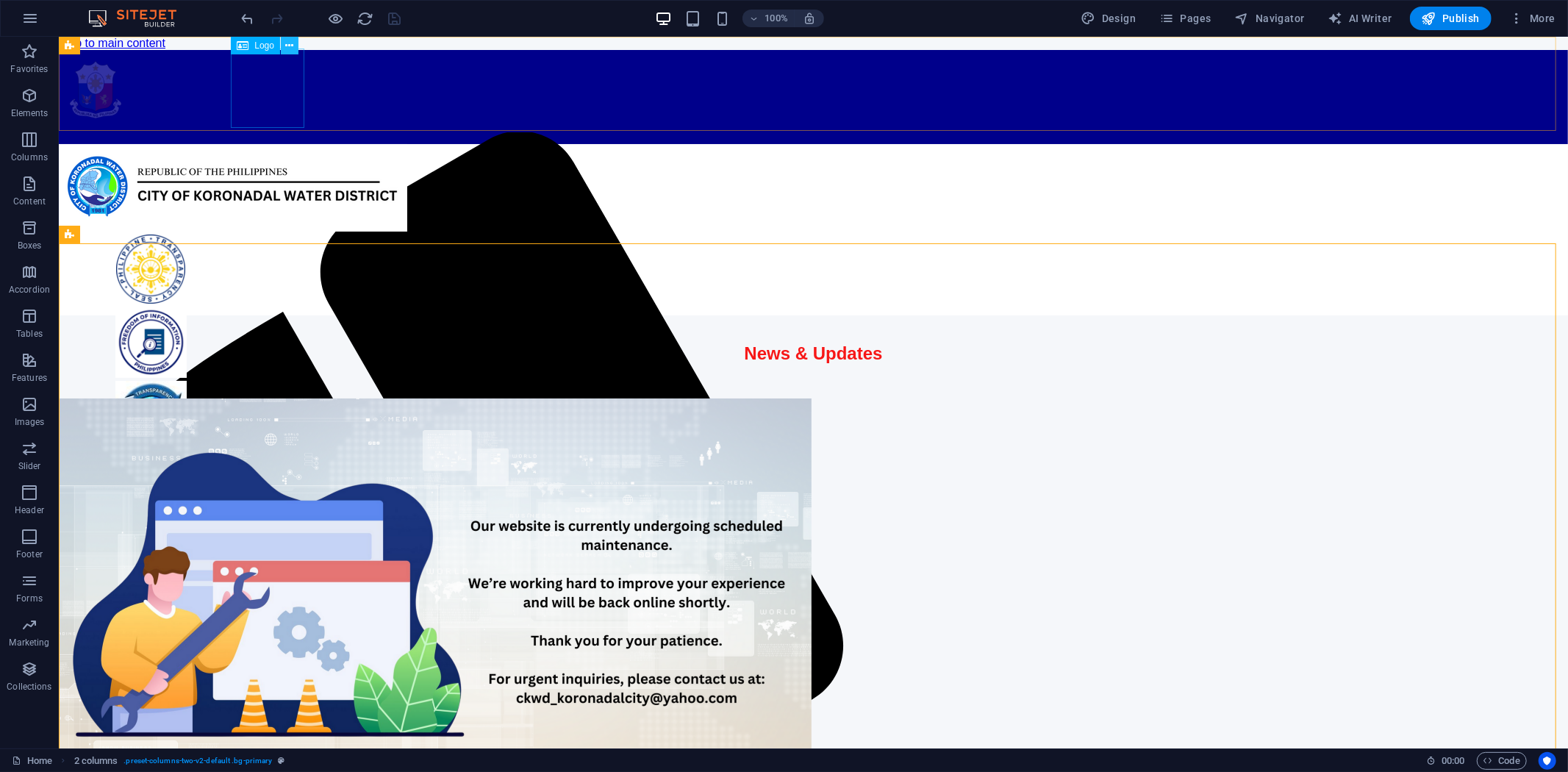
click at [292, 44] on icon at bounding box center [290, 45] width 9 height 15
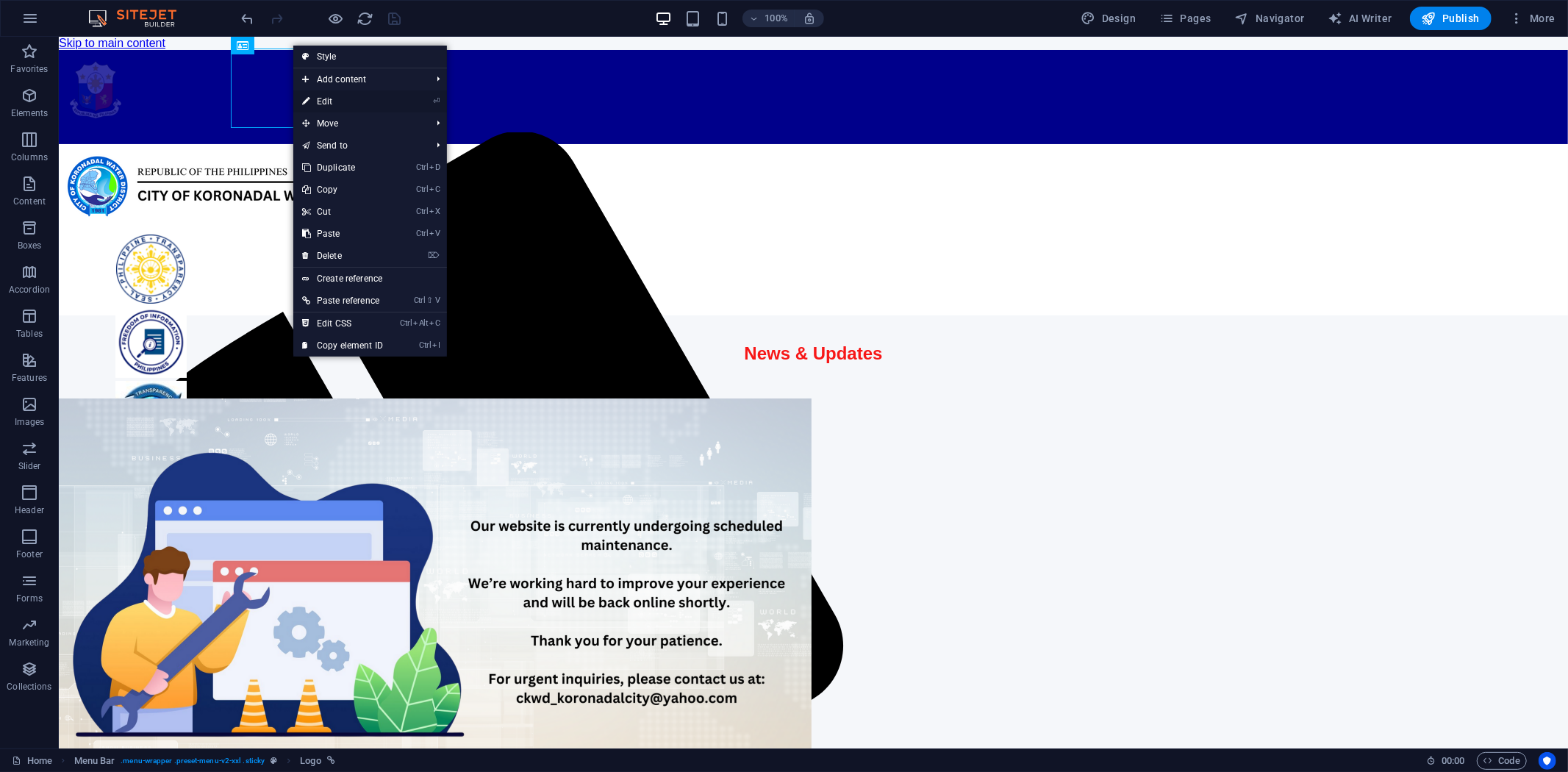
click at [323, 91] on link "⏎ Edit" at bounding box center [342, 101] width 98 height 22
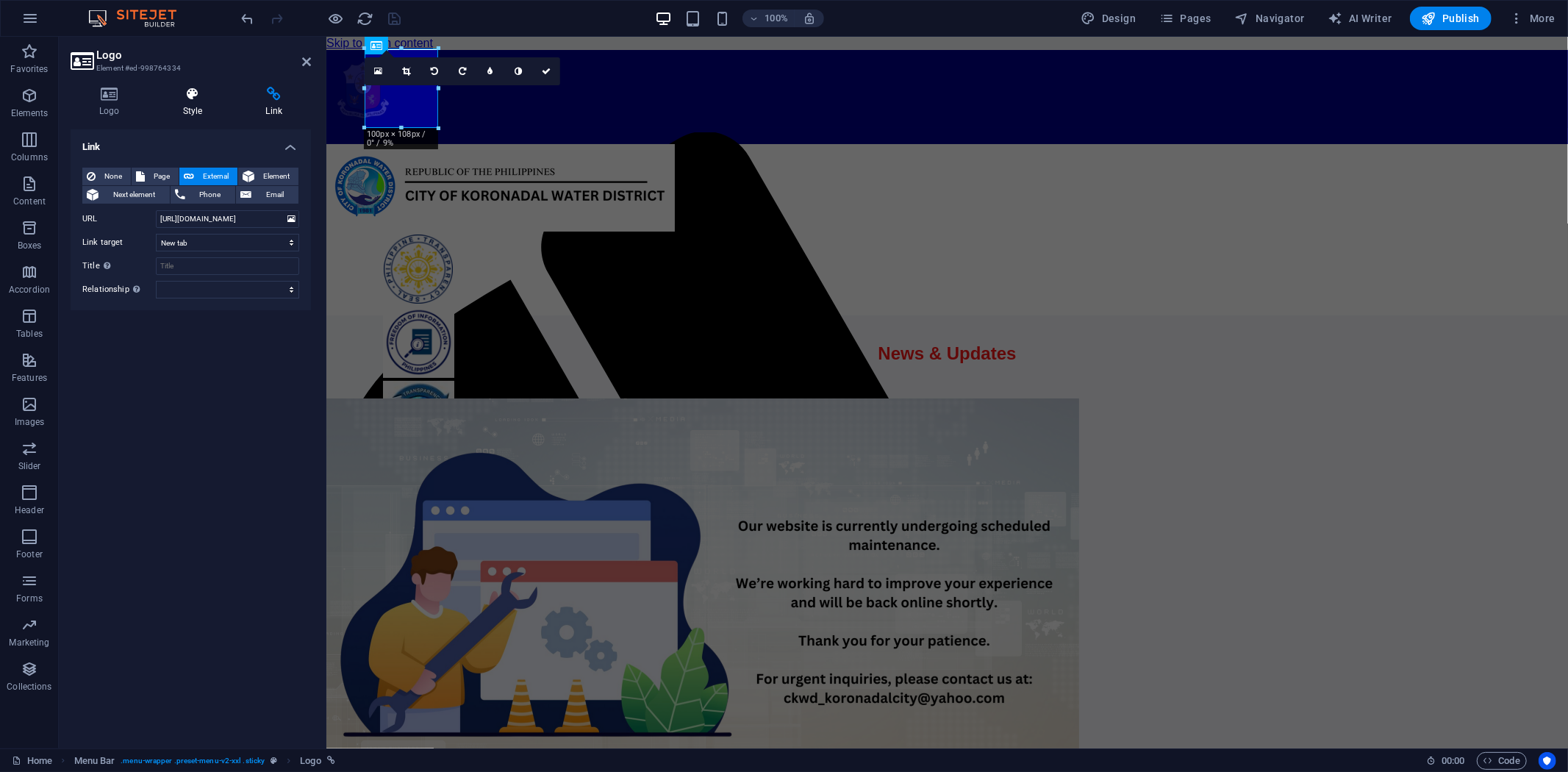
click at [194, 109] on h4 "Style" at bounding box center [196, 102] width 83 height 31
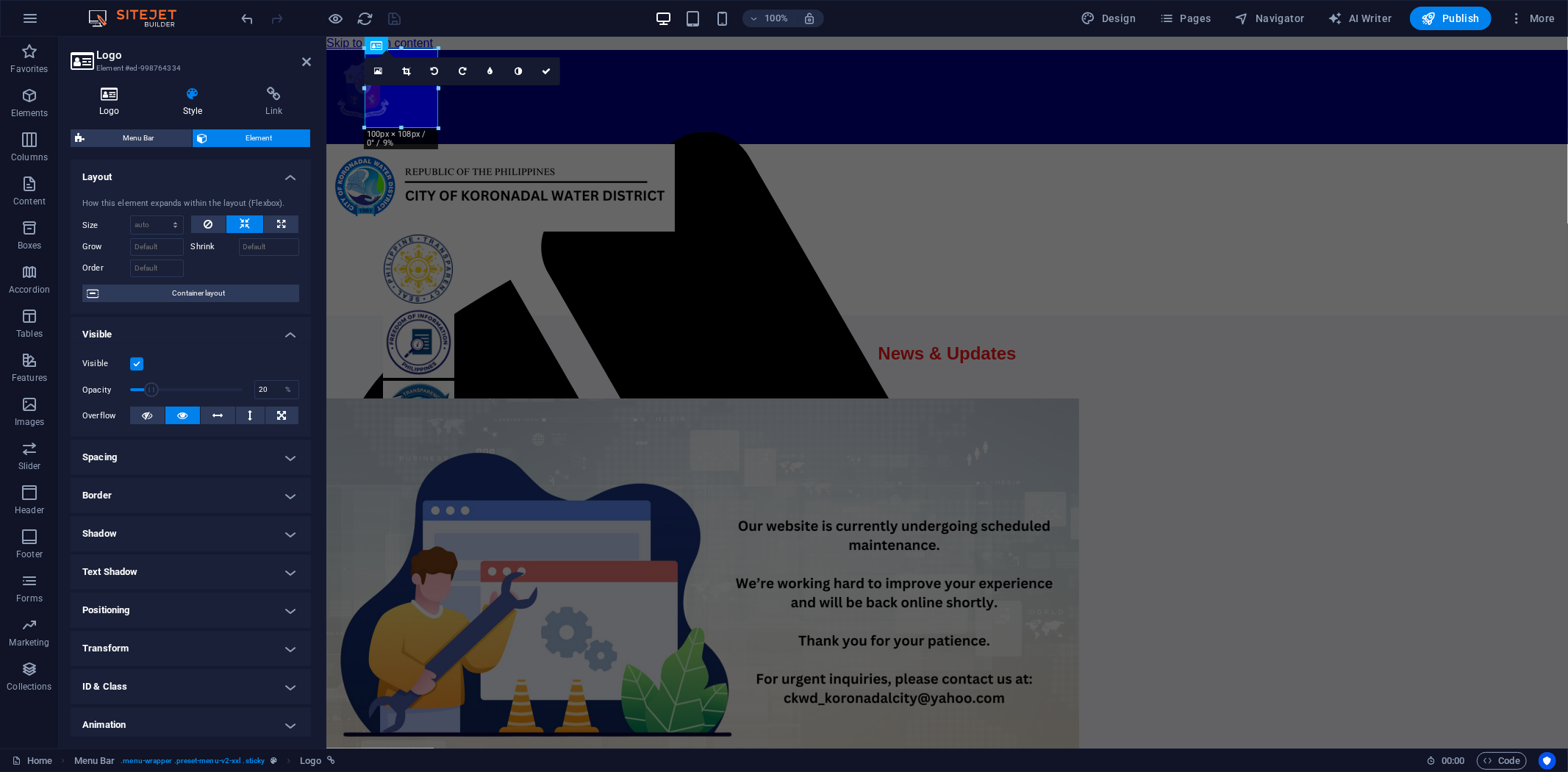
click at [114, 106] on h4 "Logo" at bounding box center [112, 102] width 84 height 31
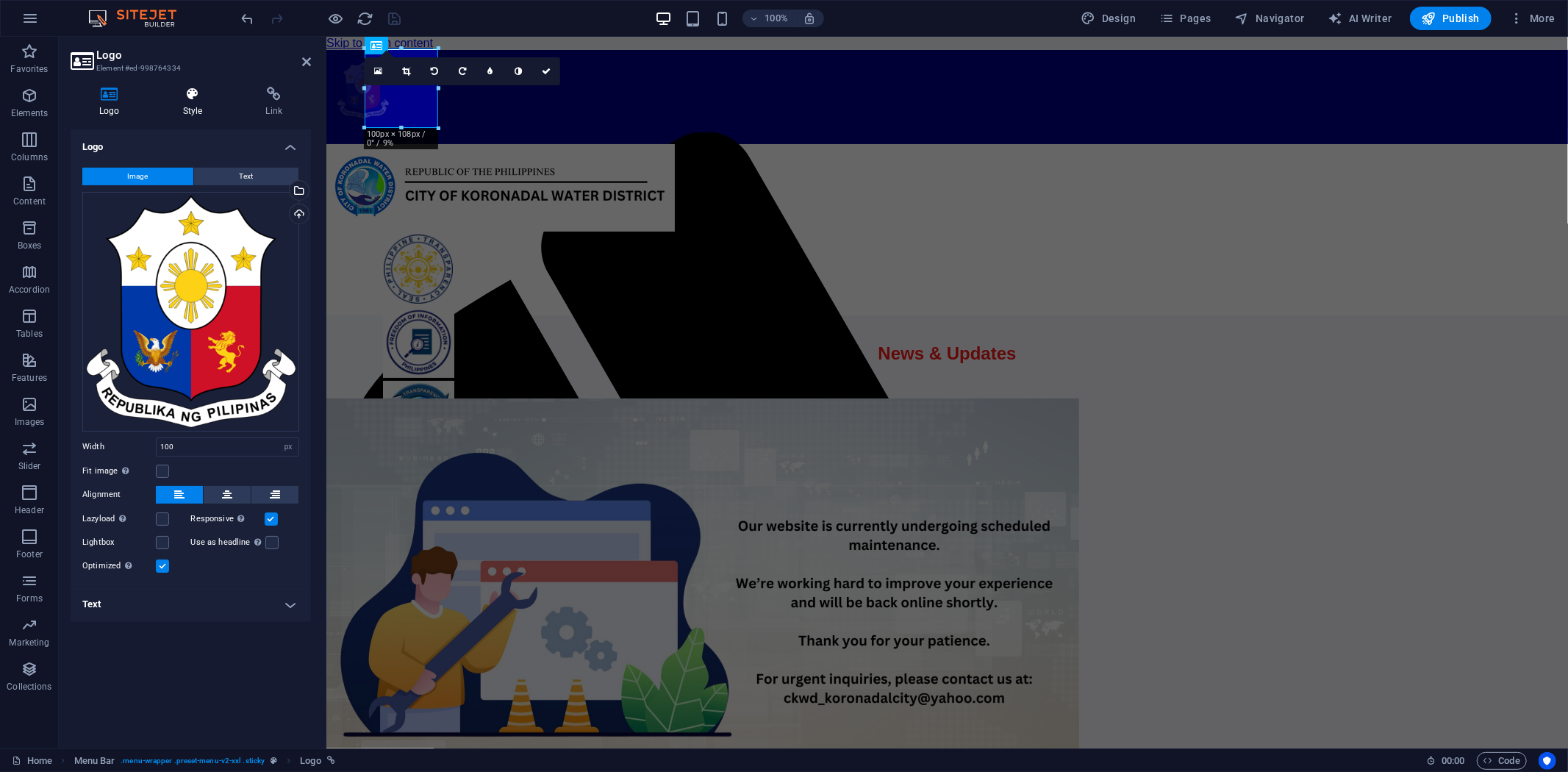
click at [191, 99] on icon at bounding box center [193, 94] width 77 height 15
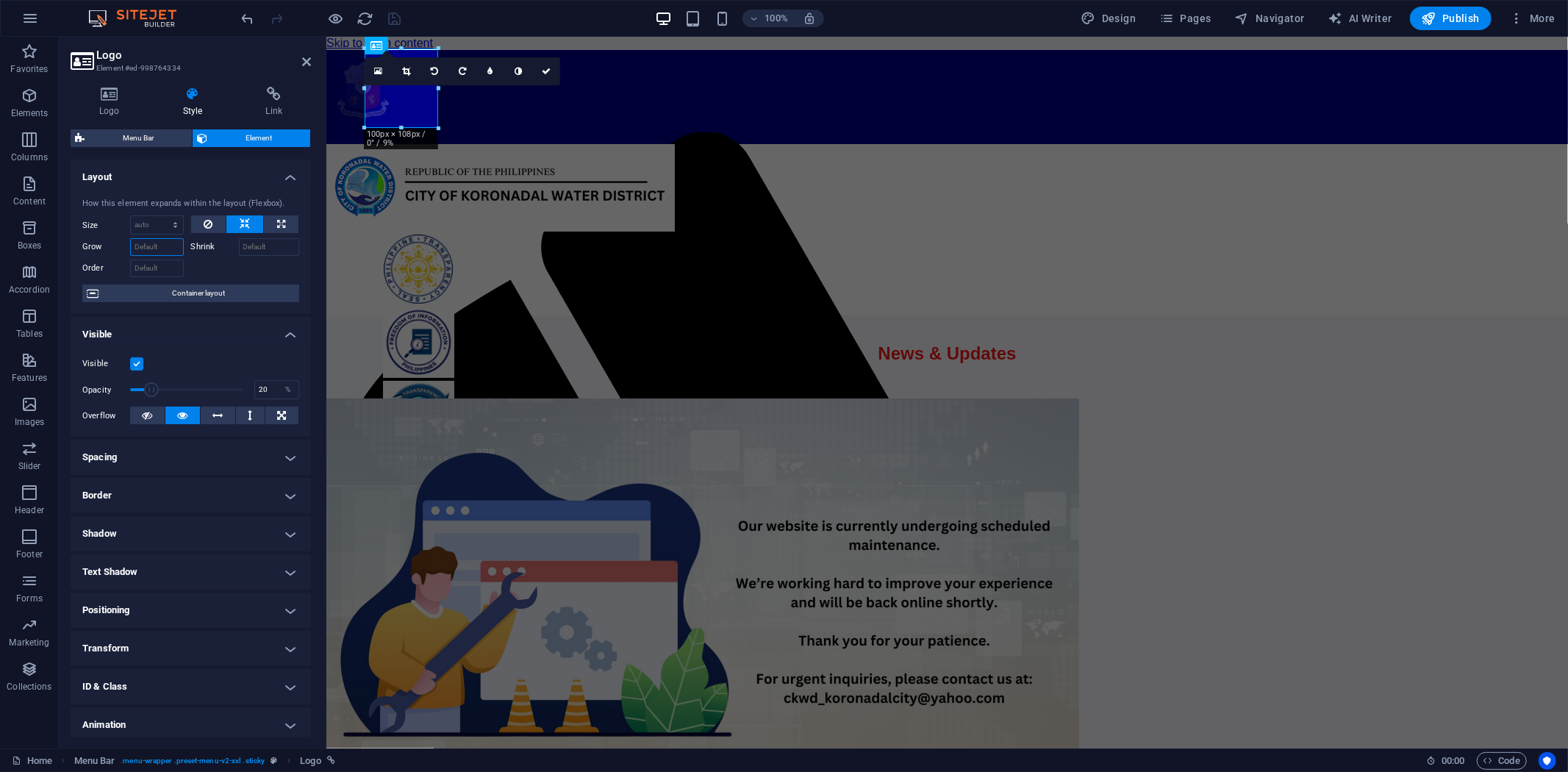
click at [160, 244] on input "Grow" at bounding box center [157, 247] width 54 height 18
type input "1"
drag, startPoint x: 153, startPoint y: 247, endPoint x: 96, endPoint y: 247, distance: 57.0
click at [100, 247] on div "Grow 1" at bounding box center [132, 247] width 101 height 18
click at [276, 457] on h4 "Spacing" at bounding box center [191, 456] width 240 height 35
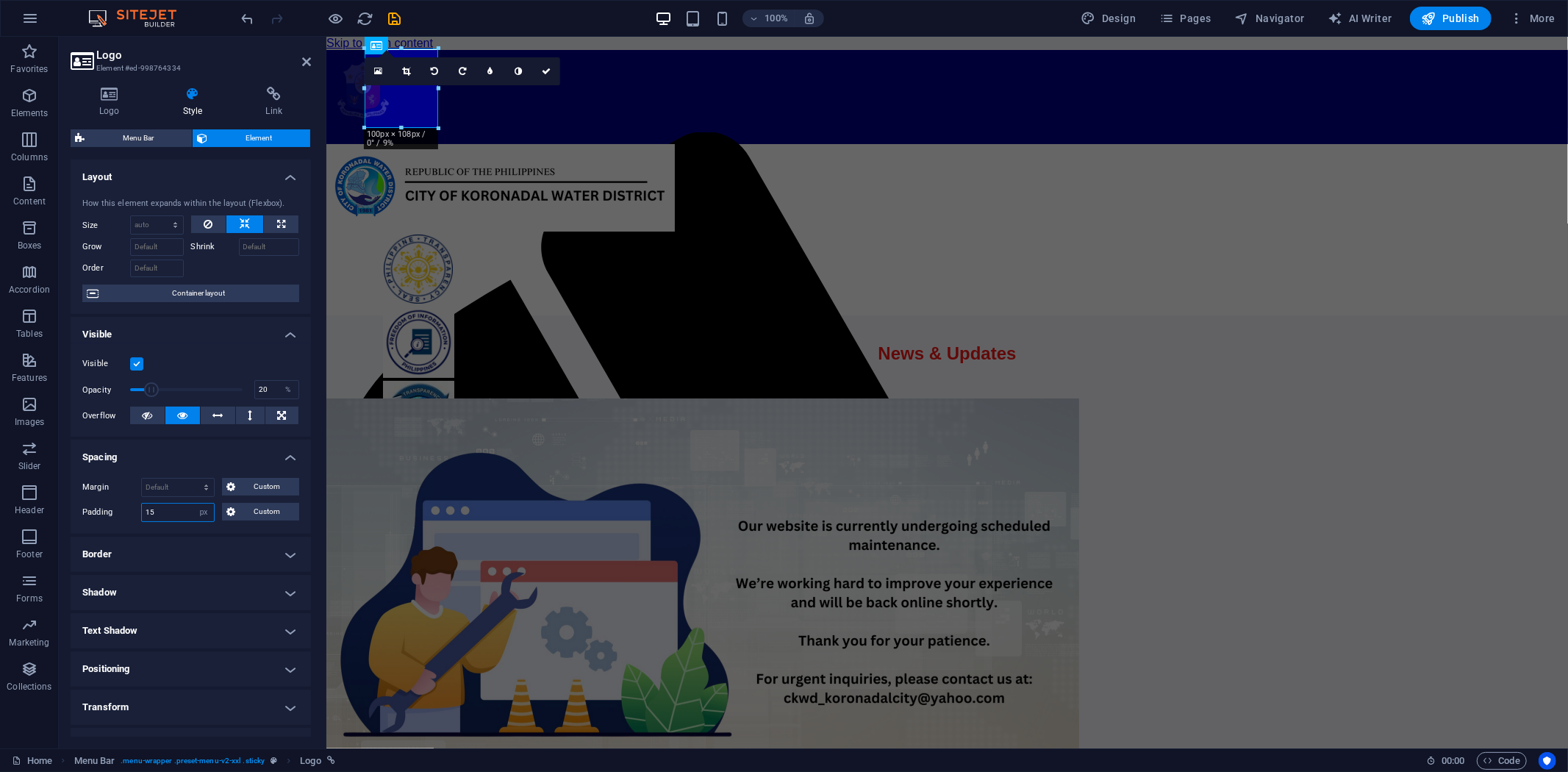
drag, startPoint x: 174, startPoint y: 513, endPoint x: 72, endPoint y: 502, distance: 102.6
click at [74, 504] on div "Margin Default auto px % rem vw vh Custom Custom auto px % rem vw vh auto px % …" at bounding box center [191, 500] width 240 height 68
type input "50"
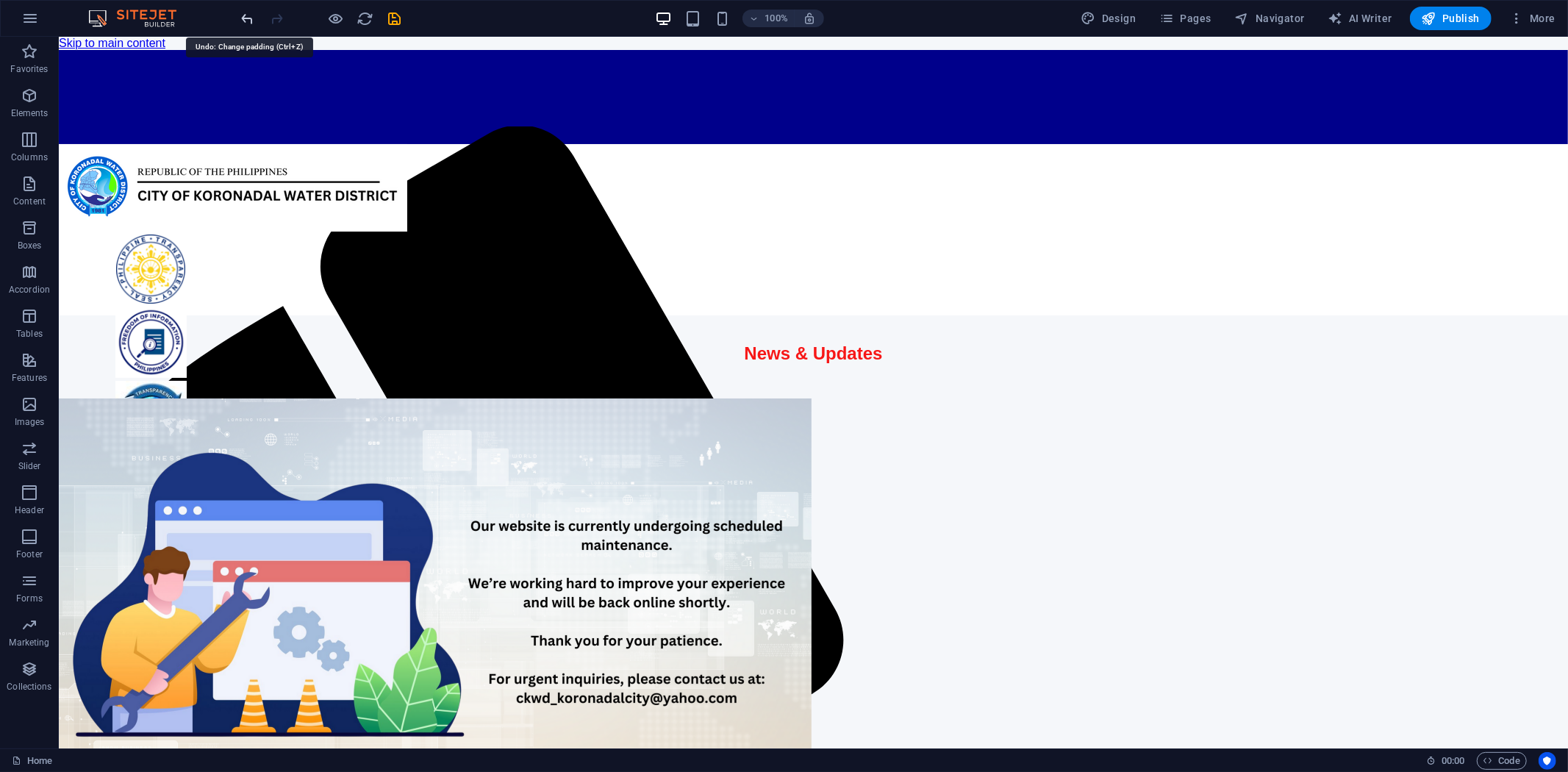
click at [248, 17] on icon "undo" at bounding box center [248, 19] width 17 height 17
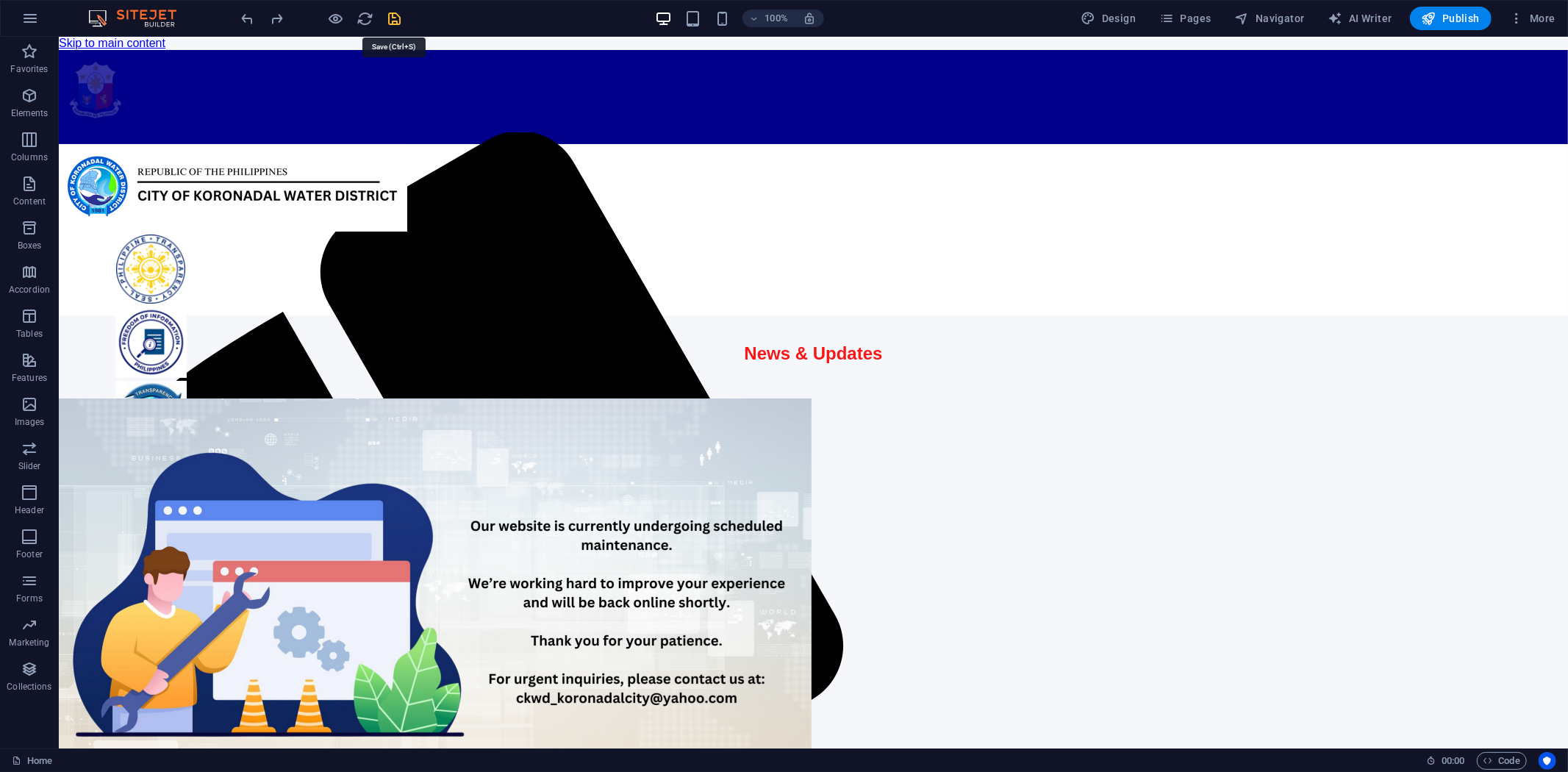
click at [393, 12] on icon "save" at bounding box center [395, 19] width 17 height 17
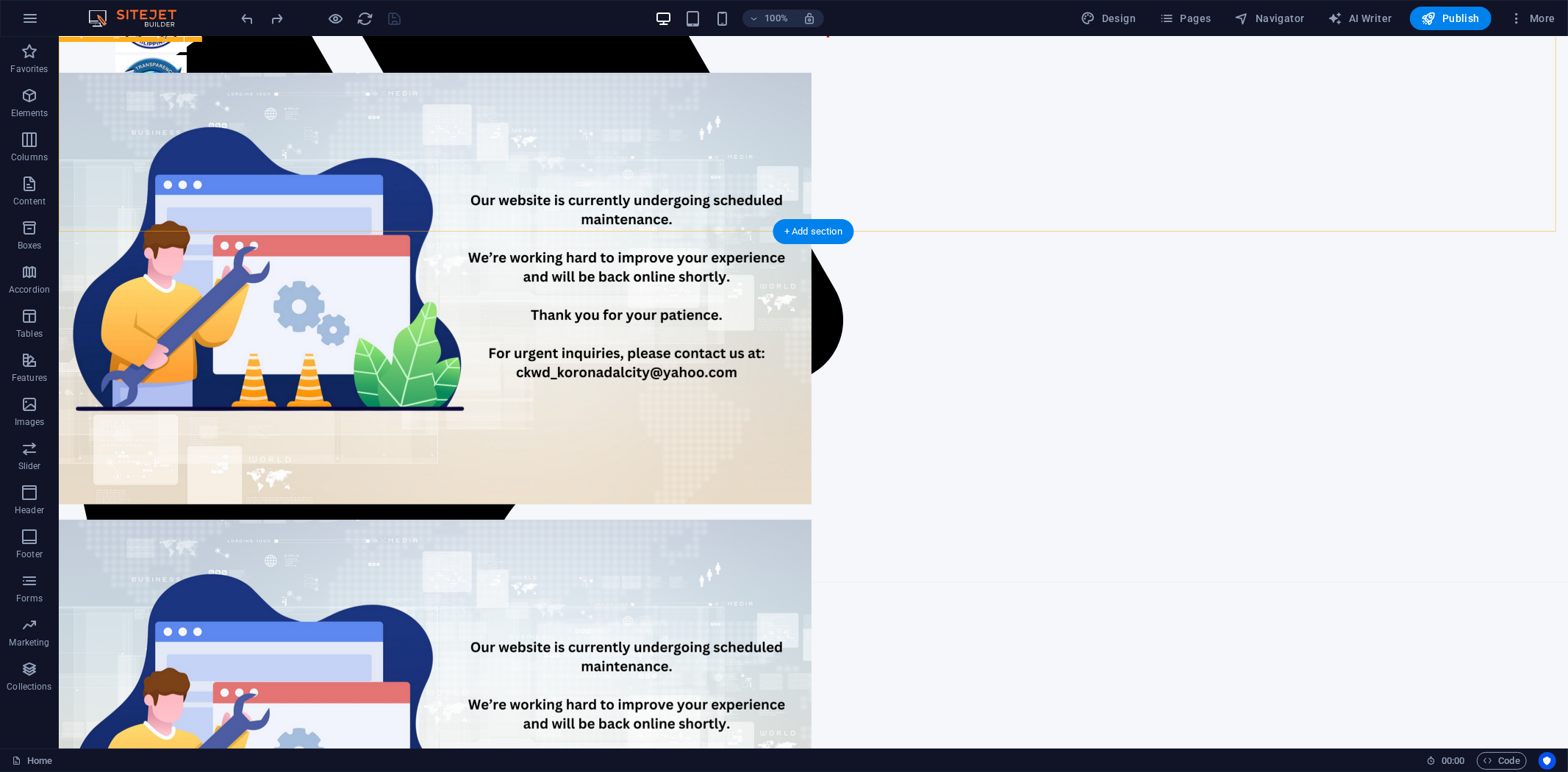
scroll to position [327, 0]
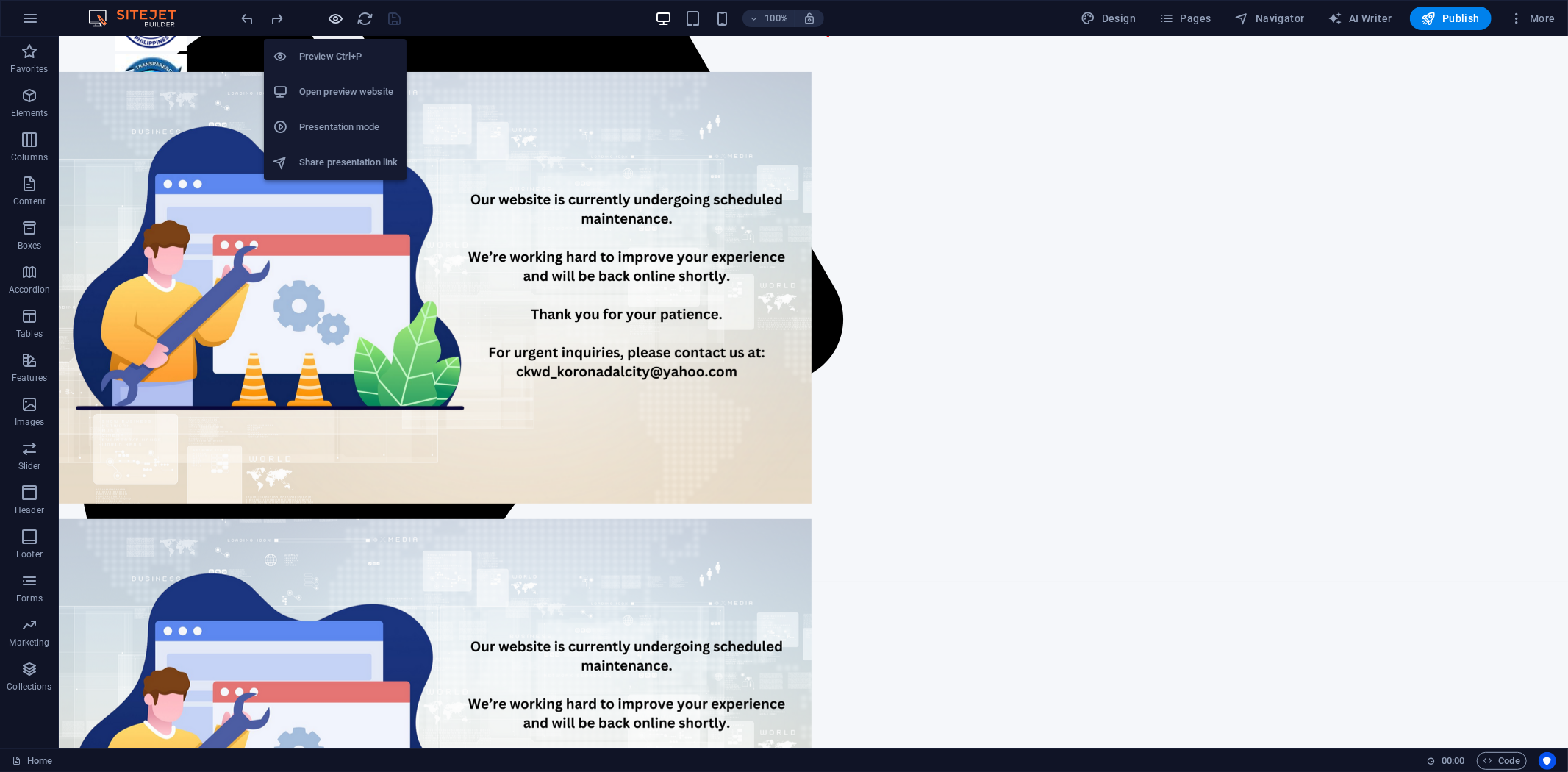
click at [336, 18] on icon "button" at bounding box center [336, 19] width 17 height 17
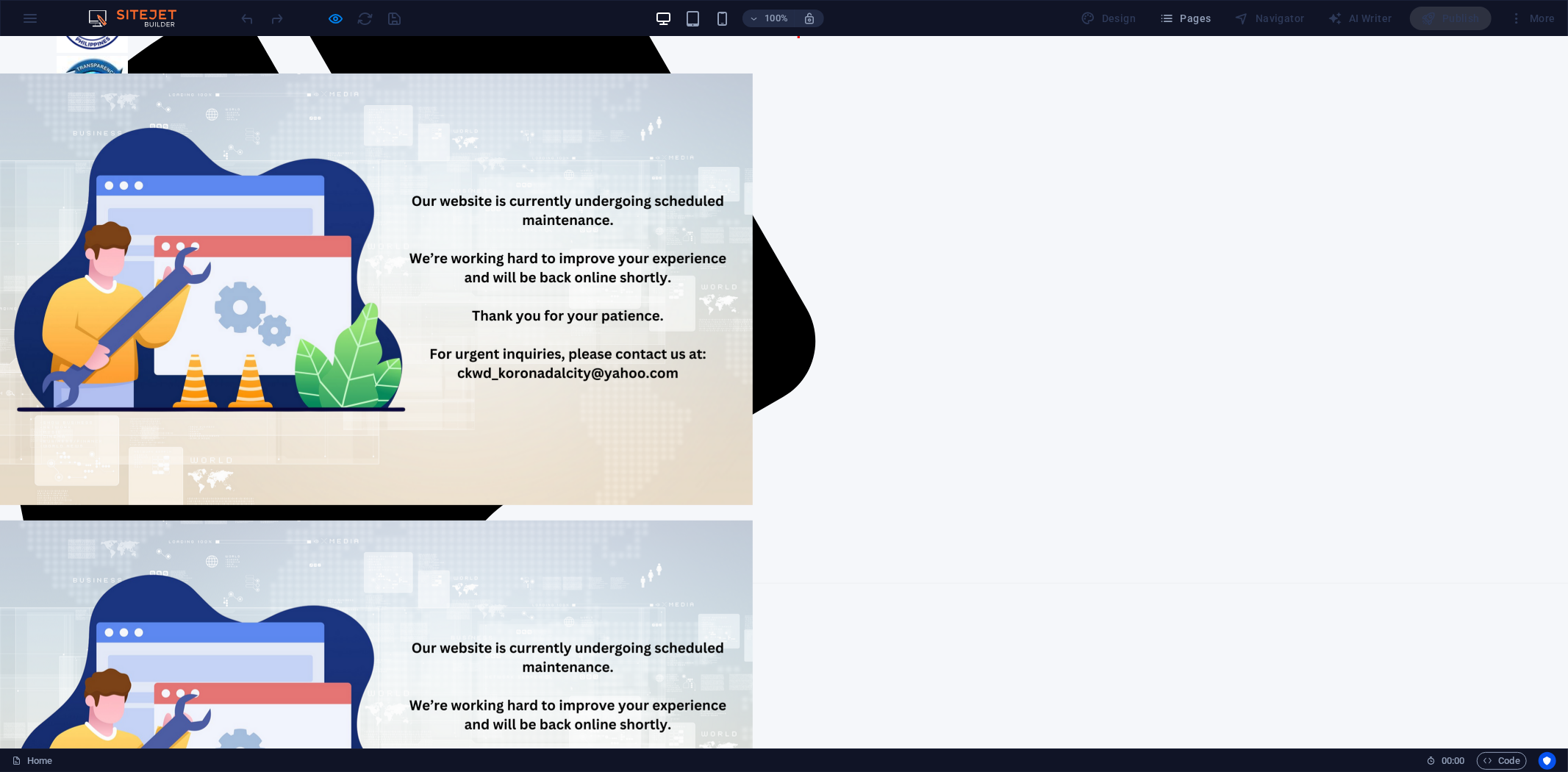
click at [331, 389] on div "News & Updates Water Bill Calculator Your Water Bill Calculator Classification …" at bounding box center [784, 494] width 1568 height 1010
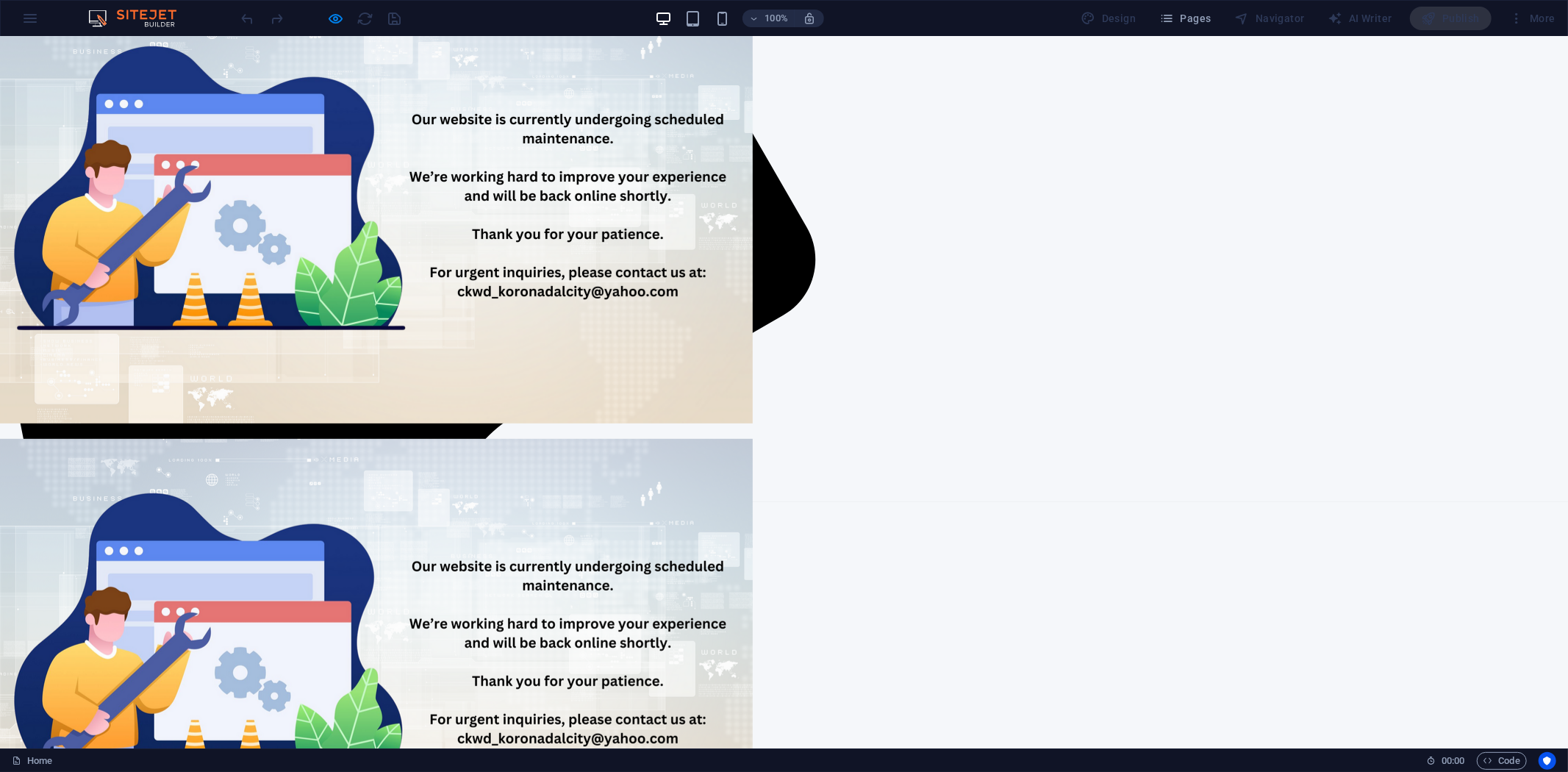
scroll to position [0, 0]
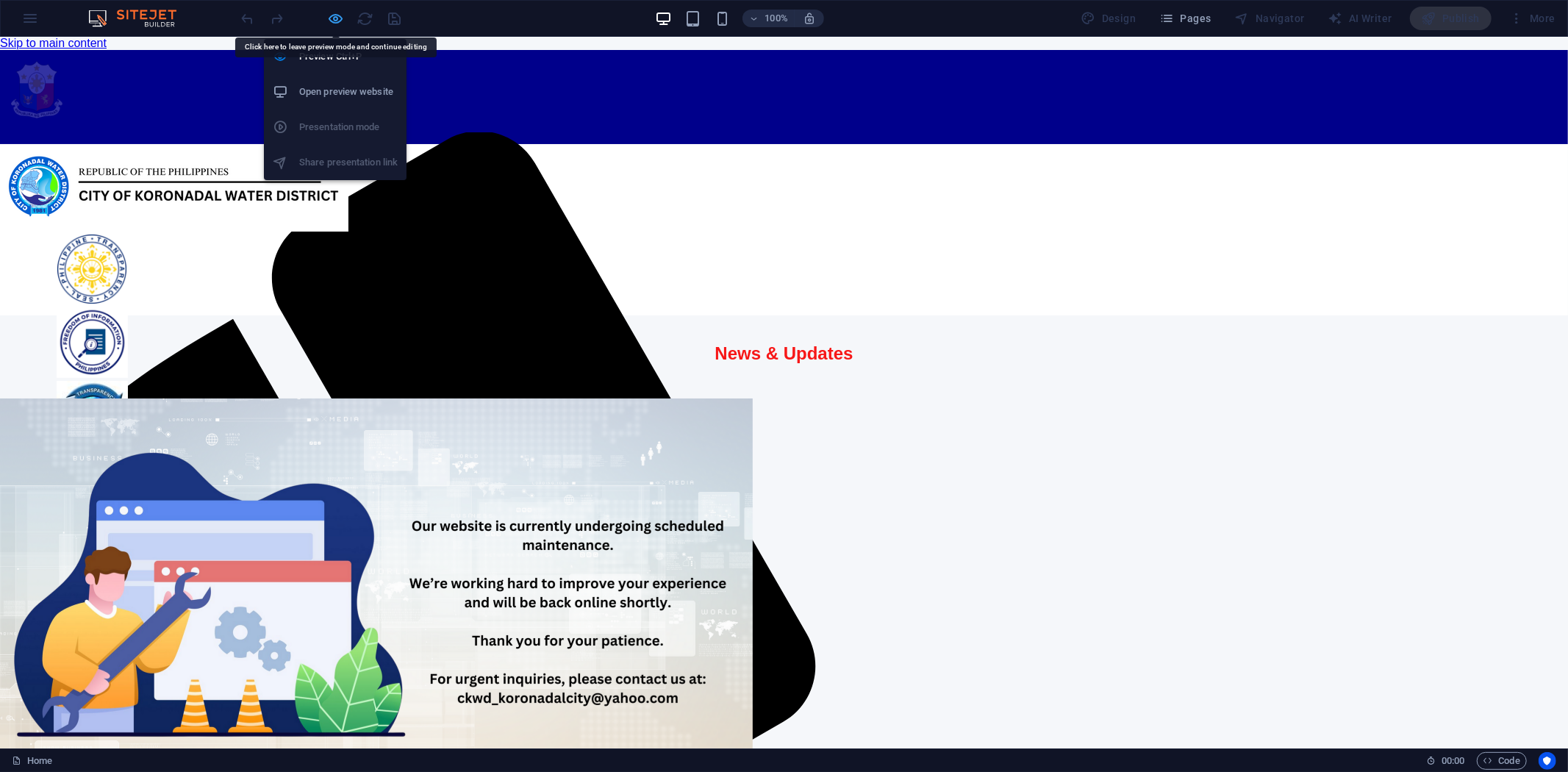
click at [335, 13] on icon "button" at bounding box center [336, 19] width 17 height 17
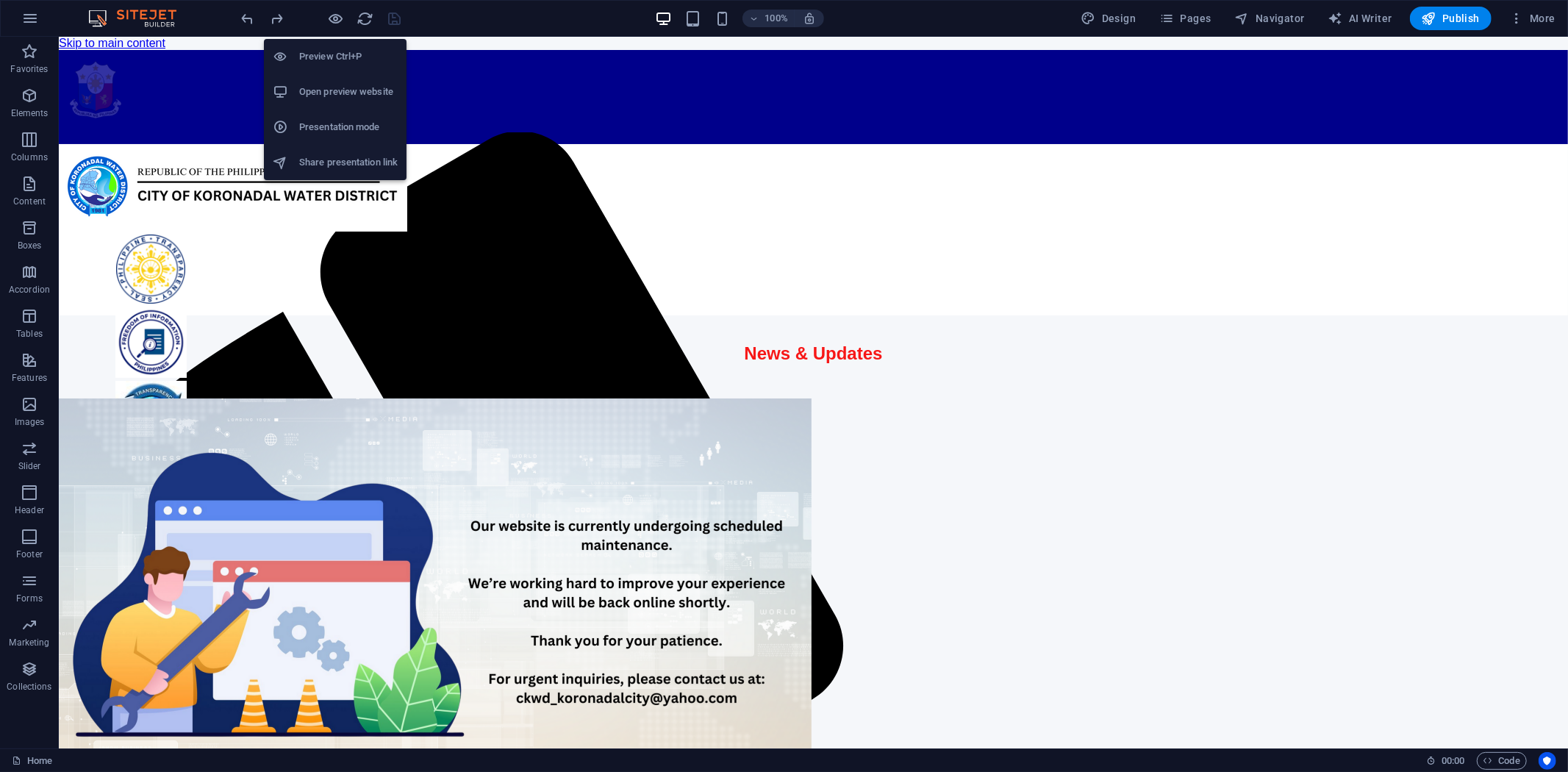
click at [362, 123] on h6 "Presentation mode" at bounding box center [349, 127] width 98 height 18
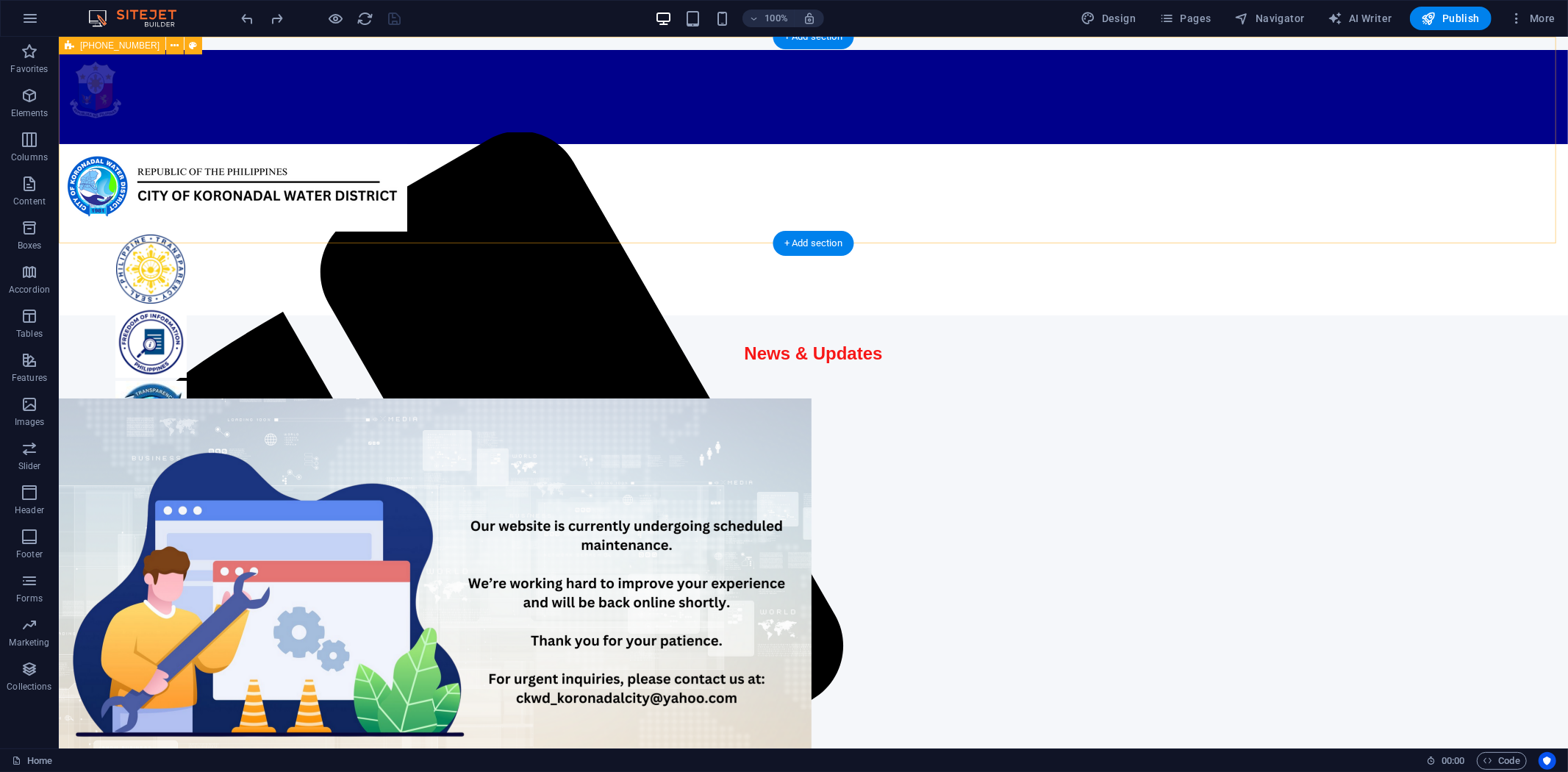
click at [156, 189] on div at bounding box center [812, 229] width 1509 height 171
click at [1082, 211] on div at bounding box center [812, 229] width 1509 height 171
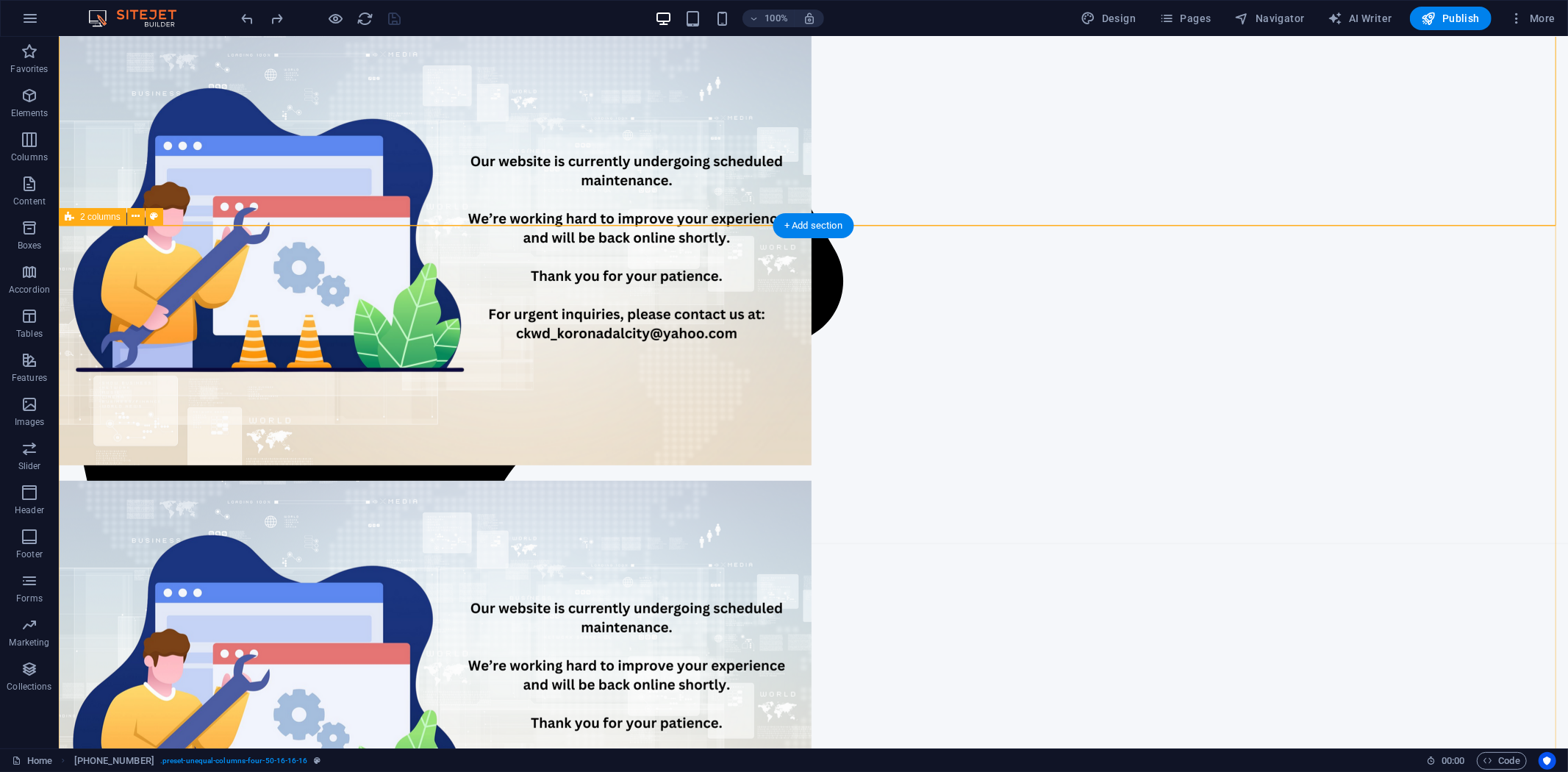
scroll to position [408, 0]
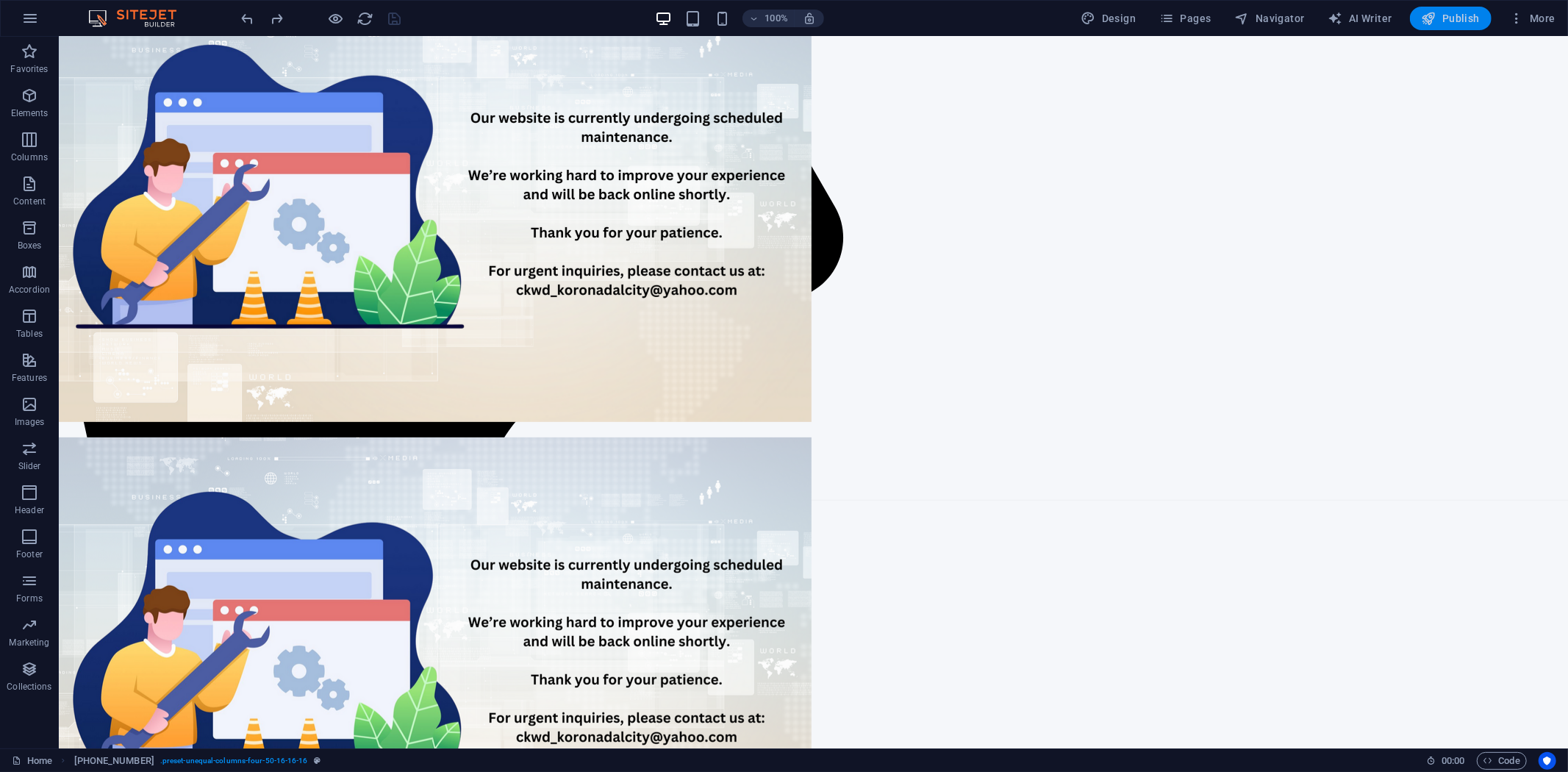
click at [1446, 11] on span "Publish" at bounding box center [1450, 19] width 58 height 15
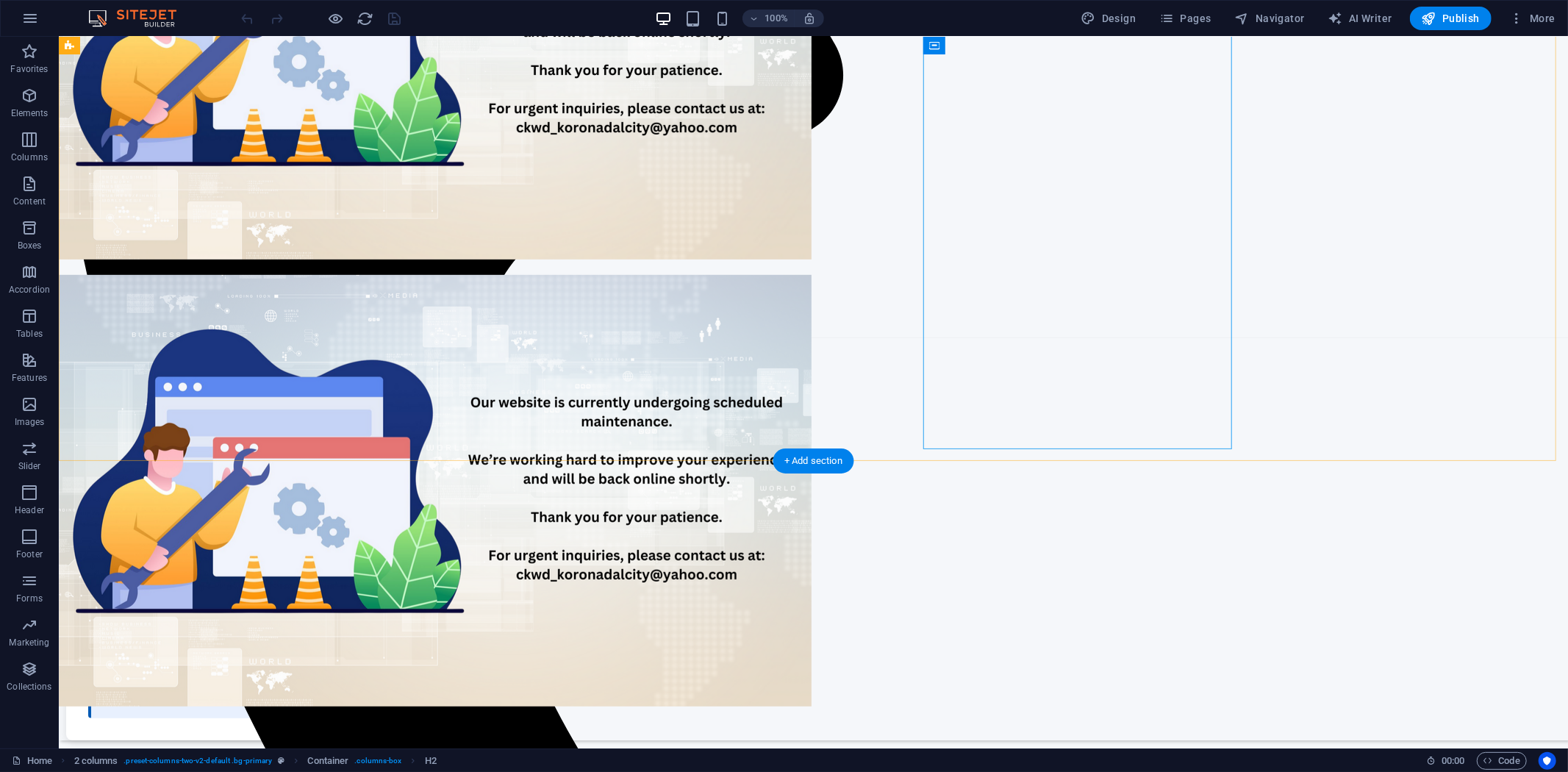
scroll to position [572, 0]
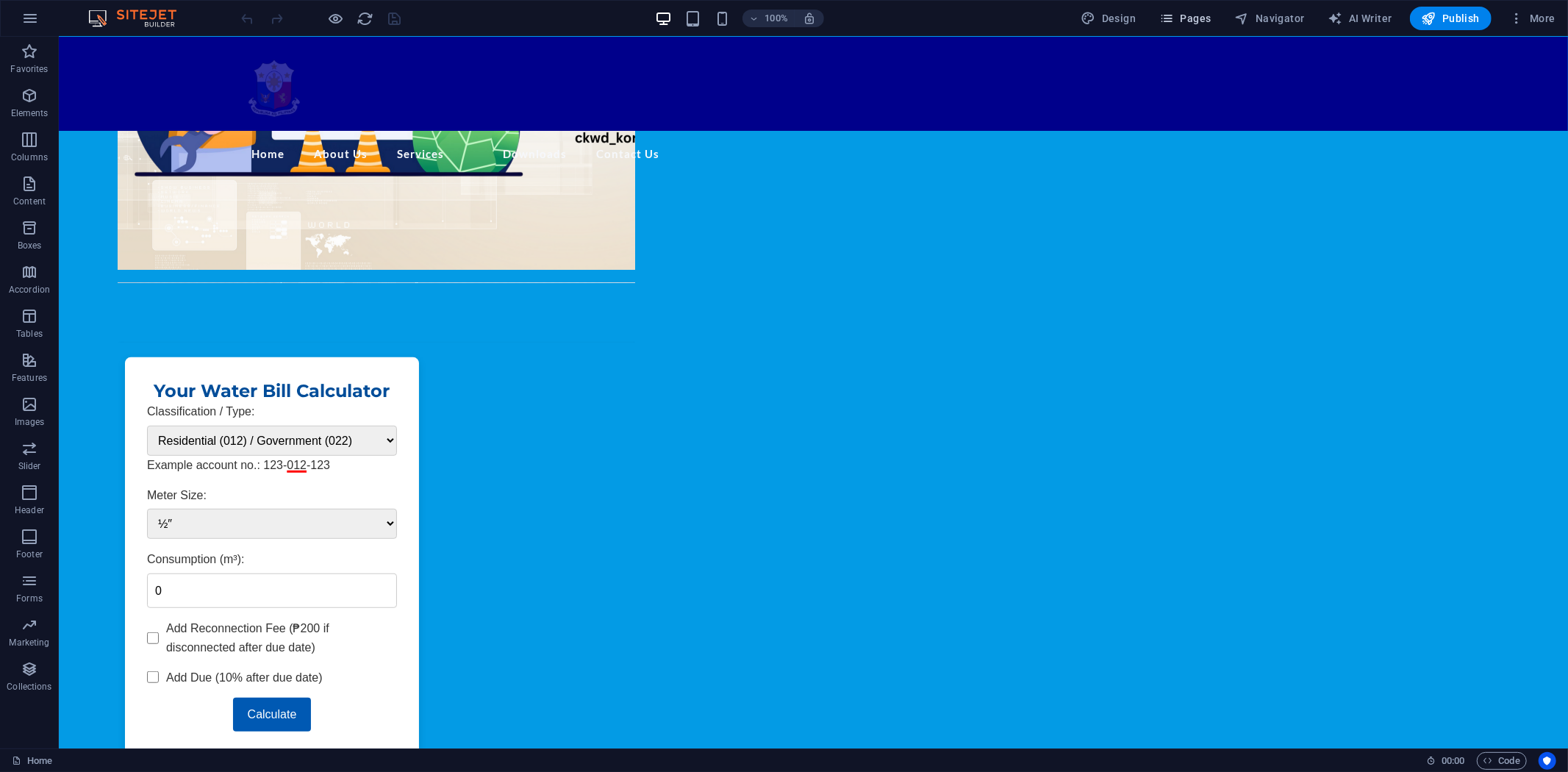
click at [1194, 13] on span "Pages" at bounding box center [1185, 19] width 51 height 15
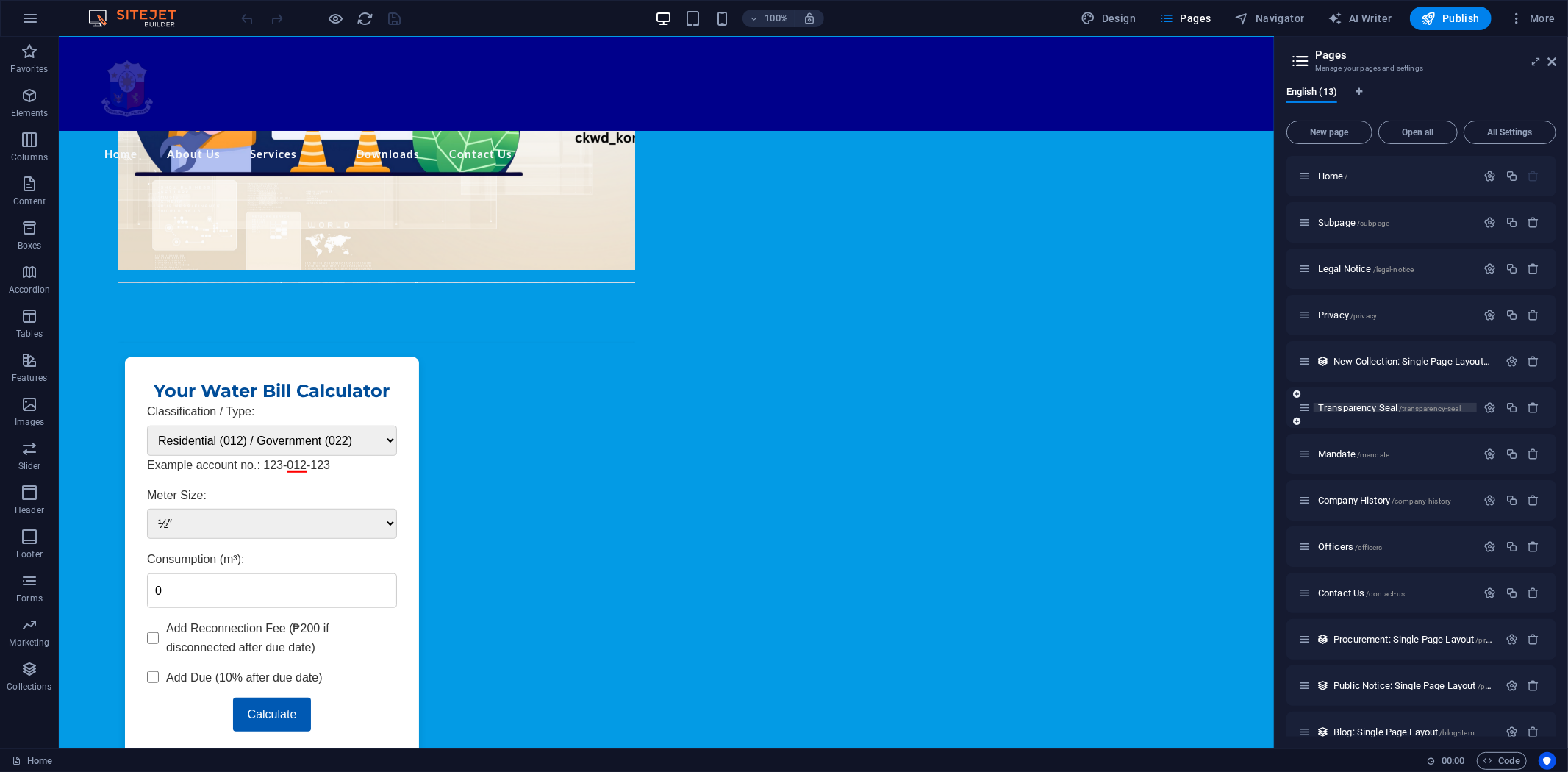
click at [1351, 403] on span "Transparency Seal /transparency-seal" at bounding box center [1389, 408] width 143 height 11
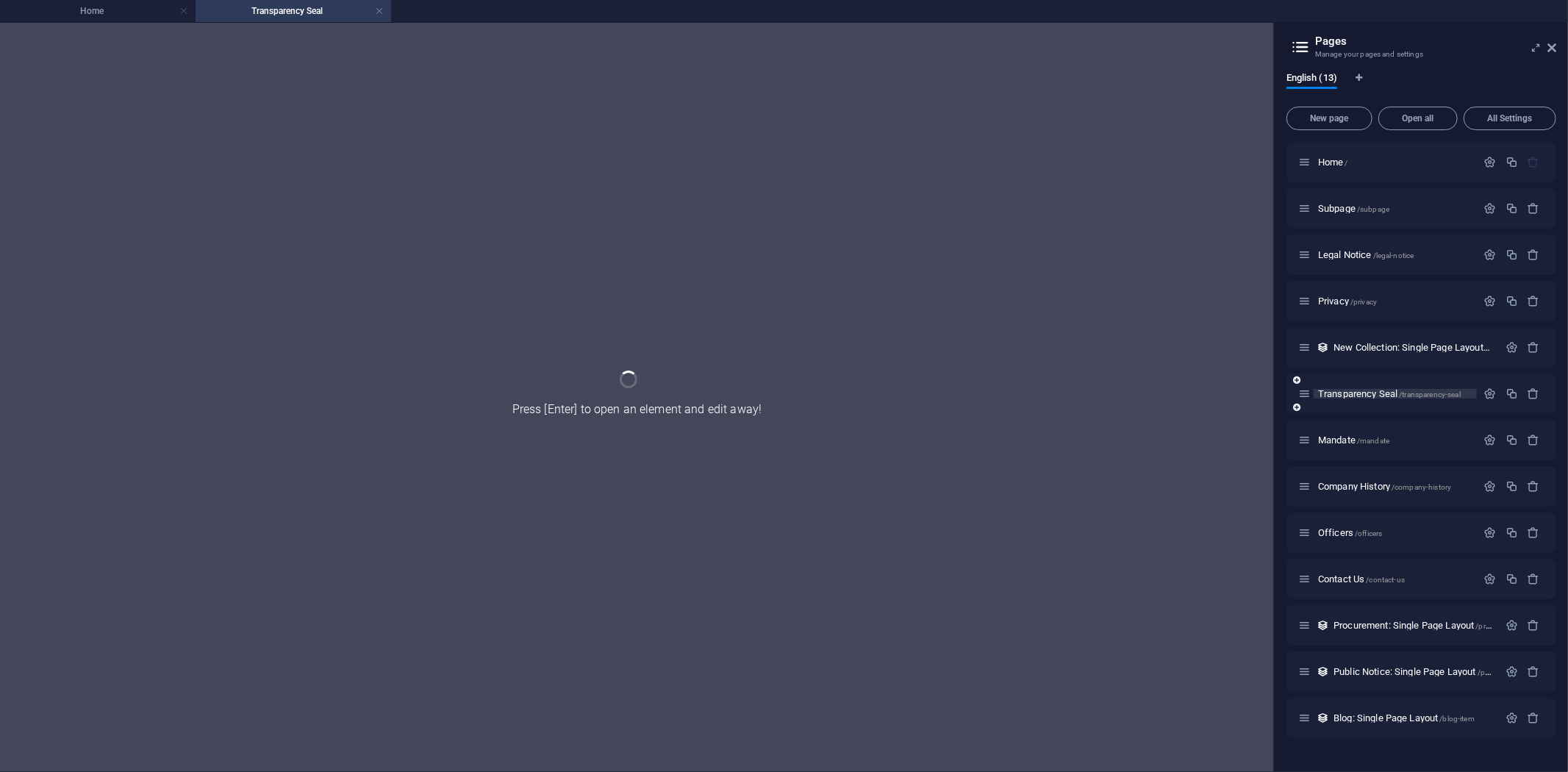
scroll to position [0, 0]
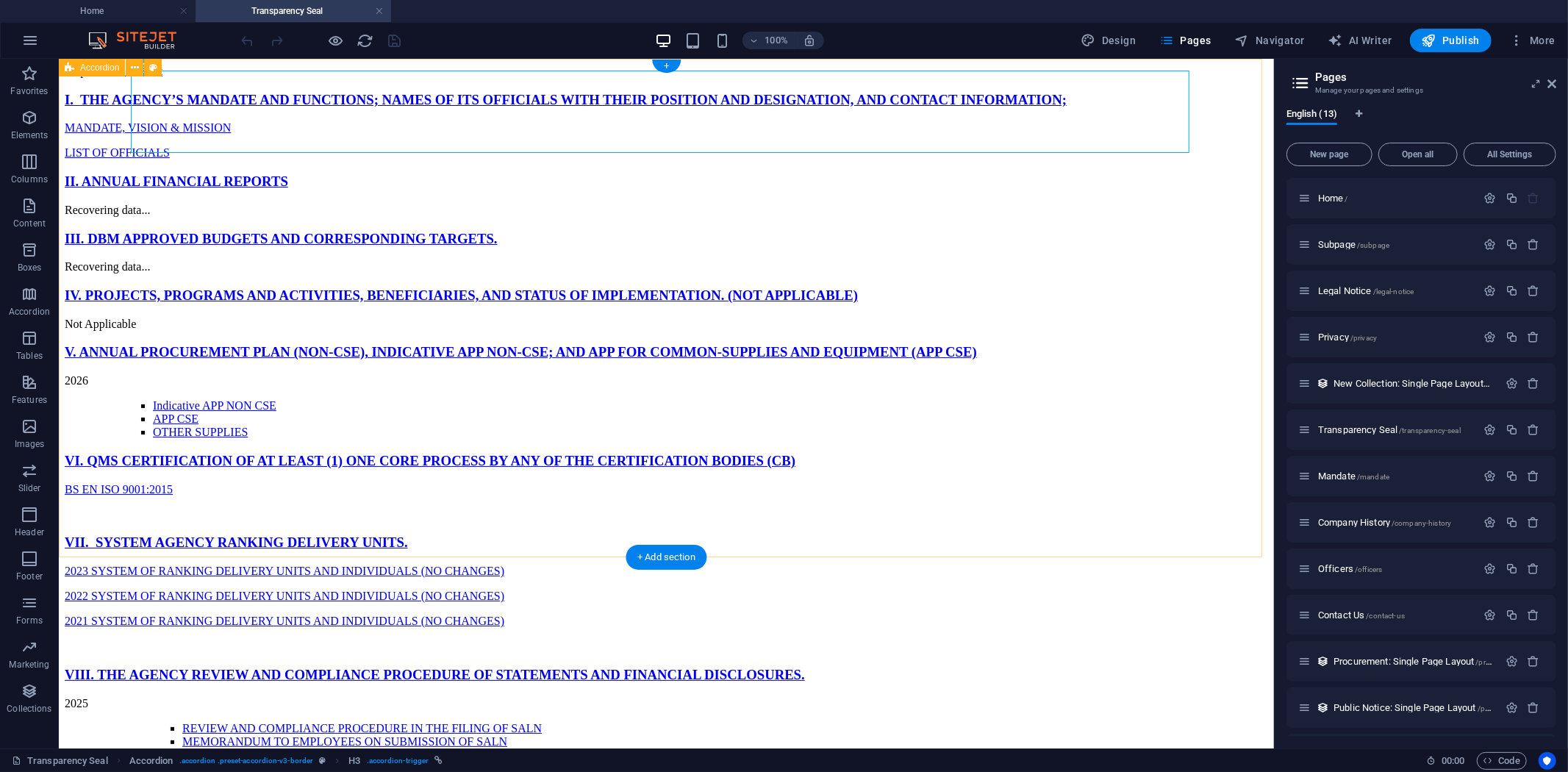
click at [114, 187] on div "I. THE AGENCY’S MANDATE AND FUNCTIONS; NAMES OF ITS OFFICIALS WITH THEIR POSITI…" at bounding box center [666, 210] width 1203 height 239
click at [1551, 79] on icon at bounding box center [1551, 83] width 9 height 11
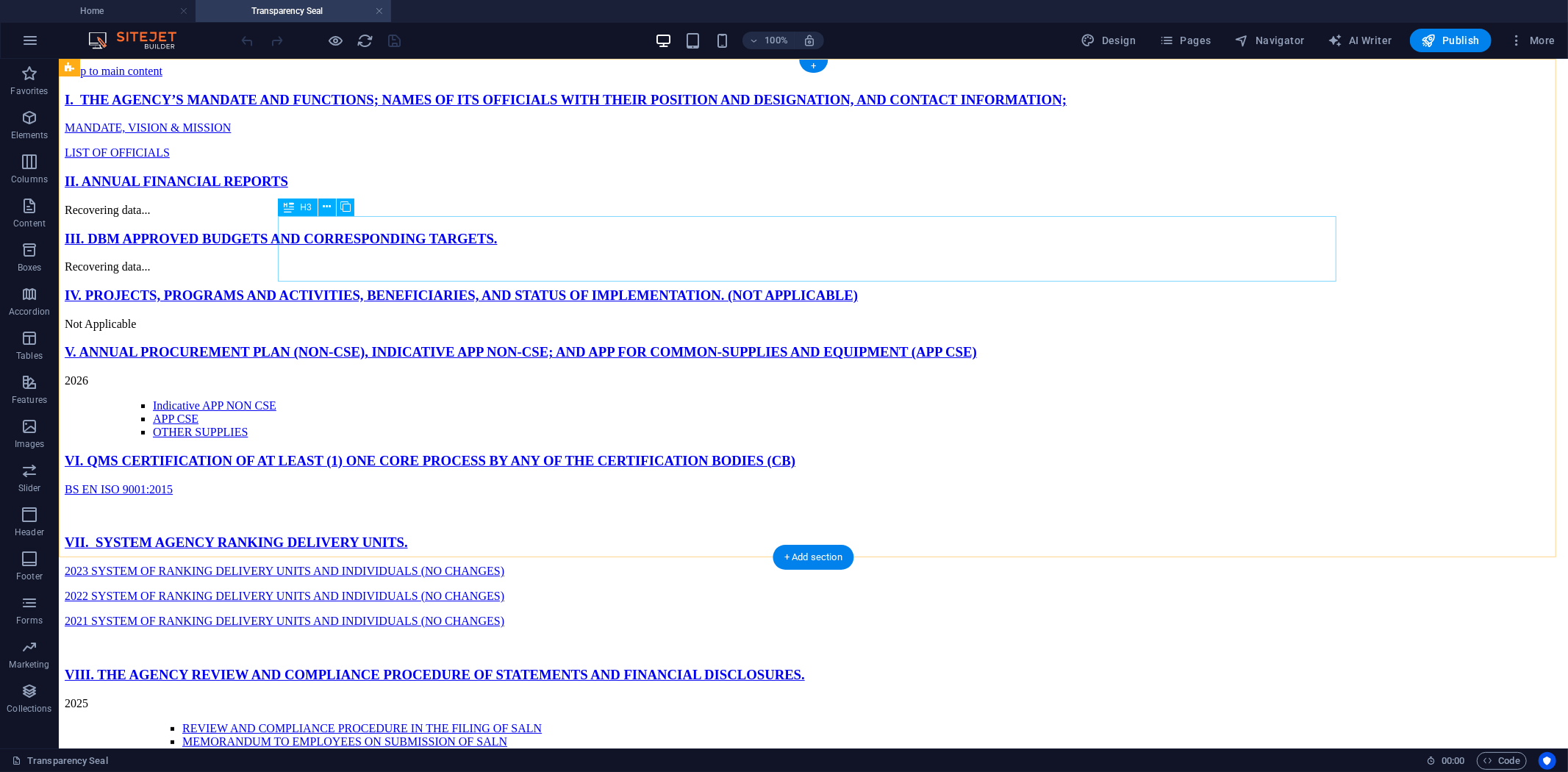
click at [409, 189] on div "II. ANNUAL FINANCIAL REPORTS" at bounding box center [812, 180] width 1497 height 16
click at [1548, 38] on span "More" at bounding box center [1532, 41] width 46 height 15
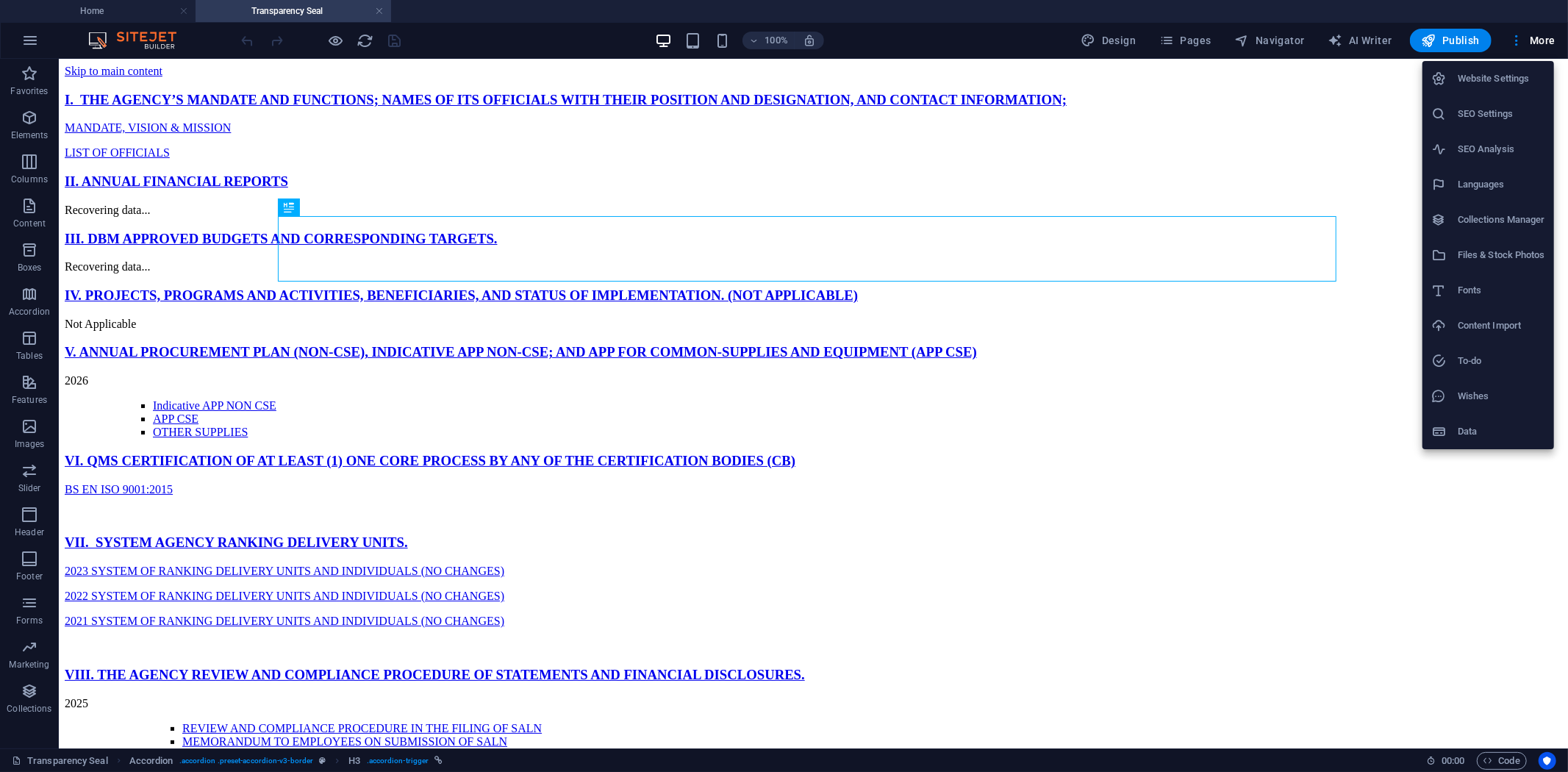
click at [1494, 250] on h6 "Files & Stock Photos" at bounding box center [1501, 255] width 88 height 18
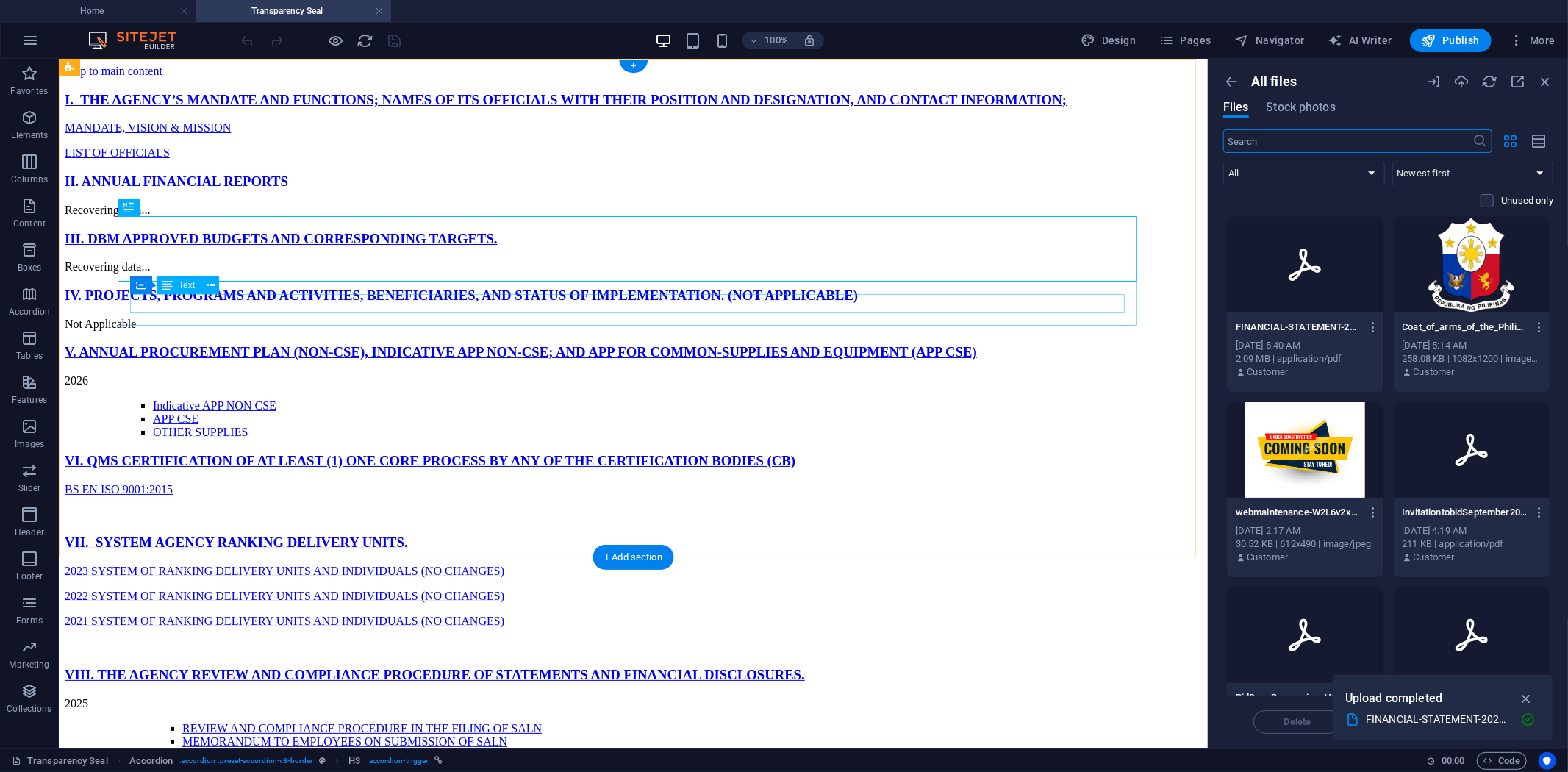
click at [244, 216] on div "Recovering data..." at bounding box center [633, 210] width 1137 height 13
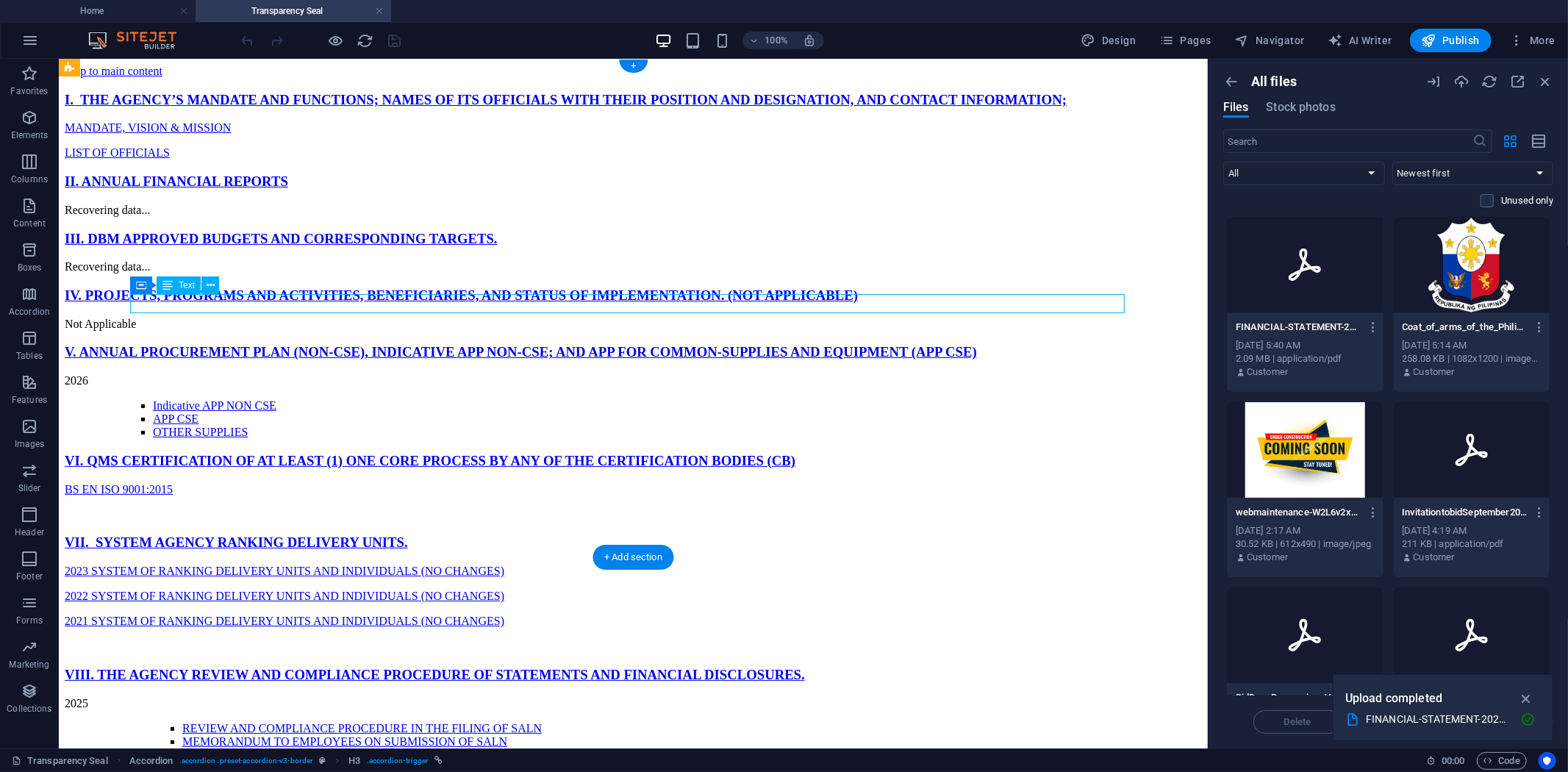
click at [244, 216] on div "Recovering data..." at bounding box center [633, 210] width 1137 height 13
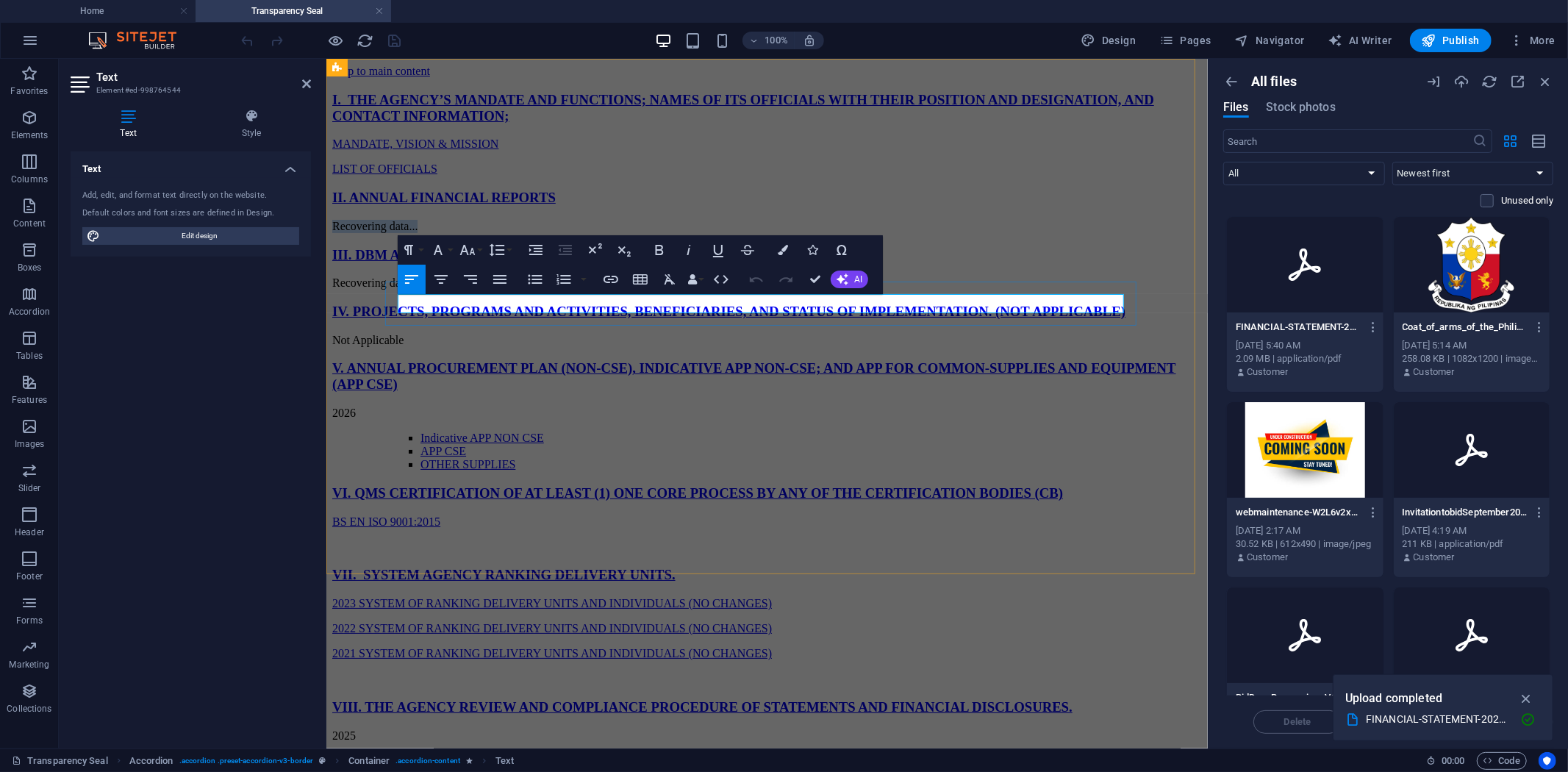
drag, startPoint x: 500, startPoint y: 305, endPoint x: 368, endPoint y: 299, distance: 132.1
click at [370, 299] on div "I. THE AGENCY’S MANDATE AND FUNCTIONS; NAMES OF ITS OFFICIALS WITH THEIR POSITI…" at bounding box center [766, 218] width 870 height 255
drag, startPoint x: 516, startPoint y: 302, endPoint x: 340, endPoint y: 293, distance: 176.2
click at [340, 293] on div "I. THE AGENCY’S MANDATE AND FUNCTIONS; NAMES OF ITS OFFICIALS WITH THEIR POSITI…" at bounding box center [766, 218] width 870 height 255
click at [608, 280] on icon "button" at bounding box center [611, 280] width 15 height 8
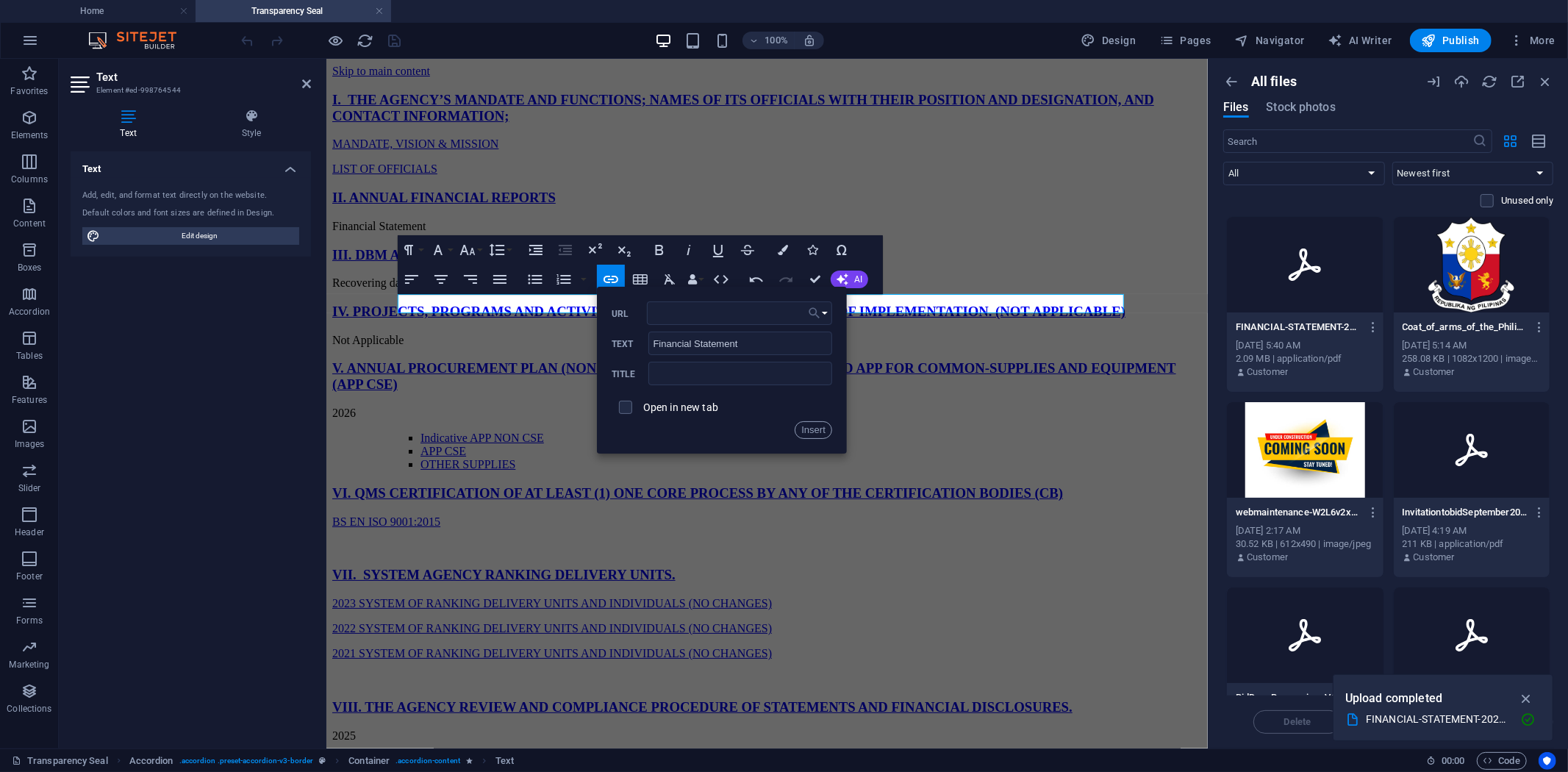
click at [826, 310] on button "Choose Link" at bounding box center [818, 313] width 28 height 24
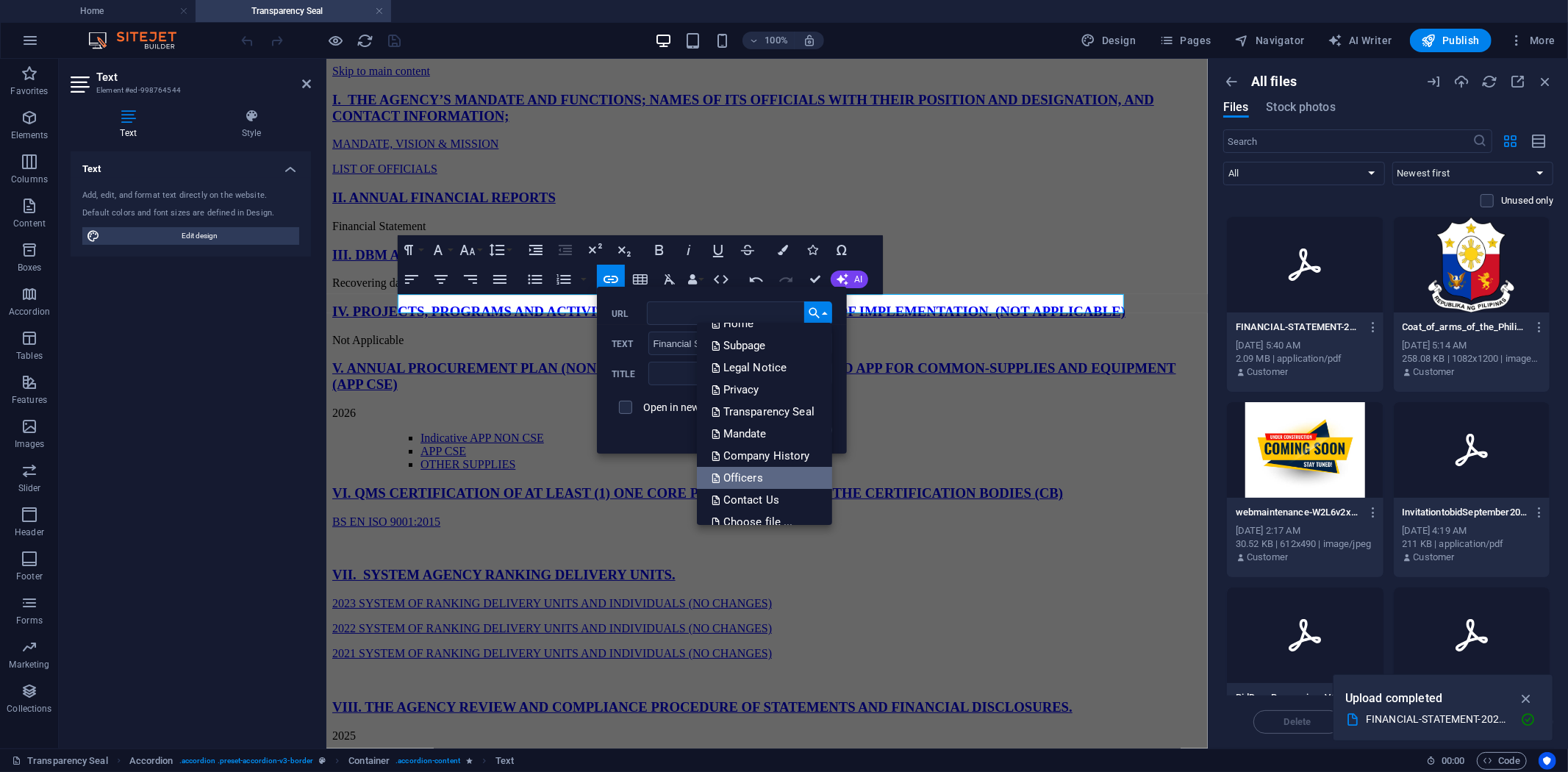
scroll to position [29, 0]
click at [777, 503] on p "Choose file ..." at bounding box center [753, 508] width 84 height 22
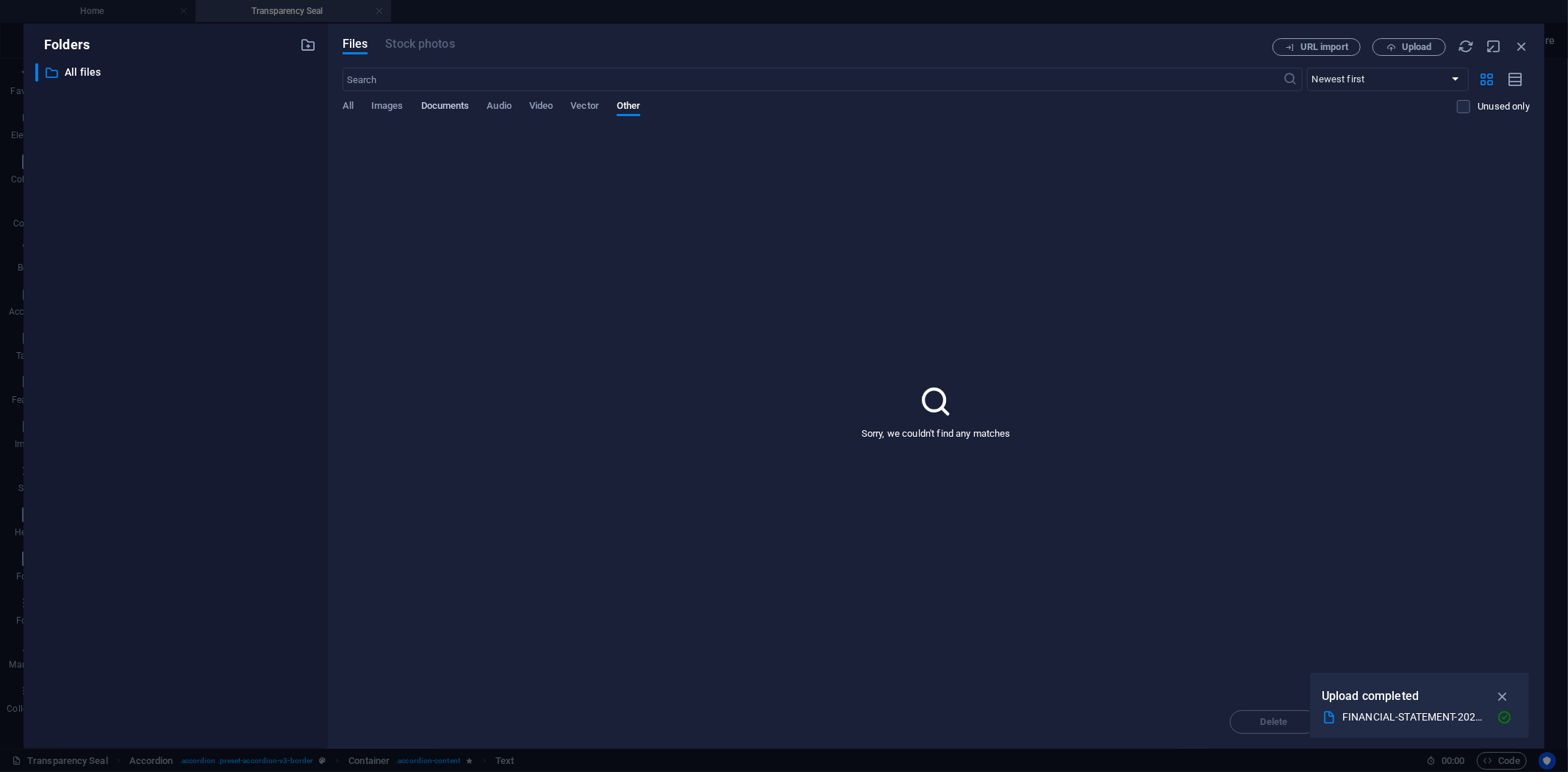
click at [449, 101] on span "Documents" at bounding box center [445, 108] width 48 height 21
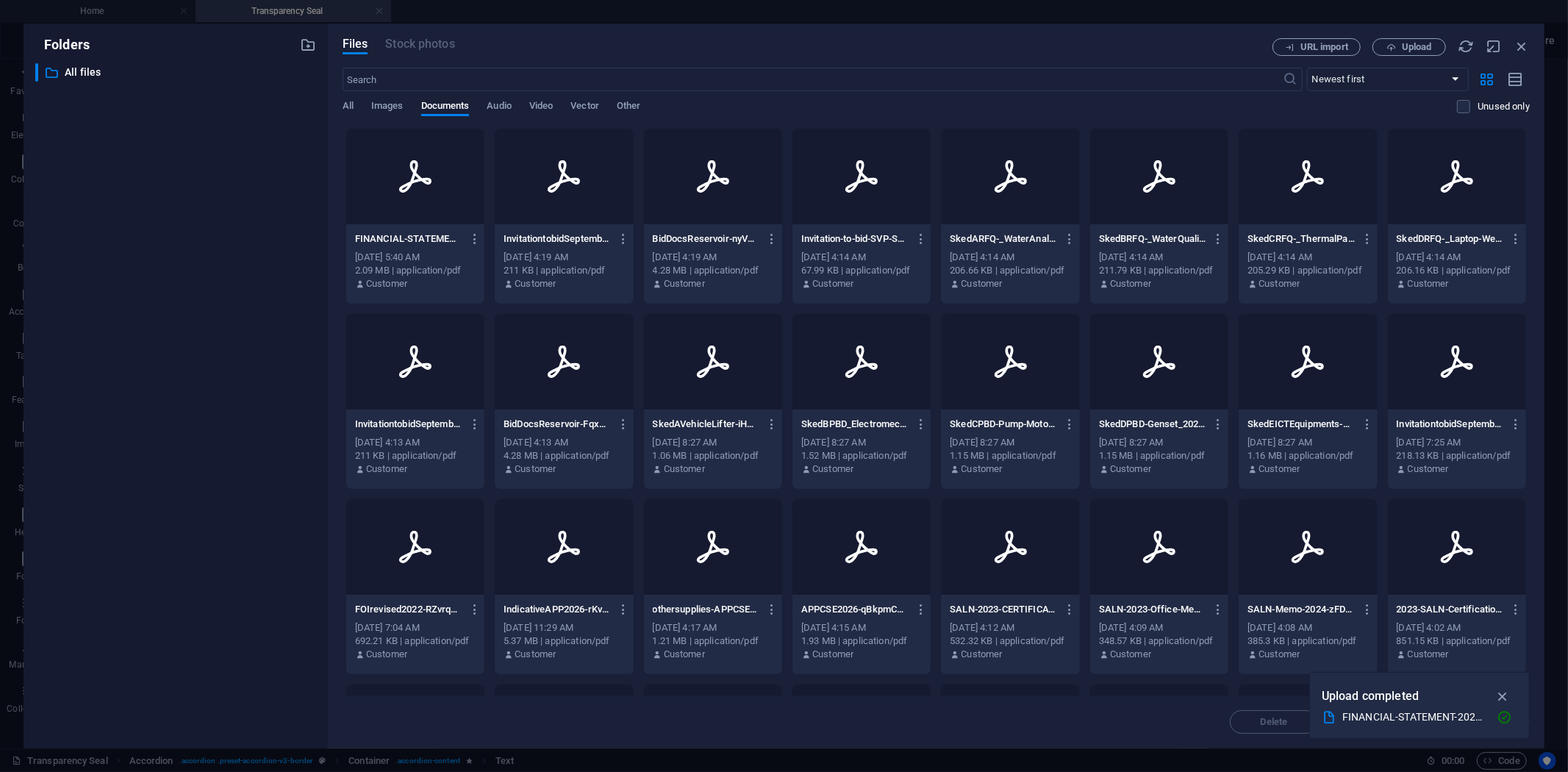
click at [429, 192] on icon at bounding box center [415, 176] width 35 height 35
click at [1510, 719] on icon "button" at bounding box center [1504, 718] width 15 height 15
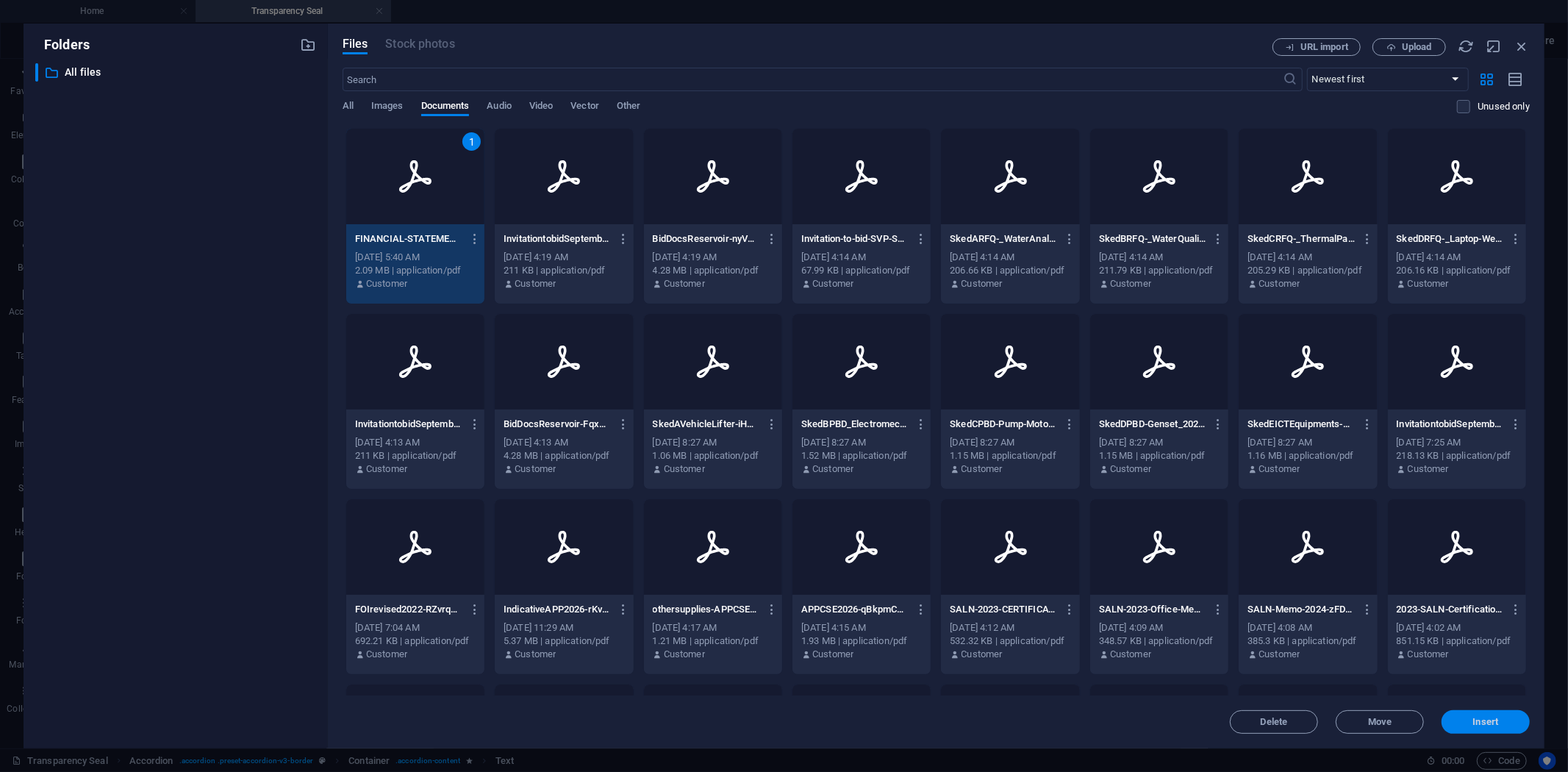
click at [1503, 727] on button "Insert" at bounding box center [1485, 722] width 88 height 24
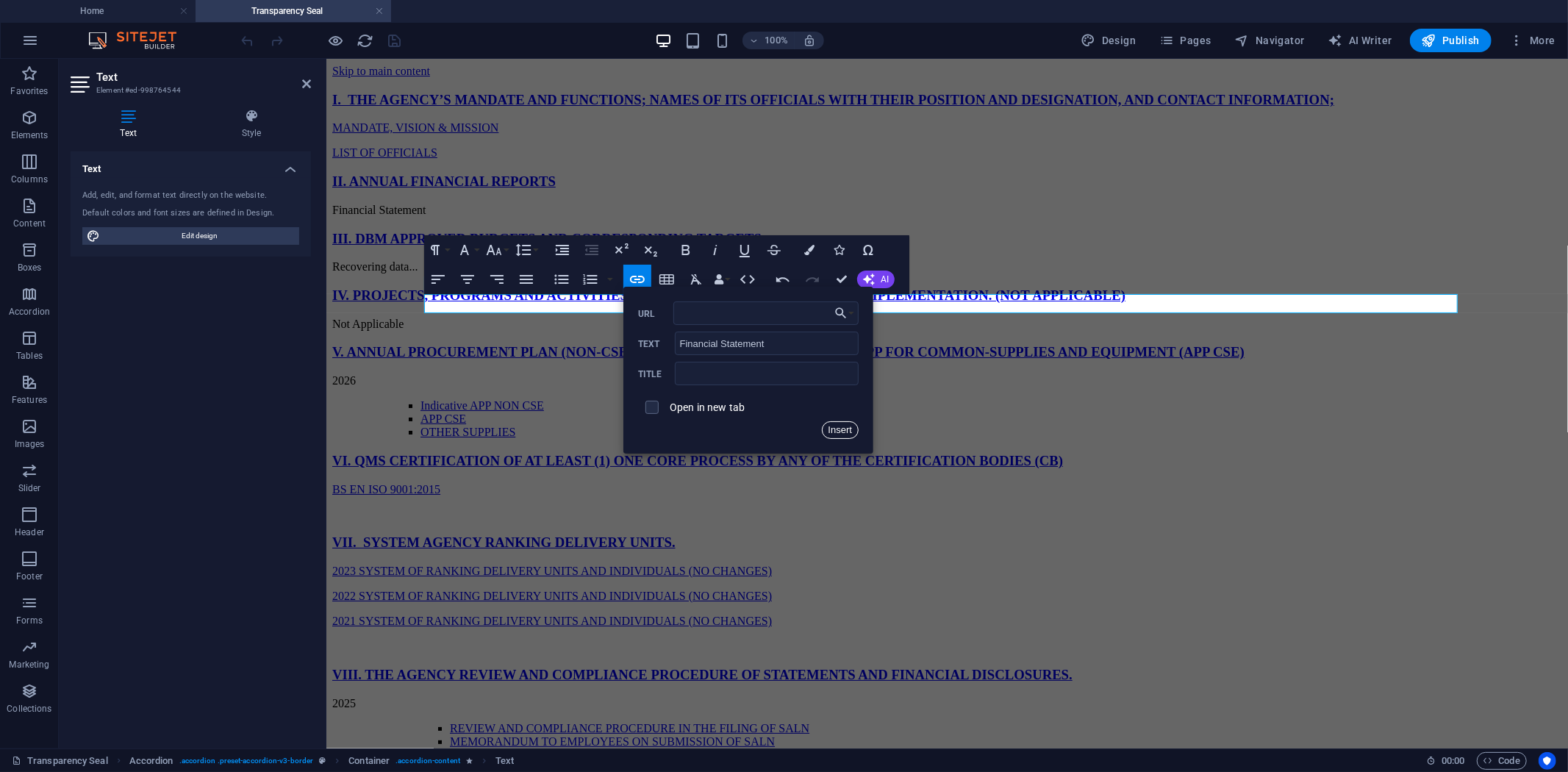
click at [836, 428] on button "Insert" at bounding box center [841, 430] width 38 height 18
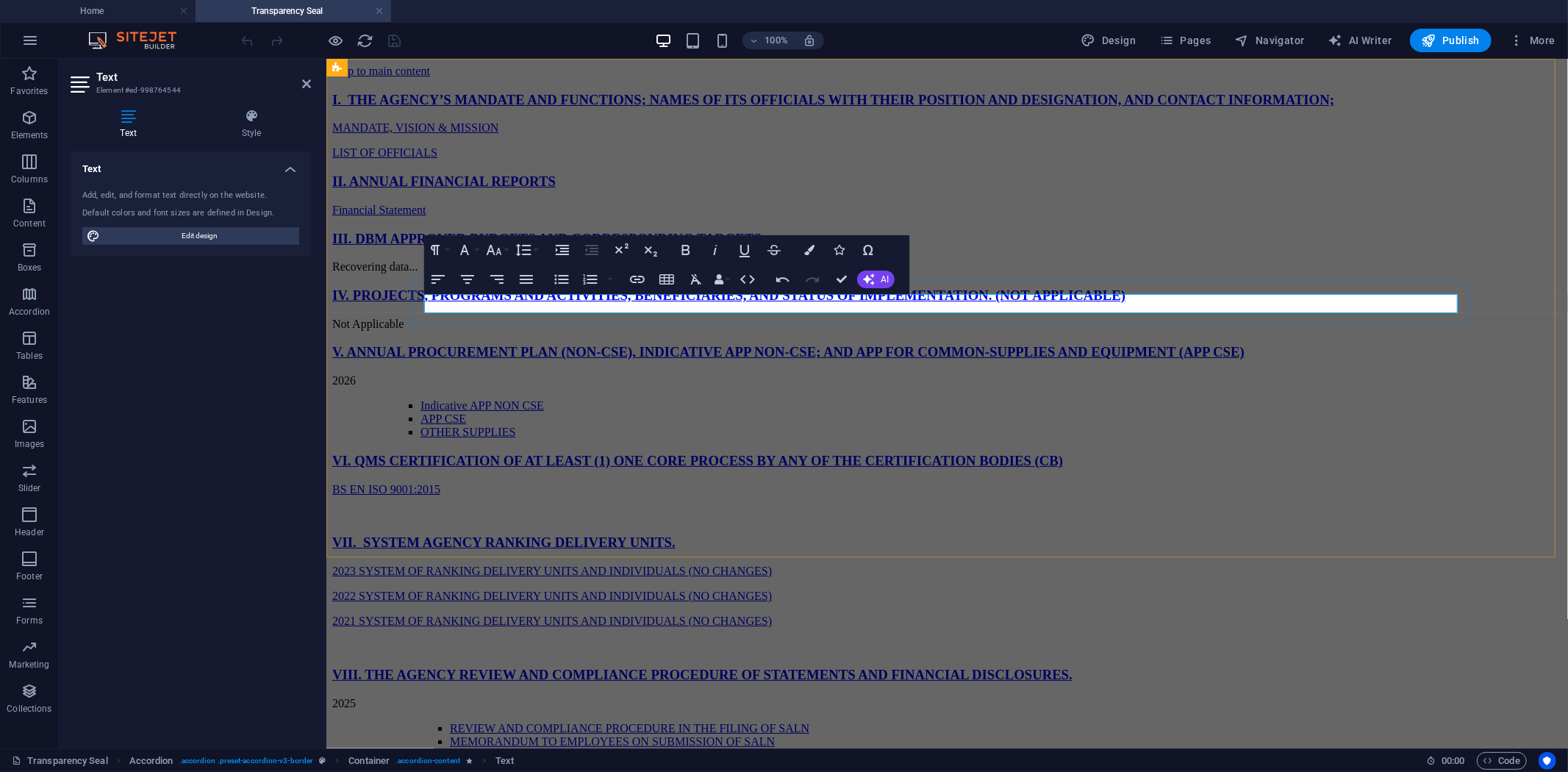
click at [546, 216] on p "Financial Statement" at bounding box center [946, 210] width 1230 height 13
click at [366, 330] on div "I. THE AGENCY’S MANDATE AND FUNCTIONS; NAMES OF ITS OFFICIALS WITH THEIR POSITI…" at bounding box center [946, 210] width 1230 height 239
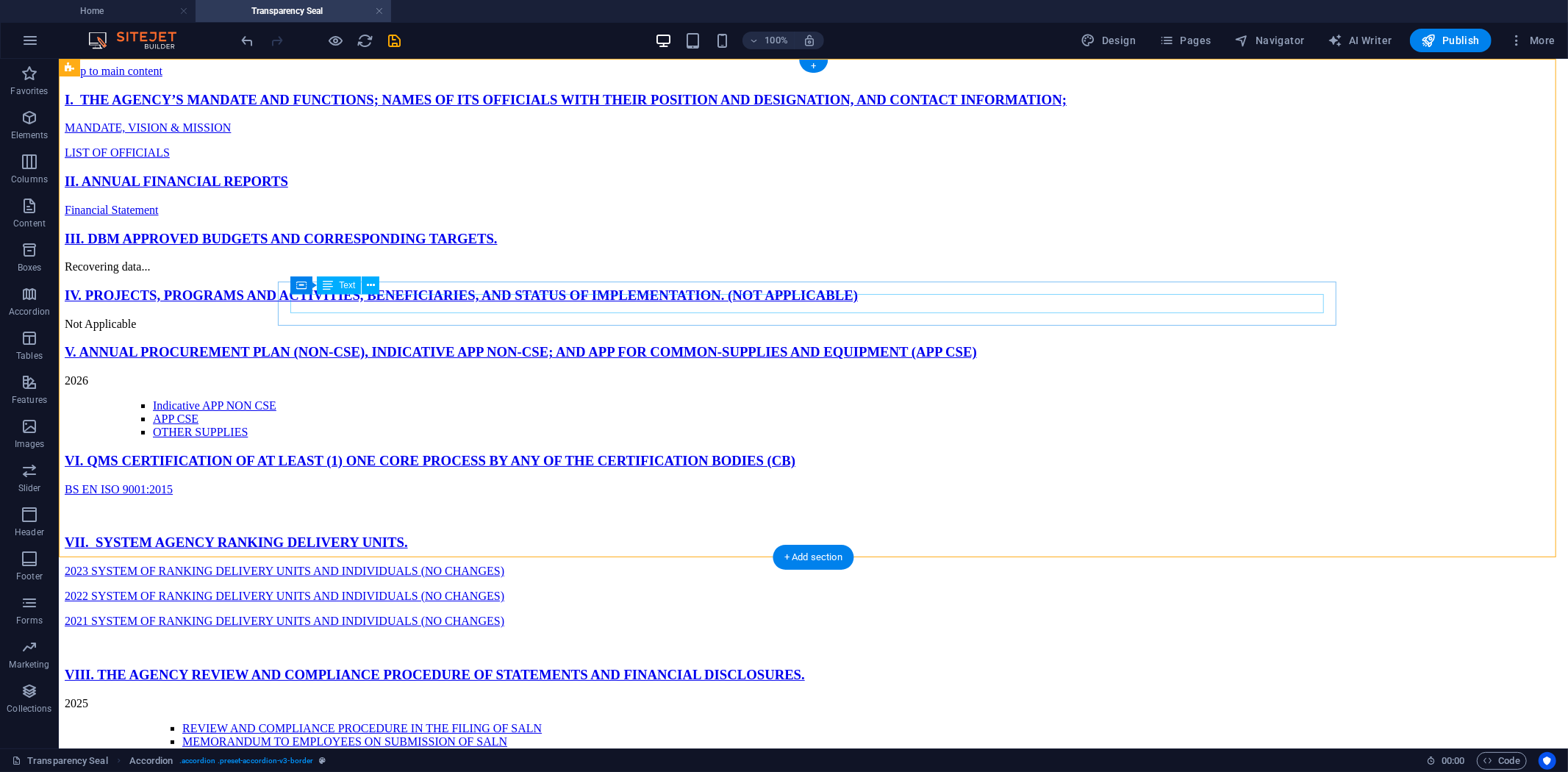
click at [405, 216] on div "Financial Statement" at bounding box center [812, 210] width 1497 height 13
click at [393, 159] on div "MANDATE, VISION & MISSION LIST OF OFFICIALS" at bounding box center [812, 140] width 1497 height 38
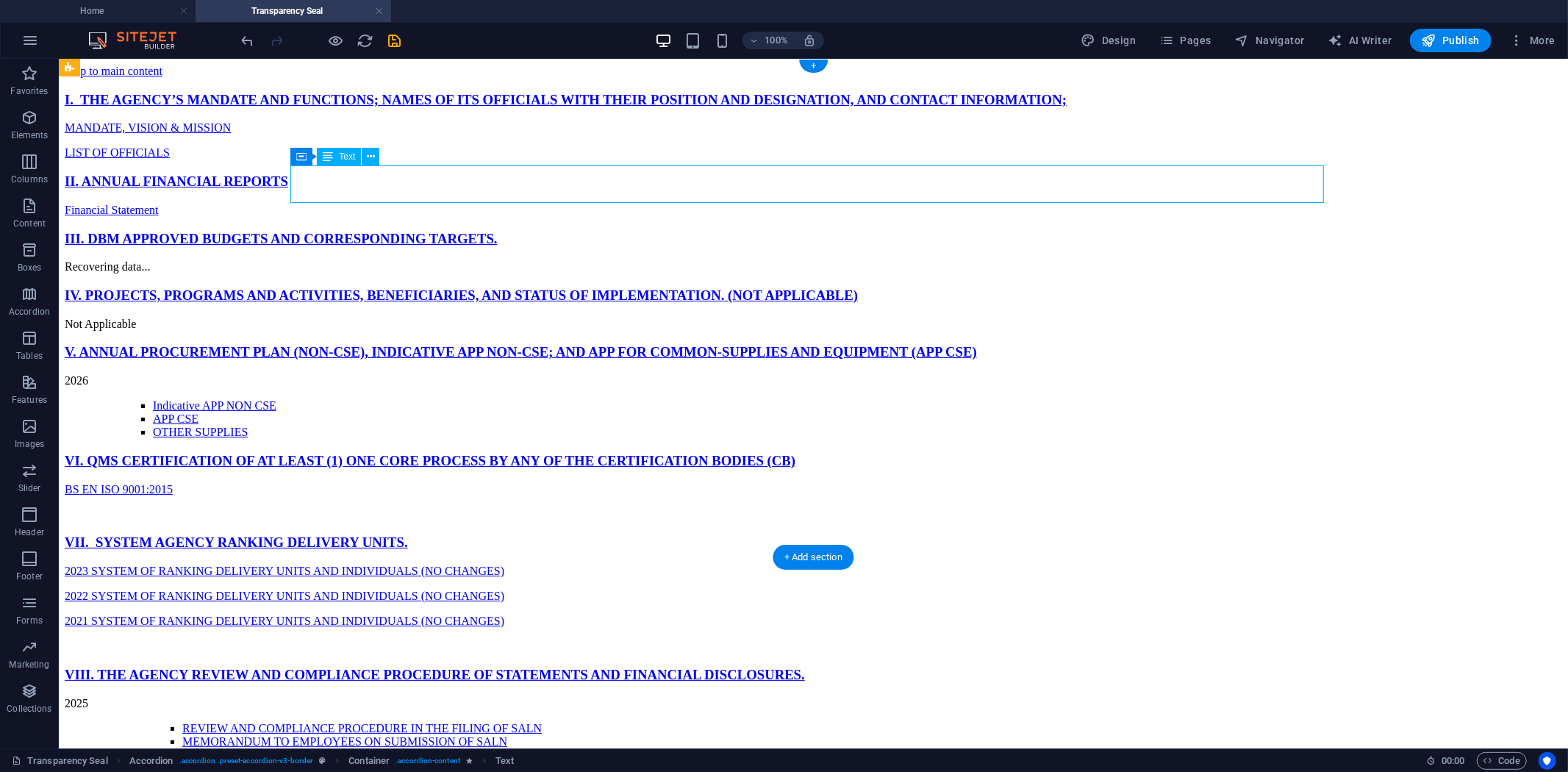
click at [393, 159] on div "MANDATE, VISION & MISSION LIST OF OFFICIALS" at bounding box center [812, 140] width 1497 height 38
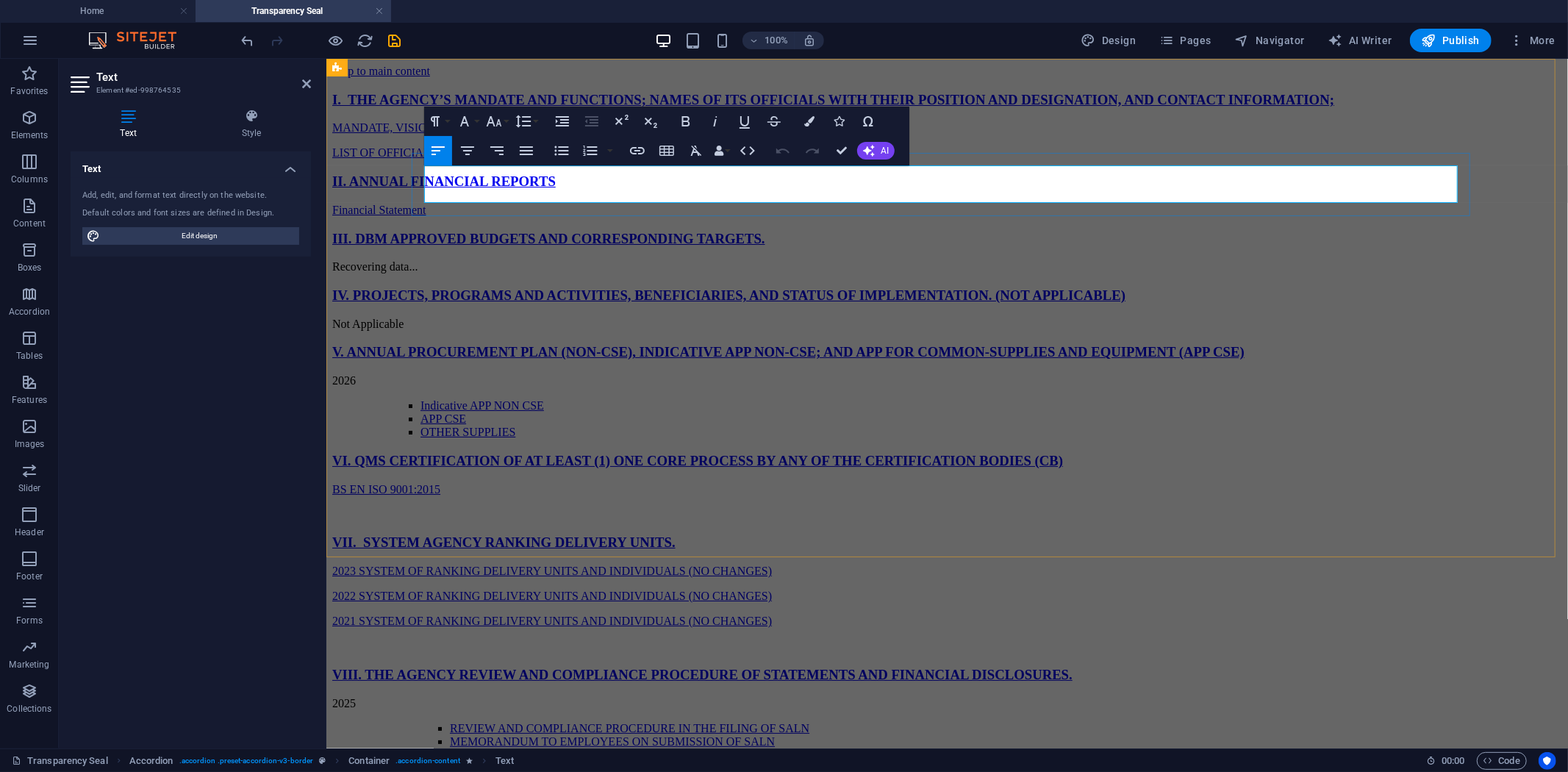
click at [469, 133] on link "MANDATE, VISION & MISSION" at bounding box center [415, 127] width 166 height 12
click at [505, 118] on div "H3 Accordion Container Container Text H3 Text Container H3 Container Text H3 Co…" at bounding box center [947, 403] width 1241 height 690
click at [551, 216] on div "Financial Statement" at bounding box center [946, 210] width 1230 height 13
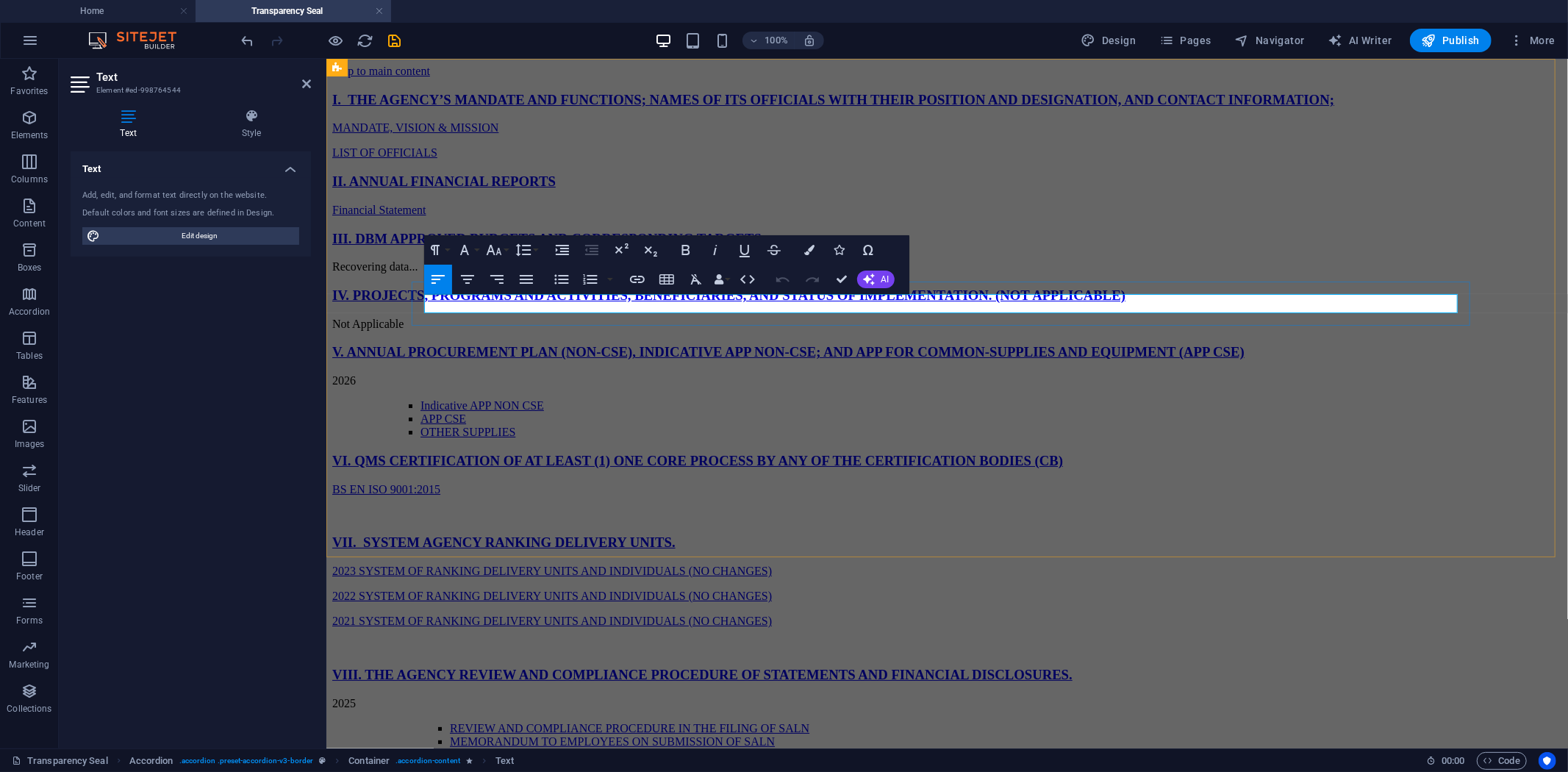
click at [426, 215] on link "Financial Statement" at bounding box center [379, 209] width 94 height 12
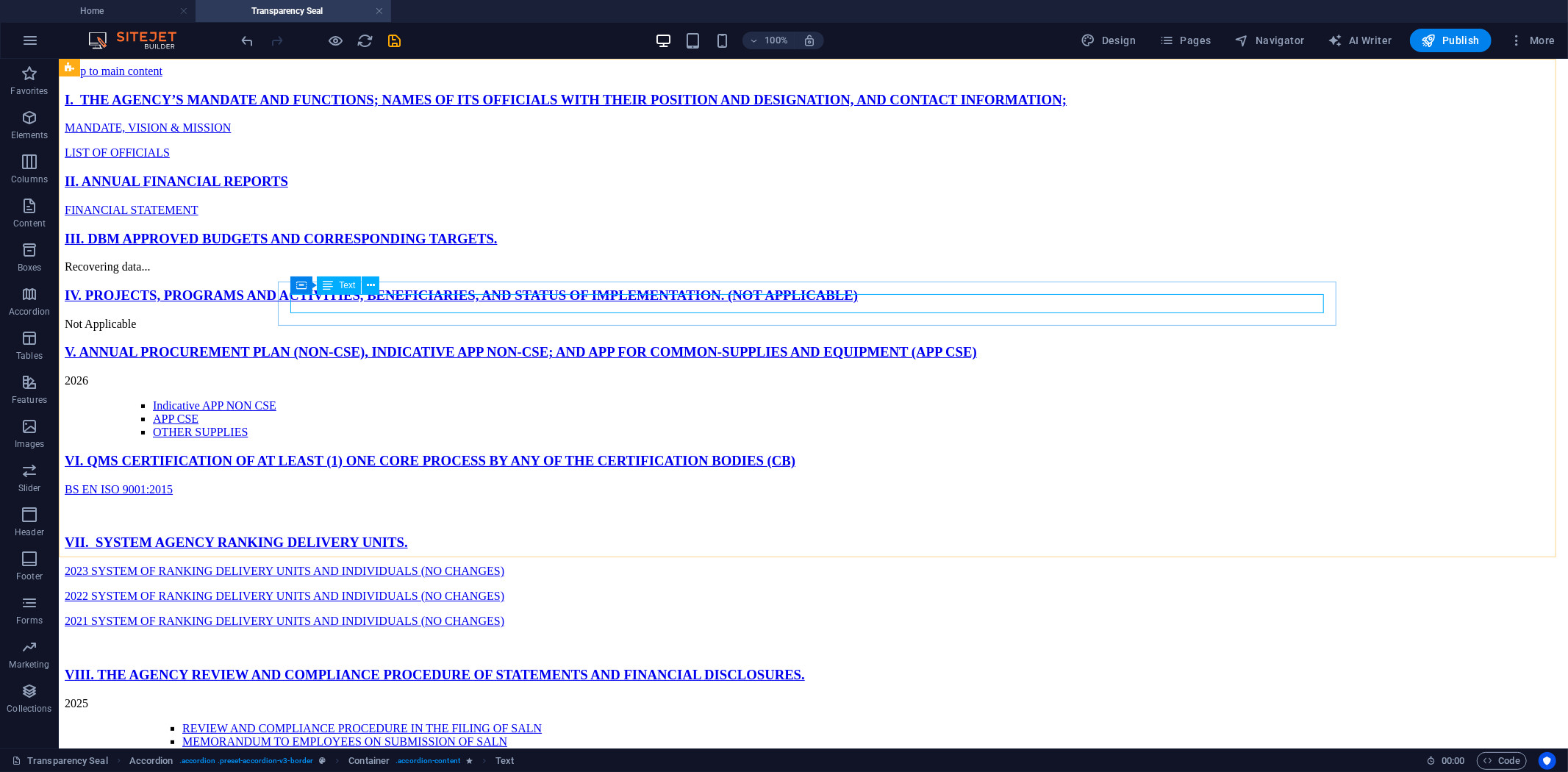
click at [340, 283] on span "Text" at bounding box center [347, 284] width 16 height 9
click at [335, 285] on div "Text" at bounding box center [338, 285] width 44 height 18
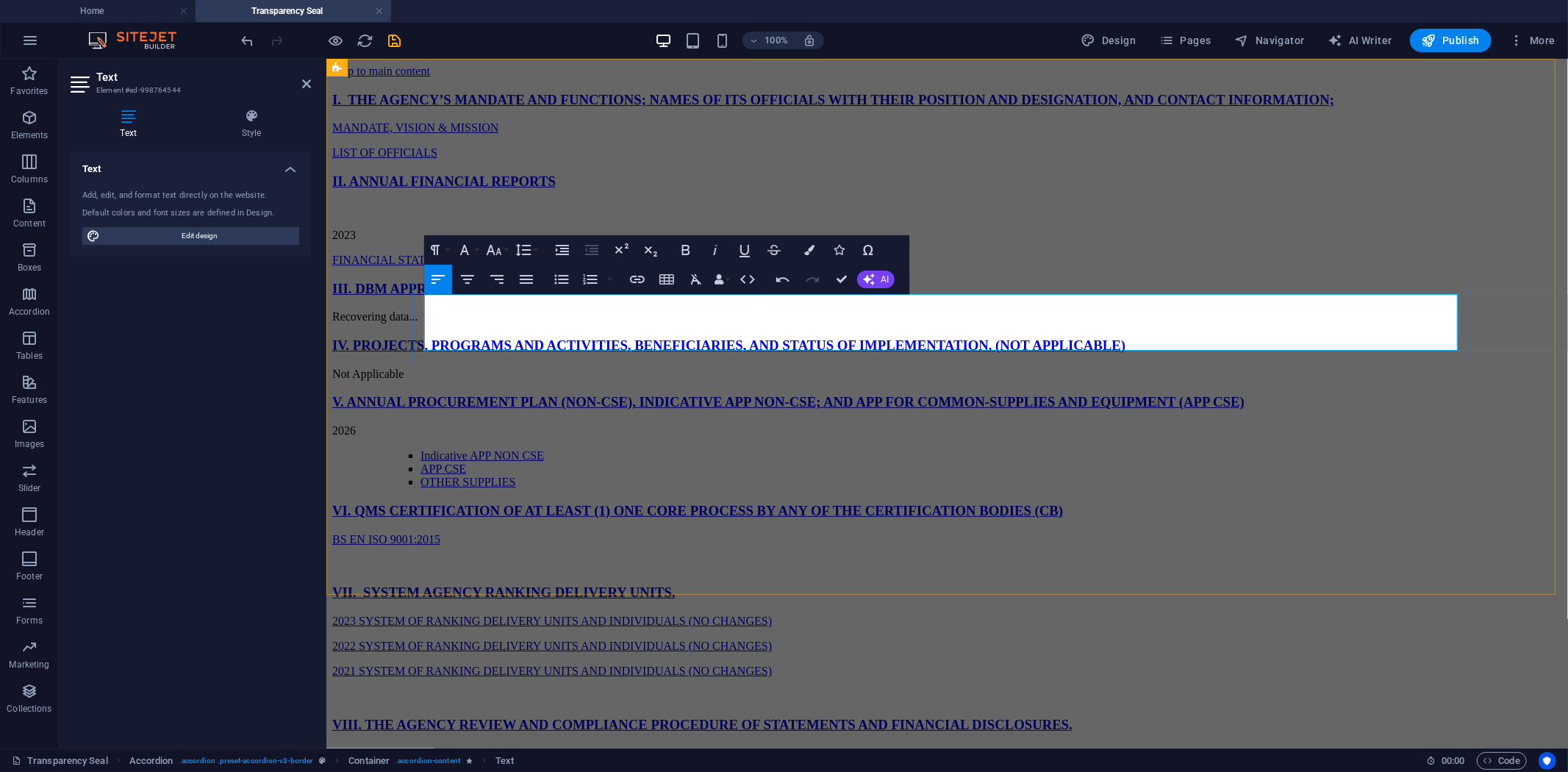
click at [426, 266] on link "FINANCIAL STATEMENT" at bounding box center [399, 259] width 134 height 12
click at [566, 249] on icon "button" at bounding box center [562, 249] width 13 height 10
click at [779, 280] on icon "button" at bounding box center [783, 279] width 13 height 5
click at [426, 266] on link "FINANCIAL STATEMENT" at bounding box center [399, 259] width 134 height 12
click at [560, 278] on icon "button" at bounding box center [561, 279] width 18 height 18
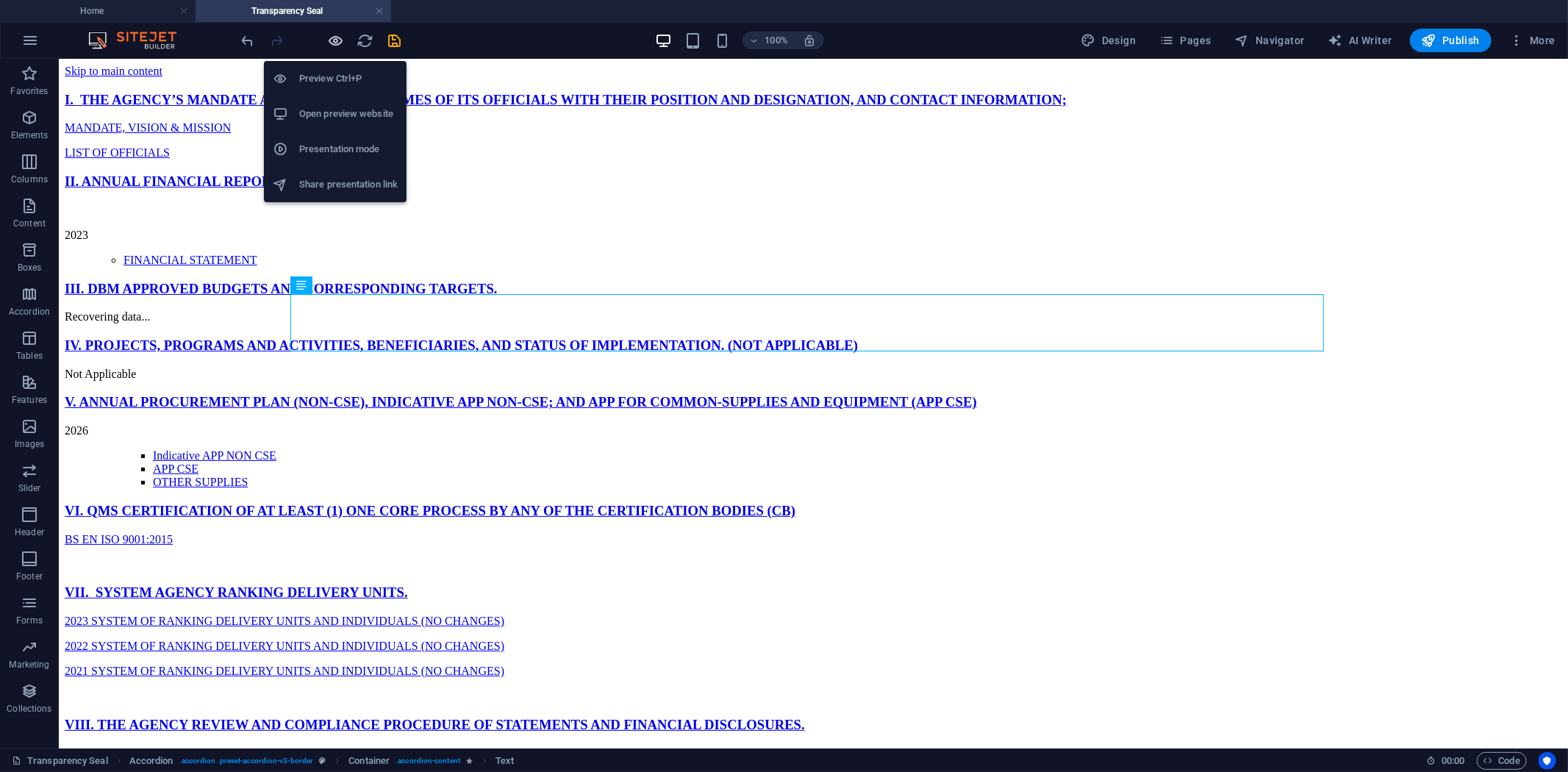
click at [340, 38] on icon "button" at bounding box center [336, 41] width 17 height 17
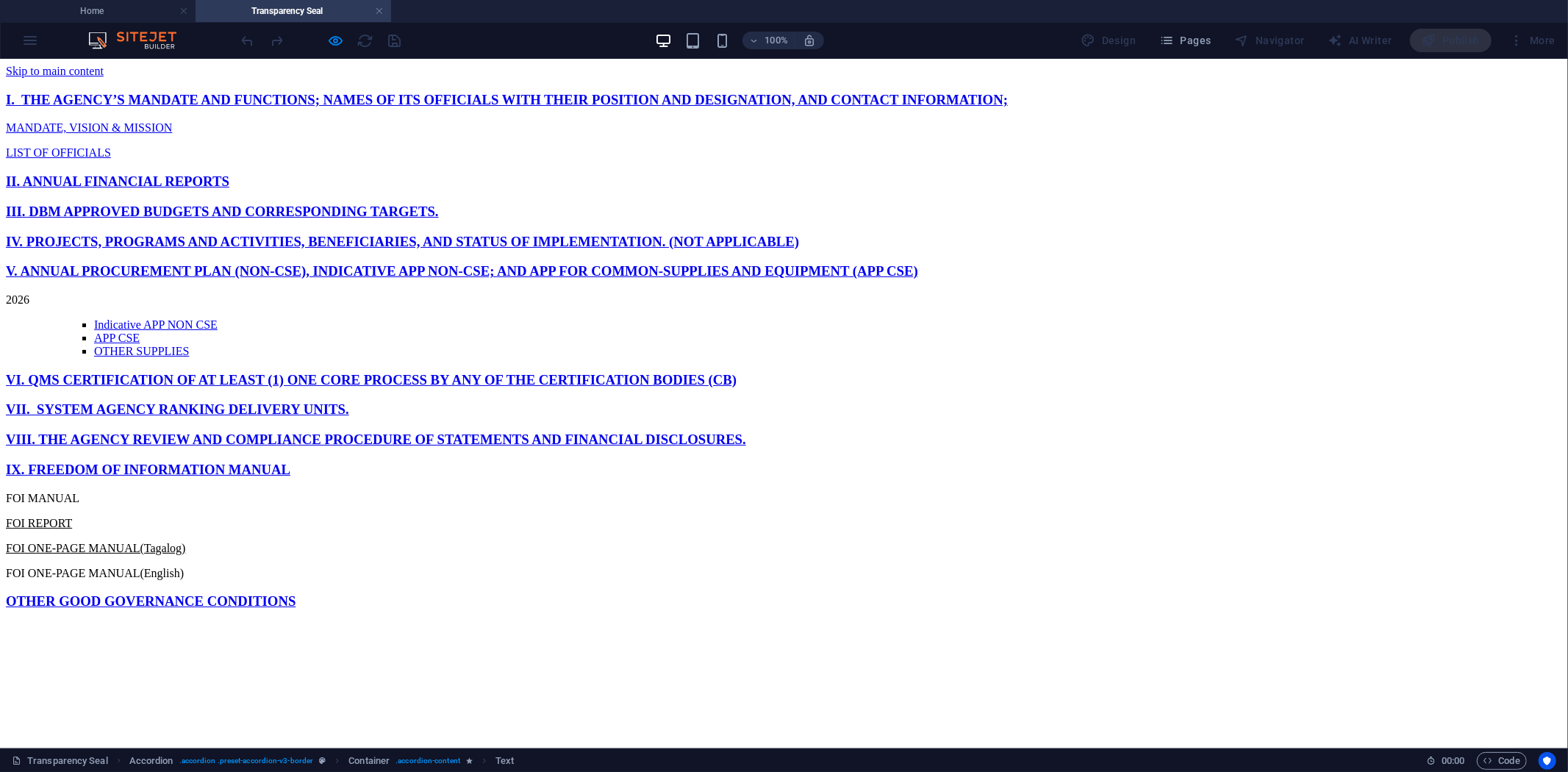
click at [230, 188] on link "II. ANNUAL FINANCIAL REPORTS" at bounding box center [117, 180] width 224 height 15
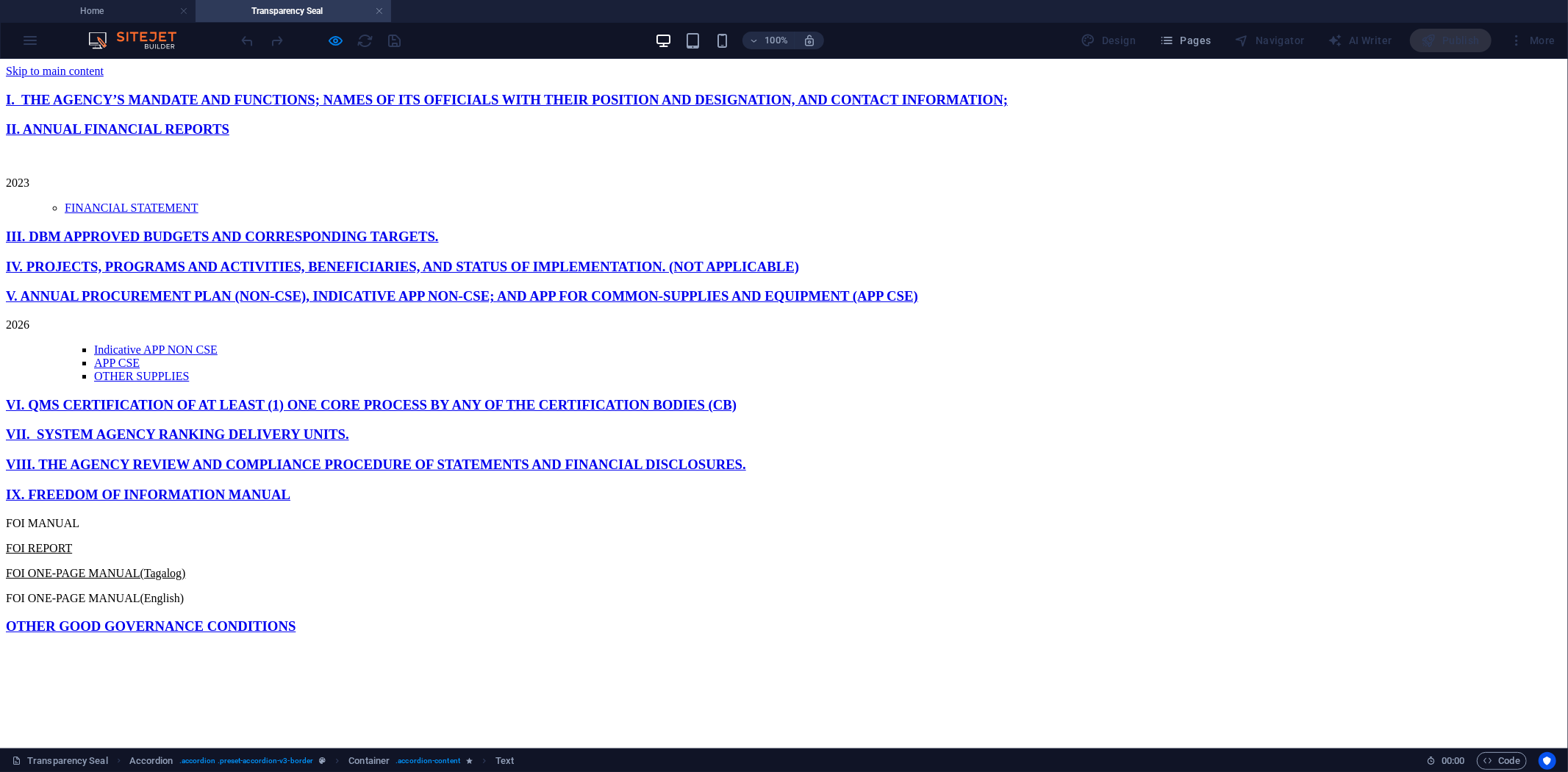
click at [358, 244] on link "III. DBM APPROVED BUDGETS AND CORRESPONDING TARGETS." at bounding box center [222, 235] width 433 height 15
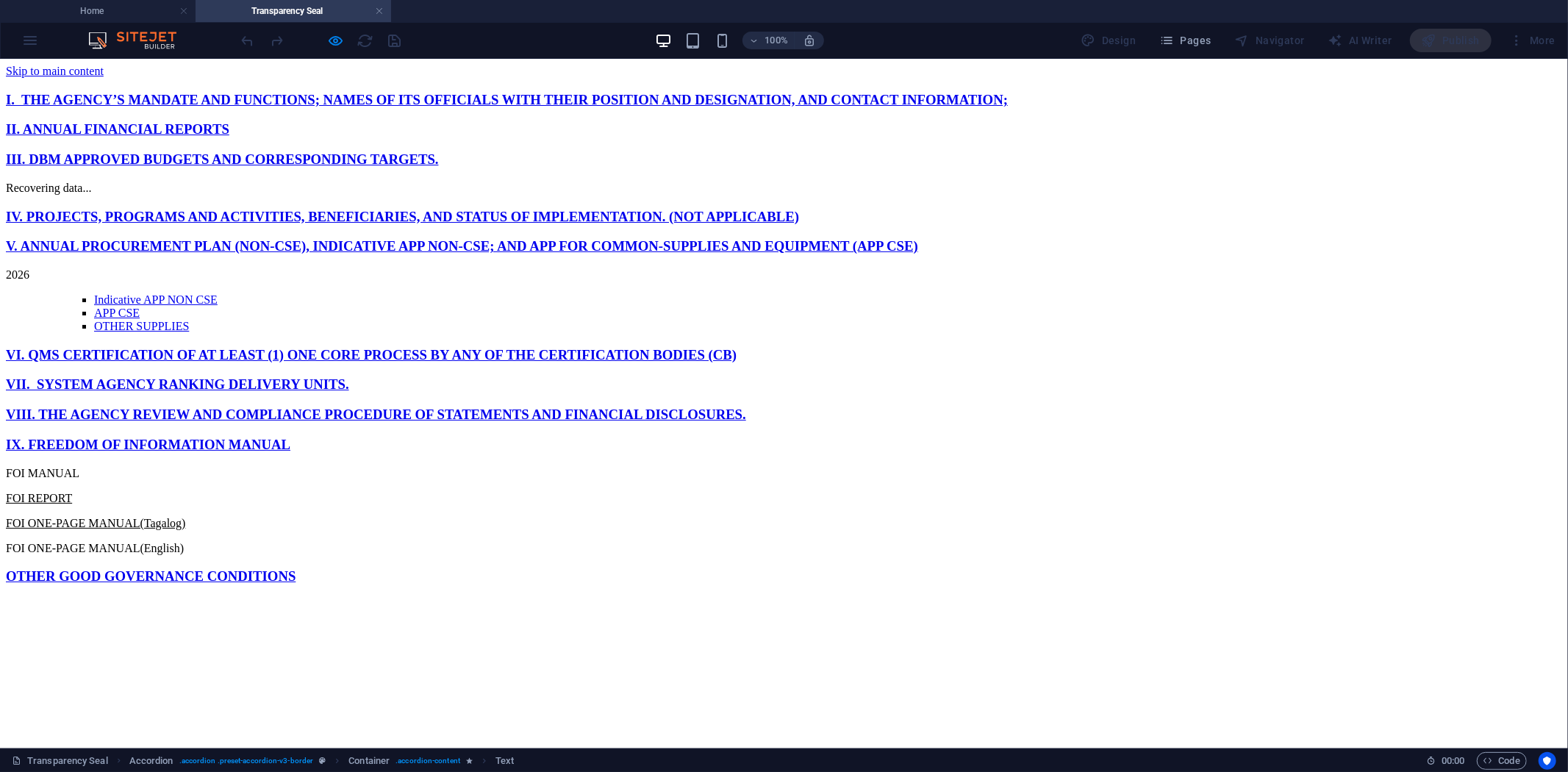
drag, startPoint x: 335, startPoint y: 369, endPoint x: 364, endPoint y: 351, distance: 34.1
click at [336, 224] on link "IV. PROJECTS, PROGRAMS AND ACTIVITIES, BENEFICIARIES, AND STATUS OF IMPLEMENTAT…" at bounding box center [402, 215] width 793 height 15
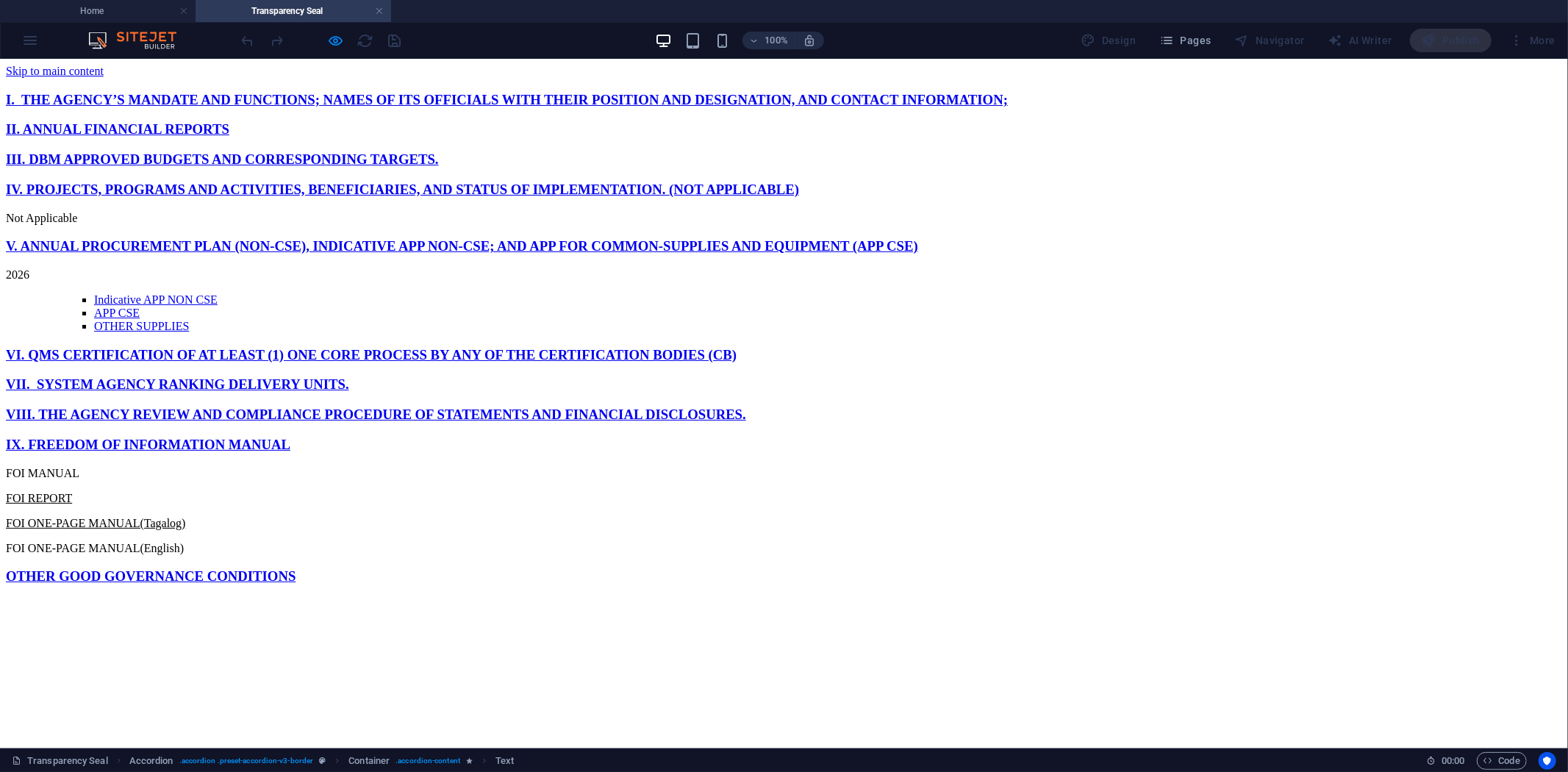
click at [342, 253] on link "V. ANNUAL PROCUREMENT PLAN (NON-CSE), INDICATIVE APP NON-CSE; AND APP FOR COMMO…" at bounding box center [462, 245] width 912 height 15
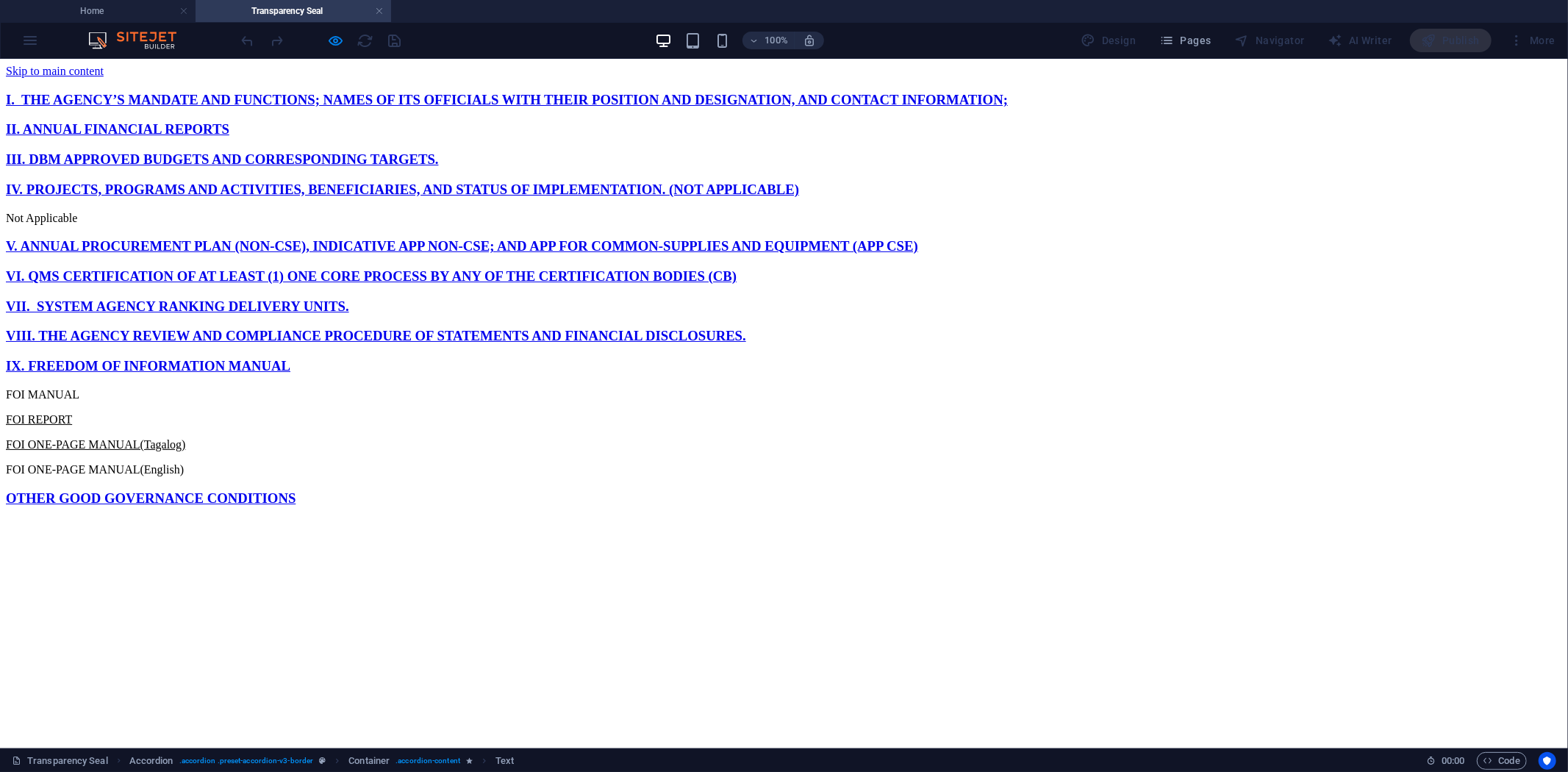
click at [388, 197] on link "IV. PROJECTS, PROGRAMS AND ACTIVITIES, BENEFICIARIES, AND STATUS OF IMPLEMENTAT…" at bounding box center [402, 188] width 793 height 15
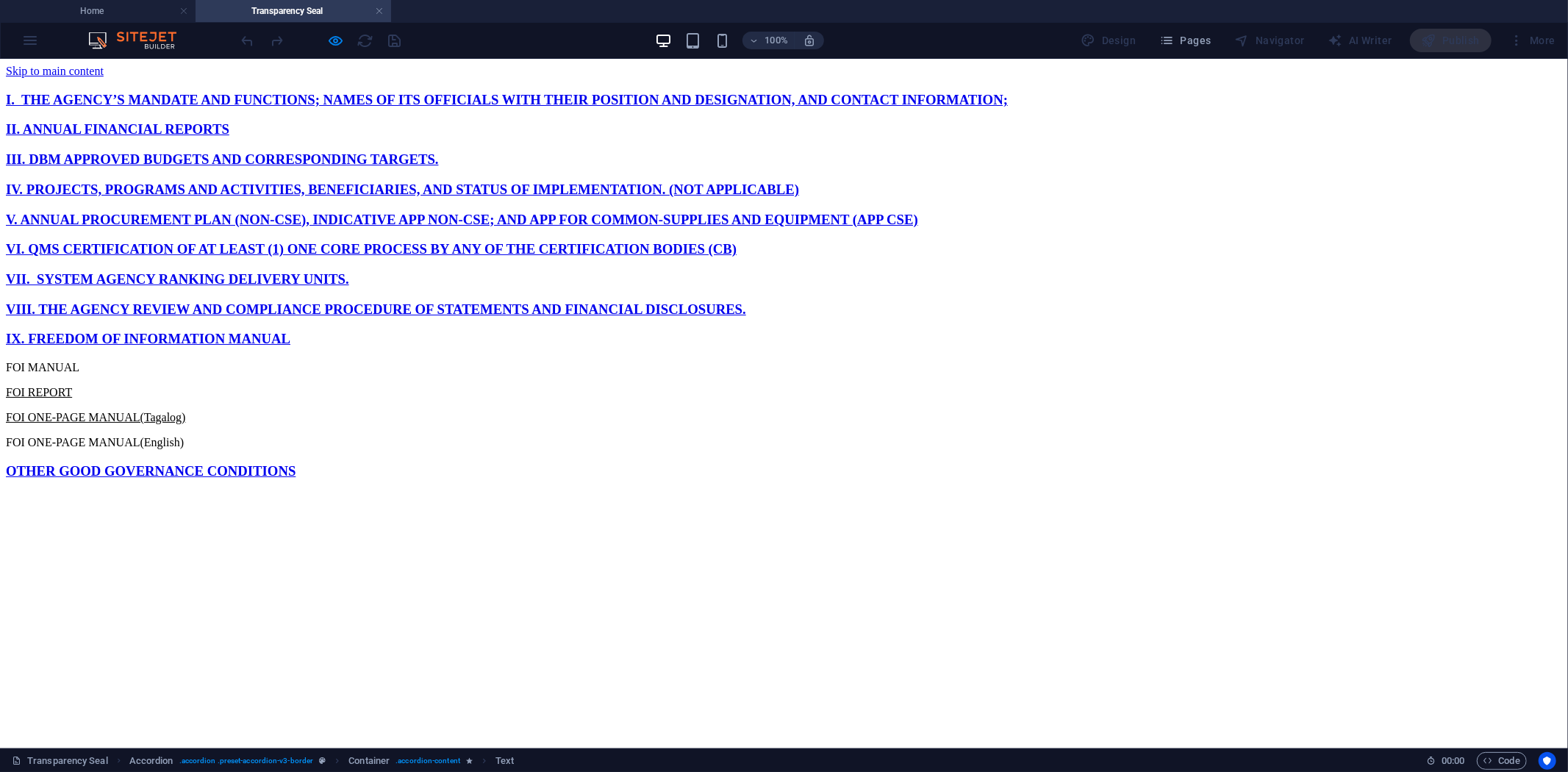
click at [376, 197] on link "IV. PROJECTS, PROGRAMS AND ACTIVITIES, BENEFICIARIES, AND STATUS OF IMPLEMENTAT…" at bounding box center [402, 188] width 793 height 15
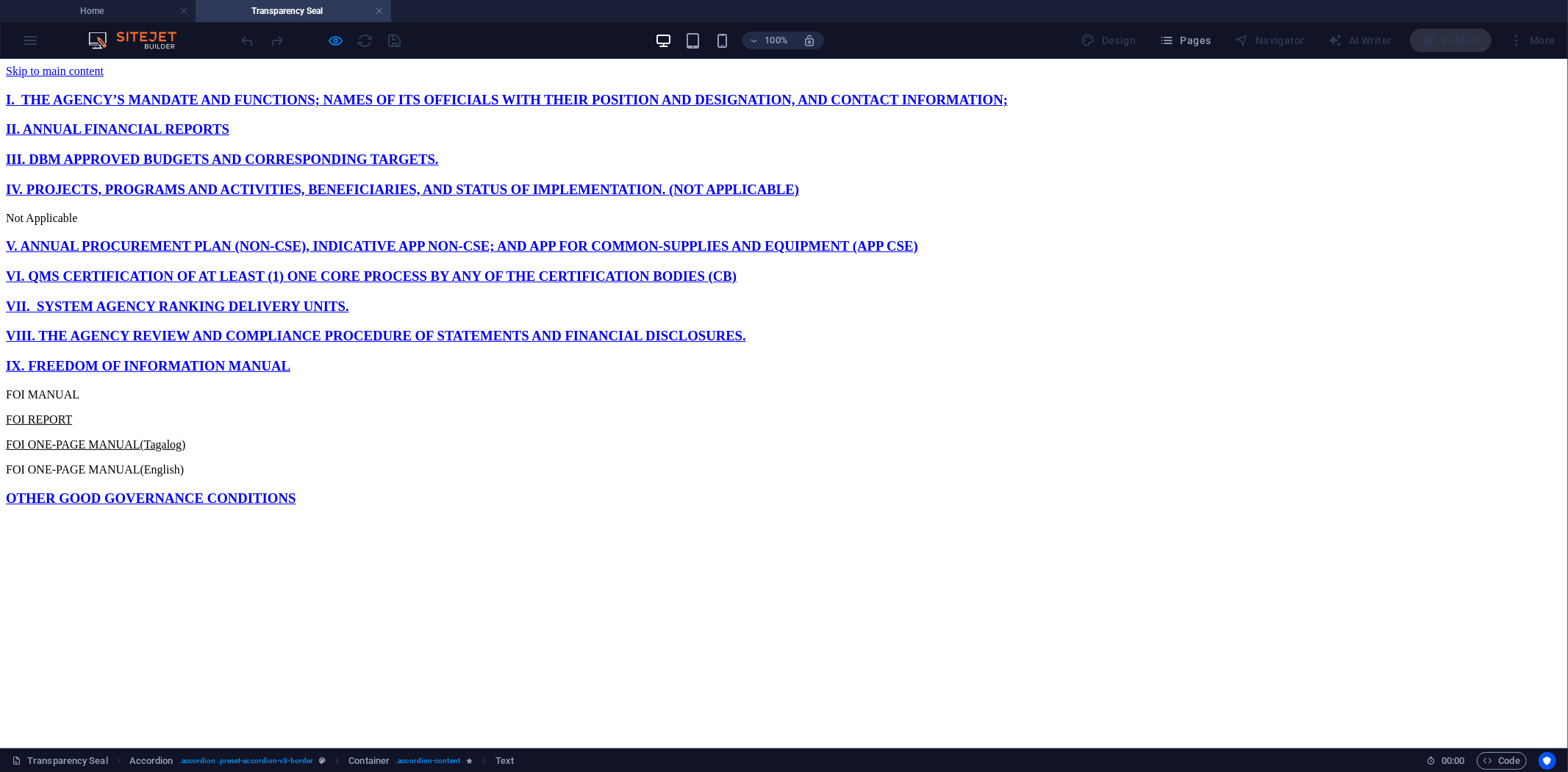
click at [312, 253] on link "V. ANNUAL PROCUREMENT PLAN (NON-CSE), INDICATIVE APP NON-CSE; AND APP FOR COMMO…" at bounding box center [462, 245] width 912 height 15
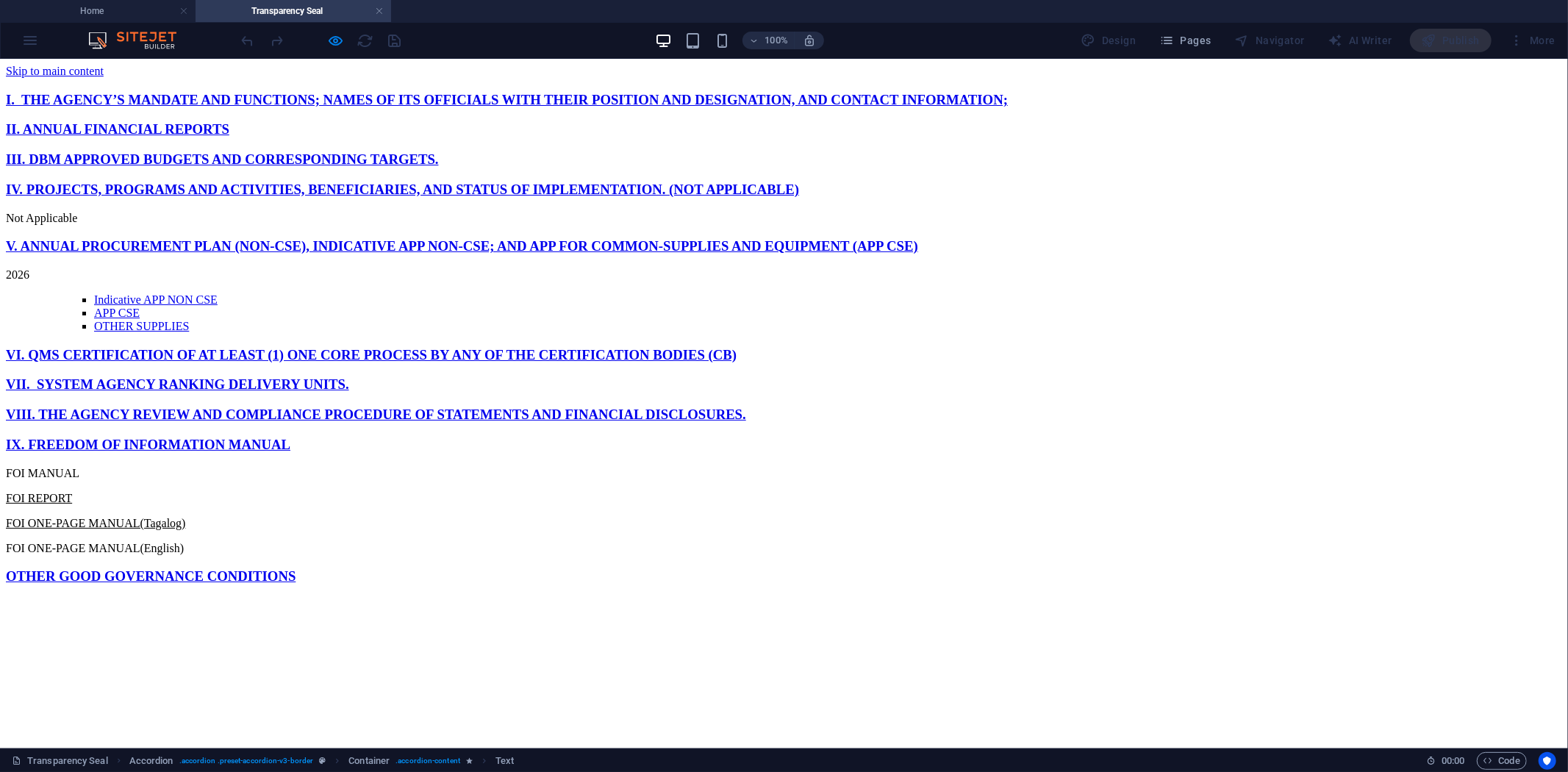
click at [230, 136] on link "II. ANNUAL FINANCIAL REPORTS" at bounding box center [117, 129] width 224 height 15
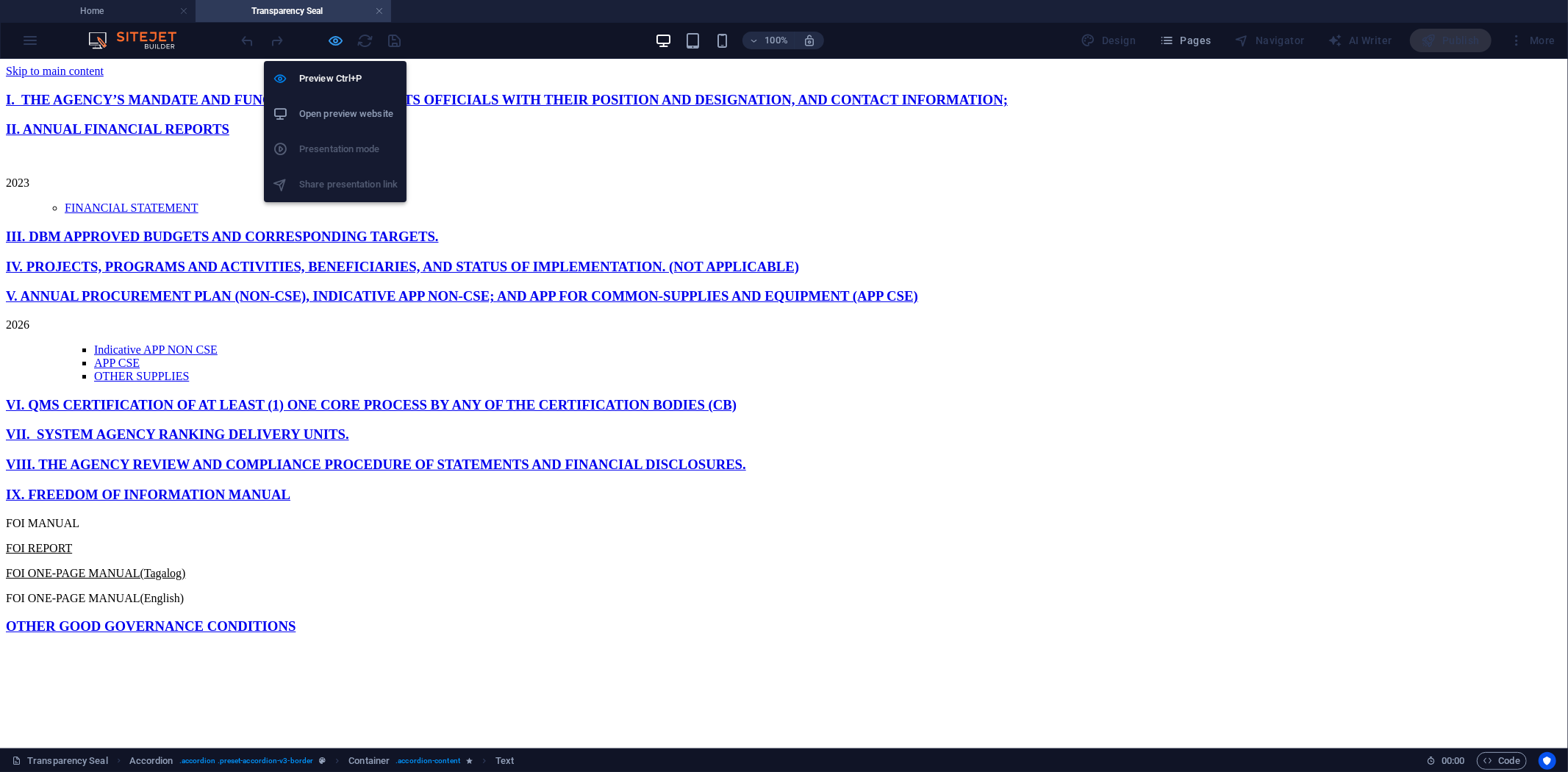
click at [333, 38] on icon "button" at bounding box center [336, 41] width 17 height 17
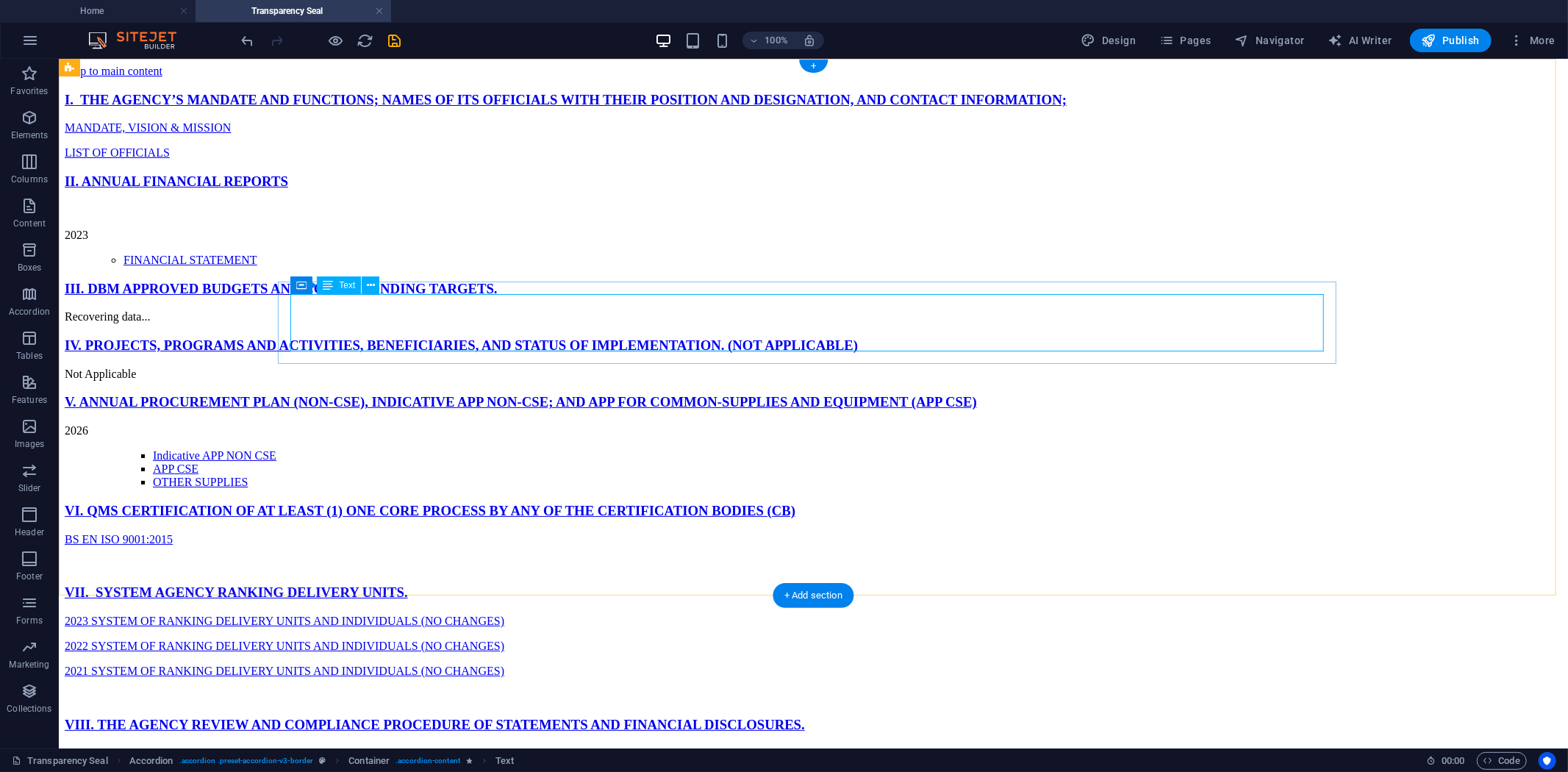
click at [310, 266] on div "2023 FINANCIAL STATEMENT" at bounding box center [812, 234] width 1497 height 63
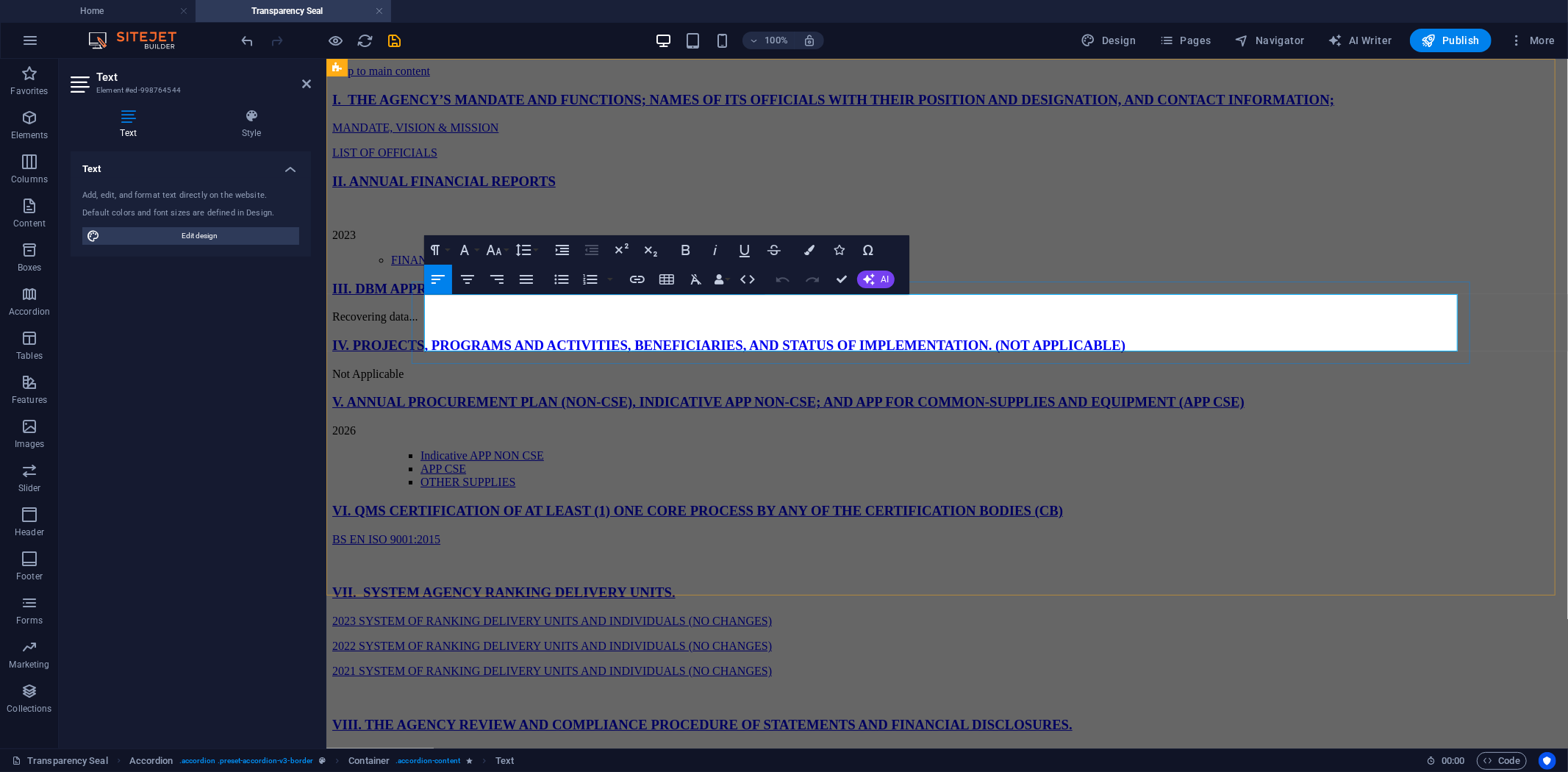
click at [438, 241] on p "2023" at bounding box center [946, 234] width 1230 height 13
click at [807, 254] on icon "button" at bounding box center [809, 249] width 10 height 10
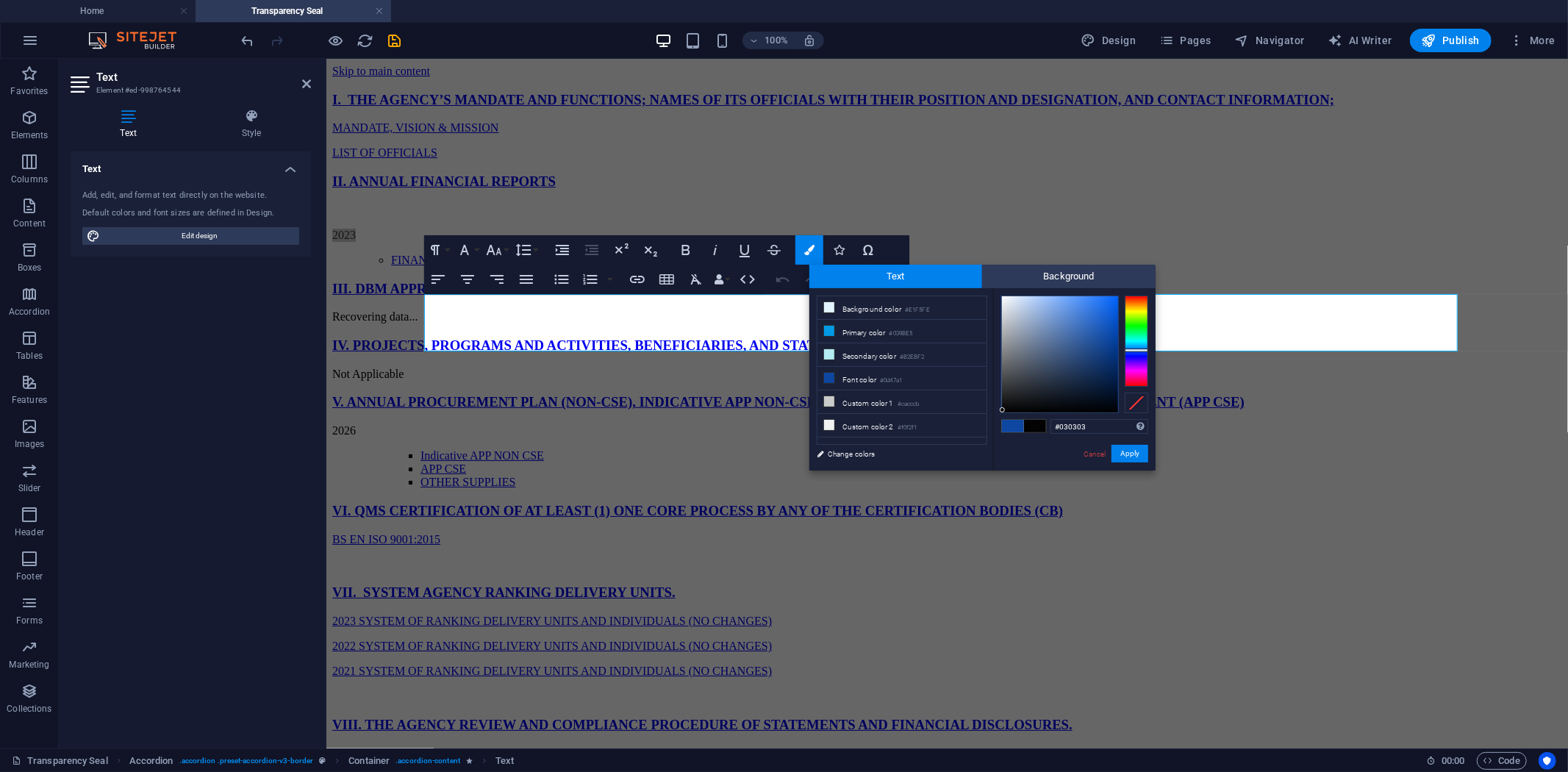
type input "#000000"
click at [1003, 413] on div at bounding box center [1060, 354] width 116 height 116
click at [1128, 450] on button "Apply" at bounding box center [1130, 454] width 37 height 18
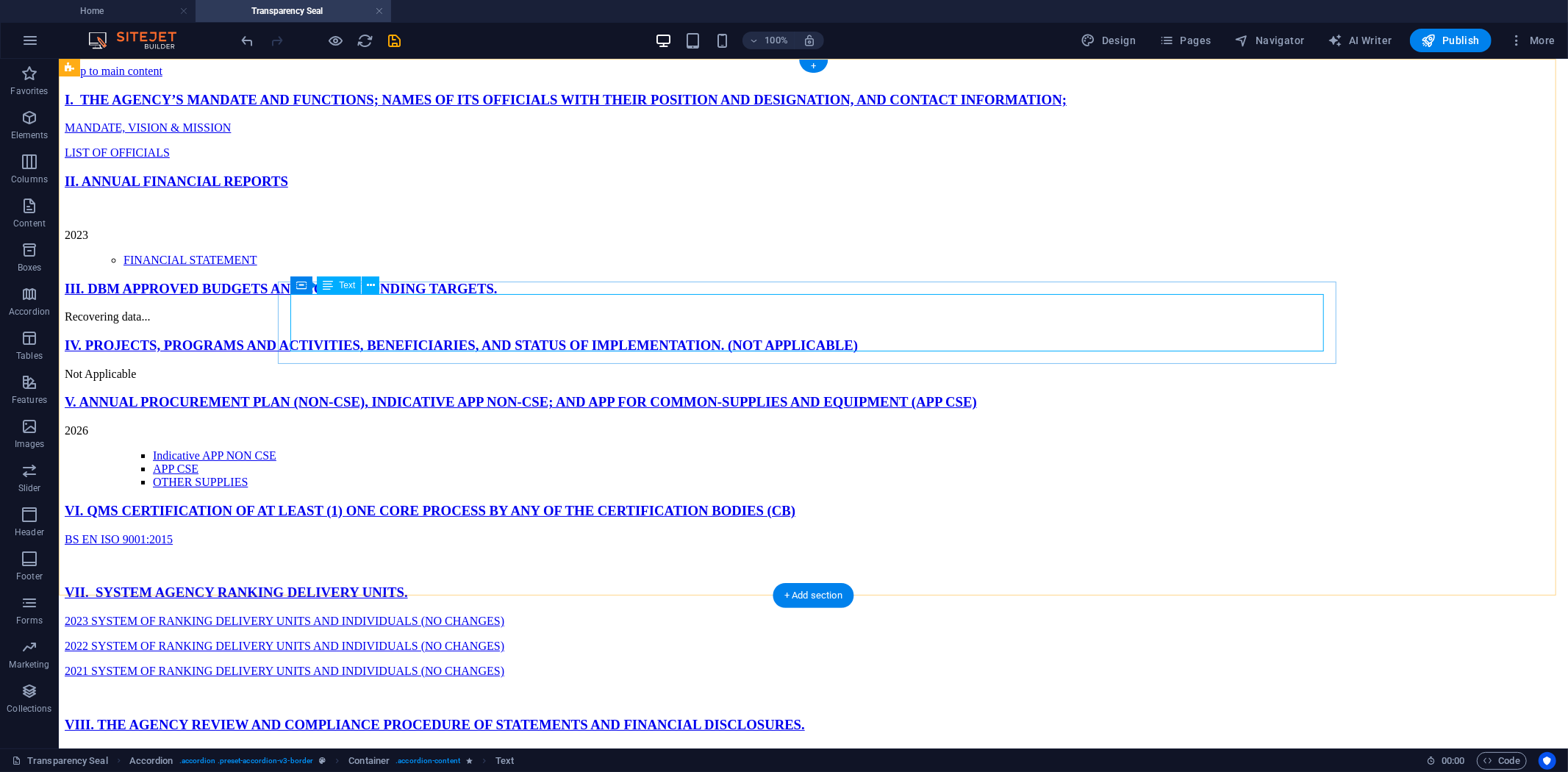
click at [543, 266] on div "2023 FINANCIAL STATEMENT" at bounding box center [812, 234] width 1497 height 63
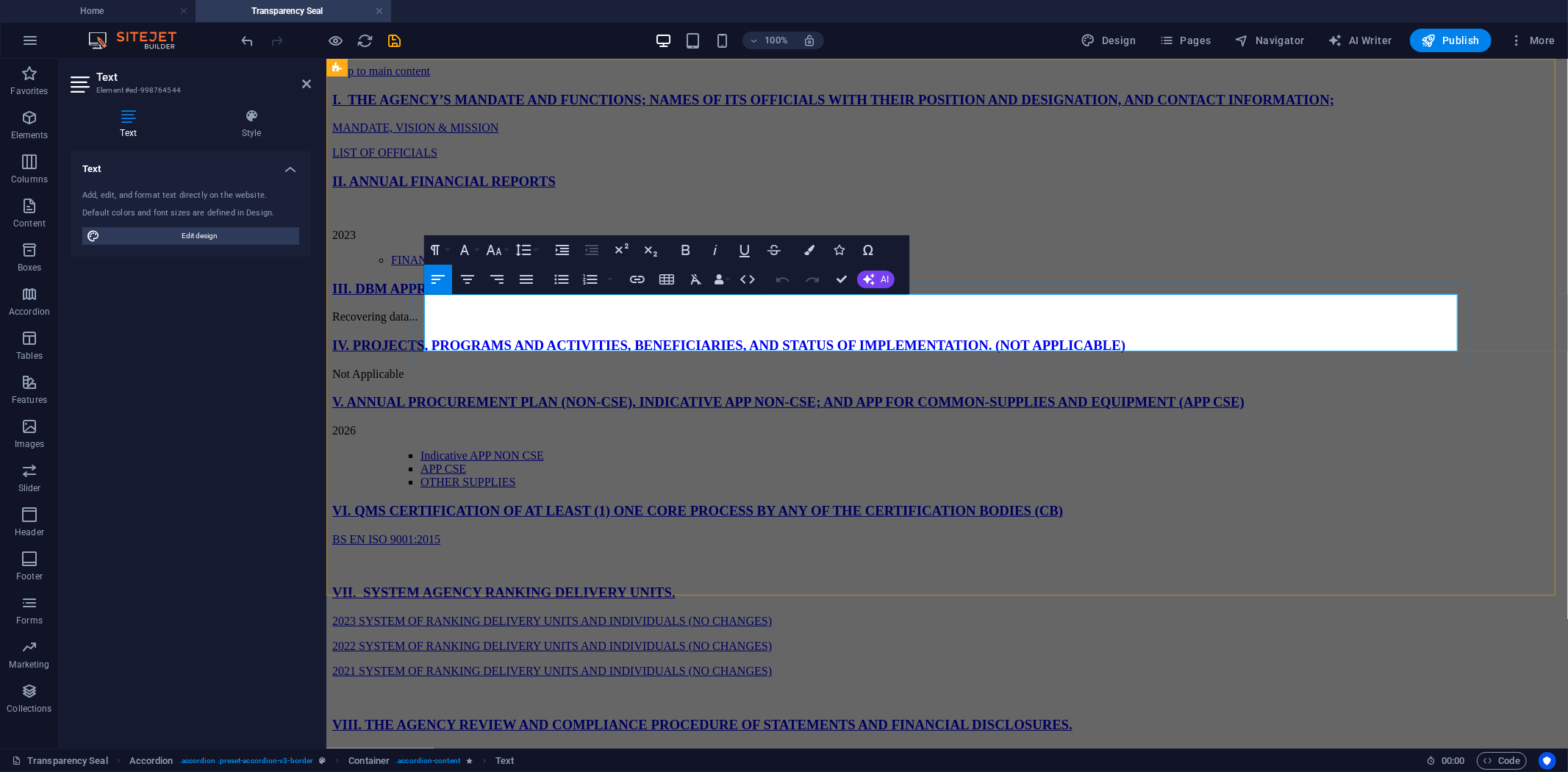
click at [524, 266] on link "FINANCIAL STATEMENT" at bounding box center [457, 259] width 134 height 12
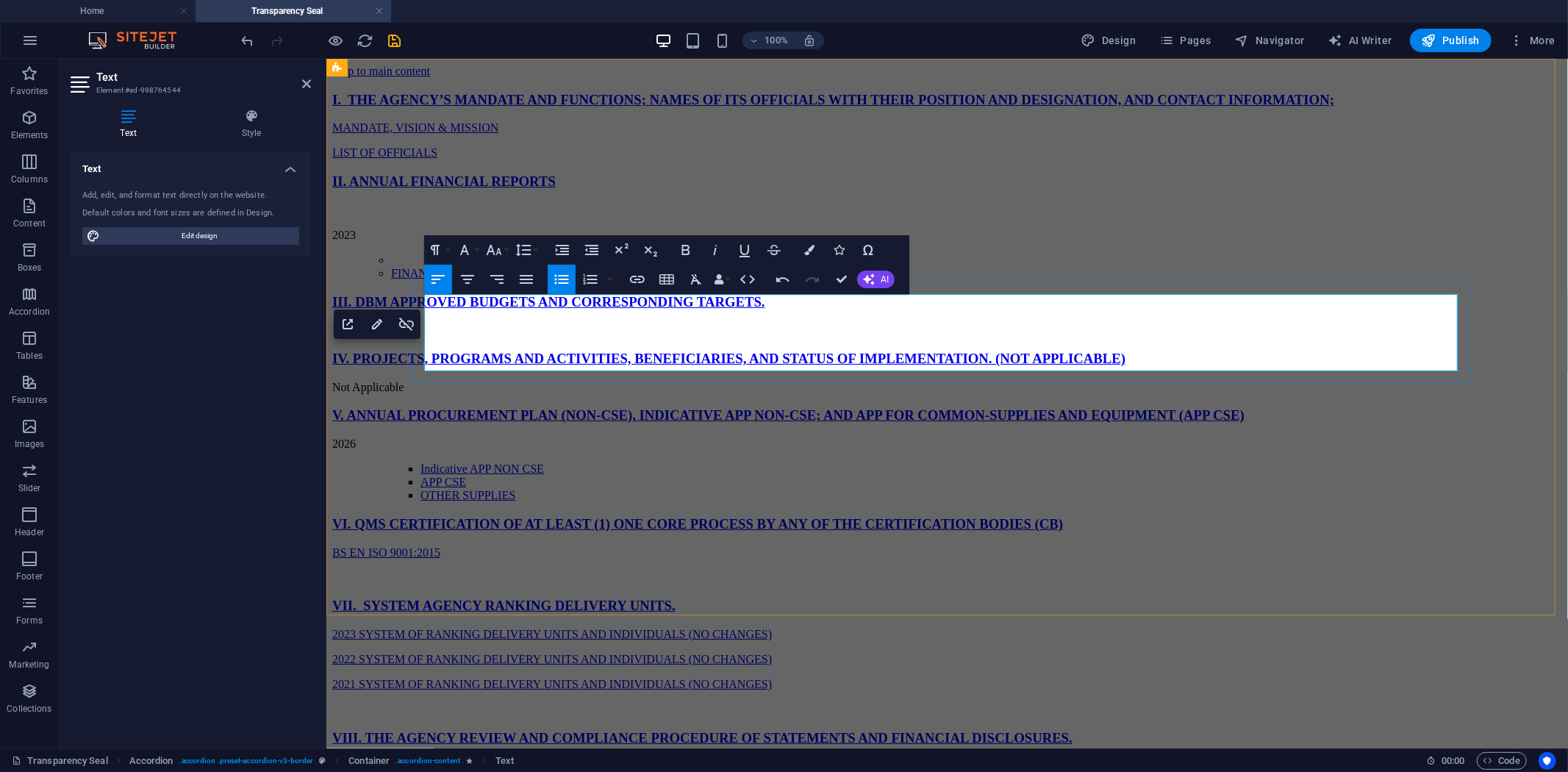
click at [555, 266] on li "Content 2" at bounding box center [976, 260] width 1171 height 13
click at [590, 266] on li "ANNUAL REPORT" at bounding box center [976, 260] width 1171 height 13
click at [1542, 29] on button "More" at bounding box center [1531, 40] width 58 height 24
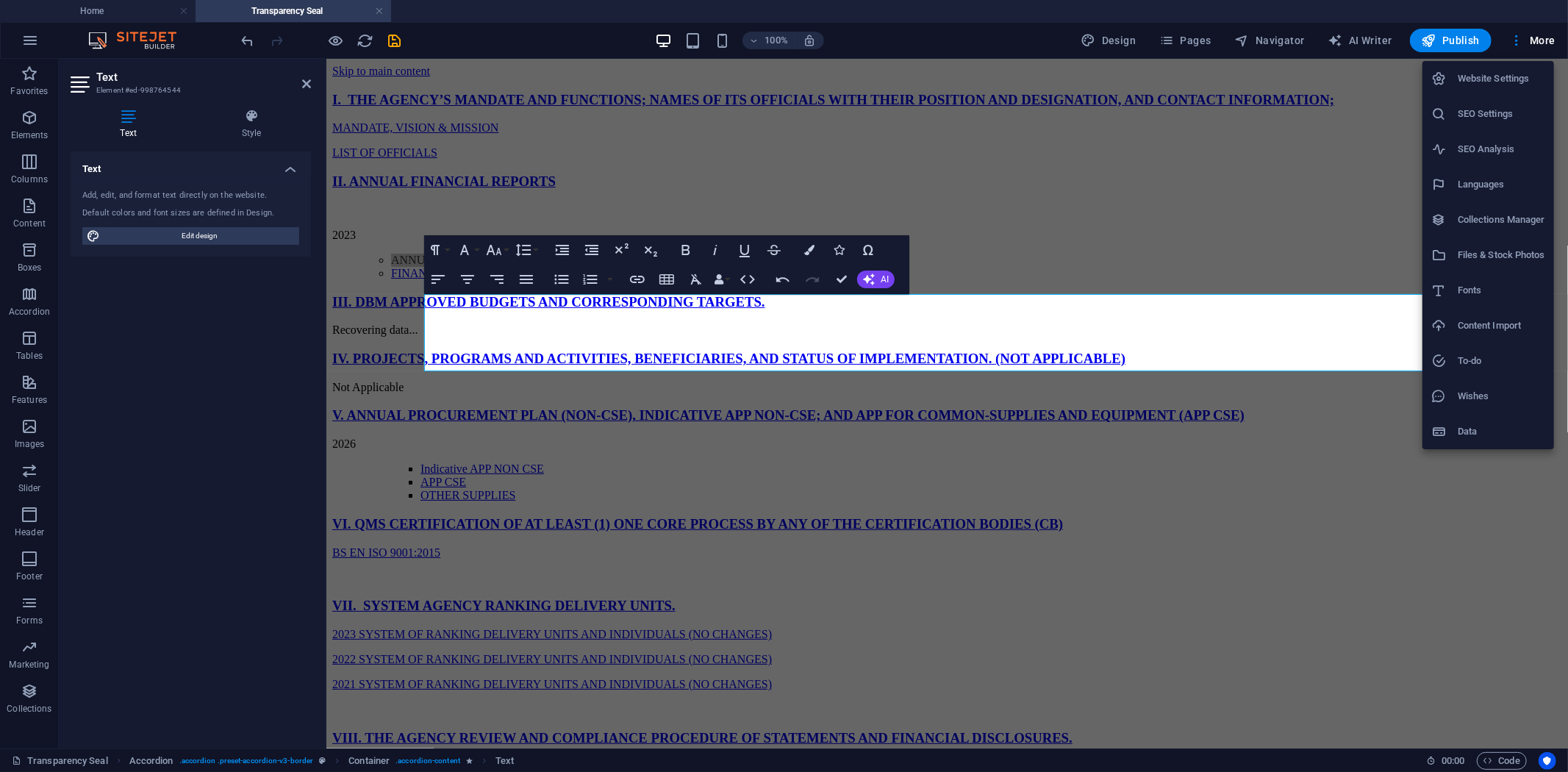
click at [1495, 251] on h6 "Files & Stock Photos" at bounding box center [1501, 255] width 88 height 18
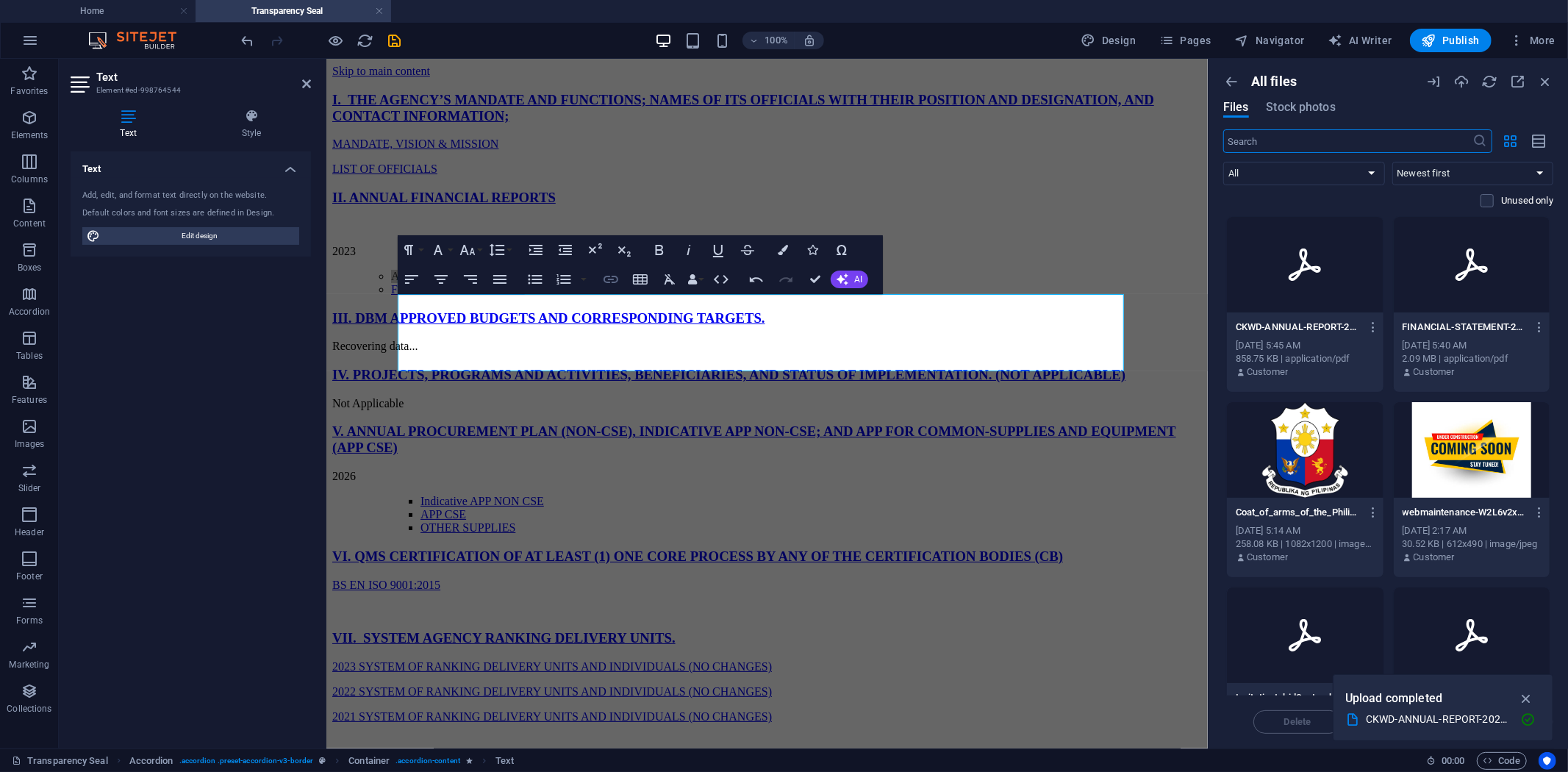
click at [612, 277] on icon "button" at bounding box center [610, 279] width 18 height 18
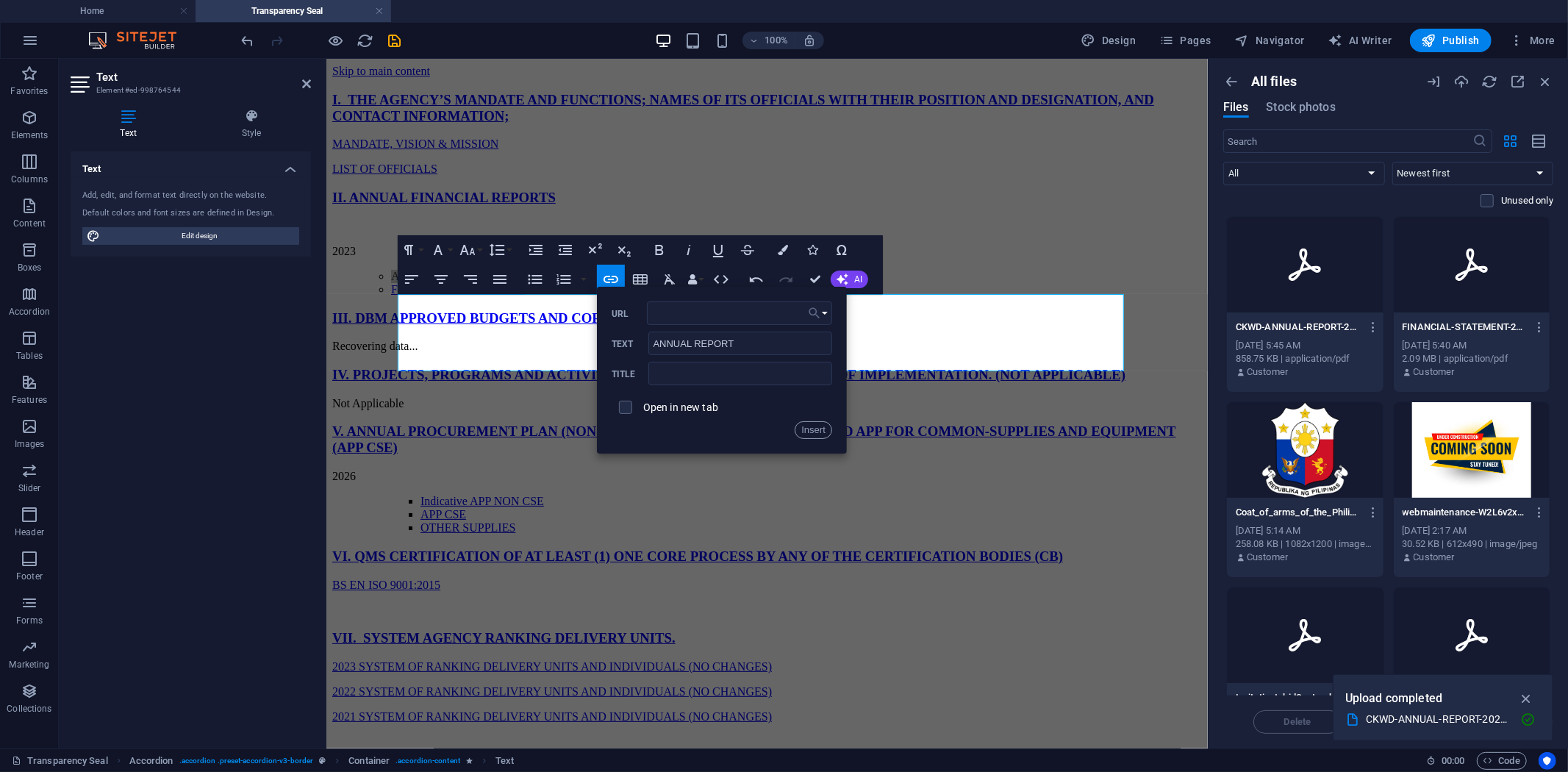
click at [824, 313] on button "Choose Link" at bounding box center [818, 313] width 28 height 24
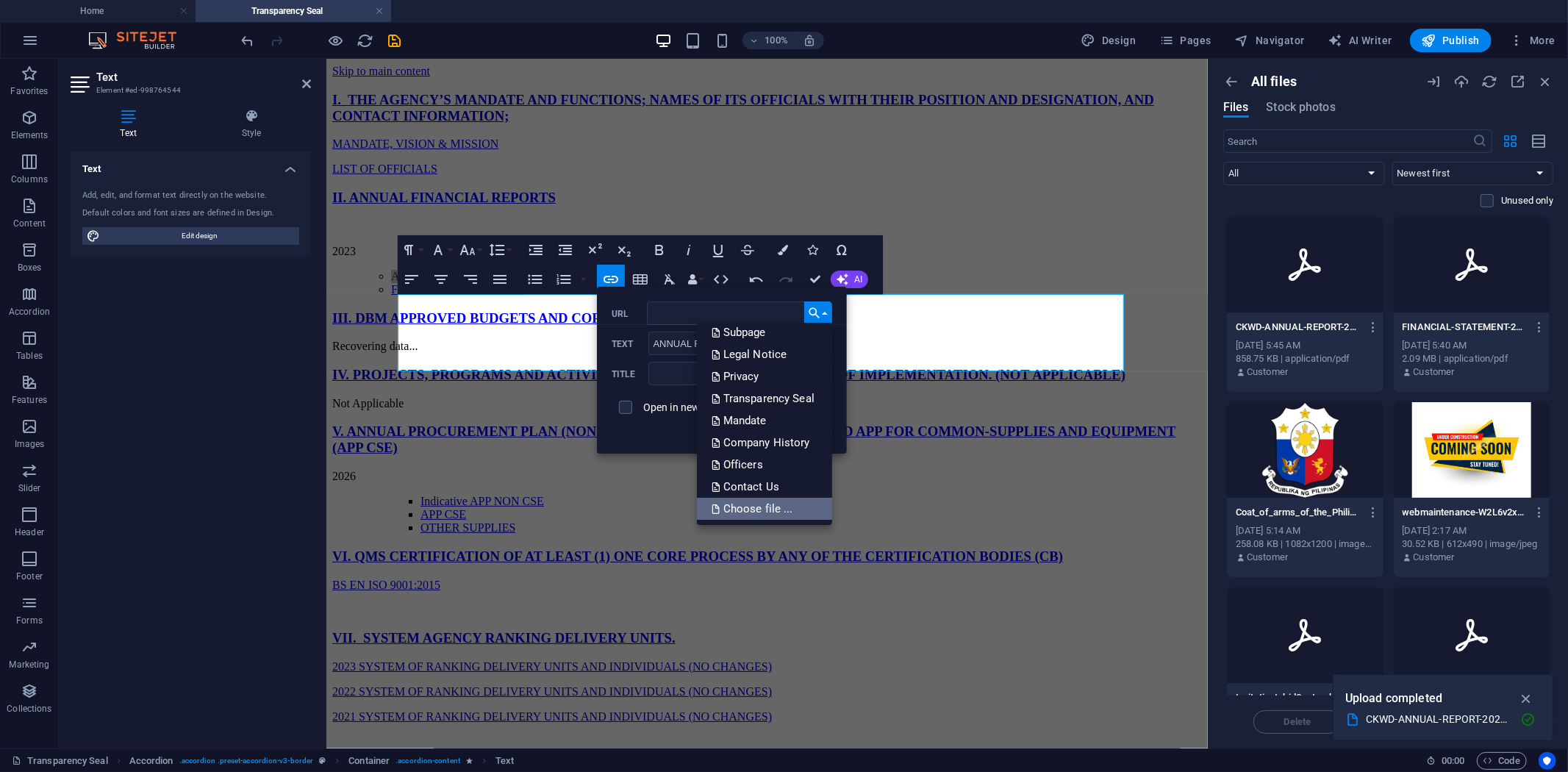
click at [759, 505] on p "Choose file ..." at bounding box center [753, 508] width 84 height 22
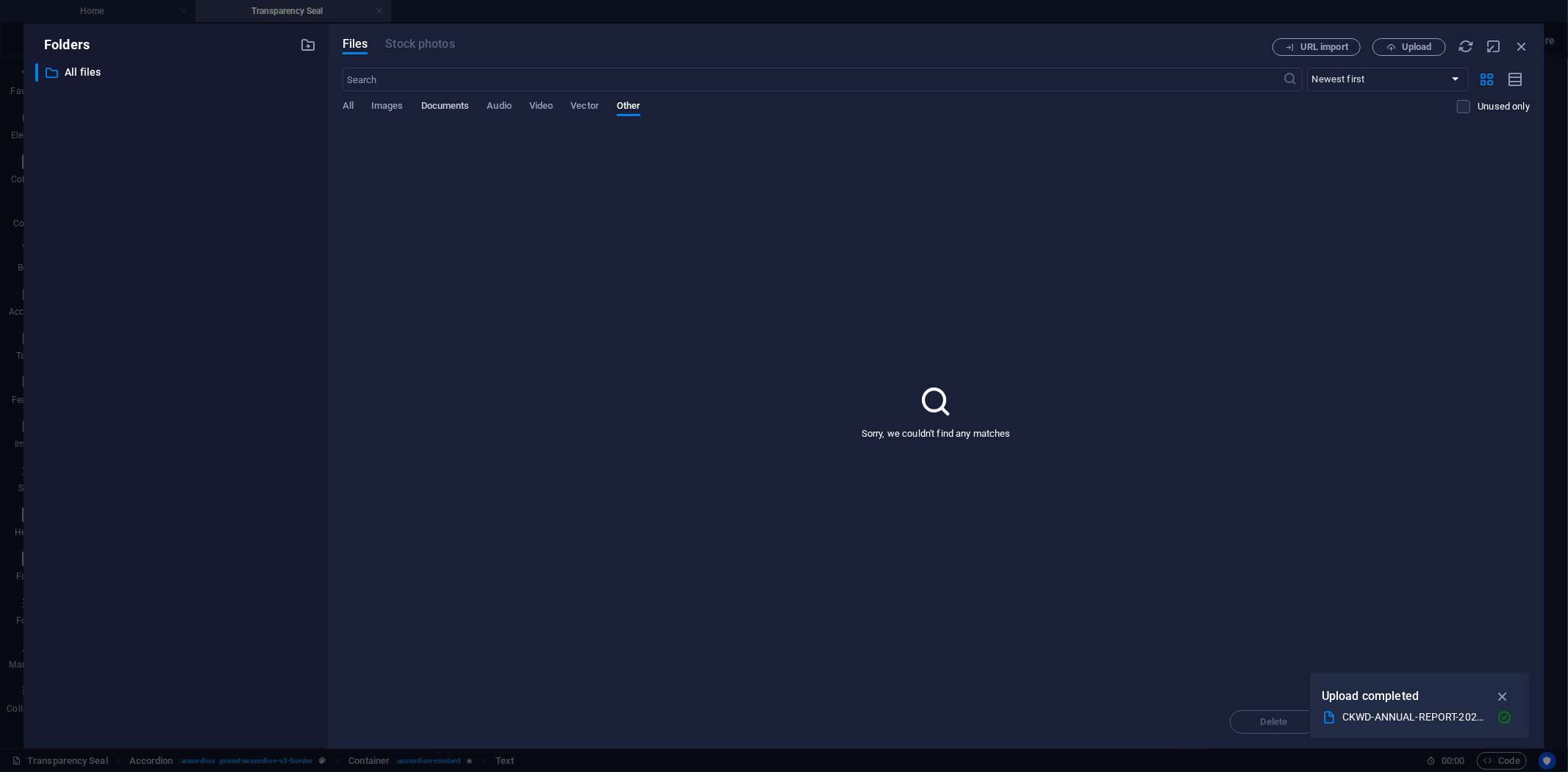
click at [449, 107] on span "Documents" at bounding box center [445, 108] width 48 height 21
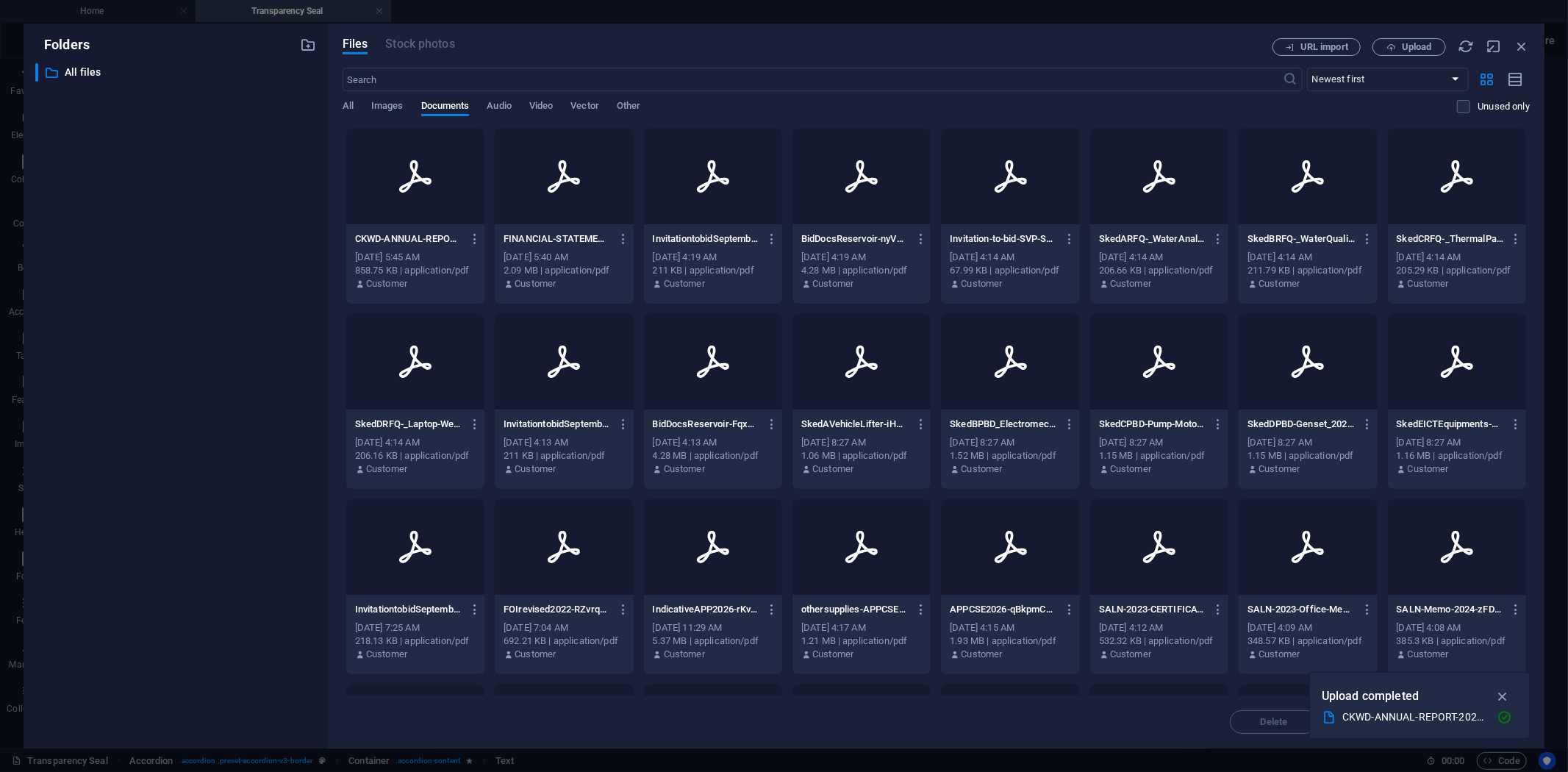
click at [412, 237] on p "CKWD-ANNUAL-REPORT-2023-I81pZsWbFk7s9mwJS2mleA.pdf" at bounding box center [409, 239] width 108 height 13
click at [1501, 717] on icon "button" at bounding box center [1504, 718] width 15 height 15
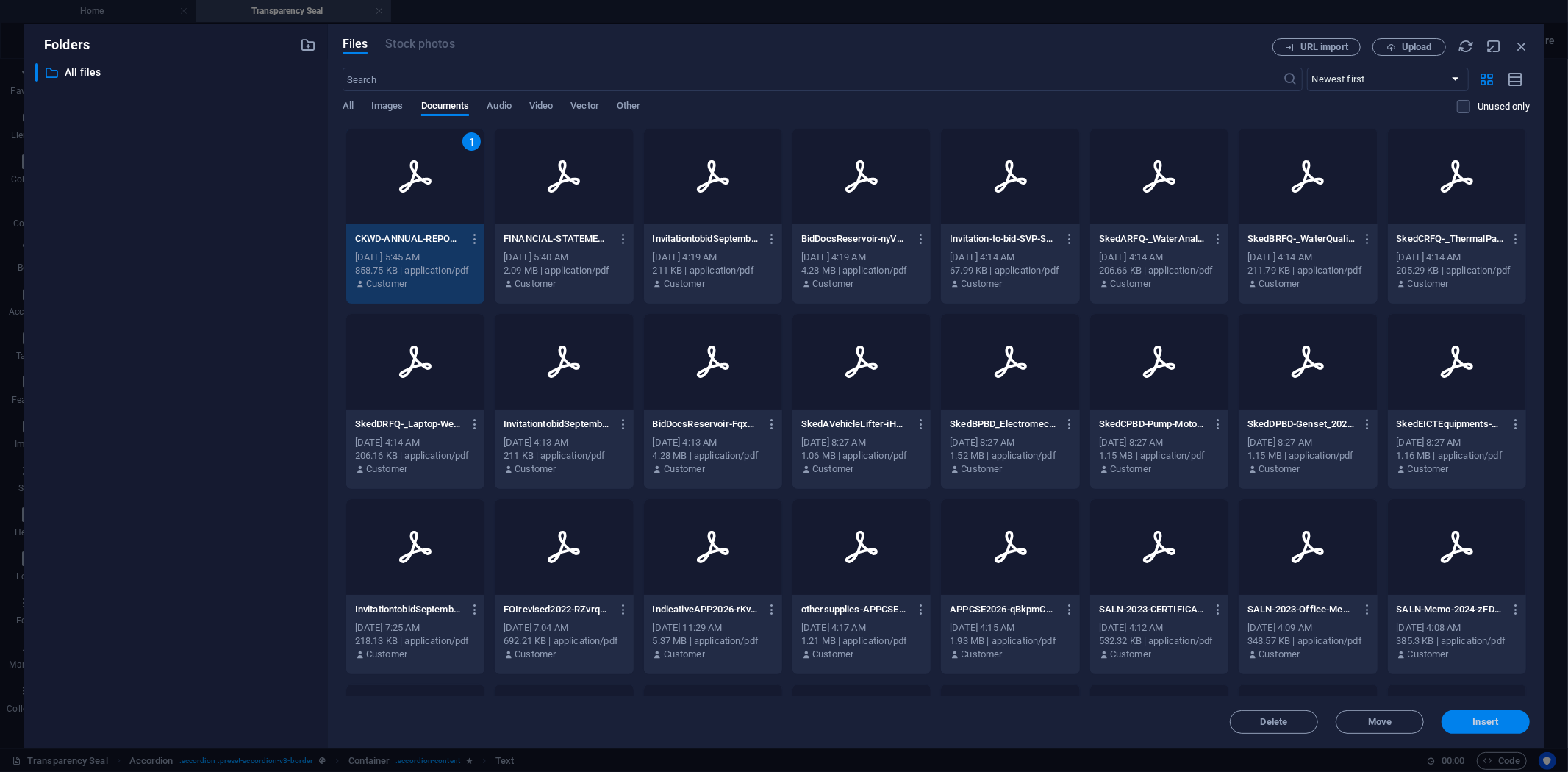
click at [1487, 724] on span "Insert" at bounding box center [1485, 721] width 26 height 9
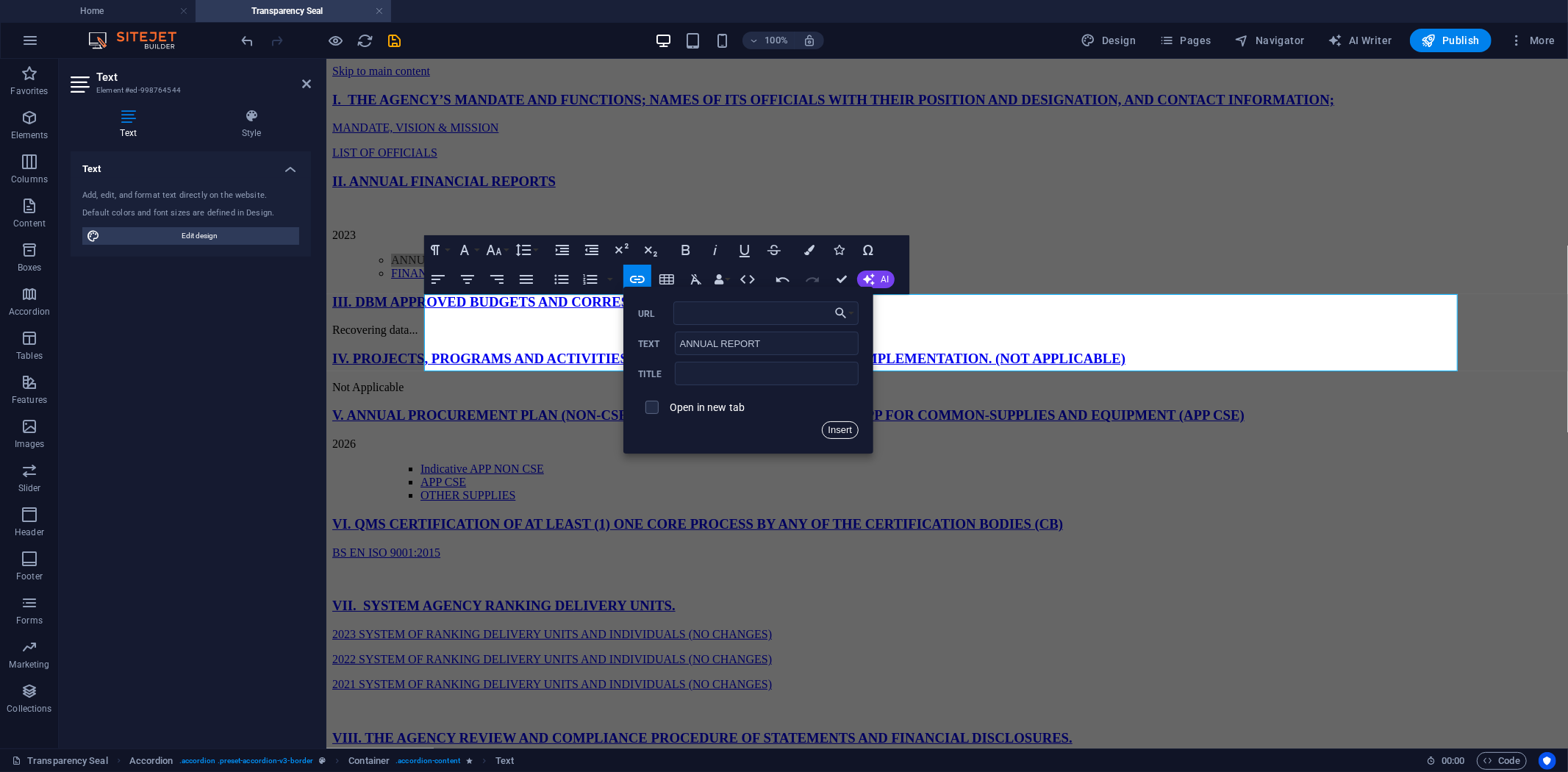
click at [842, 432] on button "Insert" at bounding box center [841, 430] width 38 height 18
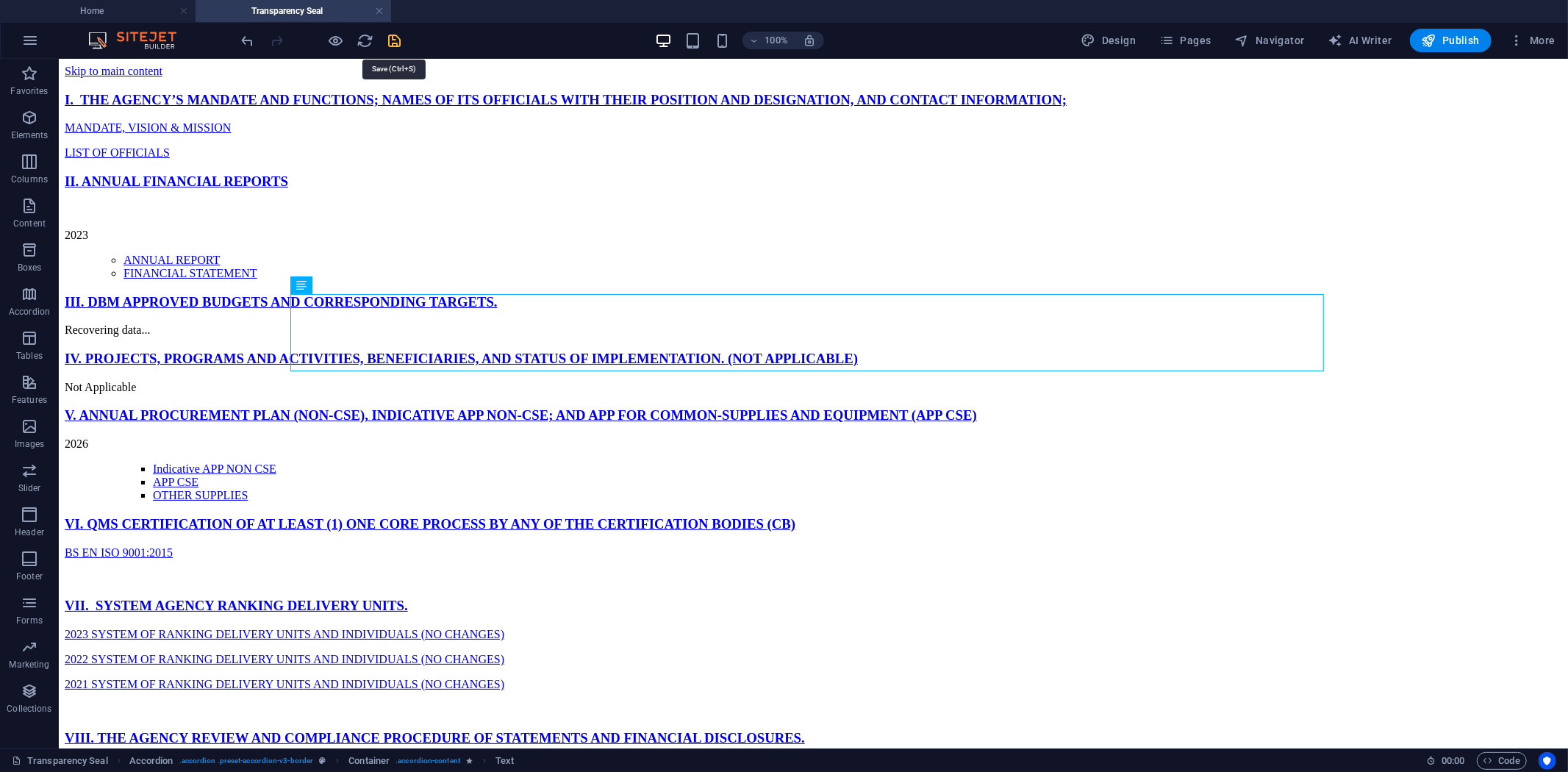
click at [387, 35] on icon "save" at bounding box center [395, 41] width 17 height 17
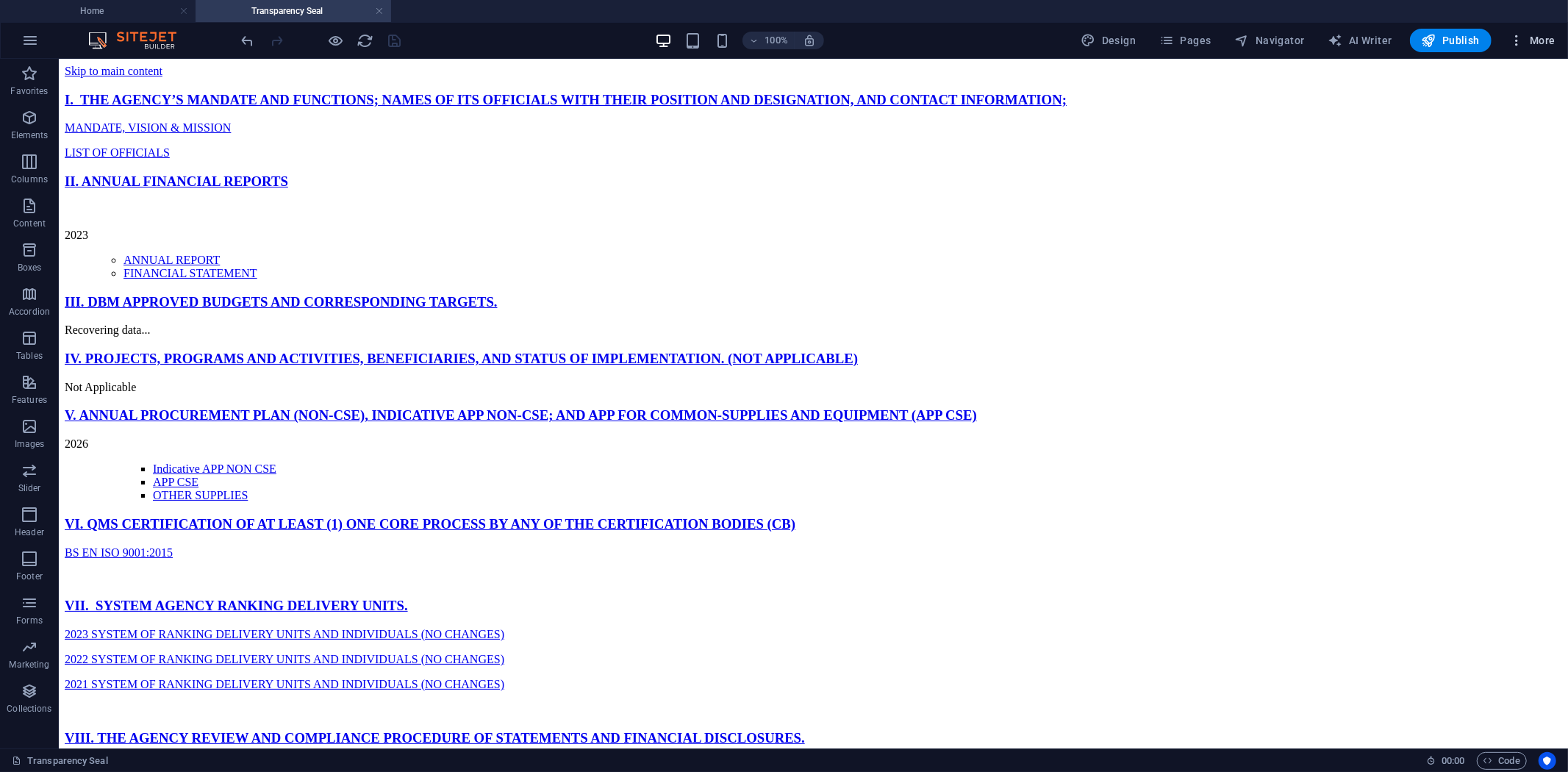
click at [1546, 35] on span "More" at bounding box center [1532, 41] width 46 height 15
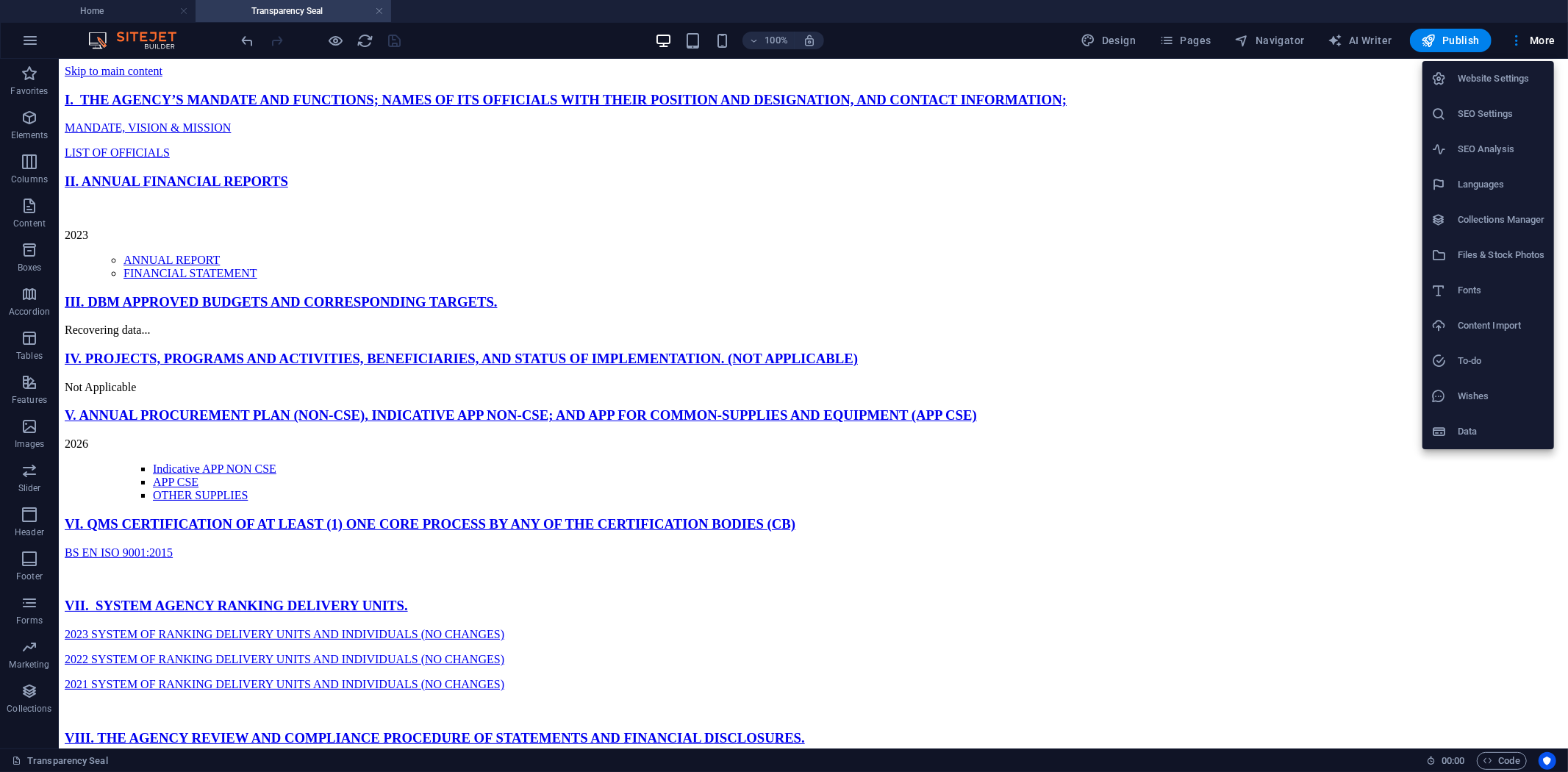
click at [1466, 249] on h6 "Files & Stock Photos" at bounding box center [1501, 255] width 88 height 18
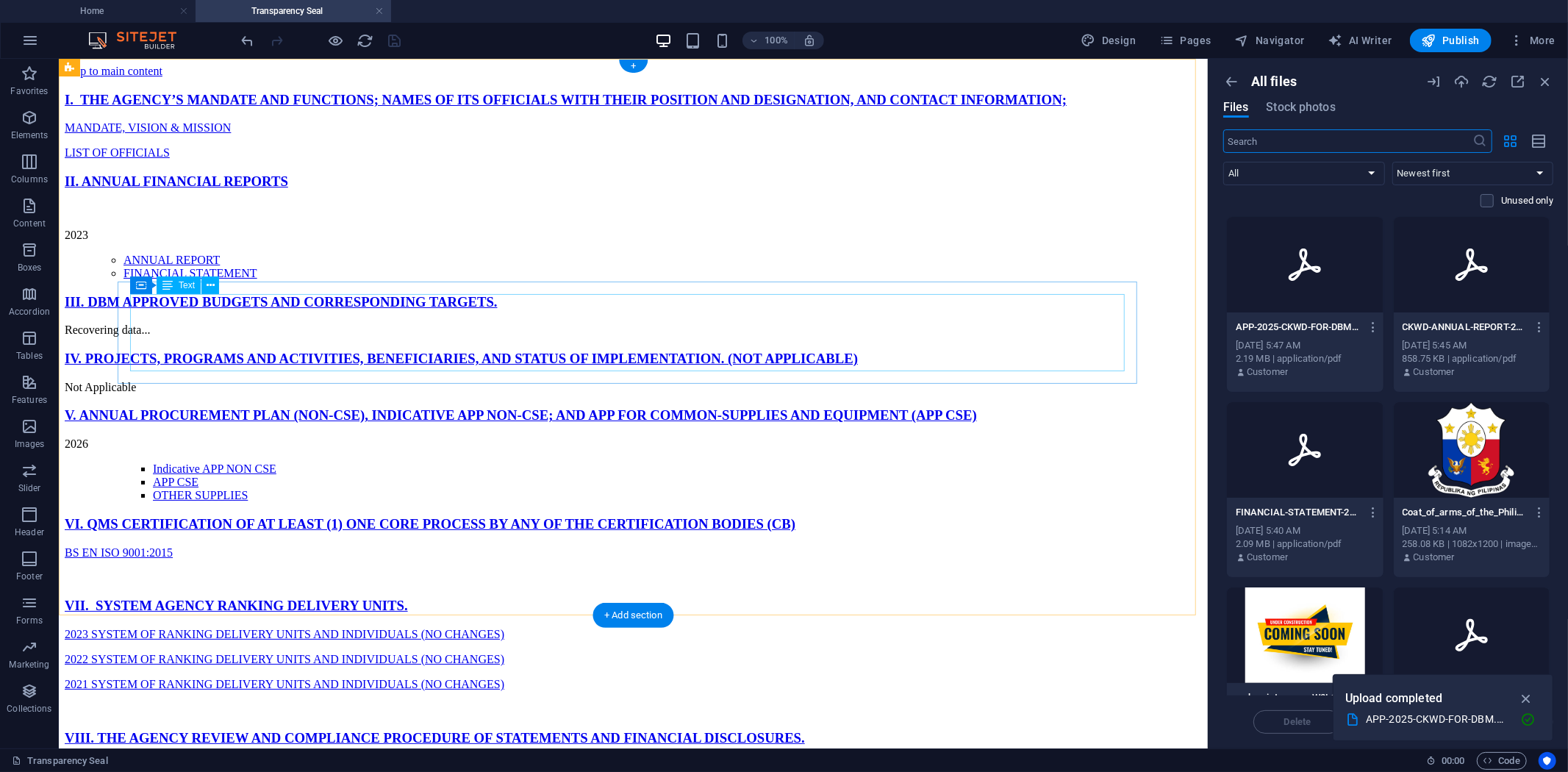
click at [421, 280] on div "2023 ANNUAL REPORT FINANCIAL STATEMENT" at bounding box center [633, 241] width 1137 height 77
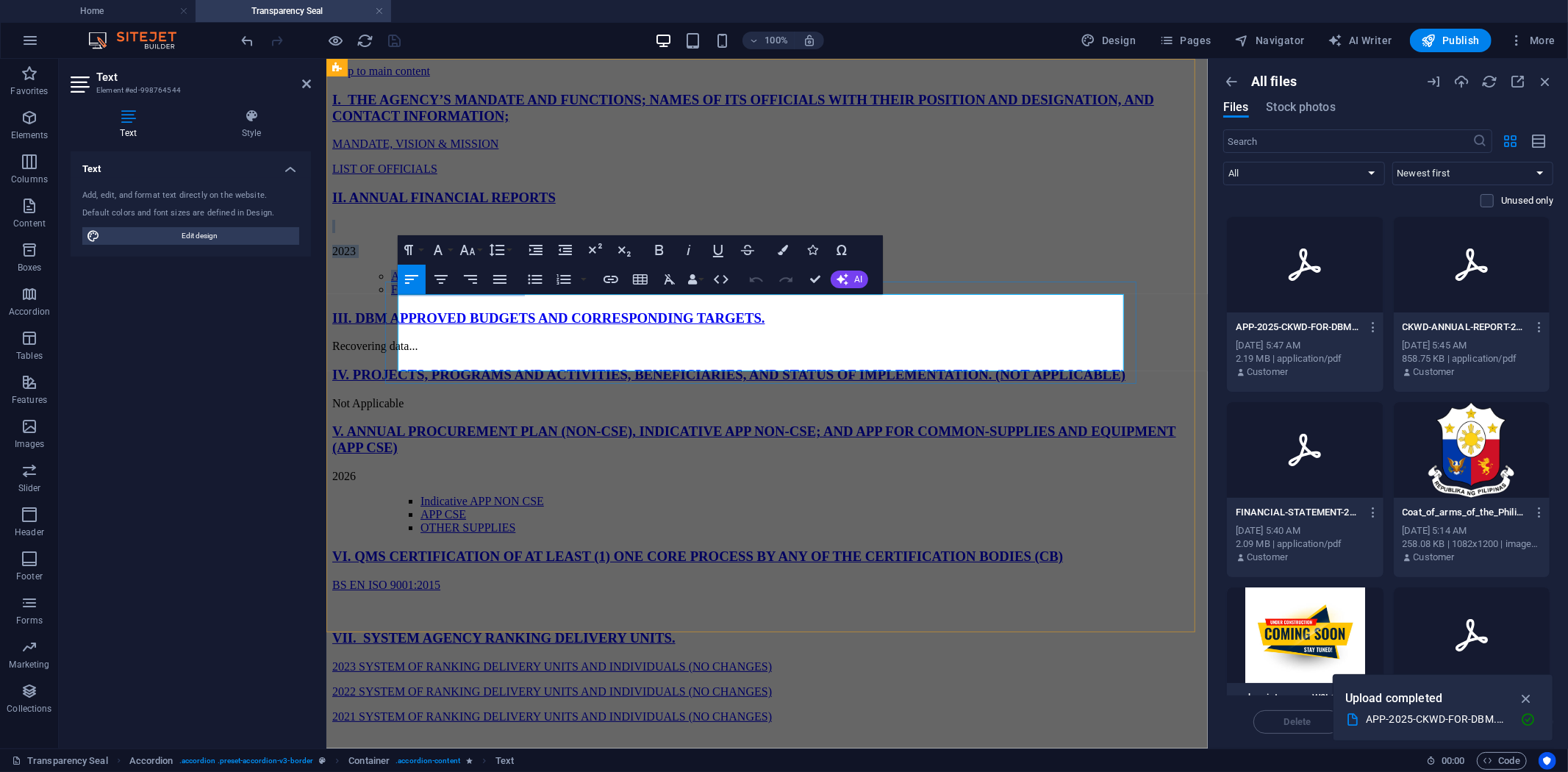
copy div "2023 ANNUAL REPORT FINANCIAL STATEMENT"
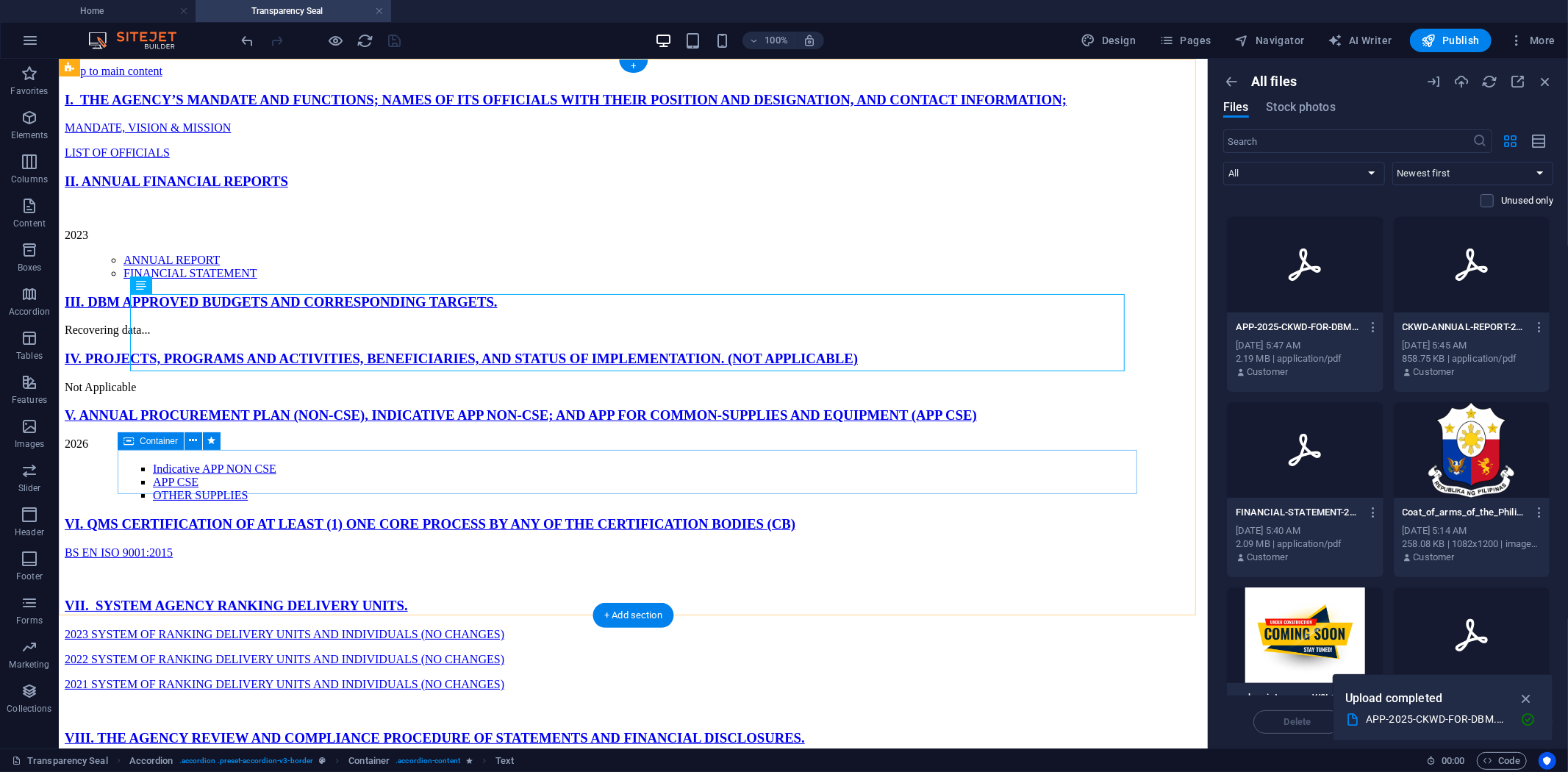
click at [230, 336] on div "Recovering data..." at bounding box center [633, 330] width 1137 height 13
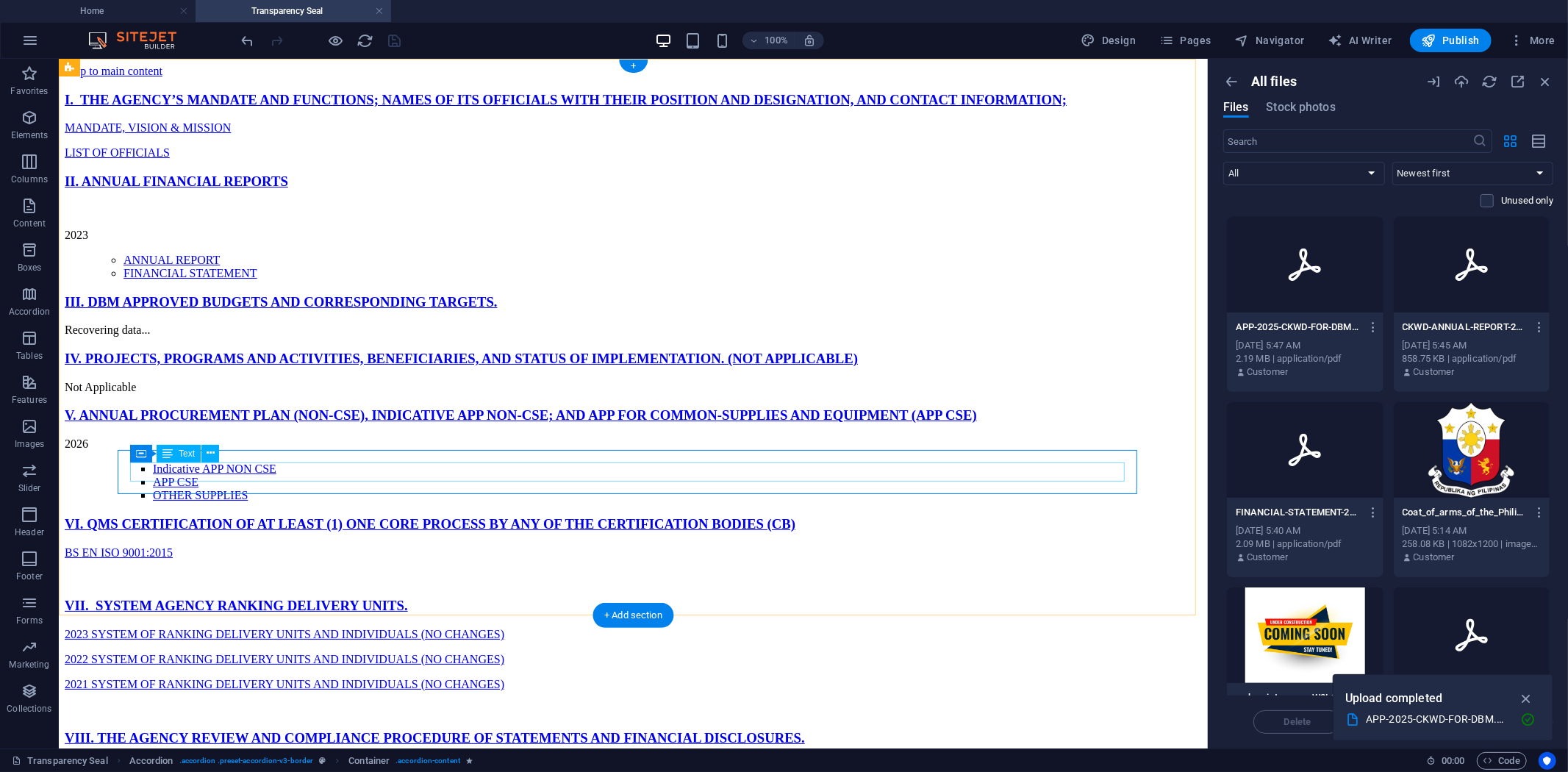
click at [231, 336] on div "Recovering data..." at bounding box center [633, 330] width 1137 height 13
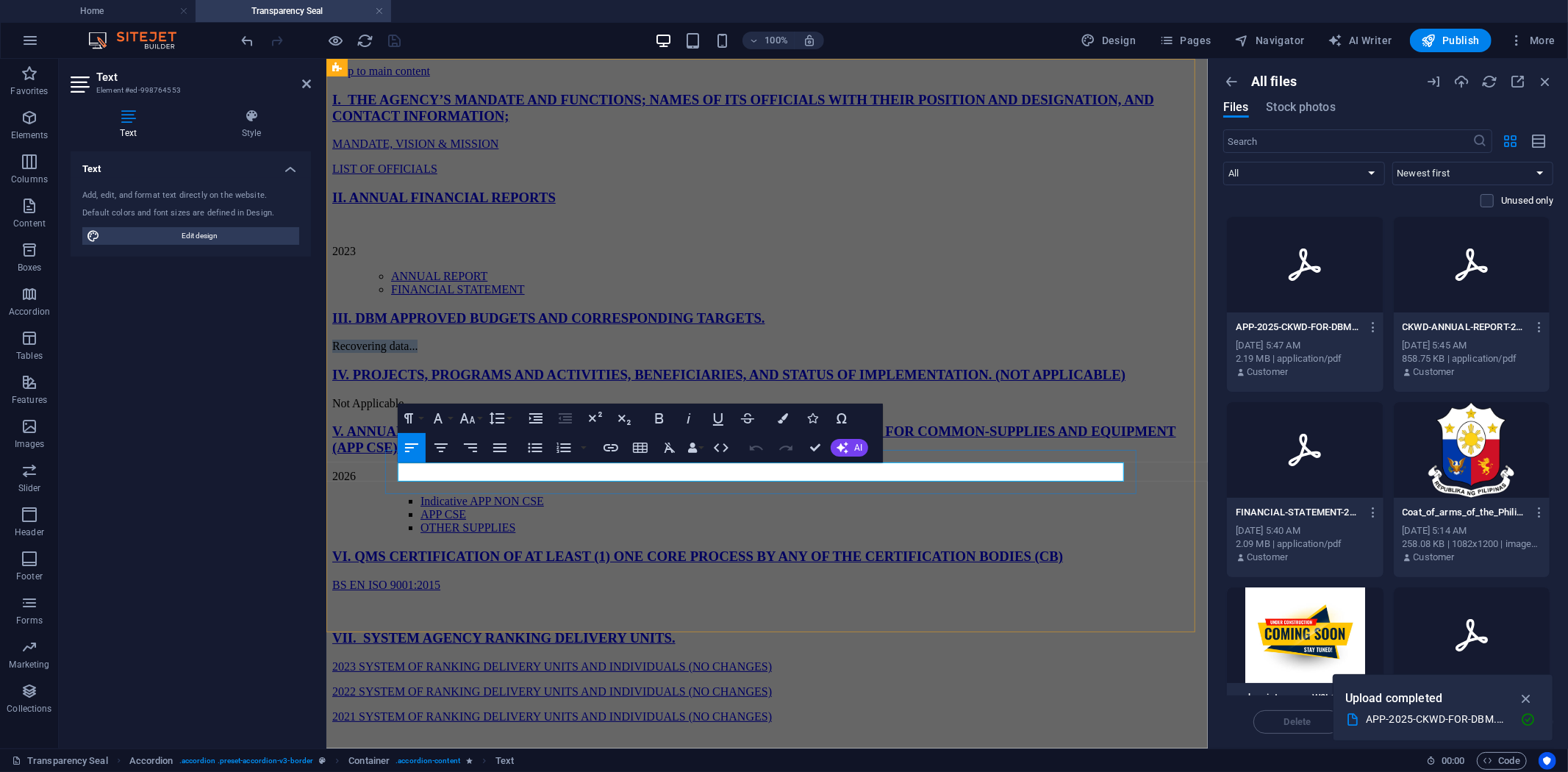
drag, startPoint x: 536, startPoint y: 474, endPoint x: 341, endPoint y: 472, distance: 195.0
click at [326, 470] on html "Skip to main content I. THE AGENCY’S MANDATE AND FUNCTIONS; NAMES OF ITS OFFICI…" at bounding box center [766, 708] width 881 height 1300
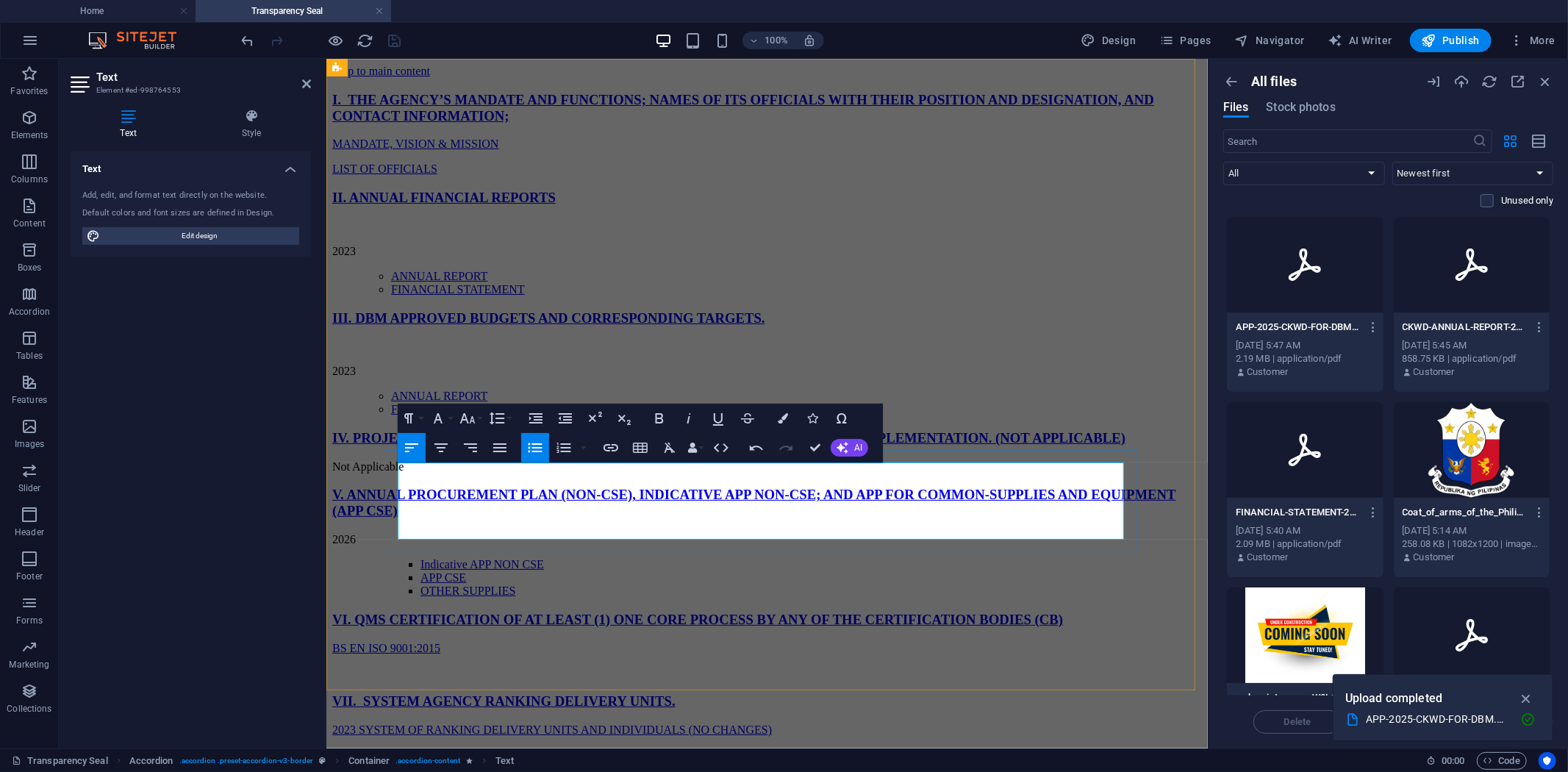
click at [427, 377] on p "2023" at bounding box center [766, 370] width 870 height 13
drag, startPoint x: 681, startPoint y: 526, endPoint x: 459, endPoint y: 530, distance: 222.0
click at [459, 416] on li "FINANCIAL STATEMENT" at bounding box center [795, 409] width 810 height 13
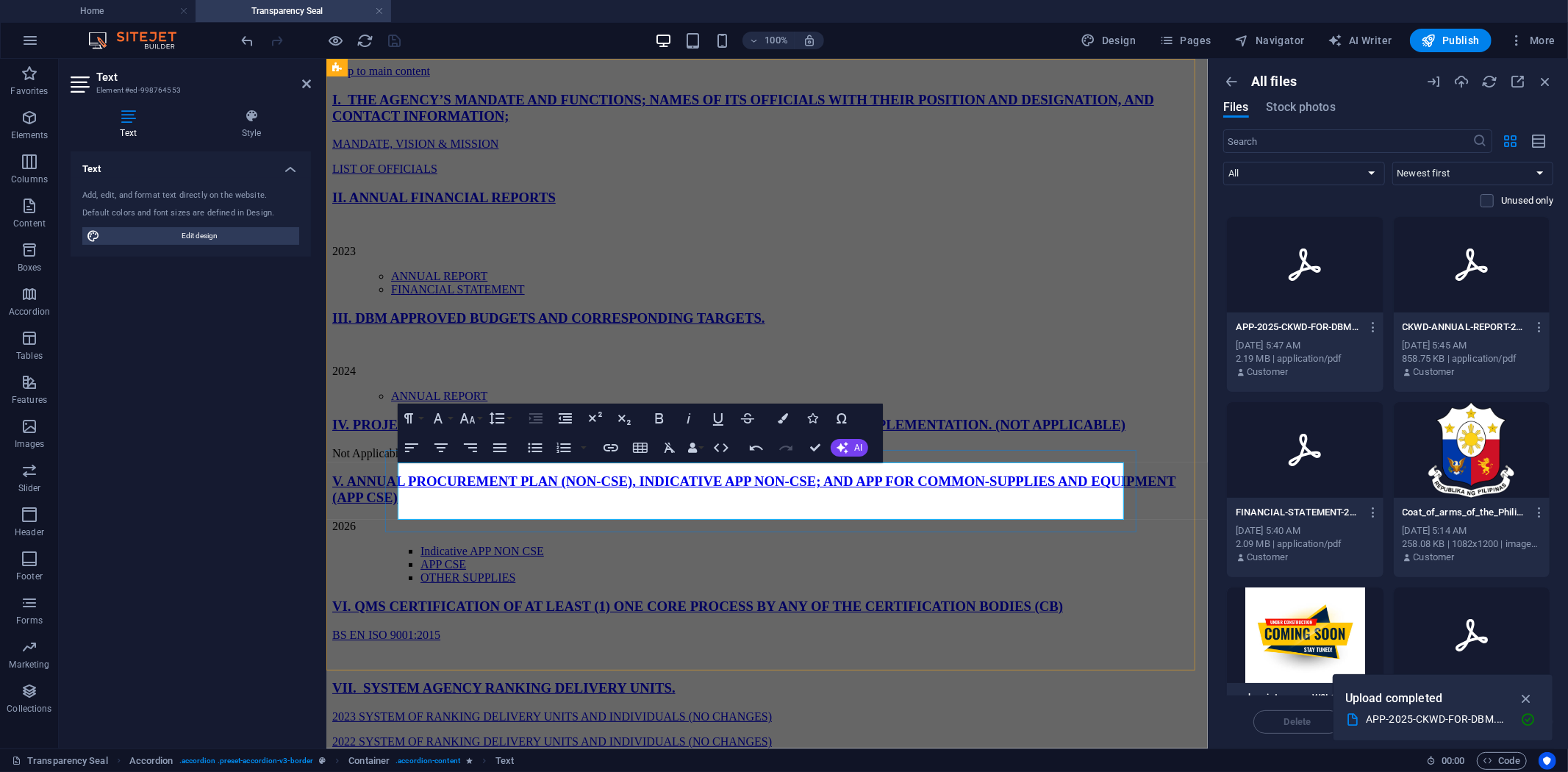
click at [501, 377] on p "2024" at bounding box center [766, 370] width 870 height 13
drag, startPoint x: 516, startPoint y: 506, endPoint x: 656, endPoint y: 506, distance: 140.0
click at [656, 403] on li "ANNUAL REPORT" at bounding box center [795, 396] width 810 height 13
click at [356, 459] on div "I. THE AGENCY’S MANDATE AND FUNCTIONS; NAMES OF ITS OFFICIALS WITH THEIR POSITI…" at bounding box center [766, 275] width 870 height 369
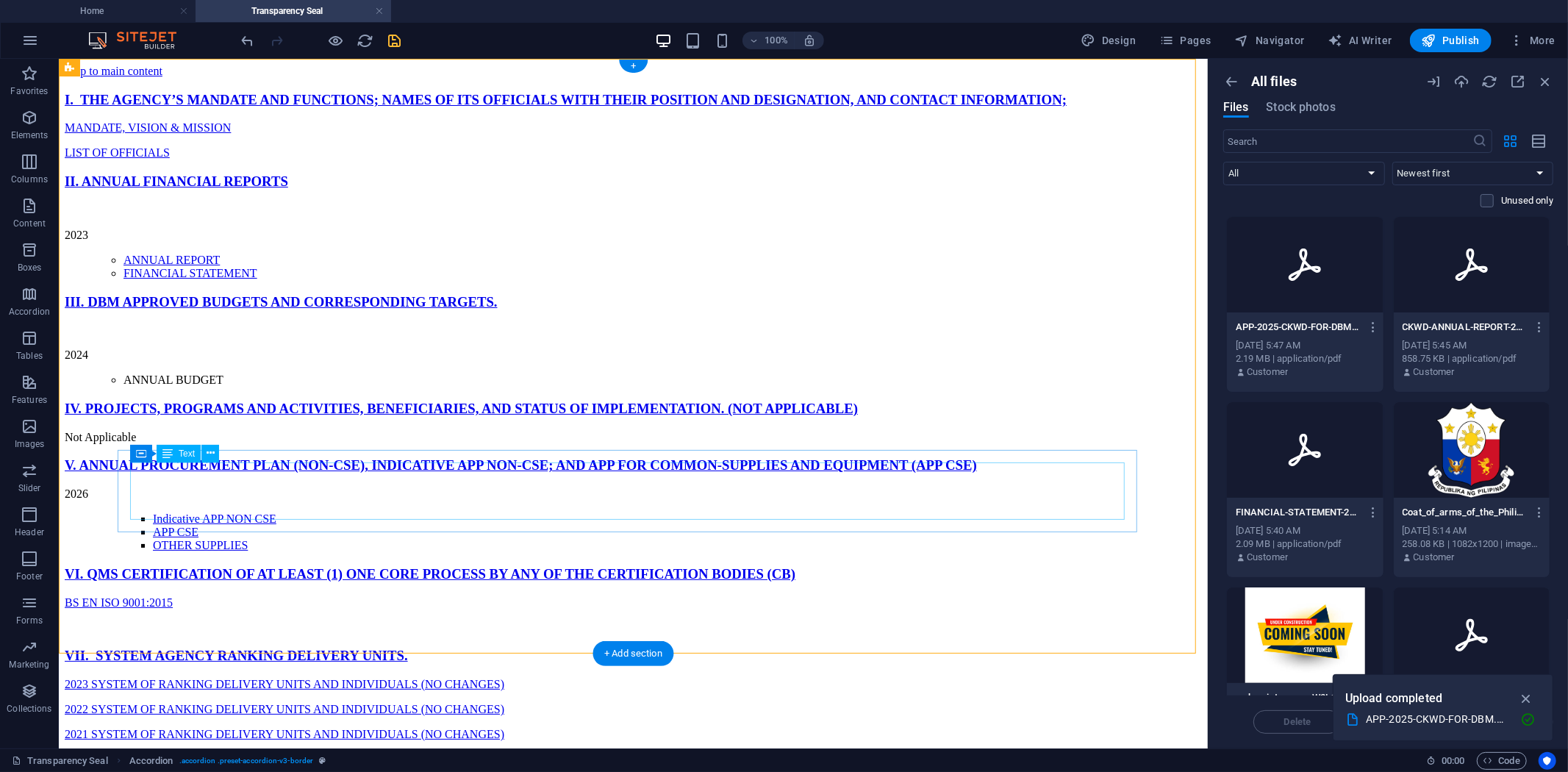
click at [308, 386] on div "2024 ANNUAL BUDGET" at bounding box center [633, 354] width 1137 height 63
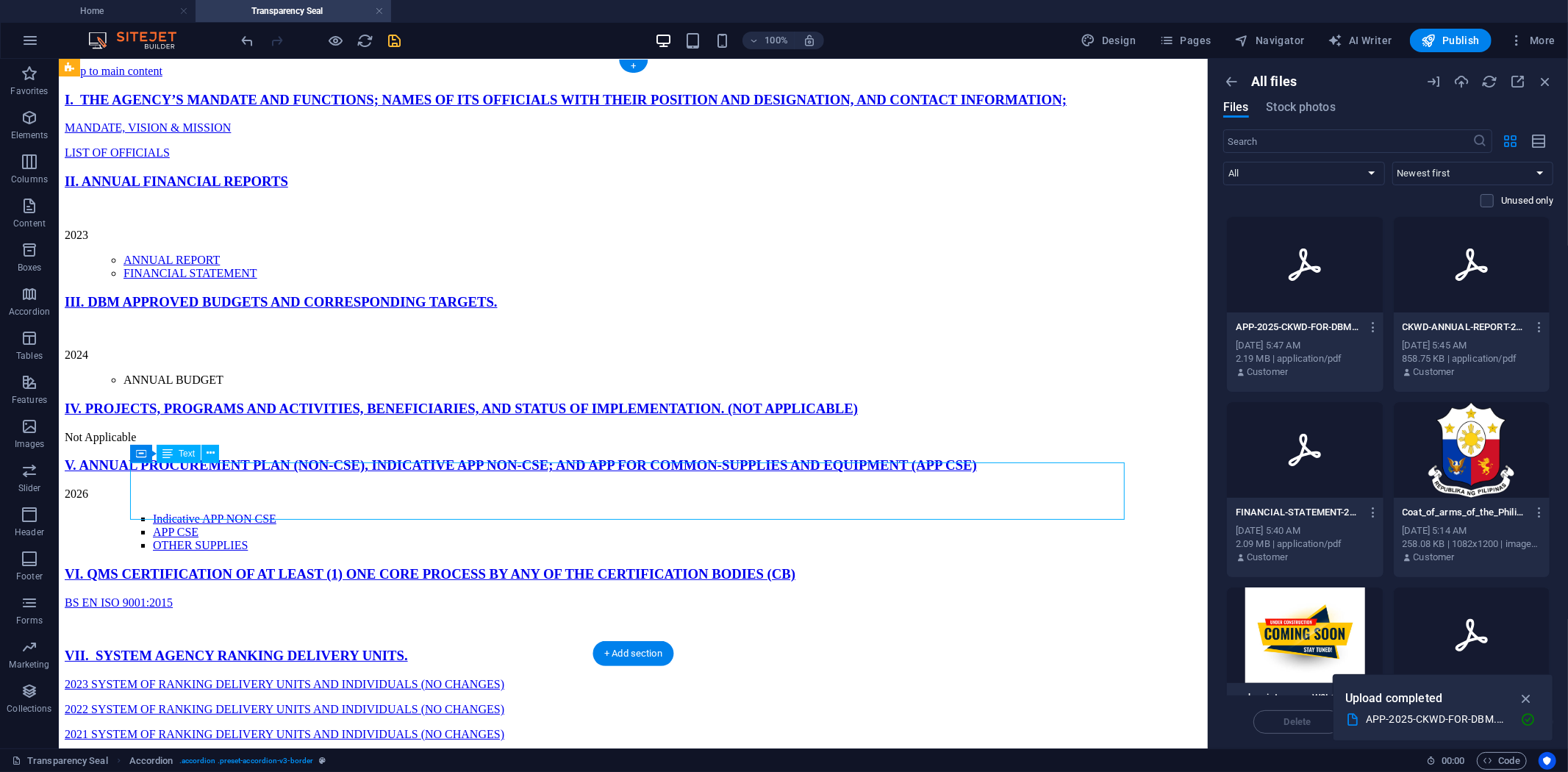
click at [308, 386] on div "2024 ANNUAL BUDGET" at bounding box center [633, 354] width 1137 height 63
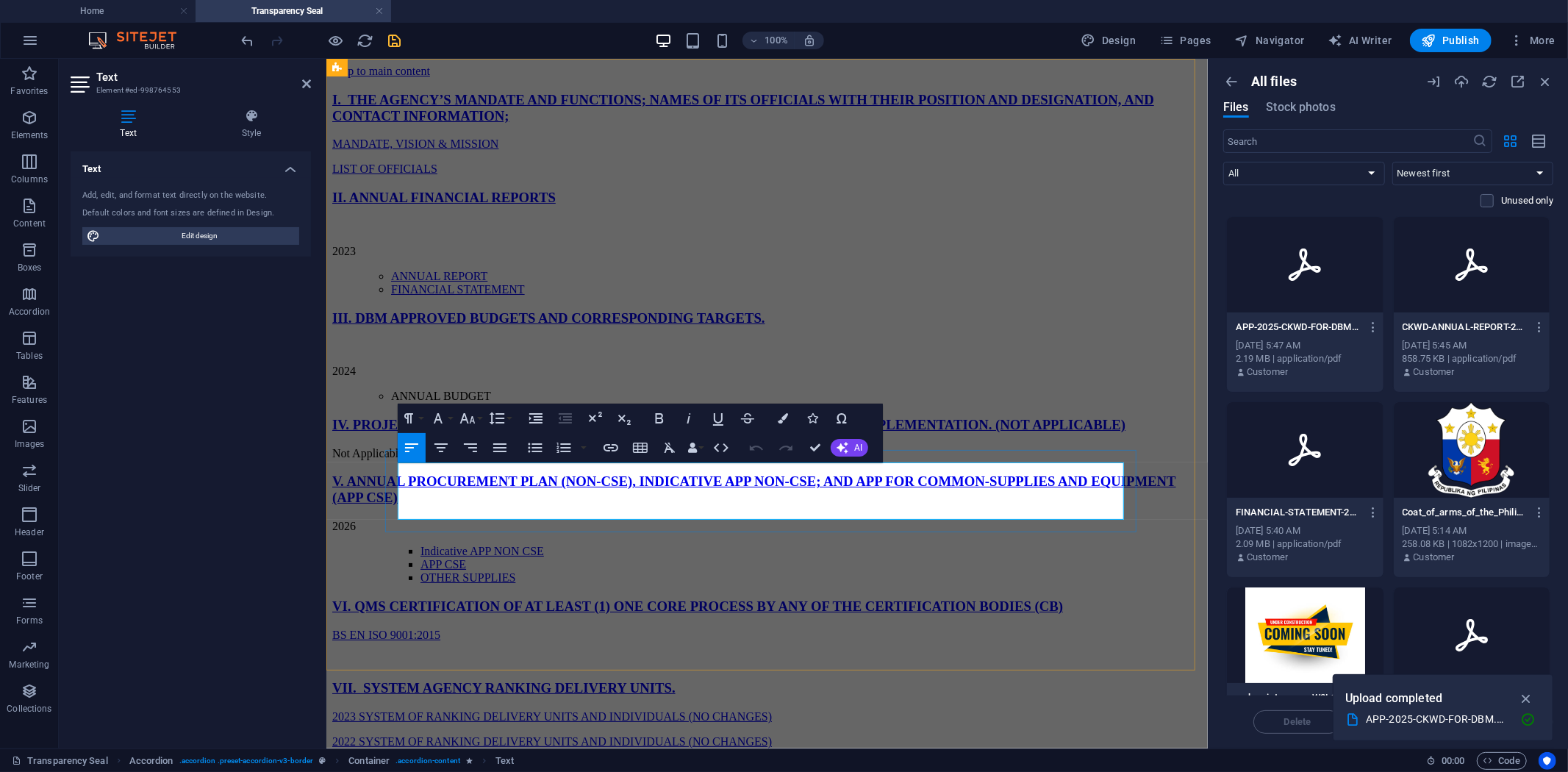
click at [553, 403] on li "ANNUAL BUDGET" at bounding box center [795, 396] width 810 height 13
click at [613, 446] on icon "button" at bounding box center [610, 448] width 18 height 18
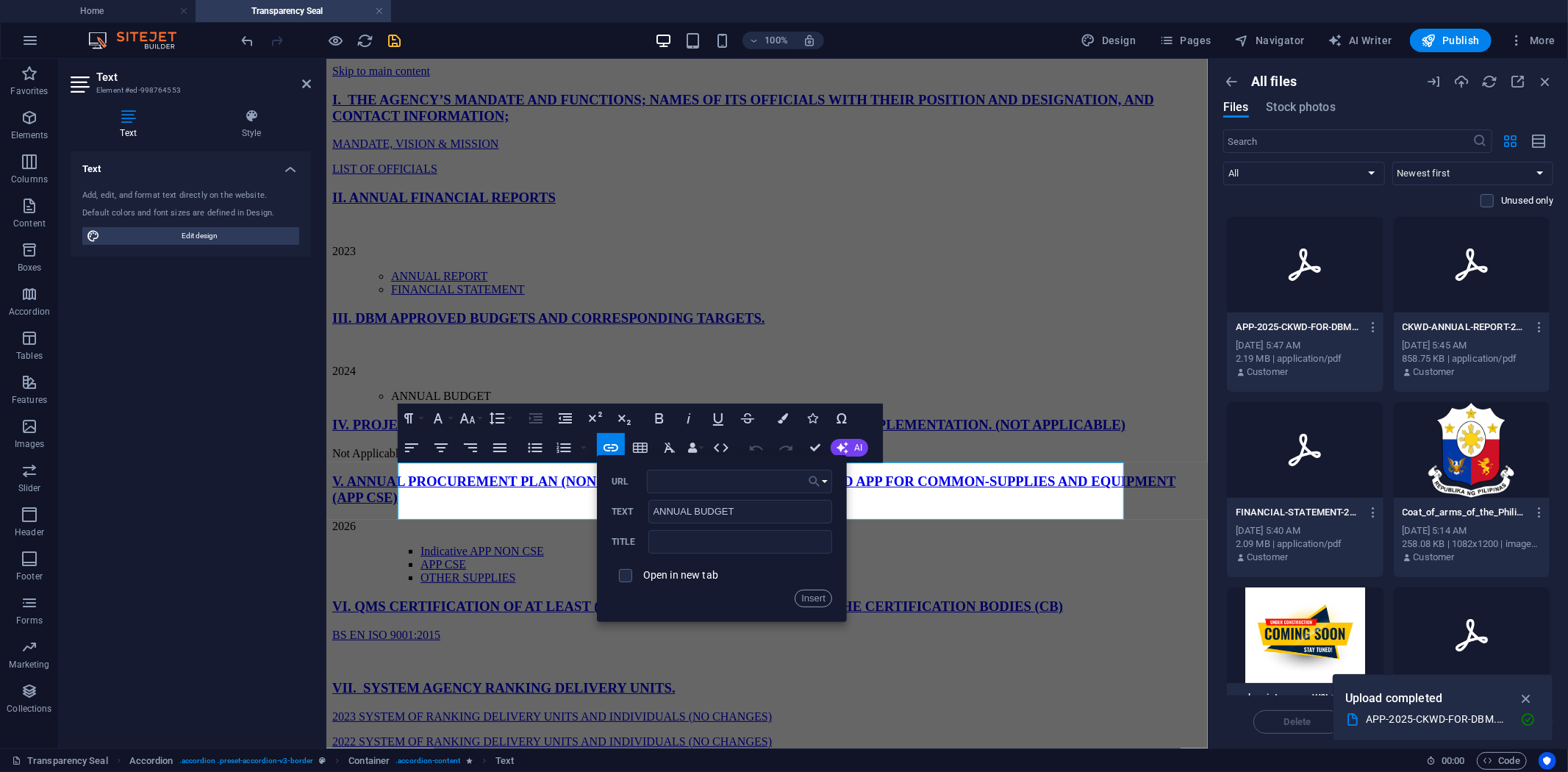
click at [827, 483] on button "Choose Link" at bounding box center [818, 481] width 28 height 24
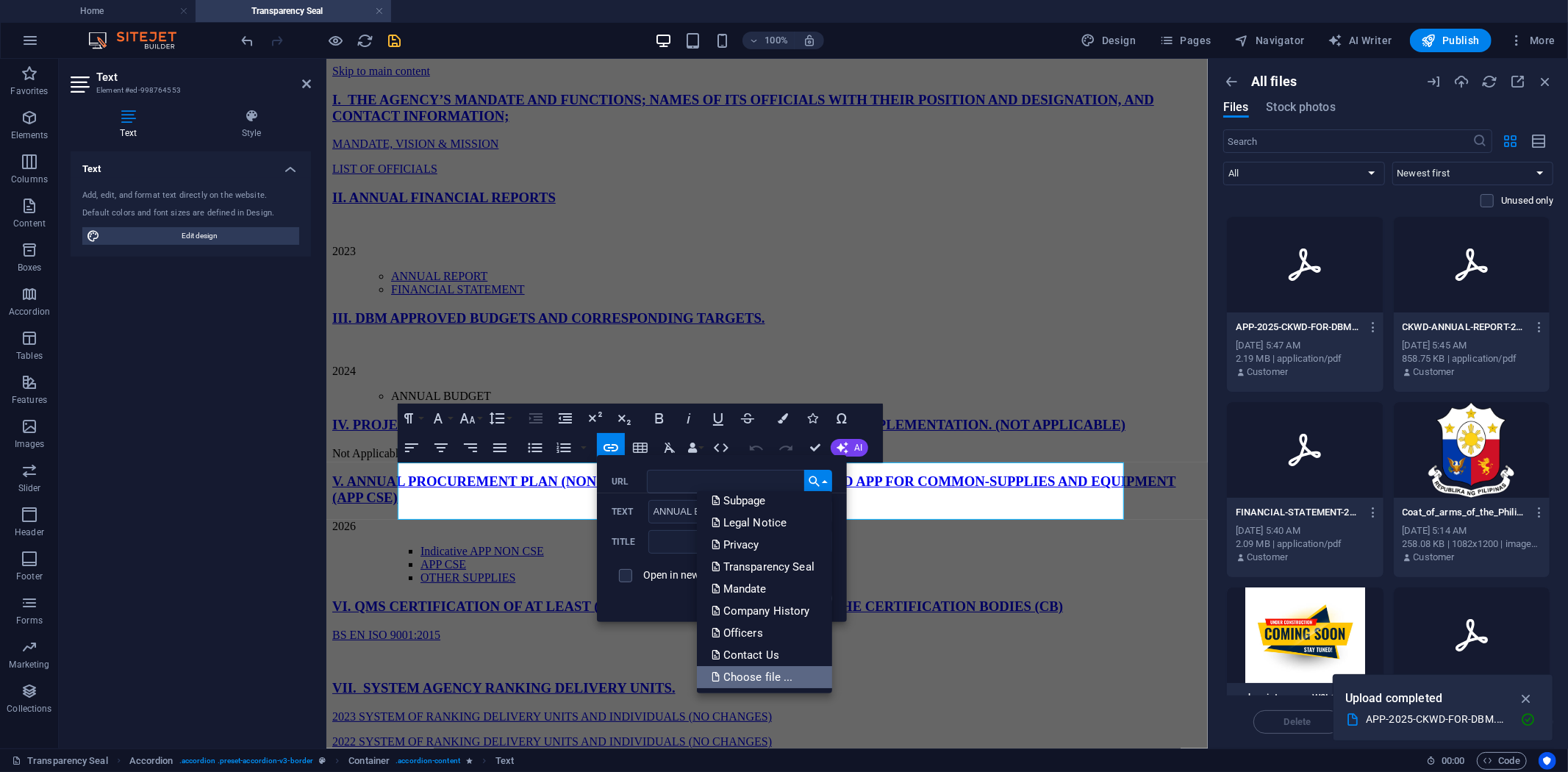
click at [772, 675] on p "Choose file ..." at bounding box center [753, 677] width 84 height 22
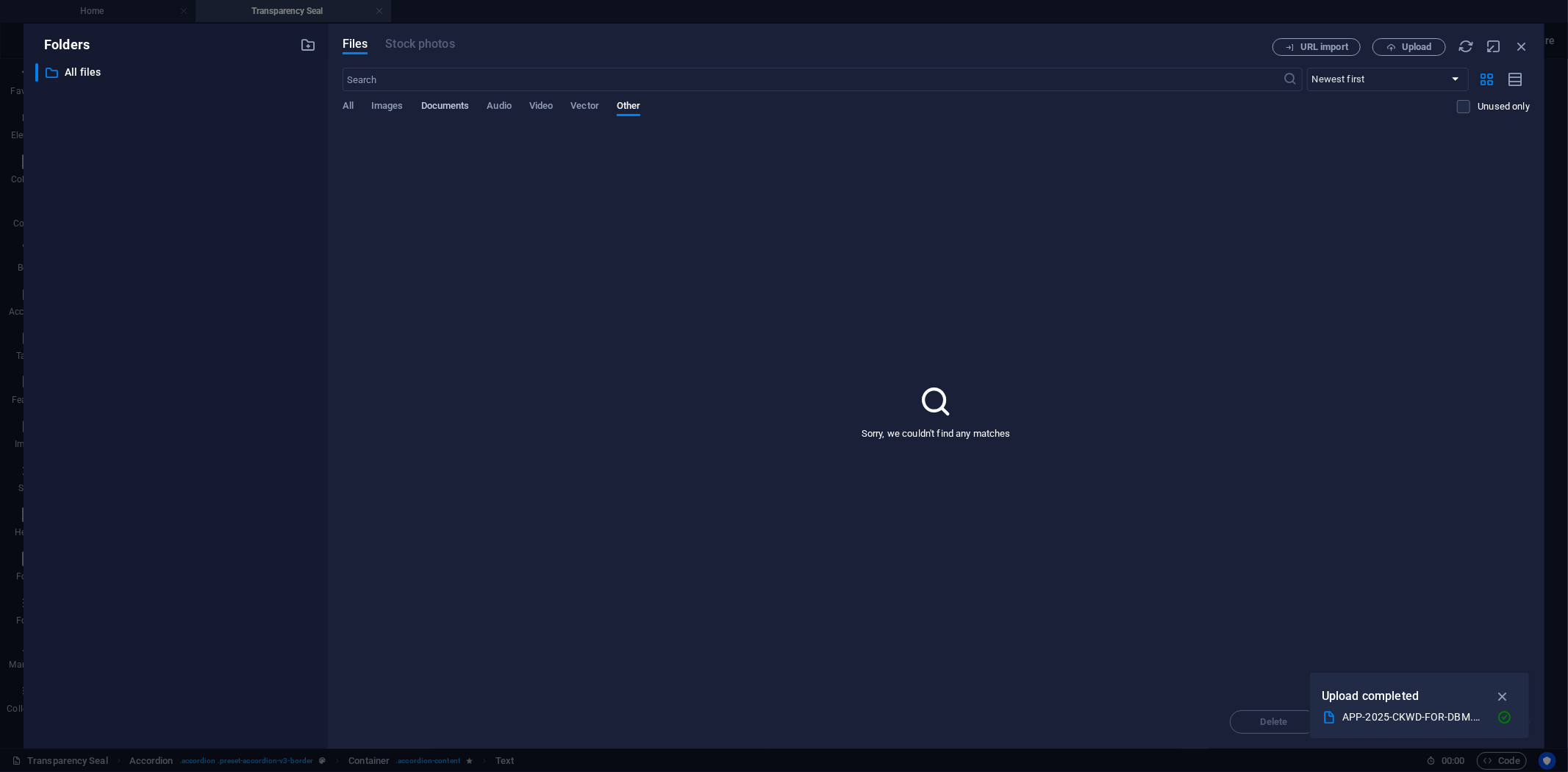
click at [439, 104] on span "Documents" at bounding box center [445, 108] width 48 height 21
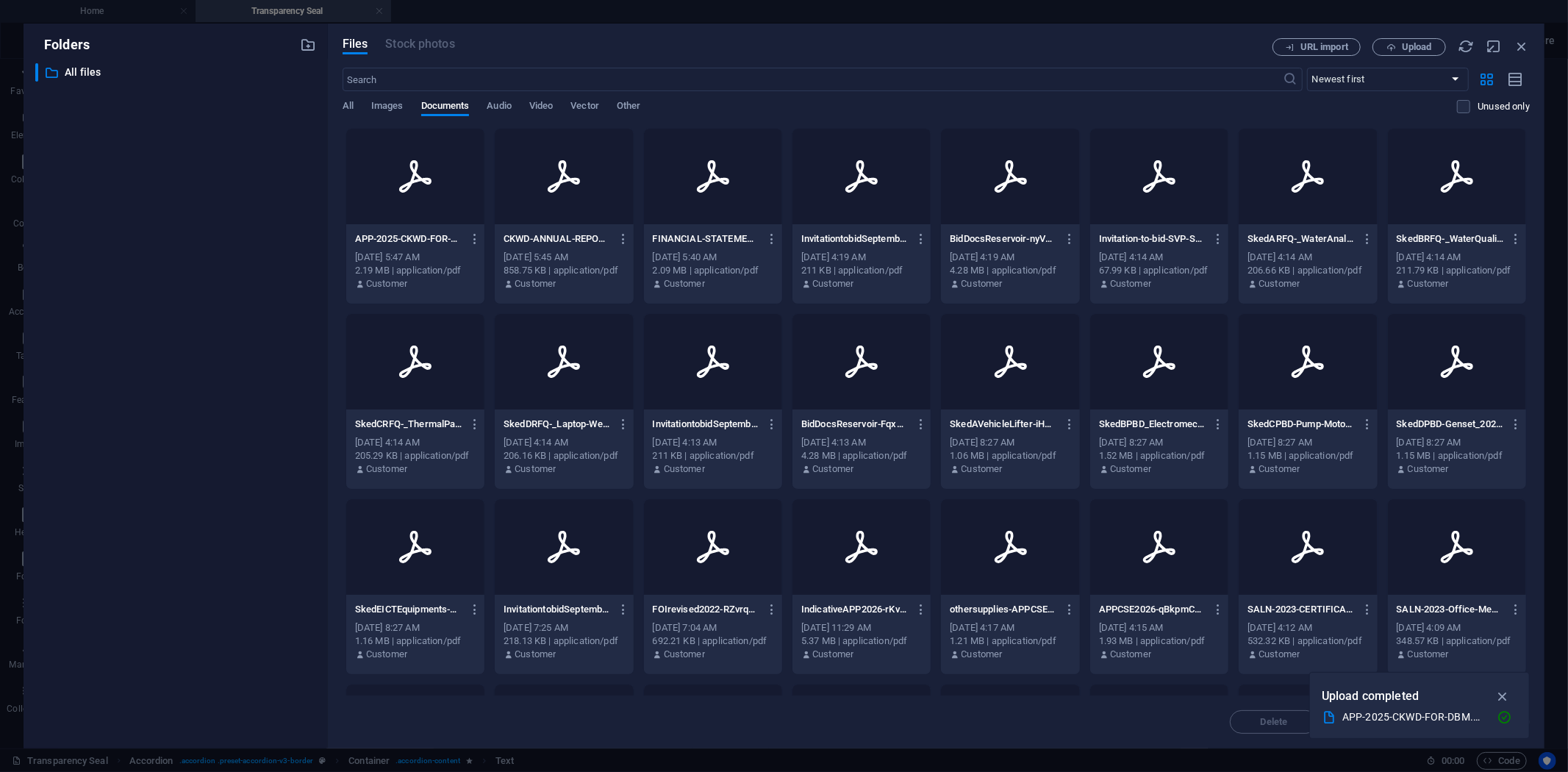
click at [424, 187] on icon at bounding box center [415, 176] width 35 height 35
click at [1502, 721] on icon "button" at bounding box center [1504, 718] width 15 height 15
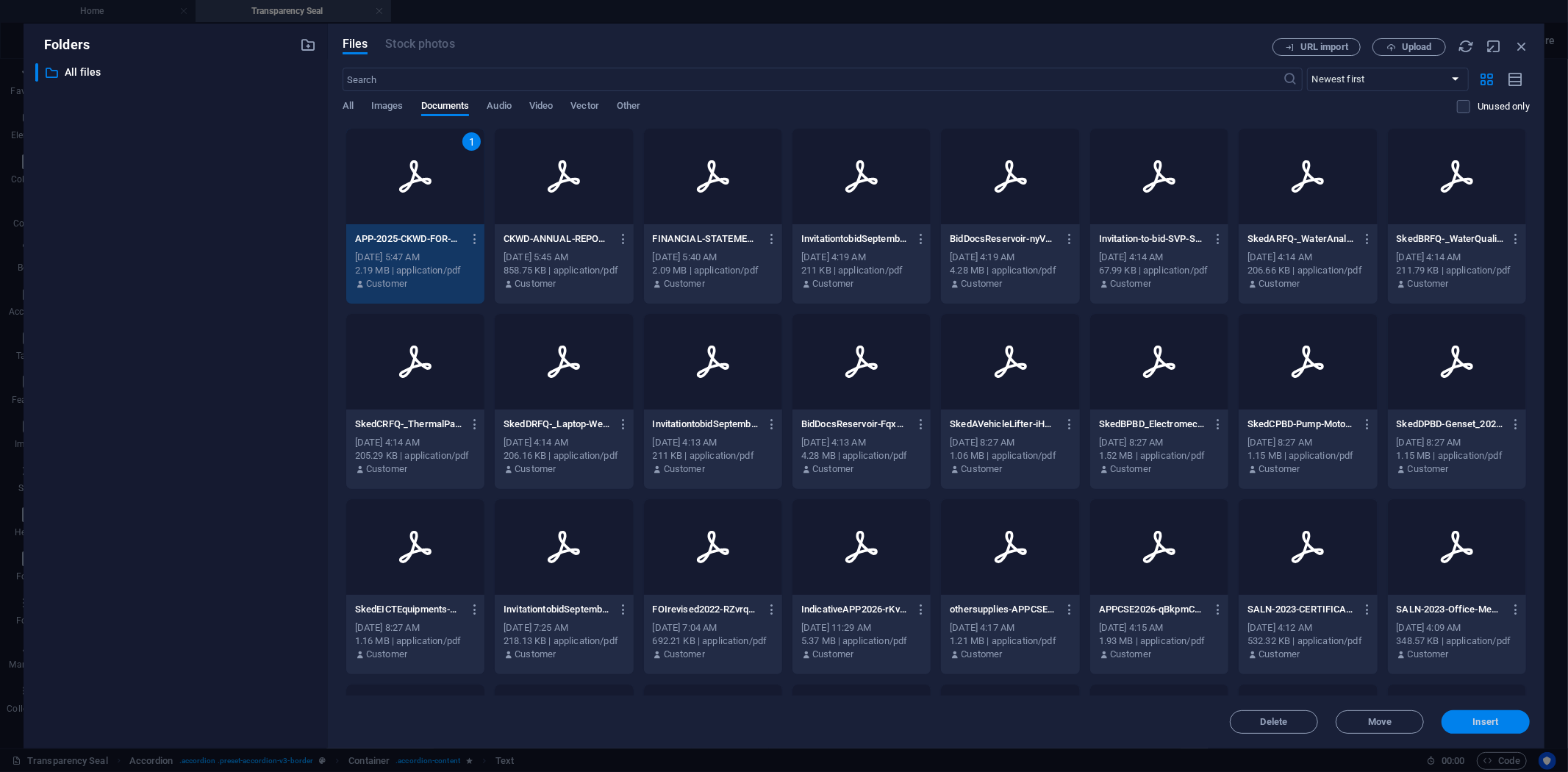
click at [1487, 726] on span "Insert" at bounding box center [1485, 721] width 26 height 9
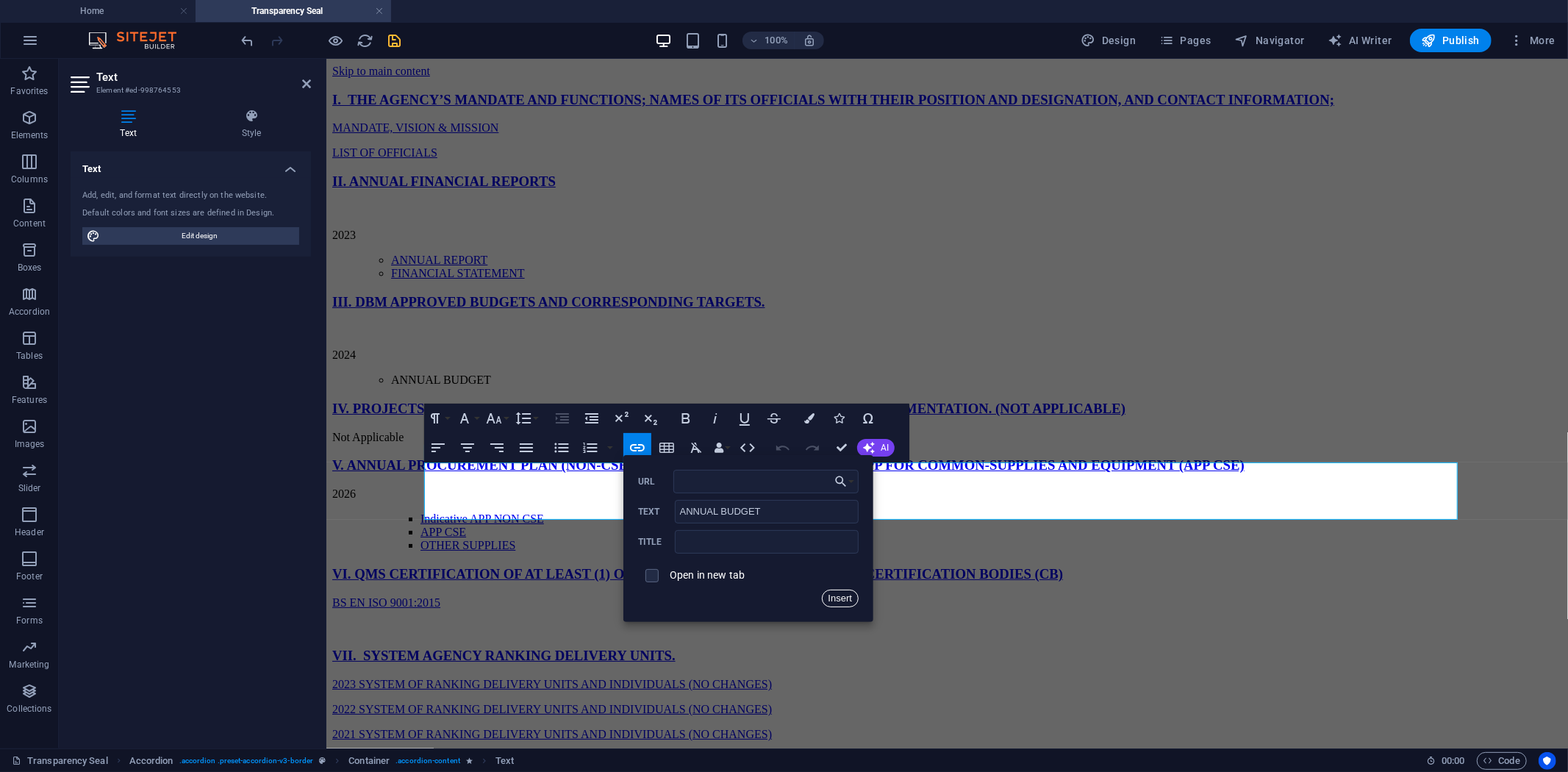
click at [847, 598] on button "Insert" at bounding box center [841, 598] width 38 height 18
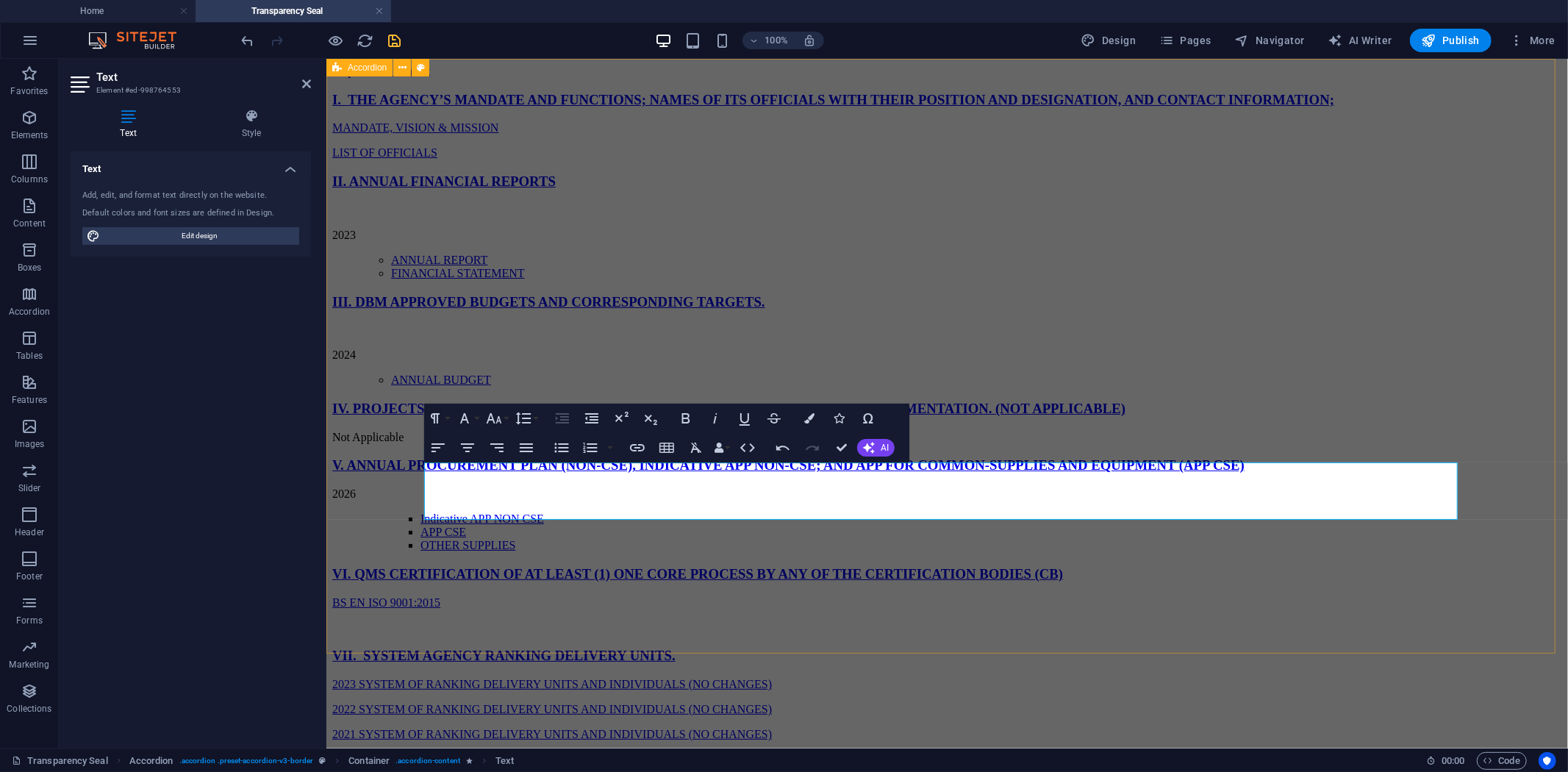
click at [387, 443] on div "I. THE AGENCY’S MANDATE AND FUNCTIONS; NAMES OF ITS OFFICIALS WITH THEIR POSITI…" at bounding box center [946, 266] width 1230 height 352
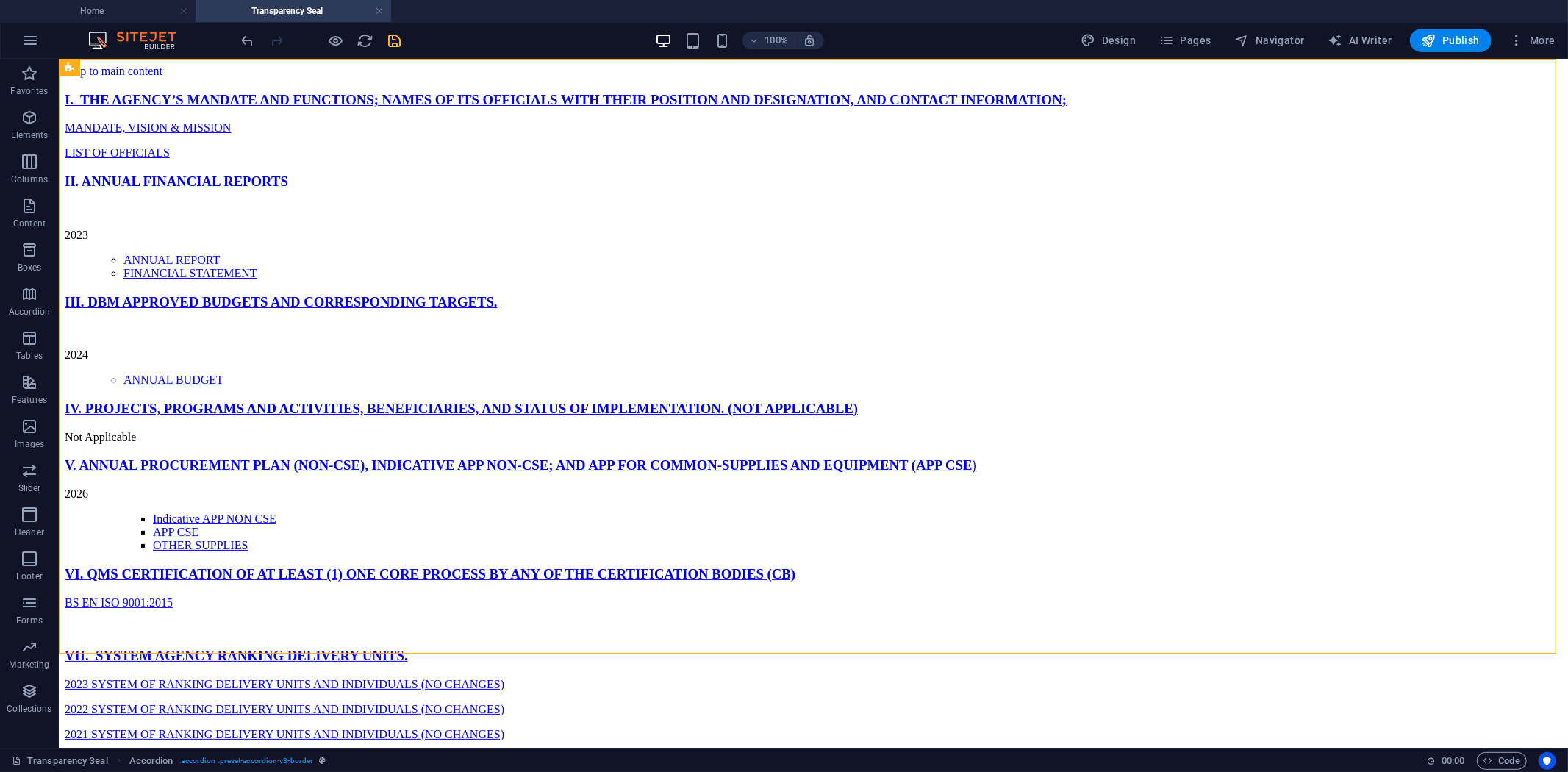
click at [393, 39] on icon "save" at bounding box center [395, 41] width 17 height 17
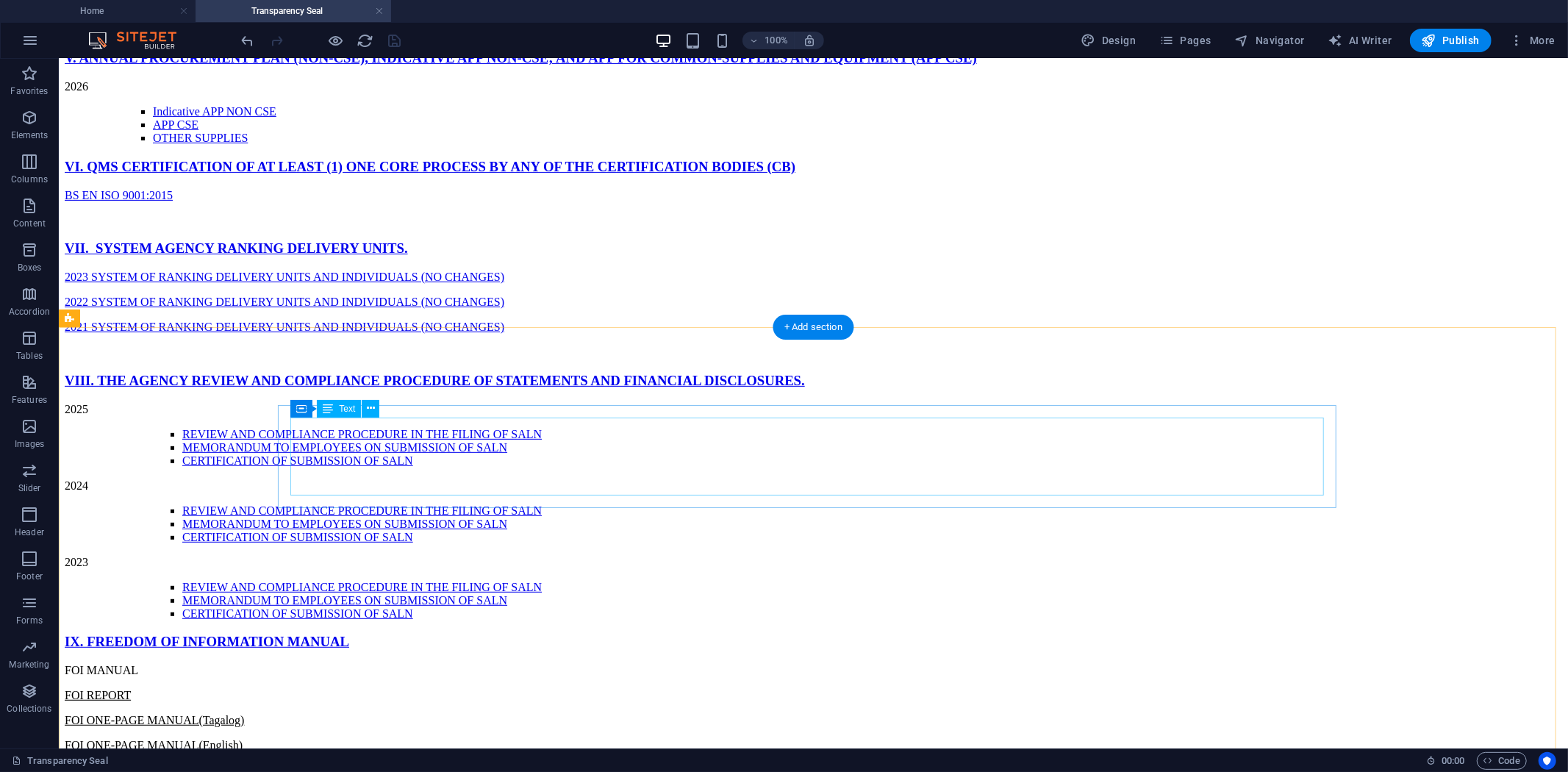
scroll to position [408, 0]
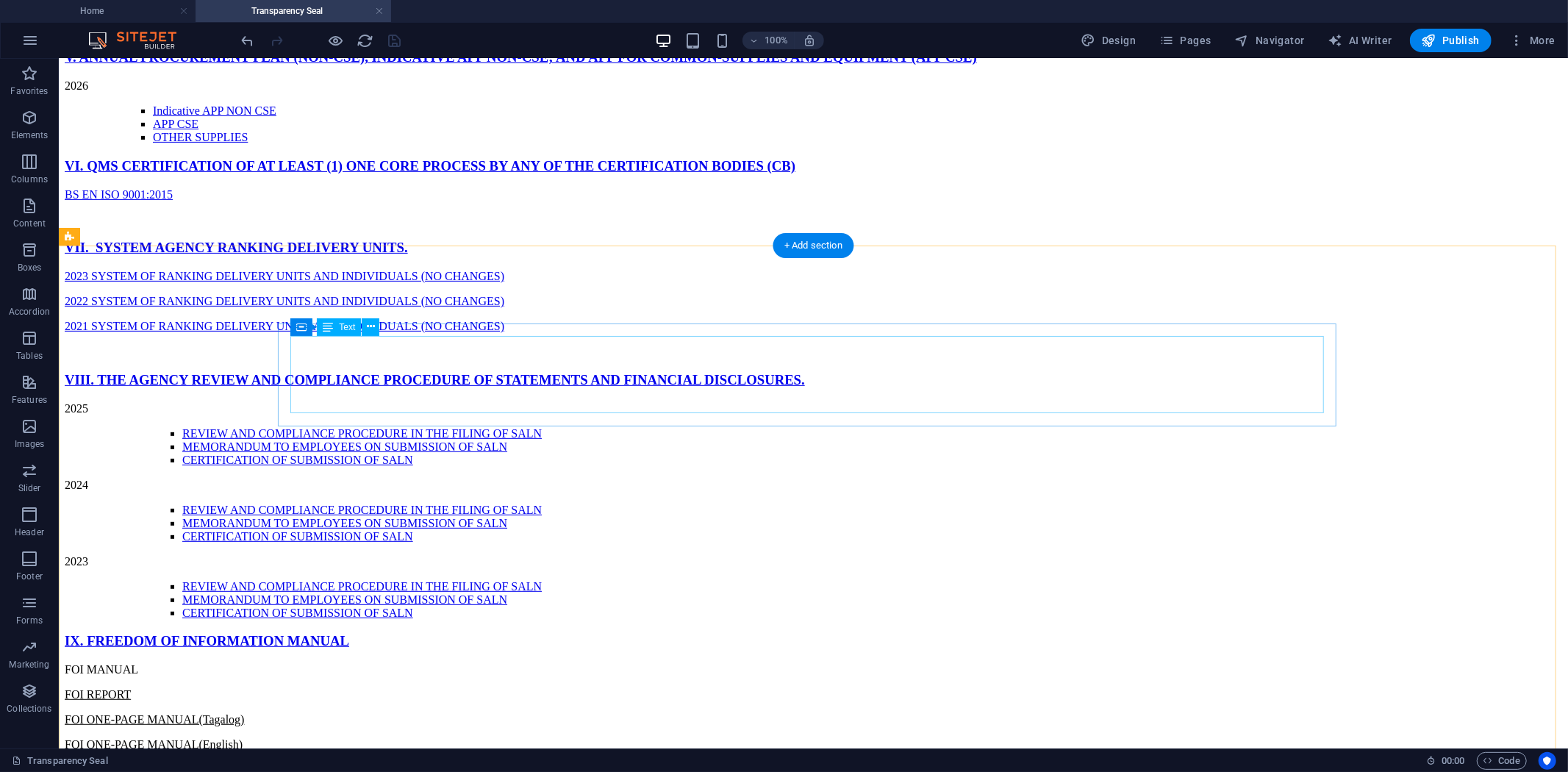
click at [581, 144] on div "2026 Indicative APP NON CSE APP CSE OTHER SUPPLIES" at bounding box center [812, 111] width 1497 height 64
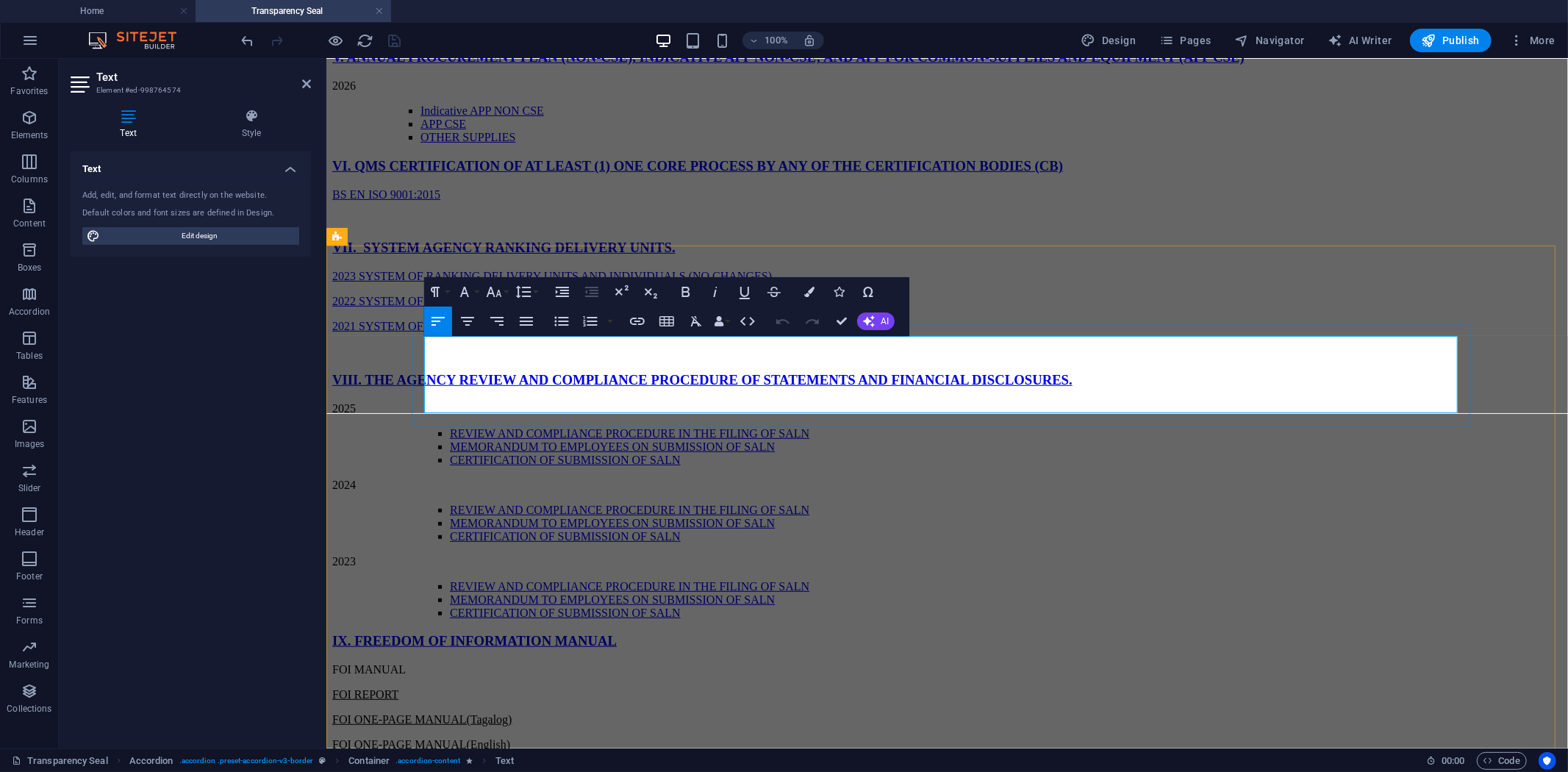
click at [696, 144] on li "OTHER SUPPLIES" at bounding box center [990, 137] width 1141 height 13
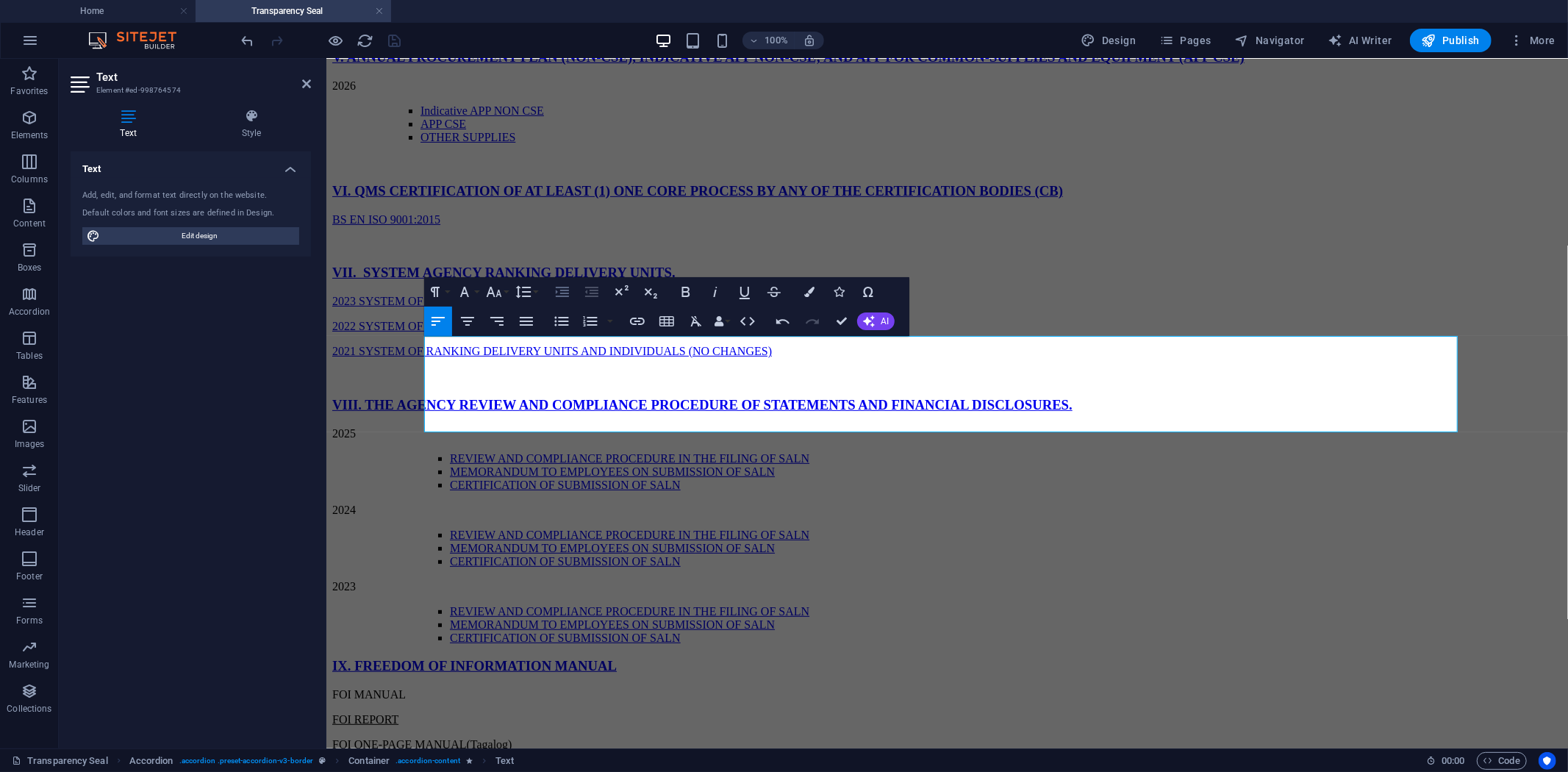
click at [556, 292] on icon "button" at bounding box center [562, 291] width 13 height 10
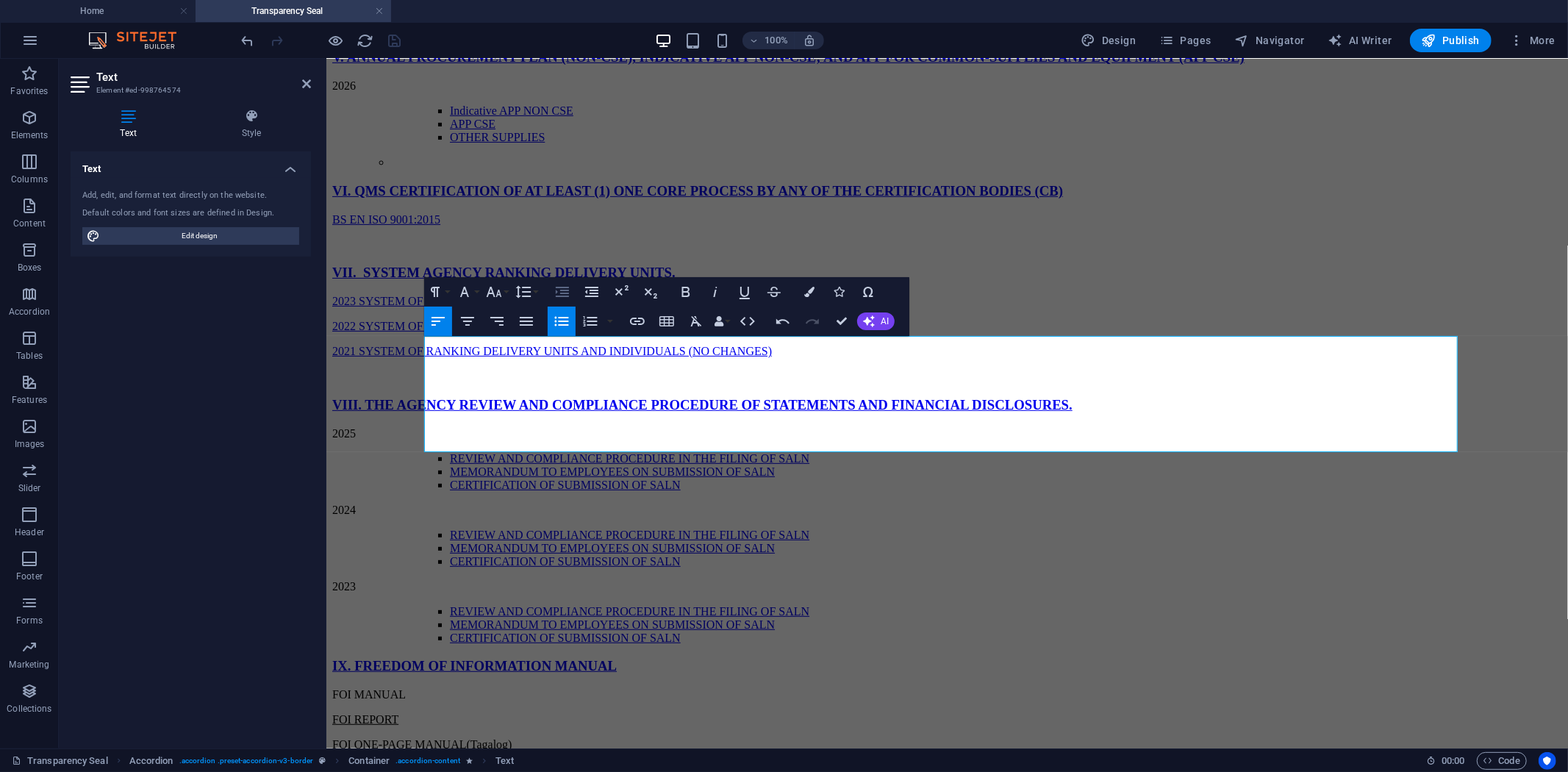
click at [556, 292] on icon "button" at bounding box center [562, 291] width 13 height 10
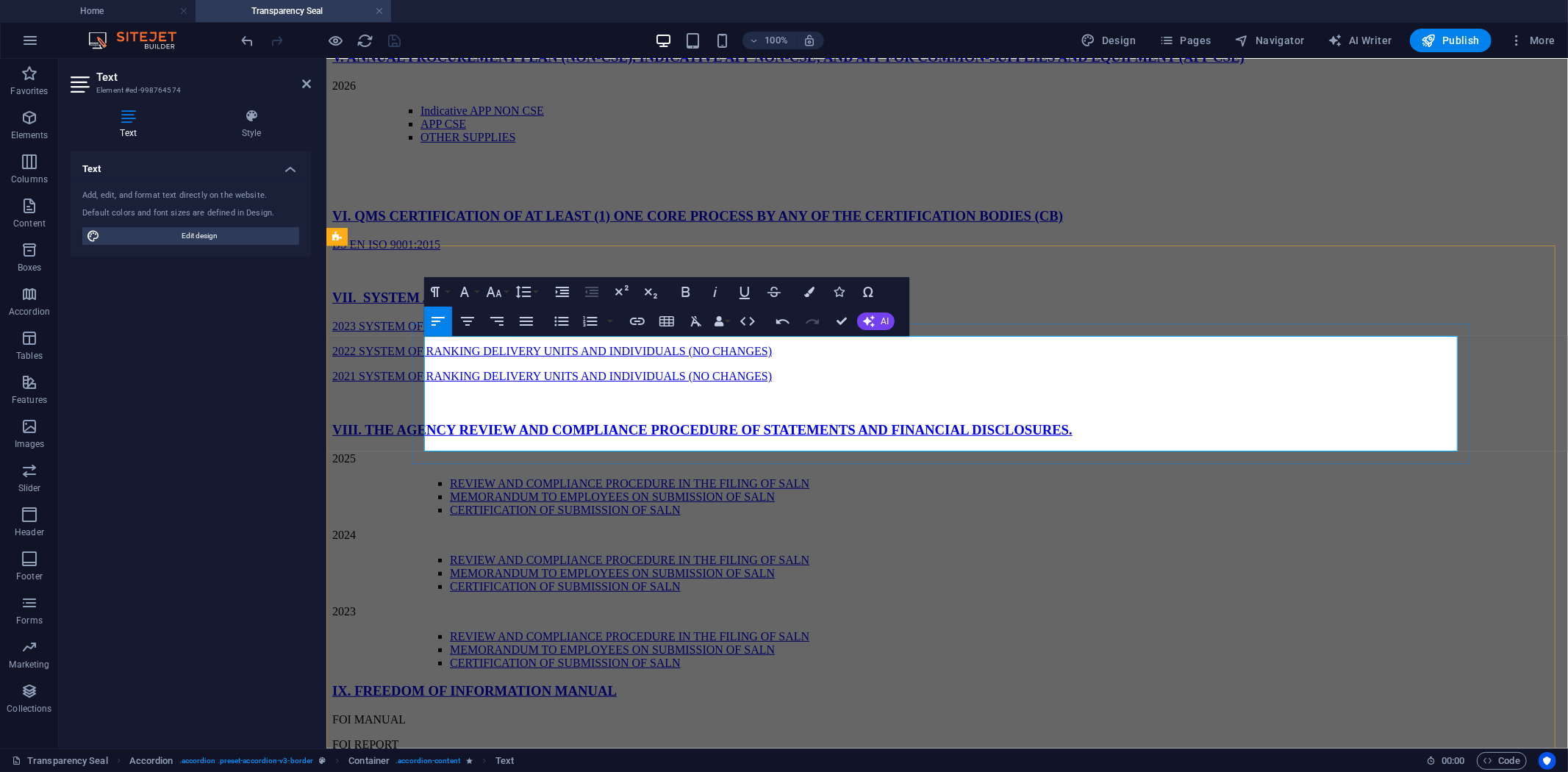
click at [355, 91] on span "2026" at bounding box center [343, 84] width 24 height 12
click at [561, 194] on p "Content 1" at bounding box center [976, 187] width 1171 height 13
click at [472, 92] on p "2026" at bounding box center [946, 85] width 1230 height 13
click at [543, 116] on link "Indicative APP NON CSE" at bounding box center [481, 110] width 124 height 12
click at [598, 117] on li "Indicative APP NON CSE" at bounding box center [990, 111] width 1141 height 13
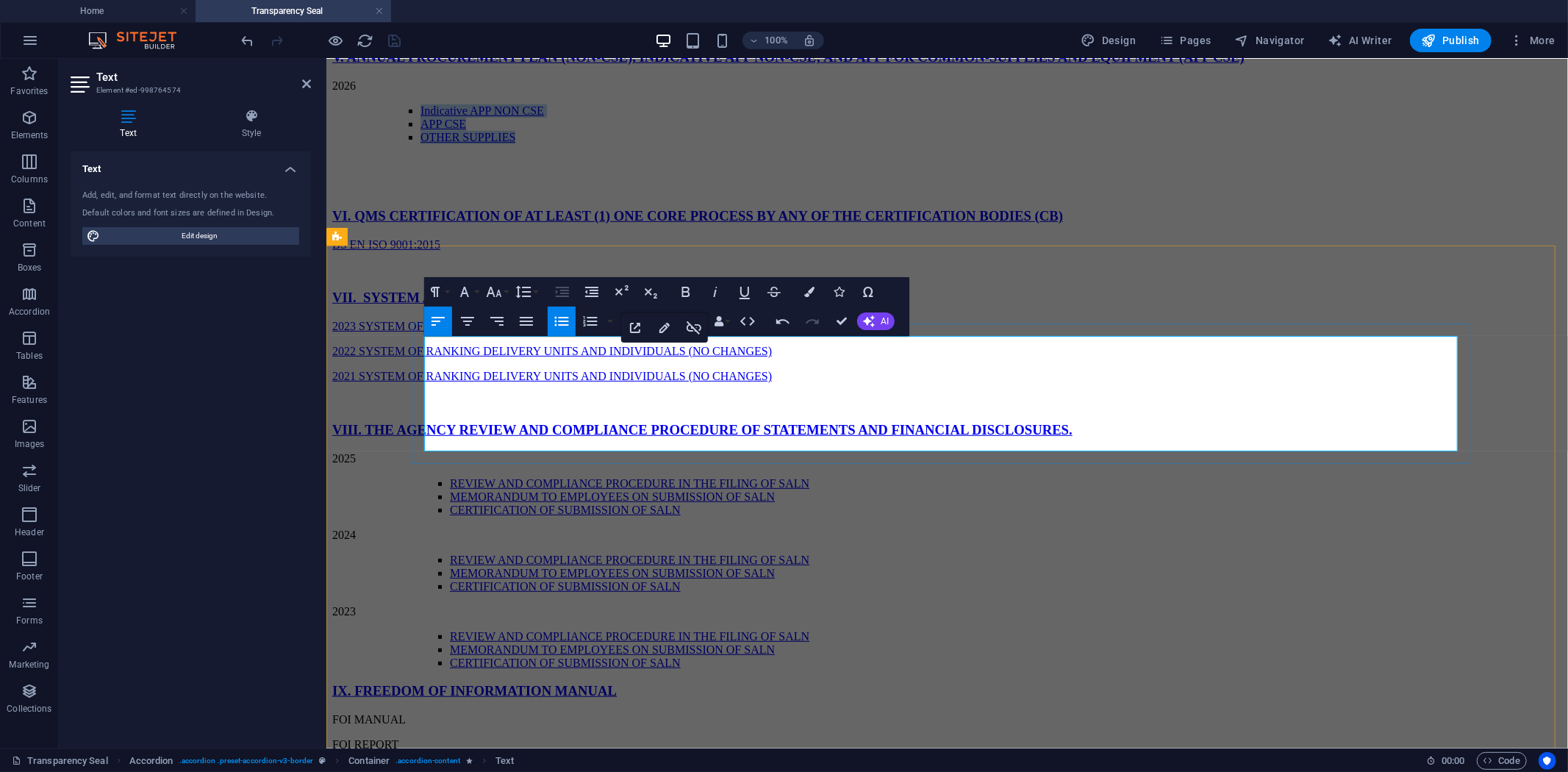
drag, startPoint x: 600, startPoint y: 365, endPoint x: 717, endPoint y: 409, distance: 125.0
click at [717, 144] on ul "Indicative APP NON CSE APP CSE OTHER SUPPLIES" at bounding box center [976, 124] width 1171 height 40
click at [589, 286] on icon "button" at bounding box center [591, 291] width 13 height 10
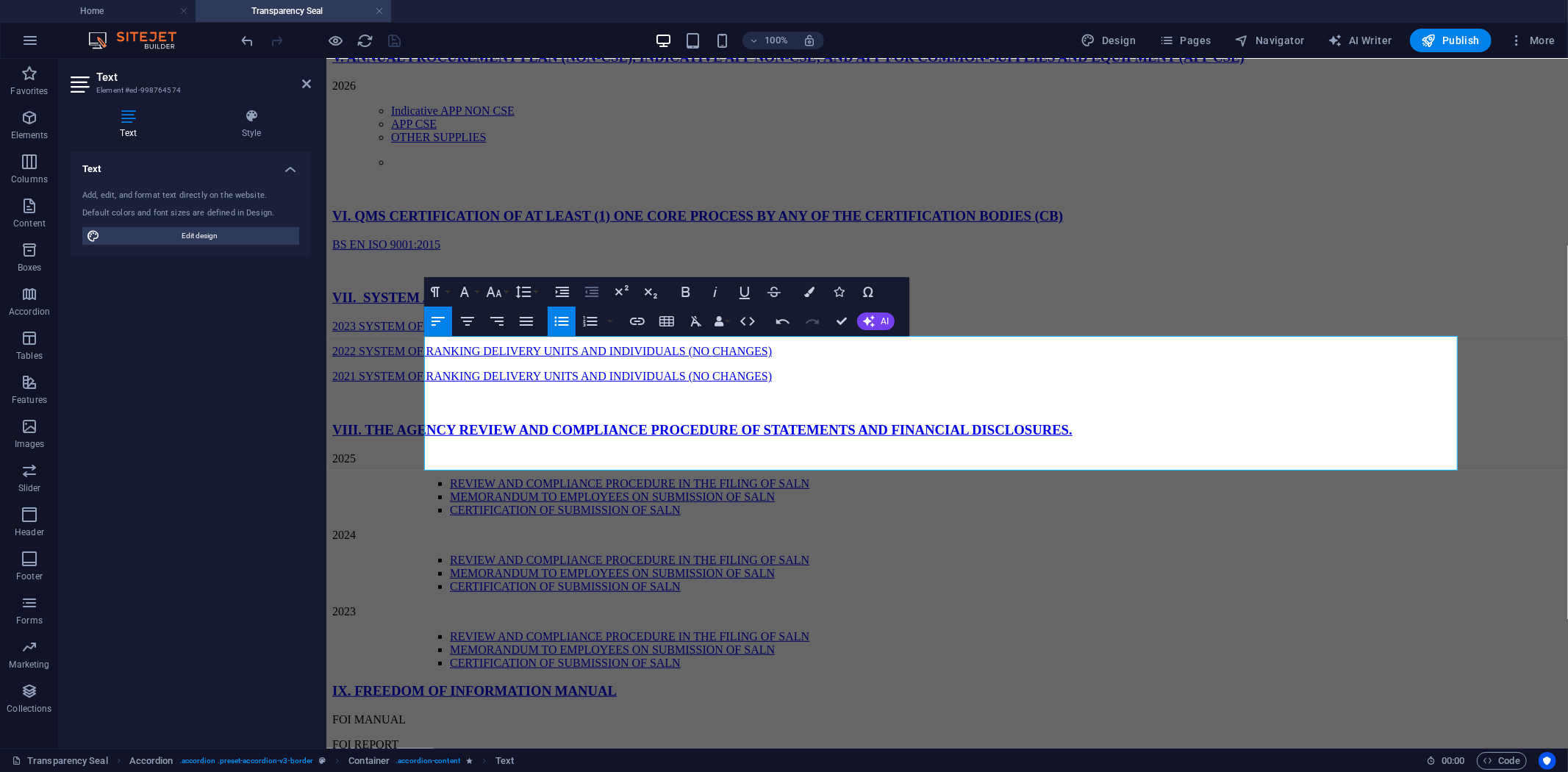
click at [589, 286] on icon "button" at bounding box center [591, 291] width 13 height 10
click at [554, 290] on icon "button" at bounding box center [562, 292] width 18 height 18
click at [652, 194] on li "Content 1" at bounding box center [1004, 174] width 1112 height 38
click at [640, 194] on li "Content 1" at bounding box center [1004, 174] width 1112 height 38
click at [643, 194] on li "Content 1" at bounding box center [1004, 174] width 1112 height 38
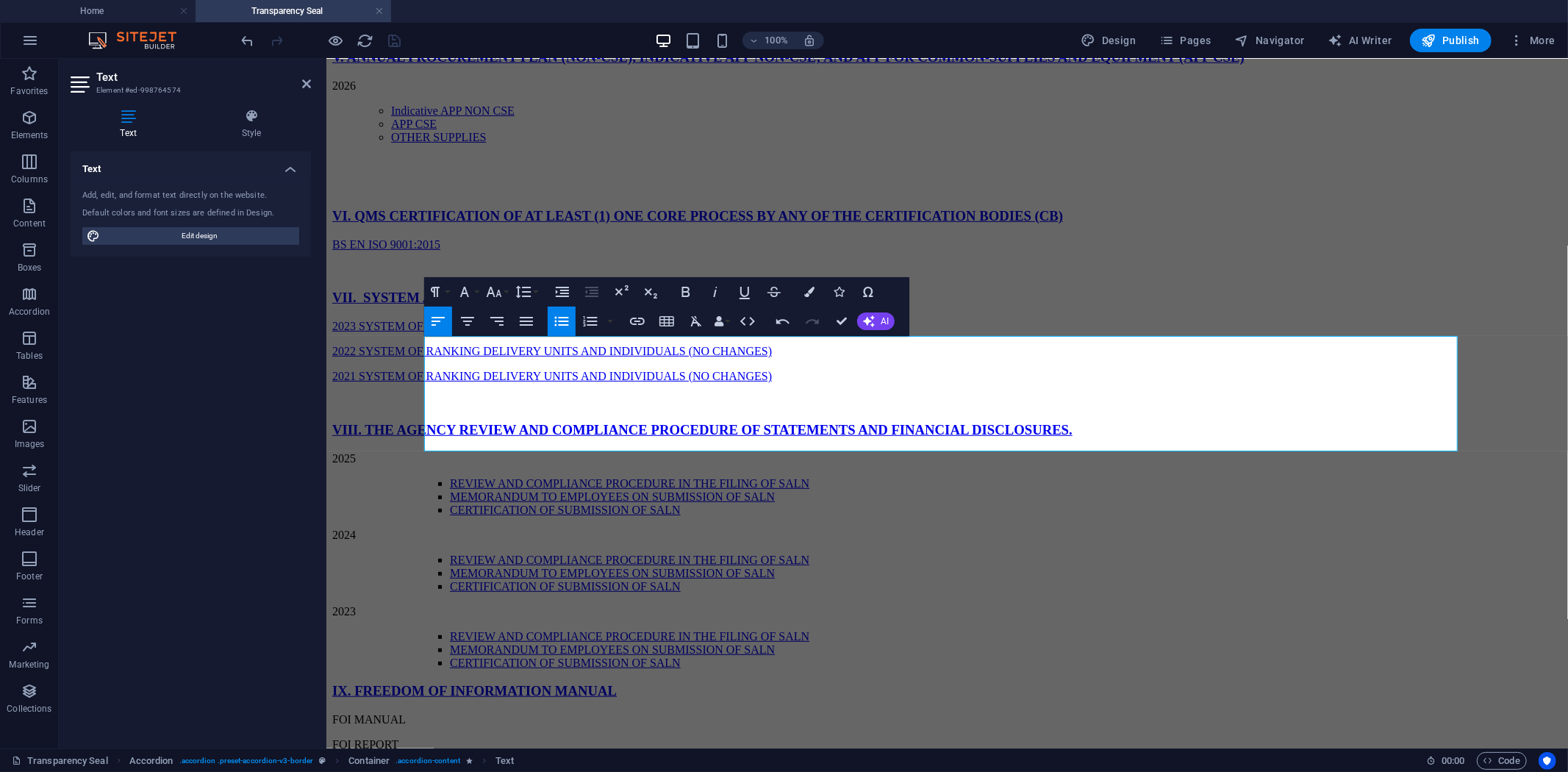
click at [564, 318] on icon "button" at bounding box center [561, 321] width 18 height 18
click at [558, 326] on icon "button" at bounding box center [561, 321] width 18 height 18
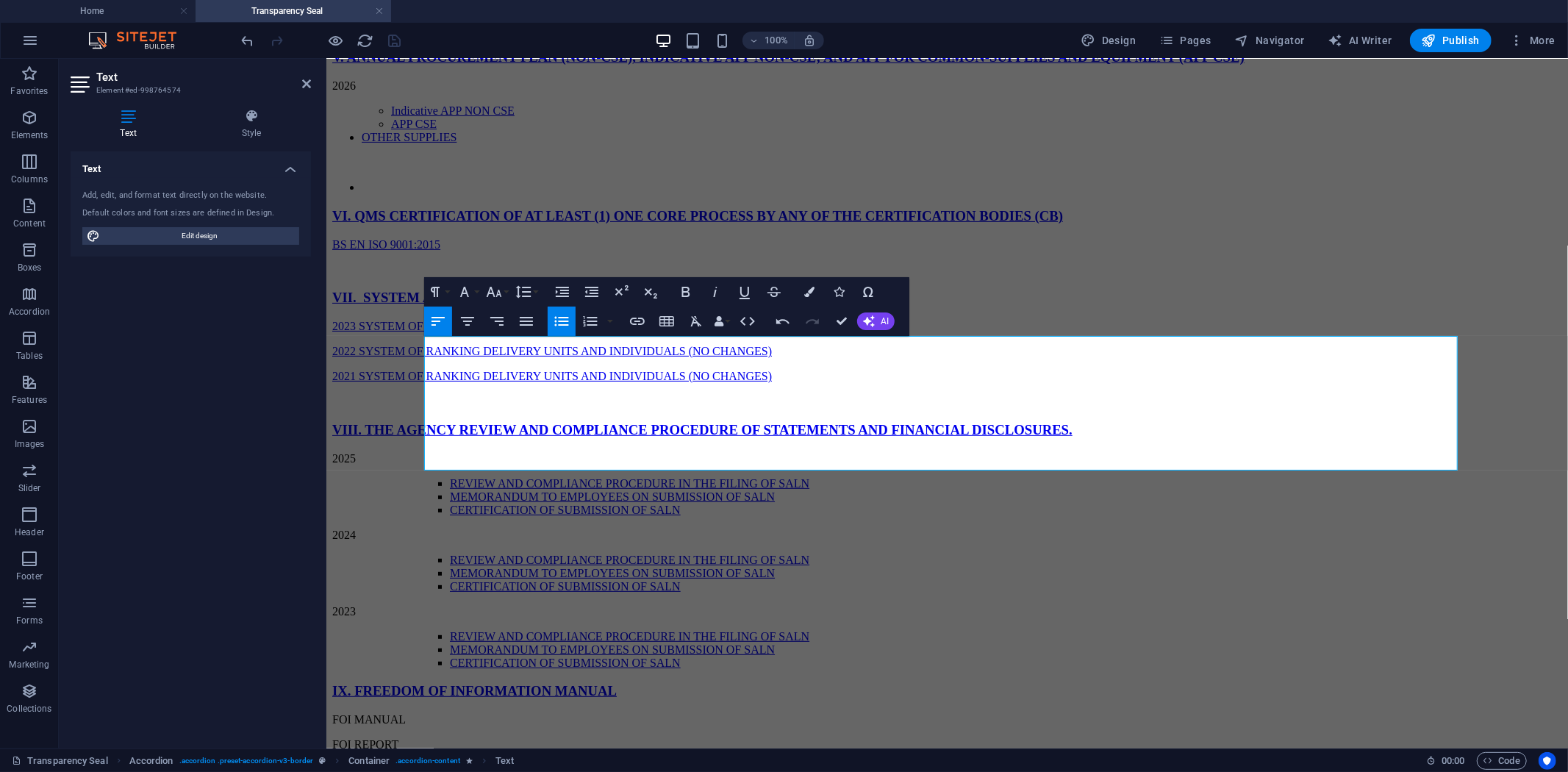
click at [558, 326] on icon "button" at bounding box center [561, 321] width 18 height 18
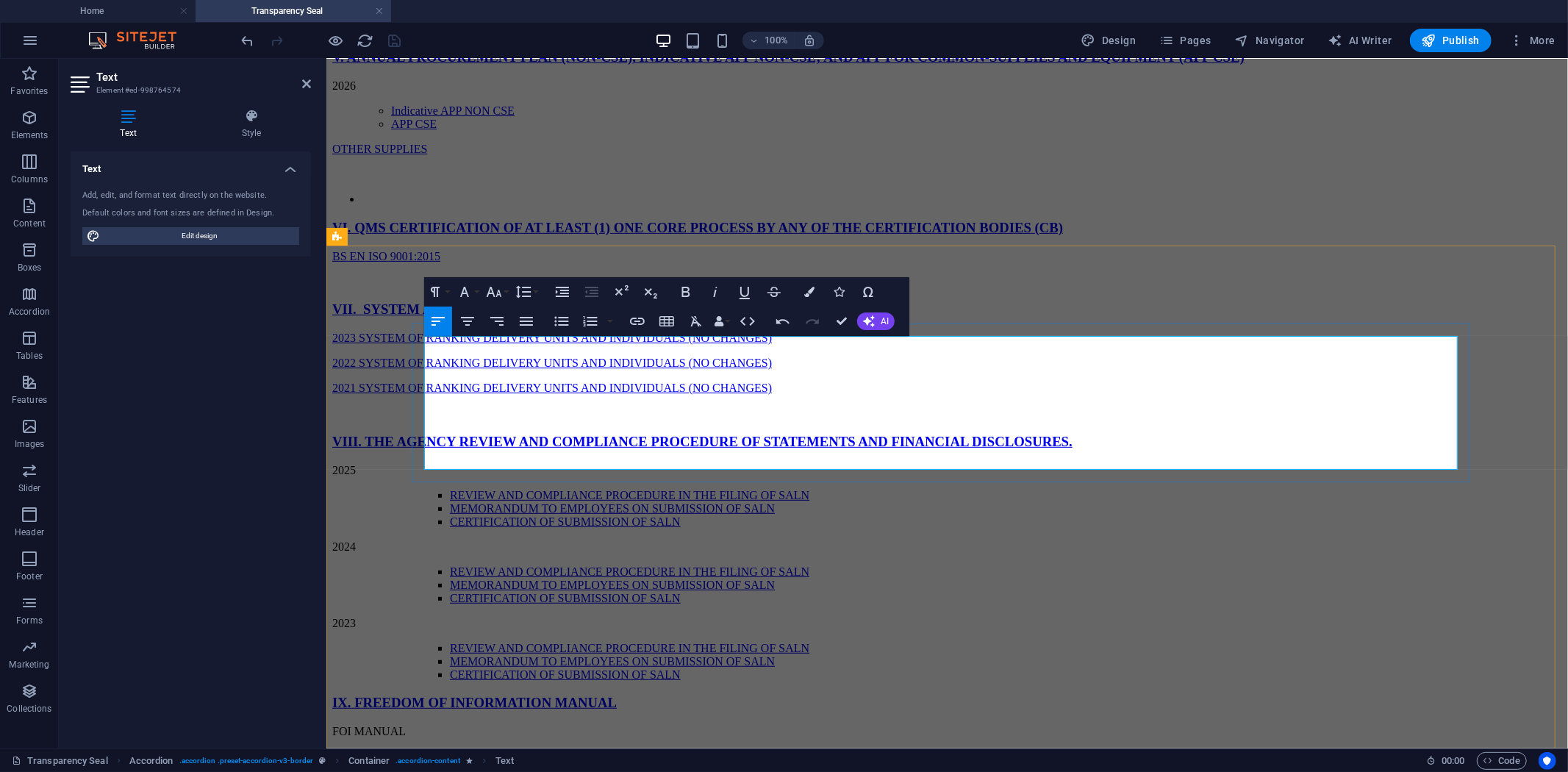
click at [475, 205] on li "Content 1" at bounding box center [961, 198] width 1201 height 13
click at [442, 205] on li "Content 1" at bounding box center [961, 198] width 1201 height 13
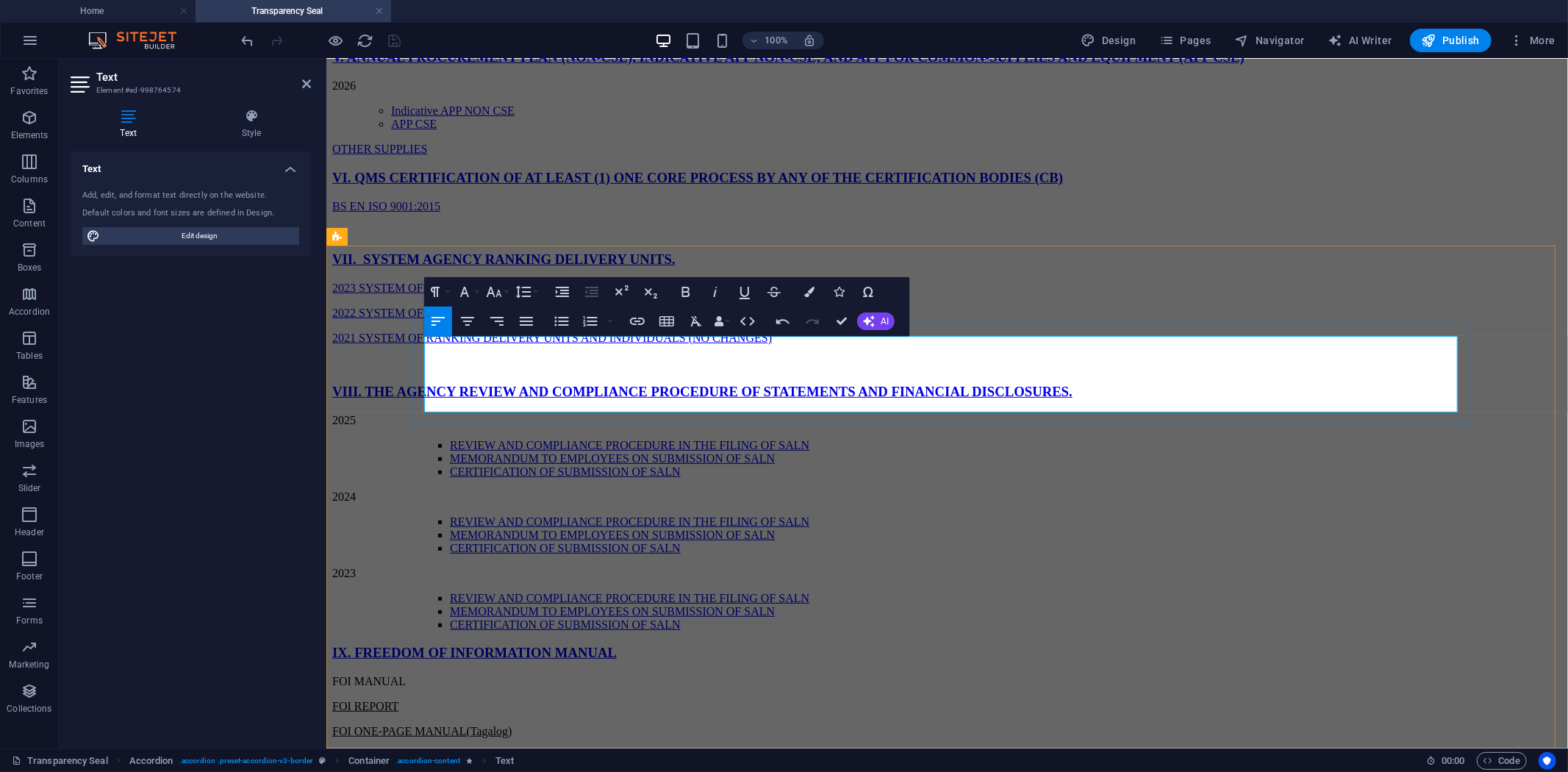
click at [426, 154] on link "OTHER SUPPLIES" at bounding box center [379, 147] width 94 height 12
click at [424, 154] on link "OTHER SUPPLIES" at bounding box center [379, 147] width 94 height 12
click at [556, 317] on icon "button" at bounding box center [561, 321] width 18 height 18
click at [596, 130] on li "APP CSE" at bounding box center [976, 124] width 1171 height 13
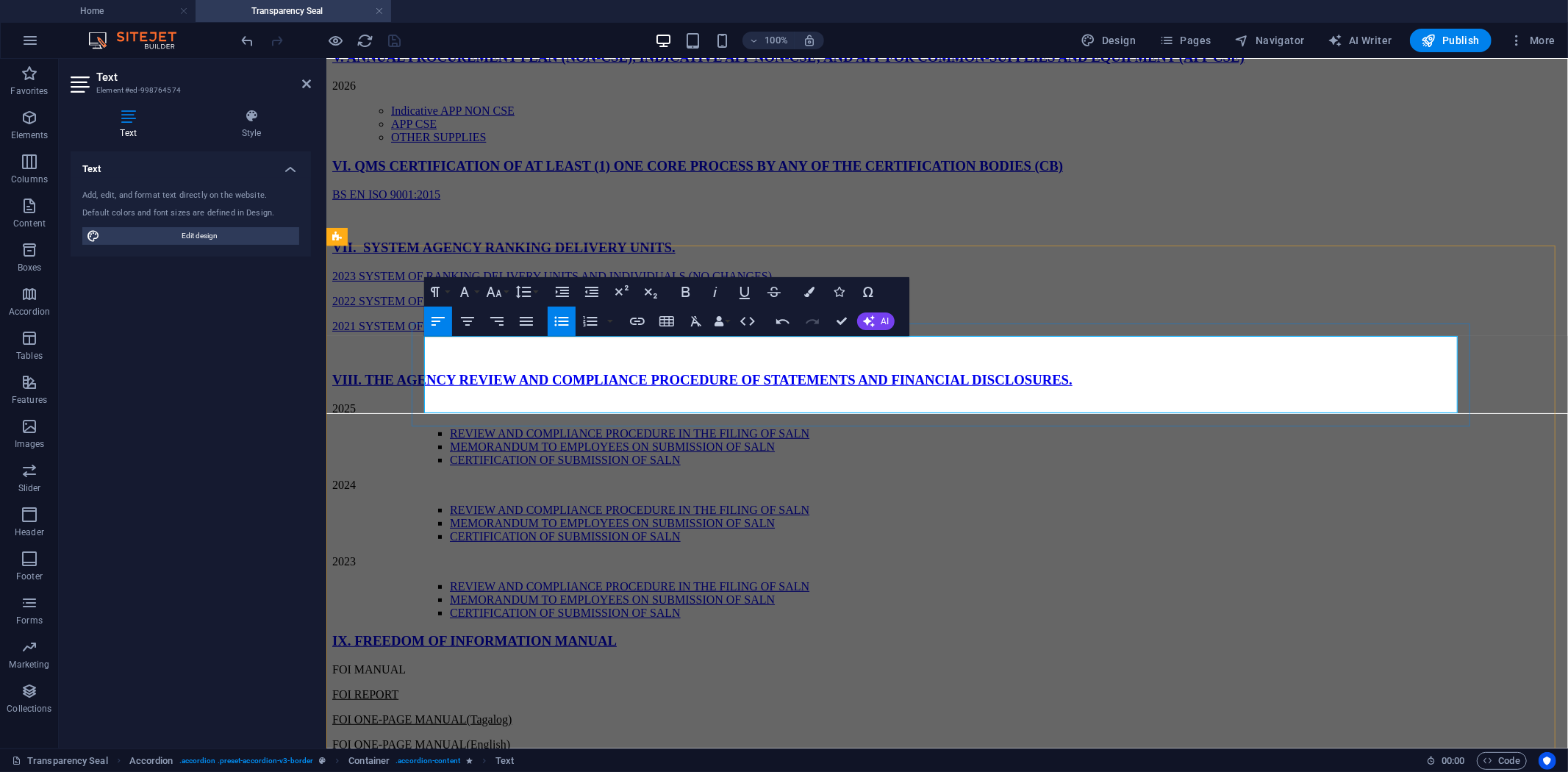
click at [636, 144] on li "OTHER SUPPLIES" at bounding box center [976, 137] width 1171 height 13
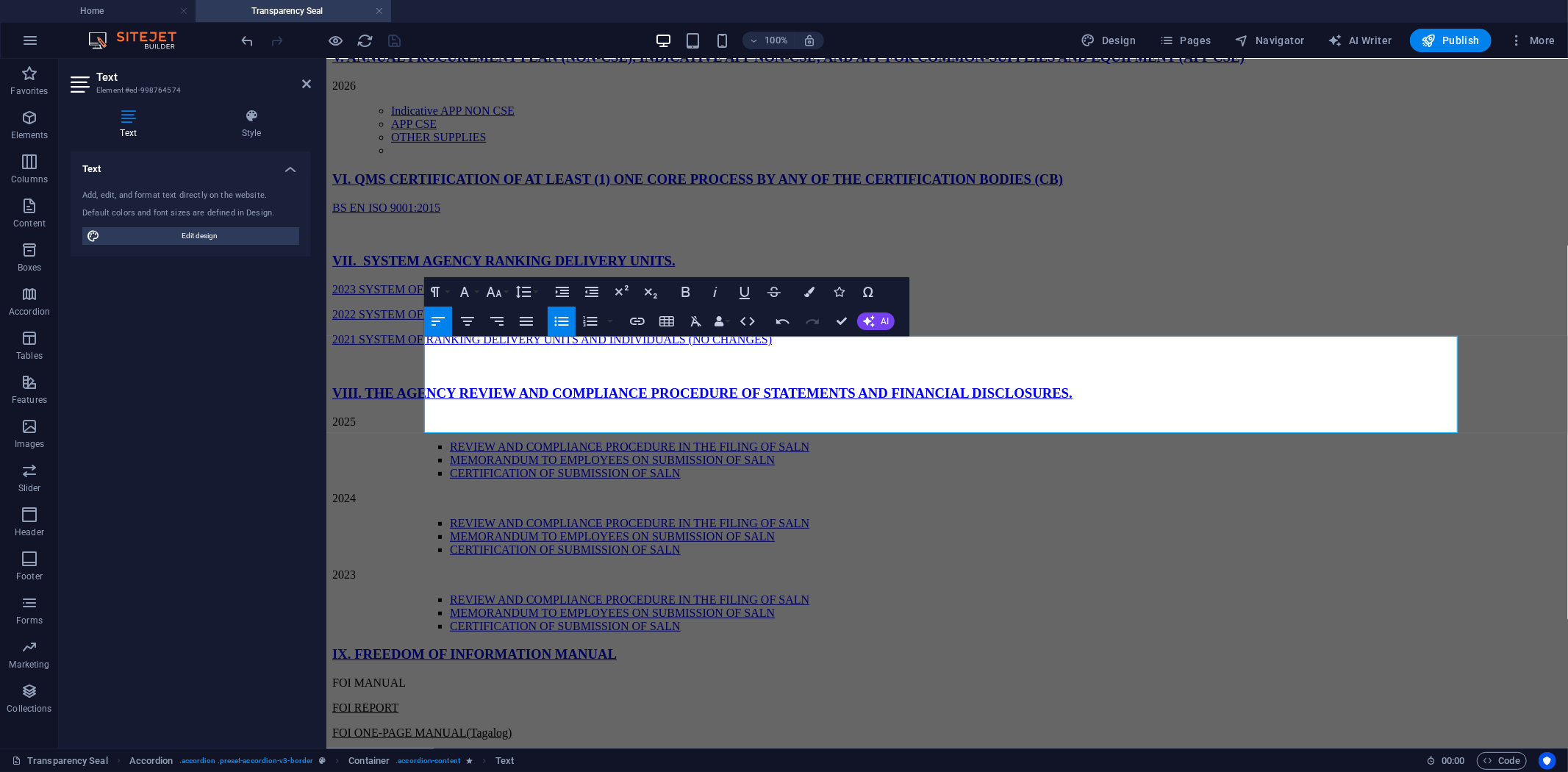
click at [562, 318] on icon "button" at bounding box center [561, 321] width 18 height 18
click at [556, 320] on icon "button" at bounding box center [561, 321] width 18 height 18
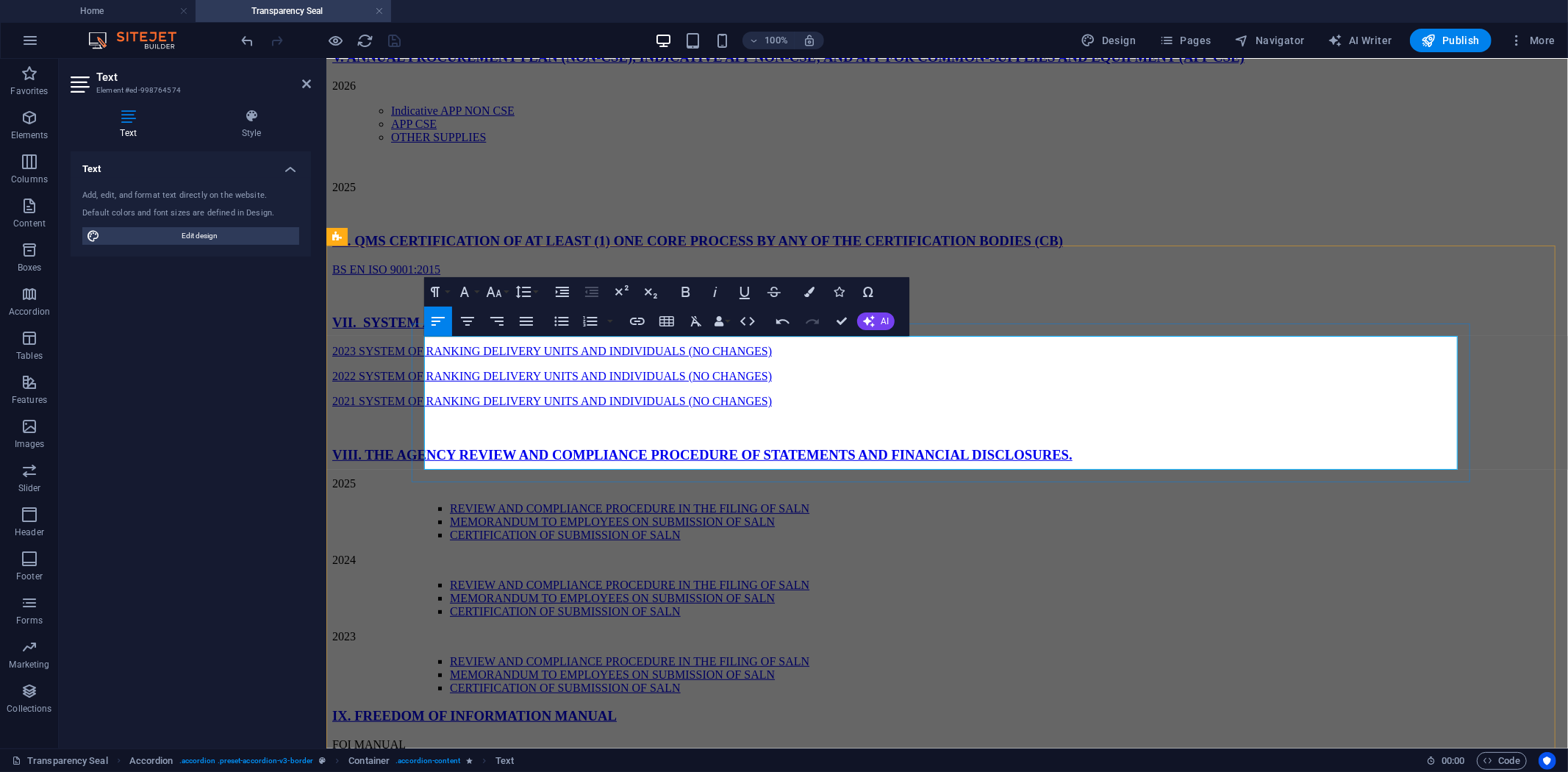
click at [514, 116] on link "Indicative APP NON CSE" at bounding box center [452, 110] width 124 height 12
drag, startPoint x: 641, startPoint y: 400, endPoint x: 532, endPoint y: 365, distance: 114.5
click at [532, 144] on ul "Indicative APP NON CSE APP CSE OTHER SUPPLIES" at bounding box center [961, 124] width 1201 height 40
click at [593, 290] on icon "button" at bounding box center [591, 291] width 13 height 10
click at [486, 194] on p "2025" at bounding box center [946, 187] width 1230 height 13
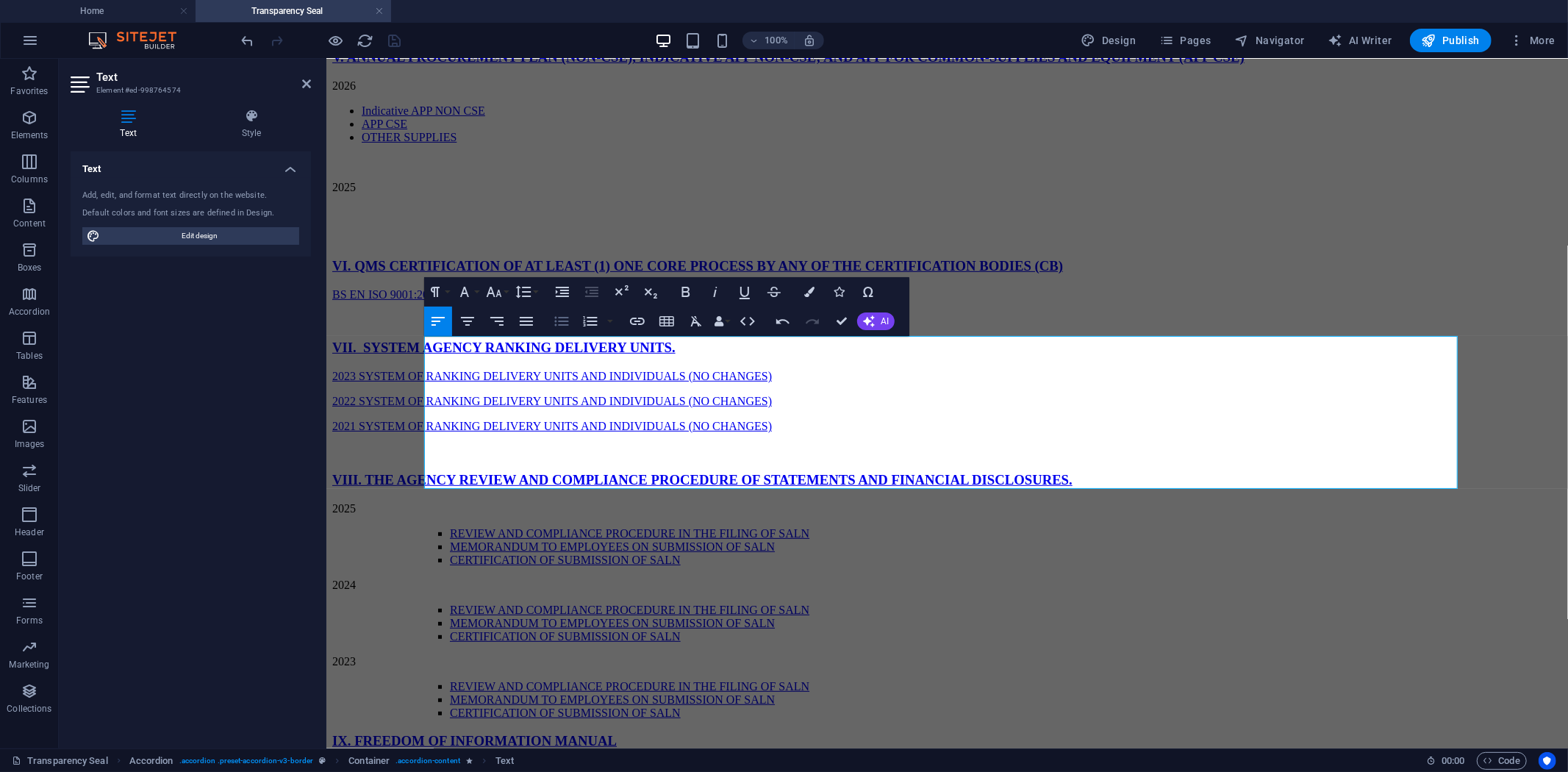
click at [556, 320] on icon "button" at bounding box center [561, 321] width 18 height 18
click at [1539, 42] on span "More" at bounding box center [1532, 41] width 46 height 15
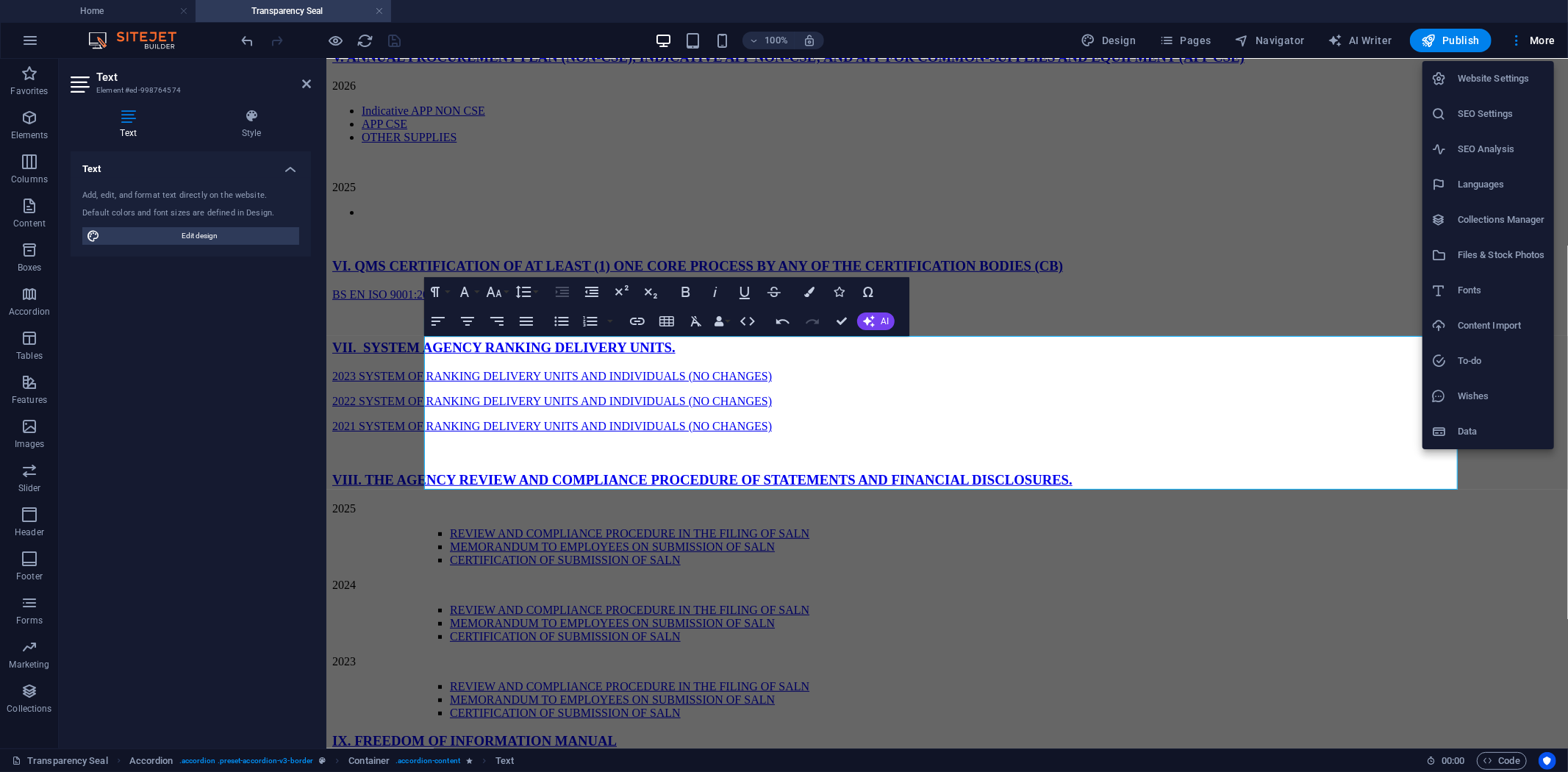
click at [1480, 222] on h6 "Collections Manager" at bounding box center [1501, 219] width 88 height 18
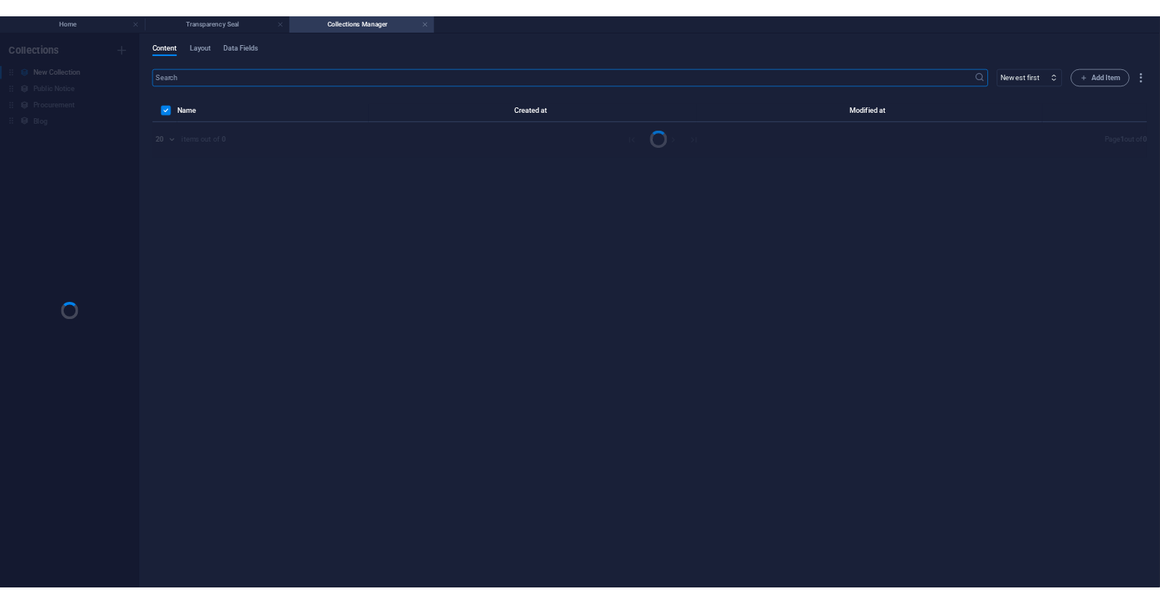
scroll to position [0, 0]
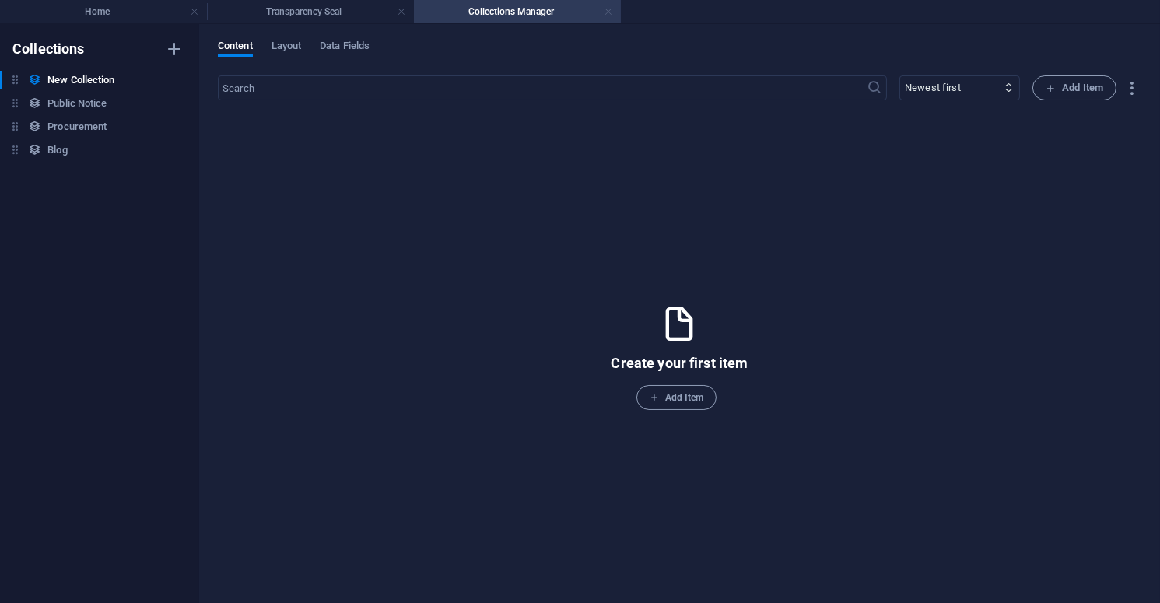
click at [609, 12] on link at bounding box center [608, 12] width 9 height 15
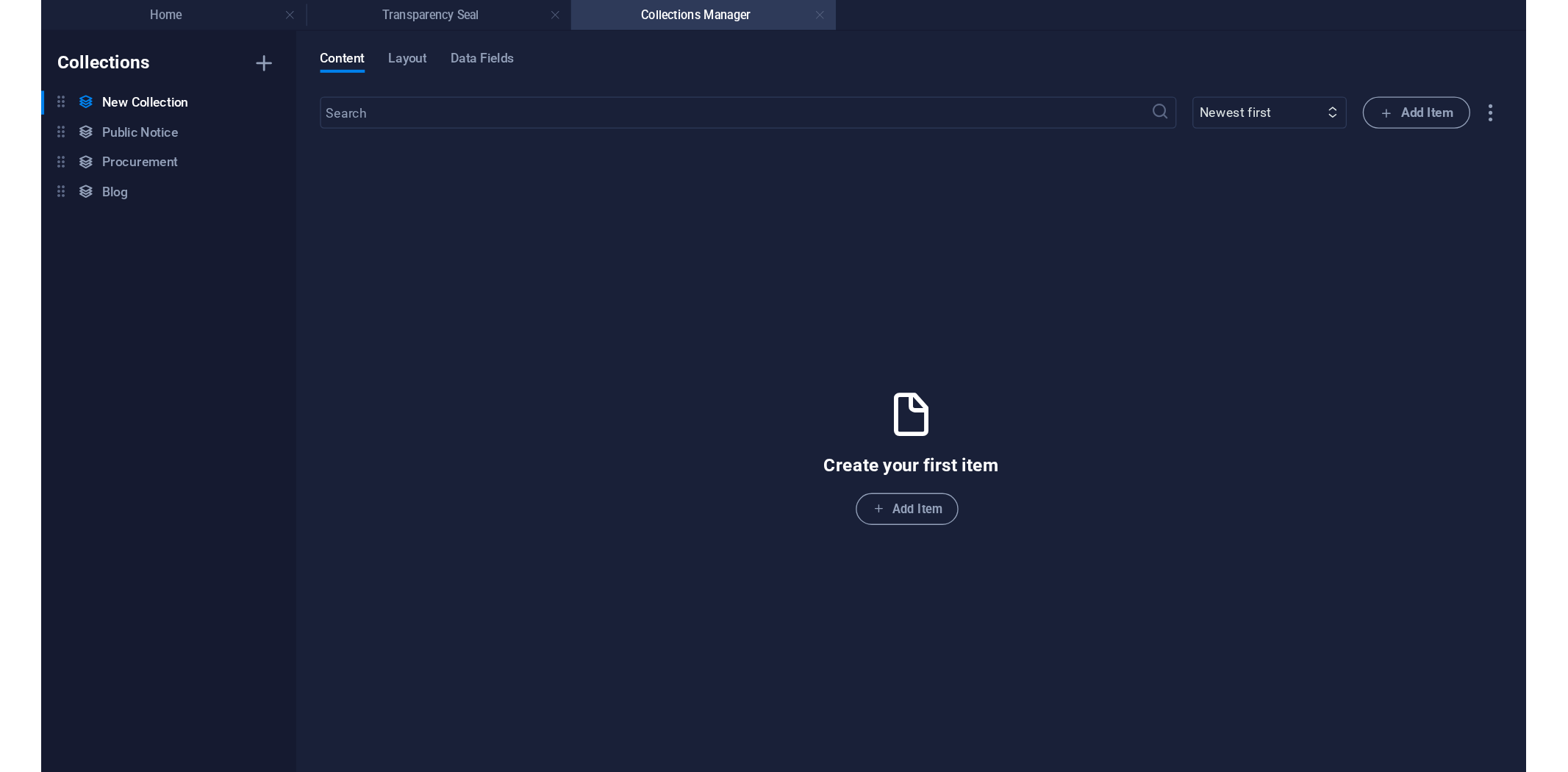
scroll to position [408, 0]
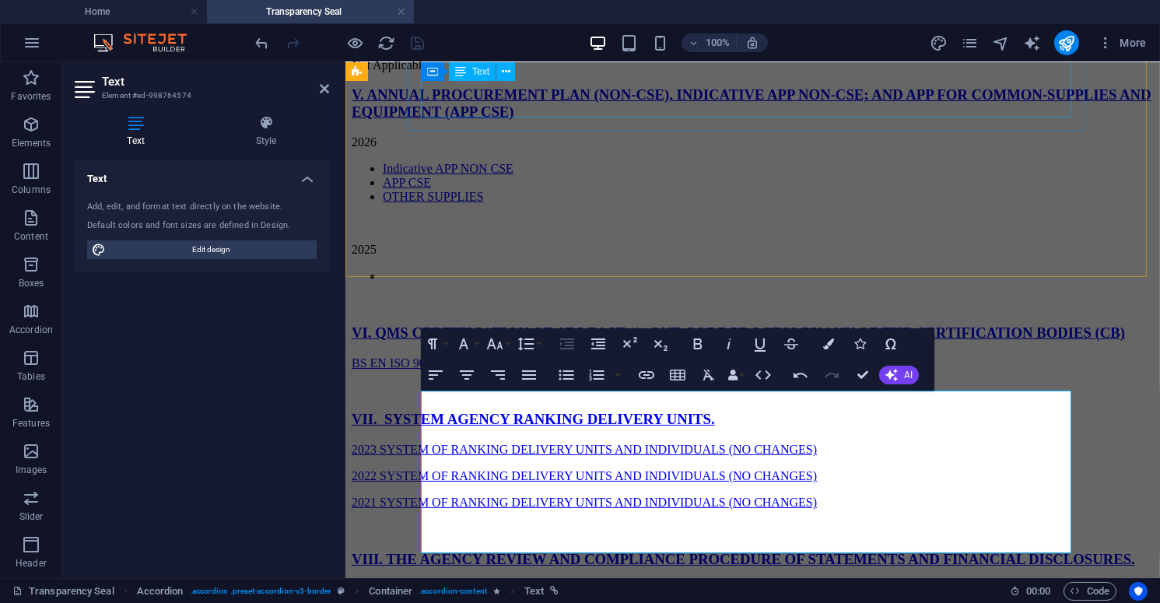
drag, startPoint x: 1460, startPoint y: 63, endPoint x: 824, endPoint y: 80, distance: 636.0
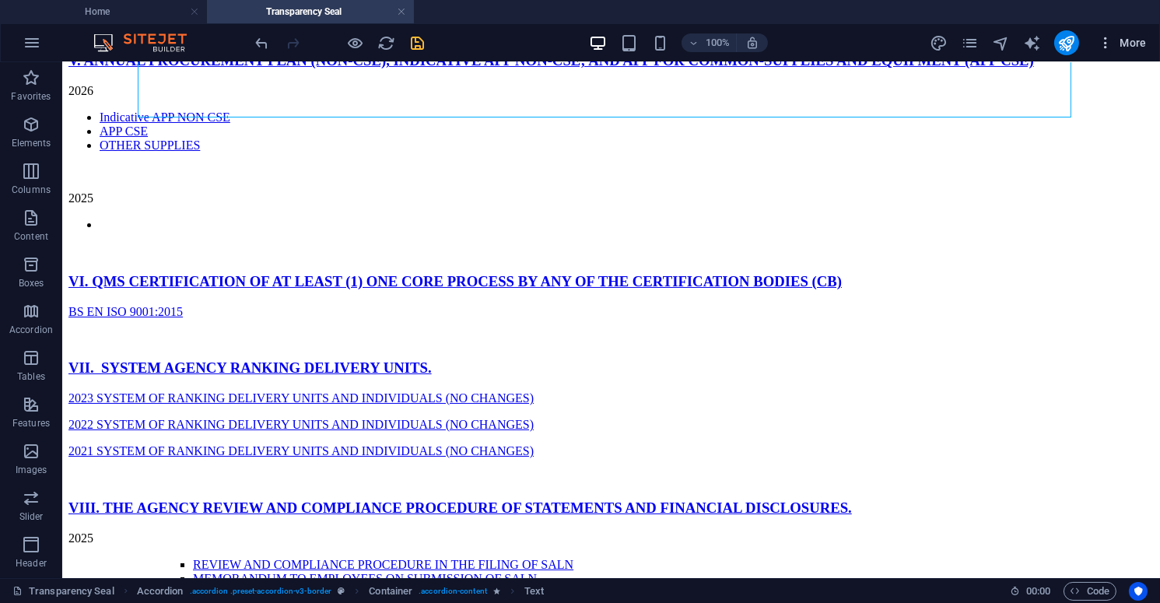
click at [1126, 45] on span "More" at bounding box center [1122, 43] width 49 height 16
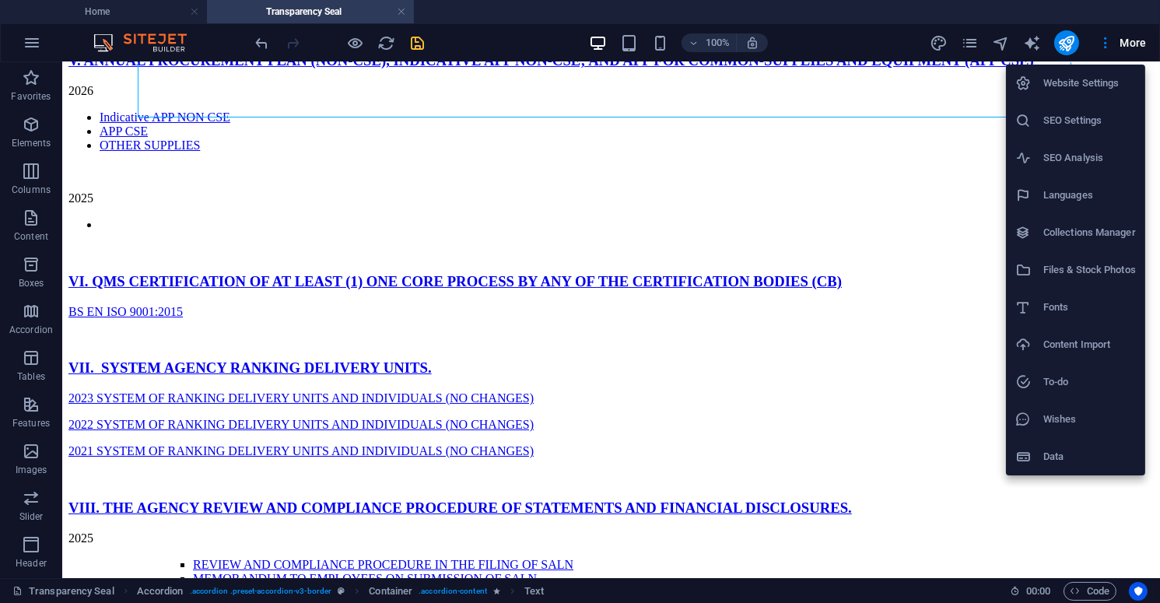
click at [1087, 265] on h6 "Files & Stock Photos" at bounding box center [1090, 270] width 93 height 19
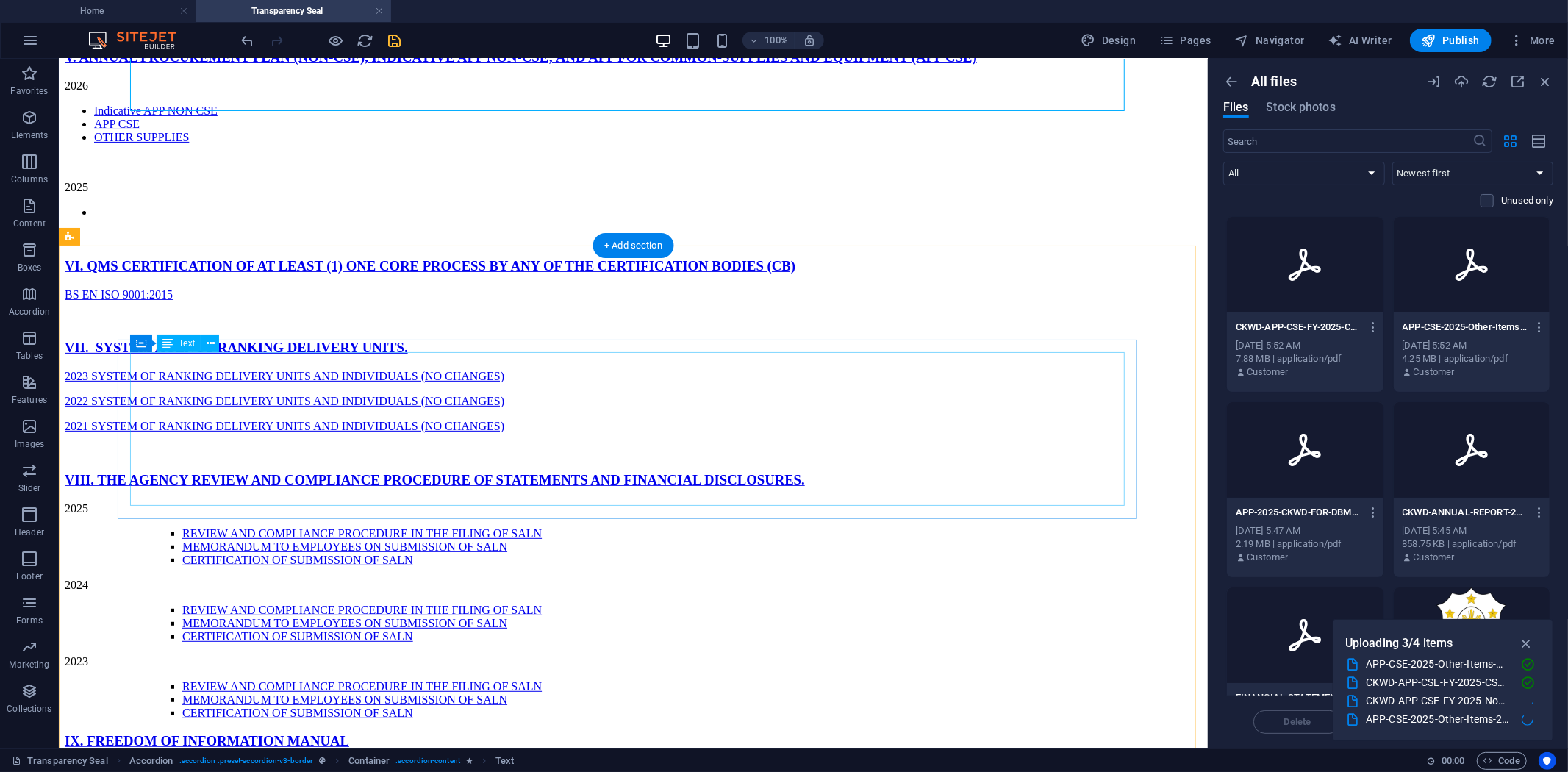
click at [148, 244] on div "2026 Indicative APP NON CSE APP CSE OTHER SUPPLIES 2025" at bounding box center [633, 161] width 1137 height 164
click at [171, 244] on div "2026 Indicative APP NON CSE APP CSE OTHER SUPPLIES 2025" at bounding box center [633, 161] width 1137 height 164
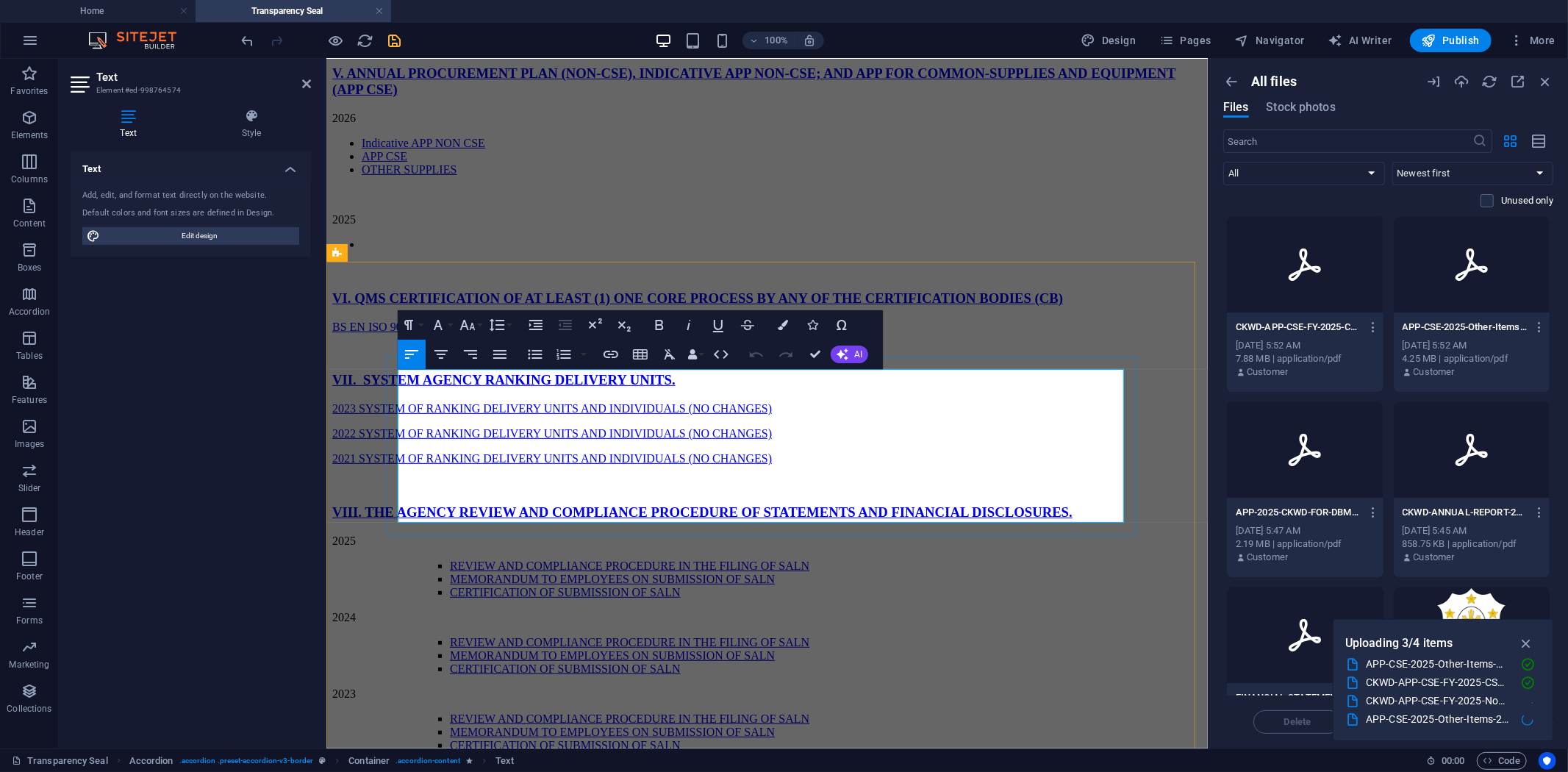
click at [499, 226] on p "2025" at bounding box center [766, 219] width 870 height 13
click at [462, 250] on li "Content 1" at bounding box center [780, 244] width 840 height 13
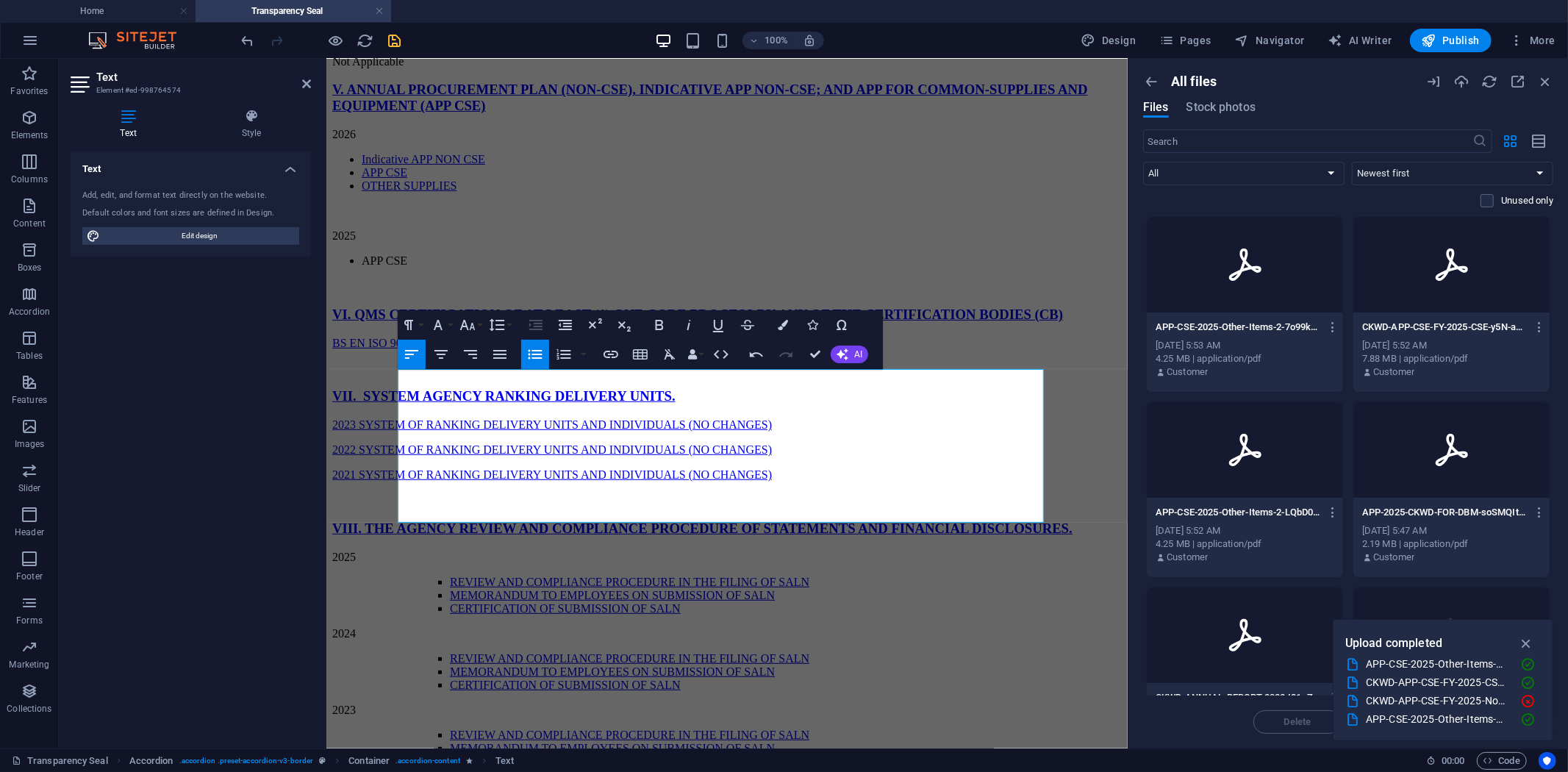
drag, startPoint x: 880, startPoint y: 280, endPoint x: 799, endPoint y: 296, distance: 82.6
click at [1125, 354] on div "Home Transparency Seal Favorites Elements Columns Content Boxes Accordion Table…" at bounding box center [784, 403] width 1568 height 690
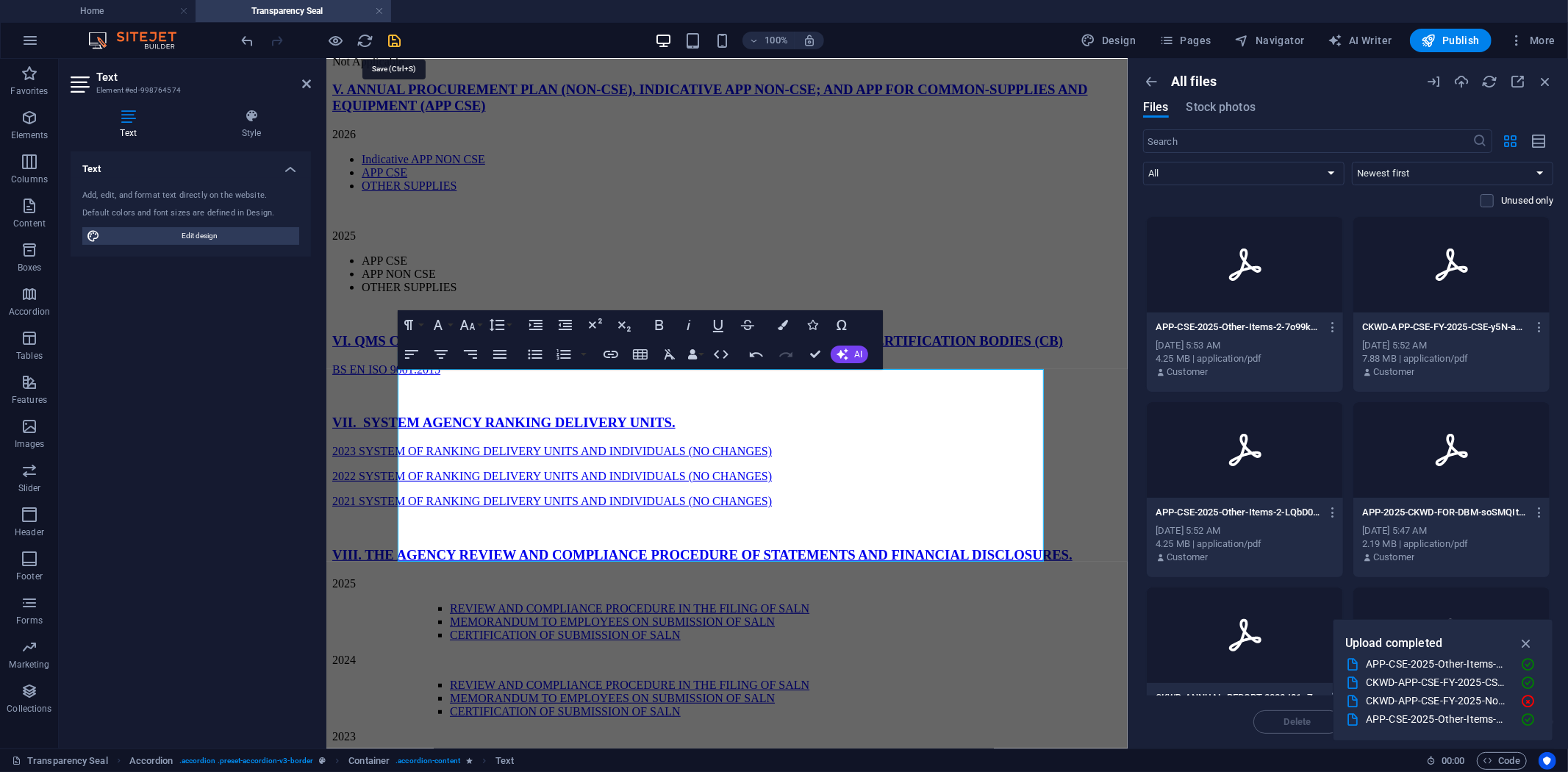
click at [398, 38] on icon "save" at bounding box center [395, 41] width 17 height 17
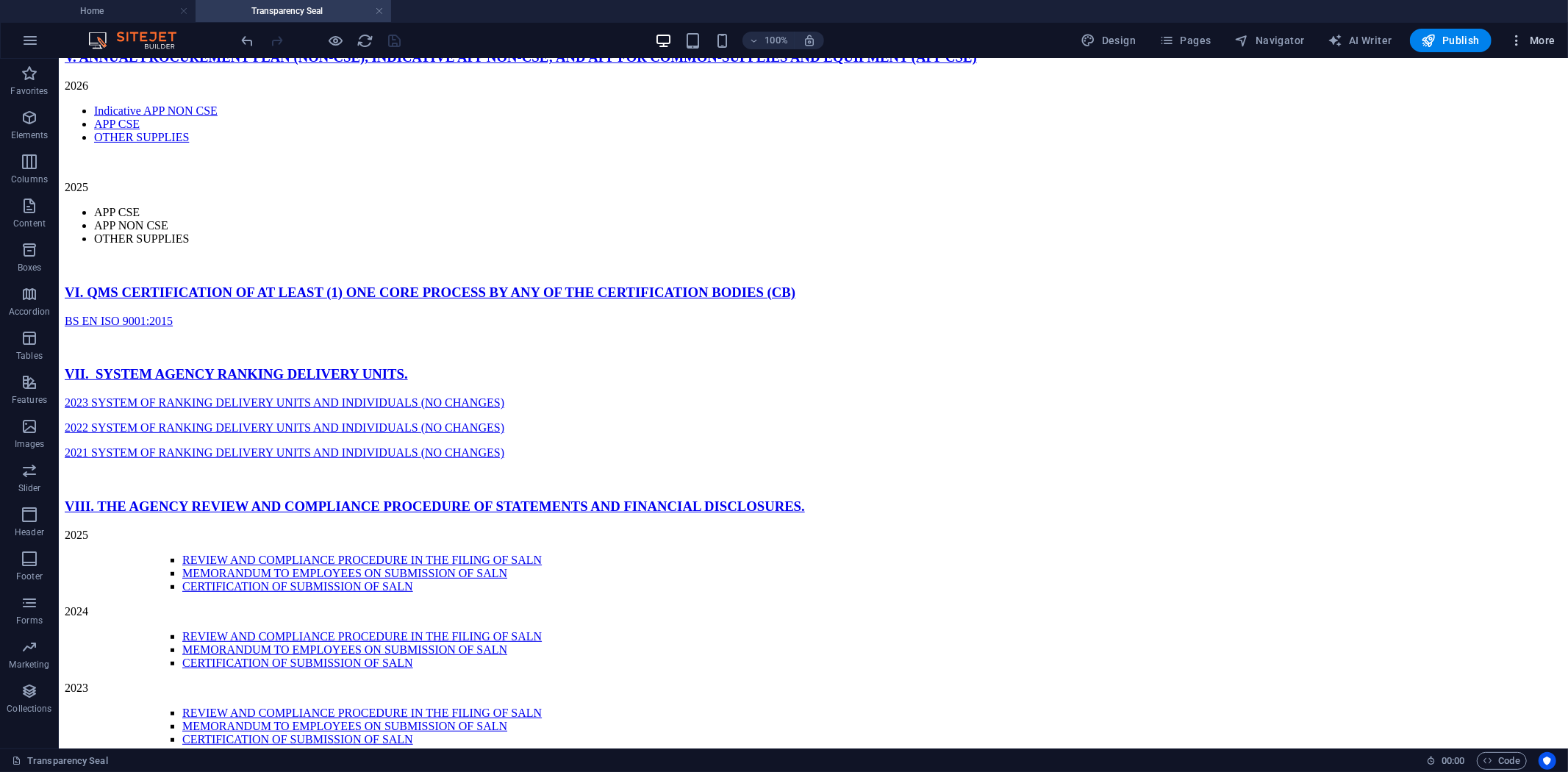
click at [1532, 37] on span "More" at bounding box center [1532, 41] width 46 height 15
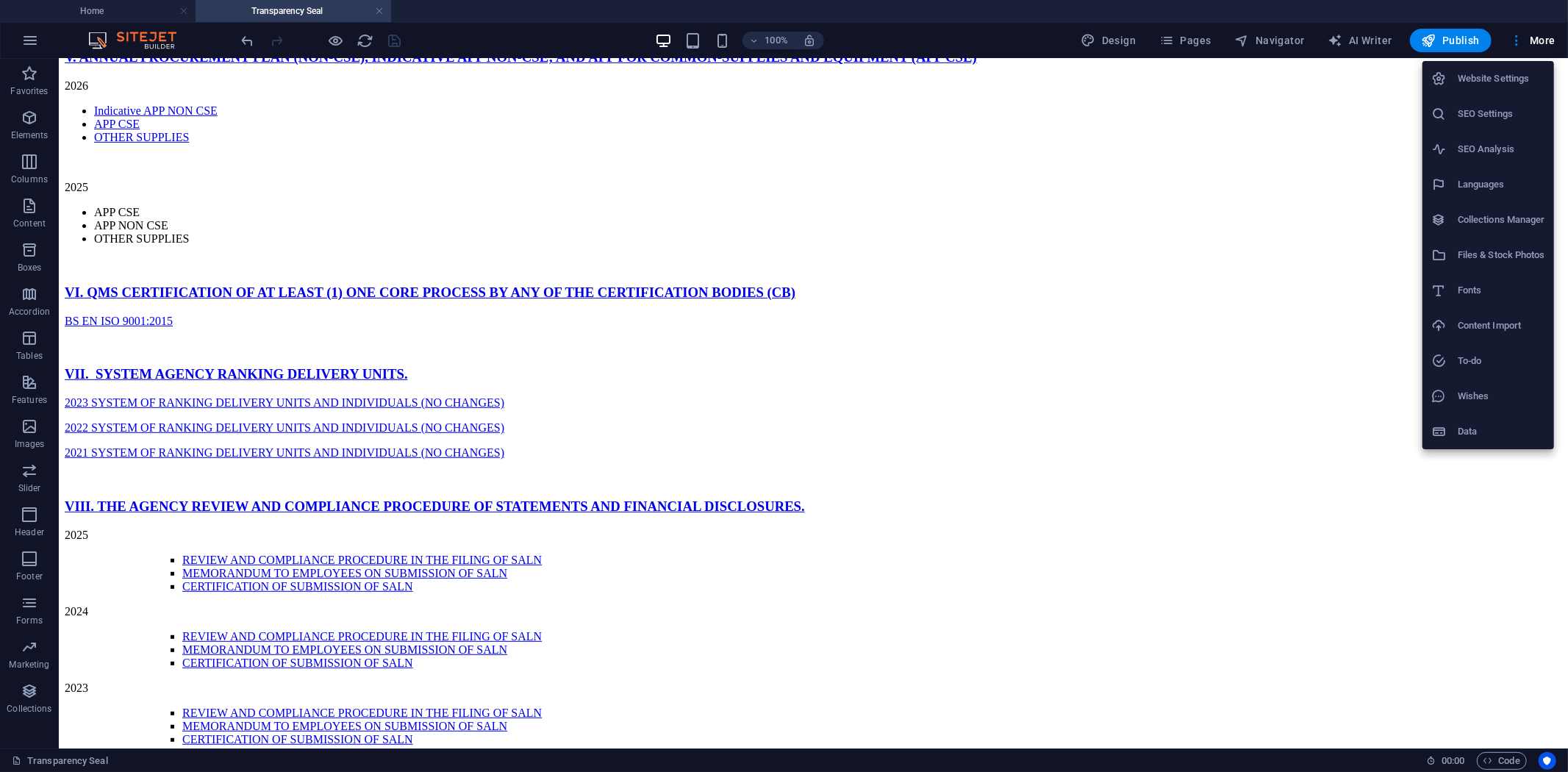
click at [1503, 249] on h6 "Files & Stock Photos" at bounding box center [1501, 255] width 88 height 18
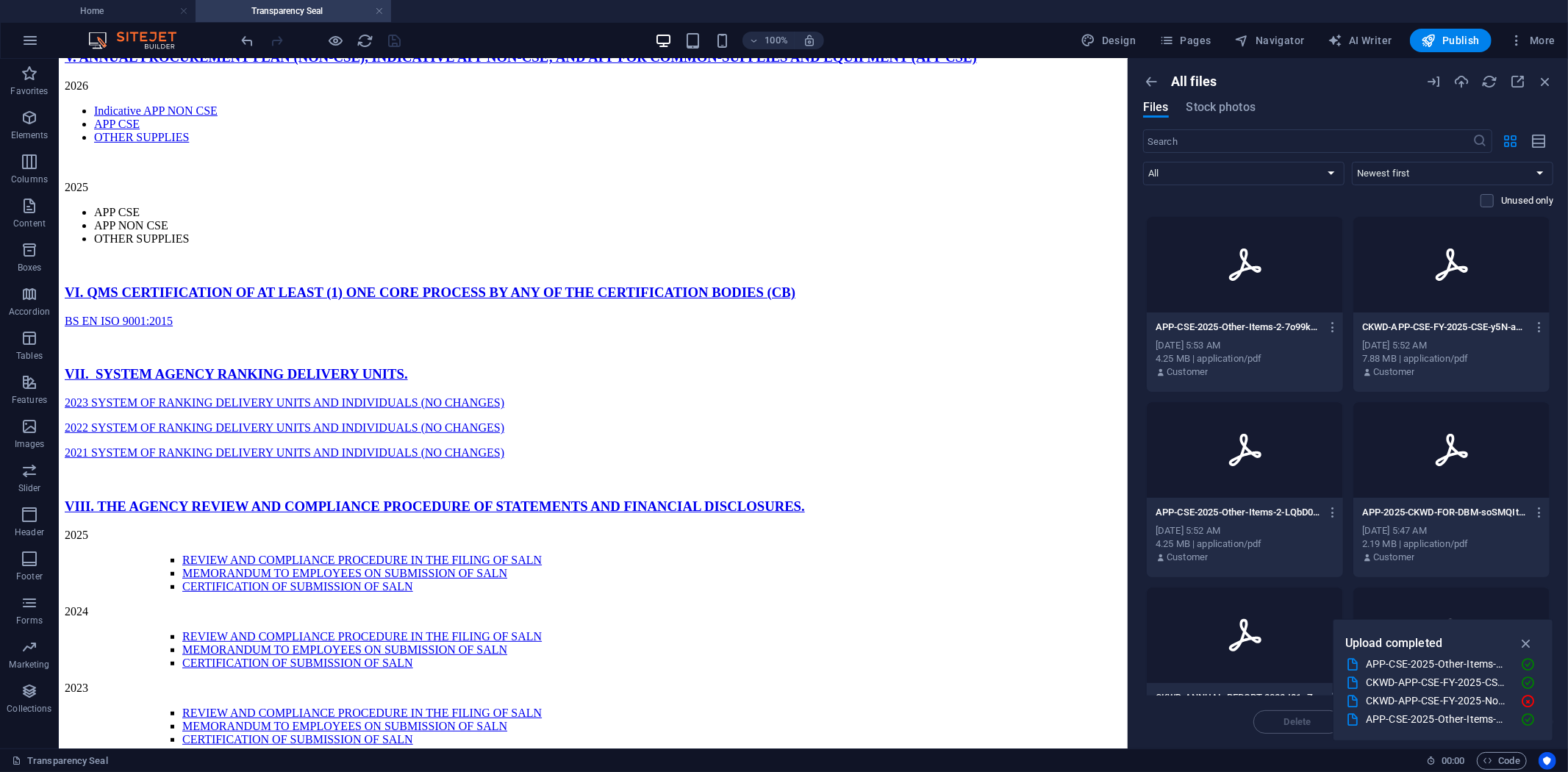
click at [1259, 339] on div "Oct 3, 2025 5:53 AM" at bounding box center [1244, 346] width 179 height 13
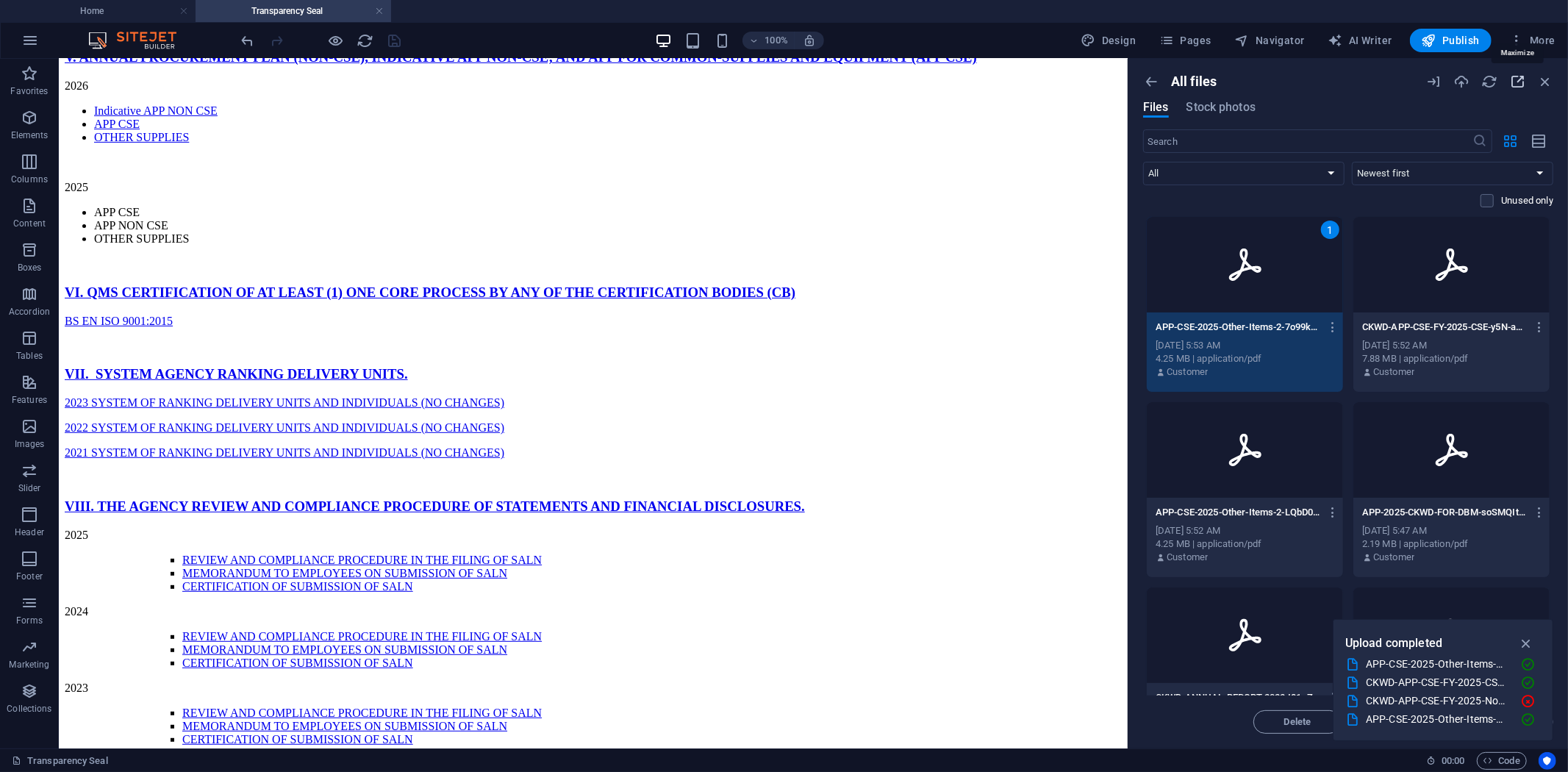
click at [1522, 77] on icon "button" at bounding box center [1517, 81] width 16 height 16
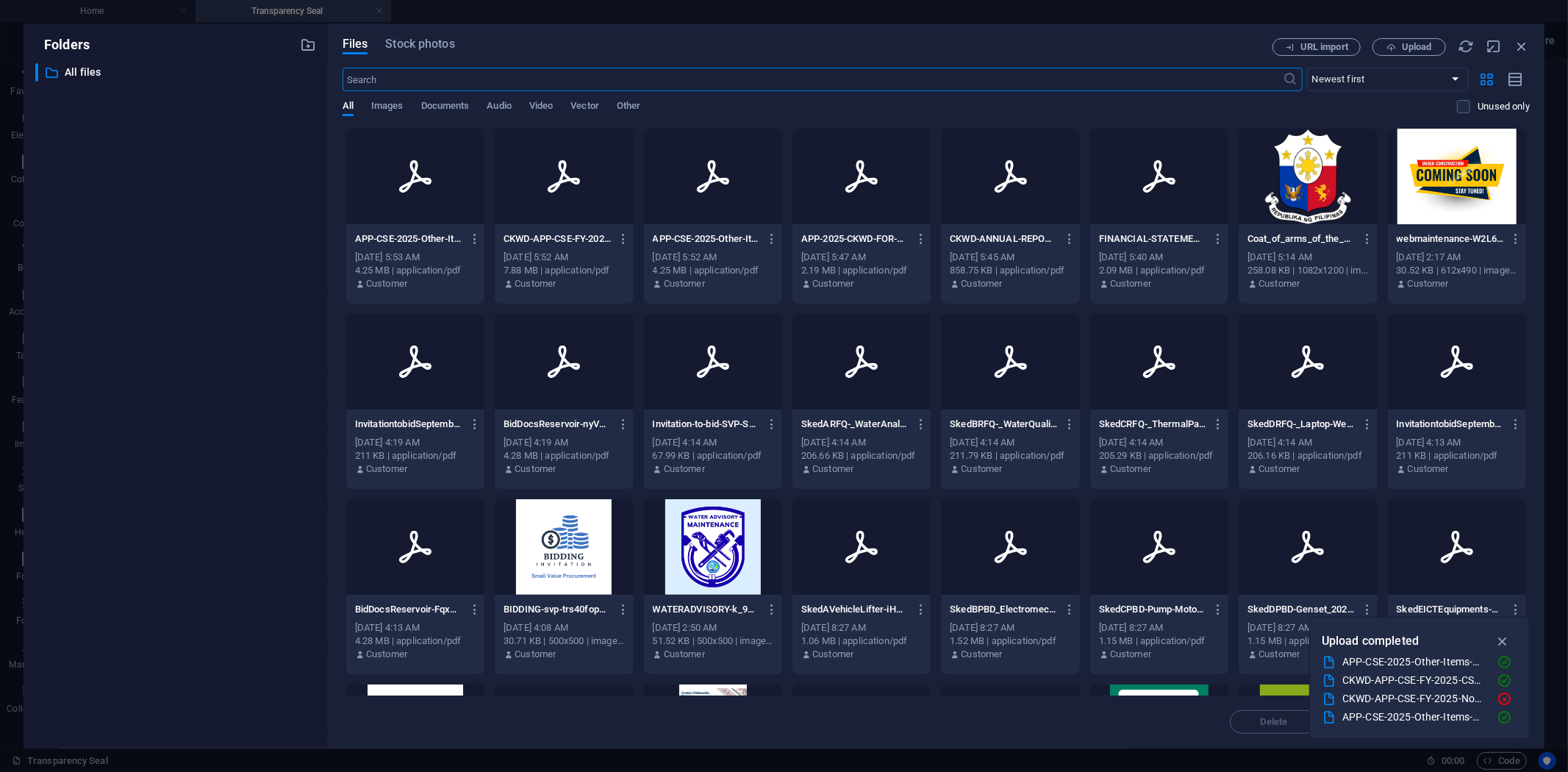
click at [871, 238] on p "APP-2025-CKWD-FOR-DBM-soSMQIt3Pq3XjgpFqt8emQ.pdf" at bounding box center [855, 239] width 108 height 13
click at [704, 238] on p "APP-CSE-2025-Other-Items-2-LQbD01VyUDf2ZSaC_nAEvA.pdf" at bounding box center [707, 239] width 108 height 13
click at [571, 238] on p "CKWD-APP-CSE-FY-2025-CSE-y5N-aFZQEL3g65_cLKU0WA.pdf" at bounding box center [557, 239] width 108 height 13
click at [420, 238] on p "APP-CSE-2025-Other-Items-2-7o99kUo1nixoBRIncT_9xA.pdf" at bounding box center [409, 239] width 108 height 13
click at [695, 233] on p "APP-CSE-2025-Other-Items-2-LQbD01VyUDf2ZSaC_nAEvA.pdf" at bounding box center [707, 239] width 108 height 13
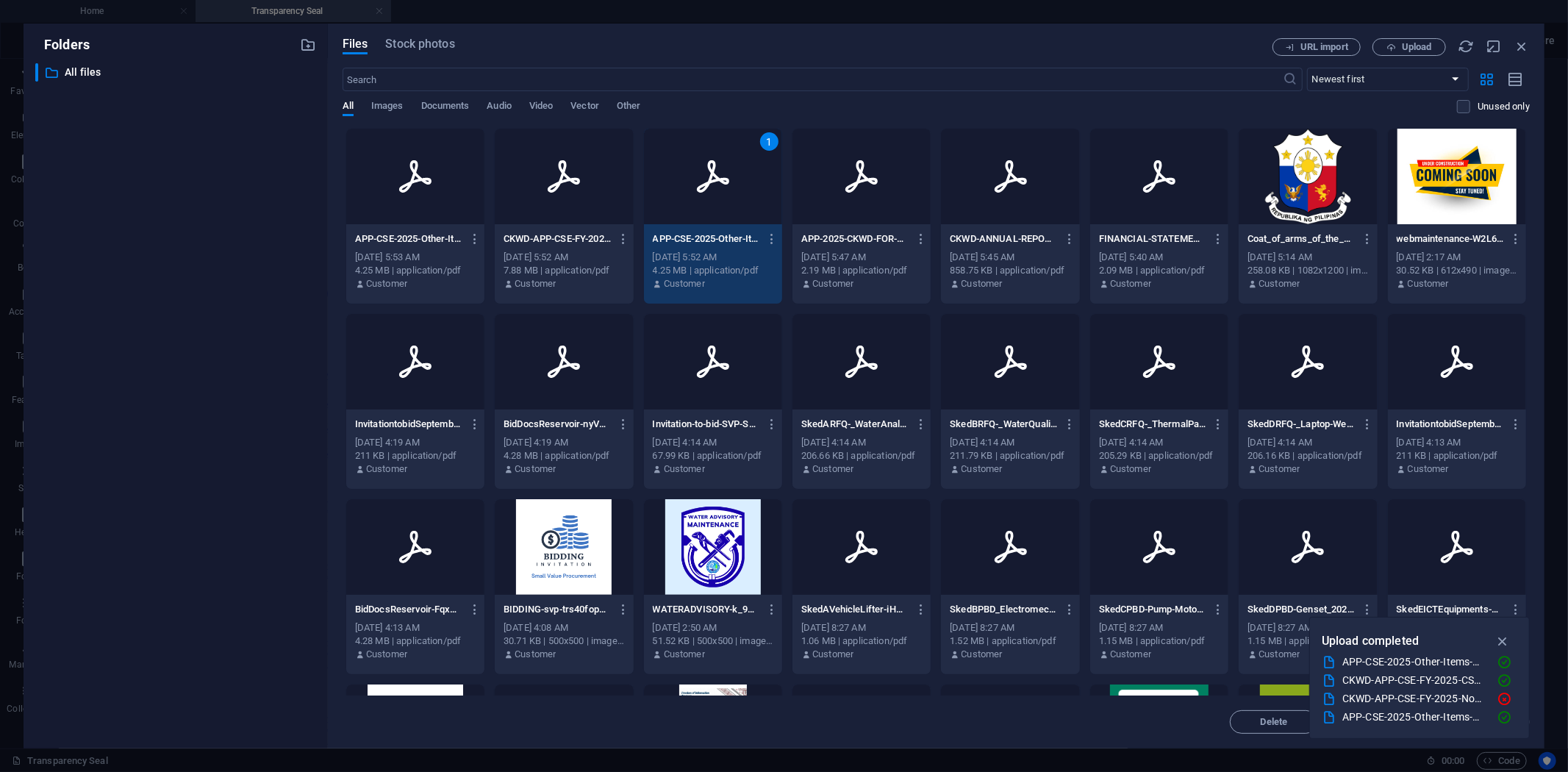
click at [416, 233] on p "APP-CSE-2025-Other-Items-2-7o99kUo1nixoBRIncT_9xA.pdf" at bounding box center [409, 239] width 108 height 13
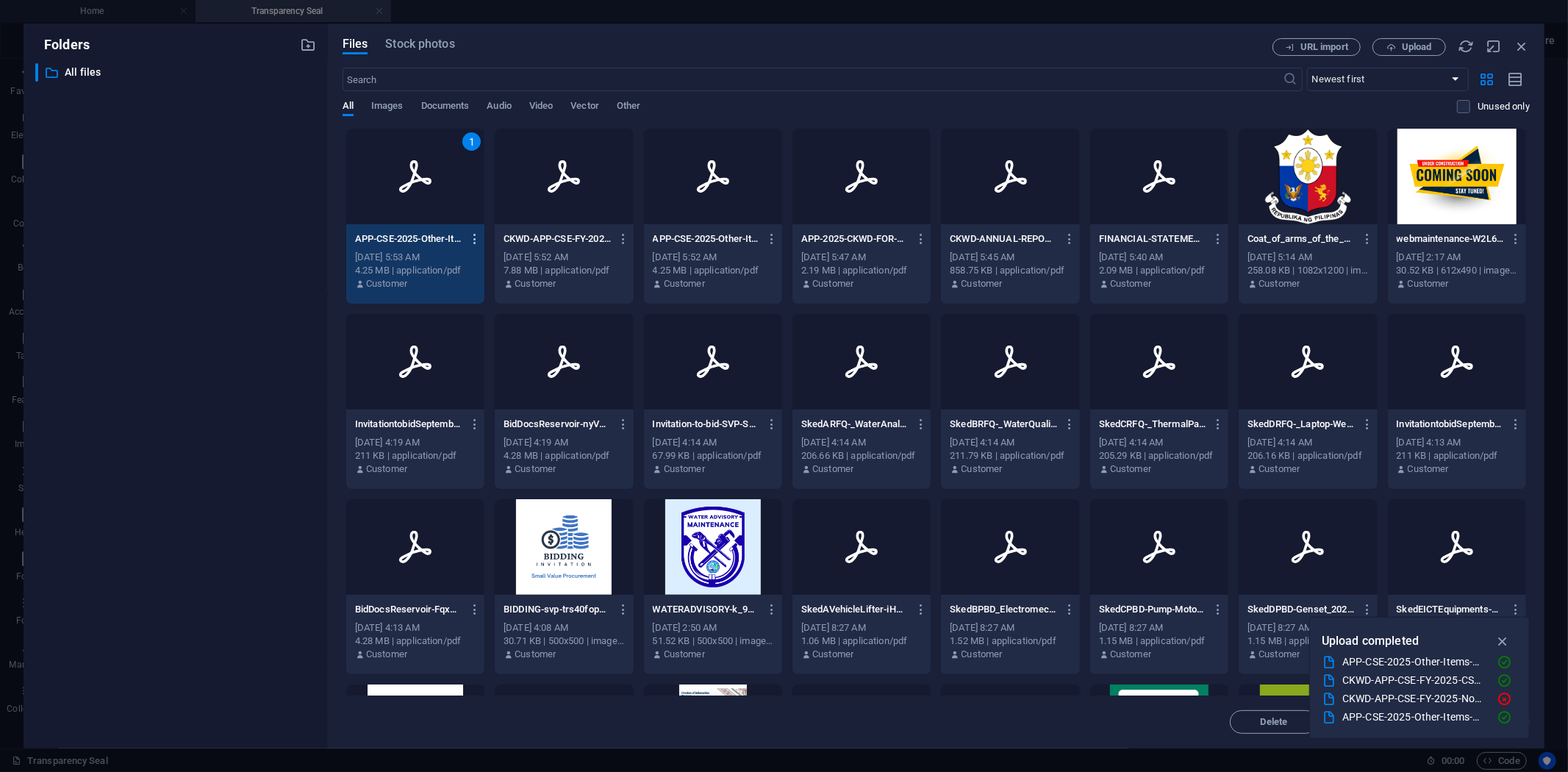
click at [473, 237] on icon "button" at bounding box center [475, 239] width 14 height 13
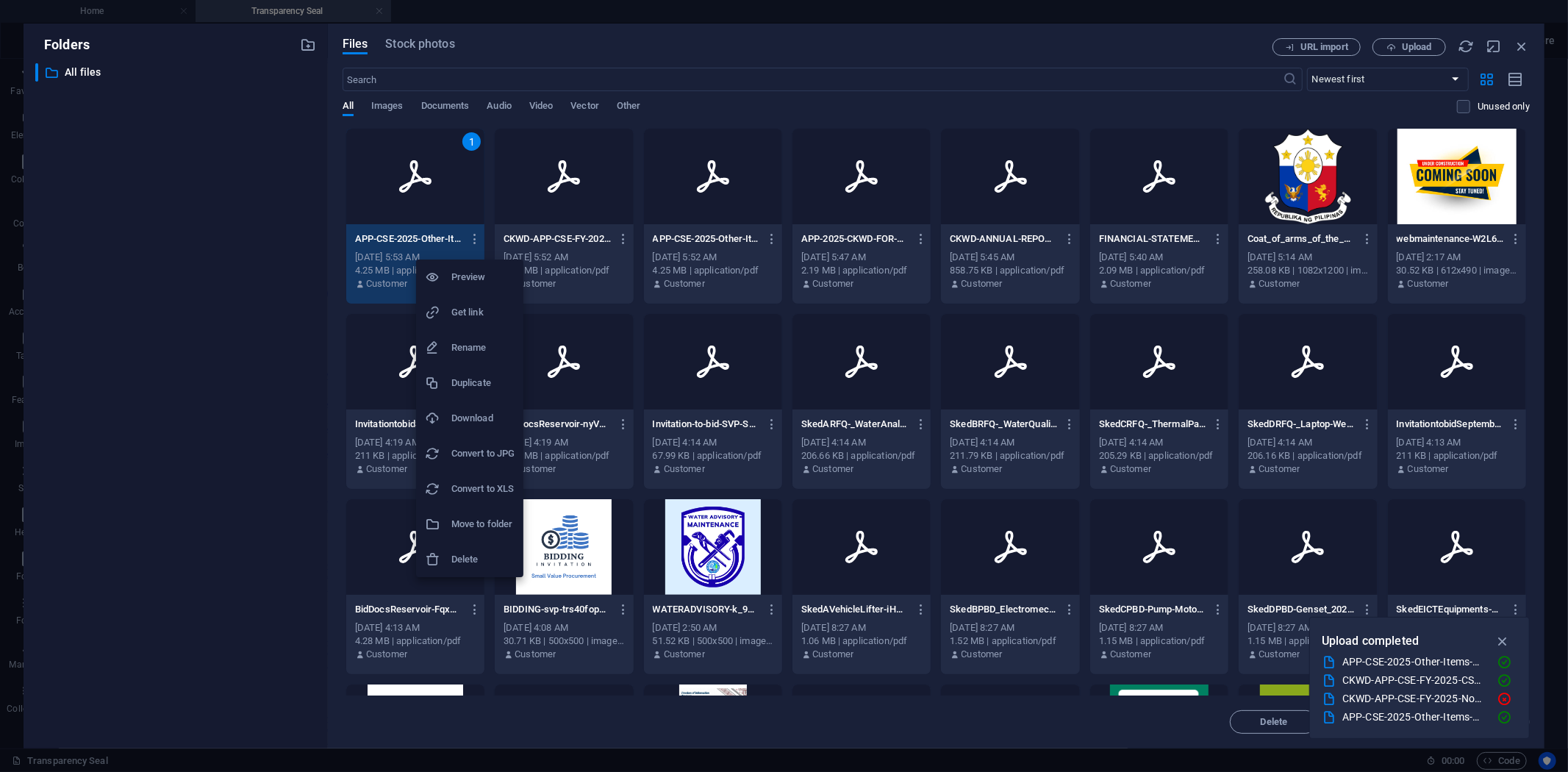
click at [456, 558] on h6 "Delete" at bounding box center [483, 559] width 63 height 18
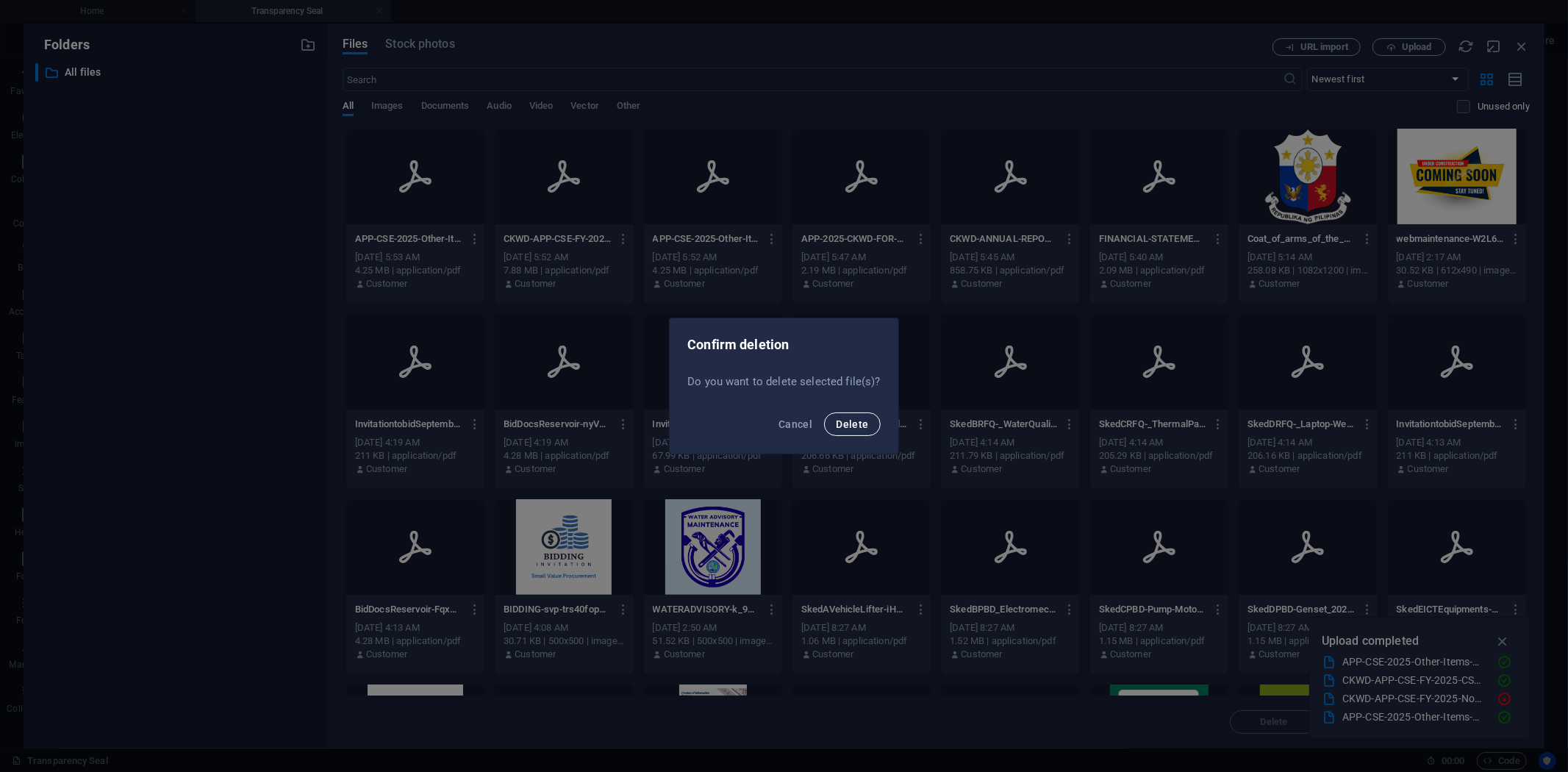
click at [850, 426] on span "Delete" at bounding box center [852, 424] width 32 height 11
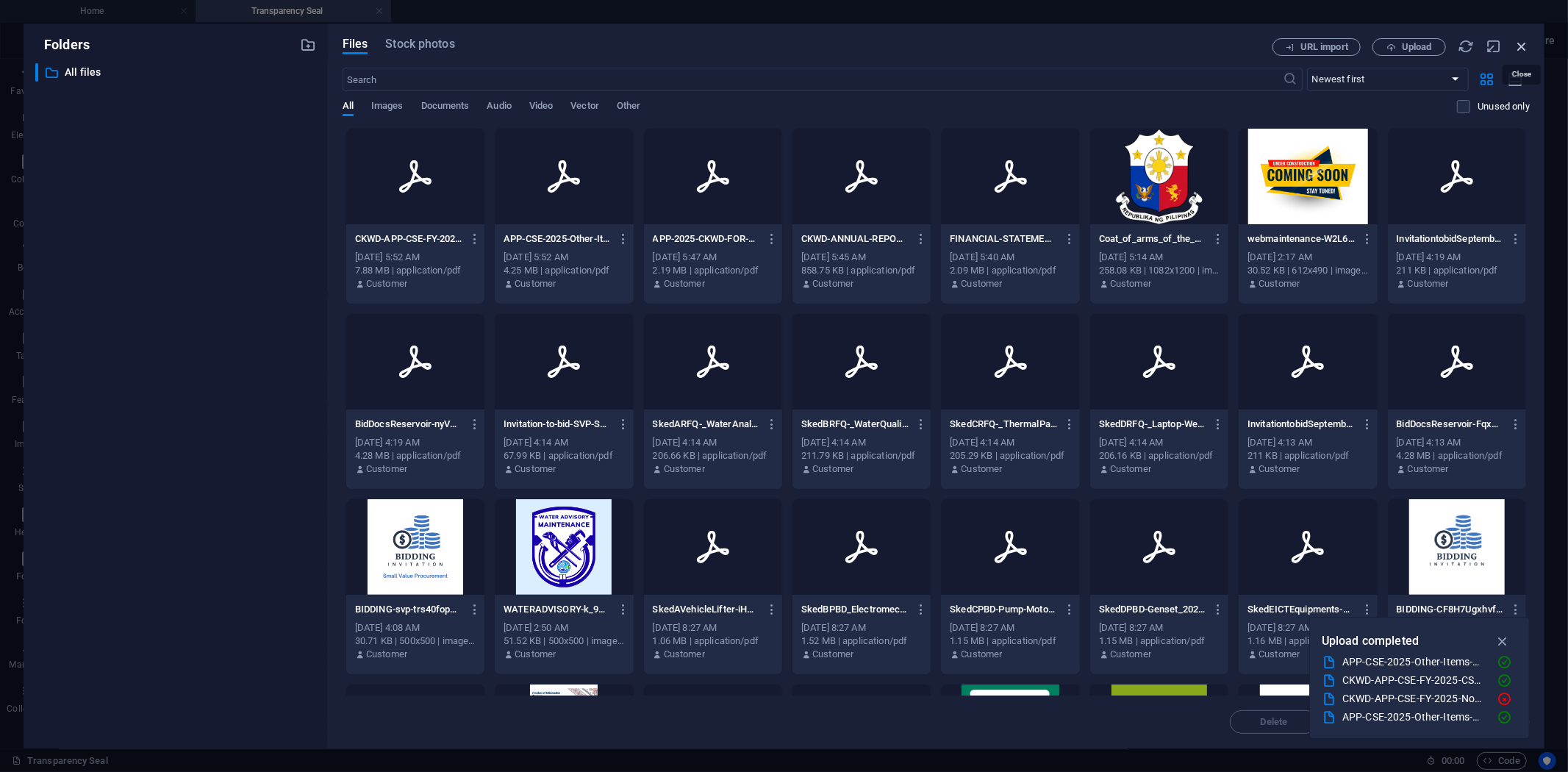
click at [1525, 44] on icon "button" at bounding box center [1521, 45] width 16 height 16
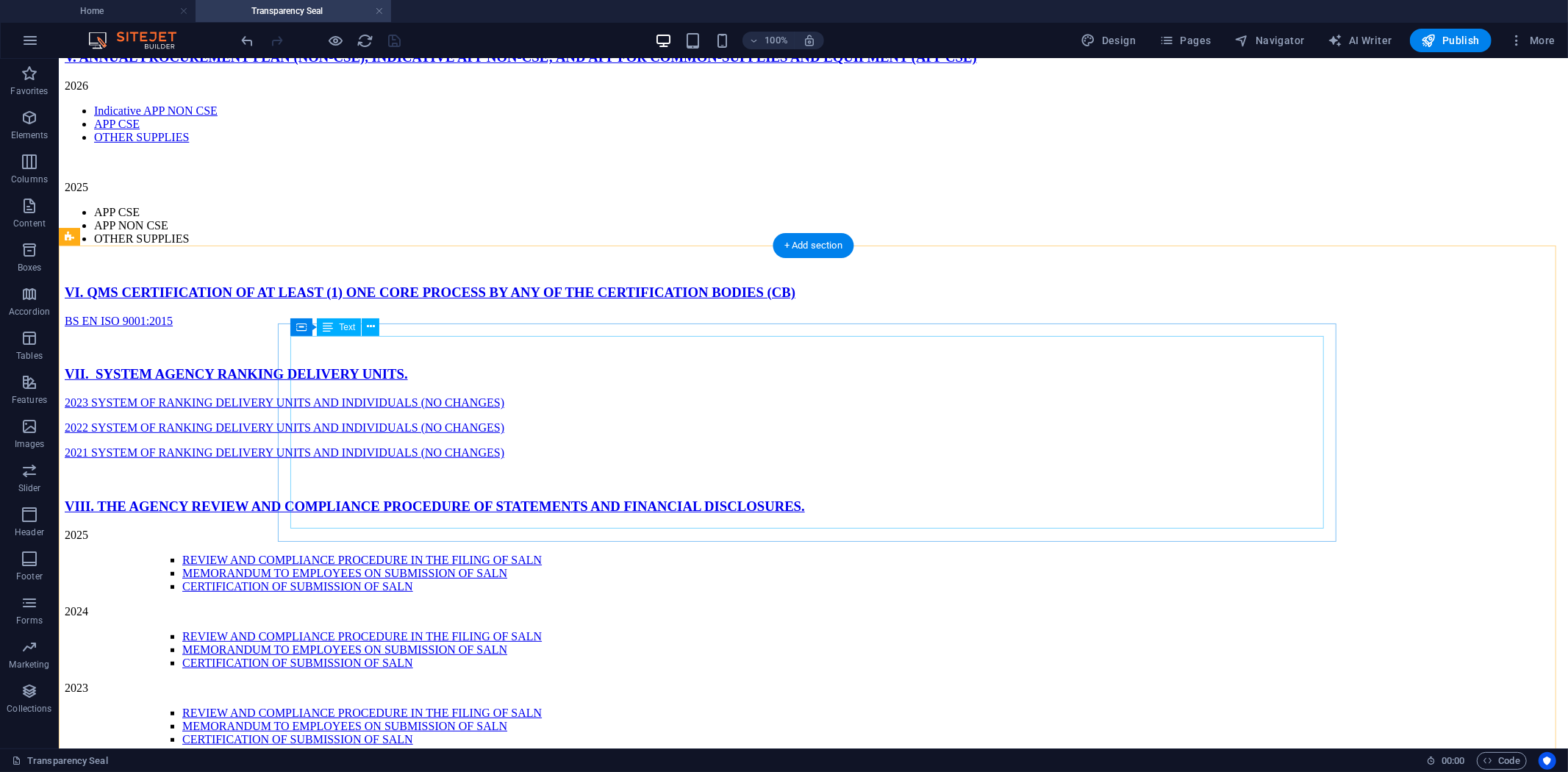
click at [466, 270] on div "2026 Indicative APP NON CSE APP CSE OTHER SUPPLIES 2025 APP CSE APP NON CSE OTH…" at bounding box center [812, 174] width 1497 height 191
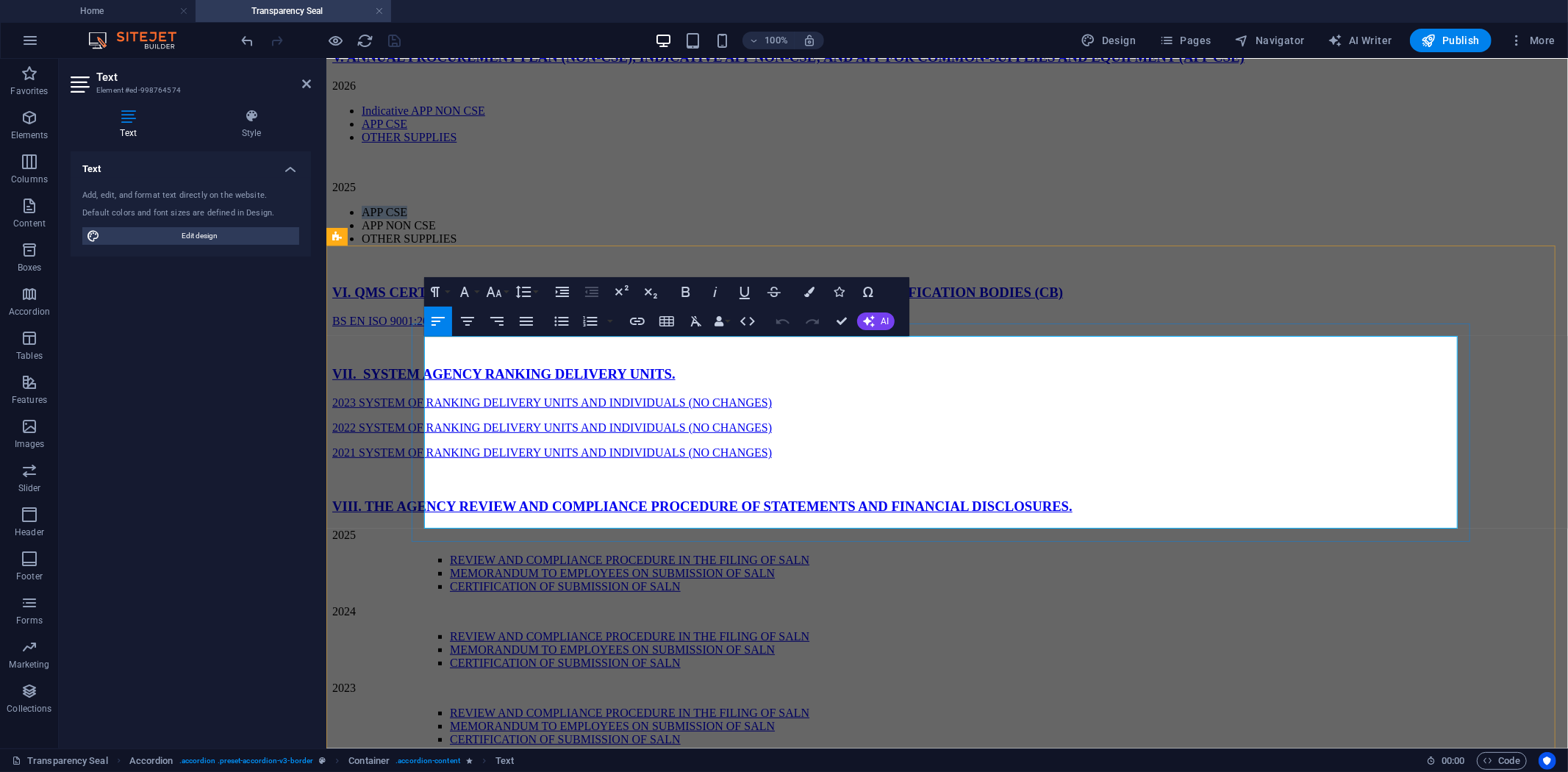
drag, startPoint x: 483, startPoint y: 461, endPoint x: 548, endPoint y: 457, distance: 65.1
click at [548, 218] on li "APP CSE" at bounding box center [961, 212] width 1201 height 13
click at [640, 320] on icon "button" at bounding box center [637, 321] width 18 height 18
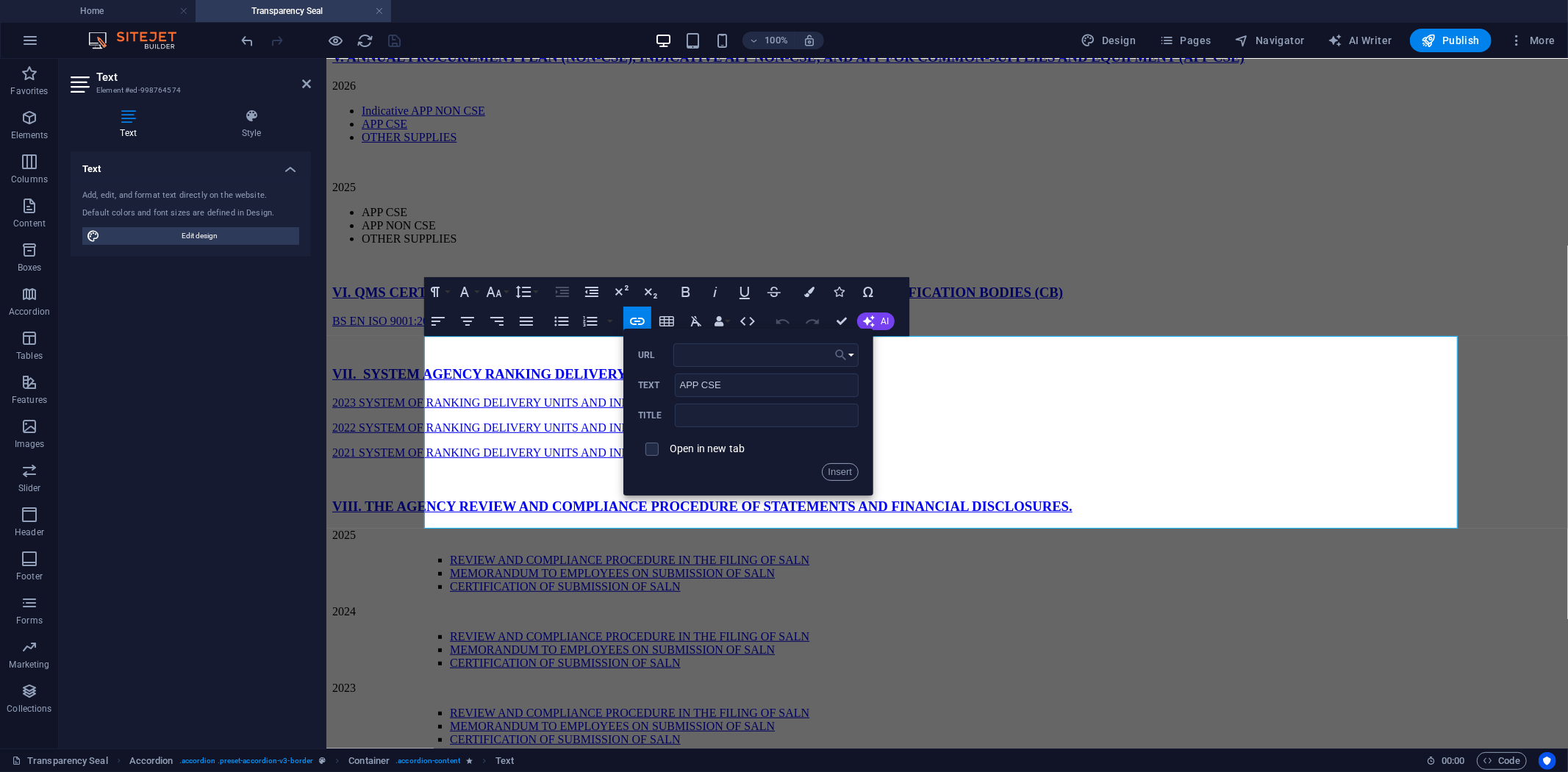
click at [854, 355] on button "Choose Link" at bounding box center [844, 354] width 28 height 24
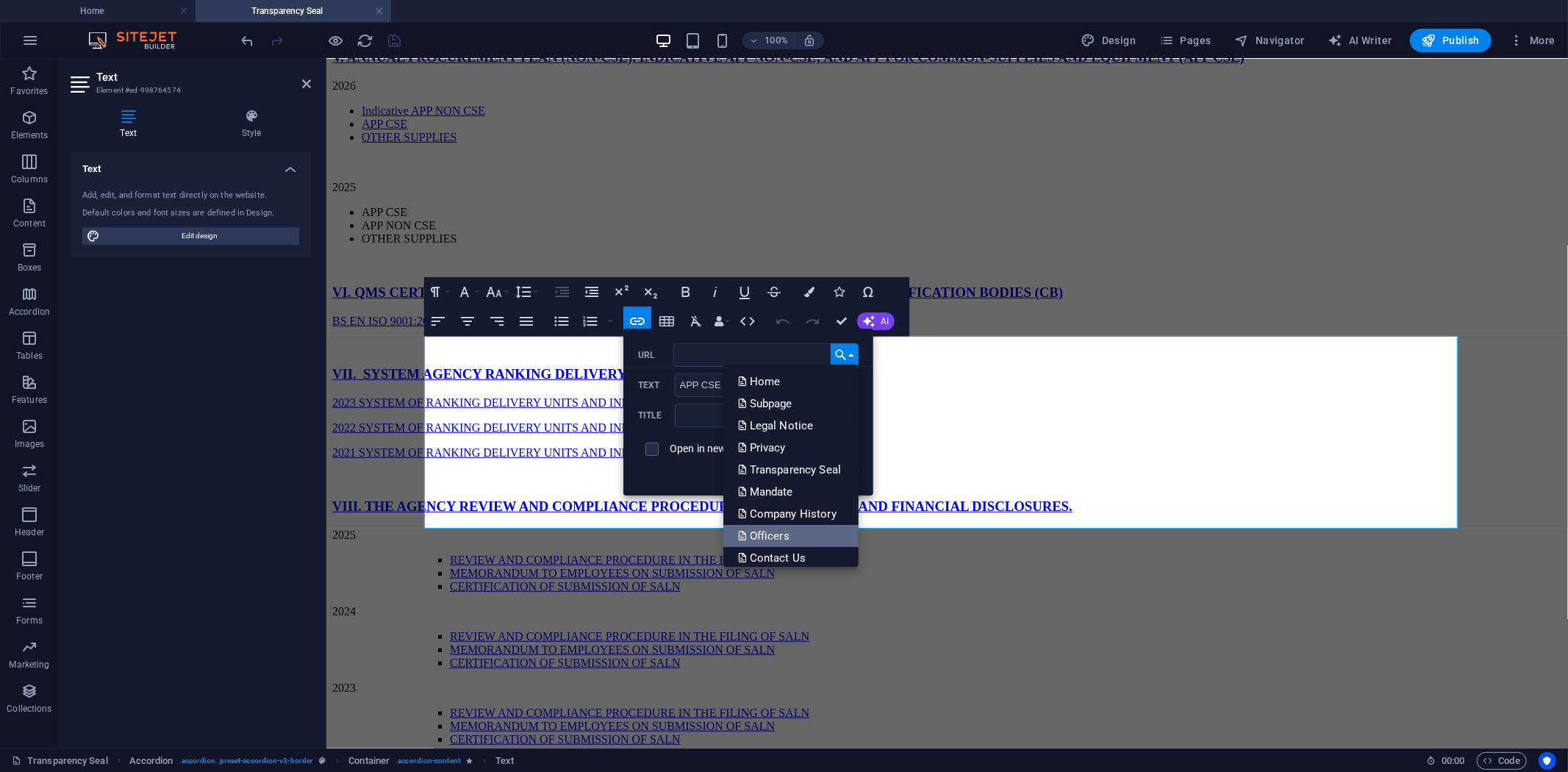
scroll to position [29, 0]
click at [804, 544] on p "Choose file ..." at bounding box center [779, 550] width 84 height 22
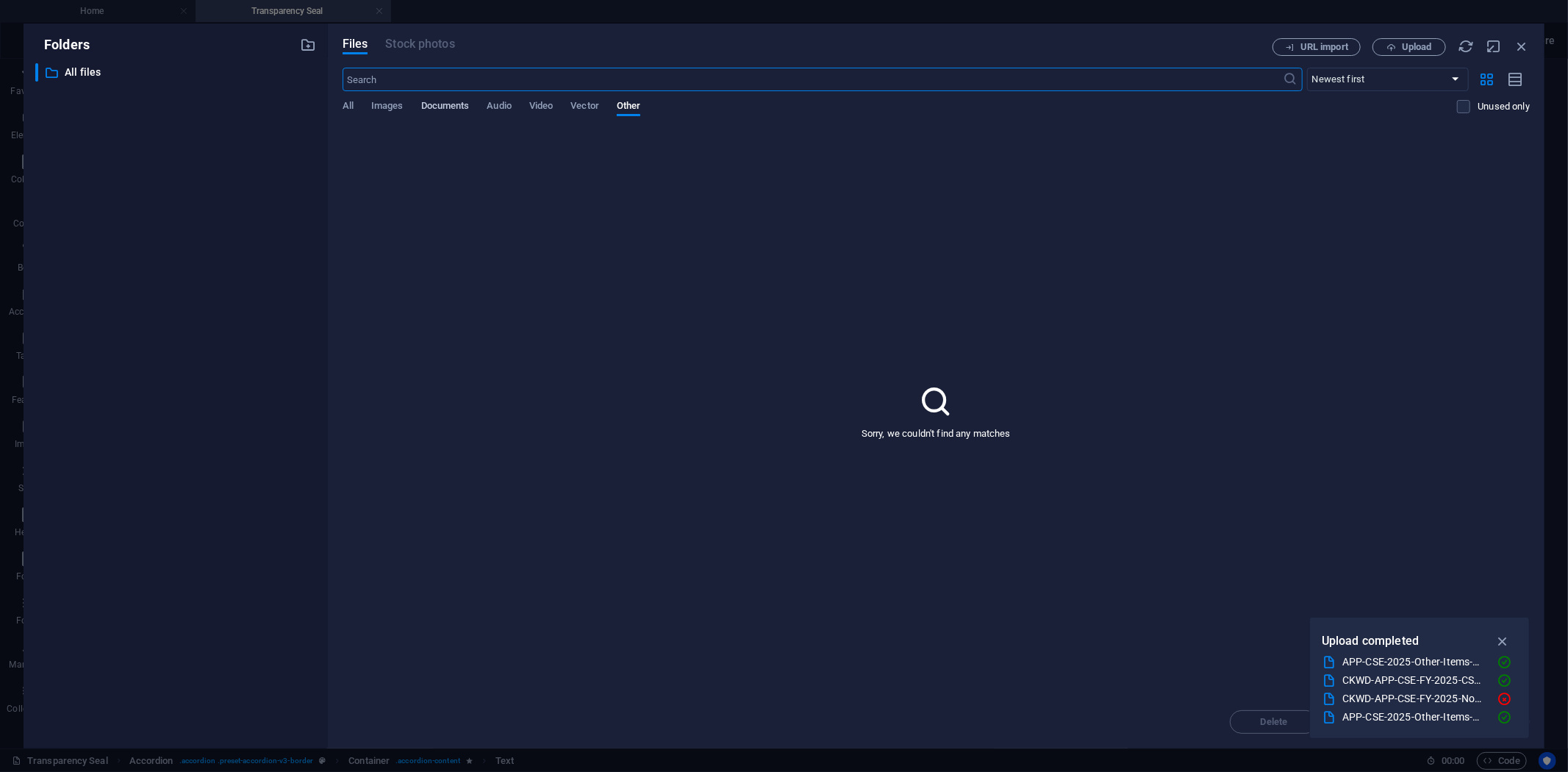
click at [436, 108] on span "Documents" at bounding box center [445, 108] width 48 height 21
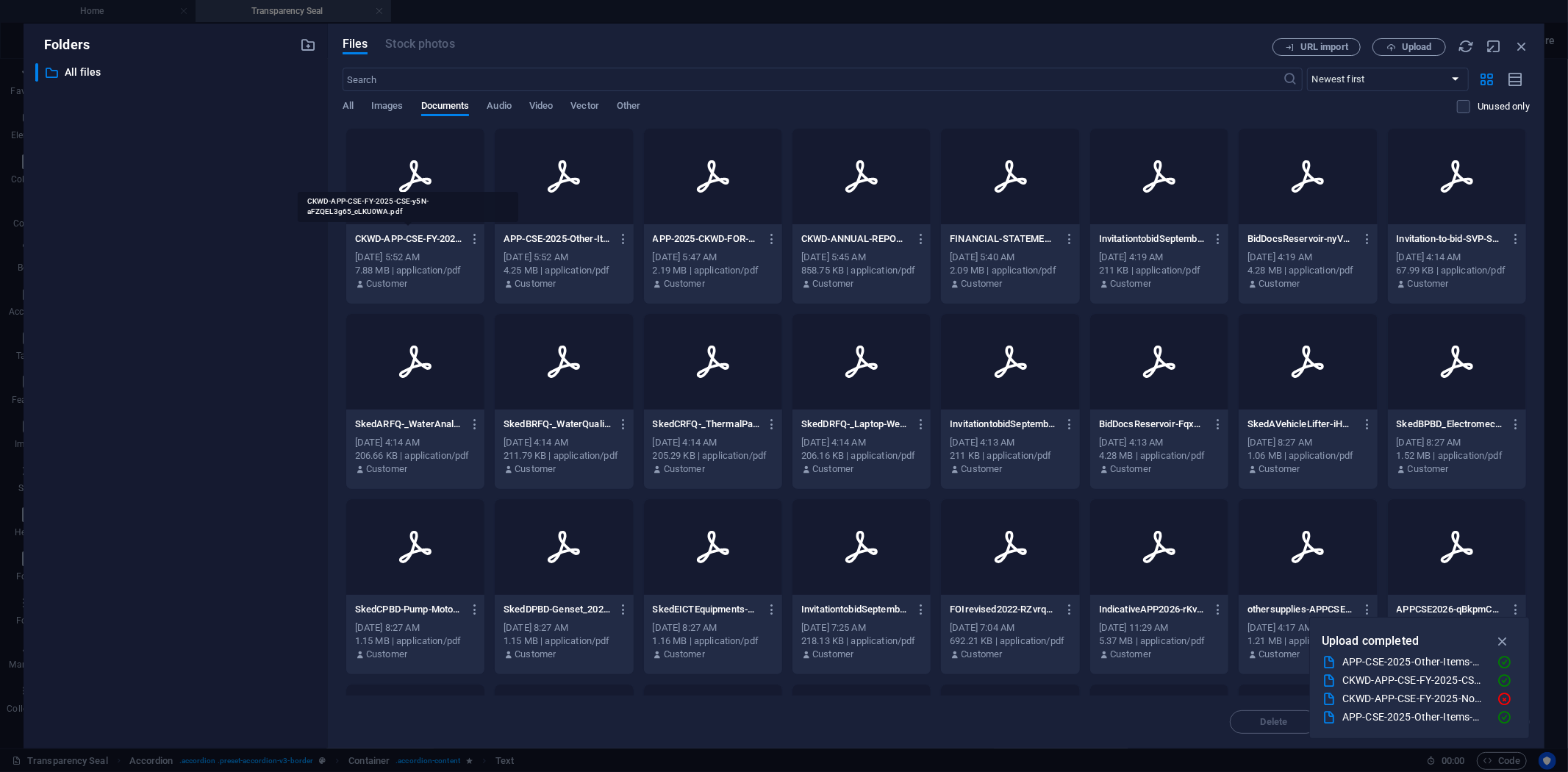
click at [439, 239] on p "CKWD-APP-CSE-FY-2025-CSE-y5N-aFZQEL3g65_cLKU0WA.pdf" at bounding box center [409, 239] width 108 height 13
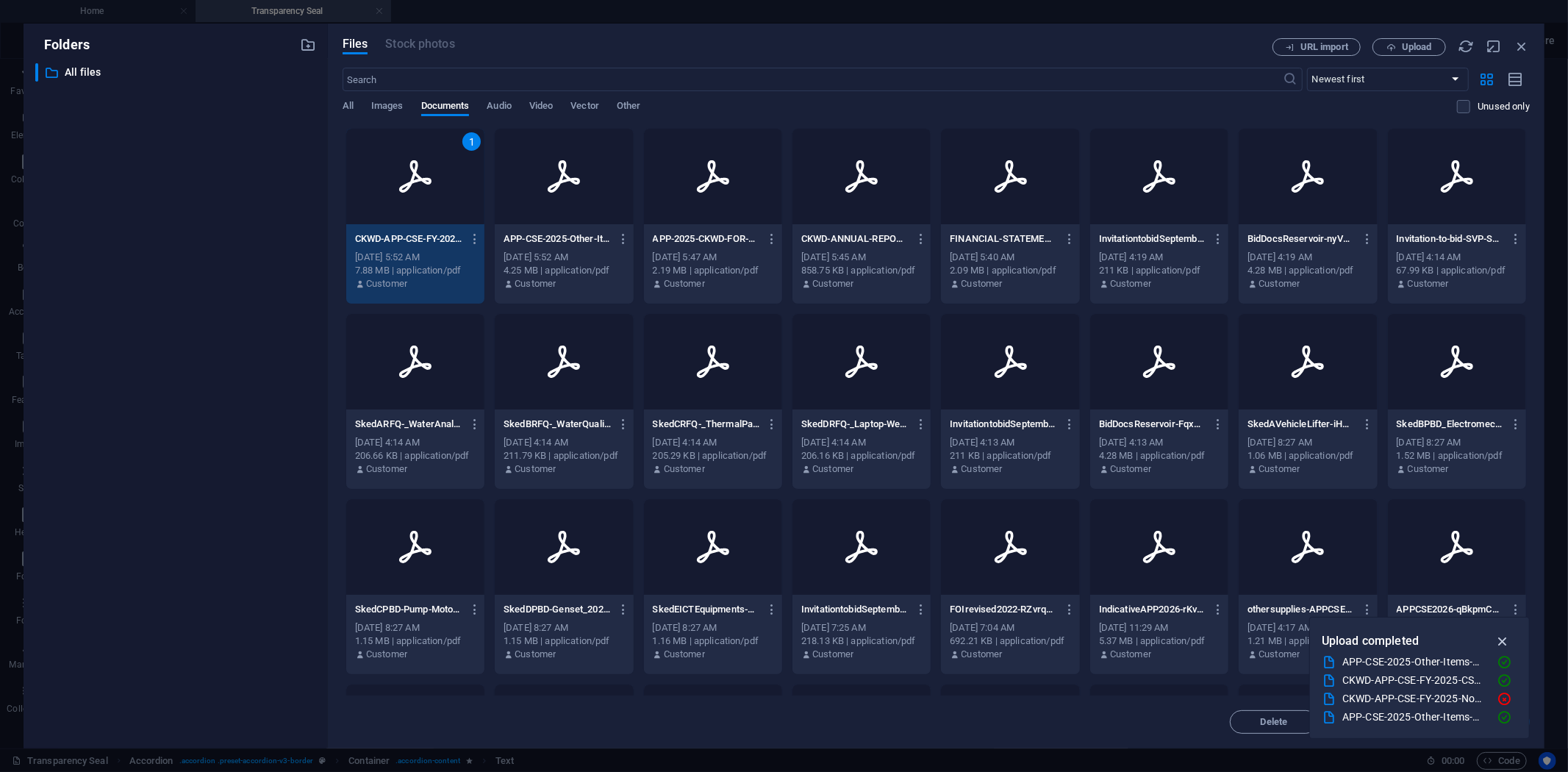
click at [1504, 642] on icon "button" at bounding box center [1503, 641] width 17 height 16
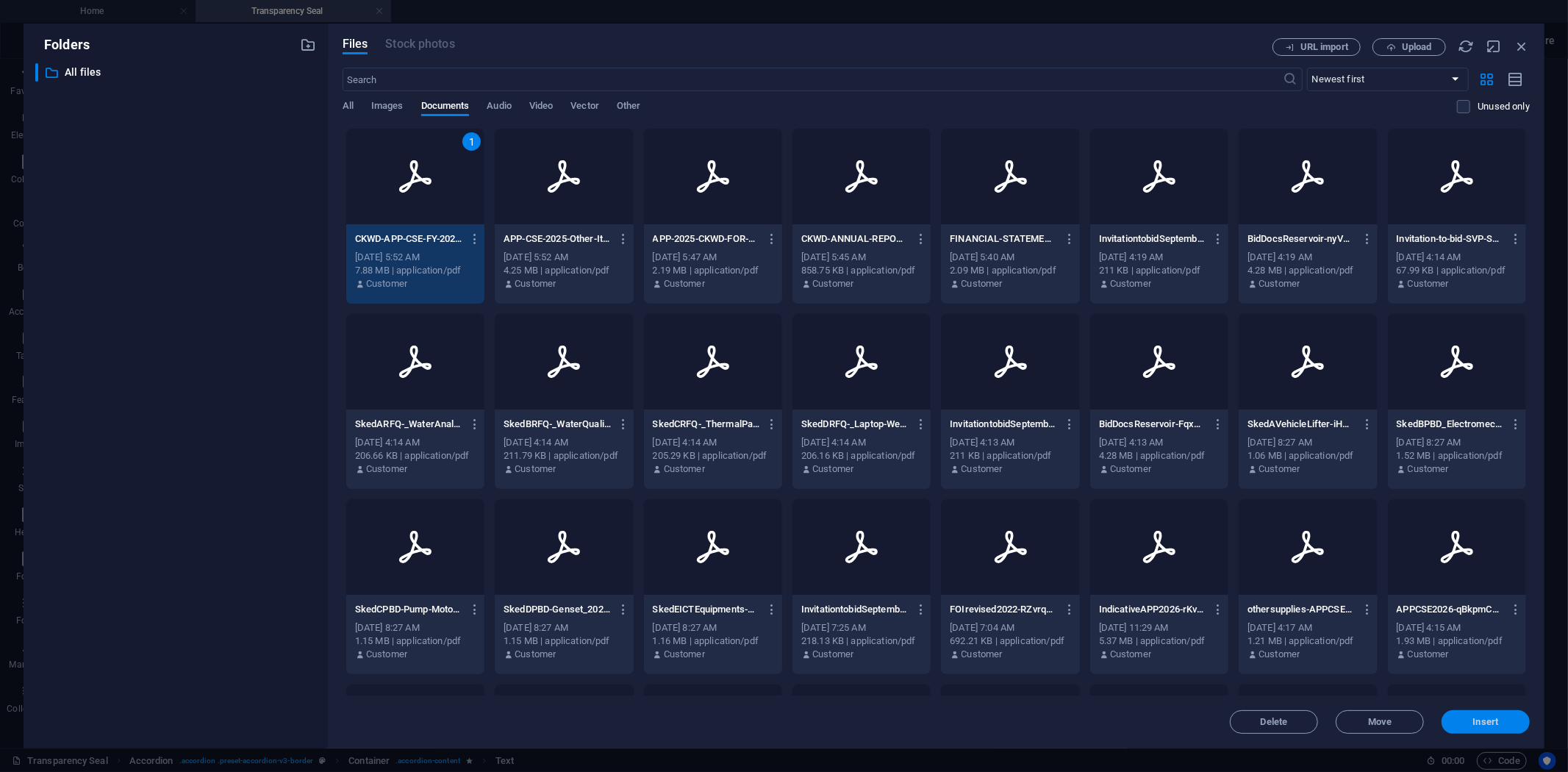
click at [1489, 717] on span "Insert" at bounding box center [1485, 721] width 26 height 9
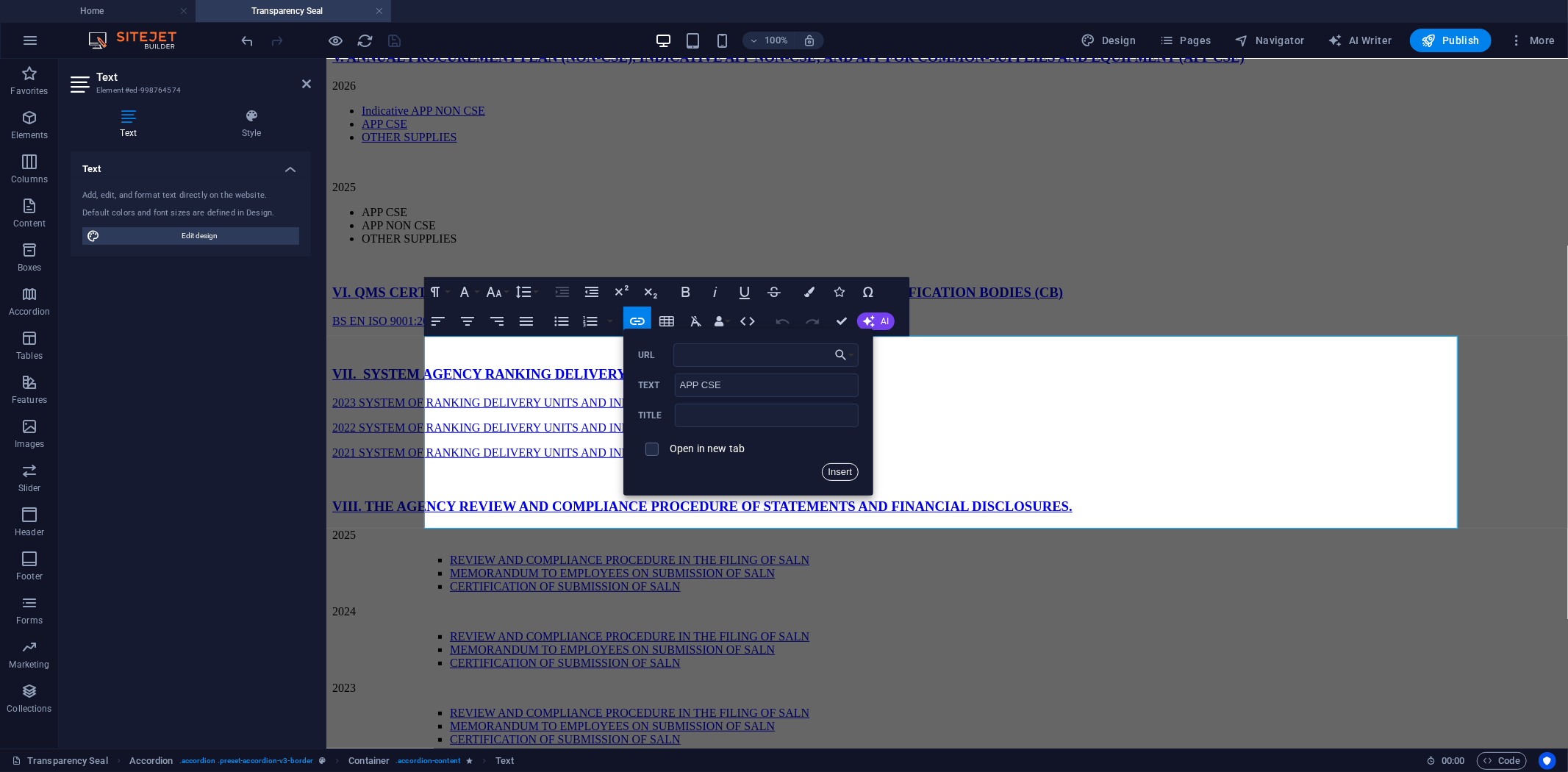
click at [834, 469] on button "Insert" at bounding box center [841, 472] width 38 height 18
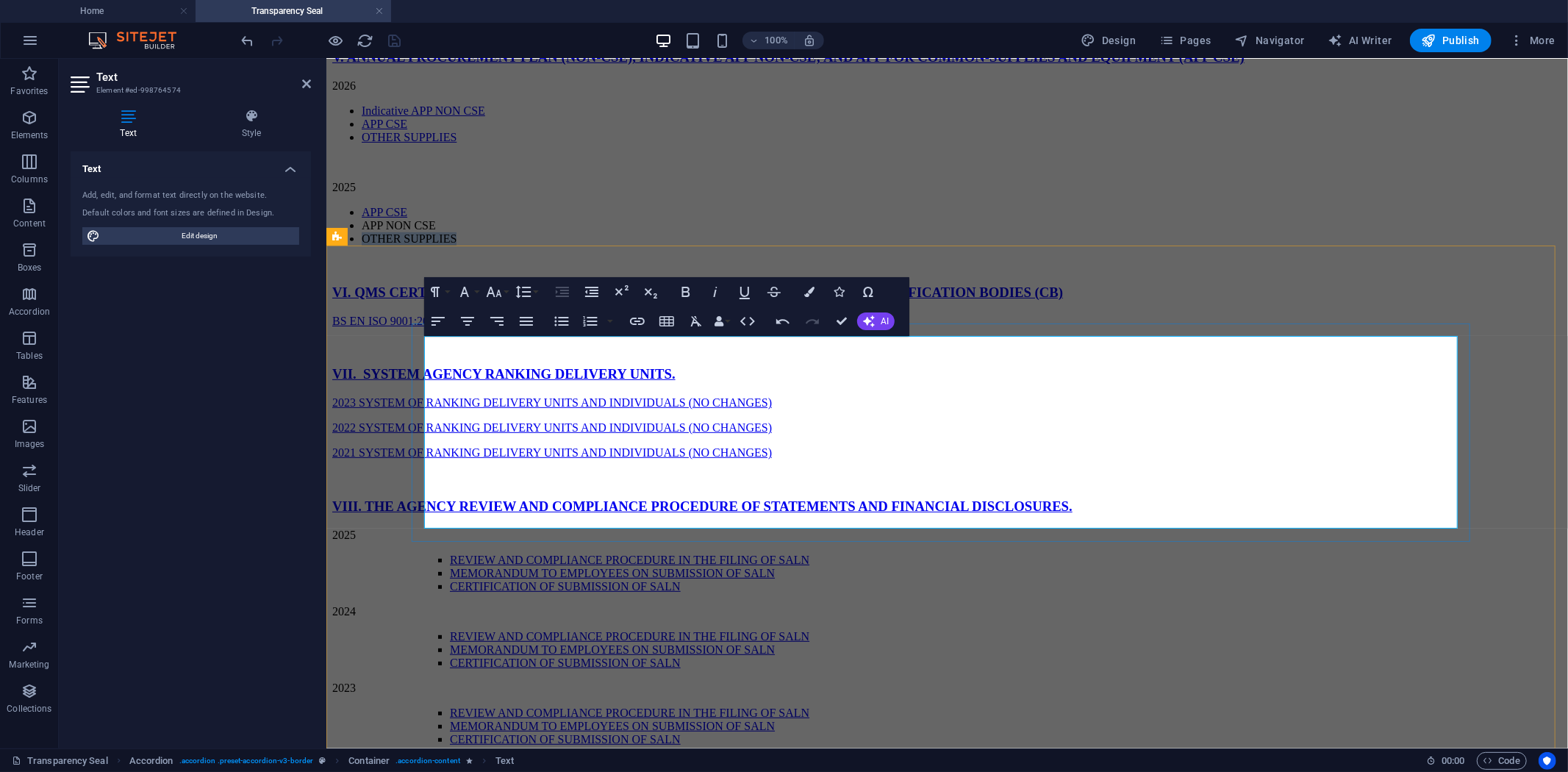
drag, startPoint x: 482, startPoint y: 497, endPoint x: 595, endPoint y: 498, distance: 113.0
click at [595, 245] on li "OTHER SUPPLIES" at bounding box center [961, 238] width 1201 height 13
click at [641, 320] on icon "button" at bounding box center [637, 321] width 18 height 18
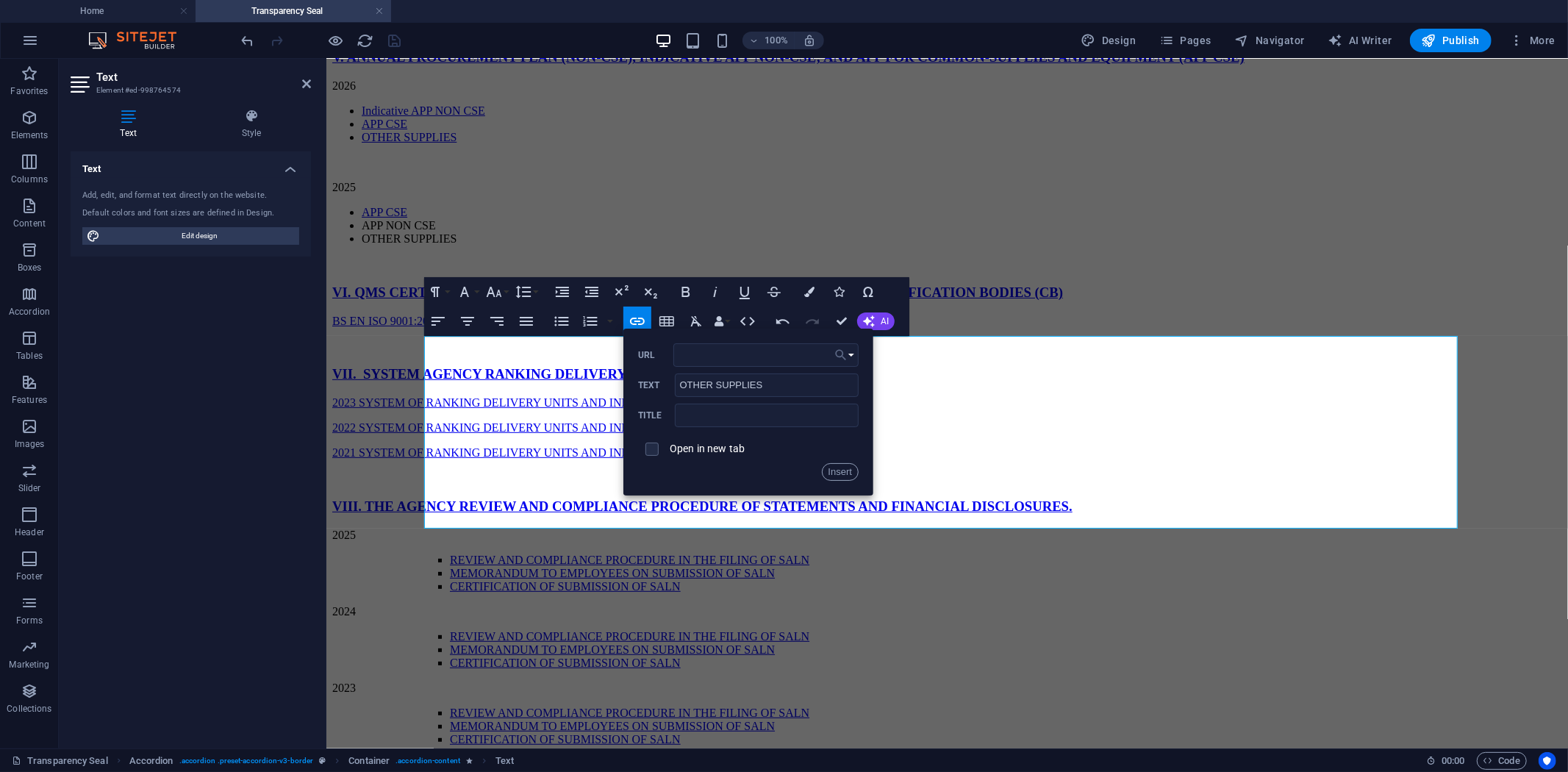
click at [844, 349] on icon "button" at bounding box center [841, 355] width 15 height 18
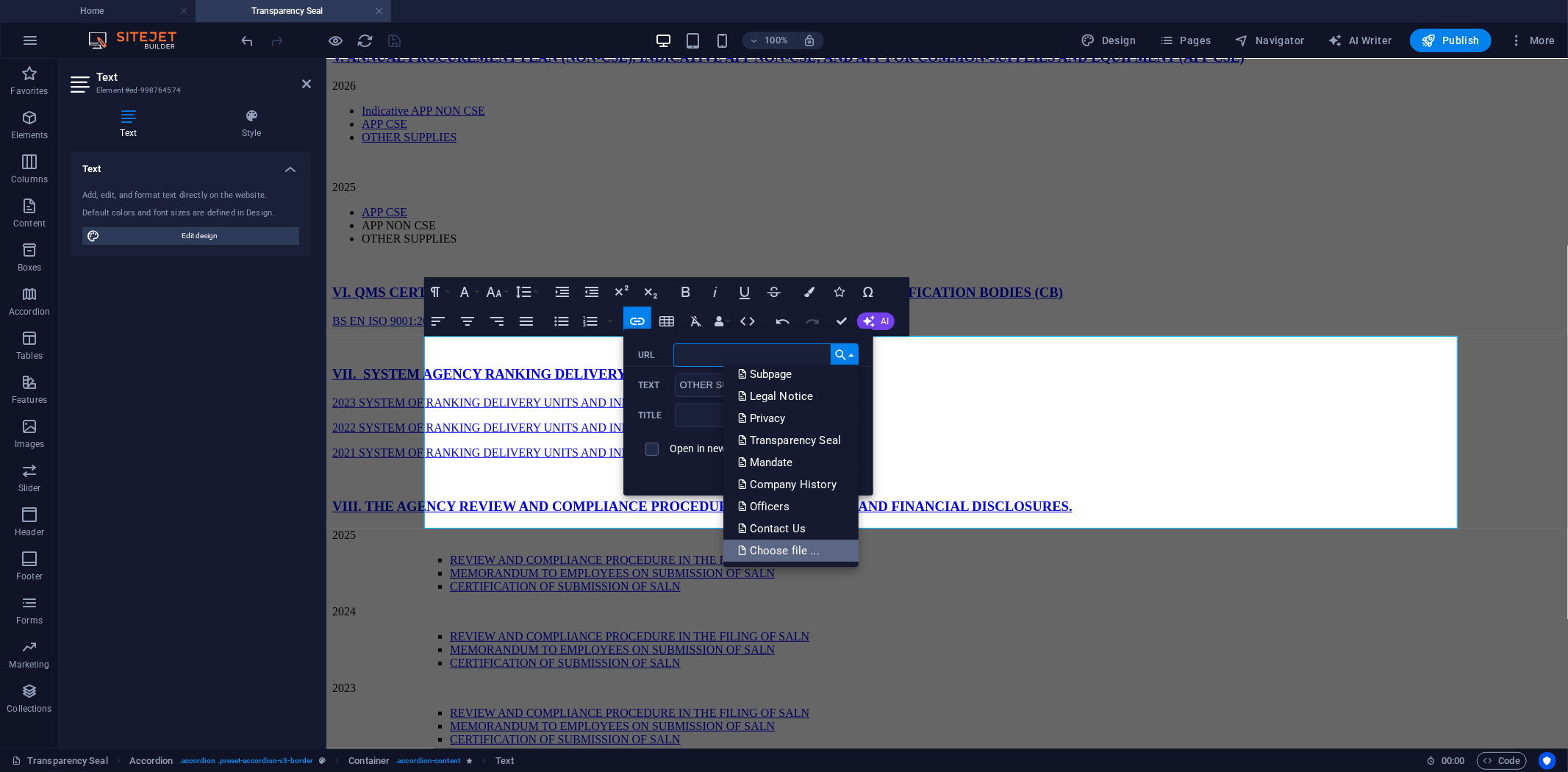
click at [779, 544] on p "Choose file ..." at bounding box center [779, 550] width 84 height 22
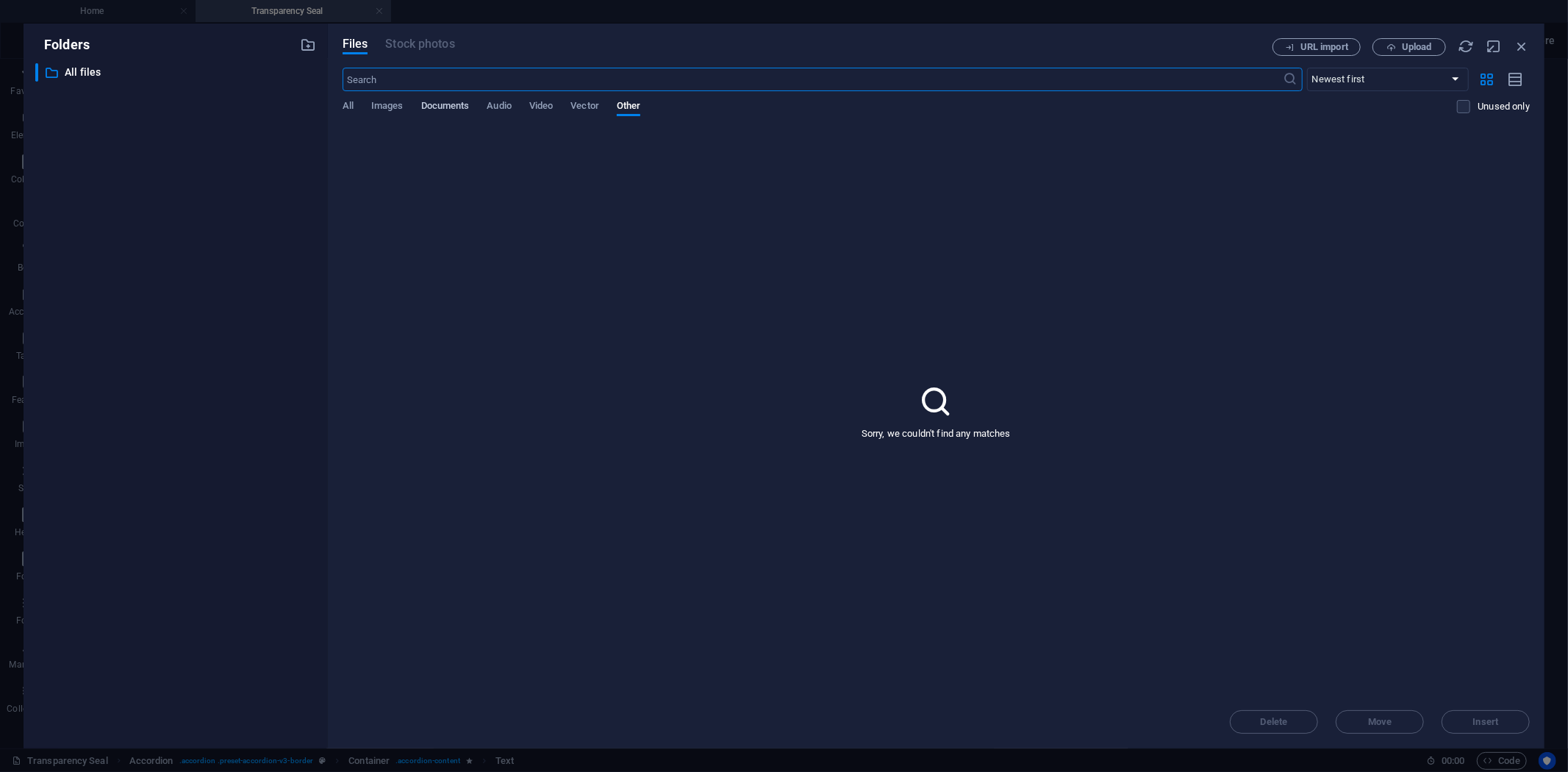
click at [441, 107] on span "Documents" at bounding box center [445, 108] width 48 height 21
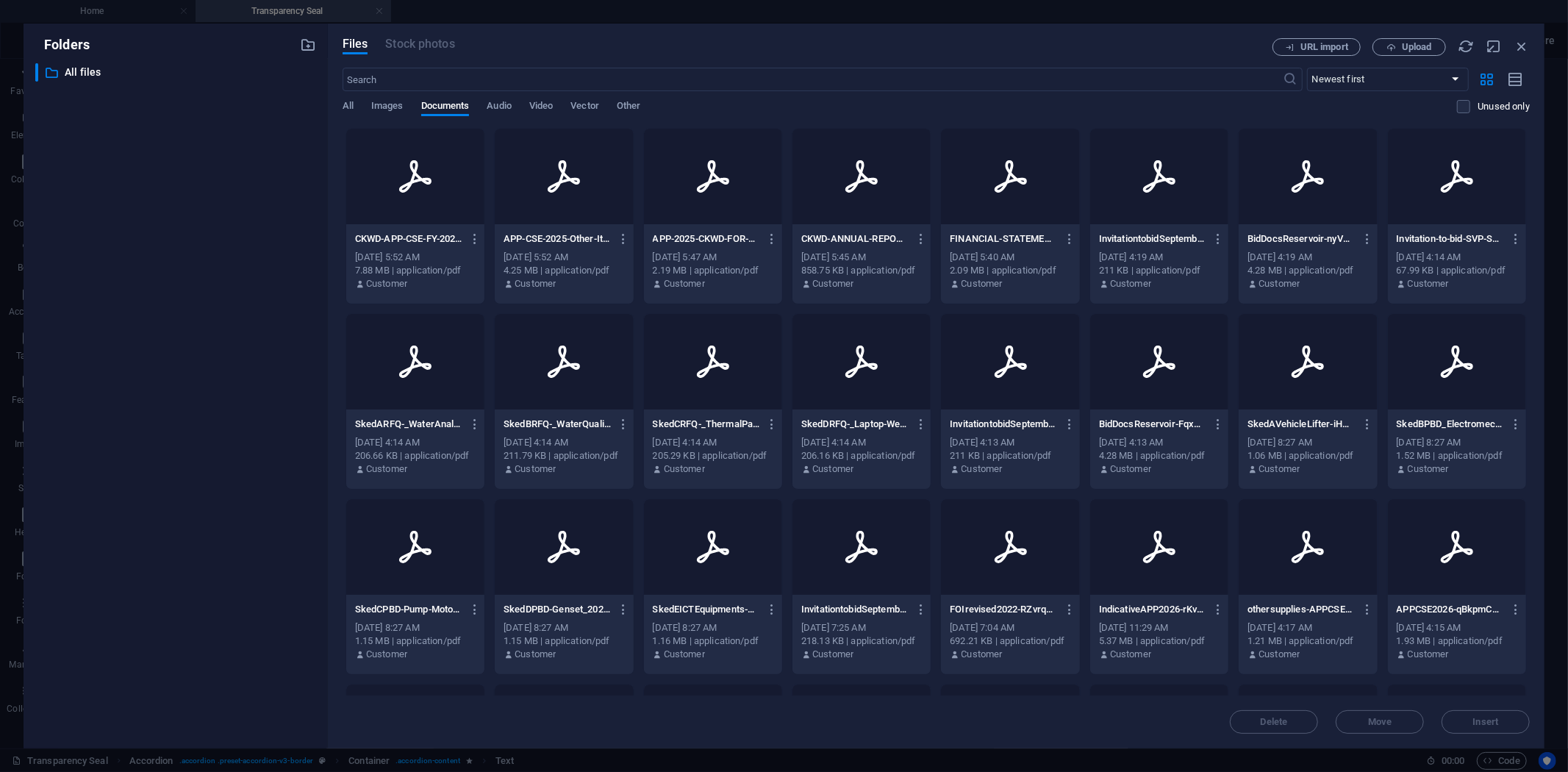
click at [570, 238] on p "APP-CSE-2025-Other-Items-2-LQbD01VyUDf2ZSaC_nAEvA.pdf" at bounding box center [557, 239] width 108 height 13
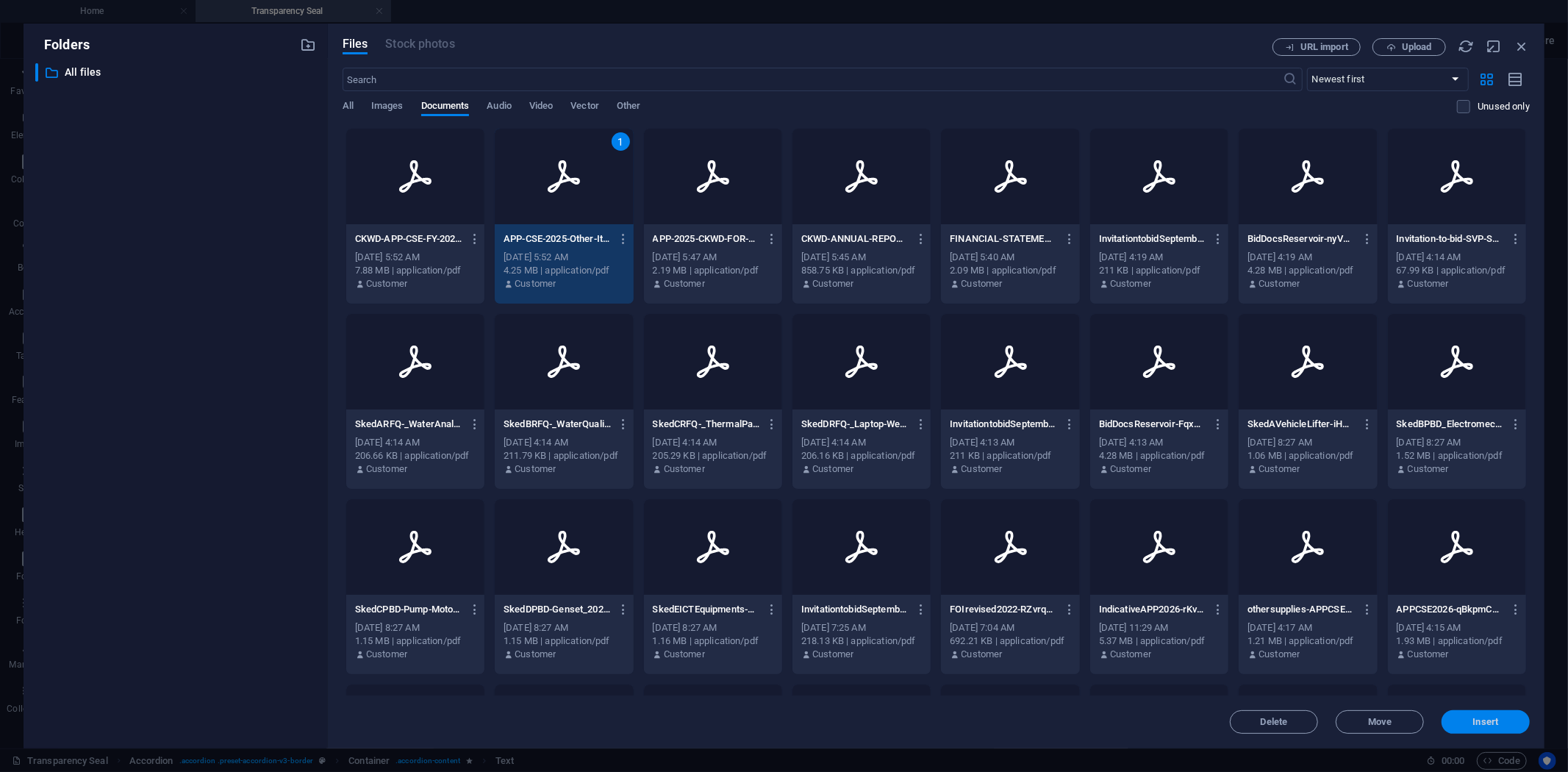
click at [1463, 717] on span "Insert" at bounding box center [1485, 721] width 77 height 9
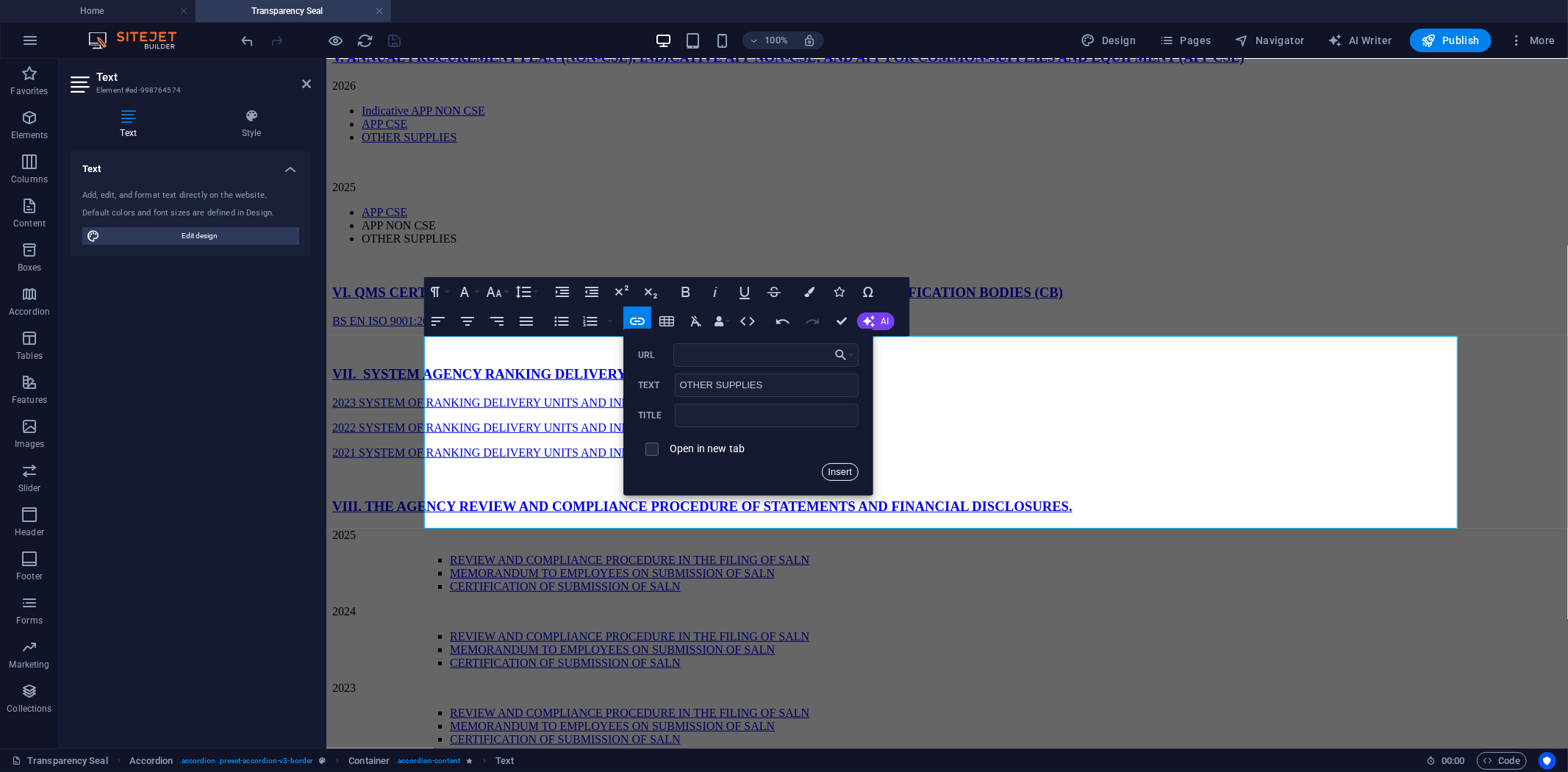
click at [843, 471] on button "Insert" at bounding box center [841, 472] width 38 height 18
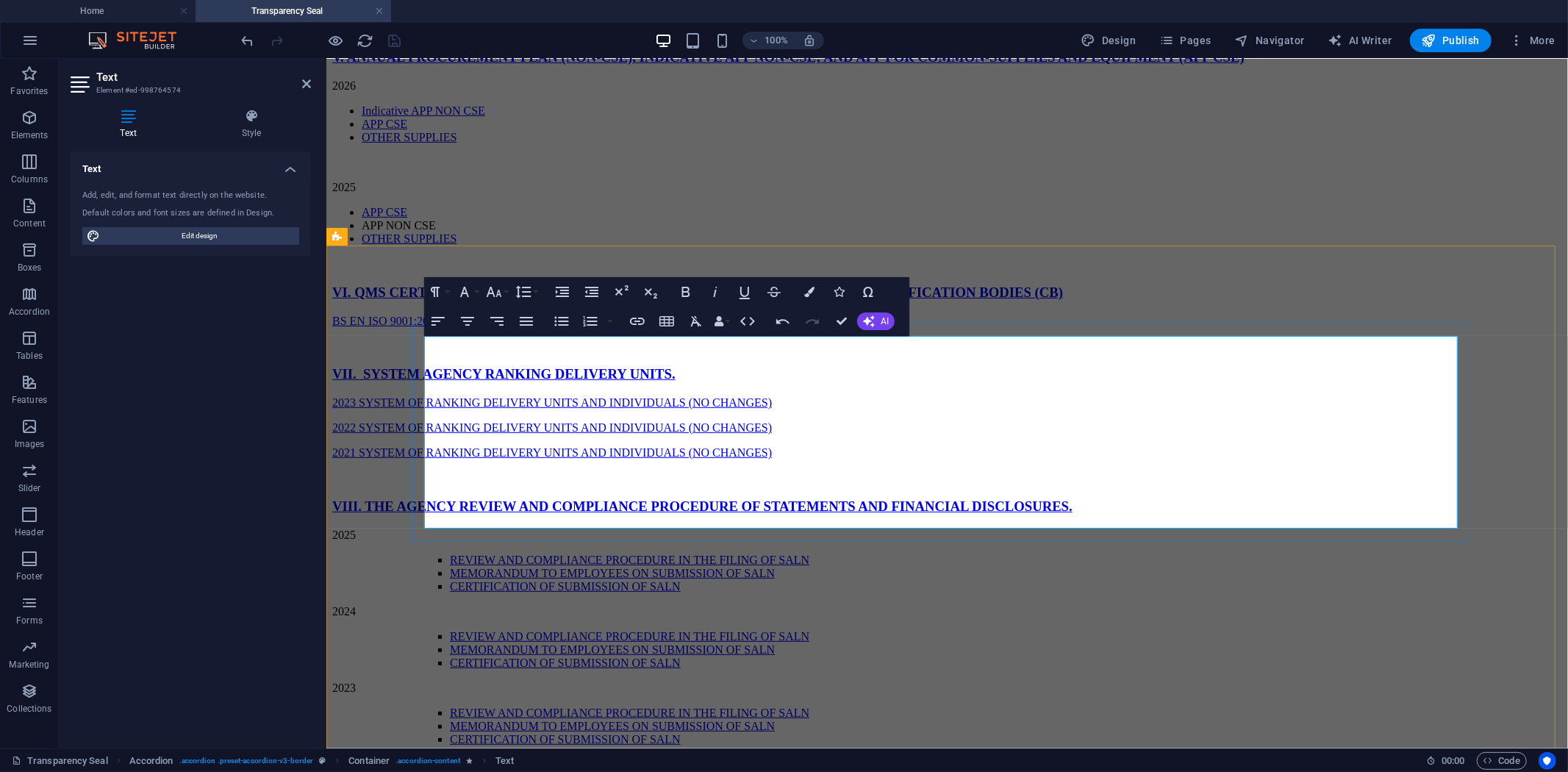
click at [901, 194] on p "2025" at bounding box center [946, 187] width 1230 height 13
drag, startPoint x: 481, startPoint y: 477, endPoint x: 558, endPoint y: 477, distance: 77.0
click at [558, 232] on li "APP NON CSE" at bounding box center [961, 225] width 1201 height 13
type input "APP NON CSE"
click at [632, 318] on icon "button" at bounding box center [638, 321] width 15 height 8
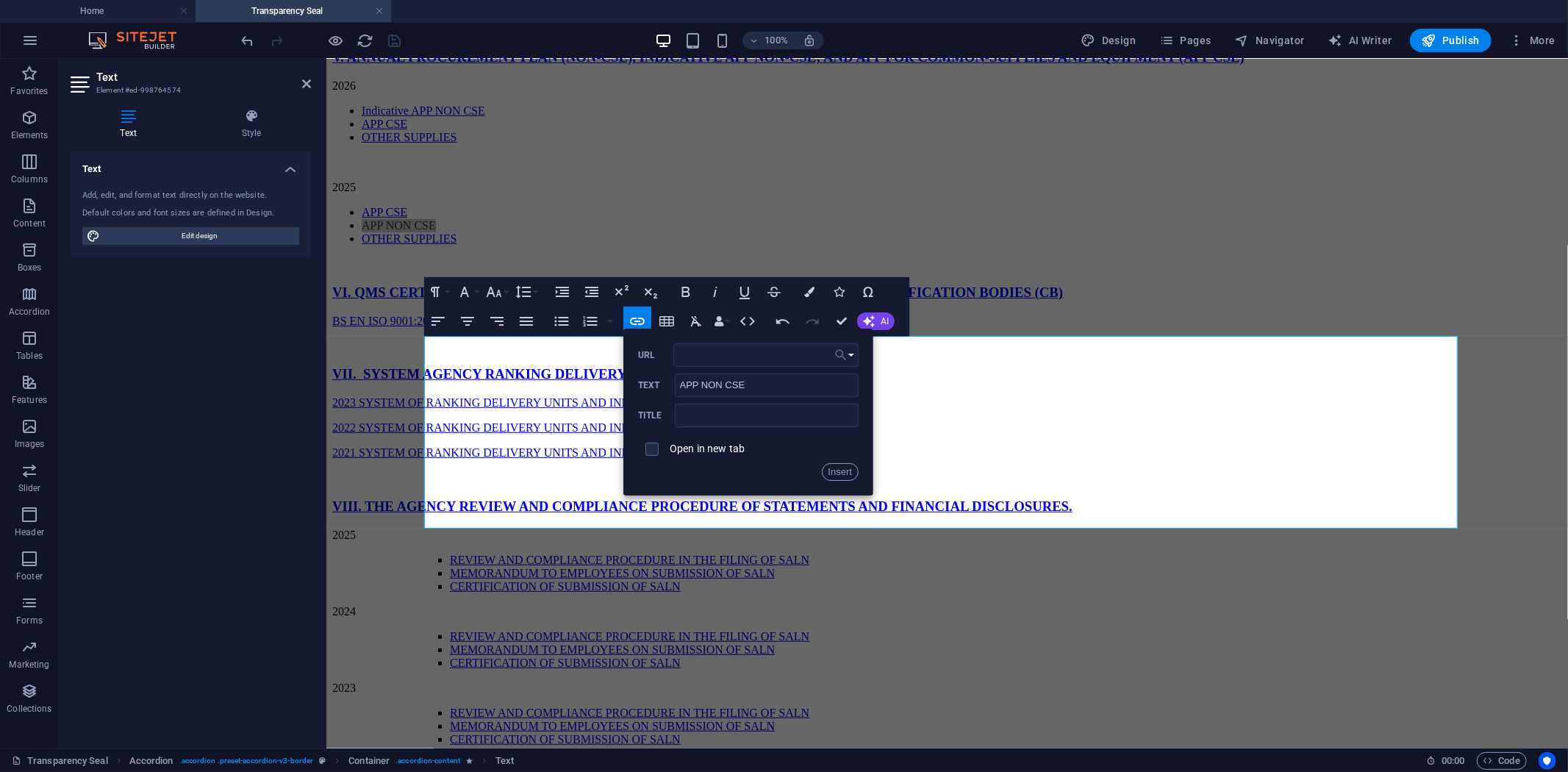
click at [855, 358] on button "Choose Link" at bounding box center [844, 354] width 28 height 24
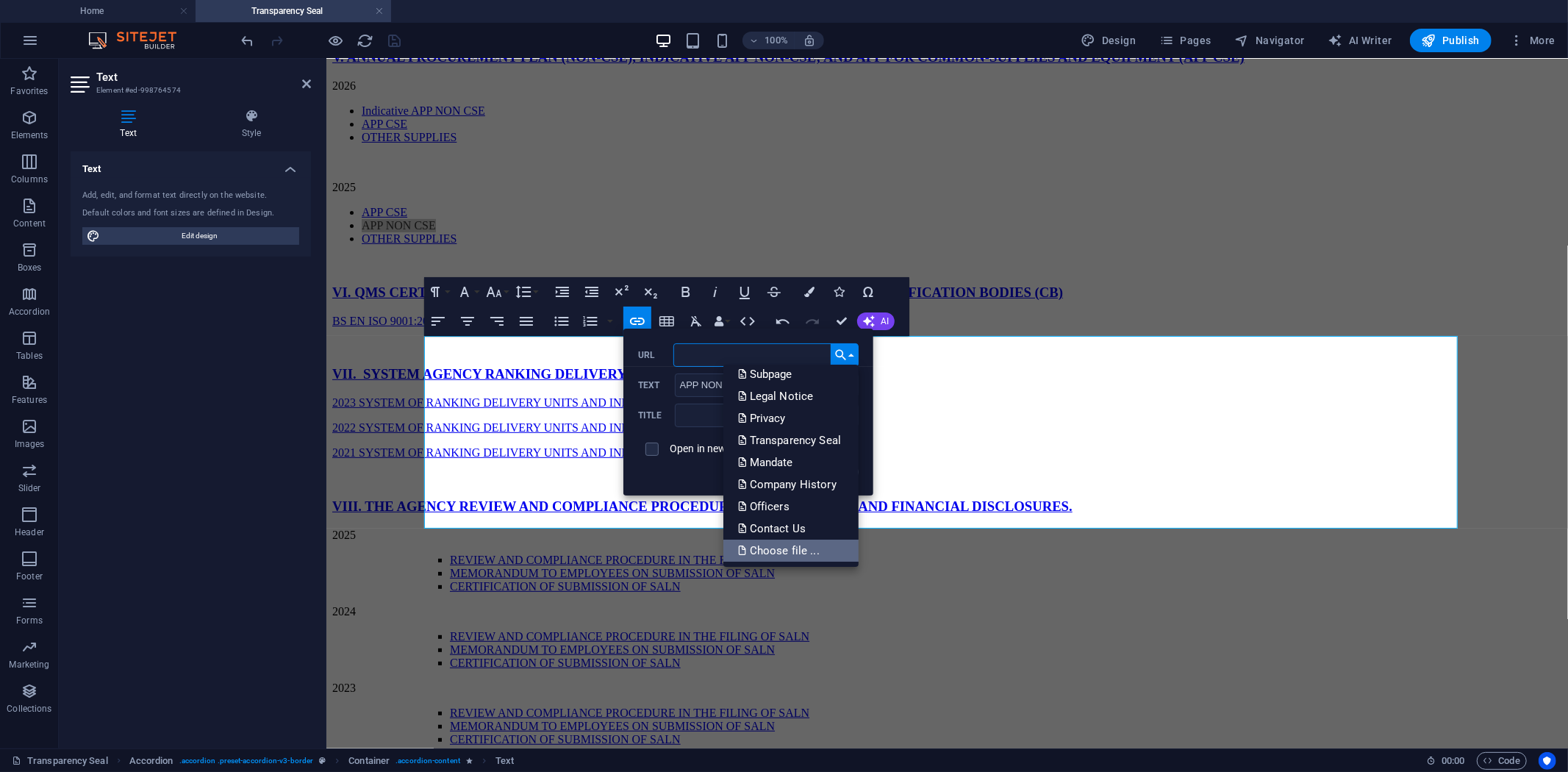
click at [803, 547] on p "Choose file ..." at bounding box center [779, 550] width 84 height 22
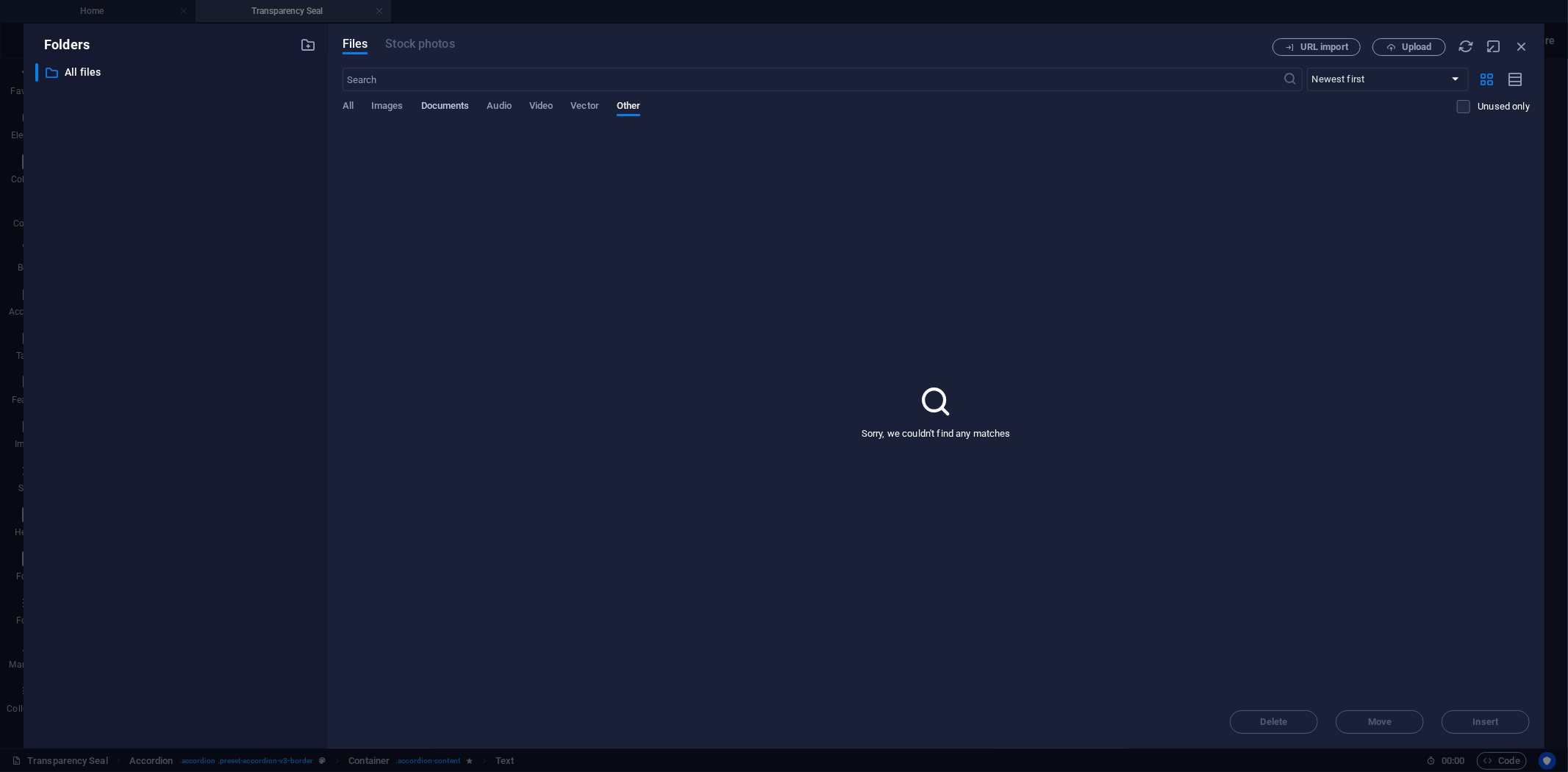
click at [451, 107] on span "Documents" at bounding box center [445, 108] width 48 height 21
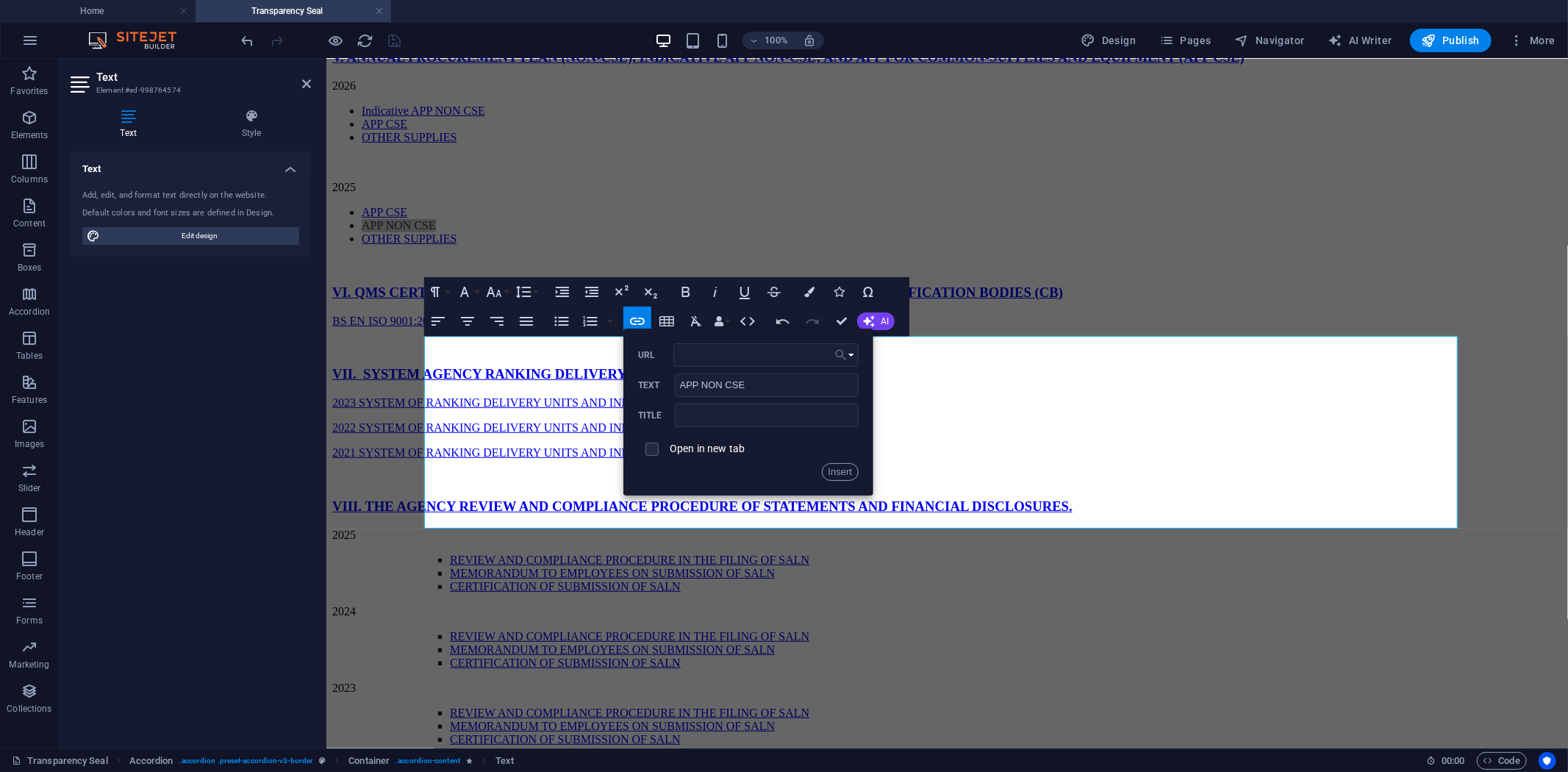
click at [851, 356] on button "Choose Link" at bounding box center [844, 354] width 28 height 24
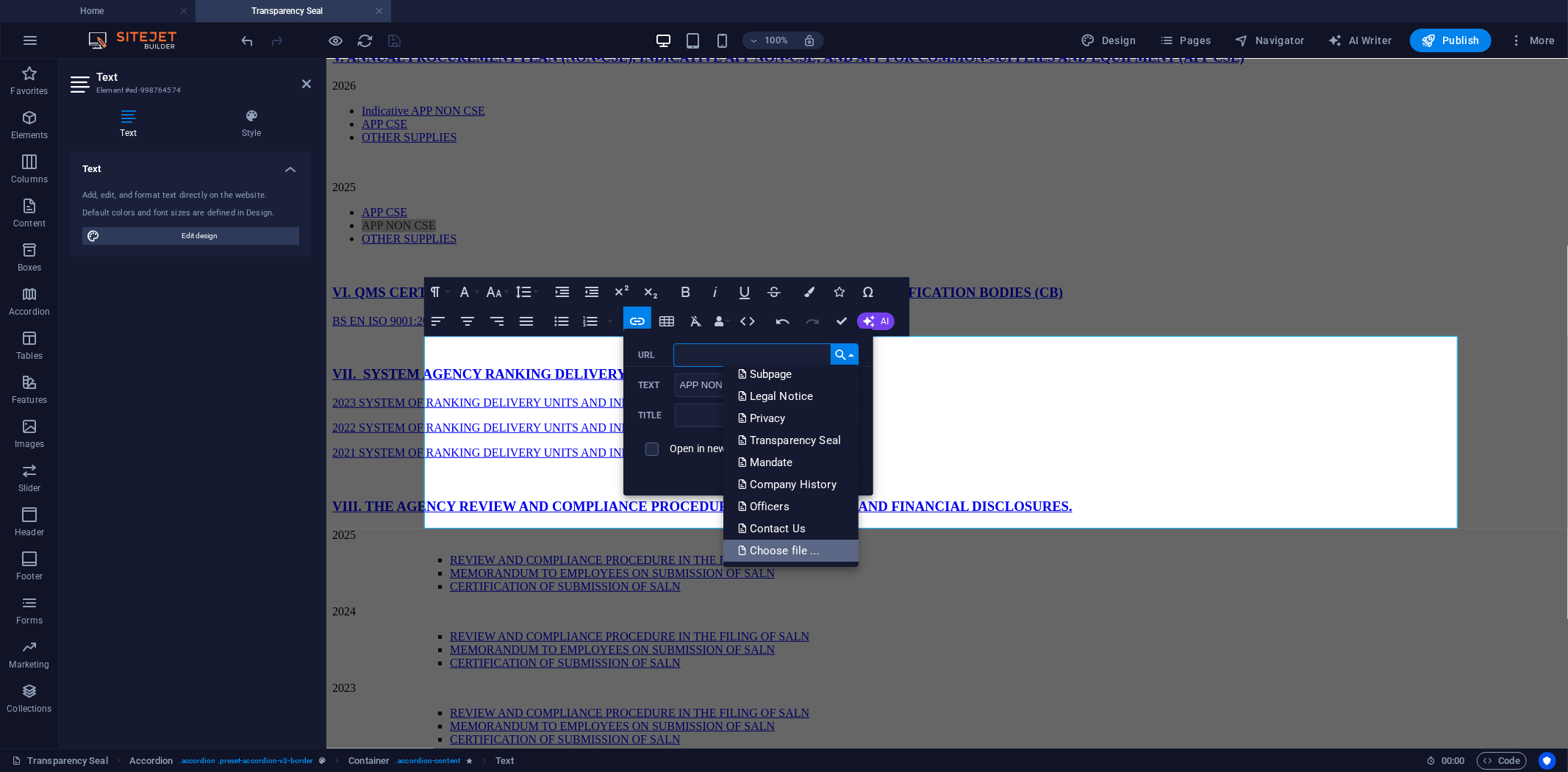
click at [791, 544] on p "Choose file ..." at bounding box center [779, 550] width 84 height 22
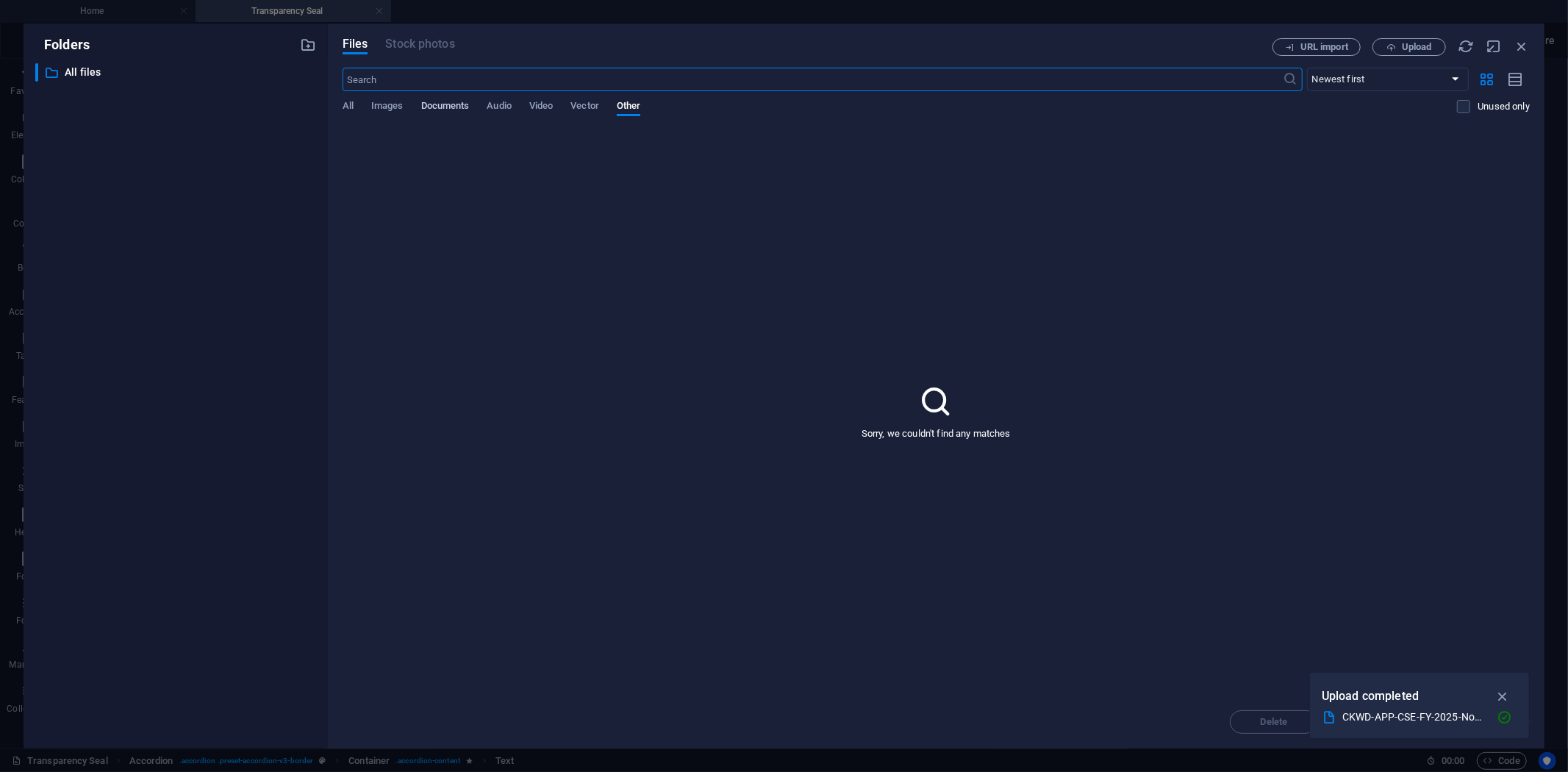
click at [446, 101] on span "Documents" at bounding box center [445, 108] width 48 height 21
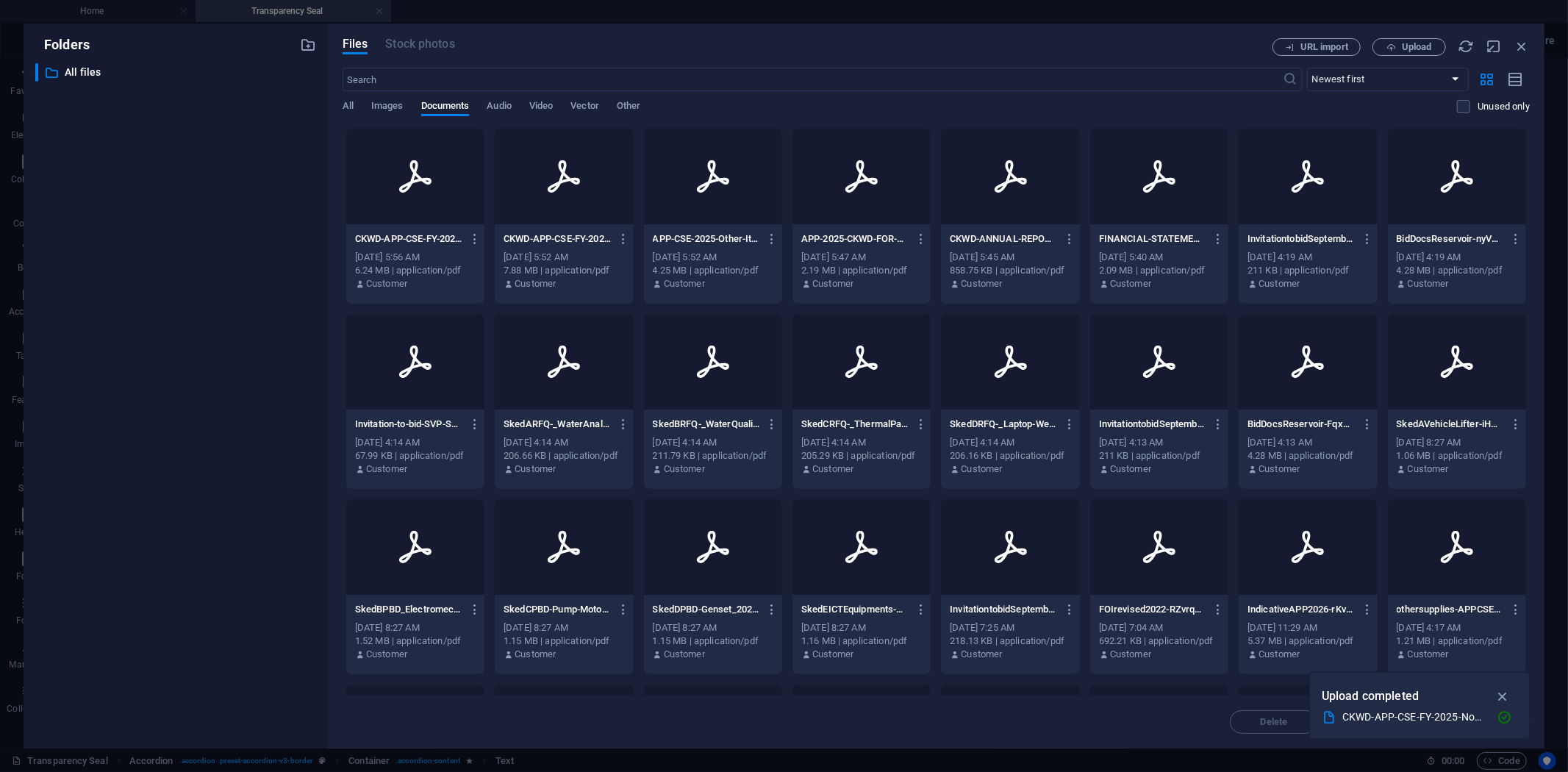
click at [418, 247] on div "CKWD-APP-CSE-FY-2025-Non-DPBjRCCtzQ76UV11BwMELQ.pdf CKWD-APP-CSE-FY-2025-Non-DP…" at bounding box center [416, 238] width 121 height 24
click at [1501, 717] on icon "button" at bounding box center [1504, 718] width 15 height 15
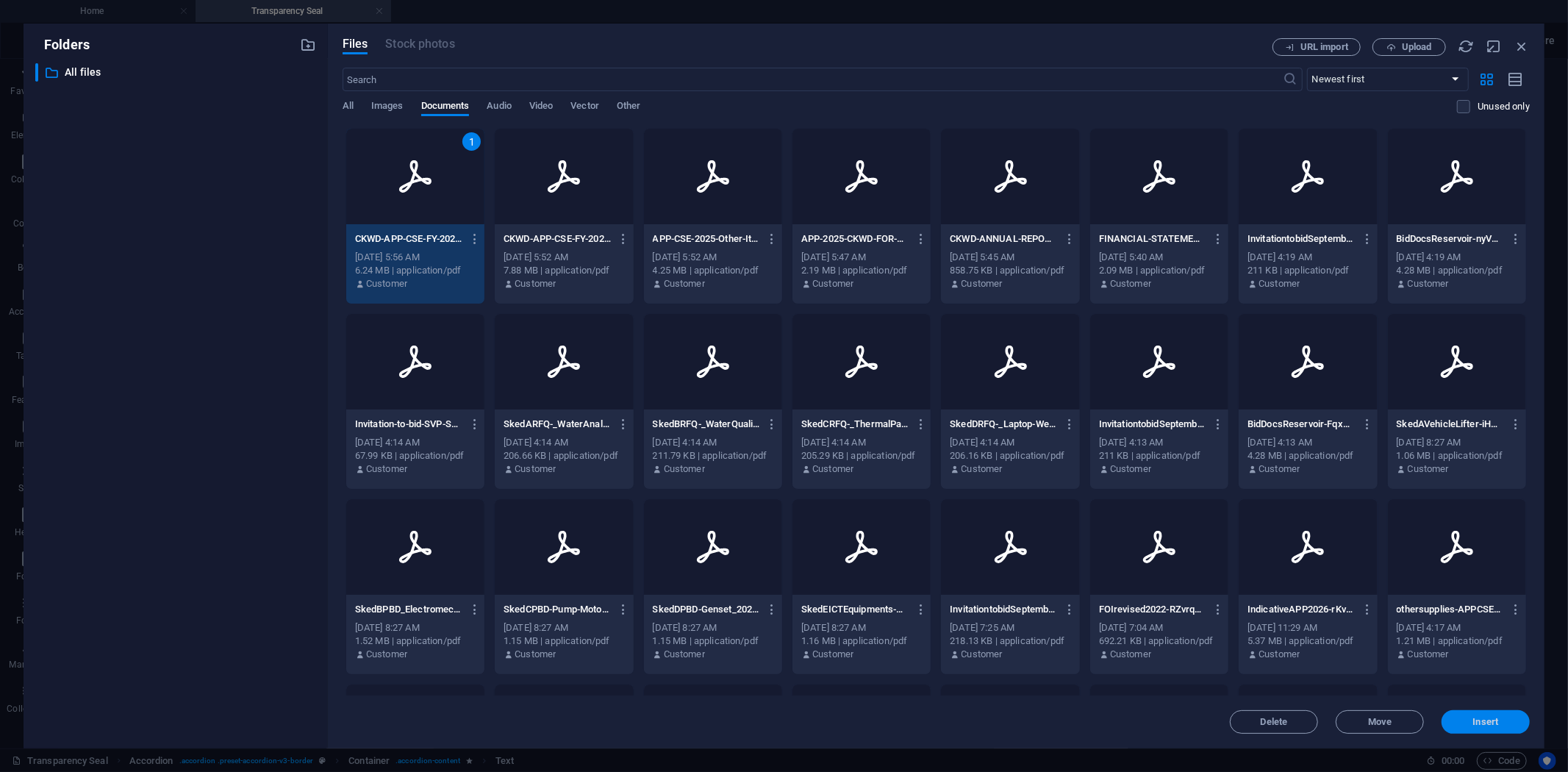
click at [1490, 718] on span "Insert" at bounding box center [1485, 721] width 26 height 9
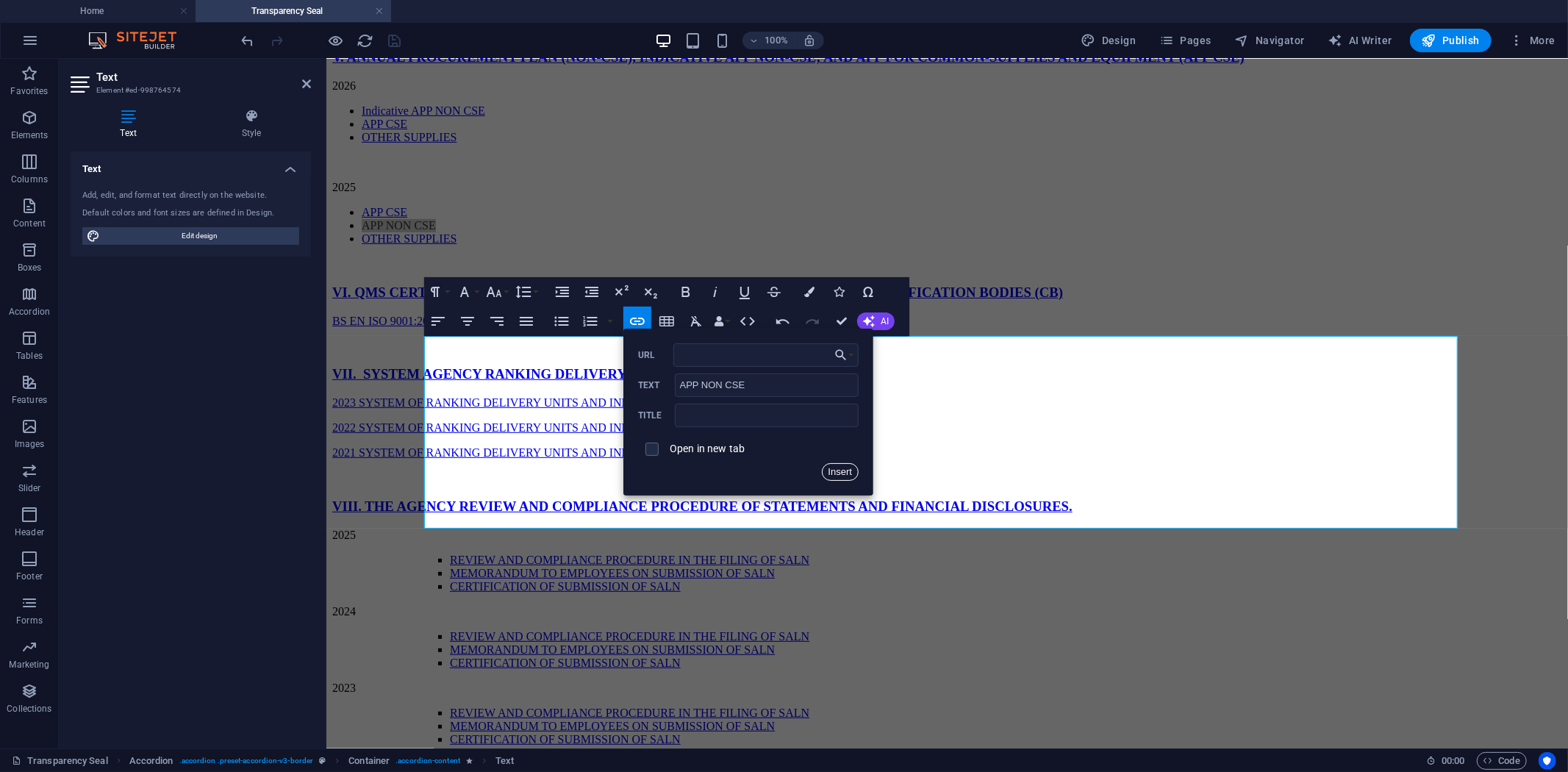
click at [842, 469] on button "Insert" at bounding box center [841, 472] width 38 height 18
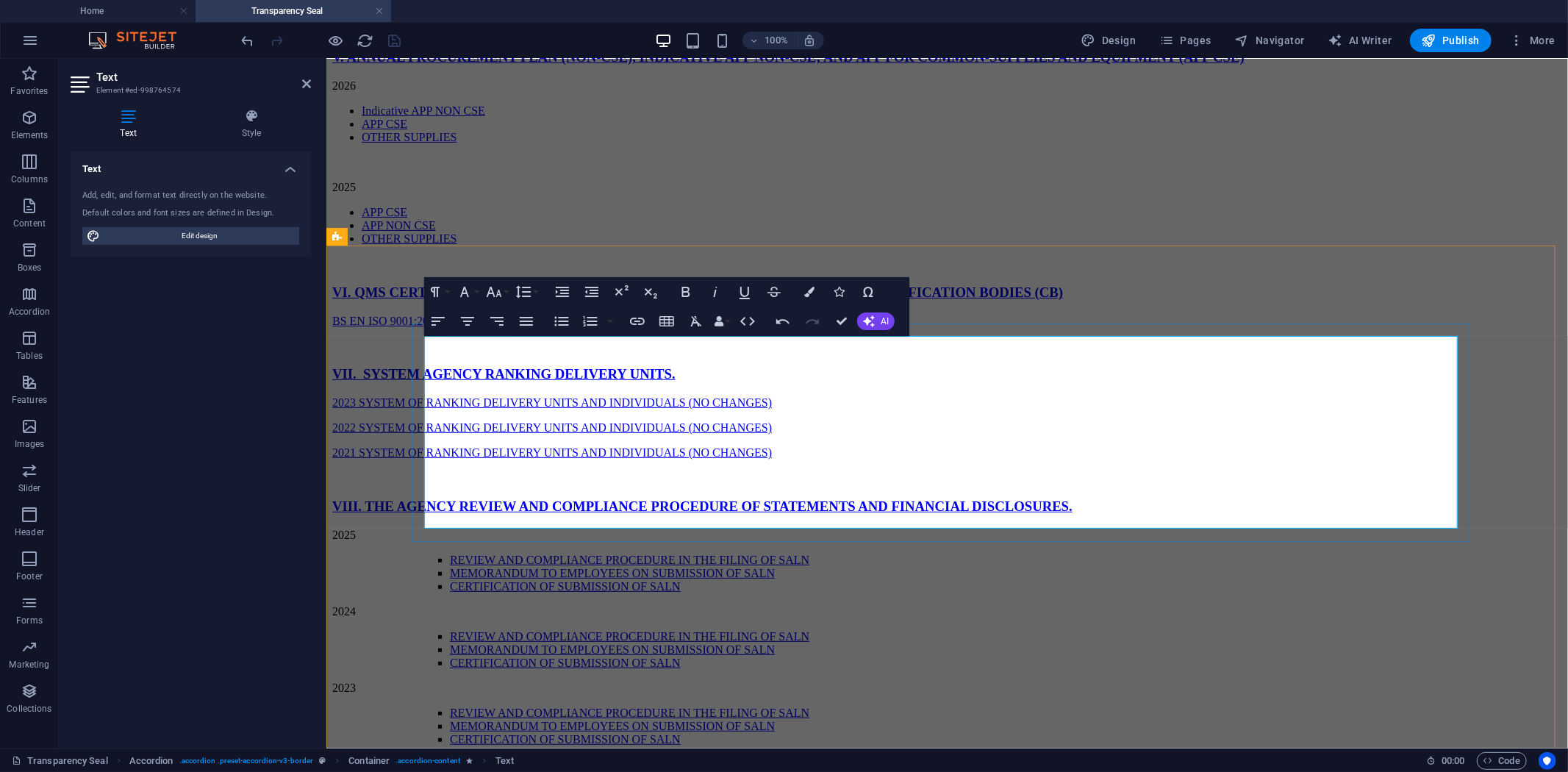
click at [466, 194] on p "2025" at bounding box center [946, 187] width 1230 height 13
drag, startPoint x: 466, startPoint y: 438, endPoint x: 416, endPoint y: 437, distance: 50.0
click at [416, 270] on div "2026 Indicative APP NON CSE APP CSE OTHER SUPPLIES 2025 APP CSE APP NON CSE OTH…" at bounding box center [946, 174] width 1230 height 191
click at [806, 290] on icon "button" at bounding box center [809, 291] width 10 height 10
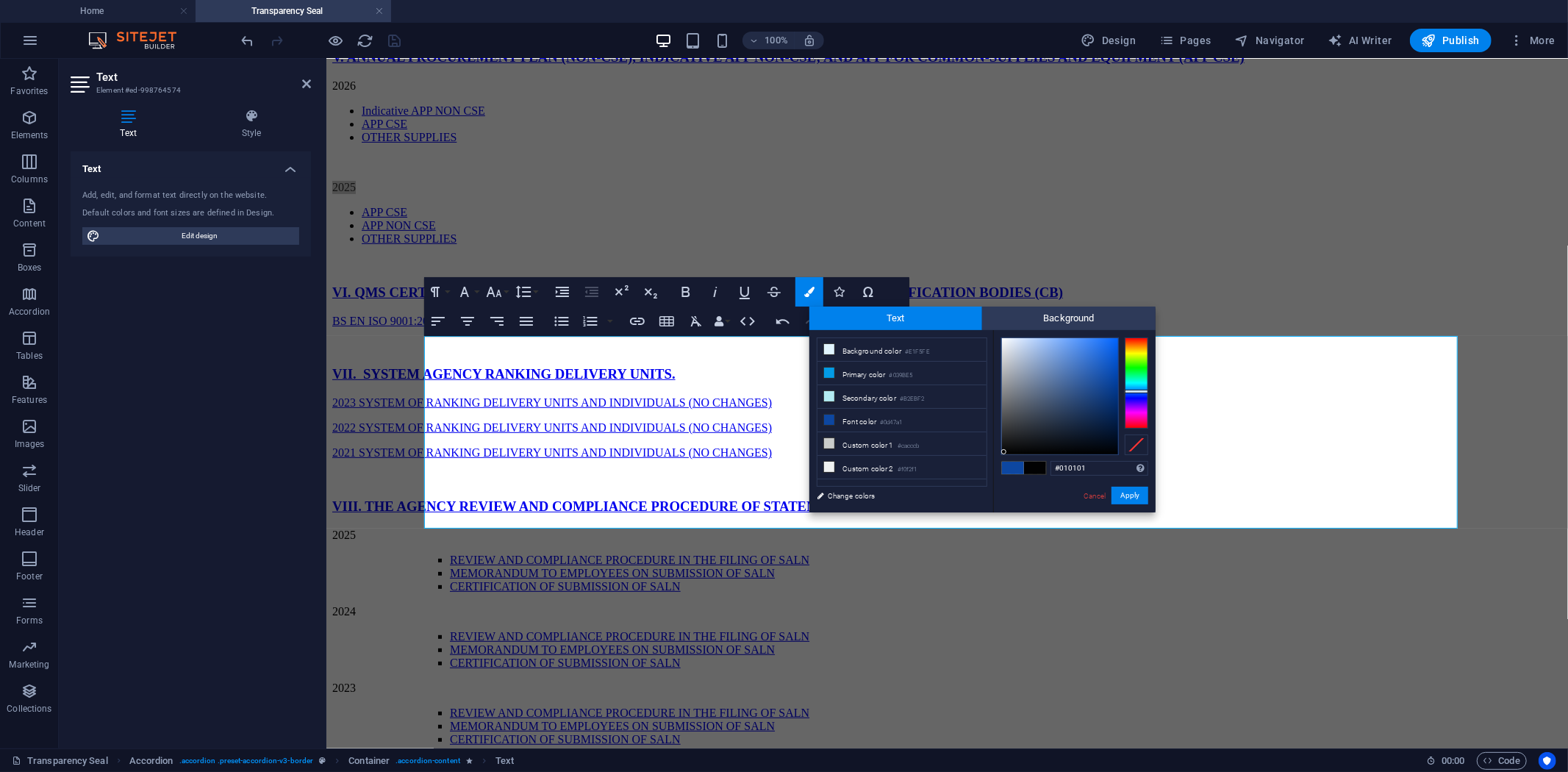
type input "#000000"
drag, startPoint x: 1106, startPoint y: 378, endPoint x: 1002, endPoint y: 455, distance: 129.4
click at [1002, 455] on div at bounding box center [1001, 453] width 5 height 5
click at [1131, 495] on button "Apply" at bounding box center [1130, 495] width 37 height 18
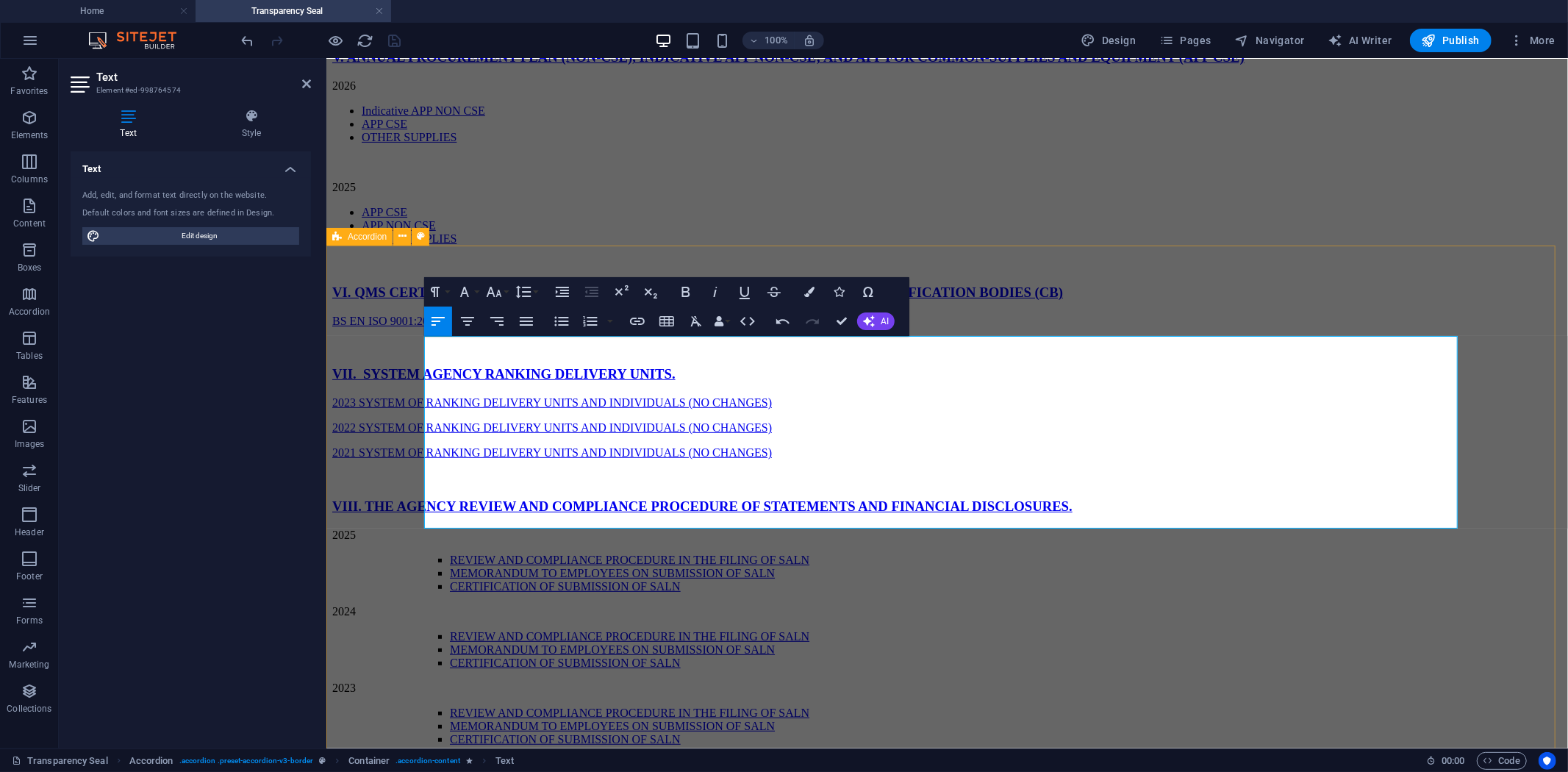
click at [399, 328] on div "V. ANNUAL PROCUREMENT PLAN (NON-CSE), INDICATIVE APP NON-CSE; AND APP FOR COMMO…" at bounding box center [946, 396] width 1230 height 696
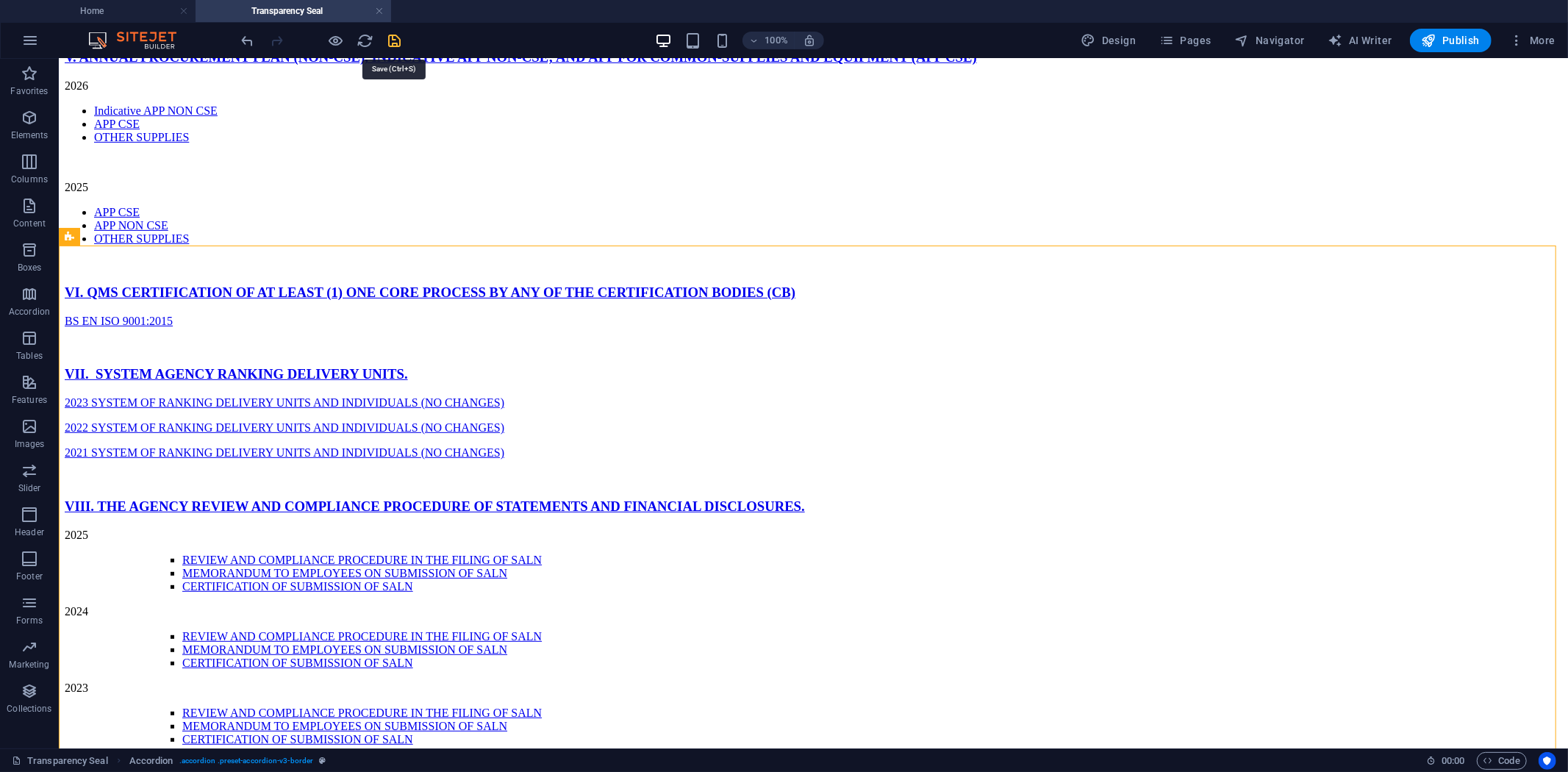
click at [393, 40] on icon "save" at bounding box center [395, 41] width 17 height 17
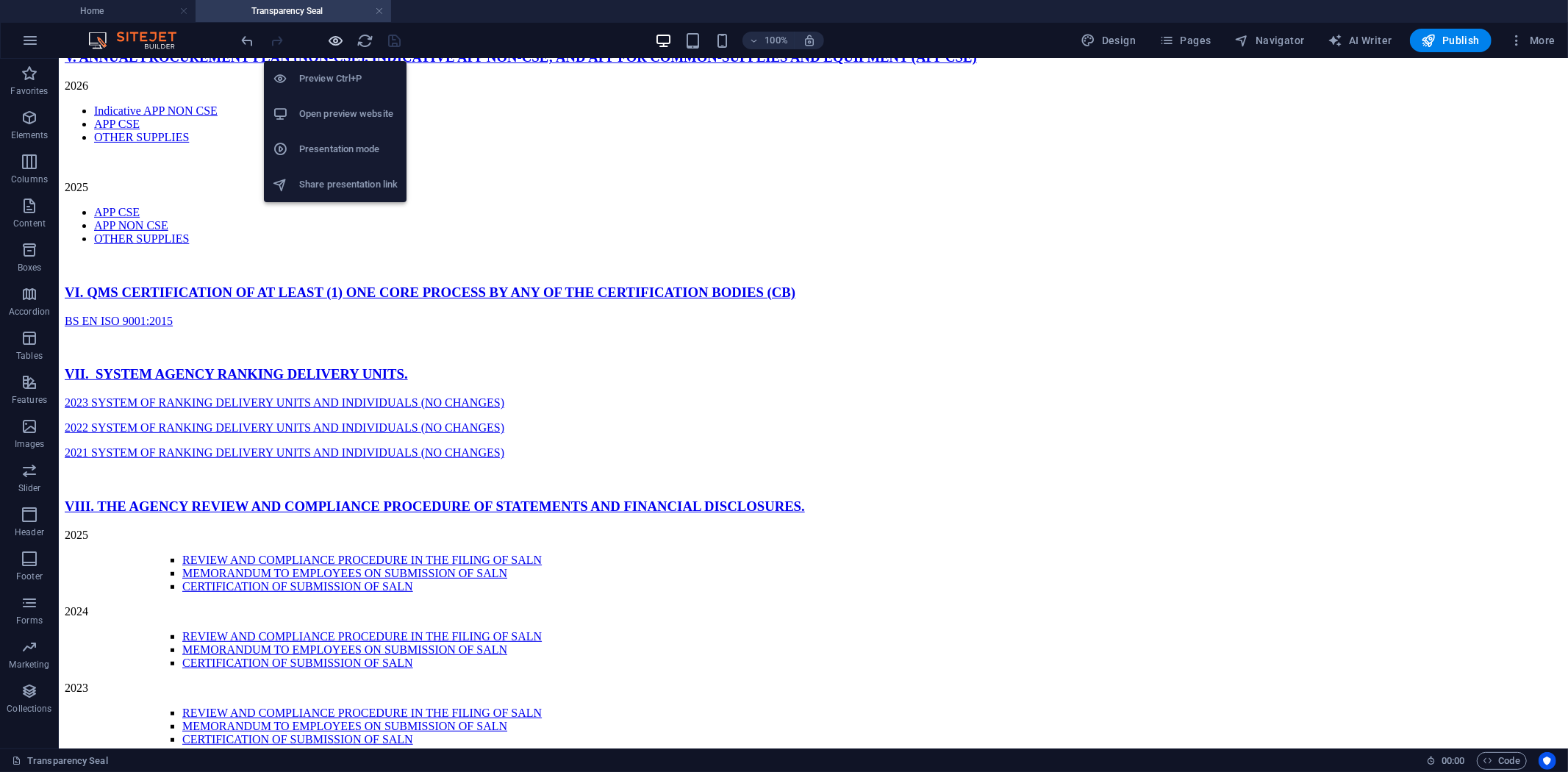
click at [333, 39] on icon "button" at bounding box center [336, 41] width 17 height 17
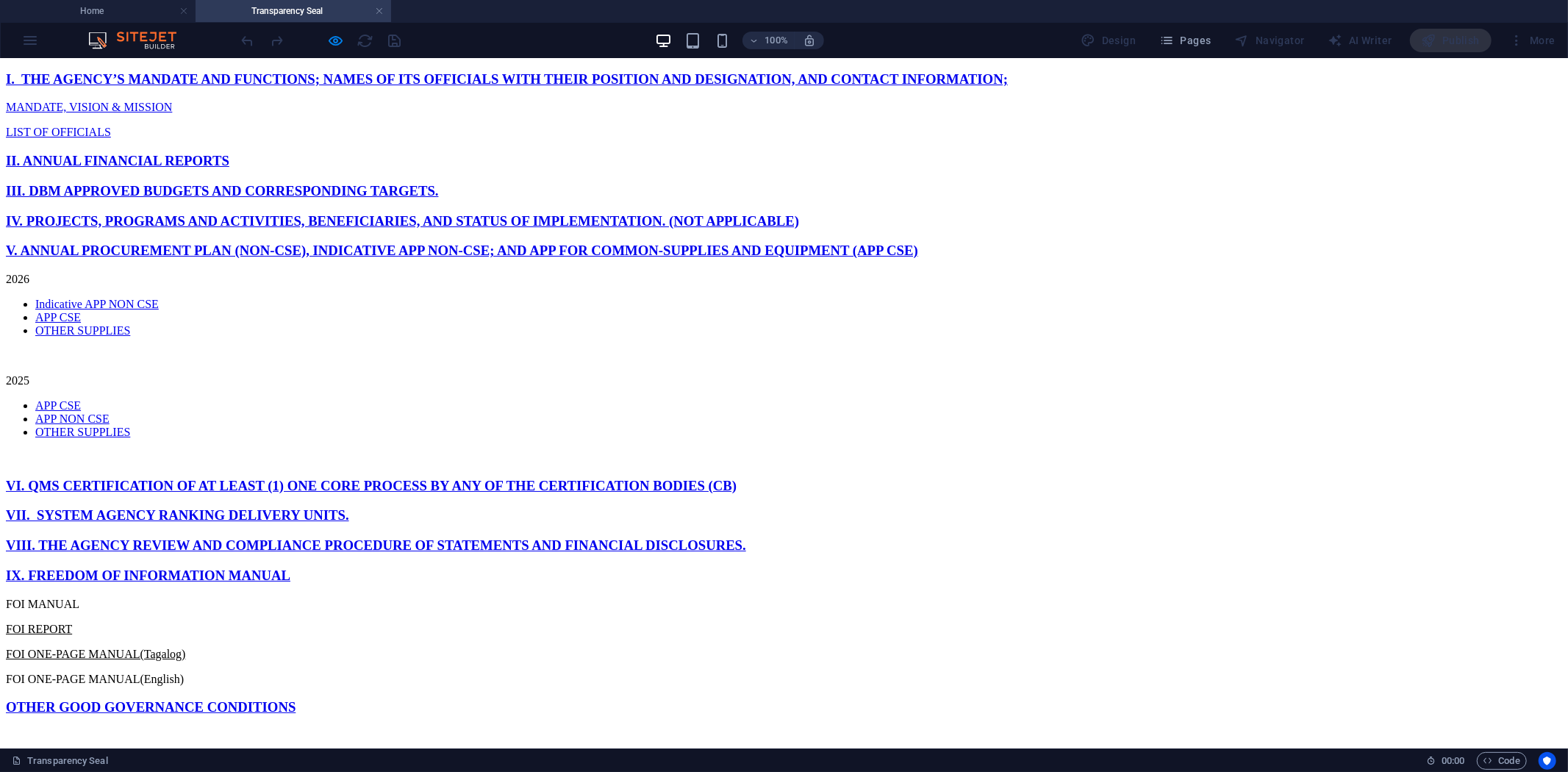
click at [81, 399] on link "APP CSE" at bounding box center [58, 404] width 45 height 12
click at [110, 412] on link "APP NON CSE" at bounding box center [72, 418] width 75 height 12
click at [130, 425] on link "OTHER SUPPLIES" at bounding box center [82, 431] width 94 height 12
click at [110, 412] on link "APP NON CSE" at bounding box center [72, 418] width 75 height 12
click at [838, 412] on li "APP NON CSE" at bounding box center [798, 419] width 1526 height 13
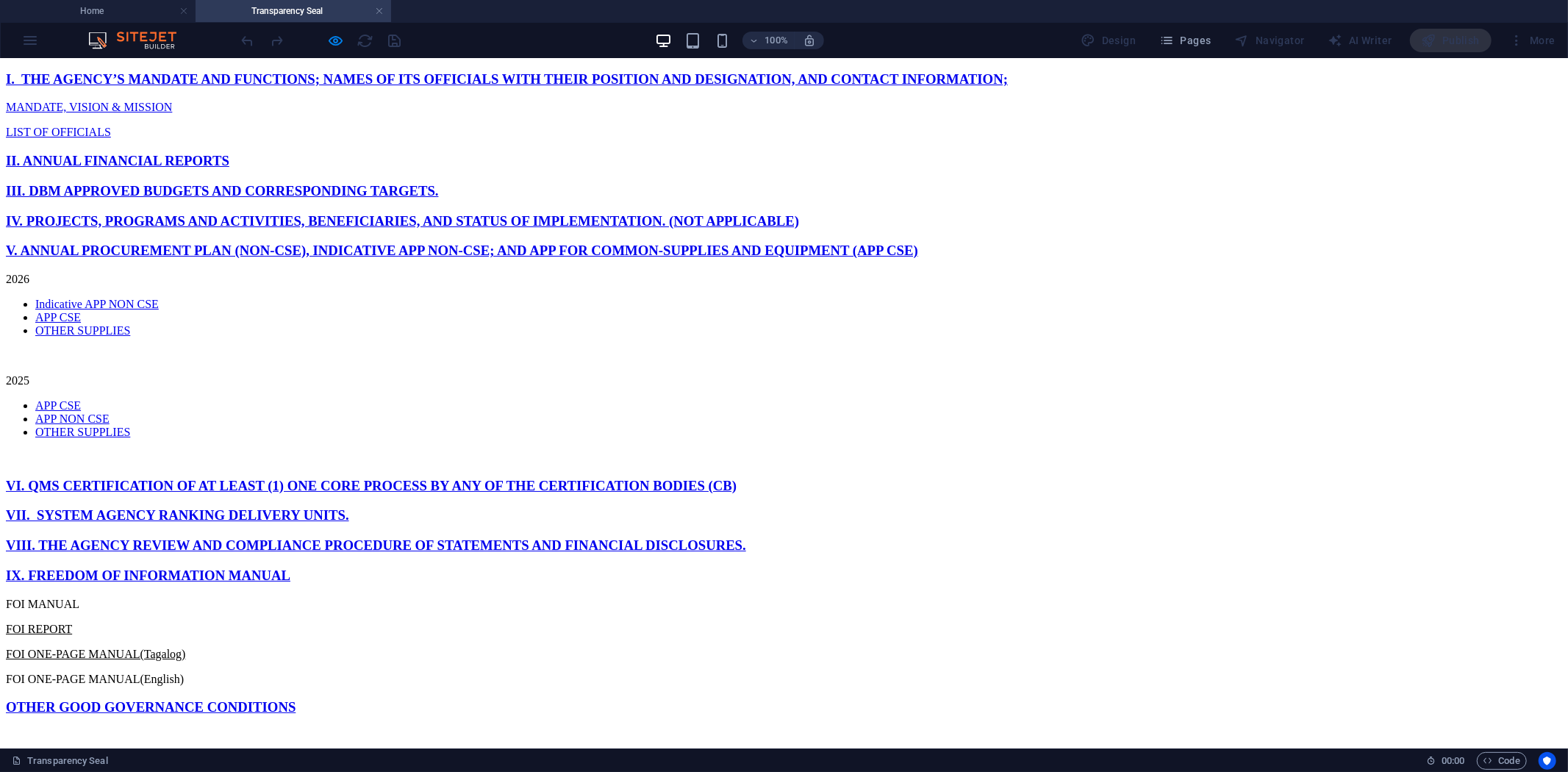
scroll to position [327, 0]
click at [159, 297] on link "Indicative APP NON CSE" at bounding box center [96, 302] width 124 height 12
click at [386, 477] on link "VI. QMS CERTIFICATION OF AT LEAST (1) ONE CORE PROCESS BY ANY OF THE CERTIFICAT…" at bounding box center [370, 485] width 730 height 15
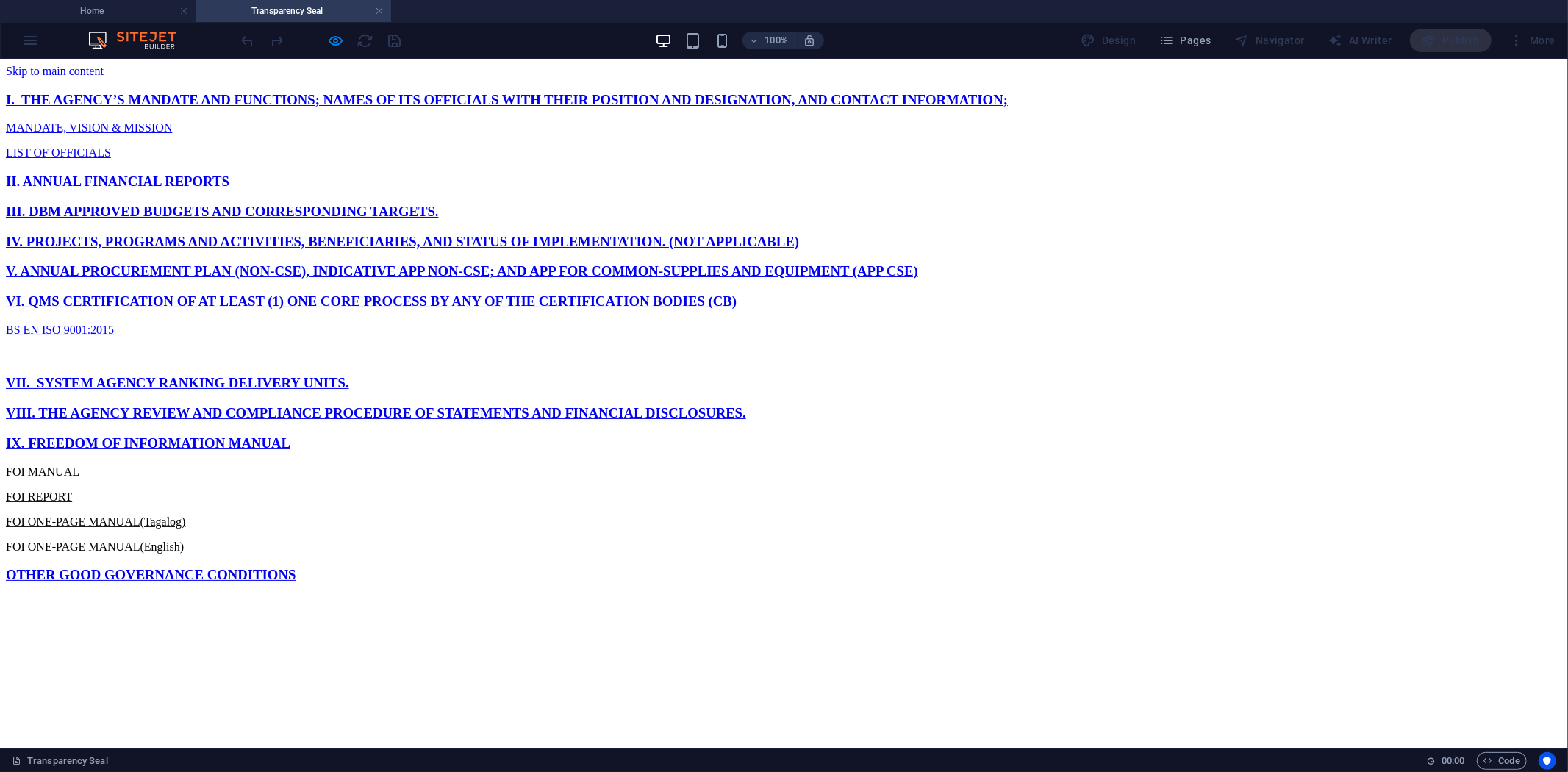
scroll to position [51, 0]
click at [230, 188] on link "II. ANNUAL FINANCIAL REPORTS" at bounding box center [117, 180] width 224 height 15
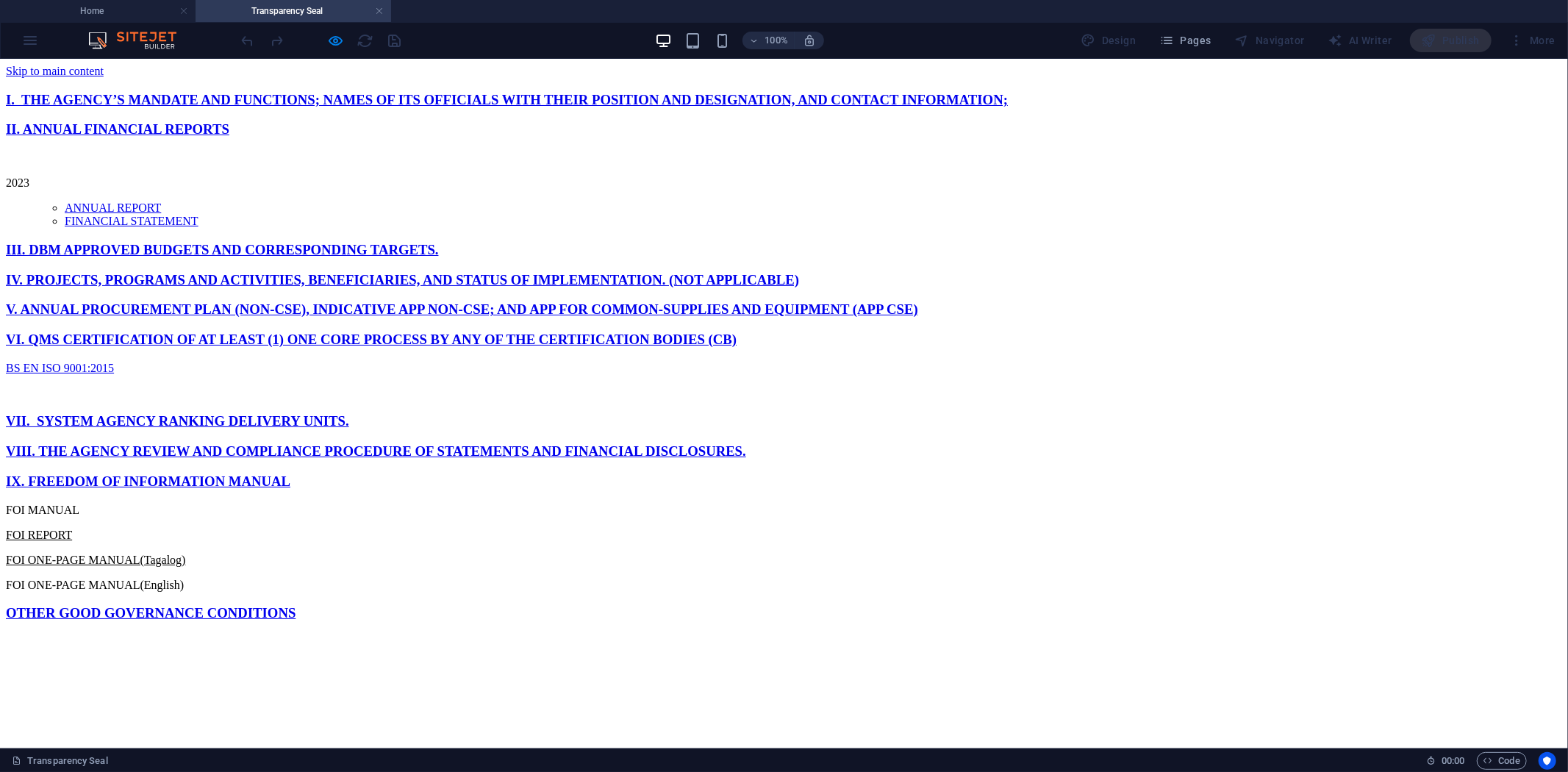
click at [549, 214] on li "ANNUAL REPORT" at bounding box center [812, 207] width 1497 height 13
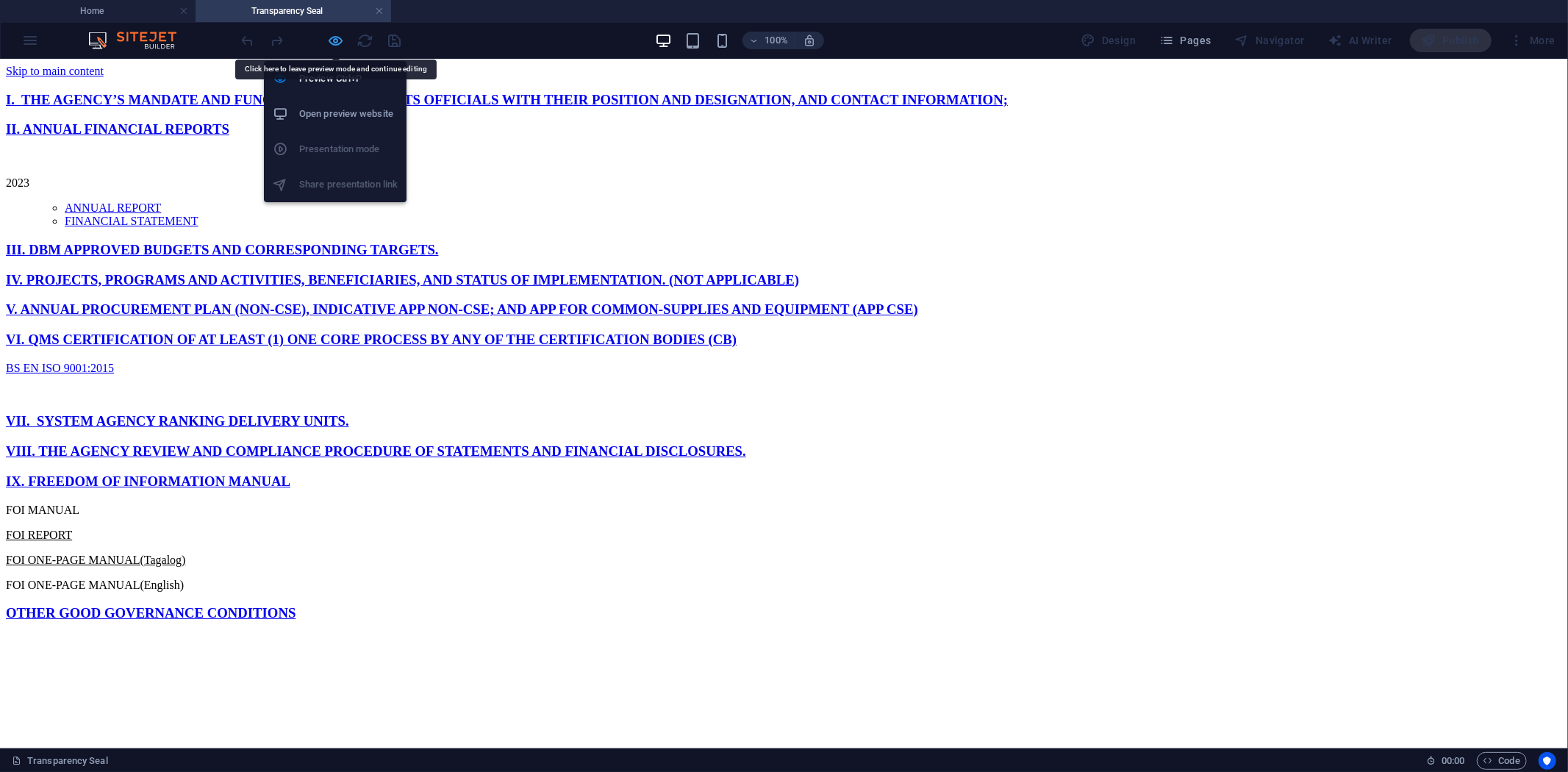
click at [338, 41] on icon "button" at bounding box center [336, 41] width 17 height 17
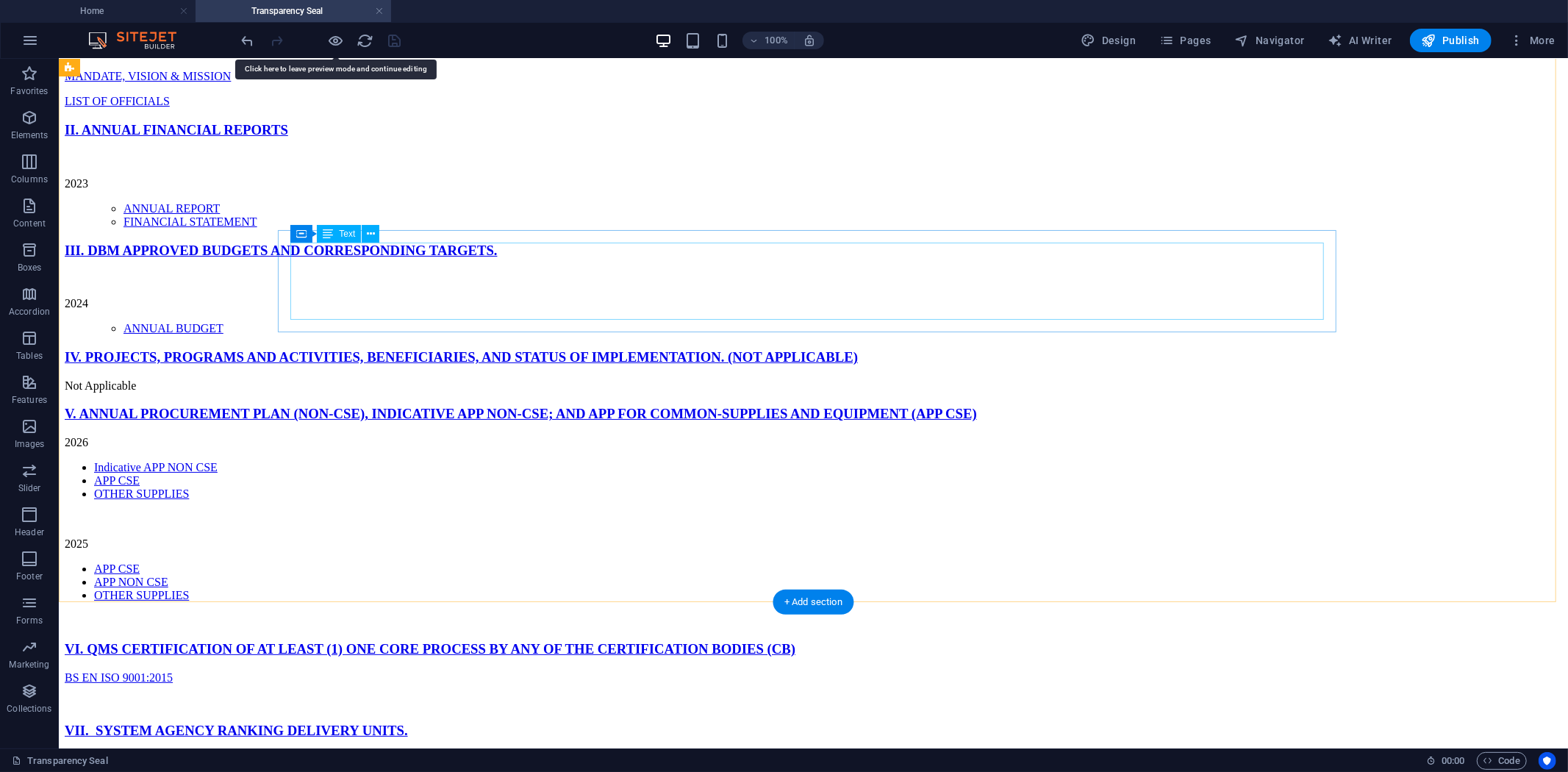
click at [562, 228] on div "2023 ANNUAL REPORT FINANCIAL STATEMENT" at bounding box center [812, 189] width 1497 height 77
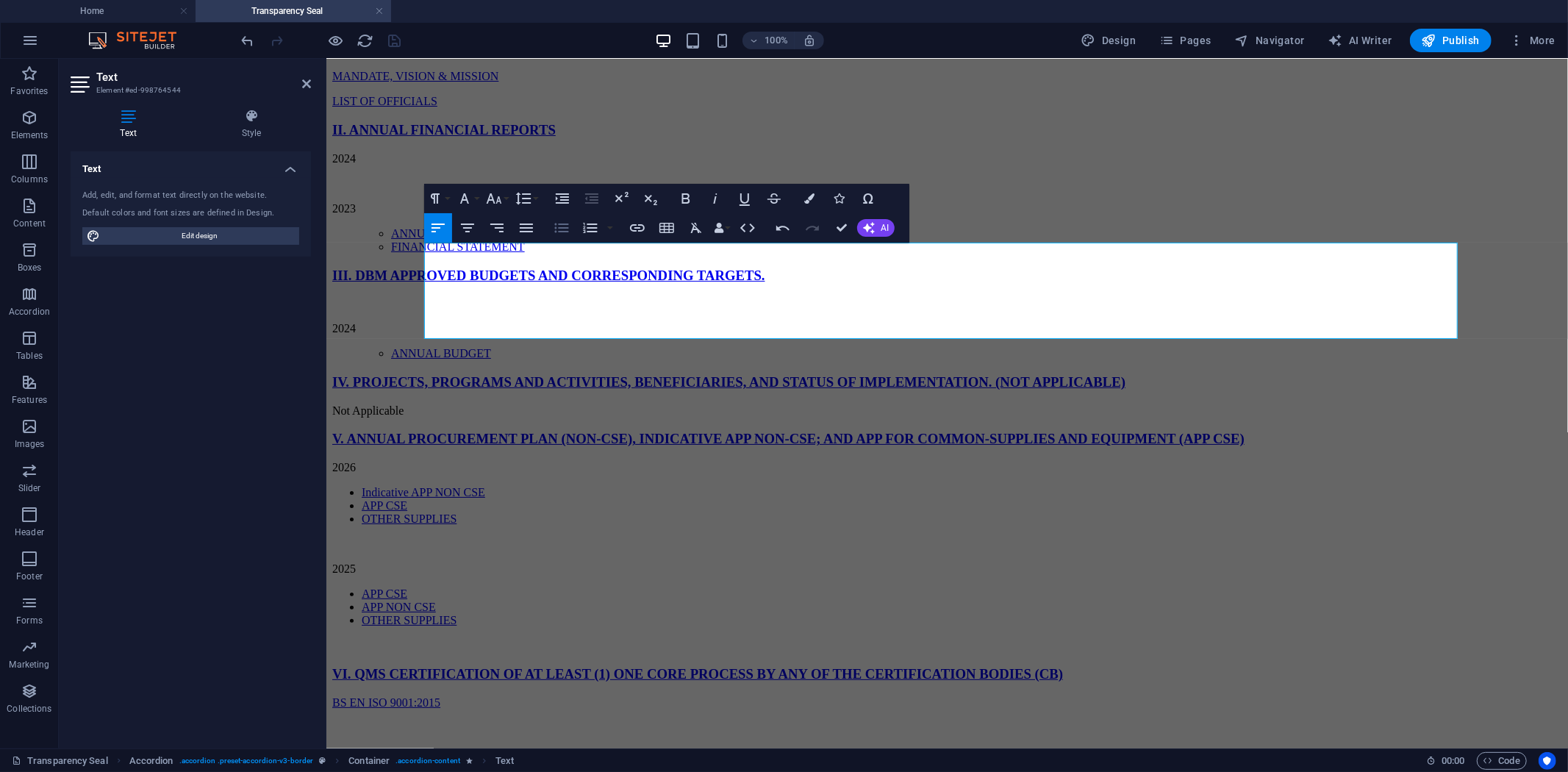
click at [562, 228] on icon "button" at bounding box center [562, 229] width 14 height 9
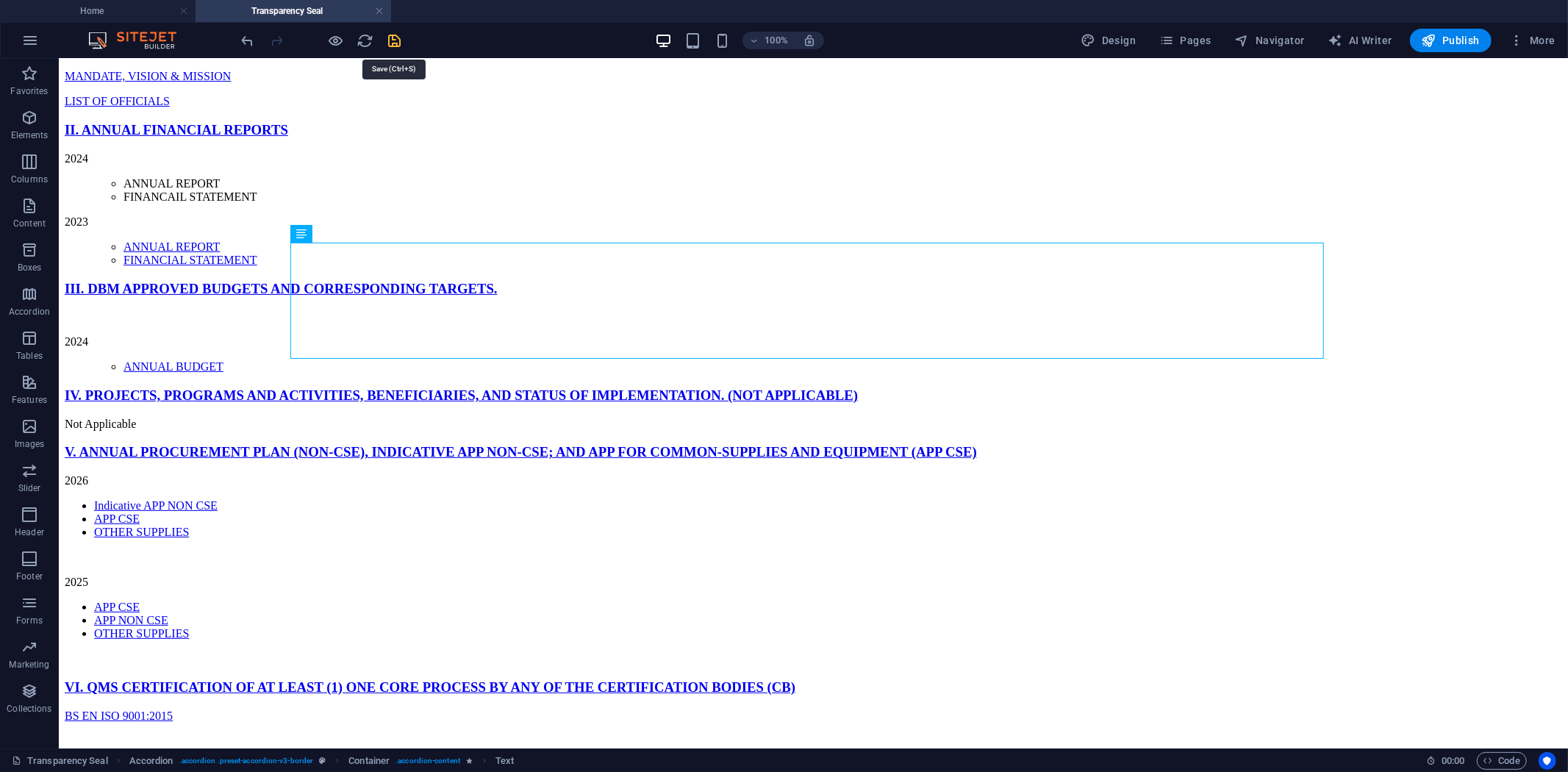
click at [393, 38] on icon "save" at bounding box center [395, 41] width 17 height 17
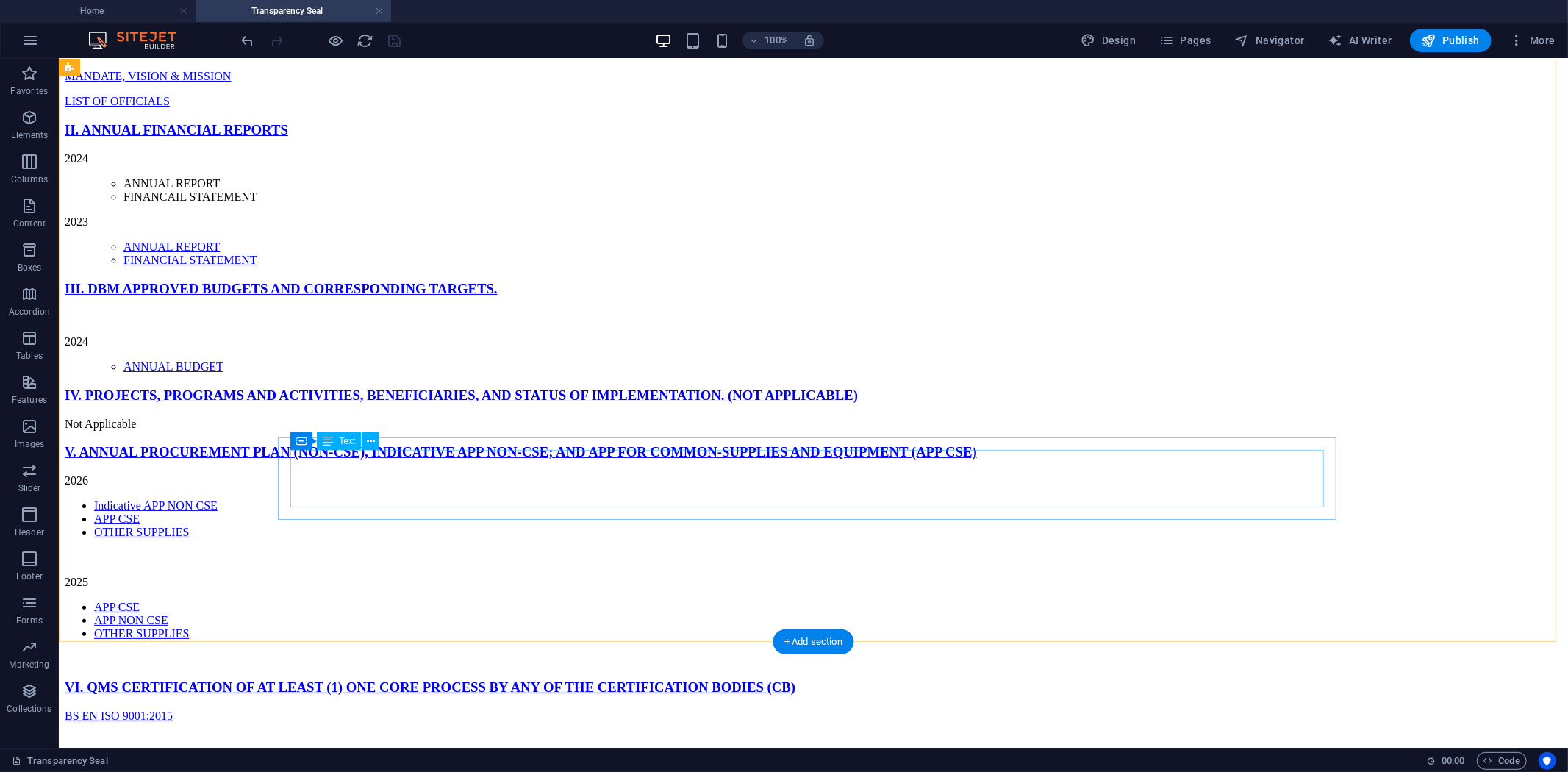
click at [355, 373] on div "2024 ANNUAL BUDGET" at bounding box center [812, 341] width 1497 height 63
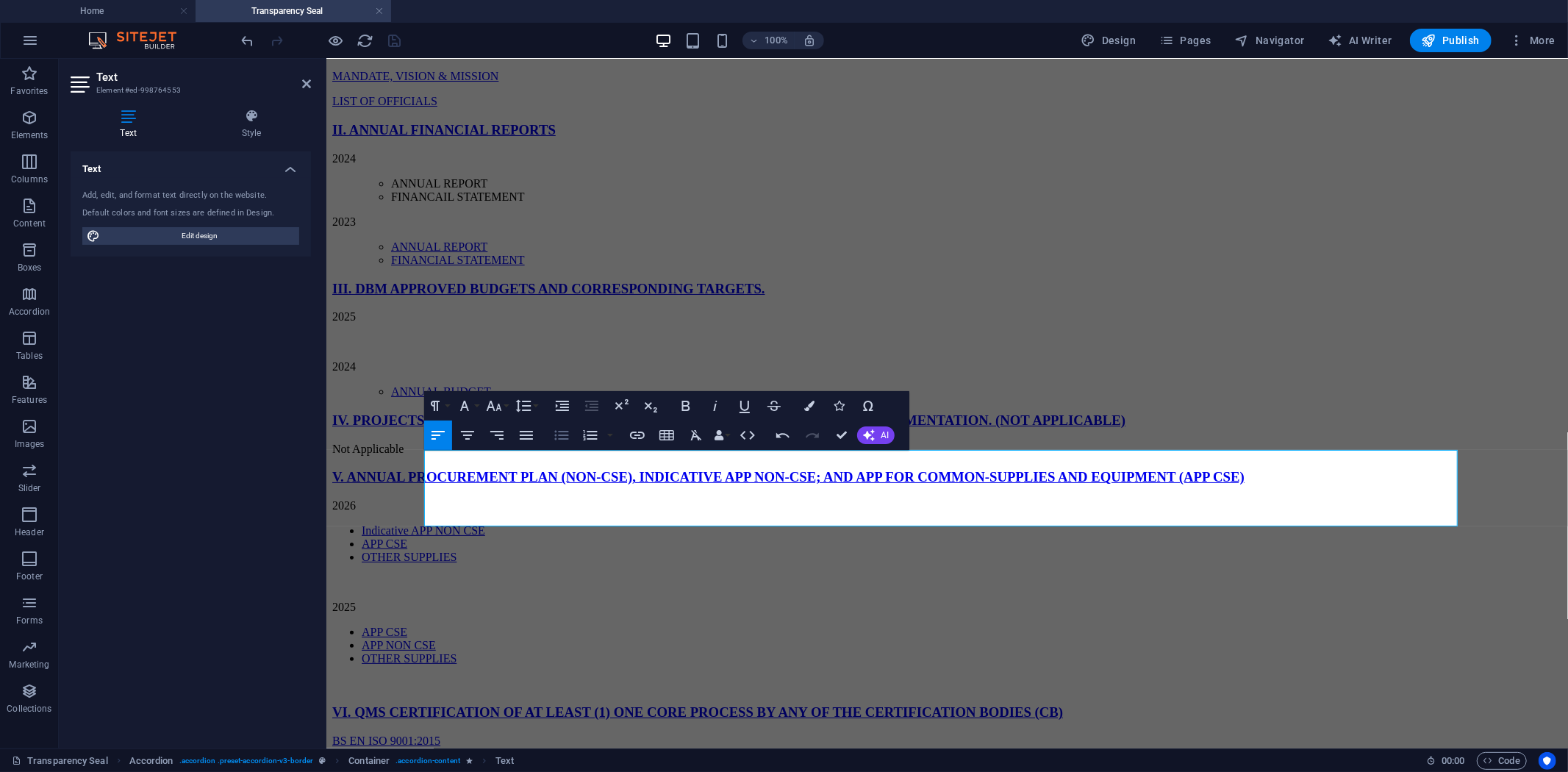
click at [563, 435] on icon "button" at bounding box center [561, 435] width 18 height 18
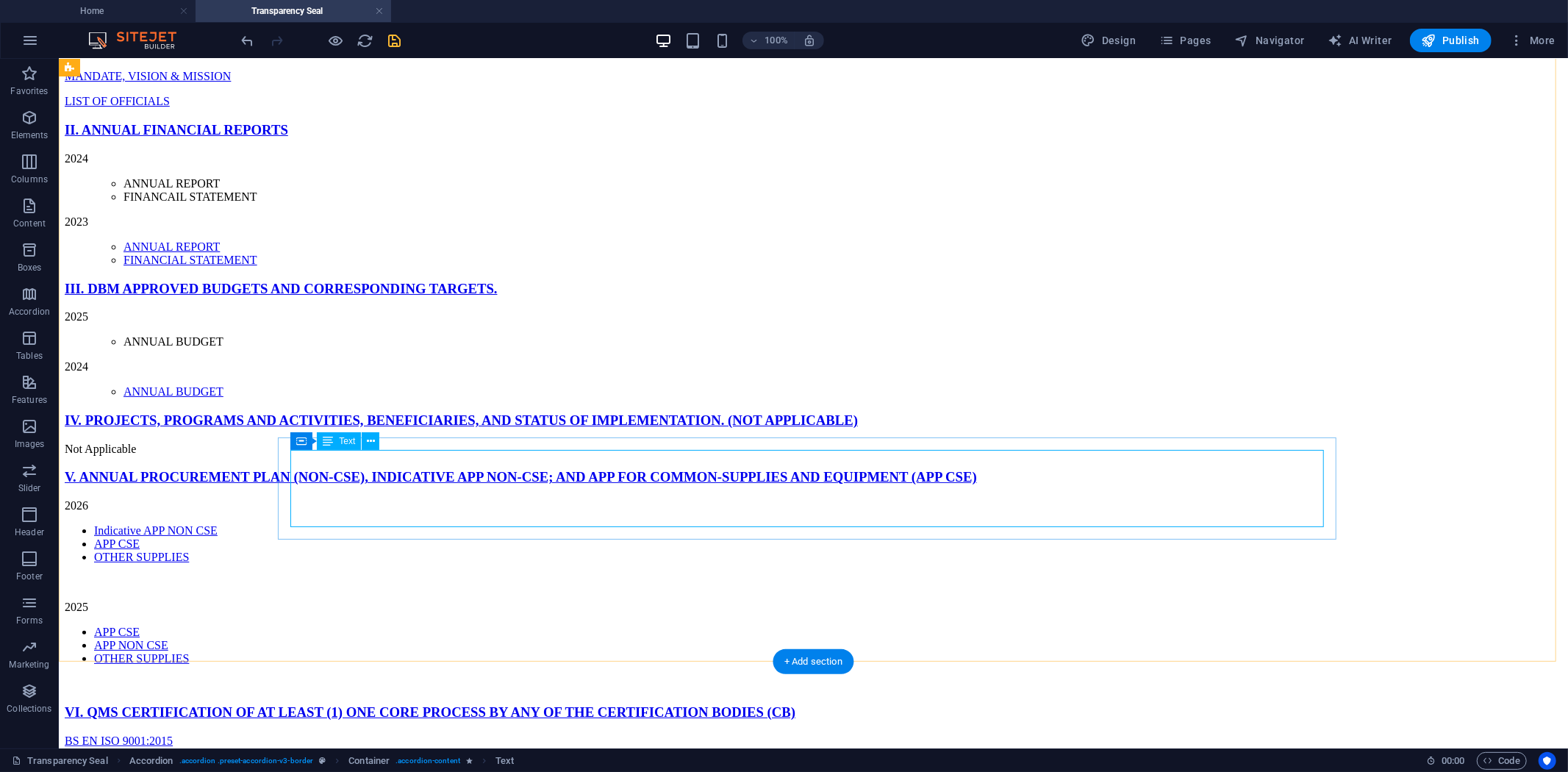
click at [511, 398] on div "2025 ANNUAL BUDGET 2024 ANNUAL BUDGET" at bounding box center [812, 353] width 1497 height 88
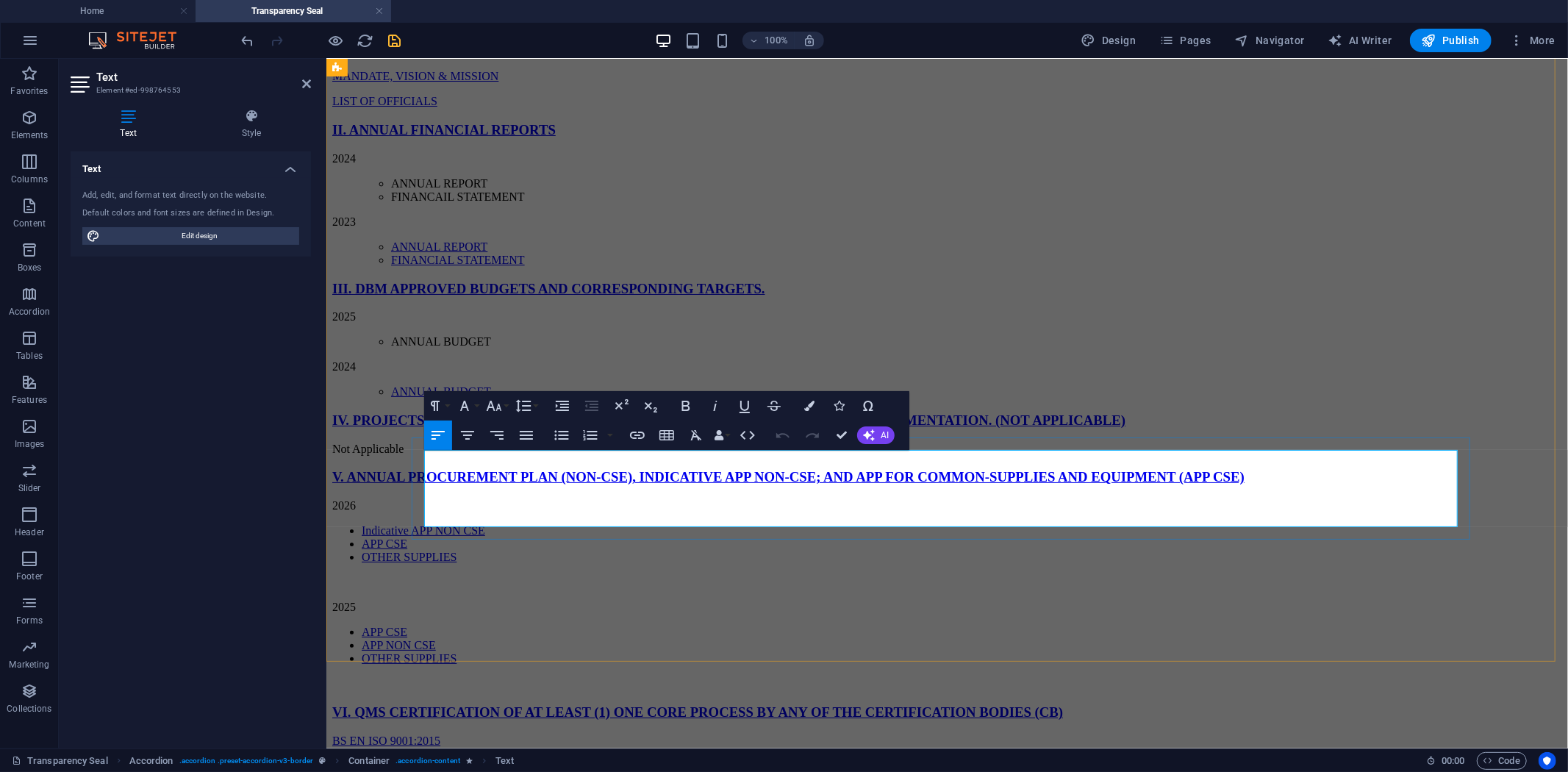
click at [648, 398] on li "ANNUAL BUDGET" at bounding box center [976, 391] width 1171 height 13
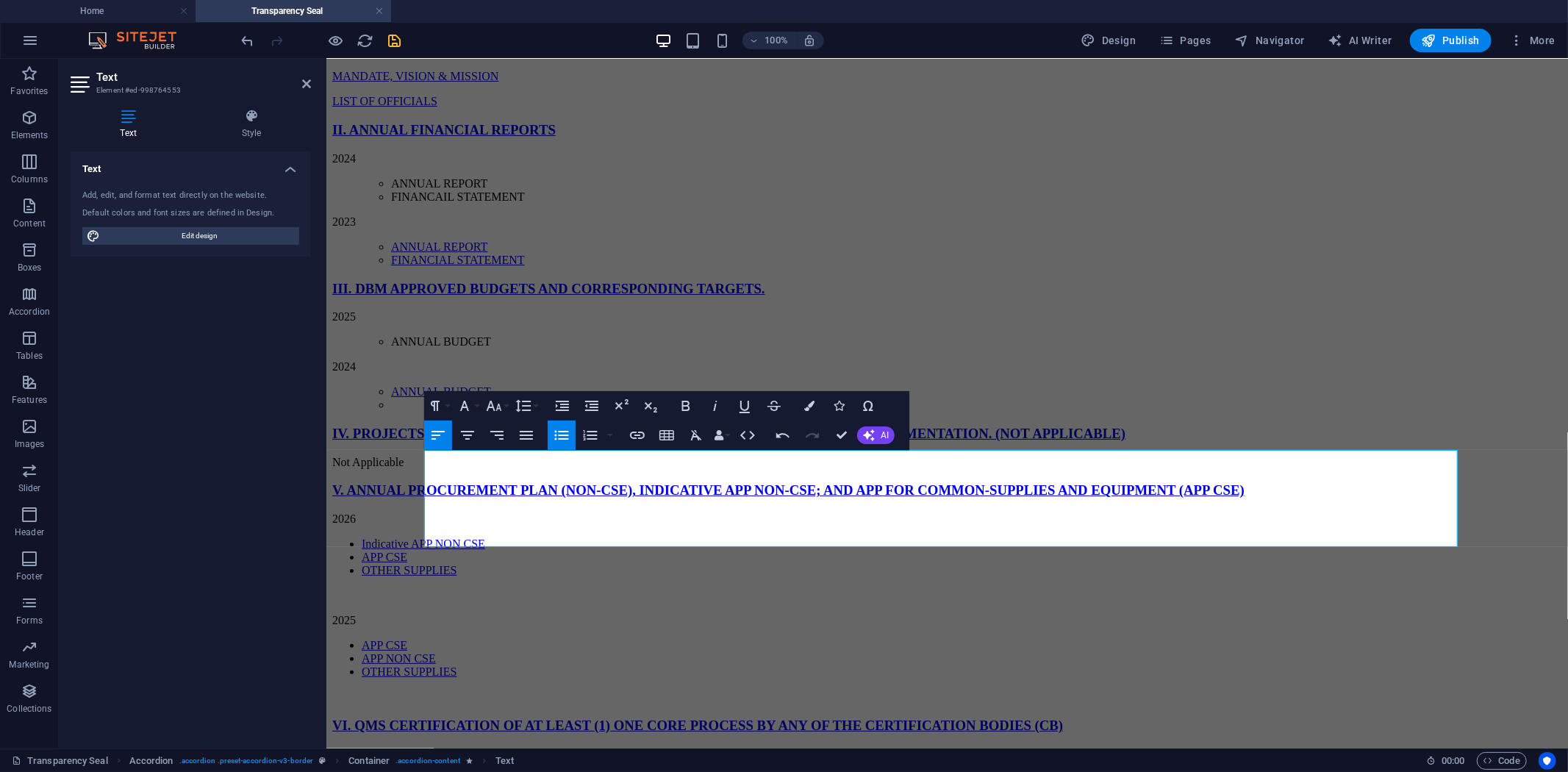
click at [558, 436] on icon "button" at bounding box center [562, 436] width 14 height 9
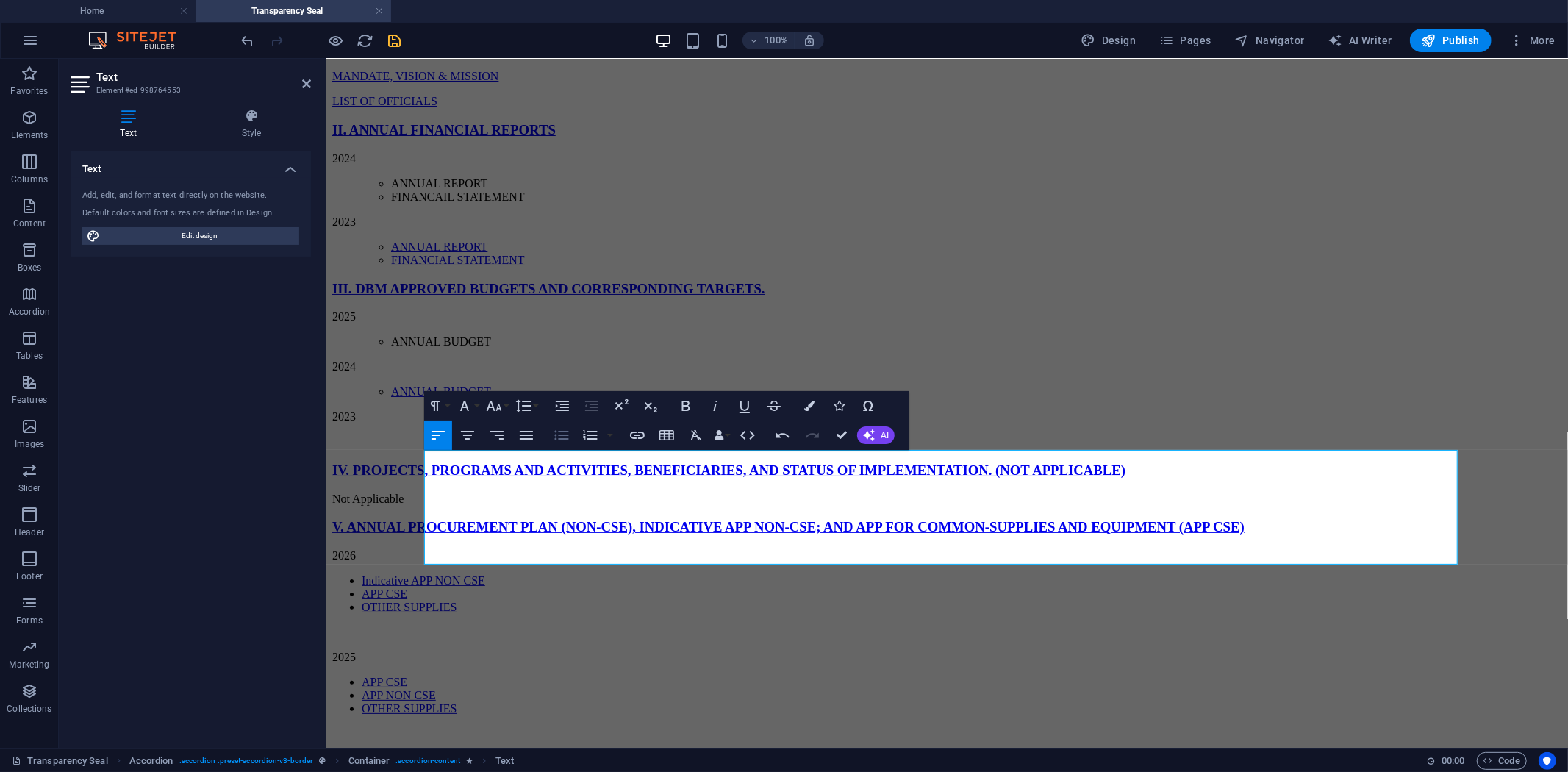
click at [562, 436] on icon "button" at bounding box center [562, 436] width 14 height 9
click at [588, 405] on icon "button" at bounding box center [591, 405] width 18 height 18
click at [558, 431] on icon "button" at bounding box center [562, 436] width 14 height 9
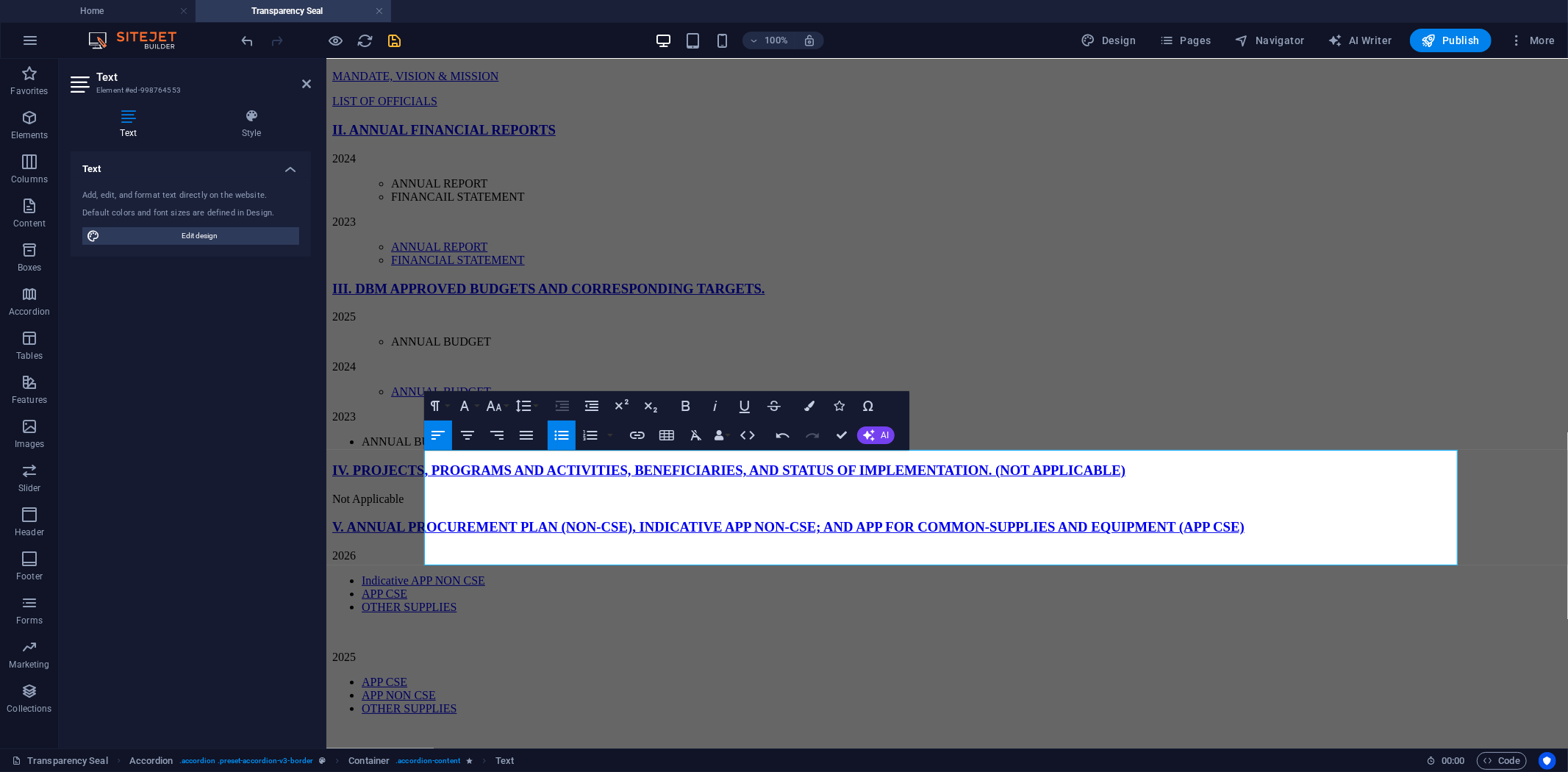
click at [560, 437] on icon "button" at bounding box center [561, 435] width 18 height 18
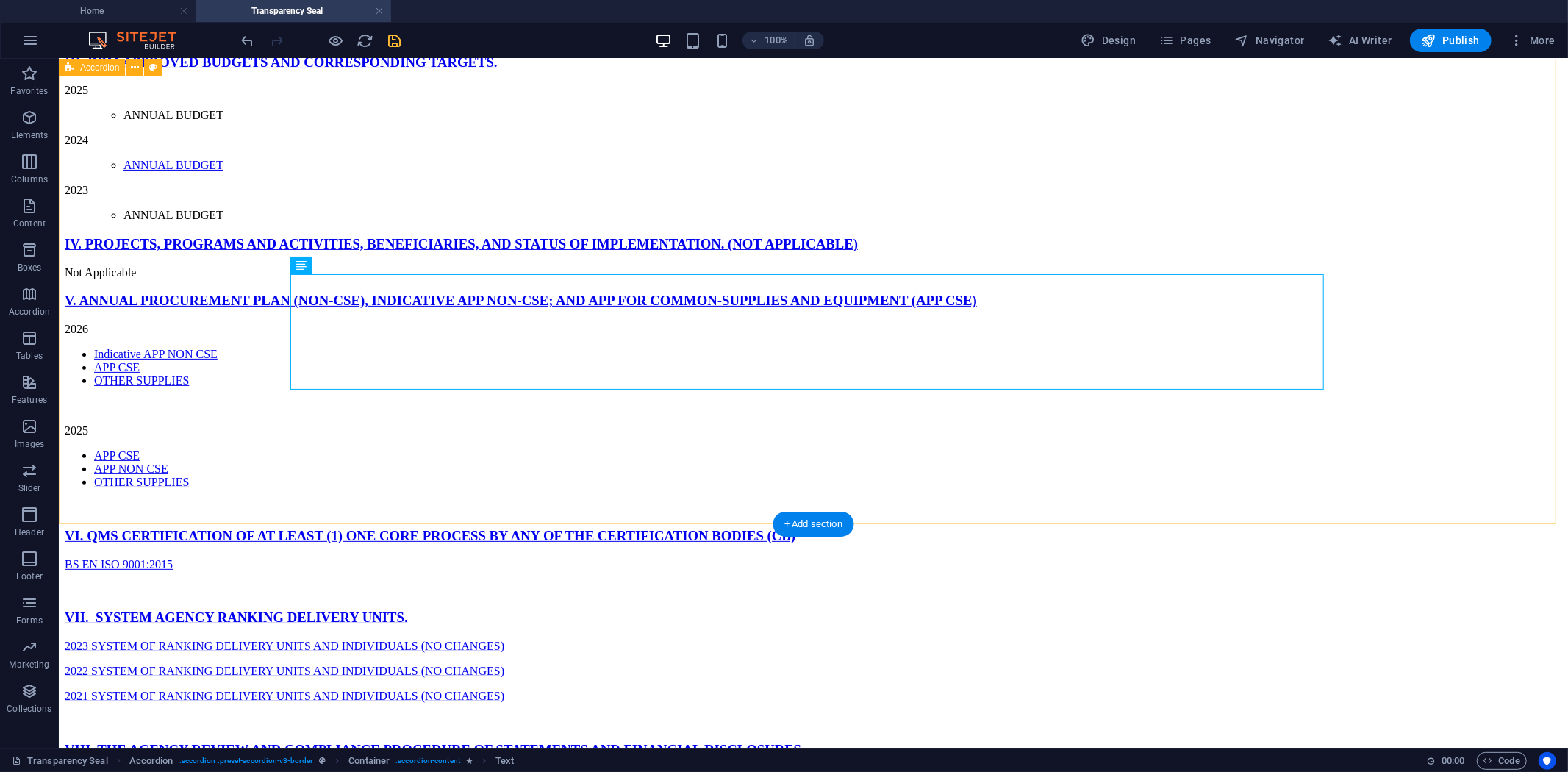
scroll to position [297, 0]
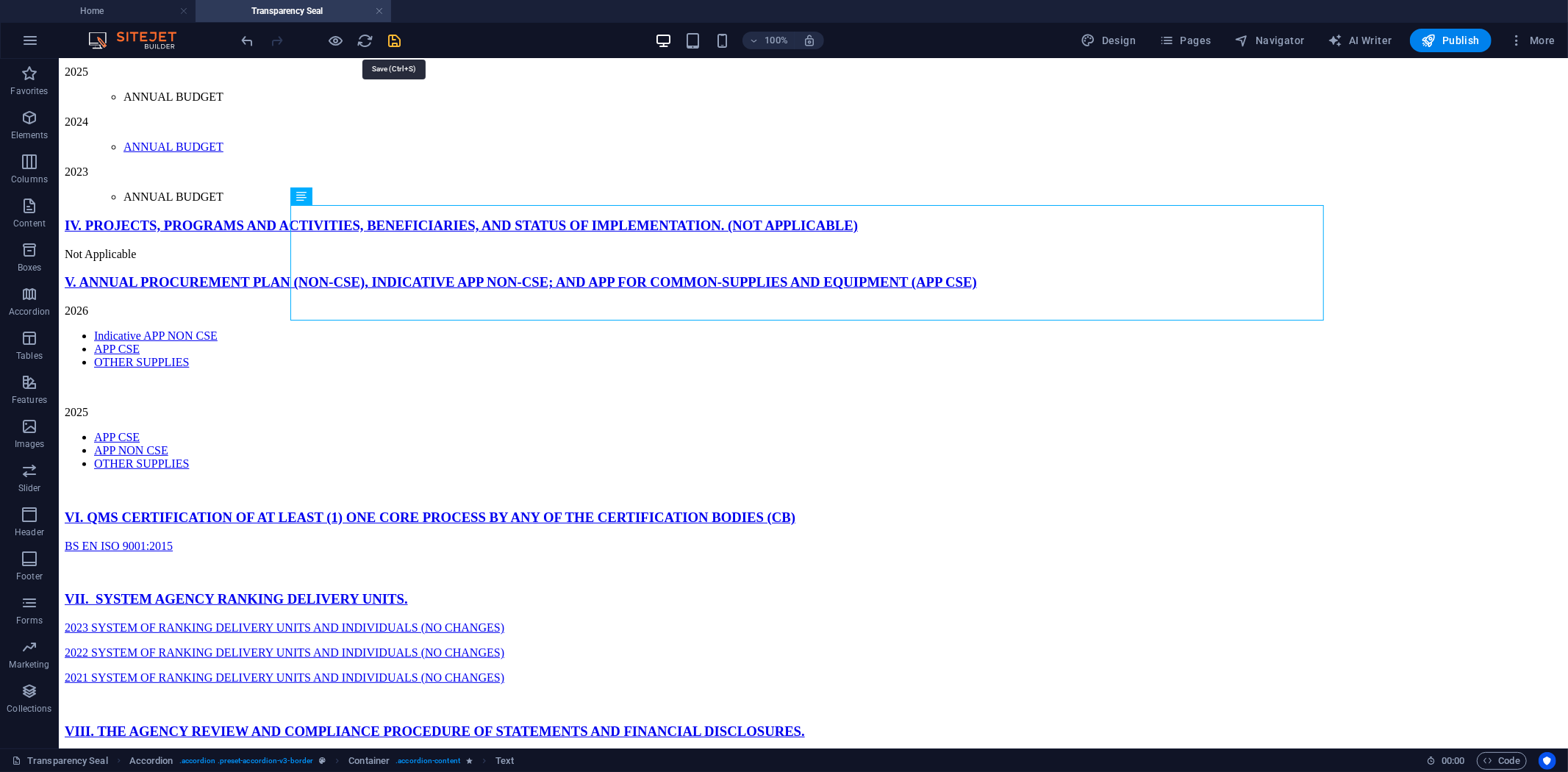
click at [400, 39] on icon "save" at bounding box center [395, 41] width 17 height 17
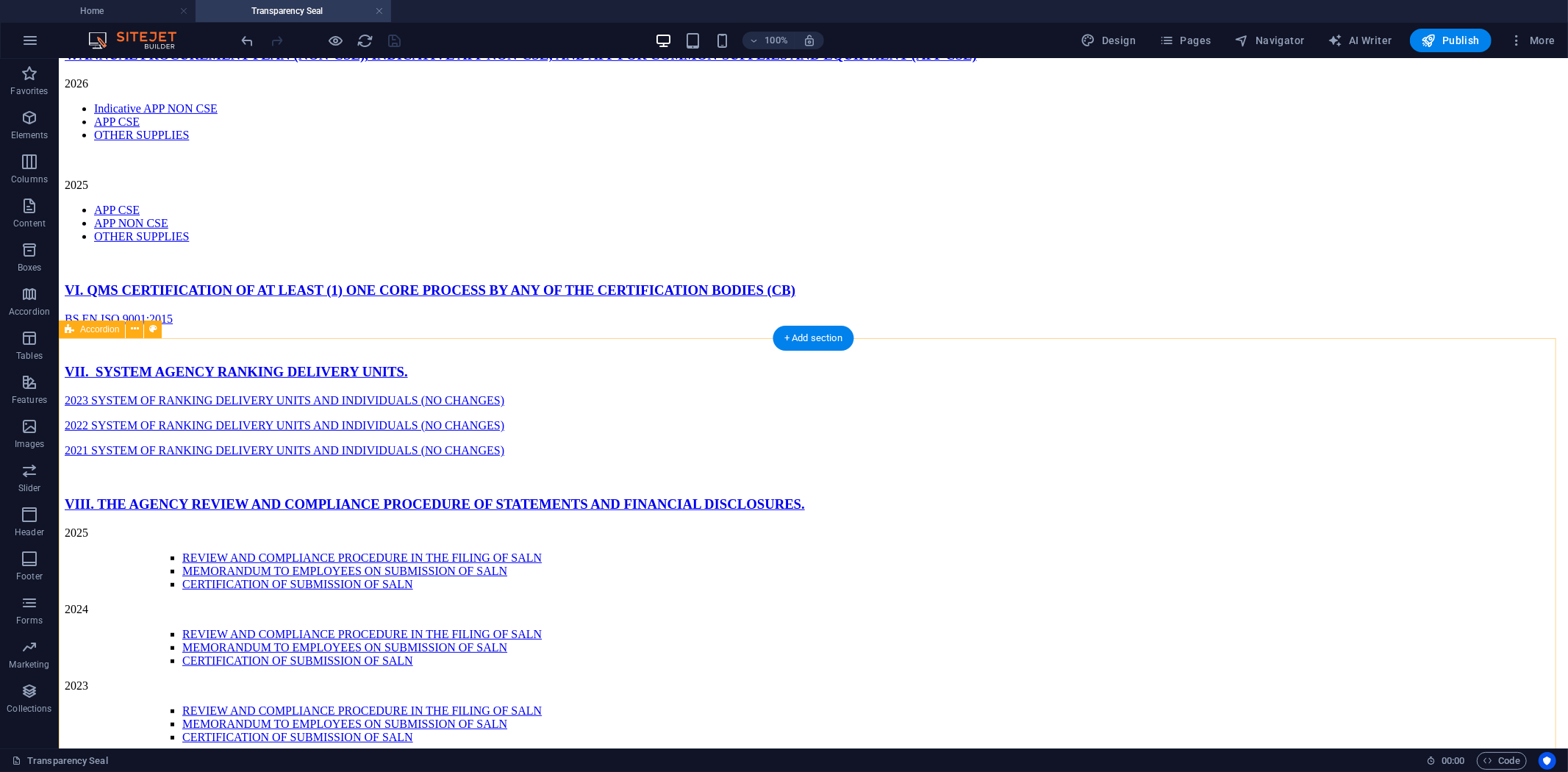
scroll to position [541, 0]
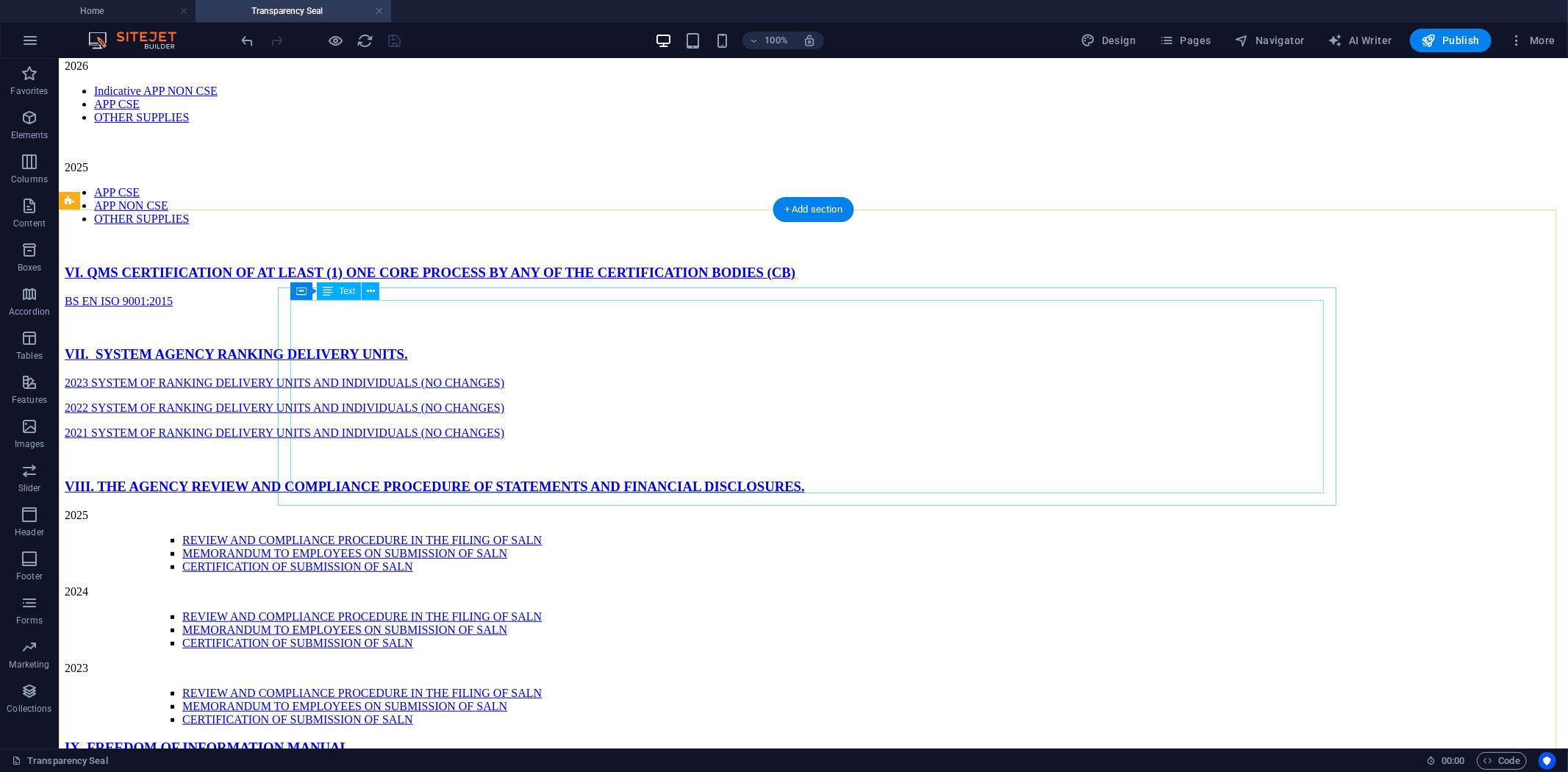
click at [455, 250] on div "2026 Indicative APP NON CSE APP CSE OTHER SUPPLIES 2025 APP CSE APP NON CSE OTH…" at bounding box center [812, 154] width 1497 height 191
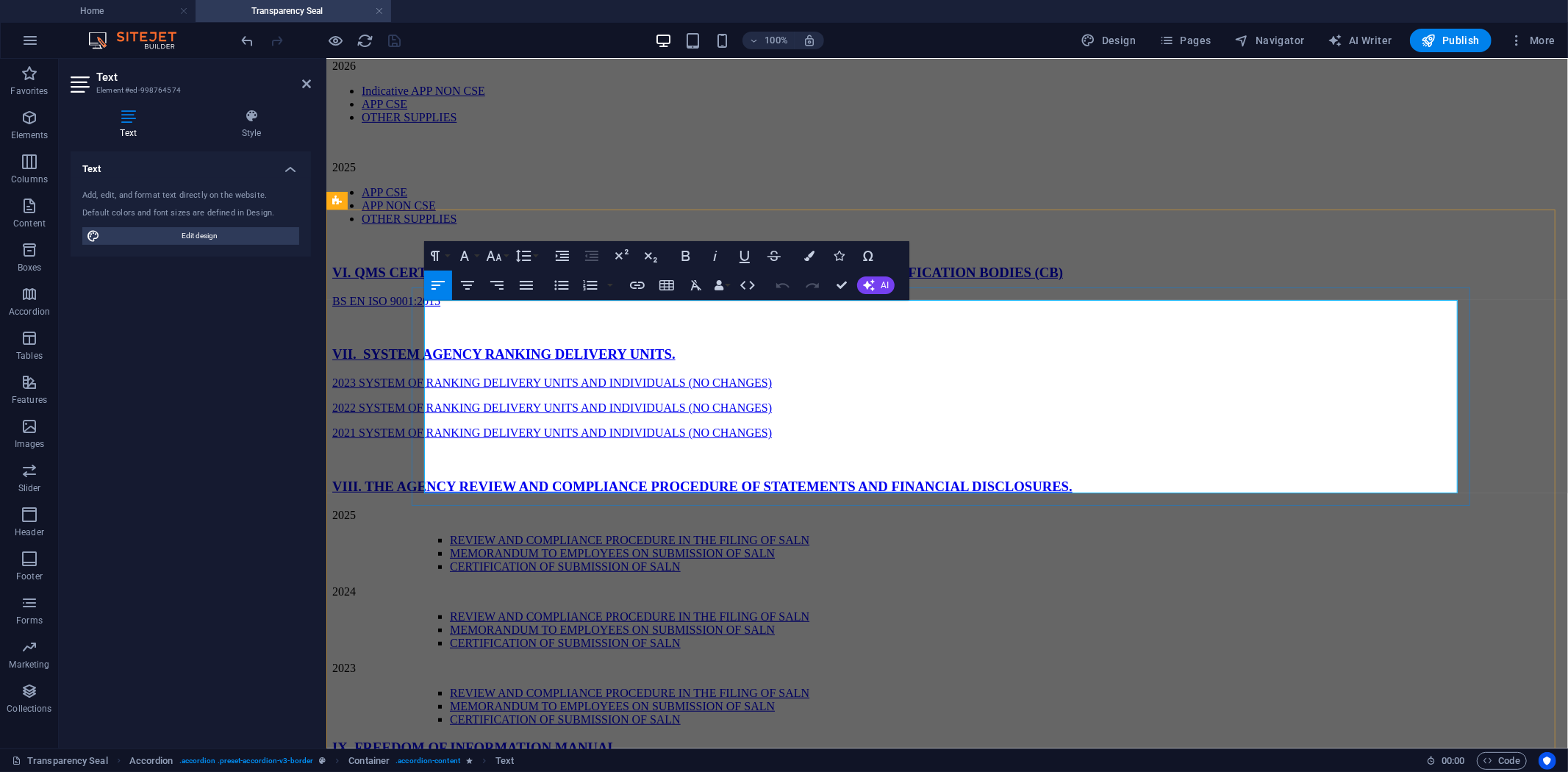
click at [584, 225] on li "OTHER SUPPLIES" at bounding box center [961, 218] width 1201 height 13
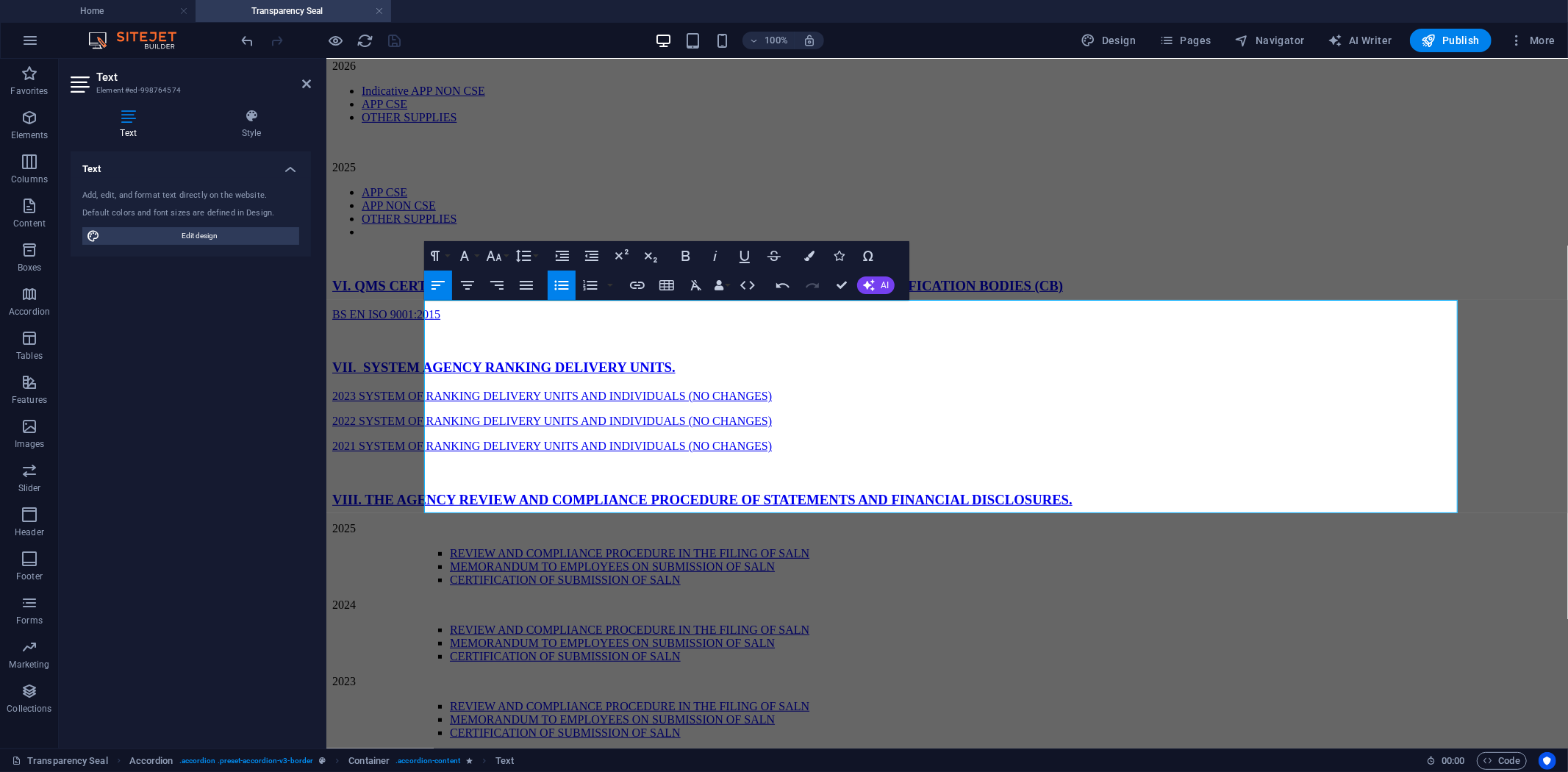
click at [556, 288] on icon "button" at bounding box center [561, 285] width 18 height 18
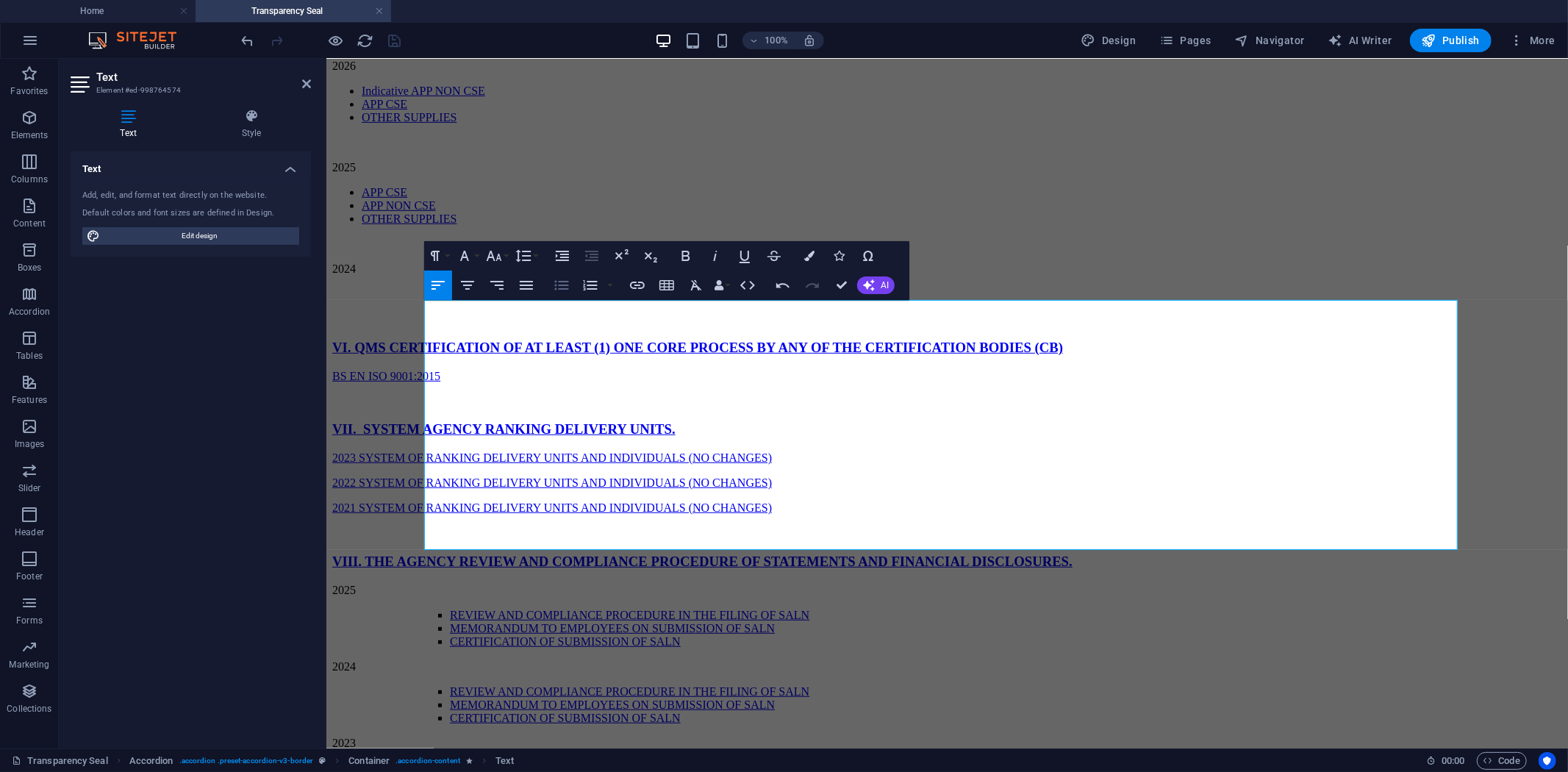
click at [565, 285] on icon "button" at bounding box center [562, 285] width 14 height 9
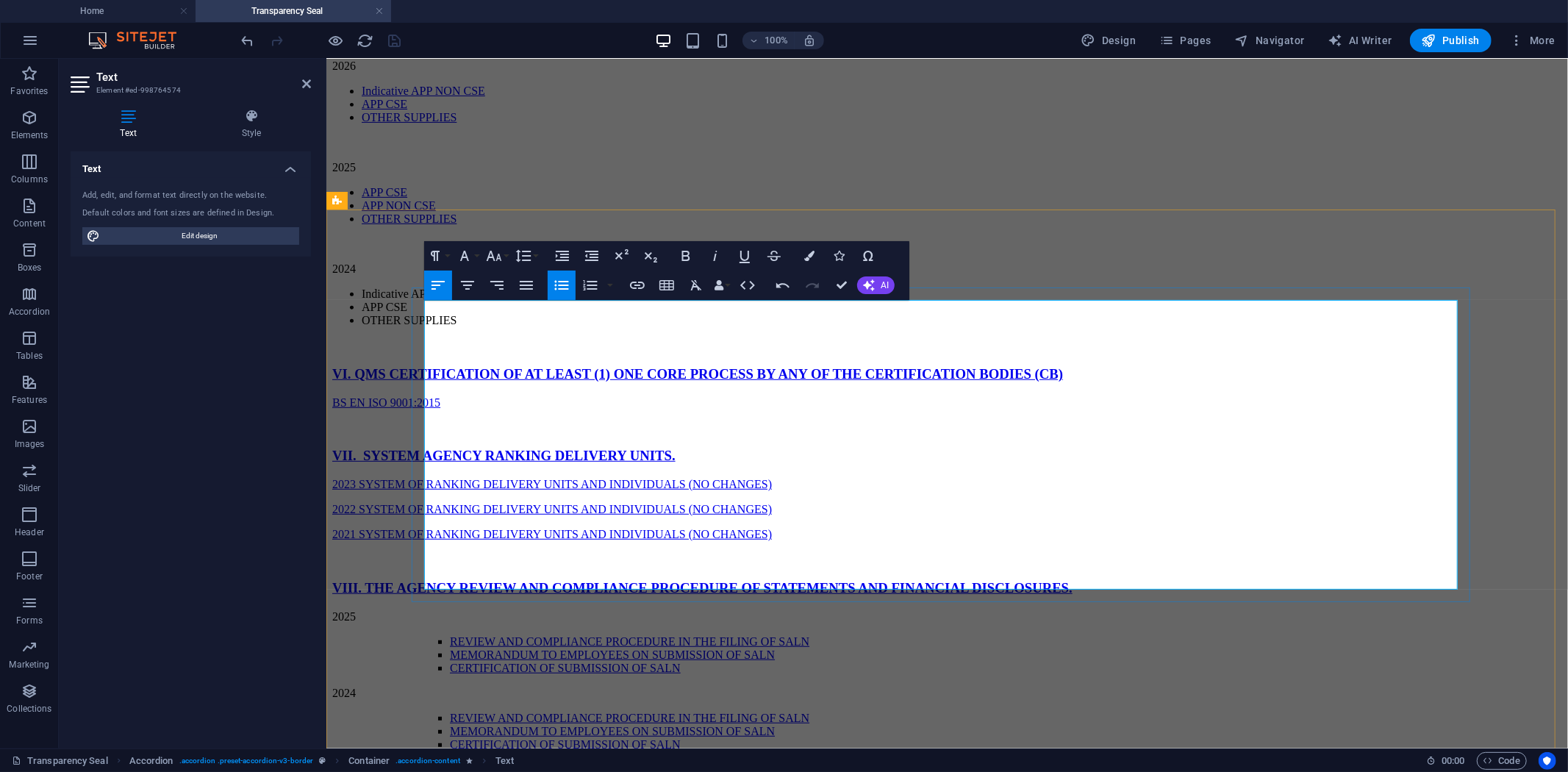
click at [628, 300] on li "Indicative APP NON CSE" at bounding box center [961, 293] width 1201 height 13
drag, startPoint x: 532, startPoint y: 522, endPoint x: 486, endPoint y: 522, distance: 46.0
click at [486, 300] on li "Indicative APP NON CSE" at bounding box center [961, 293] width 1201 height 13
click at [485, 96] on link "Indicative APP NON CSE" at bounding box center [422, 90] width 124 height 12
drag, startPoint x: 533, startPoint y: 328, endPoint x: 488, endPoint y: 327, distance: 45.0
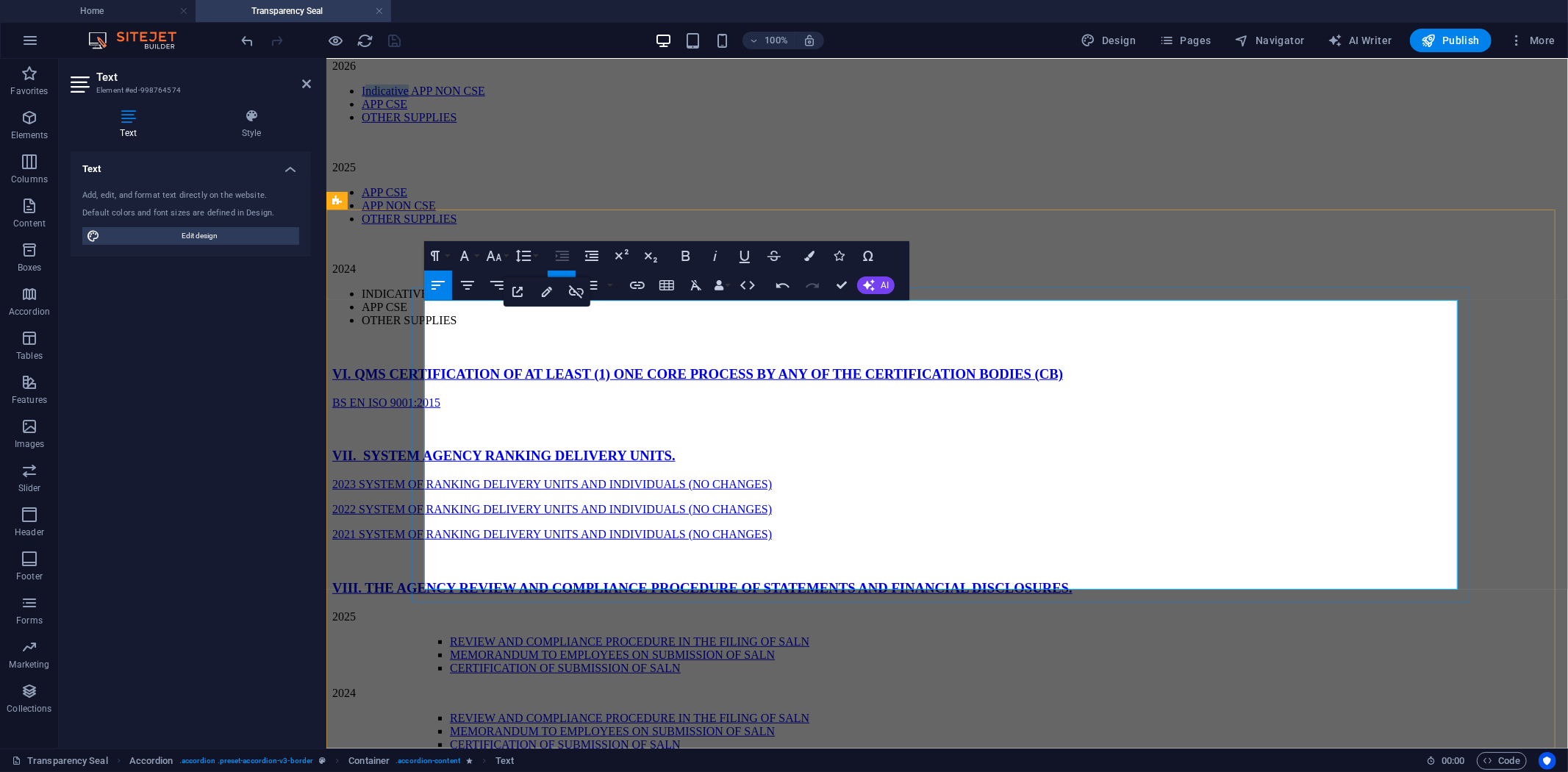
click at [485, 96] on link "Indicative APP NON CSE" at bounding box center [422, 90] width 124 height 12
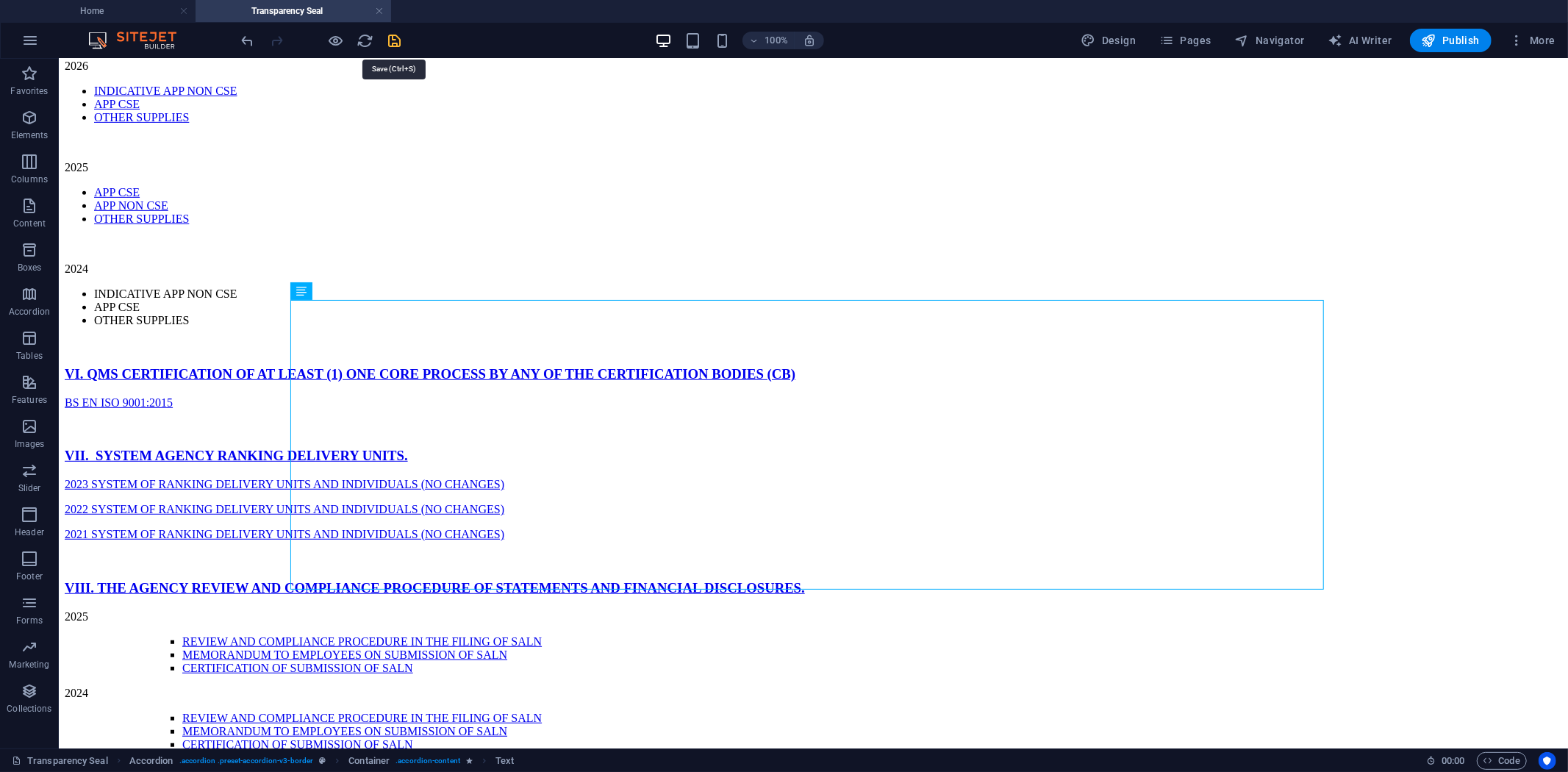
click at [392, 37] on icon "save" at bounding box center [395, 41] width 17 height 17
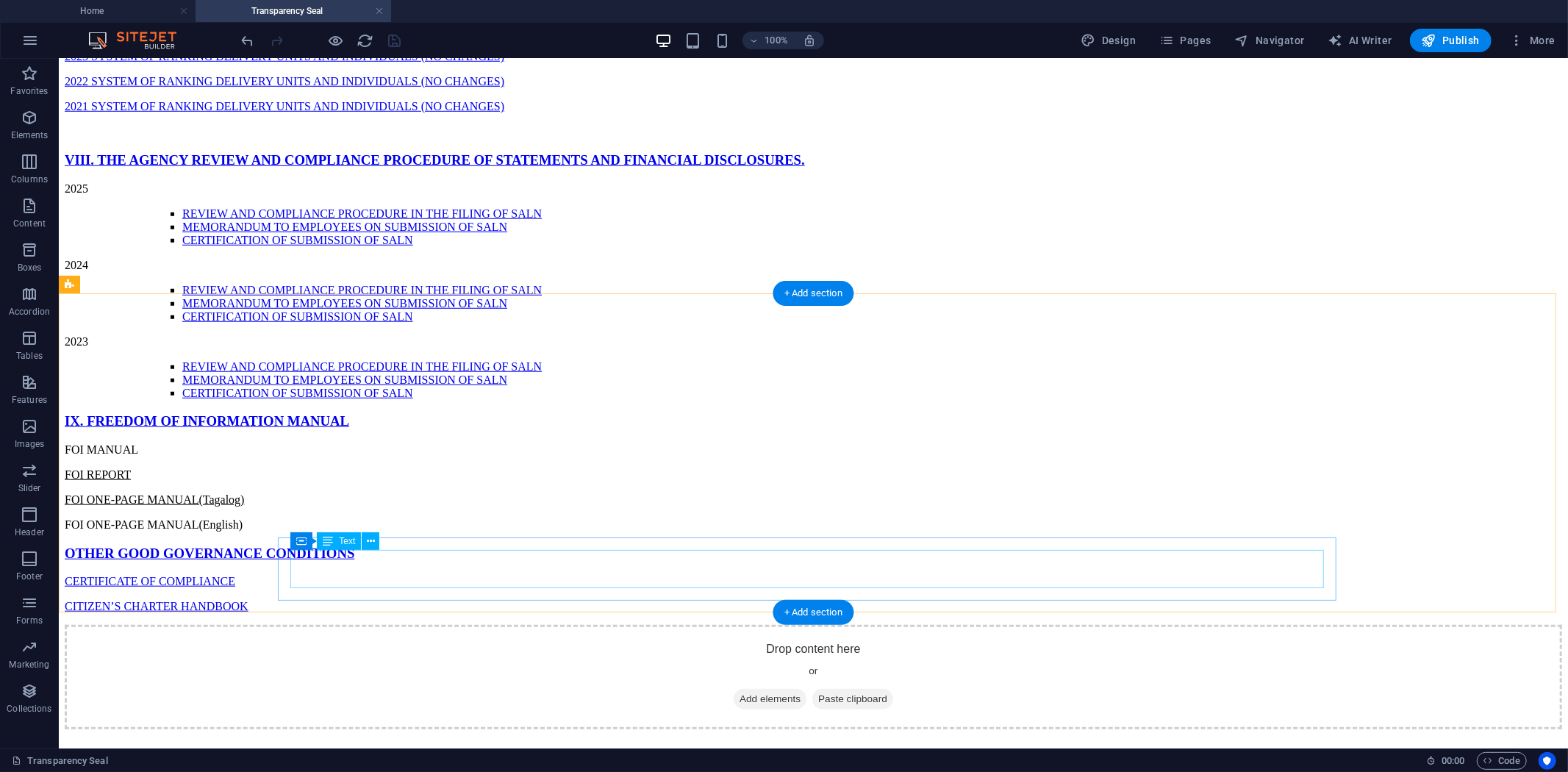
scroll to position [1491, 0]
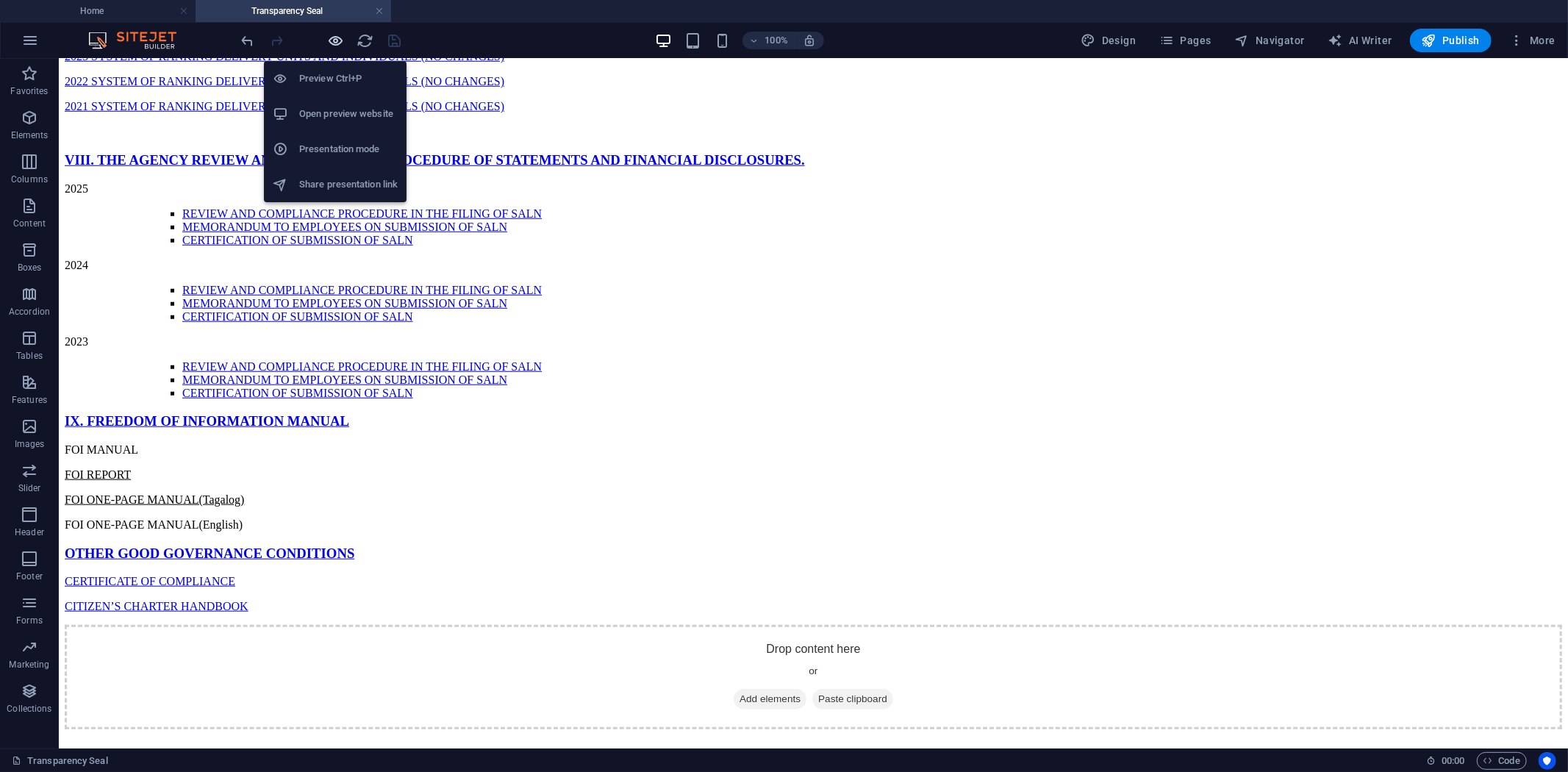
click at [340, 35] on icon "button" at bounding box center [336, 41] width 17 height 17
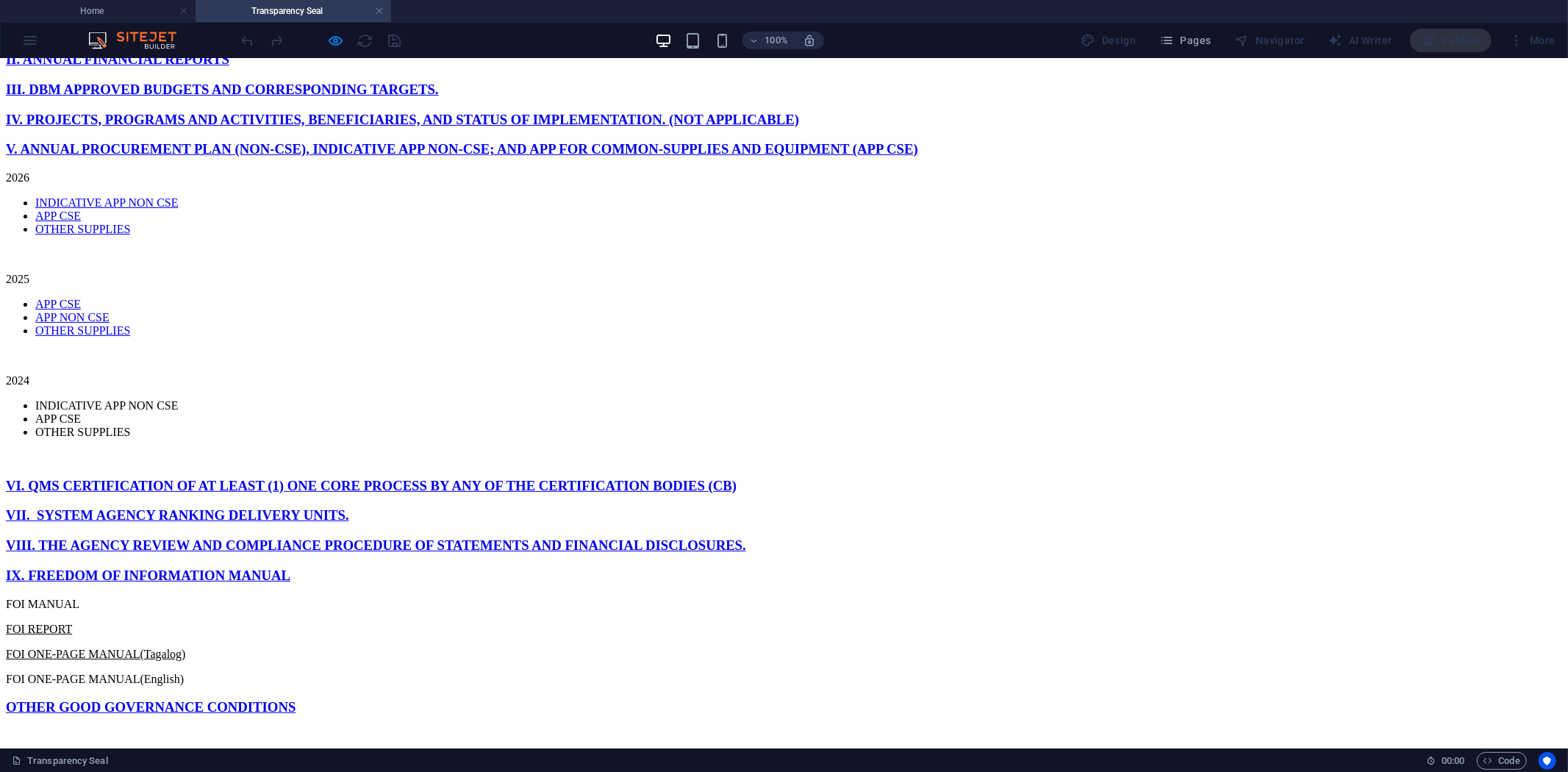
click at [1535, 41] on div "More" at bounding box center [1531, 40] width 58 height 24
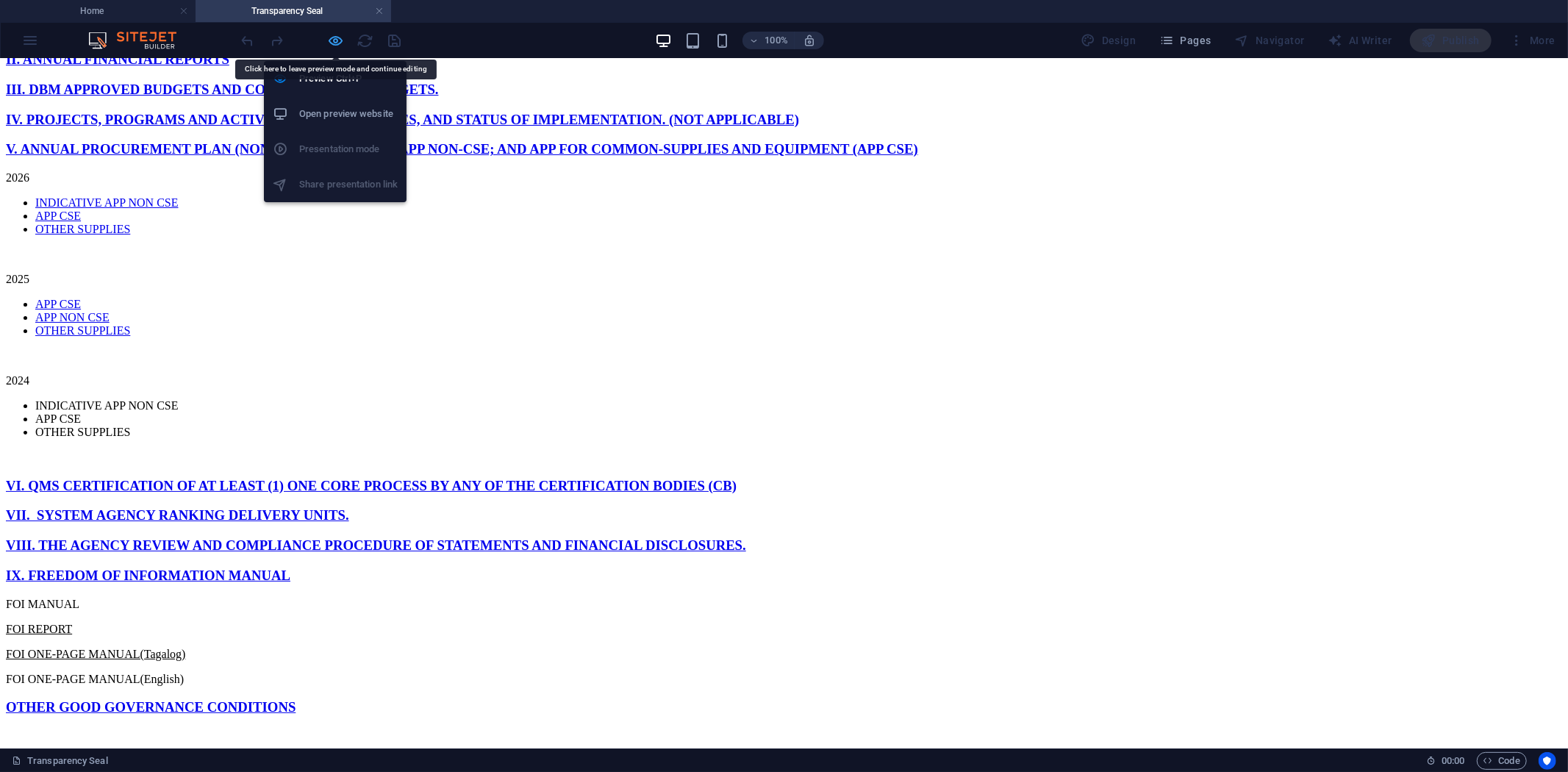
click at [343, 38] on icon "button" at bounding box center [336, 41] width 17 height 17
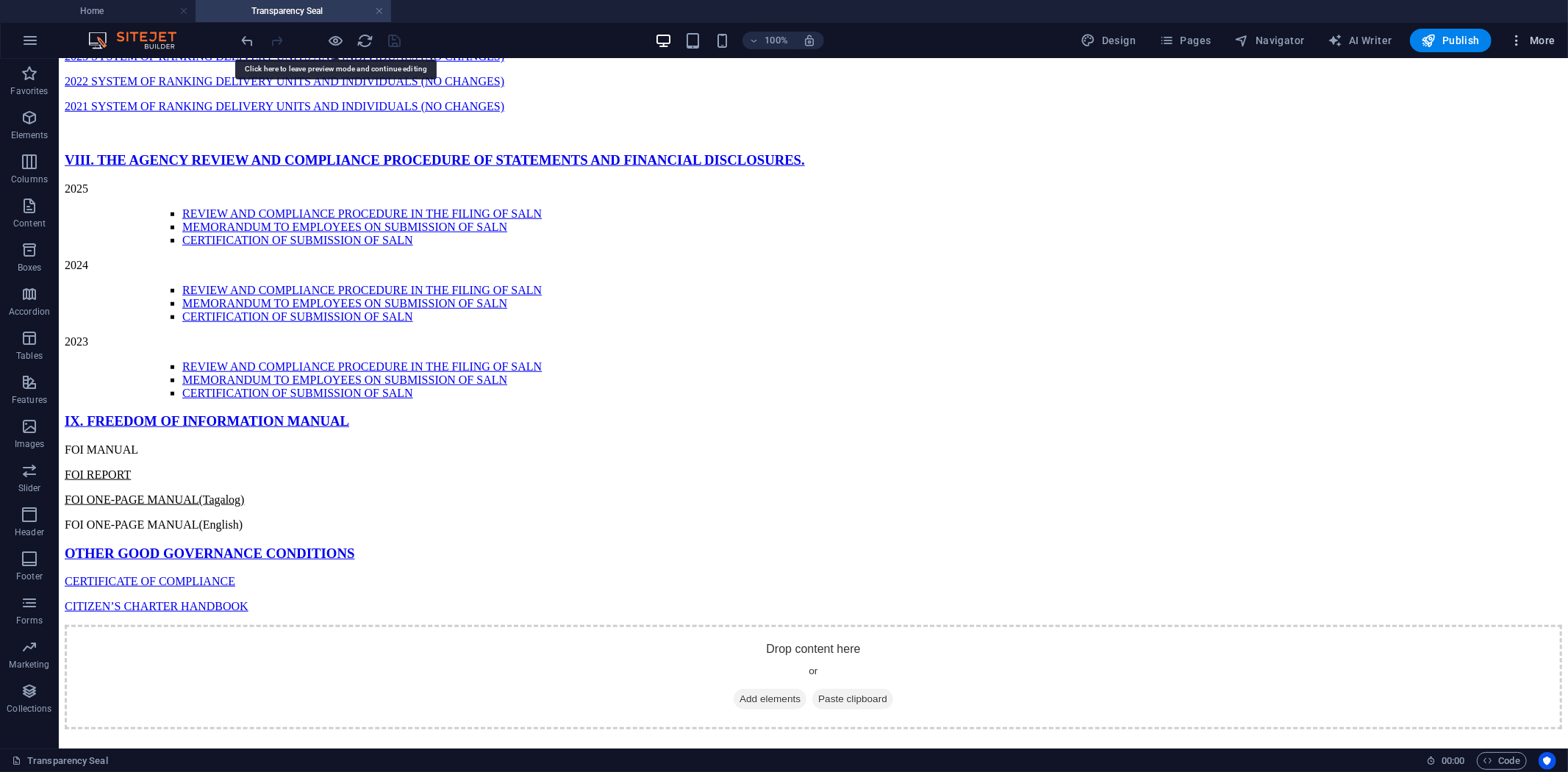
click at [1527, 35] on span "More" at bounding box center [1532, 41] width 46 height 15
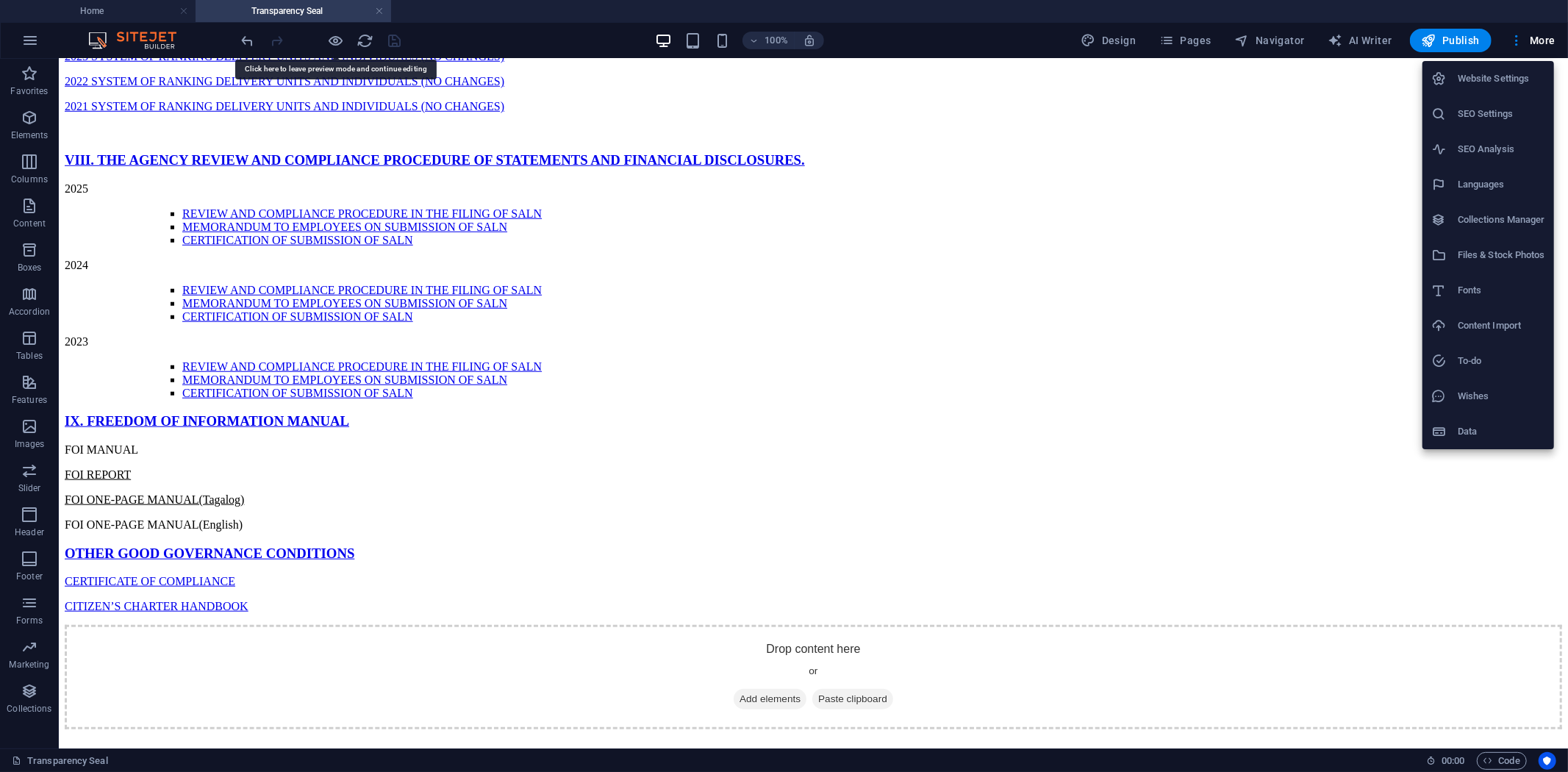
click at [1486, 248] on h6 "Files & Stock Photos" at bounding box center [1501, 255] width 88 height 18
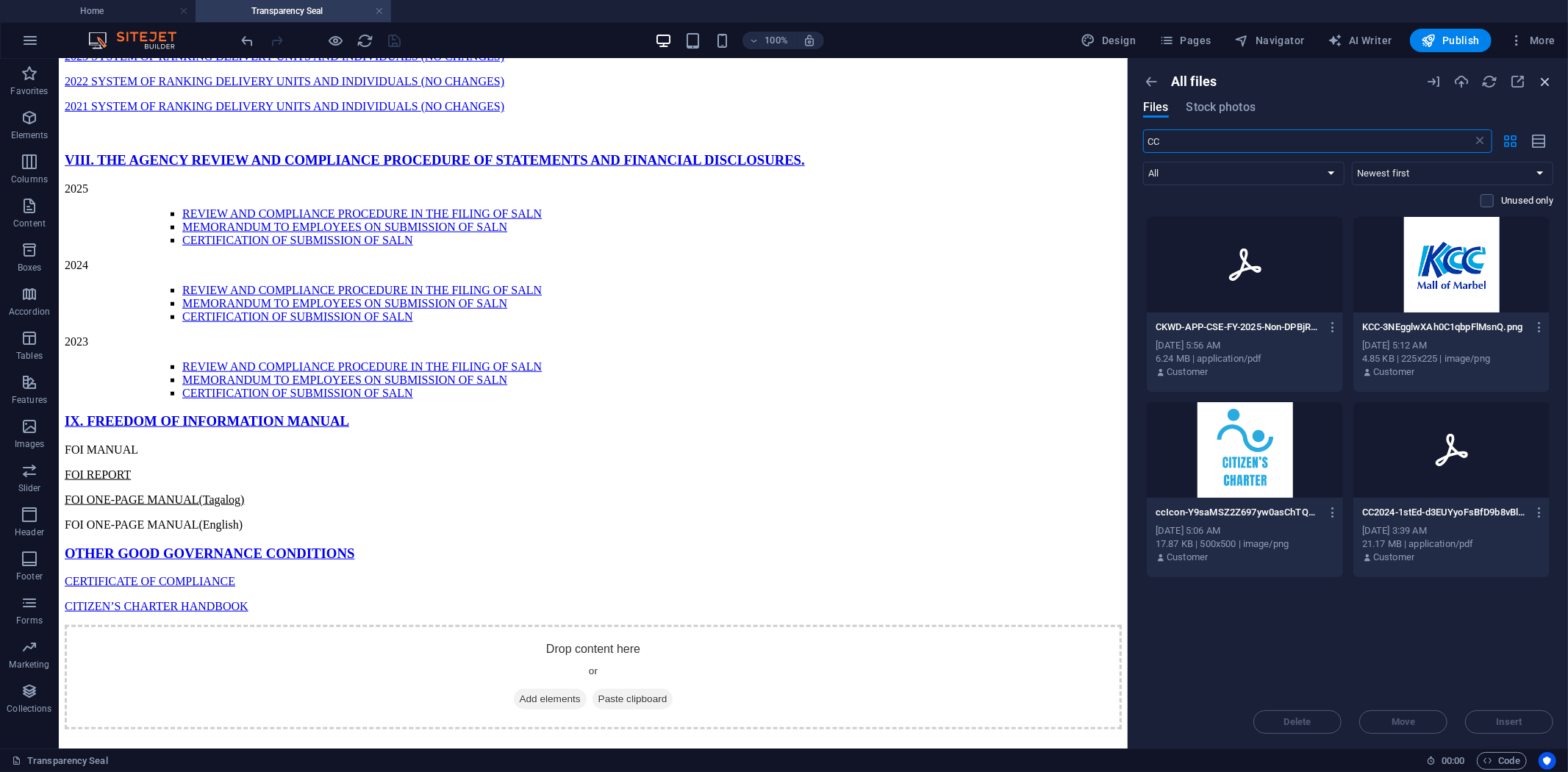
type input "CC"
drag, startPoint x: 1549, startPoint y: 83, endPoint x: 1474, endPoint y: 26, distance: 94.2
click at [1549, 83] on icon "button" at bounding box center [1544, 81] width 16 height 16
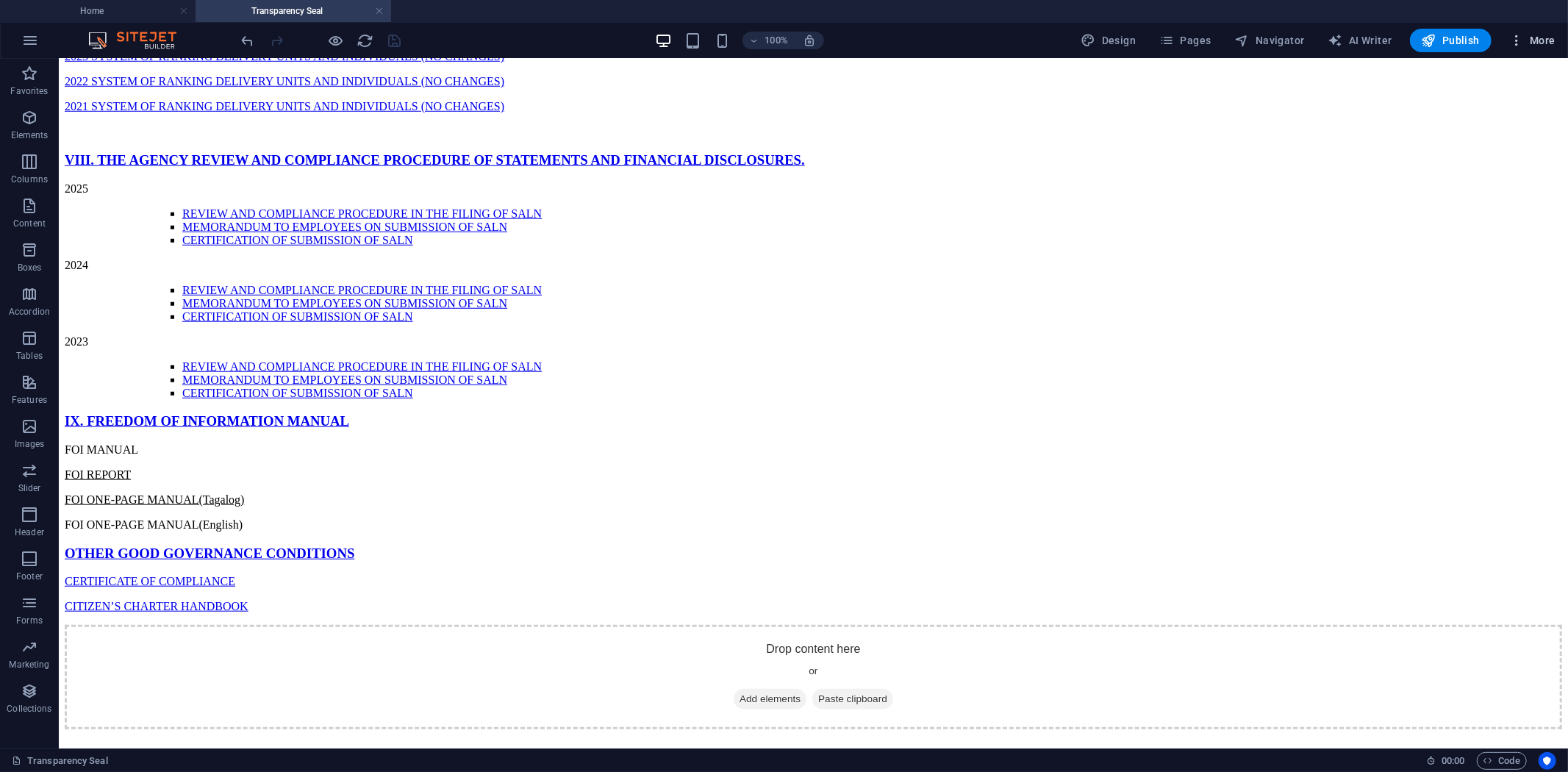
click at [1529, 42] on span "More" at bounding box center [1532, 41] width 46 height 15
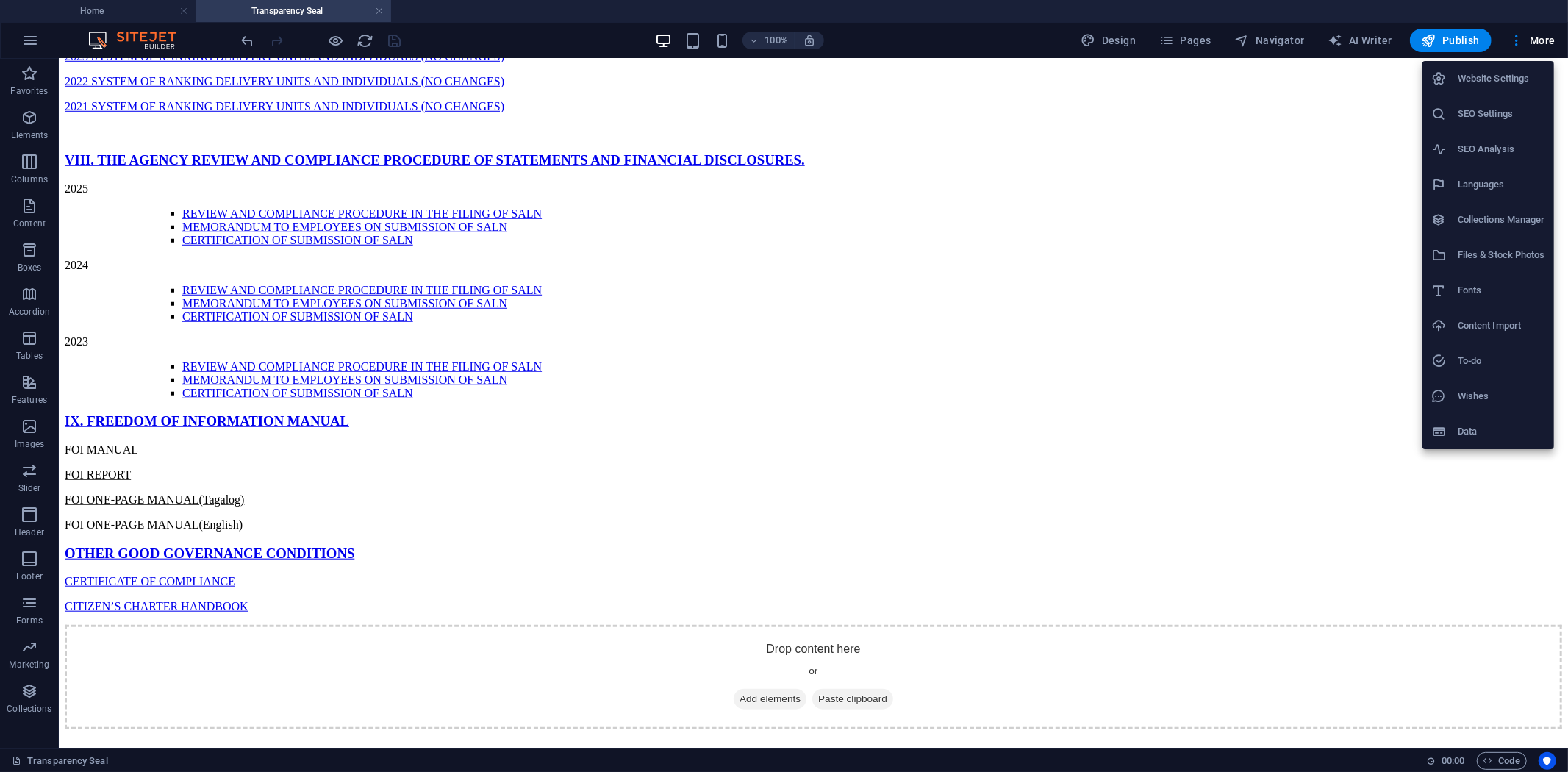
click at [1492, 241] on li "Files & Stock Photos" at bounding box center [1488, 254] width 131 height 35
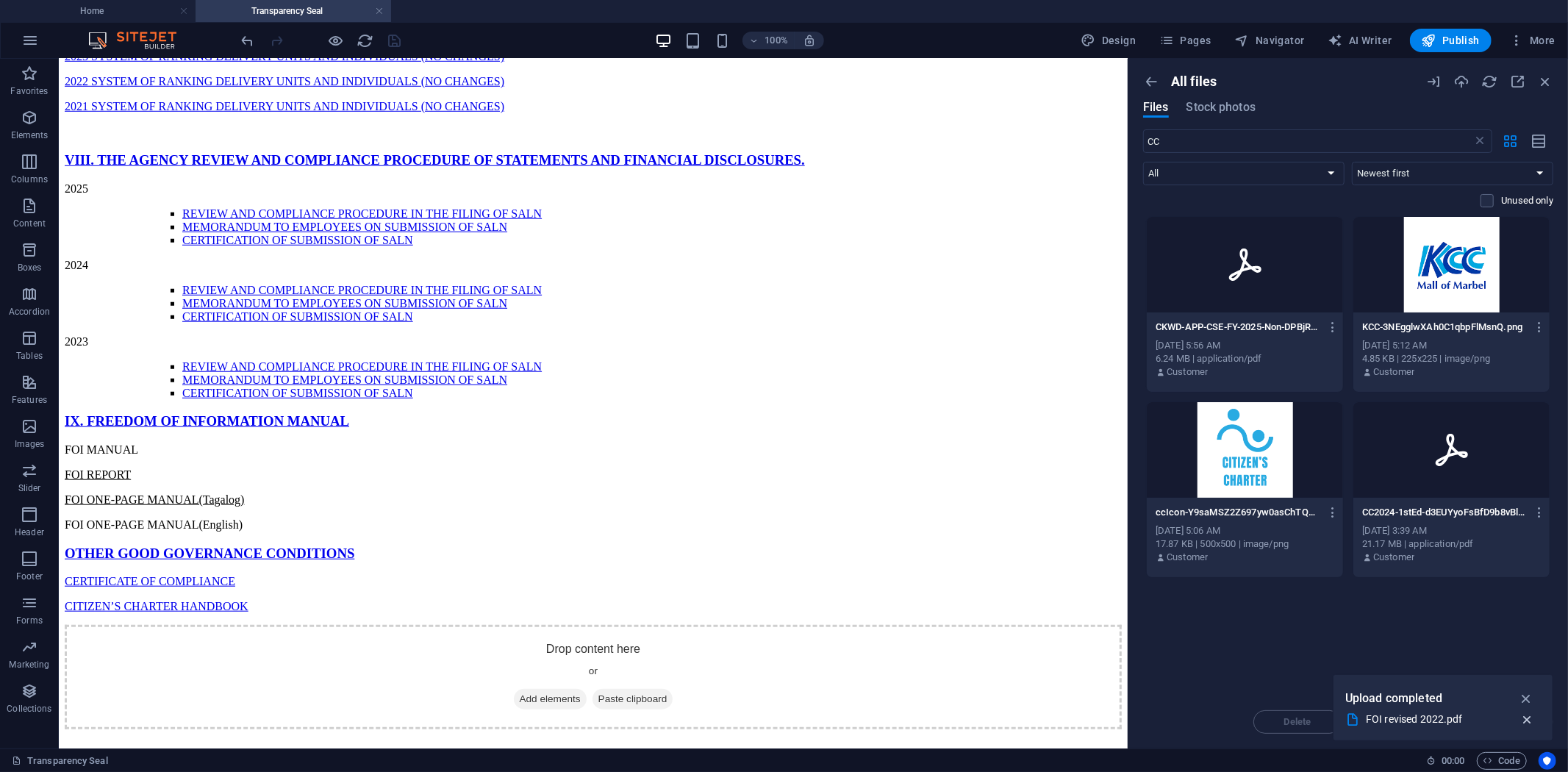
click at [1525, 719] on icon "button" at bounding box center [1526, 720] width 15 height 15
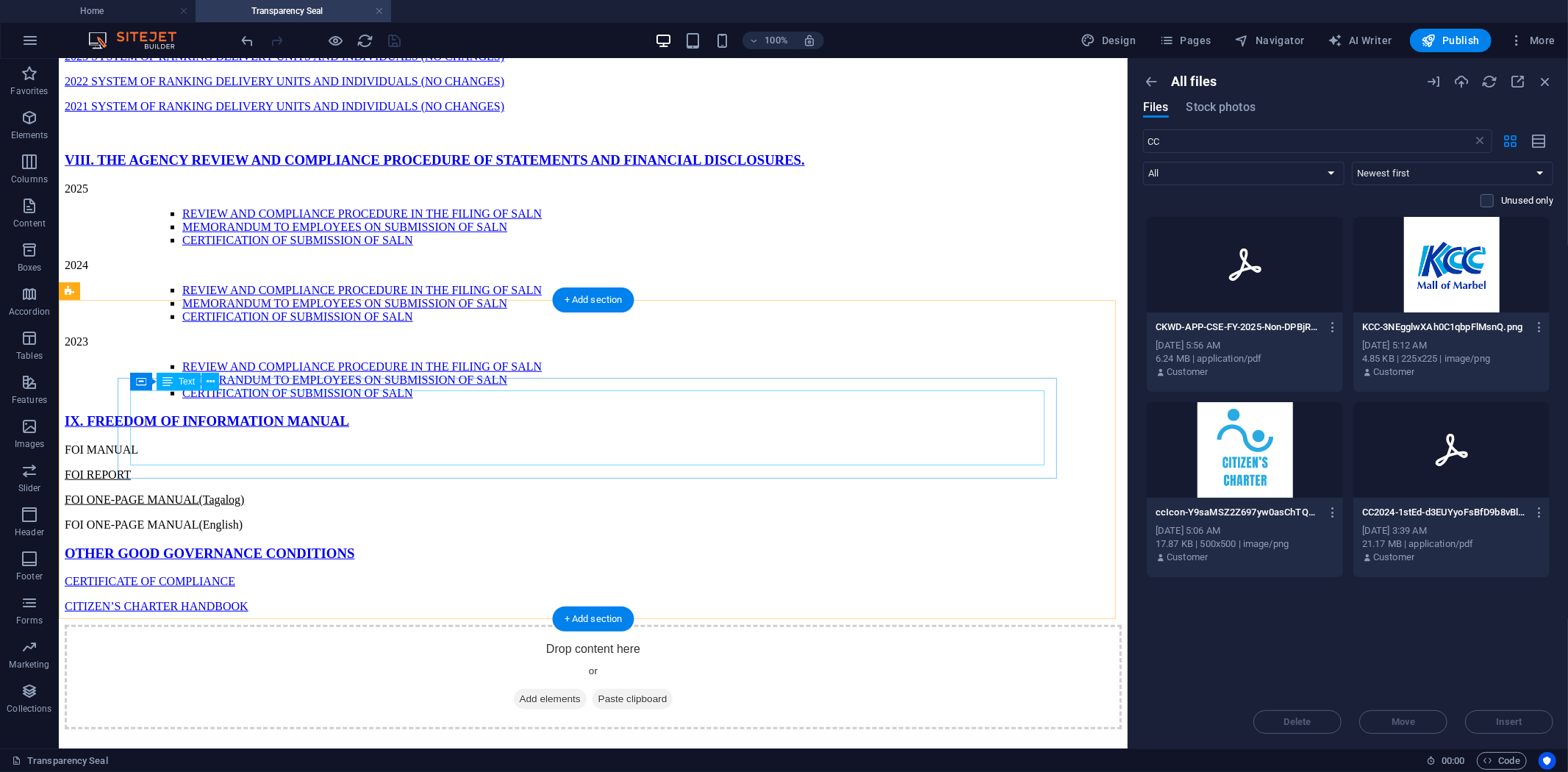
click at [229, 442] on div "FOI MANUAL FOI REPORT FOI ONE-PAGE MANUAL(Tagalog) FOI ONE-PAGE MANUAL(English)" at bounding box center [592, 486] width 1057 height 88
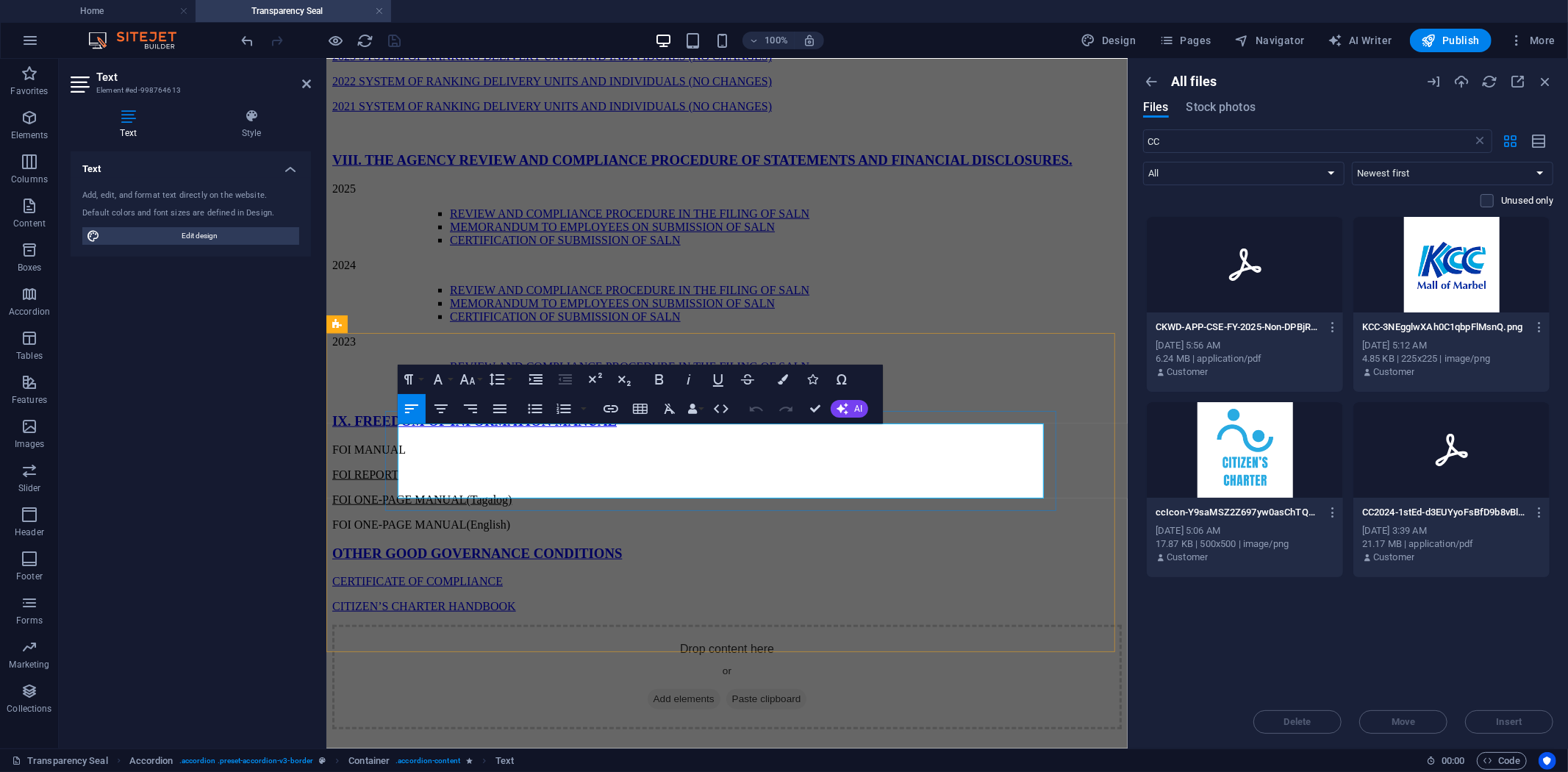
click at [486, 442] on p "FOI MANUAL" at bounding box center [726, 449] width 790 height 13
drag, startPoint x: 473, startPoint y: 431, endPoint x: 375, endPoint y: 428, distance: 98.0
click at [376, 428] on div "IX. FREEDOM OF INFORMATION MANUAL FOI MANUAL FOI REPORT FOI ONE-PAGE MANUAL(Tag…" at bounding box center [726, 513] width 790 height 200
click at [605, 405] on icon "button" at bounding box center [610, 408] width 18 height 18
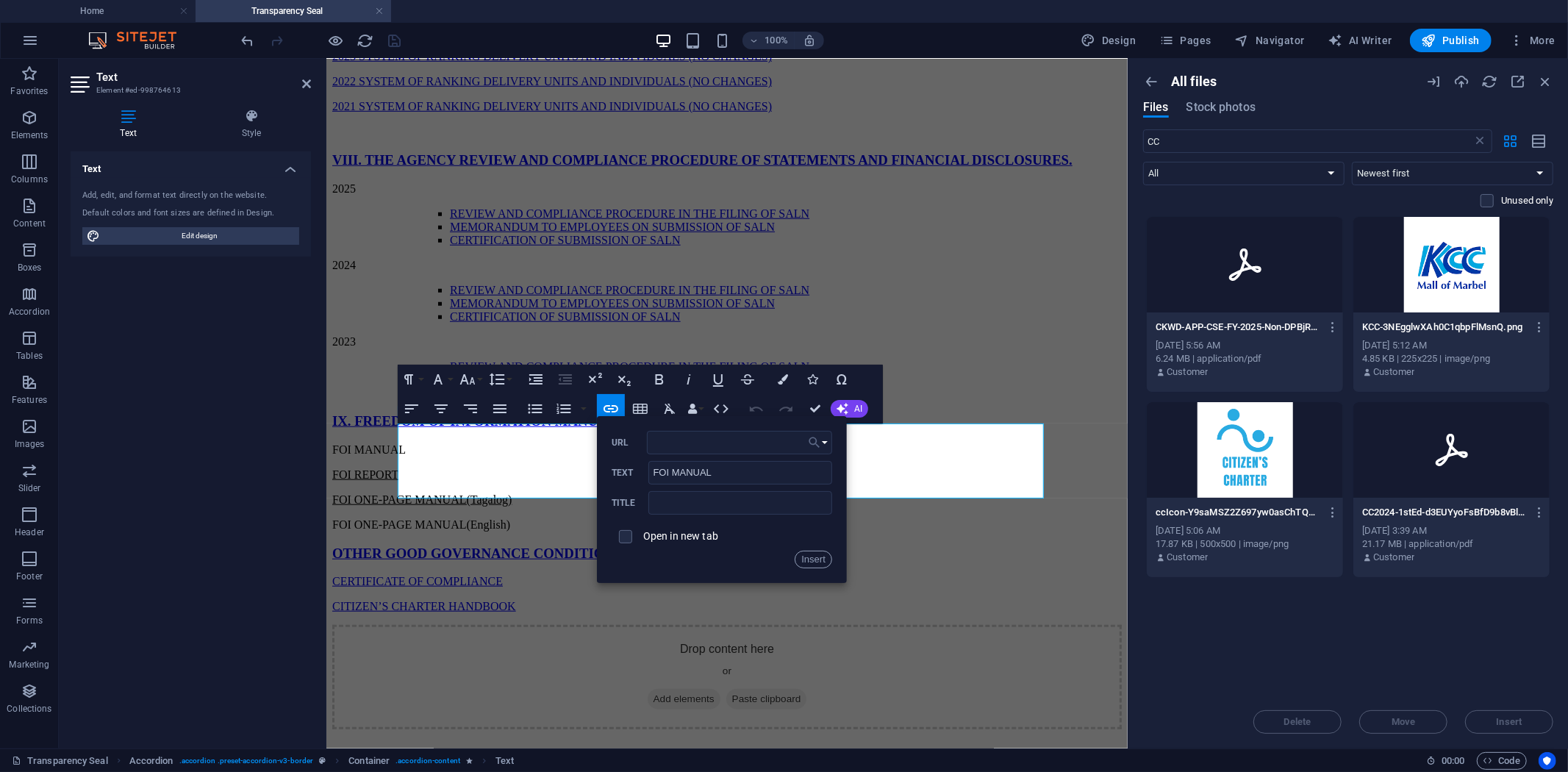
click at [817, 437] on icon "button" at bounding box center [814, 442] width 15 height 18
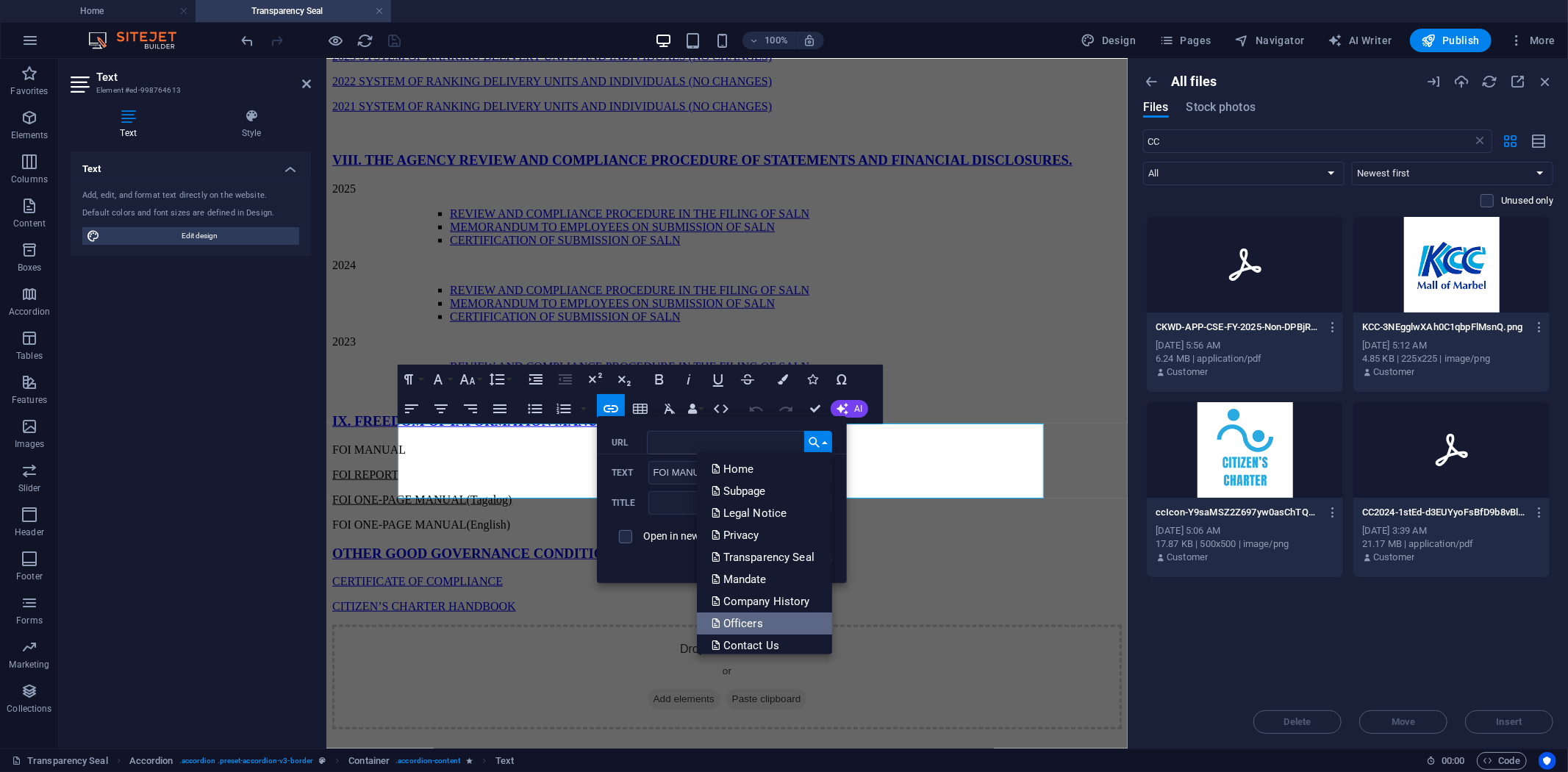
scroll to position [29, 0]
click at [764, 631] on p "Choose file ..." at bounding box center [753, 638] width 84 height 22
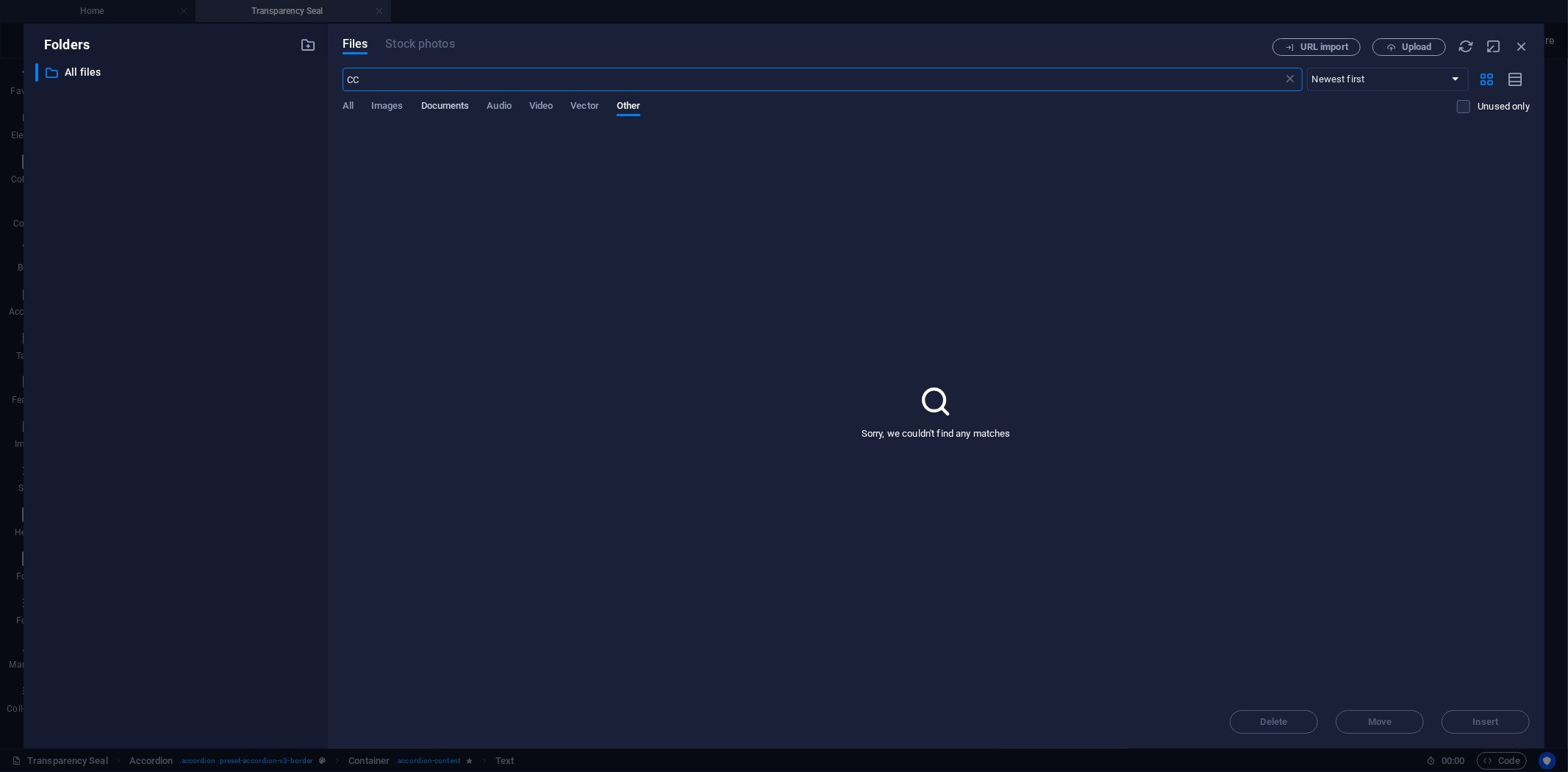
click at [439, 107] on span "Documents" at bounding box center [445, 108] width 48 height 21
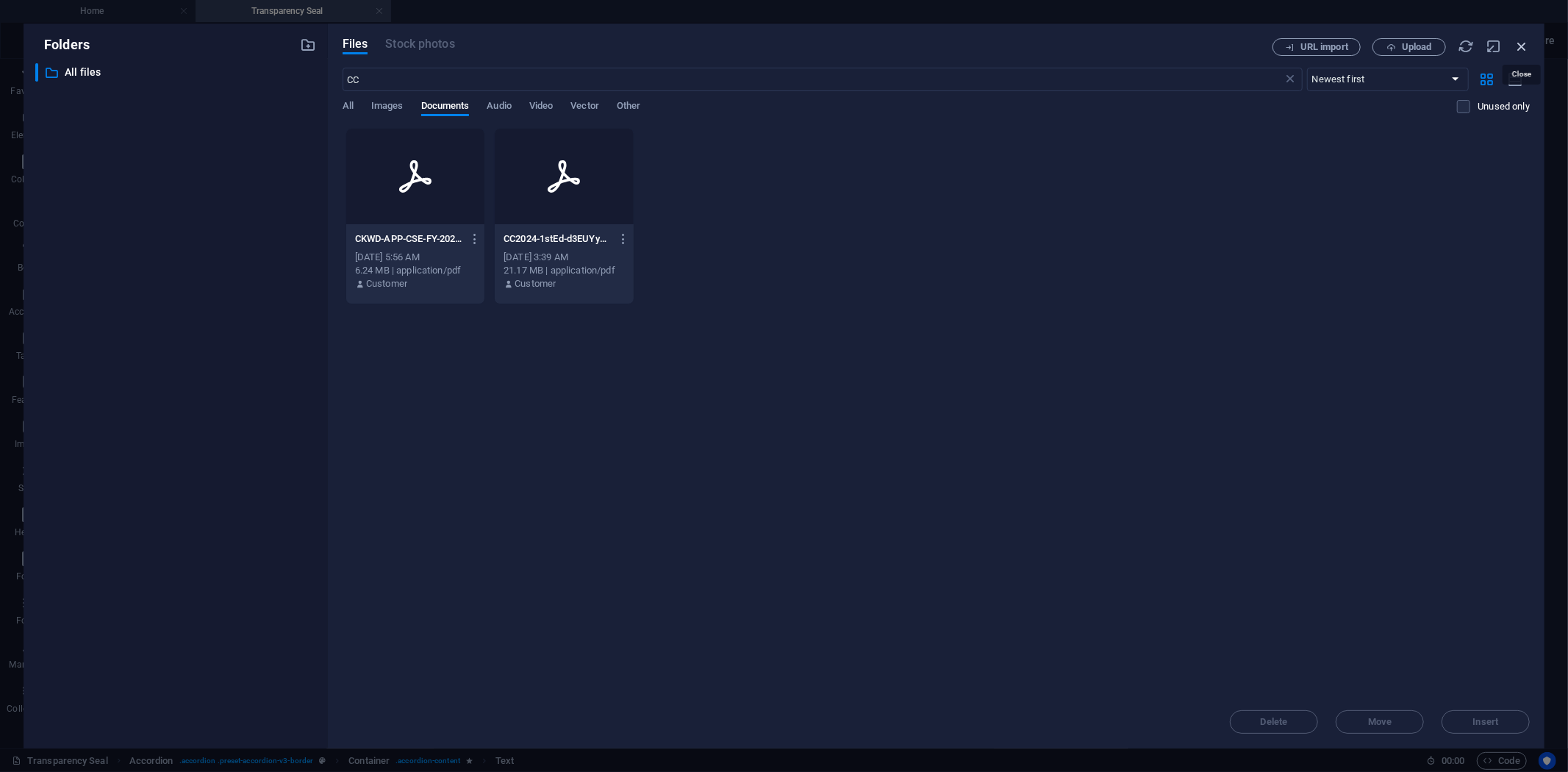
click at [1524, 48] on icon "button" at bounding box center [1521, 45] width 16 height 16
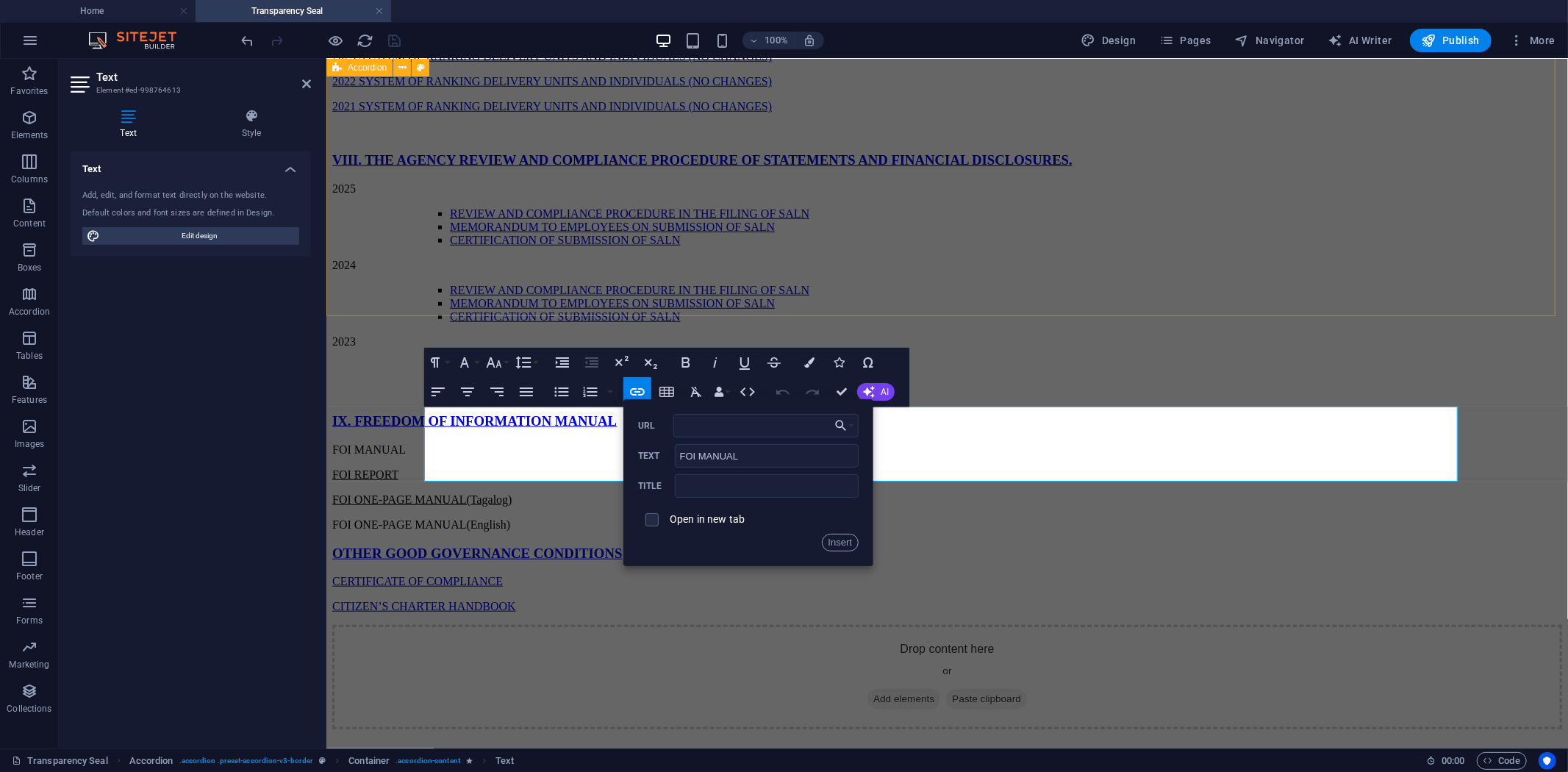
click at [1518, 151] on div "V. ANNUAL PROCUREMENT PLAN (NON-CSE), INDICATIVE APP NON-CSE; AND APP FOR COMMO…" at bounding box center [946, -1] width 1230 height 798
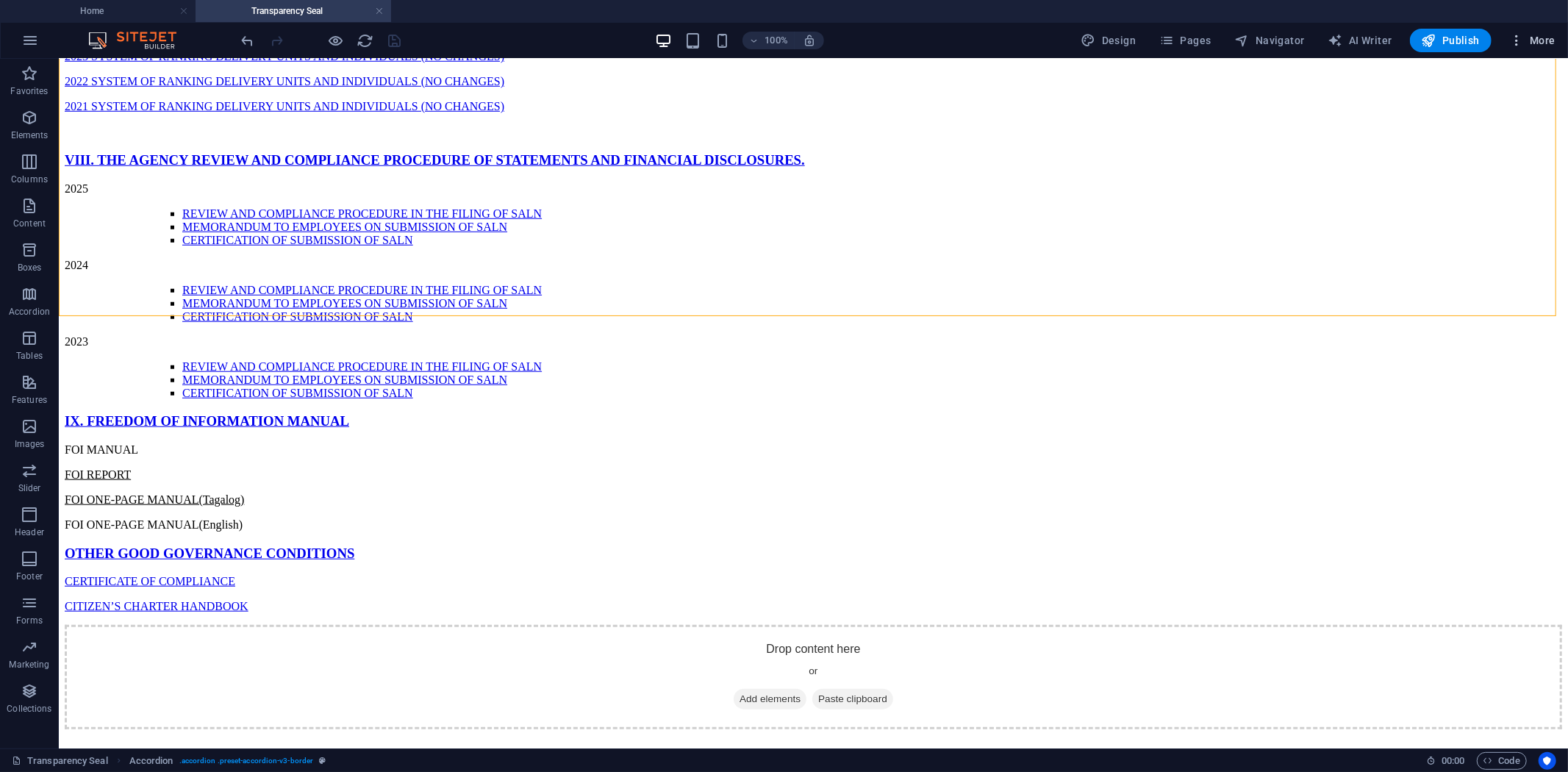
click at [1539, 40] on span "More" at bounding box center [1532, 41] width 46 height 15
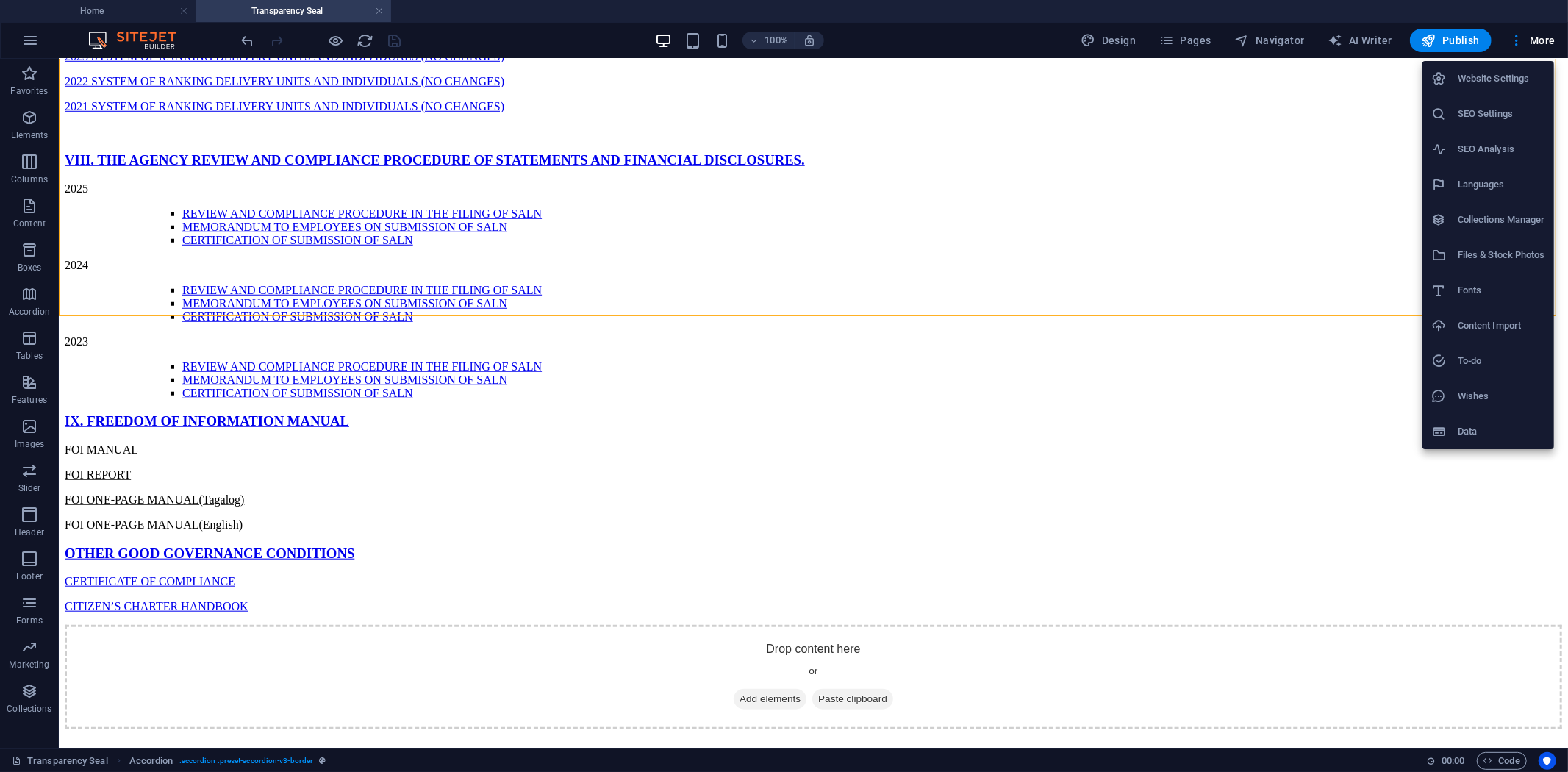
click at [1488, 248] on h6 "Files & Stock Photos" at bounding box center [1501, 255] width 88 height 18
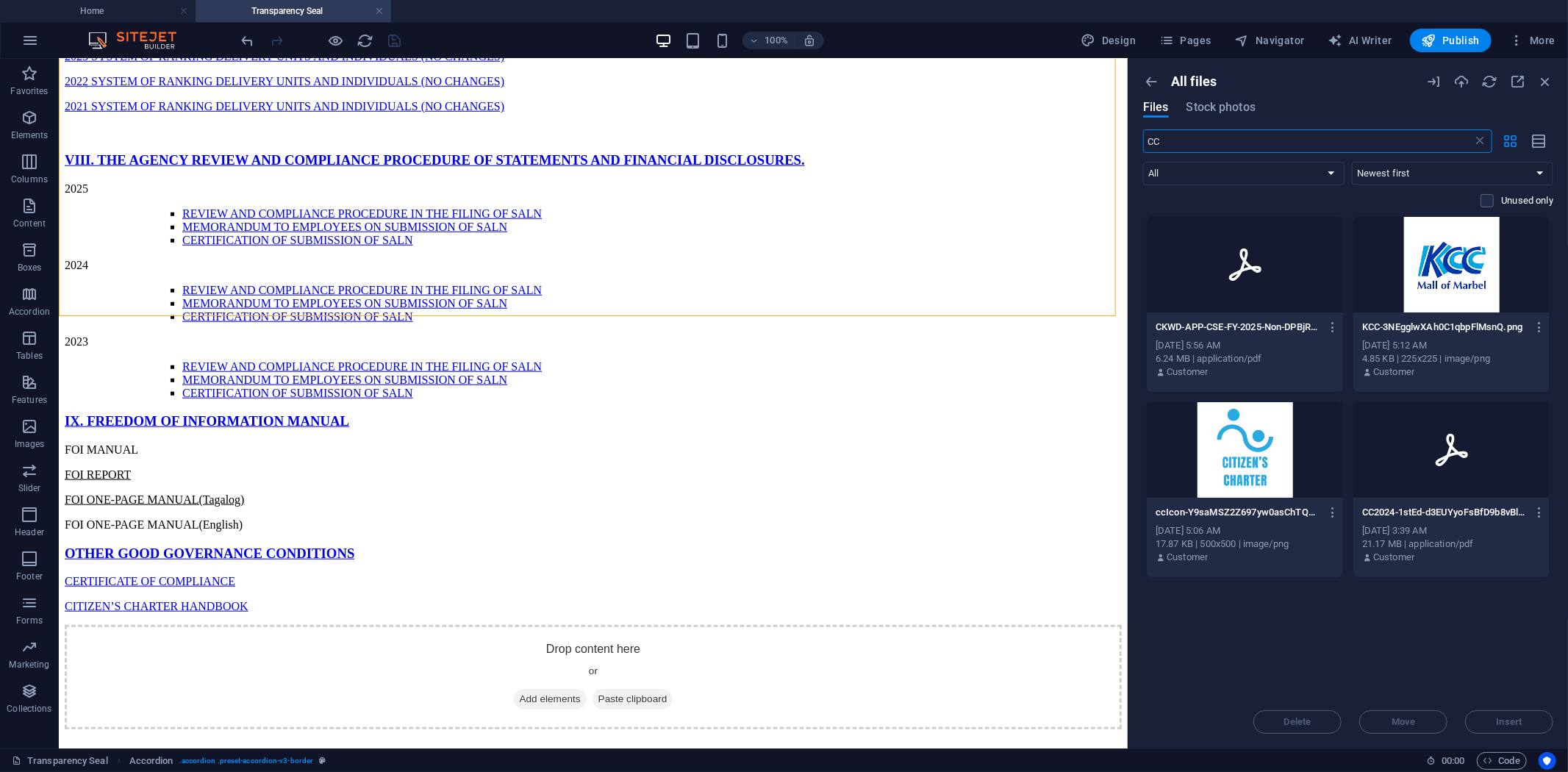
drag, startPoint x: 1232, startPoint y: 194, endPoint x: 1125, endPoint y: 211, distance: 108.3
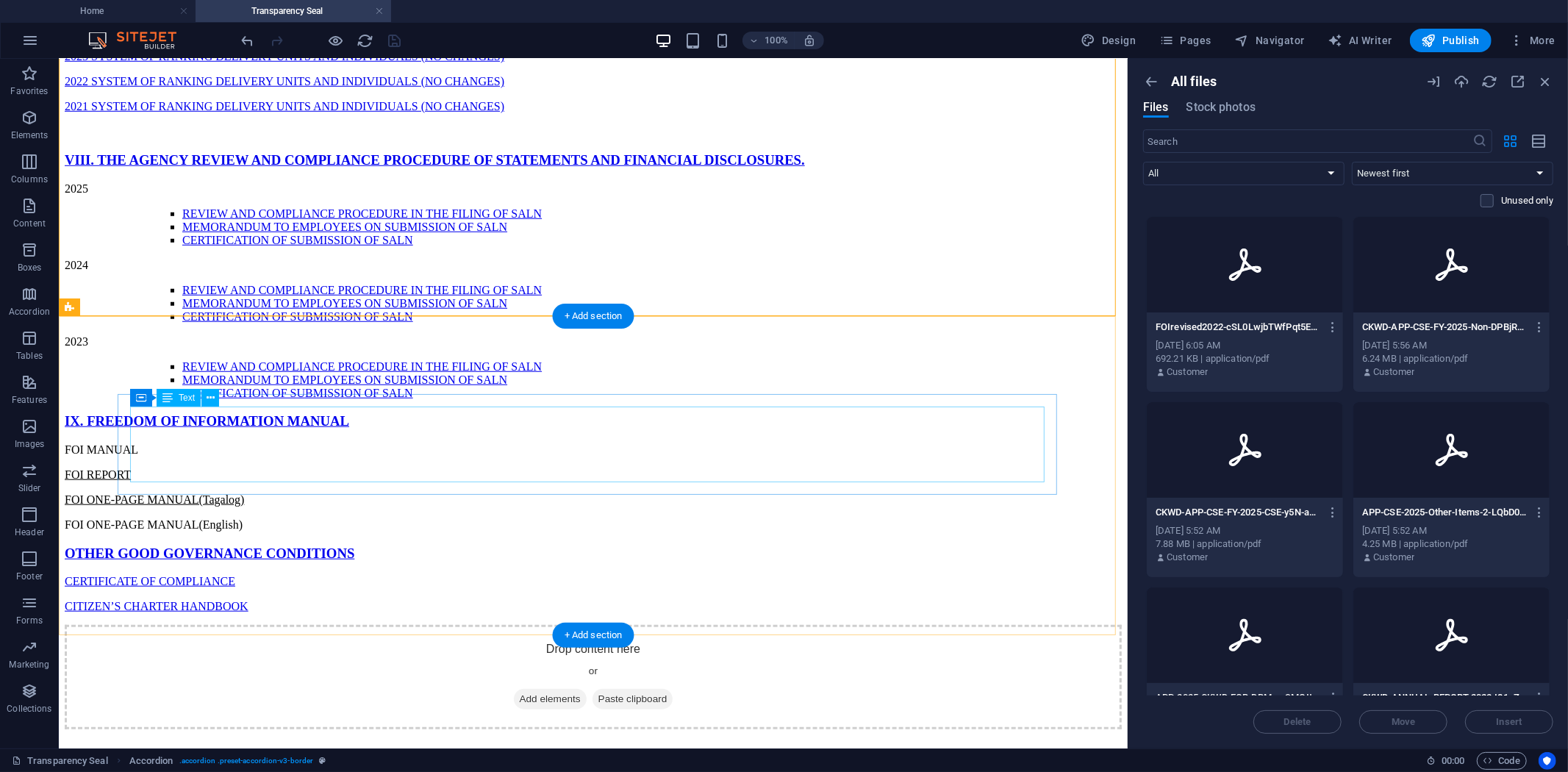
click at [166, 442] on div "FOI MANUAL FOI REPORT FOI ONE-PAGE MANUAL(Tagalog) FOI ONE-PAGE MANUAL(English)" at bounding box center [592, 486] width 1057 height 88
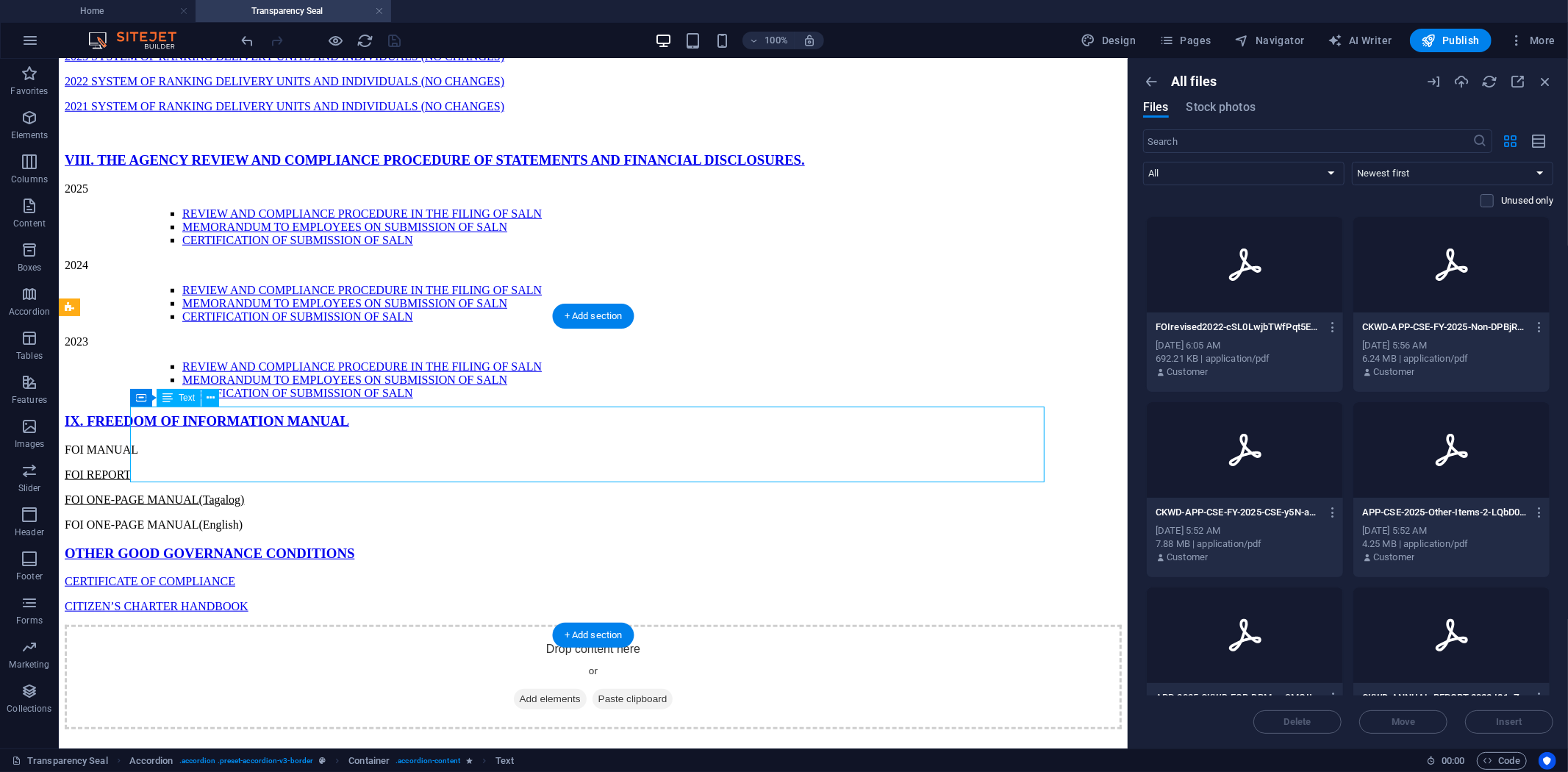
click at [166, 442] on div "FOI MANUAL FOI REPORT FOI ONE-PAGE MANUAL(Tagalog) FOI ONE-PAGE MANUAL(English)" at bounding box center [592, 486] width 1057 height 88
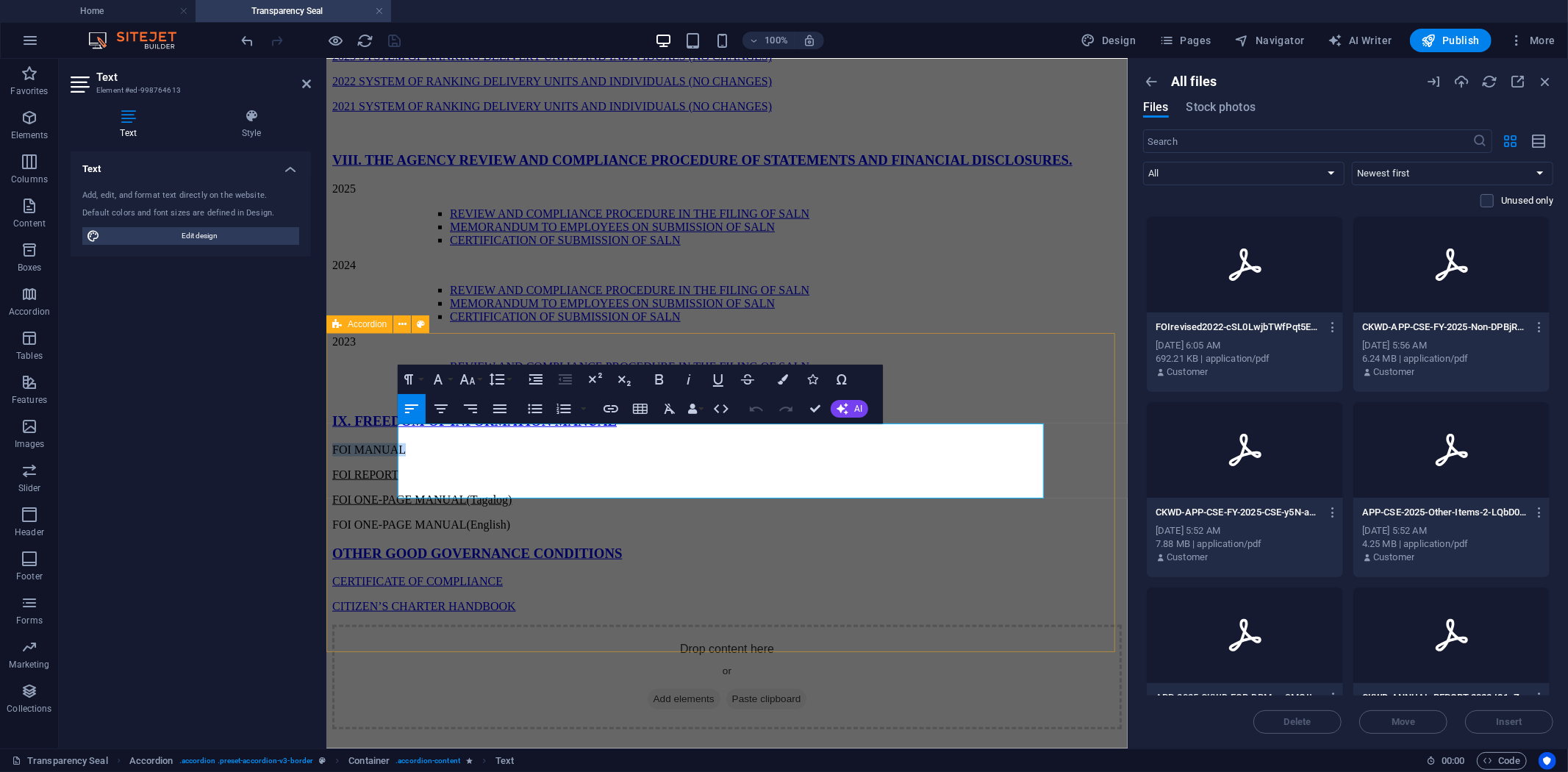
drag, startPoint x: 469, startPoint y: 431, endPoint x: 380, endPoint y: 437, distance: 89.2
click at [365, 428] on div "IX. FREEDOM OF INFORMATION MANUAL FOI MANUAL FOI REPORT FOI ONE-PAGE MANUAL(Tag…" at bounding box center [726, 513] width 790 height 200
click at [614, 406] on icon "button" at bounding box center [610, 408] width 18 height 18
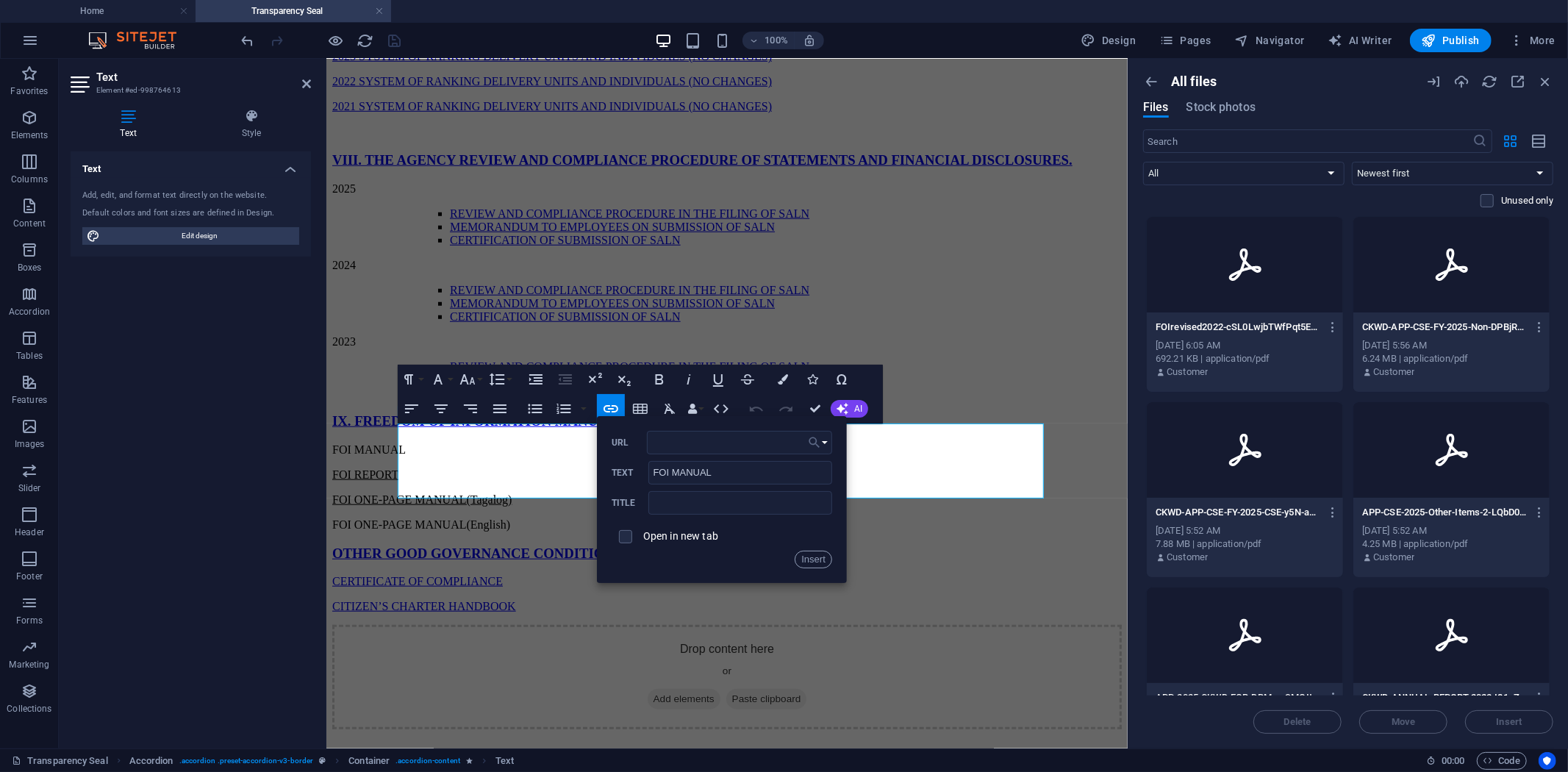
click at [824, 441] on button "Choose Link" at bounding box center [818, 442] width 28 height 24
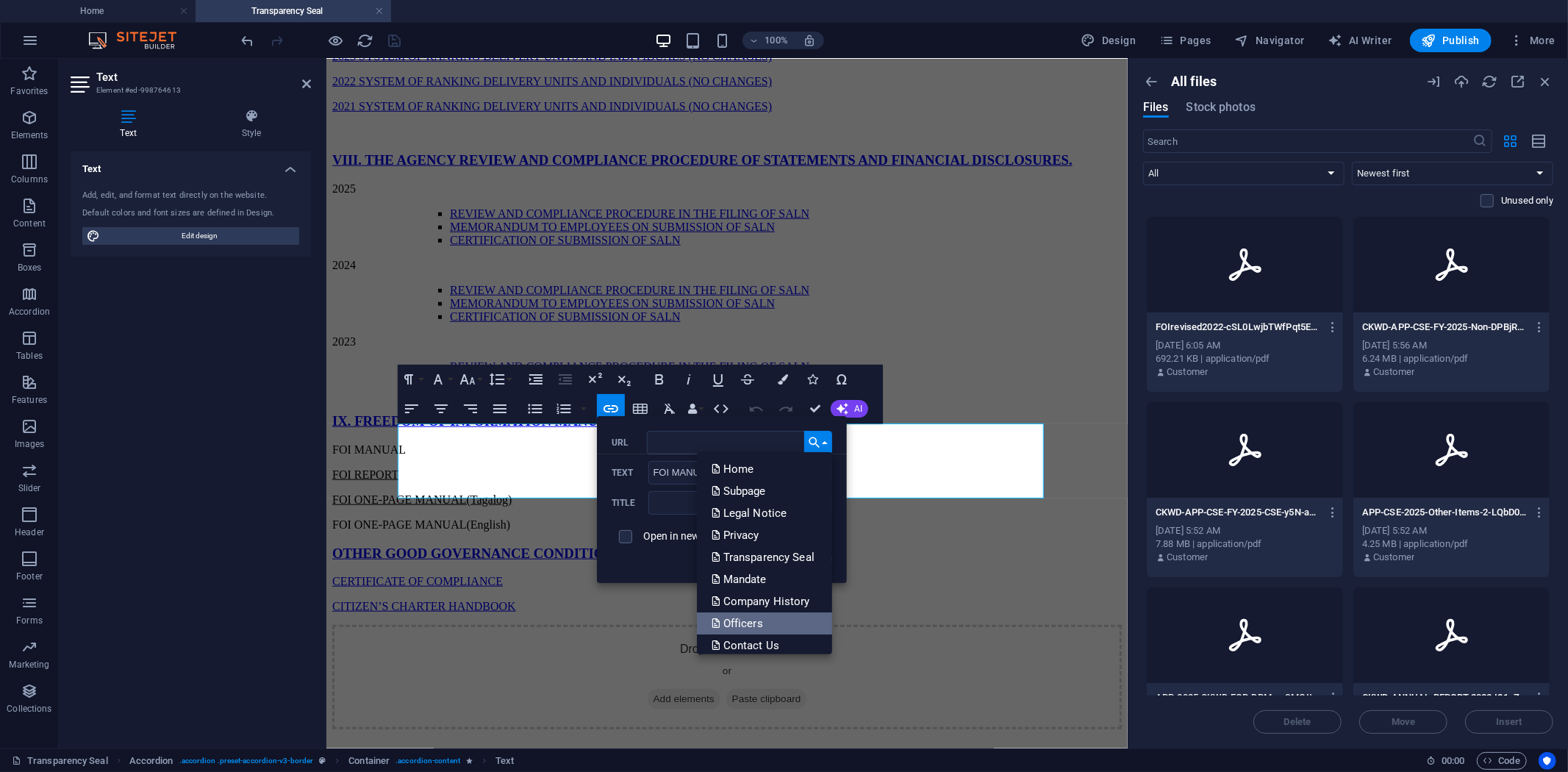
scroll to position [29, 0]
click at [768, 631] on p "Choose file ..." at bounding box center [753, 638] width 84 height 22
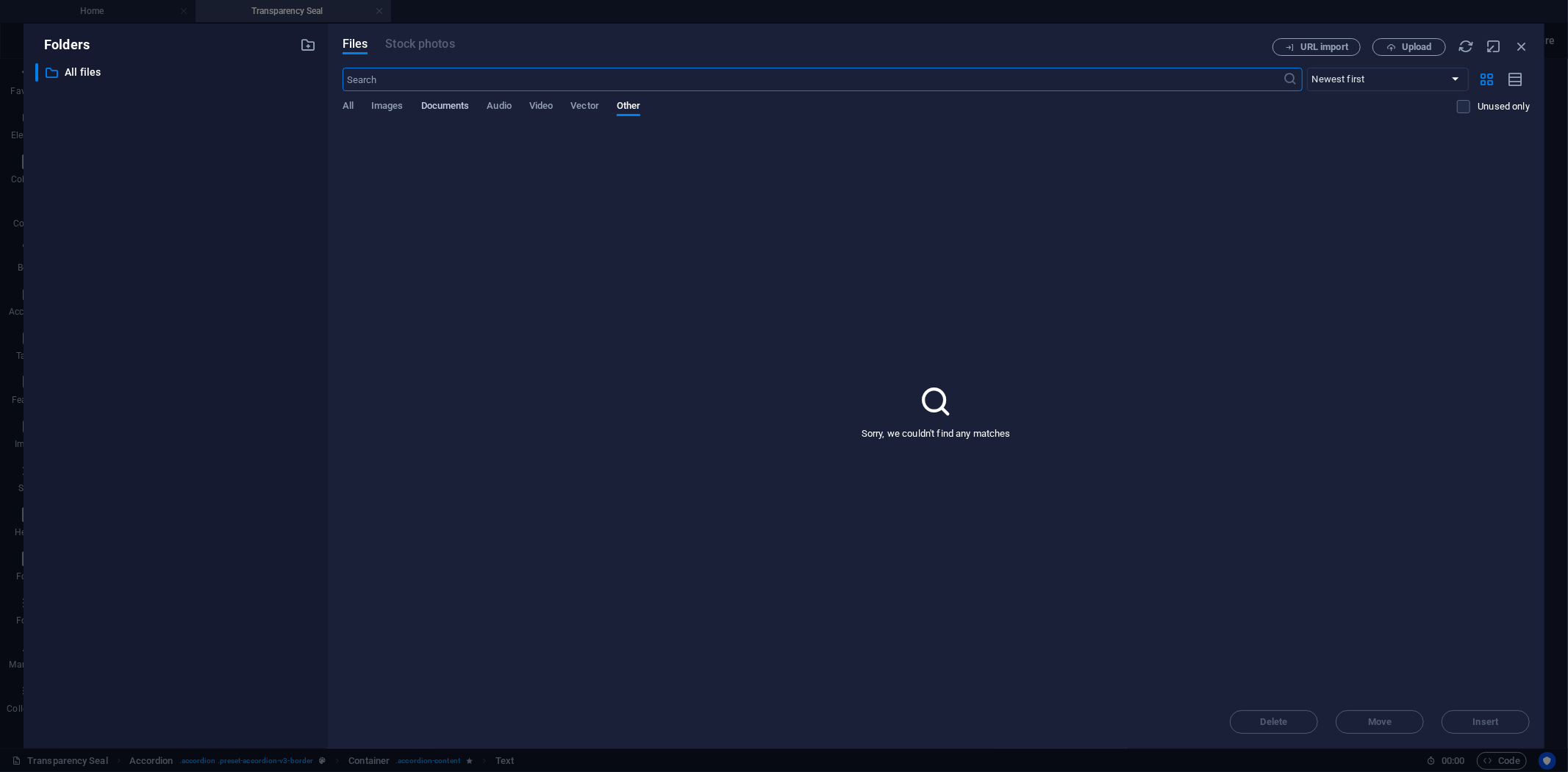
click at [442, 104] on span "Documents" at bounding box center [445, 108] width 48 height 21
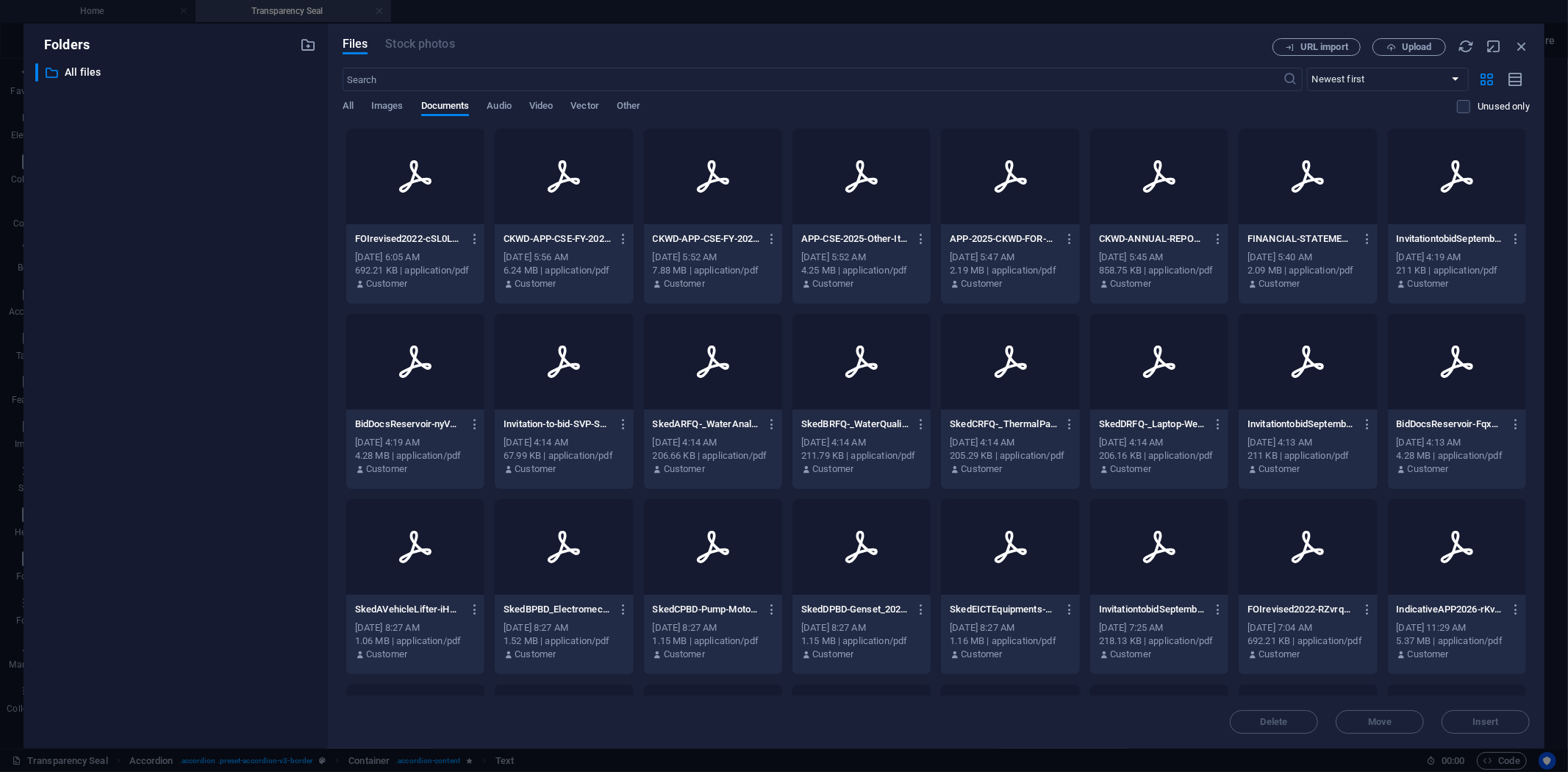
click at [412, 212] on div at bounding box center [416, 176] width 138 height 95
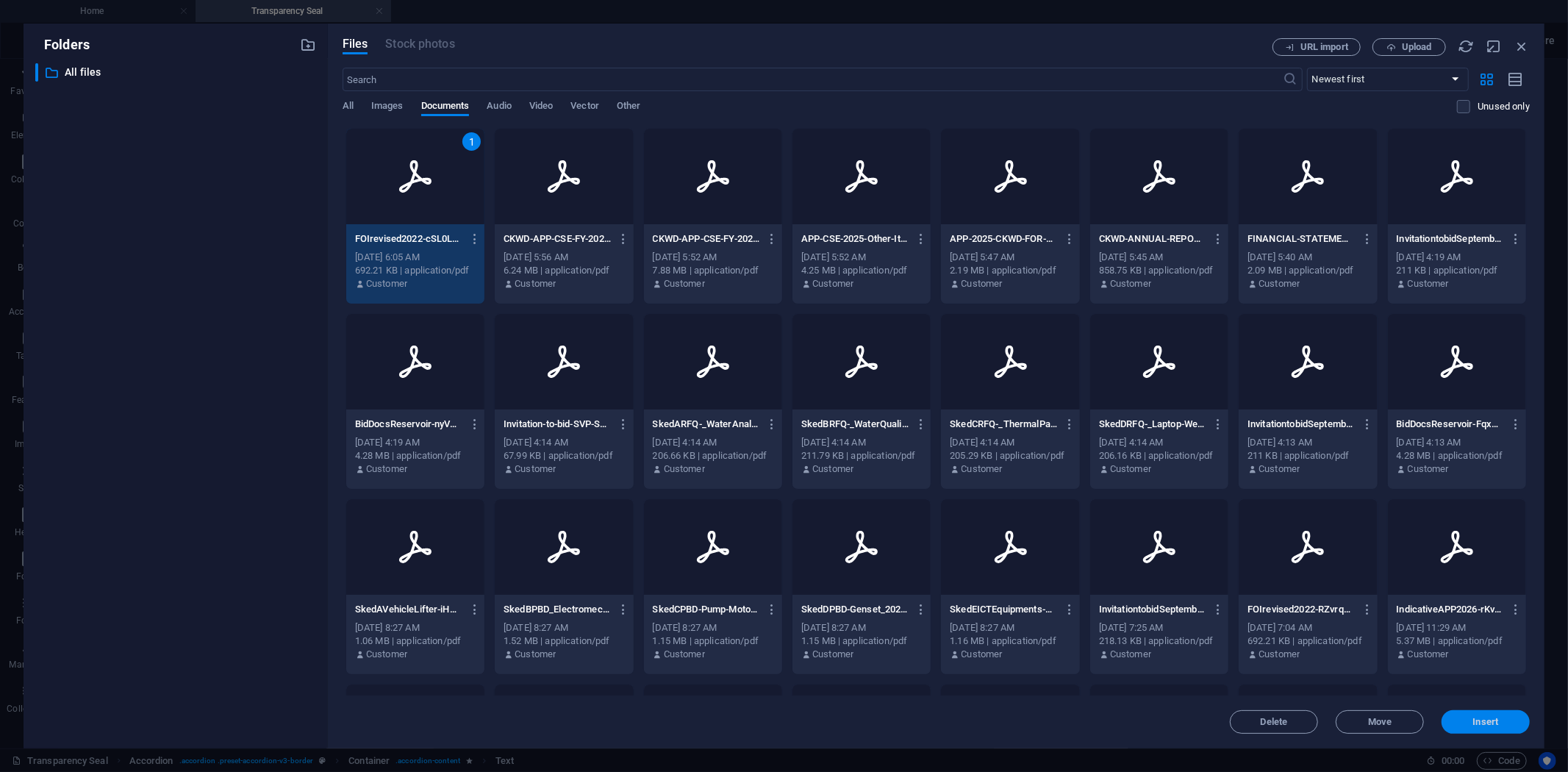
click at [1495, 719] on span "Insert" at bounding box center [1485, 721] width 26 height 9
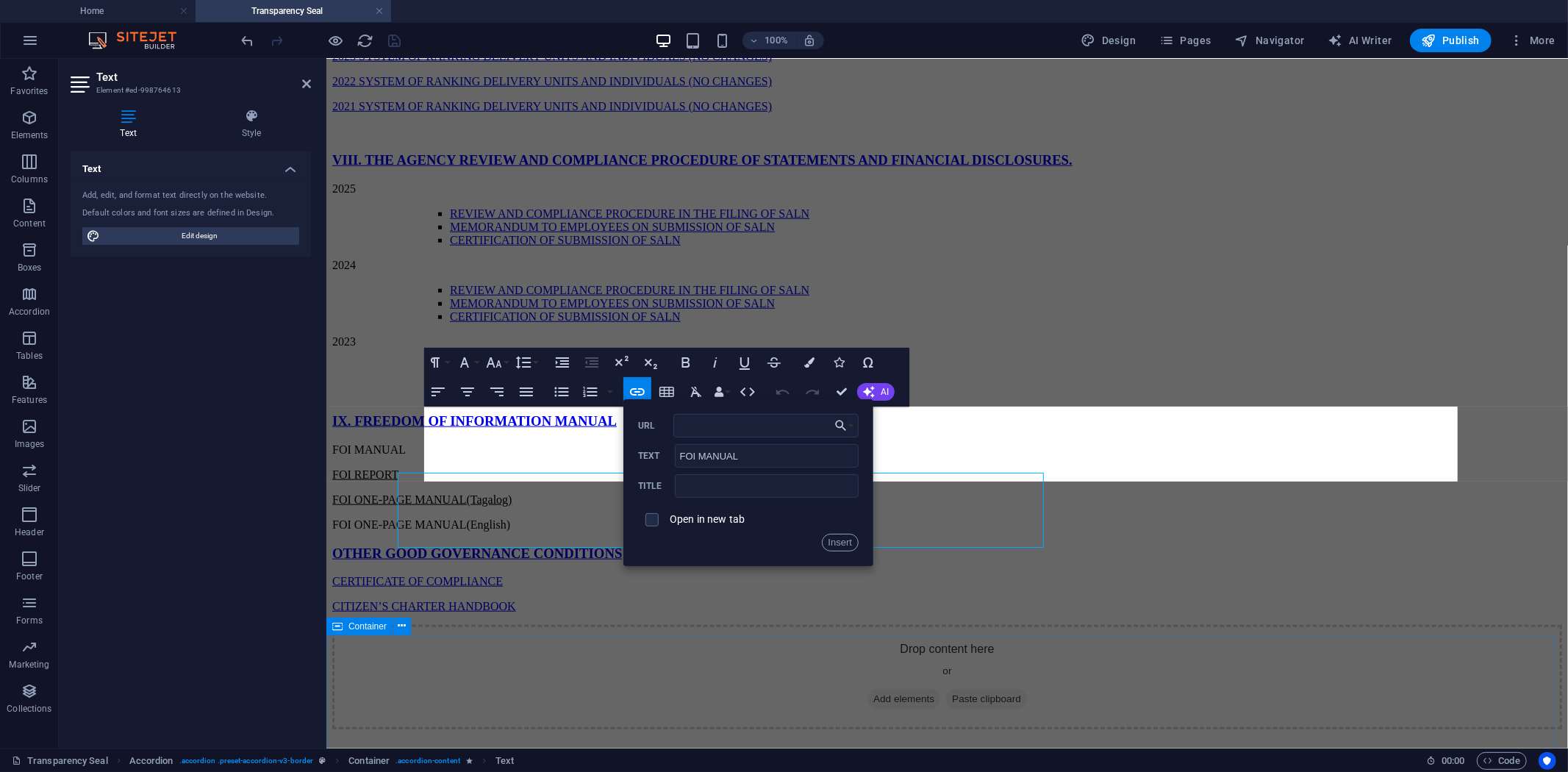
scroll to position [1459, 0]
click at [840, 540] on button "Insert" at bounding box center [841, 542] width 38 height 18
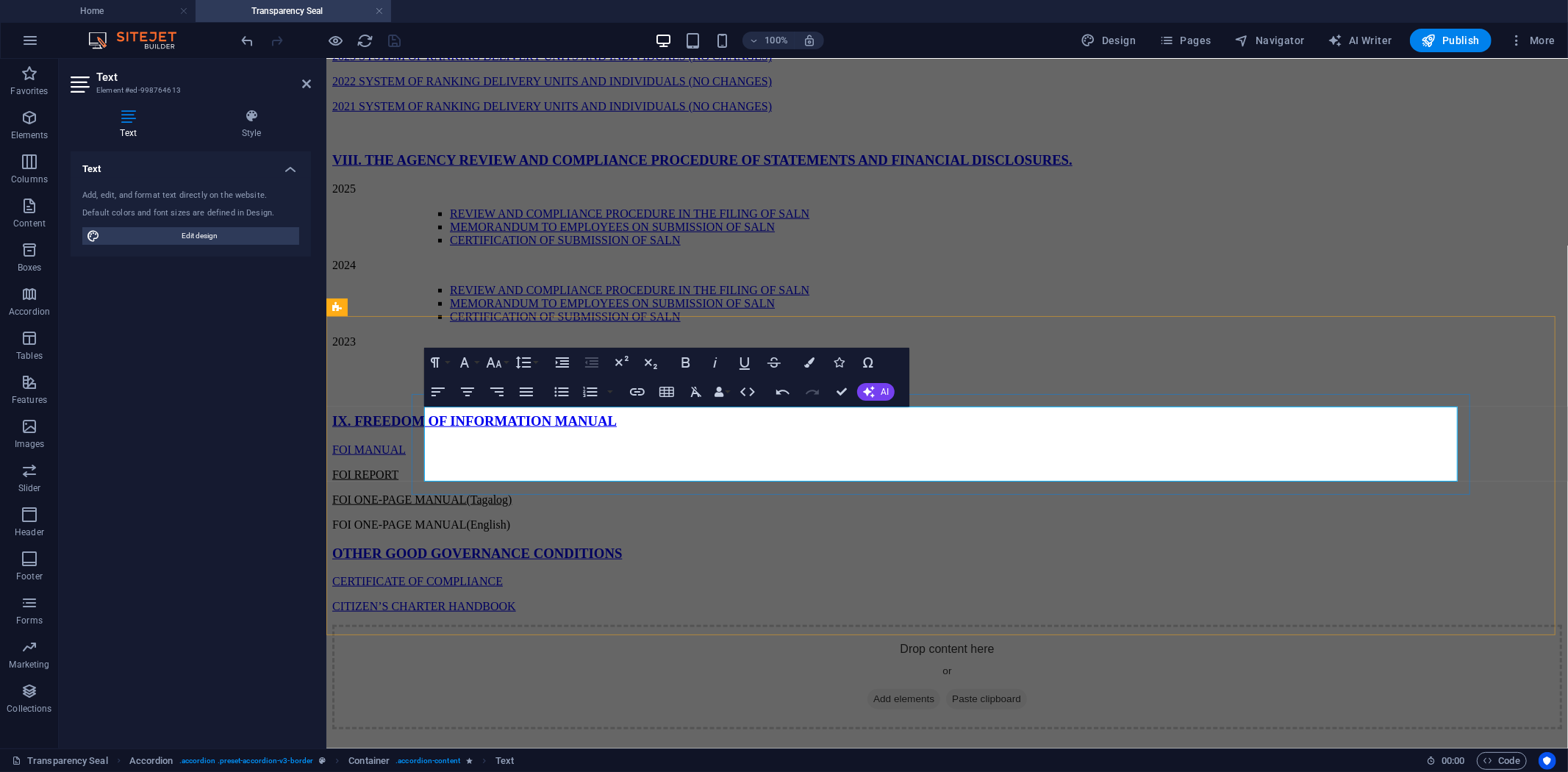
click at [607, 492] on p "FOI ONE-PAGE MANUAL(Tagalog)" at bounding box center [946, 499] width 1230 height 13
click at [618, 518] on p "FOI ONE-PAGE MANUAL(English)" at bounding box center [946, 524] width 1230 height 13
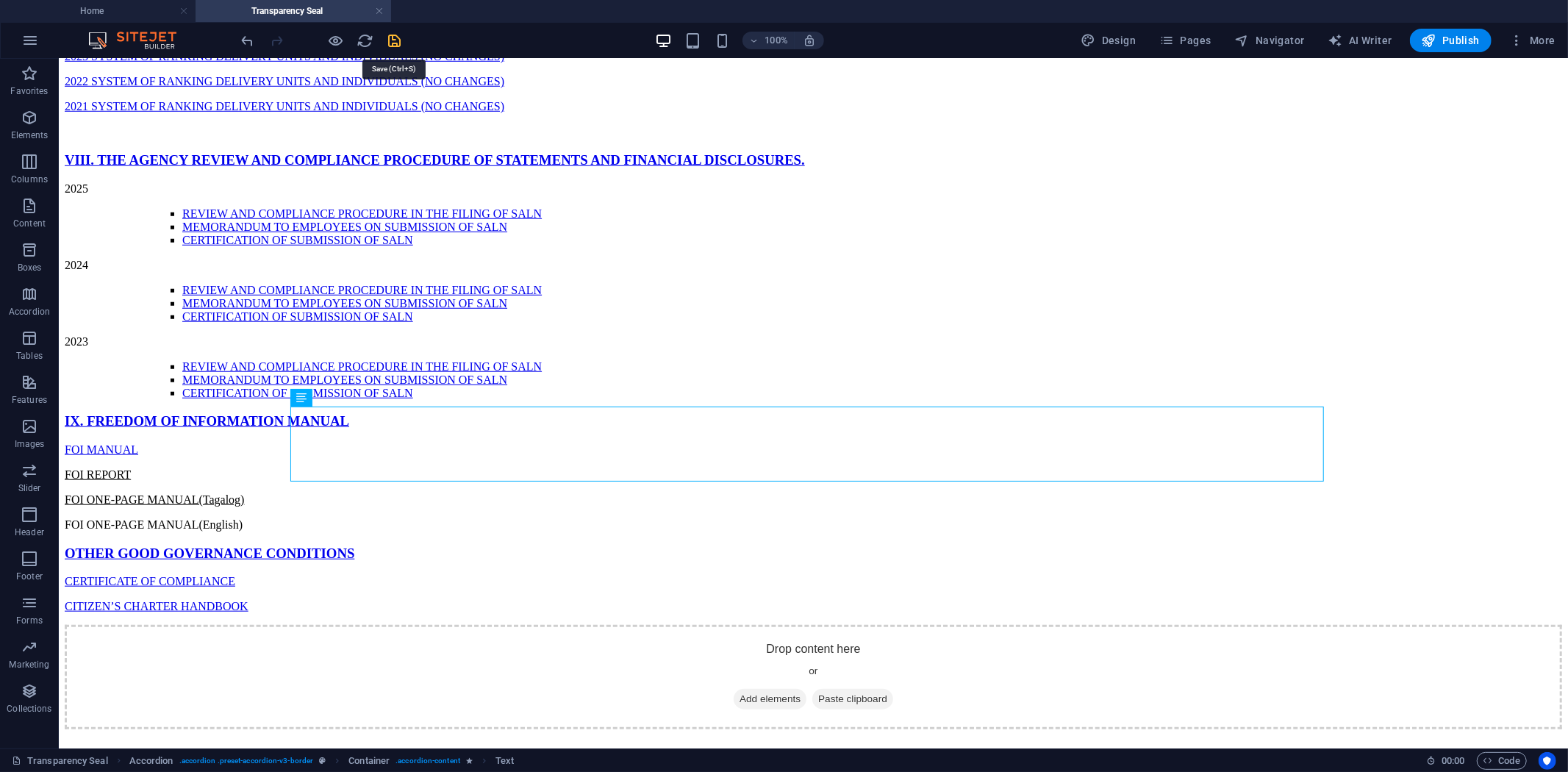
click at [395, 39] on icon "save" at bounding box center [395, 41] width 17 height 17
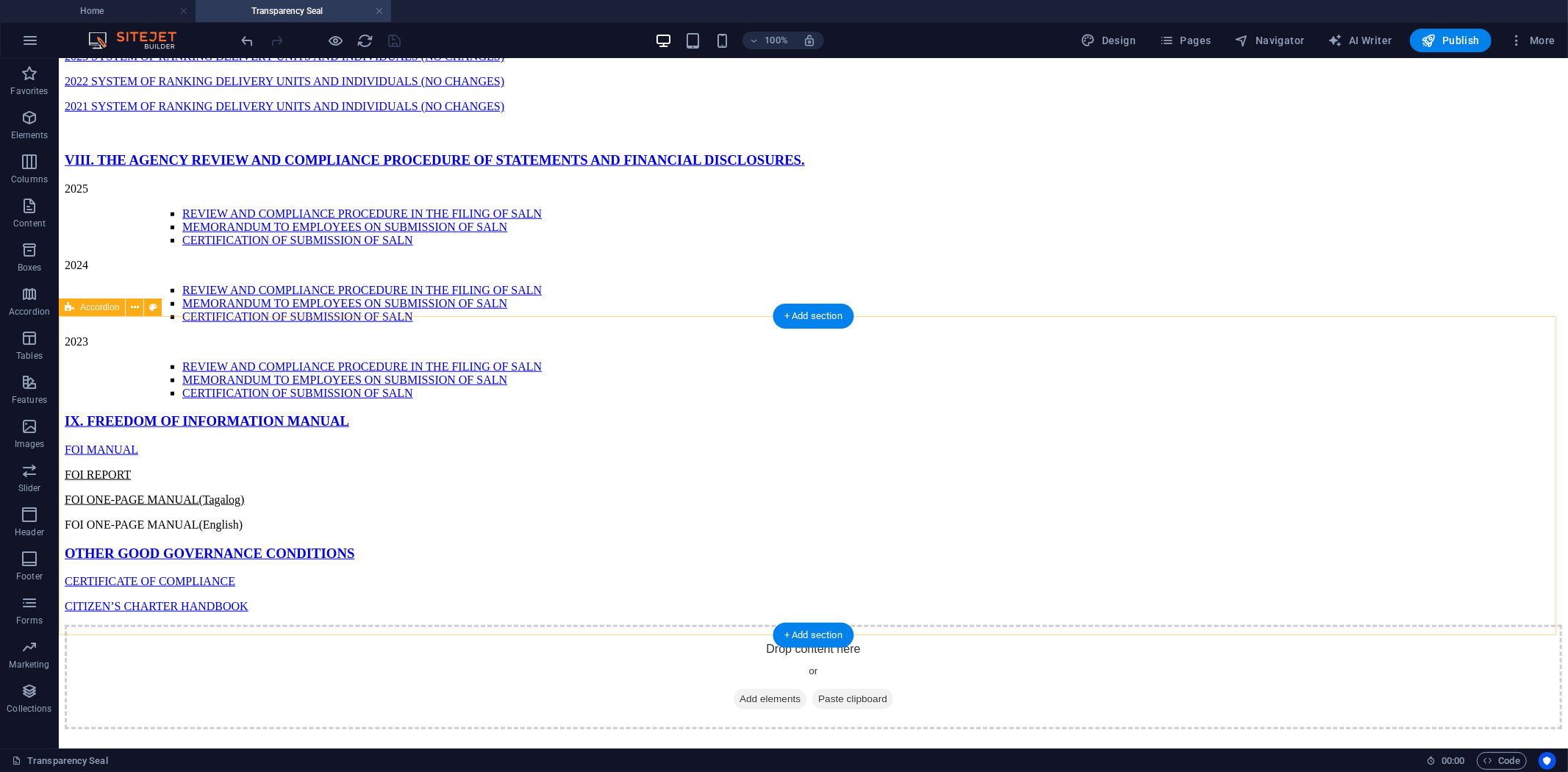
click at [228, 604] on div "IX. FREEDOM OF INFORMATION MANUAL FOI MANUAL FOI REPORT FOI ONE-PAGE MANUAL(Tag…" at bounding box center [812, 513] width 1497 height 200
click at [184, 678] on div "Drop content here or Add elements Paste clipboard" at bounding box center [812, 677] width 1497 height 104
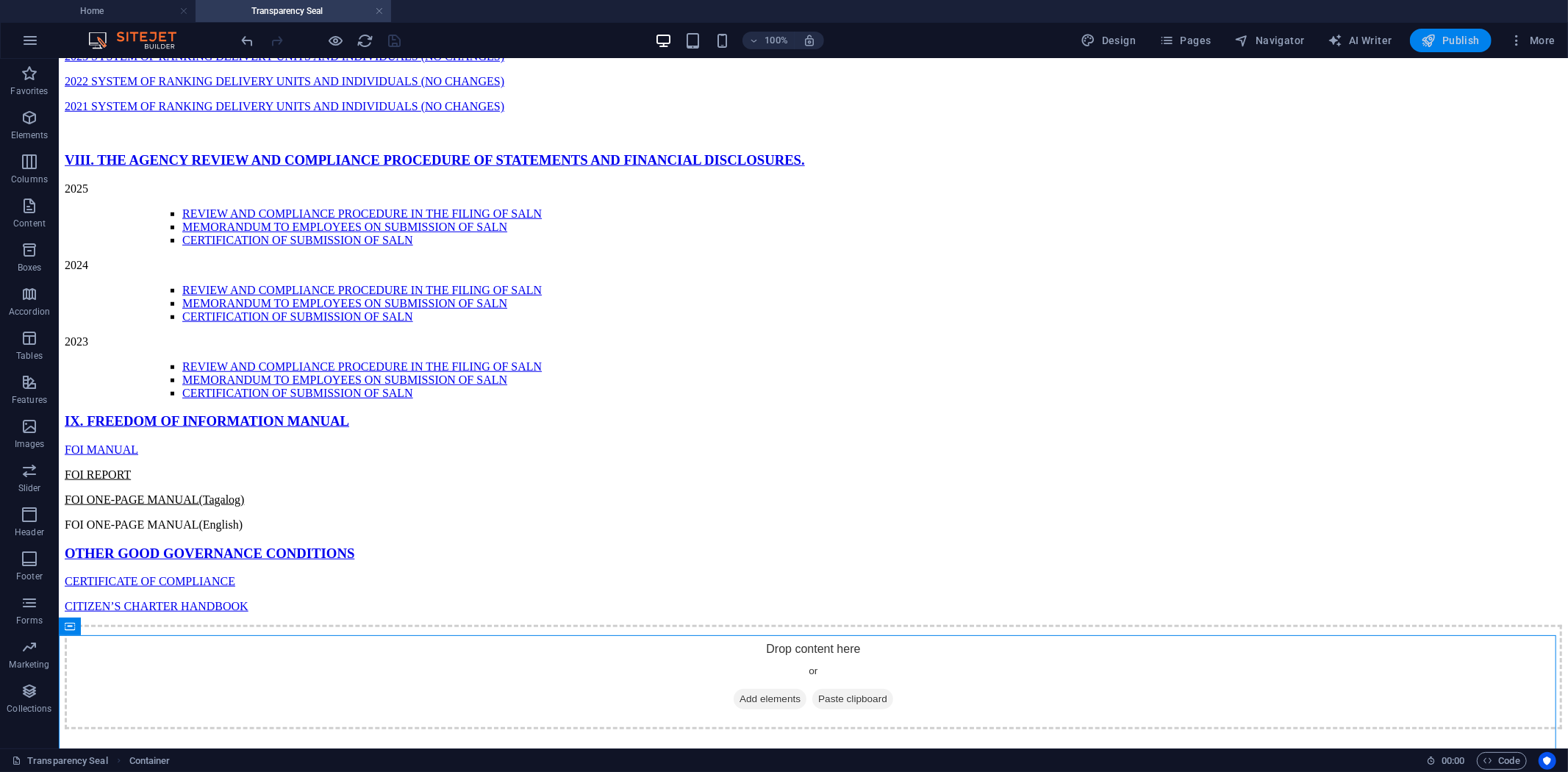
click at [1465, 41] on span "Publish" at bounding box center [1450, 41] width 58 height 15
